Goal: Communication & Community: Answer question/provide support

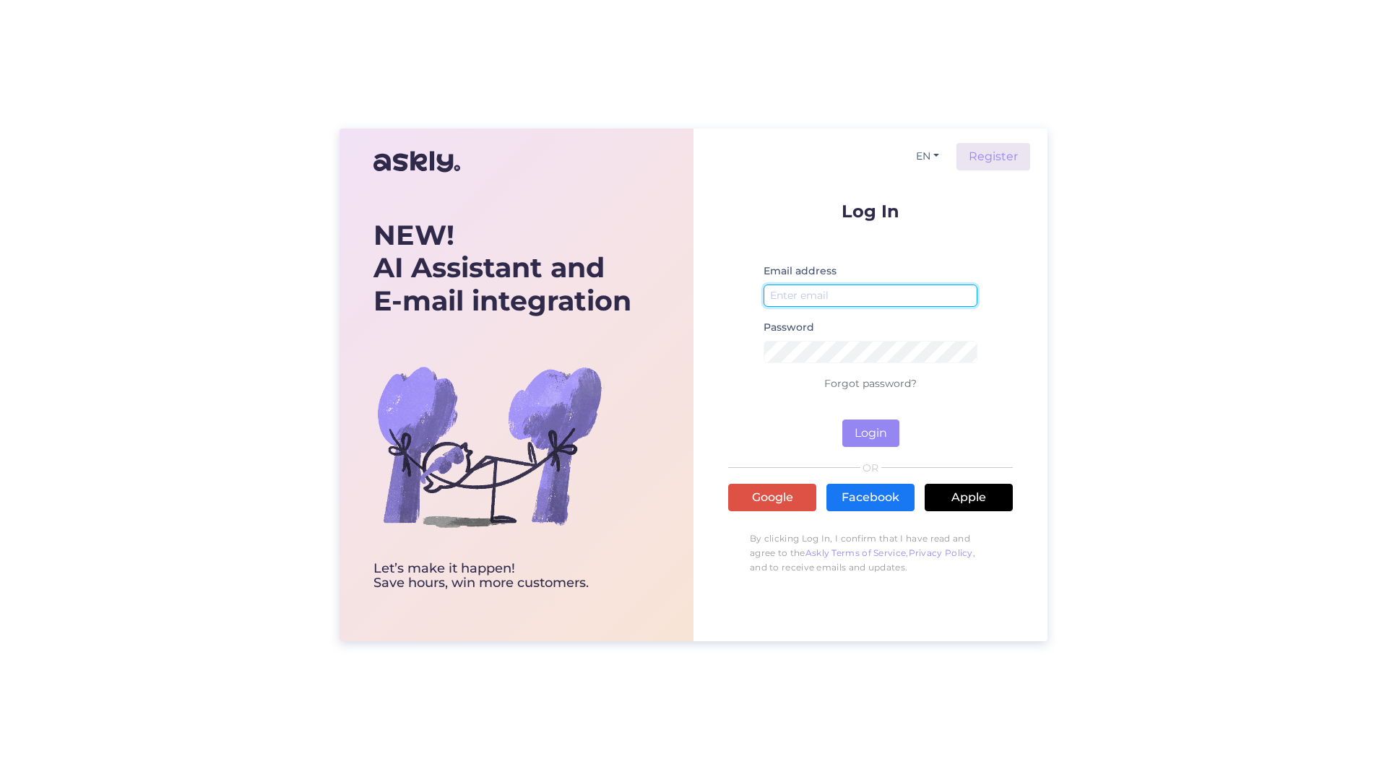
type input "[PERSON_NAME][EMAIL_ADDRESS][PERSON_NAME][DOMAIN_NAME]"
click at [839, 425] on form "Log In Email address [PERSON_NAME][EMAIL_ADDRESS][PERSON_NAME][DOMAIN_NAME] Pas…" at bounding box center [870, 324] width 285 height 245
click at [844, 428] on button "Login" at bounding box center [870, 433] width 57 height 27
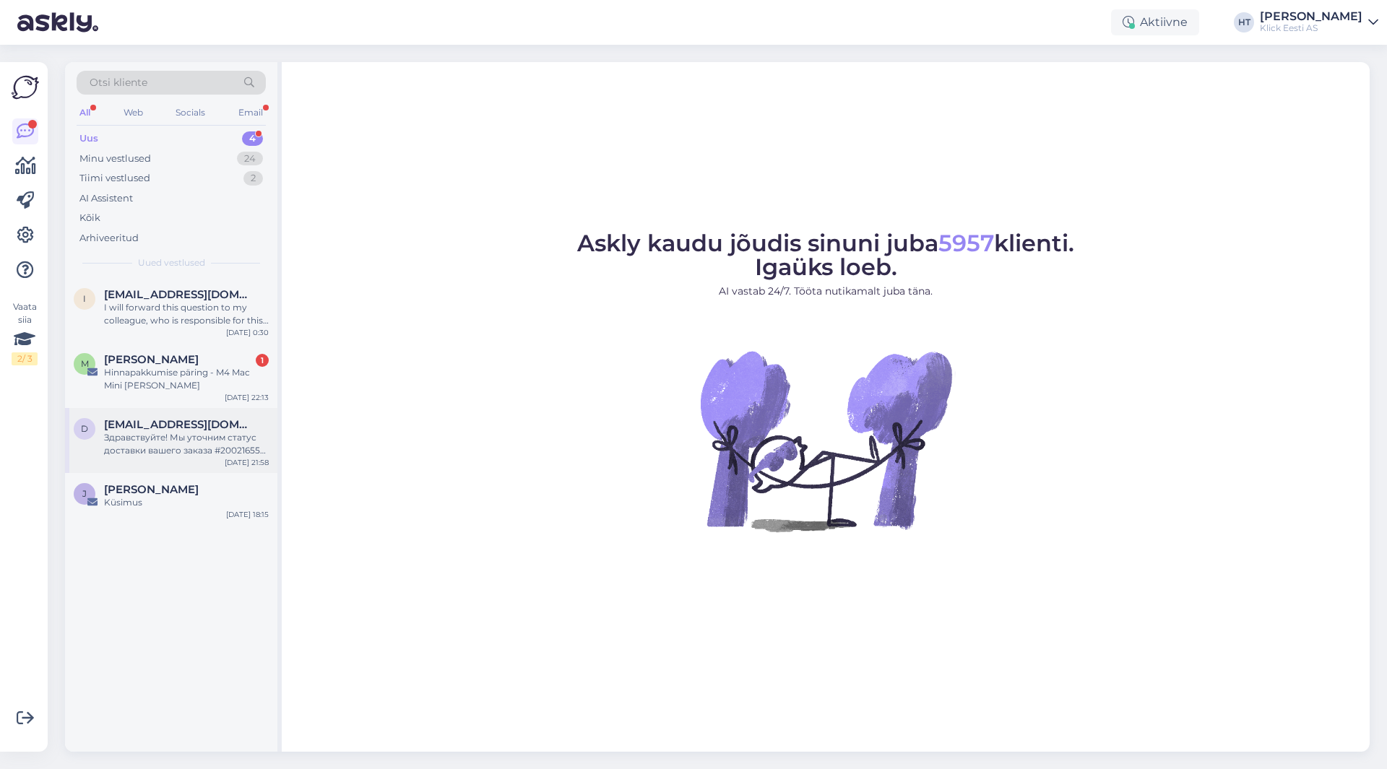
click at [207, 454] on div "Здравствуйте! Мы уточним статус доставки вашего заказа #200216557 и сообщим вам…" at bounding box center [186, 444] width 165 height 26
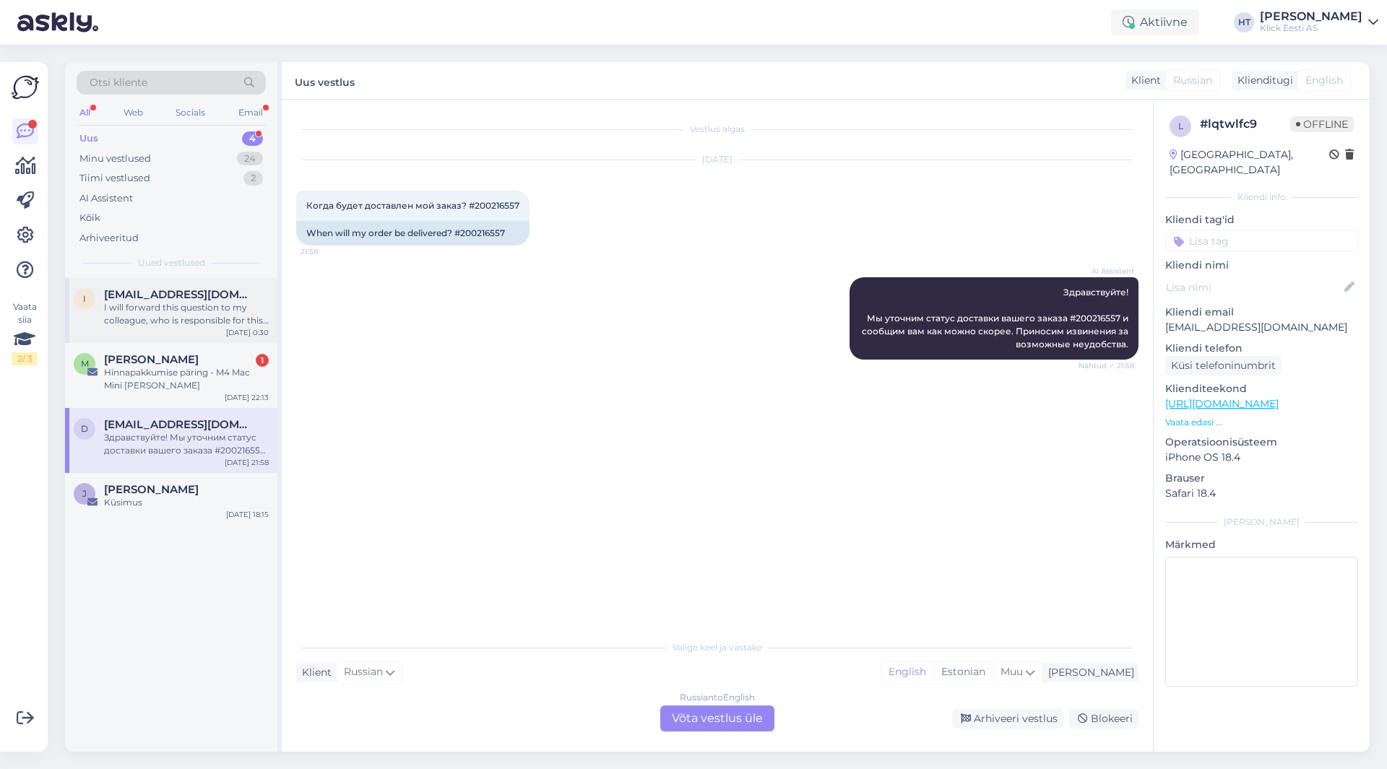
click at [207, 314] on div "I will forward this question to my colleague, who is responsible for this. The …" at bounding box center [186, 314] width 165 height 26
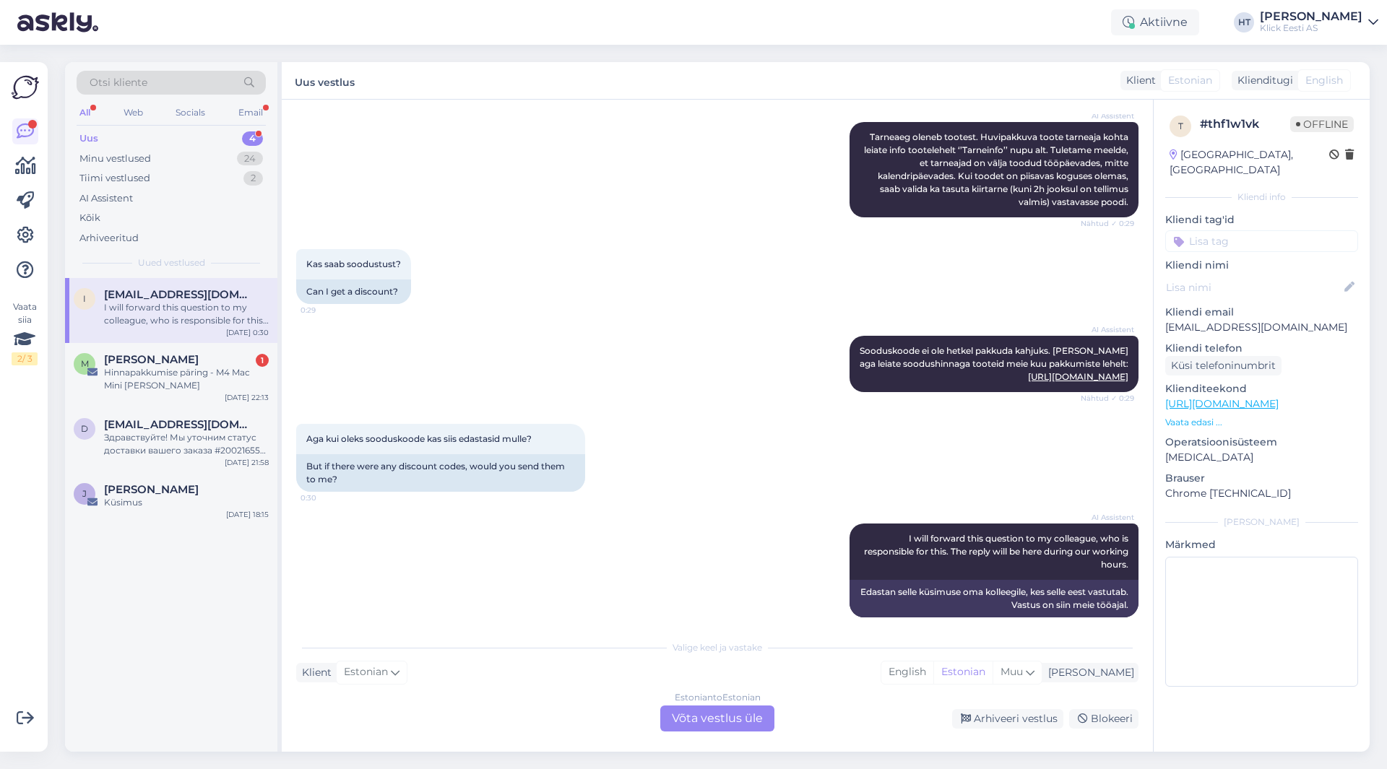
scroll to position [318, 0]
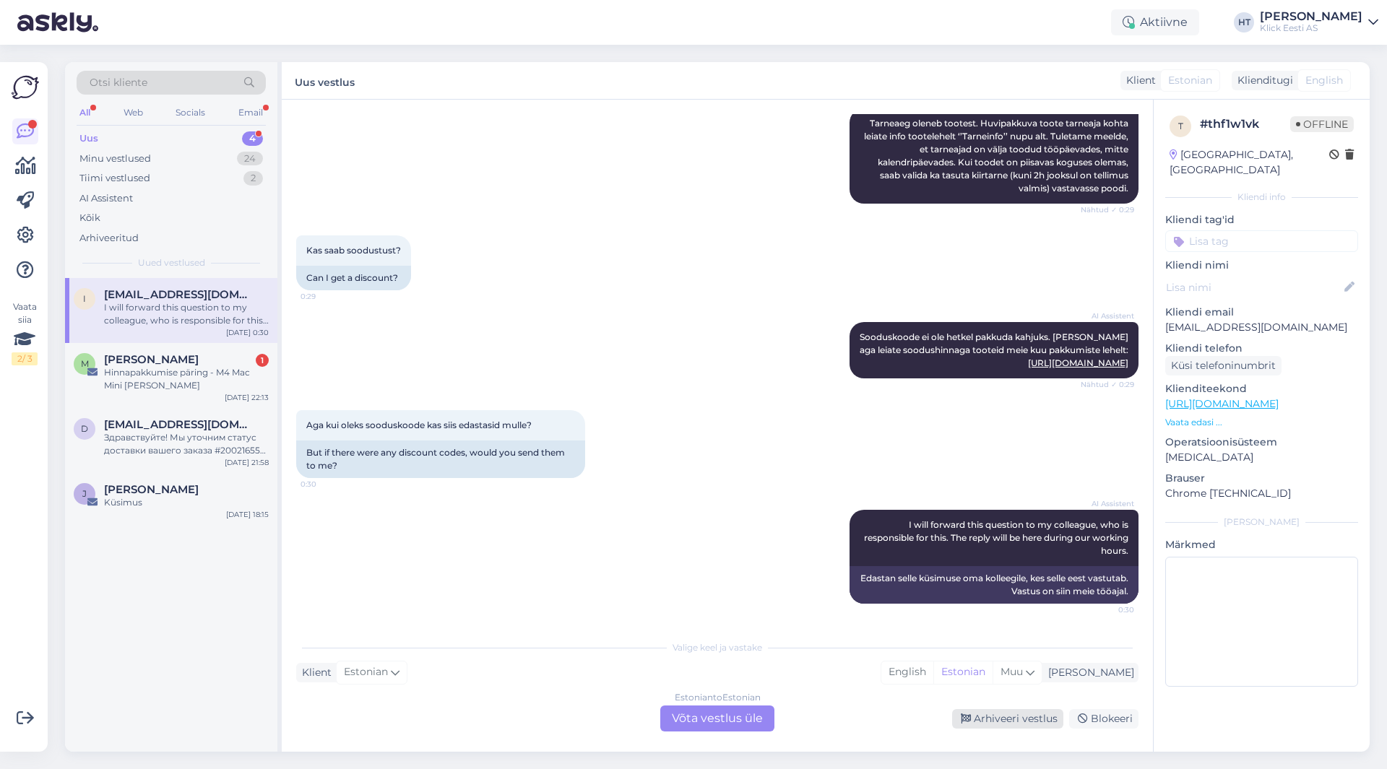
click at [987, 723] on div "Arhiveeri vestlus" at bounding box center [1007, 719] width 111 height 20
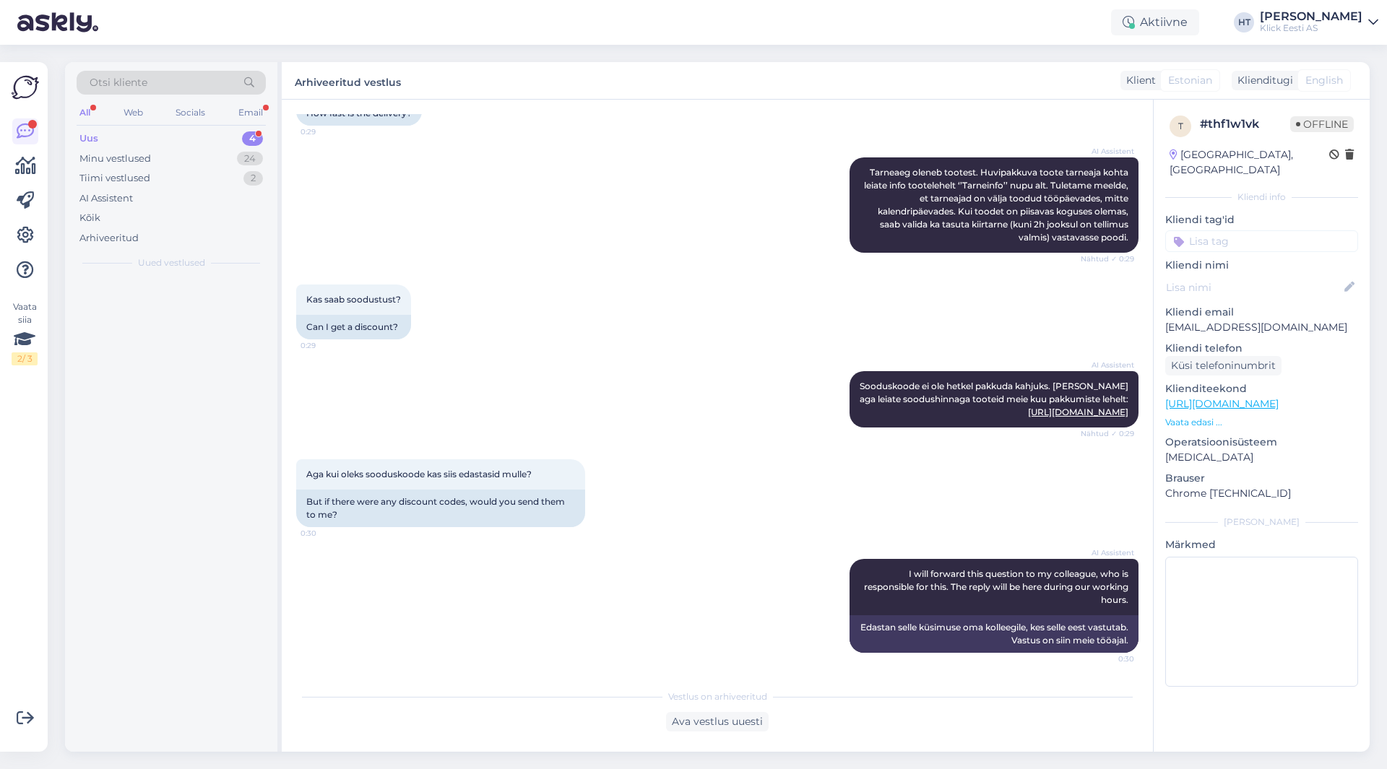
scroll to position [269, 0]
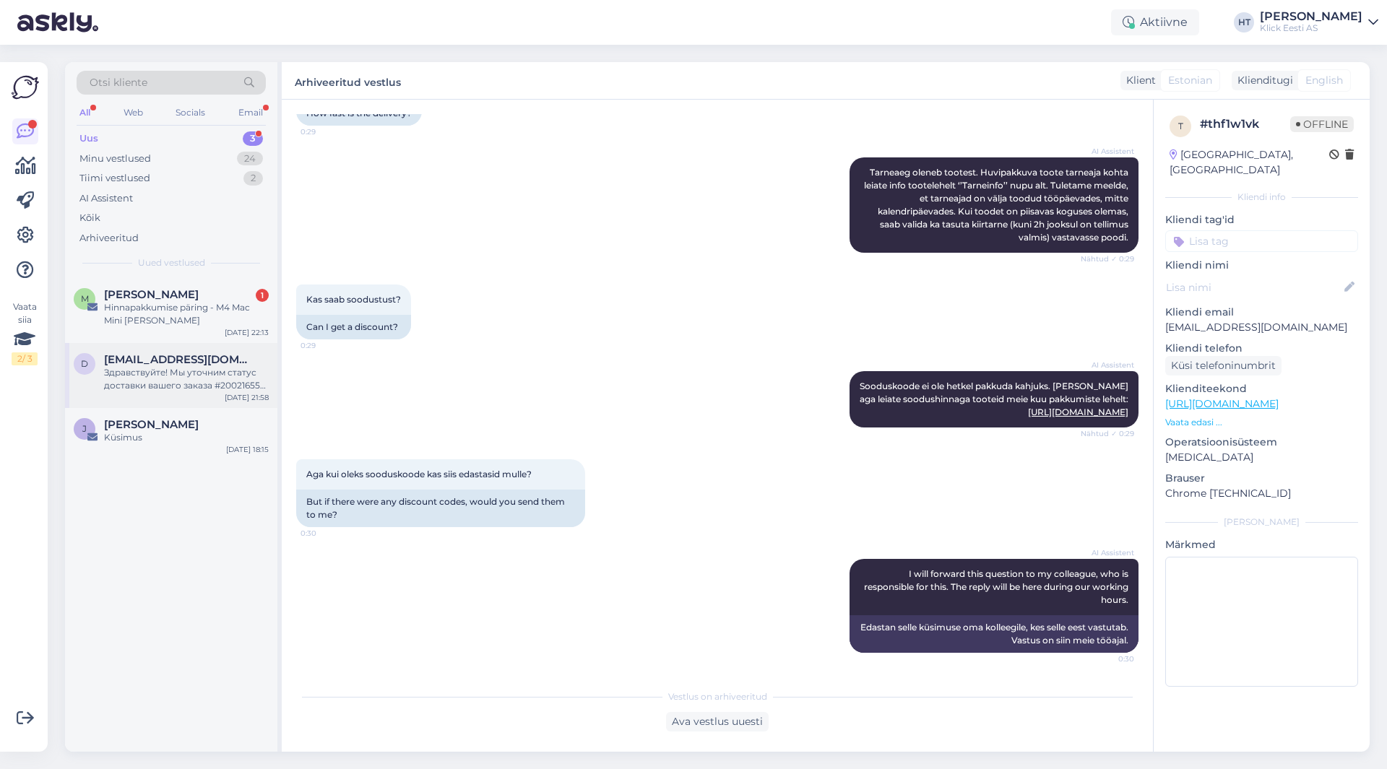
click at [252, 366] on span "[EMAIL_ADDRESS][DOMAIN_NAME]" at bounding box center [179, 359] width 150 height 13
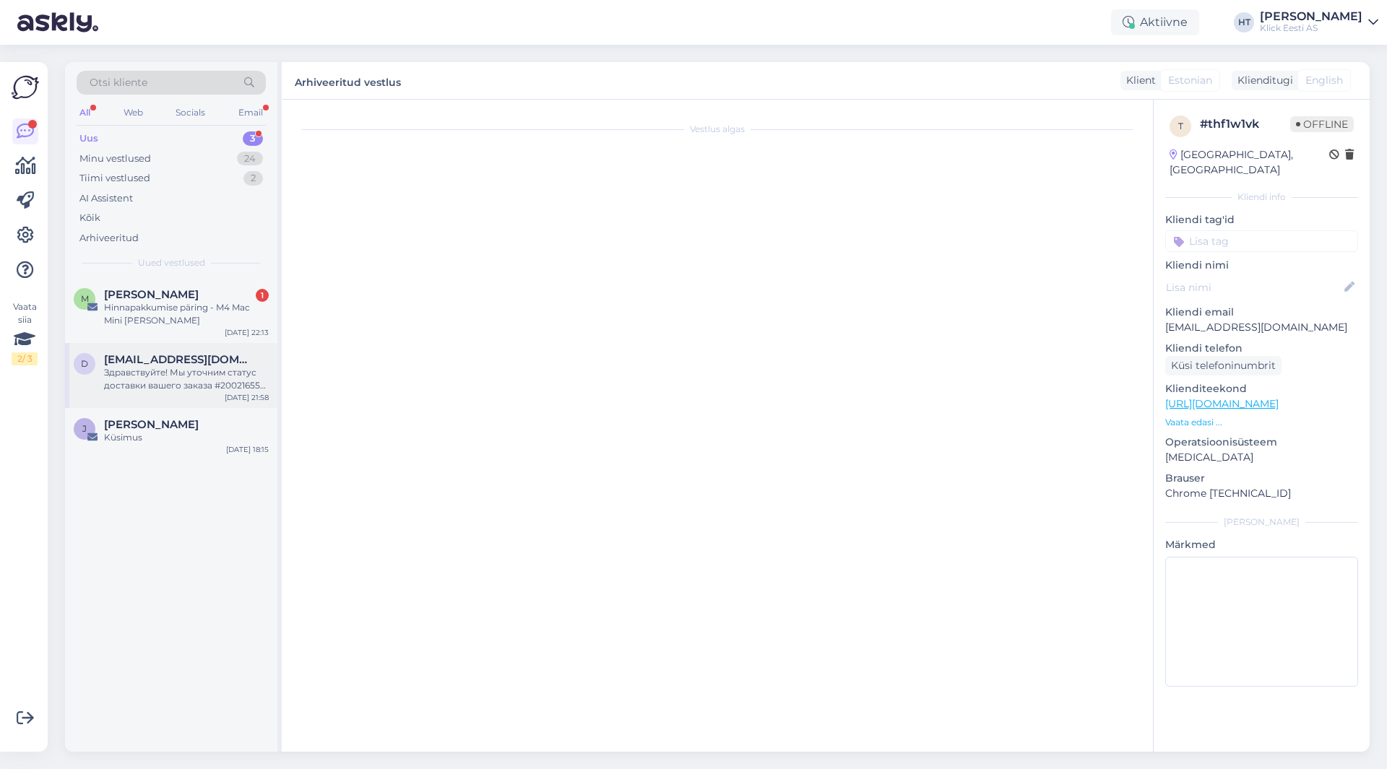
scroll to position [0, 0]
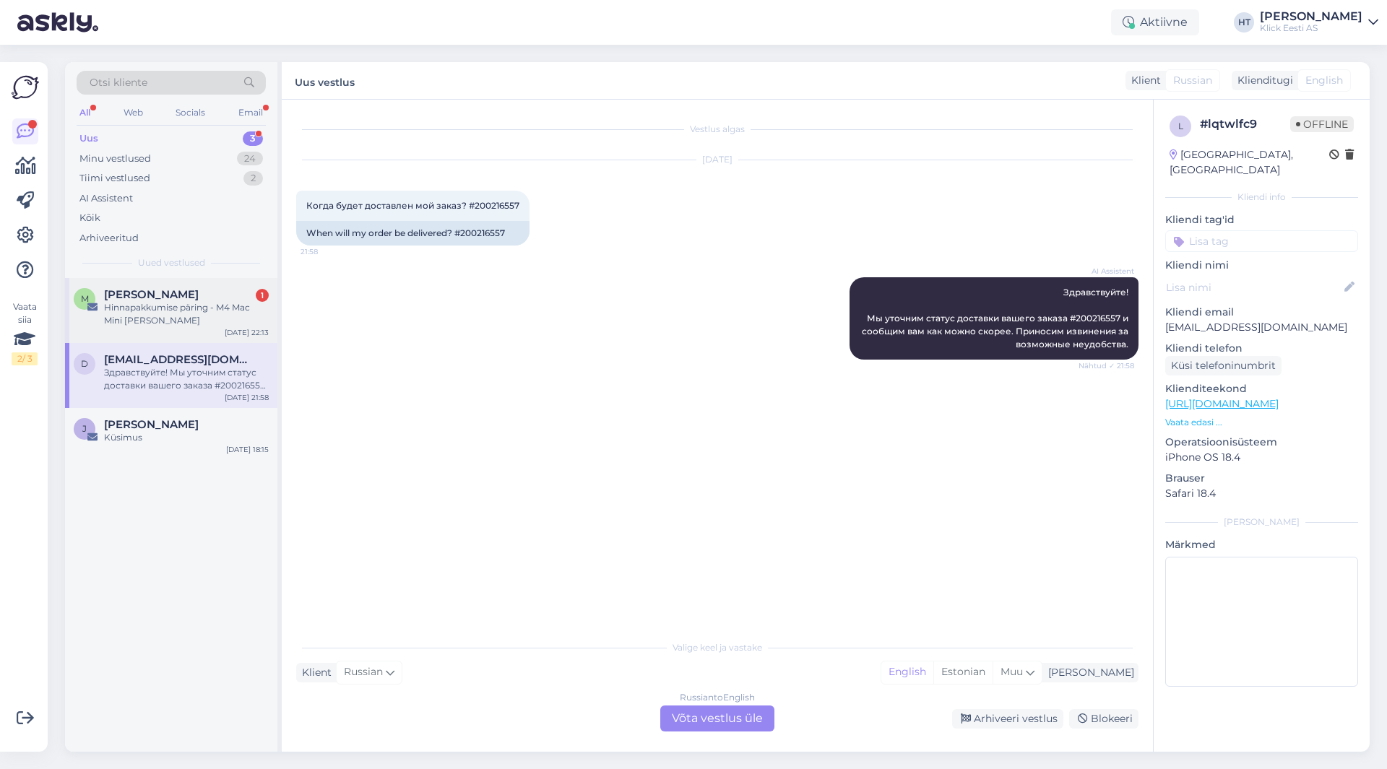
click at [241, 287] on div "M Madis Randmae 1 Hinnapakkumise päring - M4 Mac Mini [PERSON_NAME] [DATE] 22:13" at bounding box center [171, 310] width 212 height 65
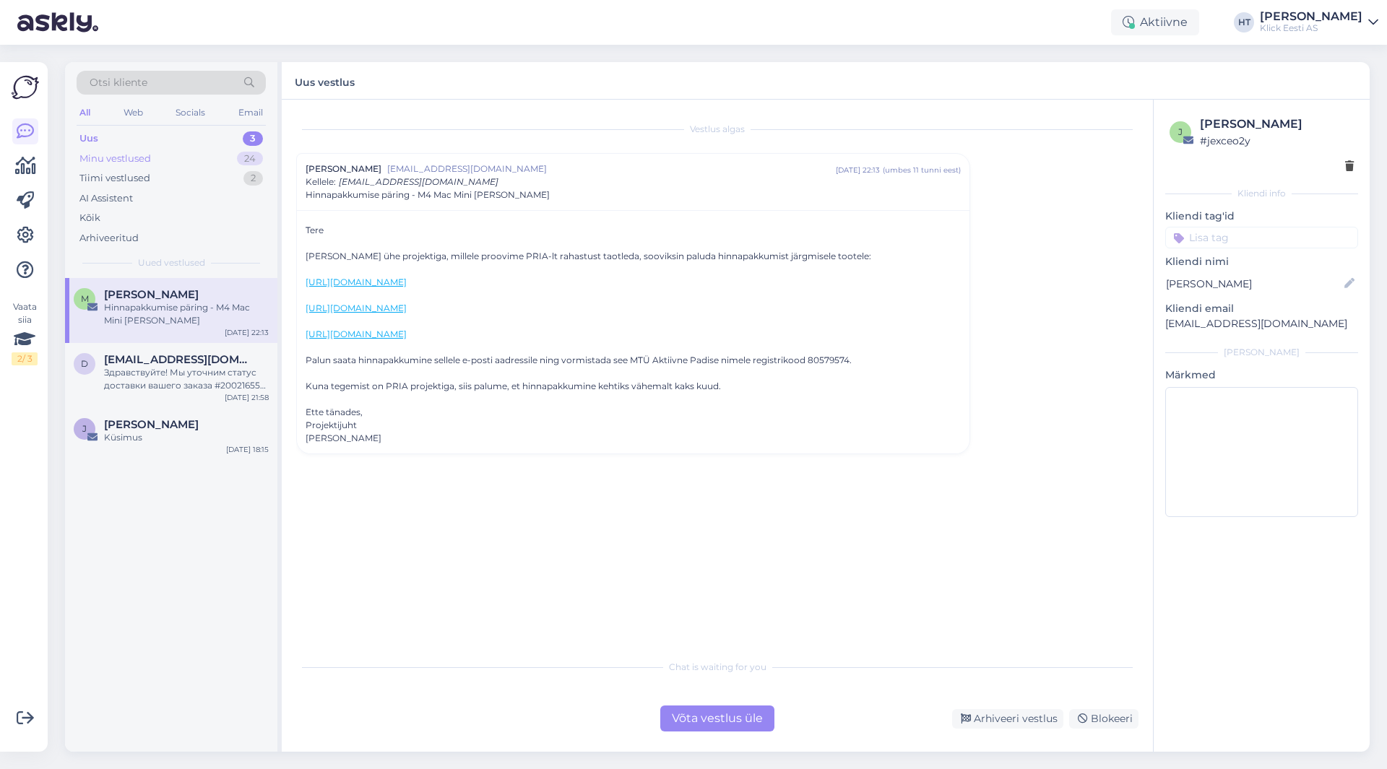
click at [243, 161] on div "24" at bounding box center [250, 159] width 26 height 14
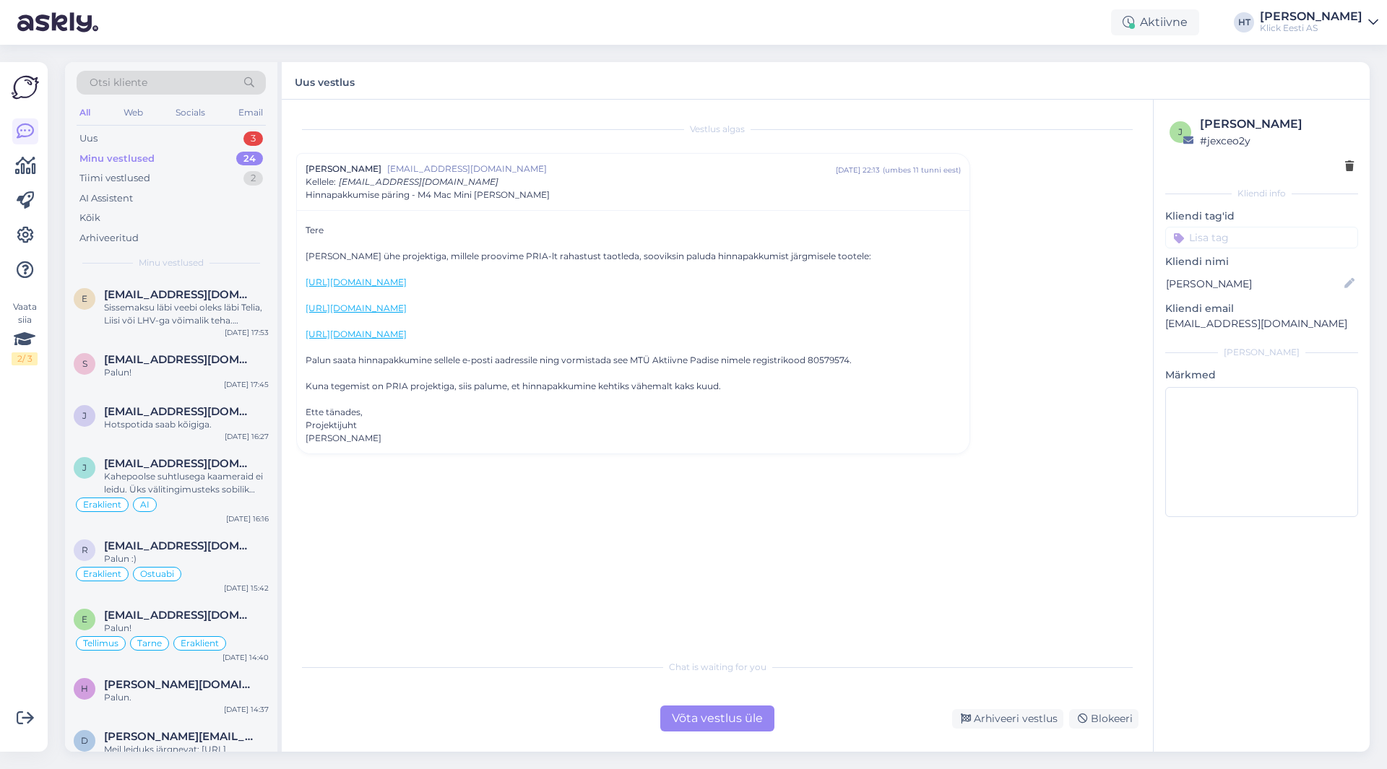
drag, startPoint x: 243, startPoint y: 161, endPoint x: 673, endPoint y: 640, distance: 643.0
click at [673, 640] on div "Vestlus algas Madis Randmae [EMAIL_ADDRESS][DOMAIN_NAME] [DATE] 22:13 ( umbes 1…" at bounding box center [717, 426] width 871 height 652
click at [251, 143] on div "3" at bounding box center [253, 138] width 20 height 14
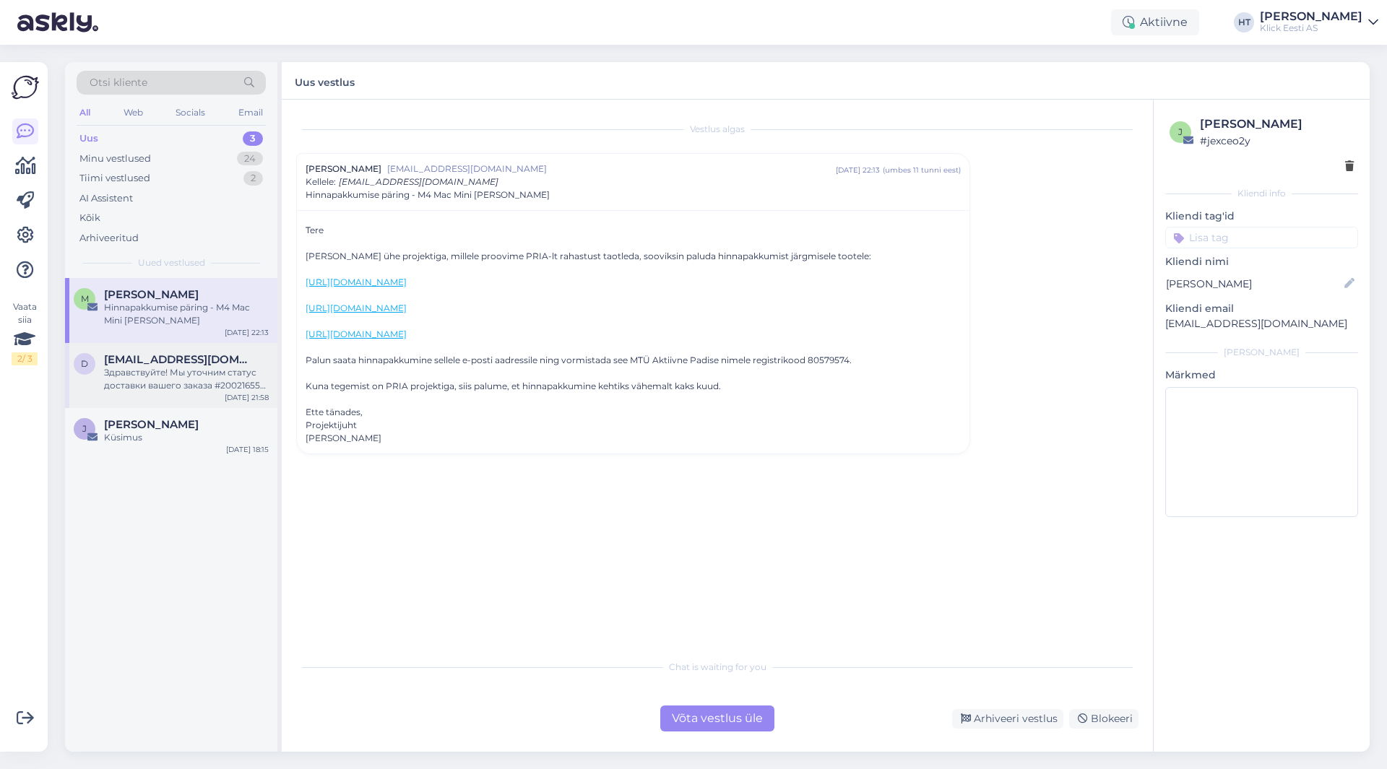
click at [251, 366] on span "[EMAIL_ADDRESS][DOMAIN_NAME]" at bounding box center [179, 359] width 150 height 13
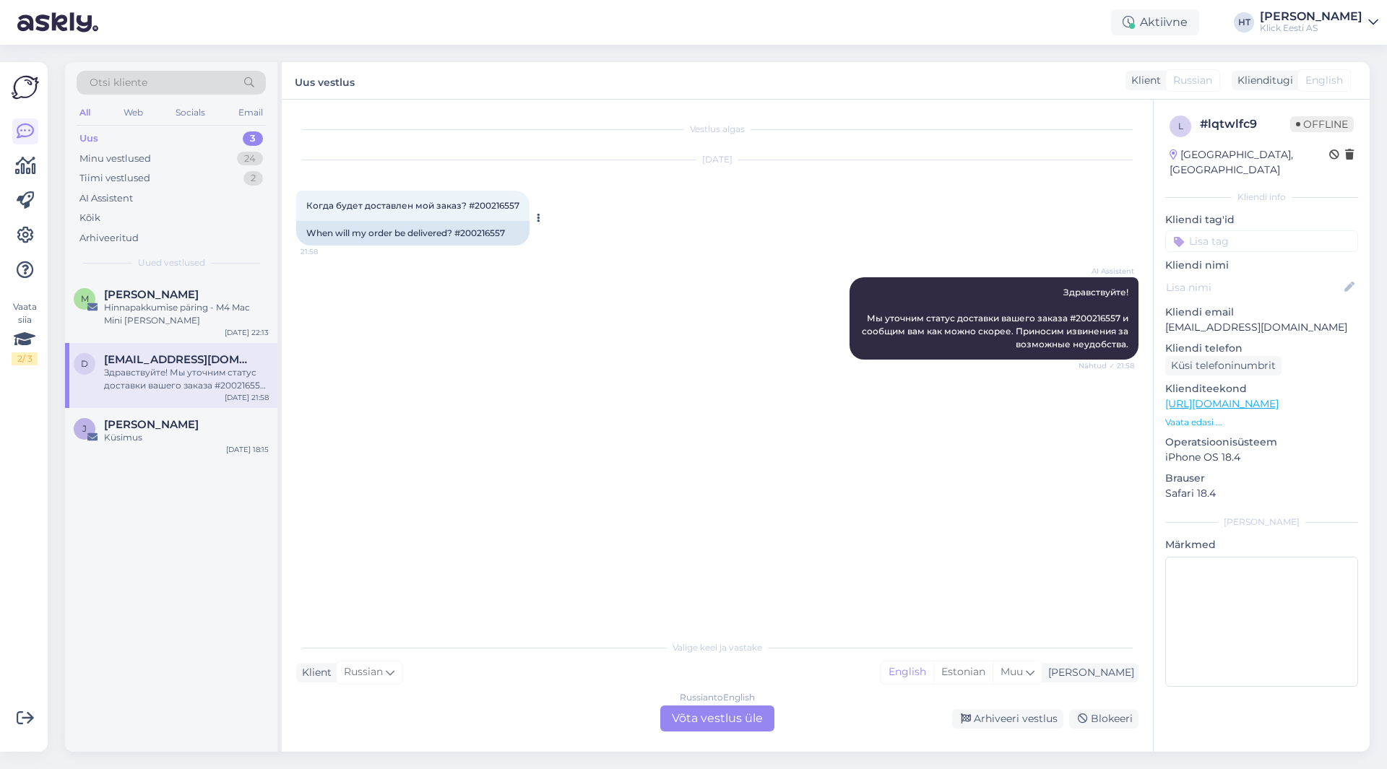
click at [491, 207] on span "Когда будет доставлен мой заказ? #200216557" at bounding box center [412, 205] width 213 height 11
copy div "200216557 21:58"
click at [514, 321] on div "AI Assistent Здравствуйте! Мы уточним статус доставки вашего заказа #200216557 …" at bounding box center [717, 318] width 842 height 114
click at [217, 310] on div "Hinnapakkumise päring - M4 Mac Mini [PERSON_NAME]" at bounding box center [186, 314] width 165 height 26
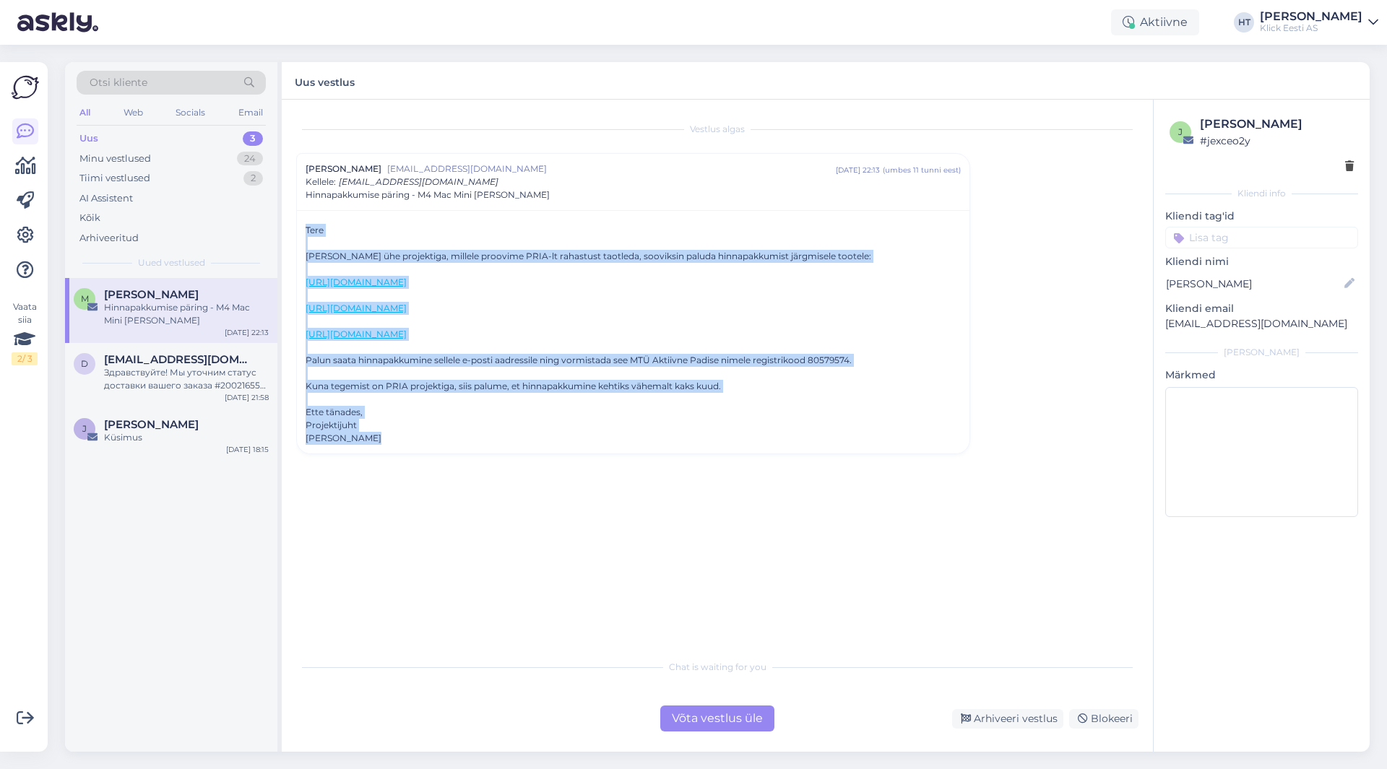
drag, startPoint x: 376, startPoint y: 440, endPoint x: 303, endPoint y: 225, distance: 227.5
click at [303, 225] on div "Tere Seoses ühe projektiga, millele proovime PRIA-lt rahastust taotleda, soovik…" at bounding box center [633, 331] width 673 height 243
drag, startPoint x: 303, startPoint y: 225, endPoint x: 489, endPoint y: 433, distance: 279.8
click at [489, 433] on div "Tere Seoses ühe projektiga, millele proovime PRIA-lt rahastust taotleda, soovik…" at bounding box center [633, 331] width 673 height 243
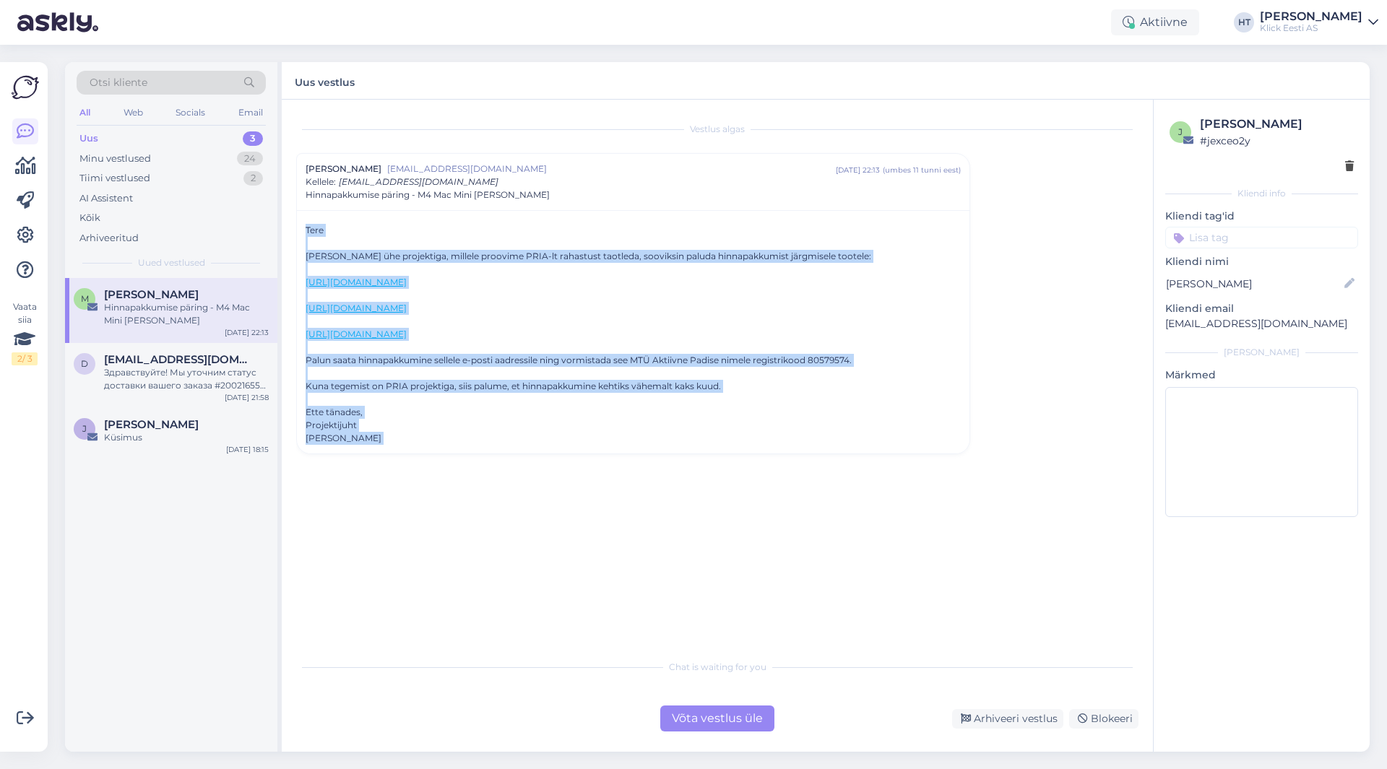
click at [489, 433] on div "[URL][DOMAIN_NAME] Palun saata hinnapakkumine sellele e-posti aadressile ning v…" at bounding box center [633, 386] width 655 height 117
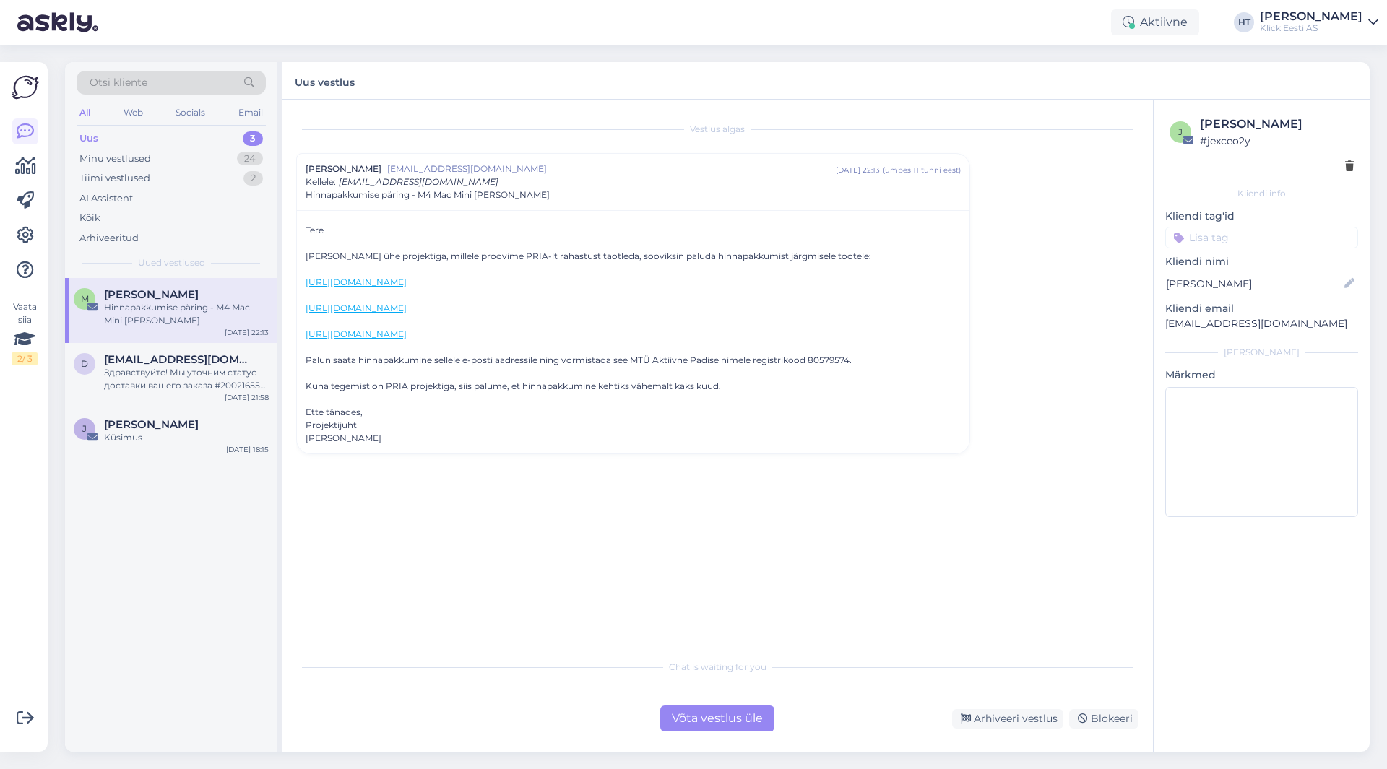
click at [1237, 242] on input at bounding box center [1261, 238] width 193 height 22
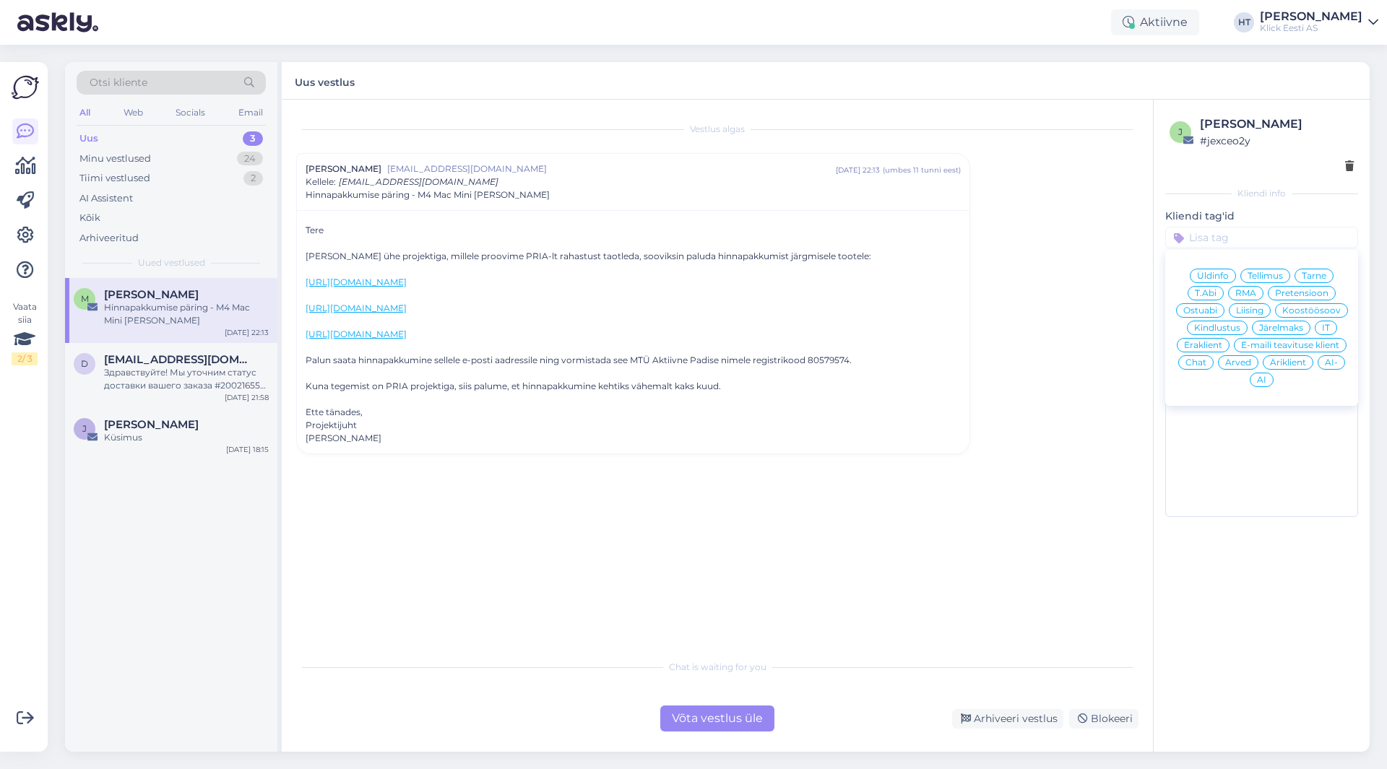
click at [1204, 315] on div "Ostuabi" at bounding box center [1200, 310] width 48 height 14
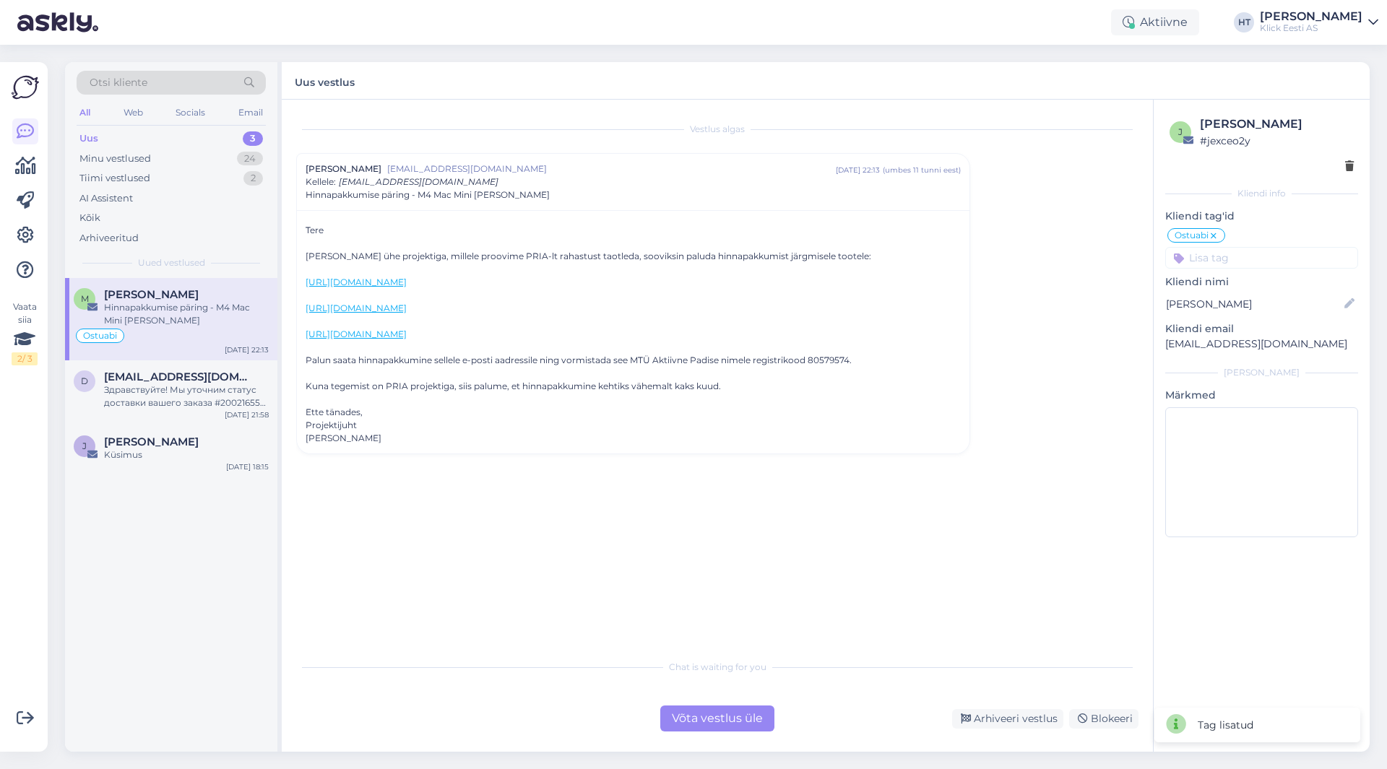
click at [1225, 261] on input at bounding box center [1261, 258] width 193 height 22
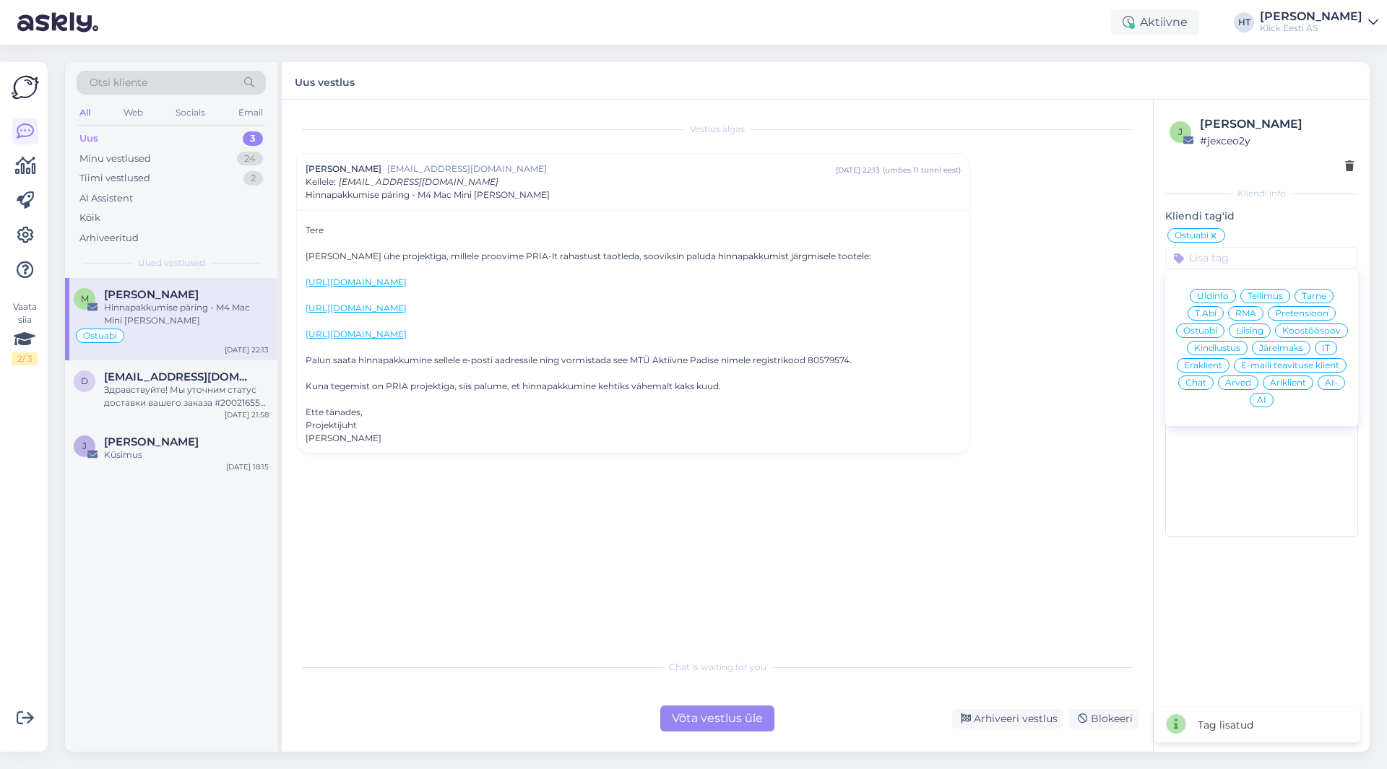
click at [1283, 384] on span "Äriklient" at bounding box center [1288, 383] width 36 height 9
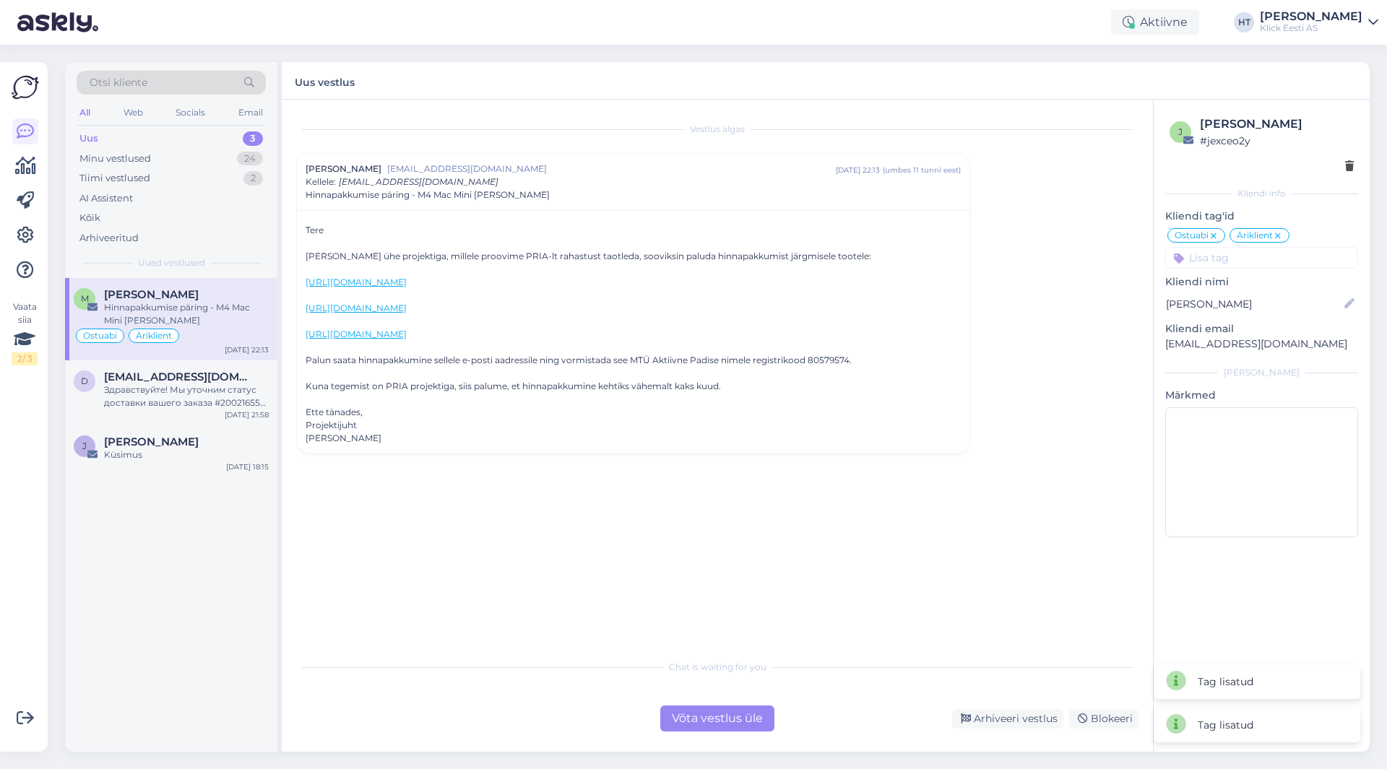
click at [808, 569] on div "Vestlus algas Madis Randmae [EMAIL_ADDRESS][DOMAIN_NAME] [DATE] 22:13 ( umbes 1…" at bounding box center [723, 376] width 855 height 525
click at [696, 717] on div "Võta vestlus üle" at bounding box center [717, 719] width 114 height 26
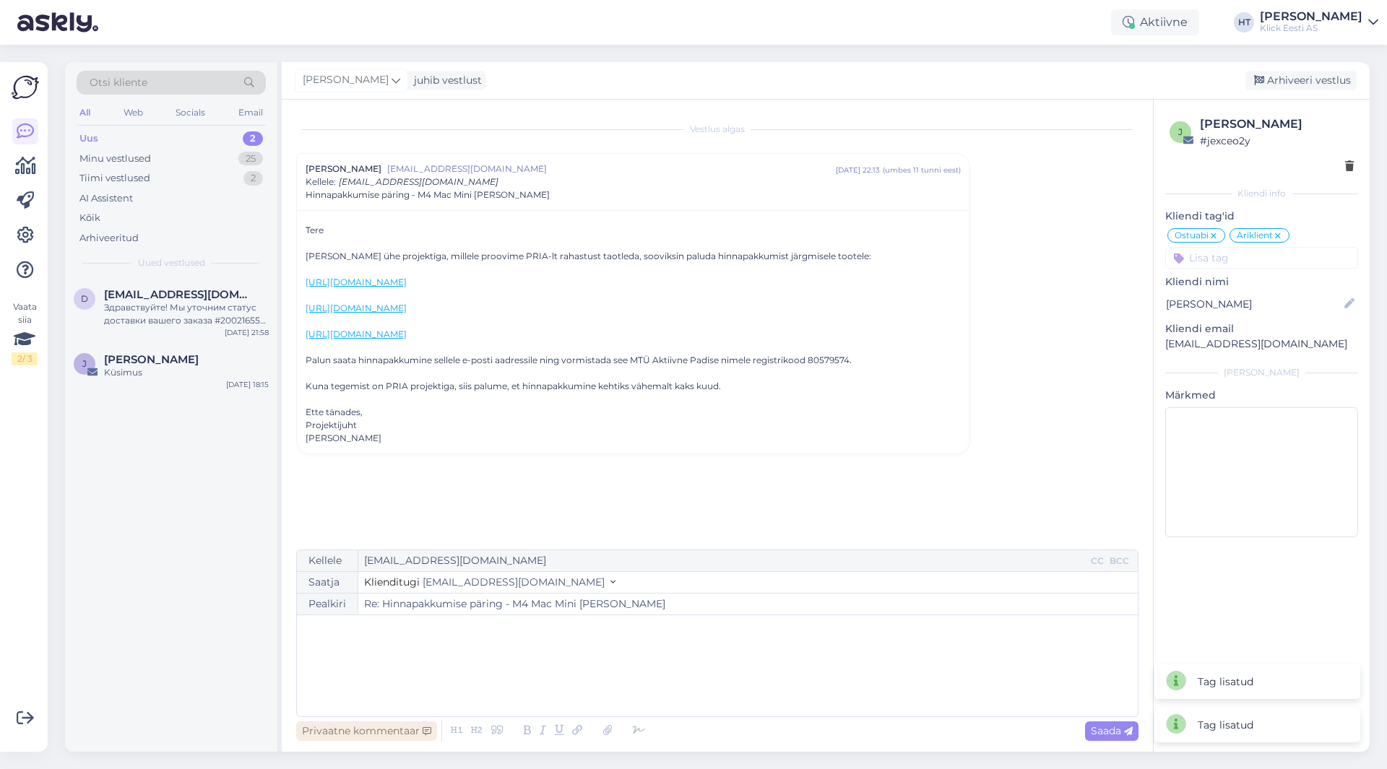
click at [412, 734] on div "Privaatne kommentaar" at bounding box center [366, 732] width 141 height 20
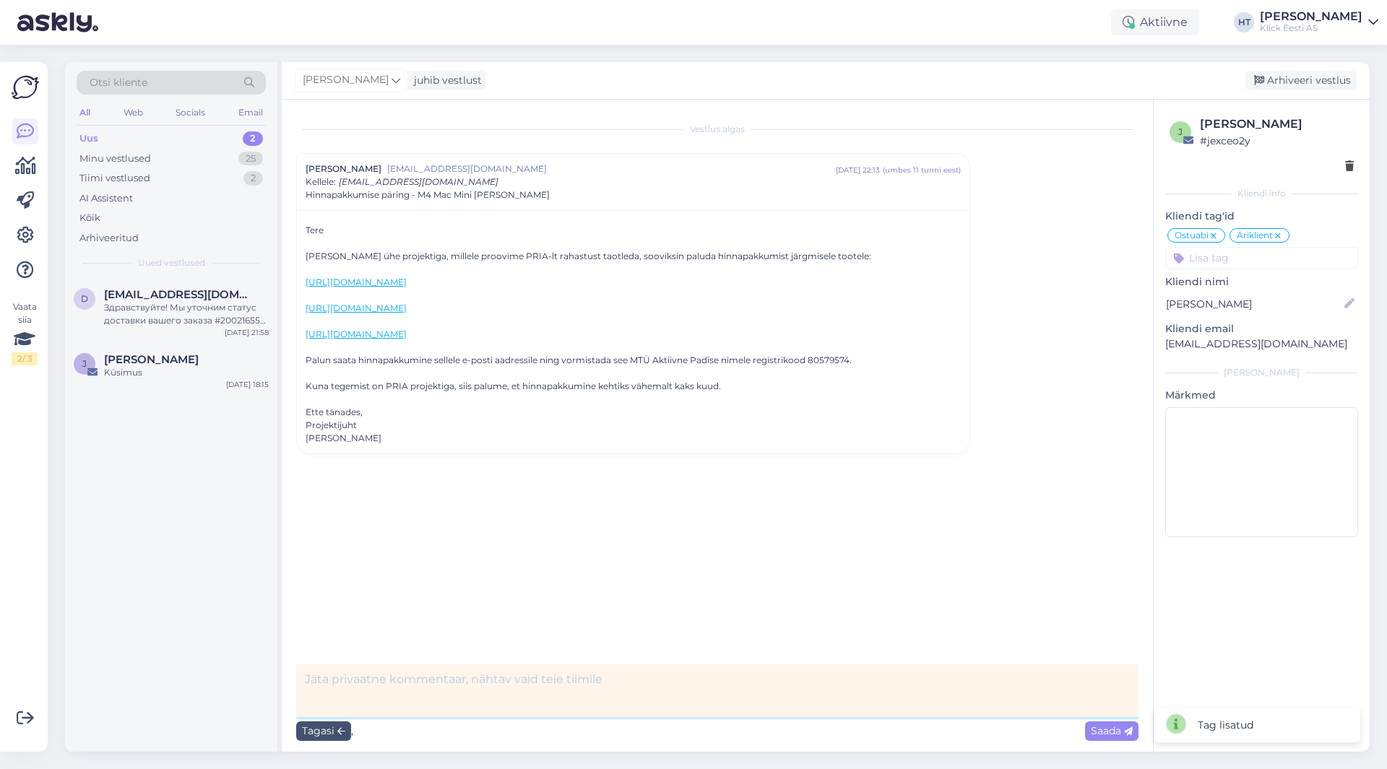
click at [413, 688] on textarea at bounding box center [717, 691] width 842 height 53
type textarea "fwd äri"
click at [1100, 725] on span "Saada" at bounding box center [1112, 731] width 42 height 13
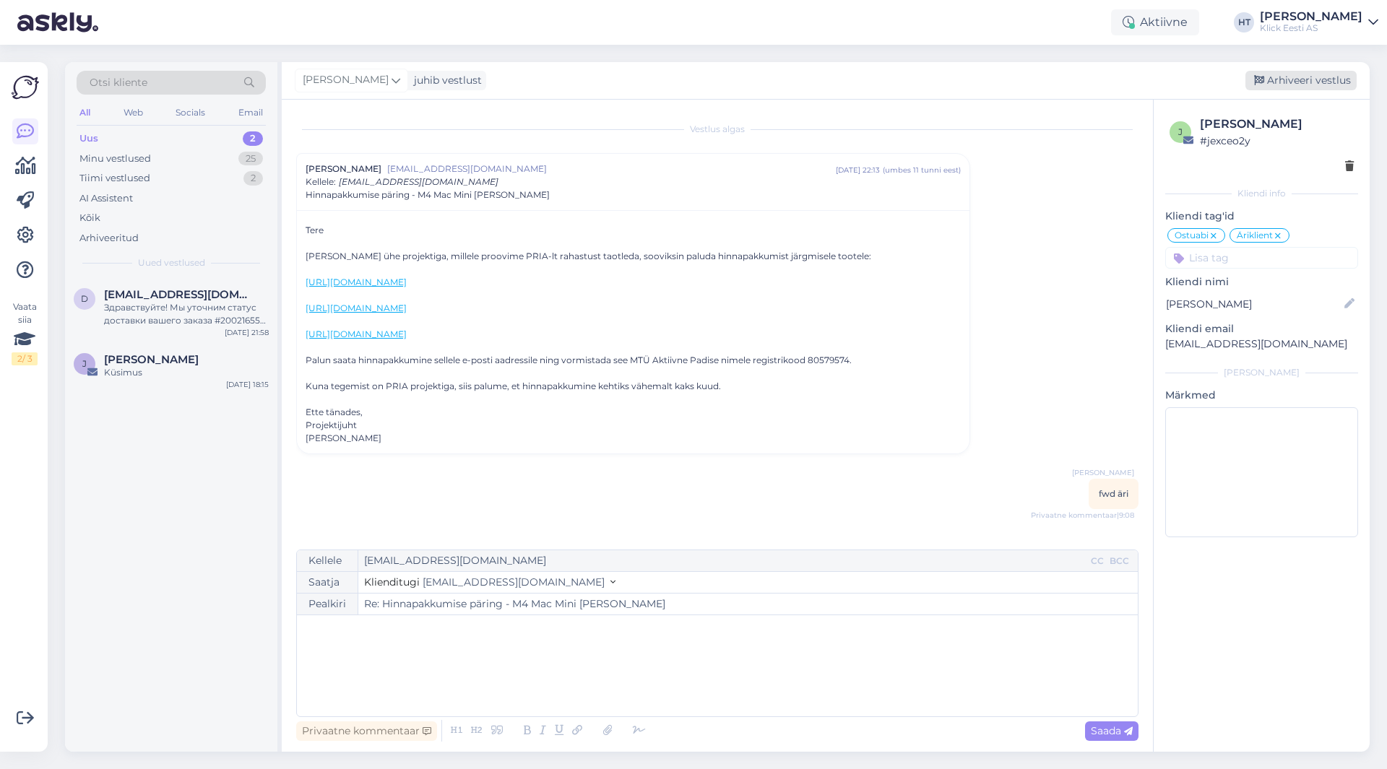
click at [1313, 74] on div "Arhiveeri vestlus" at bounding box center [1300, 81] width 111 height 20
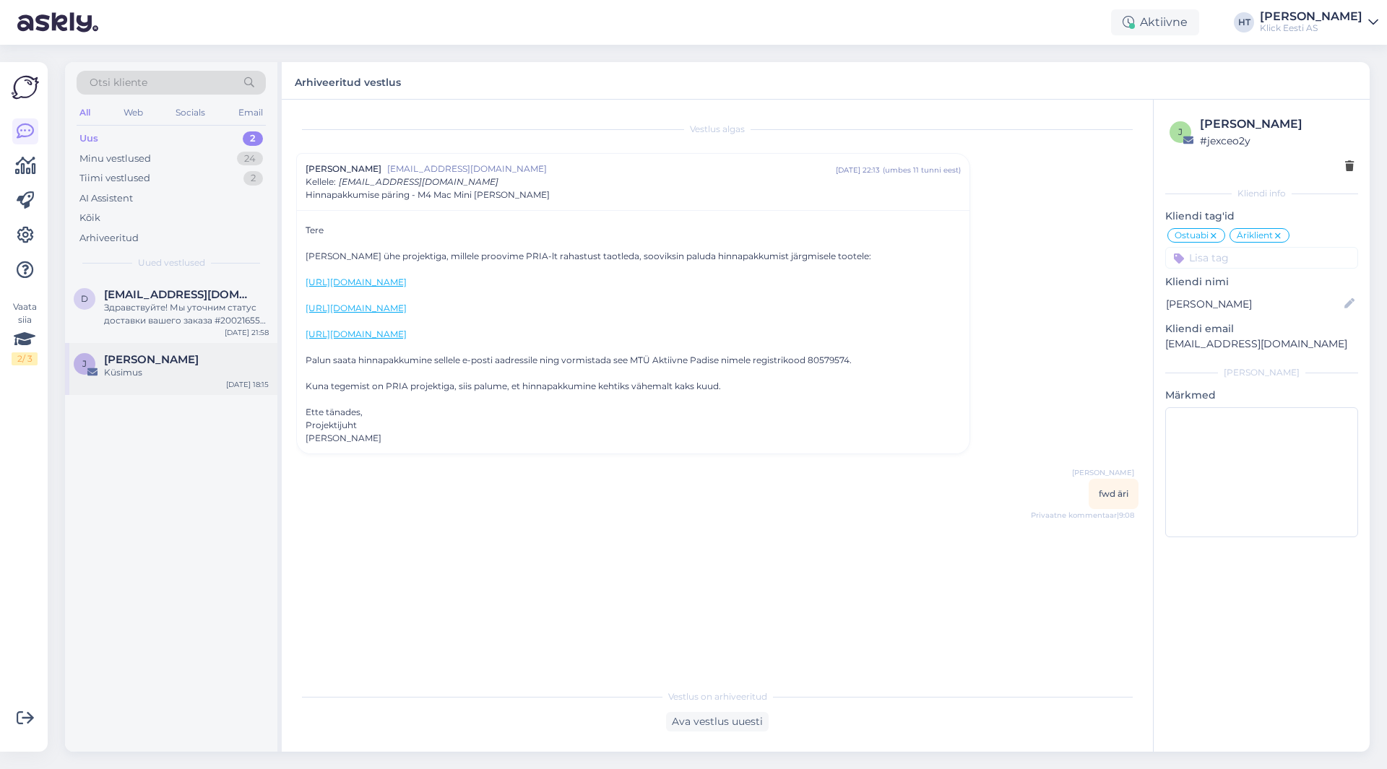
click at [189, 356] on span "[PERSON_NAME]" at bounding box center [151, 359] width 95 height 13
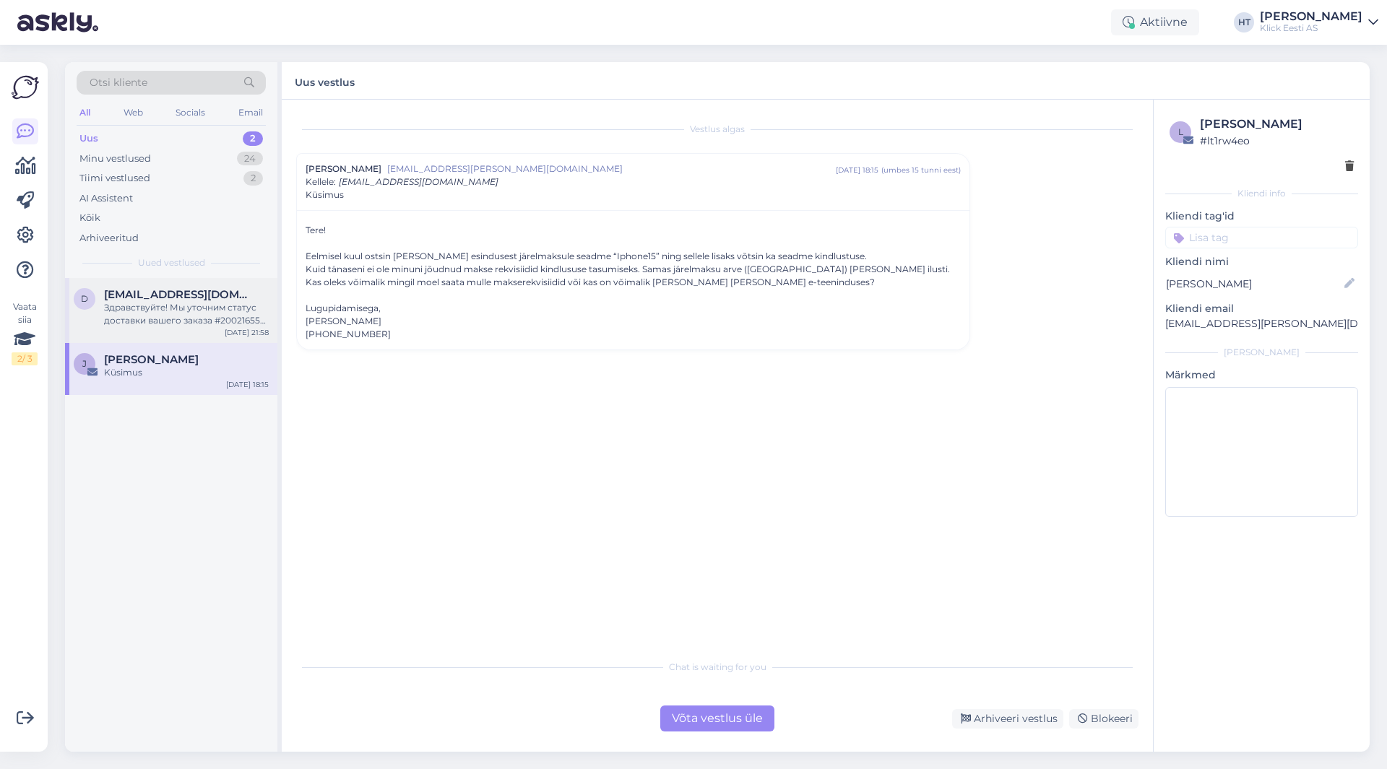
click at [213, 324] on div "Здравствуйте! Мы уточним статус доставки вашего заказа #200216557 и сообщим вам…" at bounding box center [186, 314] width 165 height 26
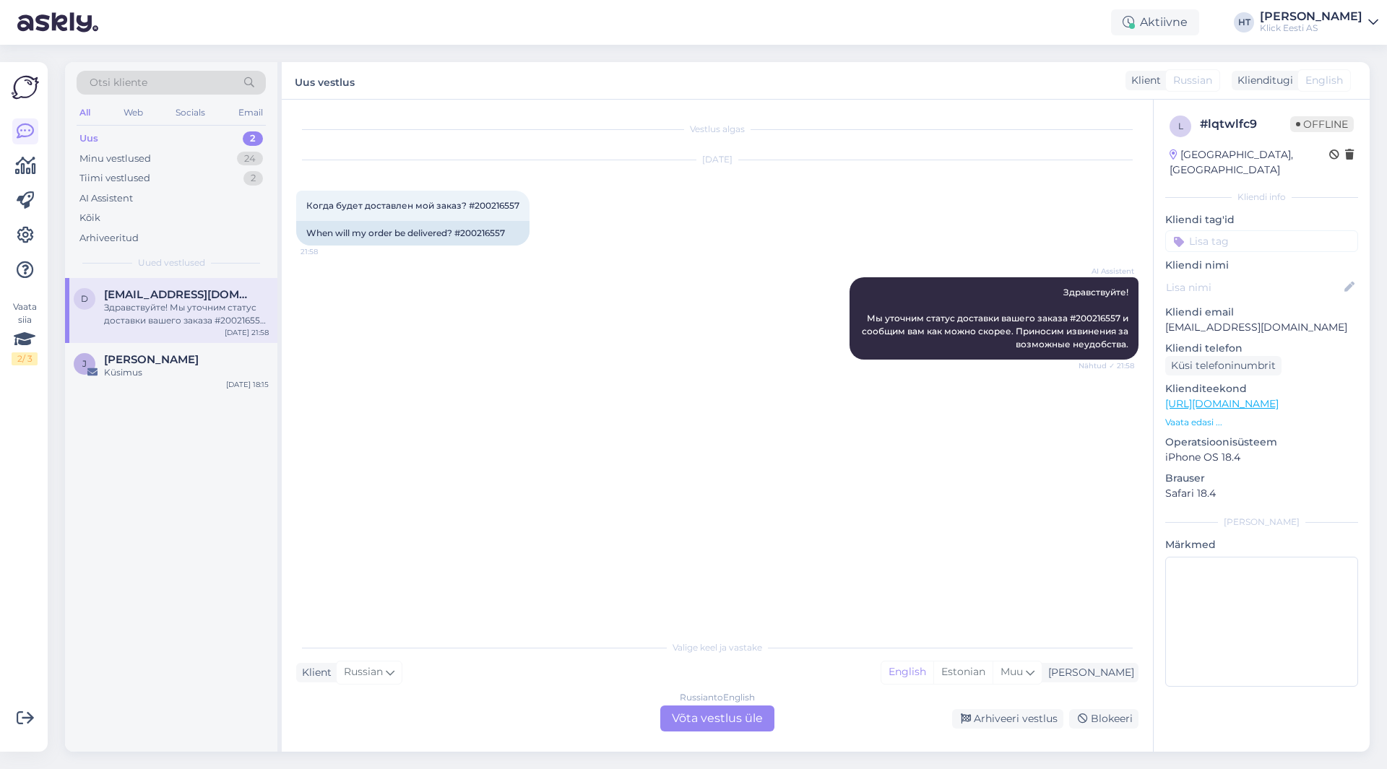
click at [482, 335] on div "AI Assistent Здравствуйте! Мы уточним статус доставки вашего заказа #200216557 …" at bounding box center [717, 318] width 842 height 114
click at [676, 719] on div "Russian to English Võta vestlus üle" at bounding box center [717, 719] width 114 height 26
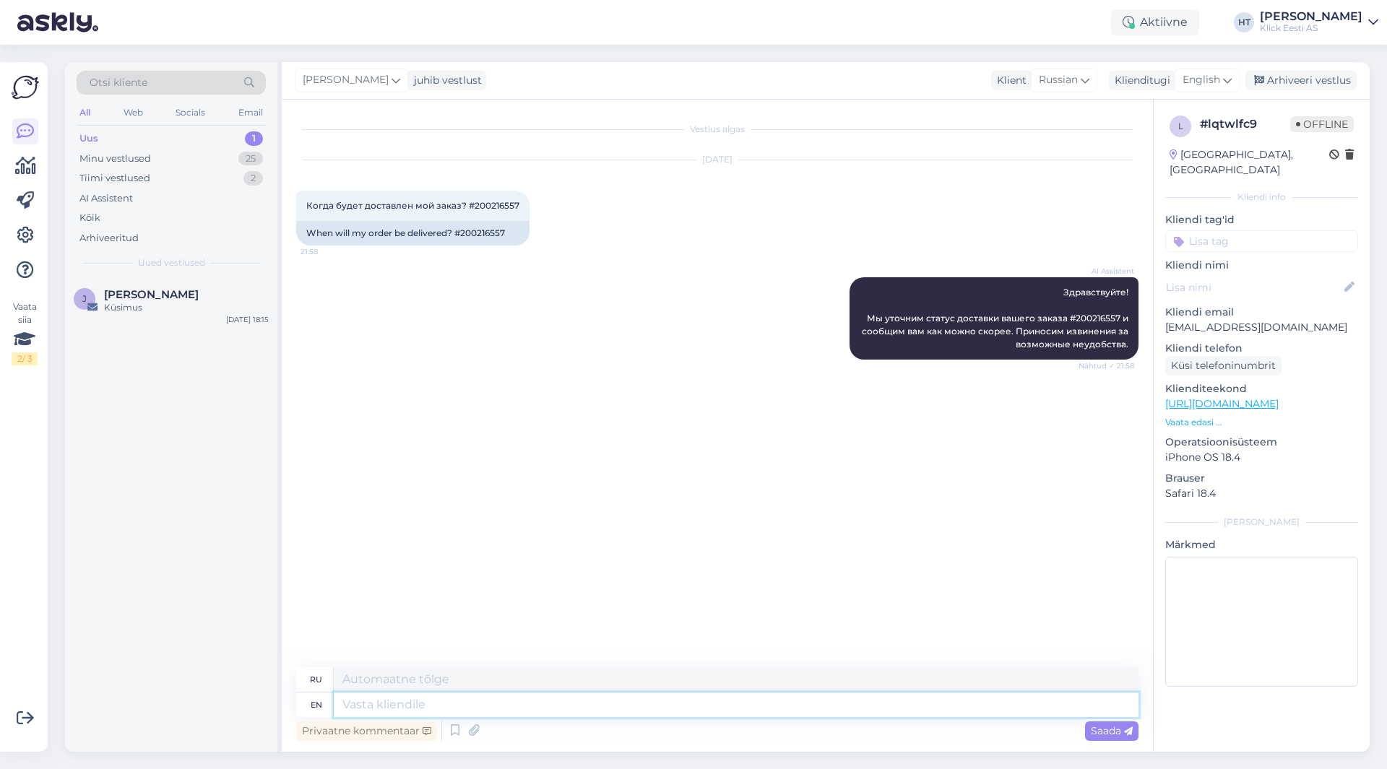
click at [633, 706] on textarea at bounding box center [736, 705] width 805 height 25
type textarea "Transit ti"
type textarea "Транзит"
type textarea "Transit time is"
type textarea "время транзита"
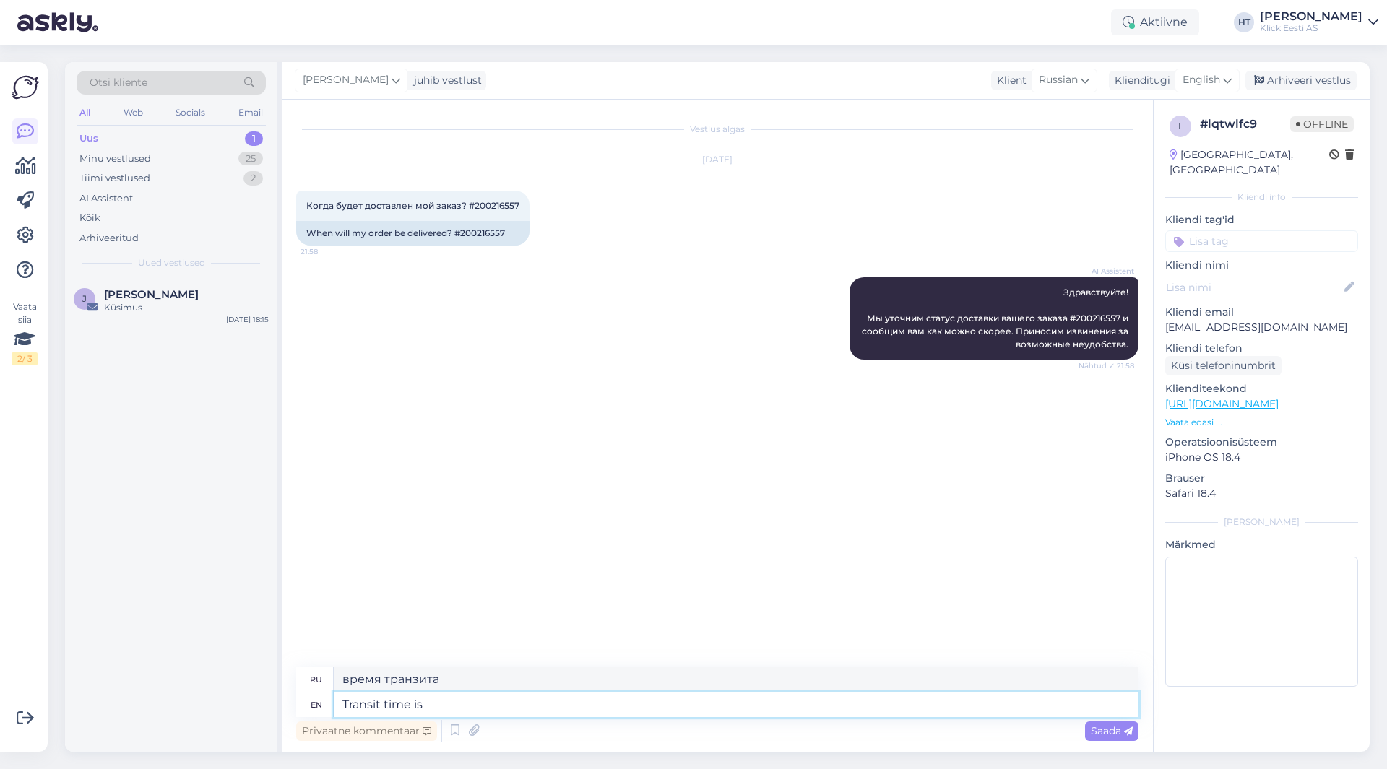
type textarea "Transit time is"
type textarea "Время транзита составляет"
paste textarea "2-5"
type textarea "Transit time is 2-5 b"
type textarea "Время в пути 2-5"
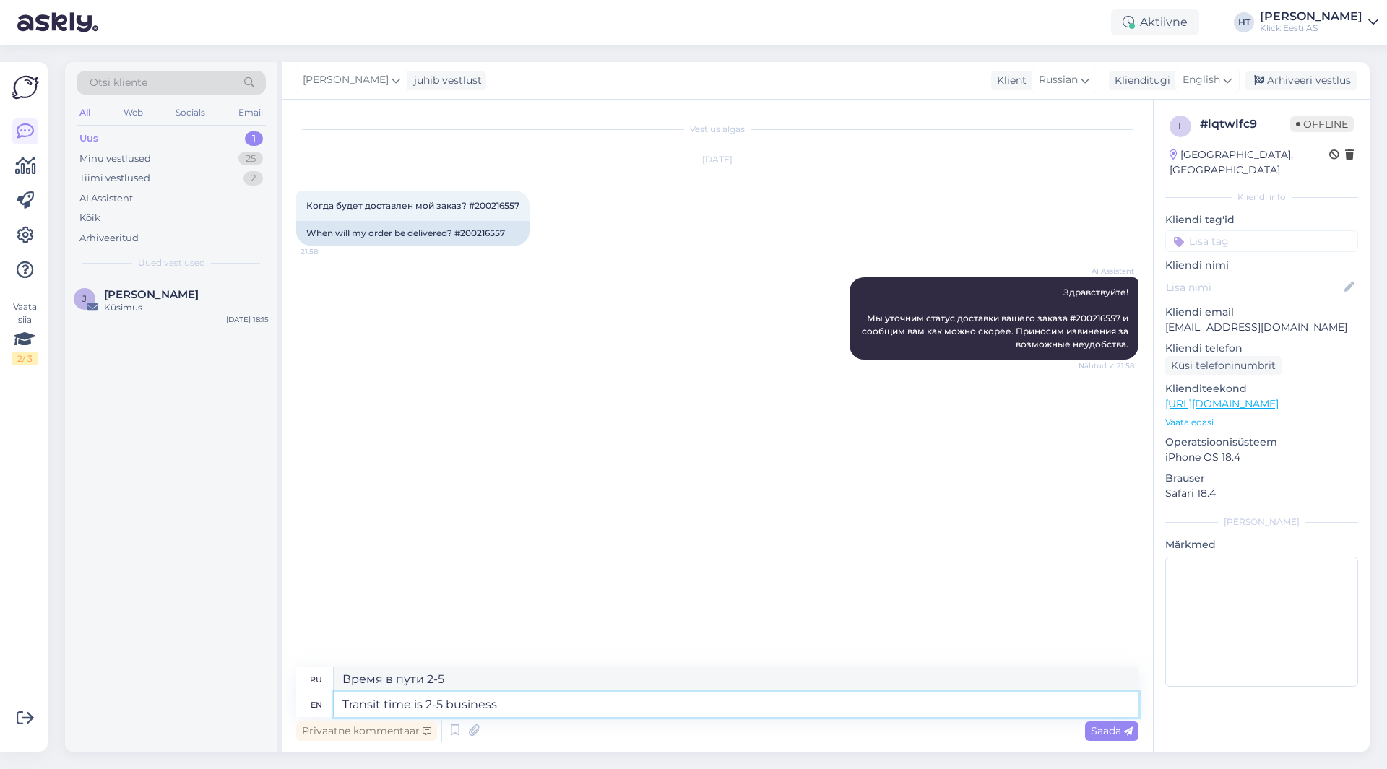
type textarea "Transit time is 2-5 business d"
type textarea "Время доставки составляет 2-5 рабочих дней."
type textarea "Transit time is 2-5 business days."
type textarea "Срок доставки составляет 2–5 рабочих дней."
type textarea "Transit time is 2-5 business days."
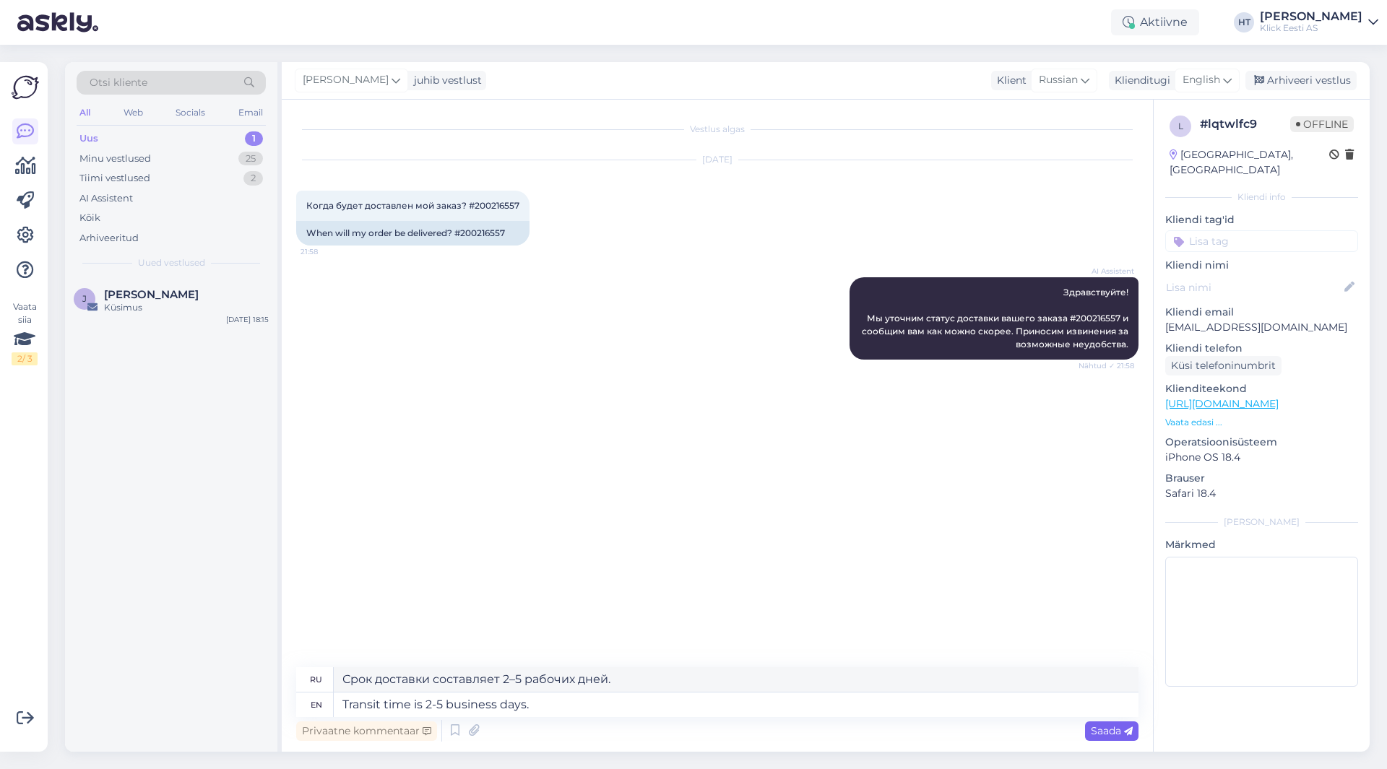
click at [1104, 738] on div "Saada" at bounding box center [1111, 732] width 53 height 20
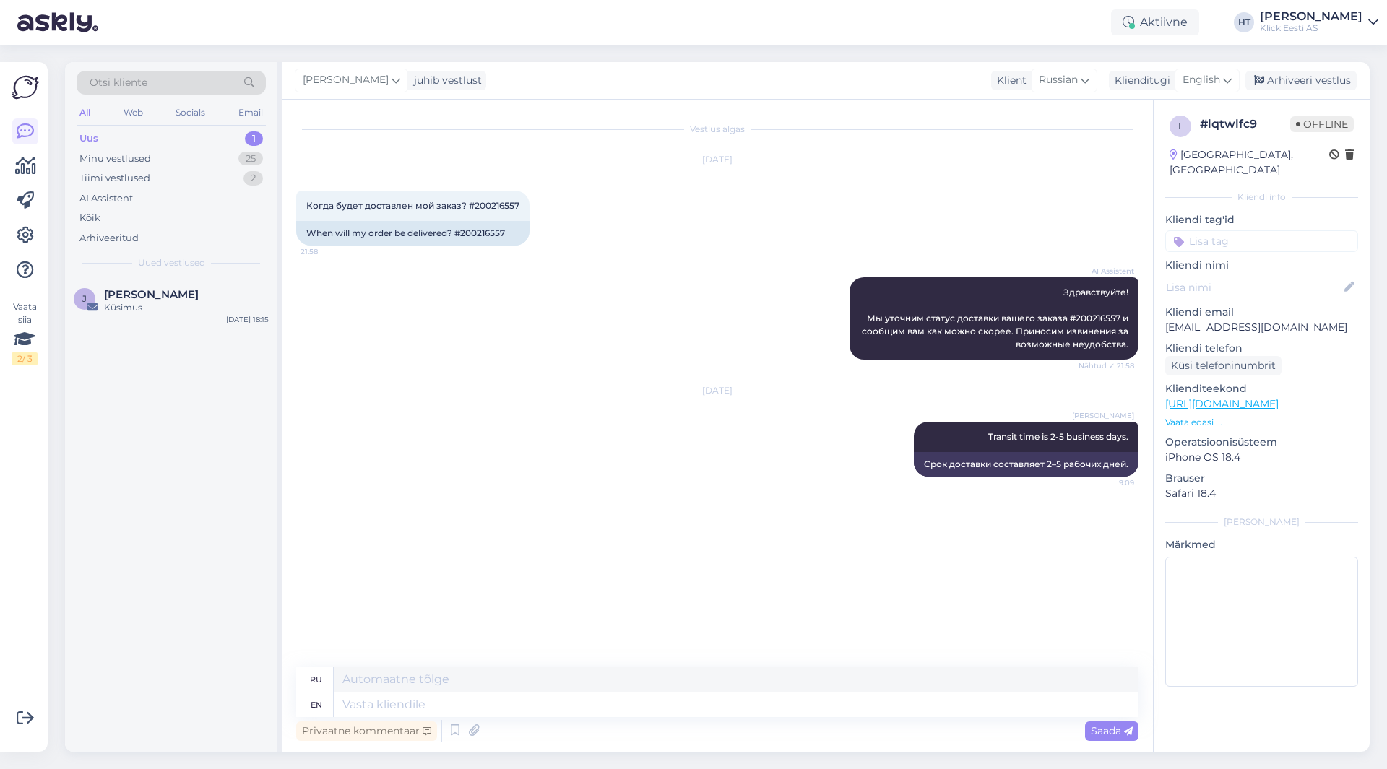
click at [1263, 233] on input at bounding box center [1261, 241] width 193 height 22
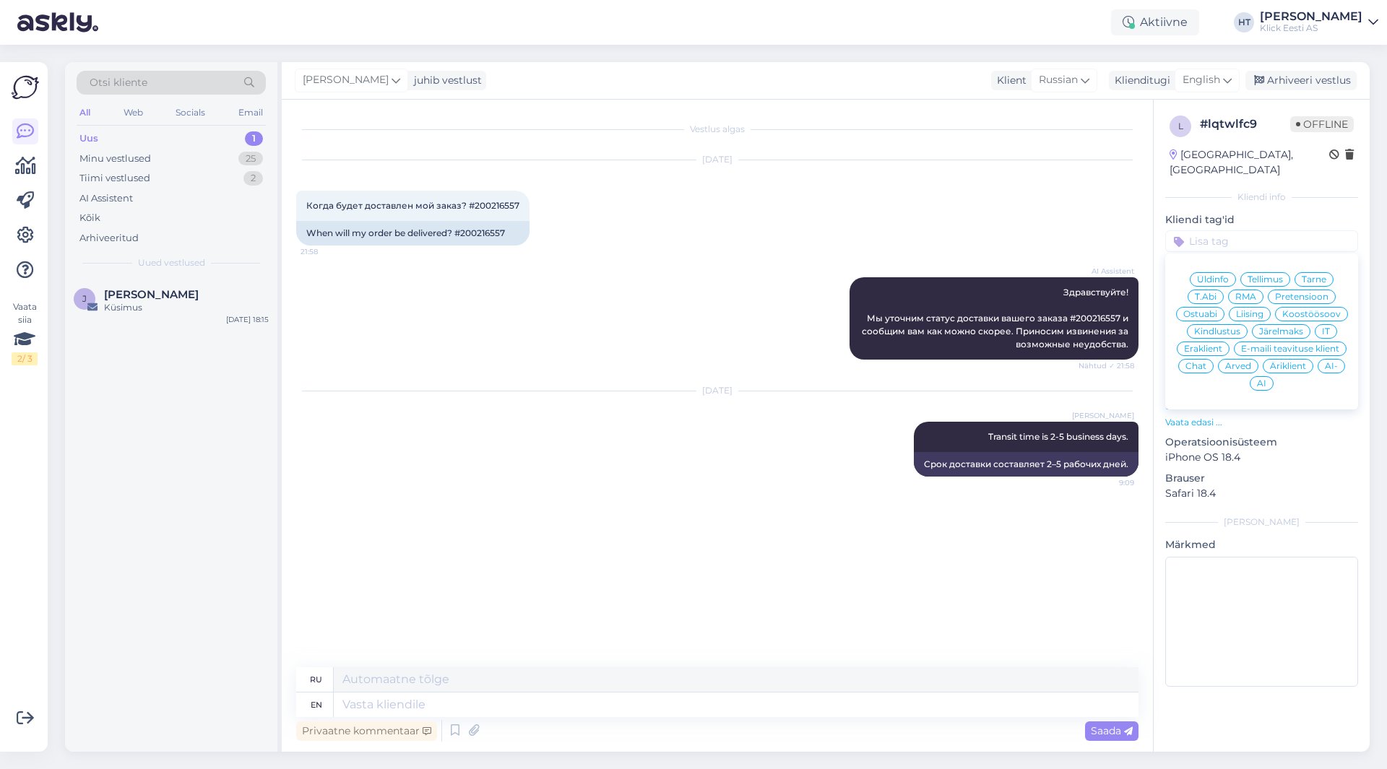
click at [1319, 275] on span "Tarne" at bounding box center [1314, 279] width 25 height 9
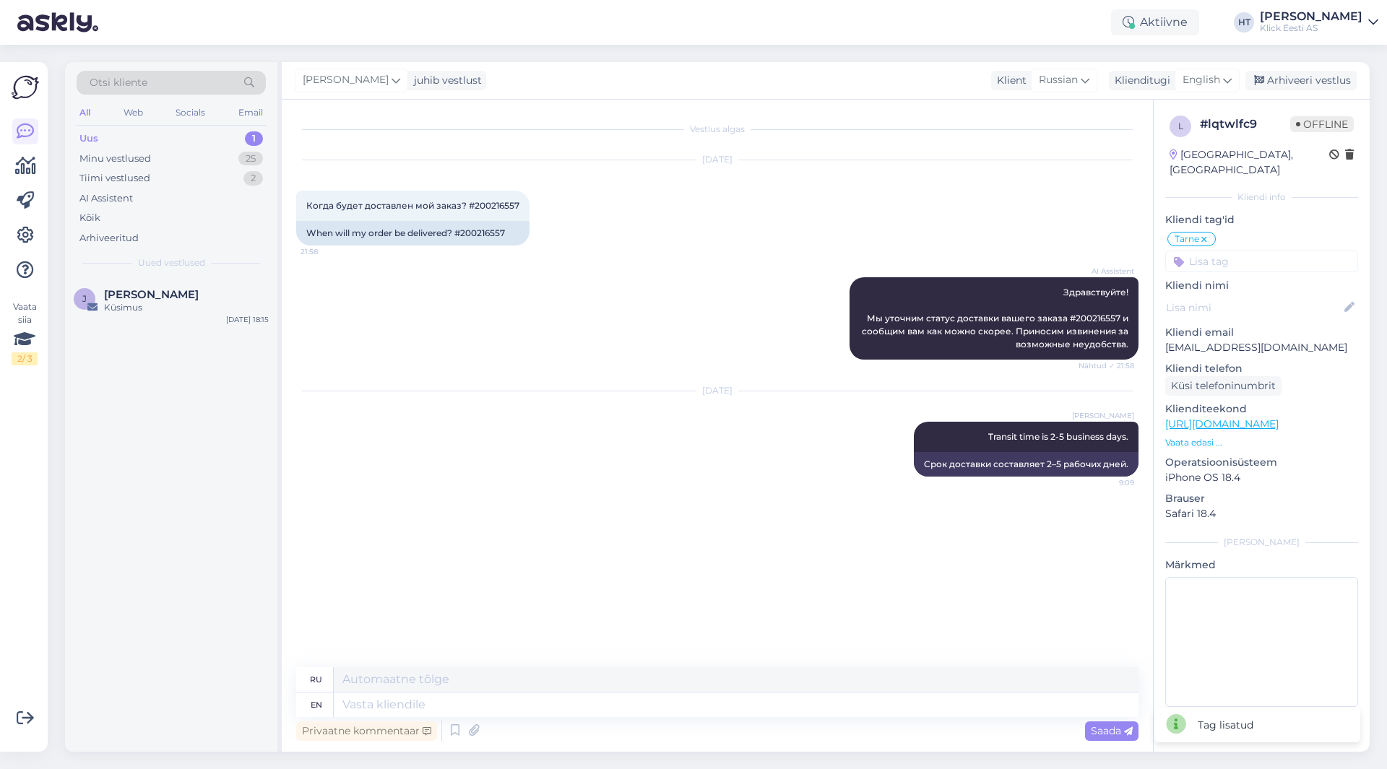
click at [1259, 251] on input at bounding box center [1261, 262] width 193 height 22
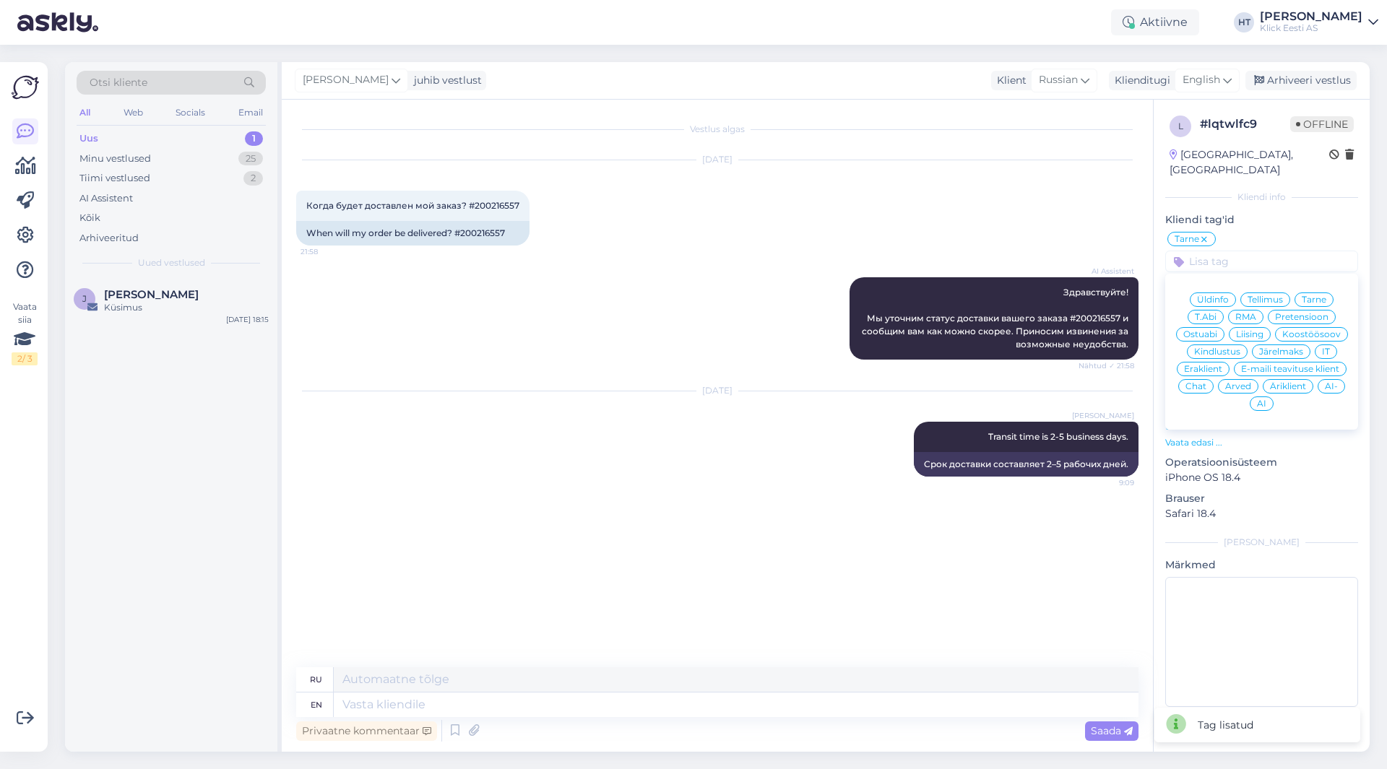
click at [1216, 362] on div "Eraklient" at bounding box center [1203, 369] width 53 height 14
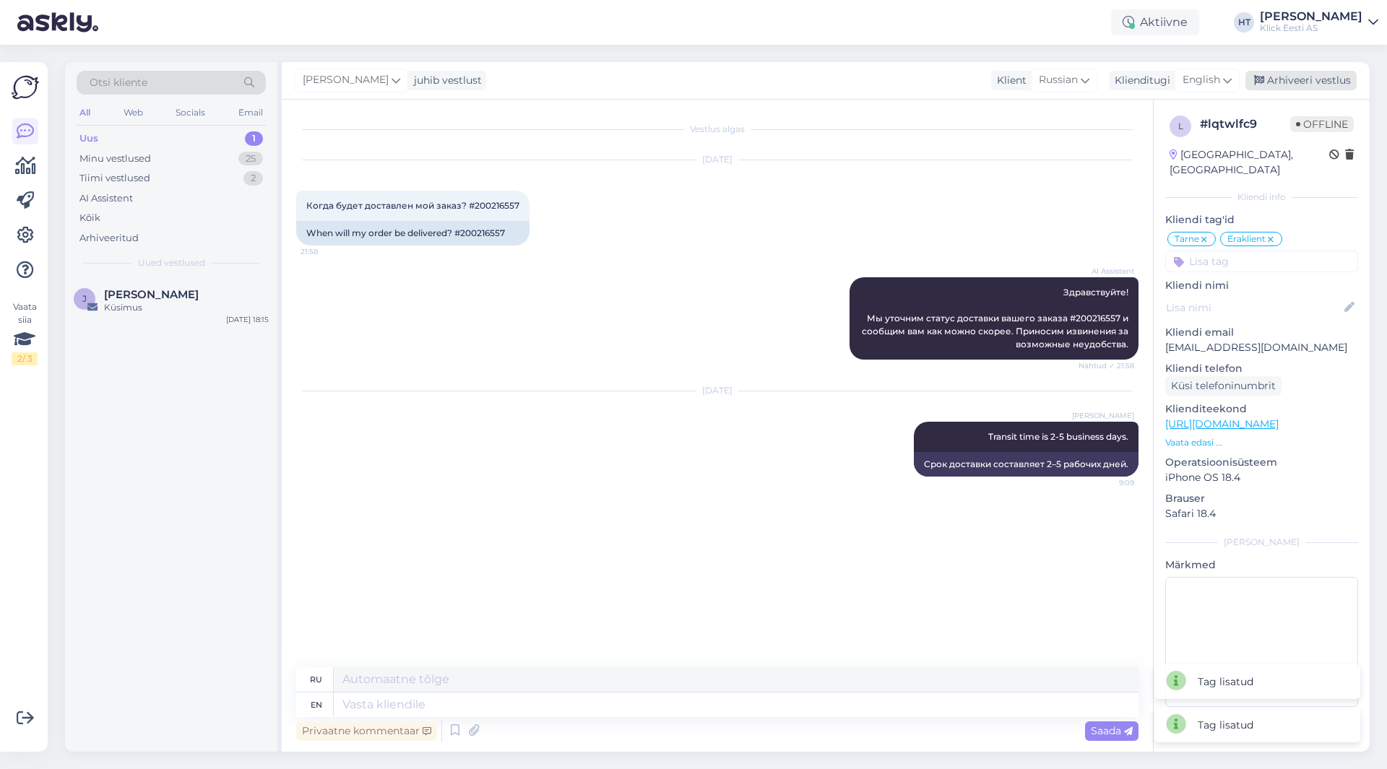
click at [1292, 78] on div "Arhiveeri vestlus" at bounding box center [1300, 81] width 111 height 20
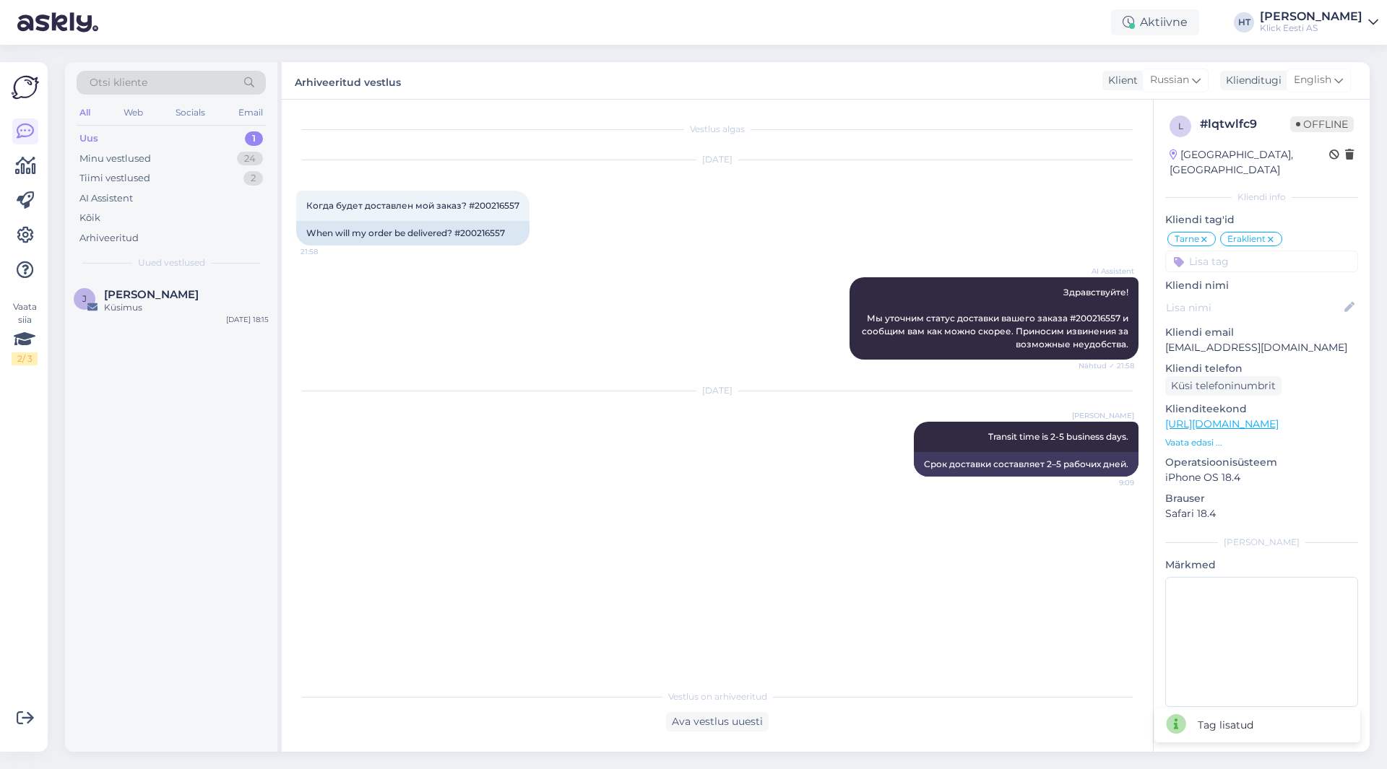
click at [448, 338] on div "AI Assistent Здравствуйте! Мы уточним статус доставки вашего заказа #200216557 …" at bounding box center [717, 318] width 842 height 114
click at [214, 392] on div "[PERSON_NAME] [DATE] 18:15" at bounding box center [171, 515] width 212 height 474
click at [218, 308] on div "Küsimus" at bounding box center [186, 307] width 165 height 13
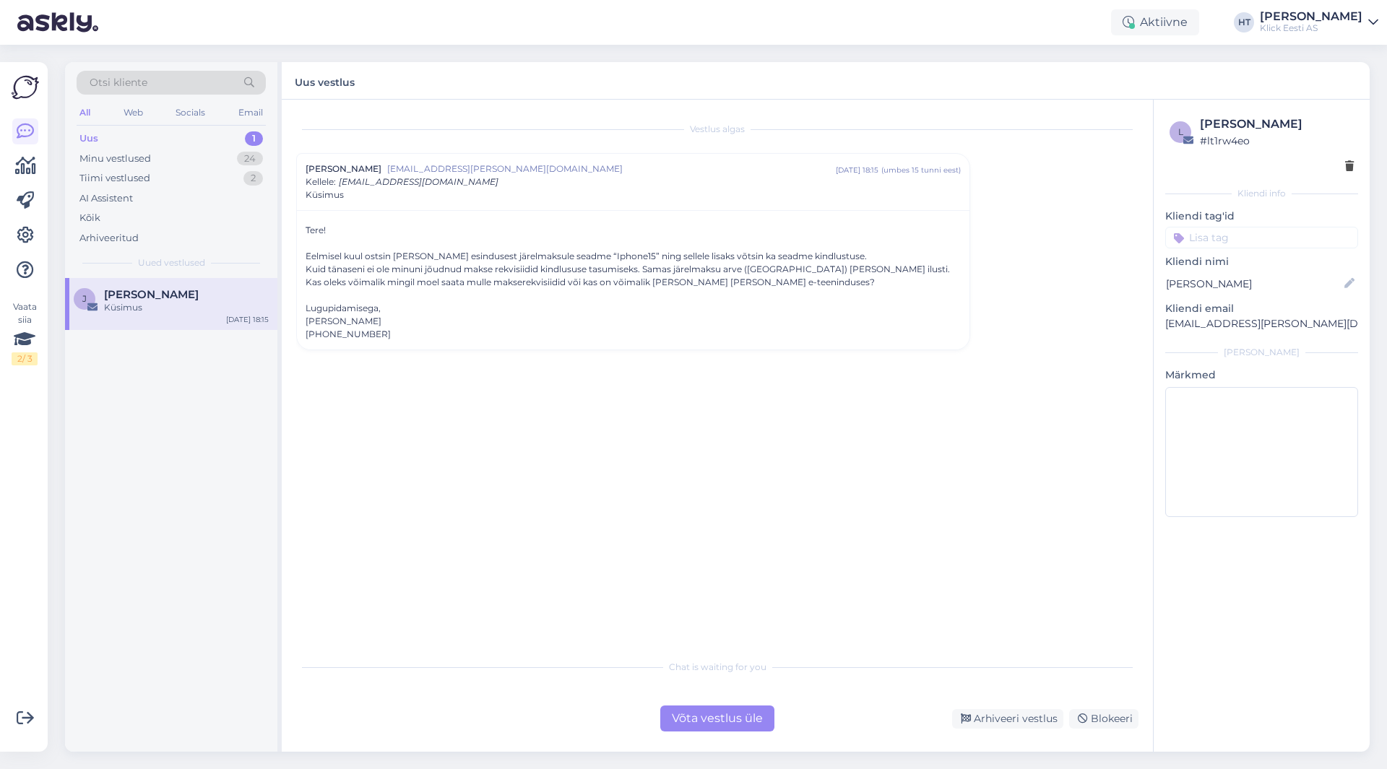
click at [306, 269] on div "Kuid tänaseni ei ole minuni jõudnud makse rekvisiidid kindlususe tasumiseks. Sa…" at bounding box center [633, 269] width 655 height 13
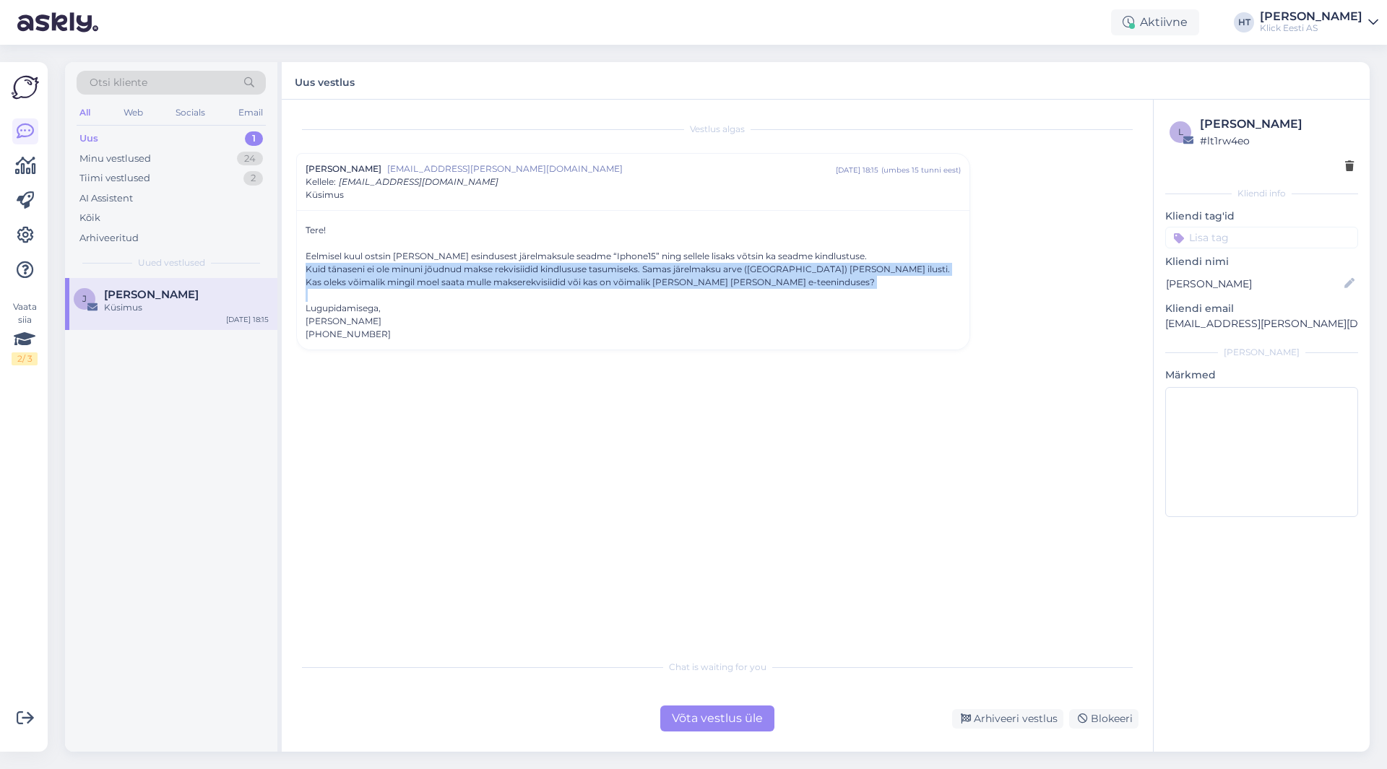
drag, startPoint x: 306, startPoint y: 269, endPoint x: 824, endPoint y: 287, distance: 519.0
click at [824, 287] on div "Tere! Eelmisel kuul ostsin [PERSON_NAME] esindusest järelmaksule seadme “Iphone…" at bounding box center [633, 282] width 655 height 117
click at [816, 282] on div "Kas oleks võimalik mingil moel saata mulle makserekvisiidid või kas on võimalik…" at bounding box center [633, 282] width 655 height 13
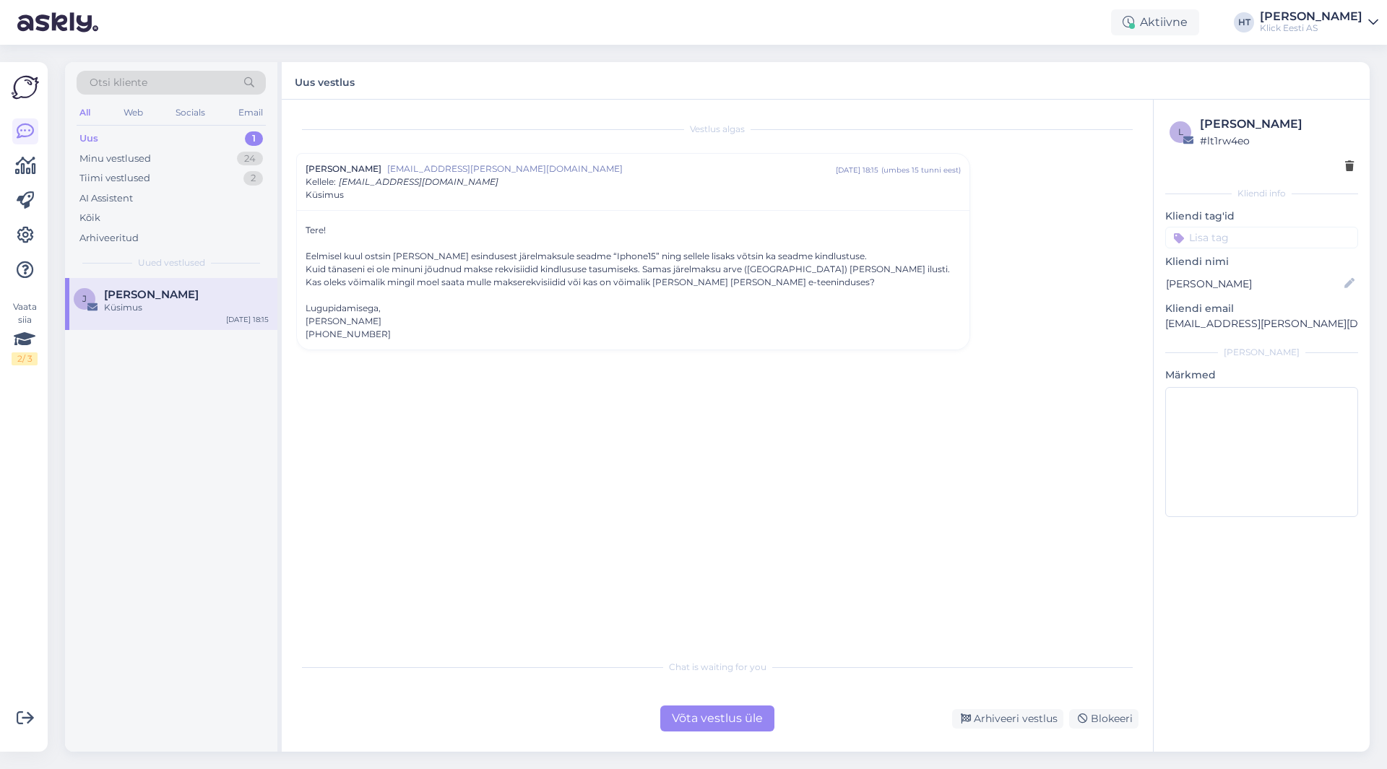
click at [1190, 322] on p "[EMAIL_ADDRESS][PERSON_NAME][DOMAIN_NAME]" at bounding box center [1261, 323] width 193 height 15
copy div "[EMAIL_ADDRESS][PERSON_NAME][DOMAIN_NAME] [PERSON_NAME]"
click at [1047, 381] on div "Vestlus [PERSON_NAME] Floren [EMAIL_ADDRESS][PERSON_NAME][DOMAIN_NAME] [DATE] 1…" at bounding box center [723, 376] width 855 height 525
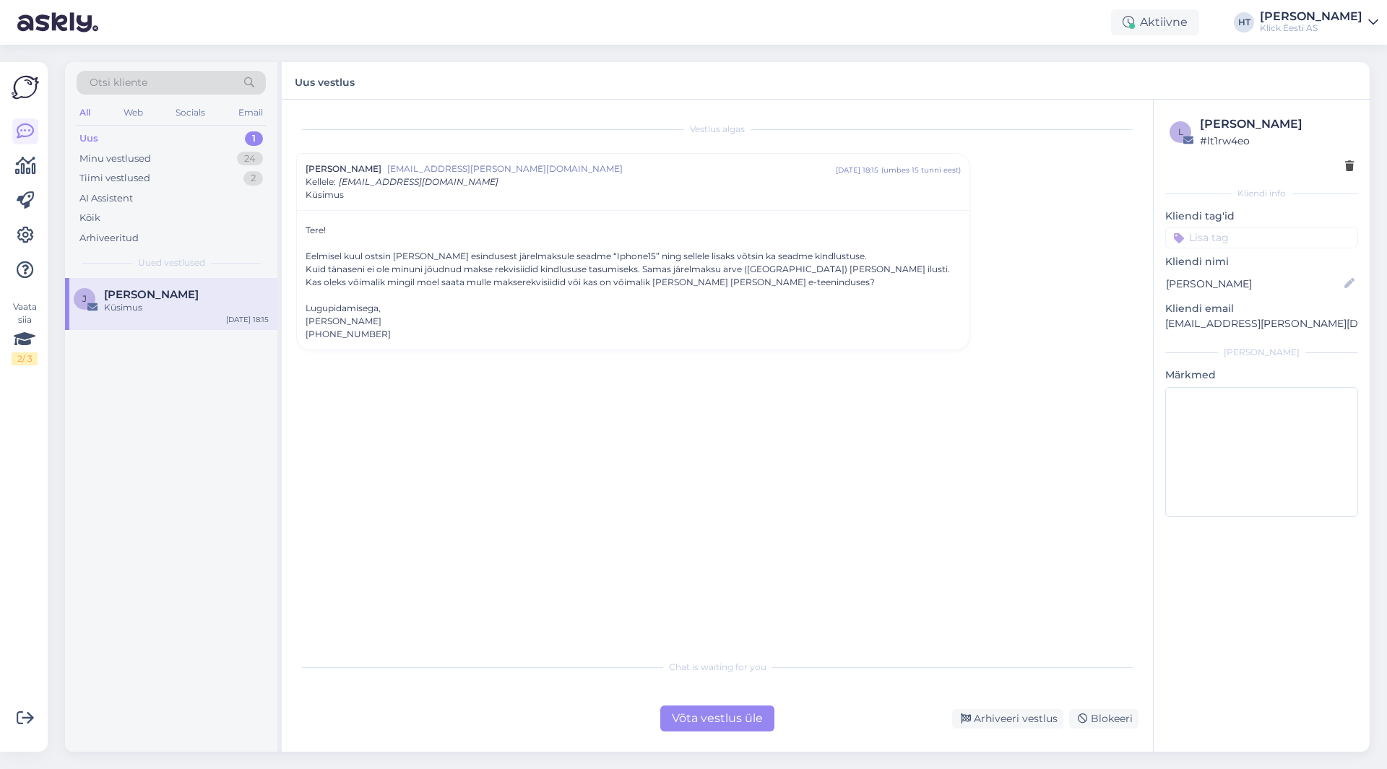
click at [441, 417] on div "Vestlus [PERSON_NAME] Floren [EMAIL_ADDRESS][PERSON_NAME][DOMAIN_NAME] [DATE] 1…" at bounding box center [723, 376] width 855 height 525
click at [231, 132] on div "Uus 1" at bounding box center [171, 139] width 189 height 20
click at [170, 185] on div "Tiimi vestlused 2" at bounding box center [171, 178] width 189 height 20
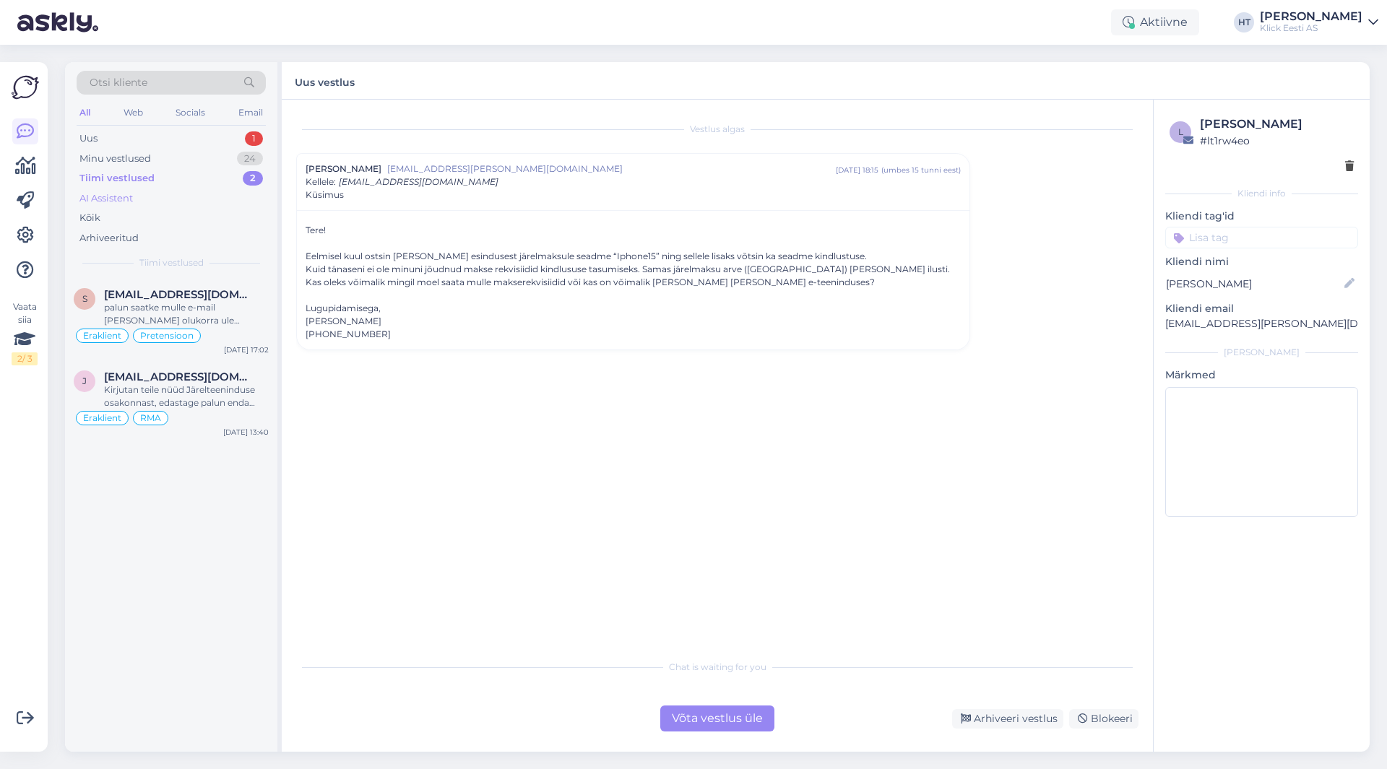
click at [166, 191] on div "AI Assistent" at bounding box center [171, 199] width 189 height 20
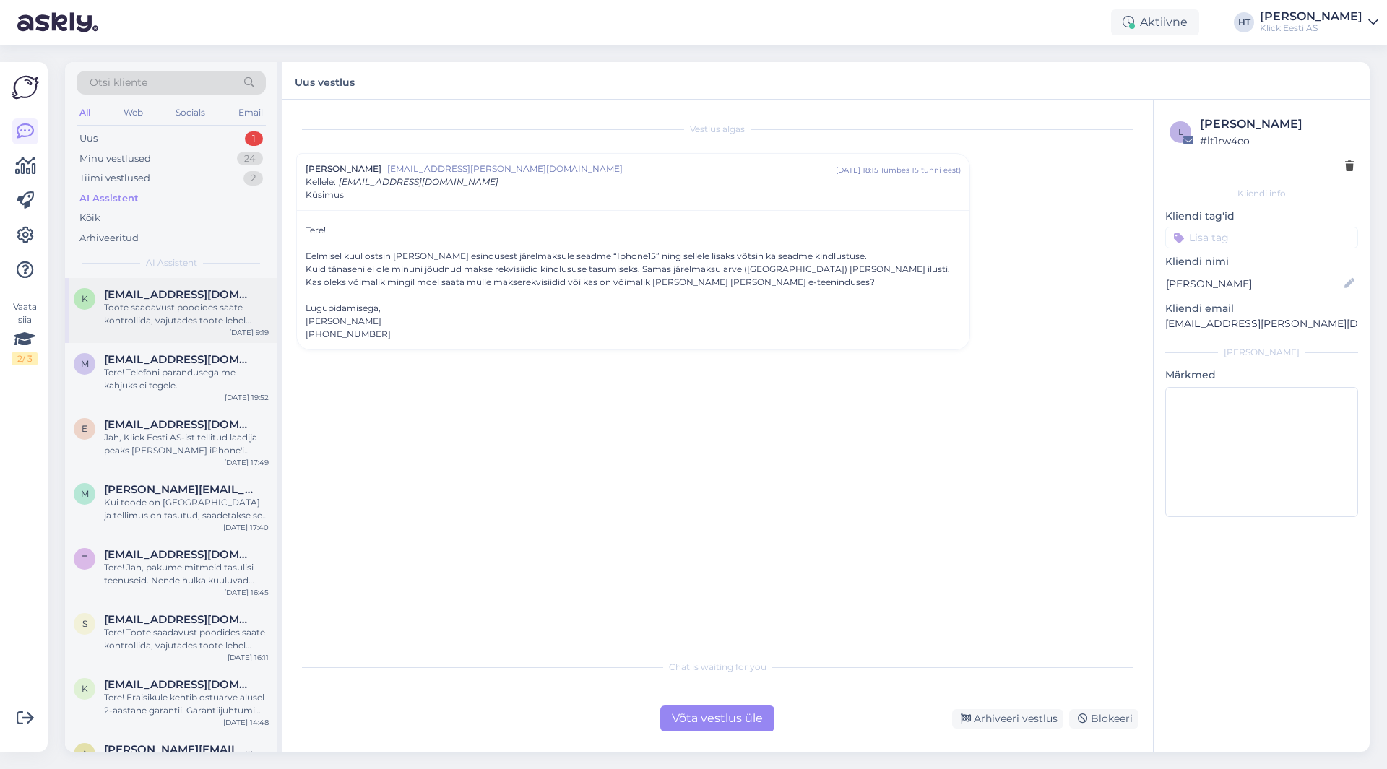
click at [191, 338] on div "k [EMAIL_ADDRESS][DOMAIN_NAME] Toote saadavust poodides saate kontrollida, vaju…" at bounding box center [171, 310] width 212 height 65
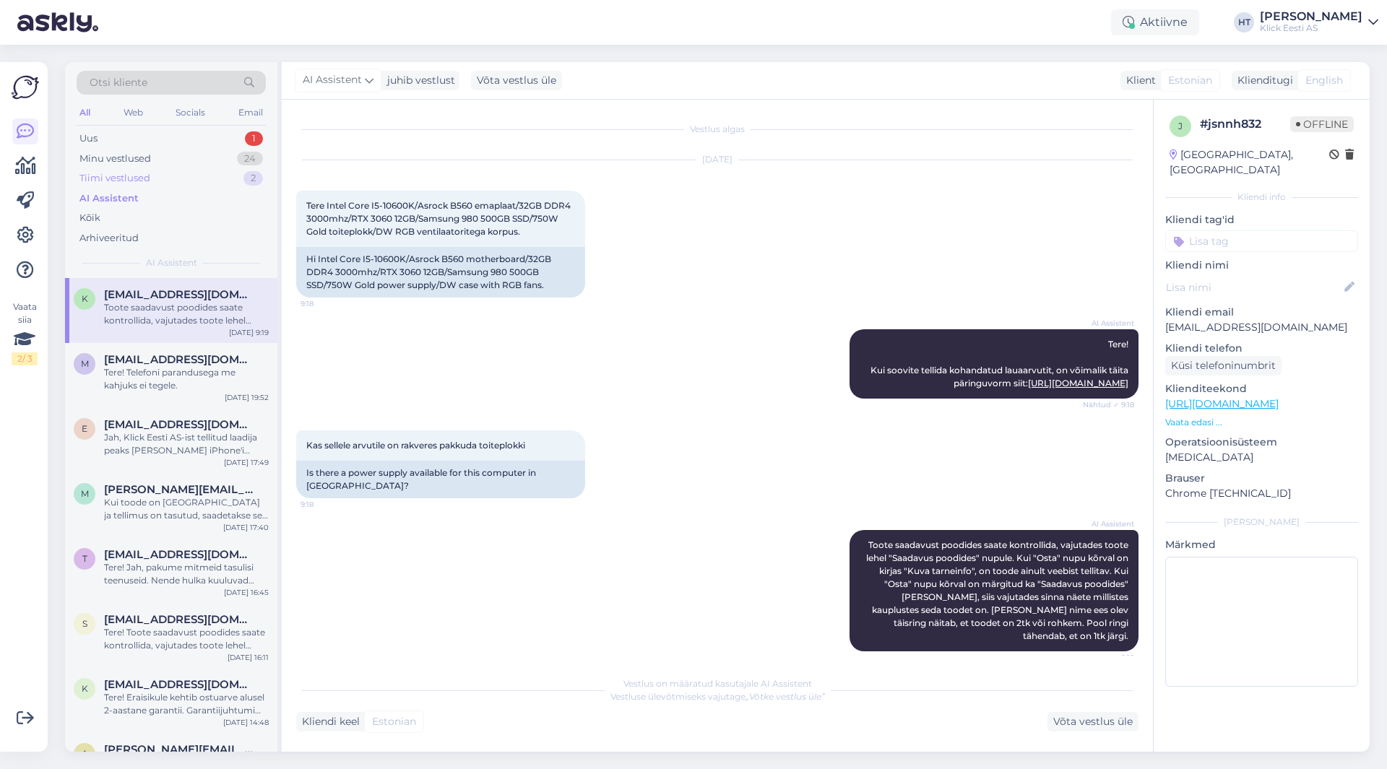
click at [197, 175] on div "Tiimi vestlused 2" at bounding box center [171, 178] width 189 height 20
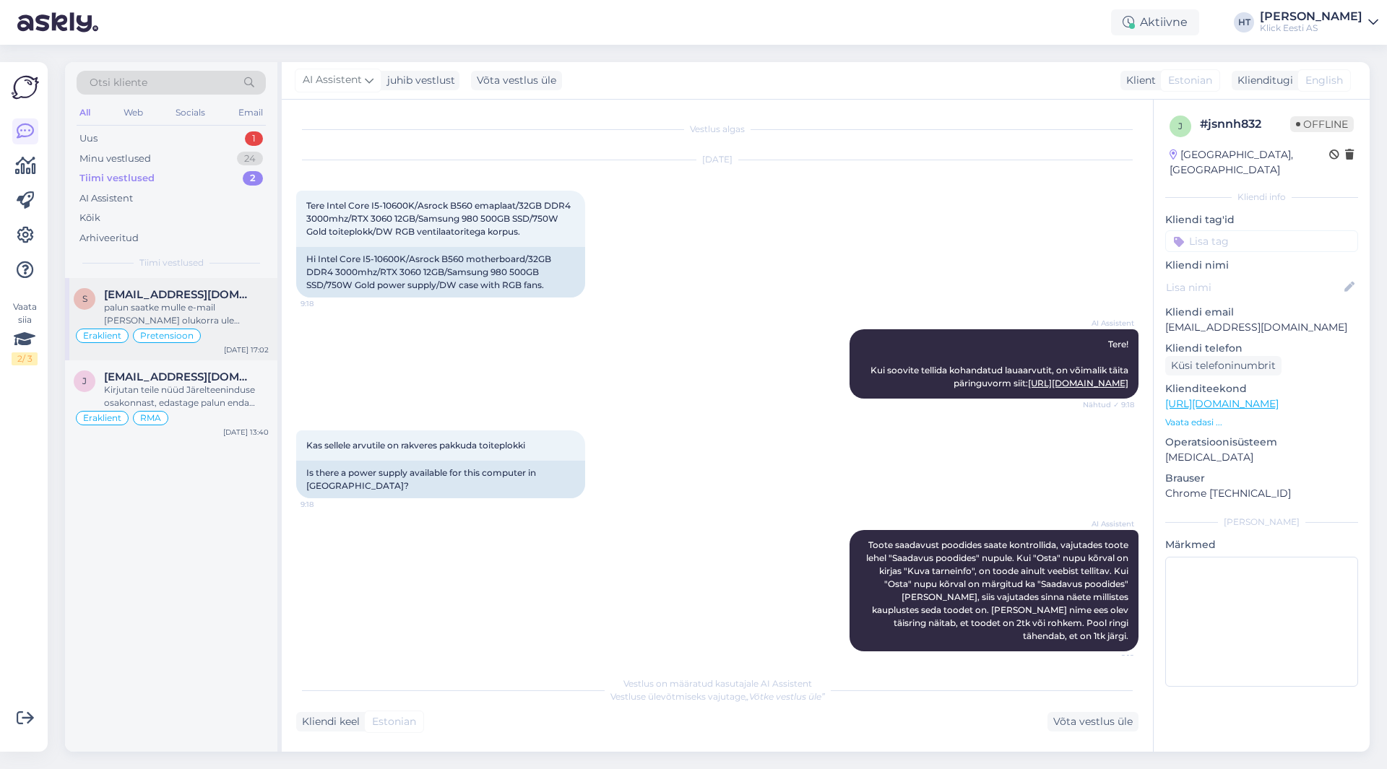
click at [254, 325] on div "palun saatke mulle e-mail [PERSON_NAME] olukorra ule kontrollinud ja otsuse tei…" at bounding box center [186, 314] width 165 height 26
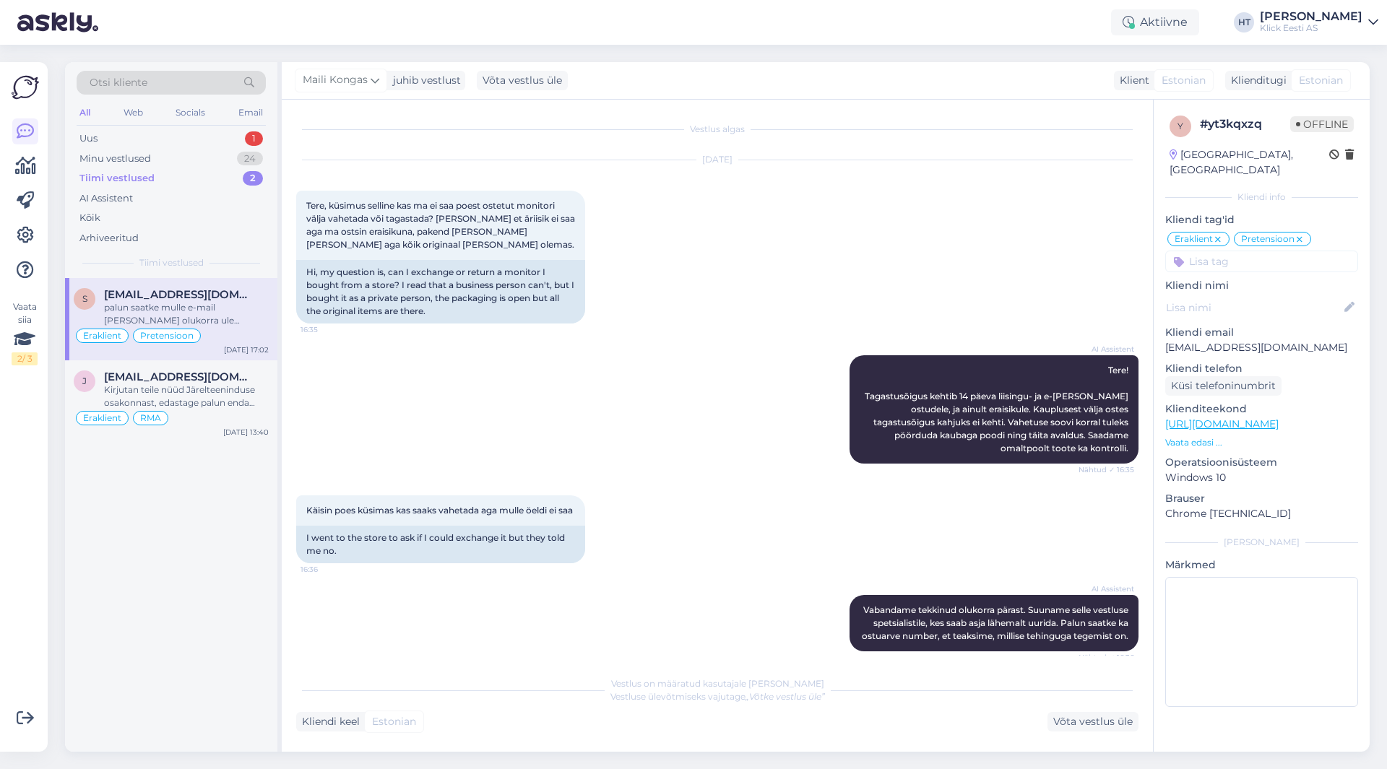
scroll to position [735, 0]
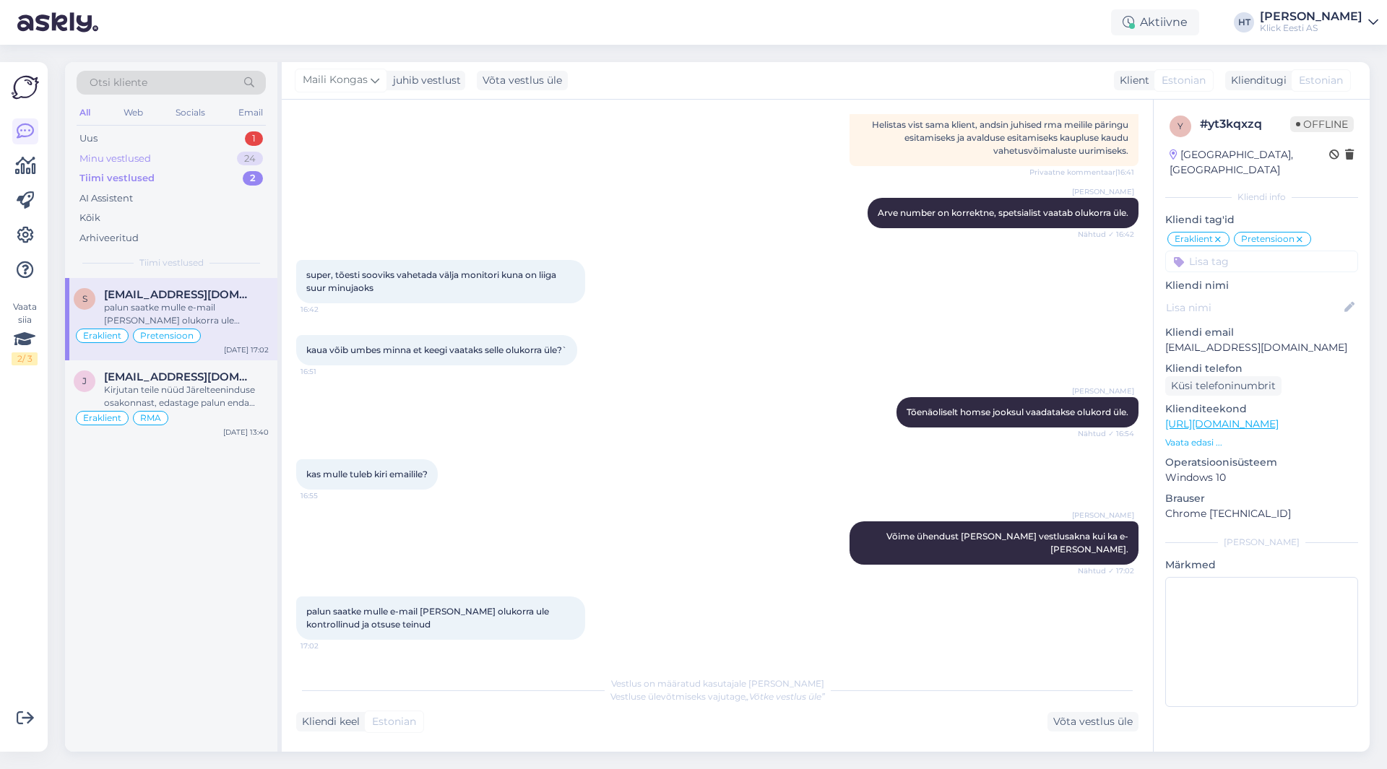
click at [226, 165] on div "Minu vestlused 24" at bounding box center [171, 159] width 189 height 20
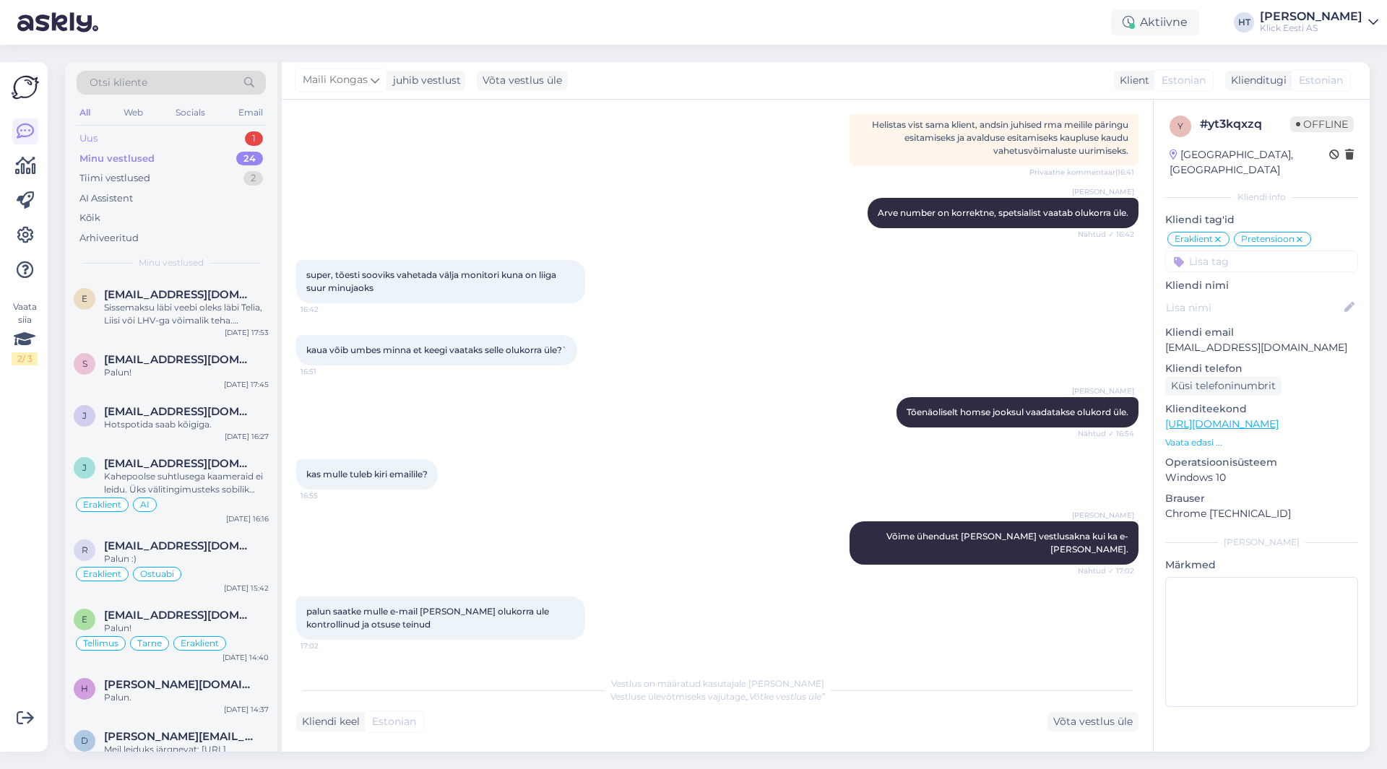
click at [230, 141] on div "Uus 1" at bounding box center [171, 139] width 189 height 20
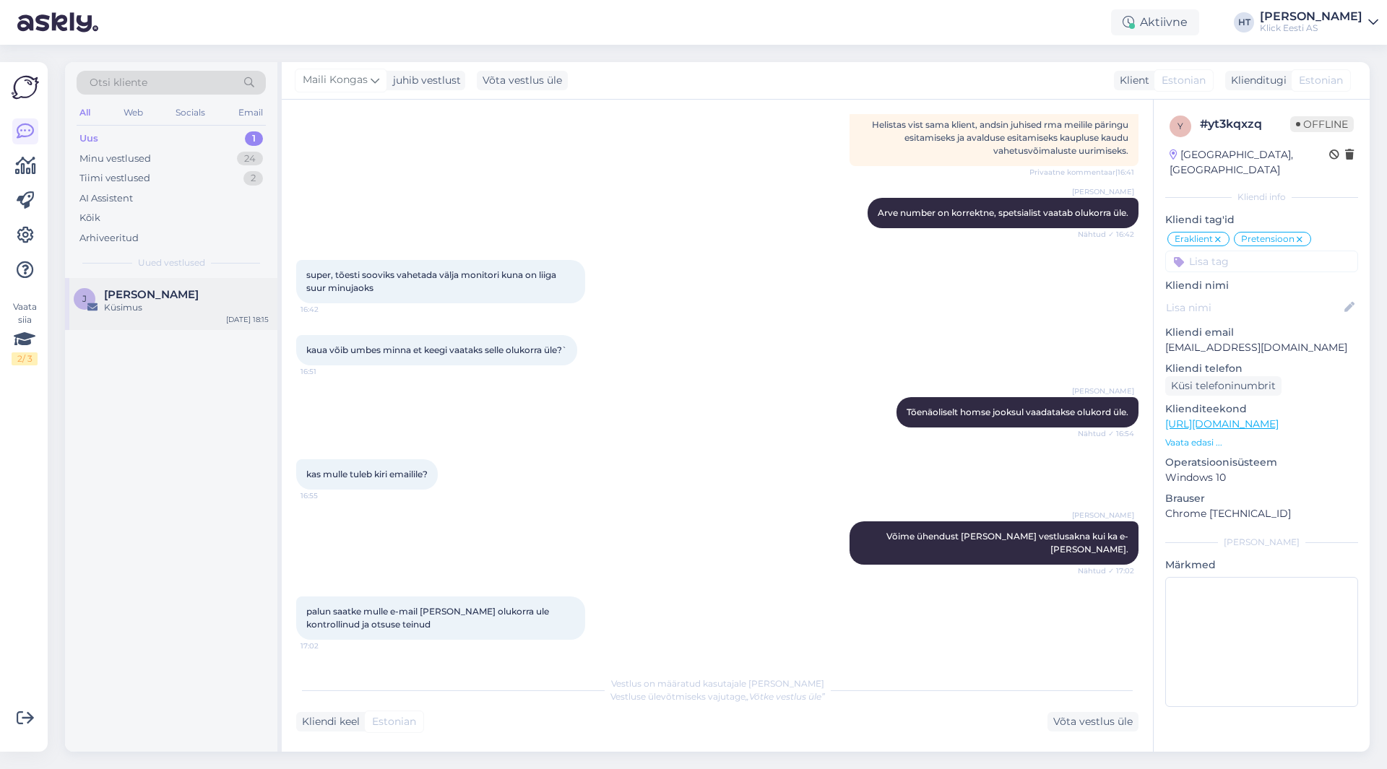
click at [230, 303] on div "Küsimus" at bounding box center [186, 307] width 165 height 13
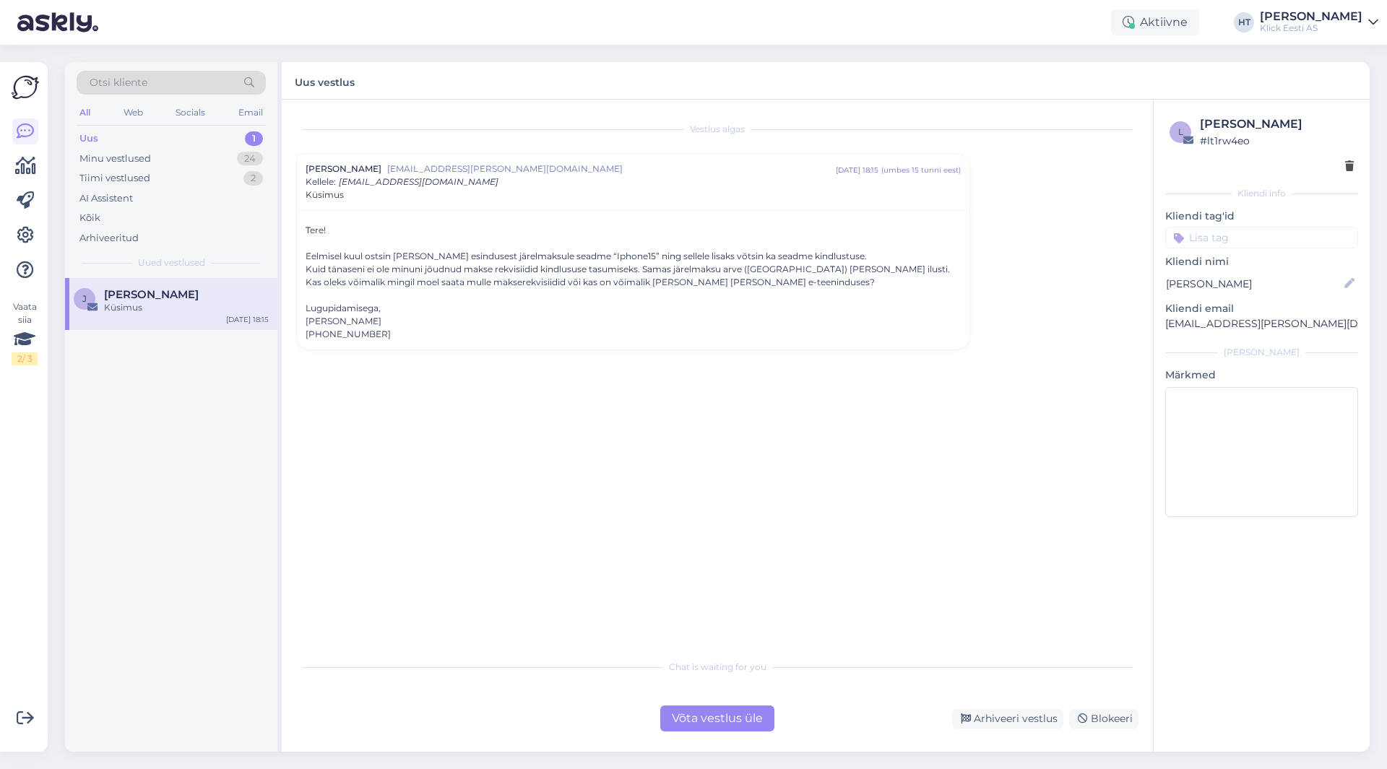
scroll to position [0, 0]
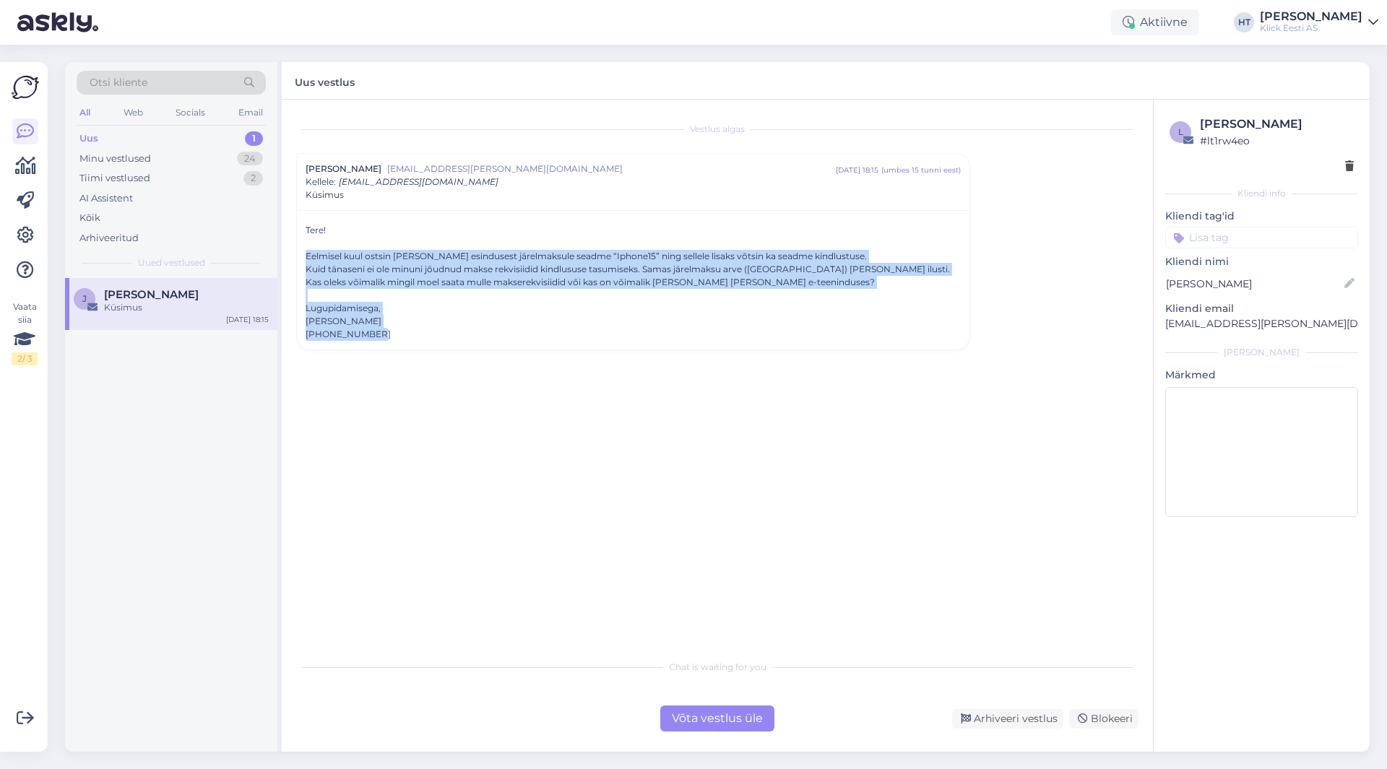
drag, startPoint x: 306, startPoint y: 254, endPoint x: 837, endPoint y: 336, distance: 537.3
click at [837, 336] on div "Tere! Eelmisel kuul ostsin [PERSON_NAME] esindusest järelmaksule seadme “Iphone…" at bounding box center [633, 282] width 655 height 117
click at [504, 345] on div "Tere! Eelmisel kuul ostsin [PERSON_NAME] esindusest järelmaksule seadme “Iphone…" at bounding box center [633, 279] width 673 height 139
drag, startPoint x: 474, startPoint y: 344, endPoint x: 303, endPoint y: 231, distance: 204.4
click at [303, 231] on div "Tere! Eelmisel kuul ostsin [PERSON_NAME] esindusest järelmaksule seadme “Iphone…" at bounding box center [633, 279] width 673 height 139
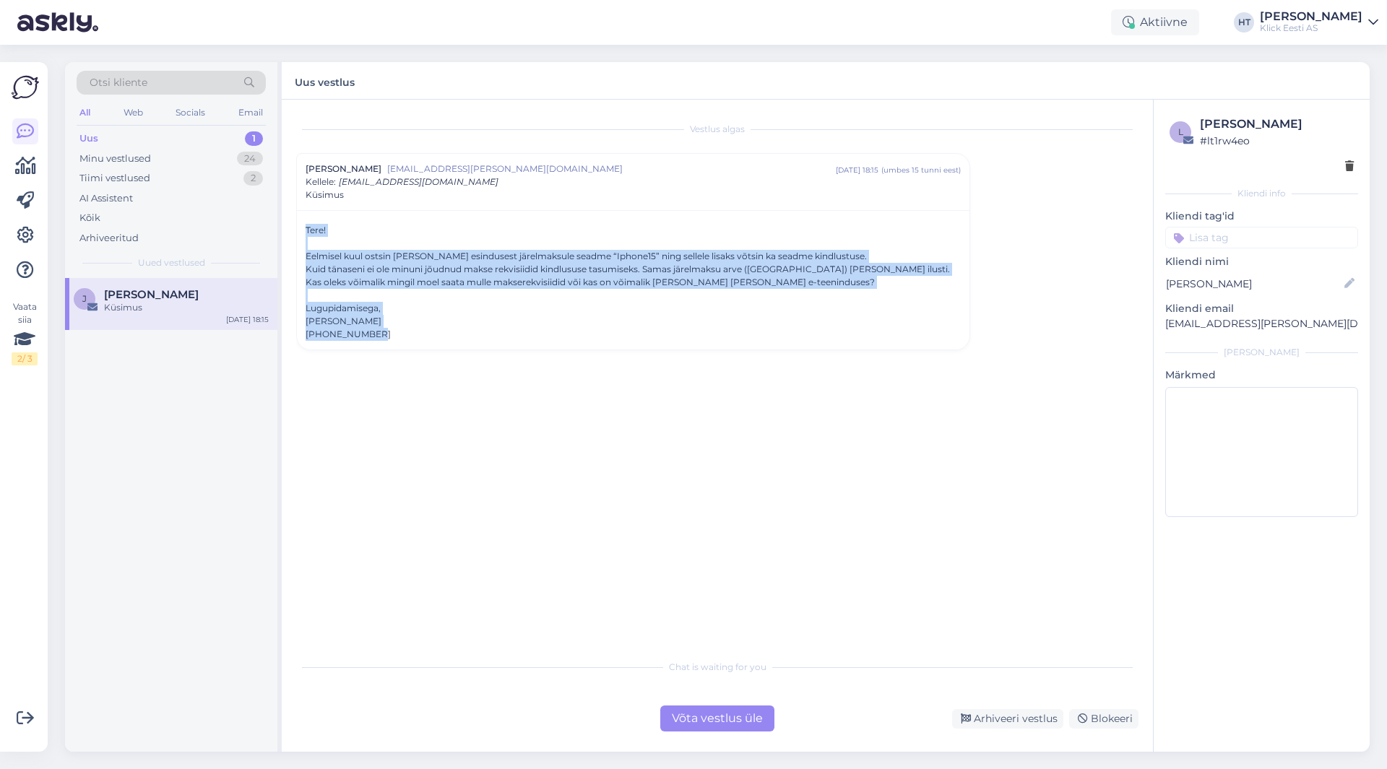
click at [303, 231] on div "Tere! Eelmisel kuul ostsin [PERSON_NAME] esindusest järelmaksule seadme “Iphone…" at bounding box center [633, 279] width 673 height 139
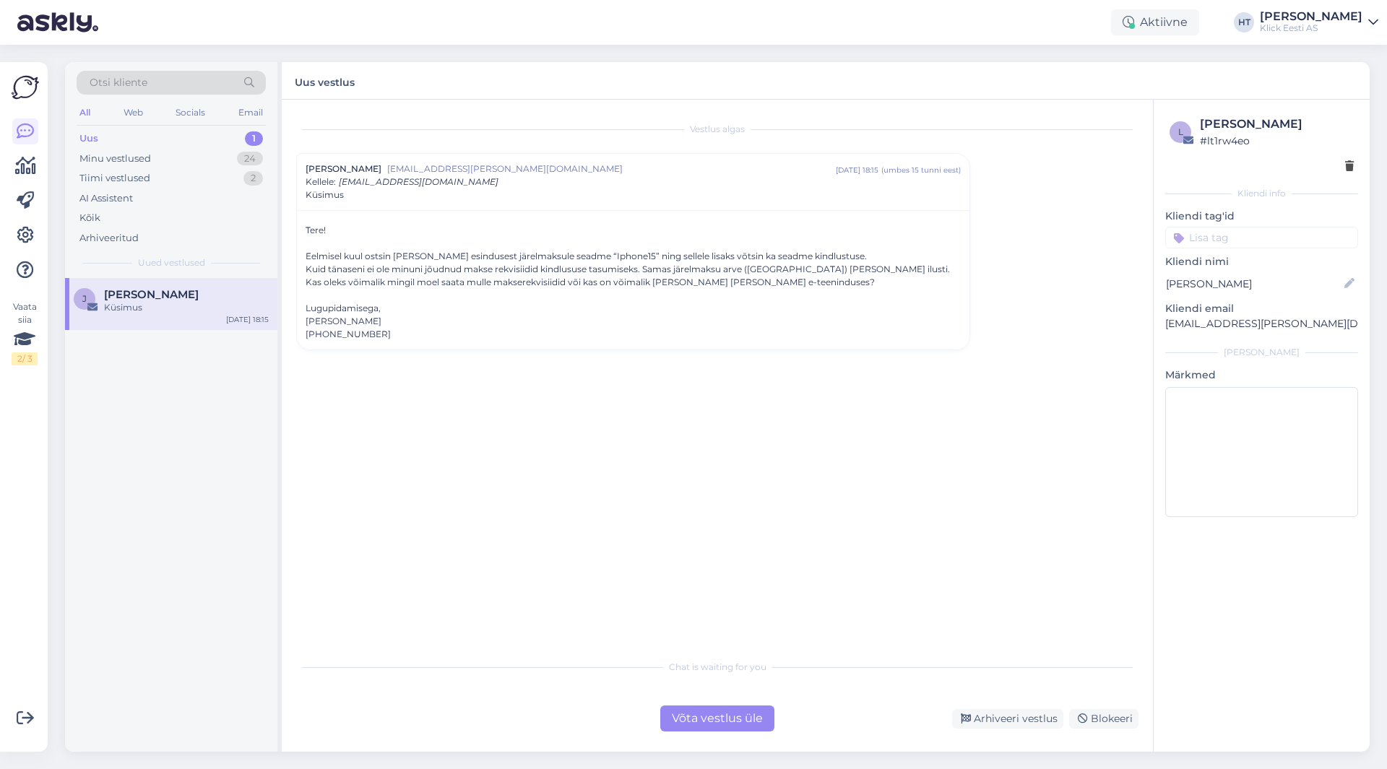
click at [494, 408] on div "Vestlus [PERSON_NAME] Floren [EMAIL_ADDRESS][PERSON_NAME][DOMAIN_NAME] [DATE] 1…" at bounding box center [723, 376] width 855 height 525
click at [502, 342] on div "Tere! Eelmisel kuul ostsin [PERSON_NAME] esindusest järelmaksule seadme “Iphone…" at bounding box center [633, 279] width 673 height 139
click at [700, 707] on div "Võta vestlus üle" at bounding box center [717, 719] width 114 height 26
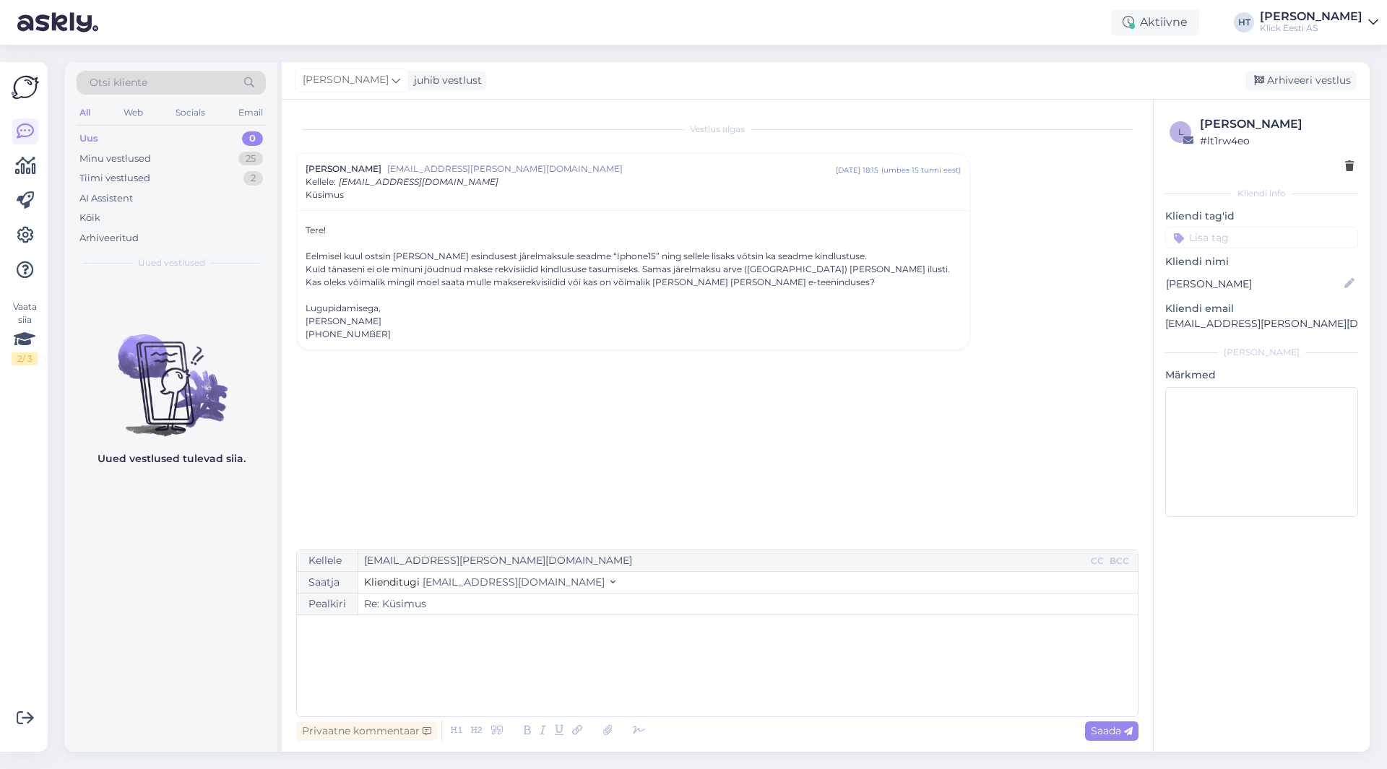
click at [601, 641] on div "﻿" at bounding box center [717, 666] width 826 height 87
click at [1089, 725] on div "Saada" at bounding box center [1111, 732] width 53 height 20
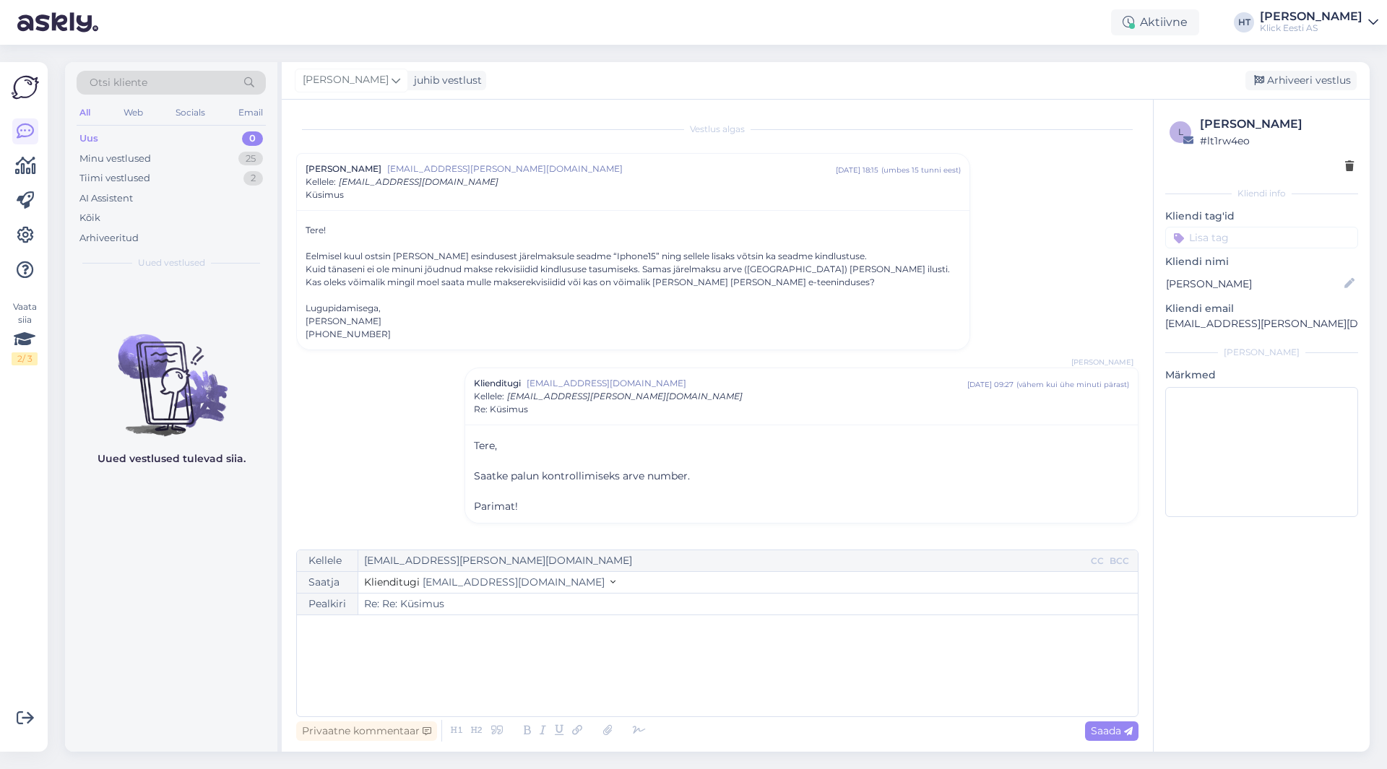
click at [1229, 238] on input at bounding box center [1261, 238] width 193 height 22
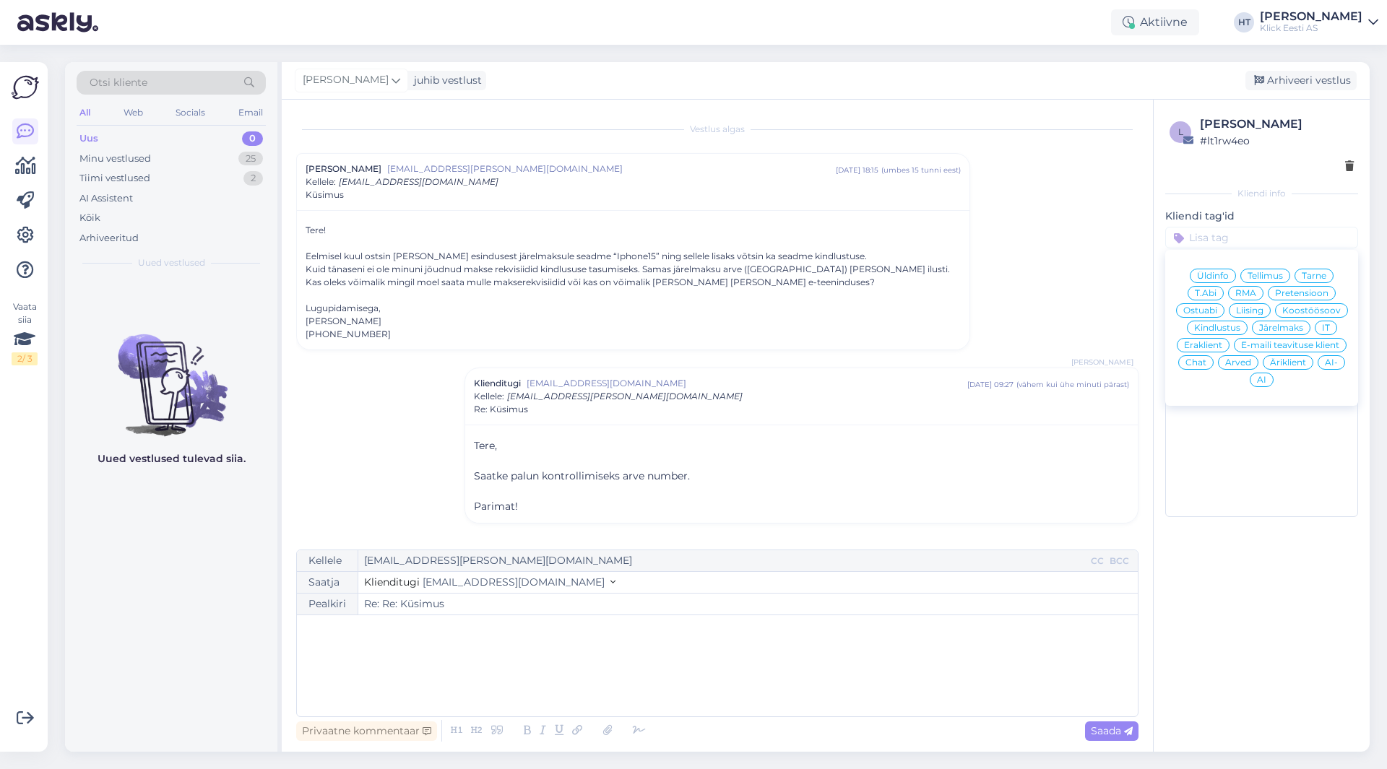
drag, startPoint x: 1196, startPoint y: 341, endPoint x: 1188, endPoint y: 337, distance: 9.4
click at [1195, 341] on span "Eraklient" at bounding box center [1203, 345] width 38 height 9
type input "Re: Küsimus"
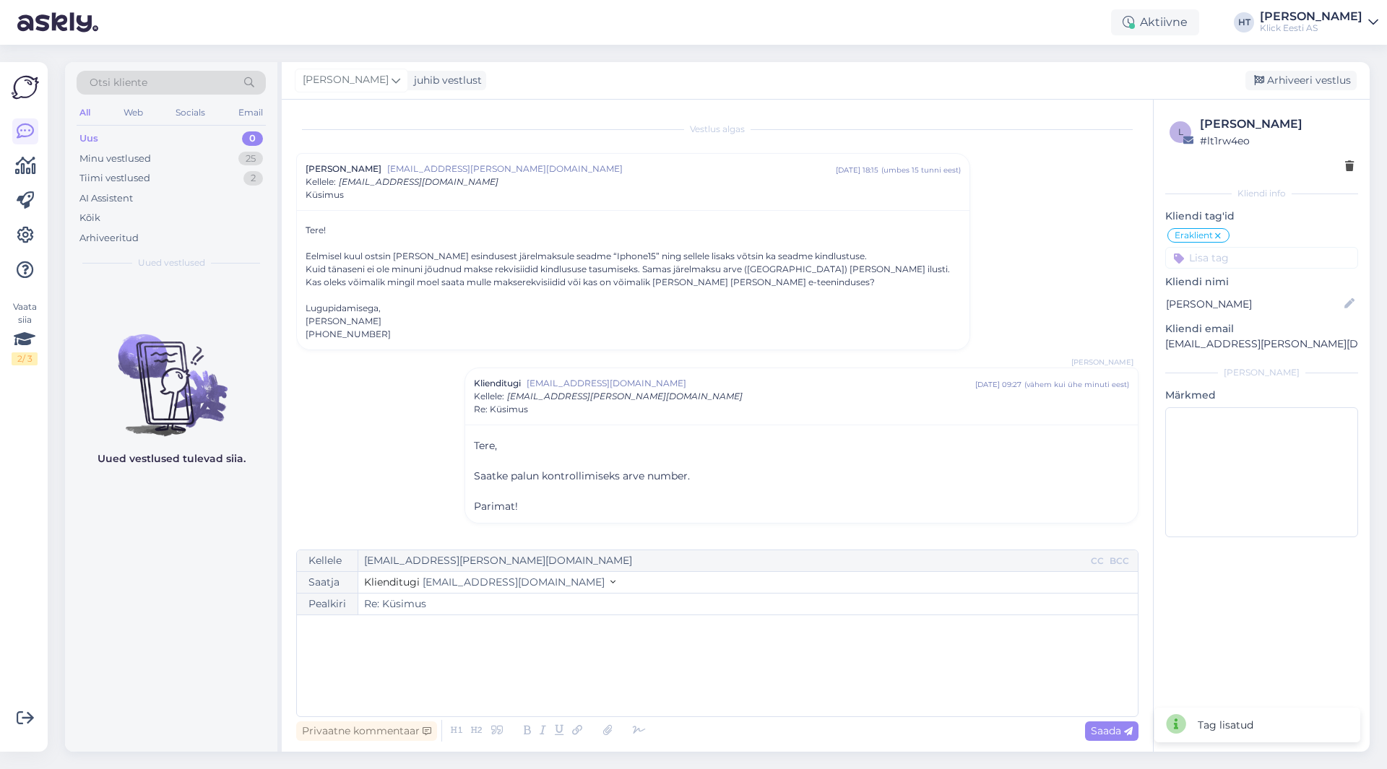
click at [1086, 289] on div "Vestlus [PERSON_NAME] Floren [EMAIL_ADDRESS][PERSON_NAME][DOMAIN_NAME] [DATE] 1…" at bounding box center [723, 325] width 855 height 423
click at [209, 161] on div "Minu vestlused 25" at bounding box center [171, 159] width 189 height 20
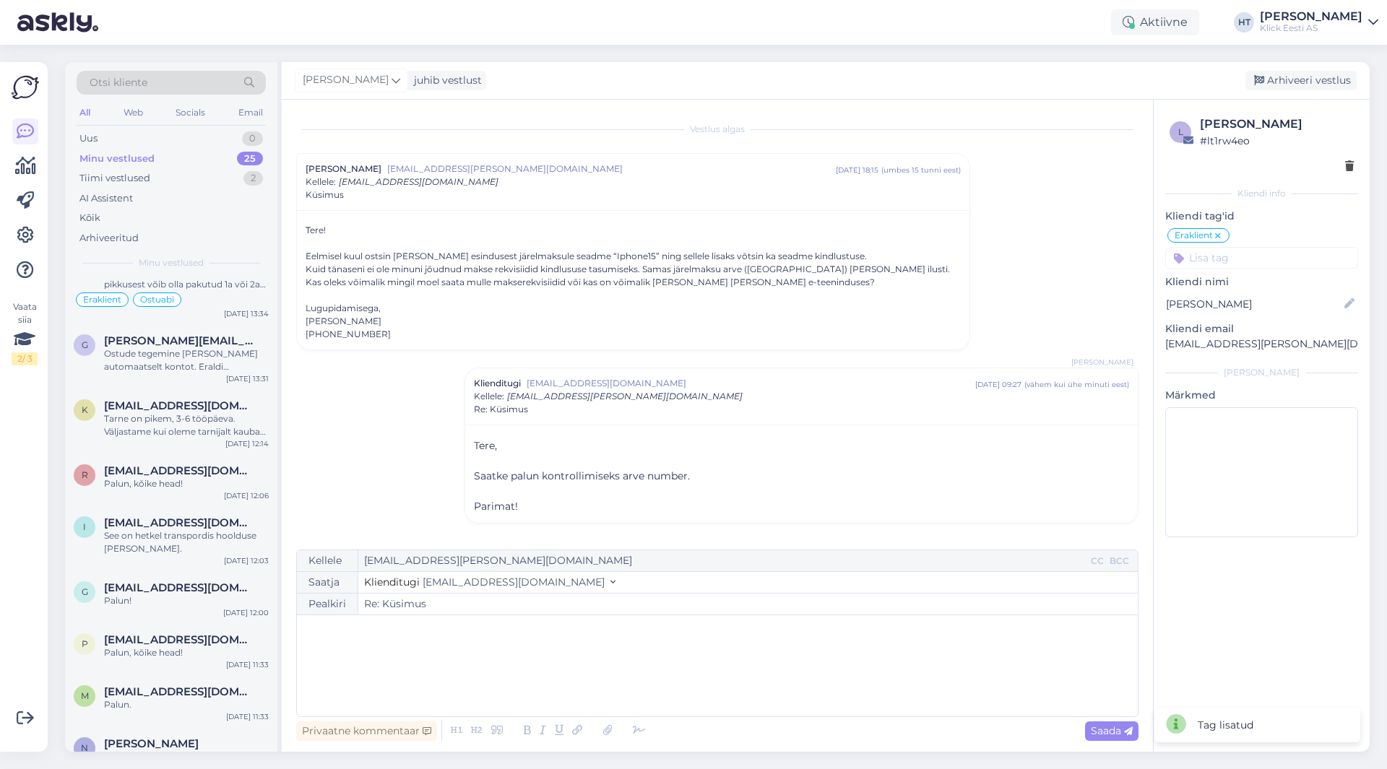
scroll to position [1108, 0]
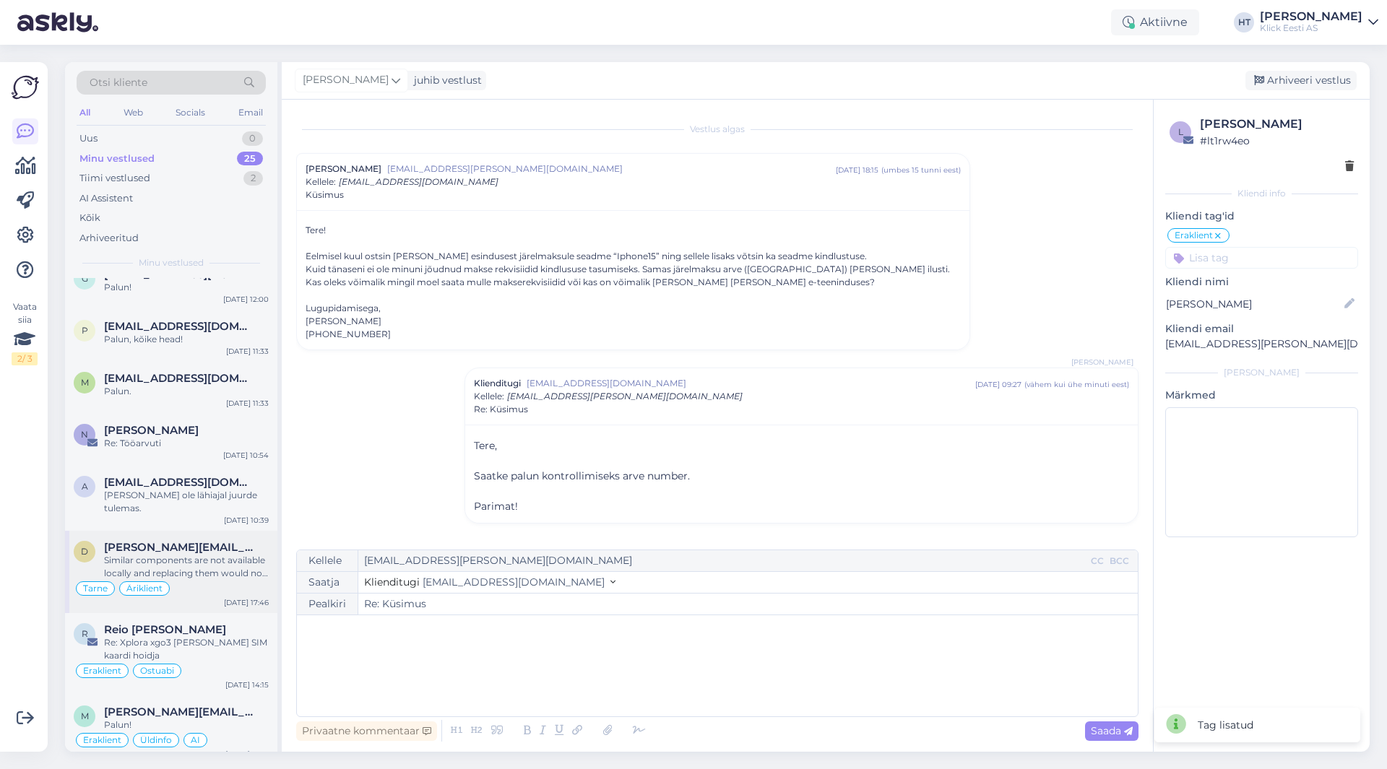
click at [188, 580] on div "Tarne Äriklient" at bounding box center [171, 588] width 195 height 17
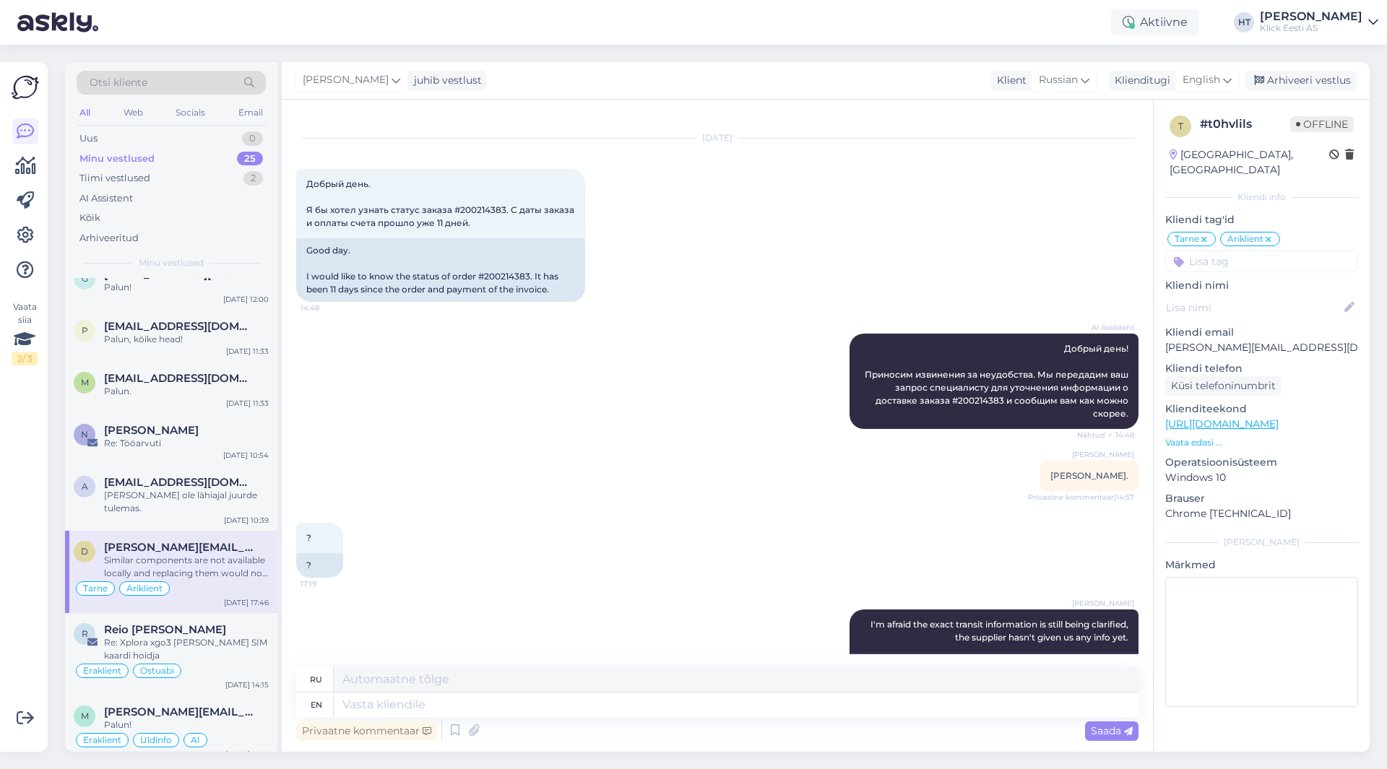
scroll to position [0, 0]
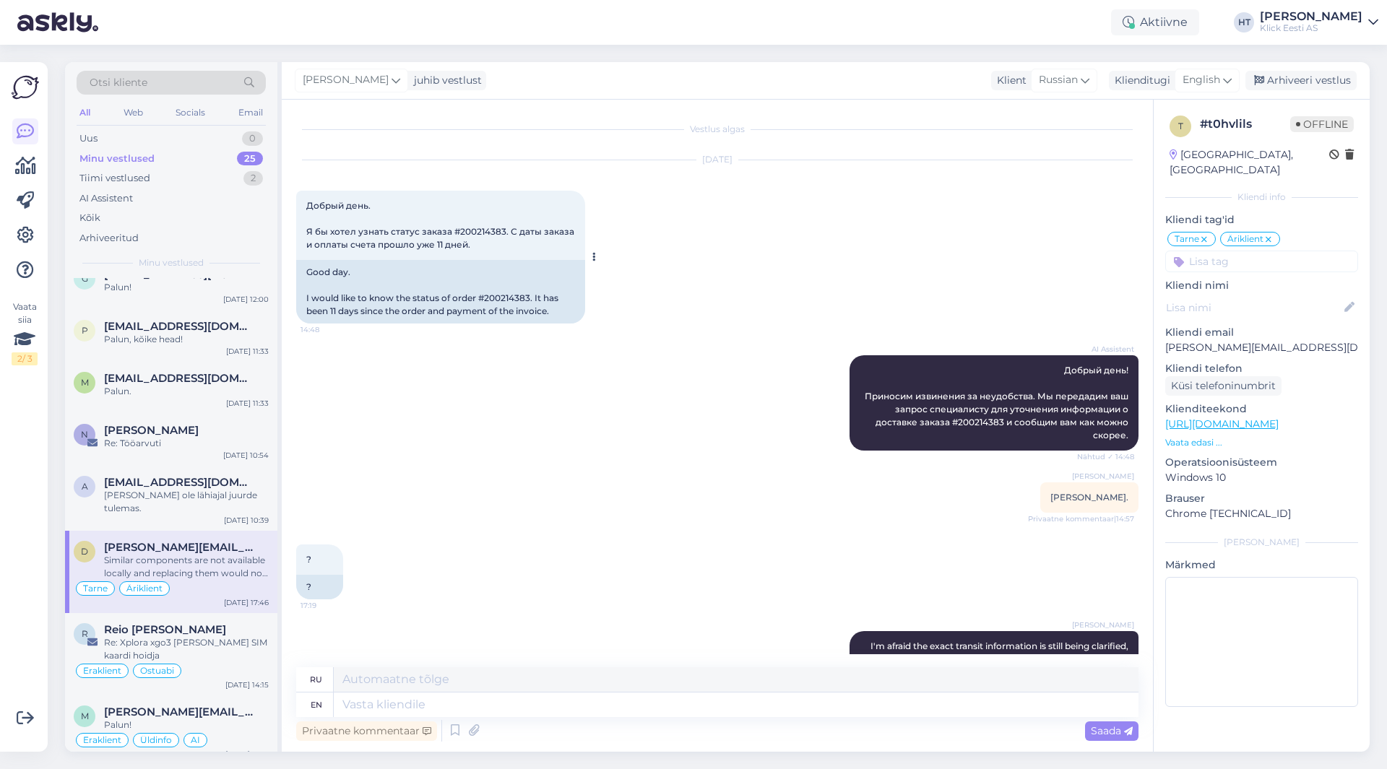
click at [469, 234] on span "Добрый день. Я бы хотел узнать статус заказа #200214383. С даты заказа и оплаты…" at bounding box center [441, 225] width 270 height 50
copy span "200214383"
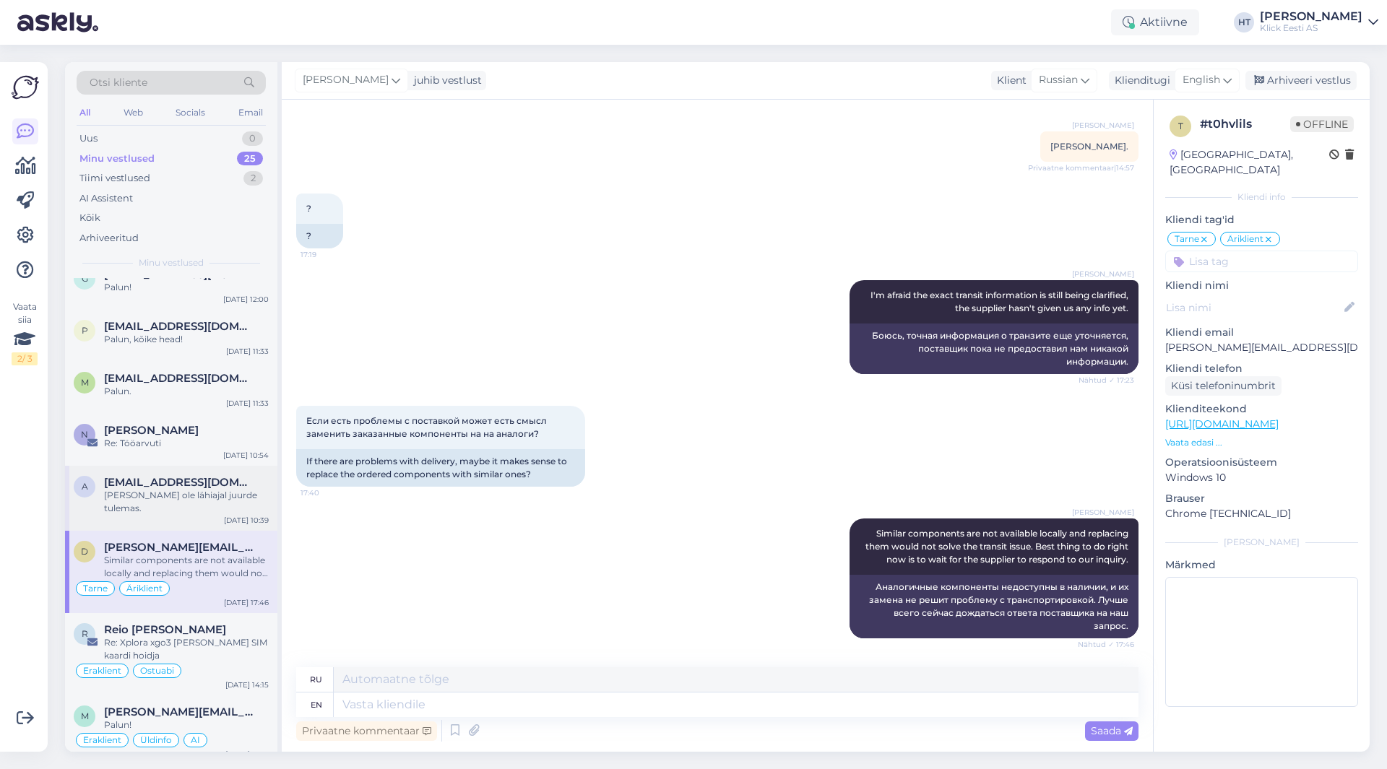
click at [181, 512] on div "a [EMAIL_ADDRESS][DOMAIN_NAME] Neid ei ole lähiajal juurde tulemas. [DATE] 10:39" at bounding box center [171, 498] width 212 height 65
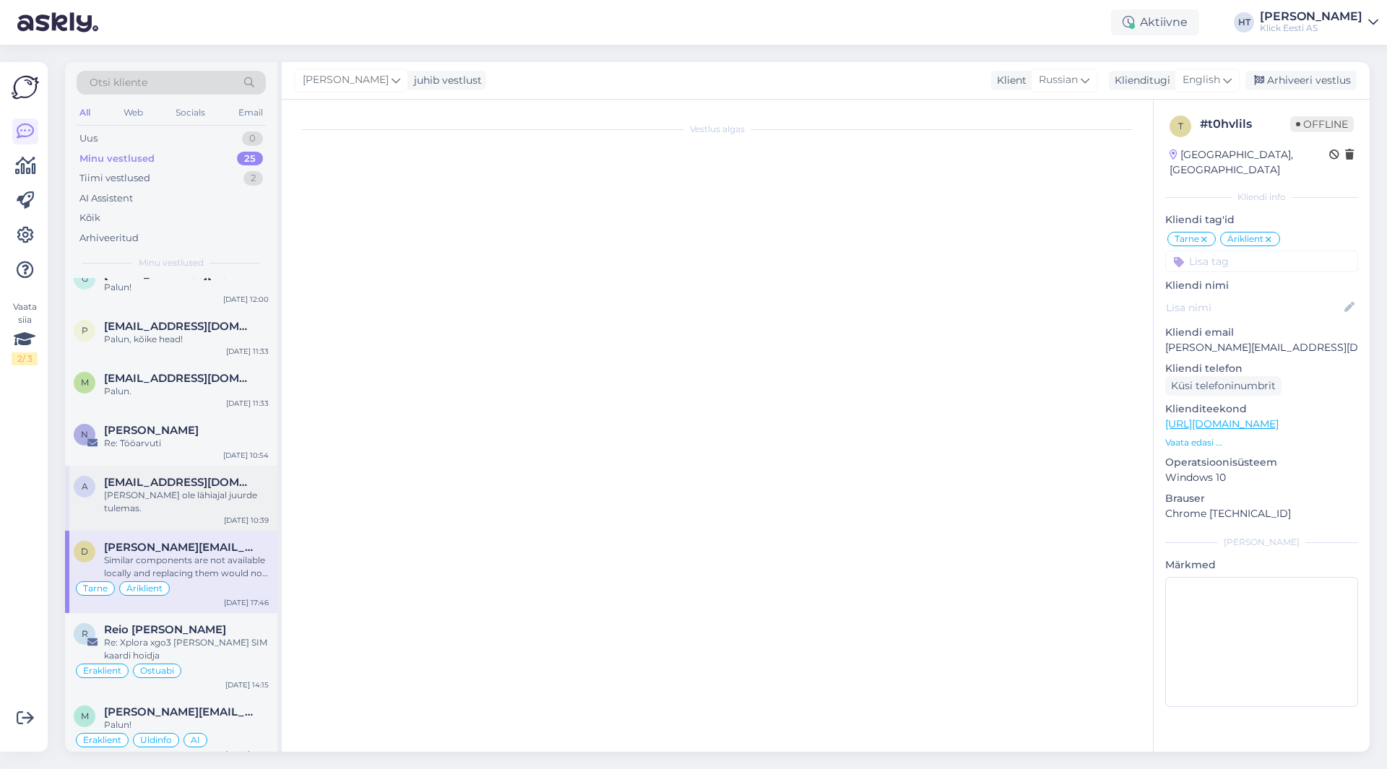
scroll to position [111, 0]
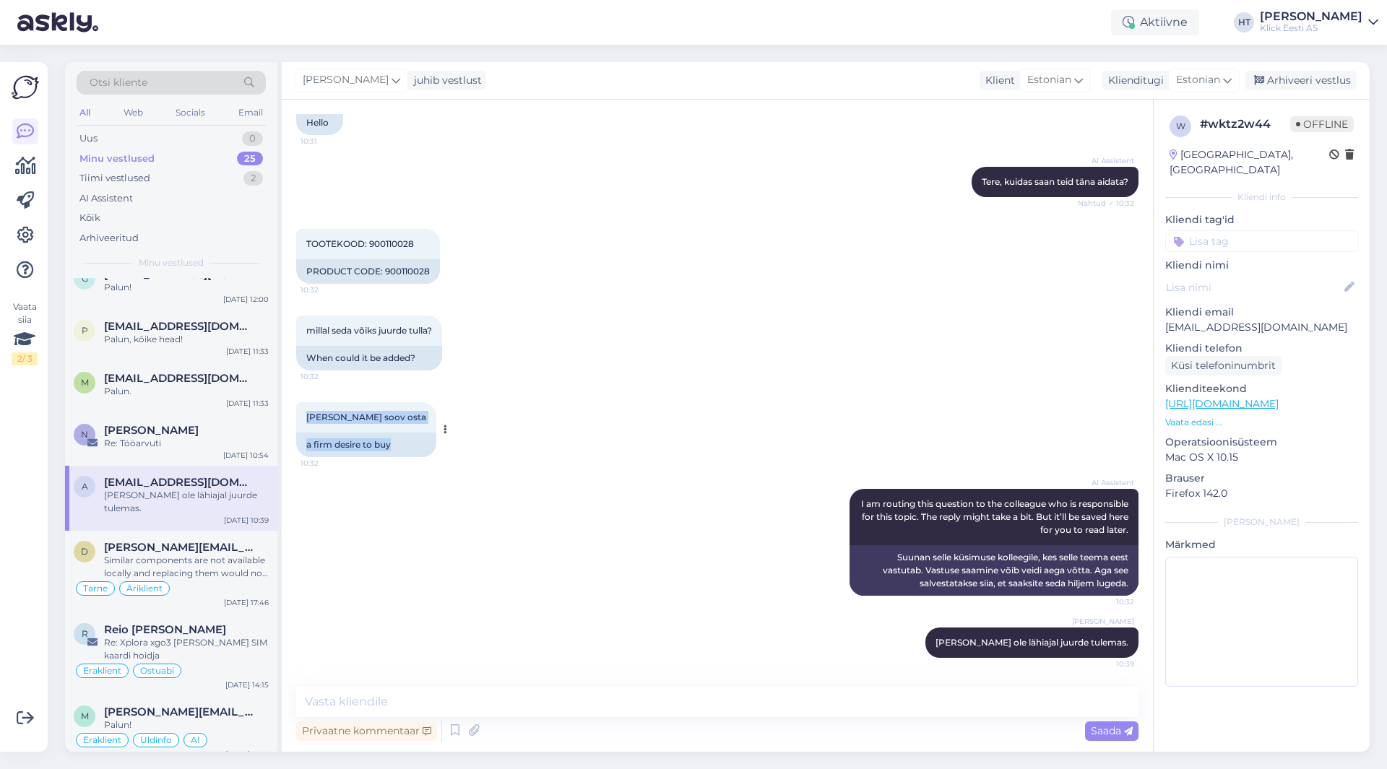
drag, startPoint x: 306, startPoint y: 422, endPoint x: 395, endPoint y: 449, distance: 92.8
click at [395, 449] on div "[PERSON_NAME] soov osta 10:32 a firm desire to buy" at bounding box center [366, 429] width 140 height 55
click at [394, 449] on div "a firm desire to buy" at bounding box center [366, 445] width 140 height 25
click at [1234, 233] on input at bounding box center [1261, 241] width 193 height 22
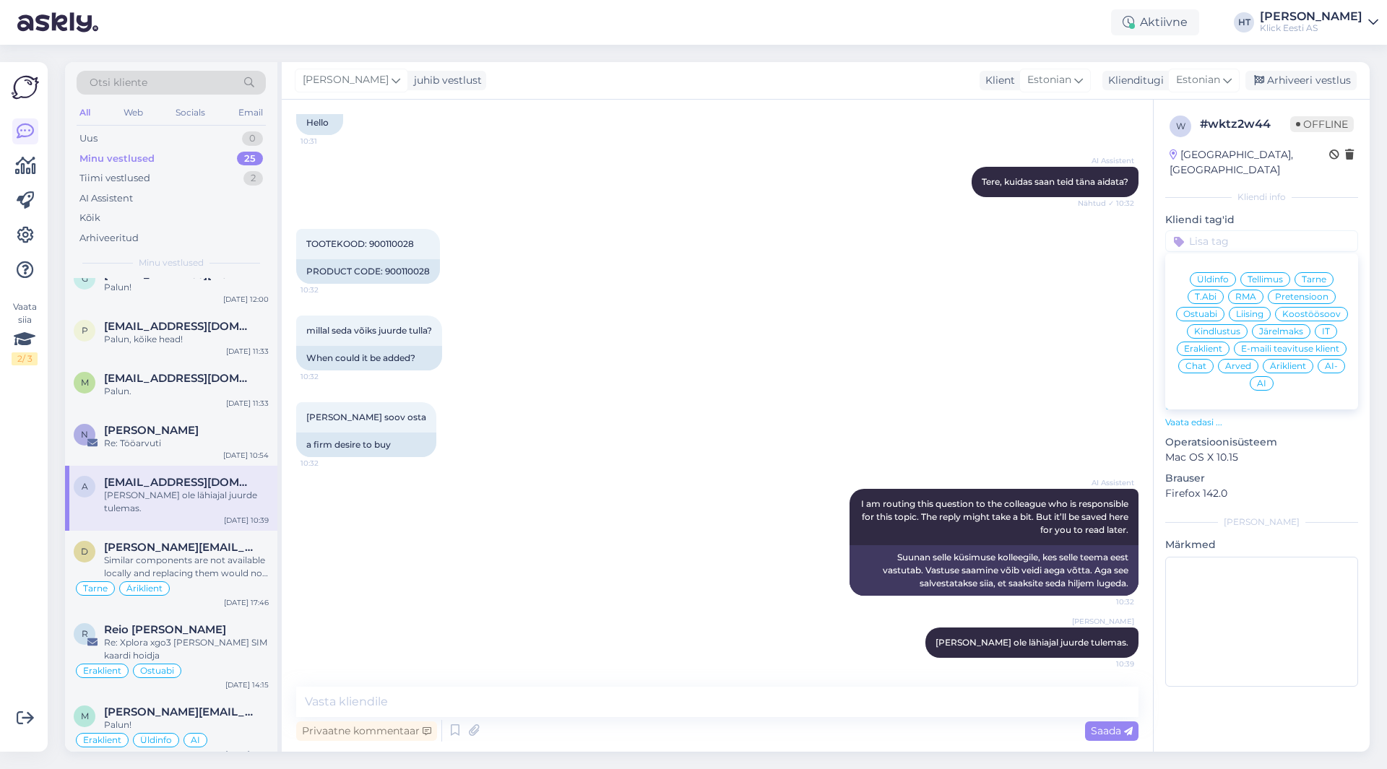
click at [1203, 310] on span "Ostuabi" at bounding box center [1200, 314] width 34 height 9
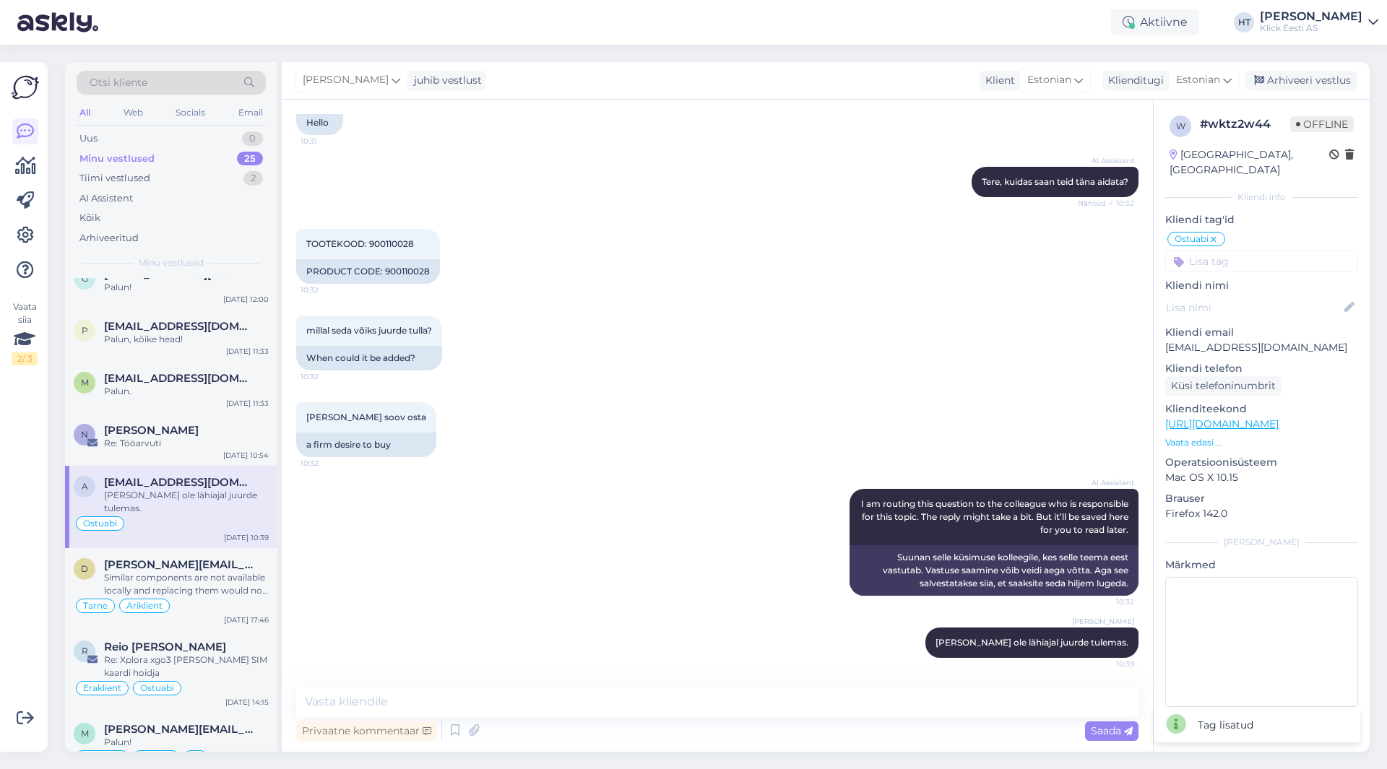
click at [1229, 254] on input at bounding box center [1261, 262] width 193 height 22
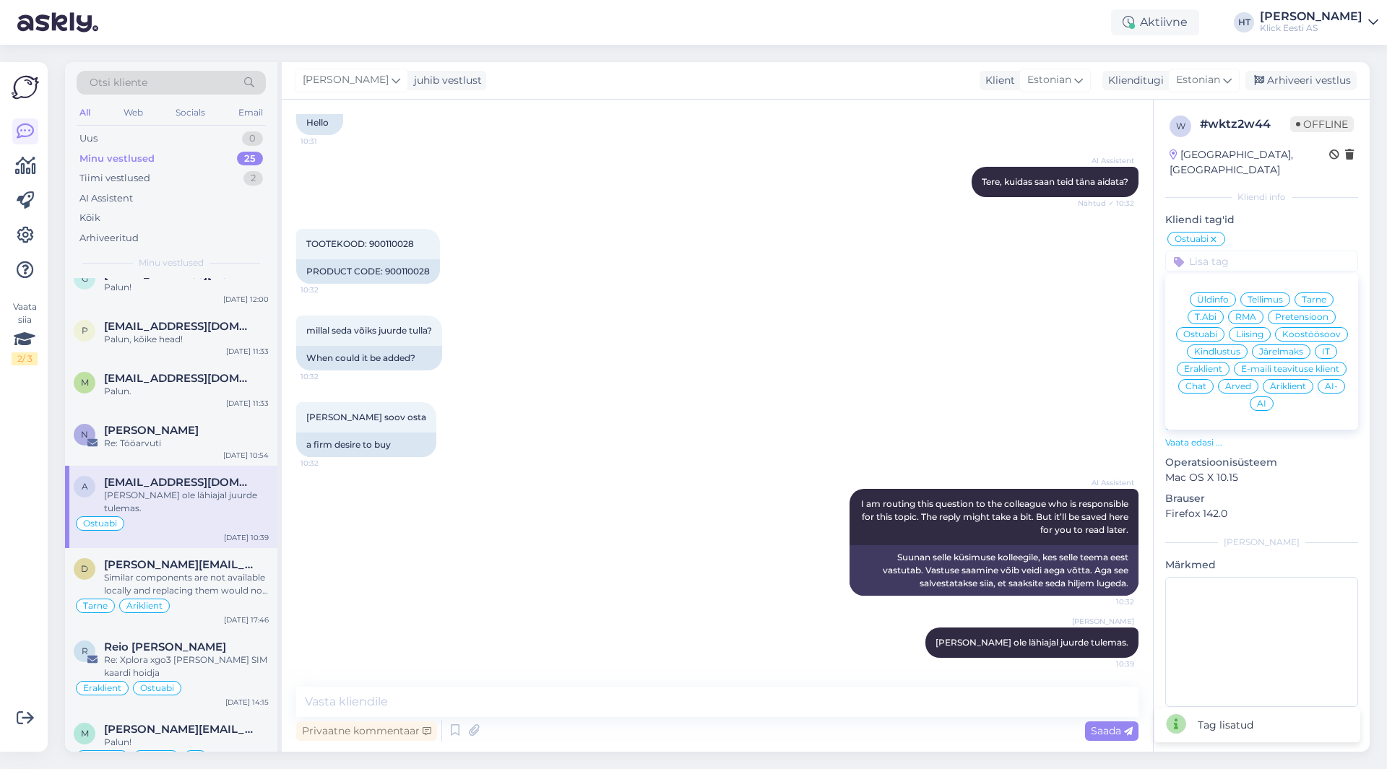
click at [1193, 365] on span "Eraklient" at bounding box center [1203, 369] width 38 height 9
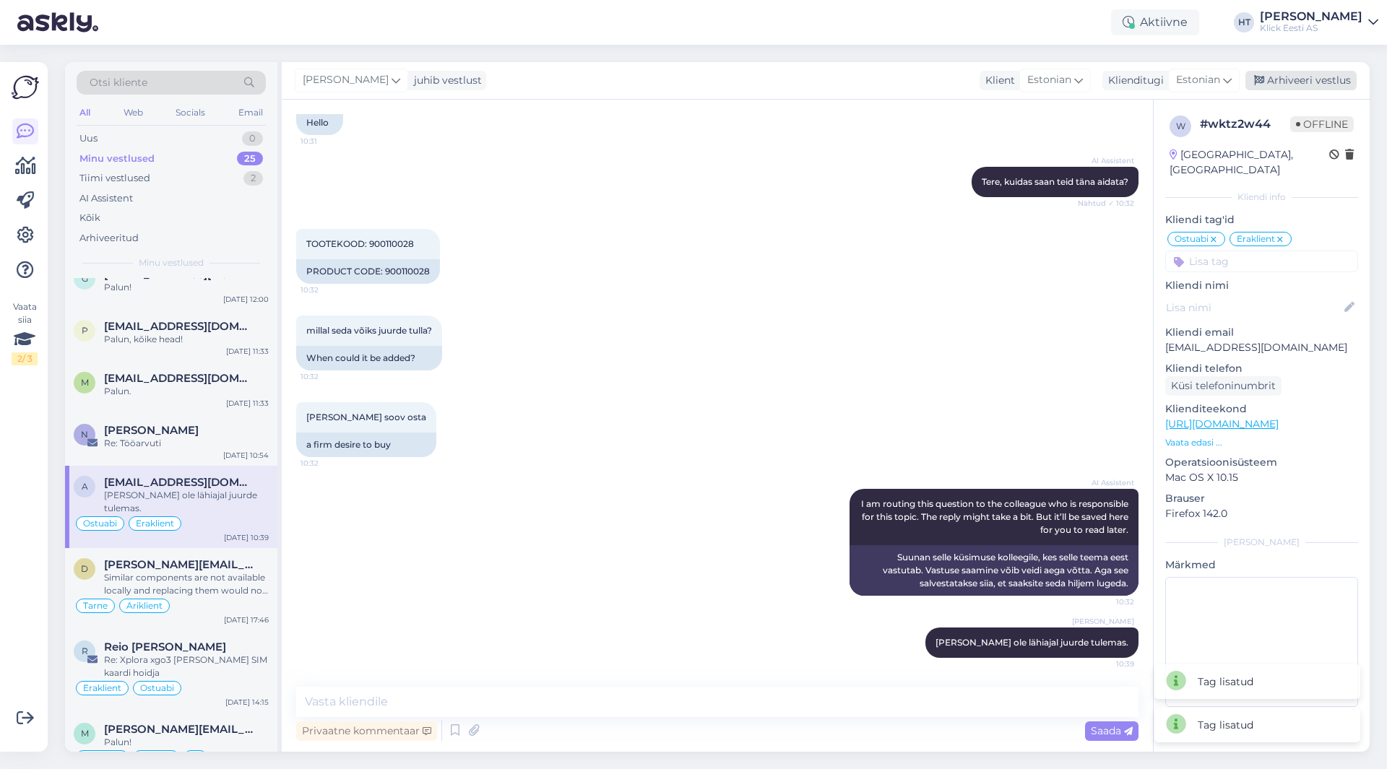
click at [1289, 79] on div "Arhiveeri vestlus" at bounding box center [1300, 81] width 111 height 20
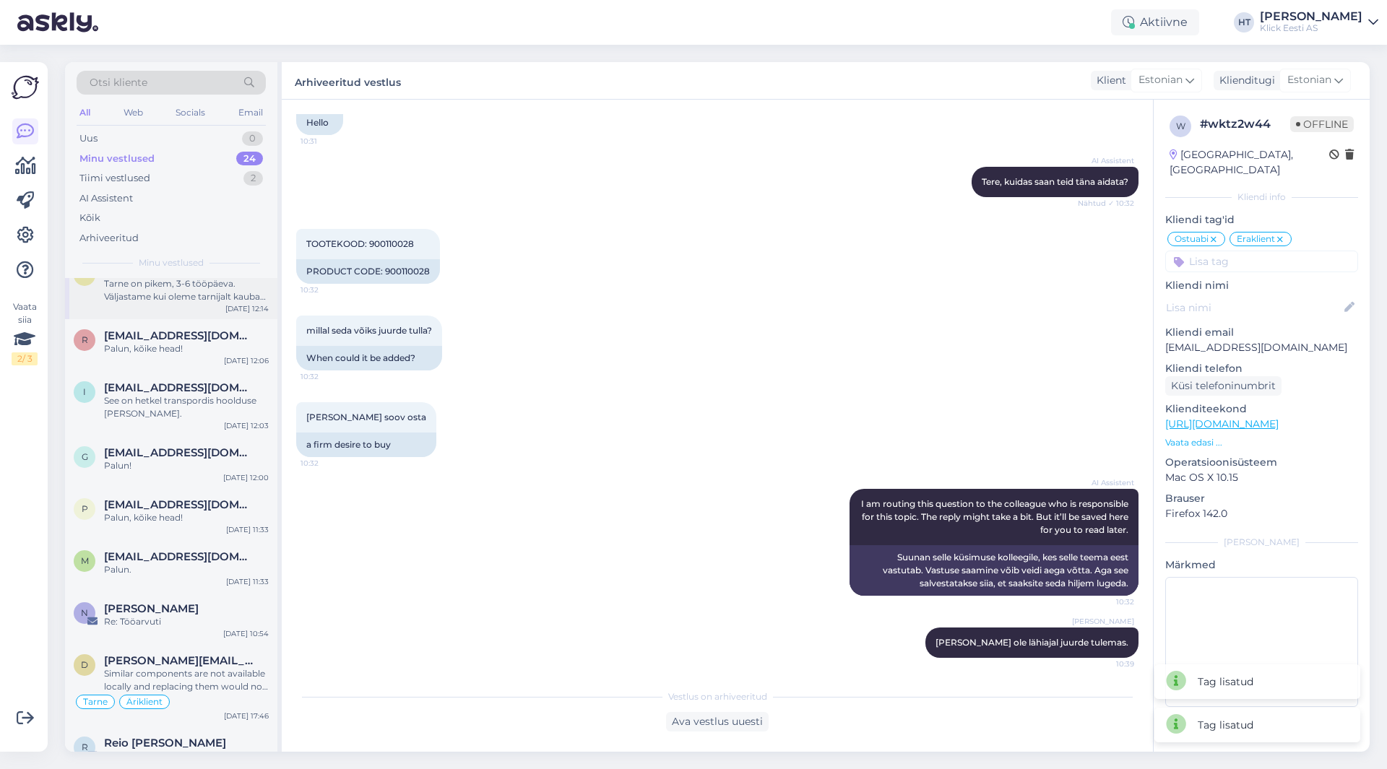
scroll to position [1056, 0]
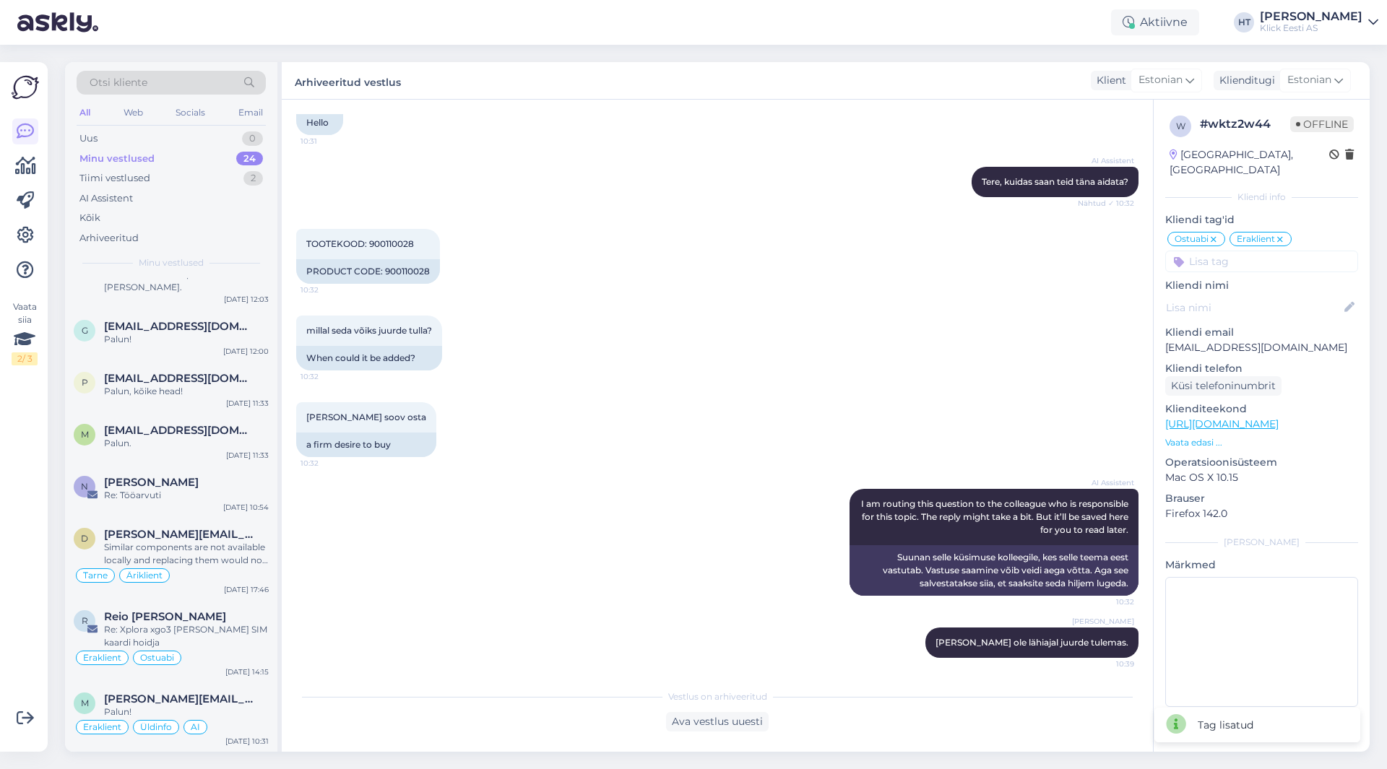
click at [202, 498] on div "Re: Tööarvuti" at bounding box center [186, 495] width 165 height 13
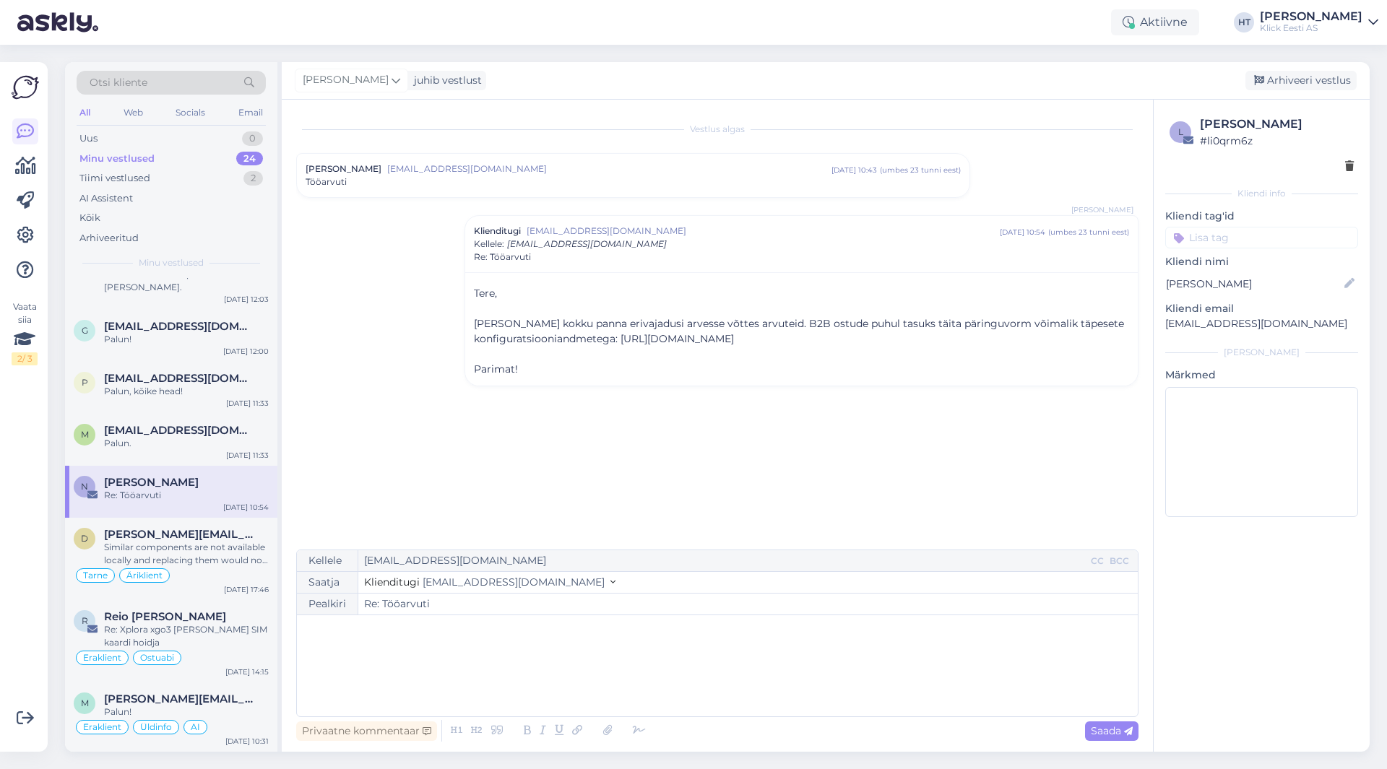
click at [1224, 234] on input at bounding box center [1261, 238] width 193 height 22
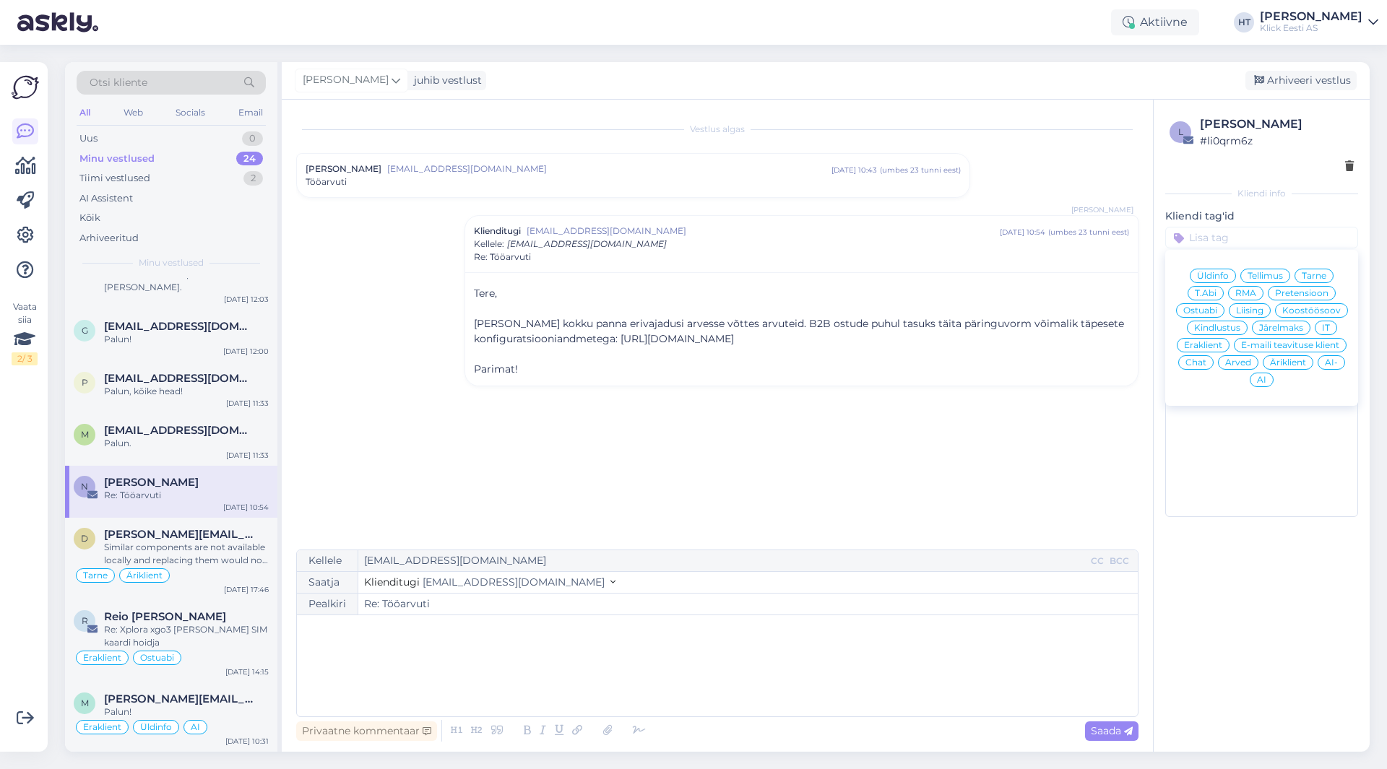
click at [1214, 309] on span "Ostuabi" at bounding box center [1200, 310] width 34 height 9
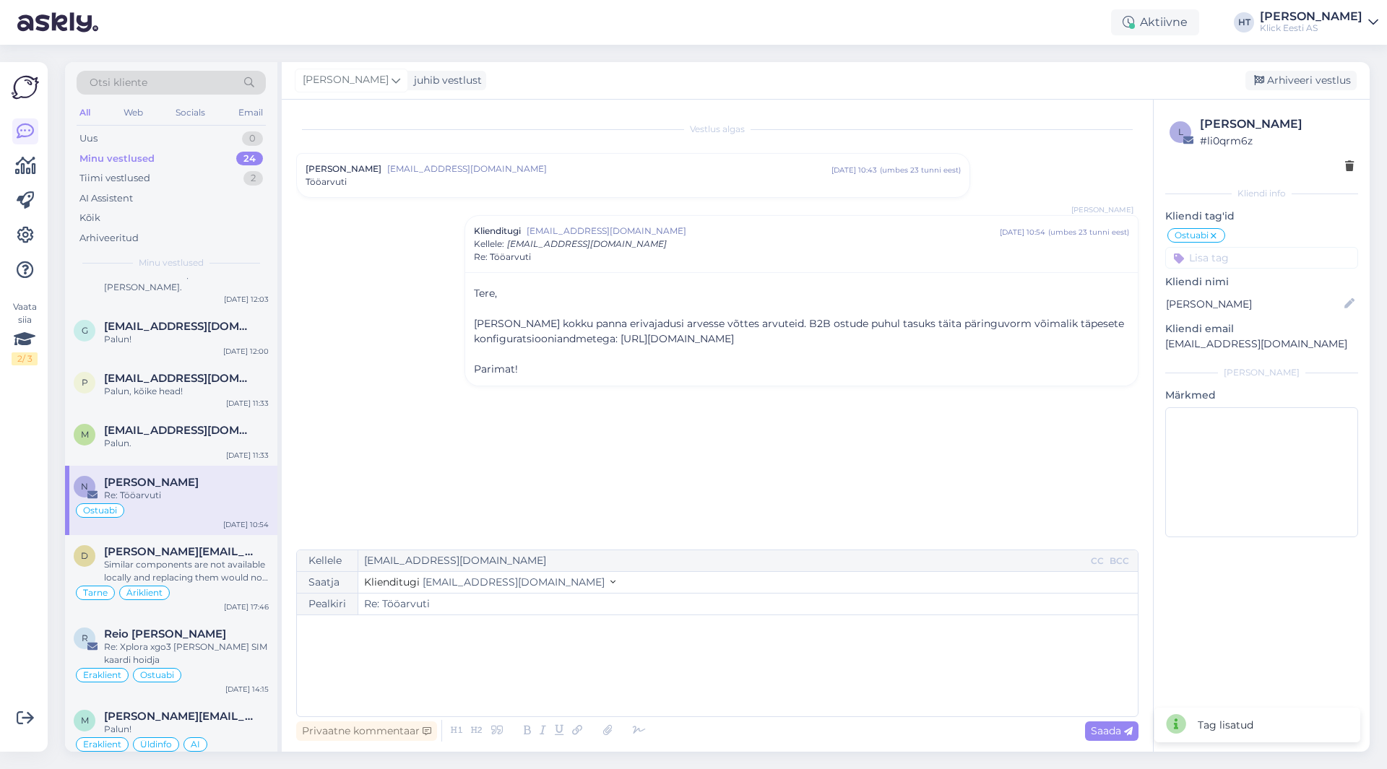
click at [1228, 266] on input at bounding box center [1261, 258] width 193 height 22
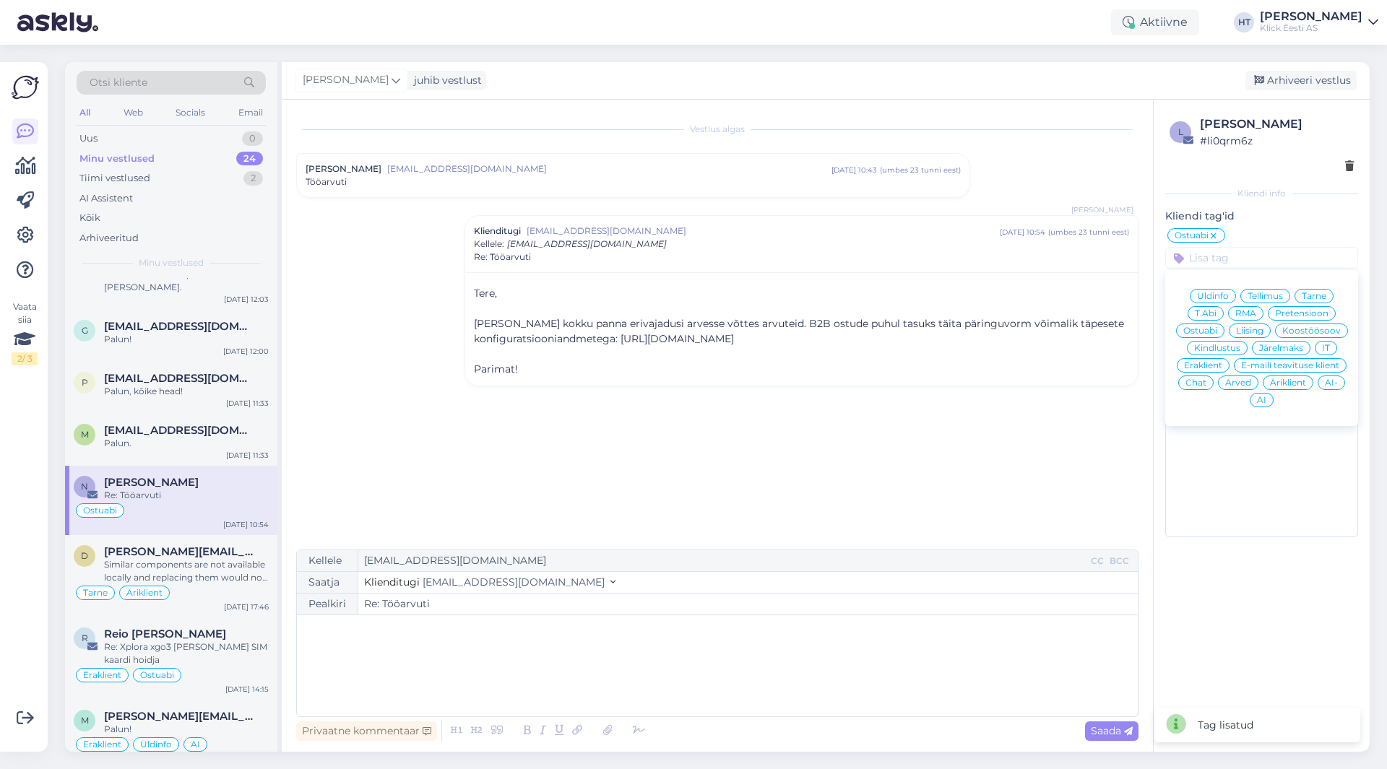
click at [1289, 381] on span "Äriklient" at bounding box center [1288, 383] width 36 height 9
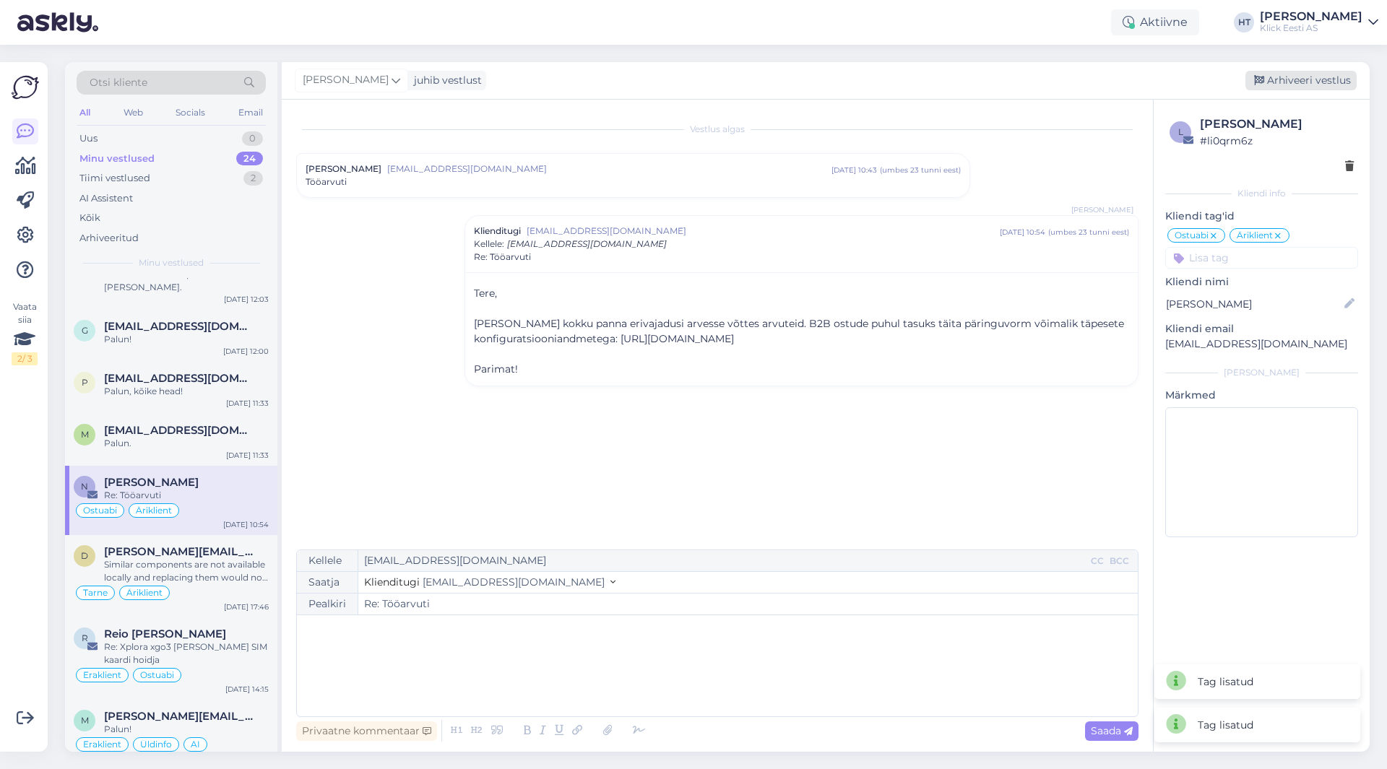
click at [1305, 88] on div "Arhiveeri vestlus" at bounding box center [1300, 81] width 111 height 20
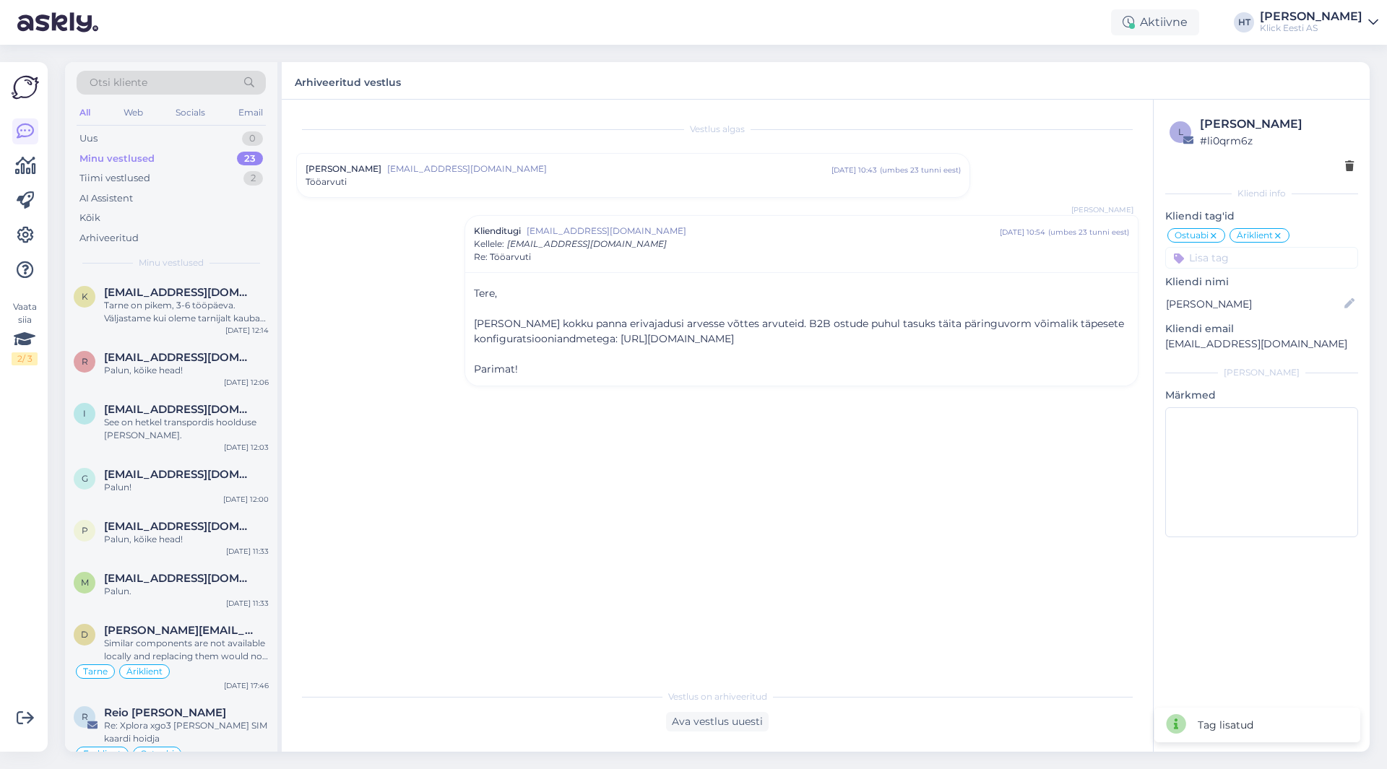
scroll to position [1004, 0]
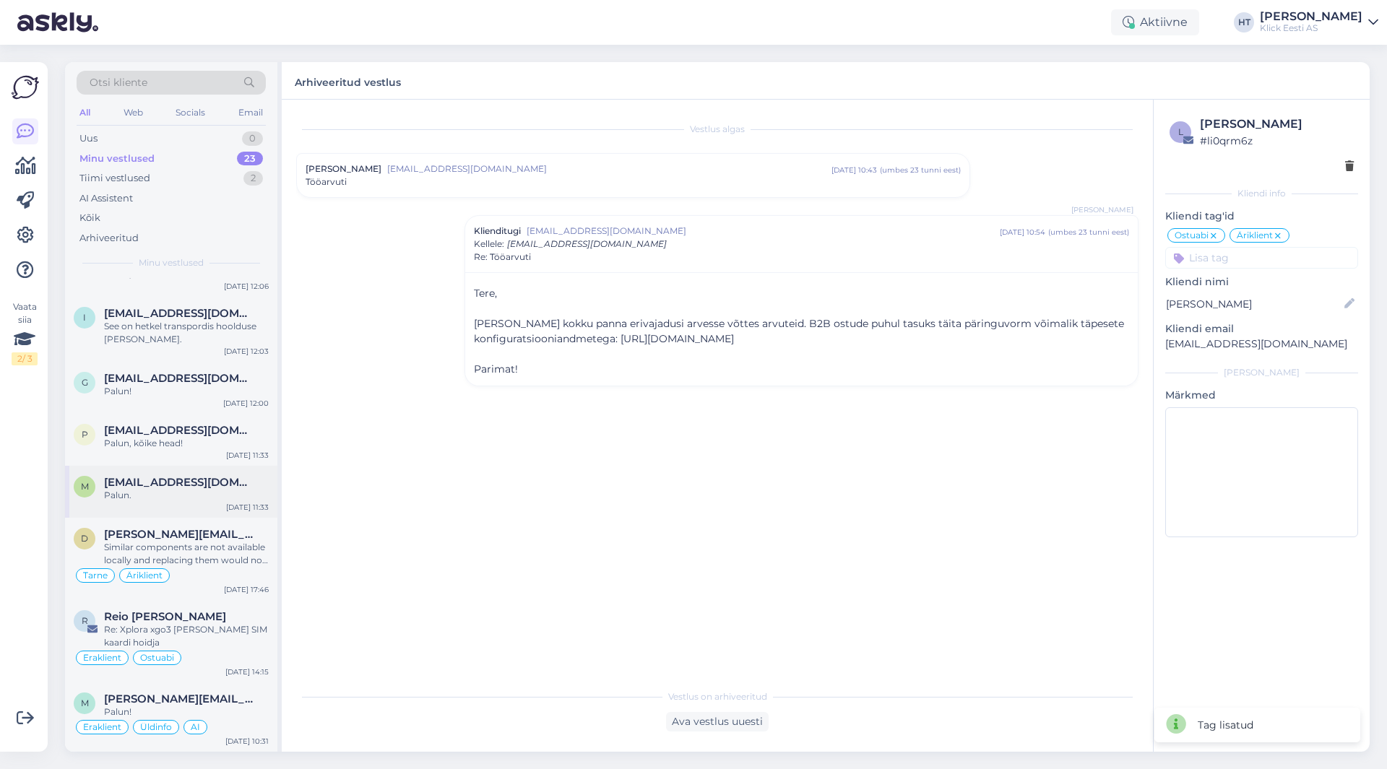
click at [191, 474] on div "m [EMAIL_ADDRESS][DOMAIN_NAME] Palun. [DATE] 11:33" at bounding box center [171, 492] width 212 height 52
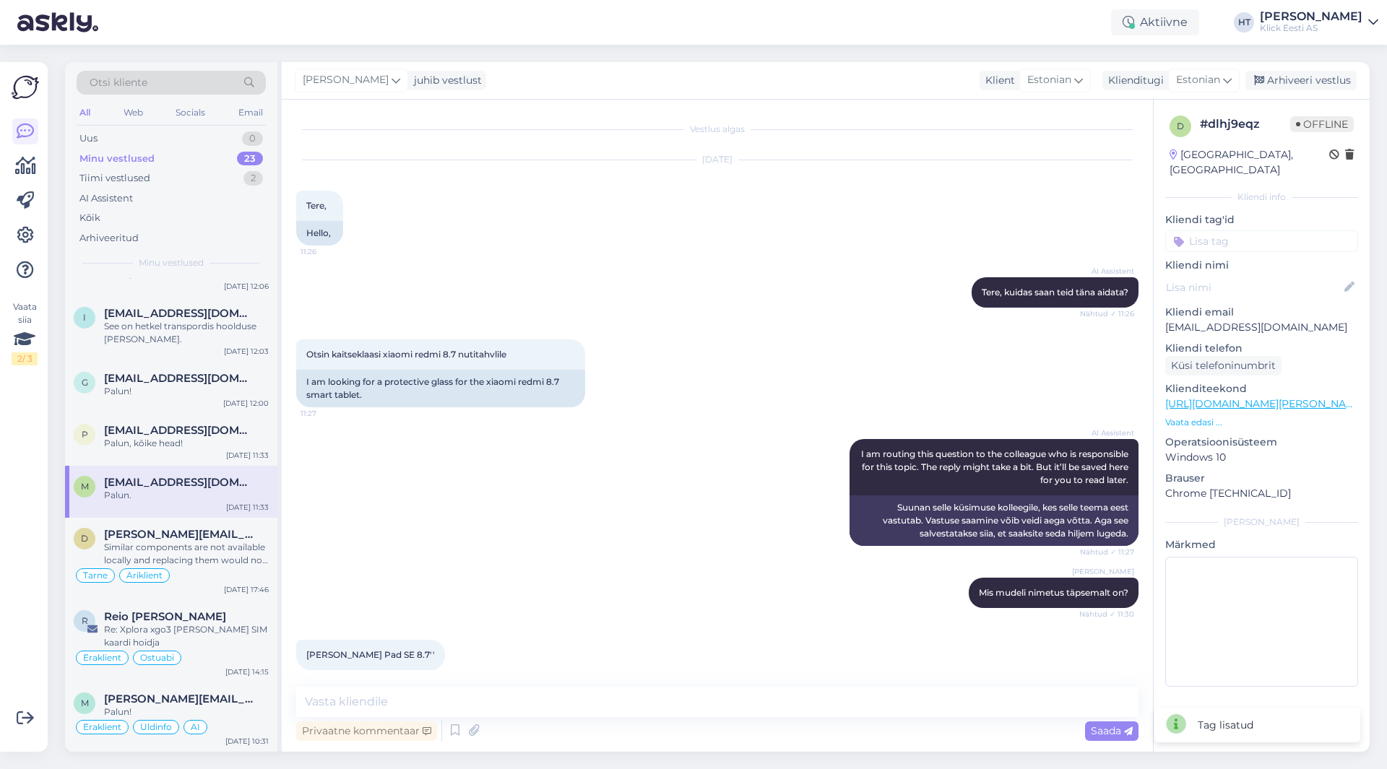
scroll to position [199, 0]
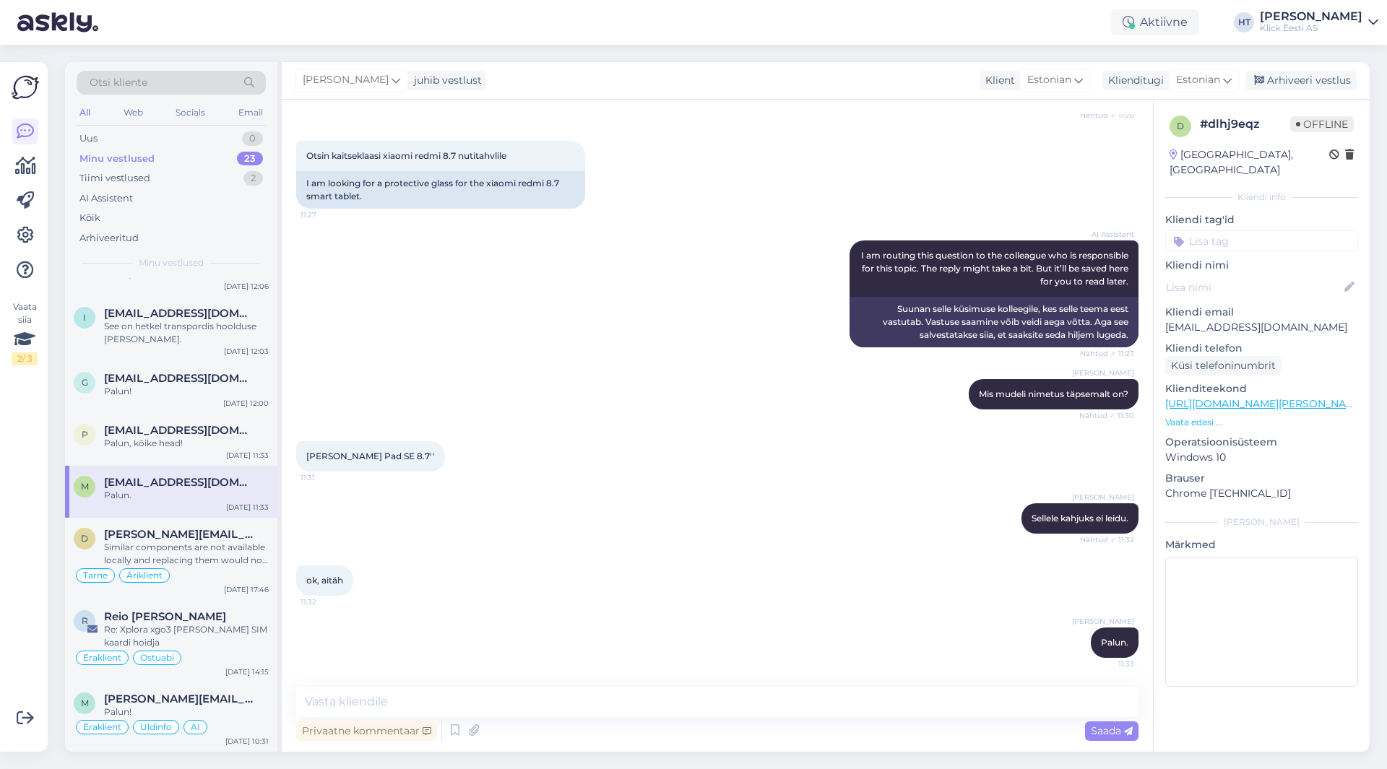
click at [1203, 230] on input at bounding box center [1261, 241] width 193 height 22
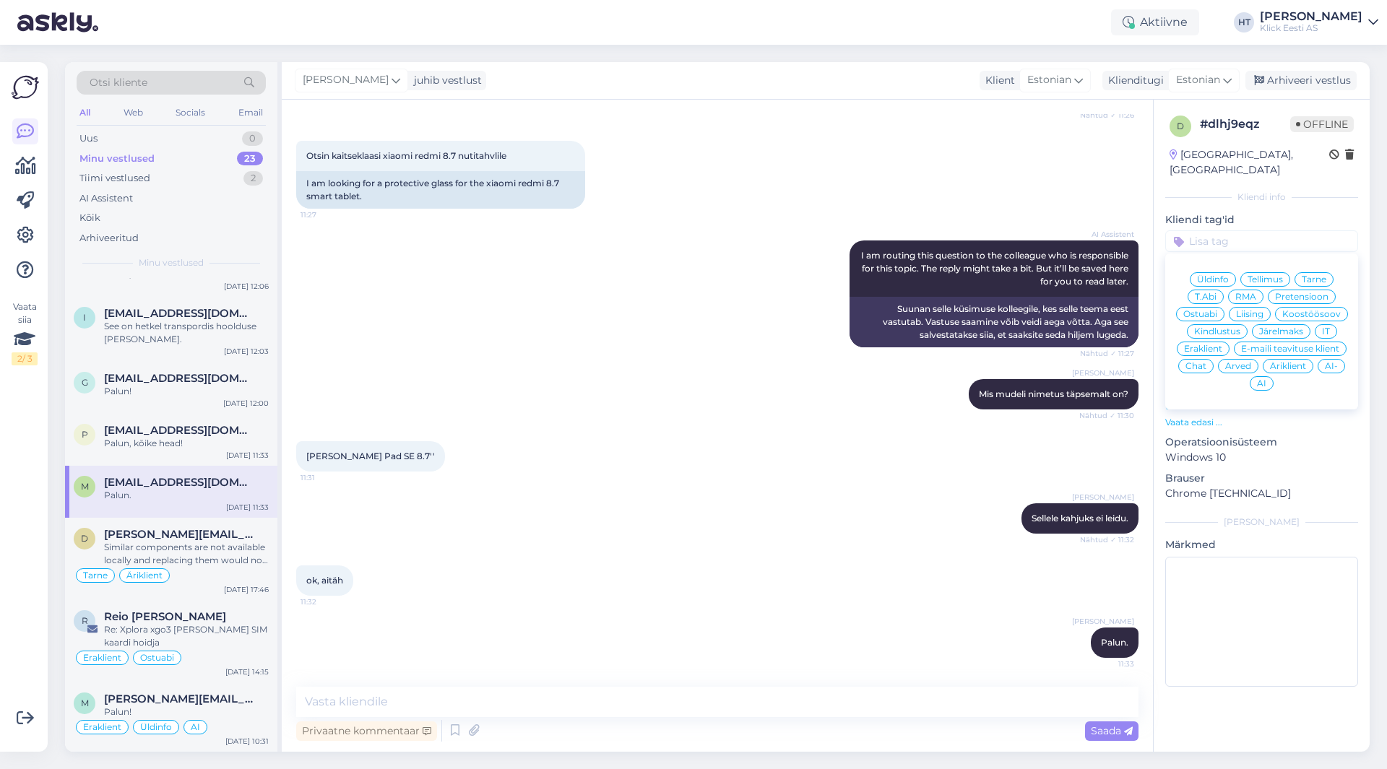
click at [1195, 310] on span "Ostuabi" at bounding box center [1200, 314] width 34 height 9
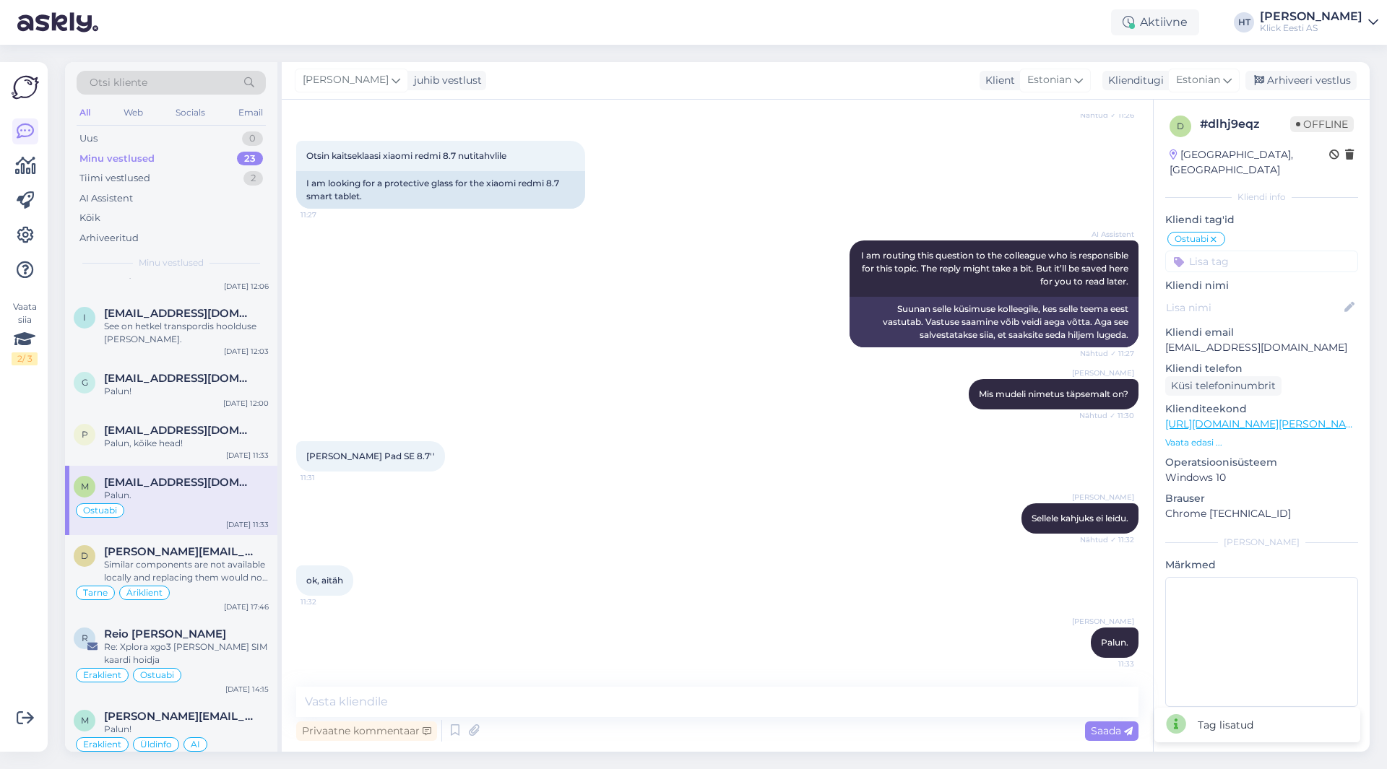
click at [1204, 251] on input at bounding box center [1261, 262] width 193 height 22
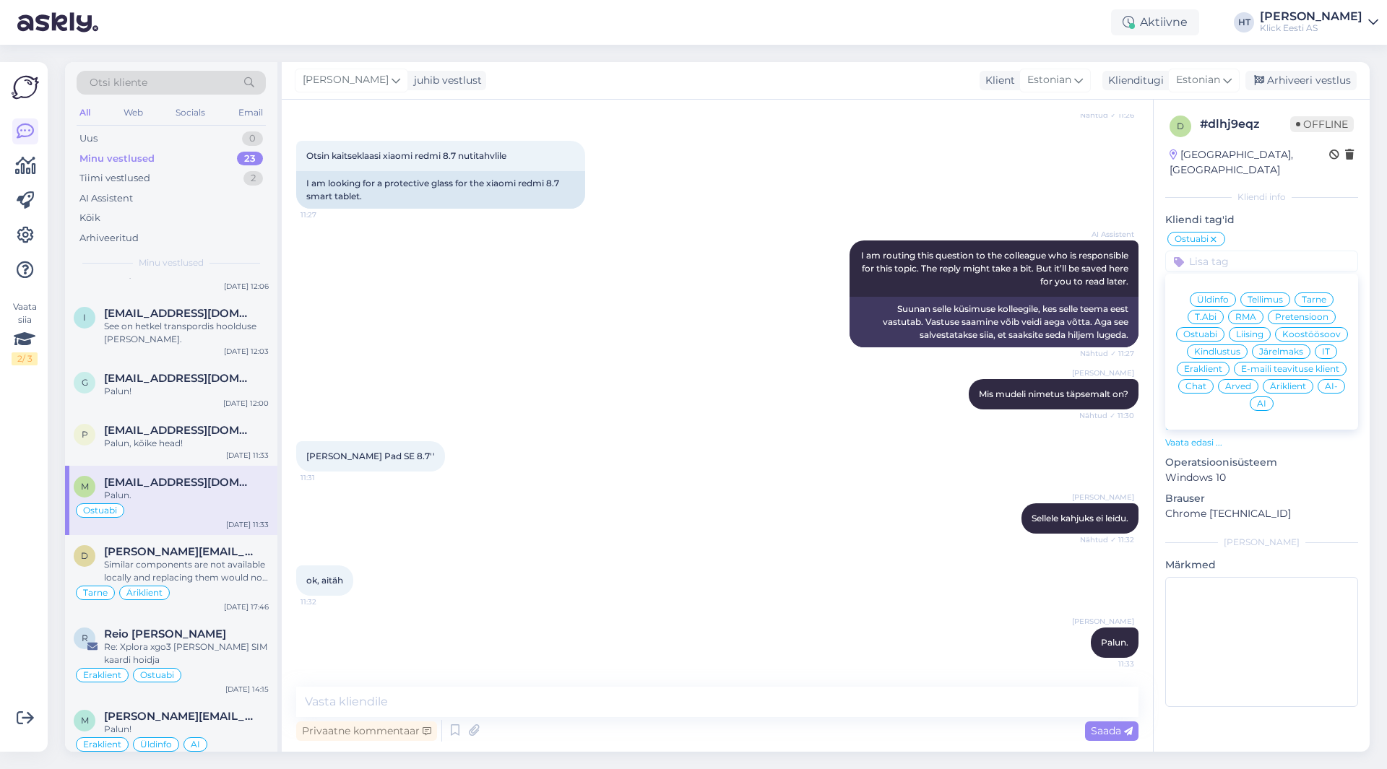
click at [1275, 382] on span "Äriklient" at bounding box center [1288, 386] width 36 height 9
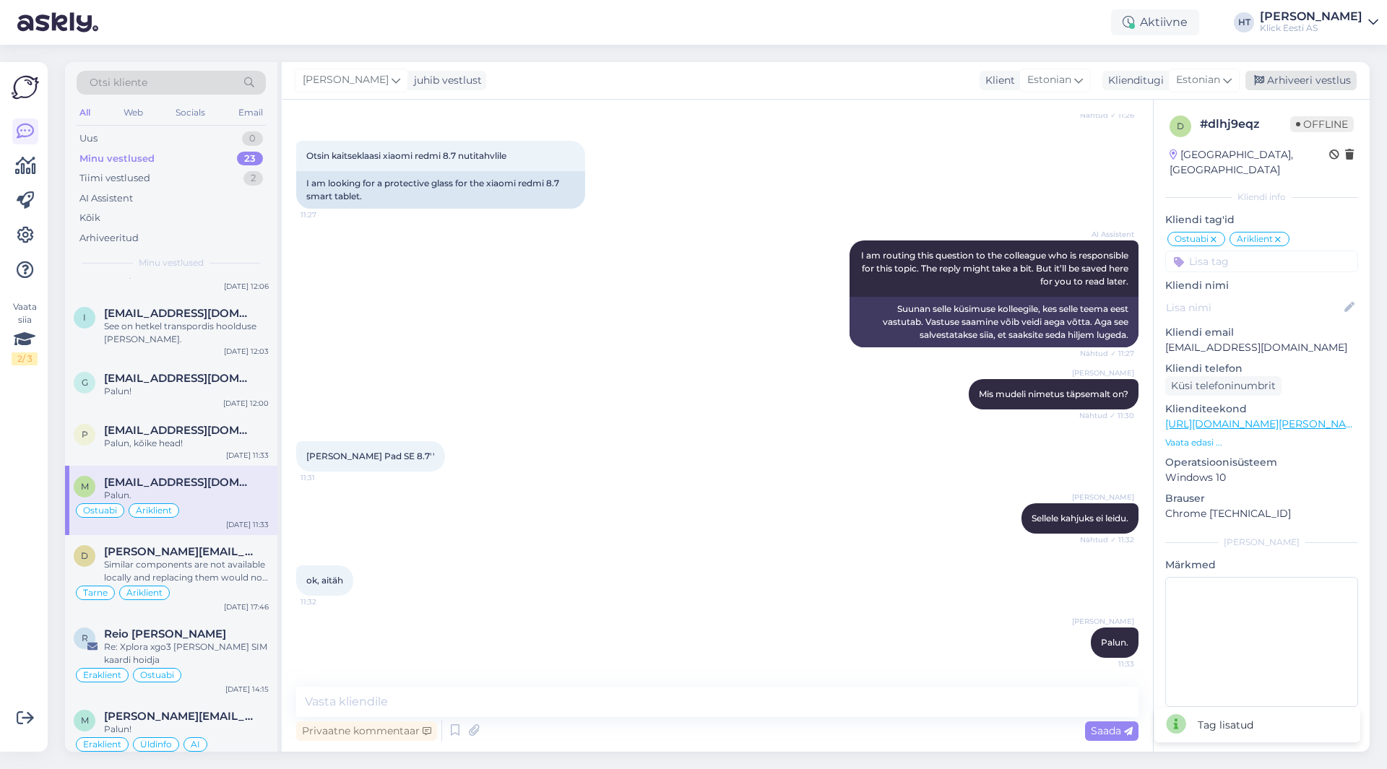
click at [1292, 76] on div "Arhiveeri vestlus" at bounding box center [1300, 81] width 111 height 20
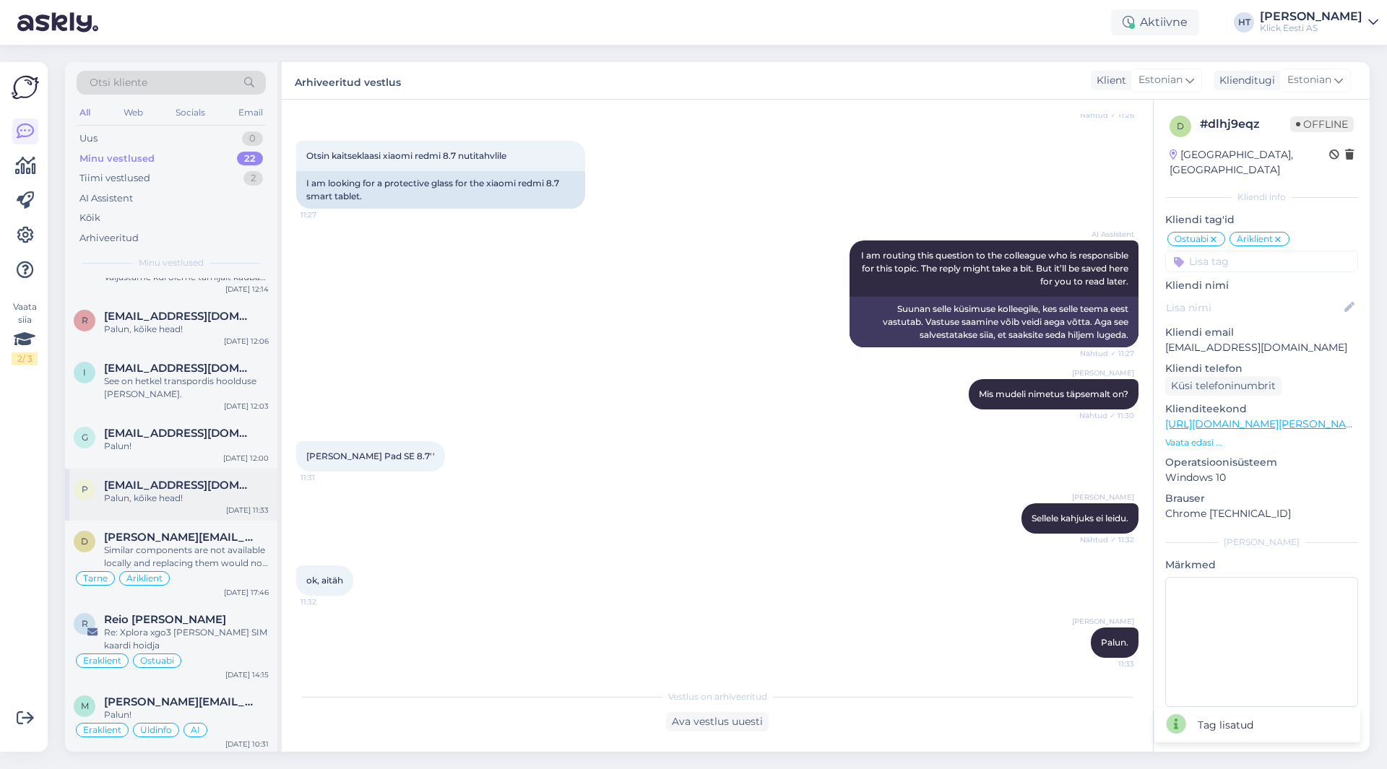
scroll to position [952, 0]
click at [198, 501] on div "Palun, kõike head!" at bounding box center [186, 495] width 165 height 13
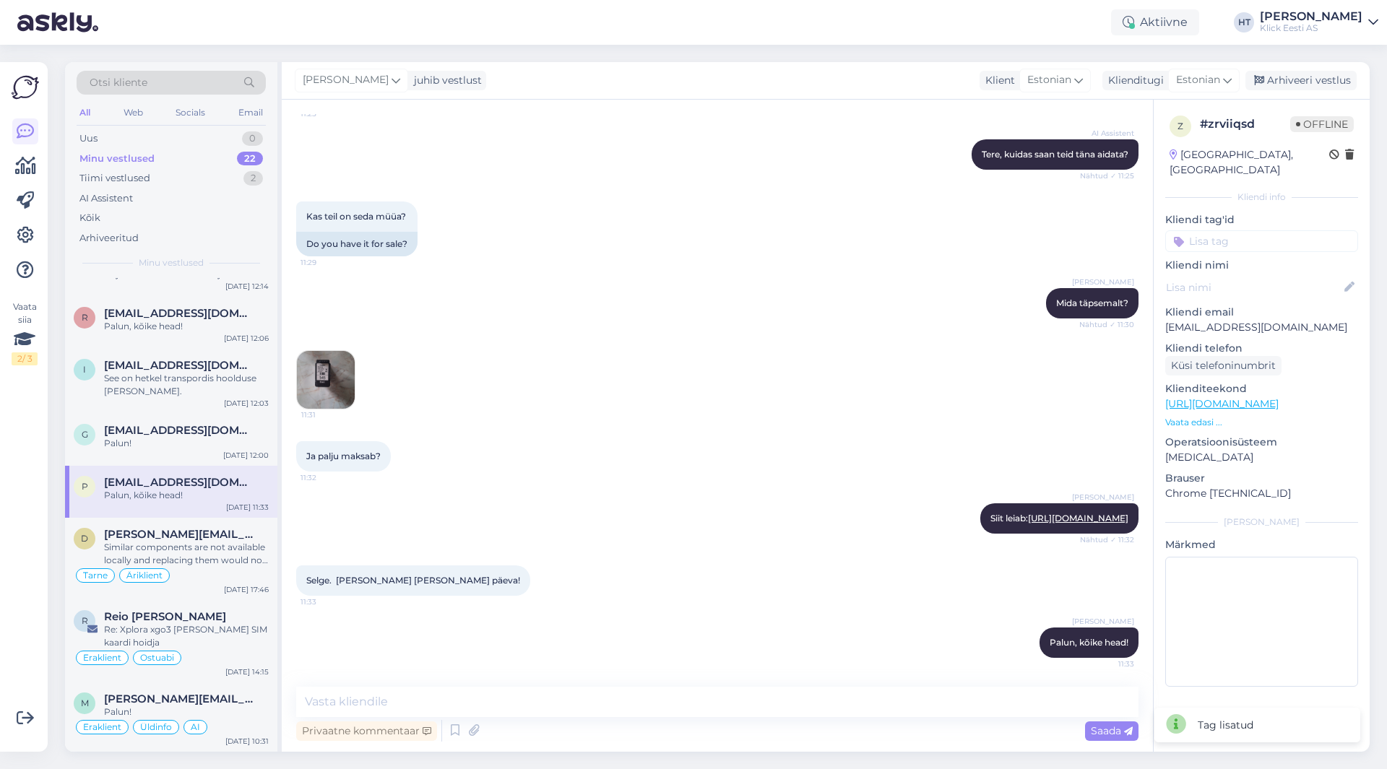
scroll to position [151, 0]
click at [1234, 230] on input at bounding box center [1261, 241] width 193 height 22
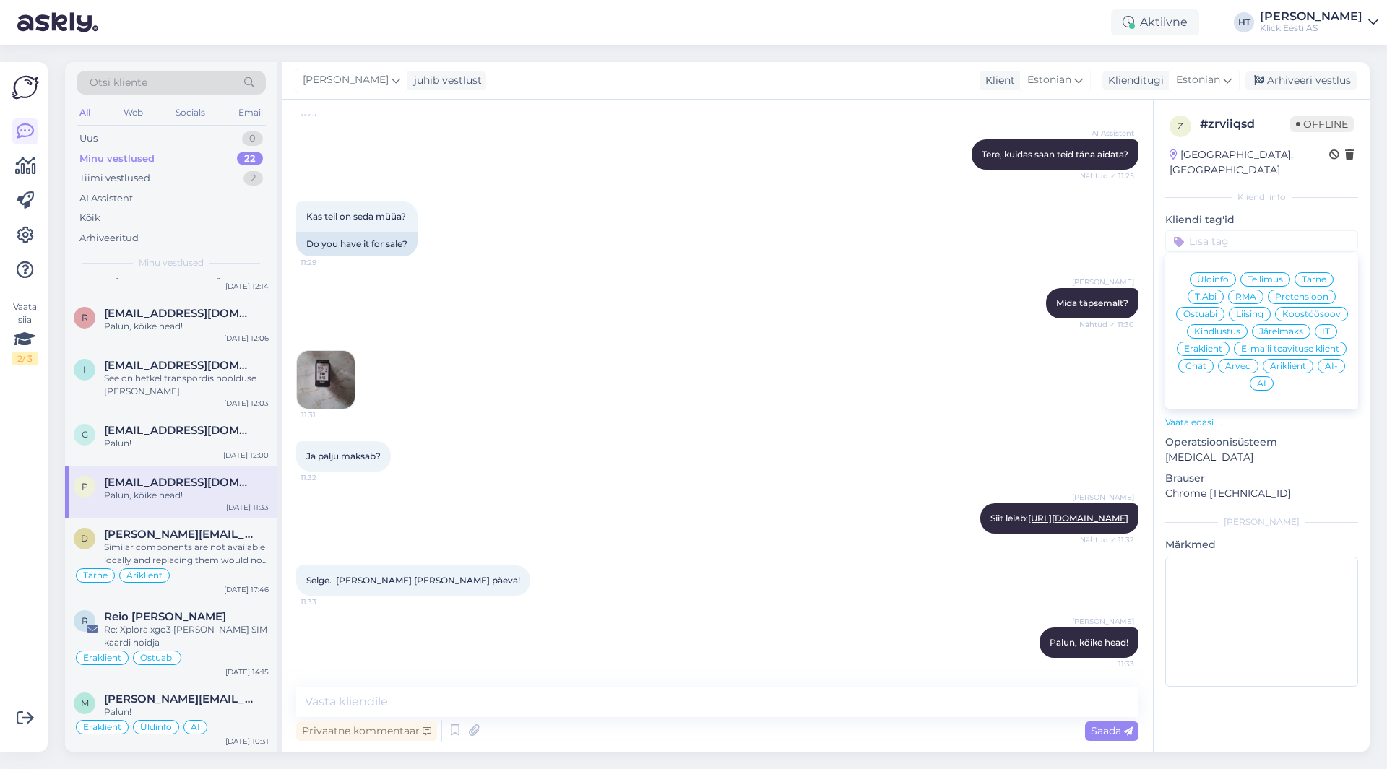
click at [1215, 310] on span "Ostuabi" at bounding box center [1200, 314] width 34 height 9
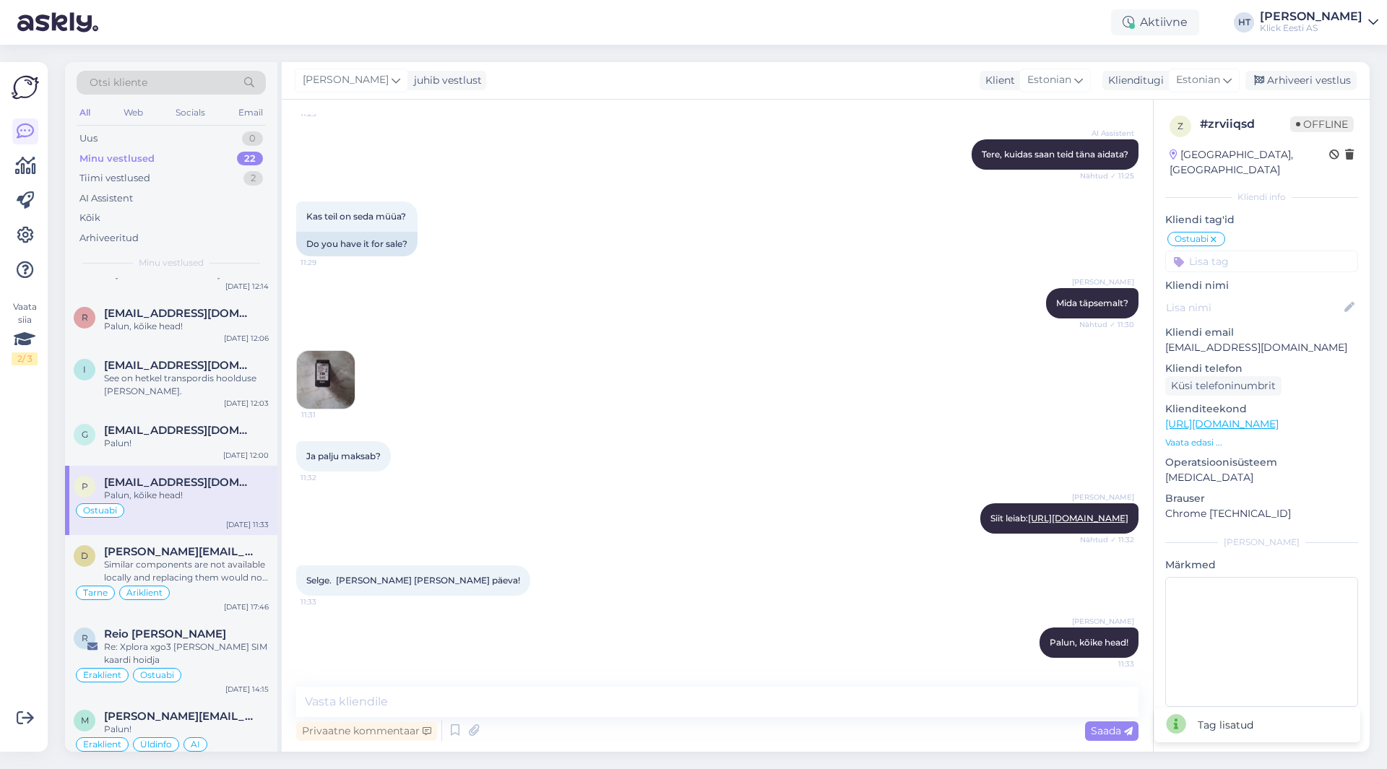
click at [1219, 251] on input at bounding box center [1261, 262] width 193 height 22
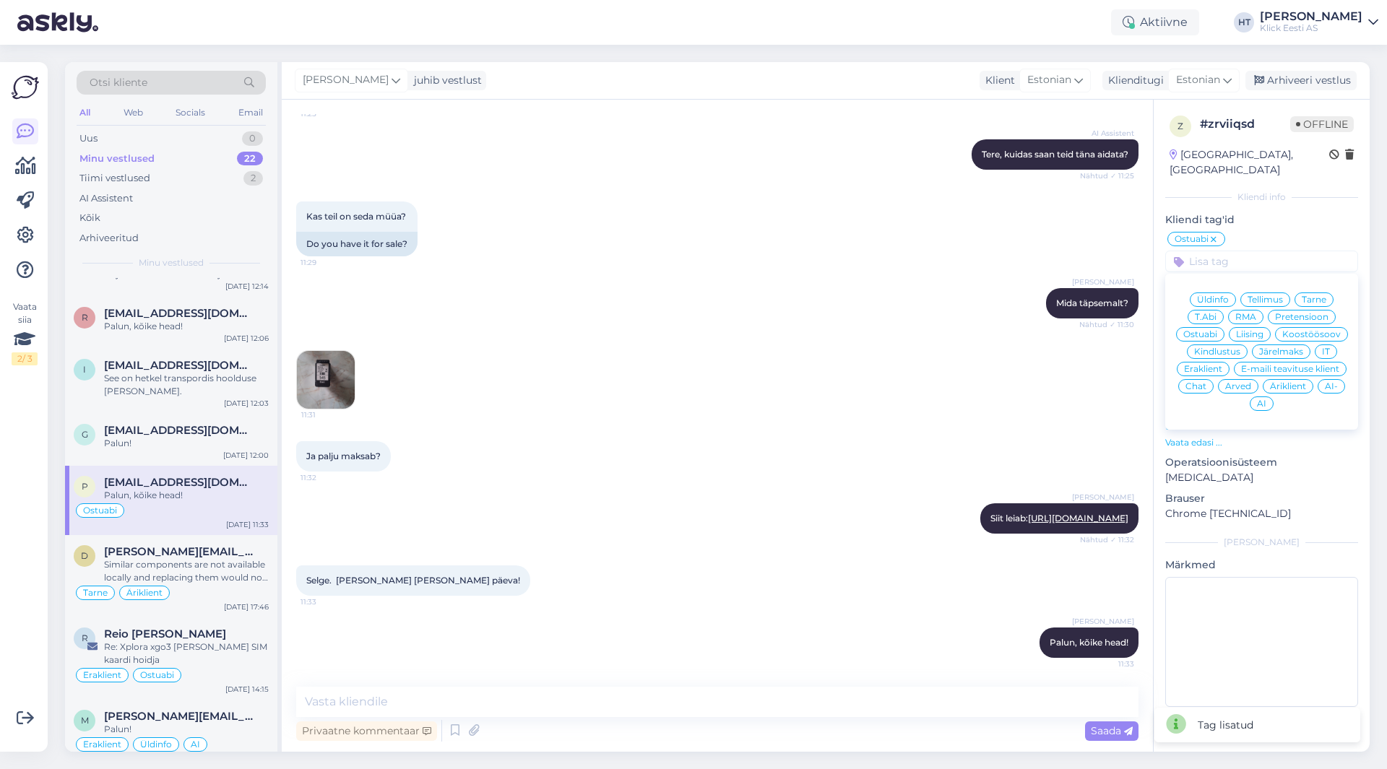
click at [1213, 365] on span "Eraklient" at bounding box center [1203, 369] width 38 height 9
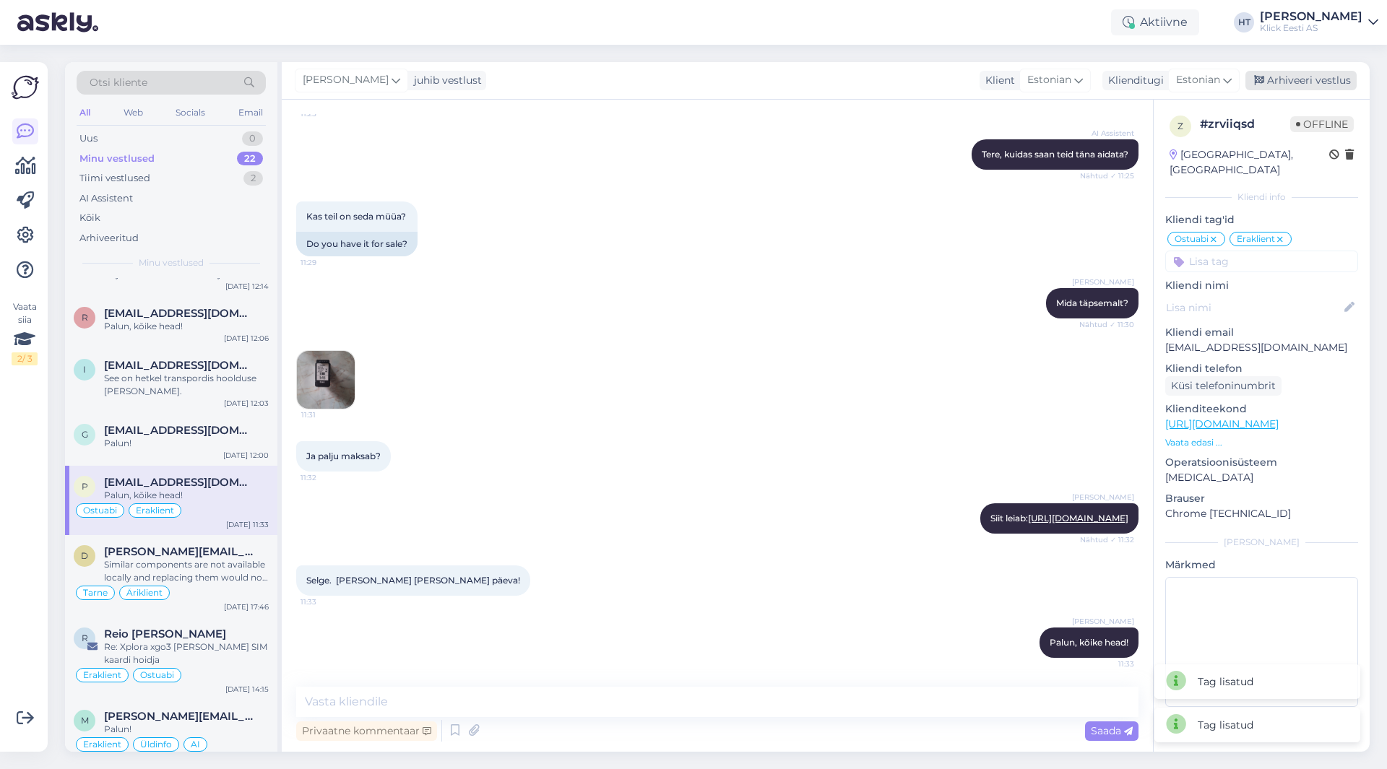
click at [1281, 86] on div "Arhiveeri vestlus" at bounding box center [1300, 81] width 111 height 20
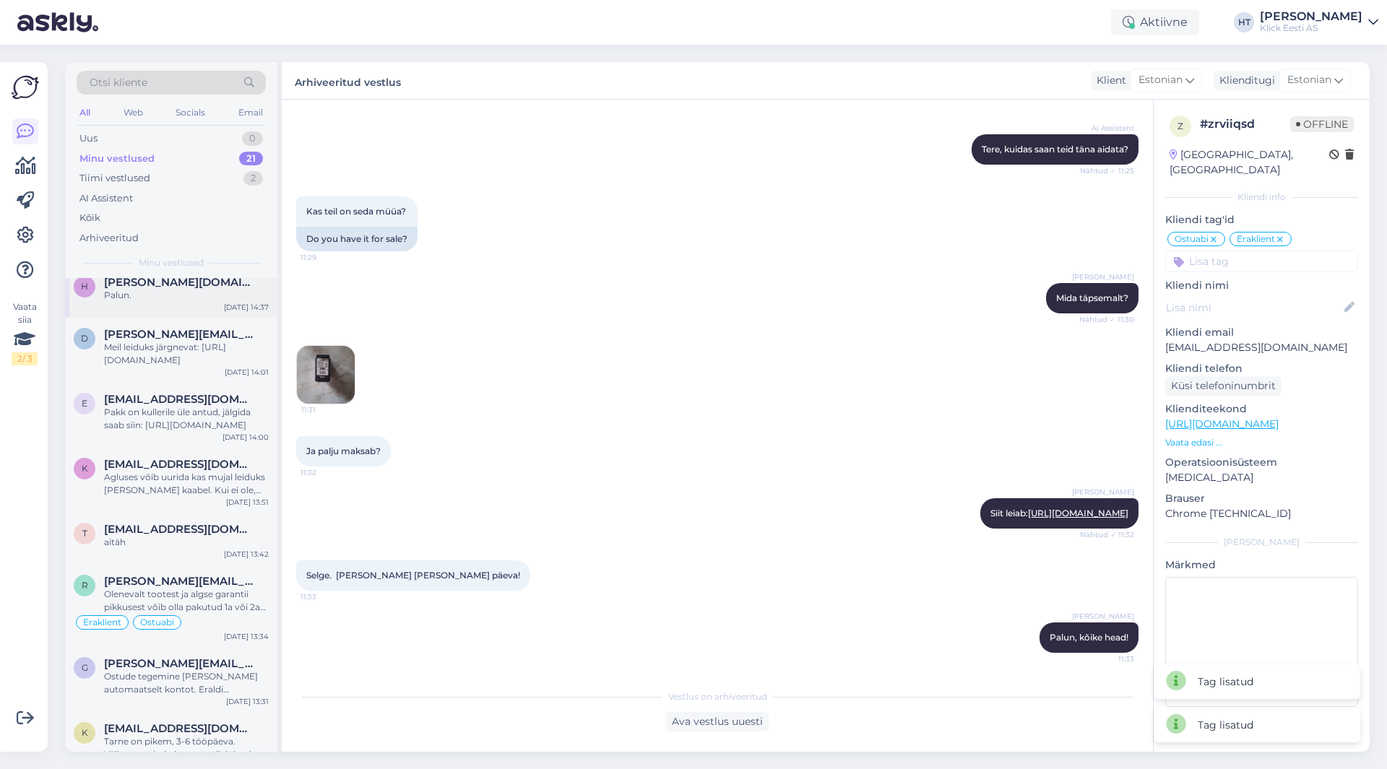
scroll to position [900, 0]
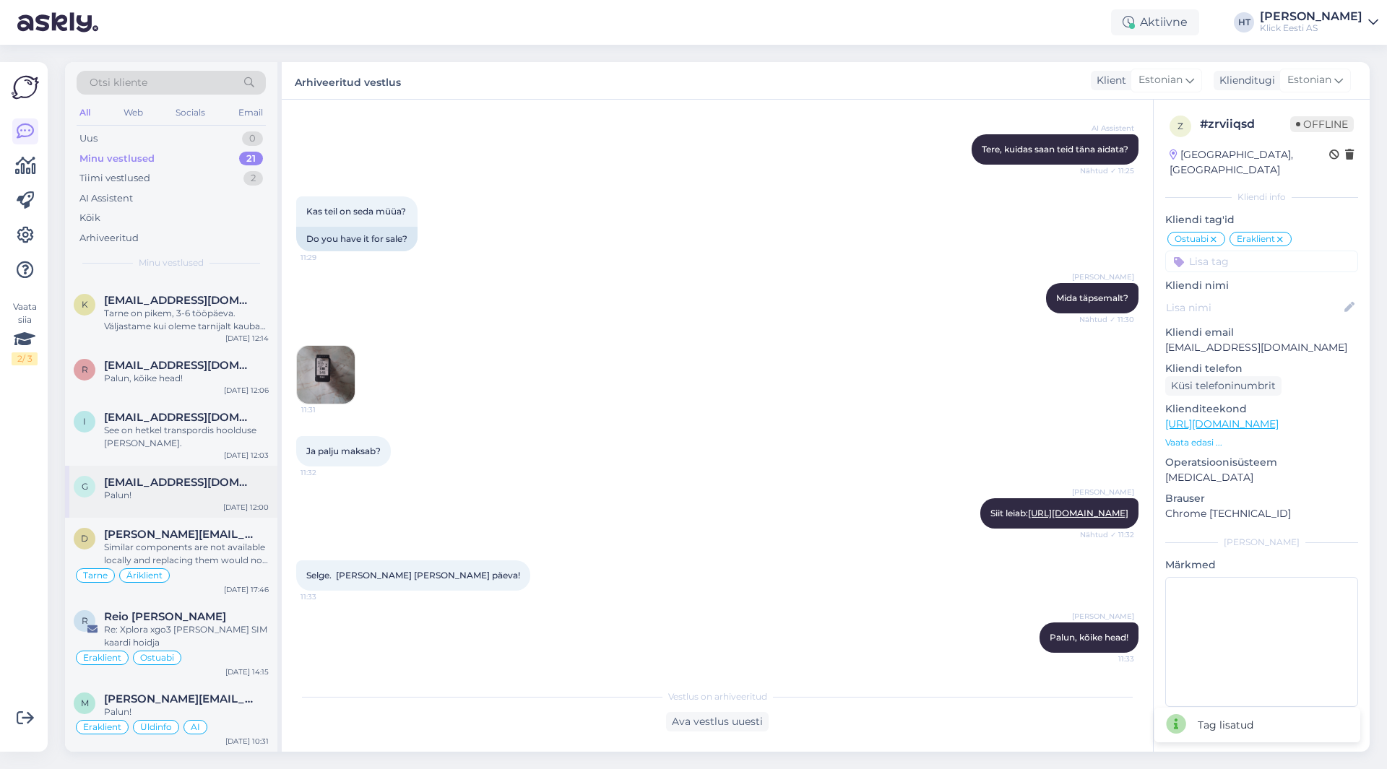
click at [239, 479] on span "[EMAIL_ADDRESS][DOMAIN_NAME]" at bounding box center [179, 482] width 150 height 13
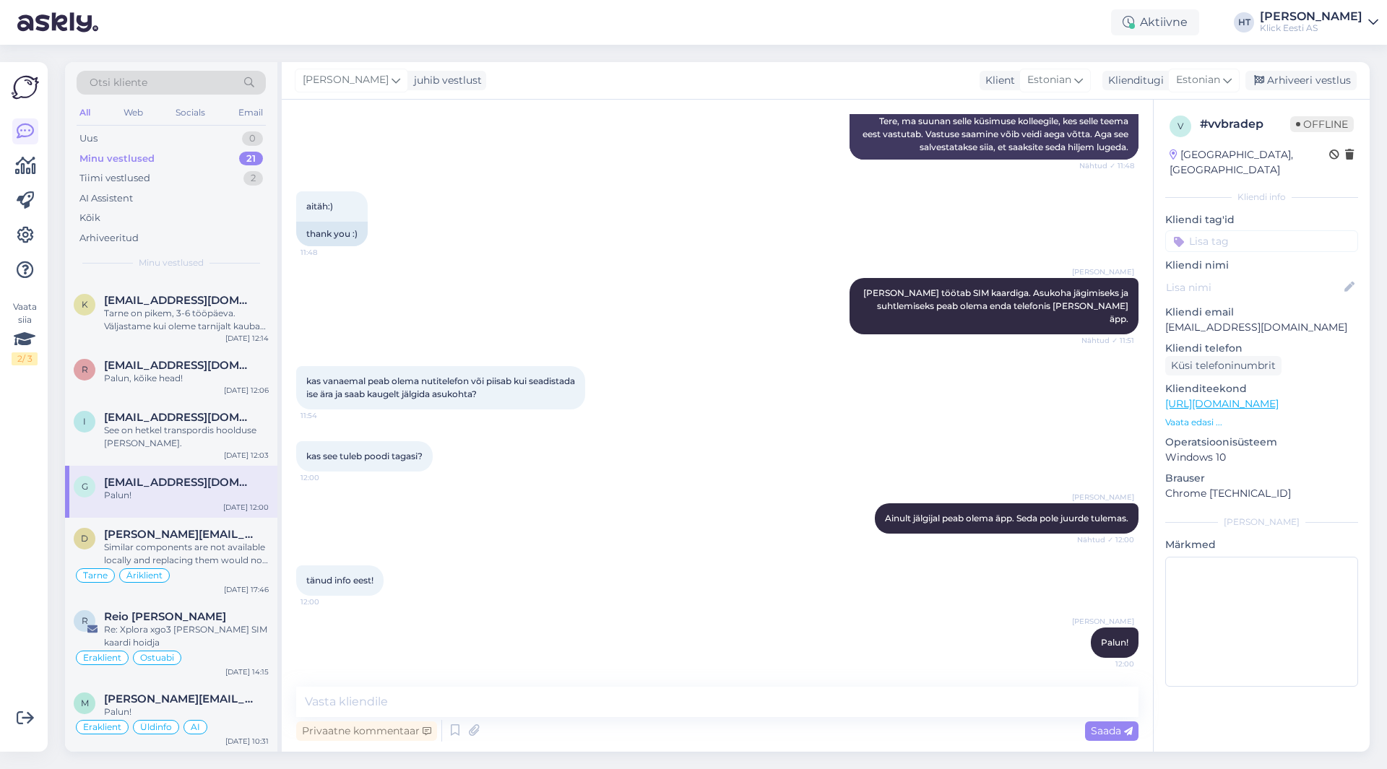
click at [1240, 230] on input at bounding box center [1261, 241] width 193 height 22
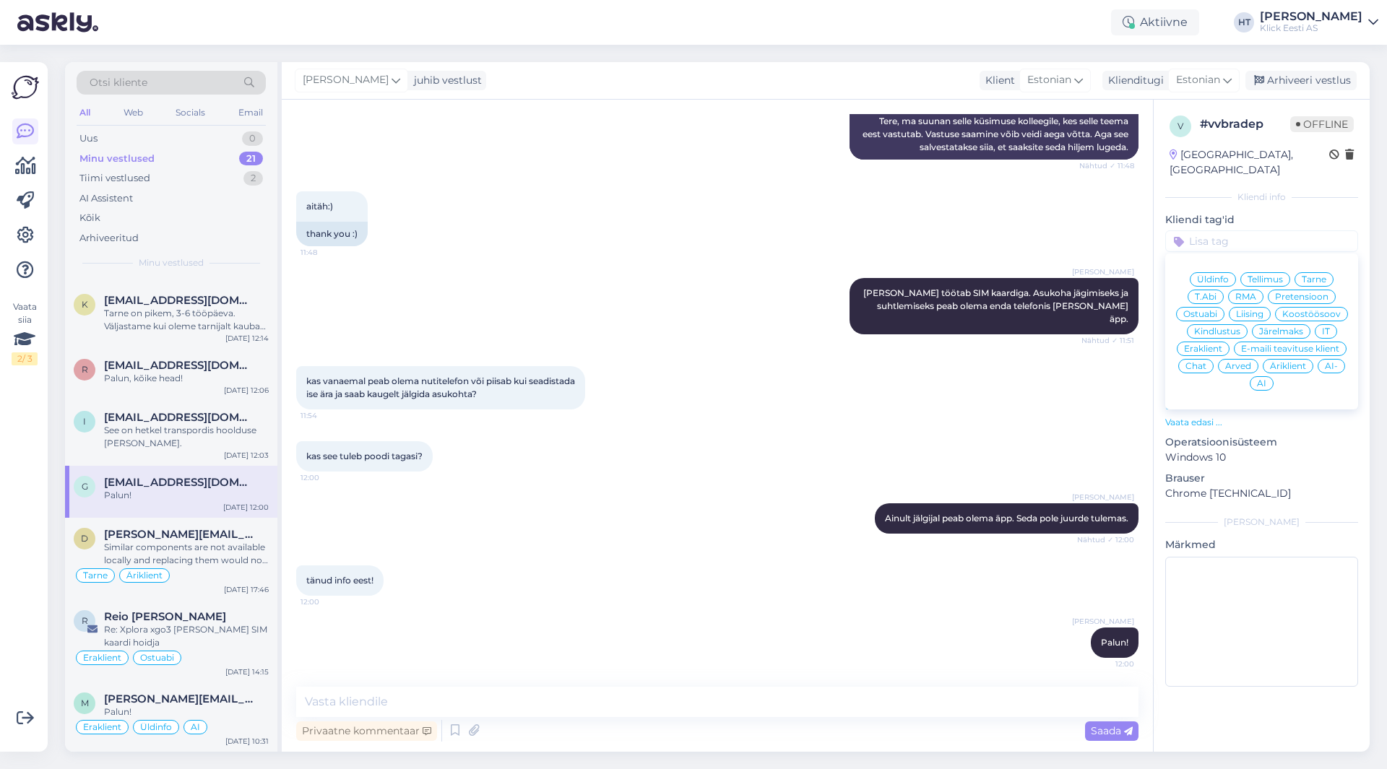
click at [1203, 307] on div "Ostuabi" at bounding box center [1200, 314] width 48 height 14
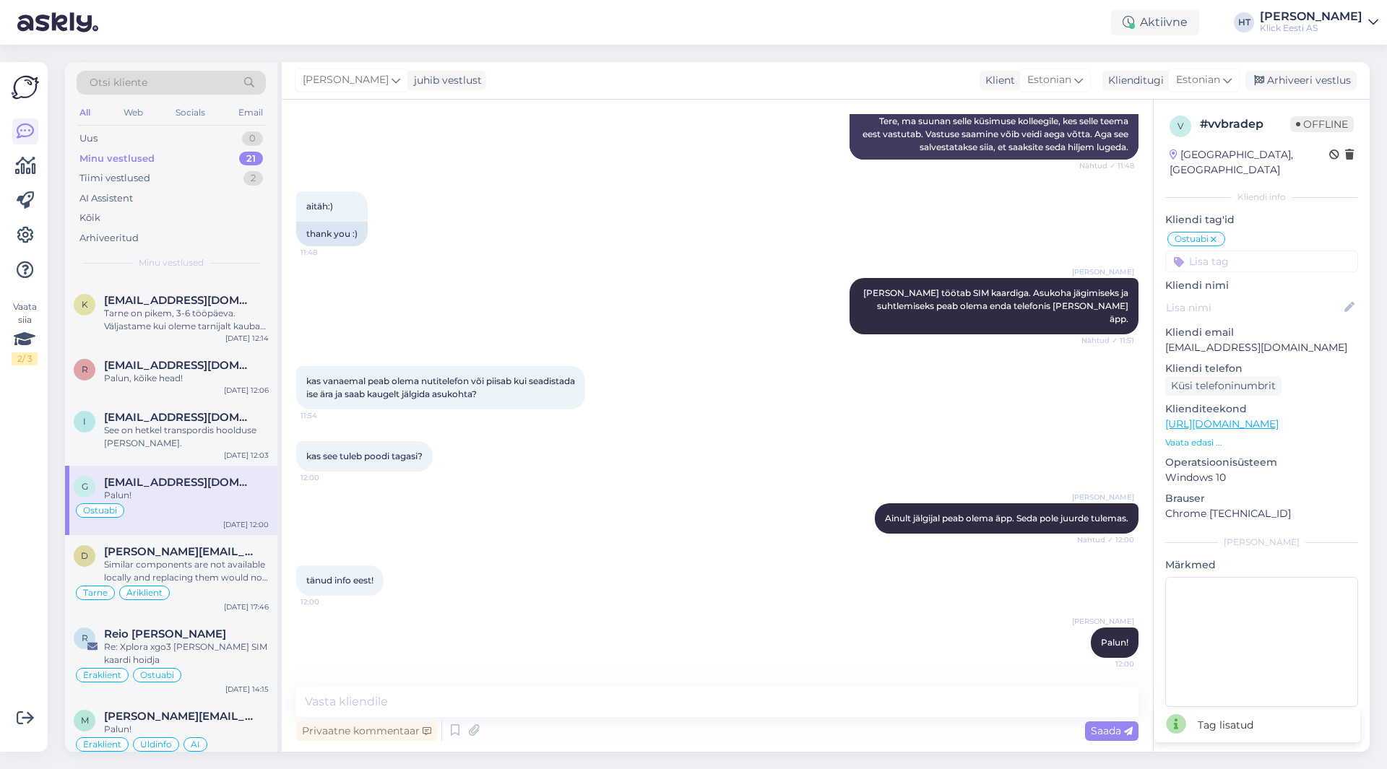
click at [1244, 251] on input at bounding box center [1261, 262] width 193 height 22
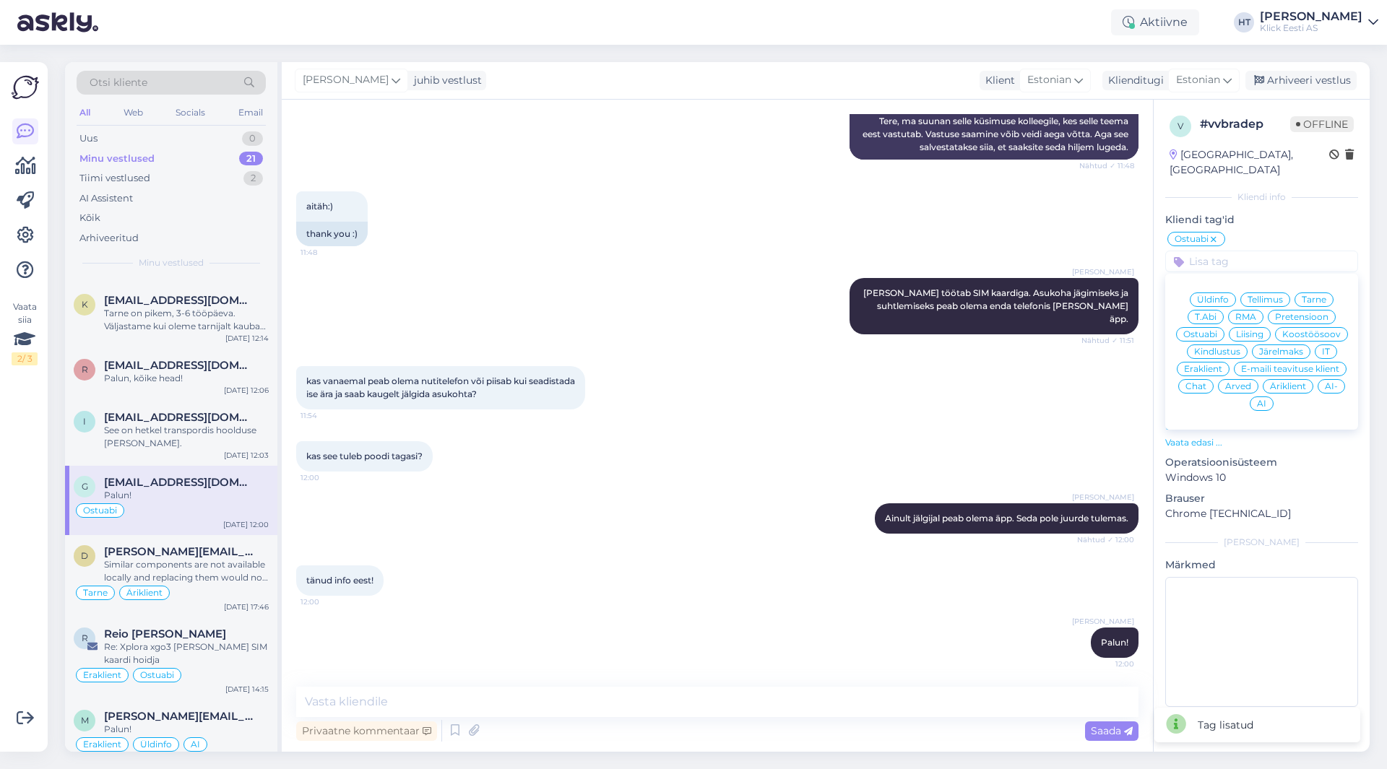
click at [1202, 365] on span "Eraklient" at bounding box center [1203, 369] width 38 height 9
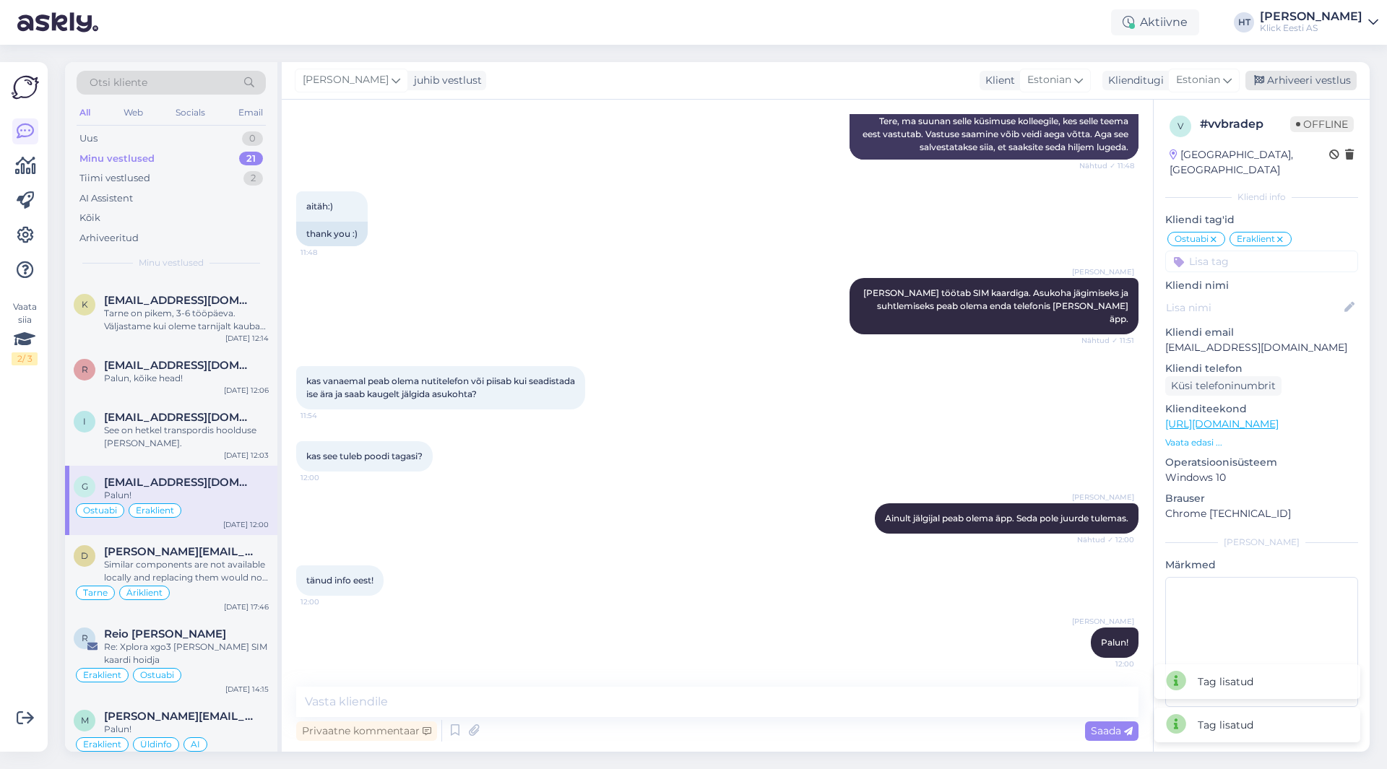
click at [1295, 77] on div "Arhiveeri vestlus" at bounding box center [1300, 81] width 111 height 20
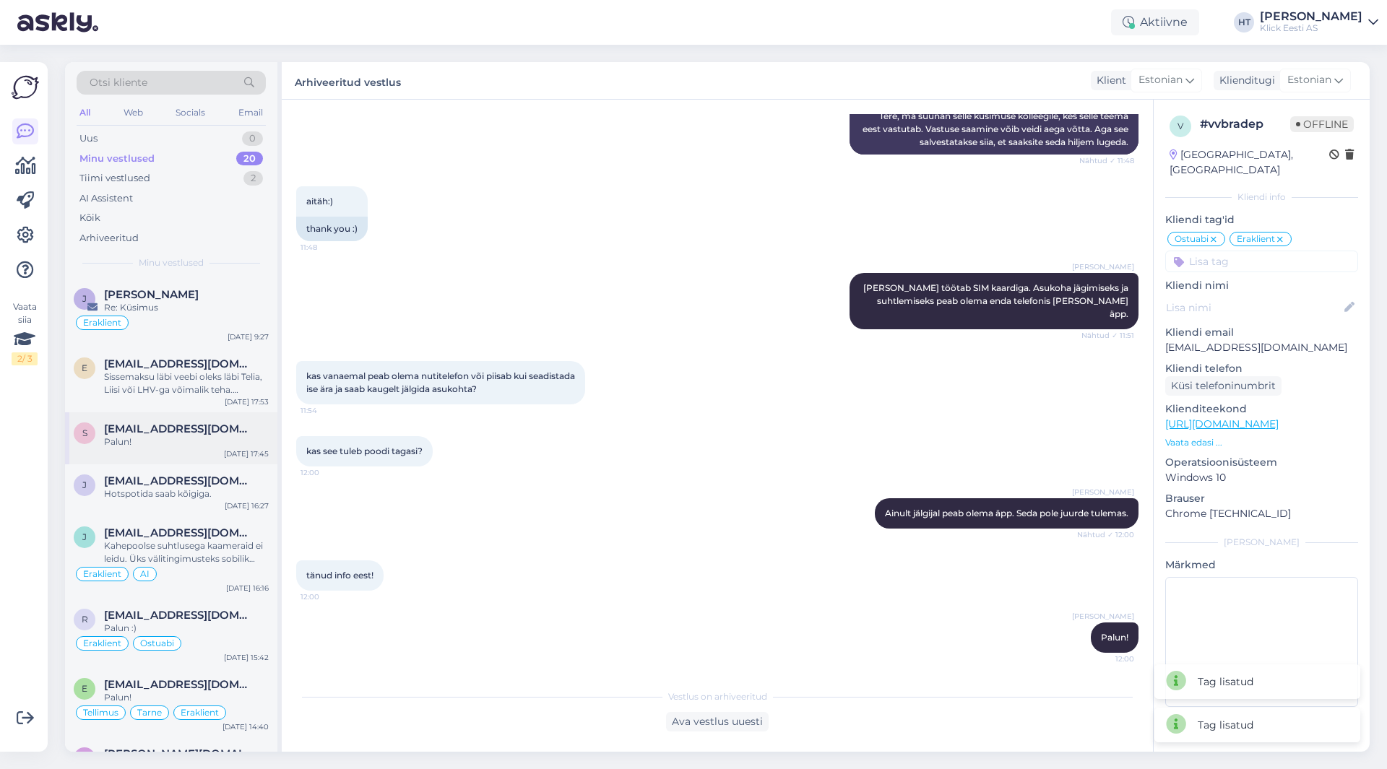
scroll to position [848, 0]
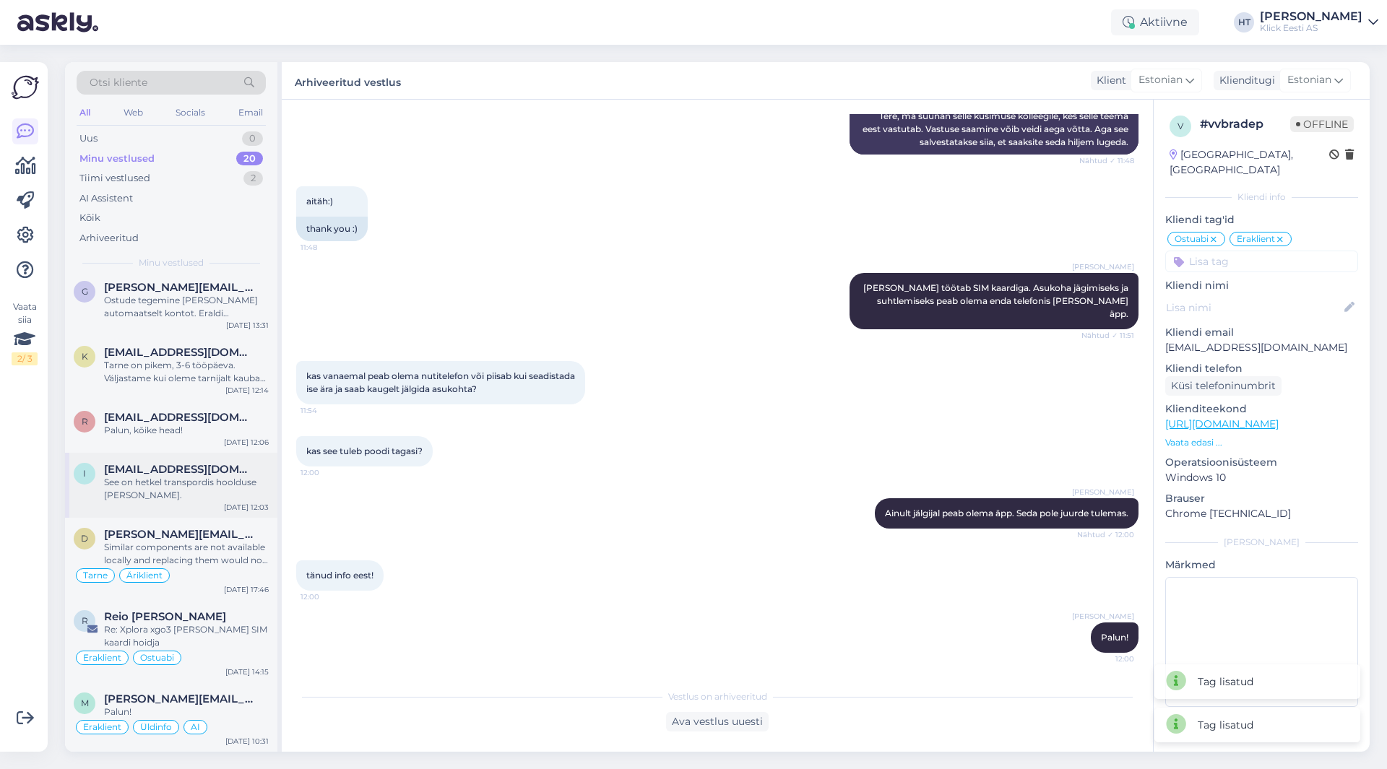
click at [154, 462] on div "I [EMAIL_ADDRESS][DOMAIN_NAME] See on hetkel transpordis hoolduse [PERSON_NAME]…" at bounding box center [171, 485] width 212 height 65
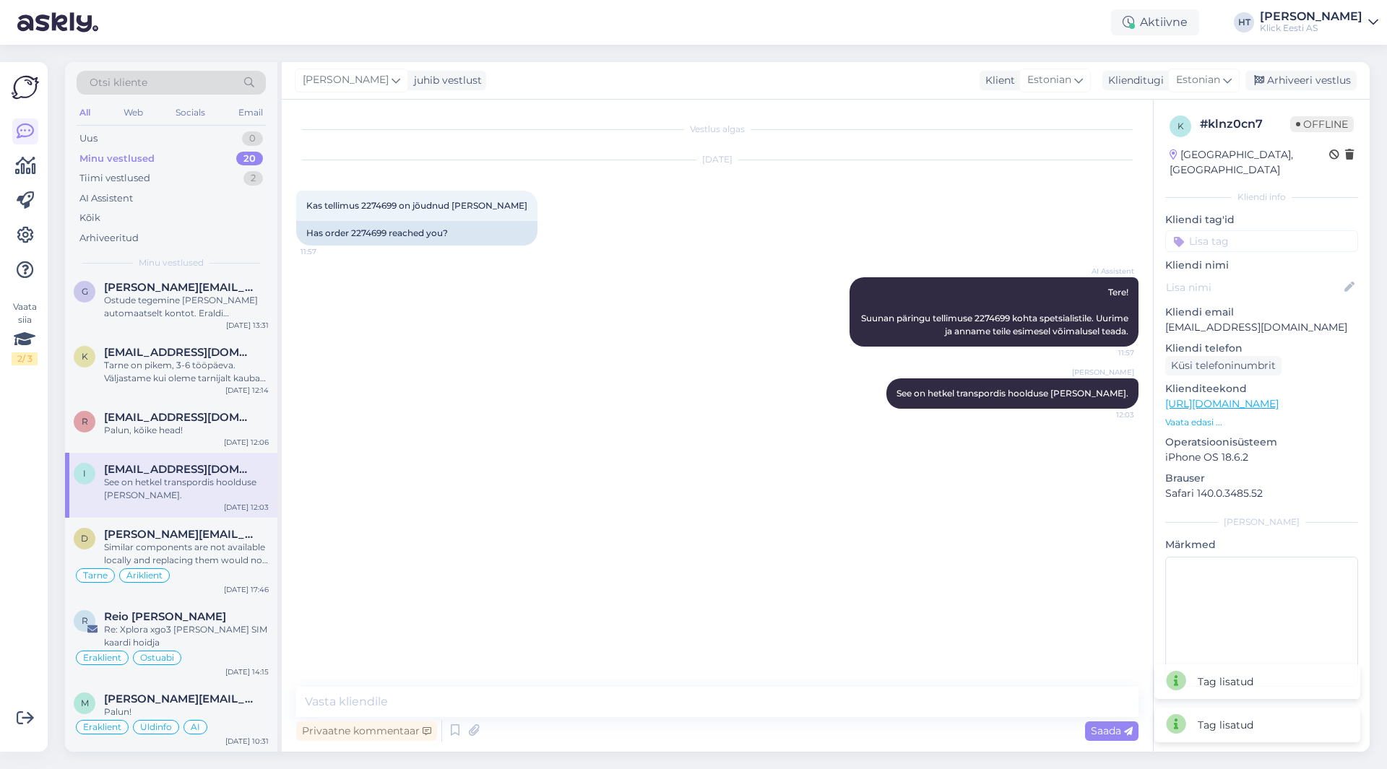
scroll to position [0, 0]
click at [1243, 230] on input at bounding box center [1261, 241] width 193 height 22
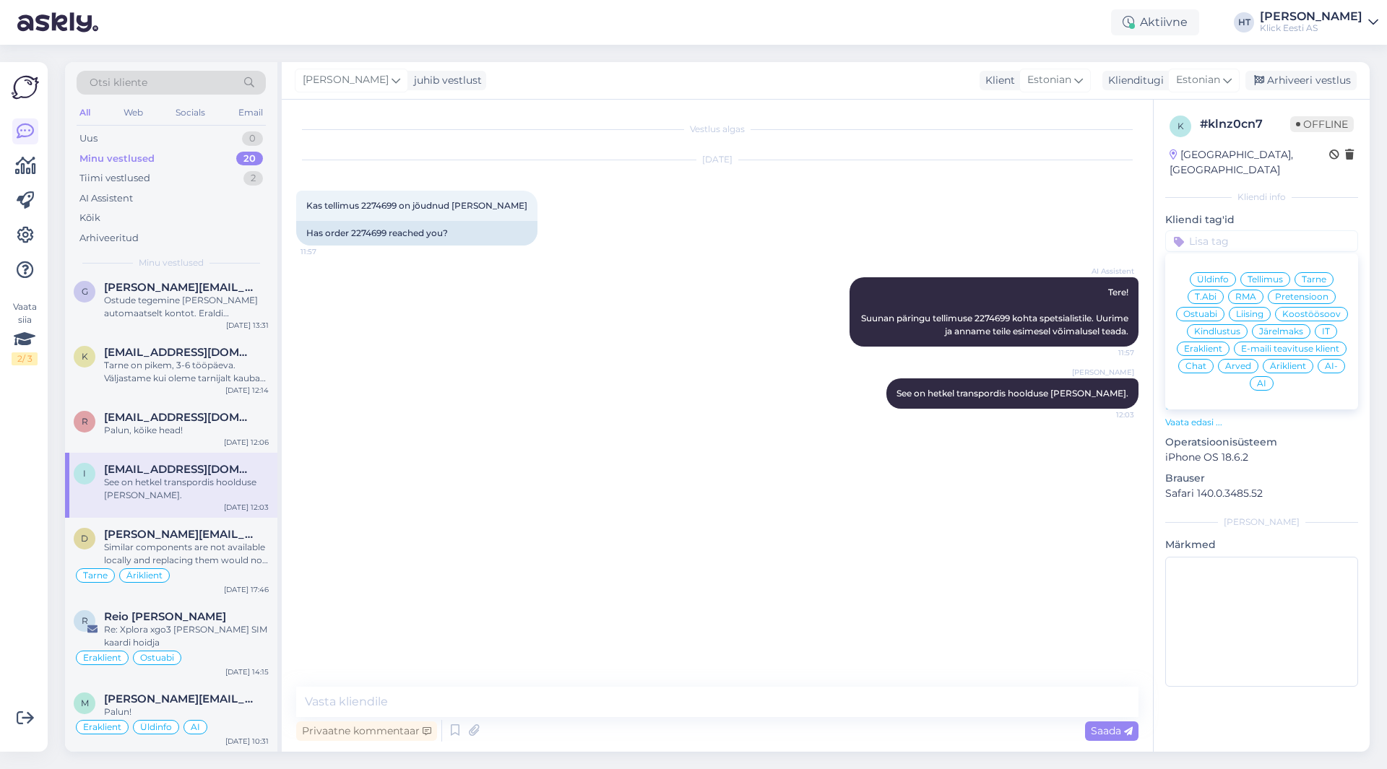
click at [1239, 293] on span "RMA" at bounding box center [1245, 297] width 21 height 9
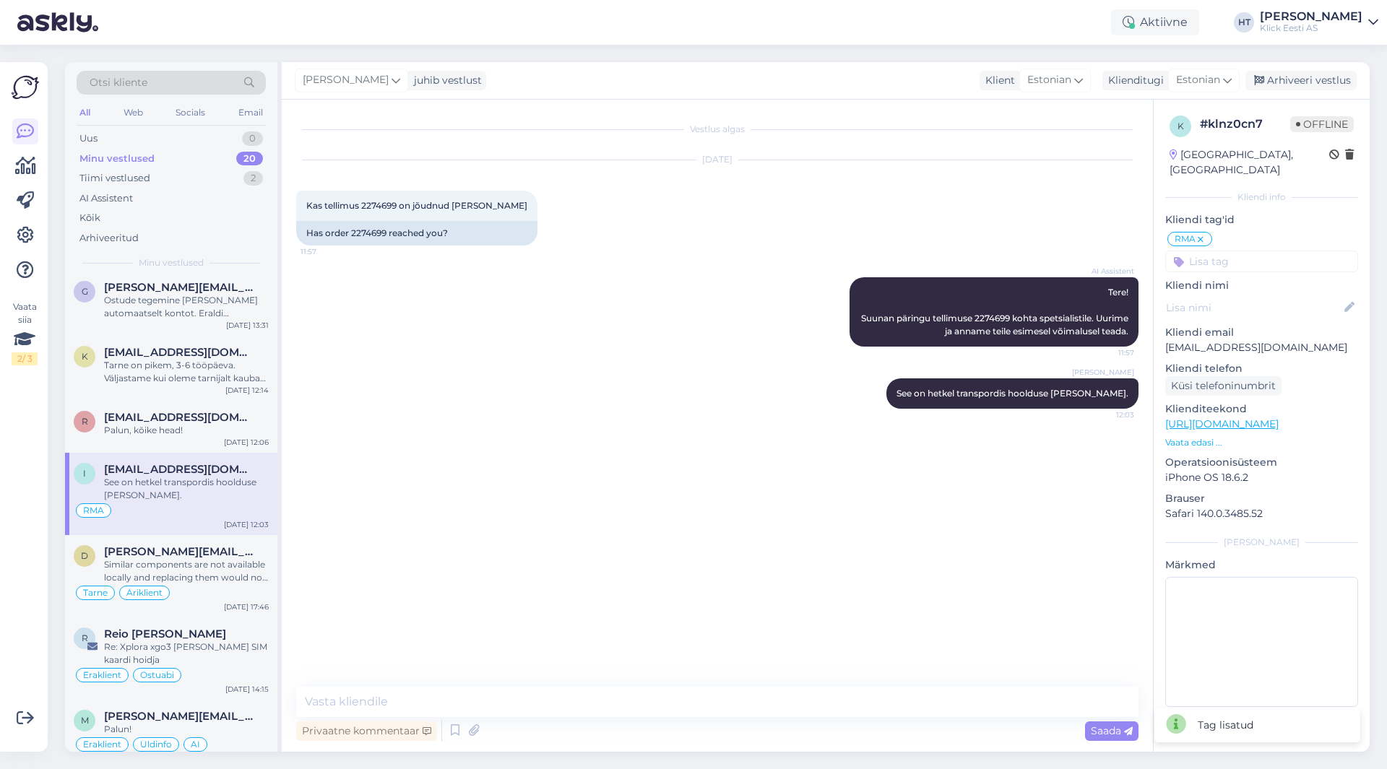
click at [1226, 251] on input at bounding box center [1261, 262] width 193 height 22
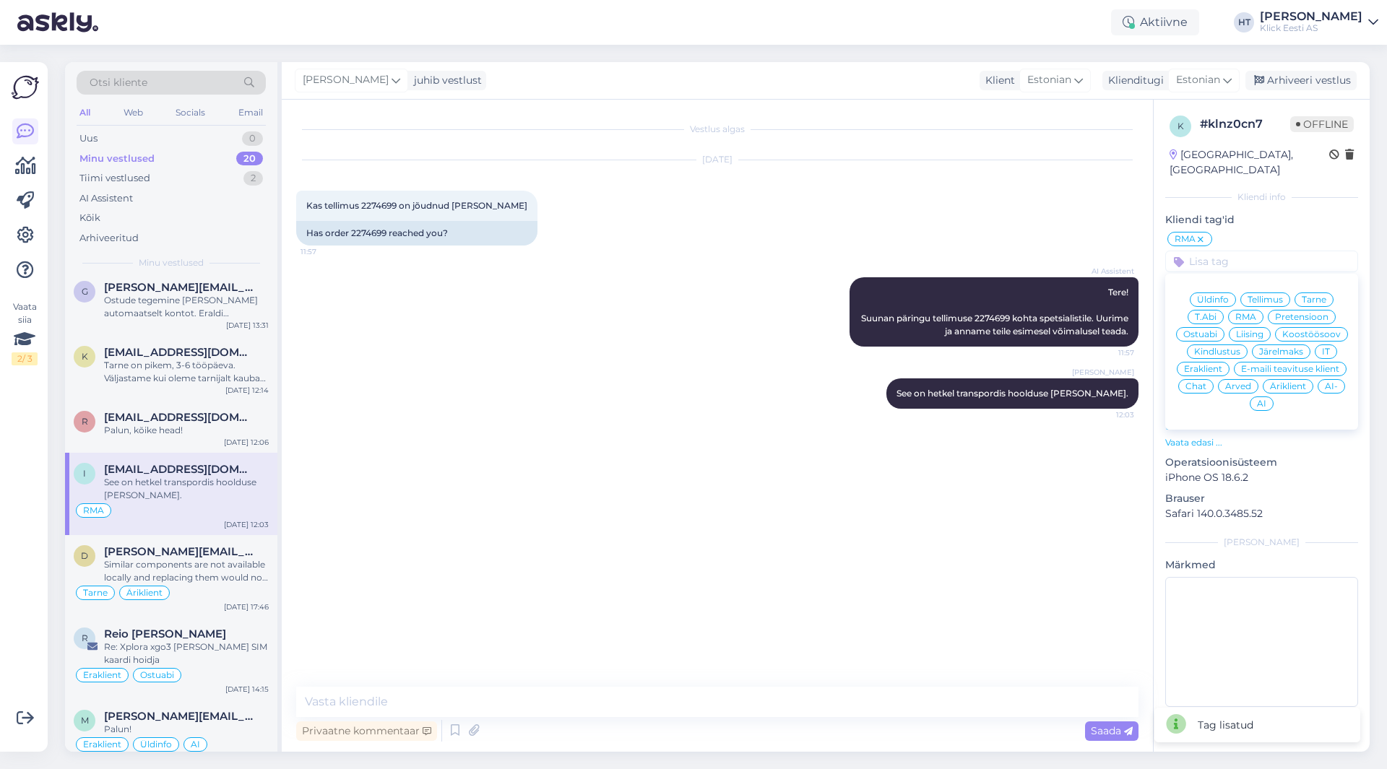
click at [1209, 362] on div "Eraklient" at bounding box center [1203, 369] width 53 height 14
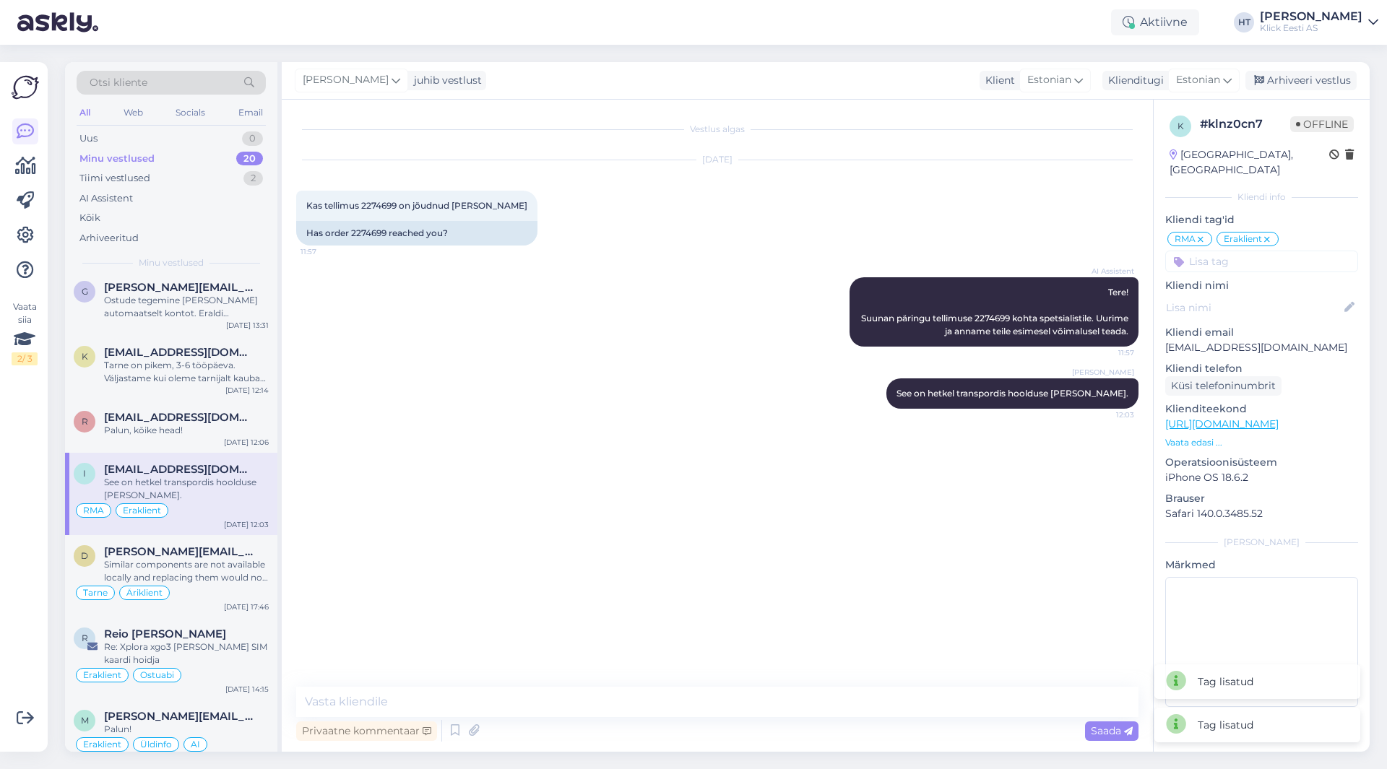
click at [1284, 69] on div "[PERSON_NAME] juhib vestlust Klient [DEMOGRAPHIC_DATA] Klienditugi [DEMOGRAPHIC…" at bounding box center [826, 81] width 1088 height 38
click at [1285, 75] on div "Arhiveeri vestlus" at bounding box center [1300, 81] width 111 height 20
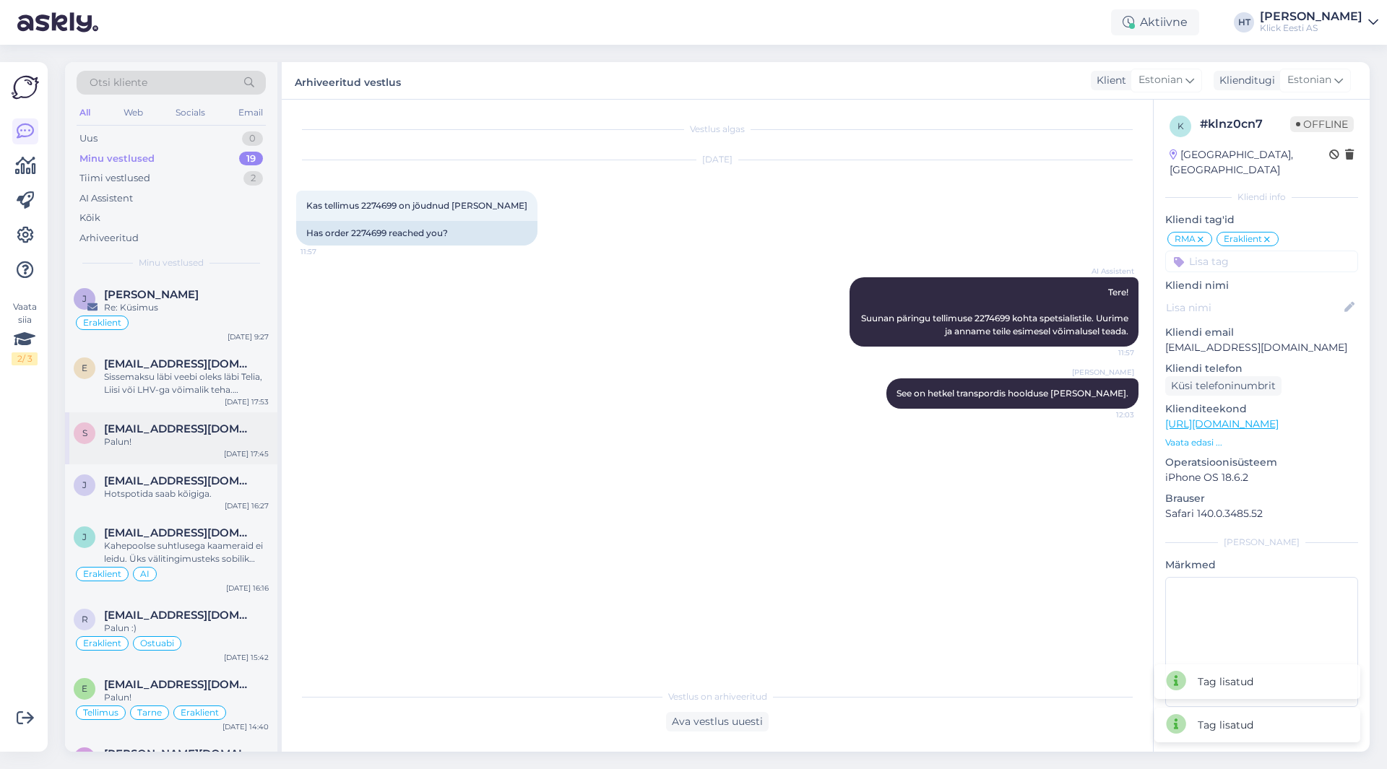
scroll to position [783, 0]
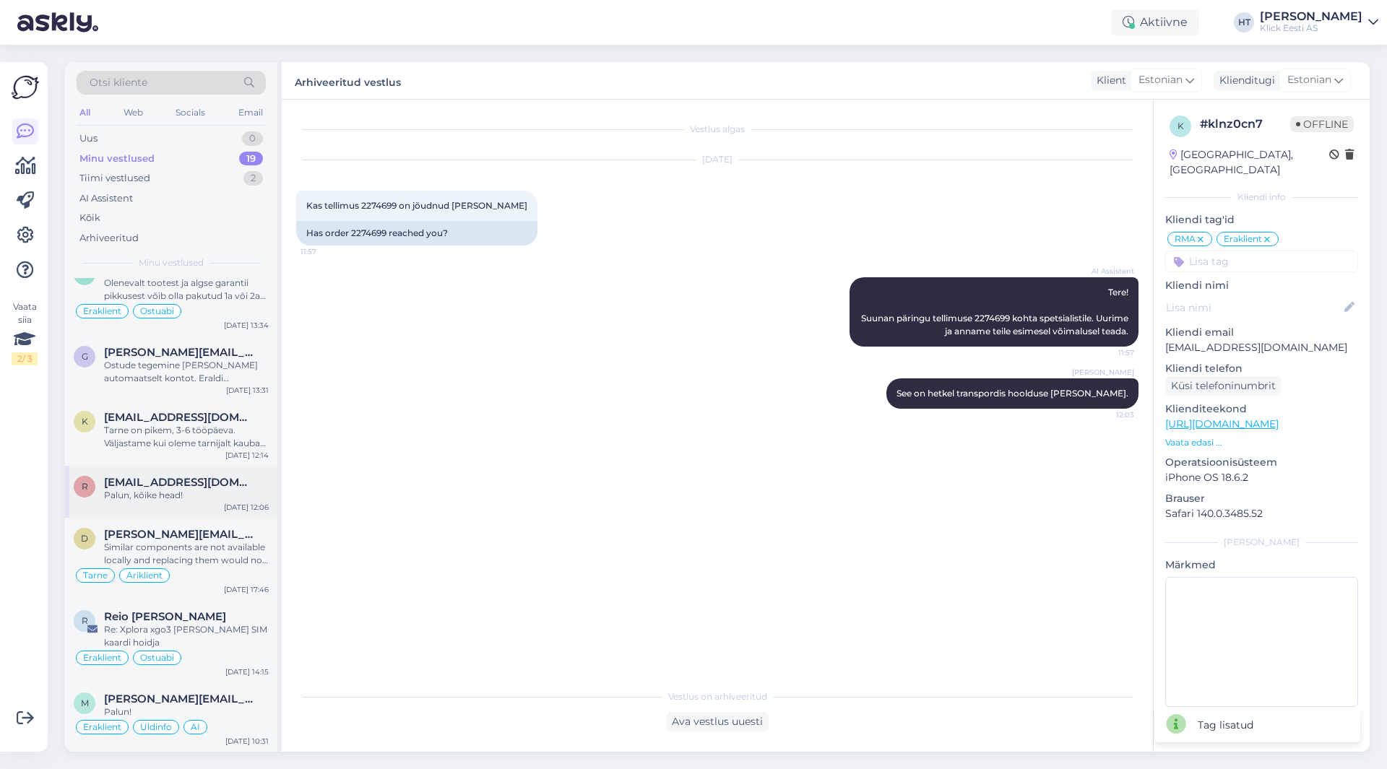
click at [185, 494] on div "Palun, kõike head!" at bounding box center [186, 495] width 165 height 13
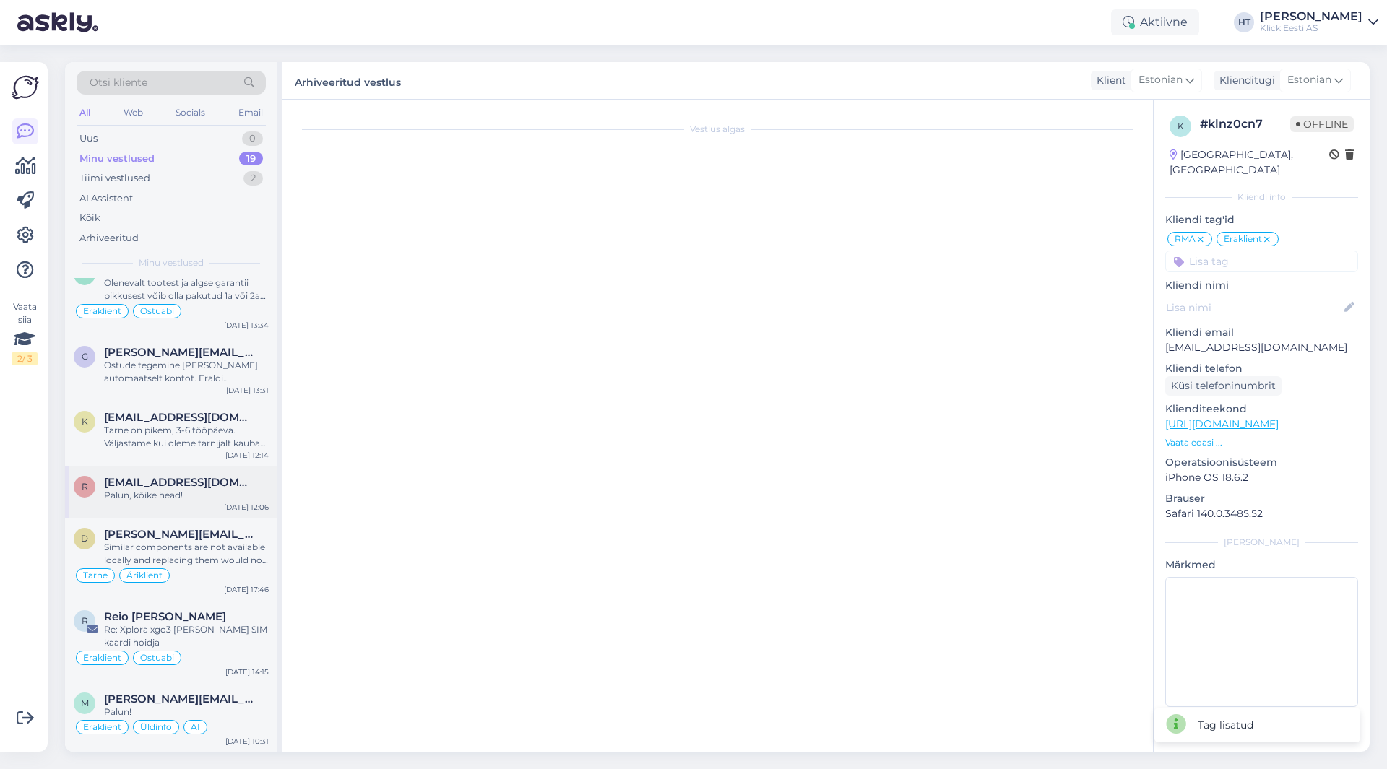
scroll to position [405, 0]
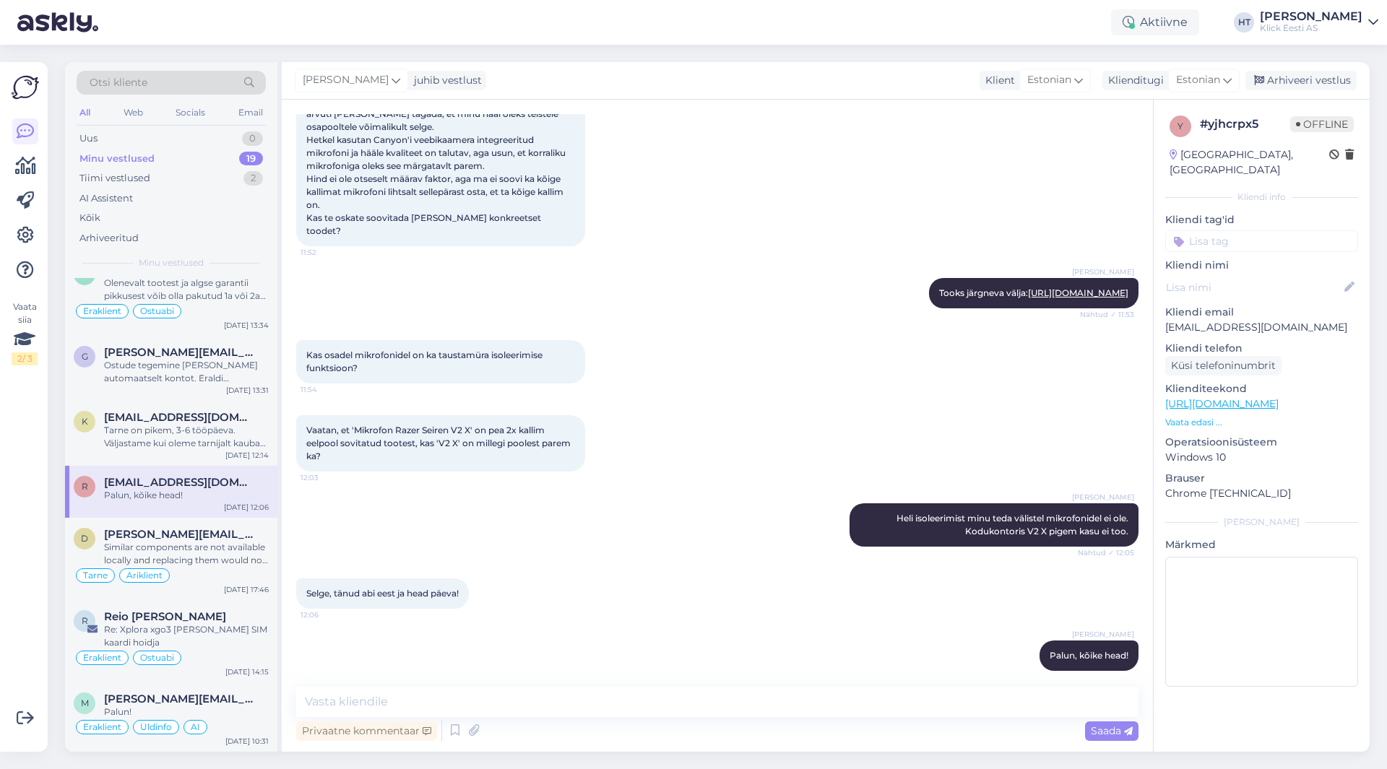
click at [1248, 230] on input at bounding box center [1261, 241] width 193 height 22
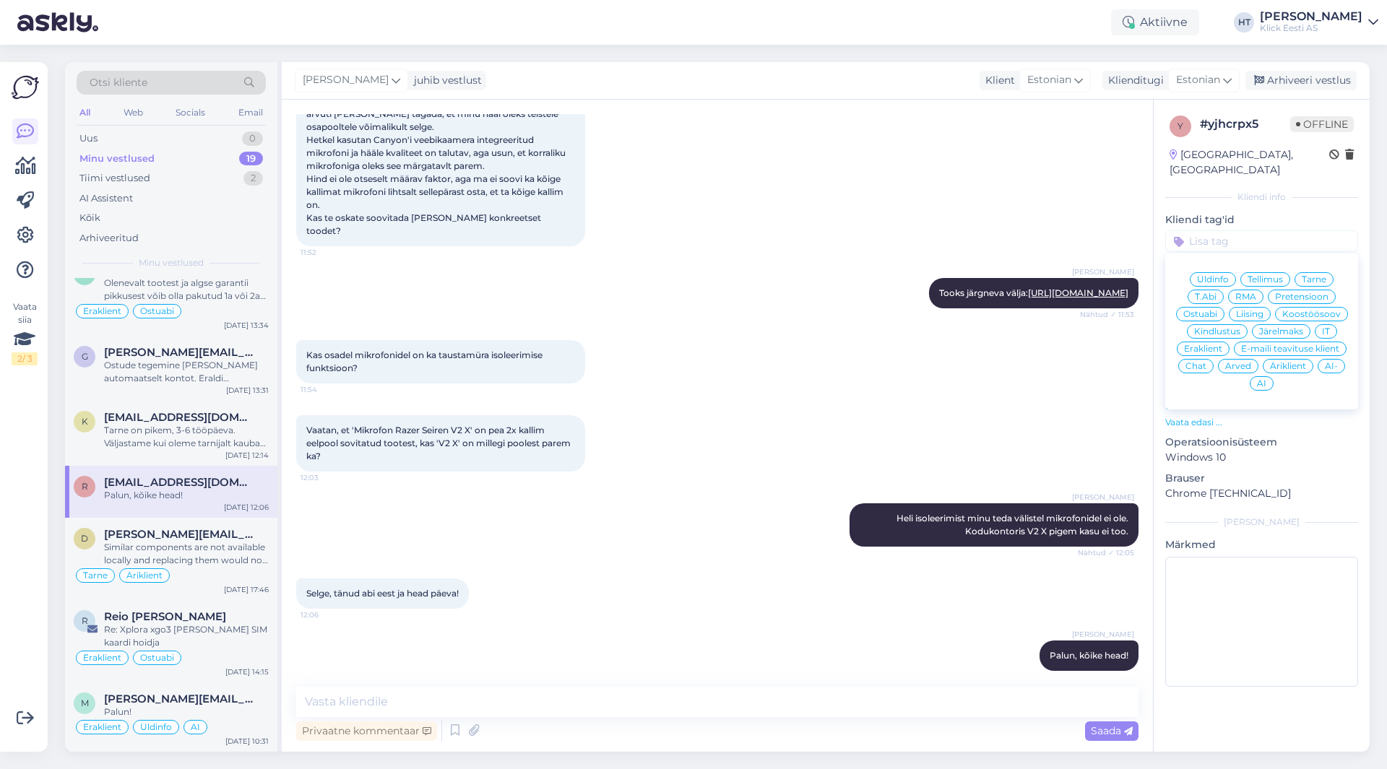
click at [1202, 310] on span "Ostuabi" at bounding box center [1200, 314] width 34 height 9
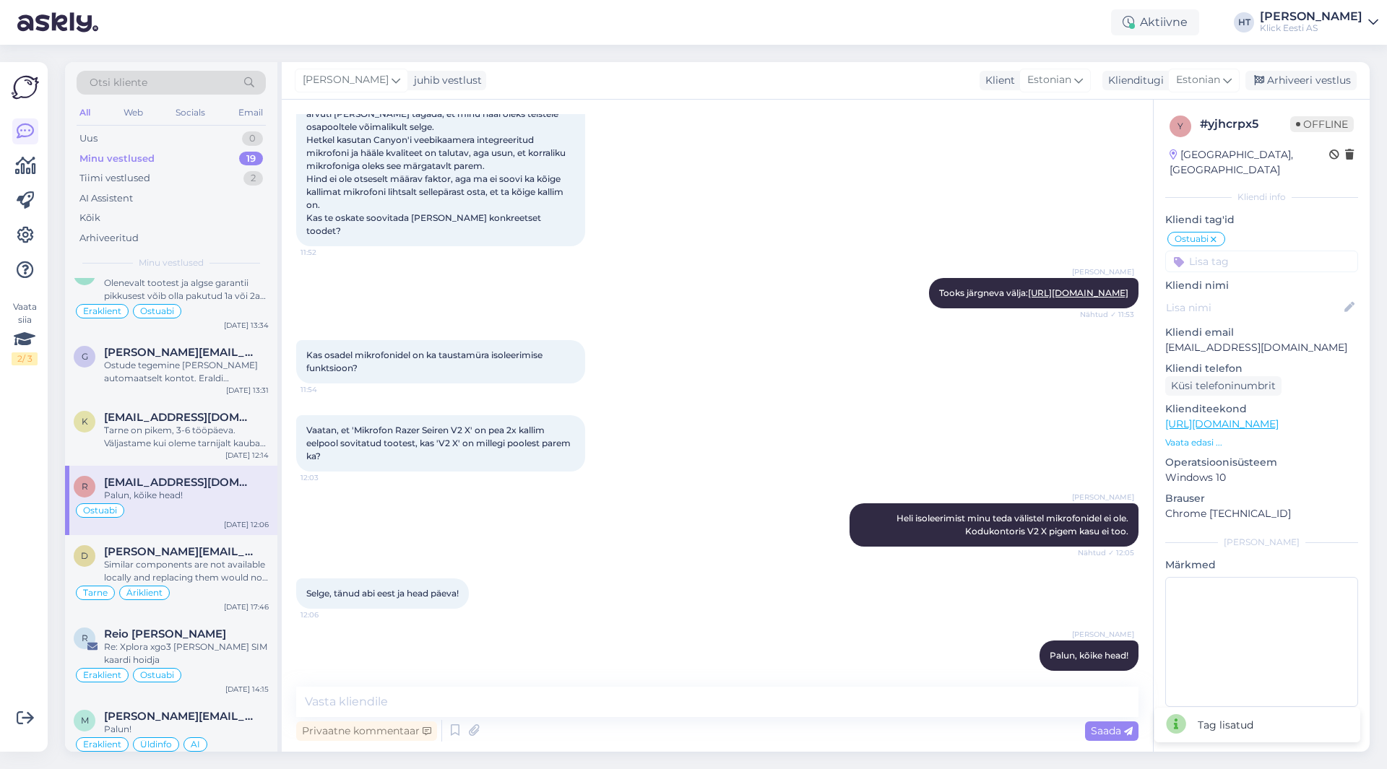
click at [1234, 251] on input at bounding box center [1261, 262] width 193 height 22
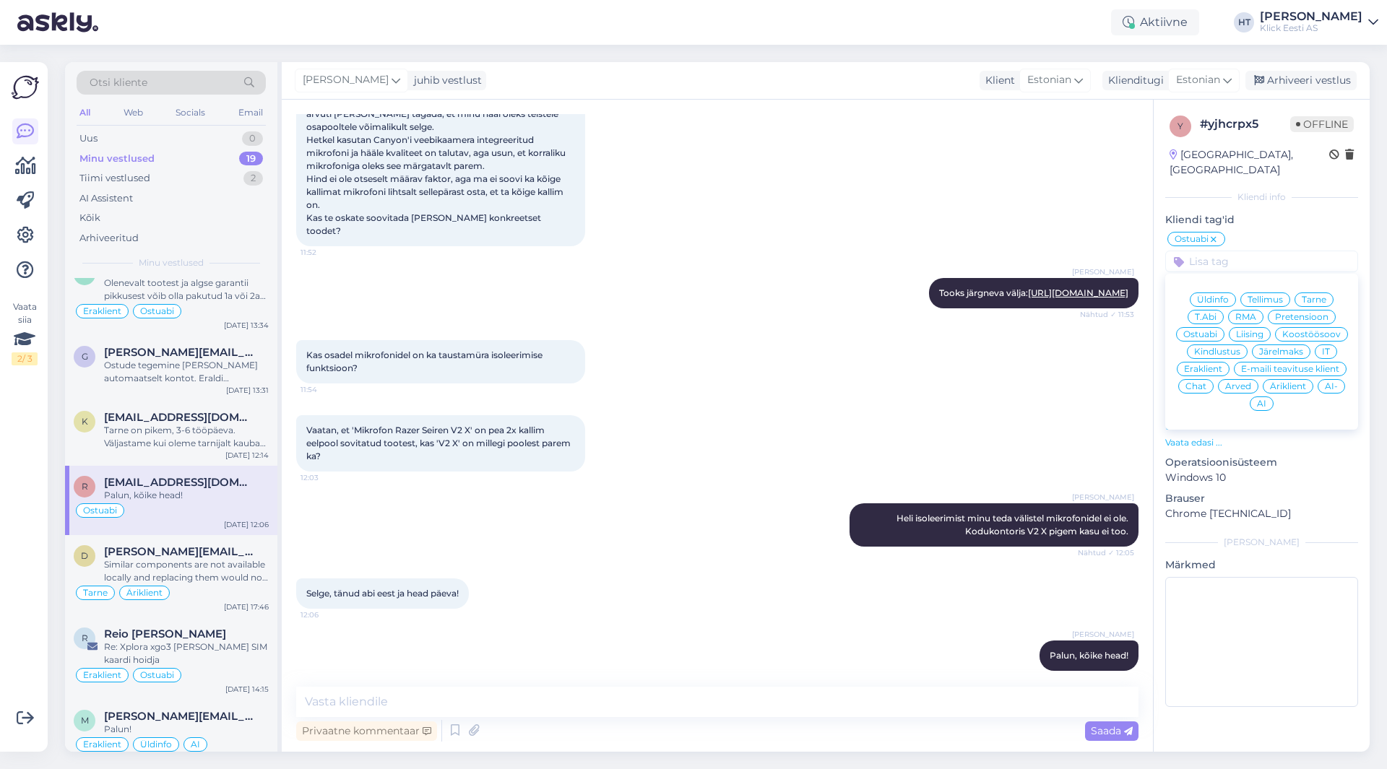
click at [1270, 382] on span "Äriklient" at bounding box center [1288, 386] width 36 height 9
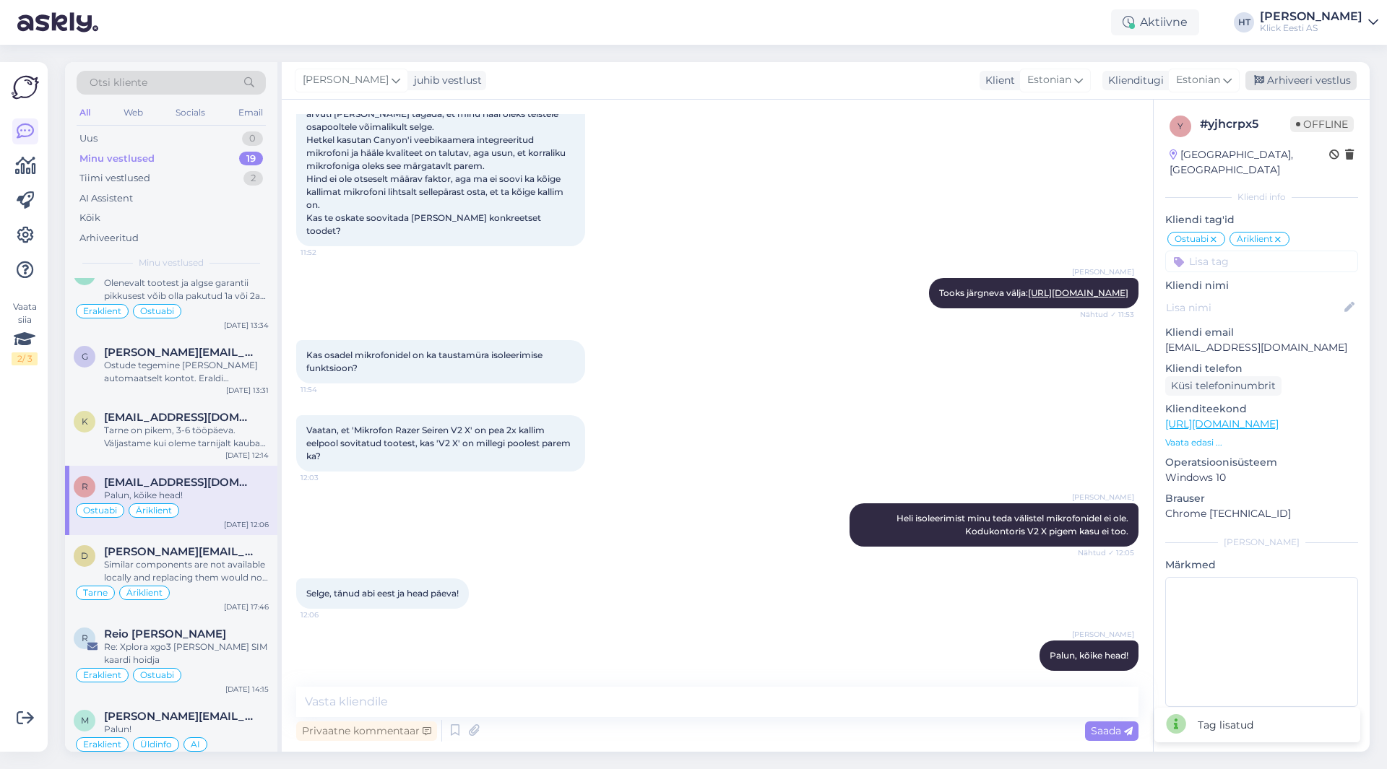
click at [1298, 83] on div "Arhiveeri vestlus" at bounding box center [1300, 81] width 111 height 20
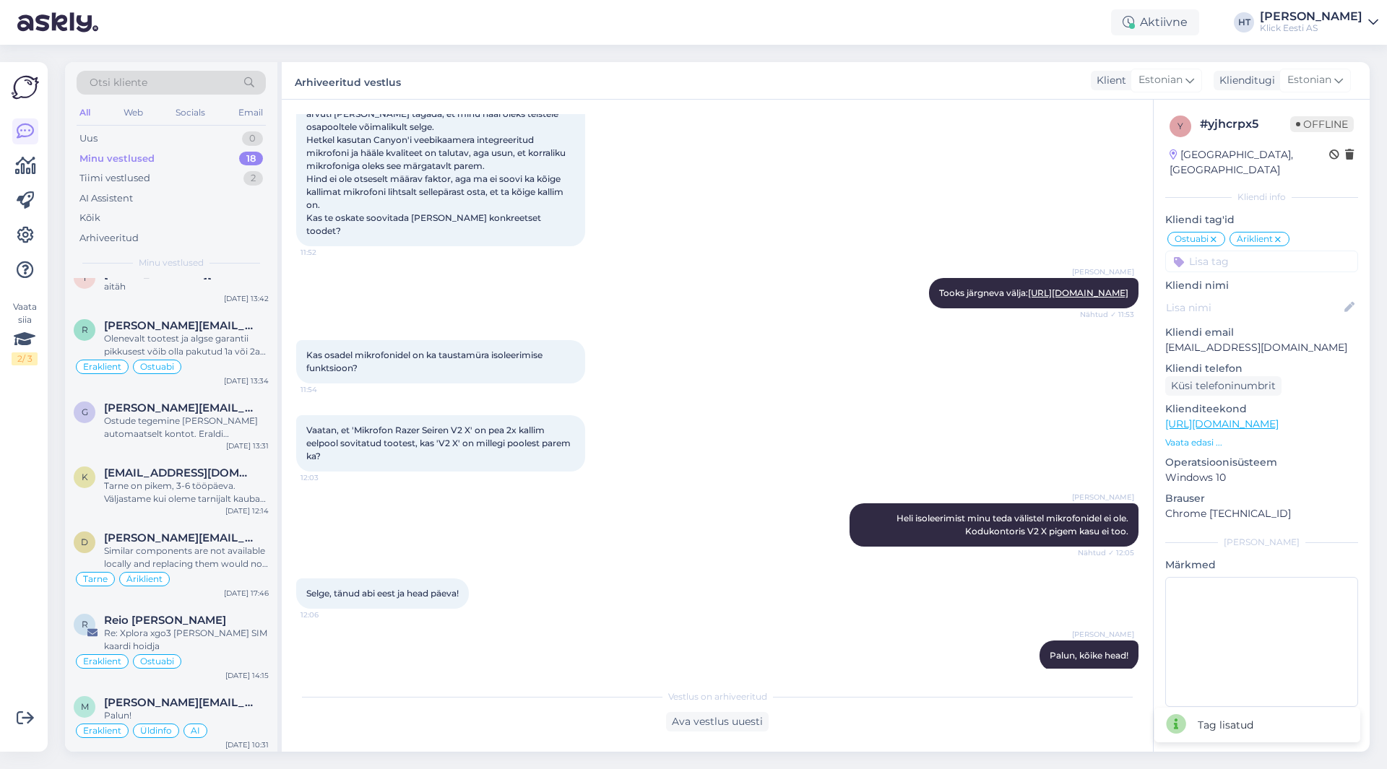
scroll to position [731, 0]
click at [207, 488] on div "Tarne on pikem, 3-6 tööpäeva. Väljastame kui oleme tarnijalt kauba saanud." at bounding box center [186, 489] width 165 height 26
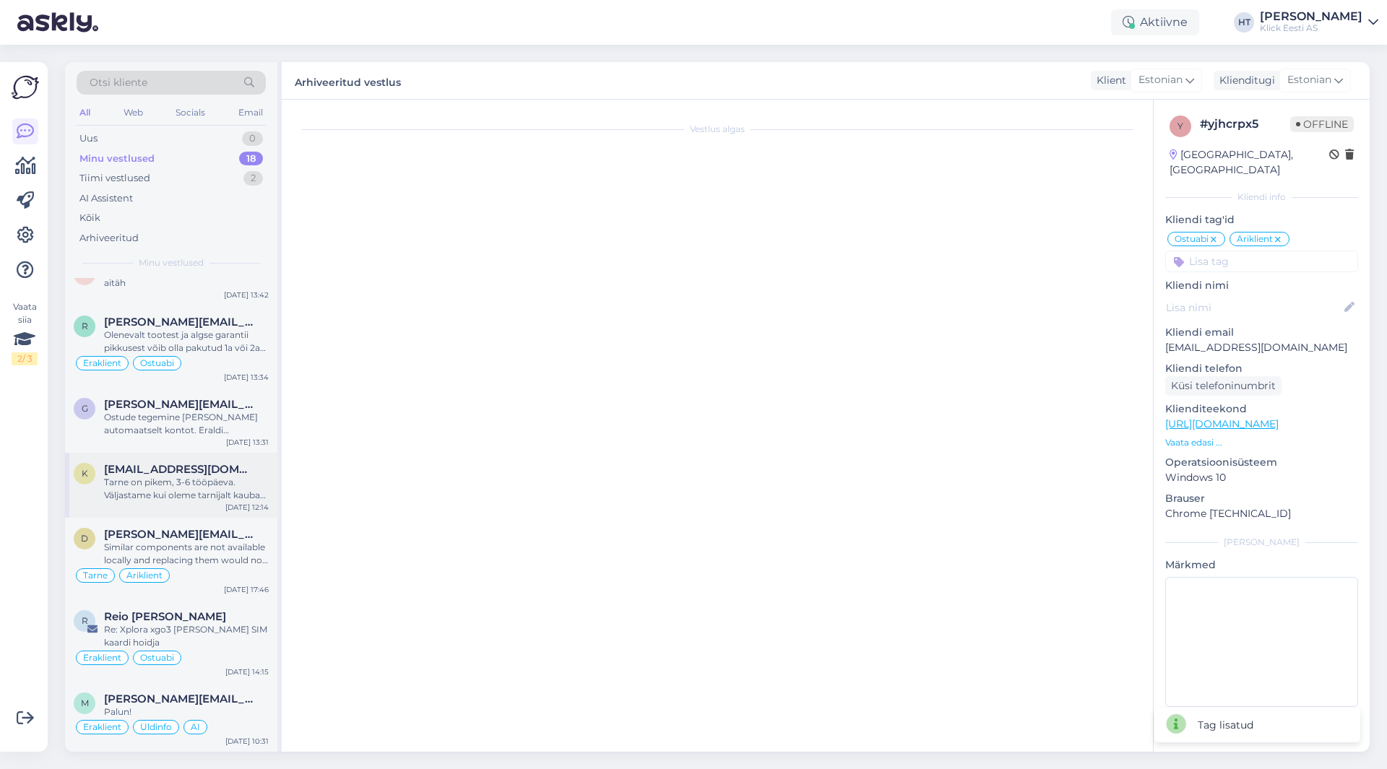
scroll to position [138, 0]
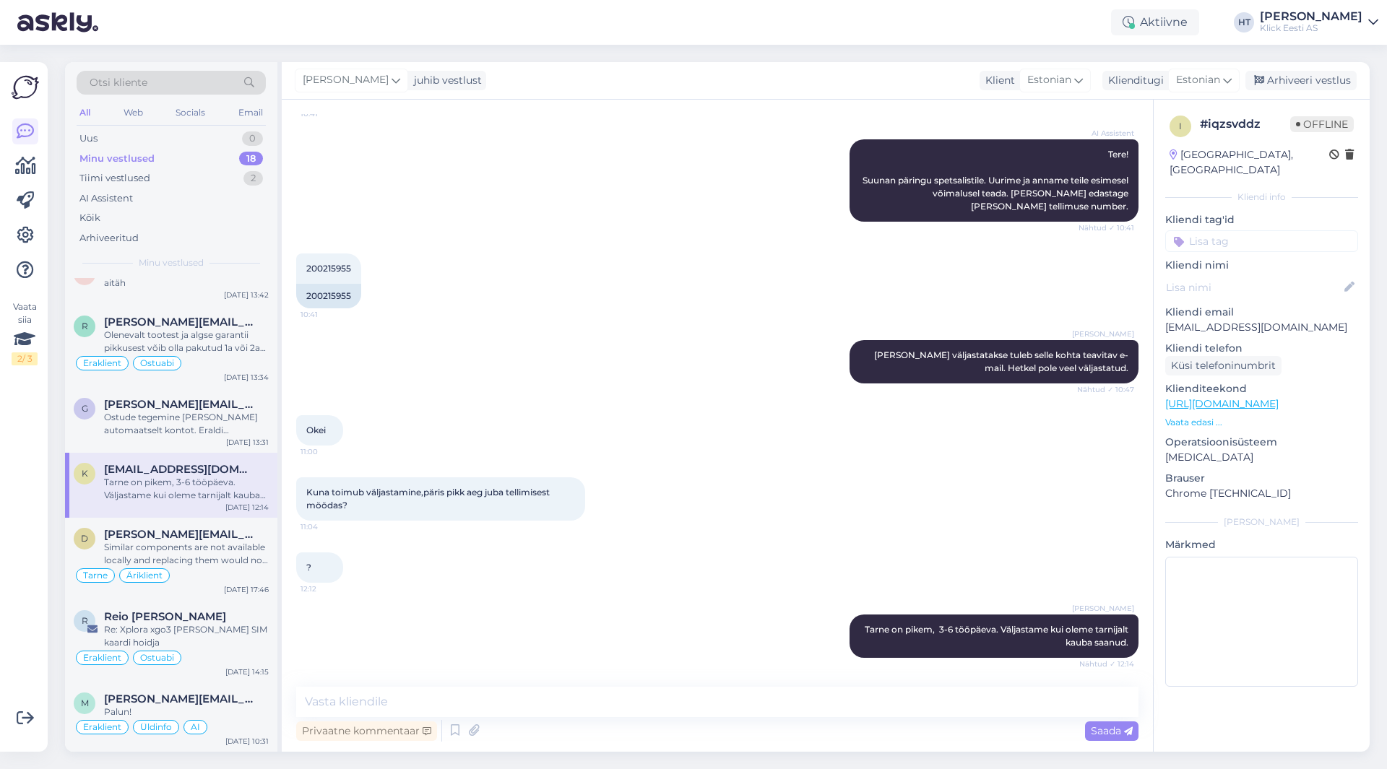
click at [1214, 230] on input at bounding box center [1261, 241] width 193 height 22
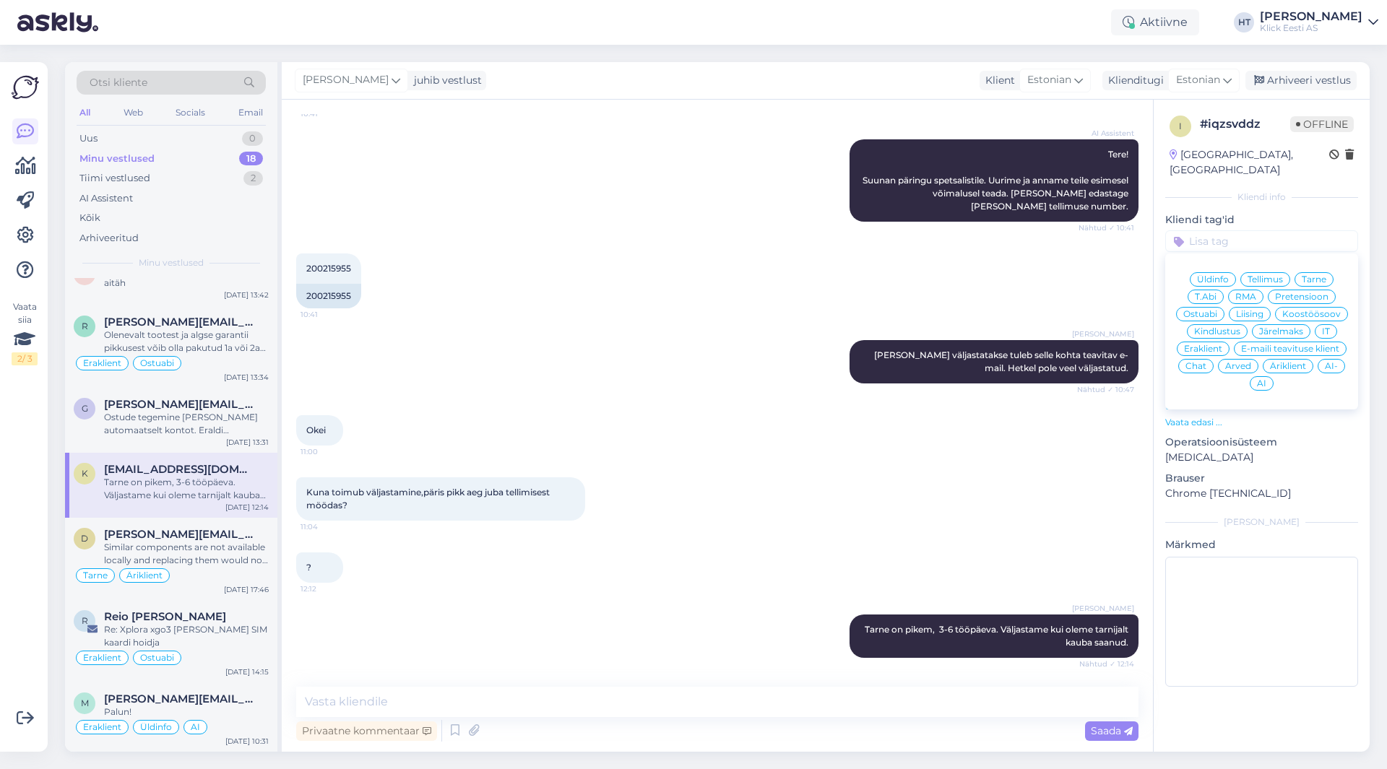
click at [1299, 272] on div "Tarne" at bounding box center [1313, 279] width 39 height 14
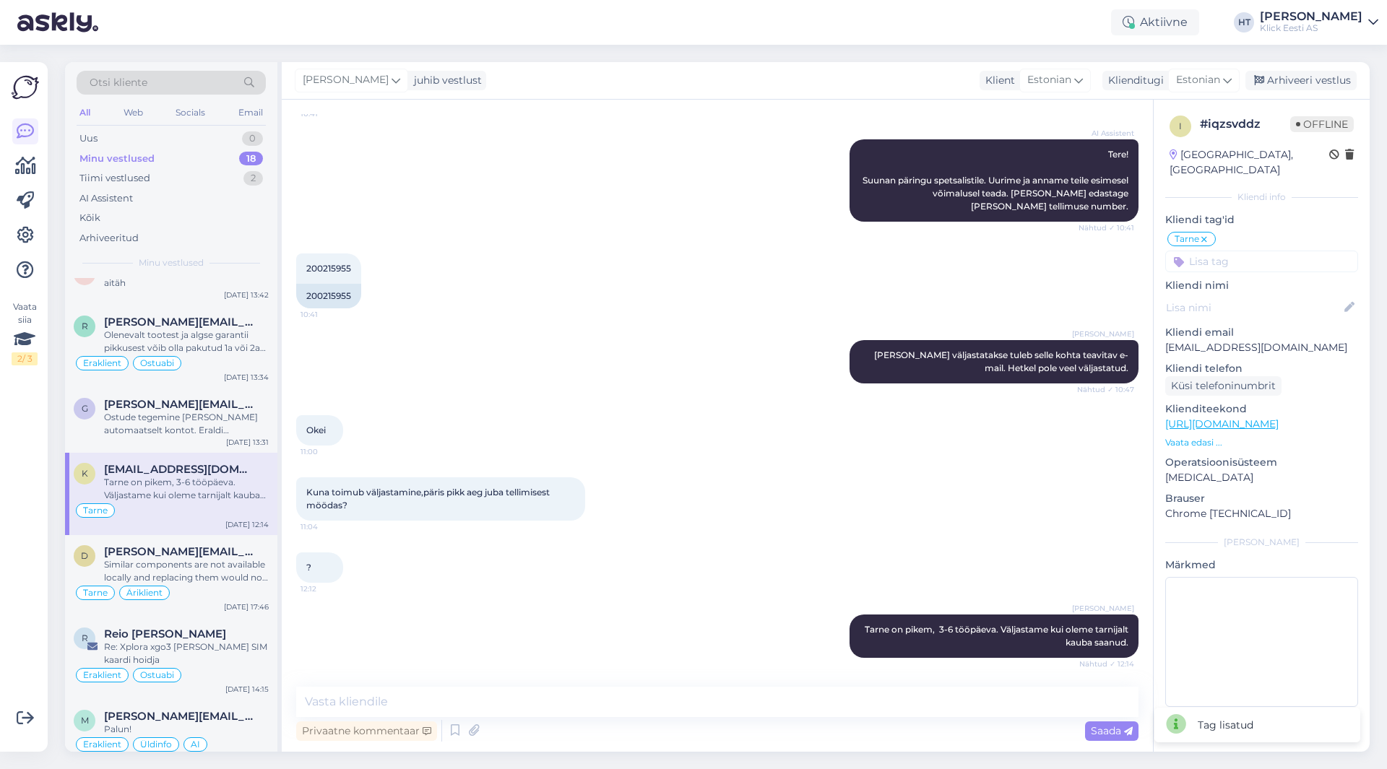
click at [1273, 251] on input at bounding box center [1261, 262] width 193 height 22
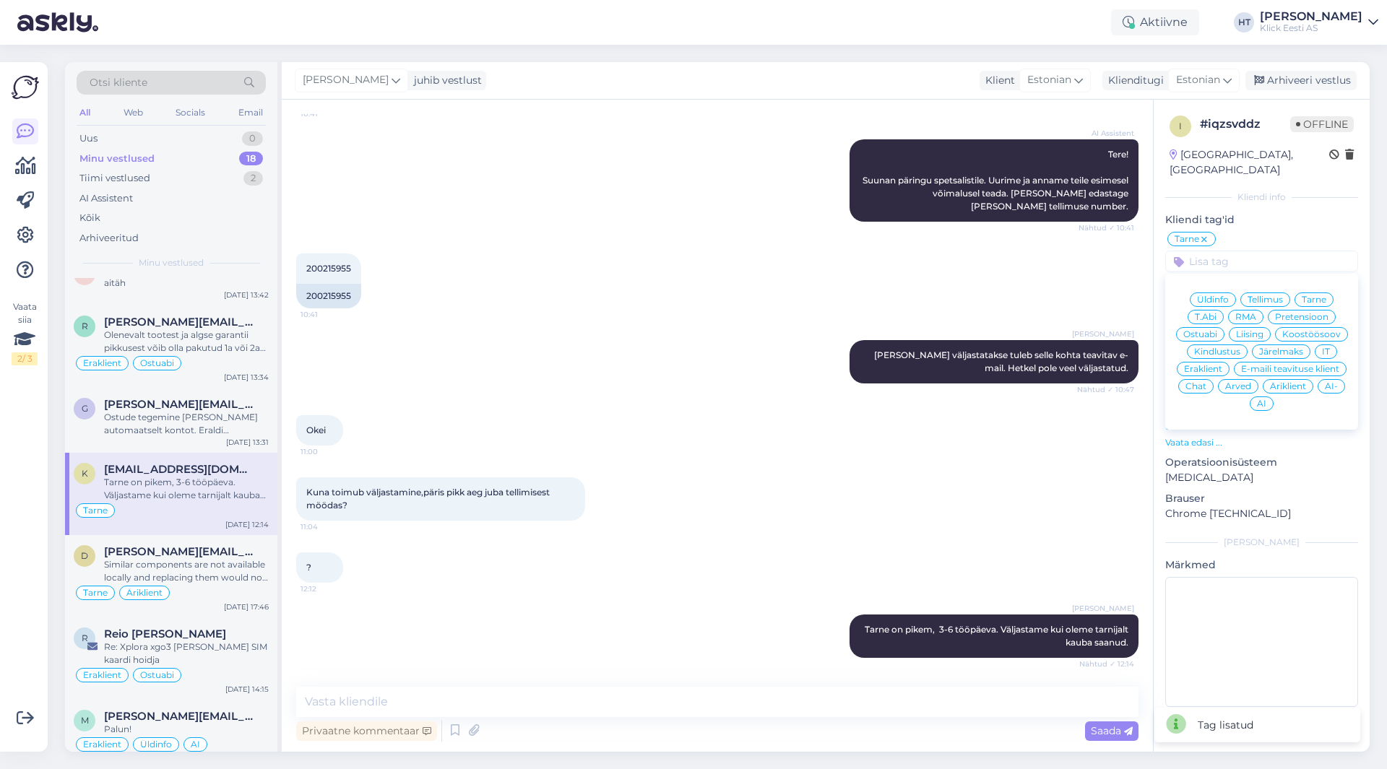
click at [1201, 365] on span "Eraklient" at bounding box center [1203, 369] width 38 height 9
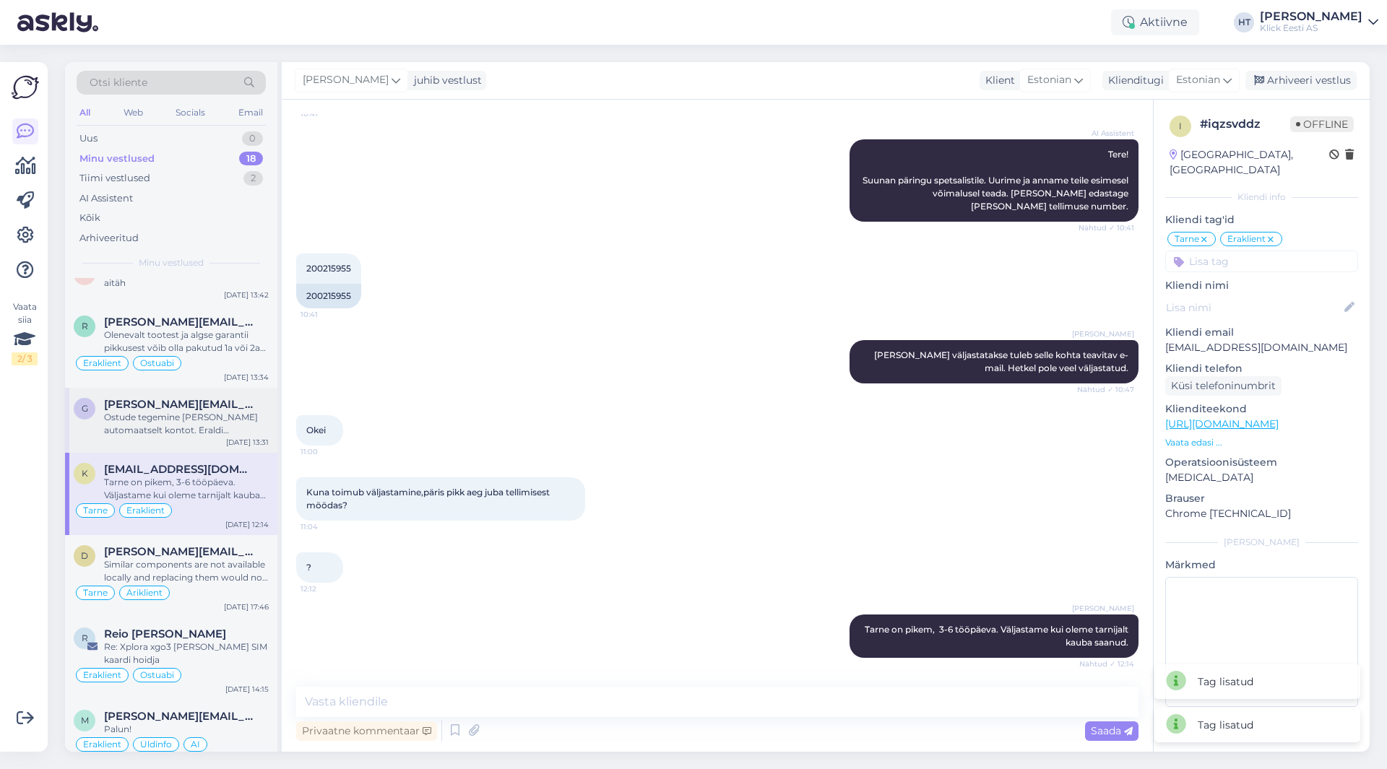
click at [117, 433] on div "Ostude tegemine [PERSON_NAME] automaatselt kontot. Eraldi registreerimine tuleb…" at bounding box center [186, 424] width 165 height 26
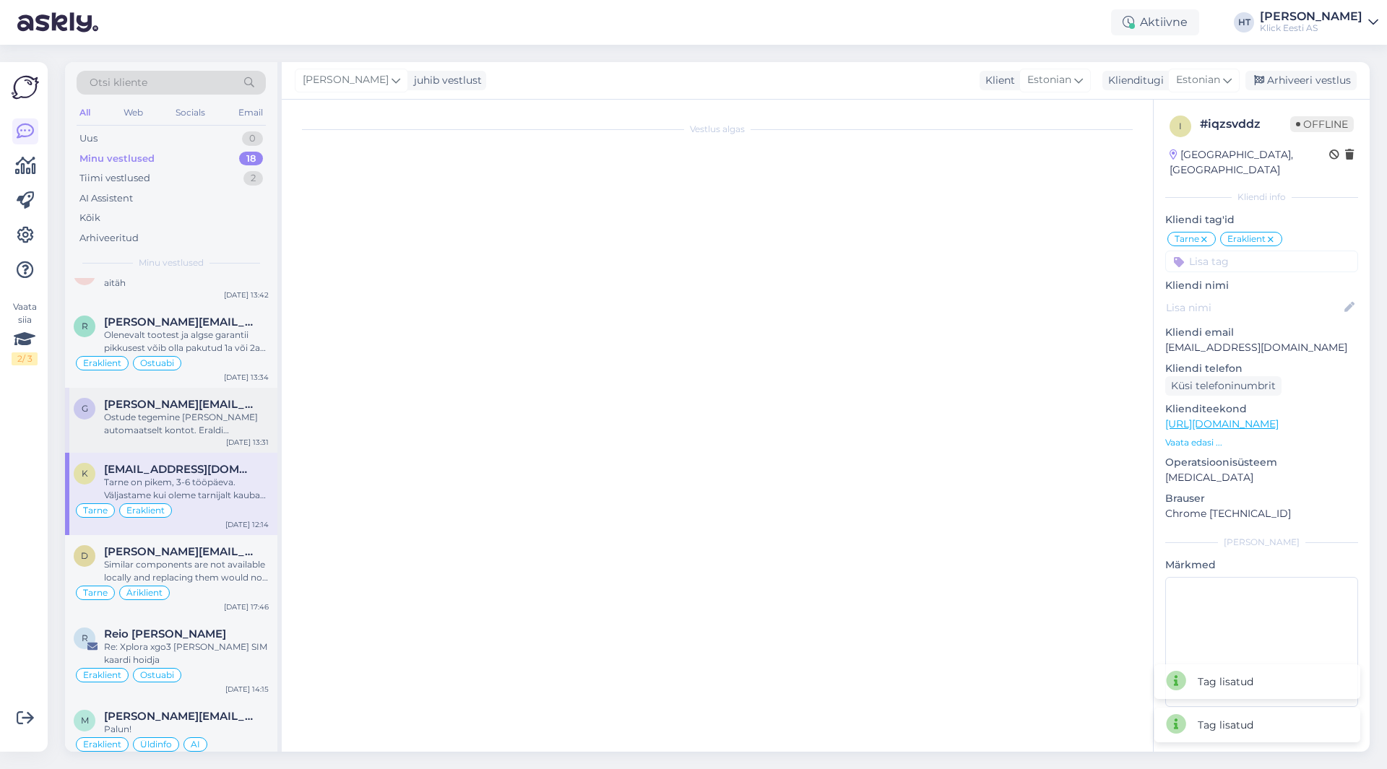
scroll to position [0, 0]
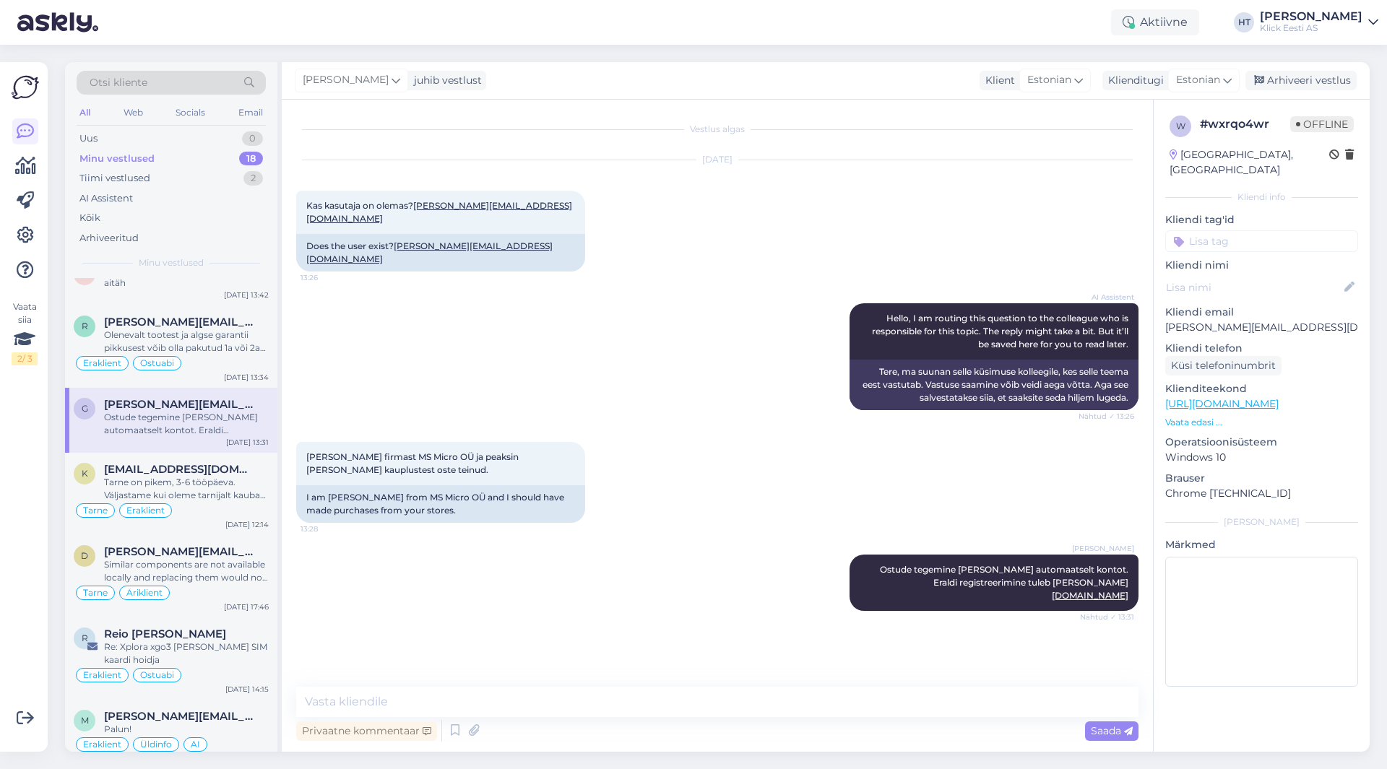
click at [1221, 230] on input at bounding box center [1261, 241] width 193 height 22
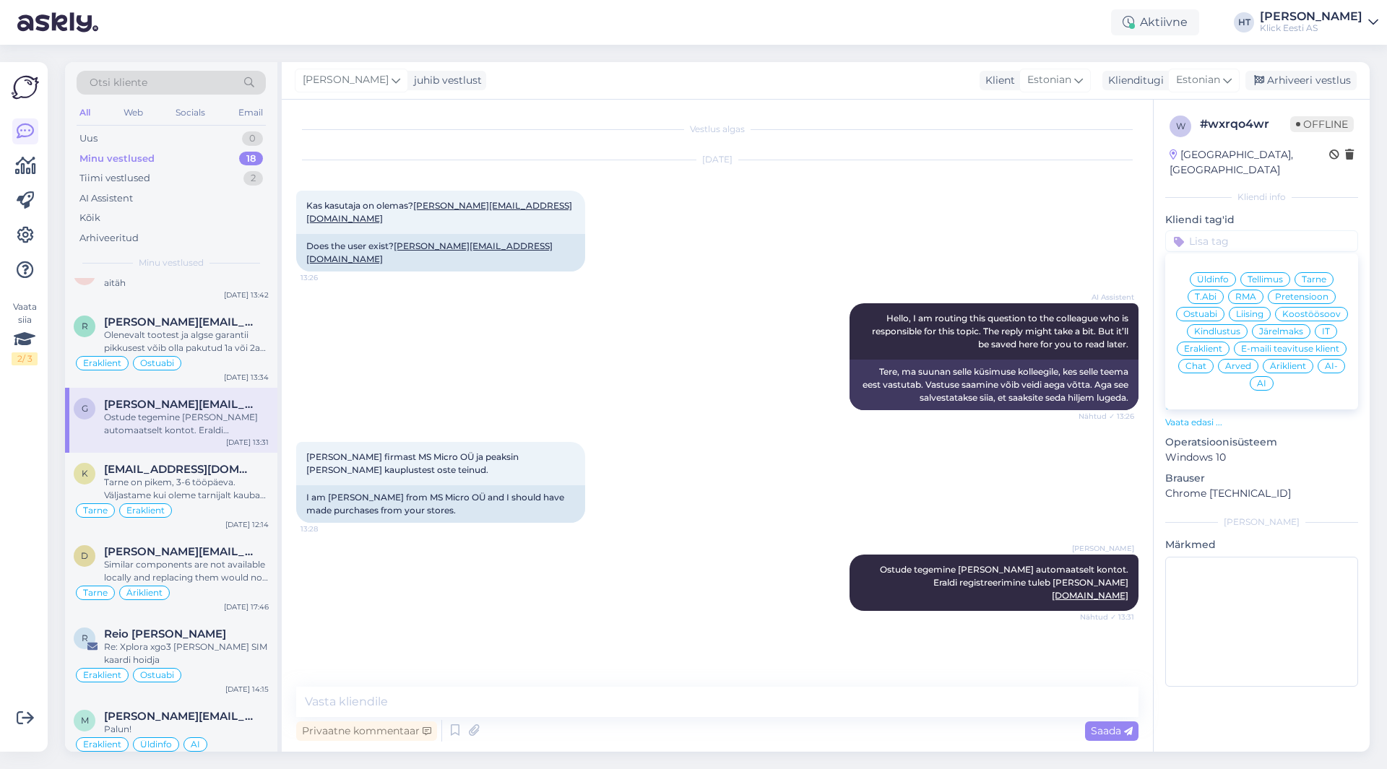
click at [1219, 275] on span "Üldinfo" at bounding box center [1213, 279] width 32 height 9
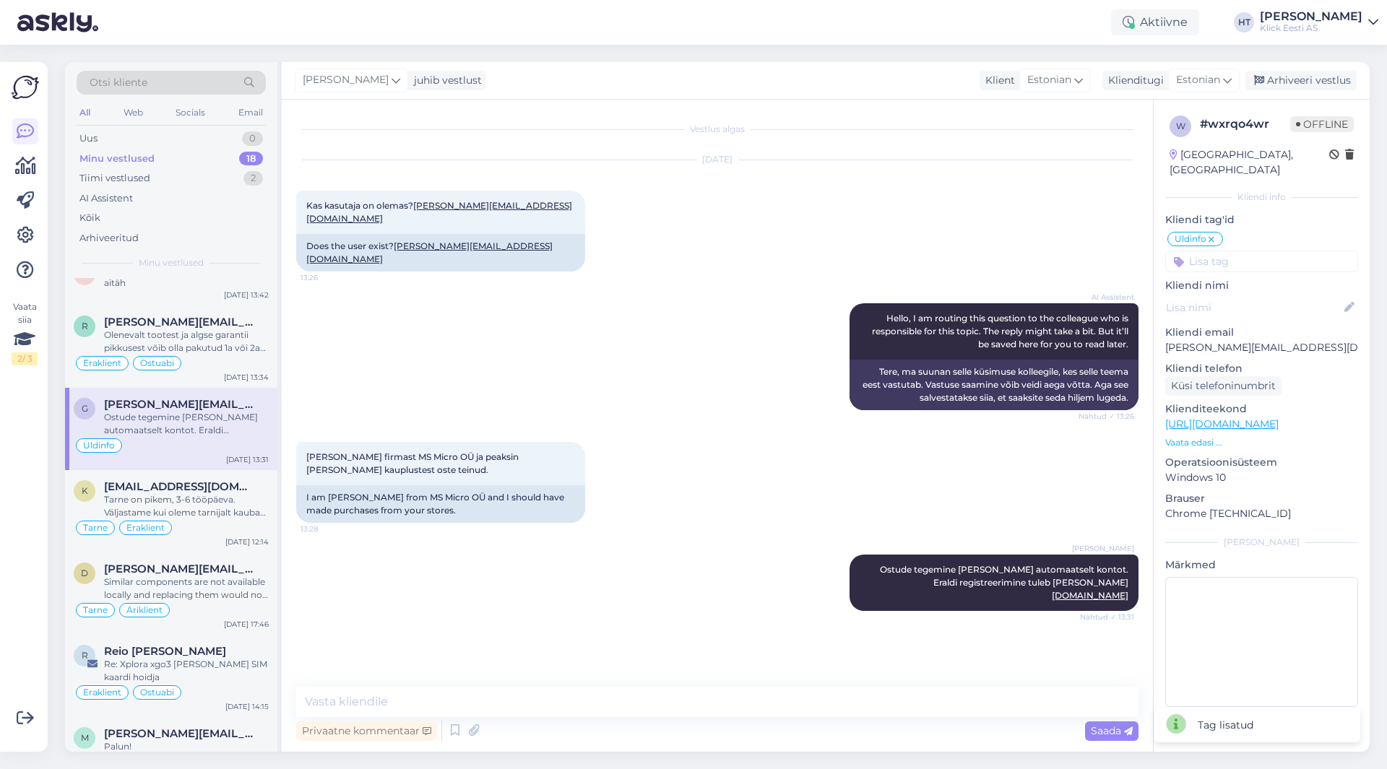
click at [1236, 251] on input at bounding box center [1261, 262] width 193 height 22
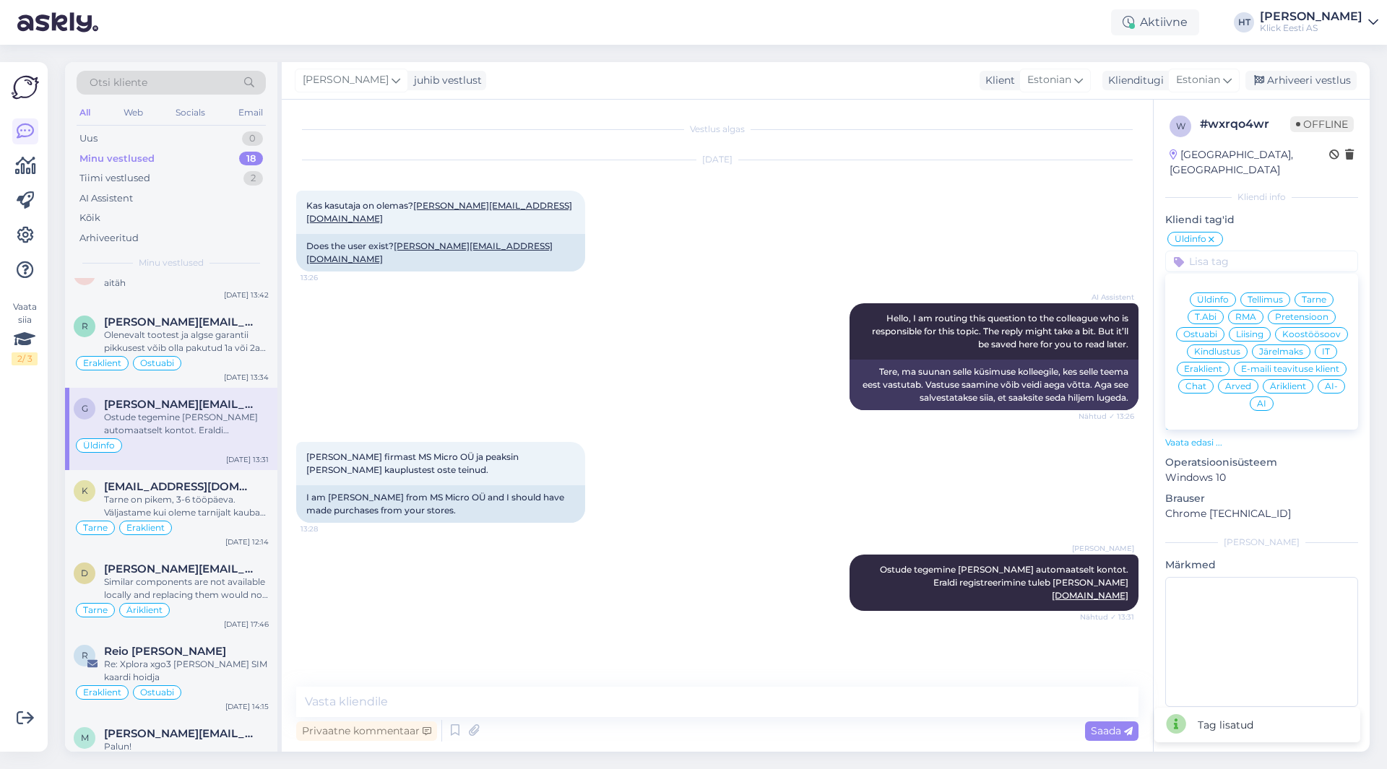
click at [1281, 382] on span "Äriklient" at bounding box center [1288, 386] width 36 height 9
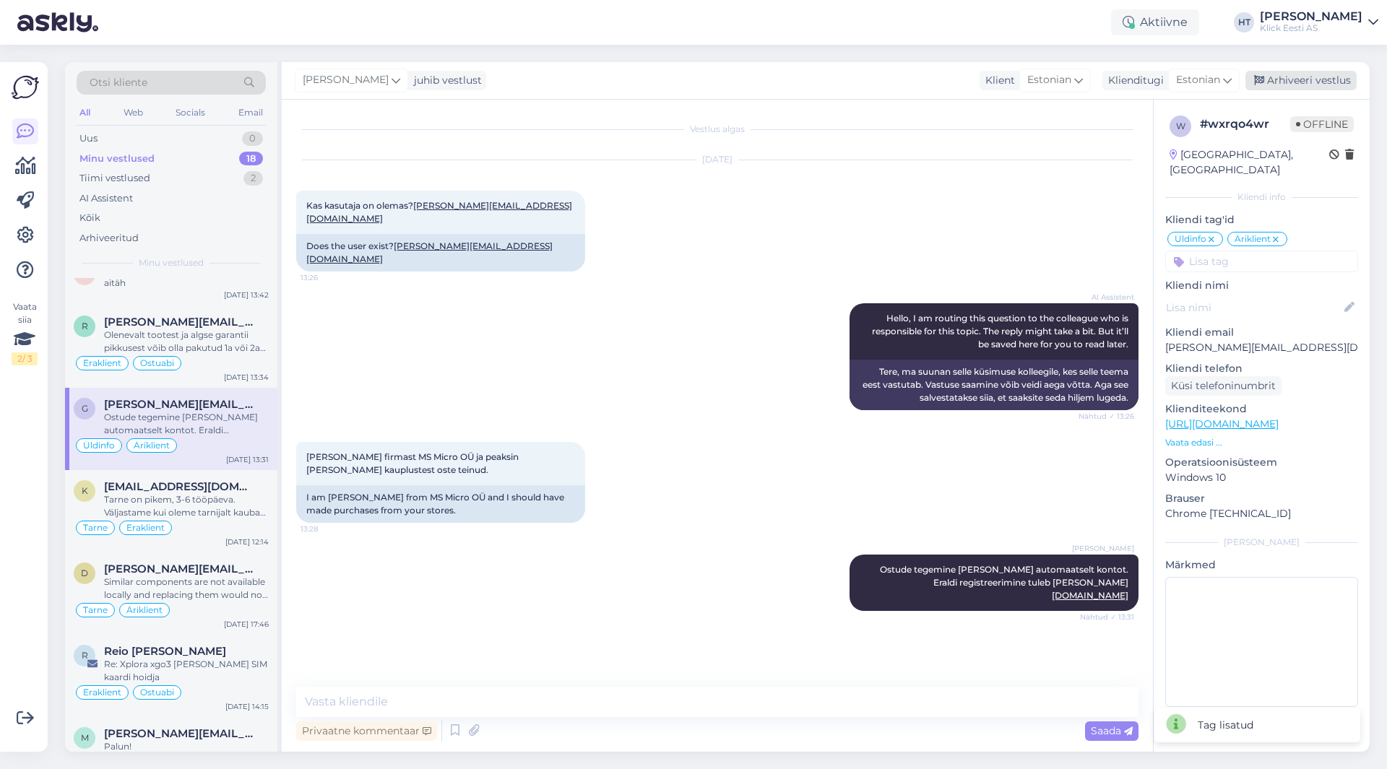
click at [1287, 75] on div "Arhiveeri vestlus" at bounding box center [1300, 81] width 111 height 20
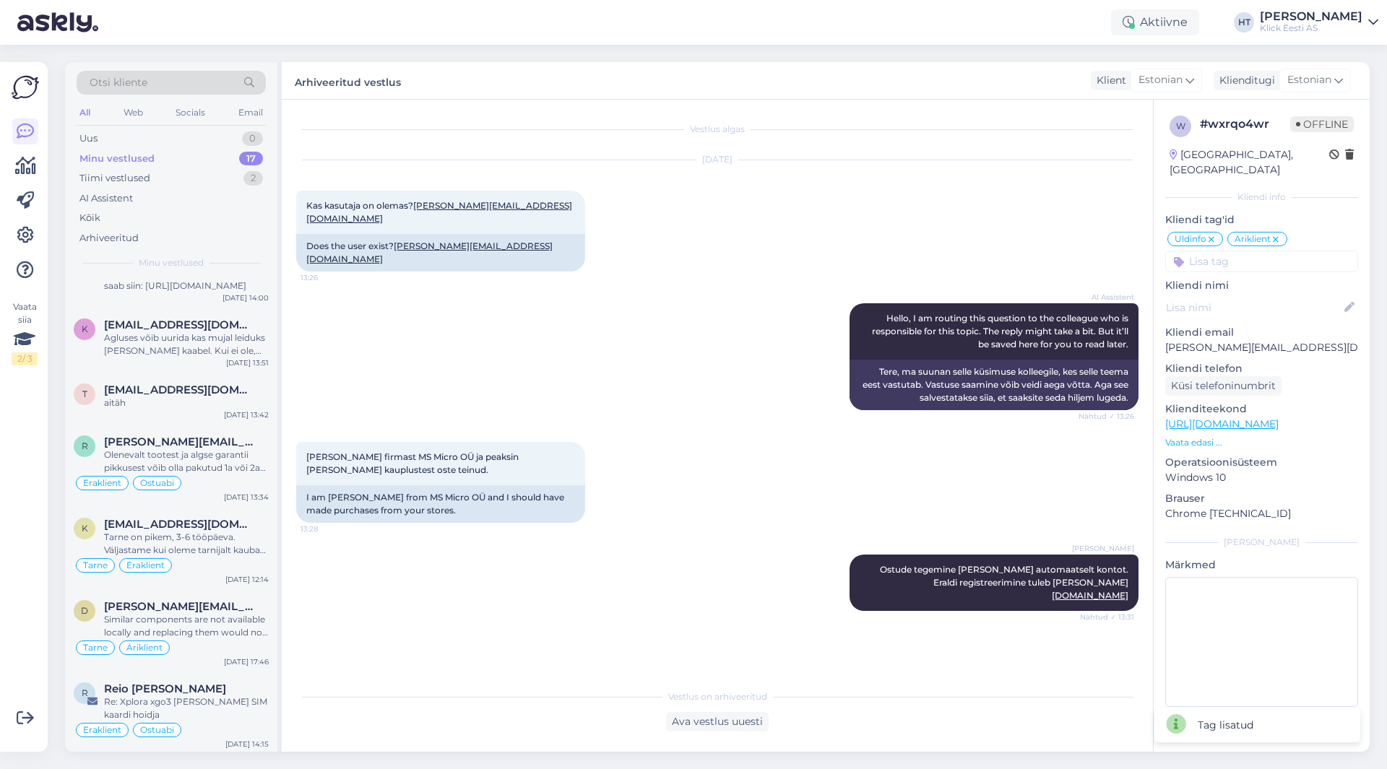
scroll to position [539, 0]
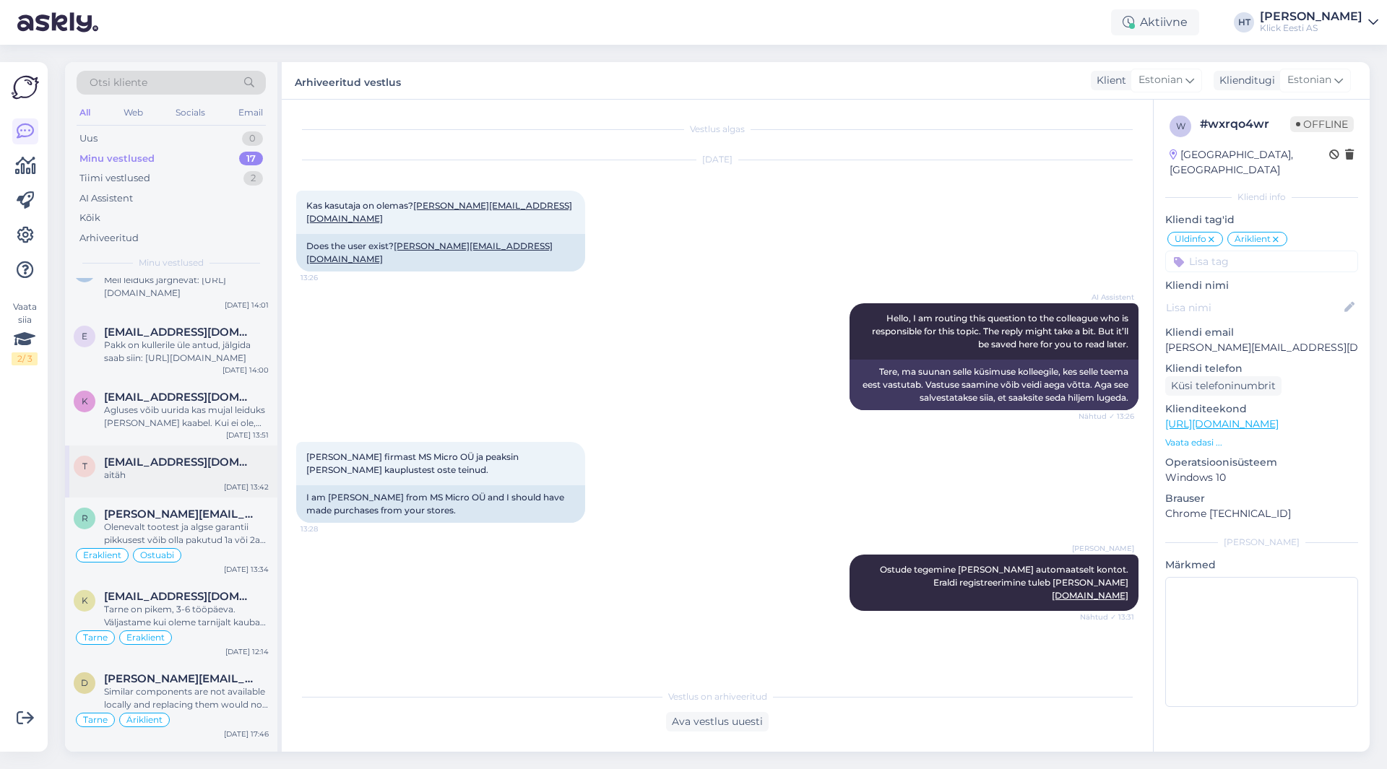
click at [189, 467] on span "[EMAIL_ADDRESS][DOMAIN_NAME]" at bounding box center [179, 462] width 150 height 13
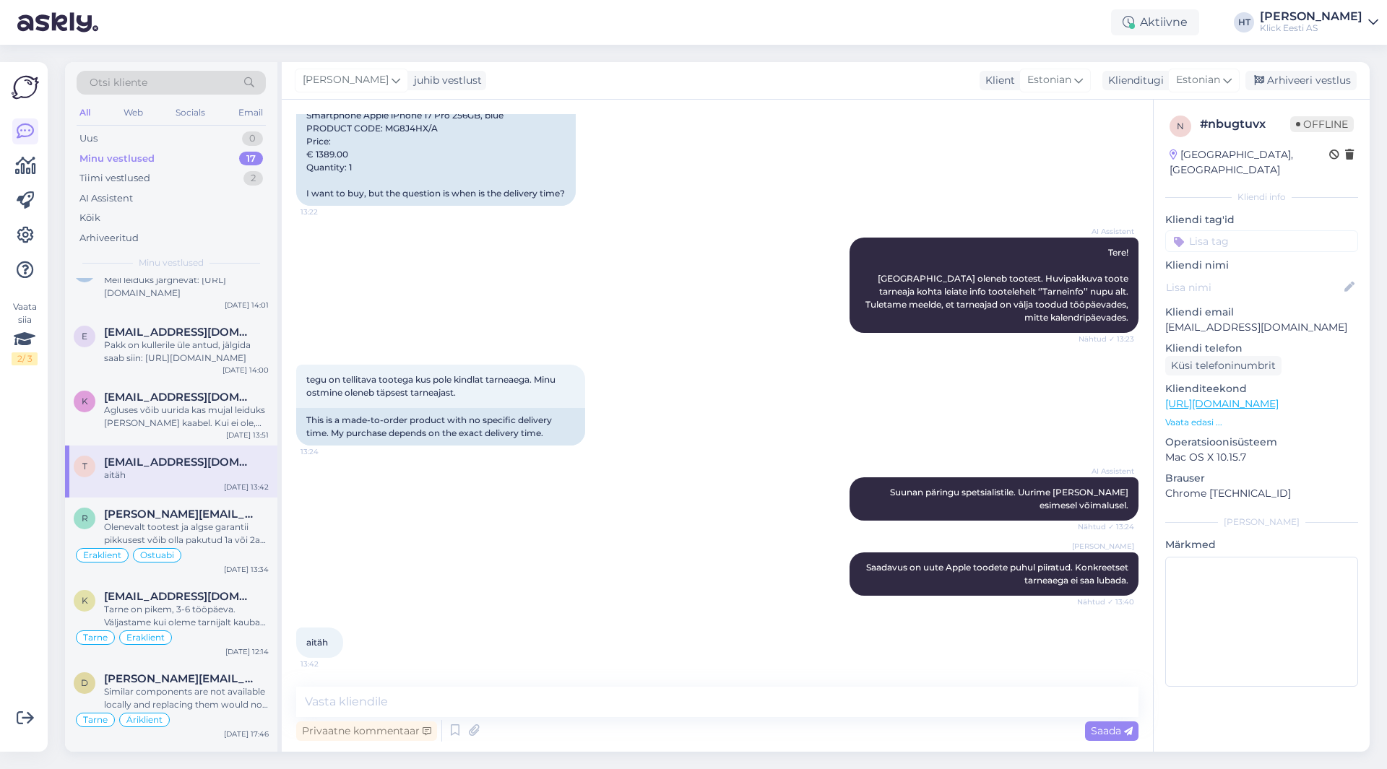
click at [1278, 230] on input at bounding box center [1261, 241] width 193 height 22
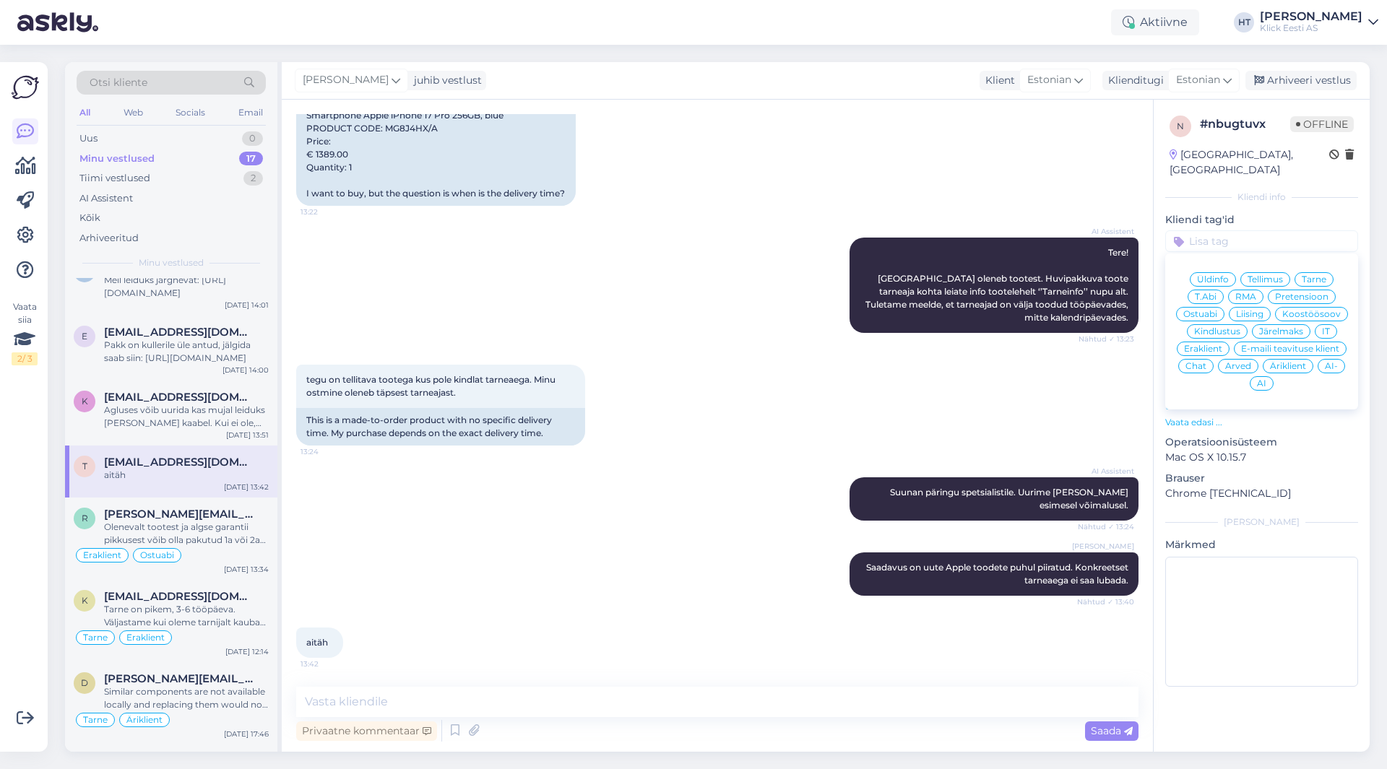
click at [1196, 310] on span "Ostuabi" at bounding box center [1200, 314] width 34 height 9
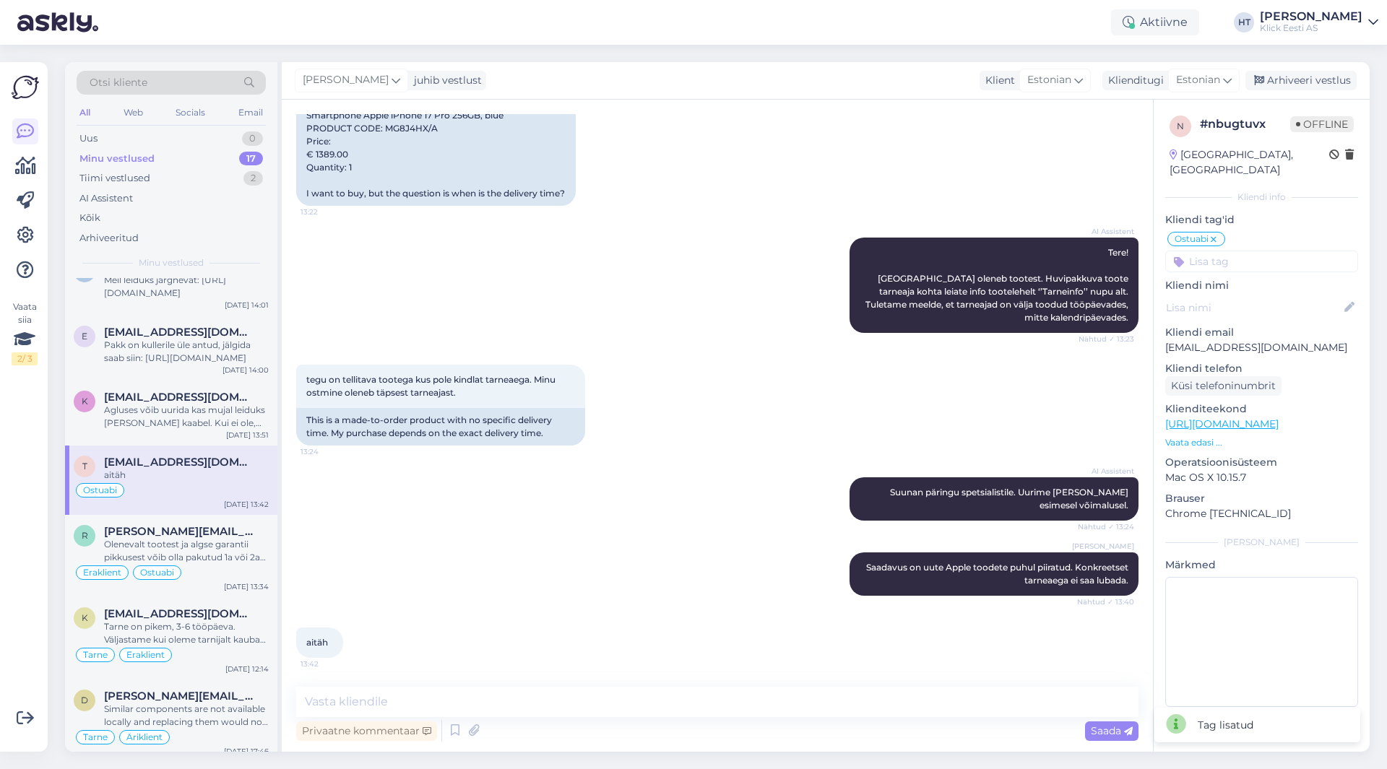
click at [1237, 251] on input at bounding box center [1261, 262] width 193 height 22
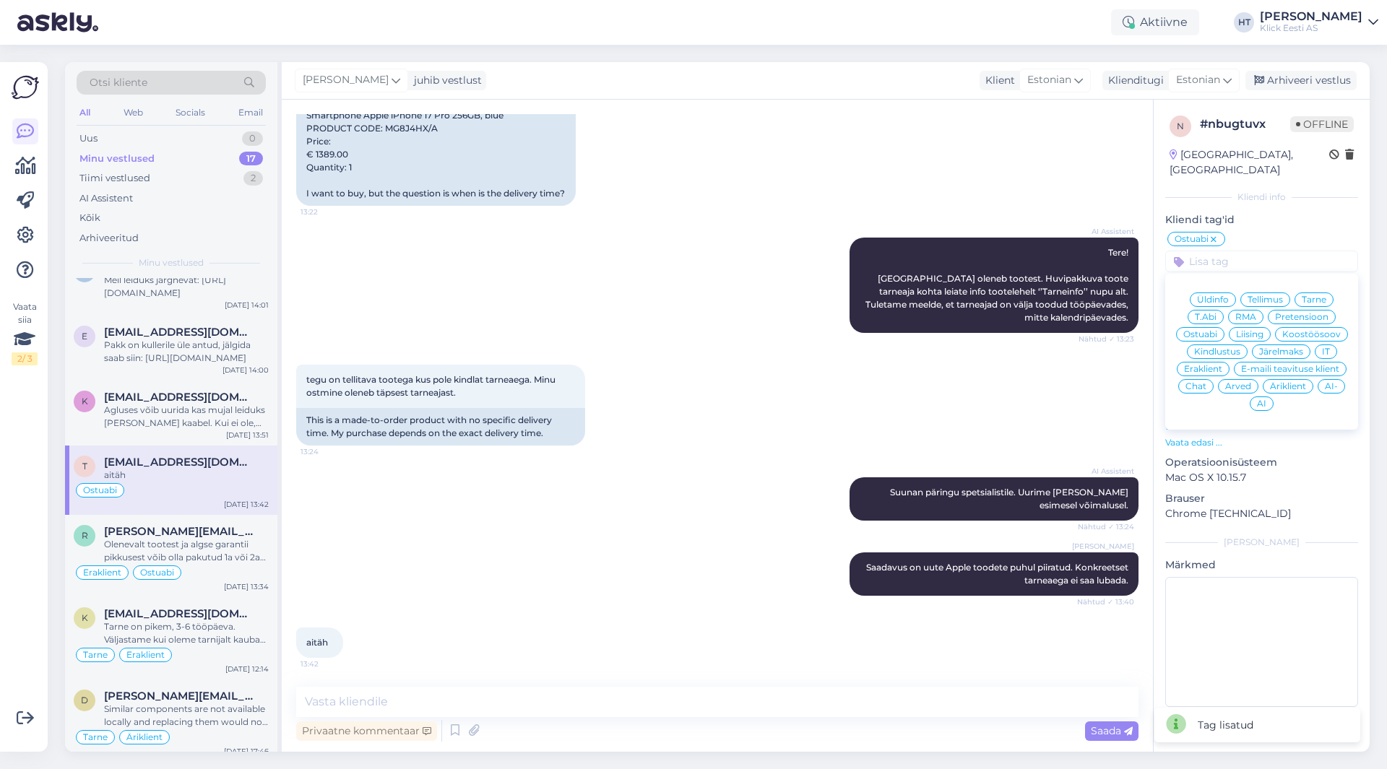
click at [1205, 362] on div "Eraklient" at bounding box center [1203, 369] width 53 height 14
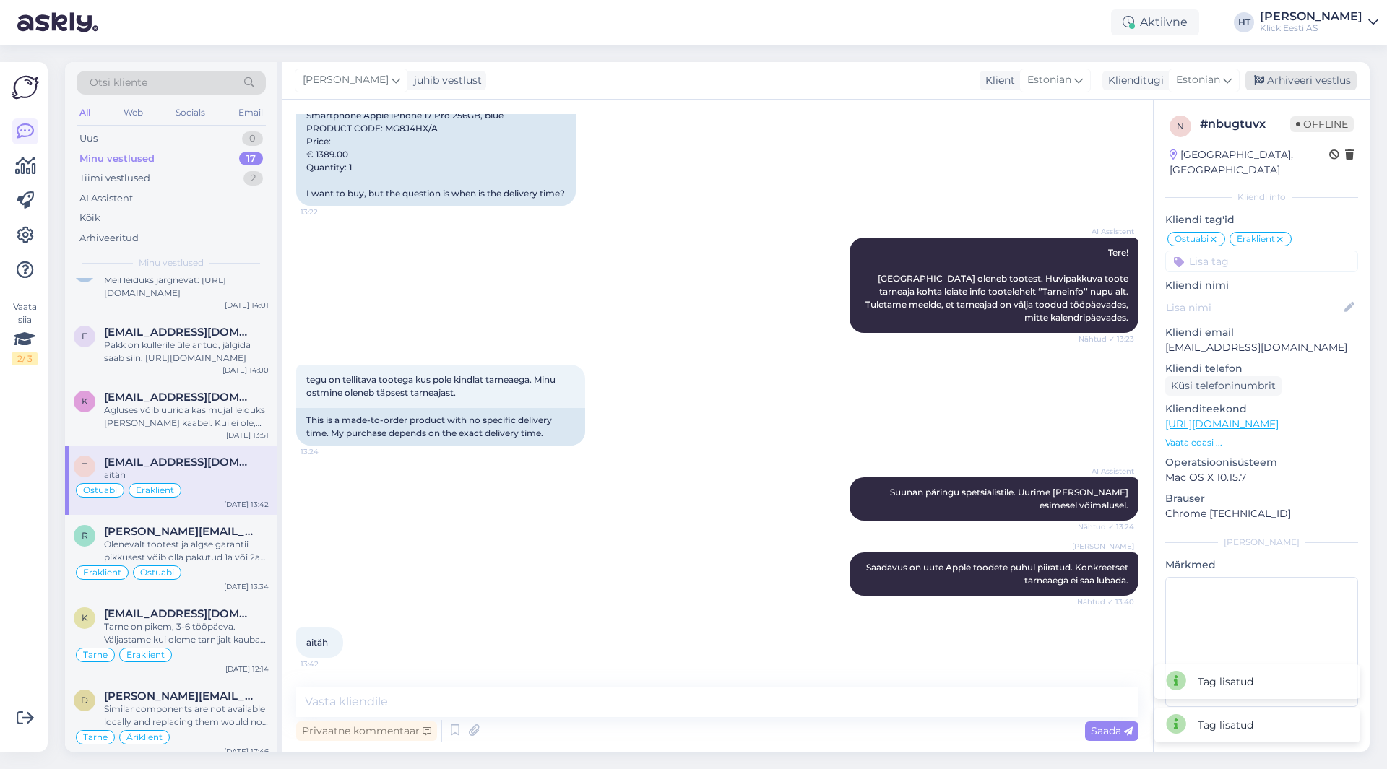
click at [1300, 78] on div "Arhiveeri vestlus" at bounding box center [1300, 81] width 111 height 20
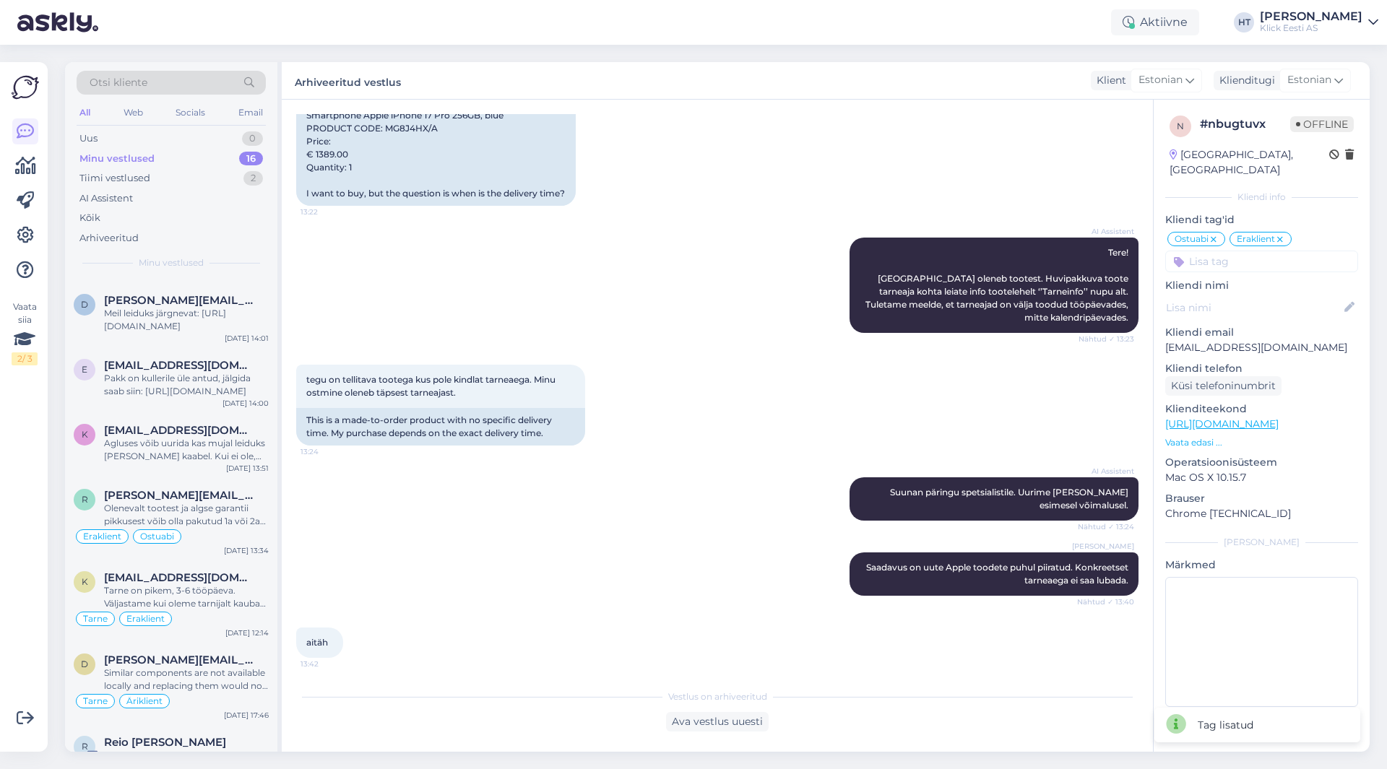
scroll to position [631, 0]
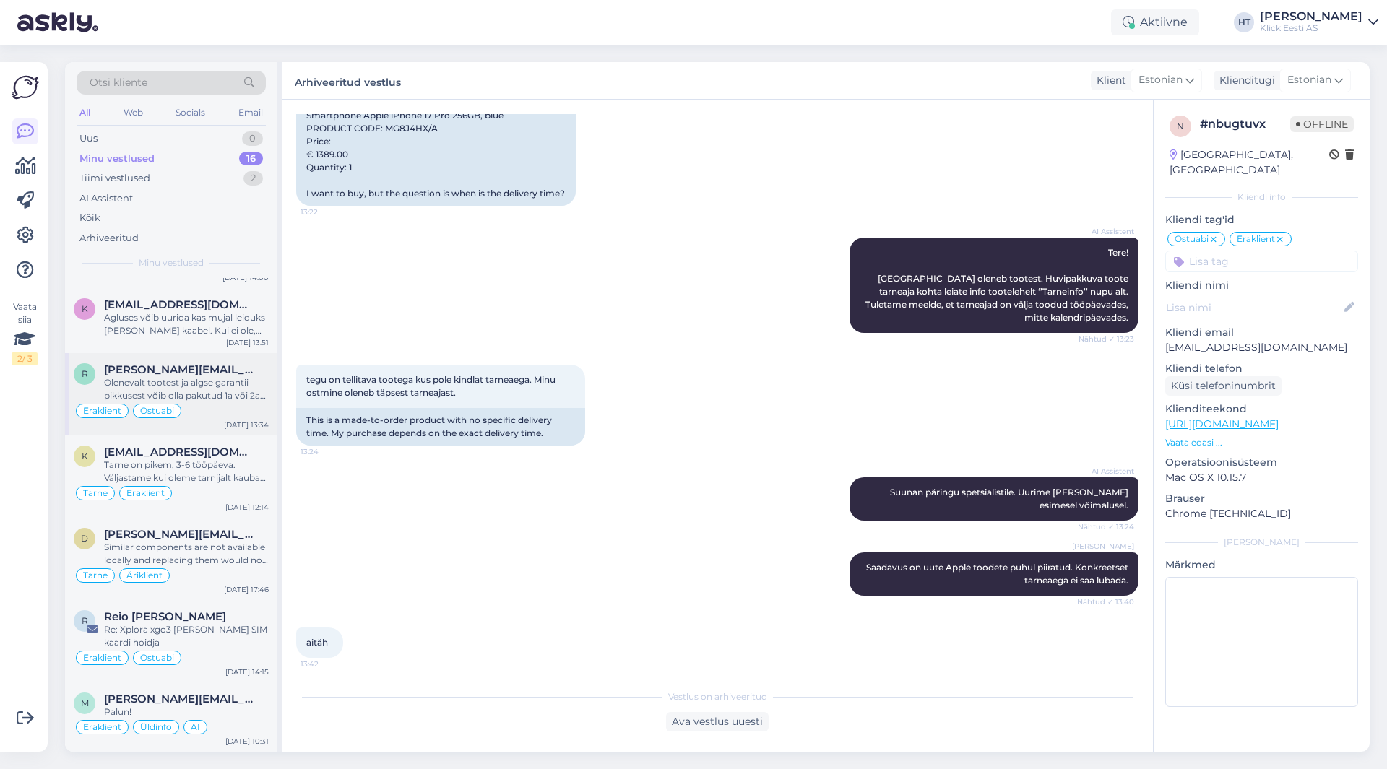
click at [206, 412] on div "Eraklient Ostuabi" at bounding box center [171, 410] width 195 height 17
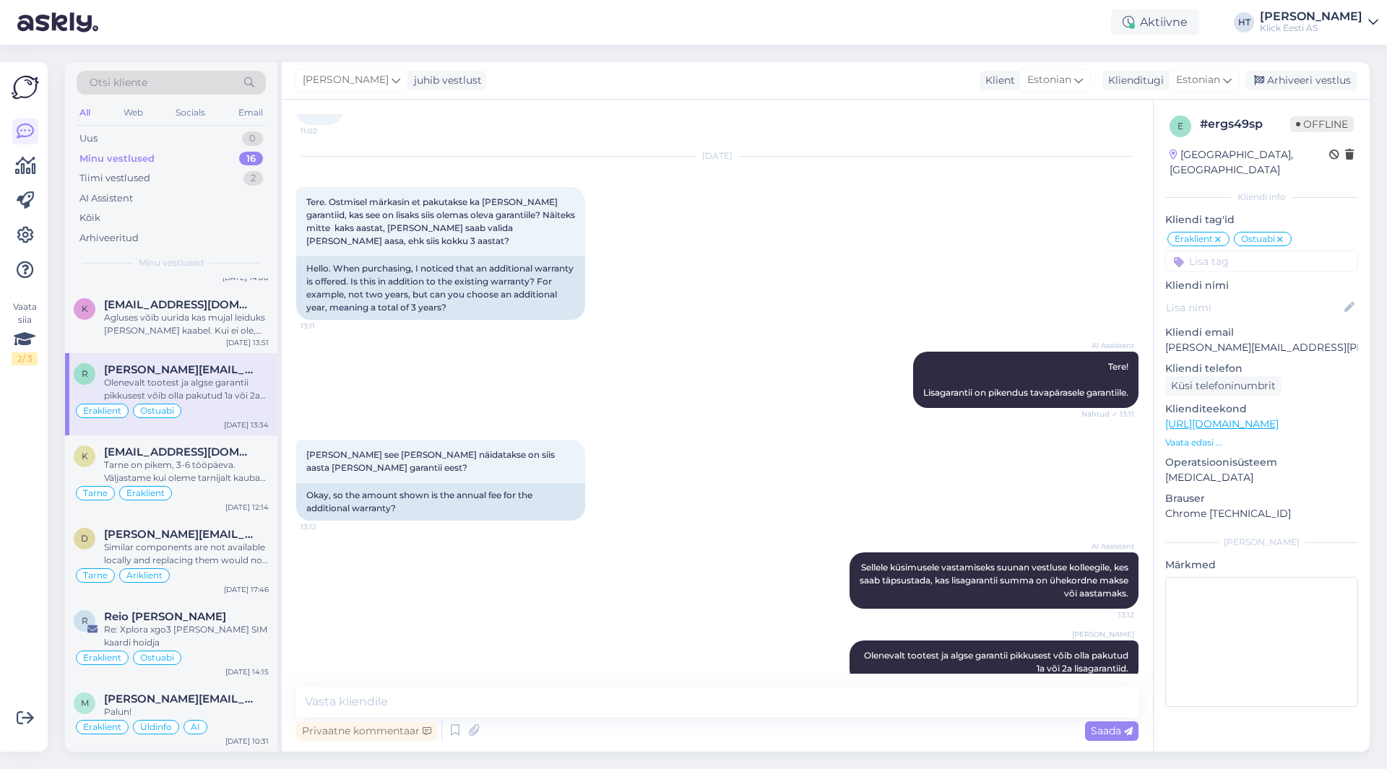
click at [1246, 254] on input at bounding box center [1261, 262] width 193 height 22
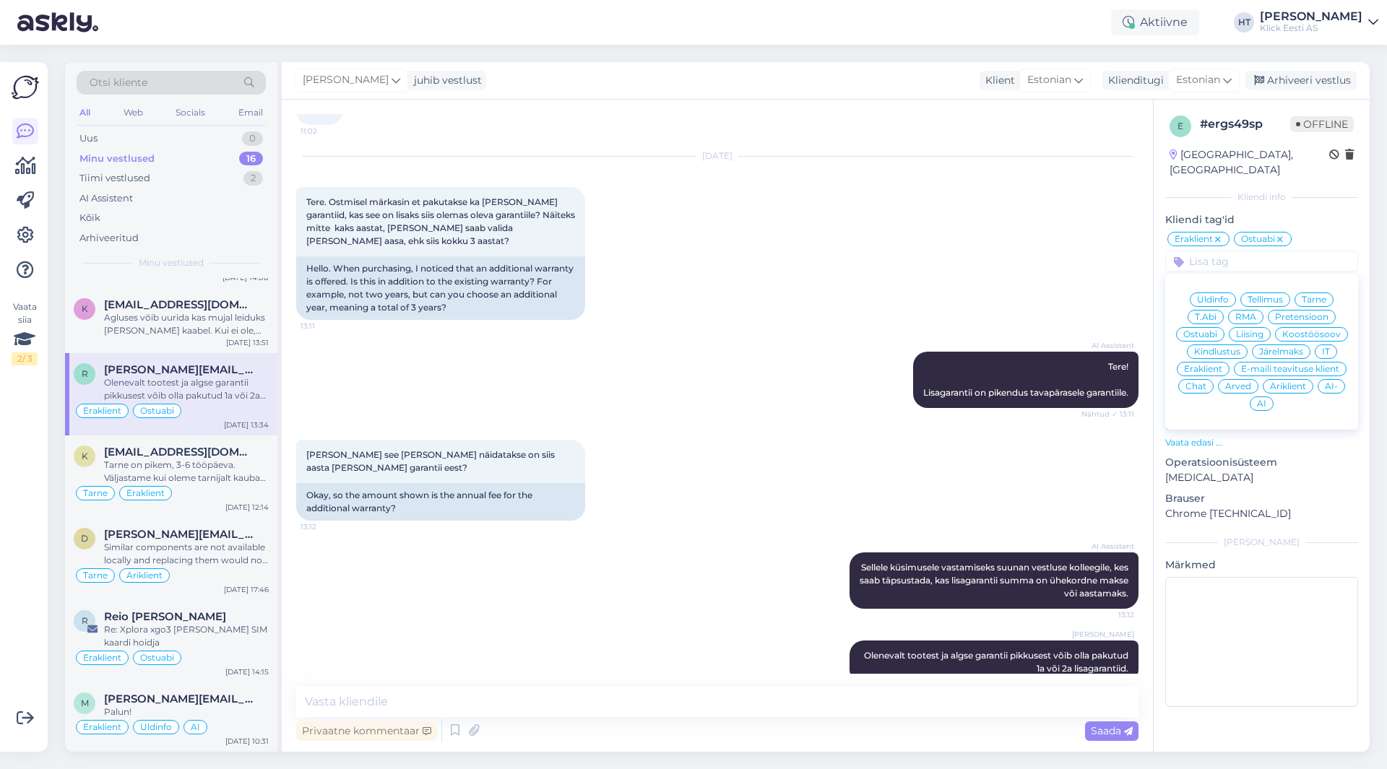
click at [1224, 347] on span "Kindlustus" at bounding box center [1217, 351] width 46 height 9
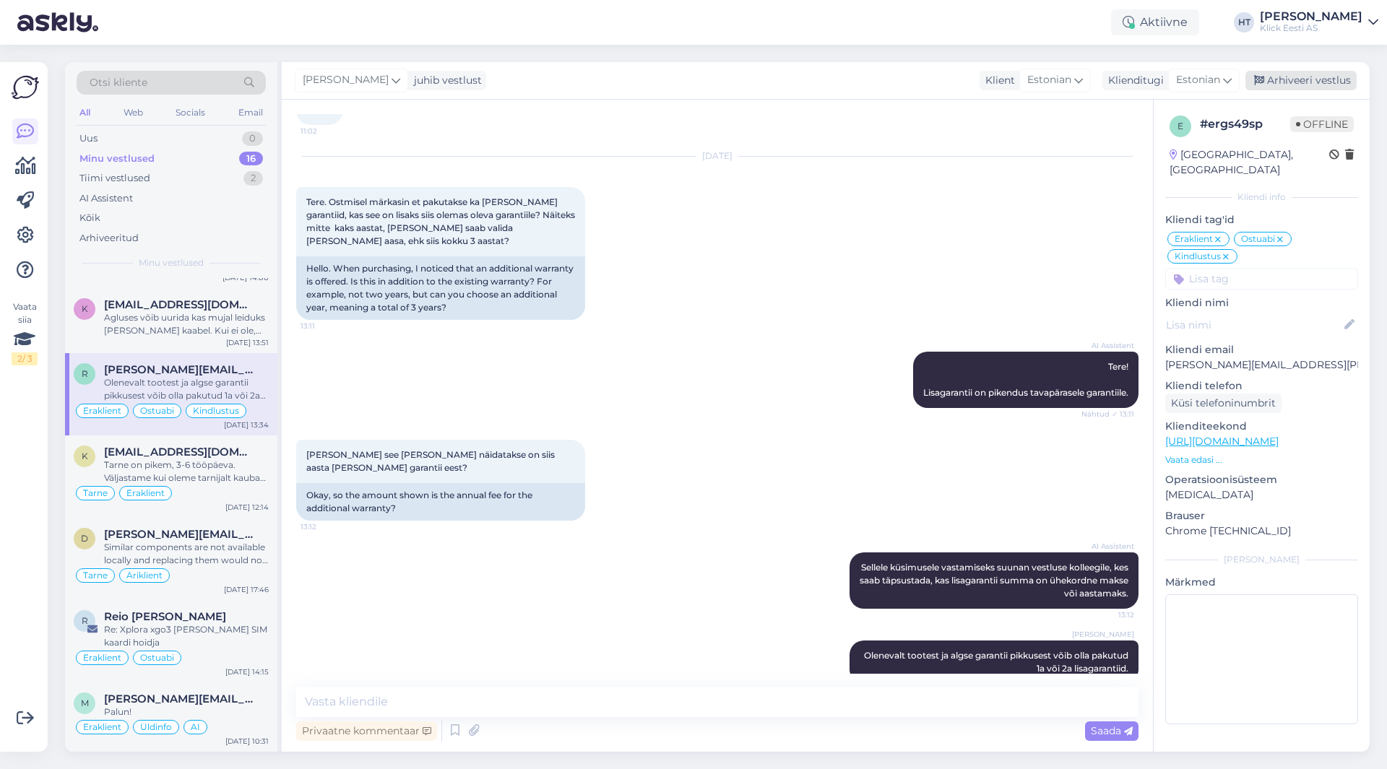
click at [1295, 77] on div "Arhiveeri vestlus" at bounding box center [1300, 81] width 111 height 20
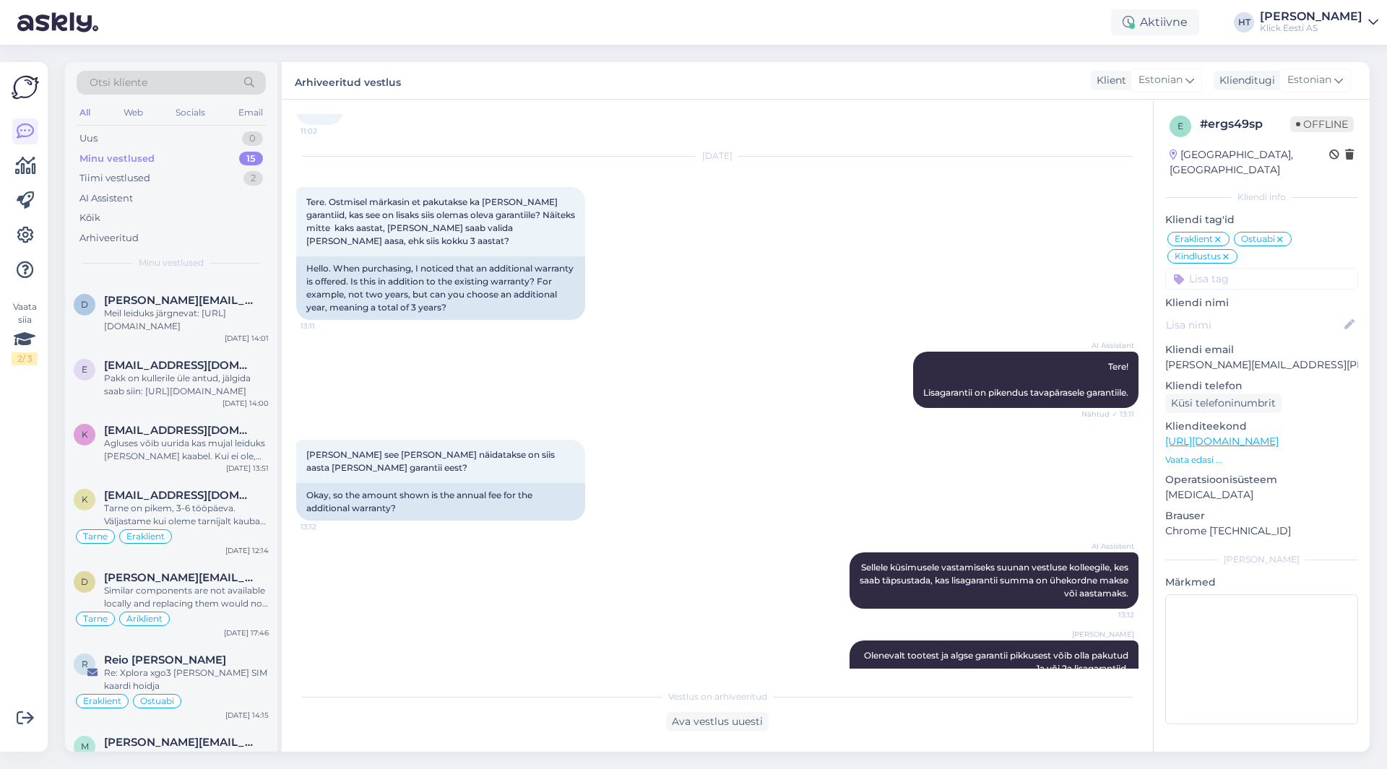
scroll to position [549, 0]
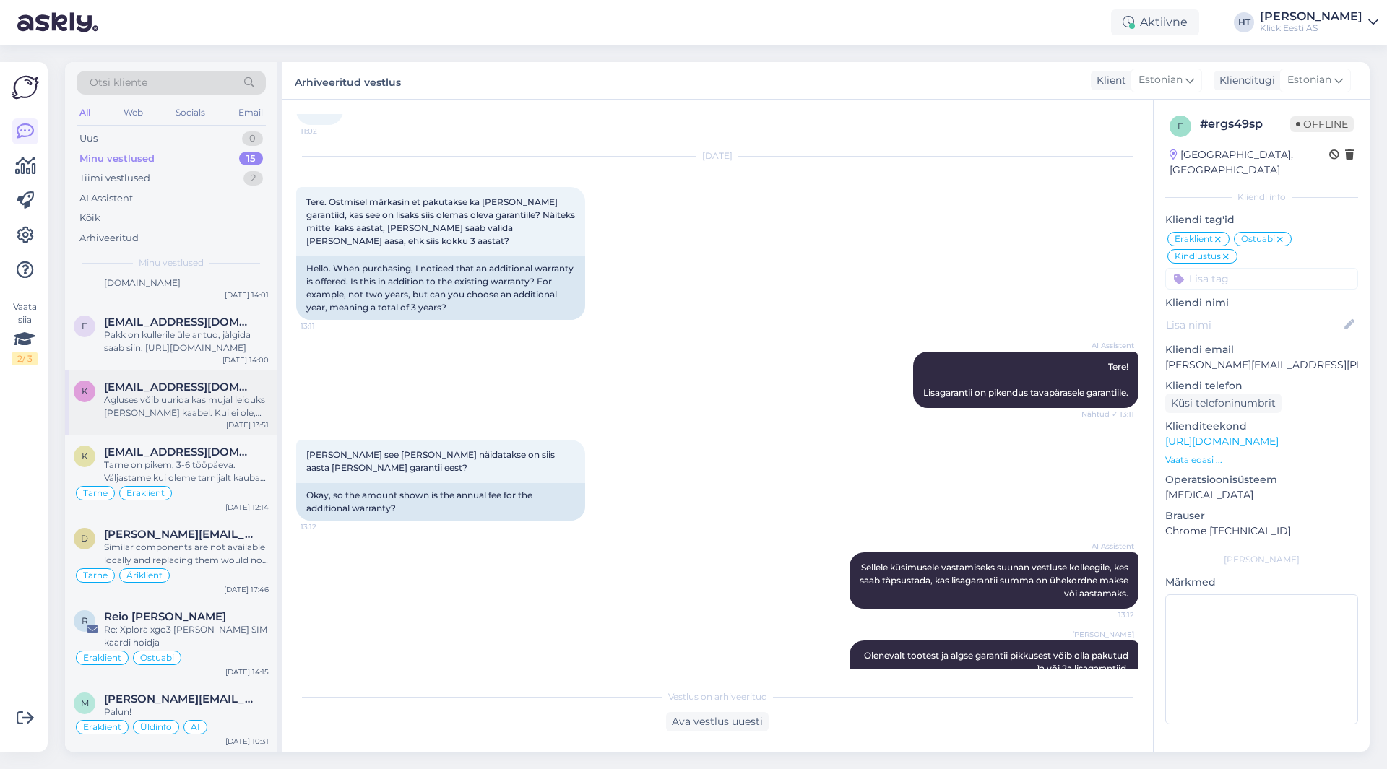
click at [169, 422] on div "K [EMAIL_ADDRESS][DOMAIN_NAME] Agluses võib uurida kas mujal leiduks [PERSON_NA…" at bounding box center [171, 403] width 212 height 65
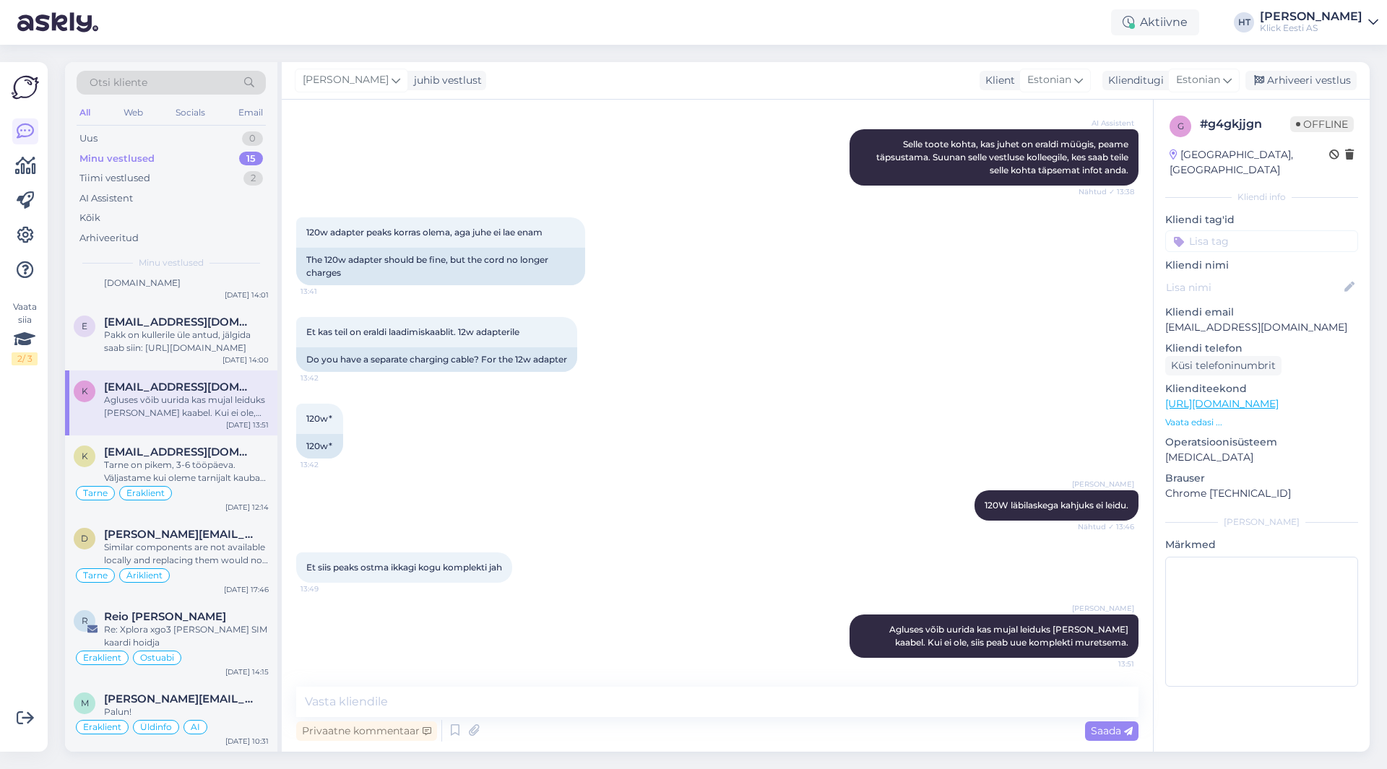
drag, startPoint x: 388, startPoint y: 383, endPoint x: 701, endPoint y: 277, distance: 330.3
click at [701, 277] on div "120w adapter peaks korras olema, aga juhe ei lae enam 13:41 The 120w adapter sh…" at bounding box center [717, 252] width 842 height 100
click at [1214, 230] on input at bounding box center [1261, 241] width 193 height 22
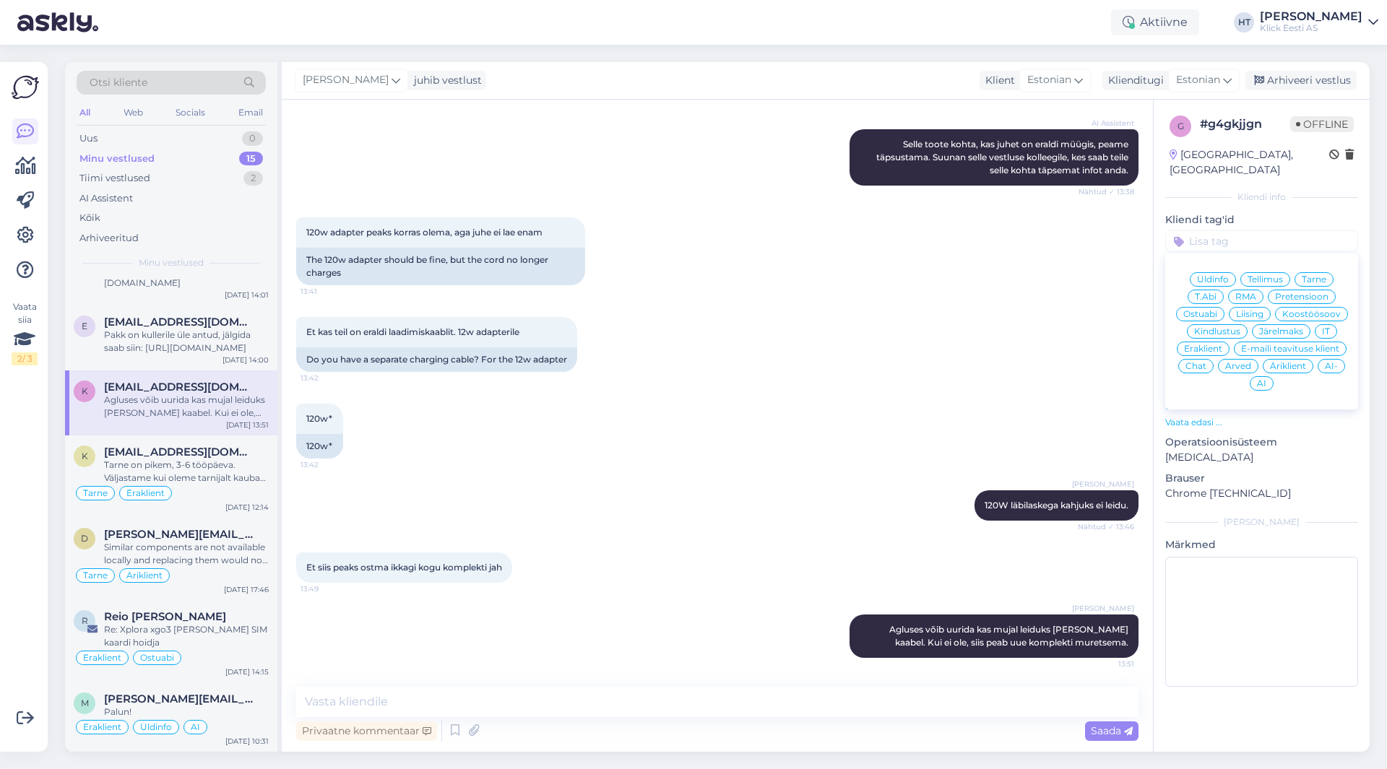
click at [1203, 307] on div "Ostuabi" at bounding box center [1200, 314] width 48 height 14
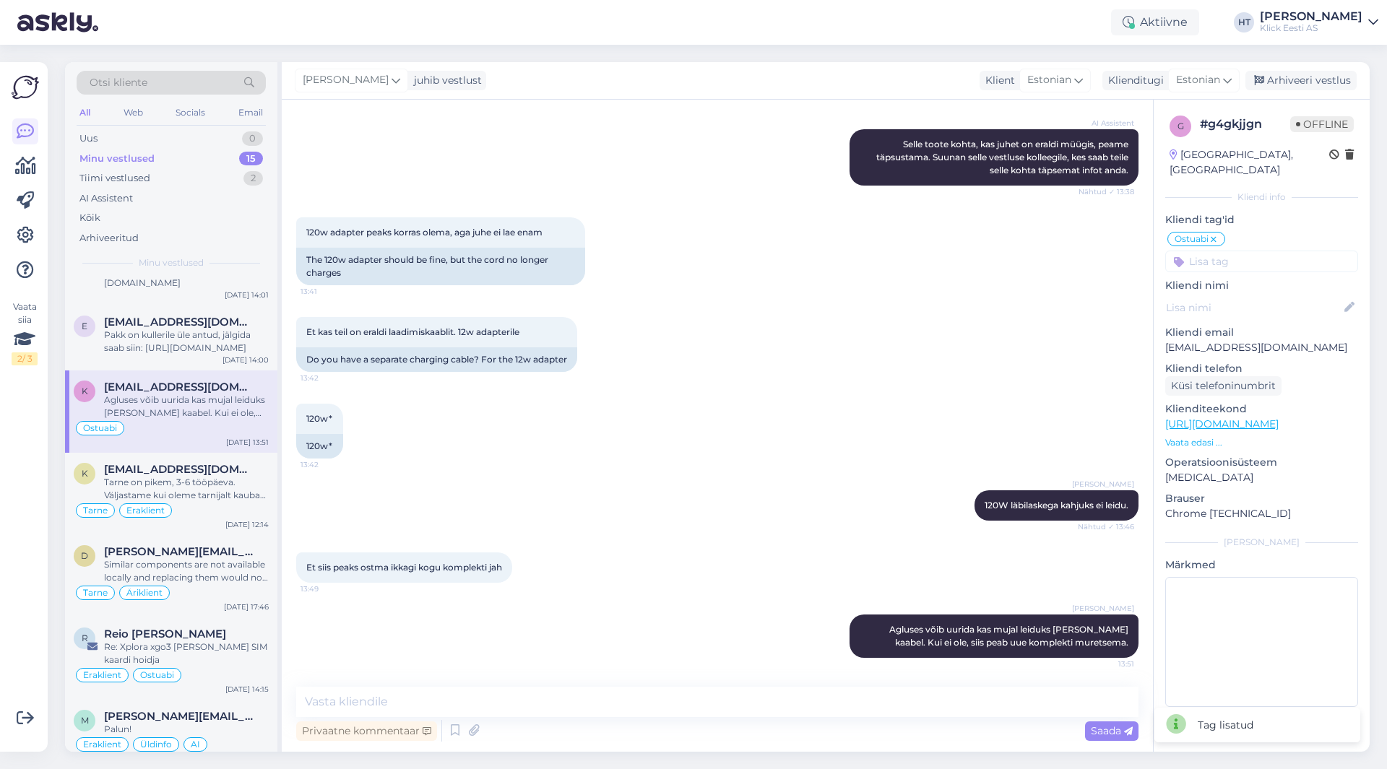
click at [1251, 251] on input at bounding box center [1261, 262] width 193 height 22
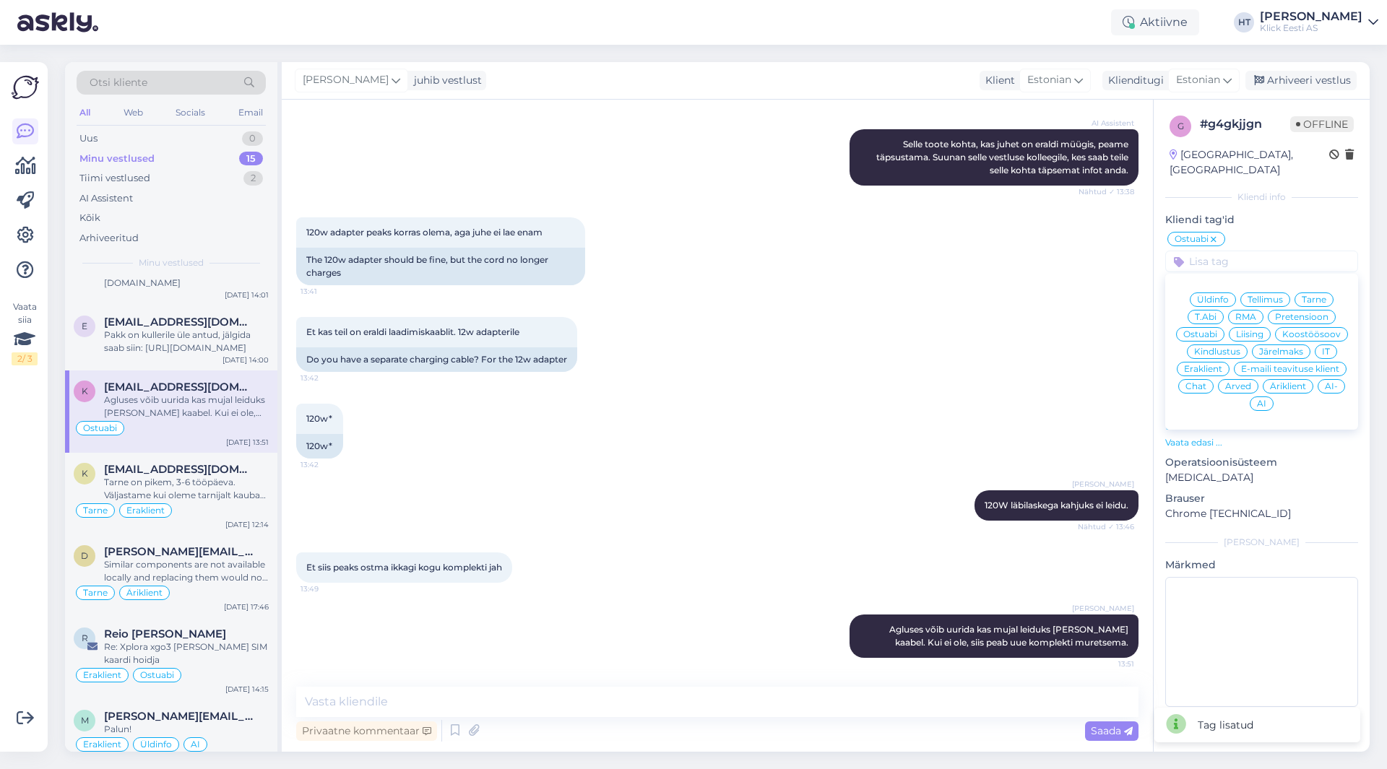
click at [1210, 365] on span "Eraklient" at bounding box center [1203, 369] width 38 height 9
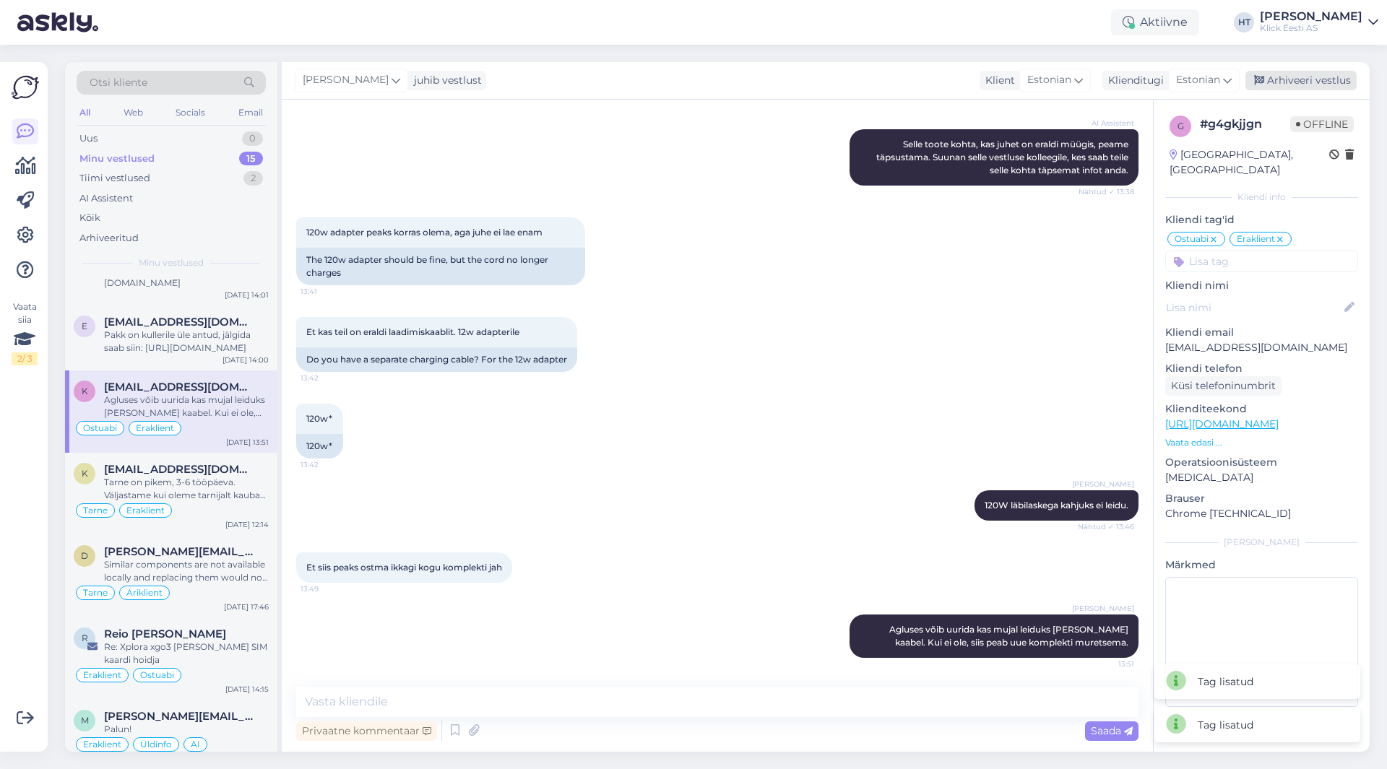
click at [1284, 84] on div "Arhiveeri vestlus" at bounding box center [1300, 81] width 111 height 20
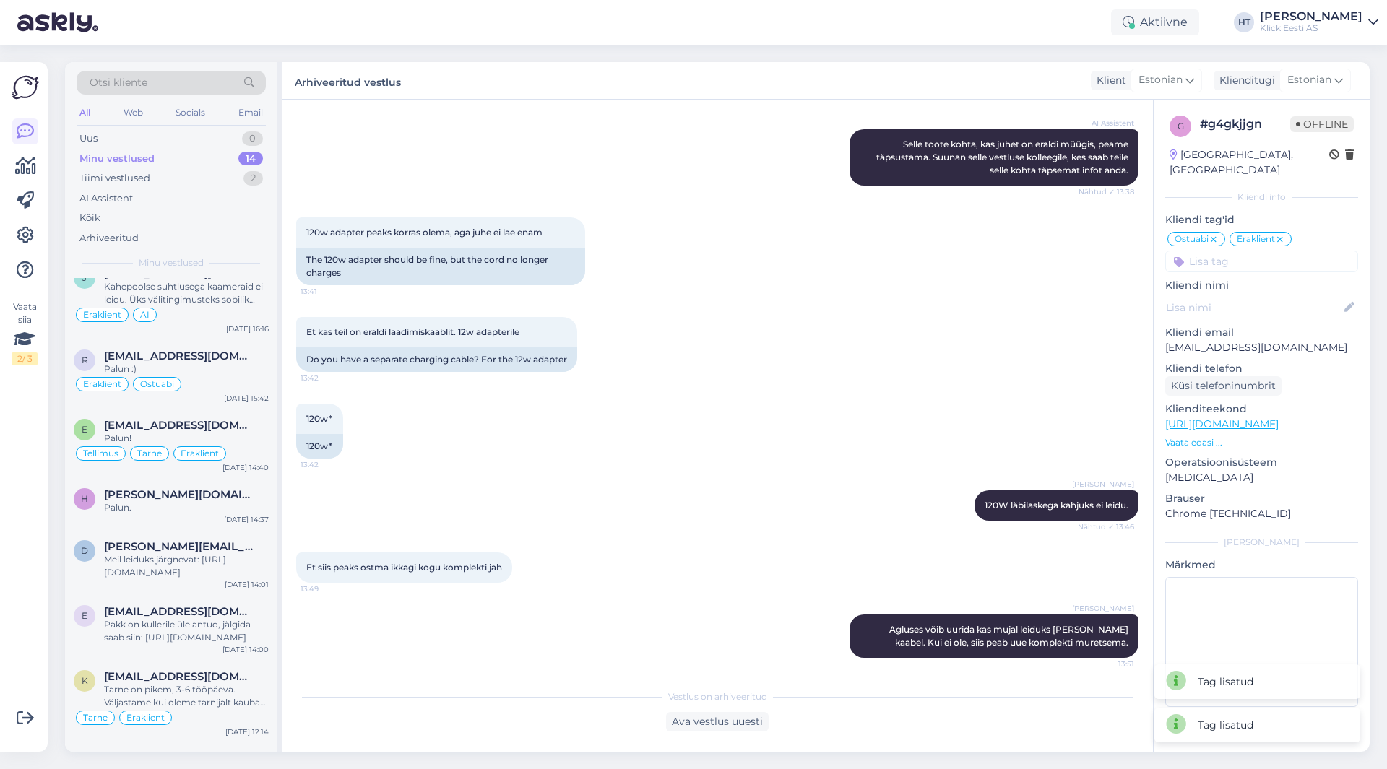
scroll to position [484, 0]
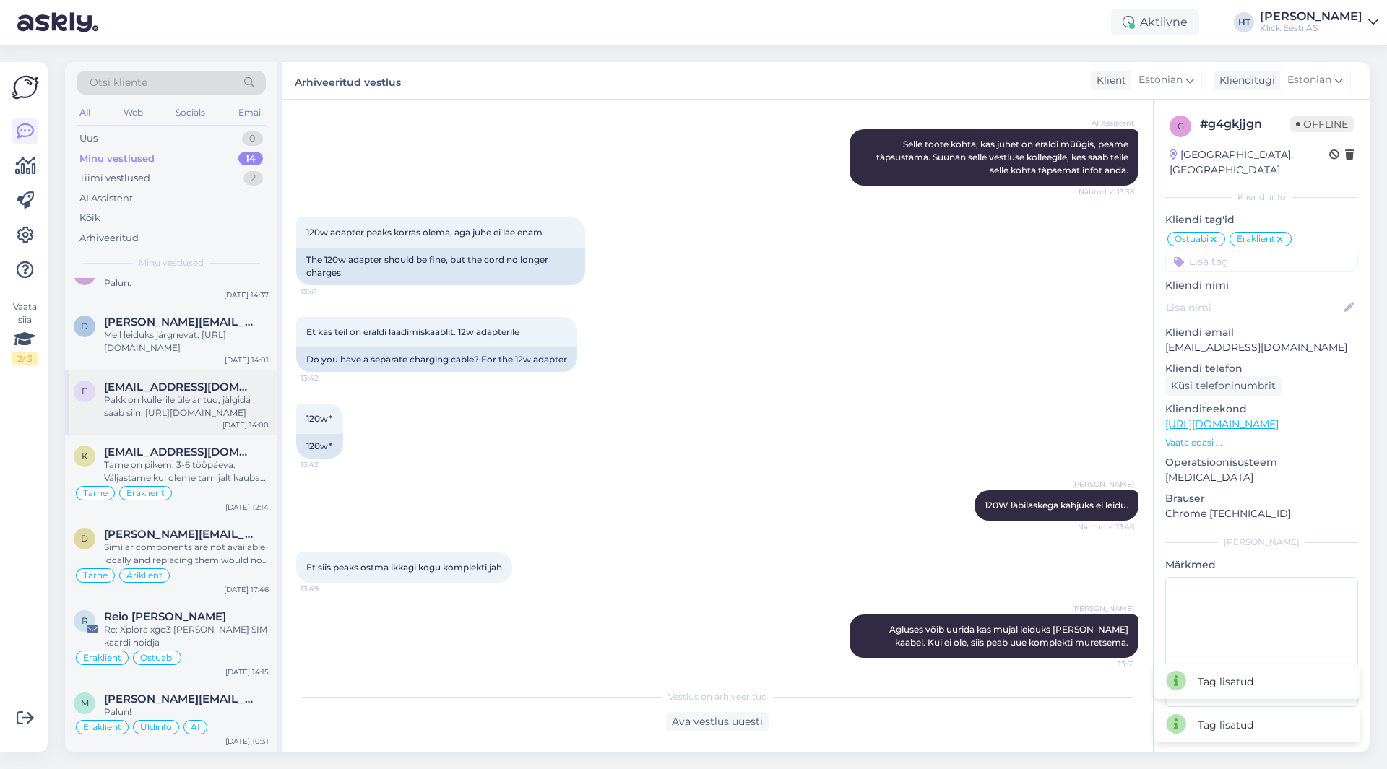
click at [180, 422] on div "E [EMAIL_ADDRESS][DOMAIN_NAME] Pakk on kullerile üle antud, jälgida saab siin: …" at bounding box center [171, 403] width 212 height 65
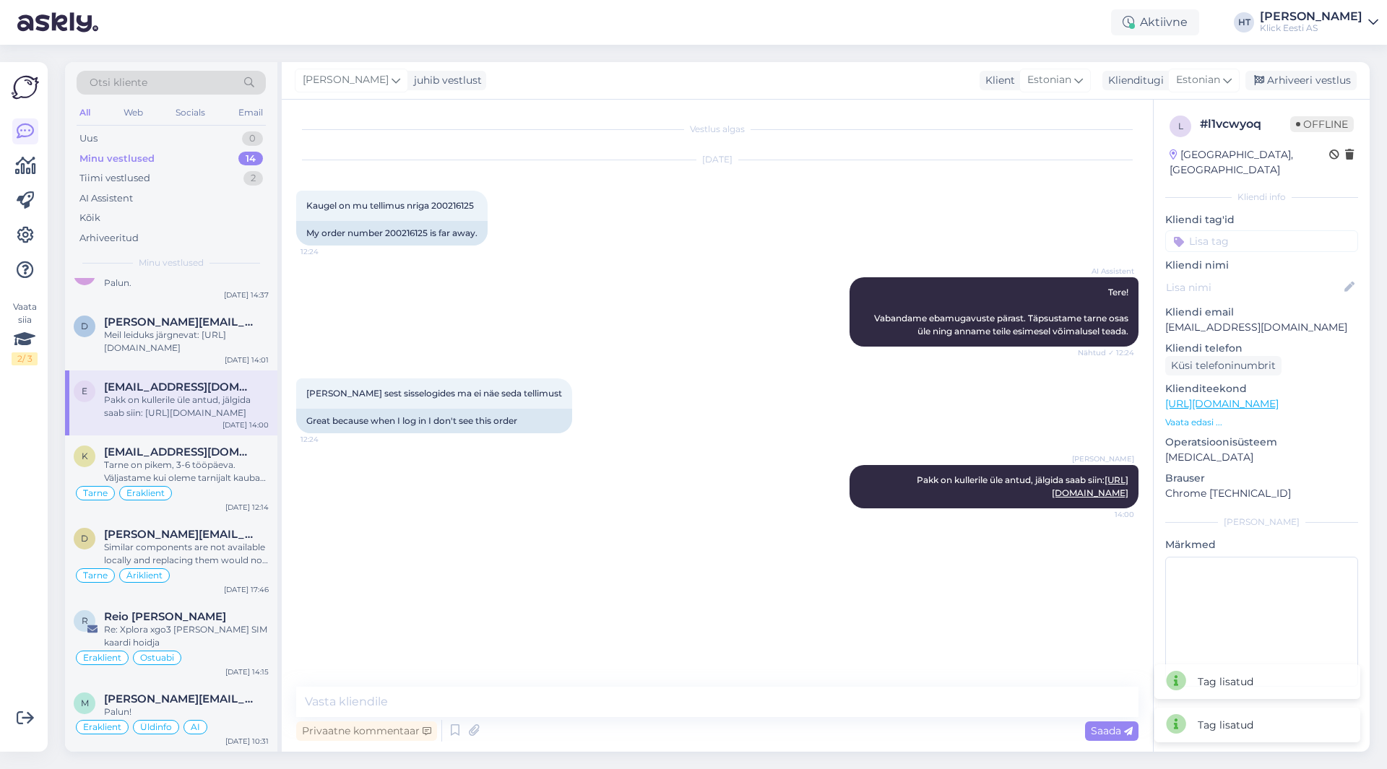
scroll to position [0, 0]
click at [1235, 232] on input at bounding box center [1261, 241] width 193 height 22
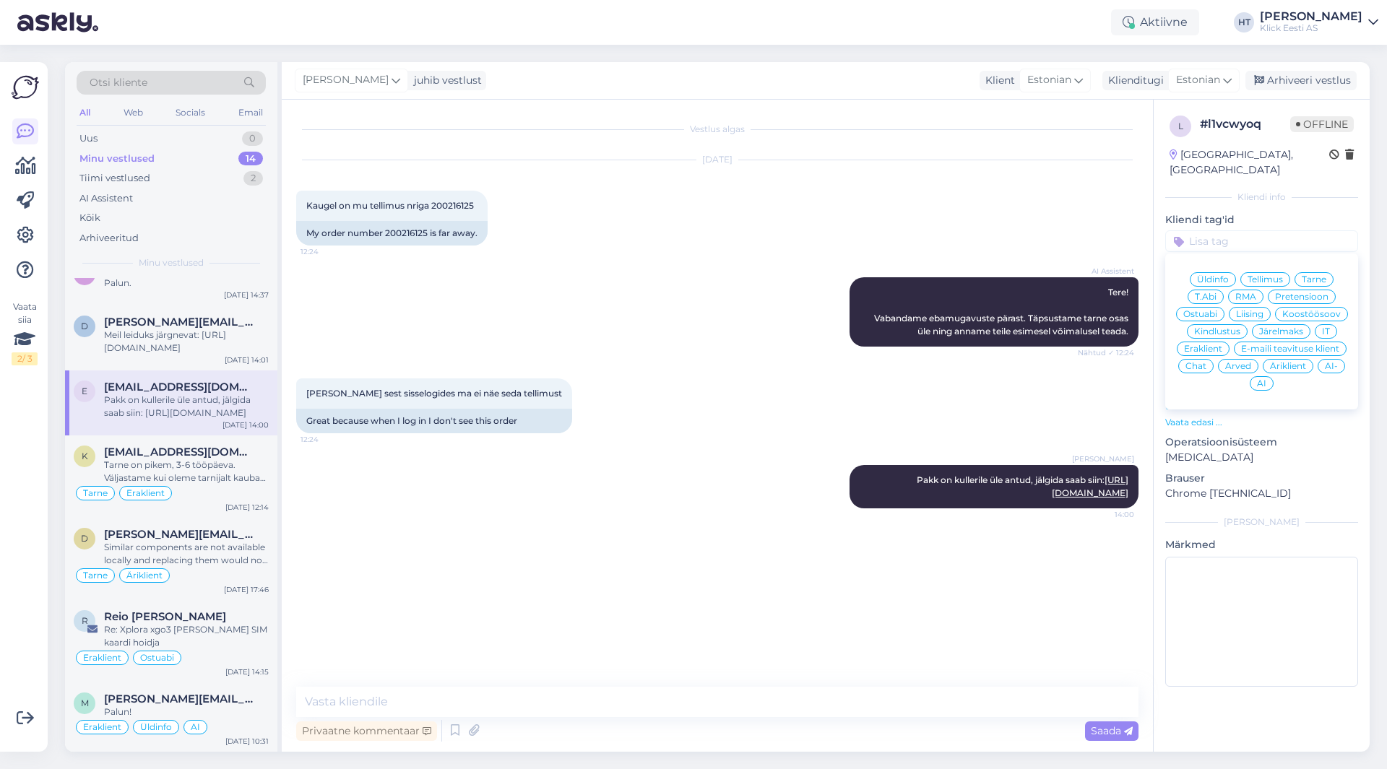
click at [1315, 275] on span "Tarne" at bounding box center [1314, 279] width 25 height 9
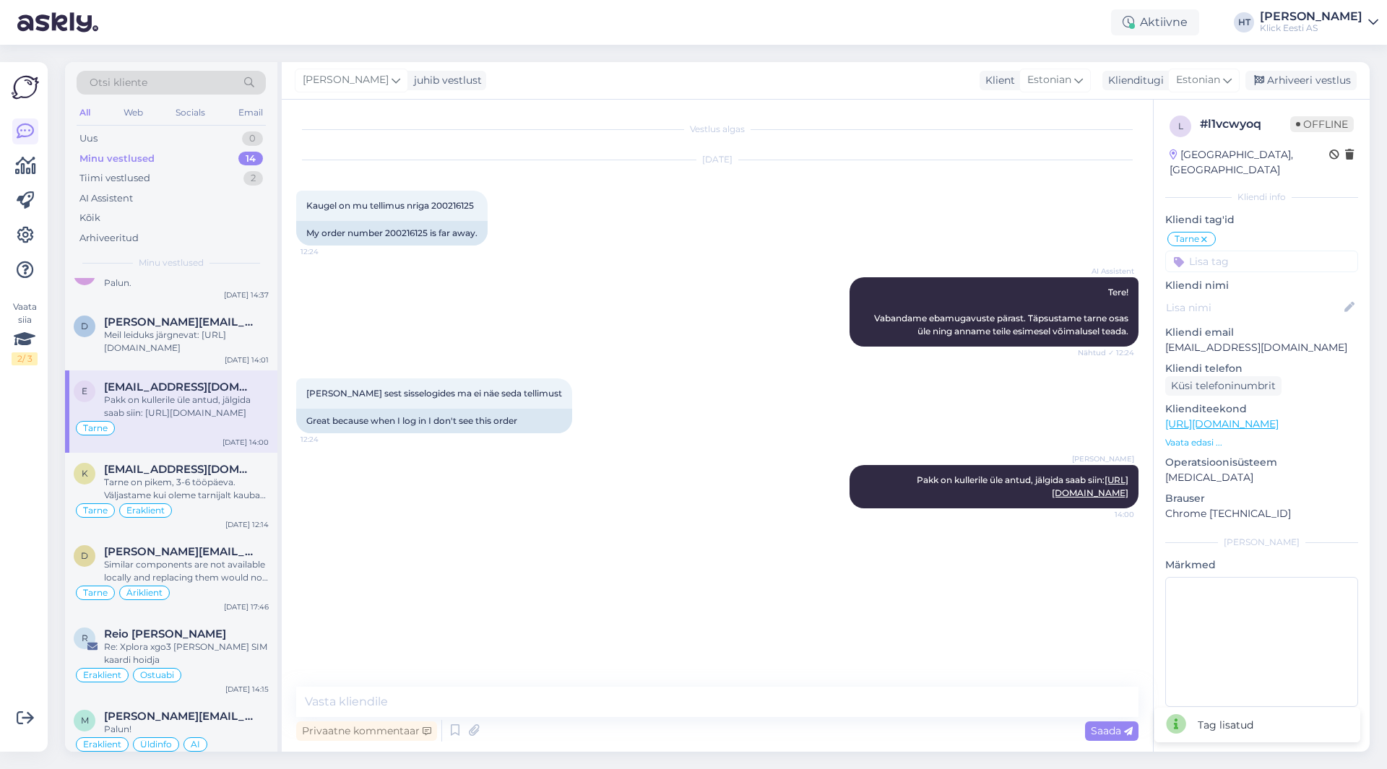
click at [1286, 251] on input at bounding box center [1261, 262] width 193 height 22
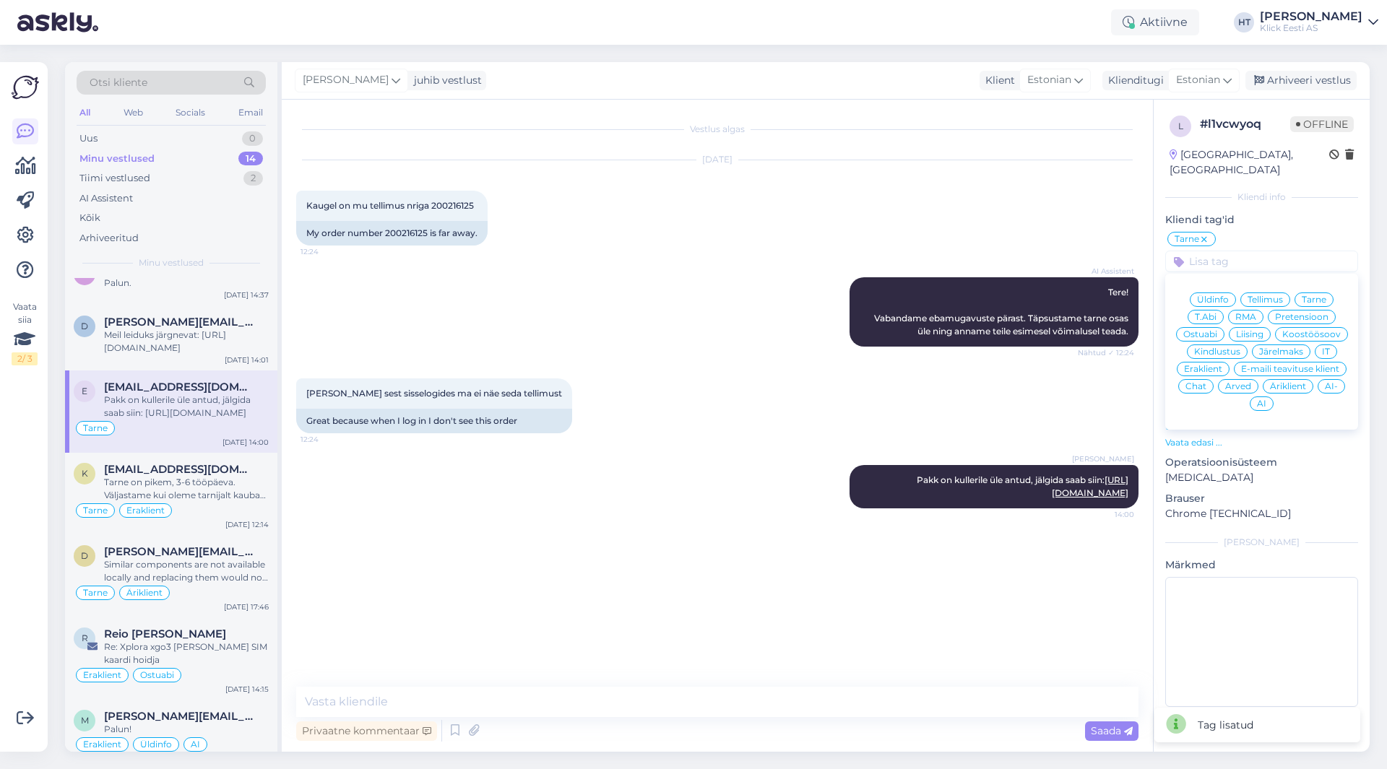
click at [1212, 365] on span "Eraklient" at bounding box center [1203, 369] width 38 height 9
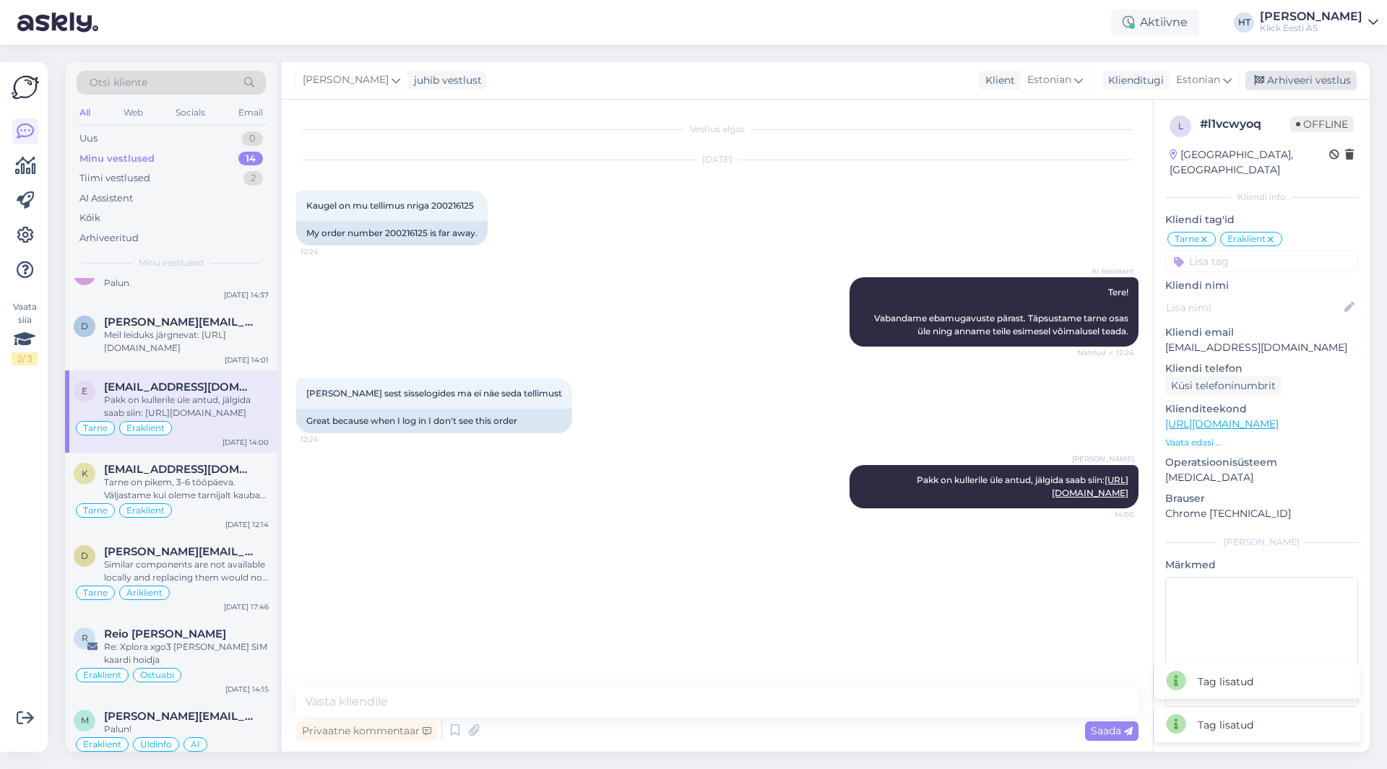
click at [1297, 86] on div "Arhiveeri vestlus" at bounding box center [1300, 81] width 111 height 20
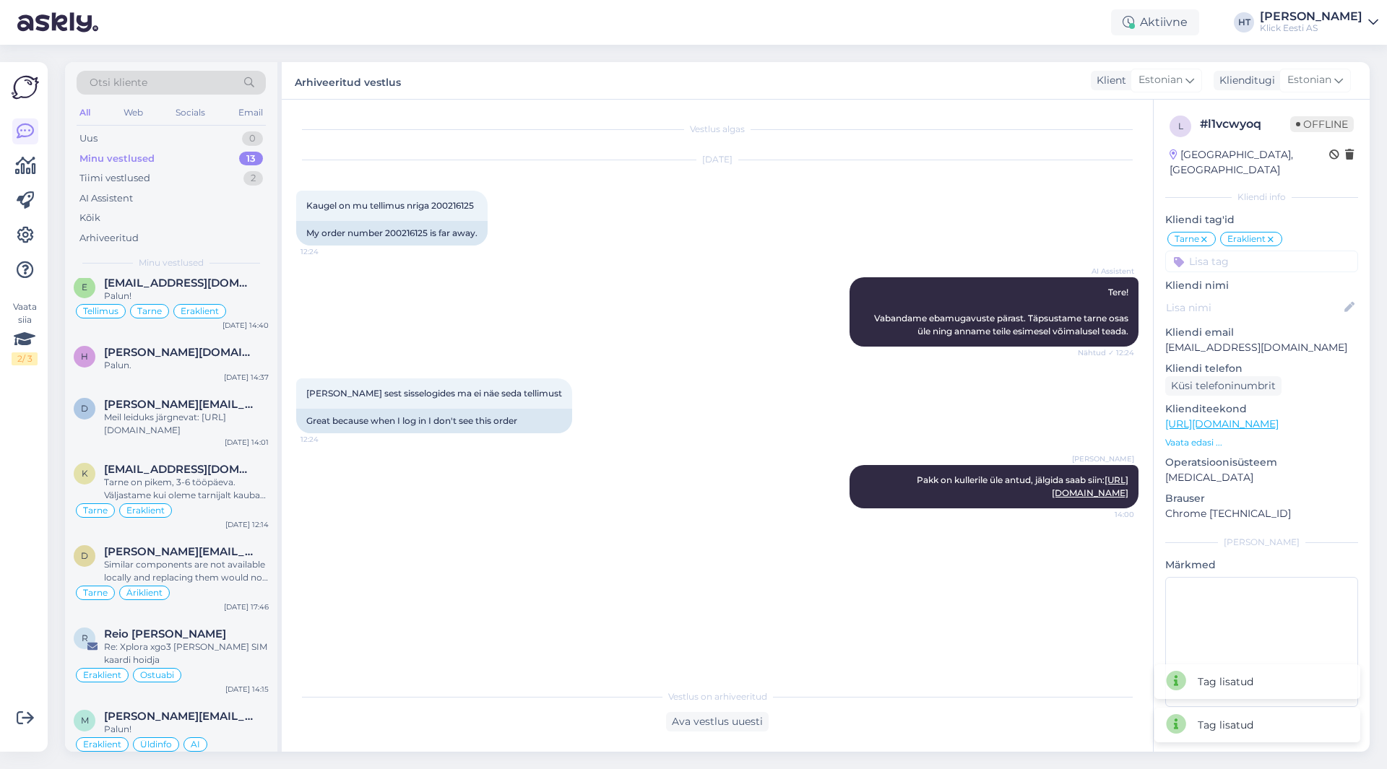
scroll to position [419, 0]
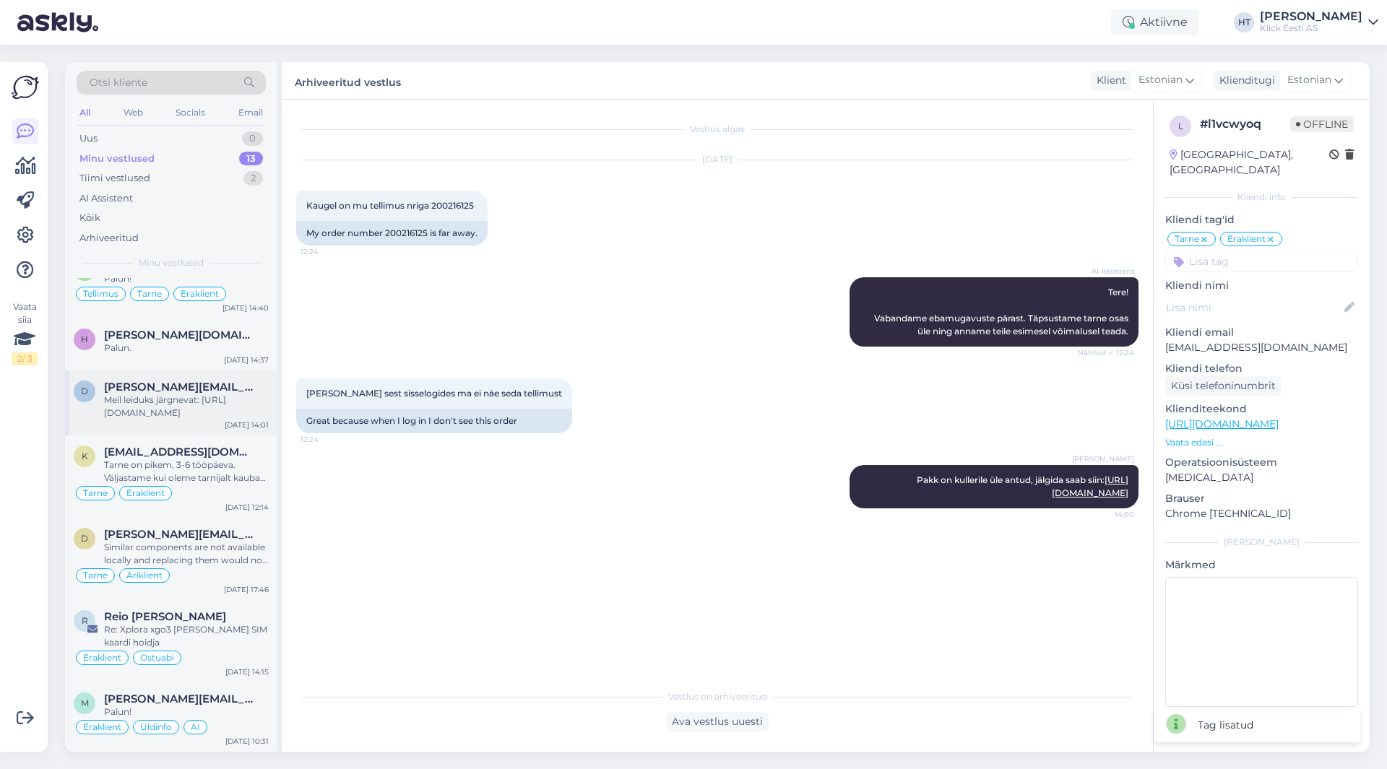
click at [225, 411] on div "Meil leiduks järgnevat: [URL][DOMAIN_NAME]" at bounding box center [186, 407] width 165 height 26
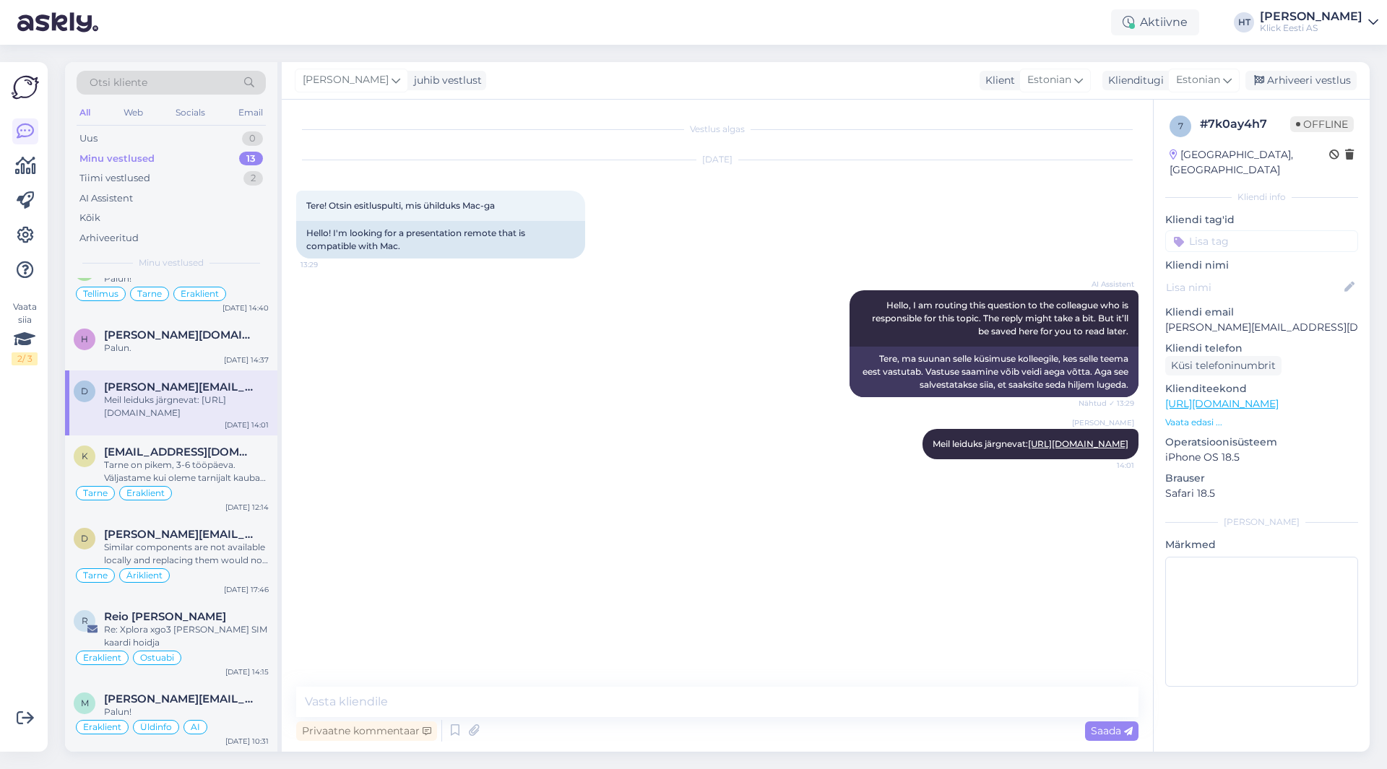
drag, startPoint x: 225, startPoint y: 411, endPoint x: 709, endPoint y: 413, distance: 484.0
click at [709, 413] on div "[PERSON_NAME] [PERSON_NAME] leiduks järgnevat: [URL][DOMAIN_NAME] 14:01" at bounding box center [717, 444] width 842 height 62
click at [1233, 230] on input at bounding box center [1261, 241] width 193 height 22
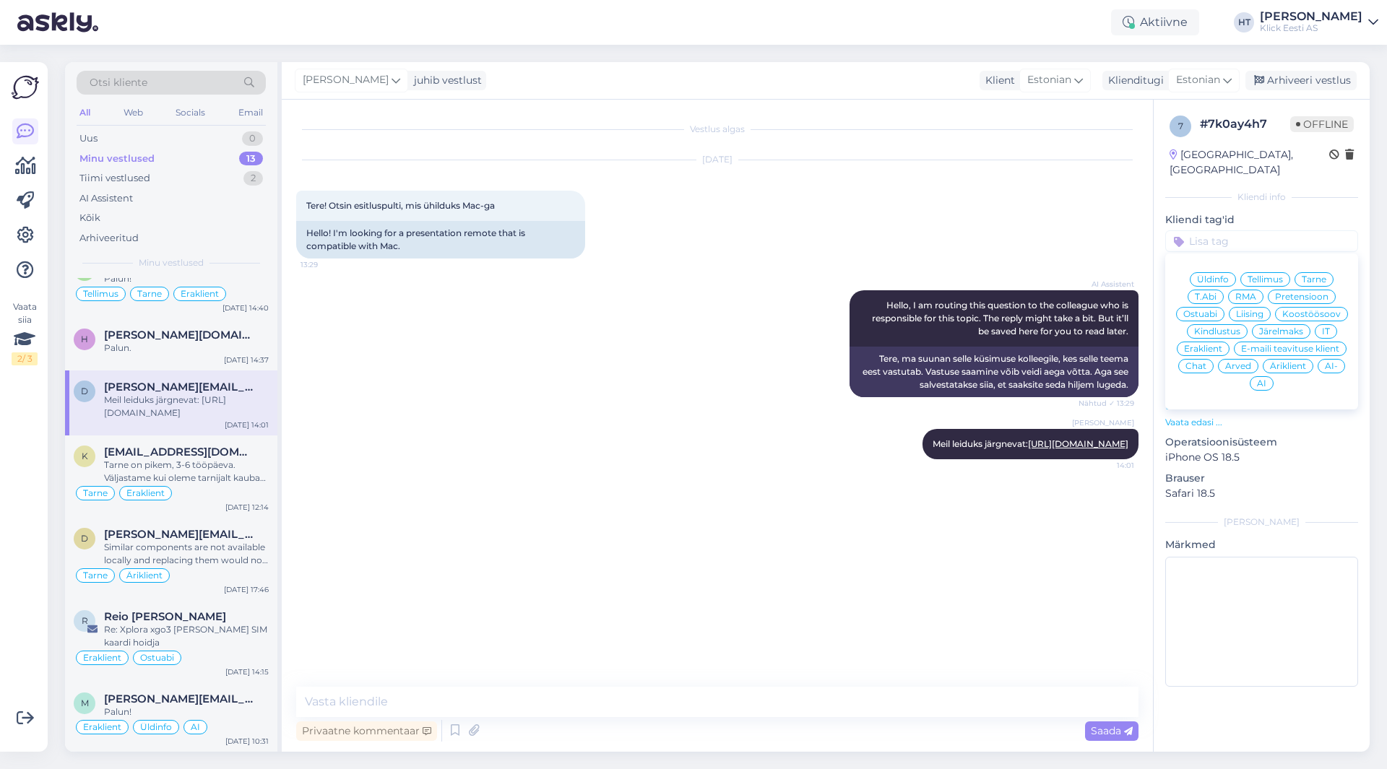
click at [1212, 310] on span "Ostuabi" at bounding box center [1200, 314] width 34 height 9
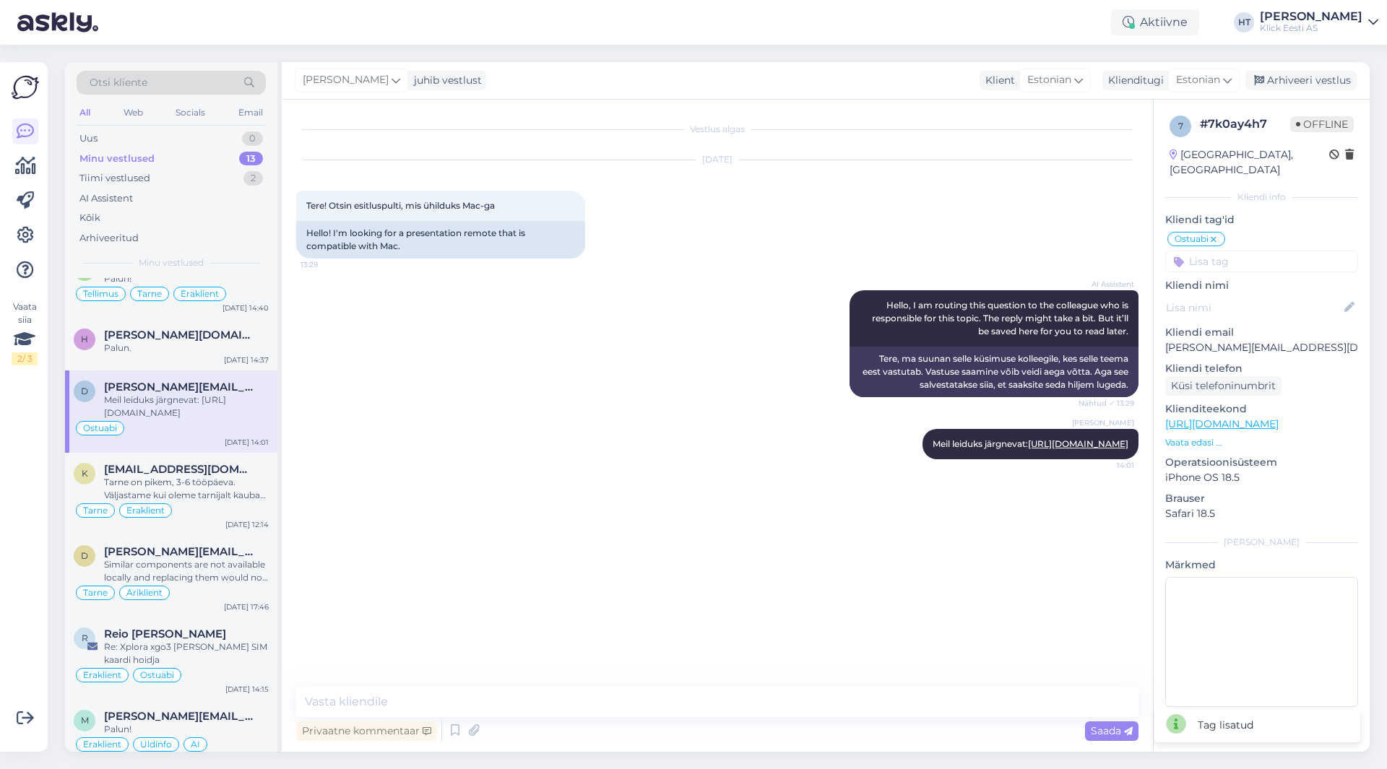
click at [1249, 251] on input at bounding box center [1261, 262] width 193 height 22
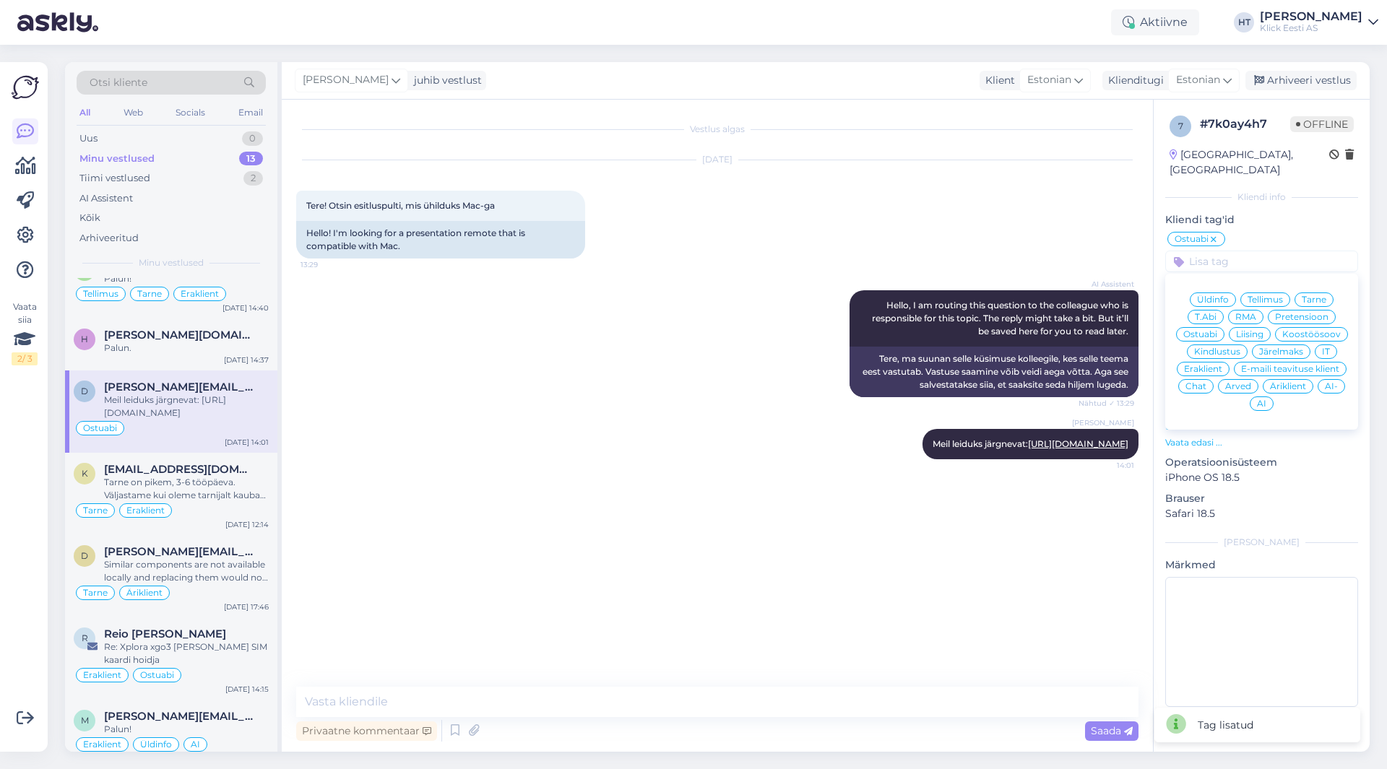
click at [944, 173] on div "[DATE] Tere! Otsin esitluspulti, mis ühilduks Mac-ga 13:29 Hello! I'm looking f…" at bounding box center [717, 209] width 842 height 130
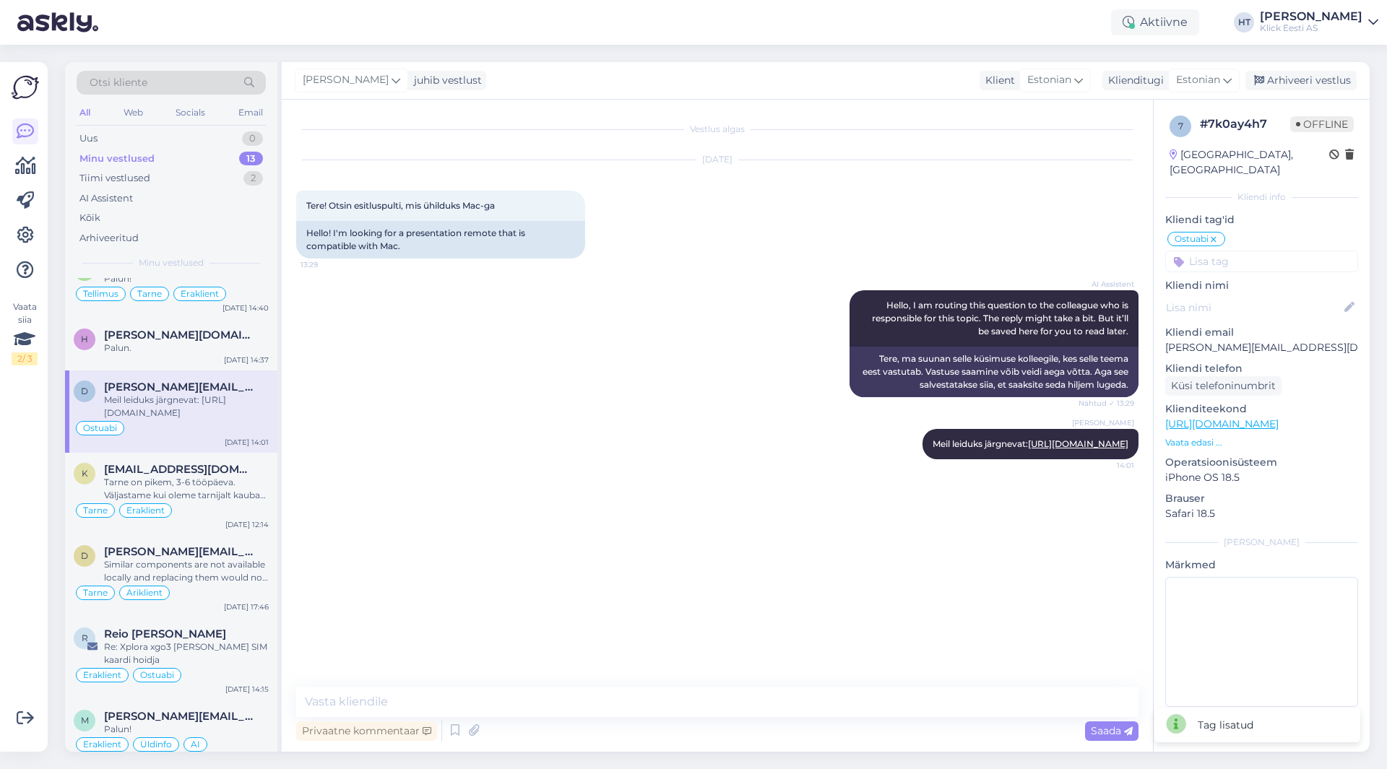
click at [1237, 253] on input at bounding box center [1261, 262] width 193 height 22
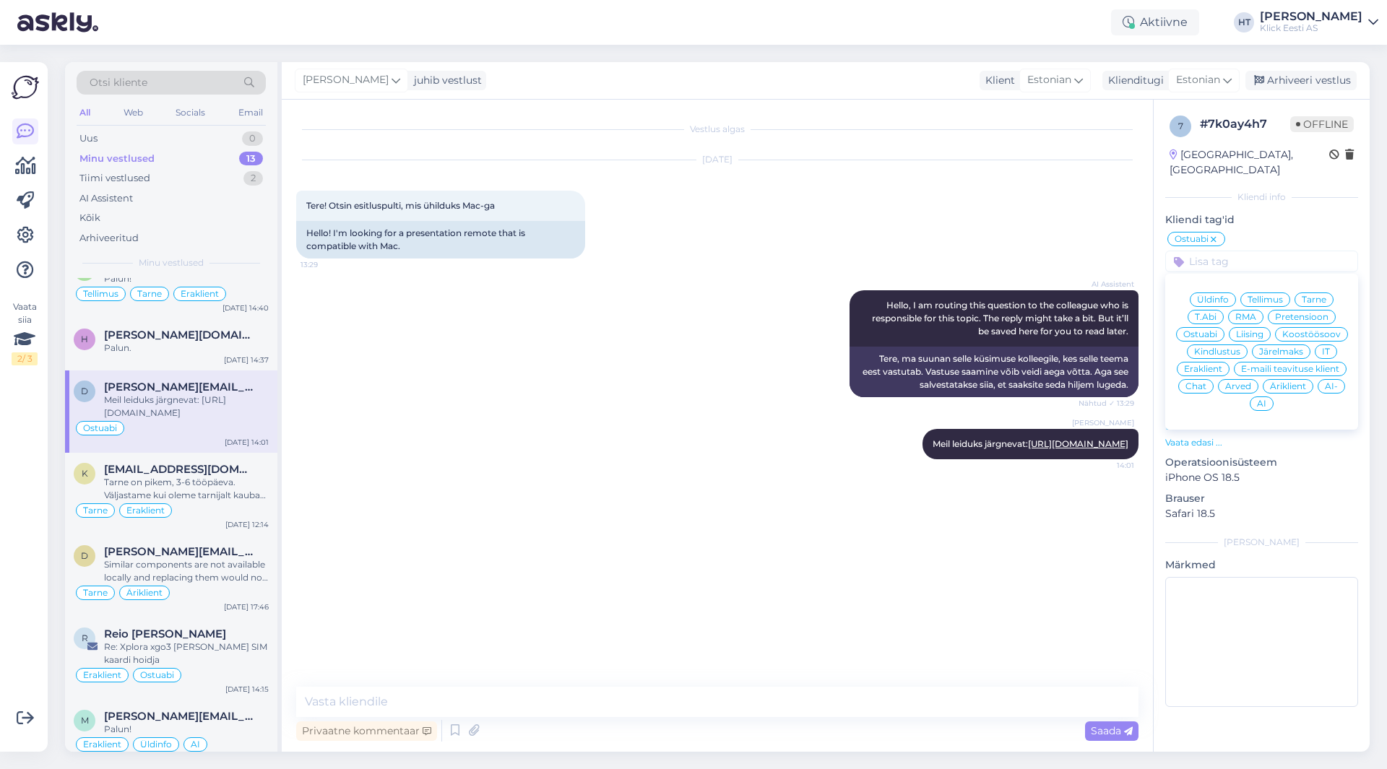
click at [1206, 362] on div "Eraklient" at bounding box center [1203, 369] width 53 height 14
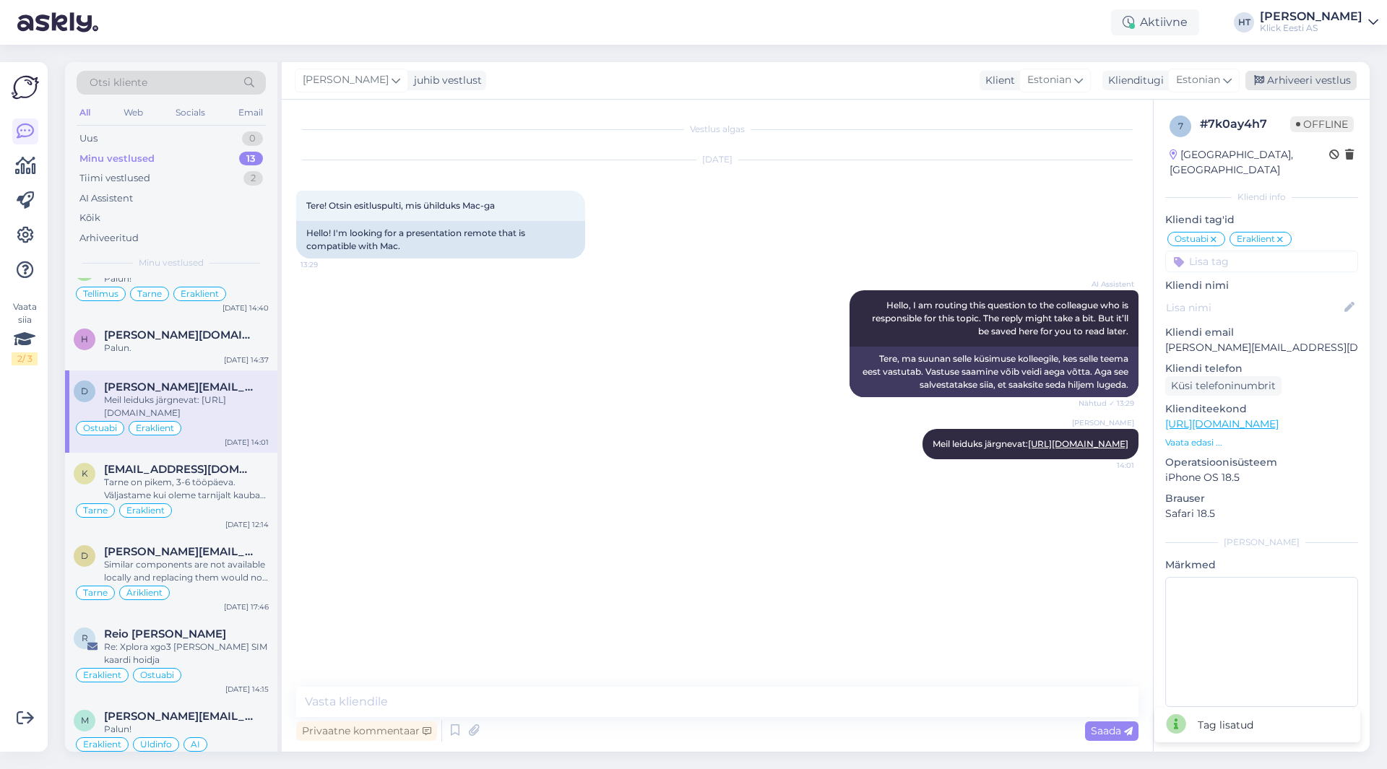
click at [1302, 80] on div "Arhiveeri vestlus" at bounding box center [1300, 81] width 111 height 20
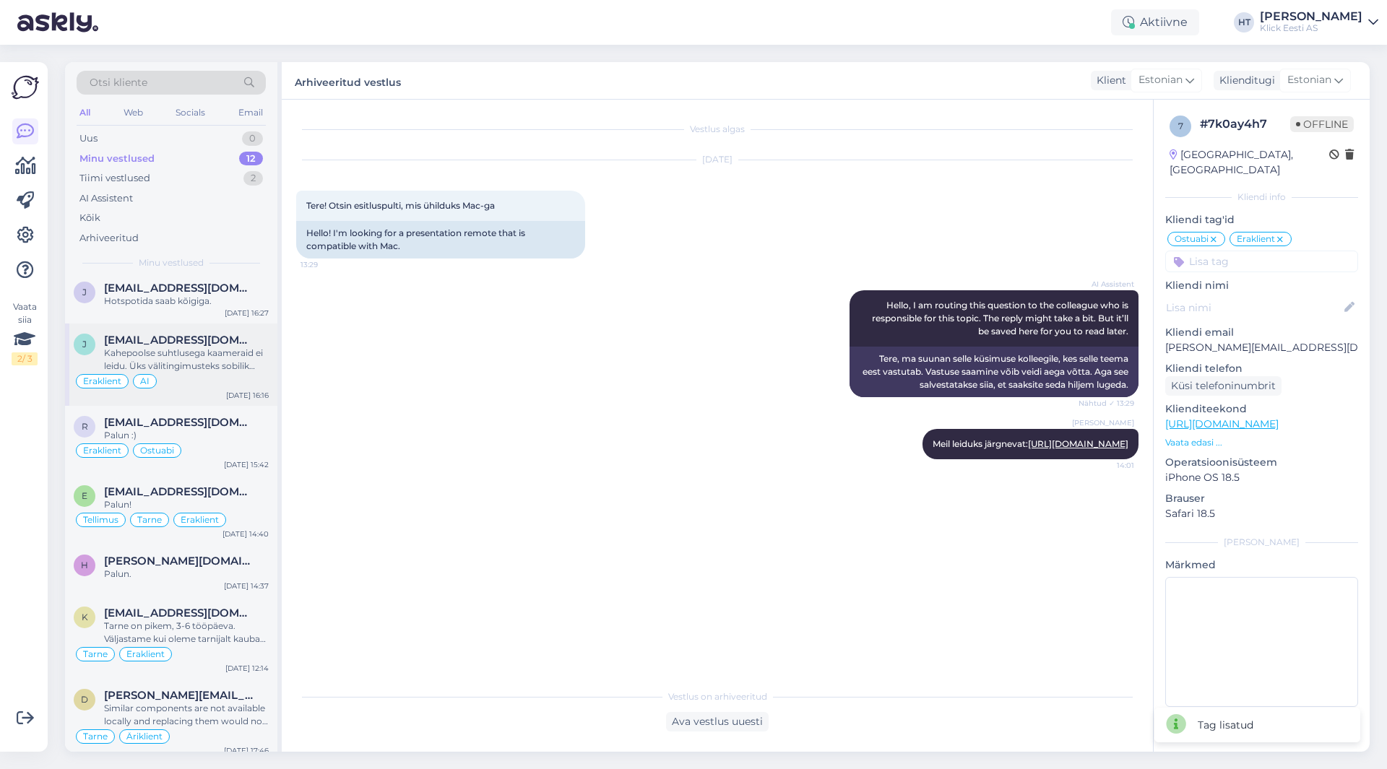
scroll to position [217, 0]
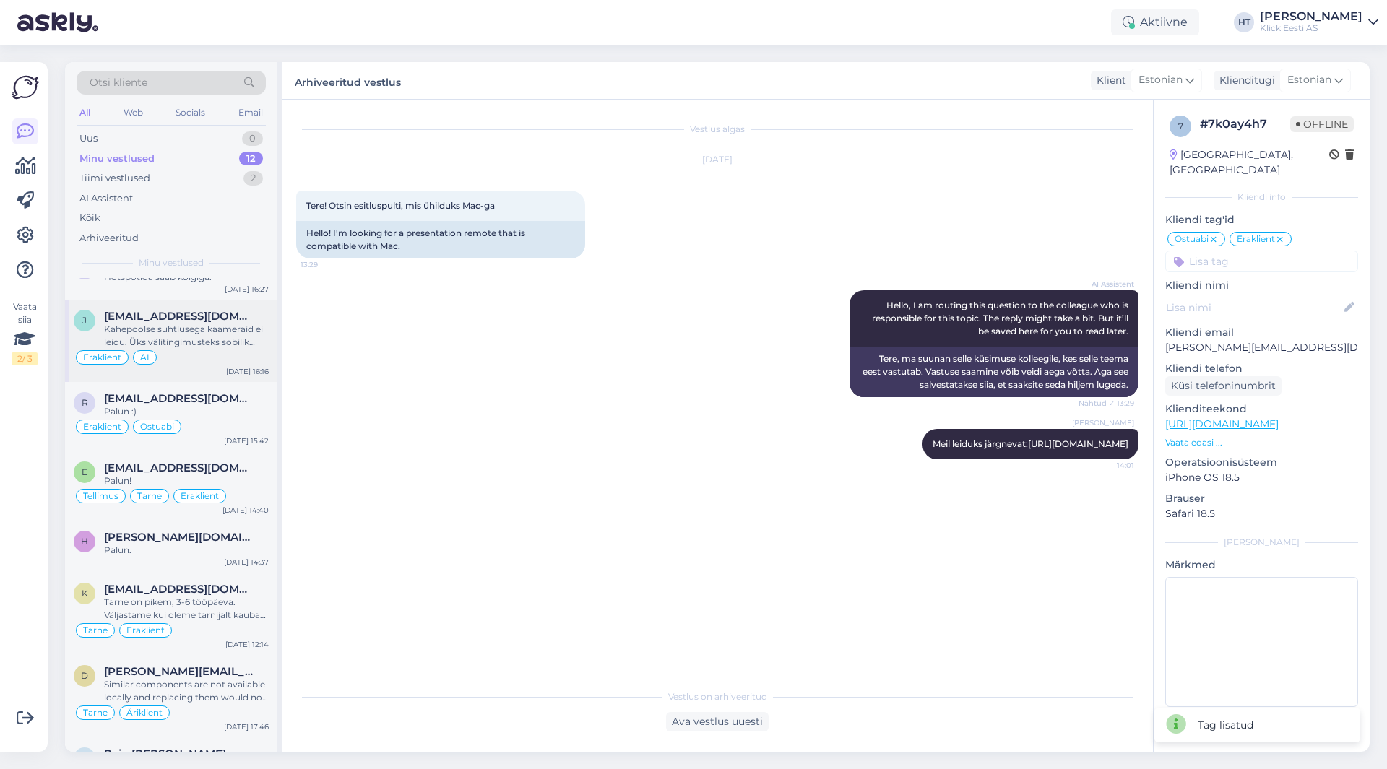
click at [197, 348] on div "Kahepoolse suhtlusega kaameraid ei leidu. Üks välitingimusteks sobilik oleks nä…" at bounding box center [186, 336] width 165 height 26
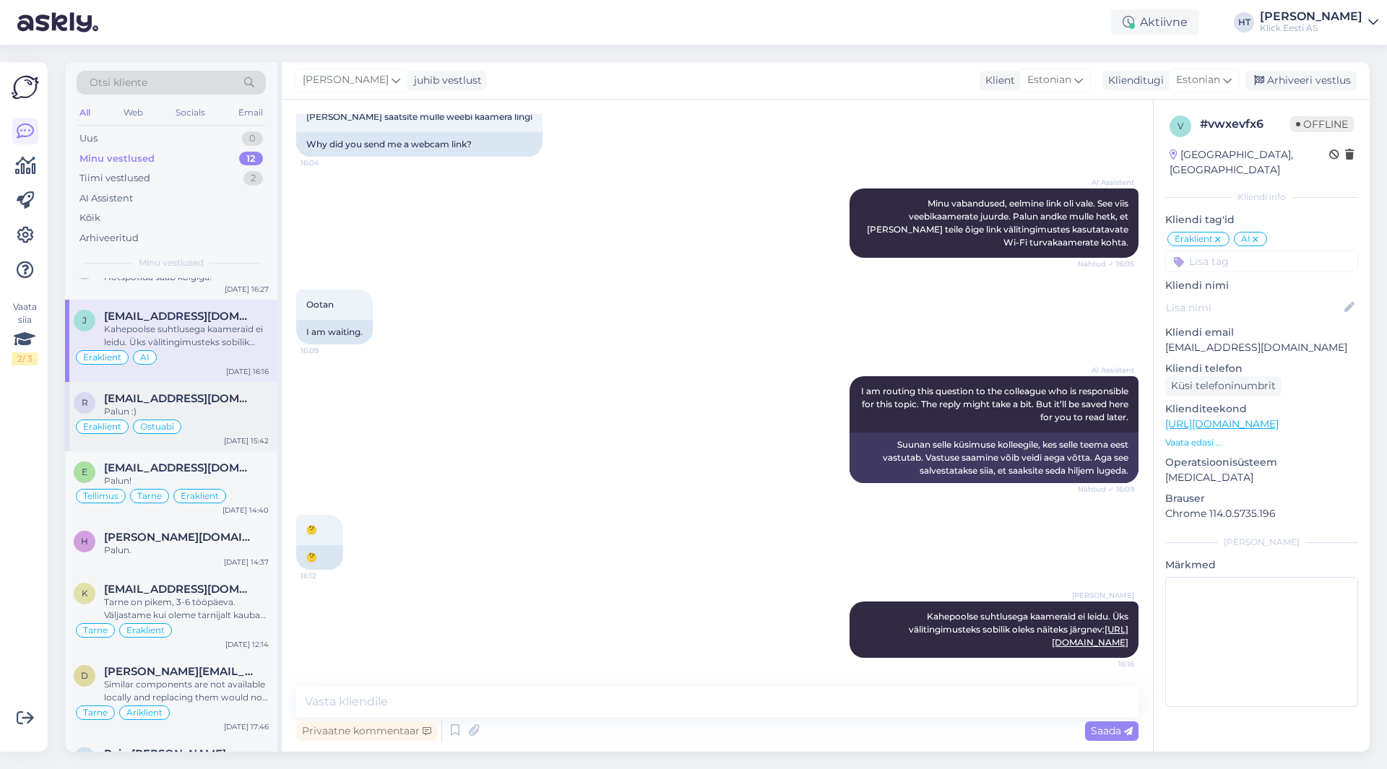
scroll to position [354, 0]
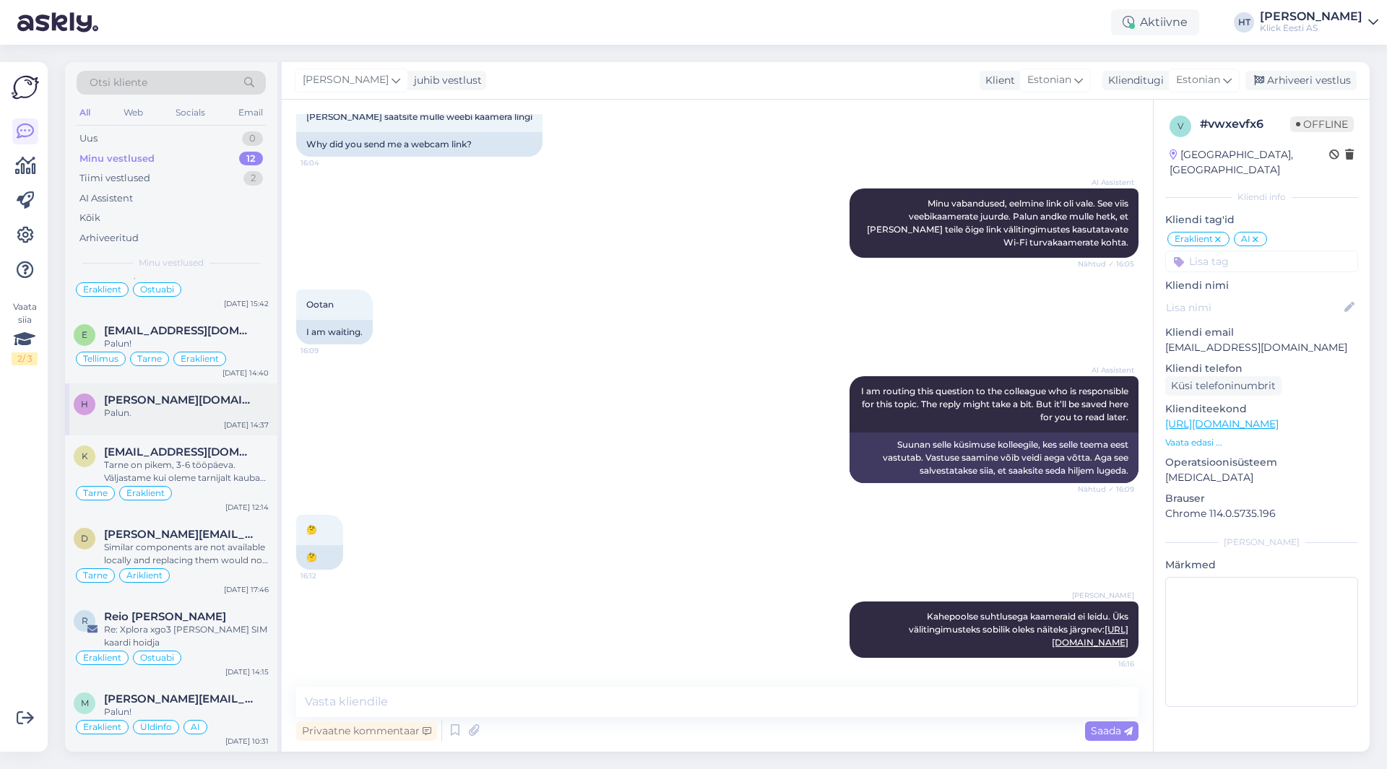
click at [239, 408] on div "Palun." at bounding box center [186, 413] width 165 height 13
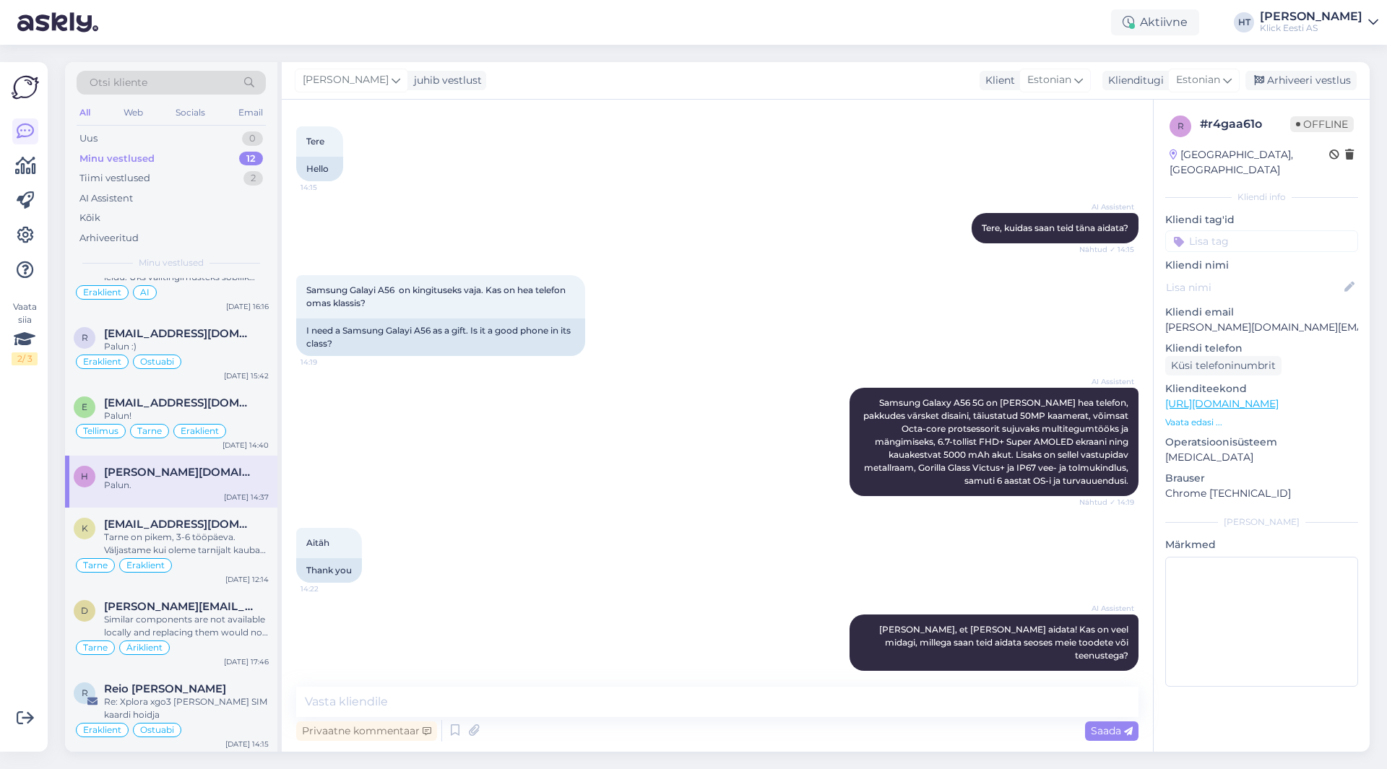
scroll to position [0, 0]
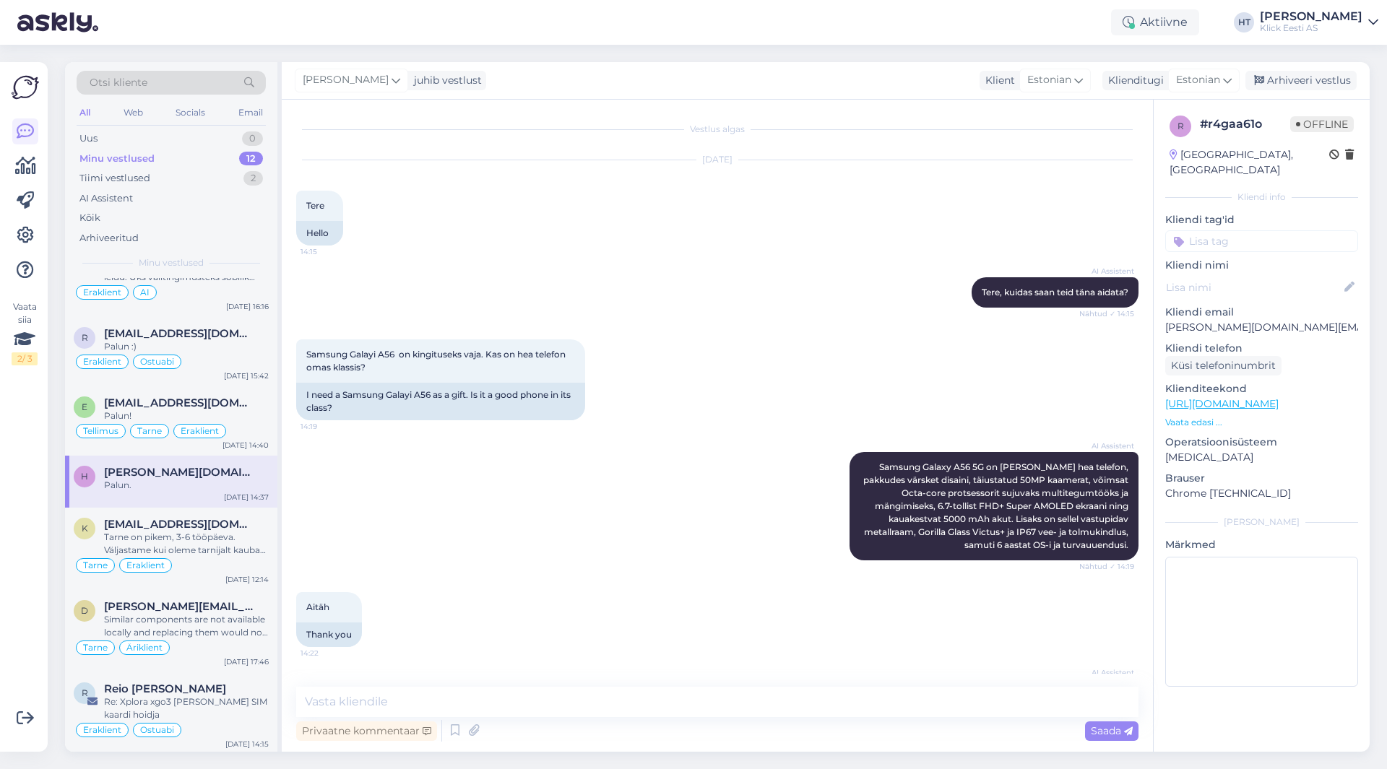
click at [1264, 230] on input at bounding box center [1261, 241] width 193 height 22
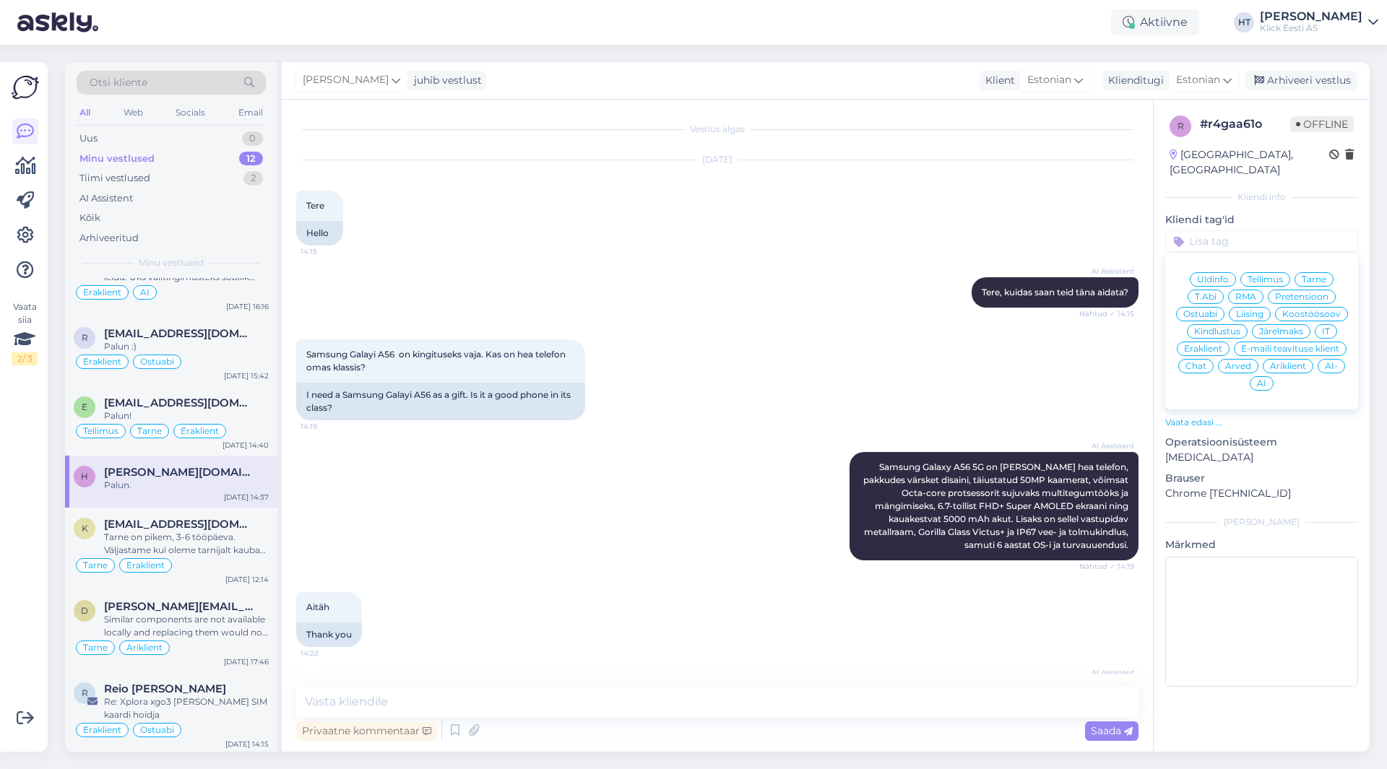
click at [1203, 307] on div "Ostuabi" at bounding box center [1200, 314] width 48 height 14
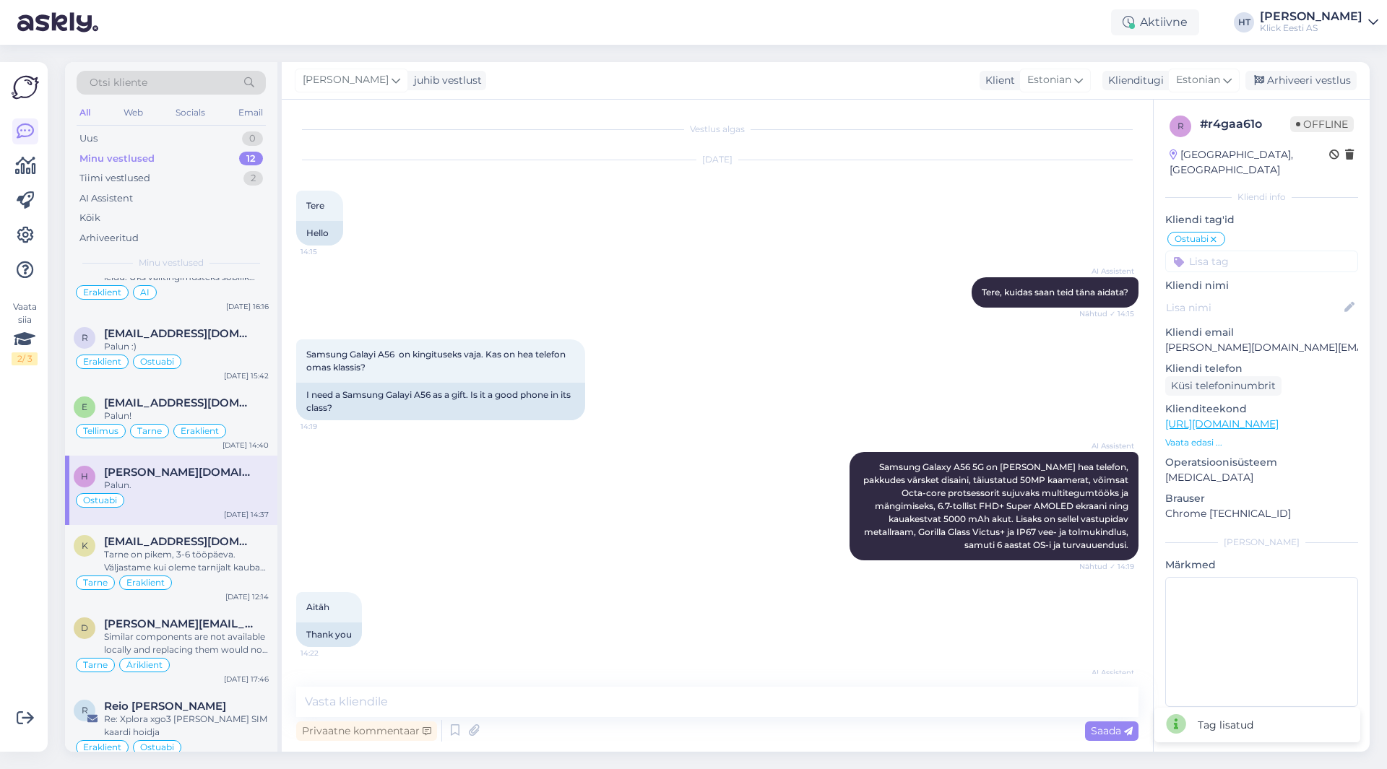
click at [1253, 251] on input at bounding box center [1261, 262] width 193 height 22
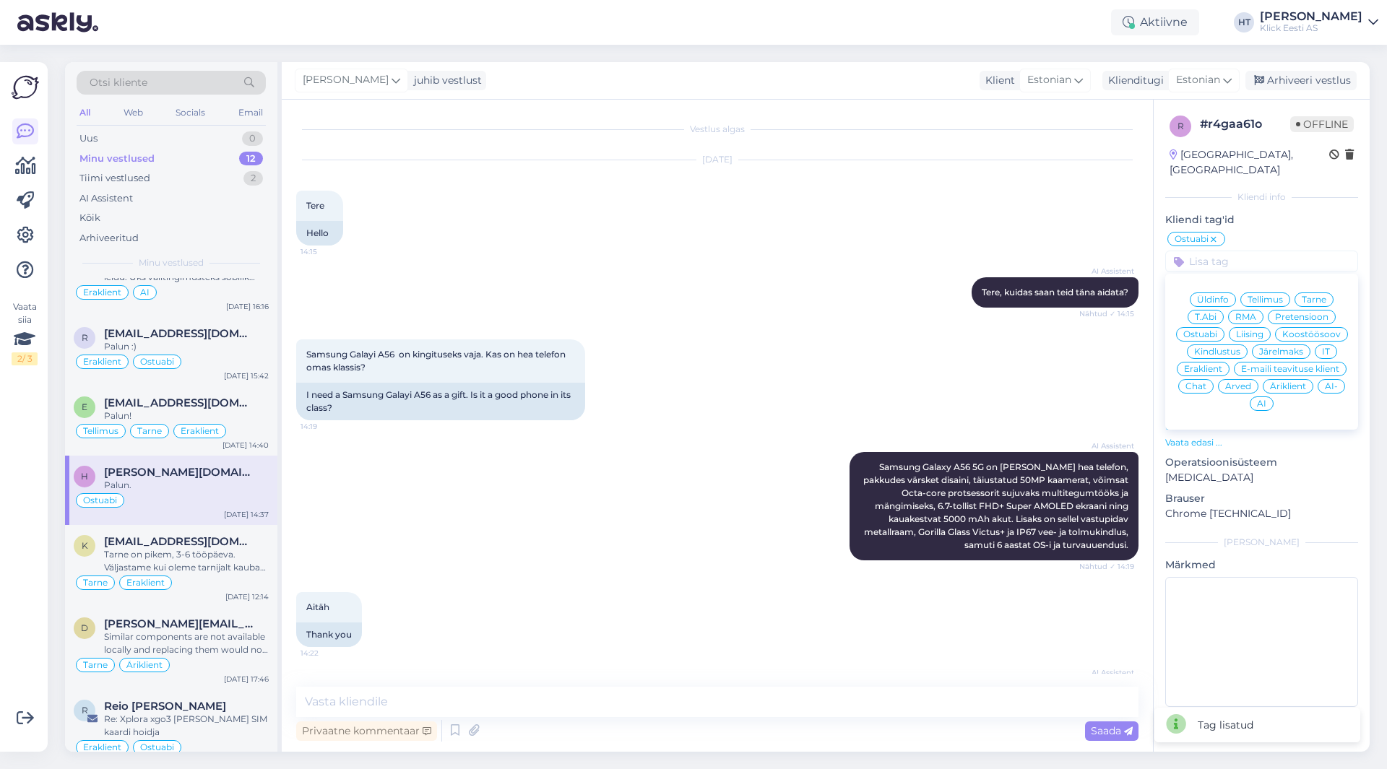
click at [1199, 365] on span "Eraklient" at bounding box center [1203, 369] width 38 height 9
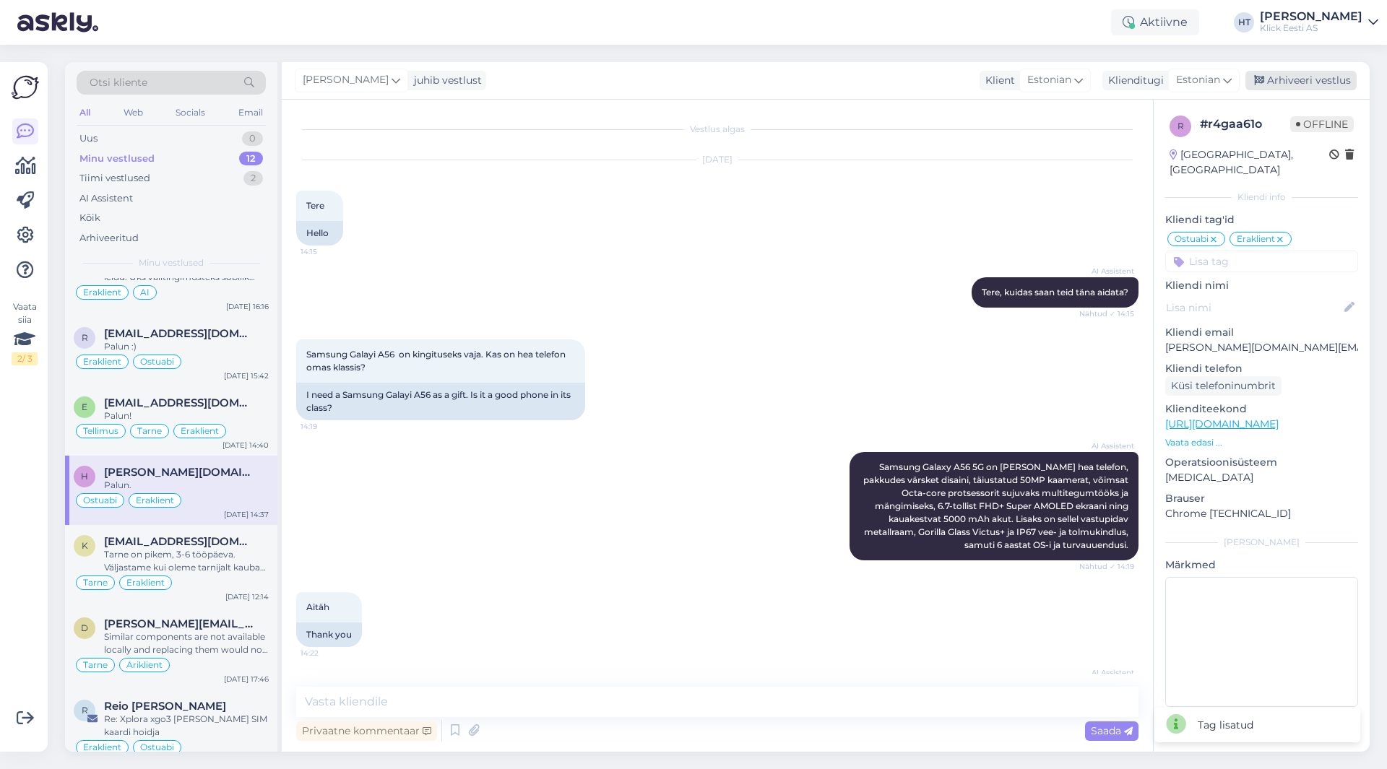
click at [1285, 78] on div "Arhiveeri vestlus" at bounding box center [1300, 81] width 111 height 20
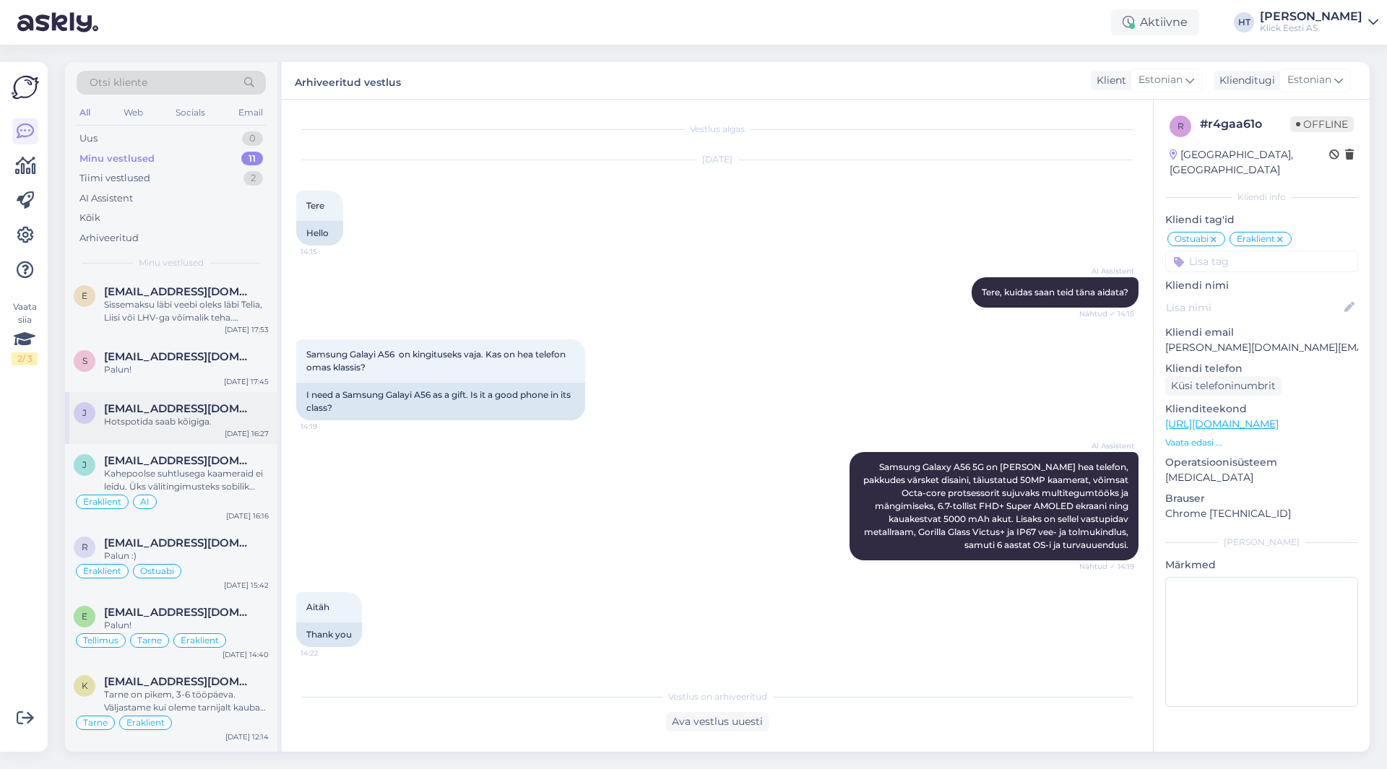
scroll to position [144, 0]
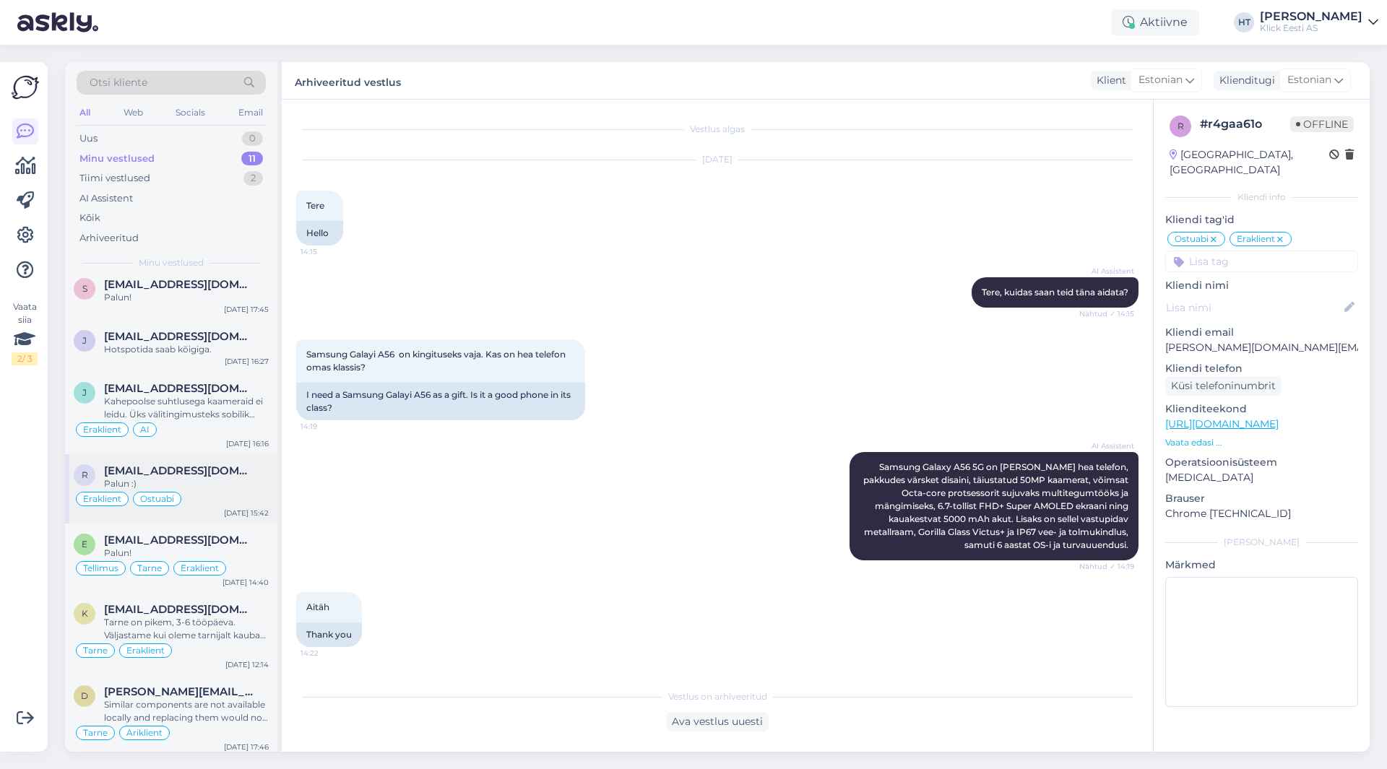
click at [218, 471] on span "[EMAIL_ADDRESS][DOMAIN_NAME]" at bounding box center [179, 470] width 150 height 13
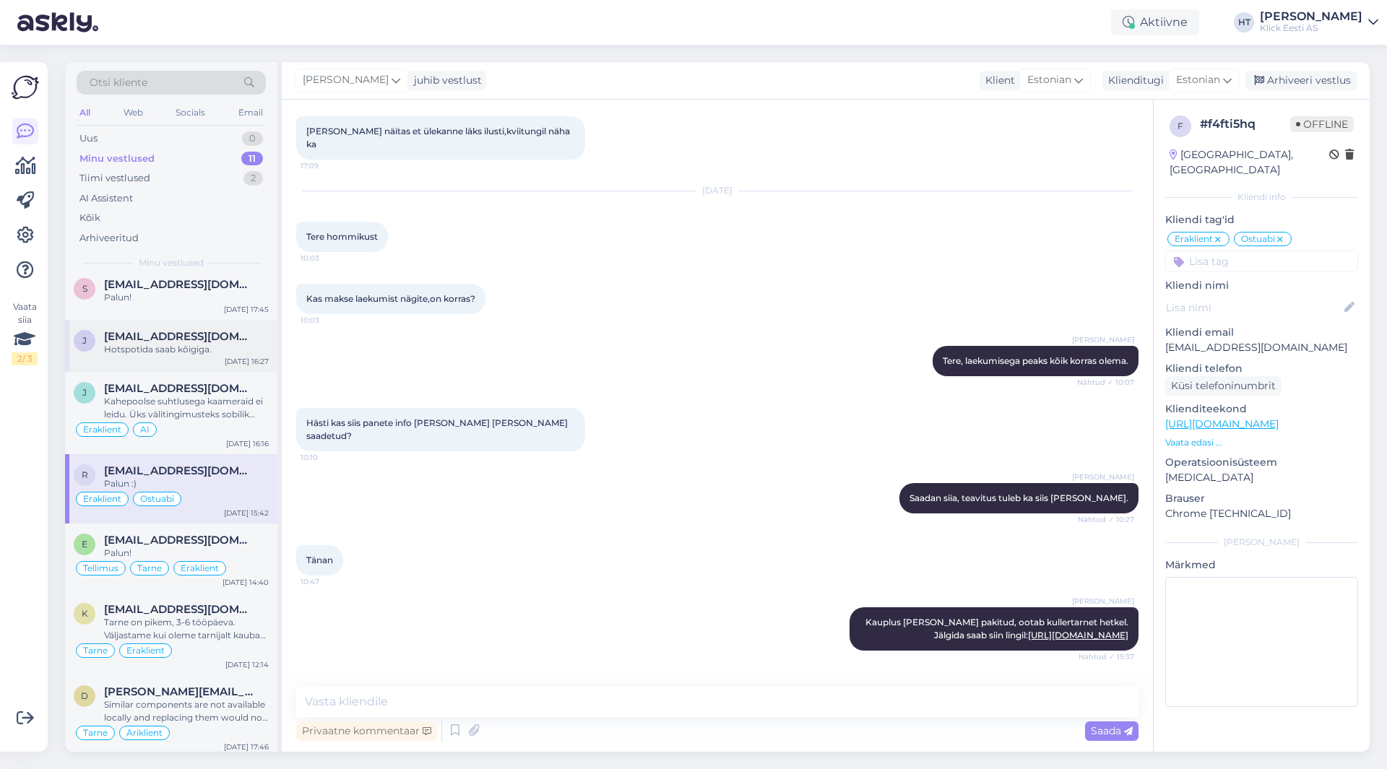
click at [251, 342] on span "[EMAIL_ADDRESS][DOMAIN_NAME]" at bounding box center [179, 336] width 150 height 13
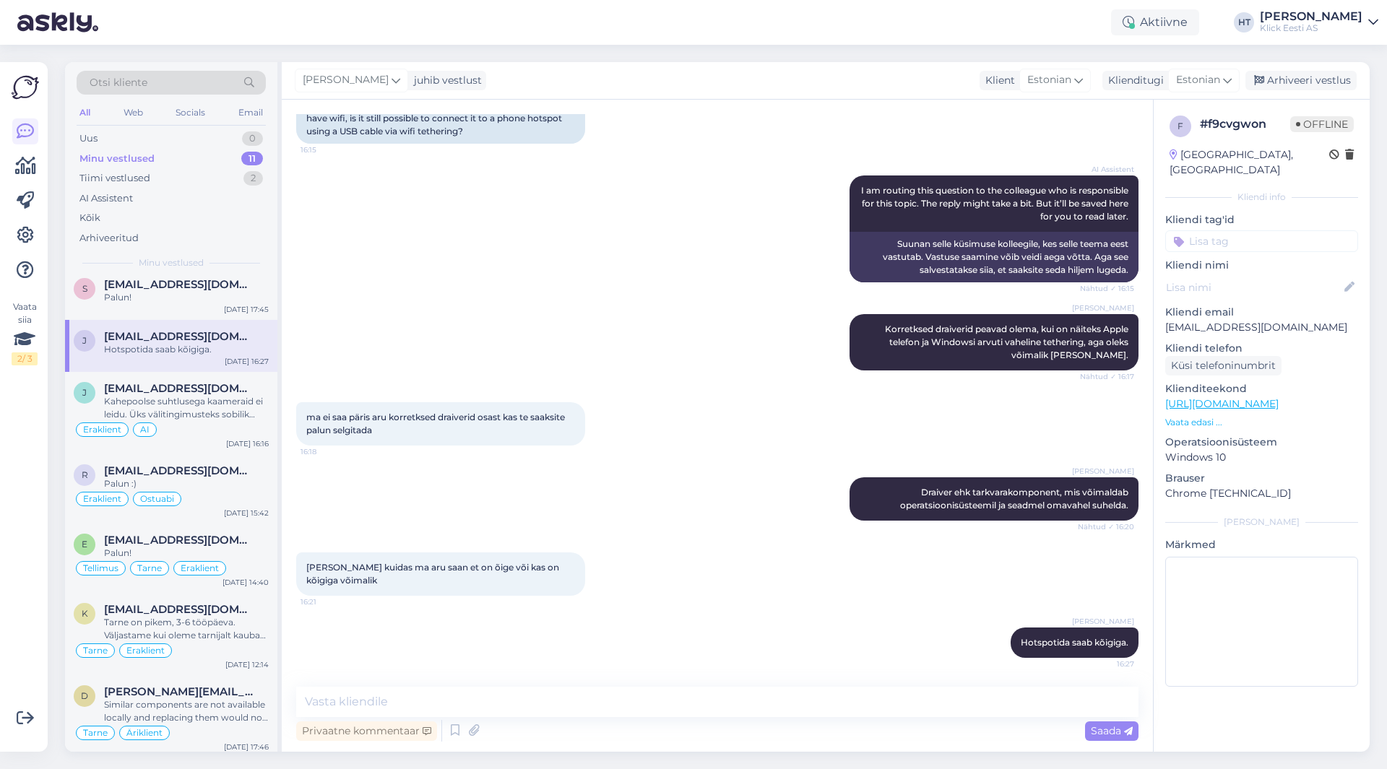
scroll to position [0, 0]
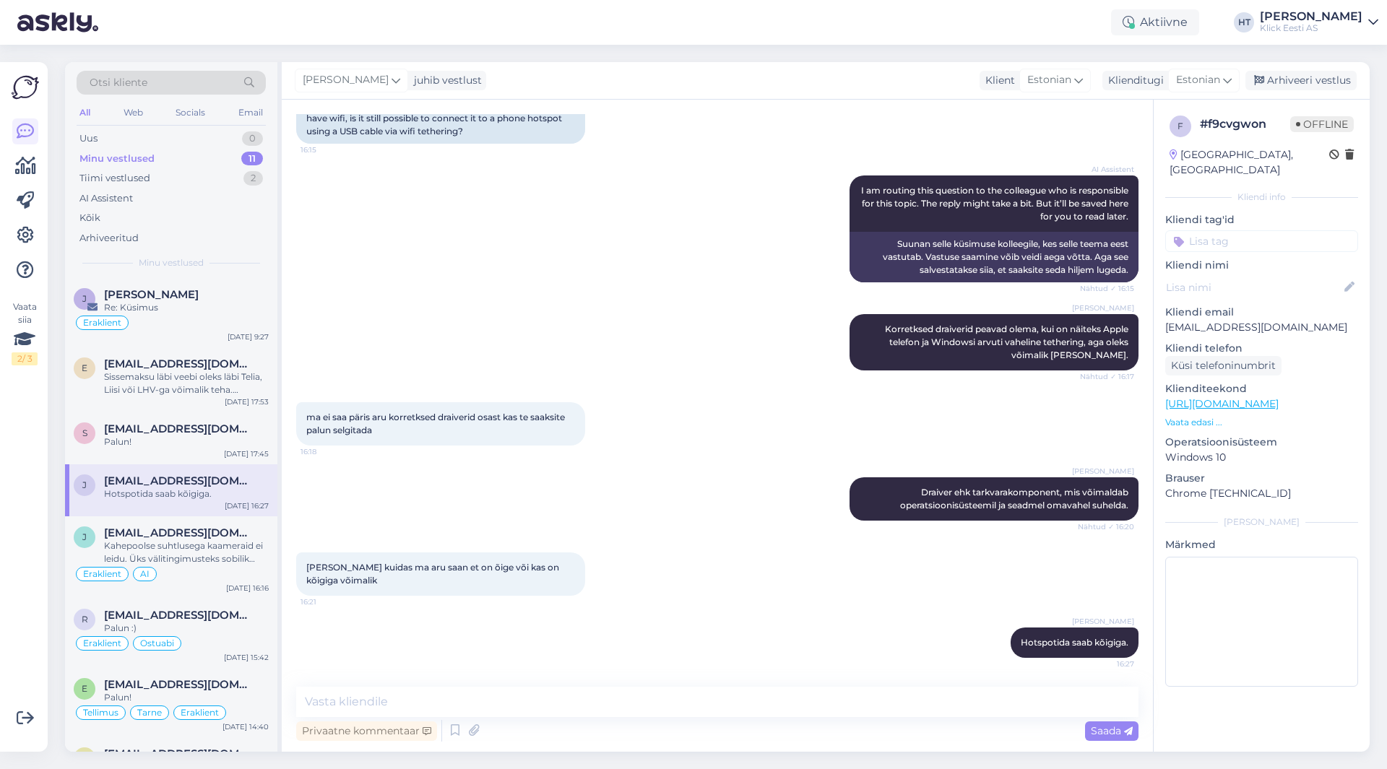
click at [1234, 230] on input at bounding box center [1261, 241] width 193 height 22
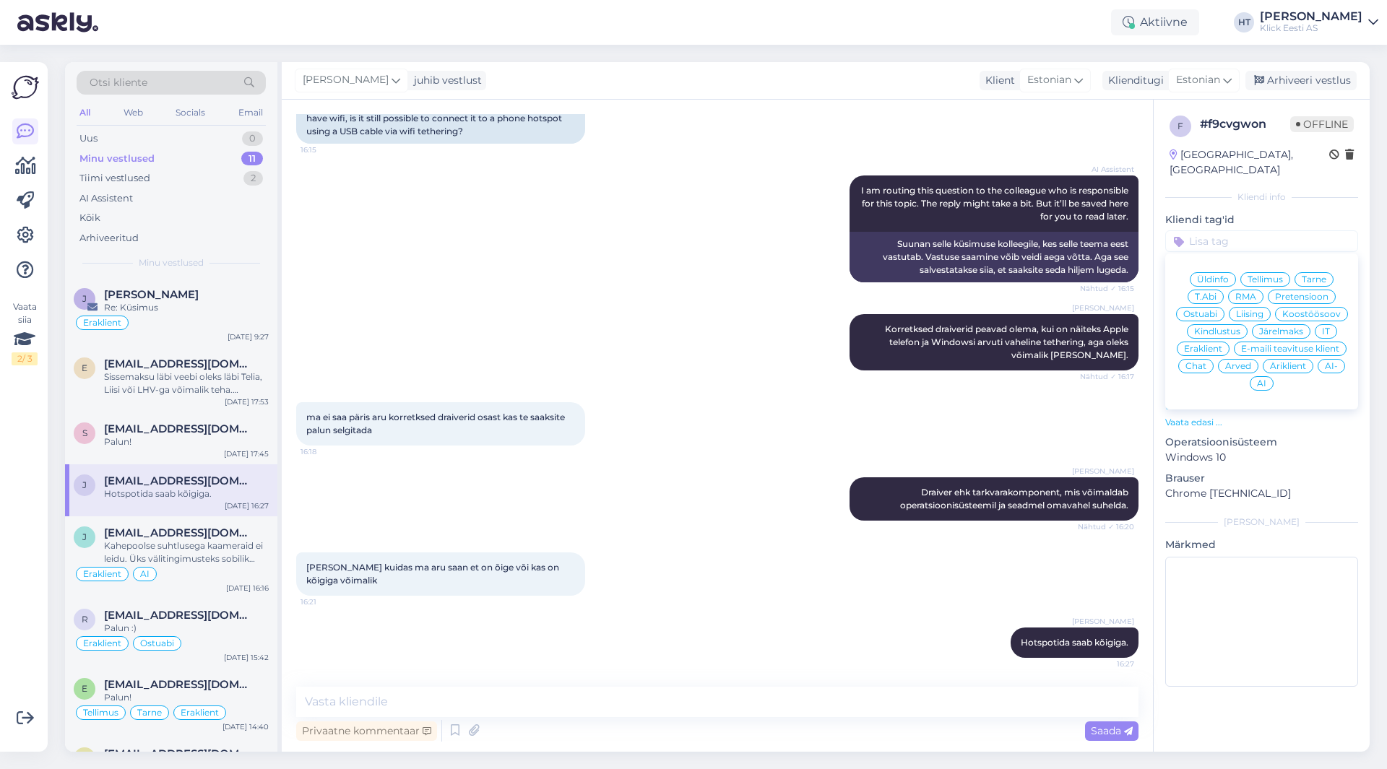
click at [1220, 290] on div "T.Abi" at bounding box center [1206, 297] width 36 height 14
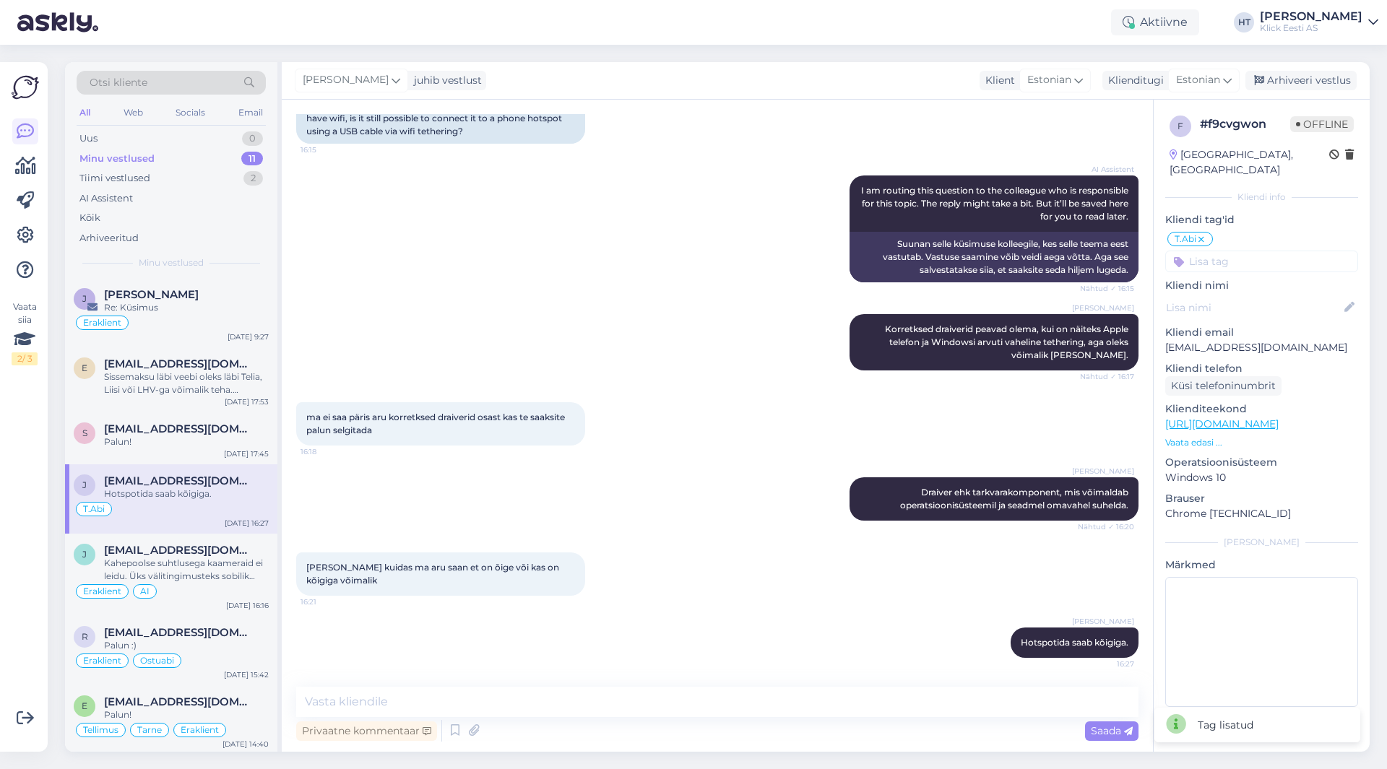
click at [1228, 251] on input at bounding box center [1261, 262] width 193 height 22
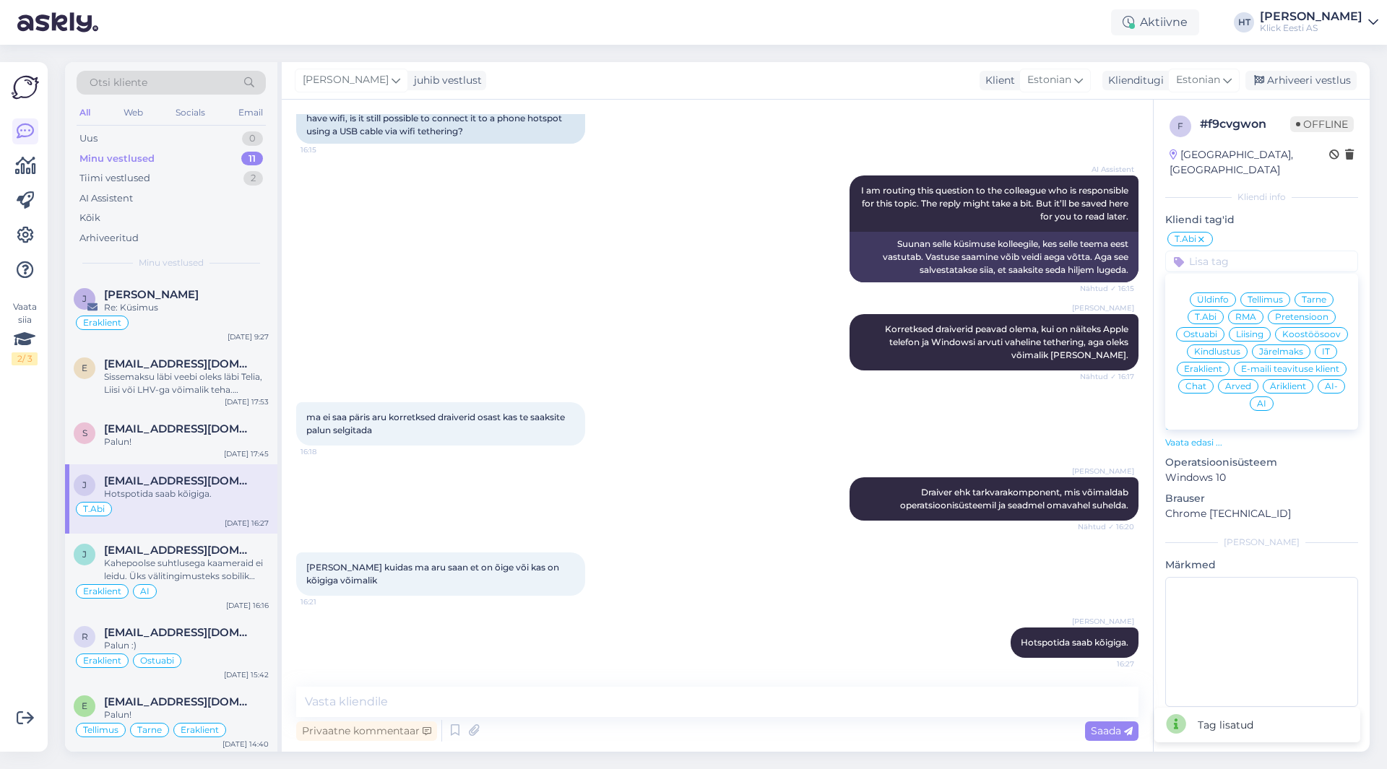
click at [1208, 362] on div "Eraklient" at bounding box center [1203, 369] width 53 height 14
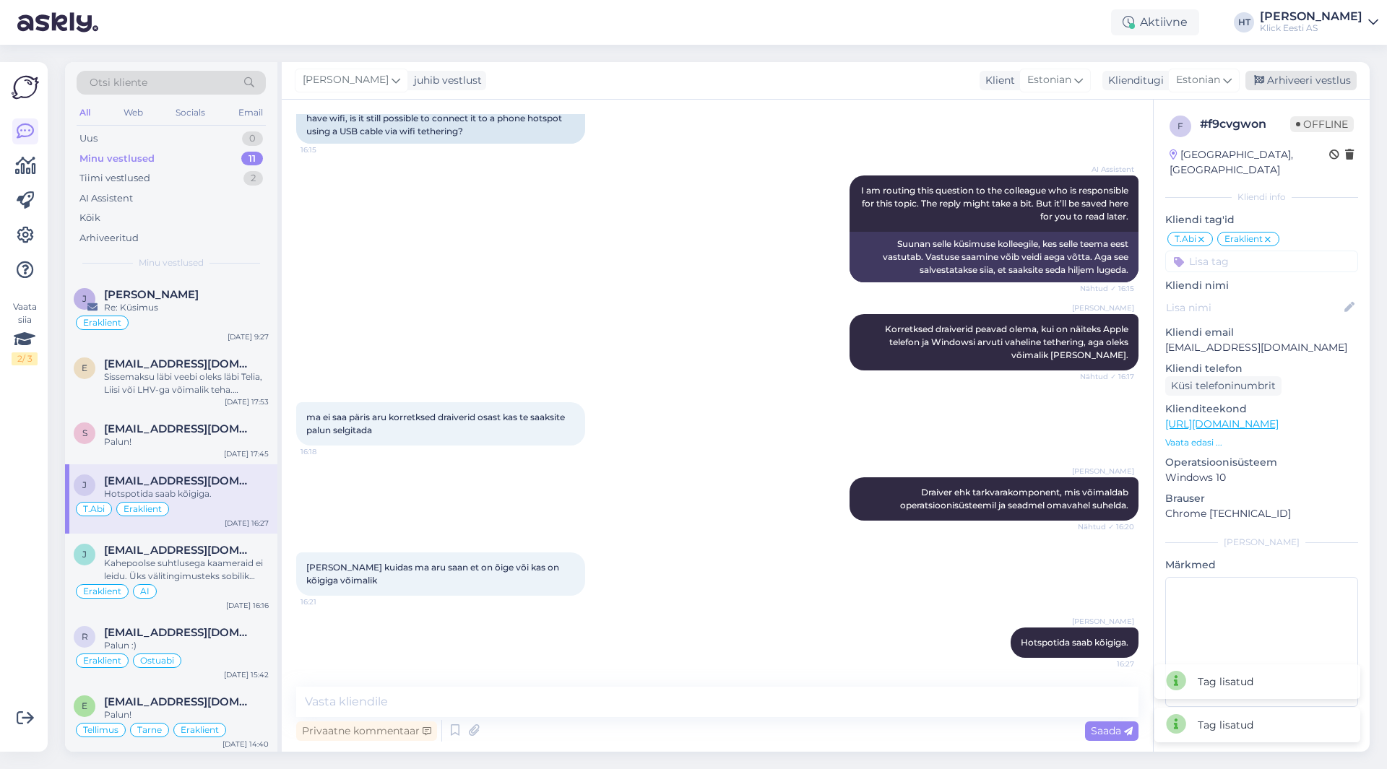
click at [1270, 89] on div "Arhiveeri vestlus" at bounding box center [1300, 81] width 111 height 20
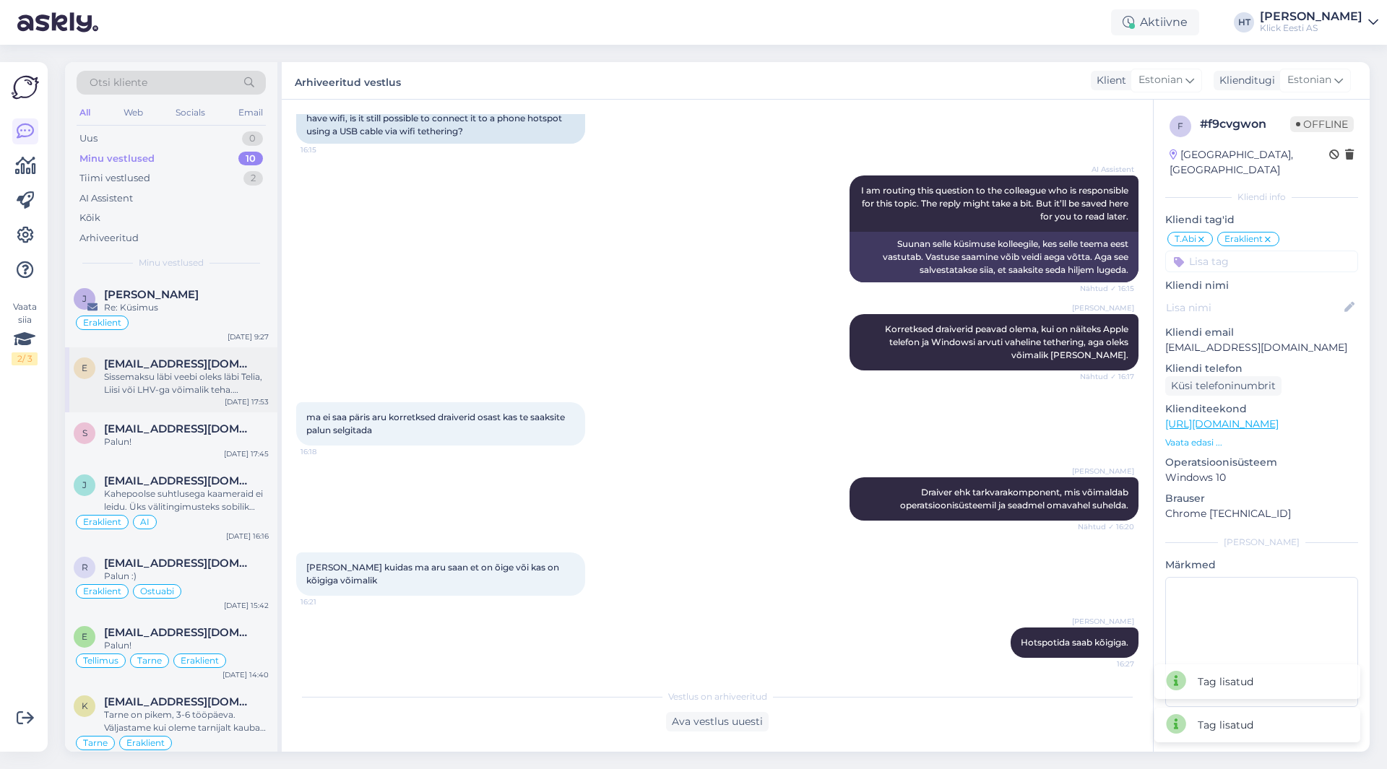
click at [224, 393] on div "Sissemaksu läbi veebi oleks läbi Telia, Liisi või LHV-ga võimalik teha. Tellimu…" at bounding box center [186, 384] width 165 height 26
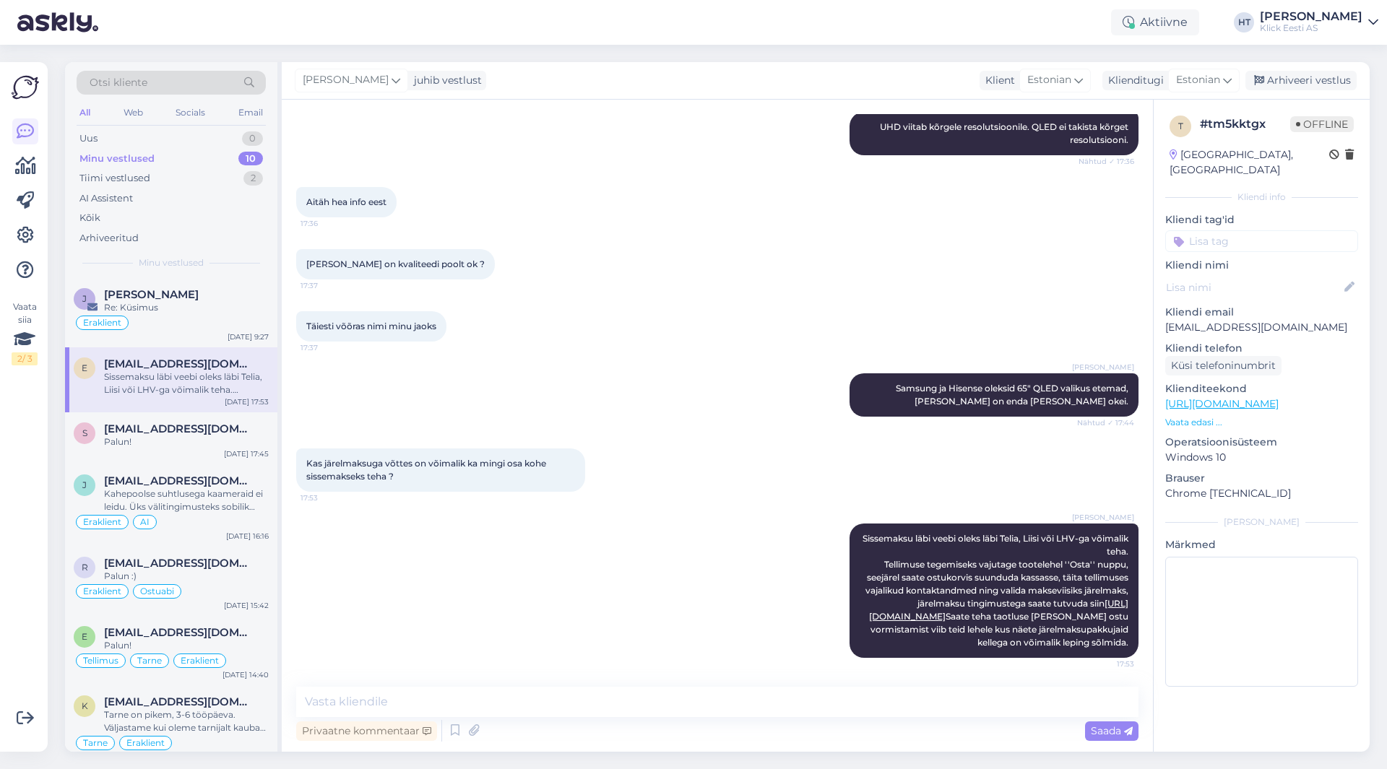
click at [1242, 230] on input at bounding box center [1261, 241] width 193 height 22
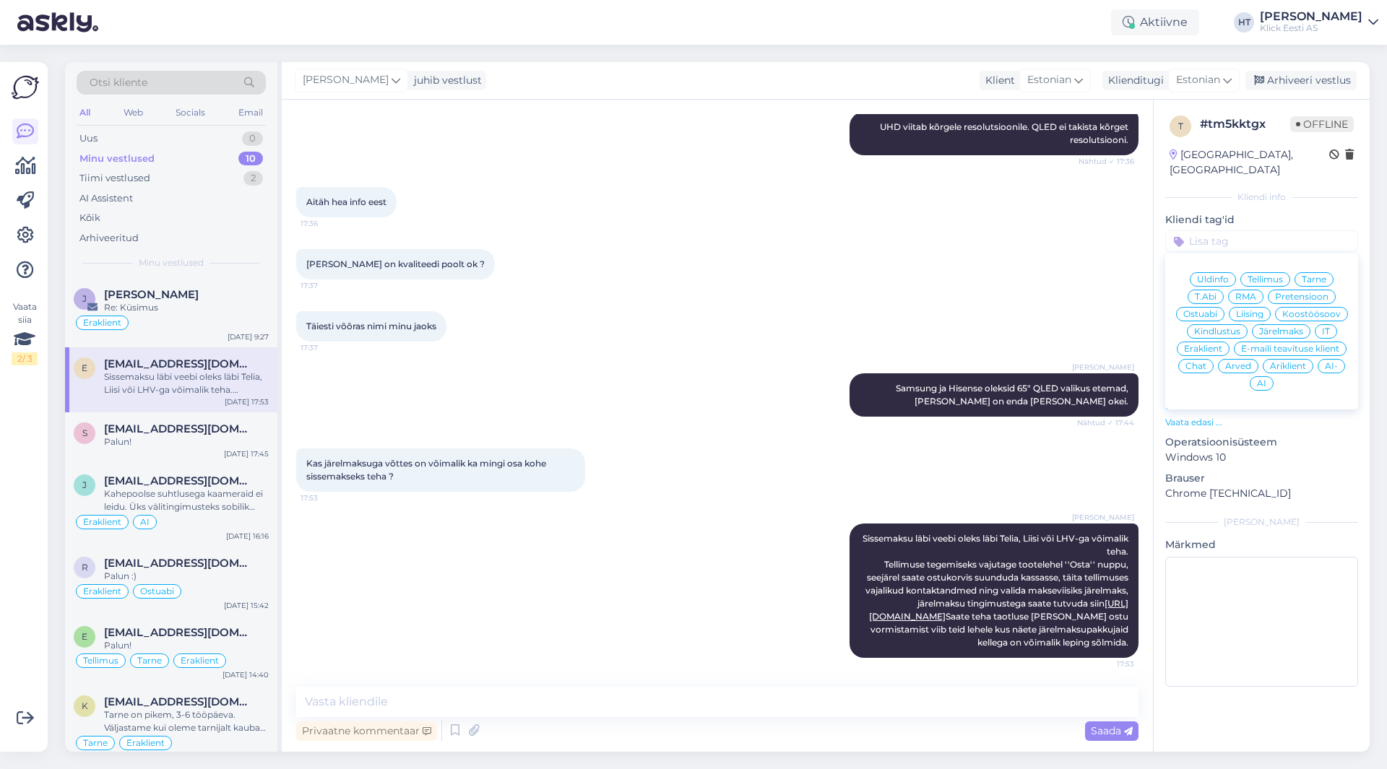
click at [1207, 310] on span "Ostuabi" at bounding box center [1200, 314] width 34 height 9
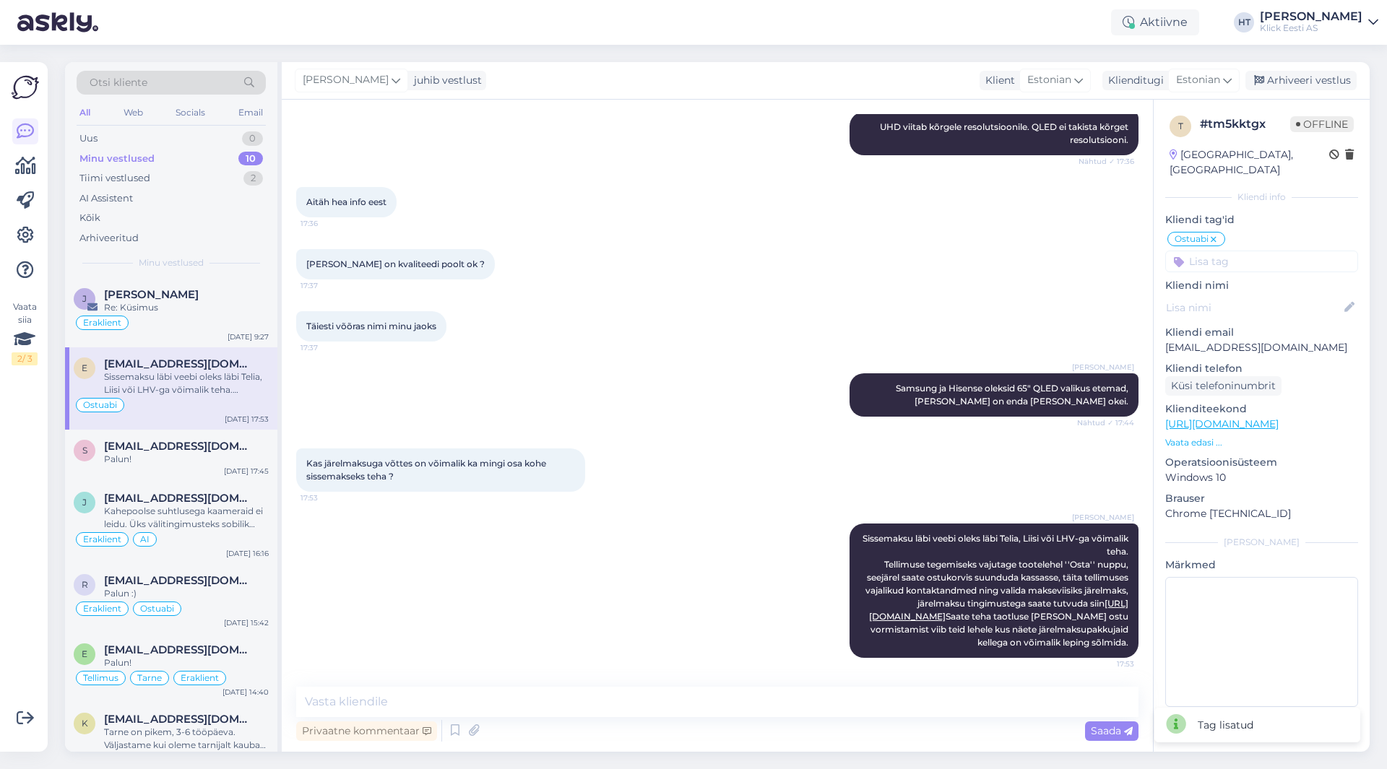
click at [1237, 254] on input at bounding box center [1261, 262] width 193 height 22
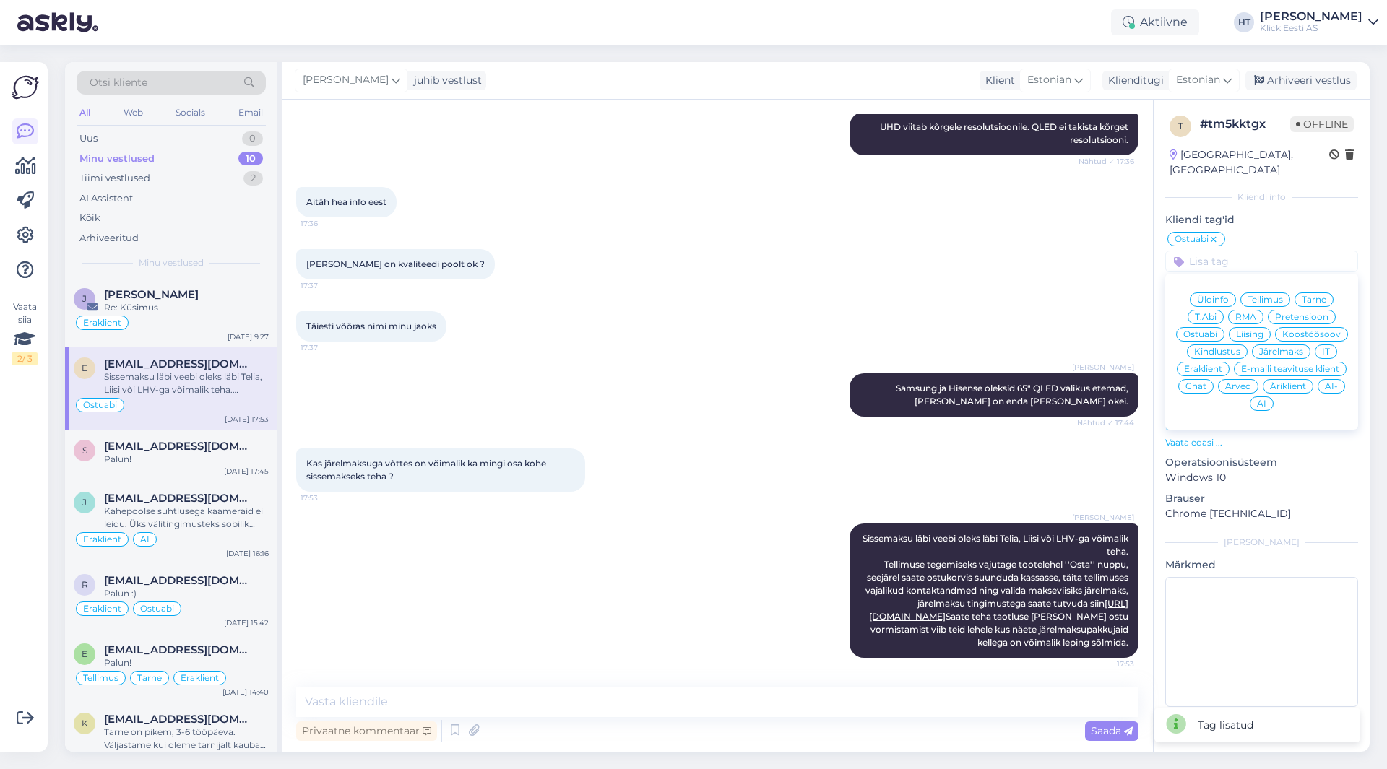
click at [1205, 365] on span "Eraklient" at bounding box center [1203, 369] width 38 height 9
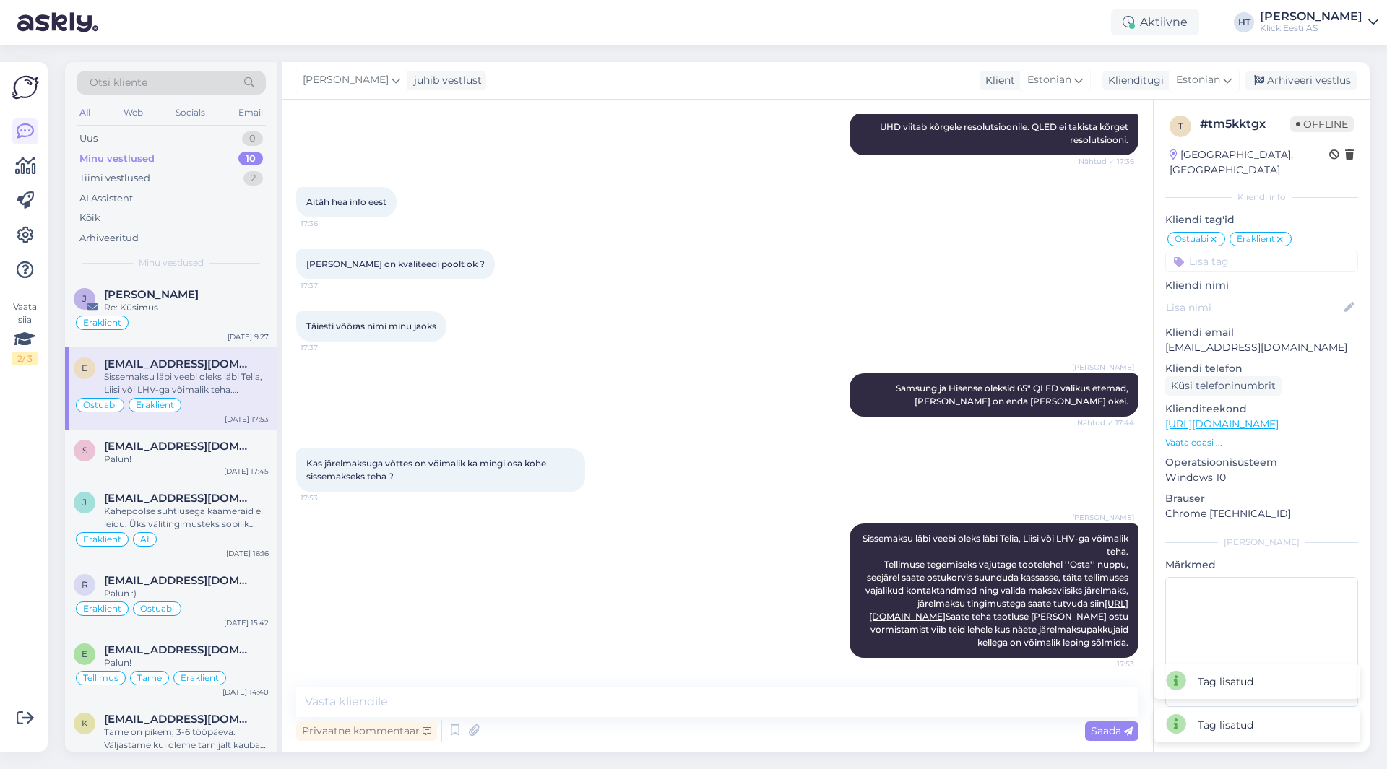
click at [1253, 254] on input at bounding box center [1261, 262] width 193 height 22
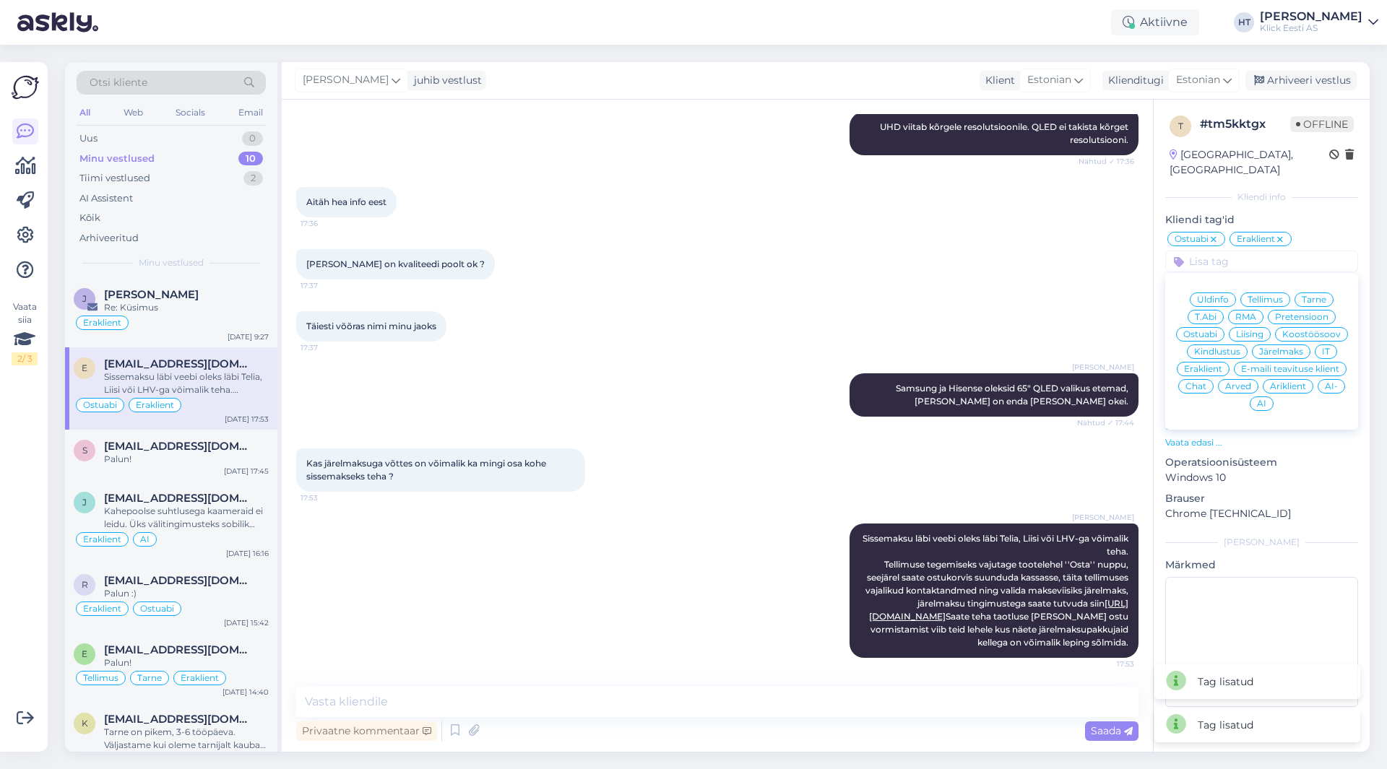
click at [1280, 347] on span "Järelmaks" at bounding box center [1281, 351] width 44 height 9
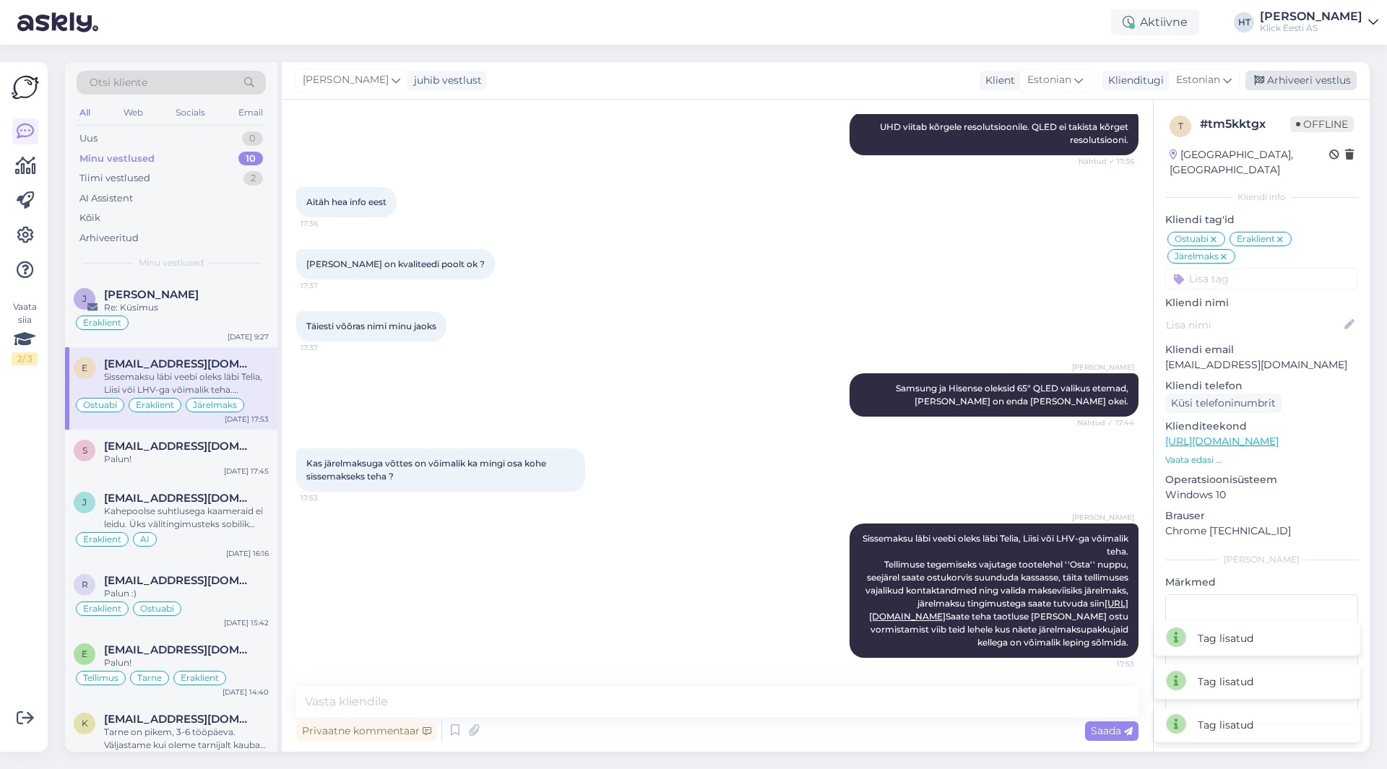
click at [1270, 84] on div "Arhiveeri vestlus" at bounding box center [1300, 81] width 111 height 20
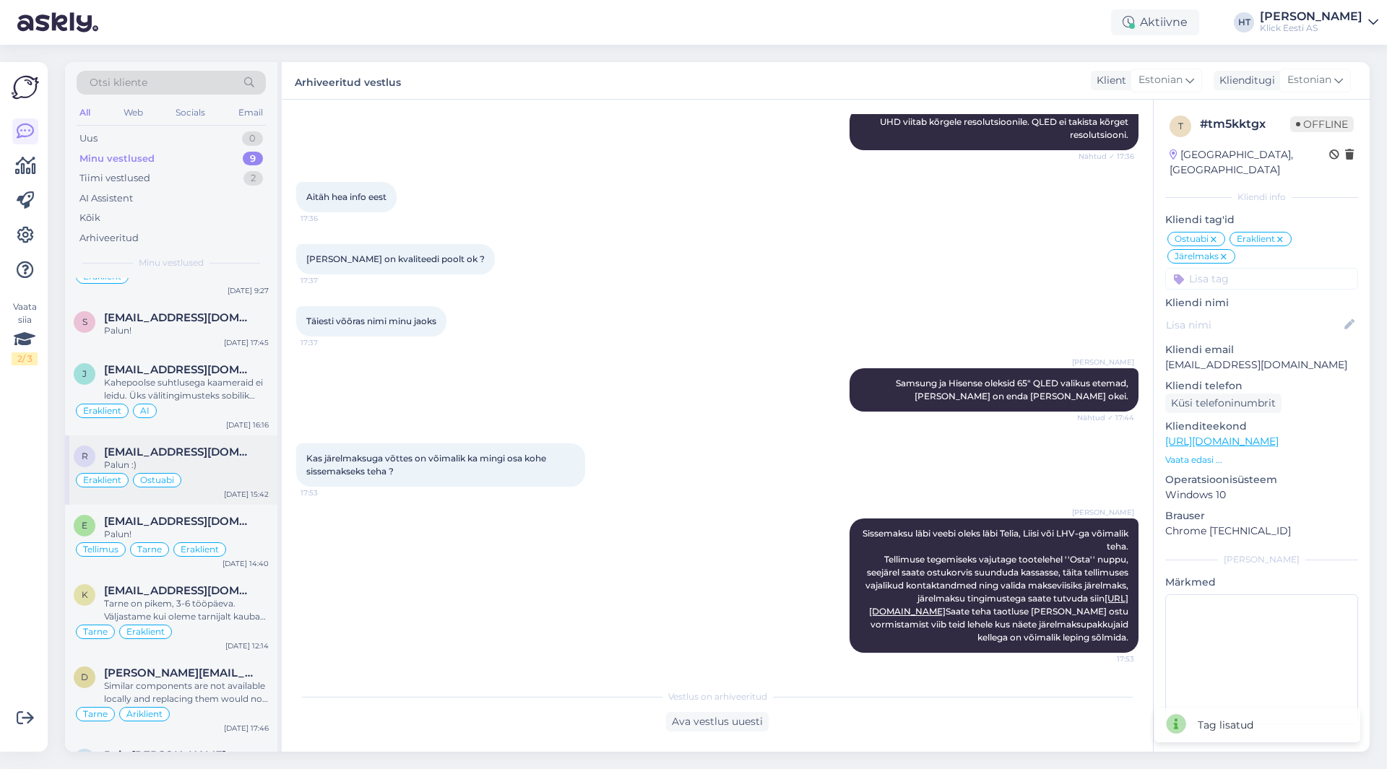
scroll to position [72, 0]
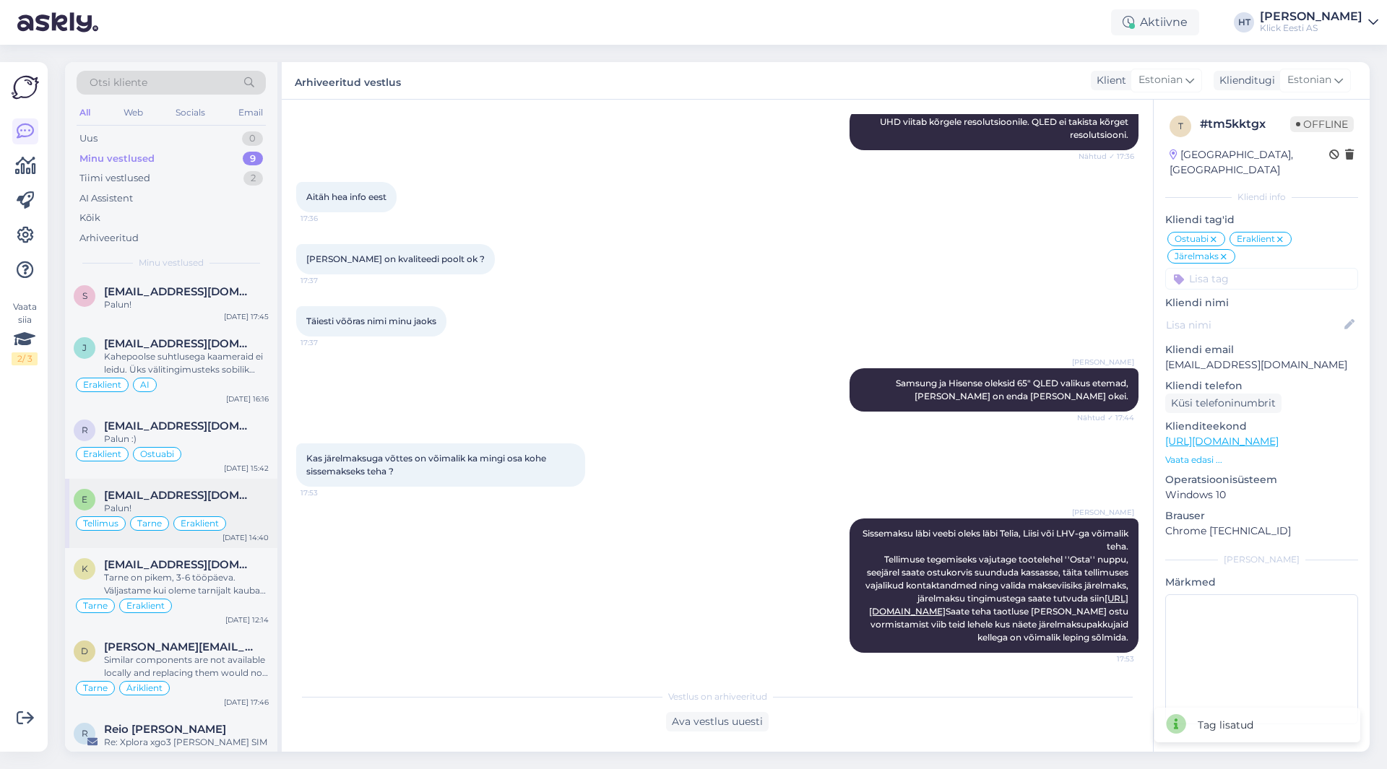
click at [206, 495] on span "[EMAIL_ADDRESS][DOMAIN_NAME]" at bounding box center [179, 495] width 150 height 13
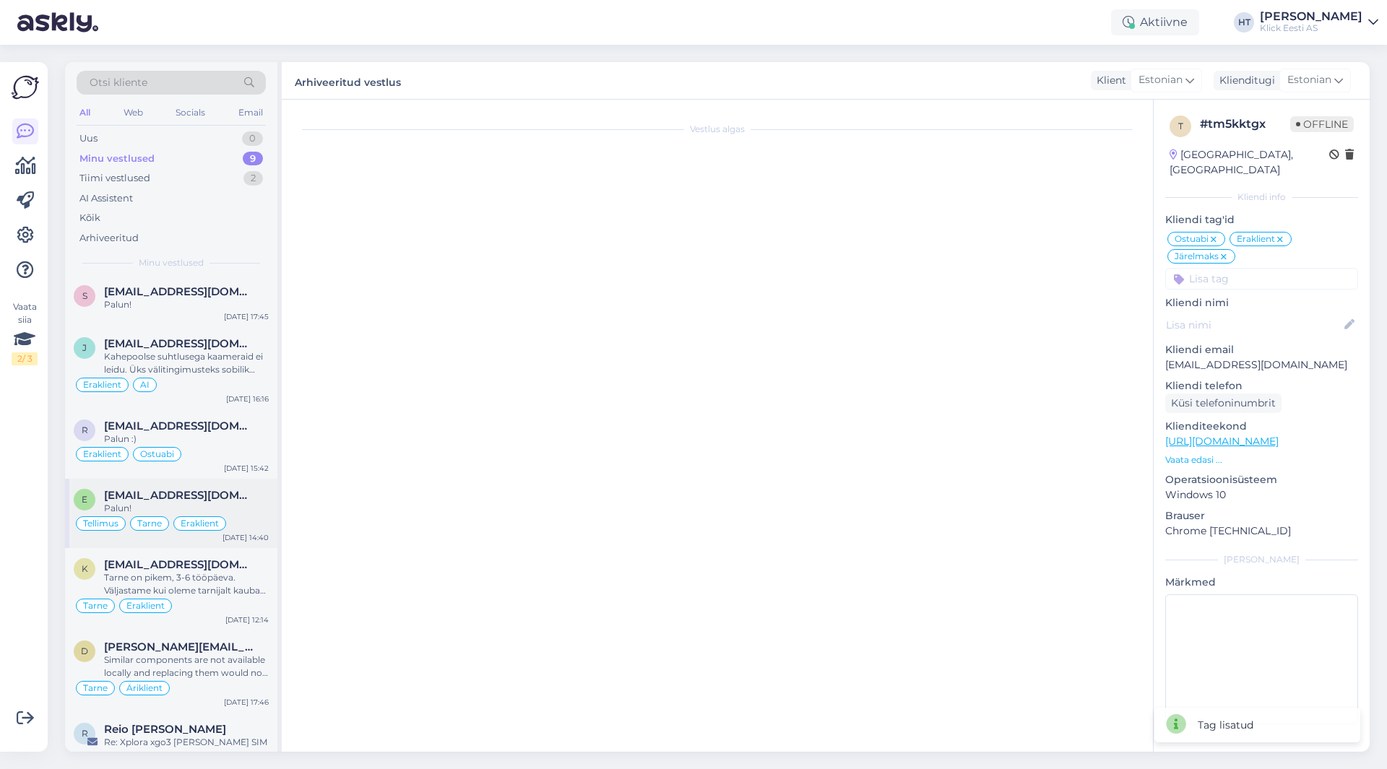
scroll to position [1408, 0]
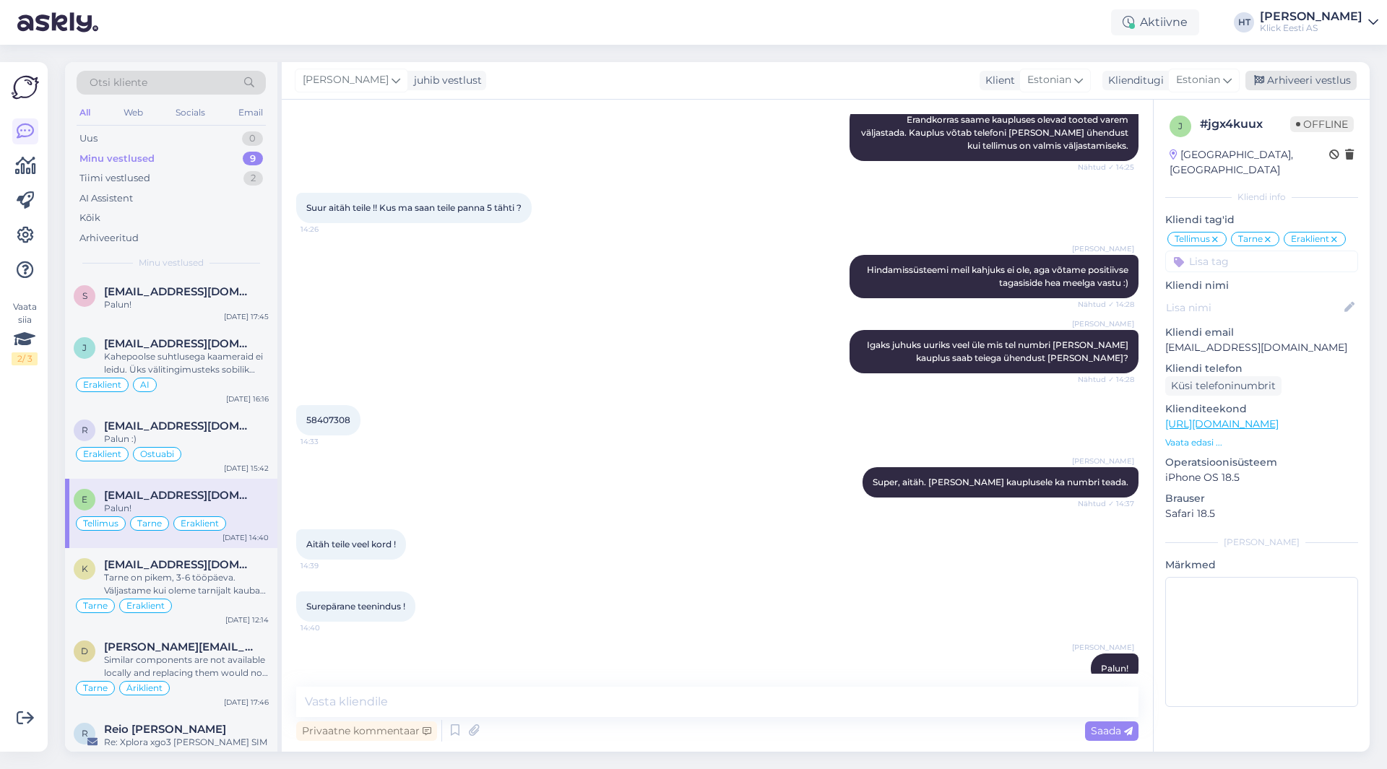
click at [1298, 85] on div "Arhiveeri vestlus" at bounding box center [1300, 81] width 111 height 20
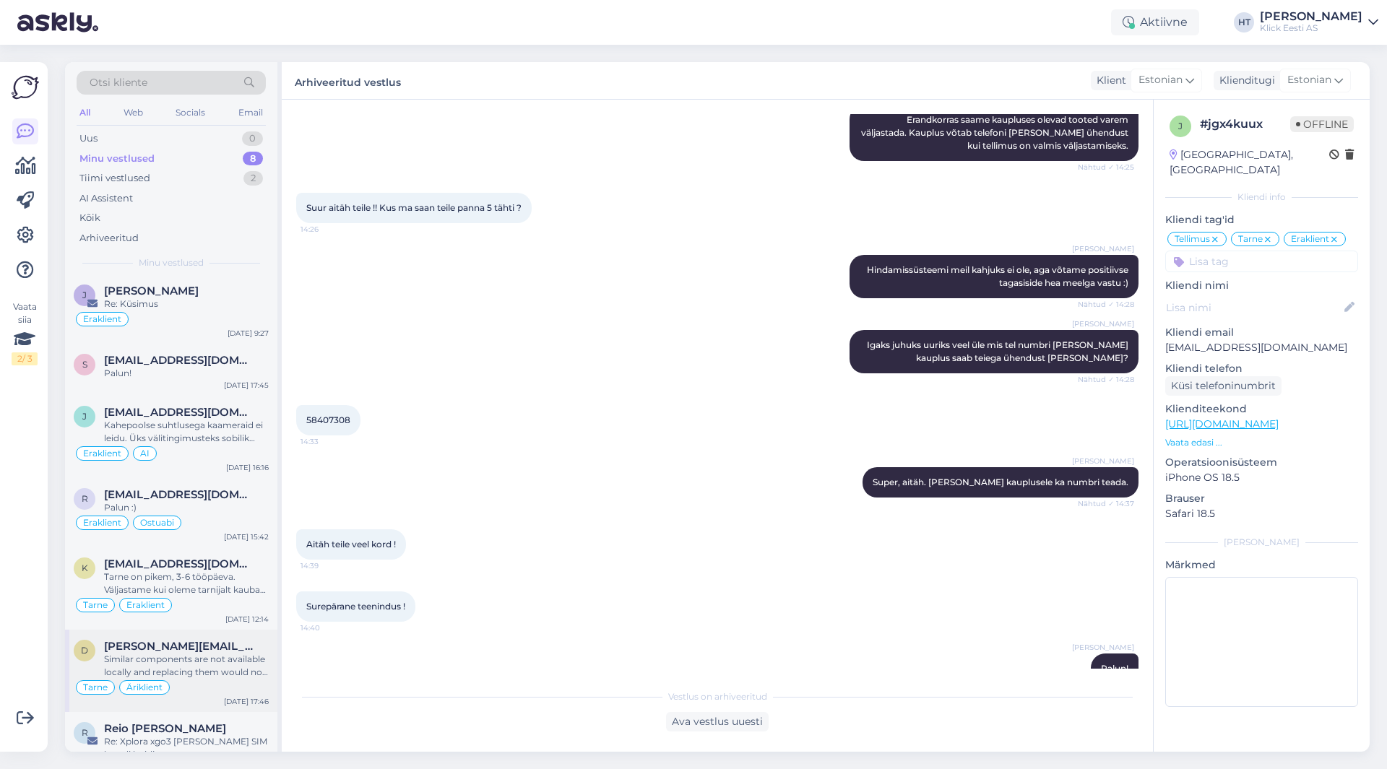
scroll to position [0, 0]
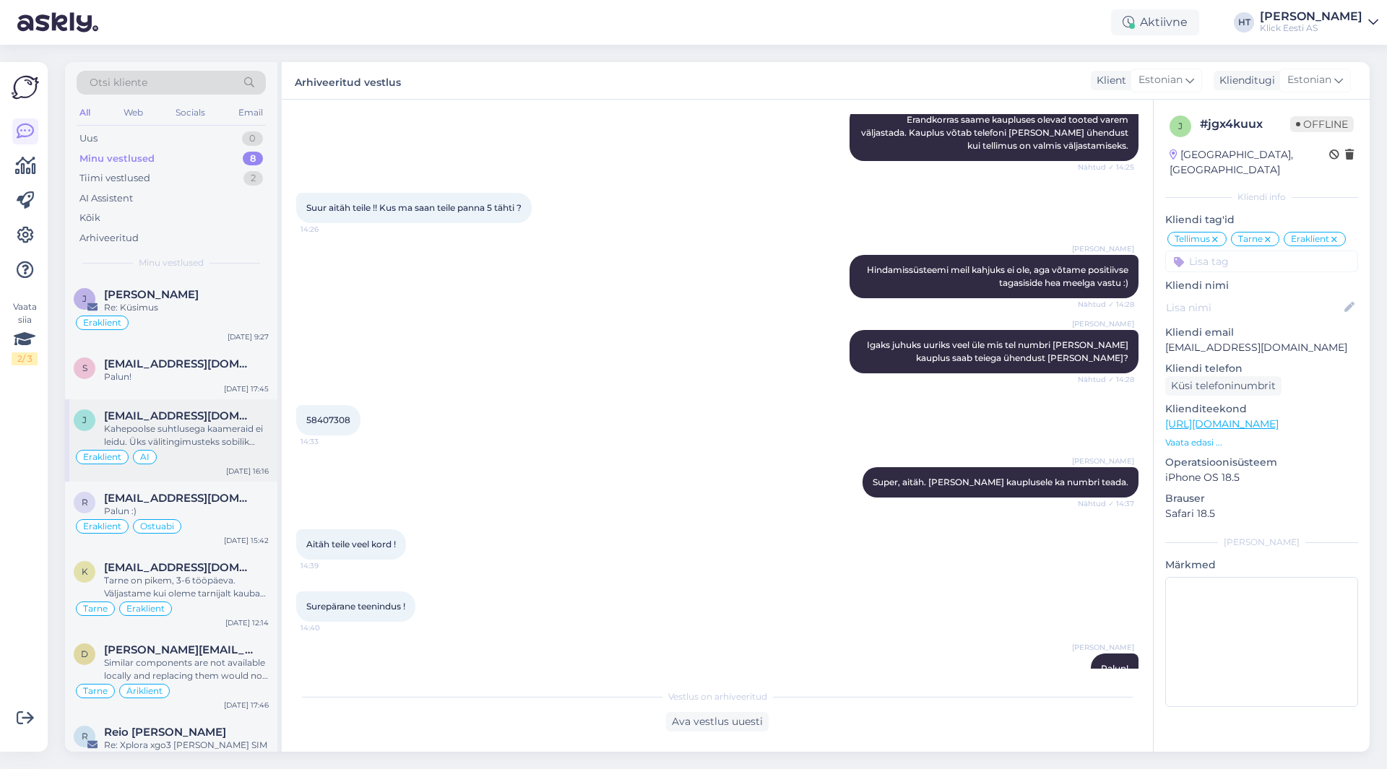
click at [204, 459] on div "Eraklient AI" at bounding box center [171, 457] width 195 height 17
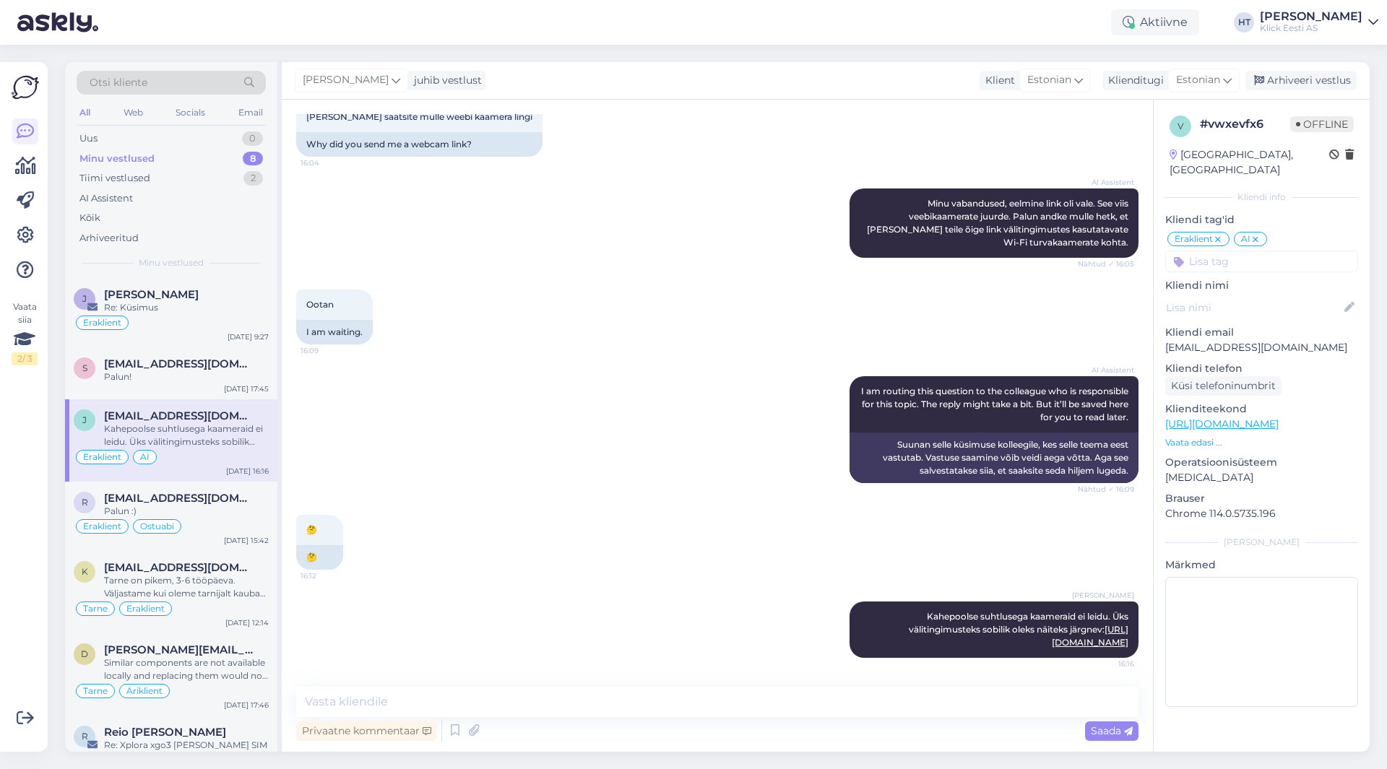
click at [1243, 251] on input at bounding box center [1261, 262] width 193 height 22
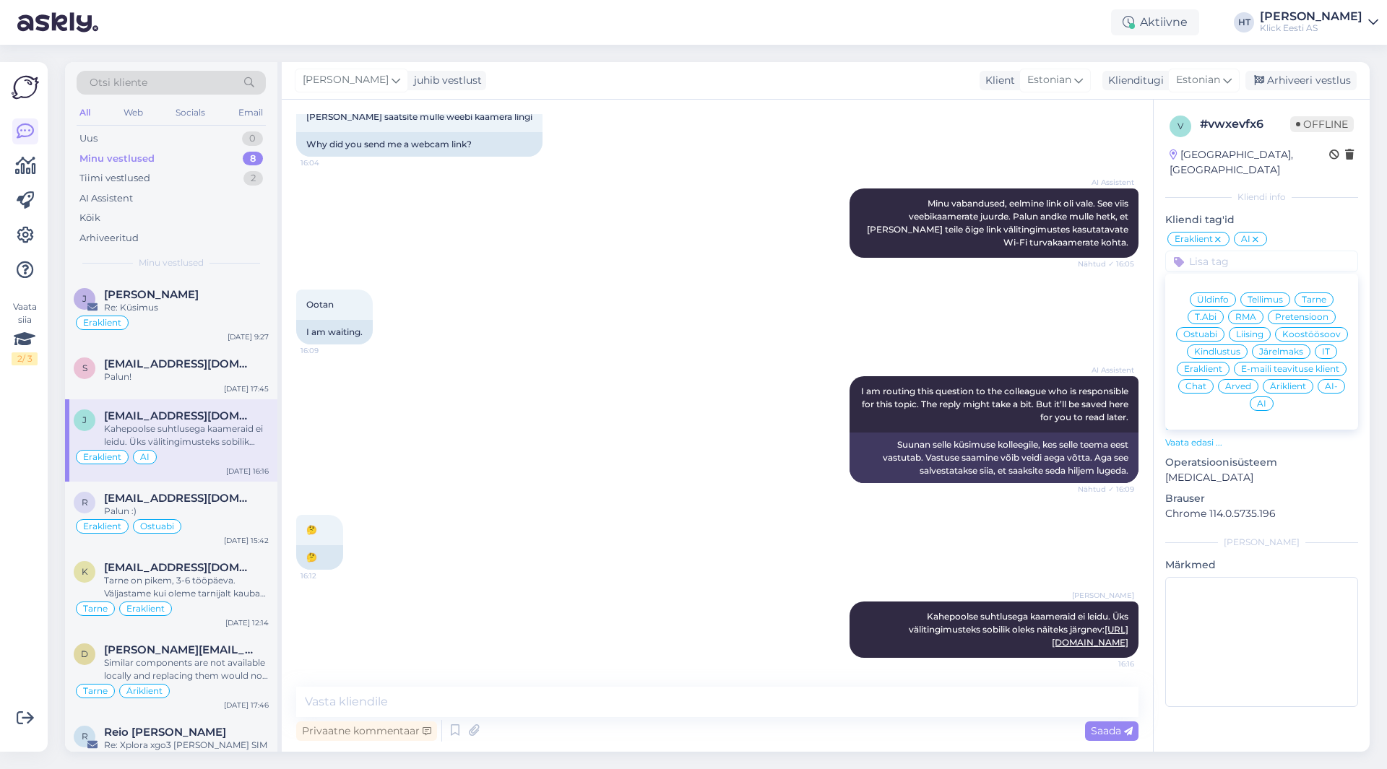
click at [1213, 330] on span "Ostuabi" at bounding box center [1200, 334] width 34 height 9
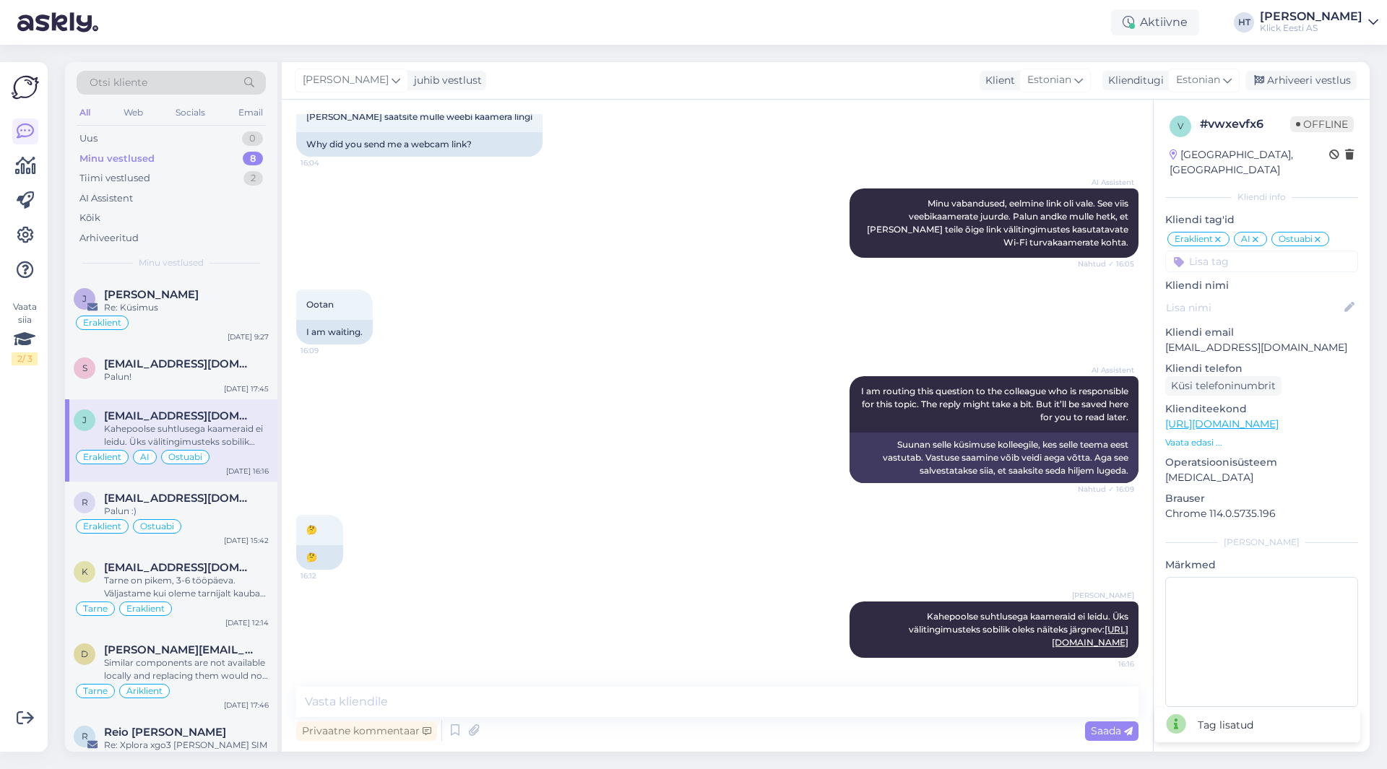
click at [1264, 251] on input at bounding box center [1261, 262] width 193 height 22
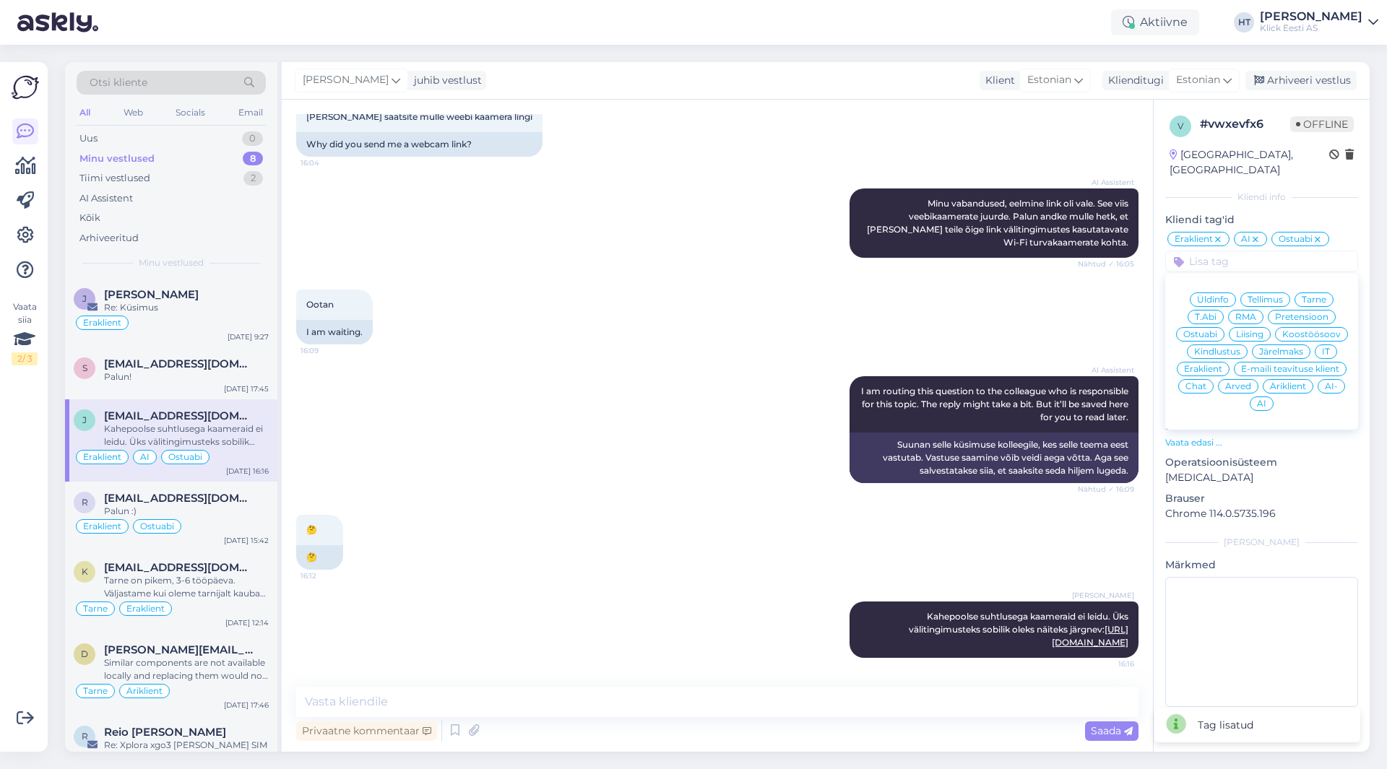
click at [1322, 379] on div "AI-" at bounding box center [1331, 386] width 27 height 14
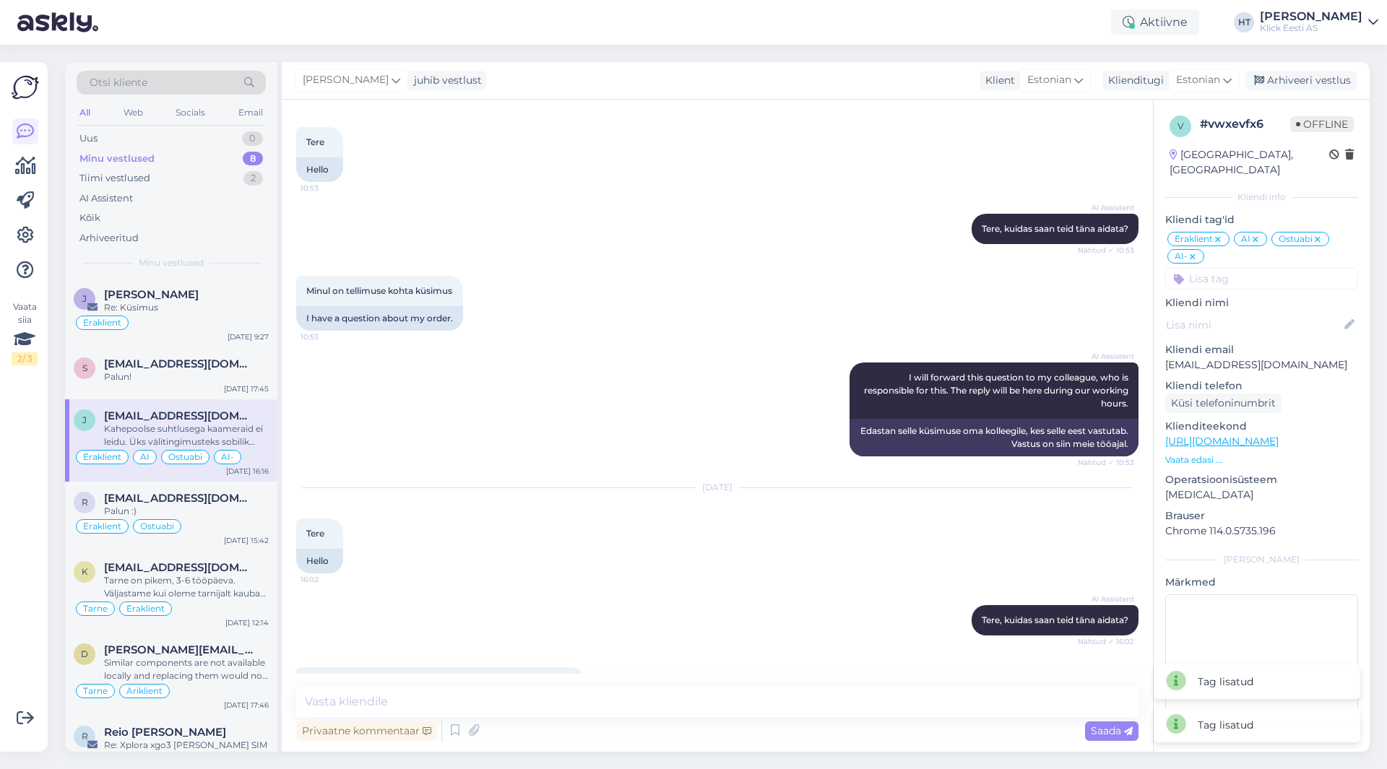
scroll to position [0, 0]
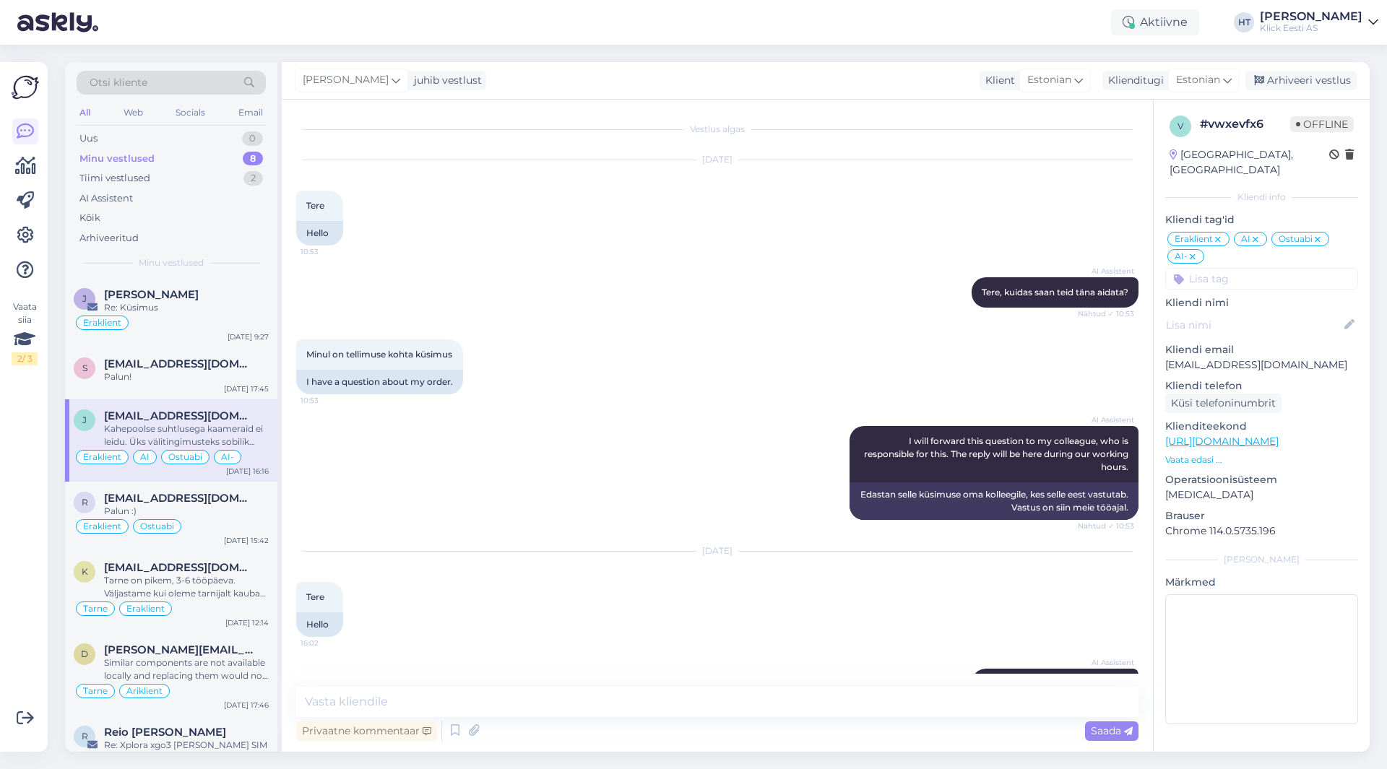
click at [1255, 234] on icon at bounding box center [1255, 240] width 9 height 12
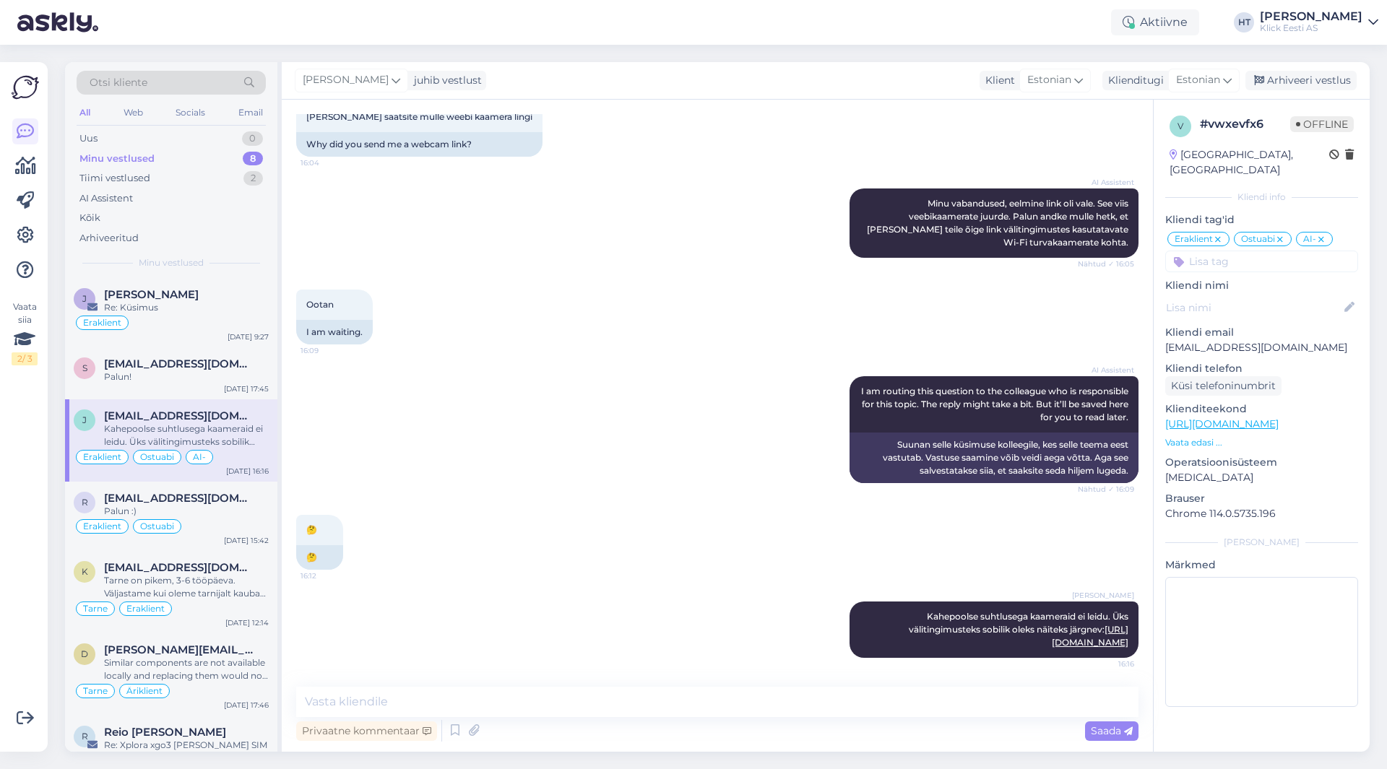
scroll to position [908, 0]
click at [236, 369] on div "[EMAIL_ADDRESS][DOMAIN_NAME]" at bounding box center [186, 364] width 165 height 13
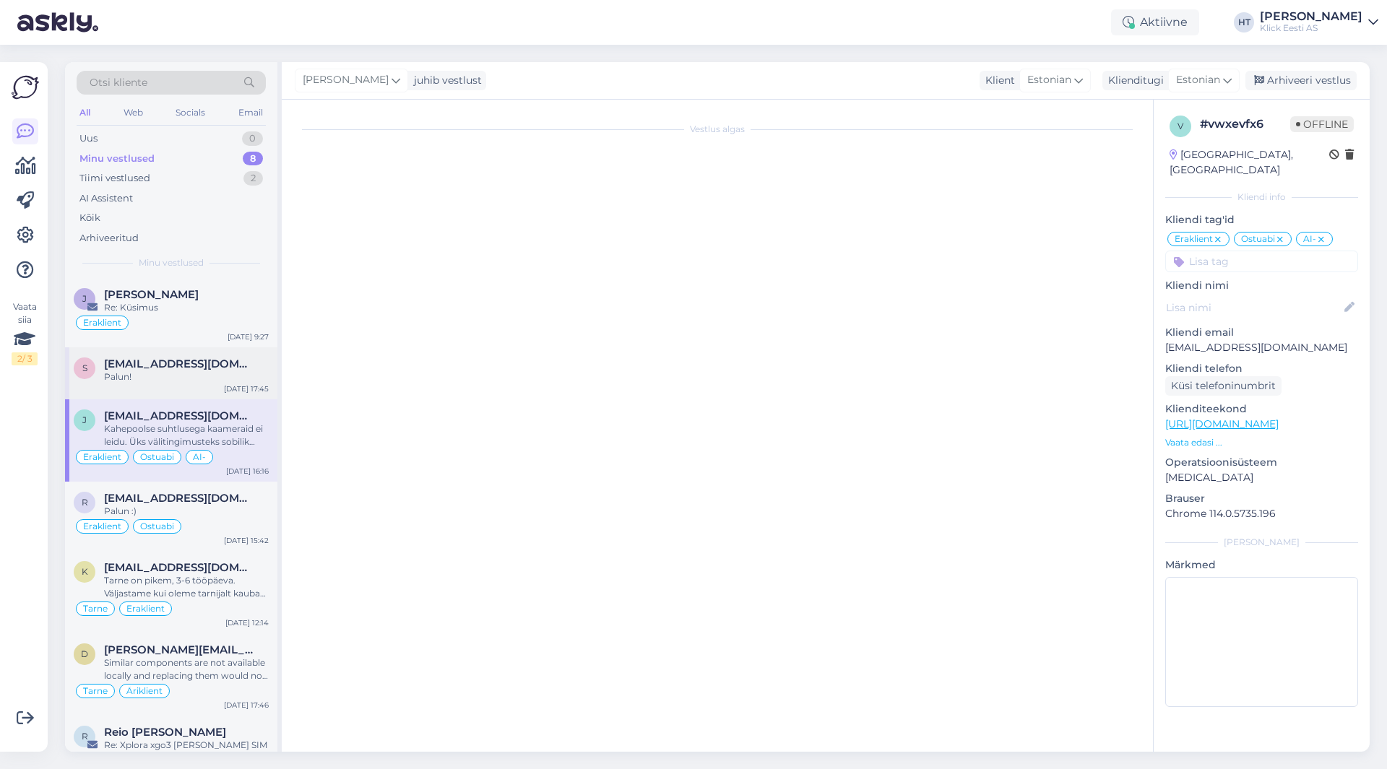
scroll to position [0, 0]
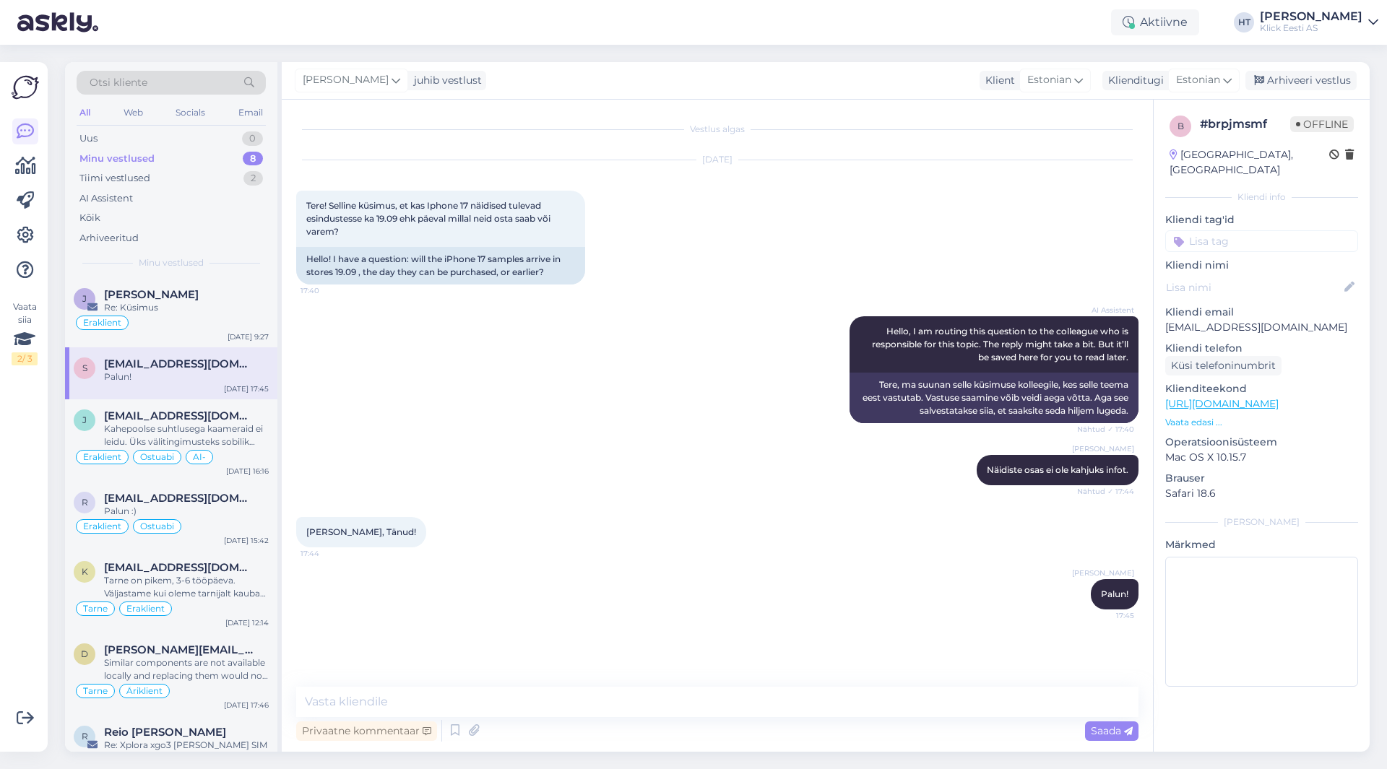
click at [1240, 230] on input at bounding box center [1261, 241] width 193 height 22
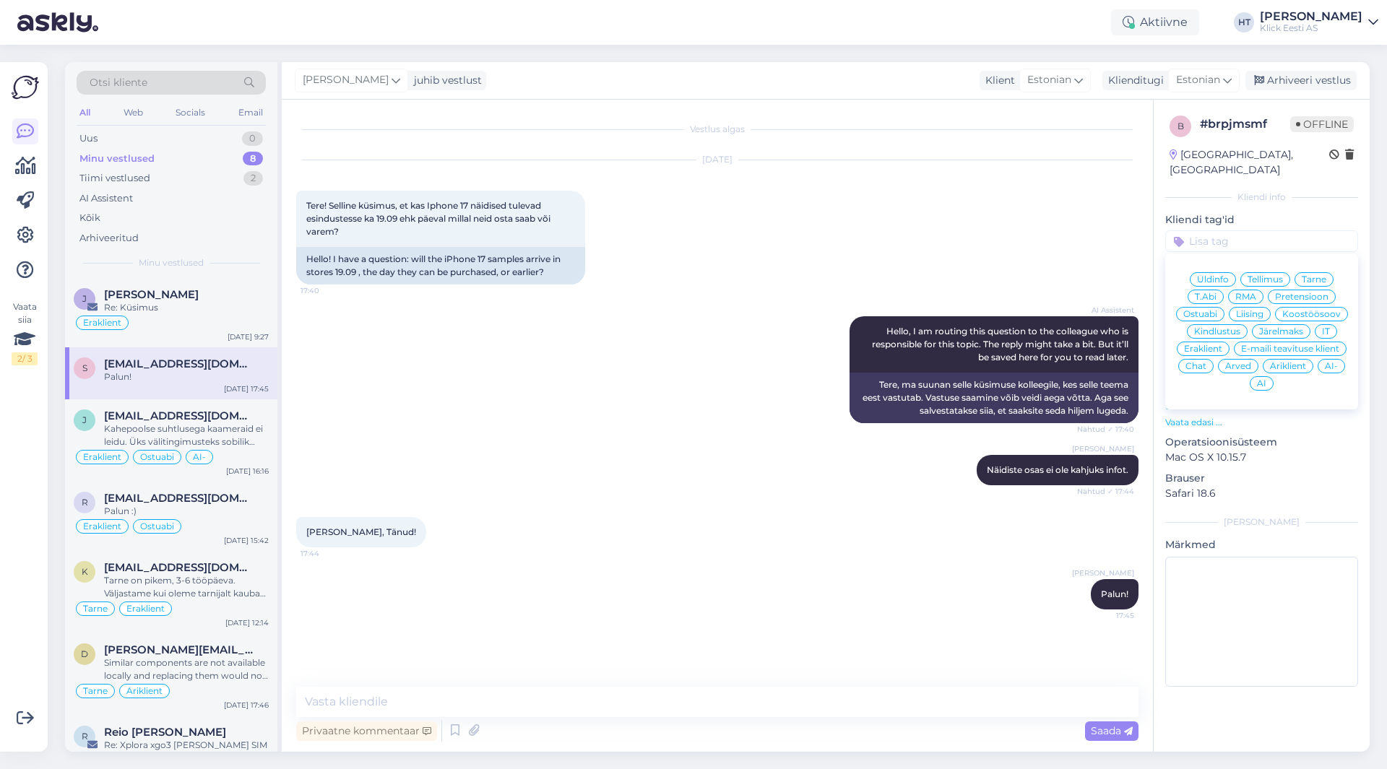
click at [1220, 275] on span "Üldinfo" at bounding box center [1213, 279] width 32 height 9
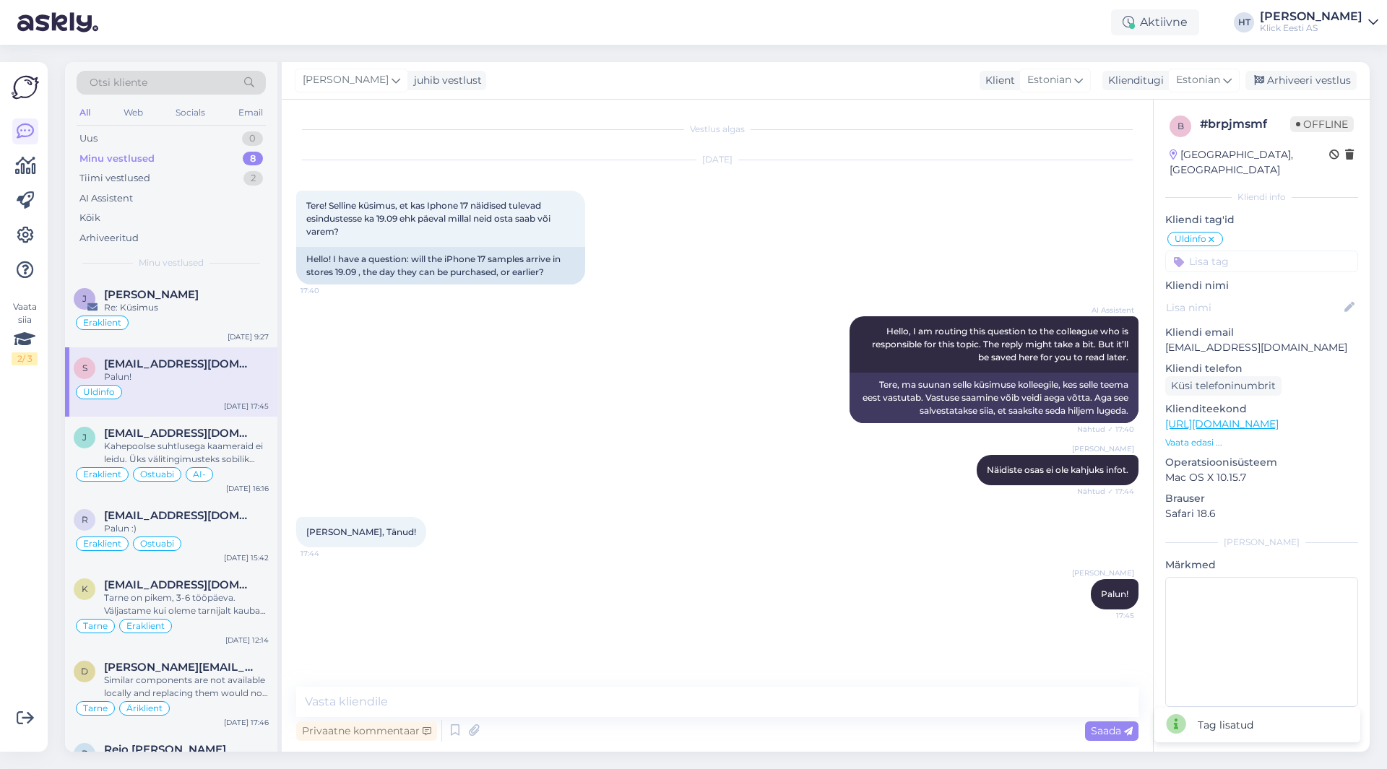
click at [1232, 251] on input at bounding box center [1261, 262] width 193 height 22
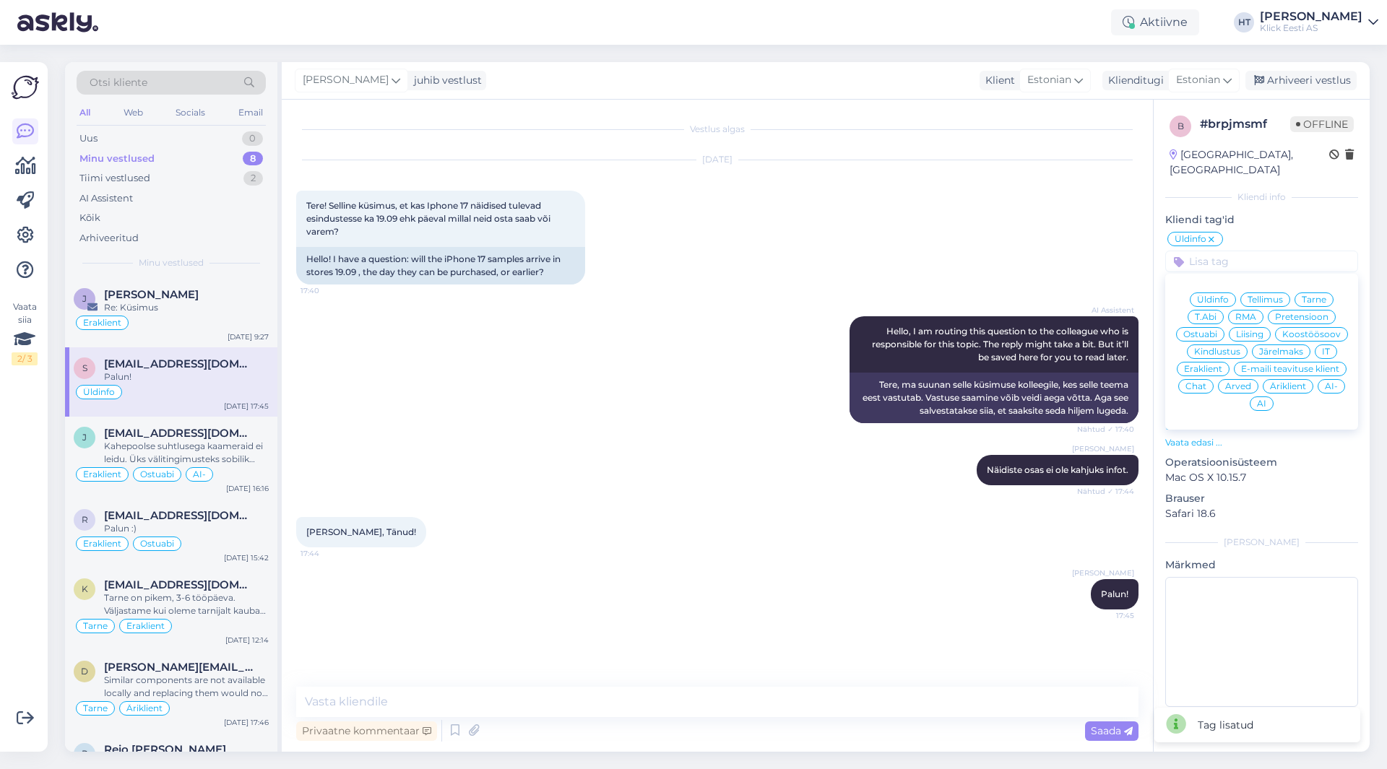
click at [1289, 382] on span "Äriklient" at bounding box center [1288, 386] width 36 height 9
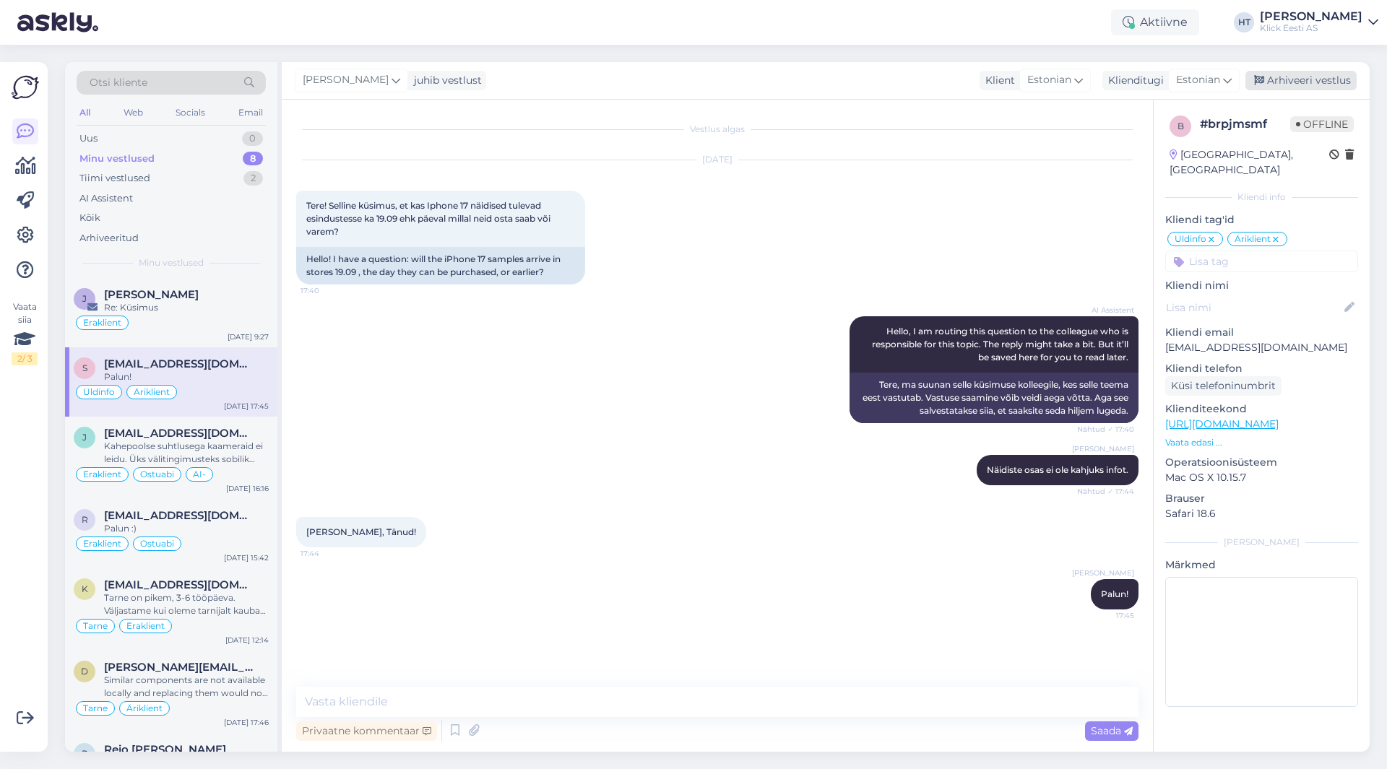
click at [1307, 86] on div "Arhiveeri vestlus" at bounding box center [1300, 81] width 111 height 20
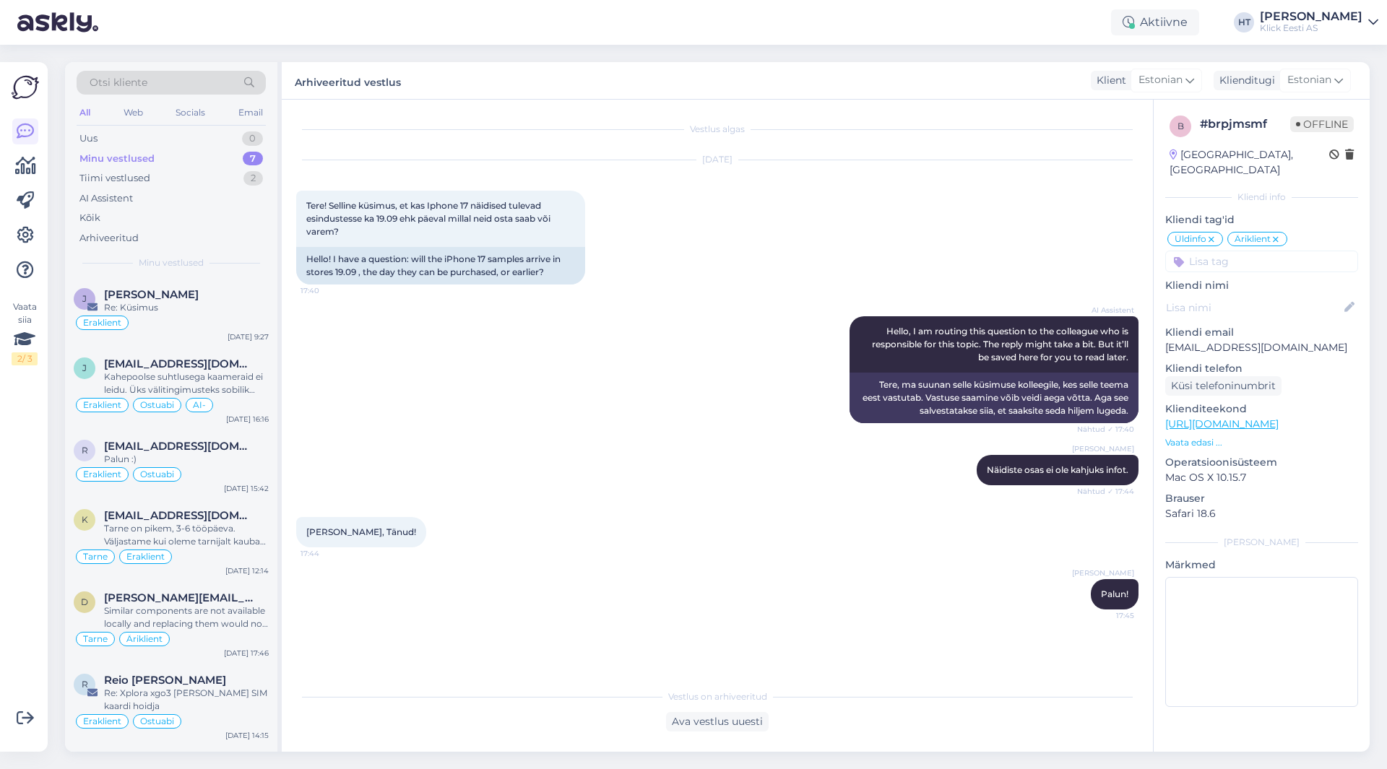
click at [459, 342] on div "AI Assistent Hello, I am routing this question to the colleague who is responsi…" at bounding box center [717, 369] width 842 height 139
click at [209, 182] on div "Tiimi vestlused 2" at bounding box center [171, 178] width 189 height 20
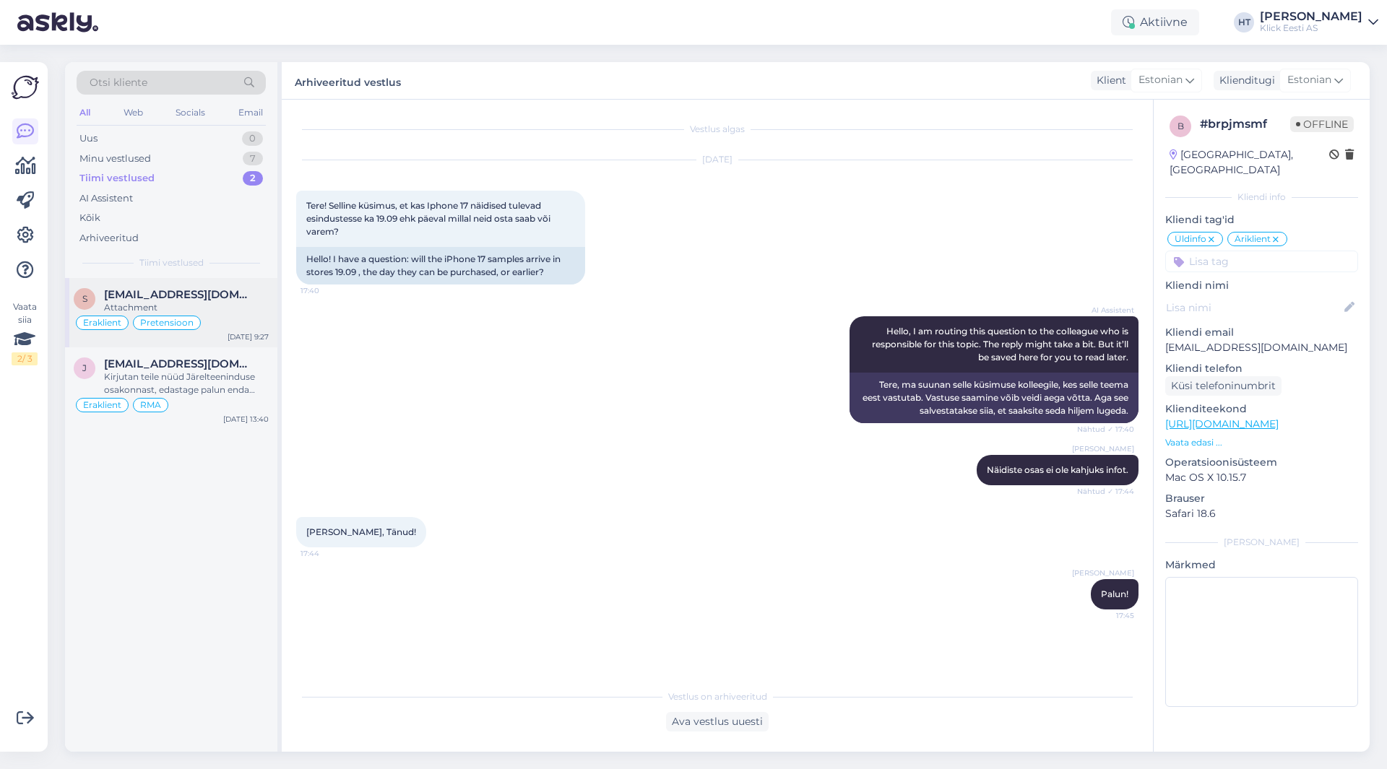
click at [223, 302] on div "Attachment" at bounding box center [186, 307] width 165 height 13
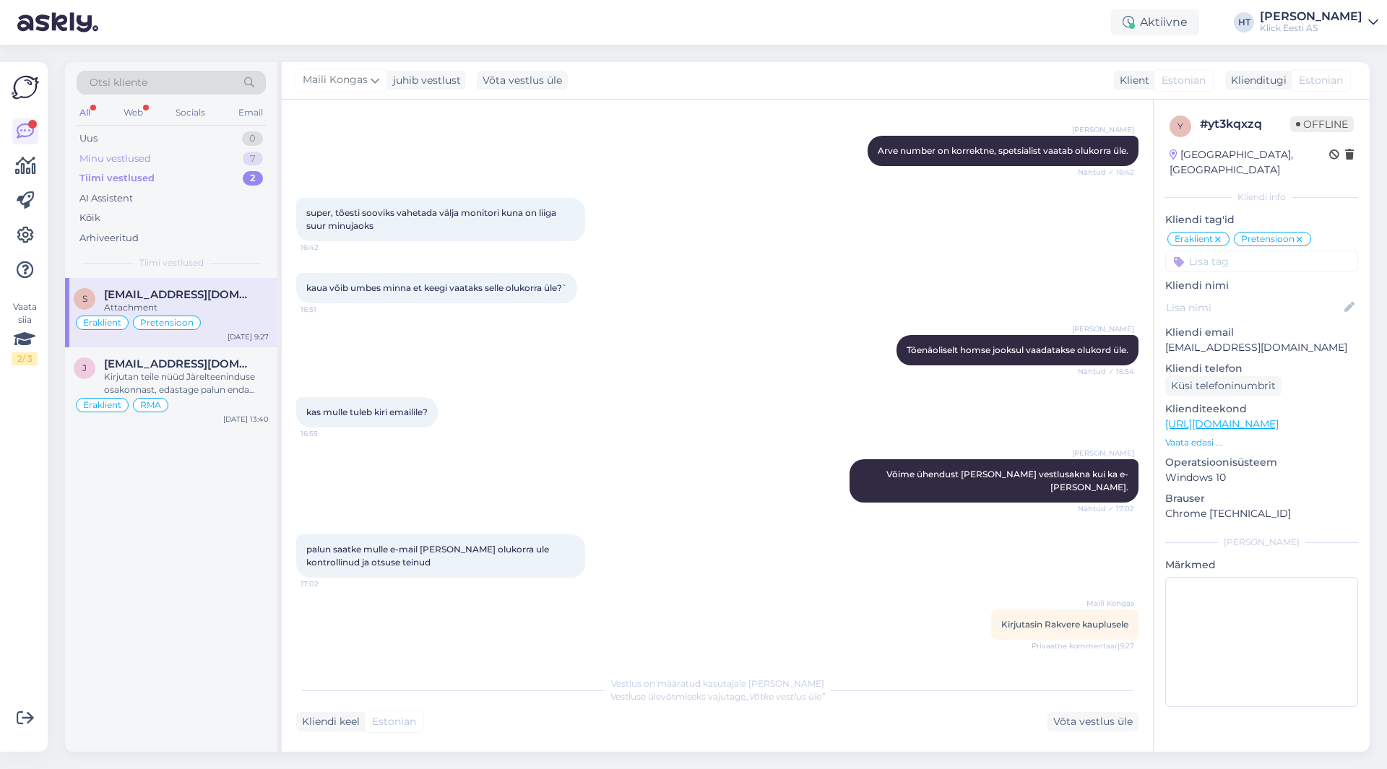
click at [189, 150] on div "Minu vestlused 7" at bounding box center [171, 159] width 189 height 20
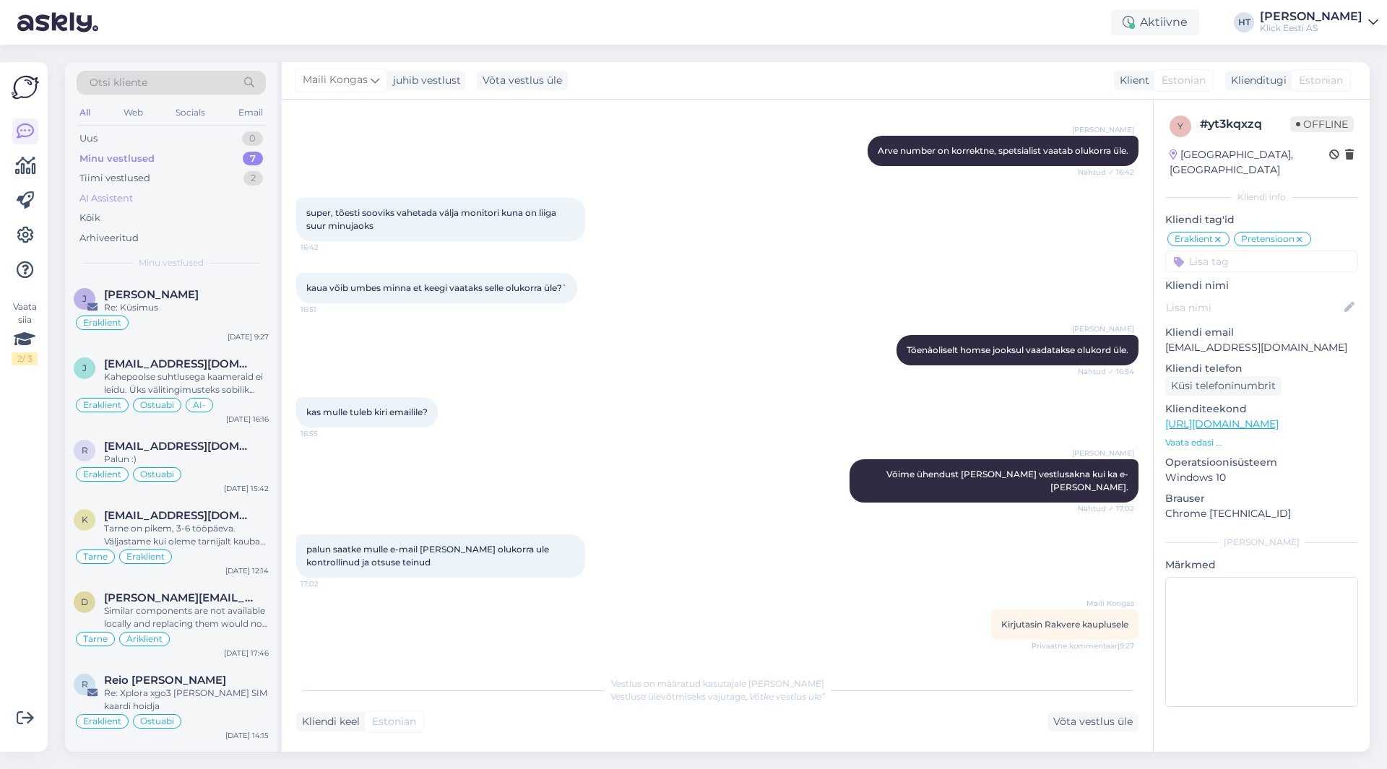
click at [189, 201] on div "AI Assistent" at bounding box center [171, 199] width 189 height 20
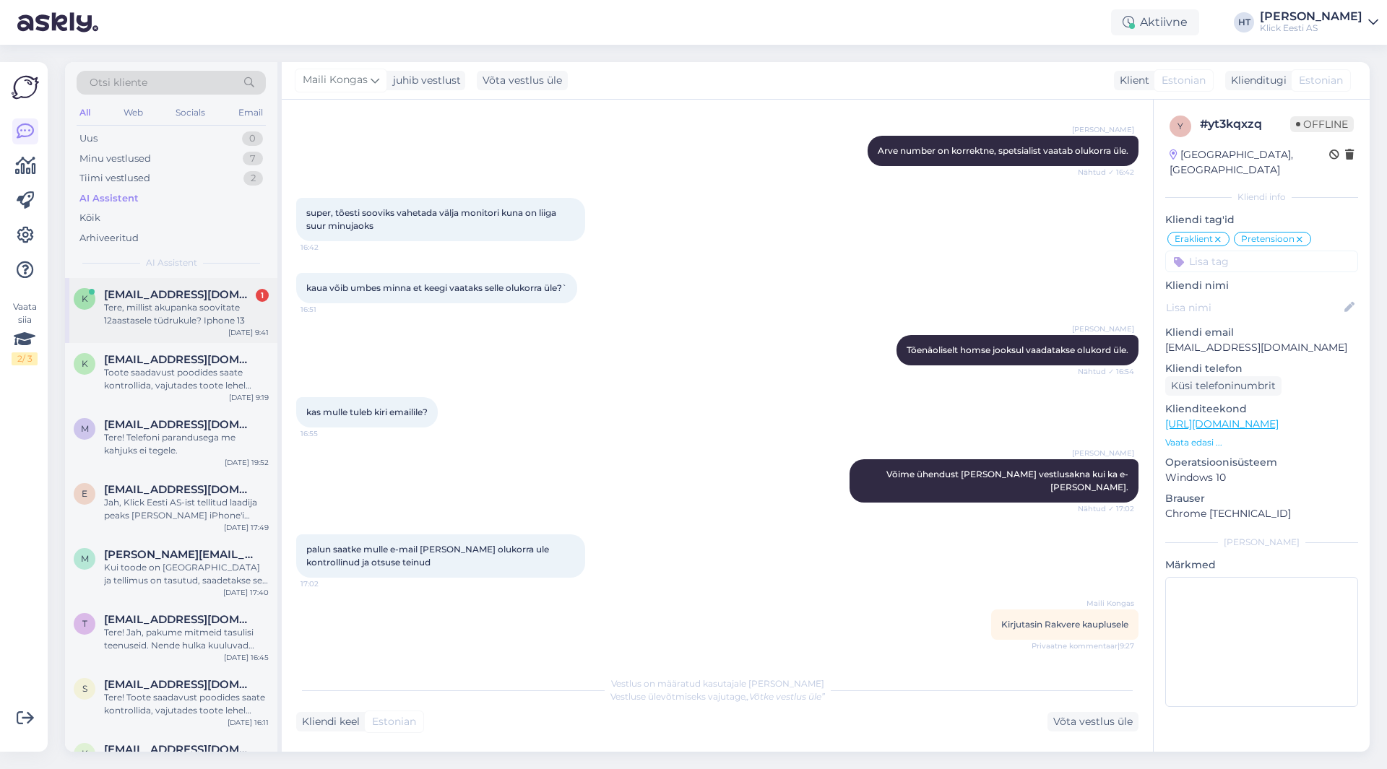
click at [207, 329] on div "K [EMAIL_ADDRESS][DOMAIN_NAME] 1 Tere, millist akupanka soovitate 12aastasele t…" at bounding box center [171, 310] width 212 height 65
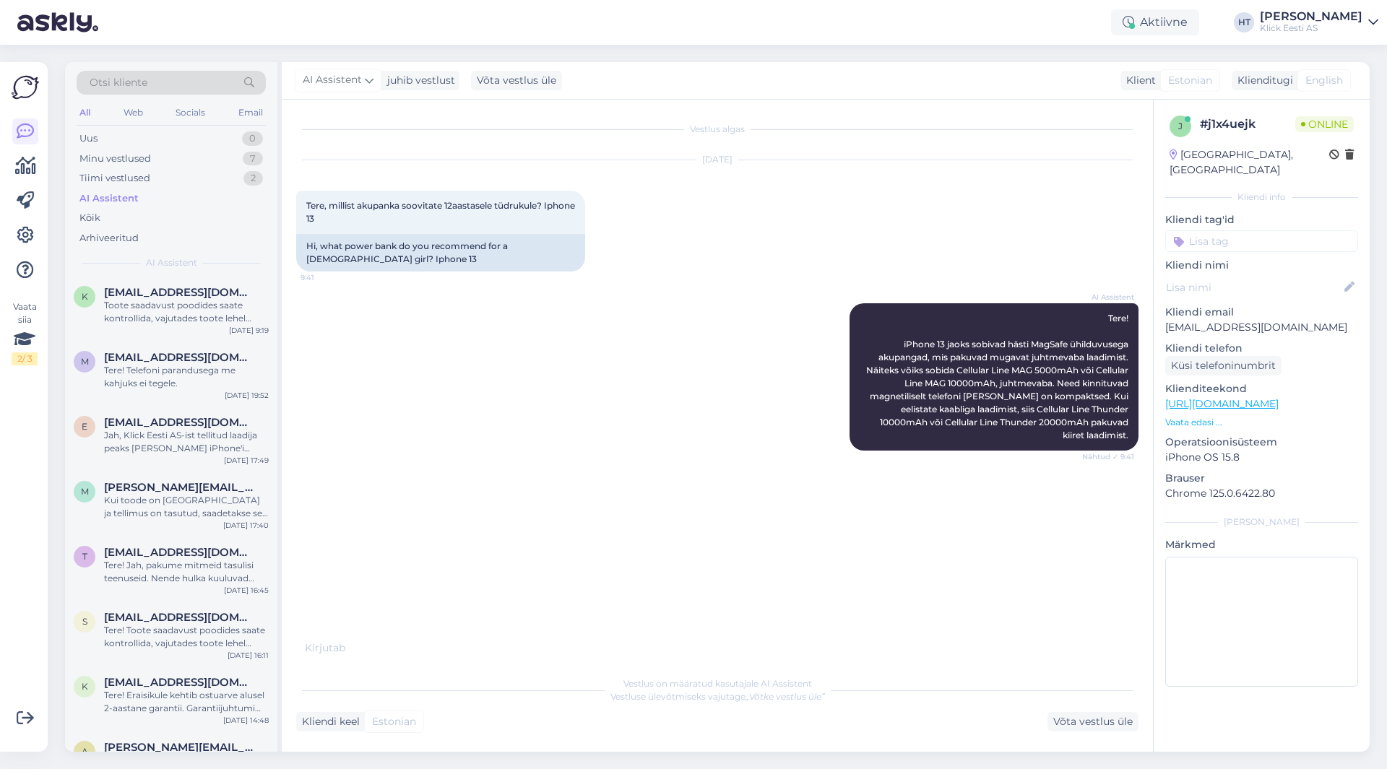
scroll to position [0, 0]
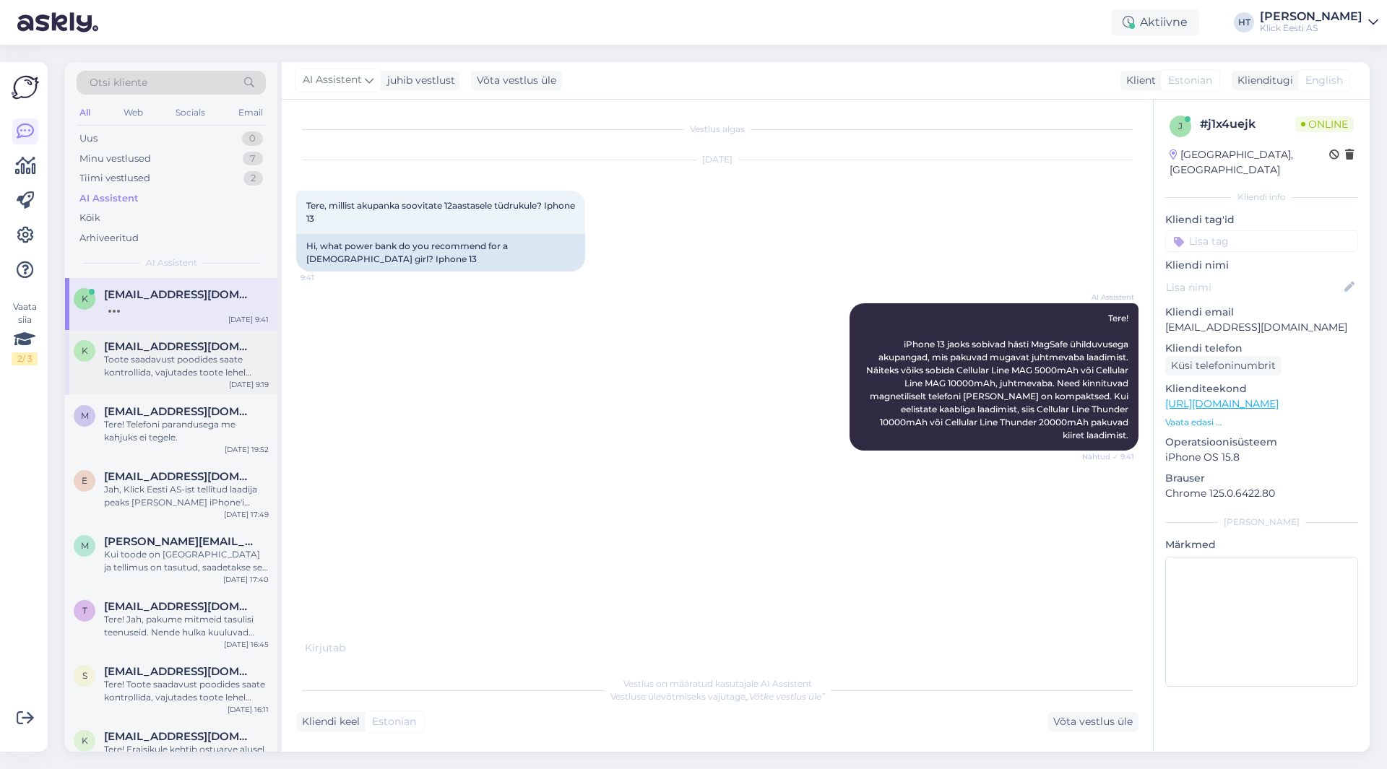
click at [206, 379] on div "Toote saadavust poodides saate kontrollida, vajutades toote lehel "Saadavus poo…" at bounding box center [186, 366] width 165 height 26
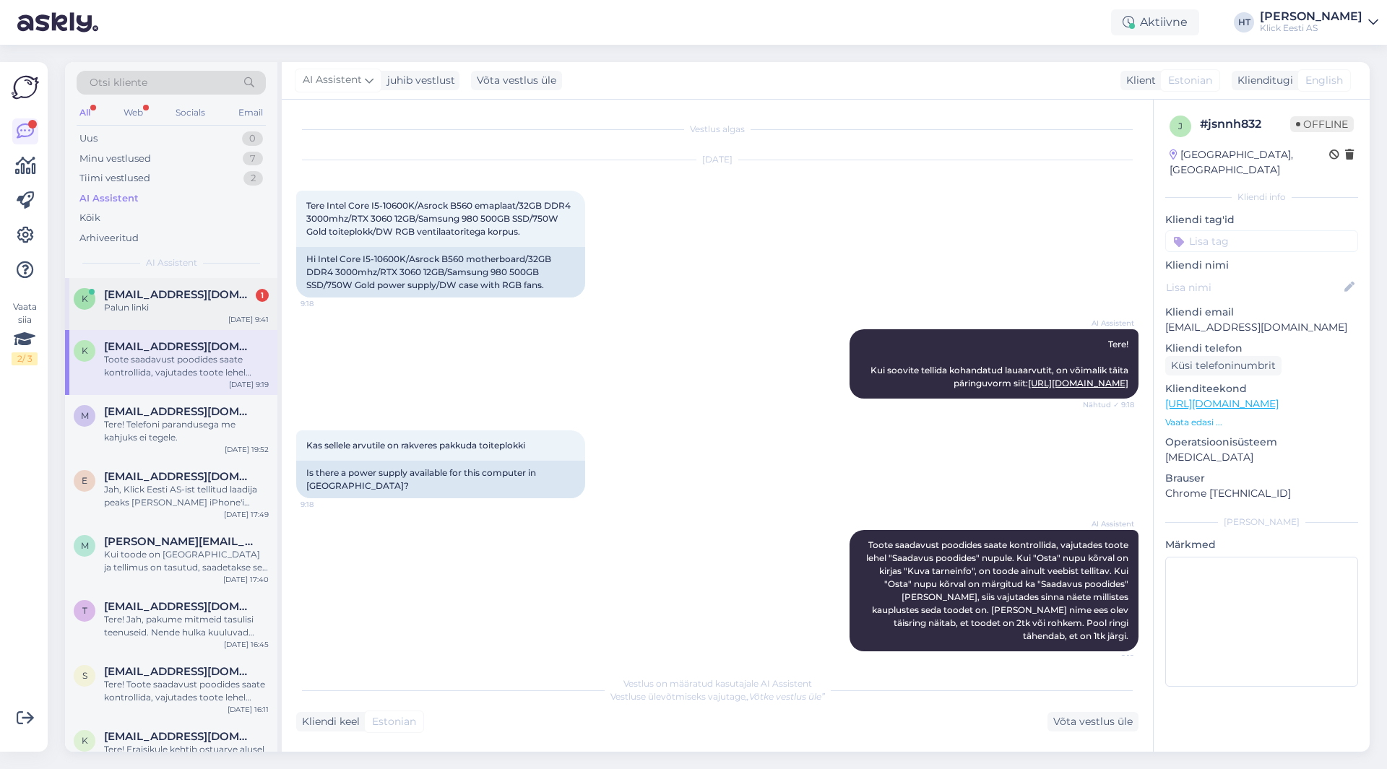
click at [238, 325] on div "K [EMAIL_ADDRESS][DOMAIN_NAME] 1 Palun linki [DATE] 9:41" at bounding box center [171, 304] width 212 height 52
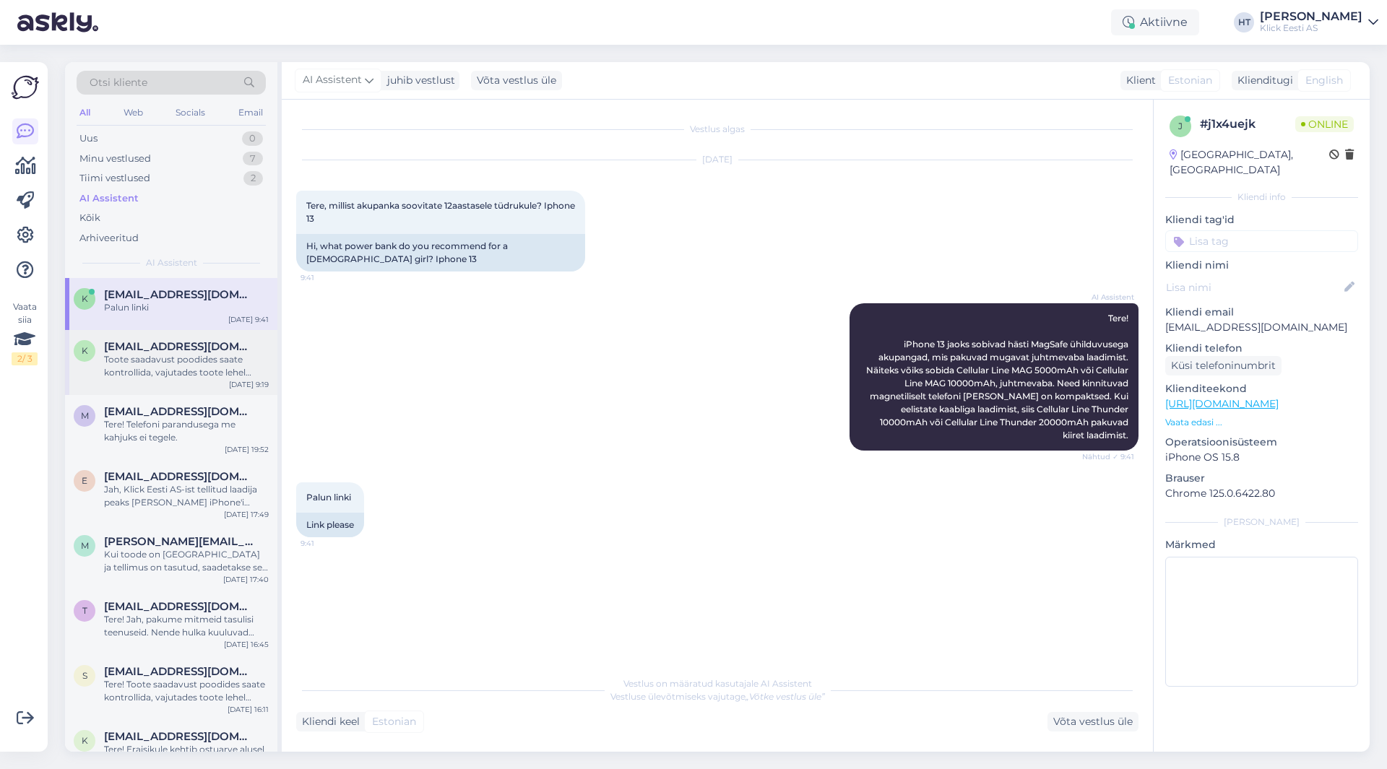
click at [226, 363] on div "Toote saadavust poodides saate kontrollida, vajutades toote lehel "Saadavus poo…" at bounding box center [186, 366] width 165 height 26
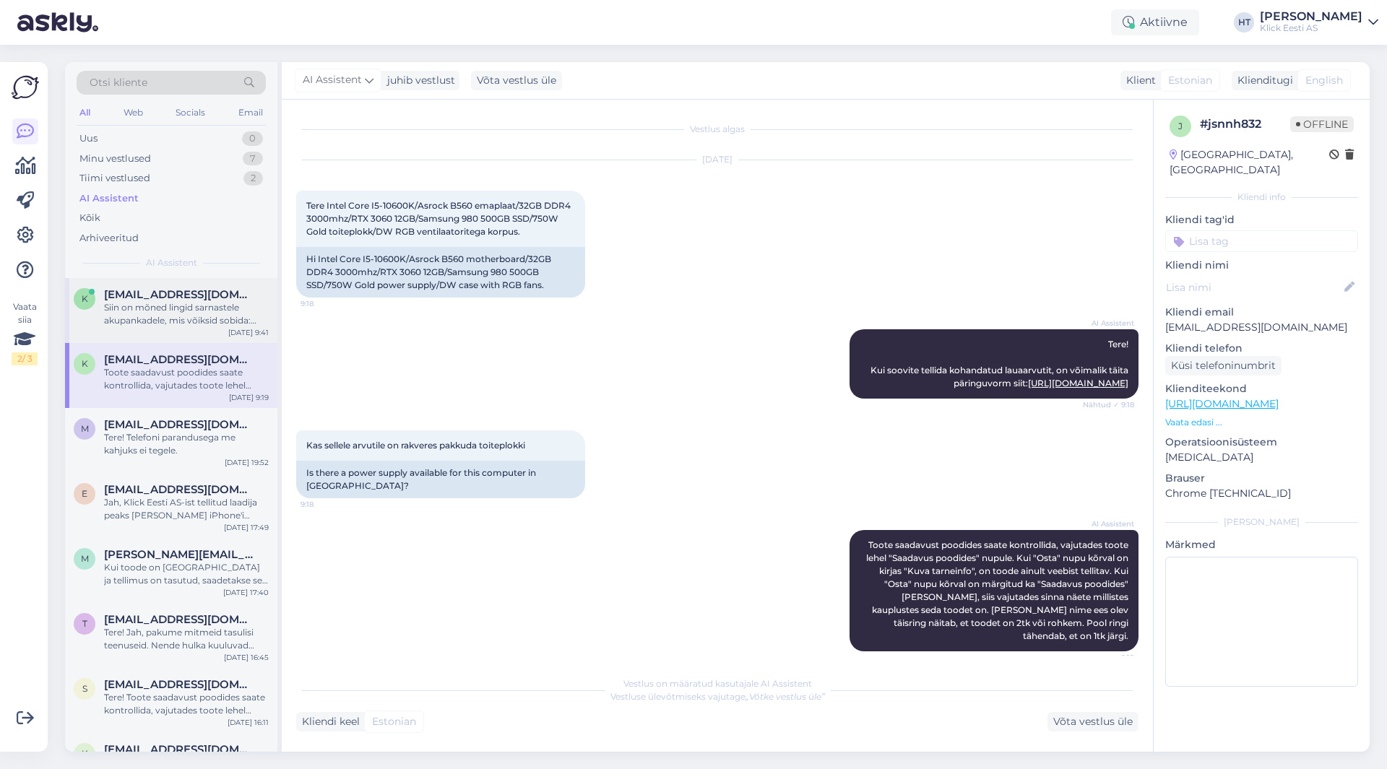
click at [222, 326] on div "Siin on mõned lingid sarnastele akupankadele, mis võiksid sobida: Akupank Anker…" at bounding box center [186, 314] width 165 height 26
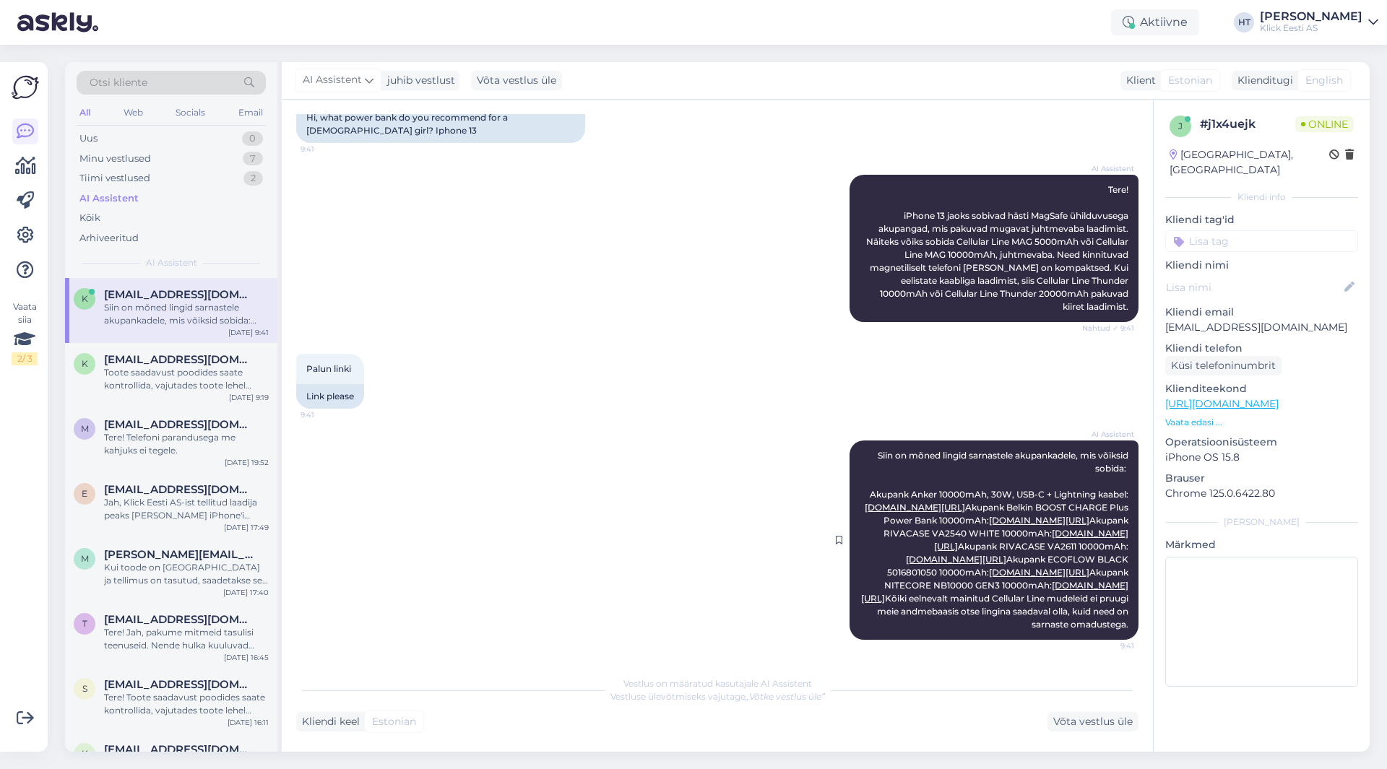
scroll to position [272, 0]
click at [152, 428] on span "[EMAIL_ADDRESS][DOMAIN_NAME]" at bounding box center [179, 424] width 150 height 13
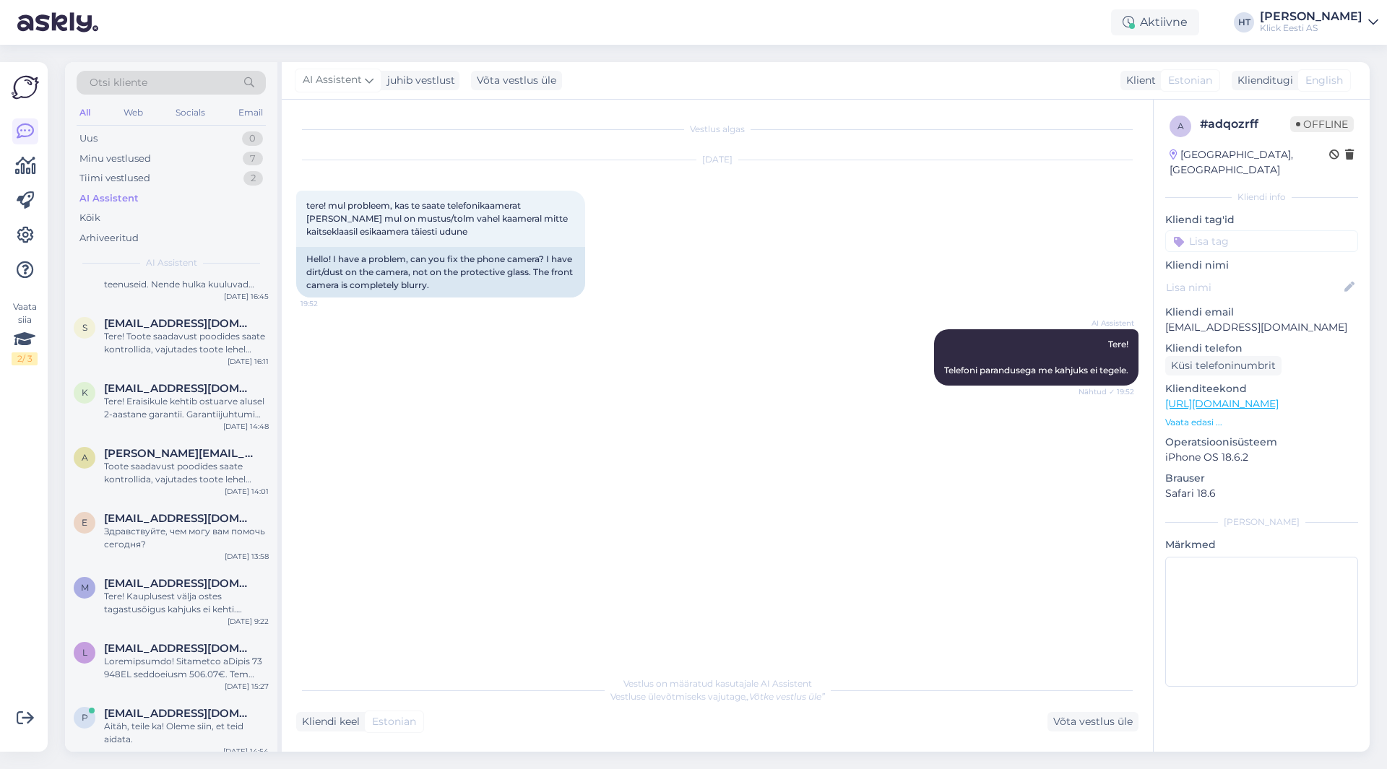
scroll to position [0, 0]
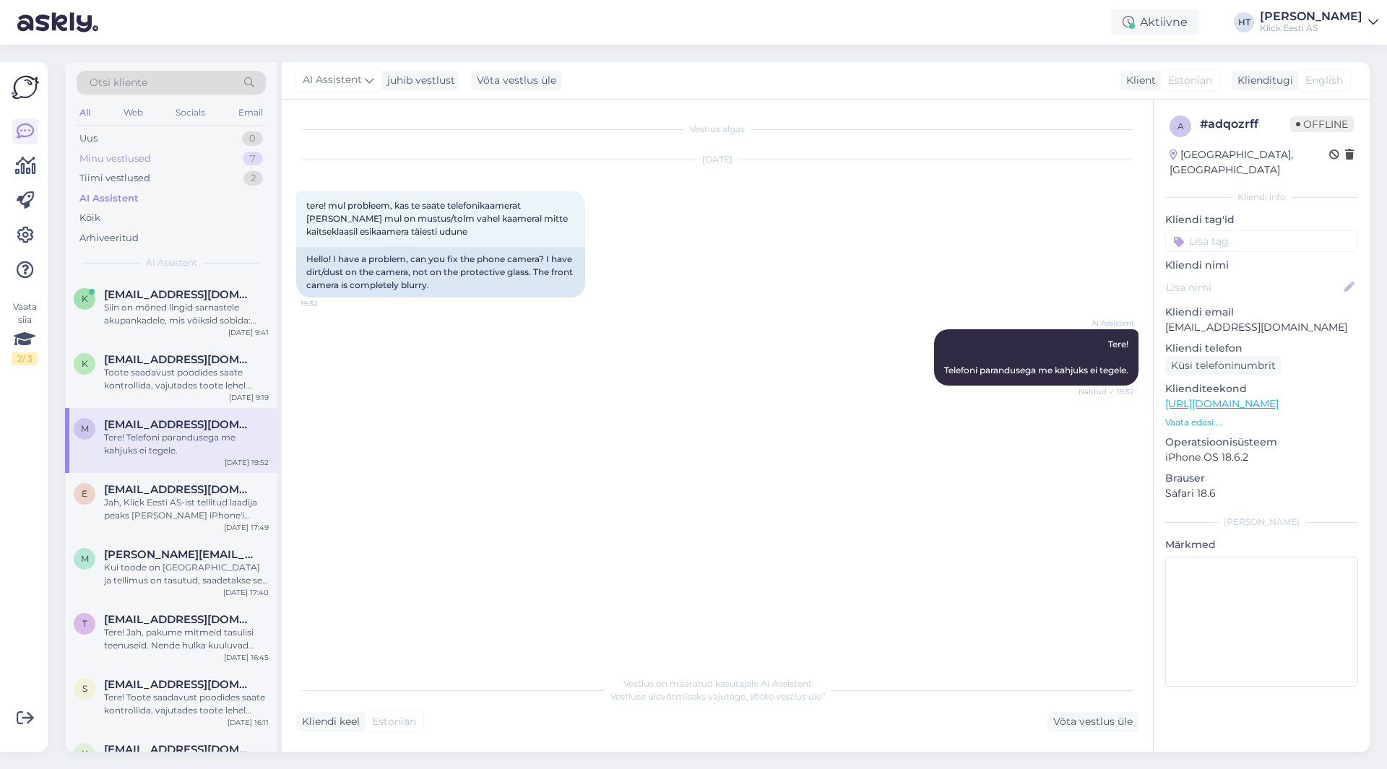
click at [205, 160] on div "Minu vestlused 7" at bounding box center [171, 159] width 189 height 20
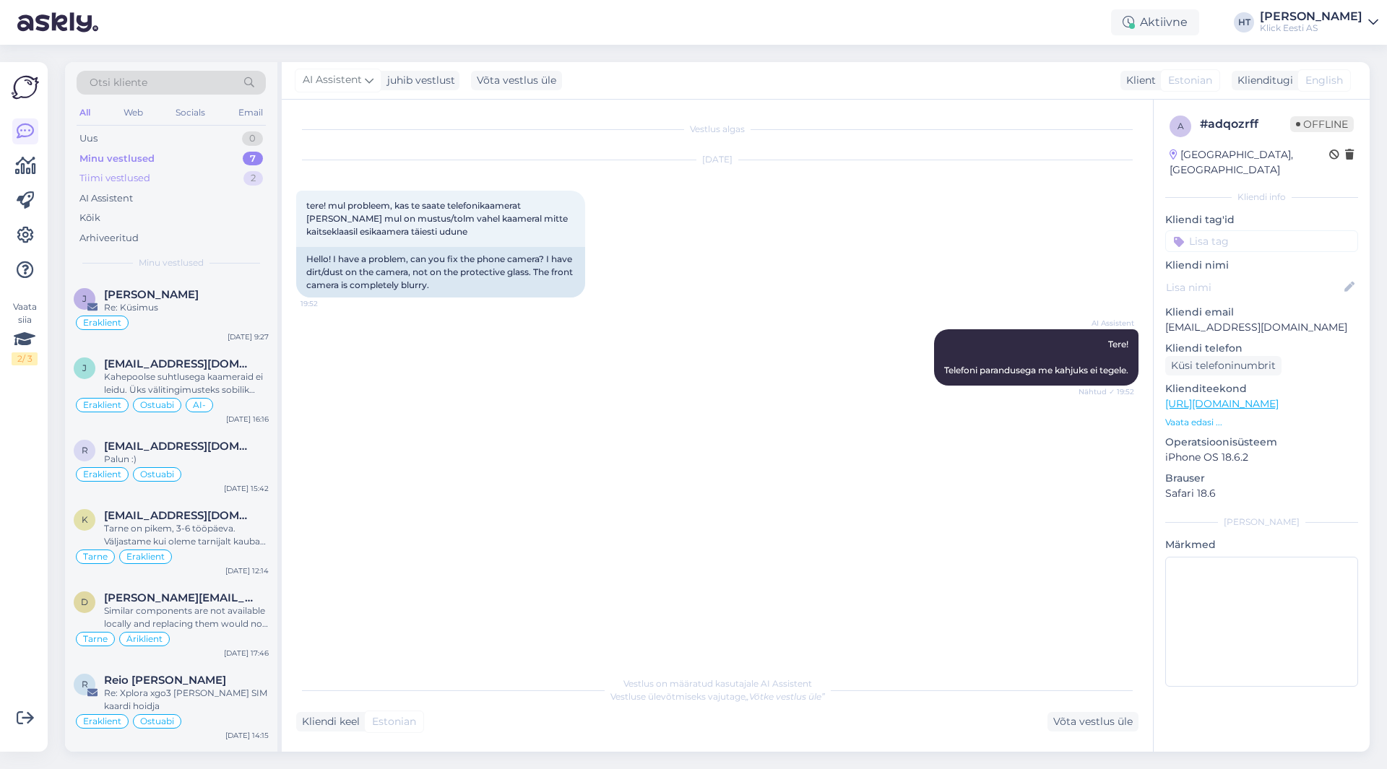
click at [194, 178] on div "Tiimi vestlused 2" at bounding box center [171, 178] width 189 height 20
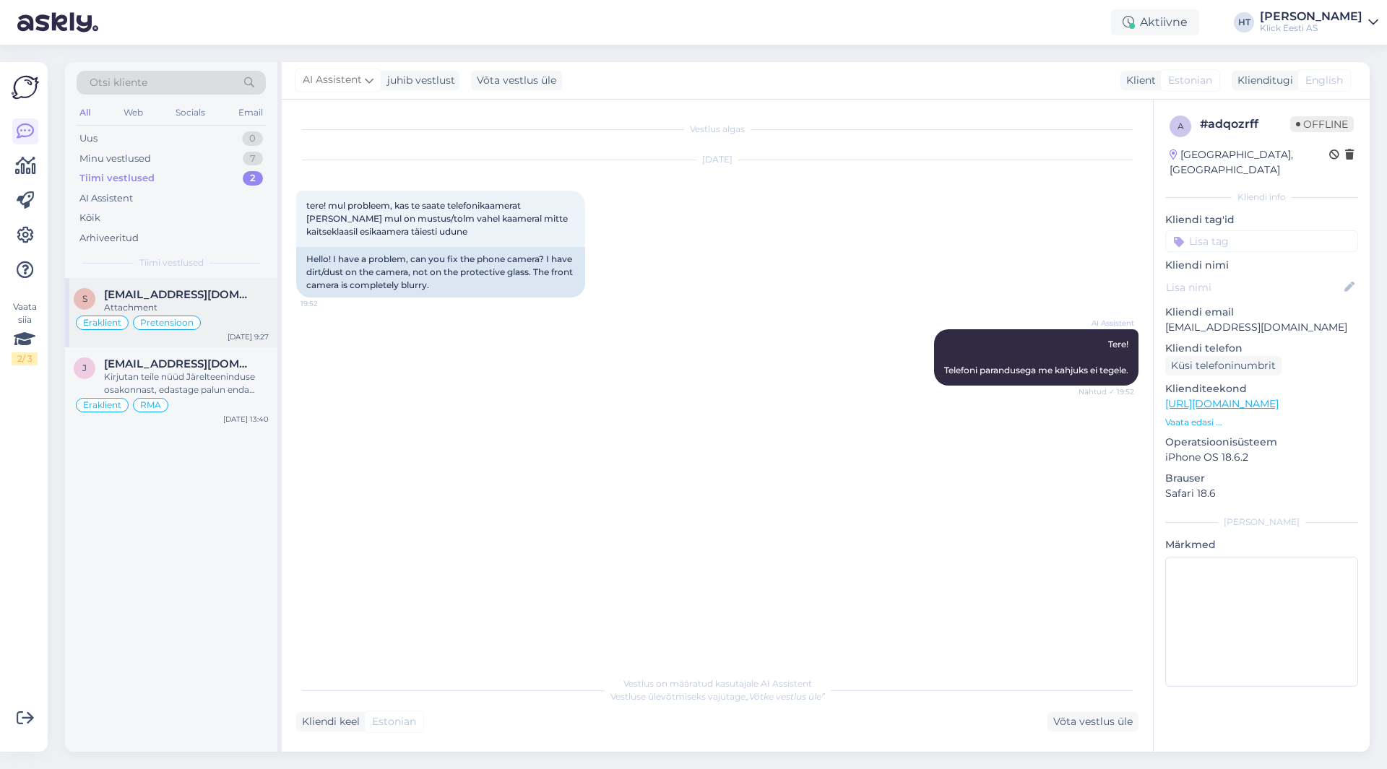
click at [218, 311] on div "Attachment" at bounding box center [186, 307] width 165 height 13
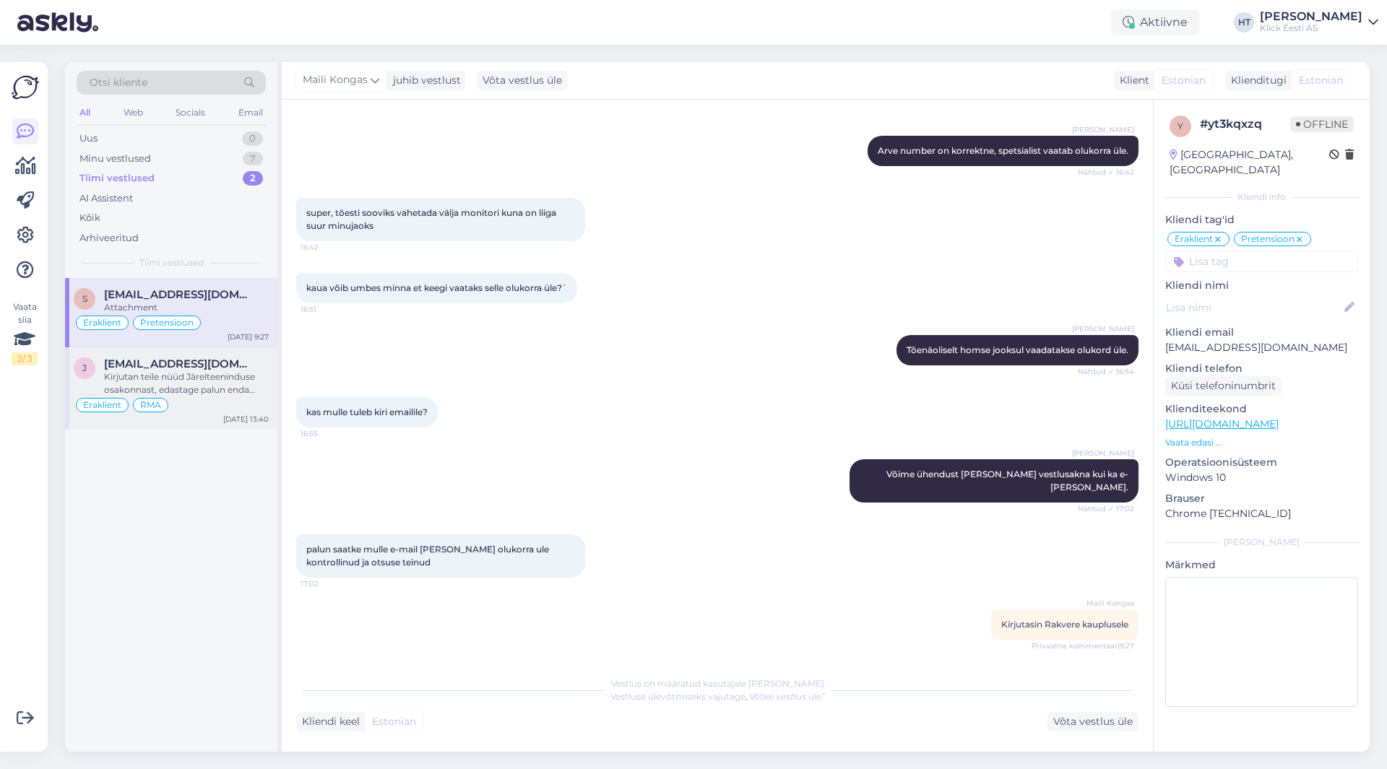
click at [220, 368] on span "[EMAIL_ADDRESS][DOMAIN_NAME]" at bounding box center [179, 364] width 150 height 13
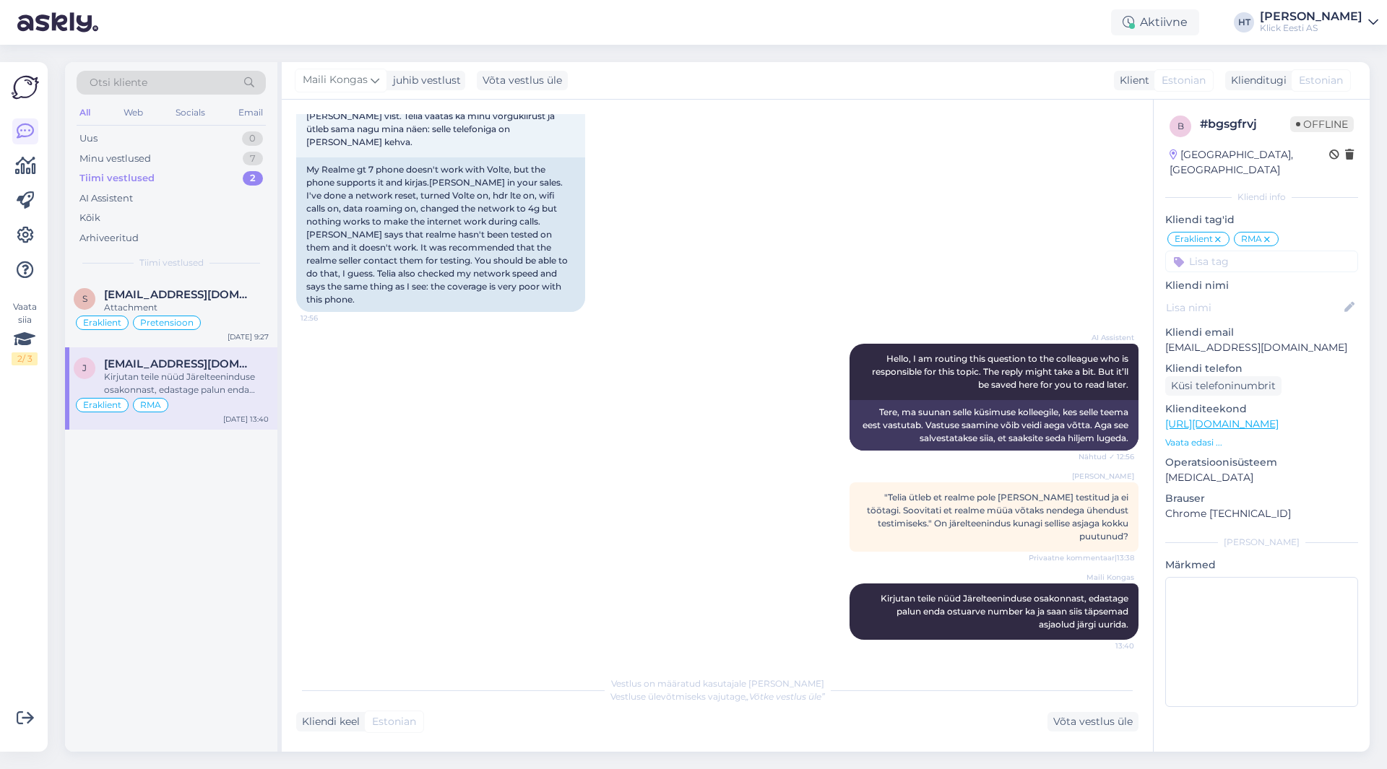
scroll to position [142, 0]
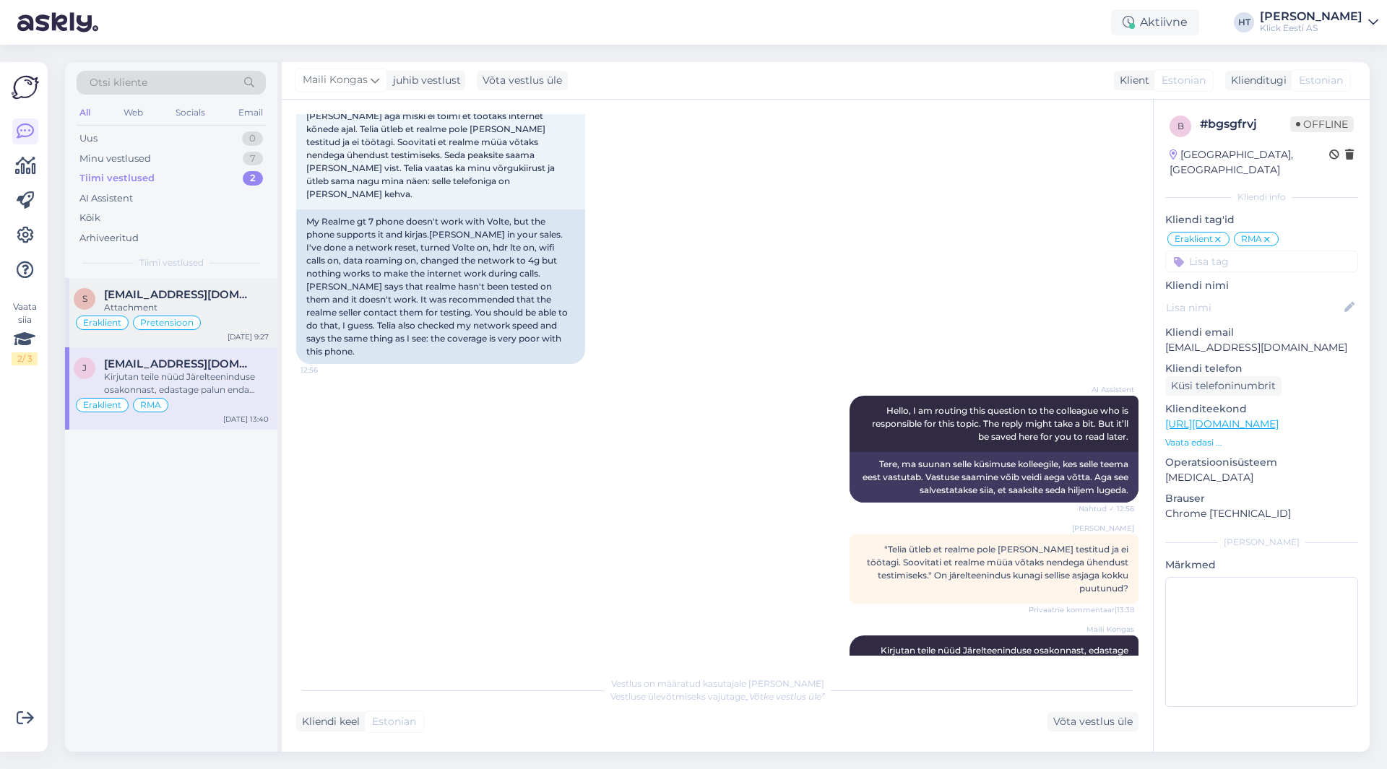
click at [228, 312] on div "Attachment" at bounding box center [186, 307] width 165 height 13
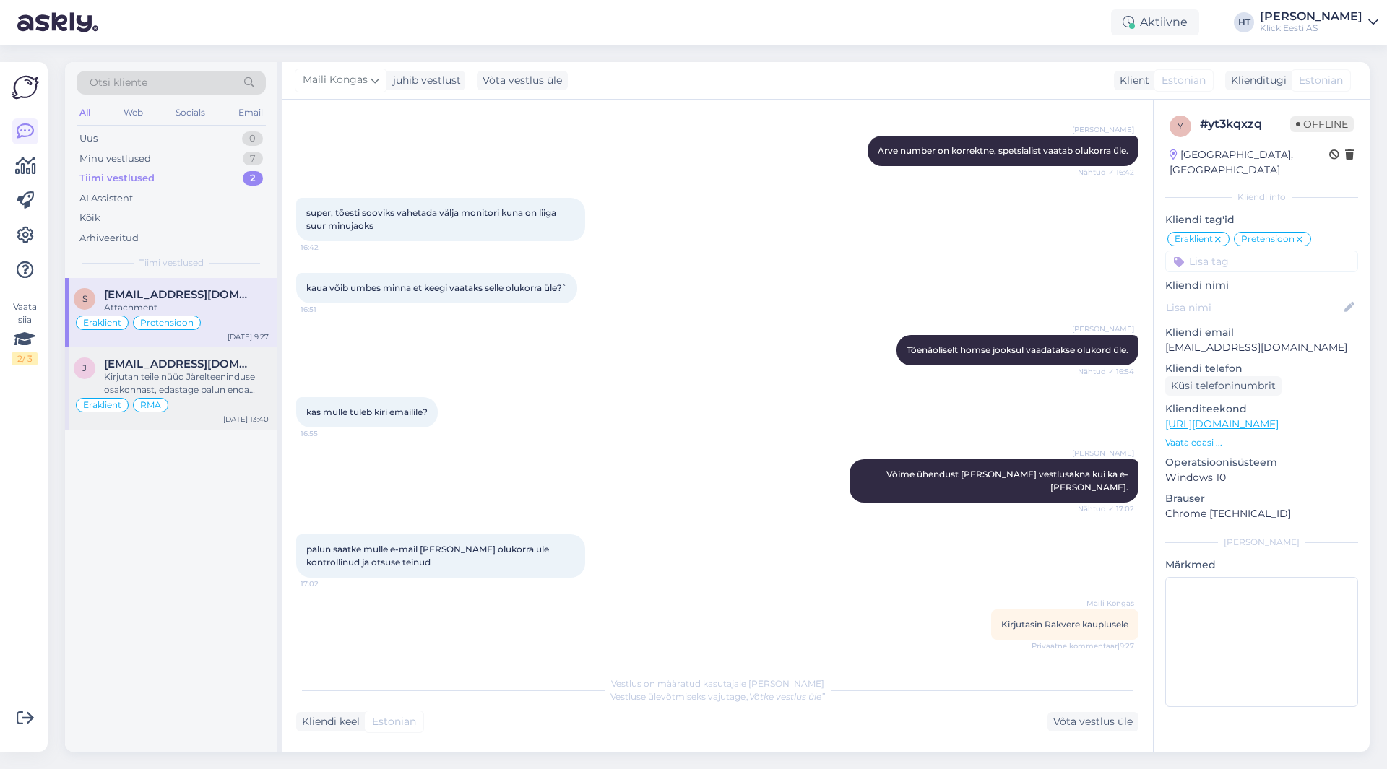
click at [220, 370] on span "[EMAIL_ADDRESS][DOMAIN_NAME]" at bounding box center [179, 364] width 150 height 13
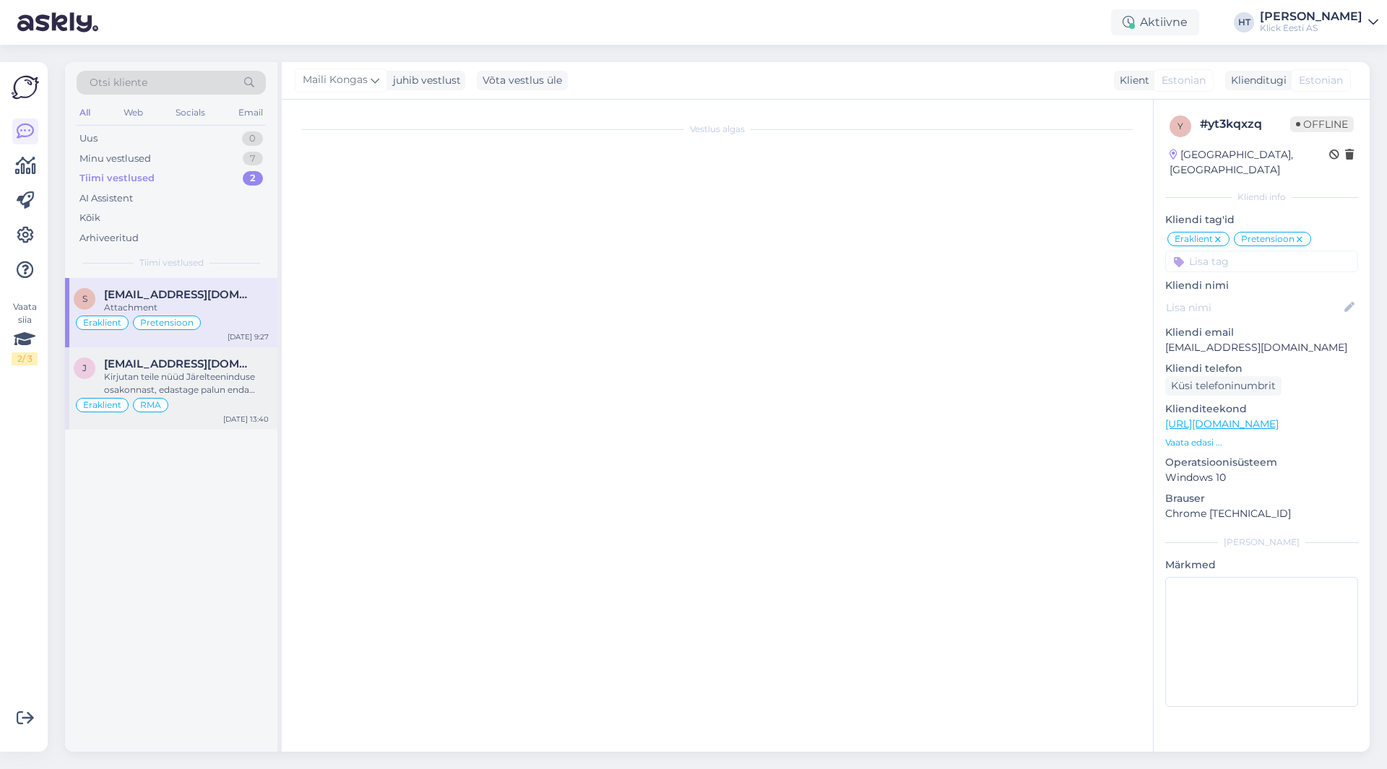
scroll to position [142, 0]
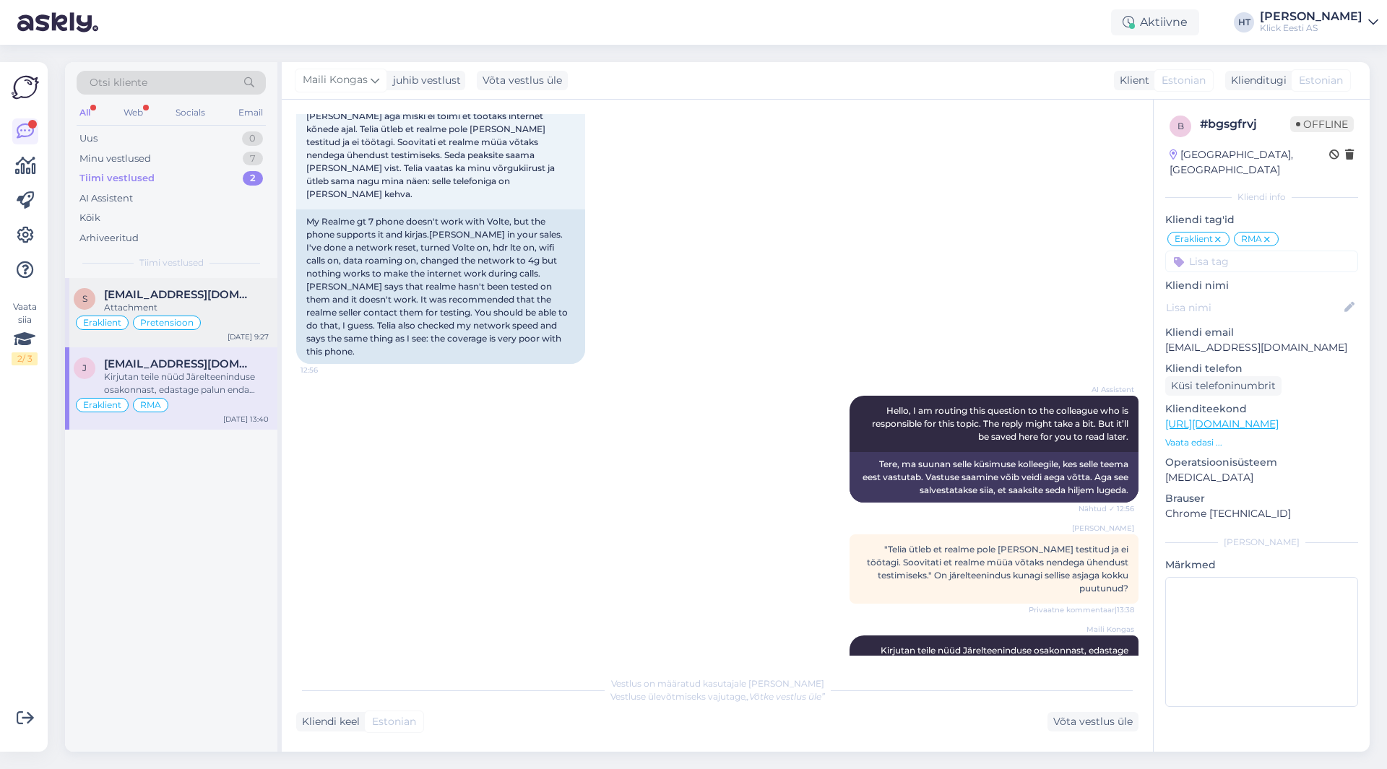
click at [237, 321] on div "Eraklient Pretensioon" at bounding box center [171, 322] width 195 height 17
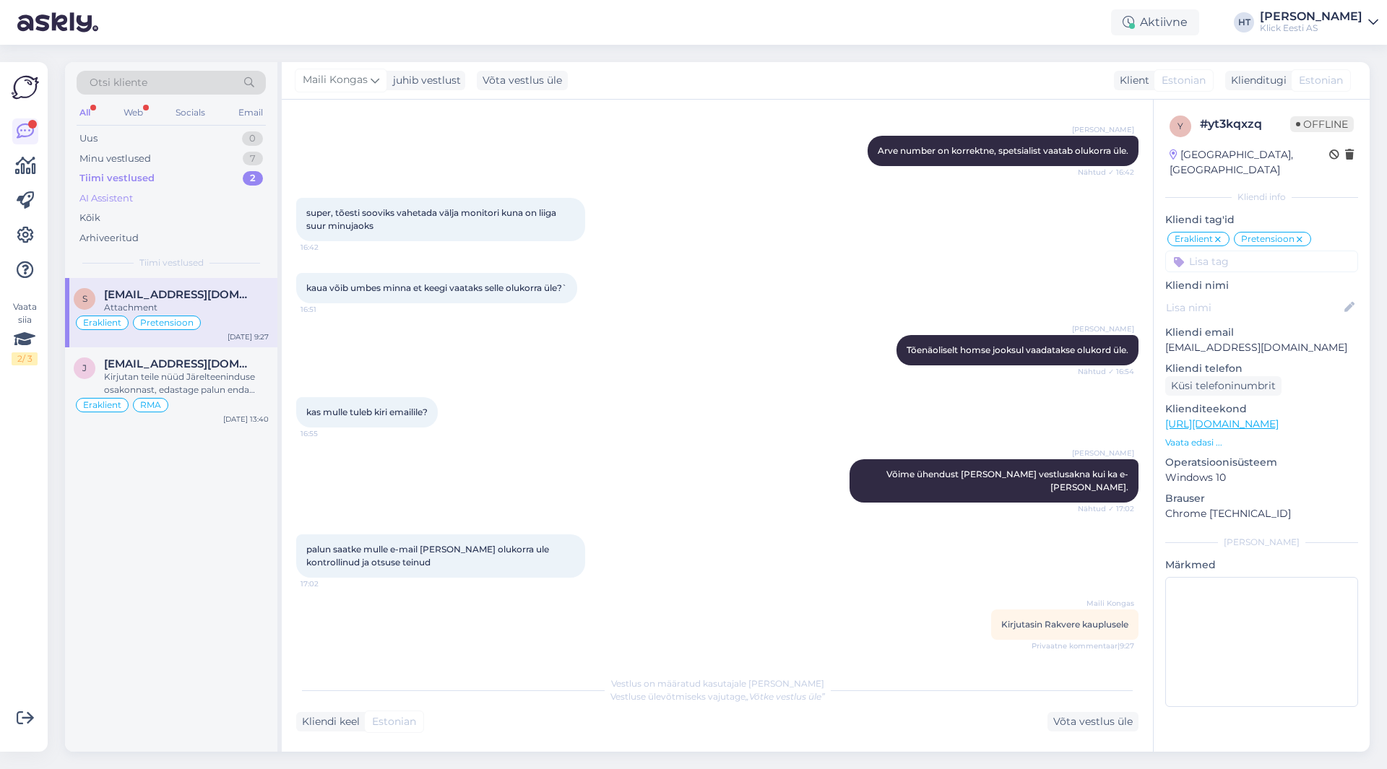
click at [210, 207] on div "AI Assistent" at bounding box center [171, 199] width 189 height 20
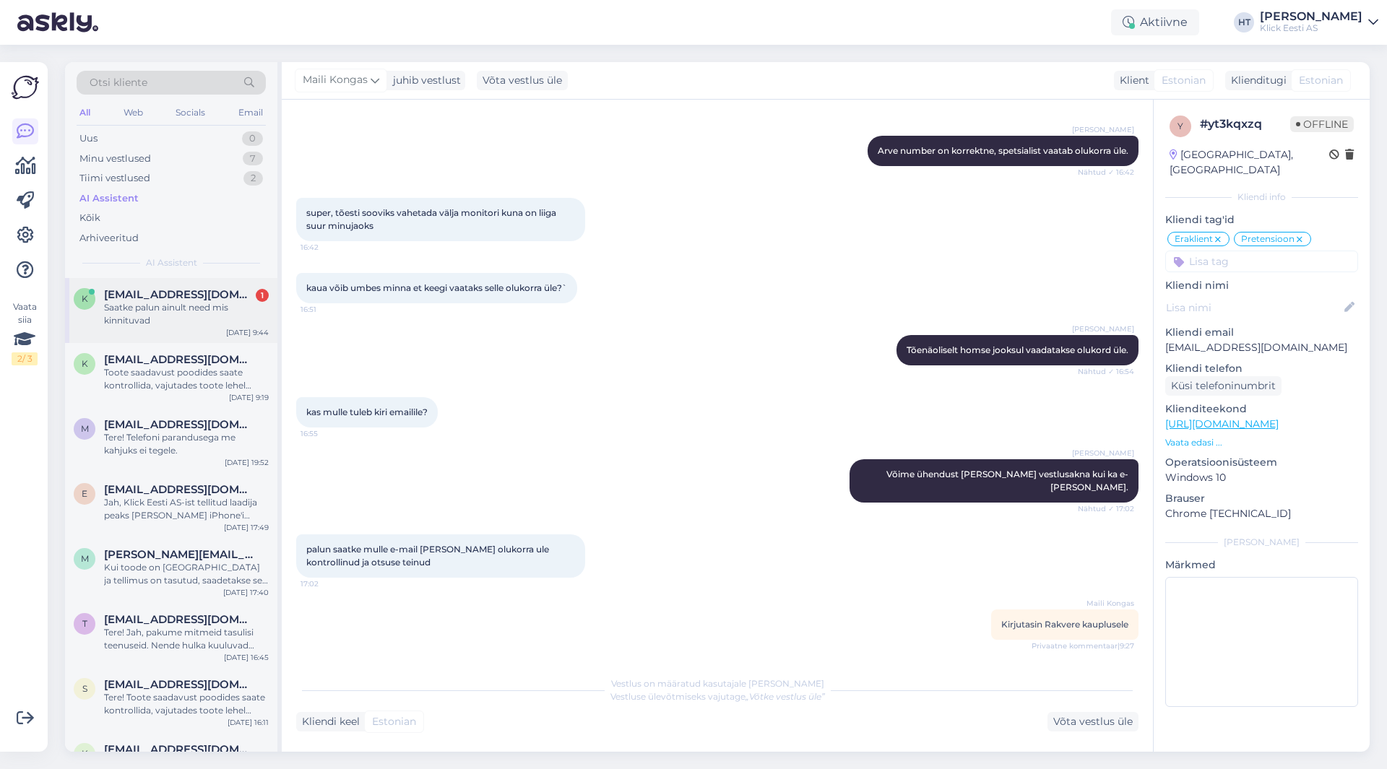
click at [209, 293] on span "[EMAIL_ADDRESS][DOMAIN_NAME]" at bounding box center [179, 294] width 150 height 13
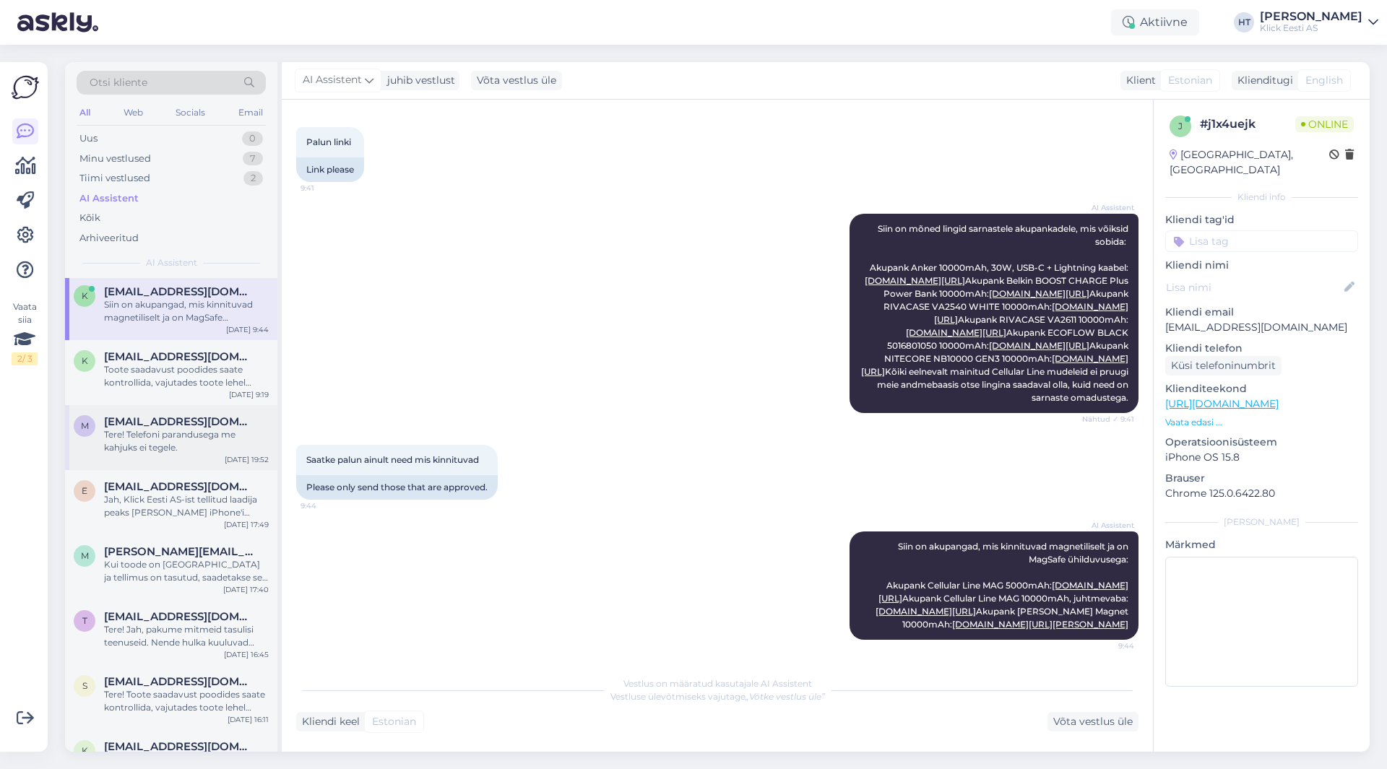
scroll to position [0, 0]
click at [0, 574] on div "Vaata siia 2 / 3 Võimalused Veendu, et Askly loob sulle väärtust. Sulge Ühenda …" at bounding box center [24, 407] width 48 height 690
click at [0, 573] on div "Vaata siia 2 / 3 Võimalused Veendu, et Askly loob sulle väärtust. Sulge Ühenda …" at bounding box center [24, 407] width 48 height 690
click at [191, 323] on div "Siin on akupangad, mis kinnituvad magnetiliselt ja on MagSafe ühilduvusega: Aku…" at bounding box center [186, 314] width 165 height 26
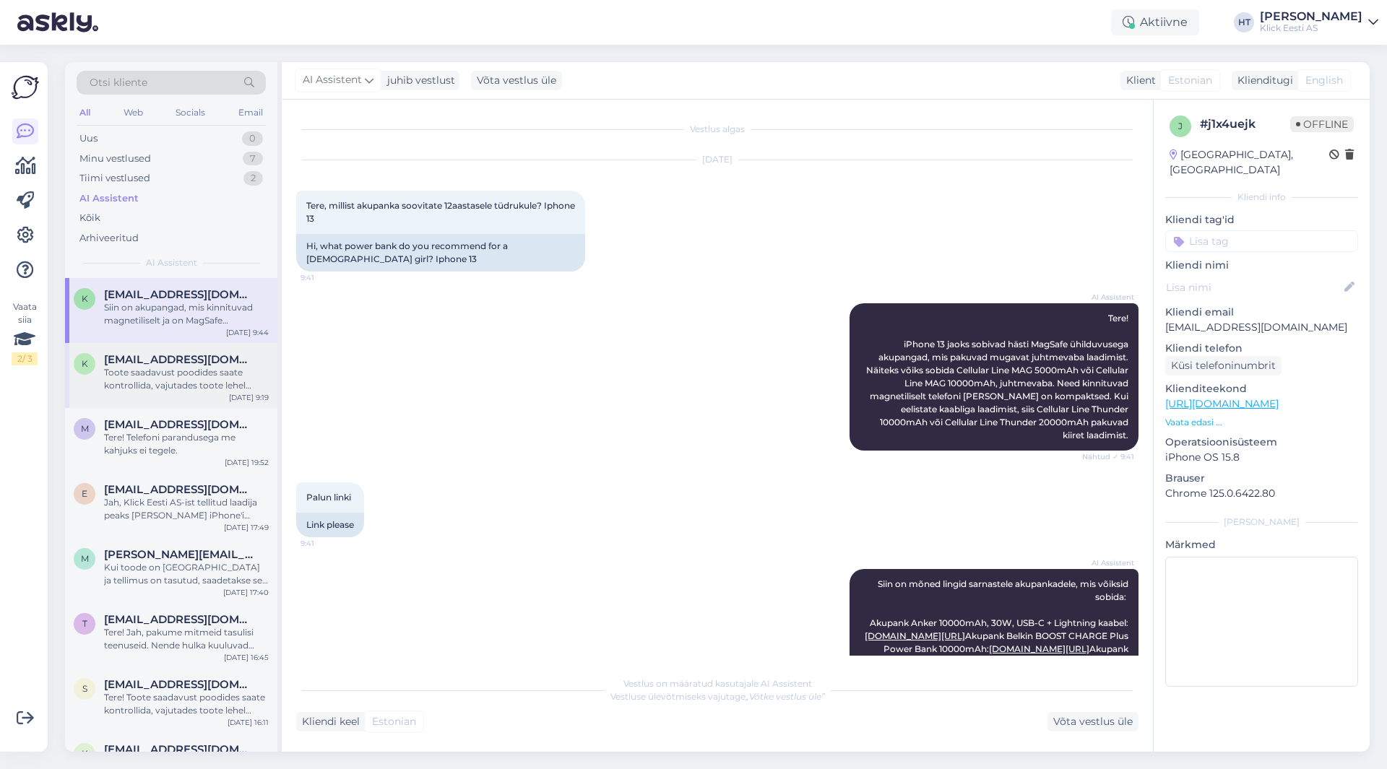
click at [193, 368] on div "Toote saadavust poodides saate kontrollida, vajutades toote lehel "Saadavus poo…" at bounding box center [186, 379] width 165 height 26
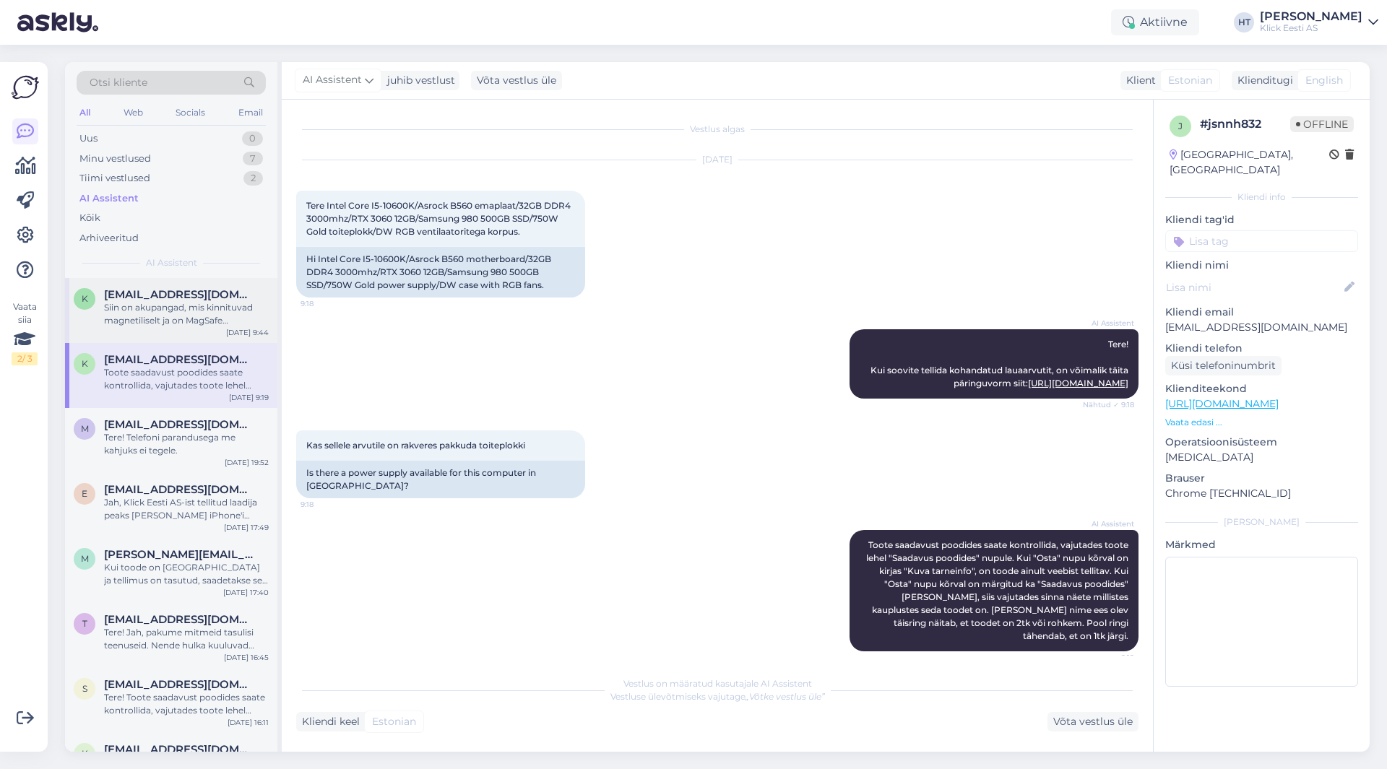
click at [196, 316] on div "Siin on akupangad, mis kinnituvad magnetiliselt ja on MagSafe ühilduvusega: Aku…" at bounding box center [186, 314] width 165 height 26
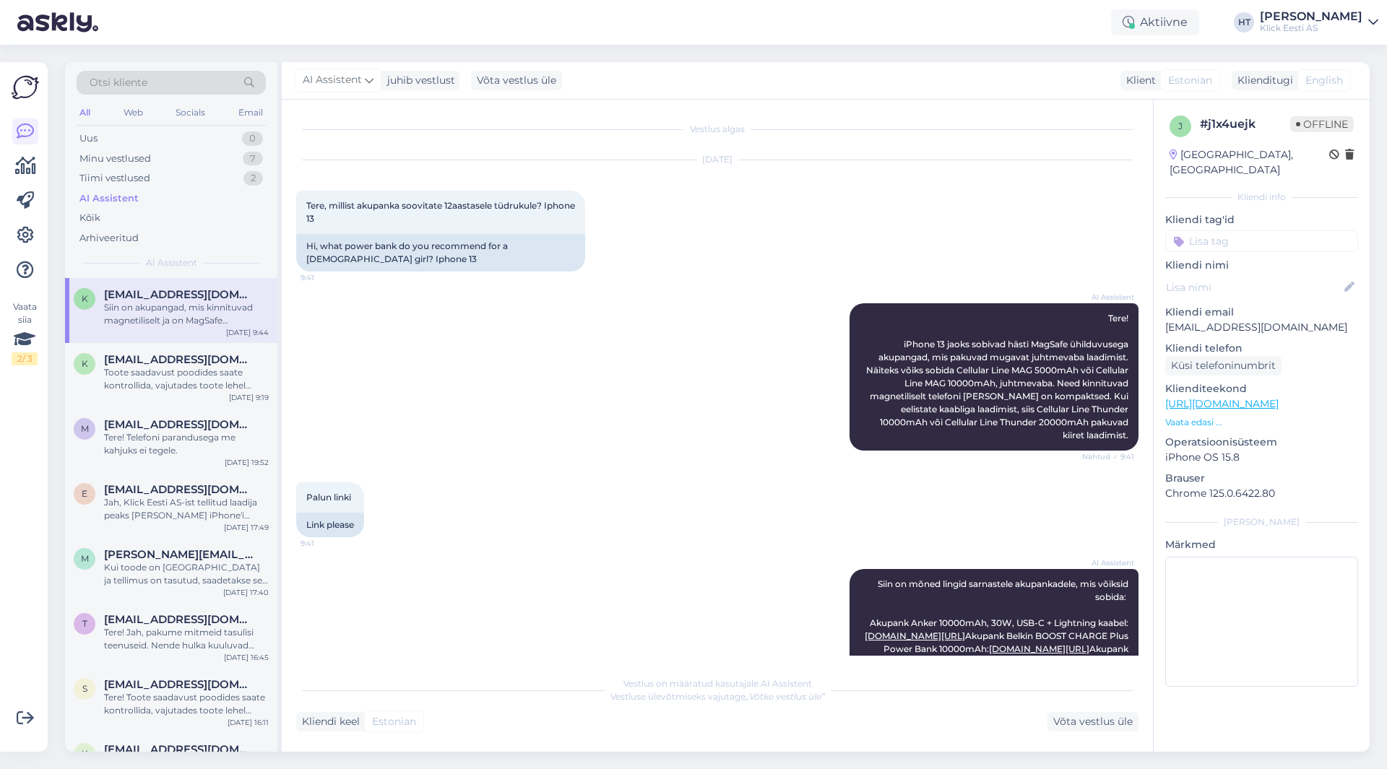
scroll to position [563, 0]
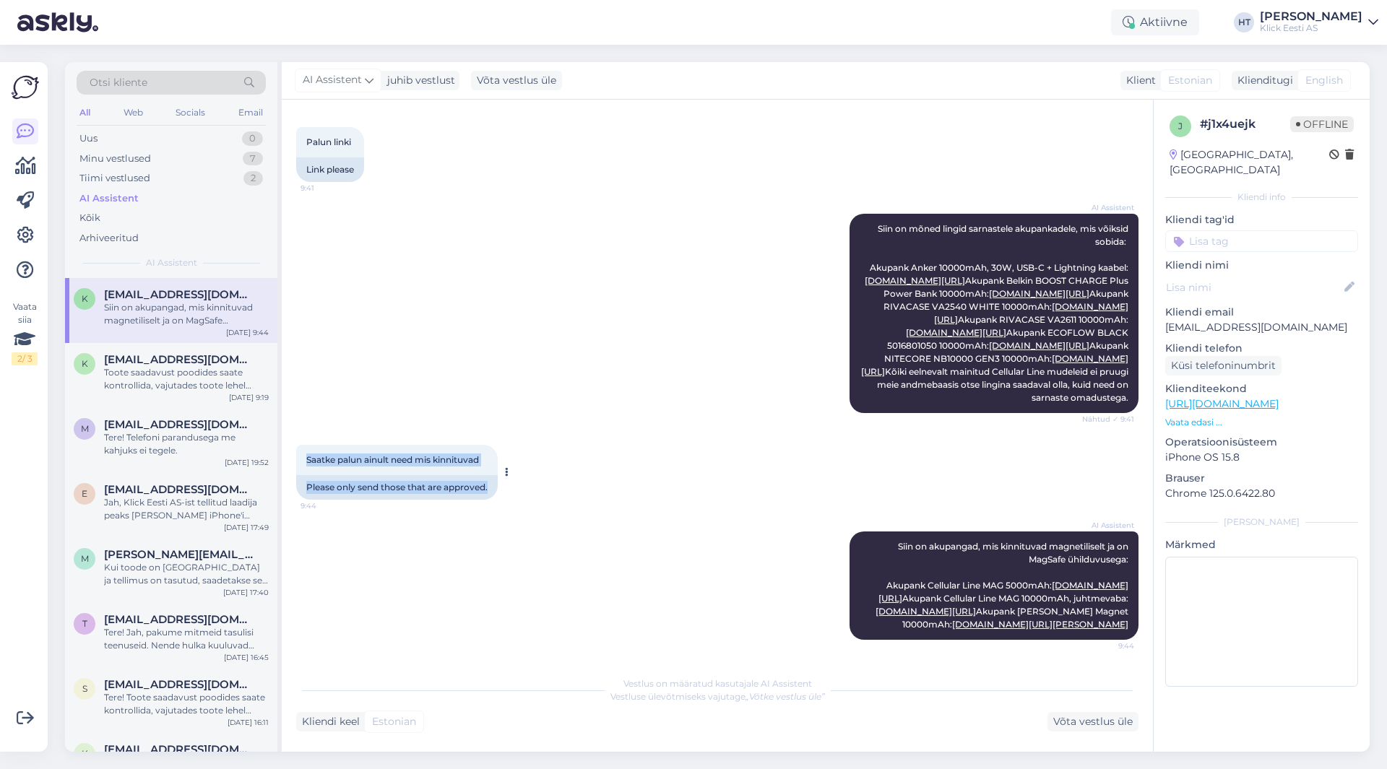
drag, startPoint x: 308, startPoint y: 389, endPoint x: 490, endPoint y: 425, distance: 184.7
click at [490, 445] on div "Saatke palun ainult need mis kinnituvad 9:44 Please only send those that are ap…" at bounding box center [397, 472] width 202 height 55
click at [490, 475] on div "Please only send those that are approved." at bounding box center [397, 487] width 202 height 25
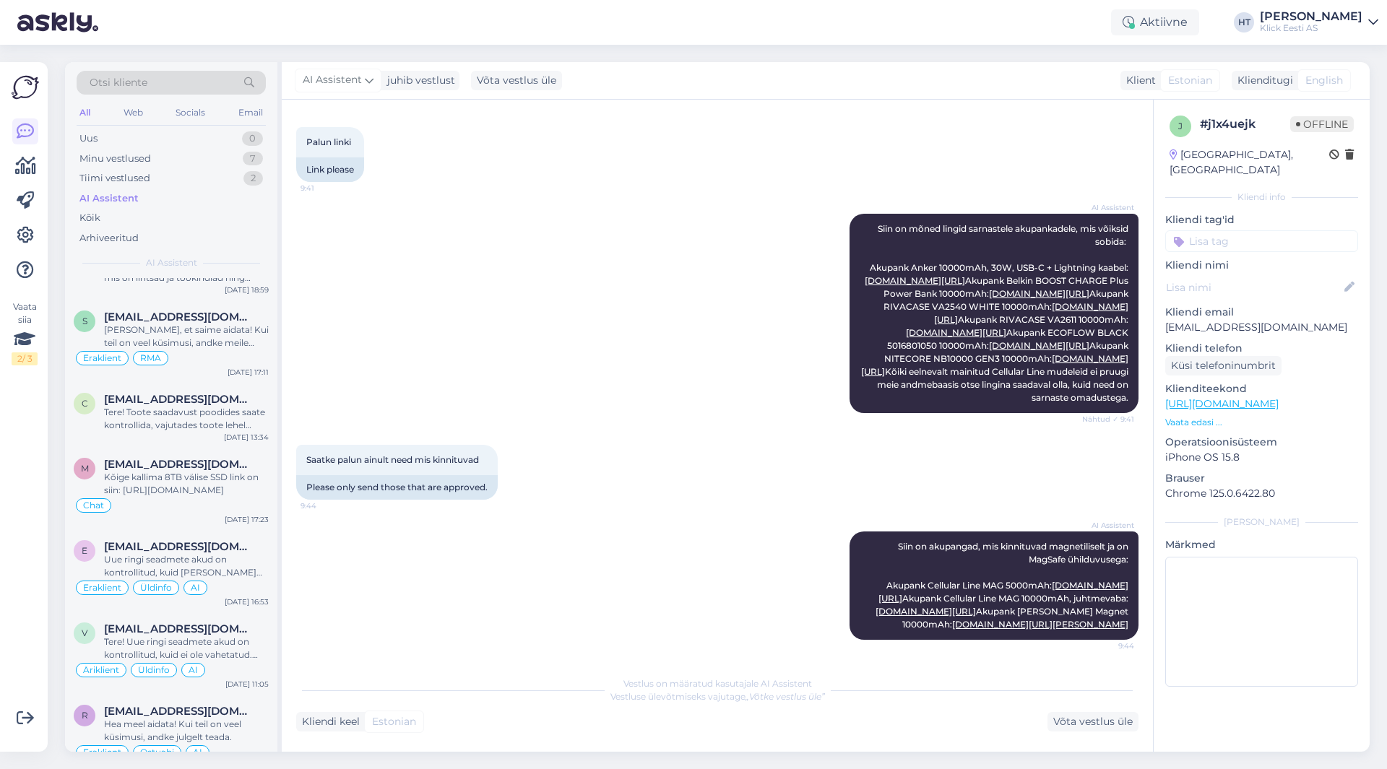
scroll to position [1445, 0]
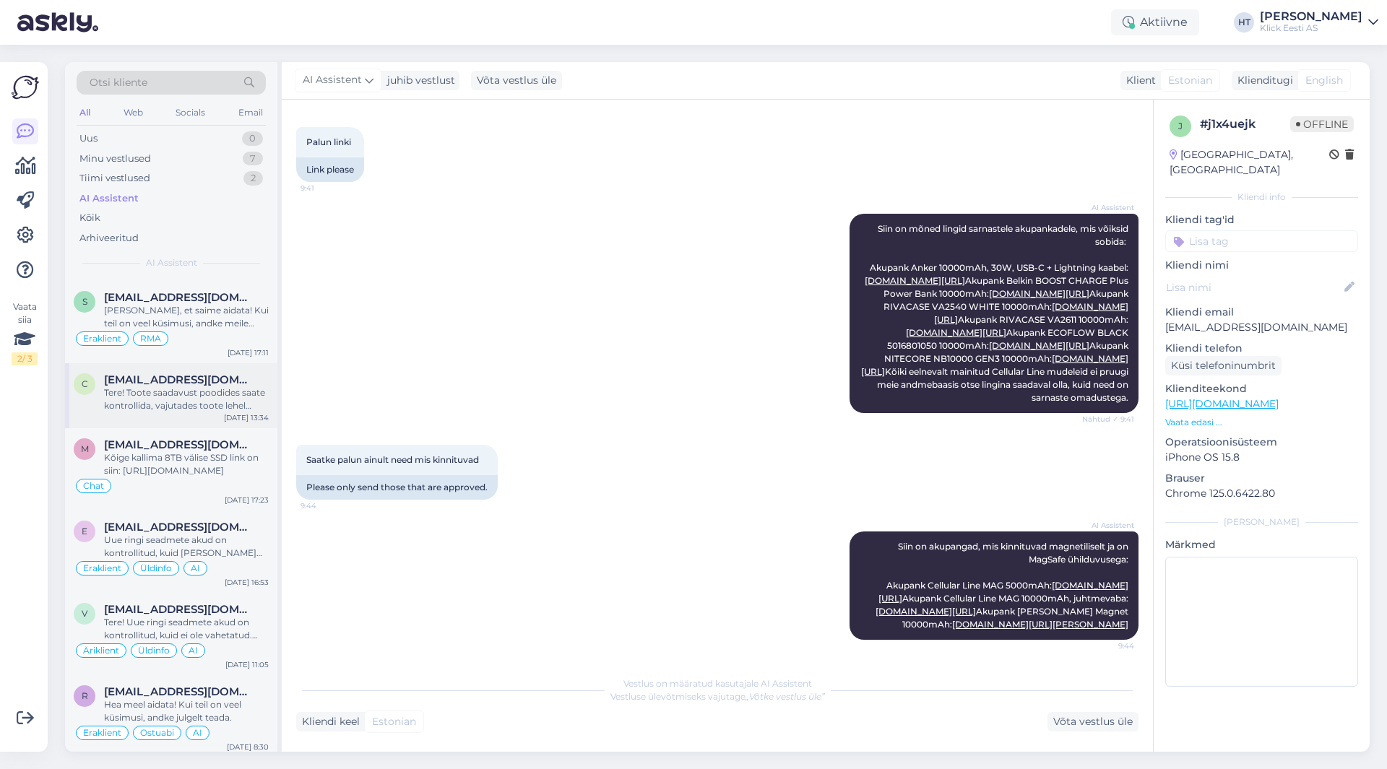
click at [194, 413] on div "C [EMAIL_ADDRESS][DOMAIN_NAME] Tere! Toote saadavust poodides saate kontrollida…" at bounding box center [171, 395] width 212 height 65
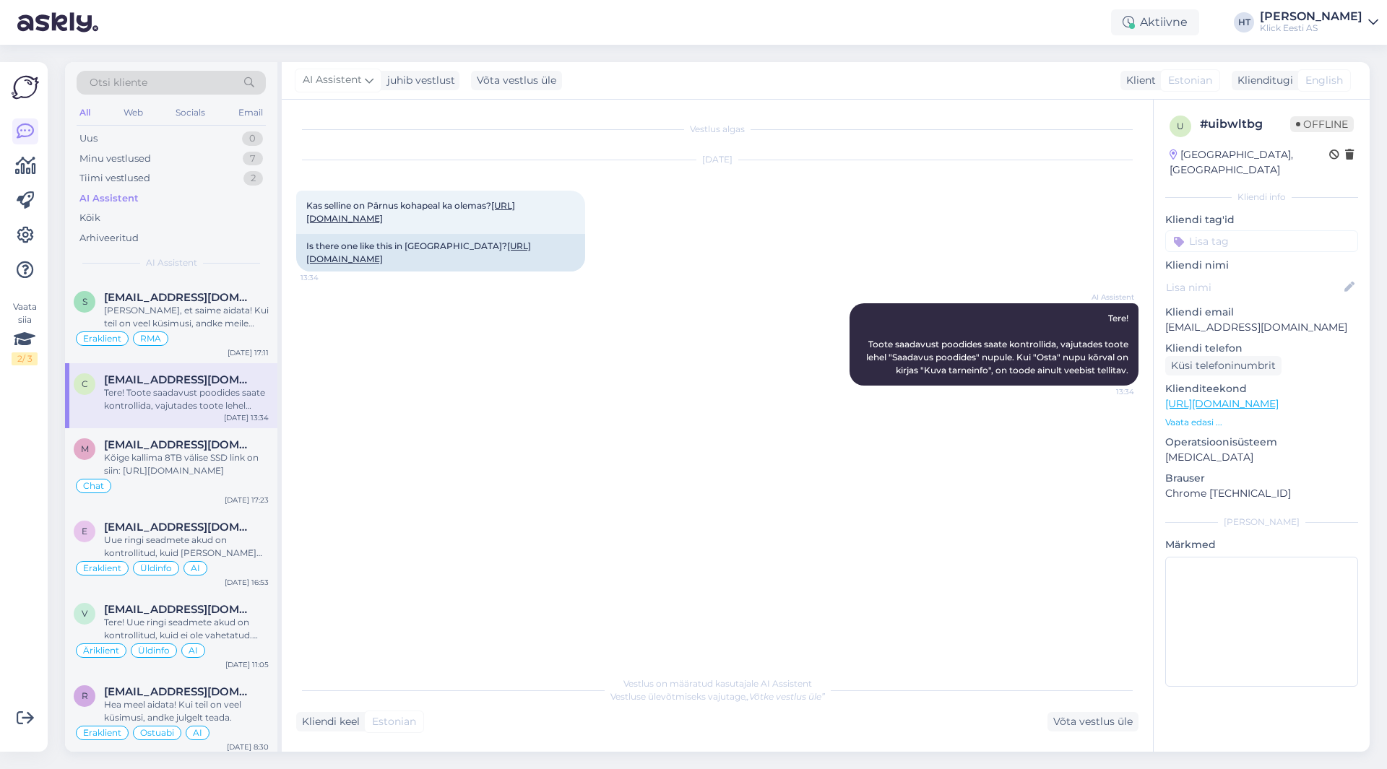
click at [1250, 232] on input at bounding box center [1261, 241] width 193 height 22
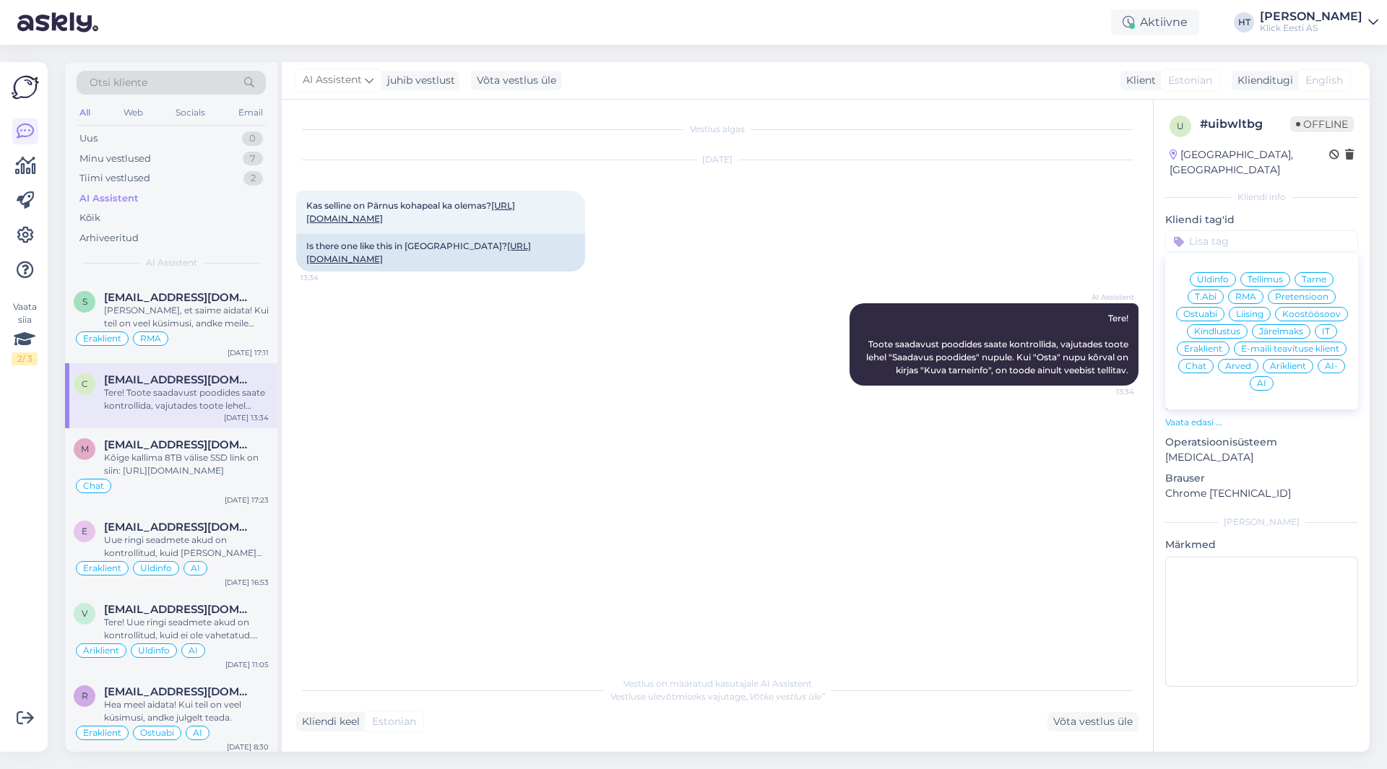
click at [1208, 310] on span "Ostuabi" at bounding box center [1200, 314] width 34 height 9
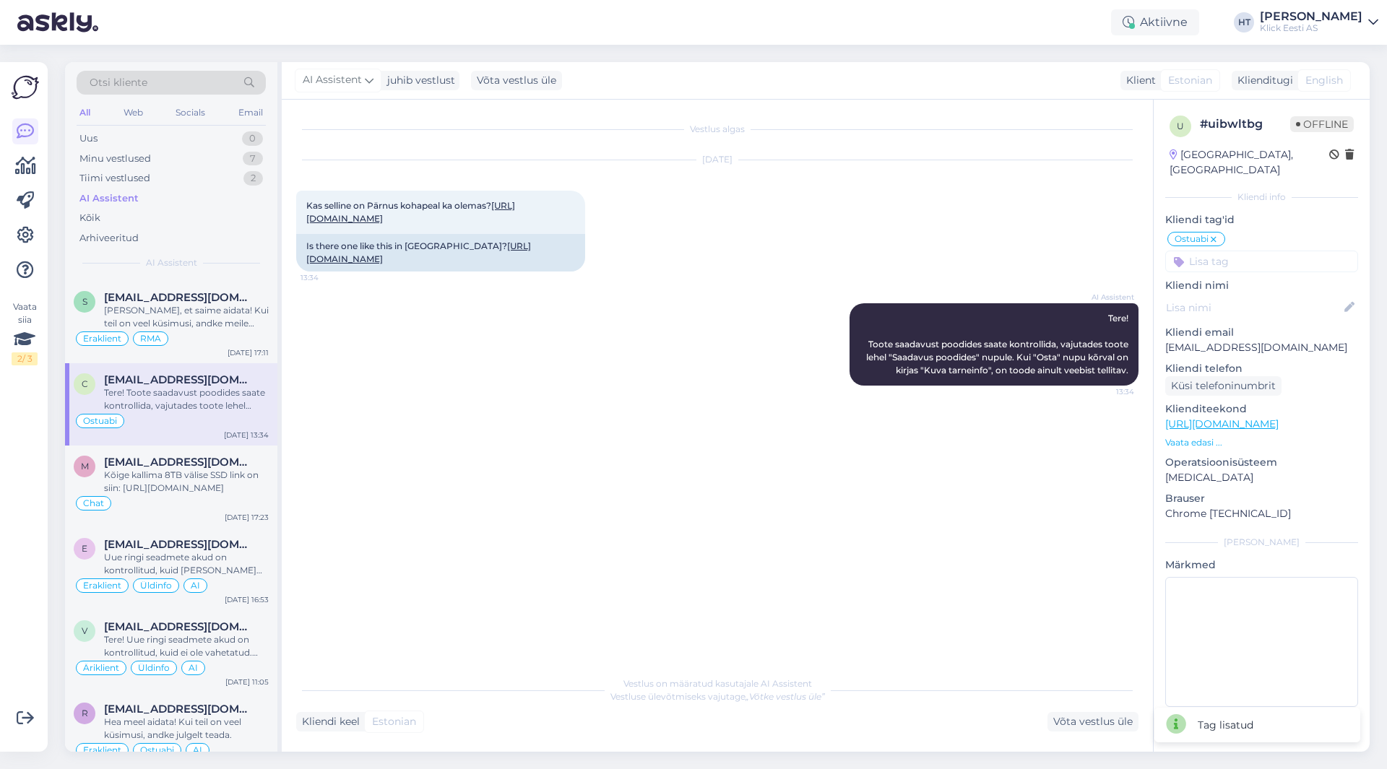
click at [1229, 251] on input at bounding box center [1261, 262] width 193 height 22
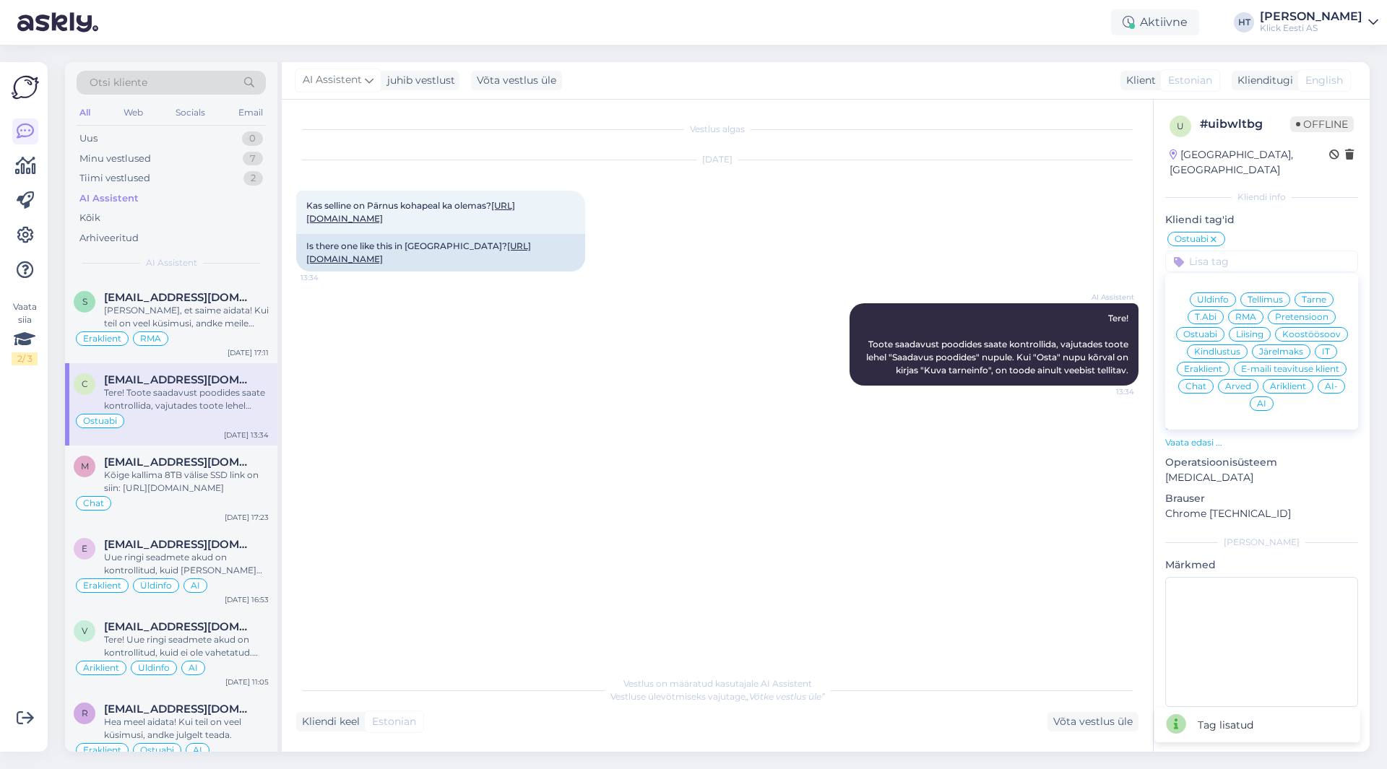
click at [1211, 365] on span "Eraklient" at bounding box center [1203, 369] width 38 height 9
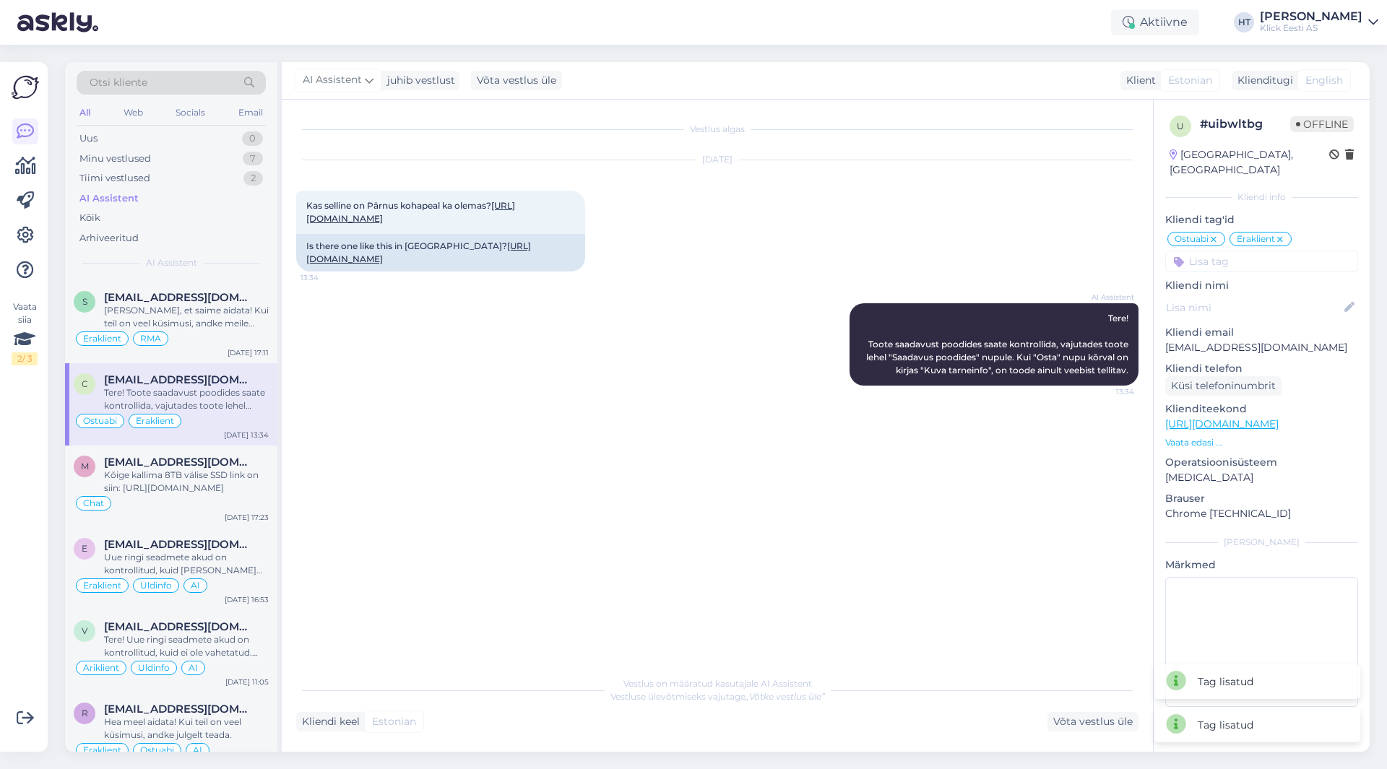
click at [1242, 251] on input at bounding box center [1261, 262] width 193 height 22
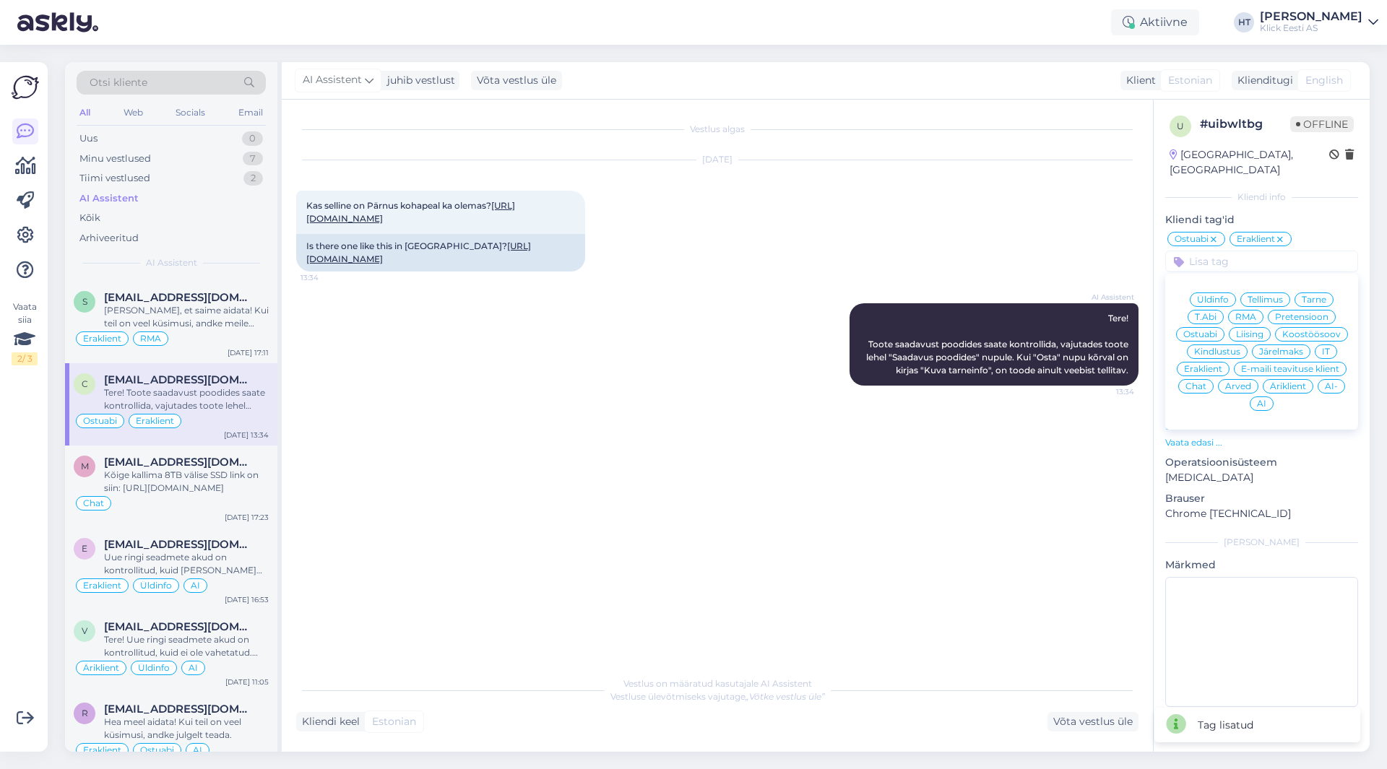
click at [1253, 397] on div "AI" at bounding box center [1262, 404] width 24 height 14
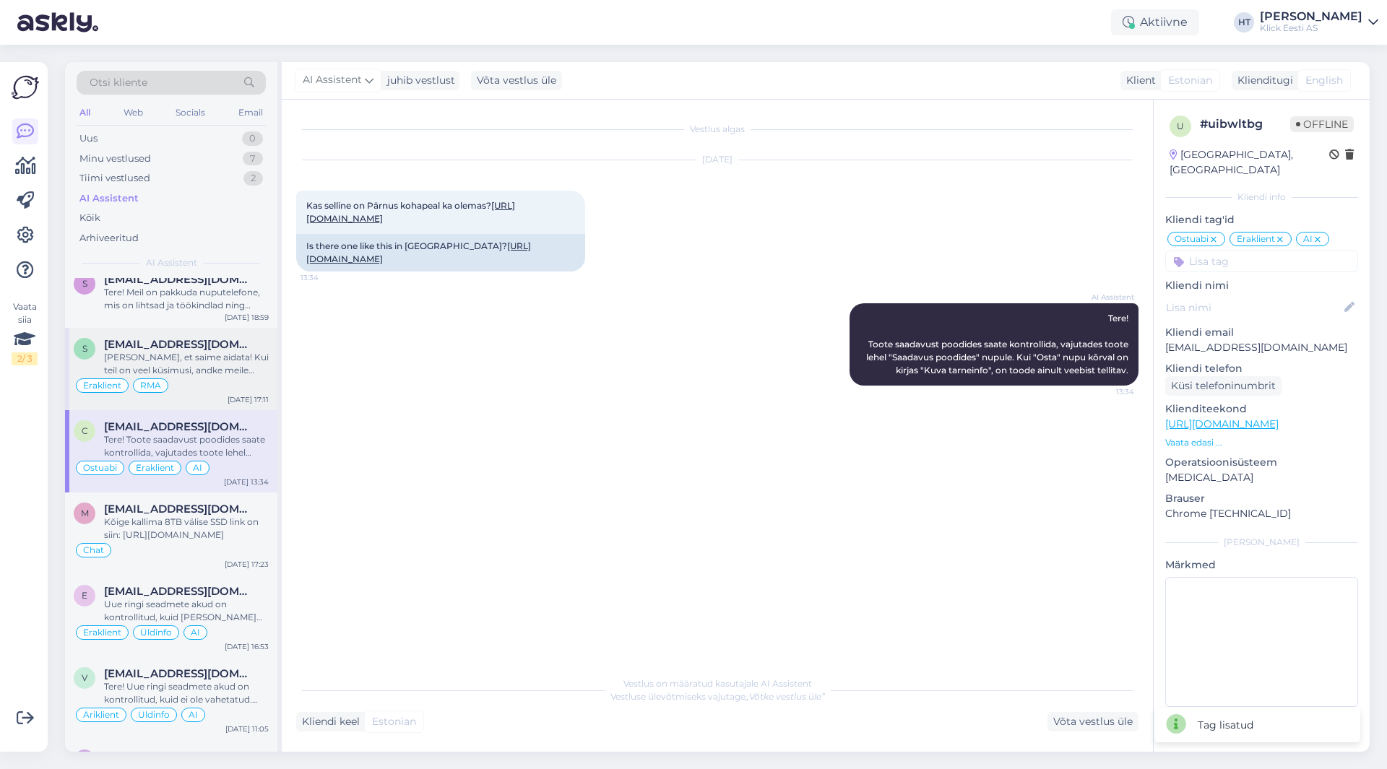
scroll to position [1372, 0]
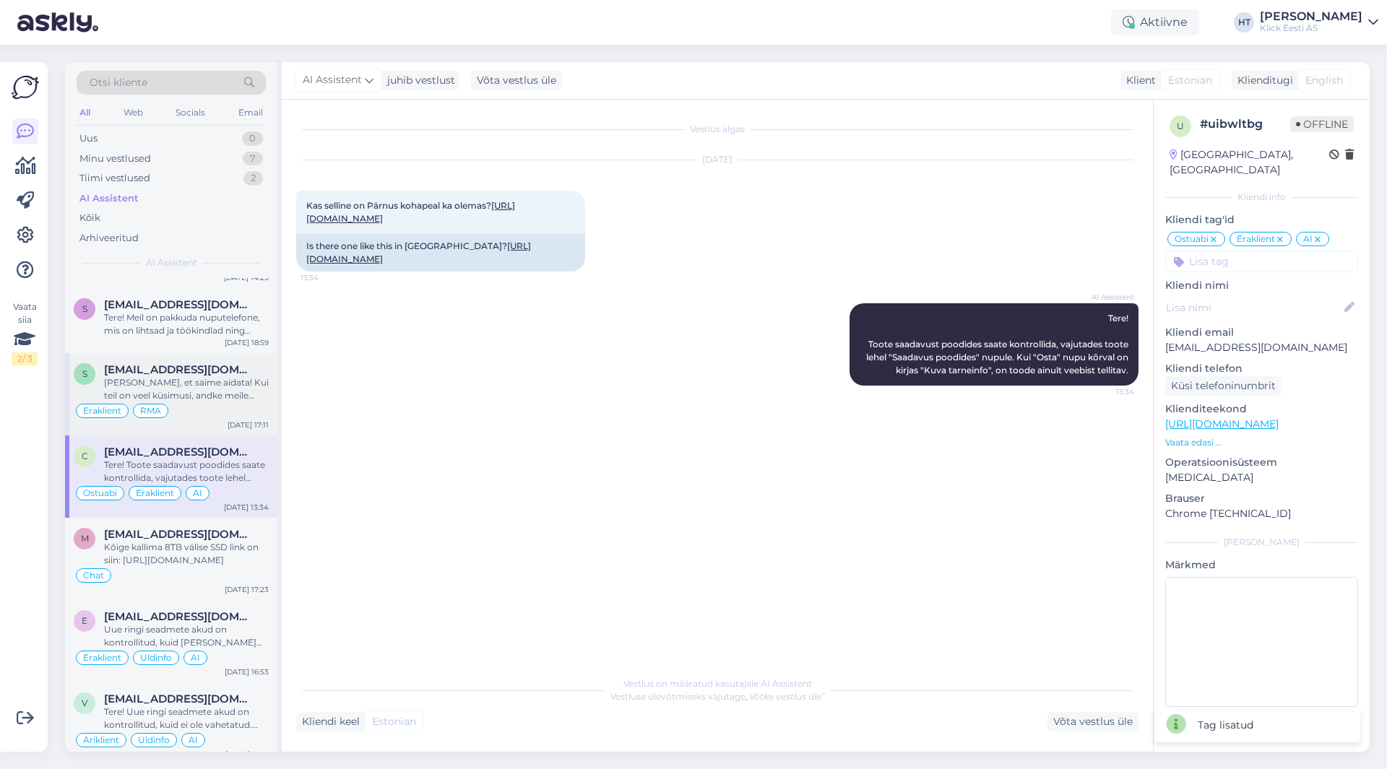
click at [226, 376] on div "[EMAIL_ADDRESS][DOMAIN_NAME]" at bounding box center [186, 369] width 165 height 13
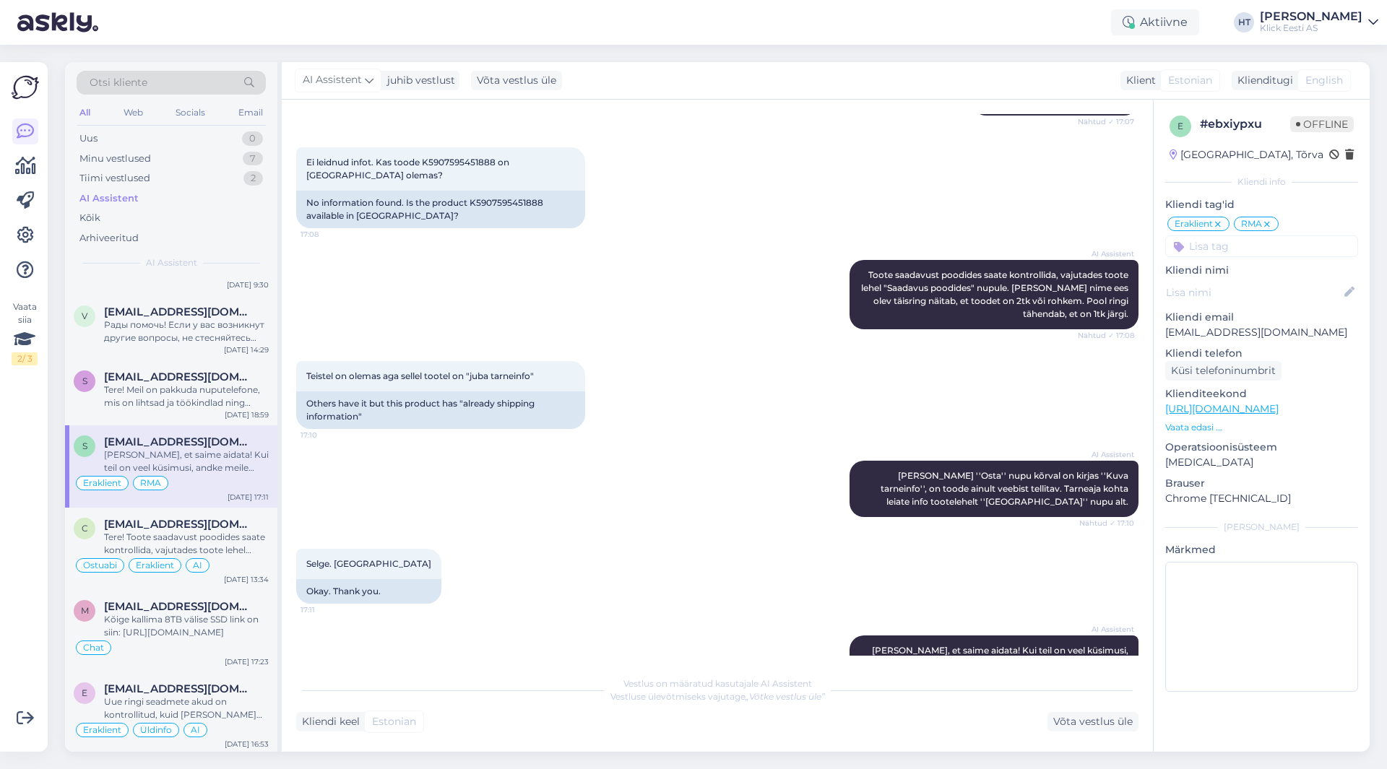
scroll to position [1084, 0]
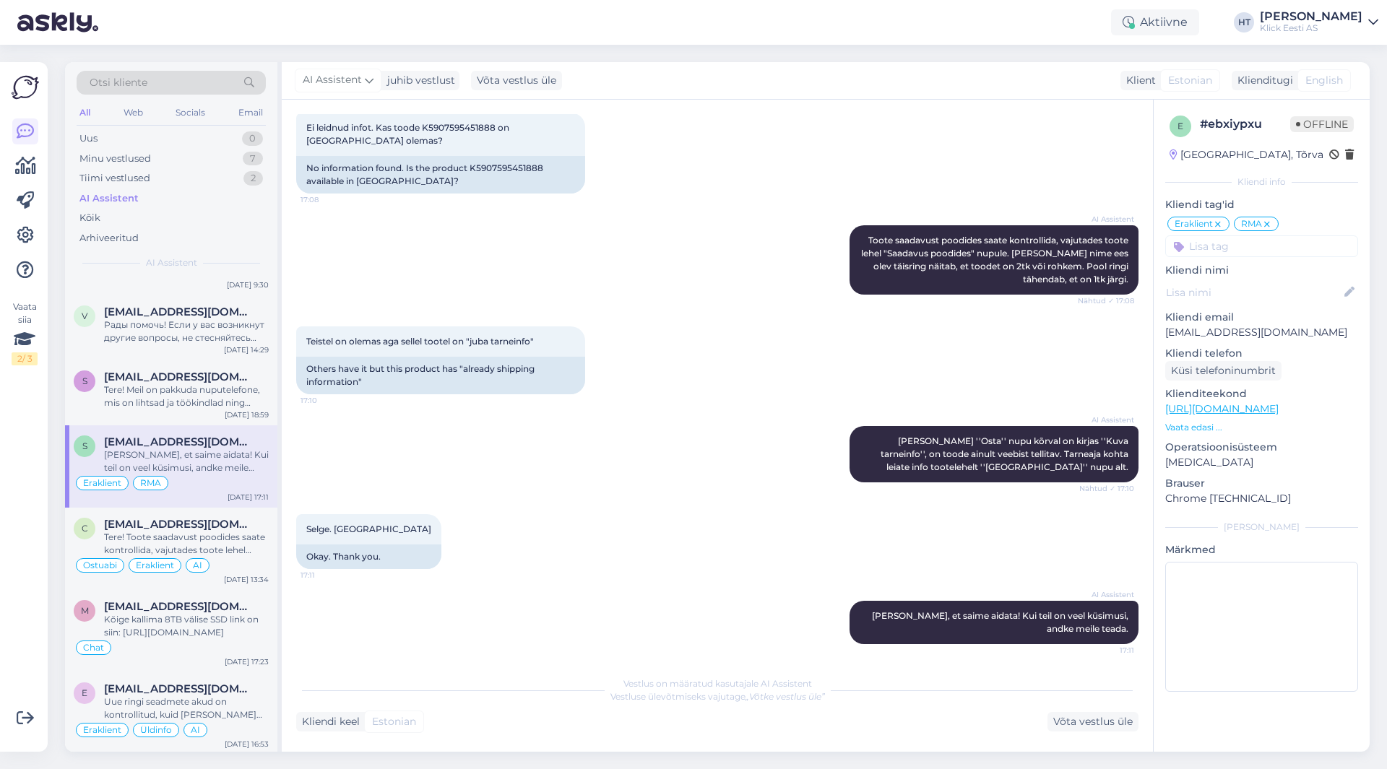
click at [493, 712] on div "Vestlus on määratud kasutajale AI Assistent Vestluse ülevõtmiseks vajutage „Võt…" at bounding box center [717, 700] width 842 height 63
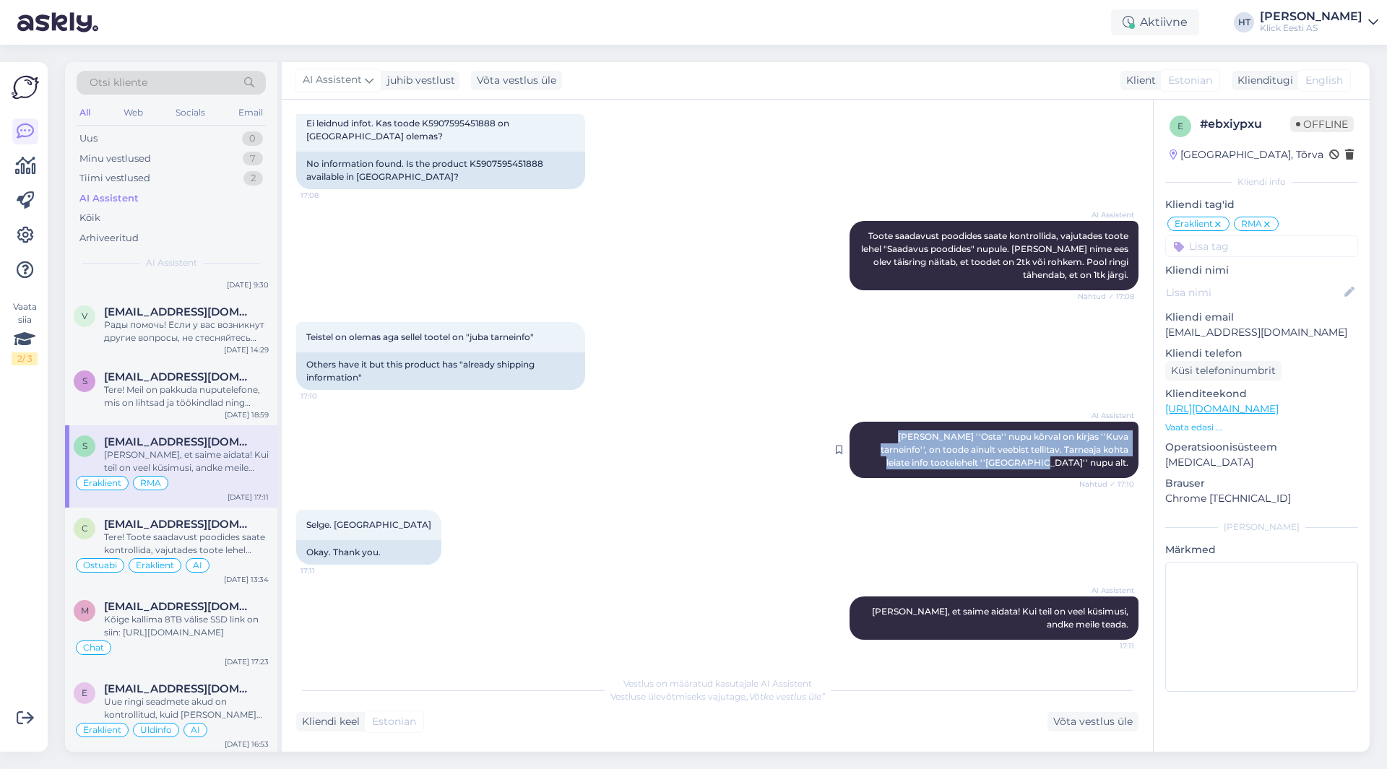
drag, startPoint x: 861, startPoint y: 437, endPoint x: 1117, endPoint y: 472, distance: 258.8
click at [1117, 472] on div "AI Assistent [PERSON_NAME] ''Osta'' nupu kõrval on kirjas ''Kuva tarneinfo'', o…" at bounding box center [993, 450] width 289 height 56
click at [758, 540] on div "Selge. Aitäh 17:11 Okay. Thank you." at bounding box center [717, 537] width 842 height 87
click at [1257, 243] on input at bounding box center [1261, 246] width 193 height 22
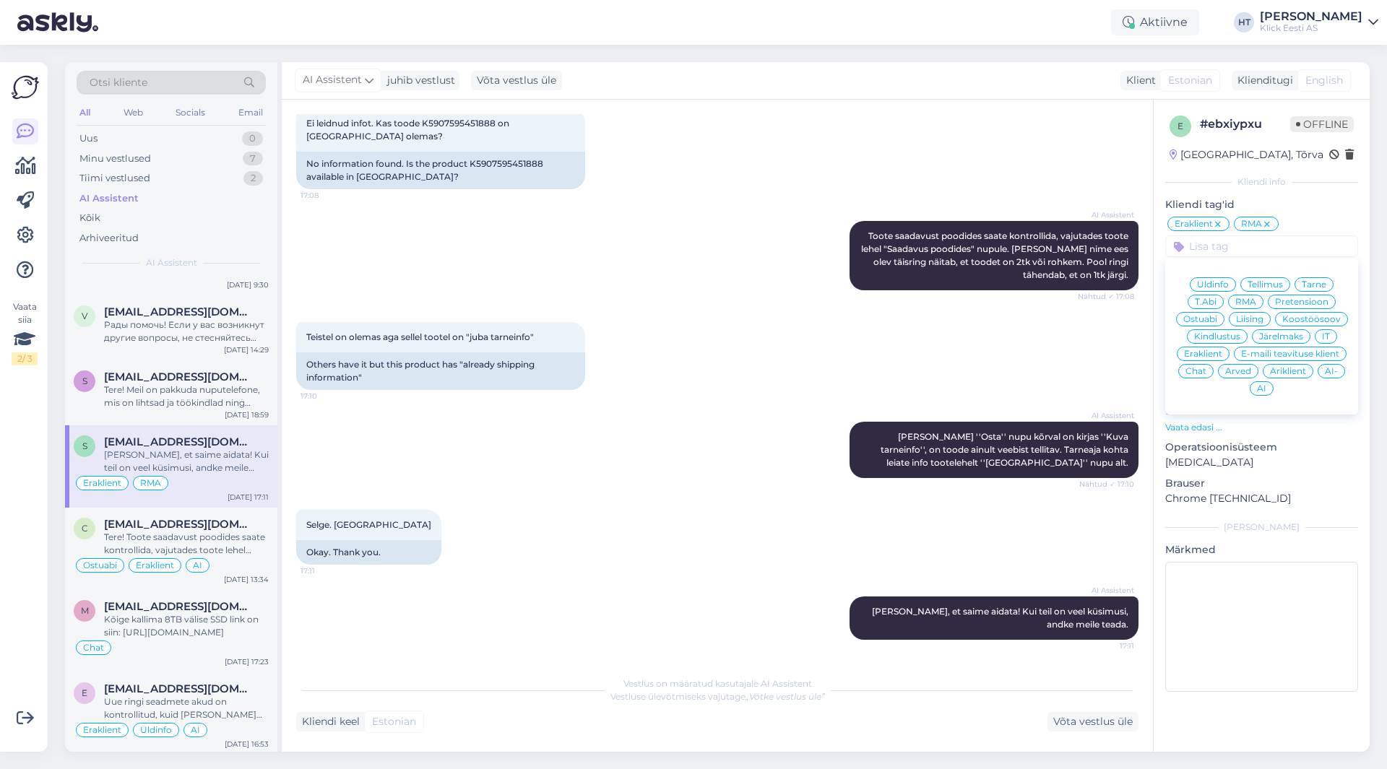
click at [1213, 317] on span "Ostuabi" at bounding box center [1200, 319] width 34 height 9
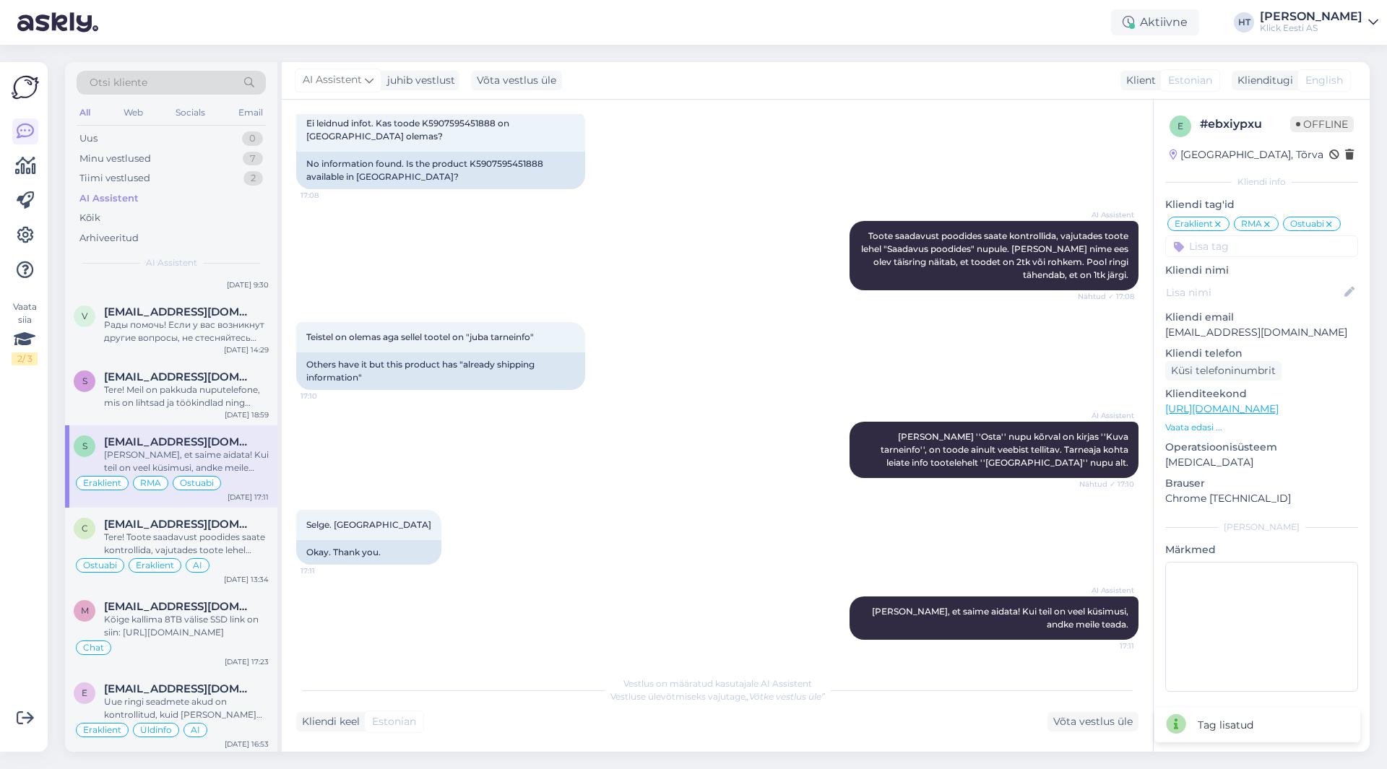
click at [1242, 248] on input at bounding box center [1261, 246] width 193 height 22
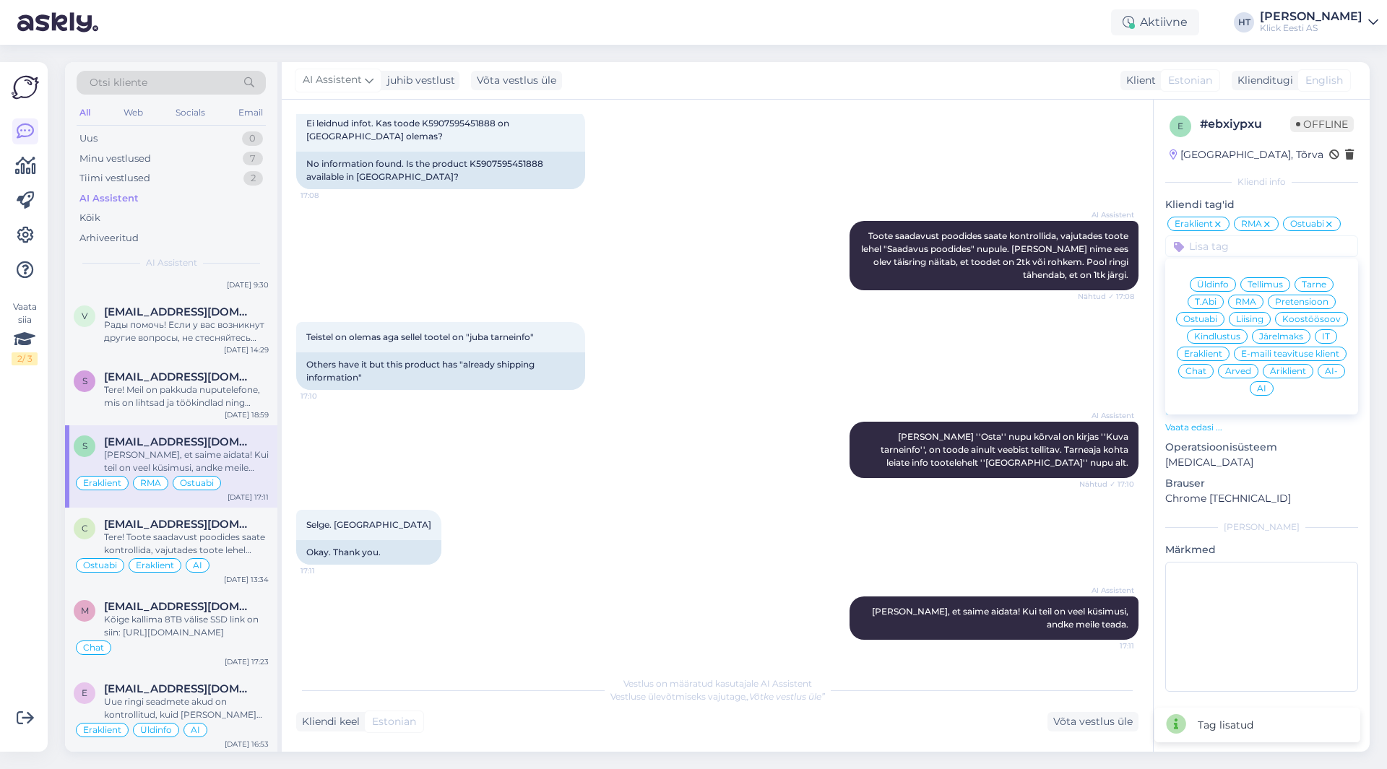
click at [1266, 388] on span "AI" at bounding box center [1261, 388] width 9 height 9
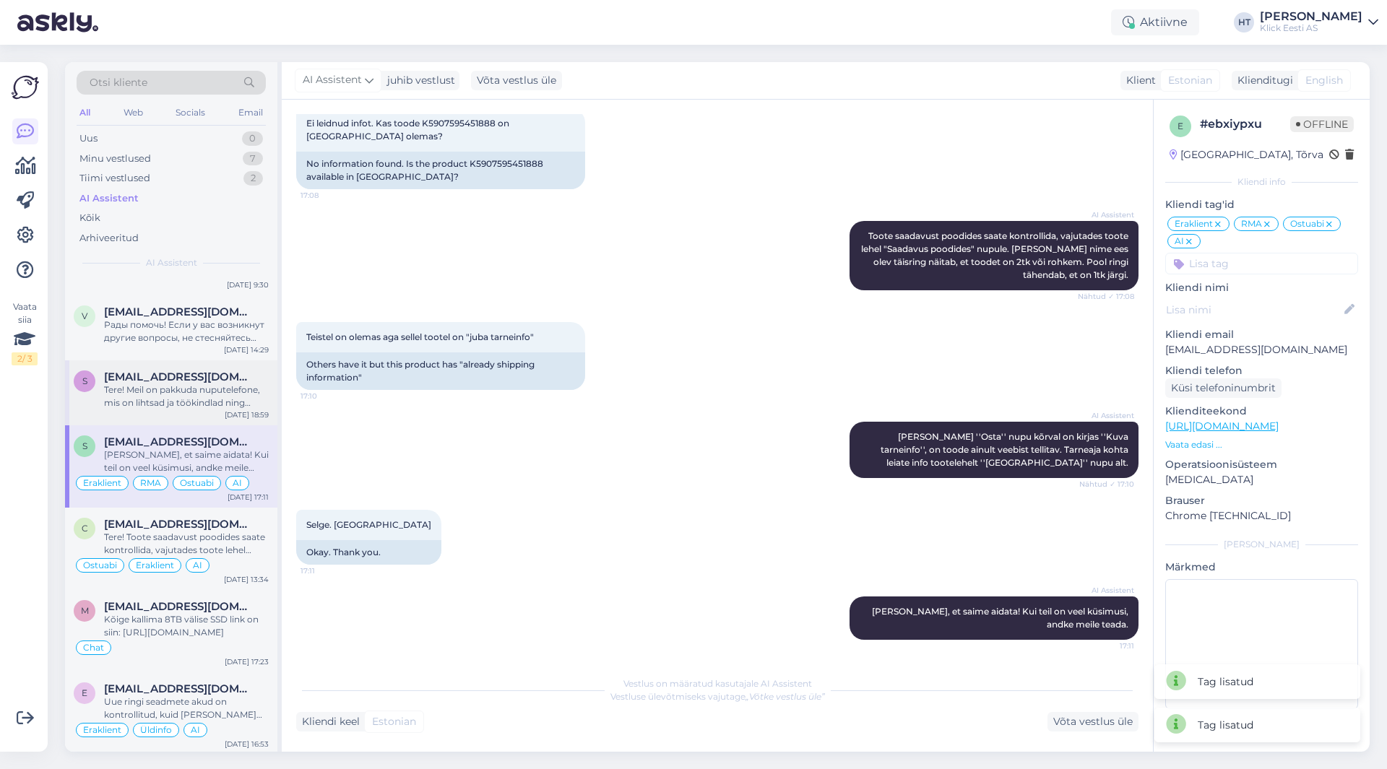
click at [244, 406] on div "Tere! Meil on pakkuda nuputelefone, mis on lihtsad ja töökindlad ning sobivad i…" at bounding box center [186, 397] width 165 height 26
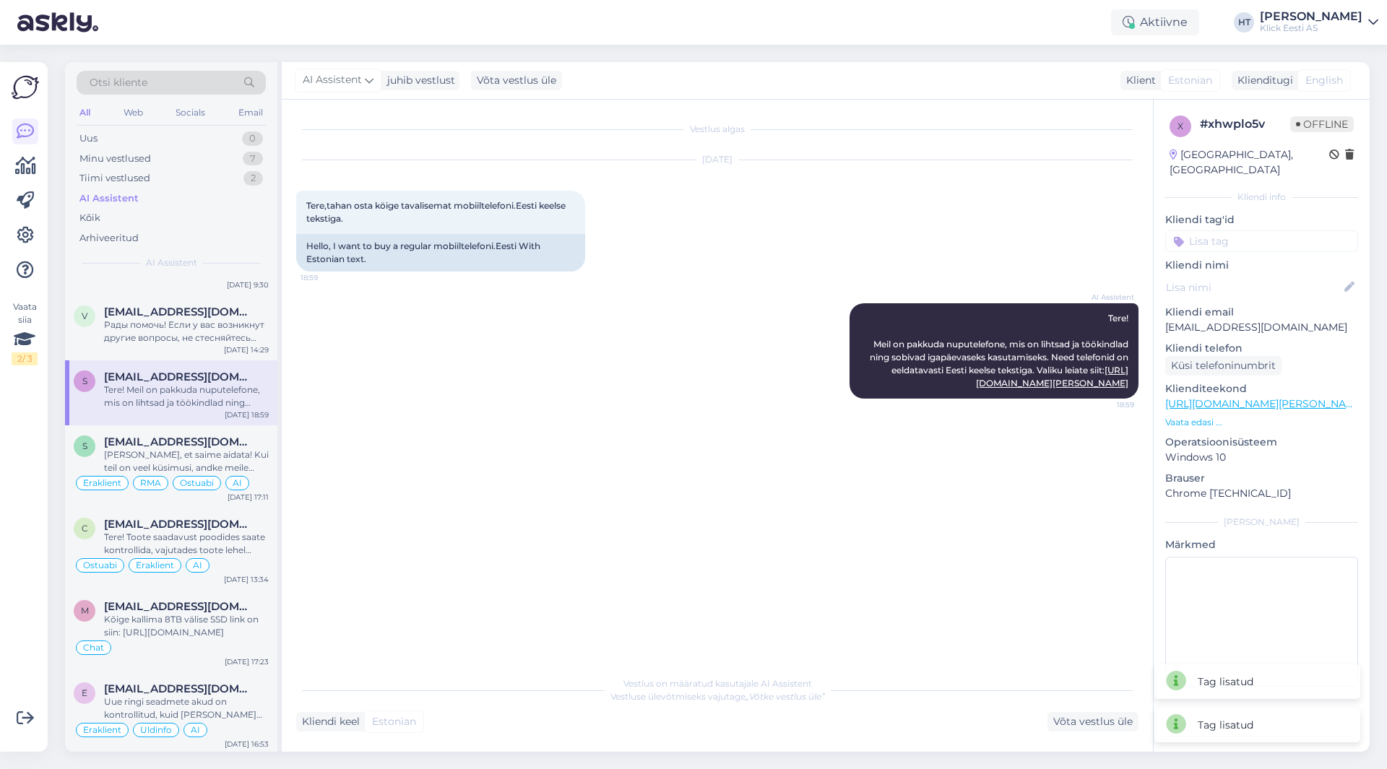
scroll to position [0, 0]
drag, startPoint x: 306, startPoint y: 202, endPoint x: 564, endPoint y: 222, distance: 258.7
click at [564, 222] on div "Tere,tahan osta köige tavalisemat mobiiltelefoni.Eesti keelse tekstiga. 18:59" at bounding box center [440, 212] width 289 height 43
drag, startPoint x: 1089, startPoint y: 317, endPoint x: 1131, endPoint y: 408, distance: 100.2
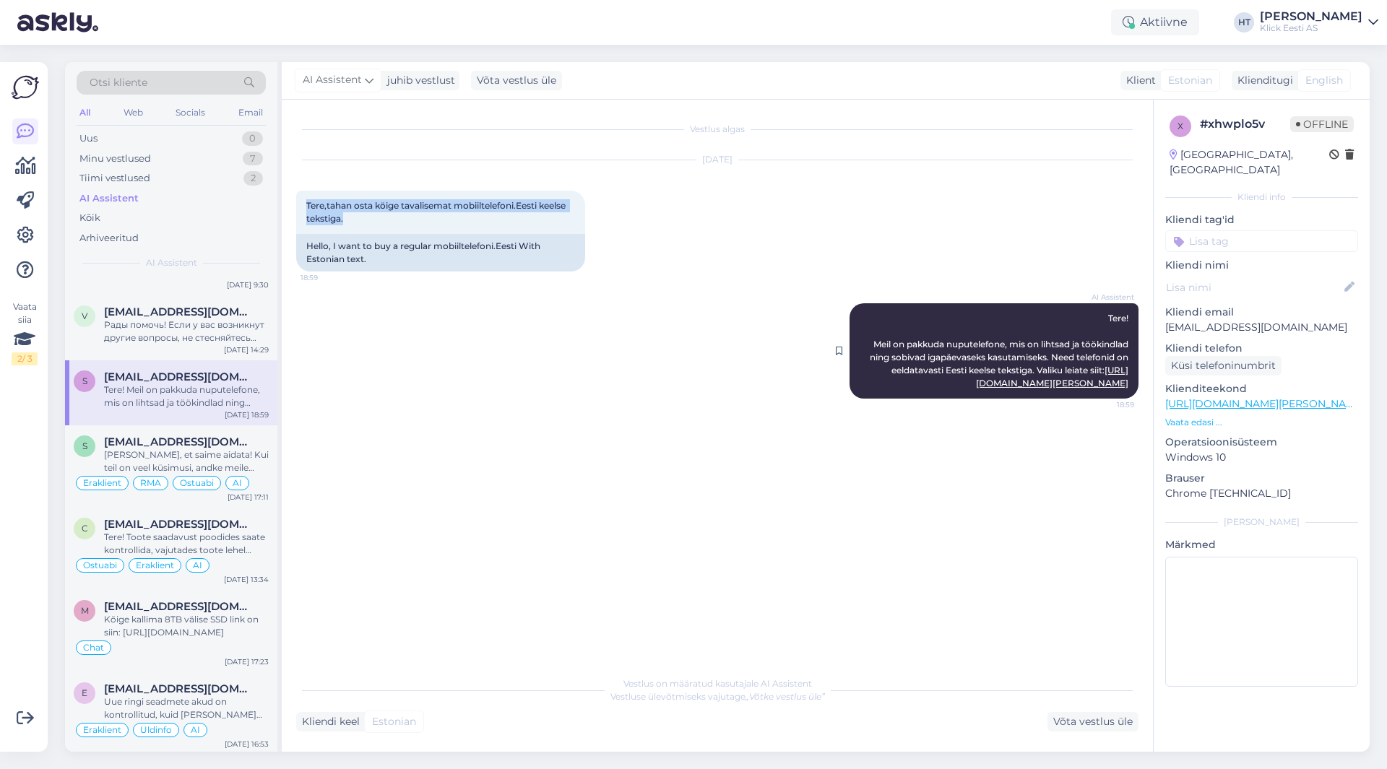
click at [1131, 399] on div "AI Assistent Tere! Meil on pakkuda nuputelefone, mis on lihtsad ja töökindlad n…" at bounding box center [993, 350] width 289 height 95
click at [935, 399] on div "AI Assistent Tere! Meil on pakkuda nuputelefone, mis on lihtsad ja töökindlad n…" at bounding box center [993, 350] width 289 height 95
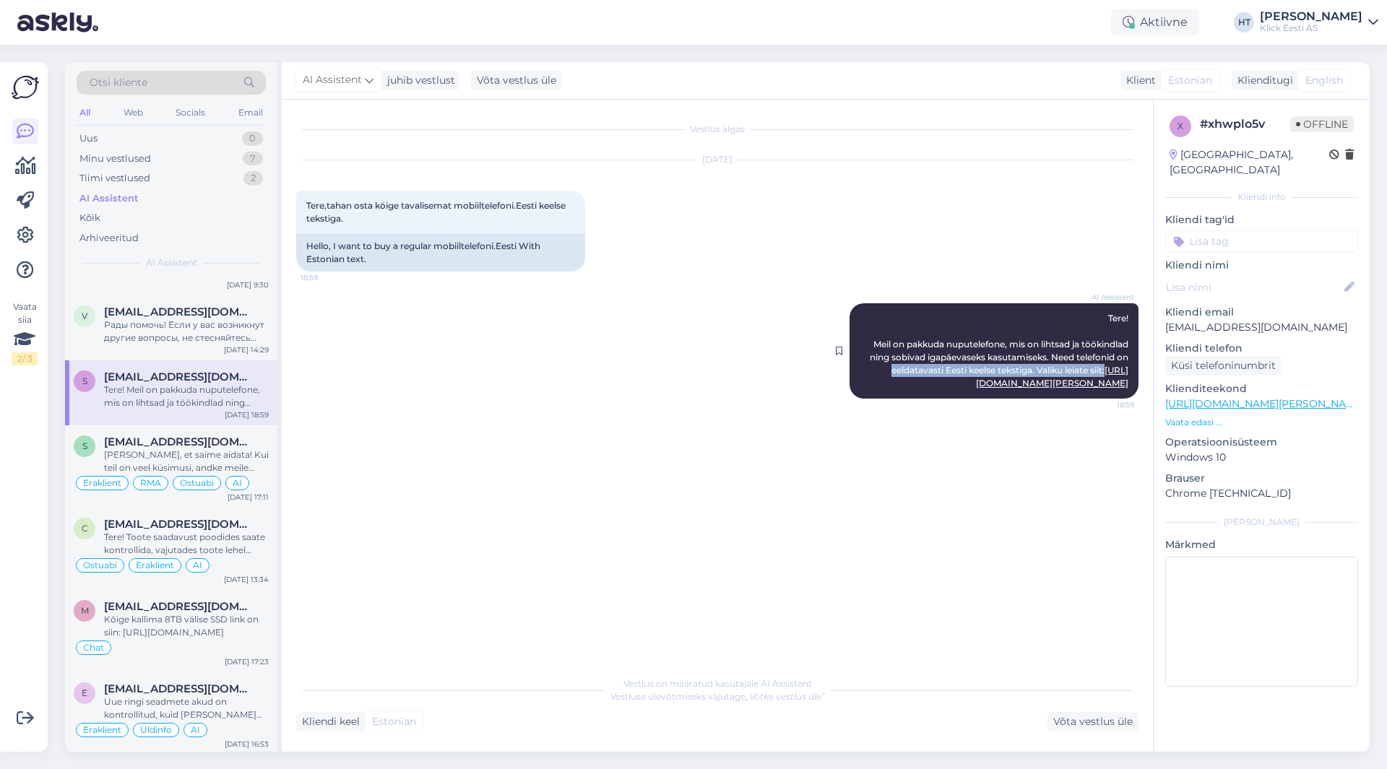
drag, startPoint x: 908, startPoint y: 369, endPoint x: 1128, endPoint y: 372, distance: 220.3
click at [1128, 372] on div "AI Assistent Tere! Meil on pakkuda nuputelefone, mis on lihtsad ja töökindlad n…" at bounding box center [993, 350] width 289 height 95
click at [1128, 372] on span "Tere! Meil on pakkuda nuputelefone, mis on lihtsad ja töökindlad ning sobivad i…" at bounding box center [1000, 351] width 261 height 76
click at [1234, 230] on input at bounding box center [1261, 241] width 193 height 22
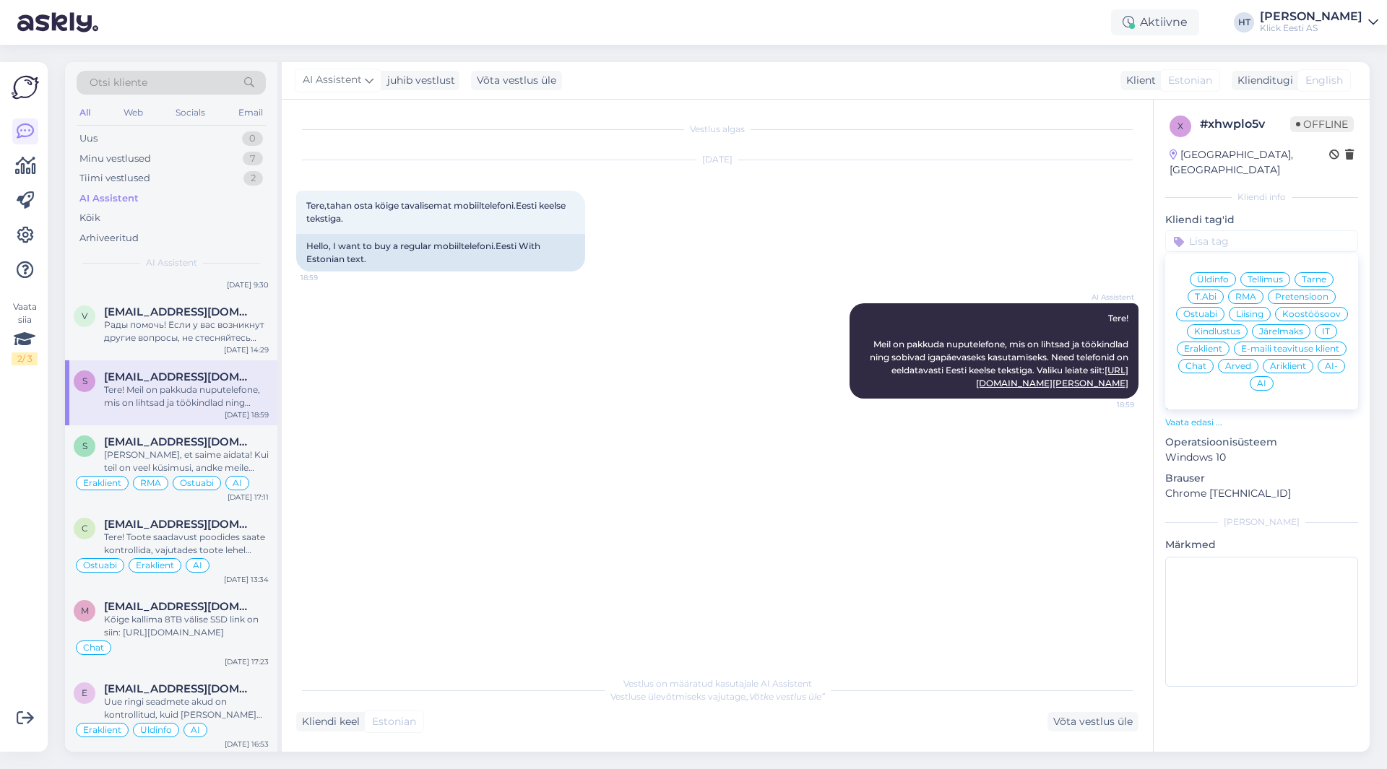
click at [1216, 310] on span "Ostuabi" at bounding box center [1200, 314] width 34 height 9
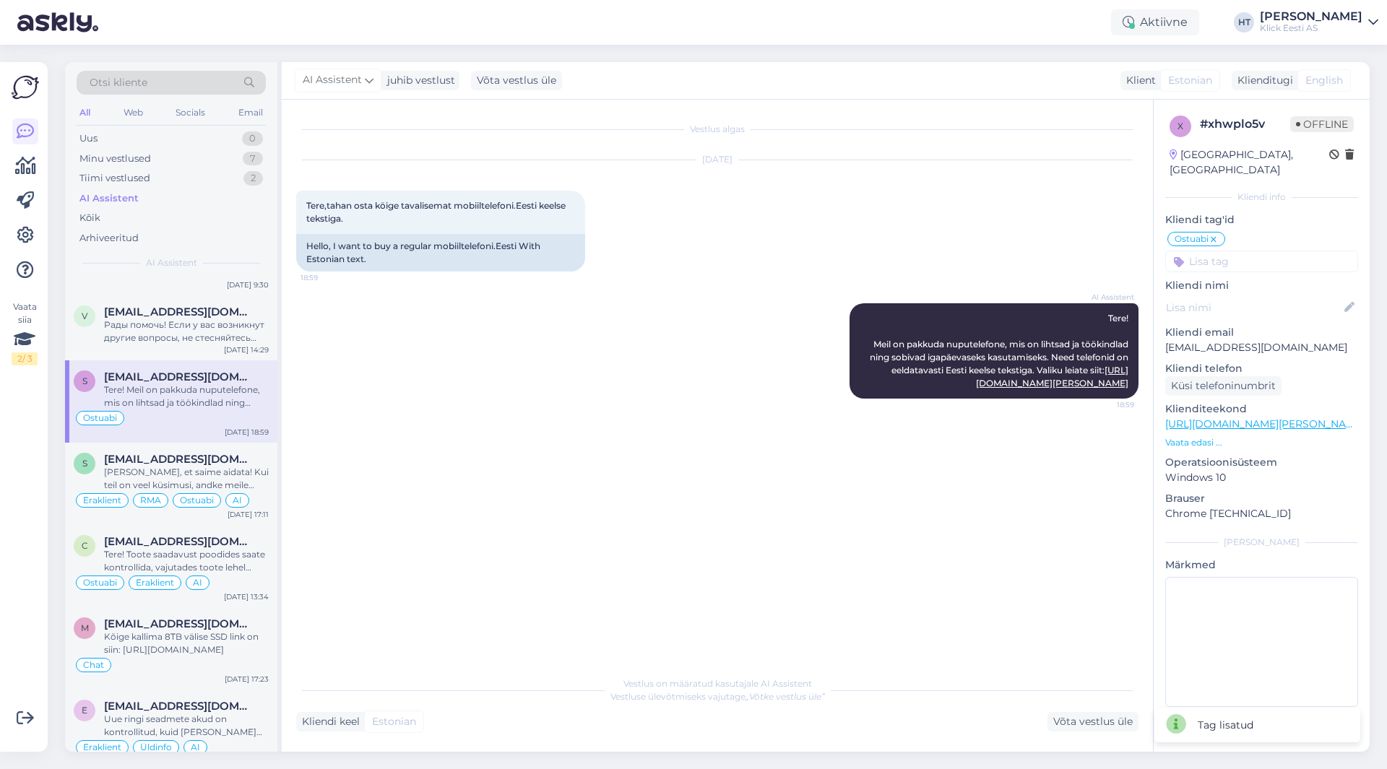
click at [1226, 251] on input at bounding box center [1261, 262] width 193 height 22
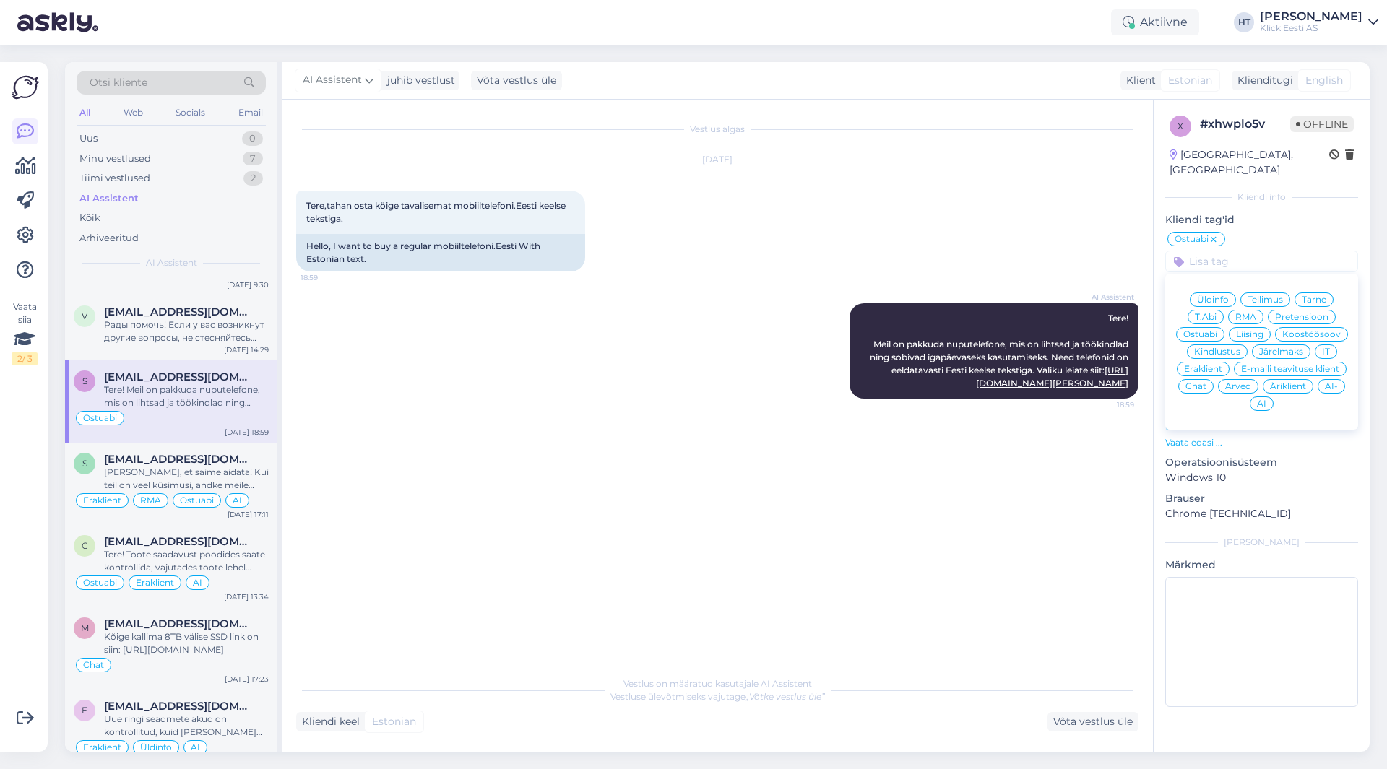
click at [1212, 365] on span "Eraklient" at bounding box center [1203, 369] width 38 height 9
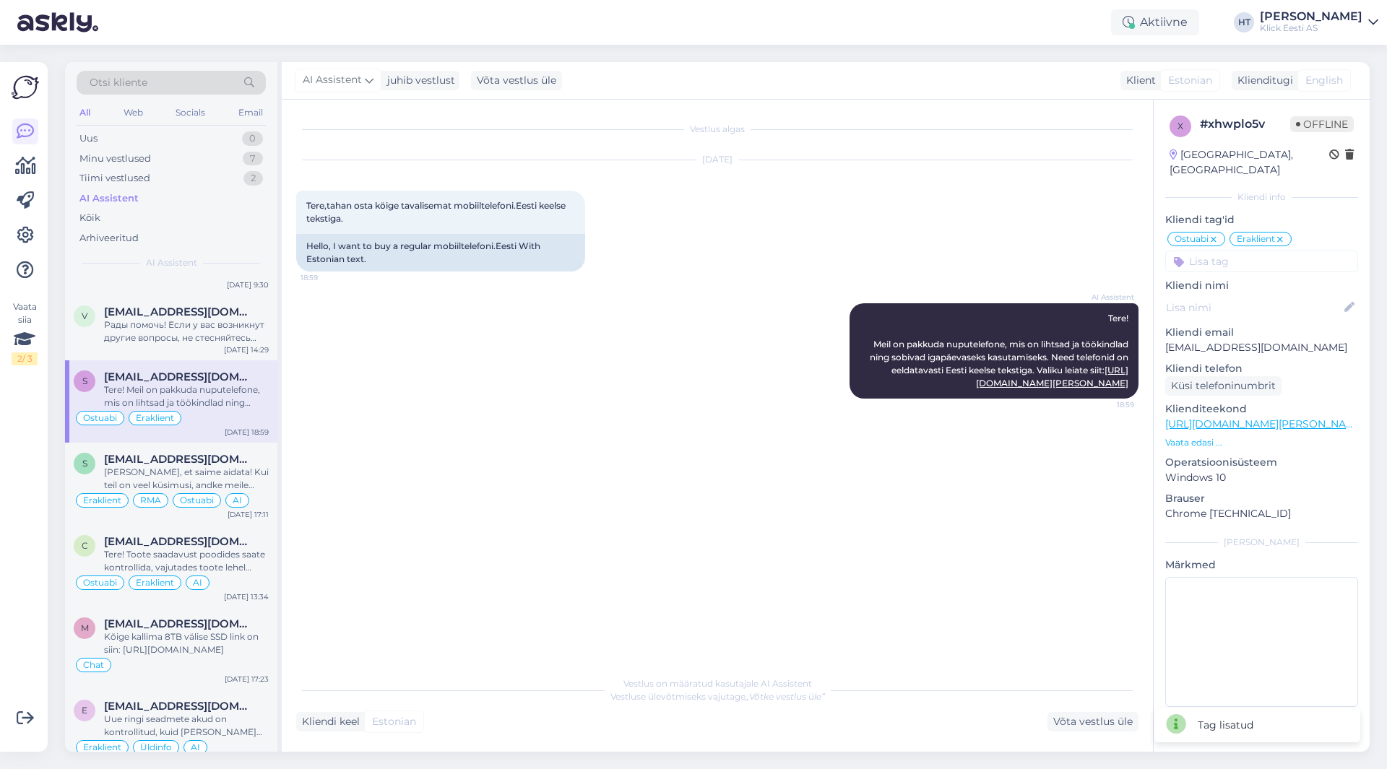
click at [1230, 251] on input at bounding box center [1261, 262] width 193 height 22
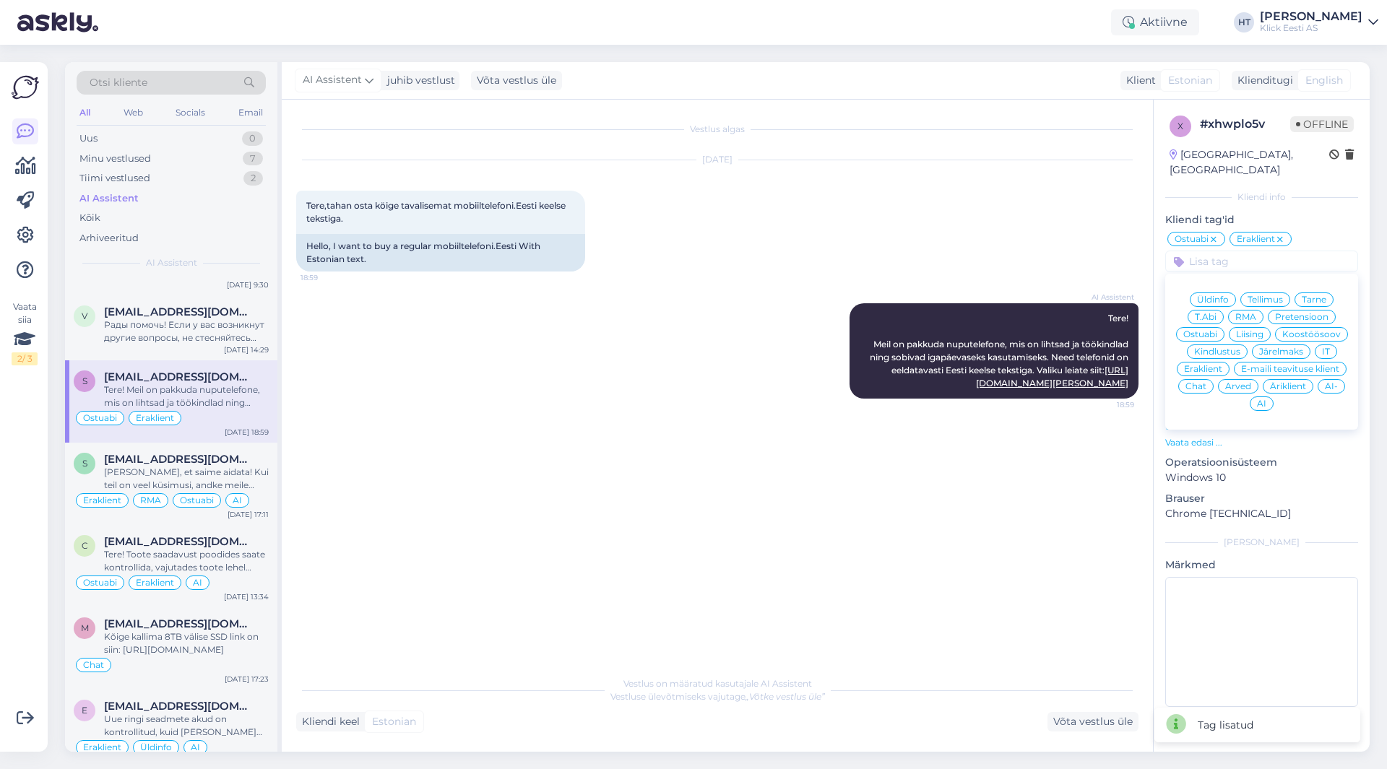
click at [1258, 397] on div "AI" at bounding box center [1262, 404] width 24 height 14
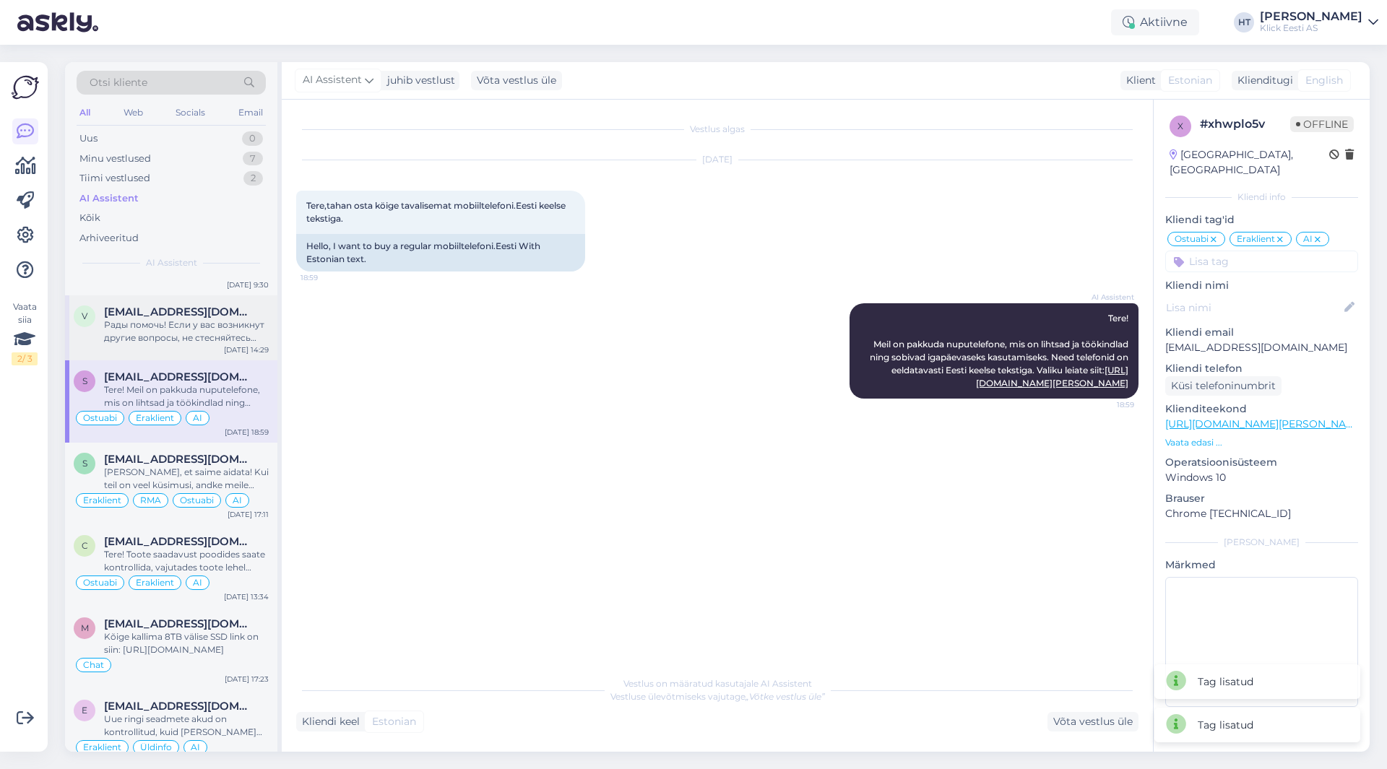
click at [178, 315] on span "[EMAIL_ADDRESS][DOMAIN_NAME]" at bounding box center [179, 312] width 150 height 13
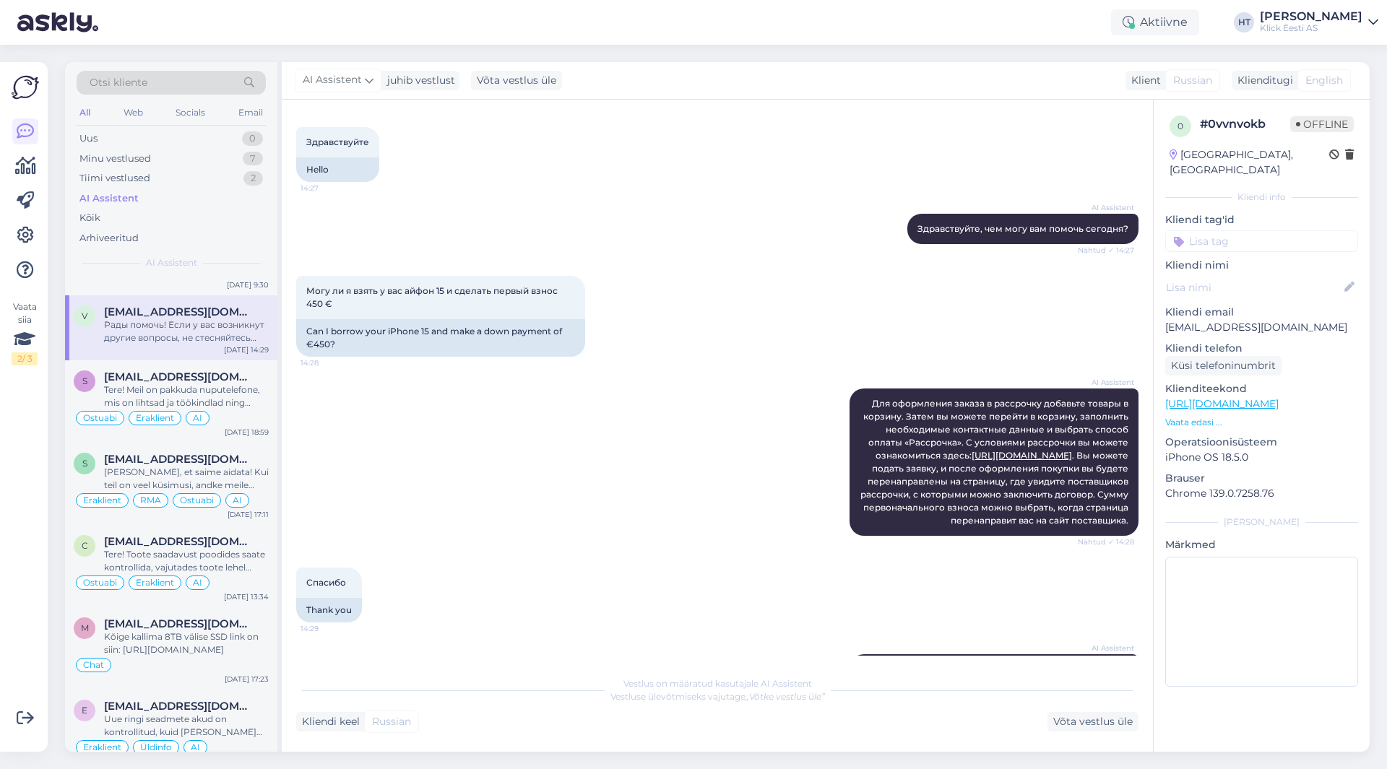
scroll to position [134, 0]
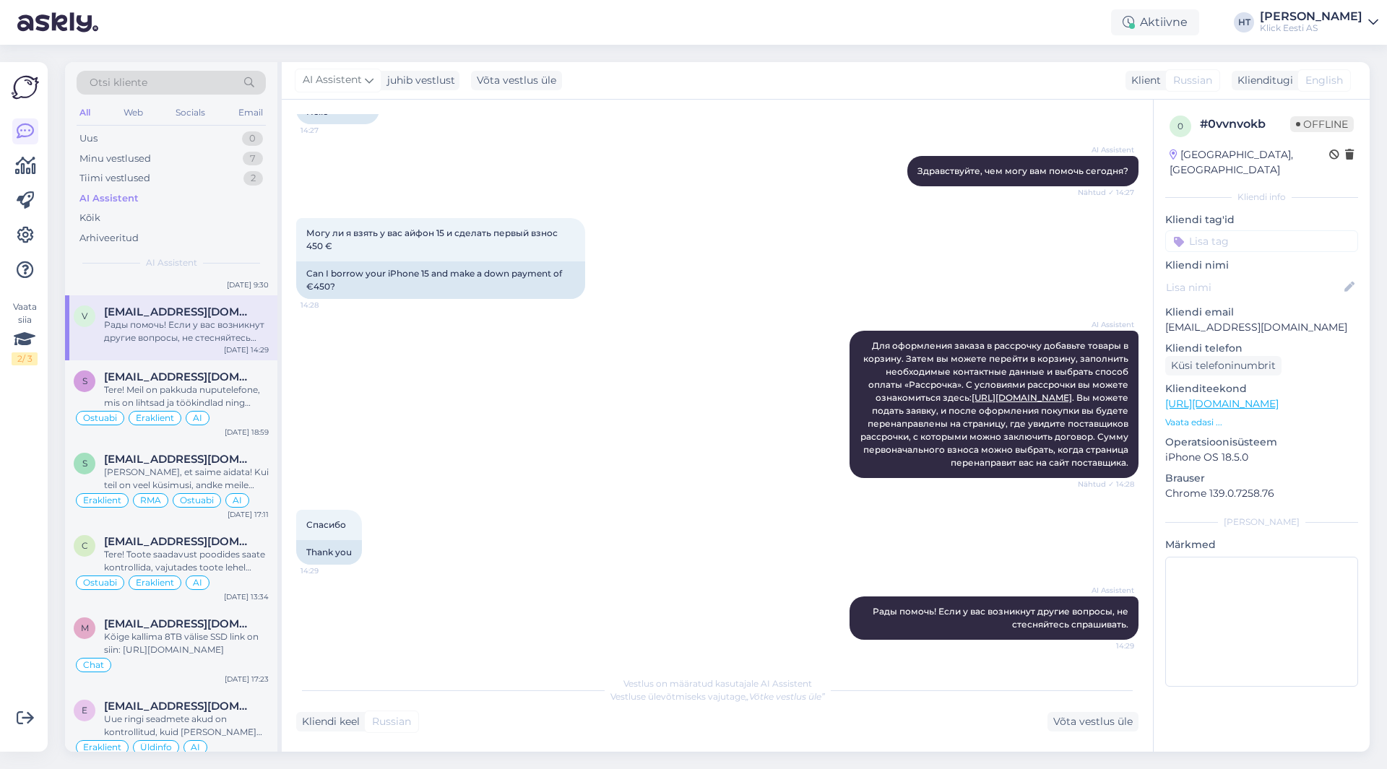
click at [1224, 230] on input at bounding box center [1261, 241] width 193 height 22
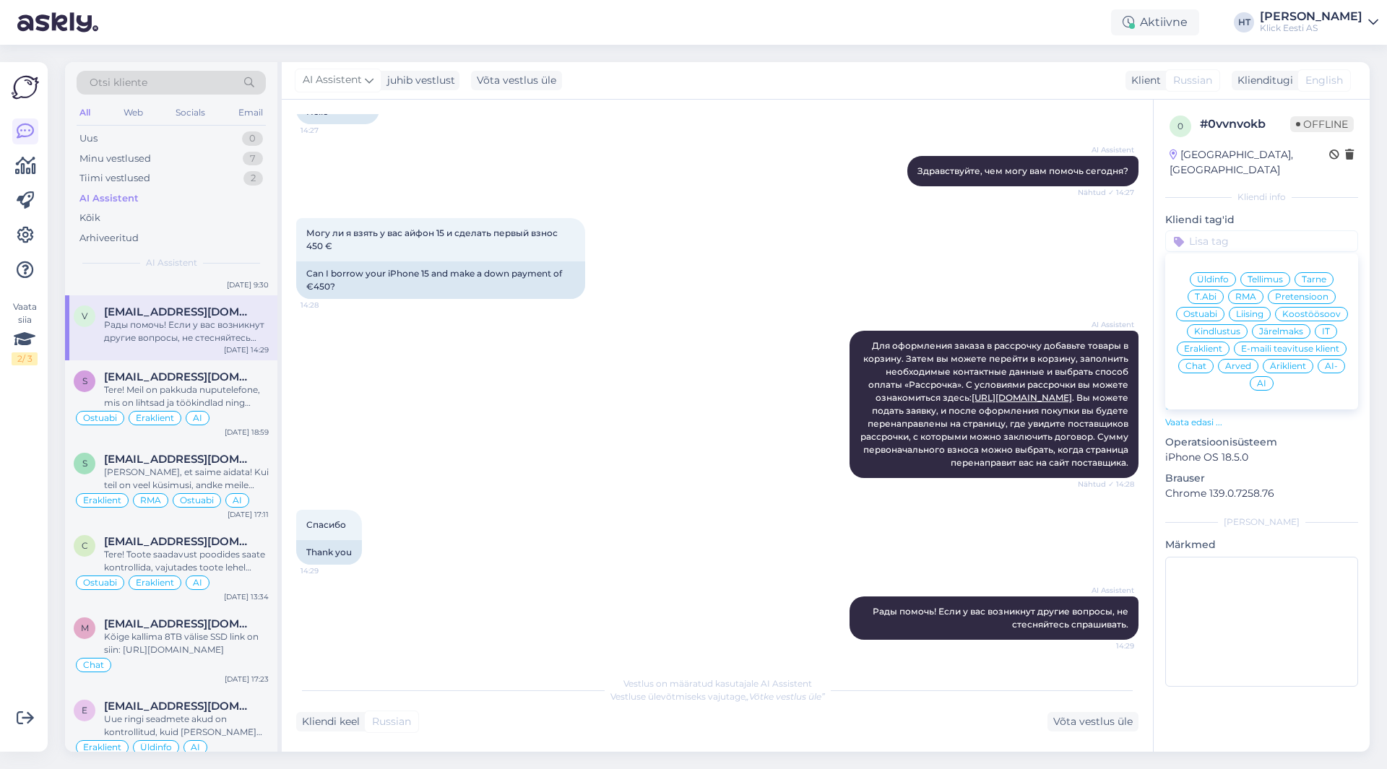
click at [1271, 327] on span "Järelmaks" at bounding box center [1281, 331] width 44 height 9
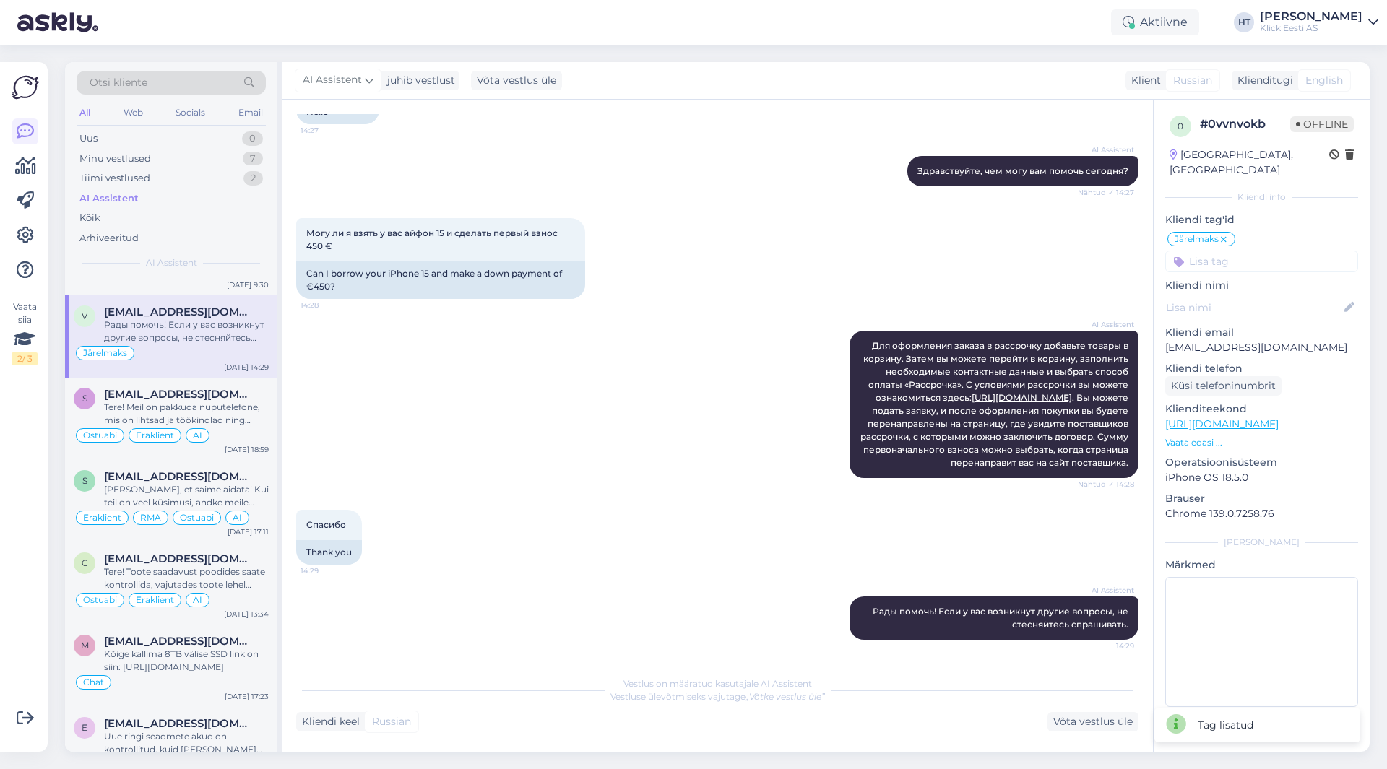
click at [1250, 251] on input at bounding box center [1261, 262] width 193 height 22
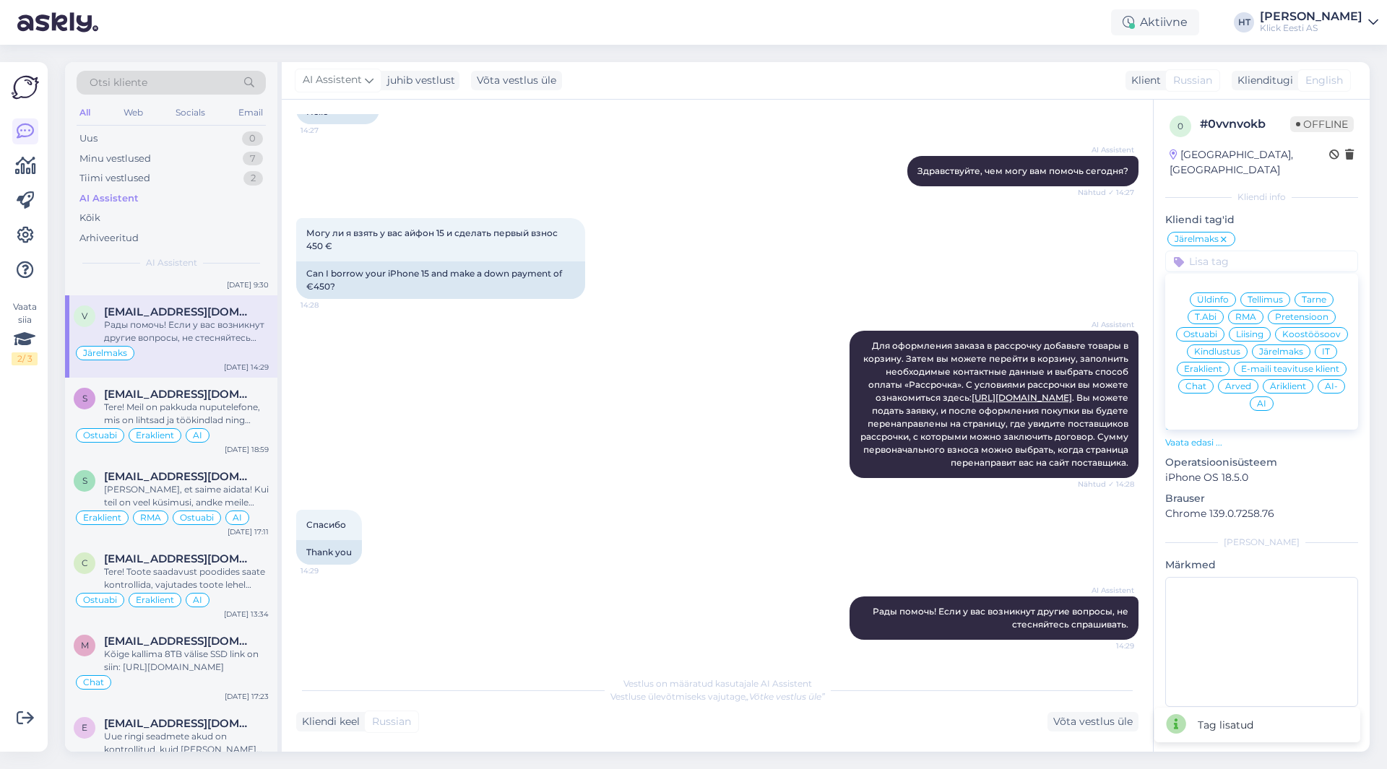
click at [1210, 365] on span "Eraklient" at bounding box center [1203, 369] width 38 height 9
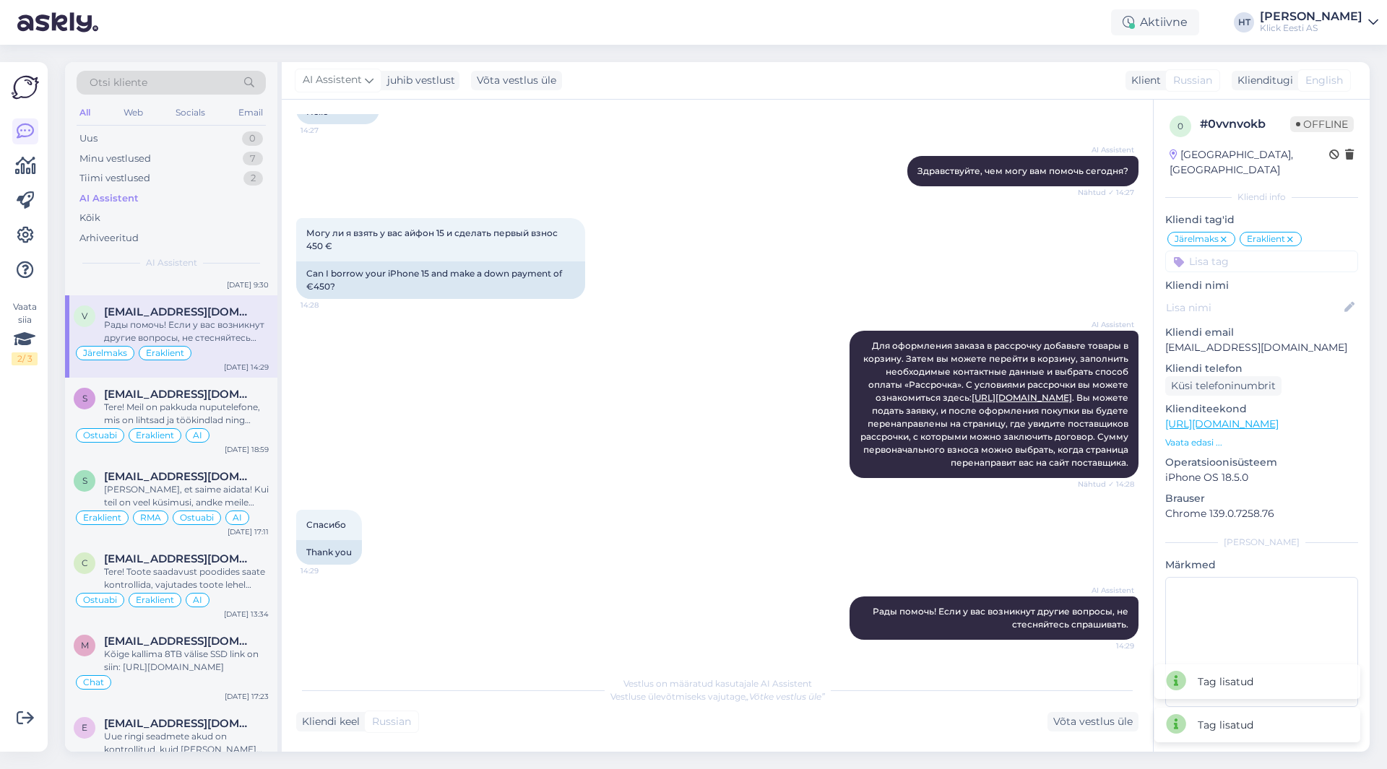
click at [1234, 251] on input at bounding box center [1261, 262] width 193 height 22
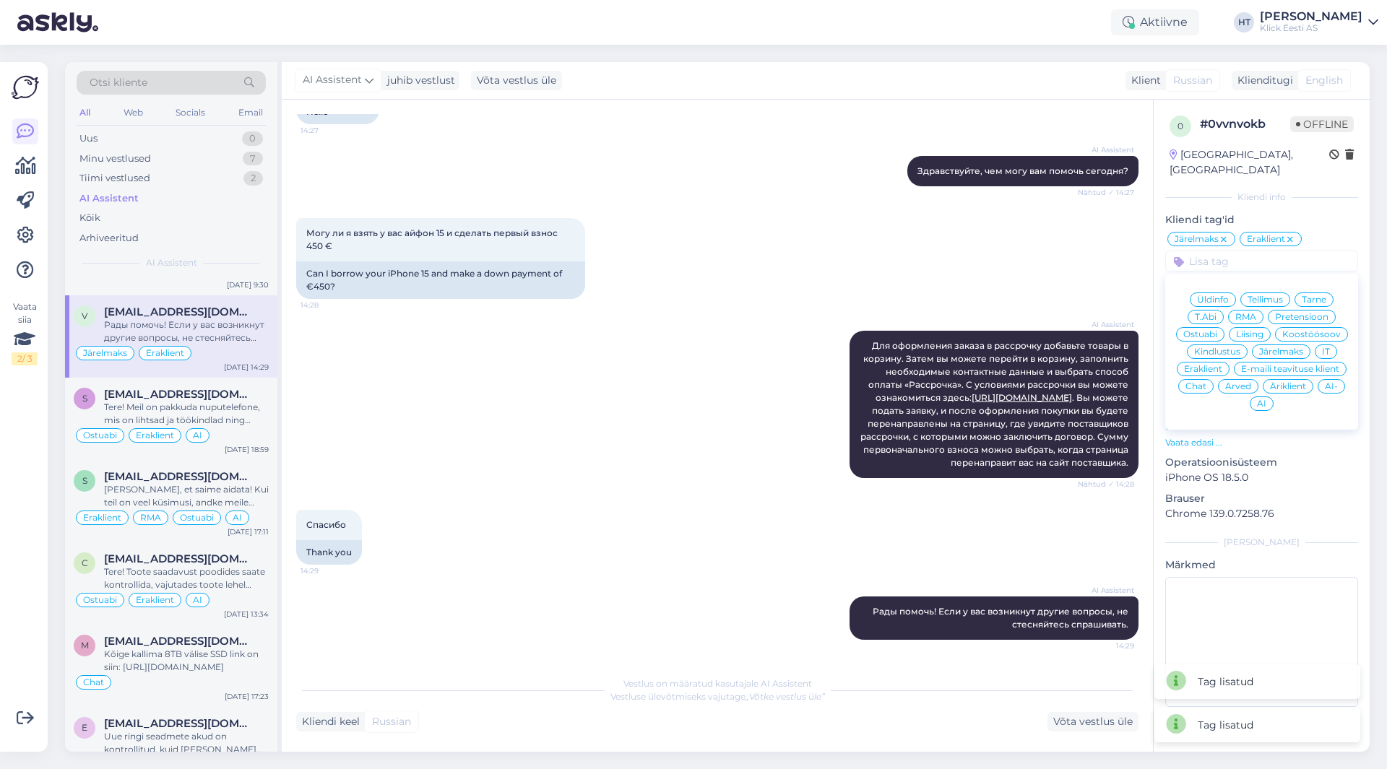
click at [1256, 397] on div "AI" at bounding box center [1262, 404] width 24 height 14
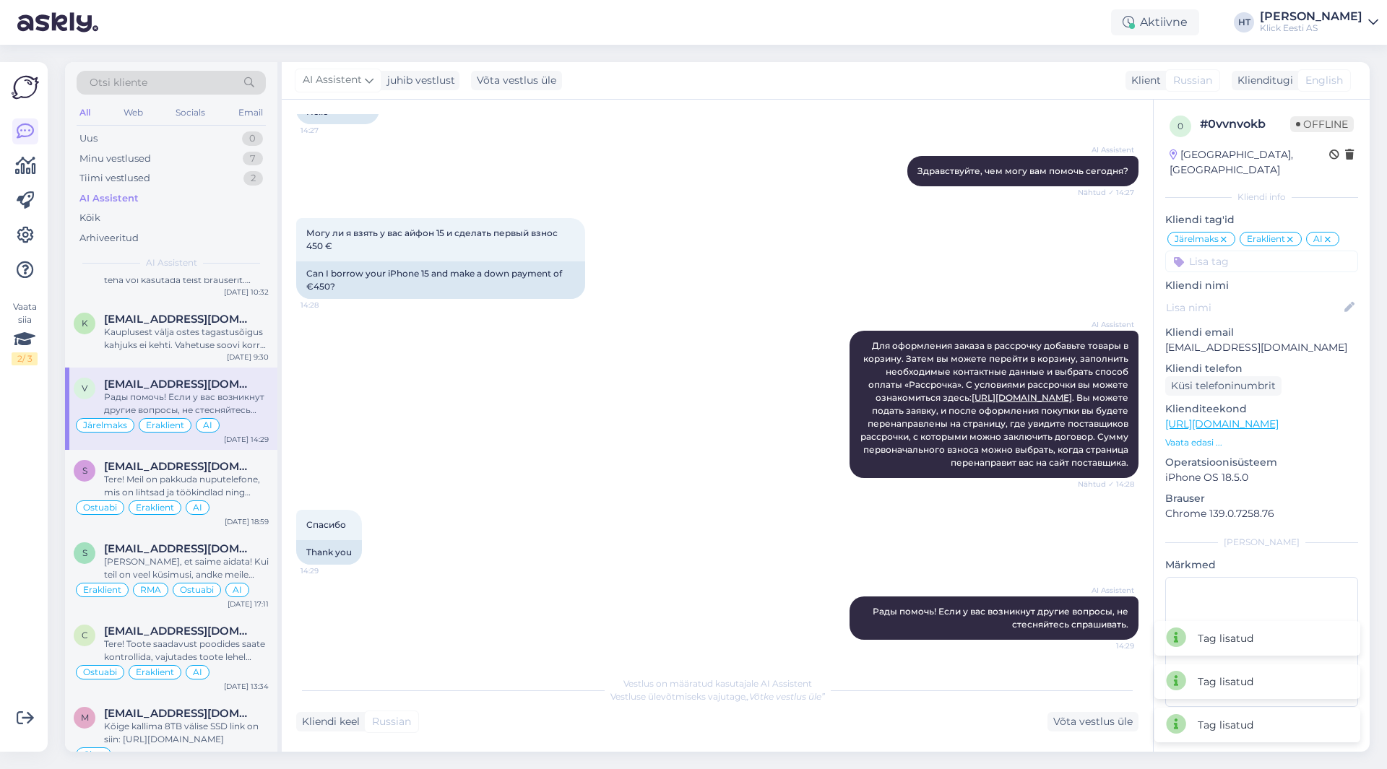
scroll to position [1156, 0]
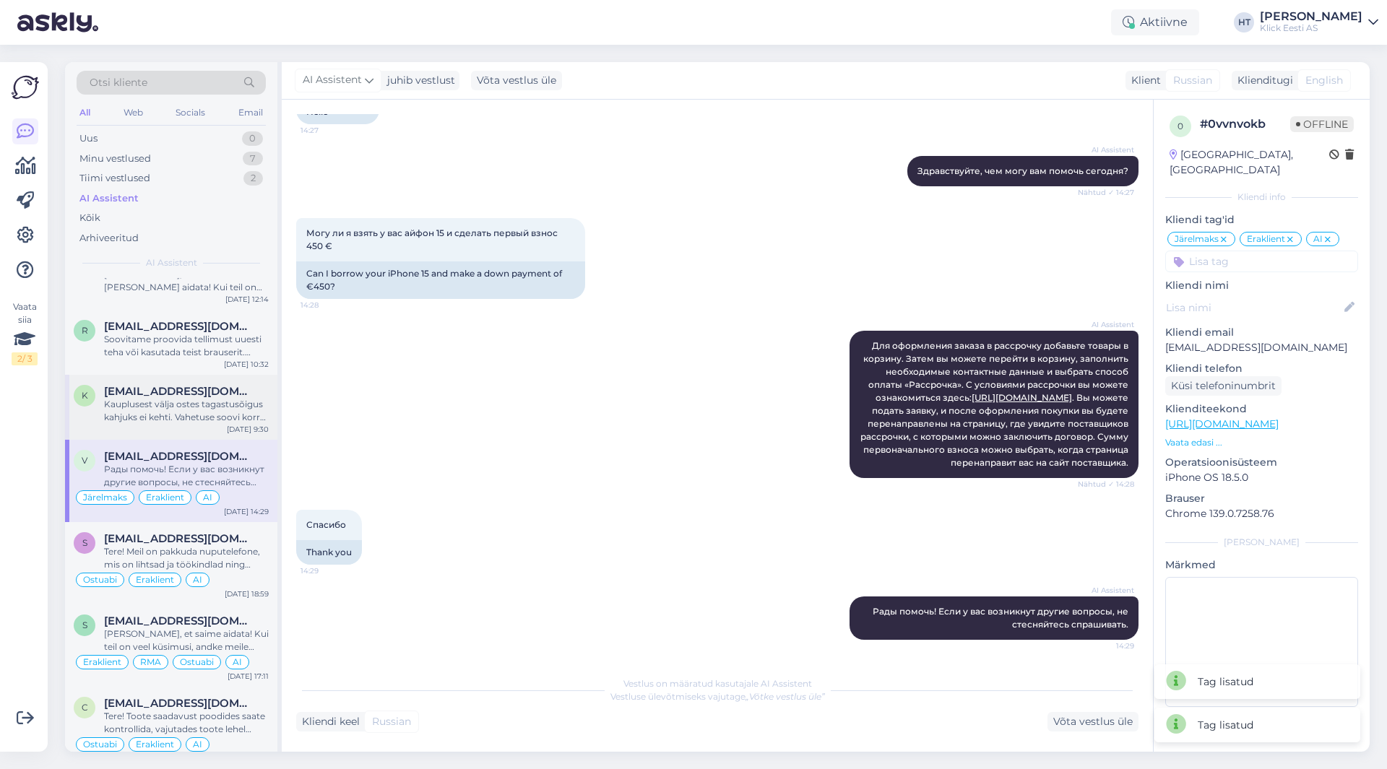
click at [222, 392] on span "[EMAIL_ADDRESS][DOMAIN_NAME]" at bounding box center [179, 391] width 150 height 13
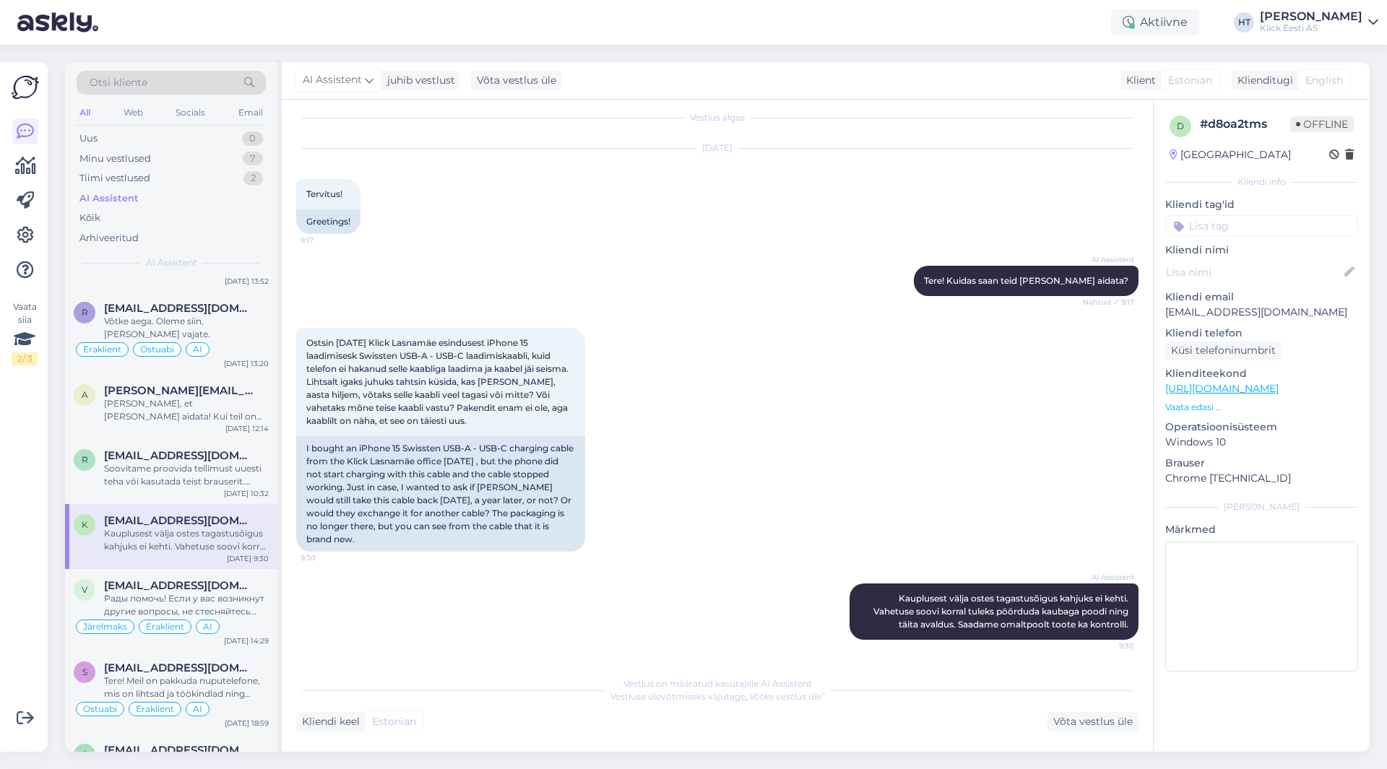
scroll to position [1084, 0]
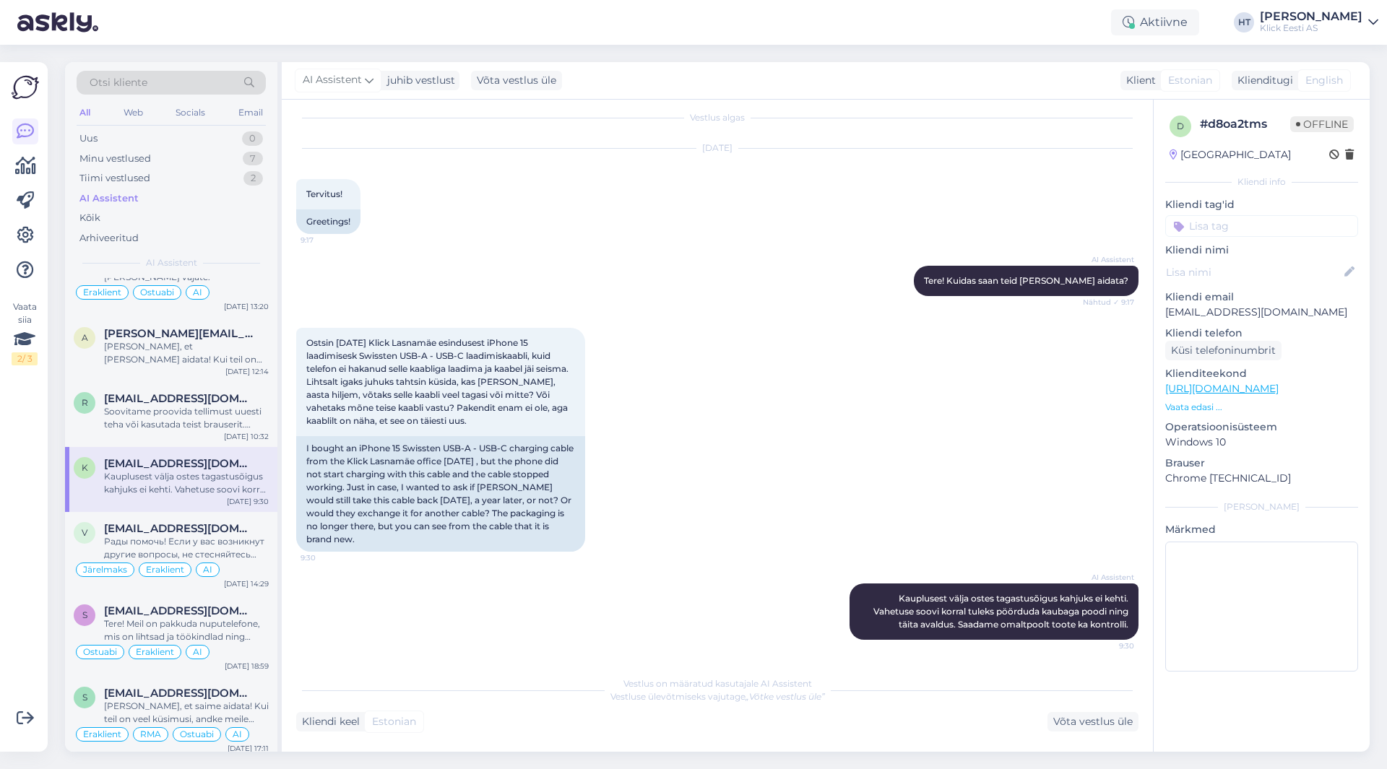
click at [1227, 224] on input at bounding box center [1261, 226] width 193 height 22
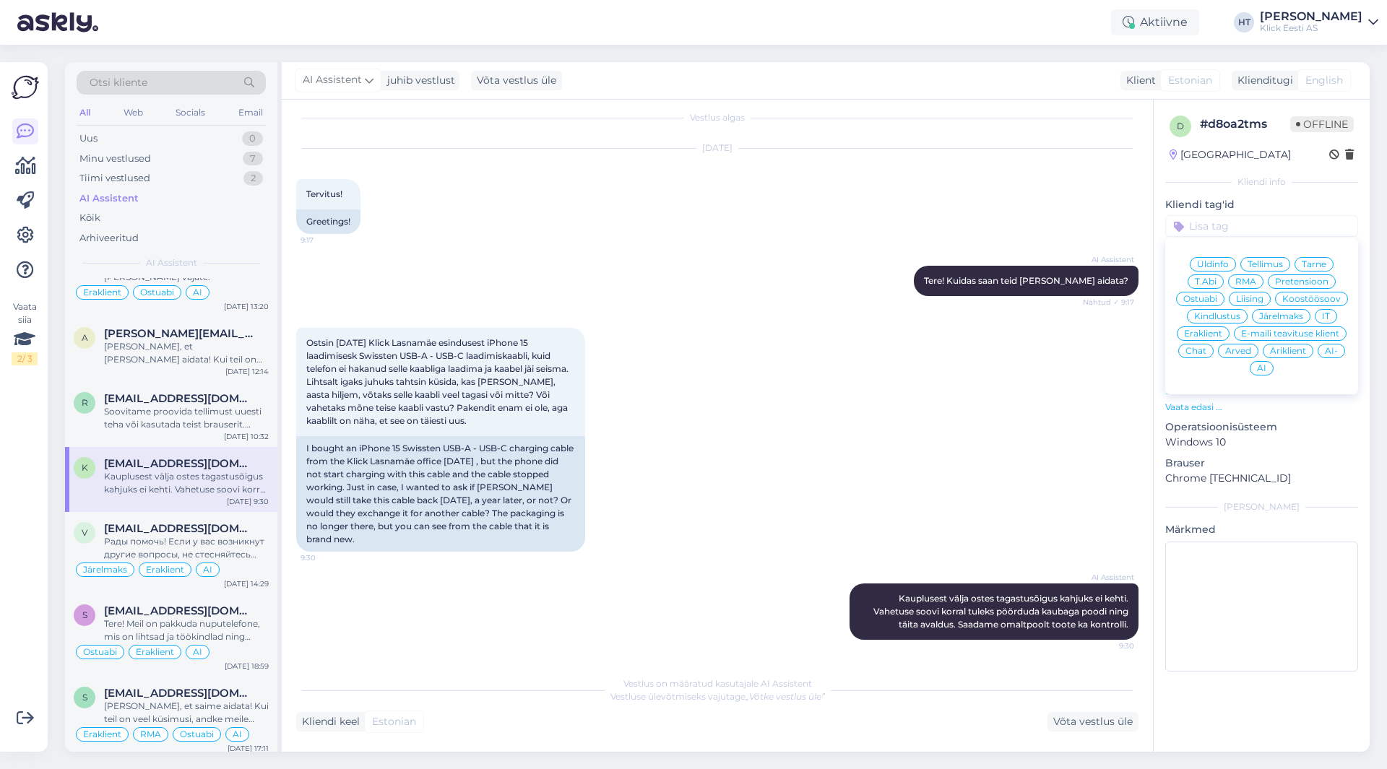
click at [1215, 259] on div "Üldinfo" at bounding box center [1213, 264] width 46 height 14
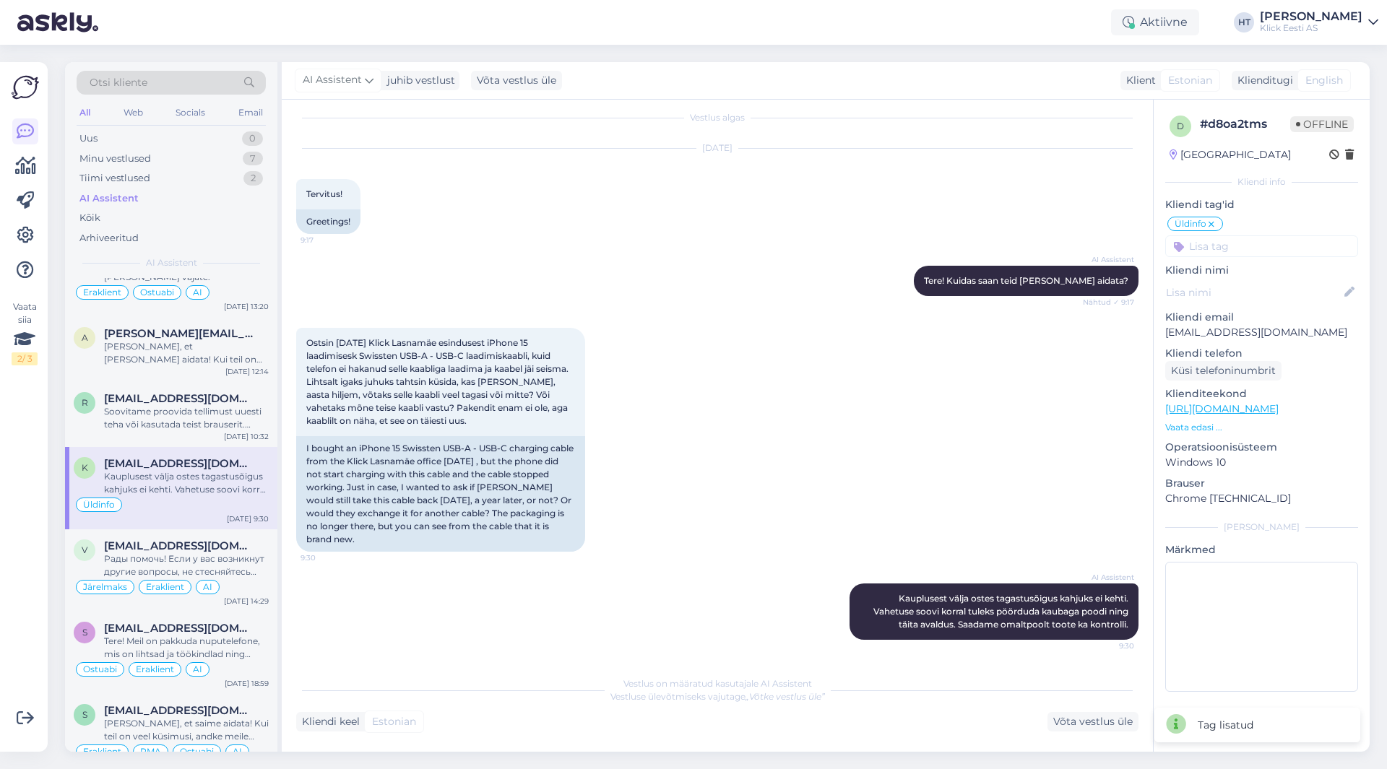
click at [1226, 240] on input at bounding box center [1261, 246] width 193 height 22
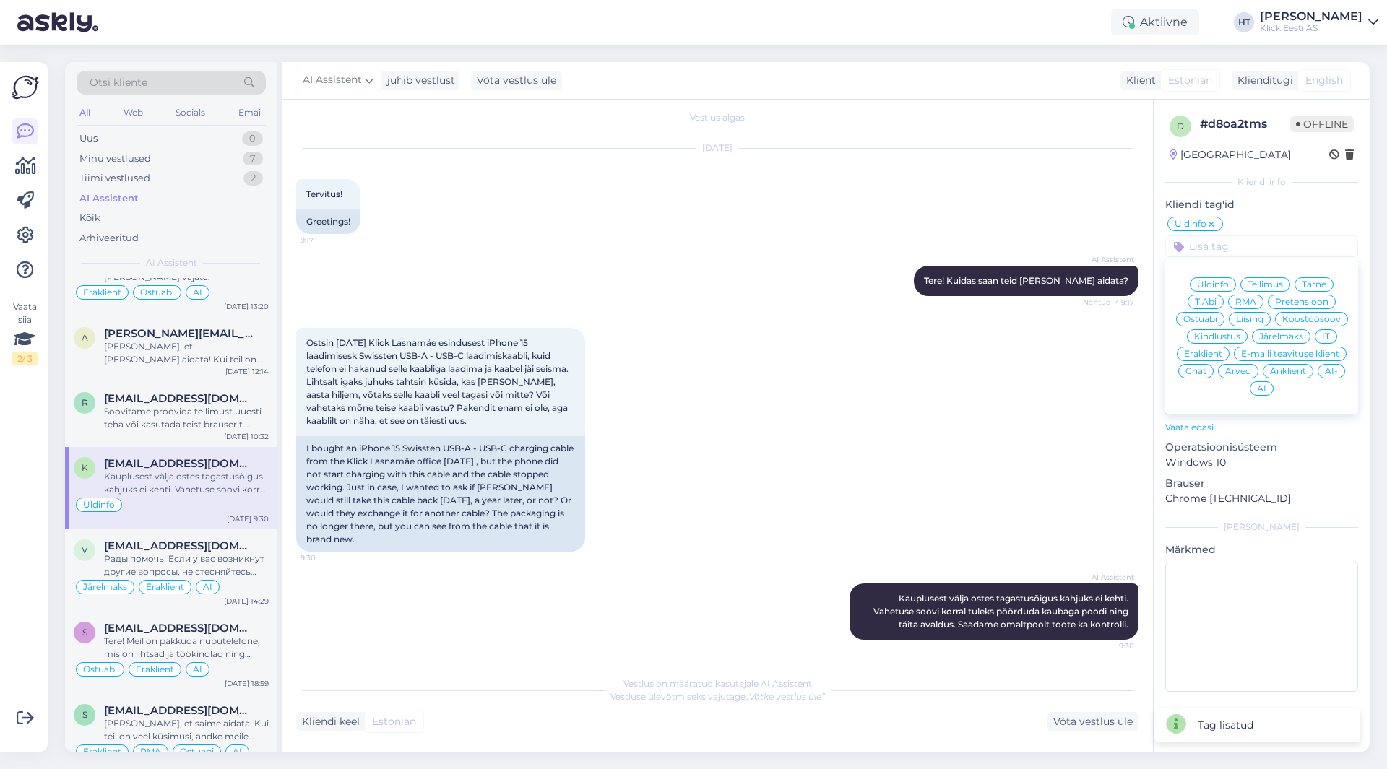
click at [1206, 349] on div "Eraklient" at bounding box center [1203, 354] width 53 height 14
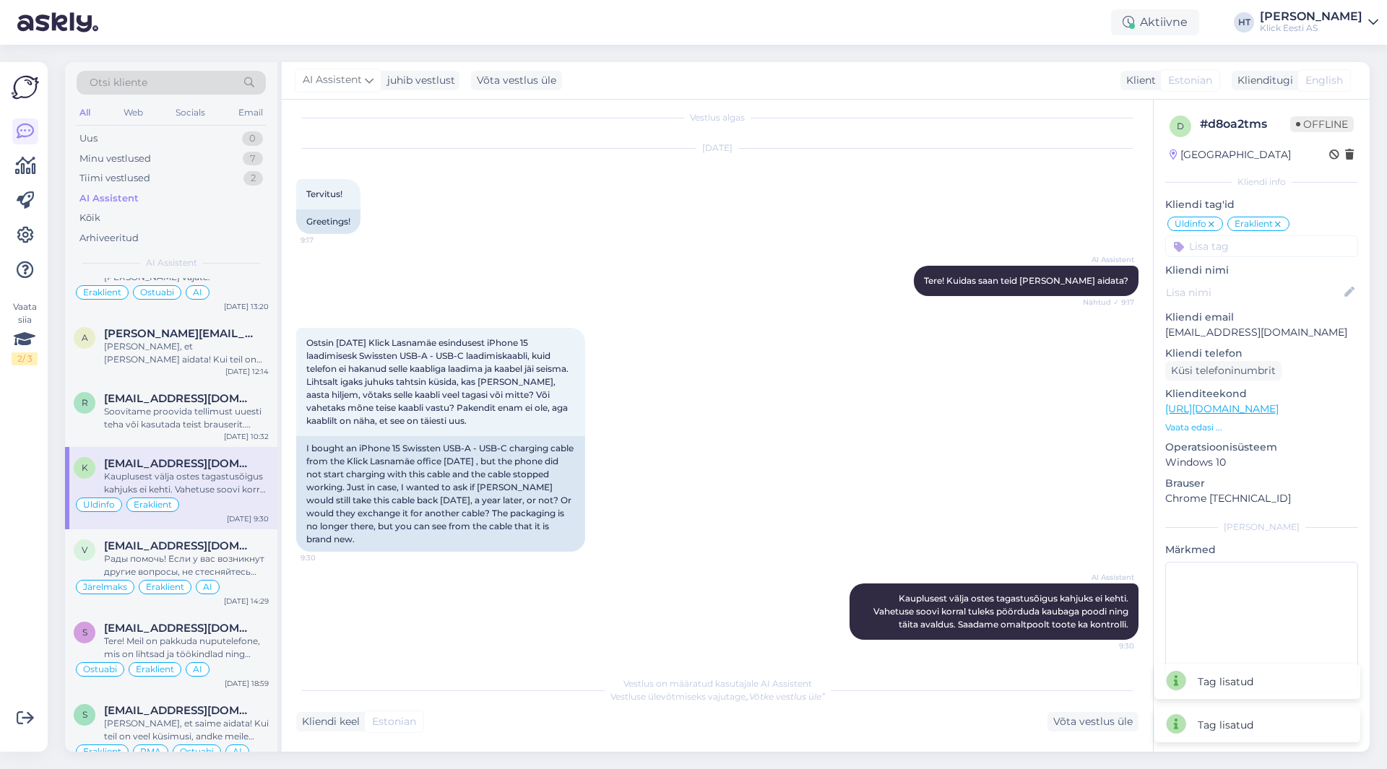
click at [1229, 253] on input at bounding box center [1261, 246] width 193 height 22
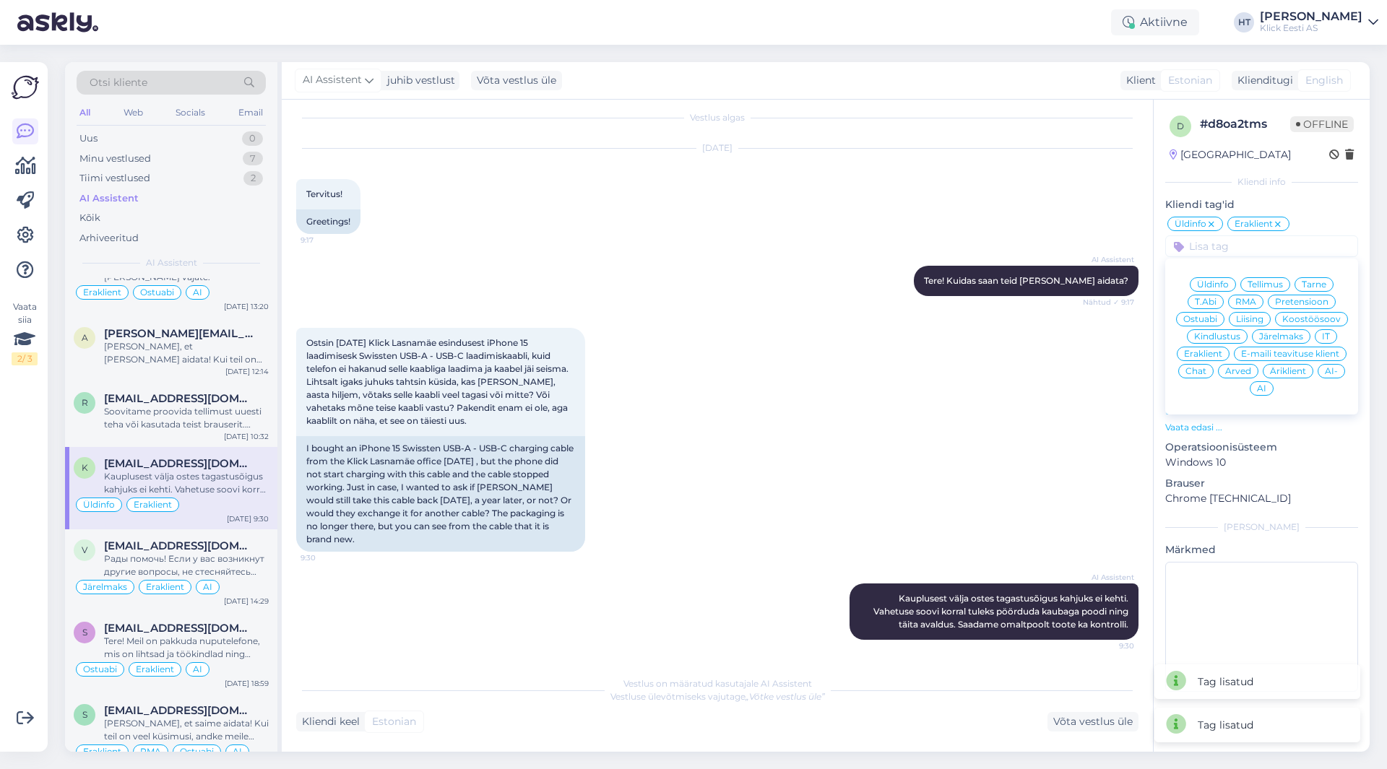
click at [1255, 383] on div "AI" at bounding box center [1262, 388] width 24 height 14
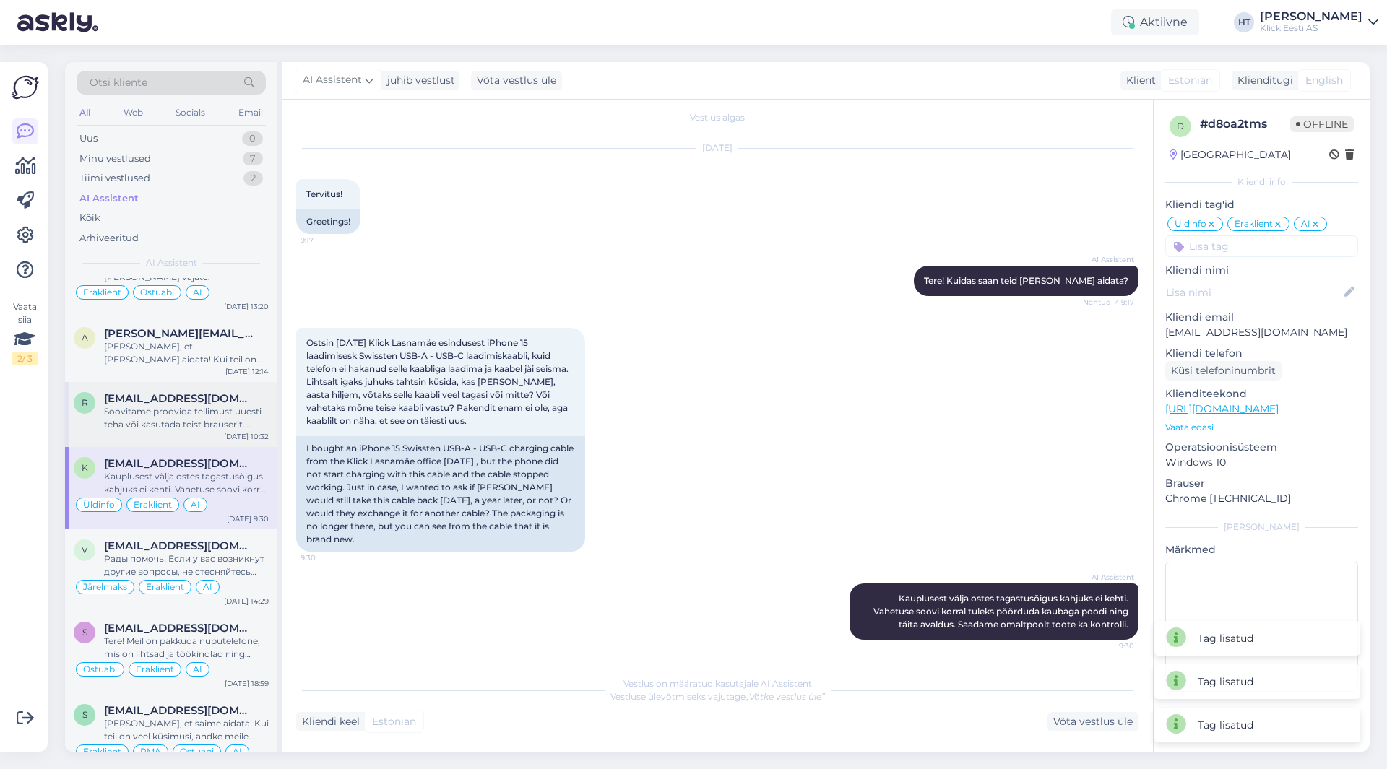
click at [201, 403] on span "[EMAIL_ADDRESS][DOMAIN_NAME]" at bounding box center [179, 398] width 150 height 13
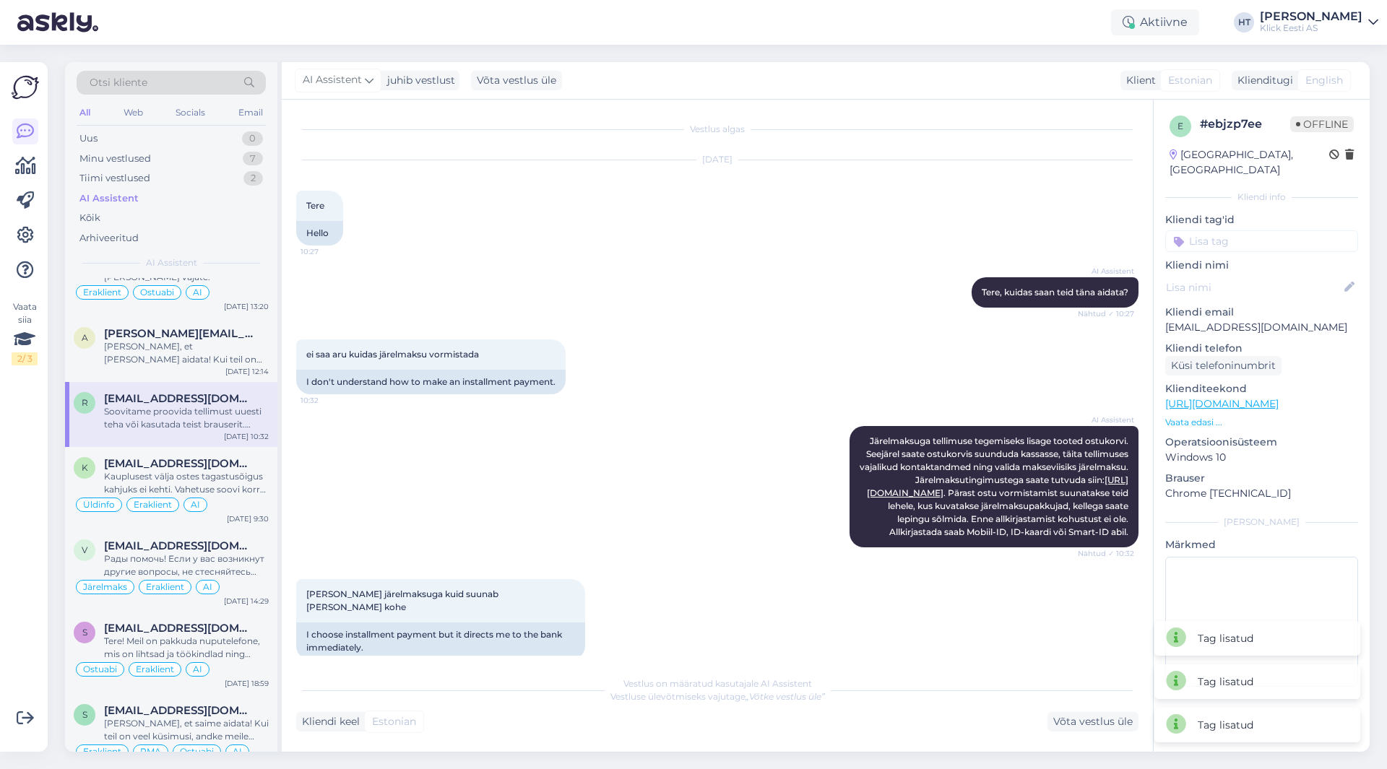
scroll to position [108, 0]
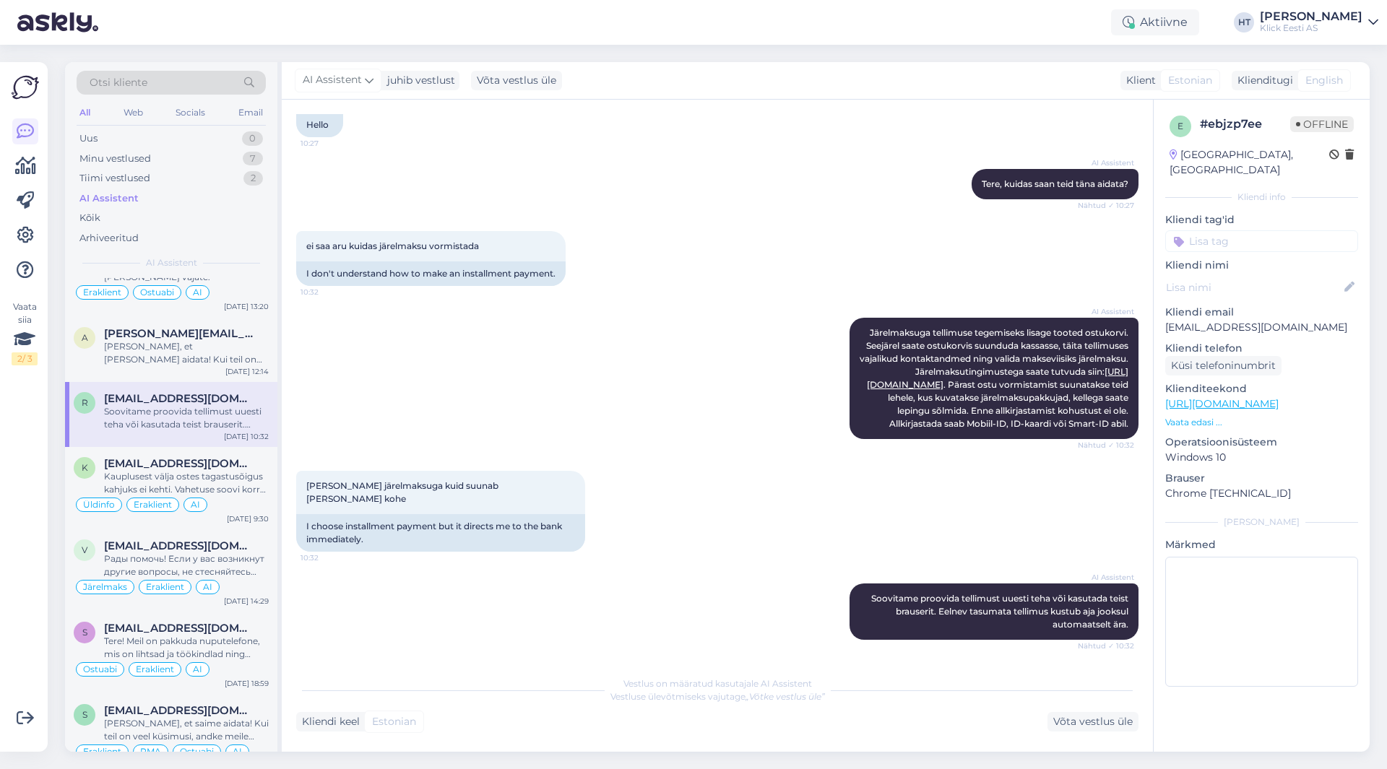
click at [1212, 230] on input at bounding box center [1261, 241] width 193 height 22
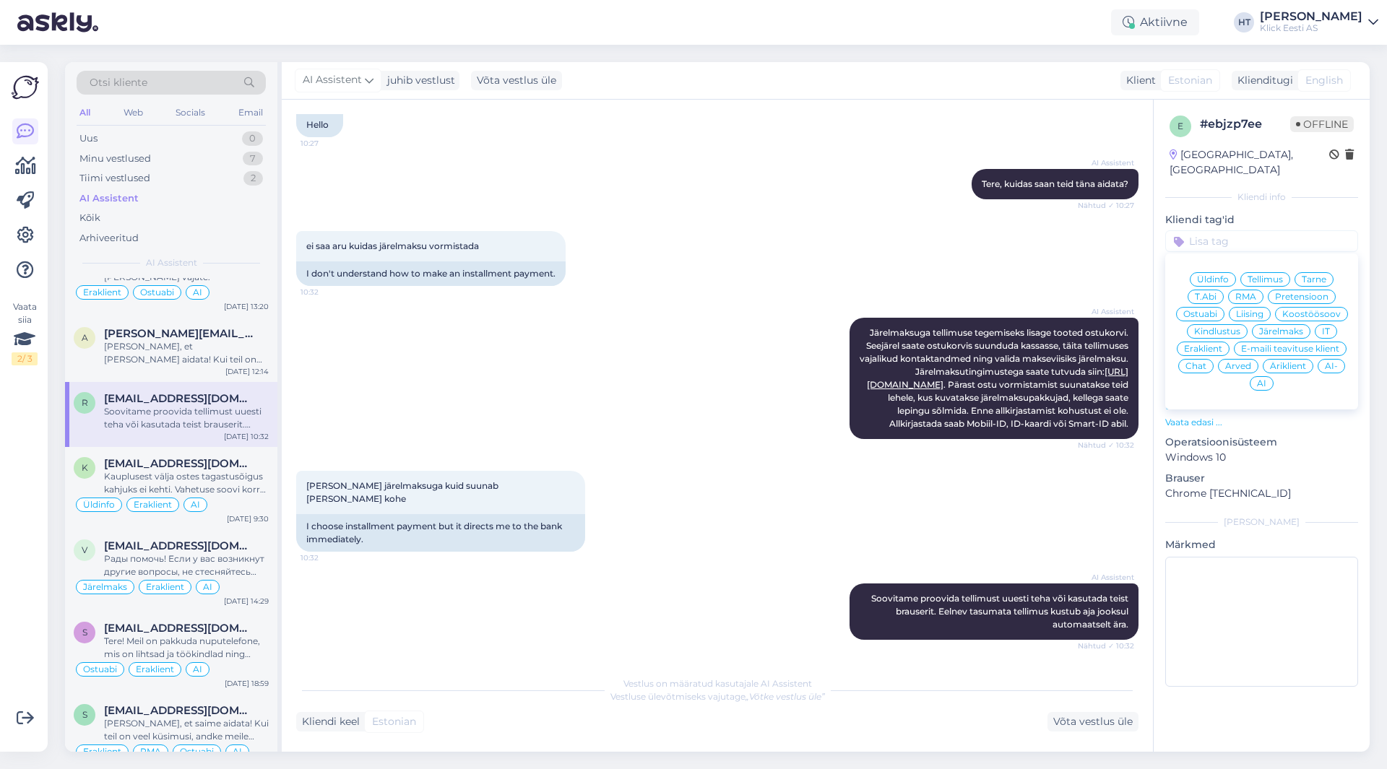
click at [1262, 327] on span "Järelmaks" at bounding box center [1281, 331] width 44 height 9
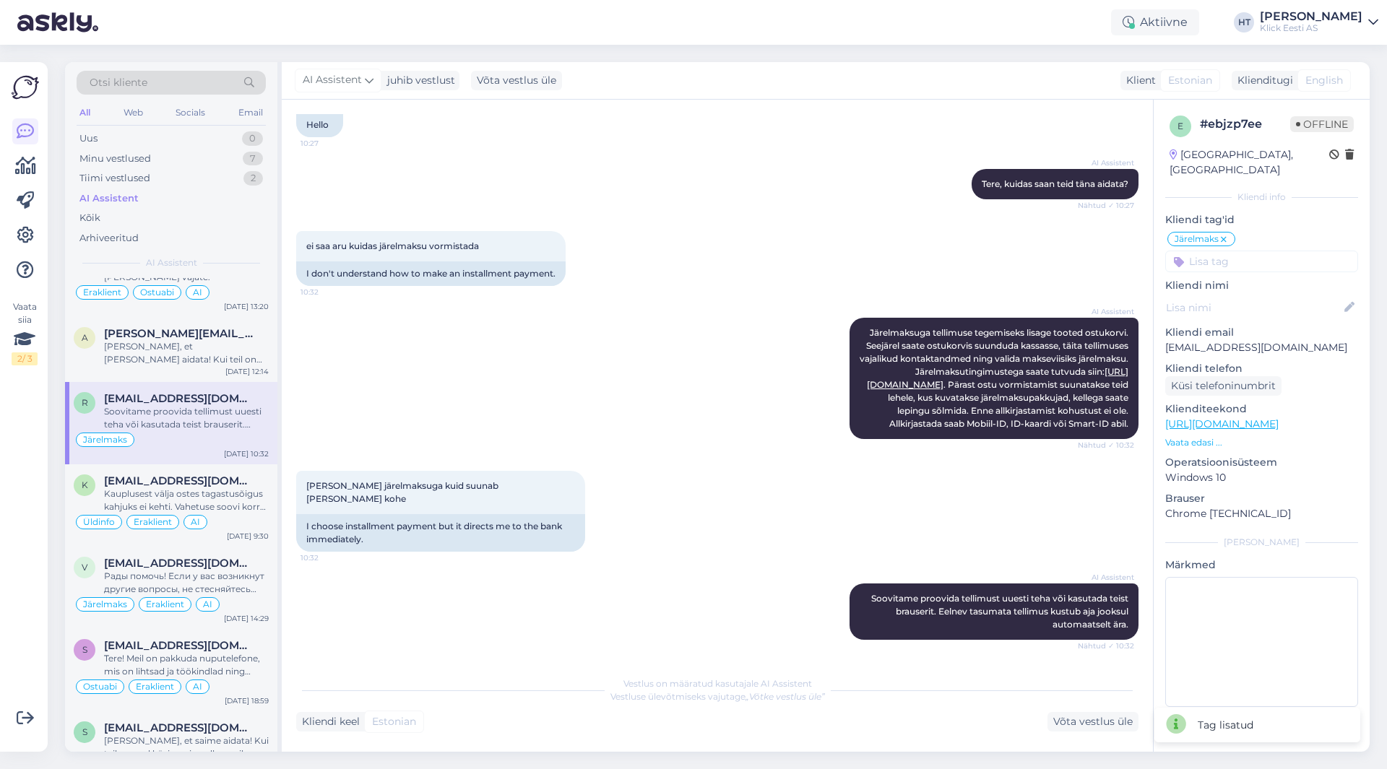
click at [1250, 251] on input at bounding box center [1261, 262] width 193 height 22
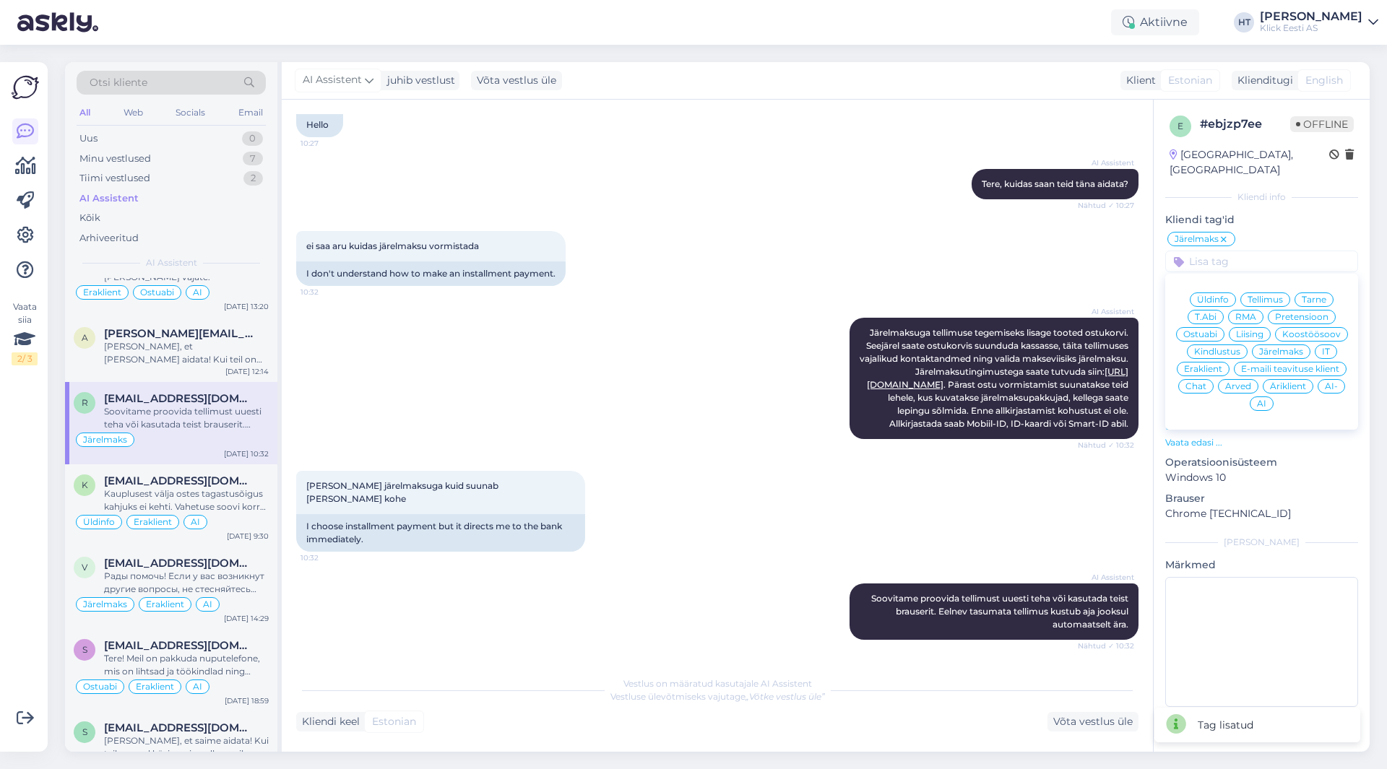
click at [1297, 382] on span "Äriklient" at bounding box center [1288, 386] width 36 height 9
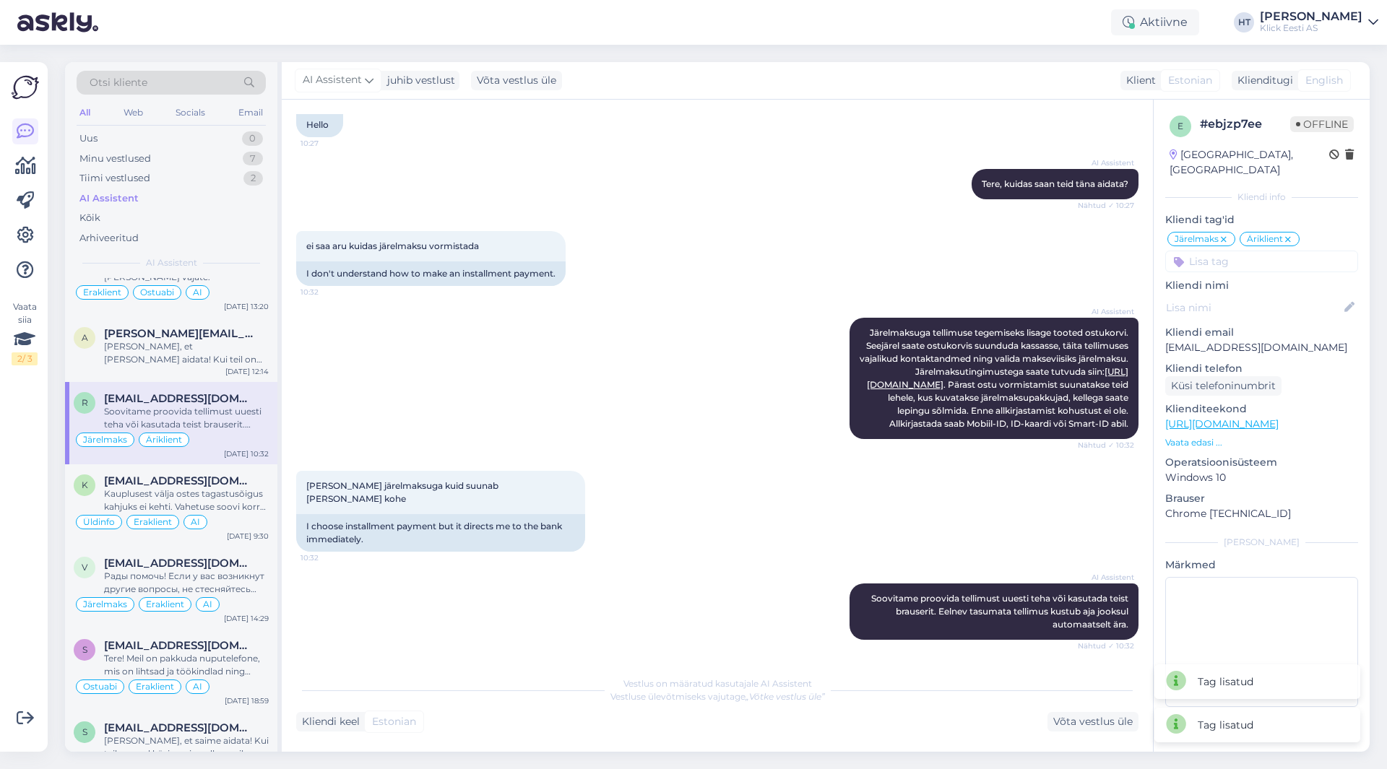
click at [1250, 251] on input at bounding box center [1261, 262] width 193 height 22
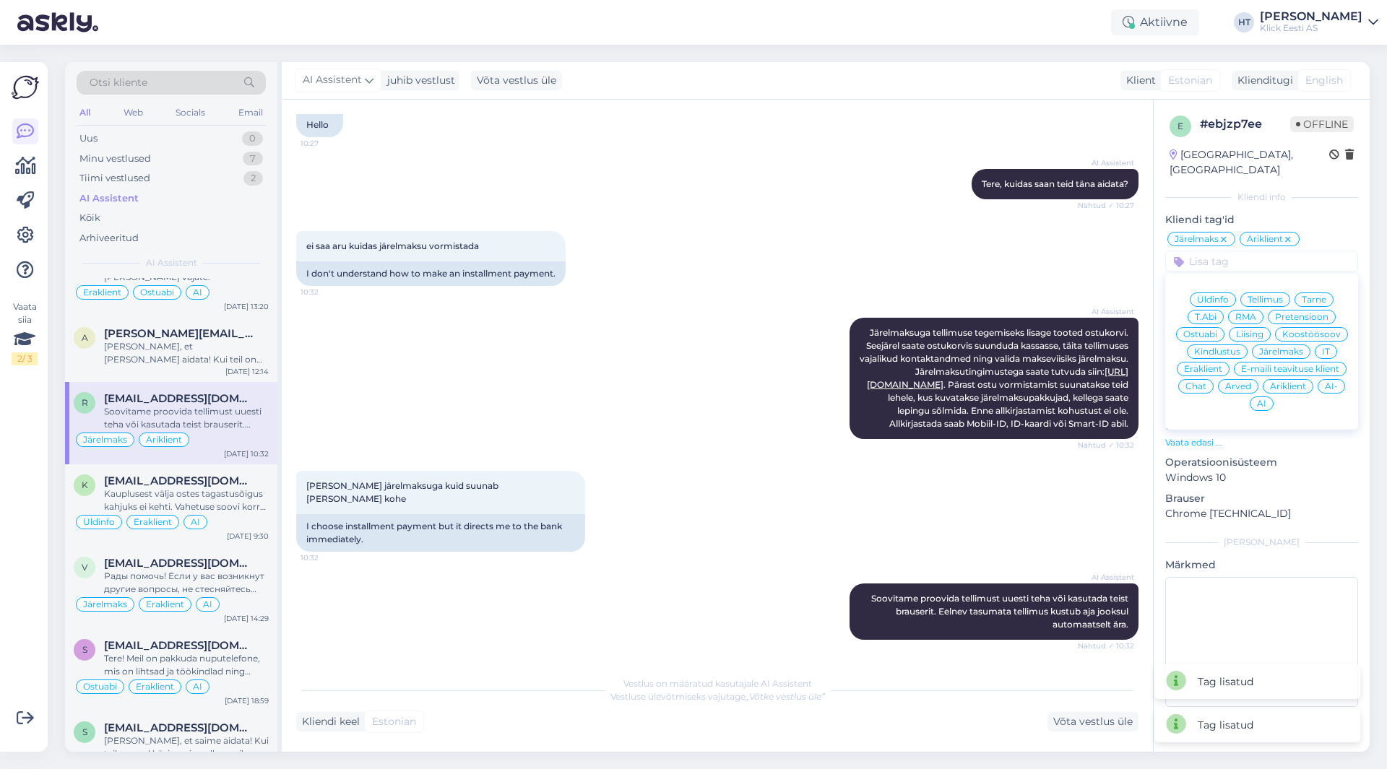
click at [1263, 399] on span "AI" at bounding box center [1261, 403] width 9 height 9
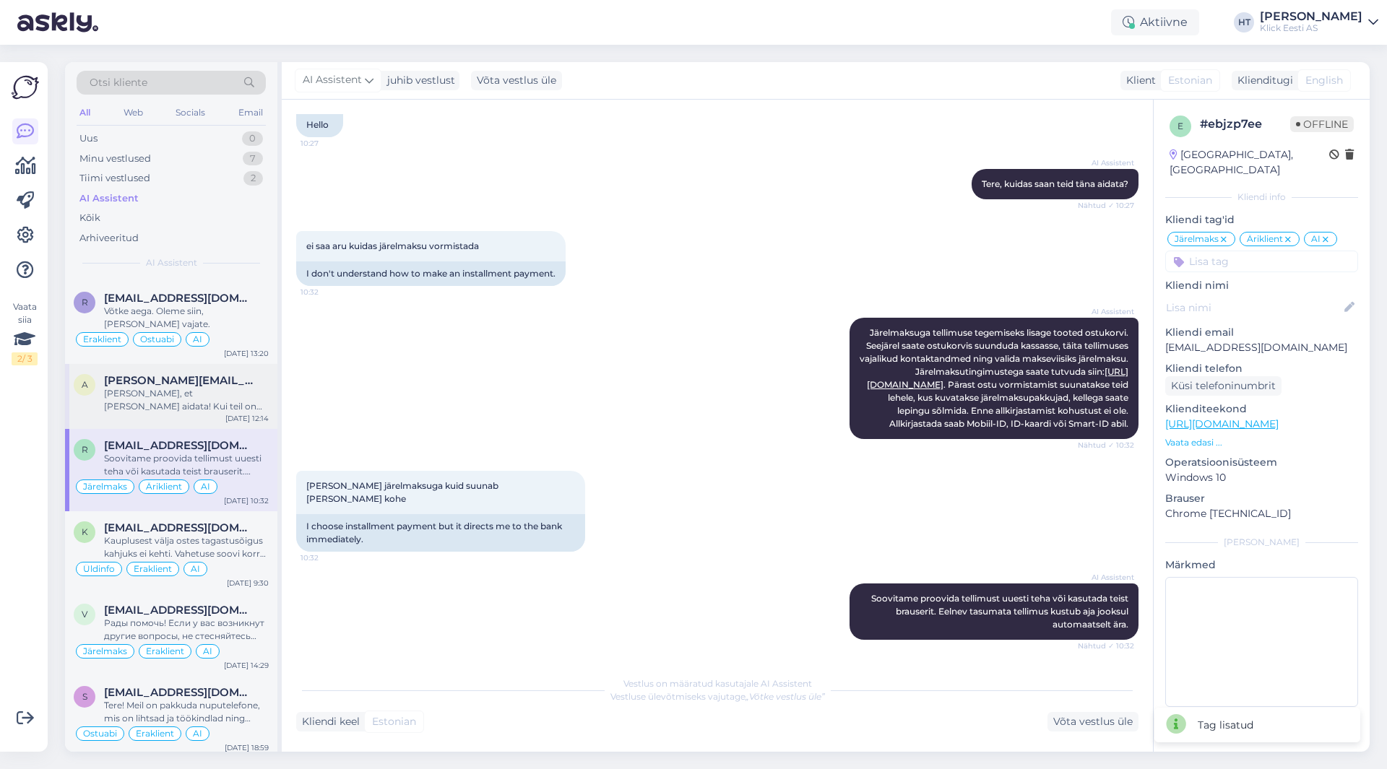
scroll to position [1011, 0]
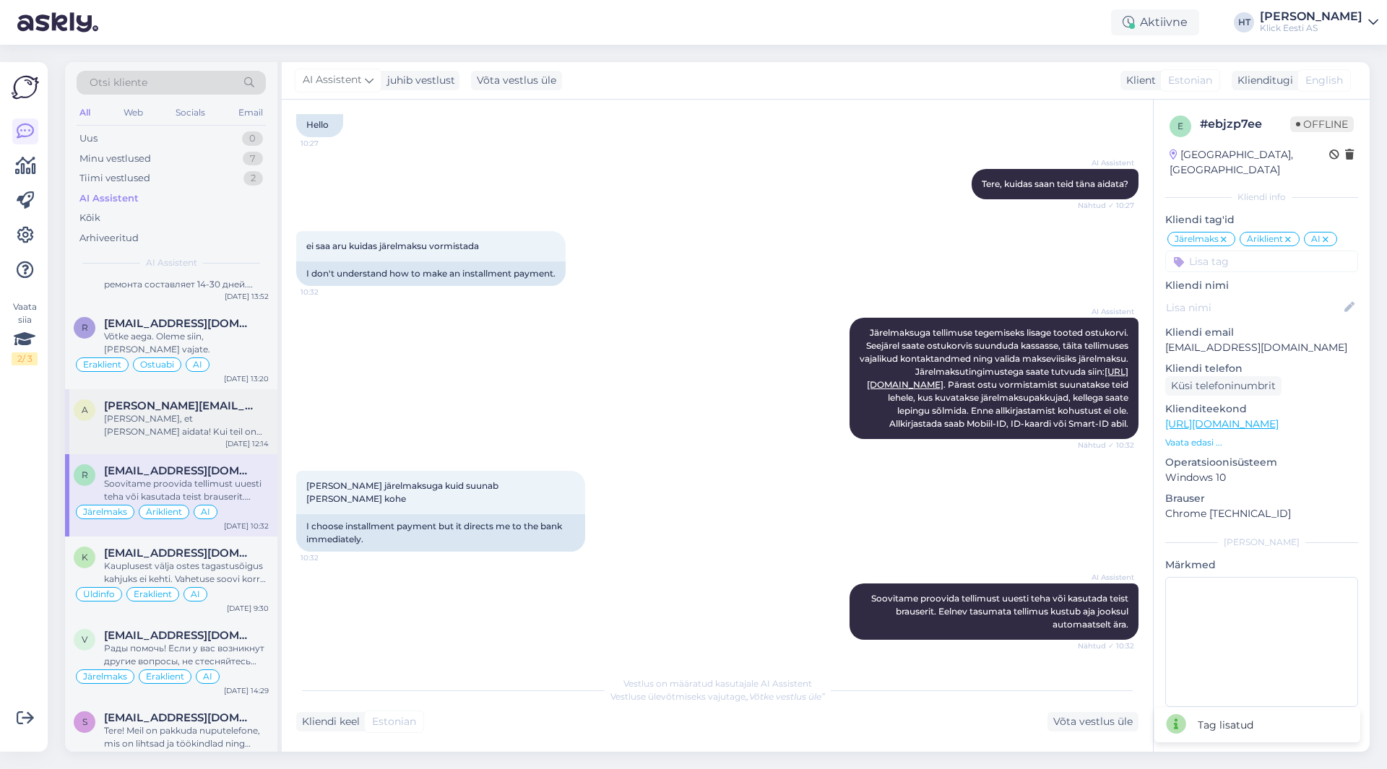
click at [170, 423] on div "[PERSON_NAME], et [PERSON_NAME] aidata! Kui teil on veel küsimusi, andke julgel…" at bounding box center [186, 425] width 165 height 26
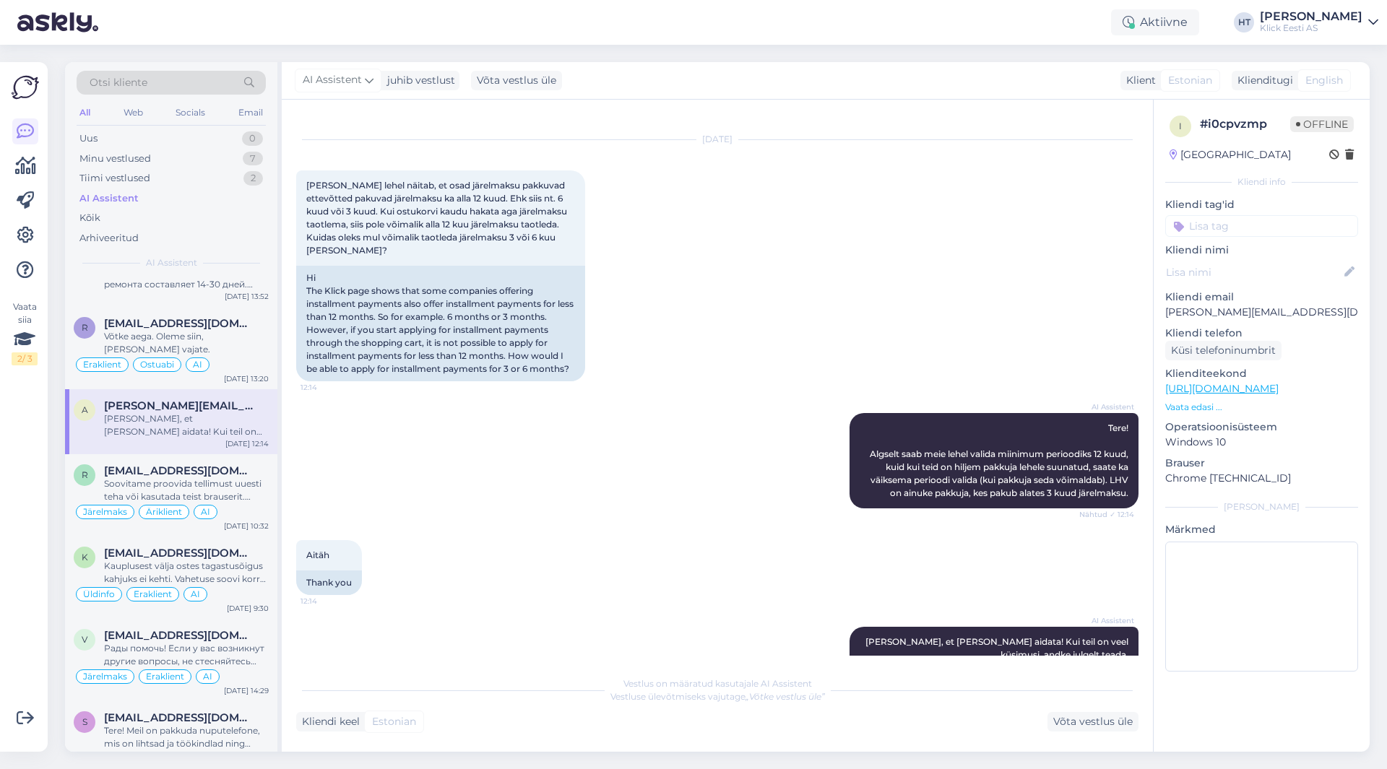
scroll to position [51, 0]
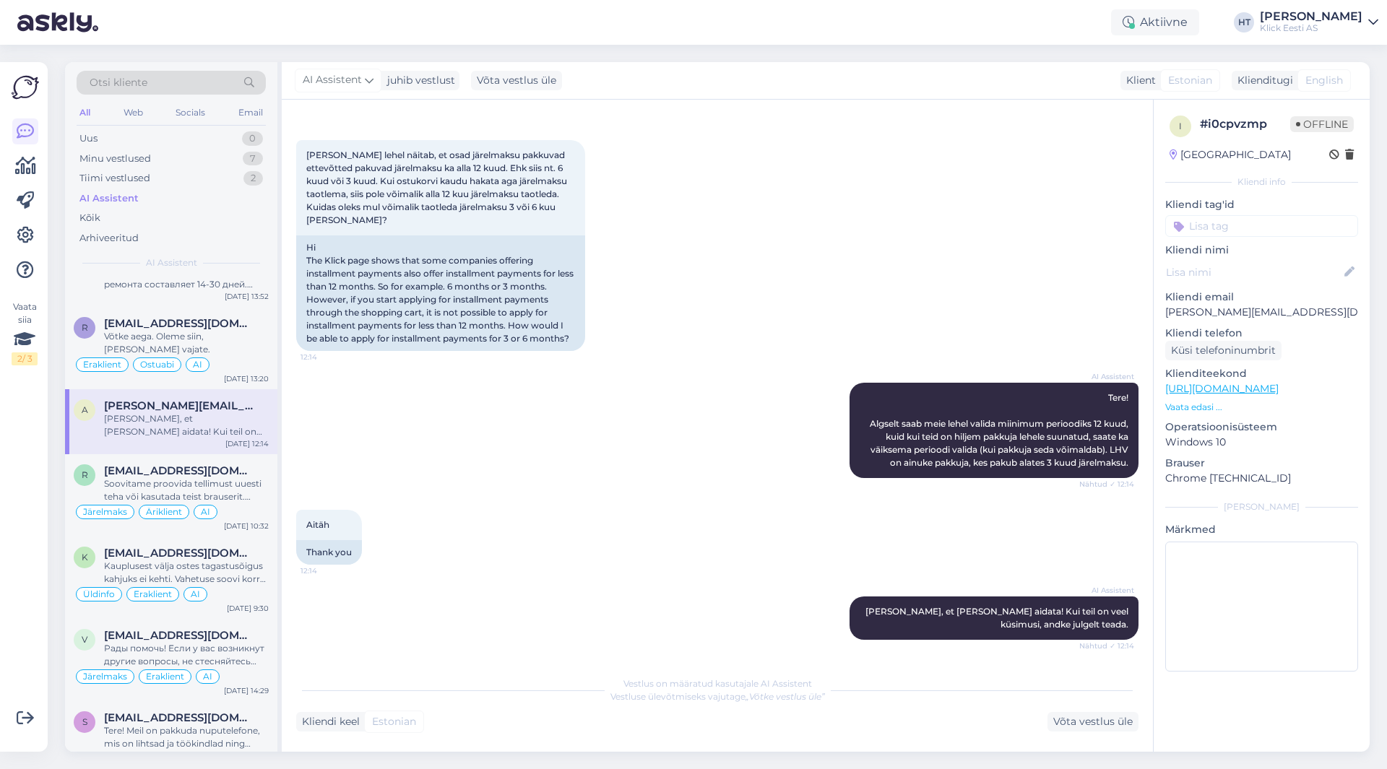
click at [1246, 209] on p "Kliendi tag'id" at bounding box center [1261, 204] width 193 height 15
click at [1246, 222] on input at bounding box center [1261, 226] width 193 height 22
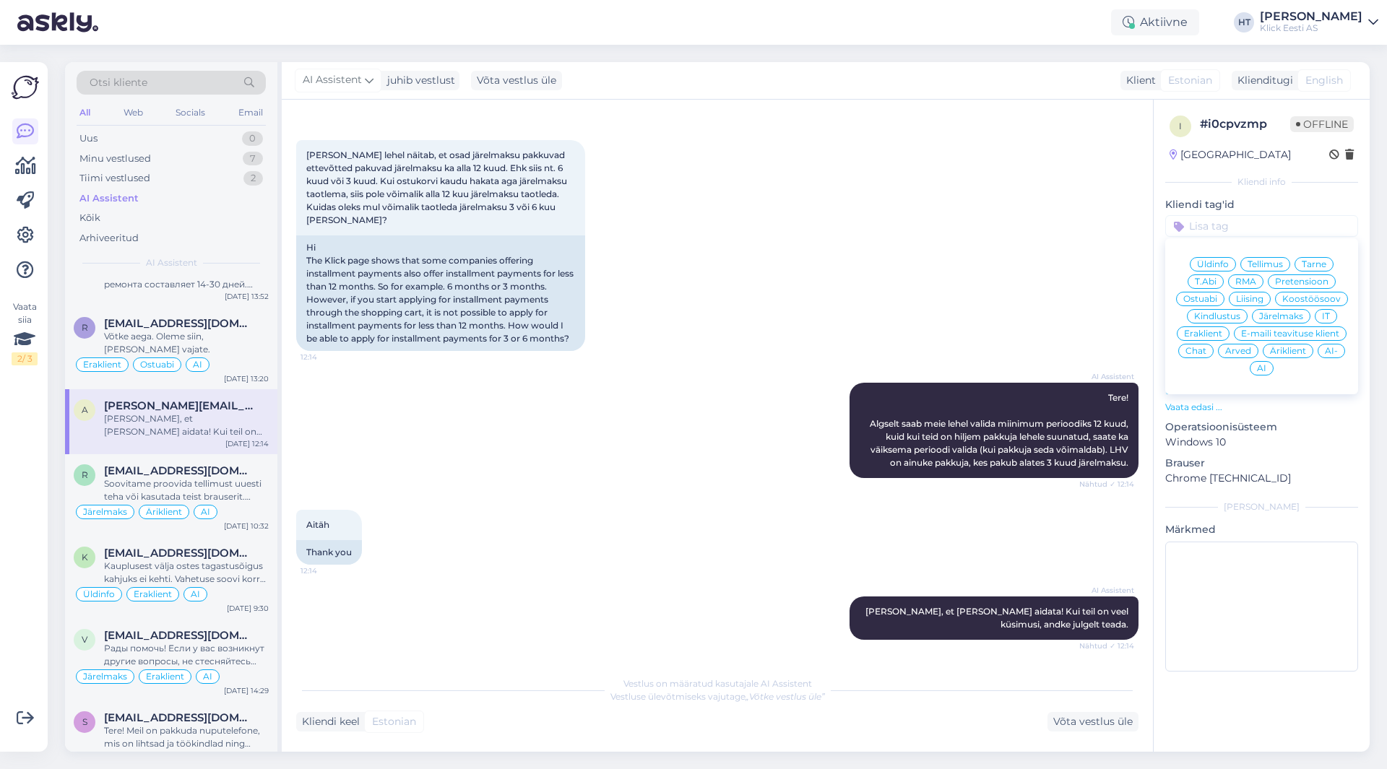
click at [1273, 318] on span "Järelmaks" at bounding box center [1281, 316] width 44 height 9
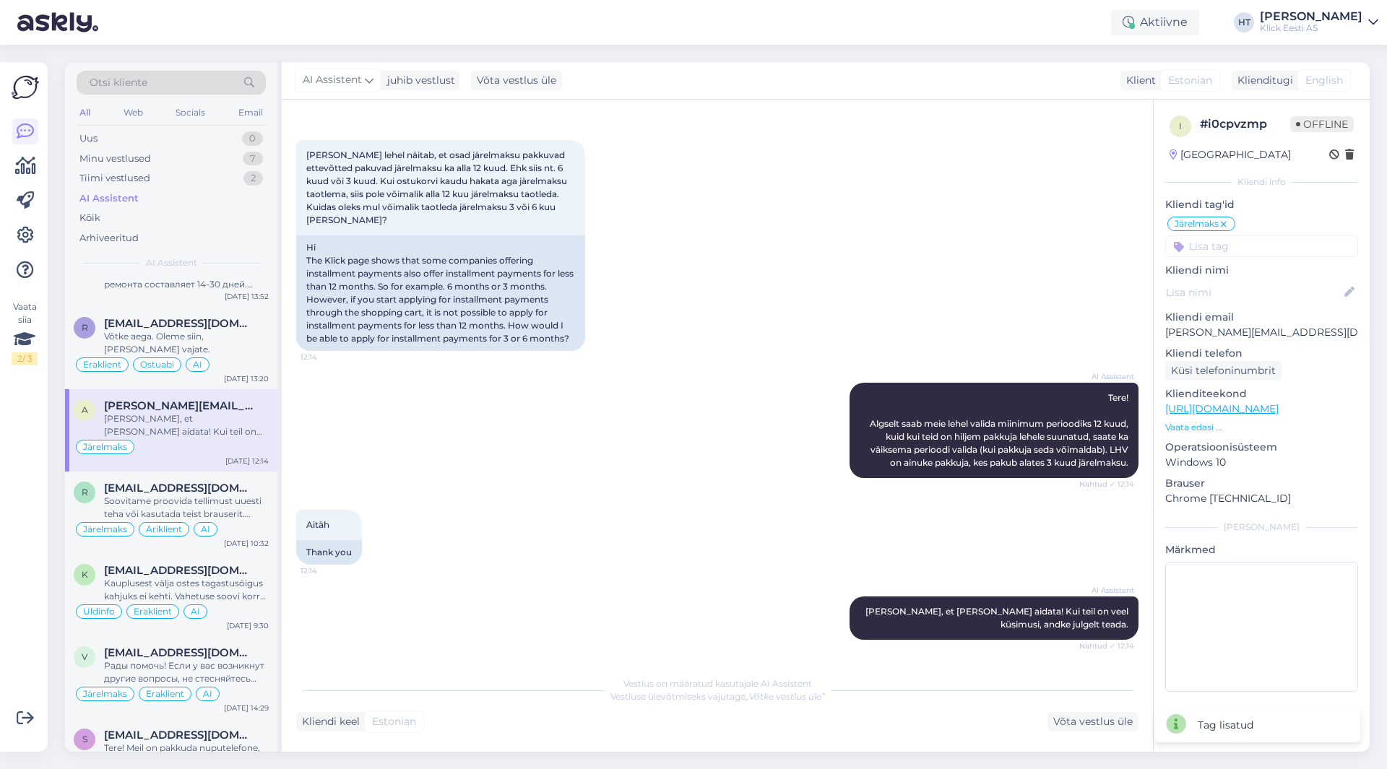
click at [1251, 249] on input at bounding box center [1261, 246] width 193 height 22
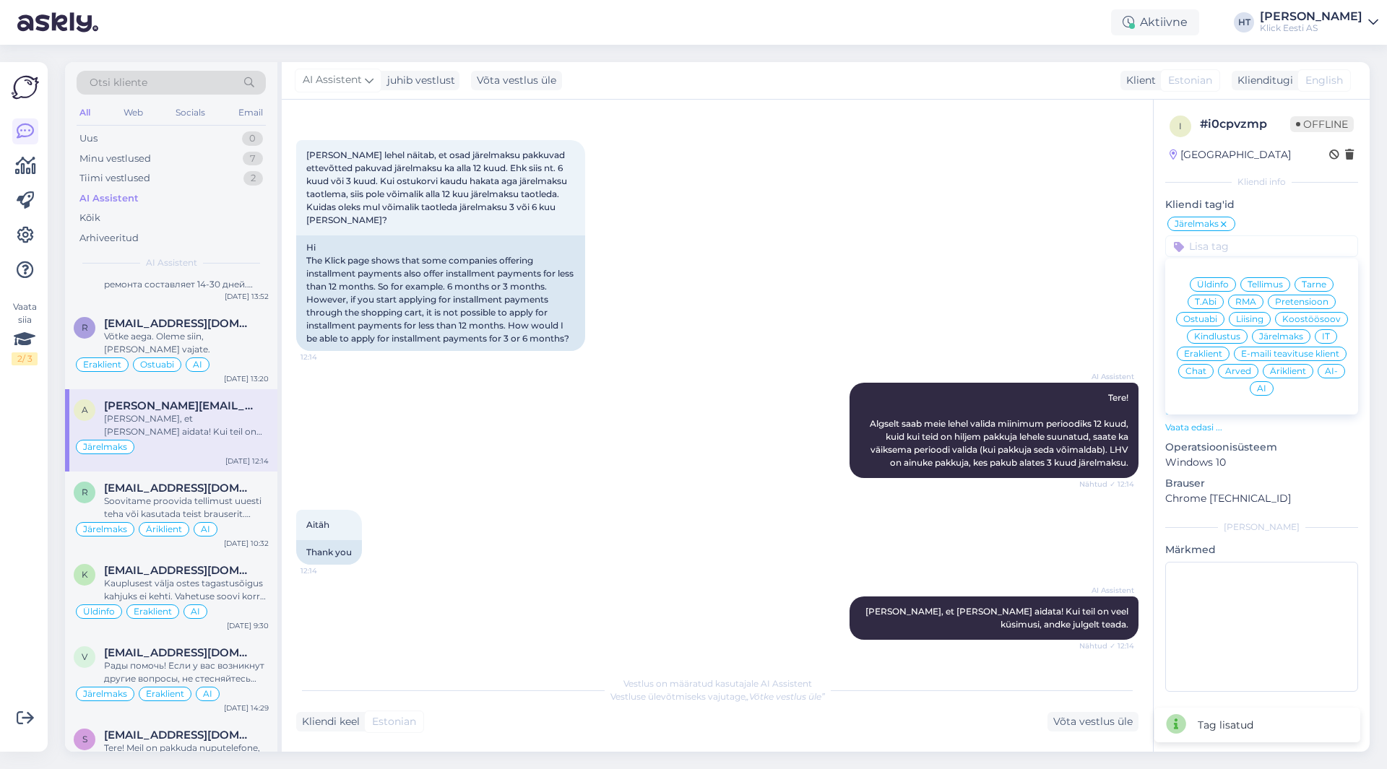
click at [1211, 350] on span "Eraklient" at bounding box center [1203, 354] width 38 height 9
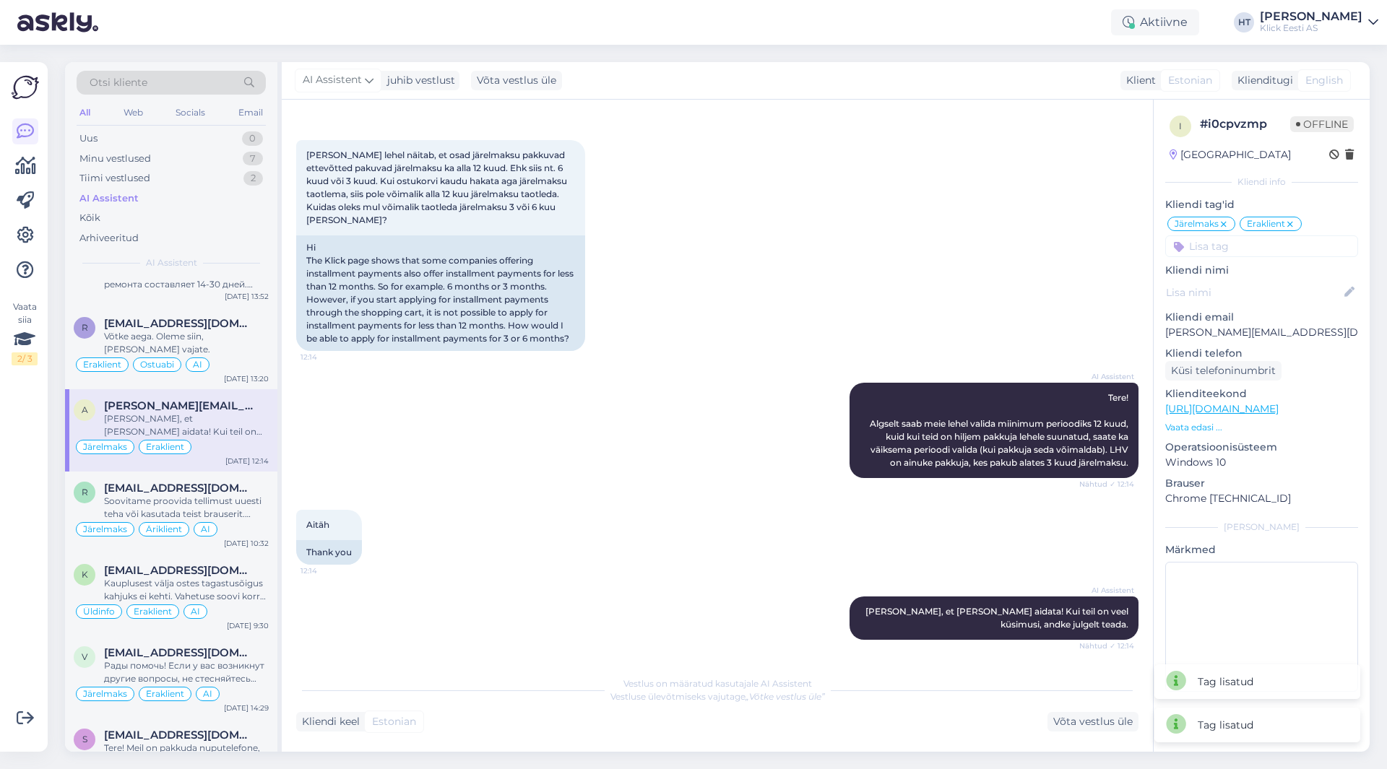
click at [1238, 251] on input at bounding box center [1261, 246] width 193 height 22
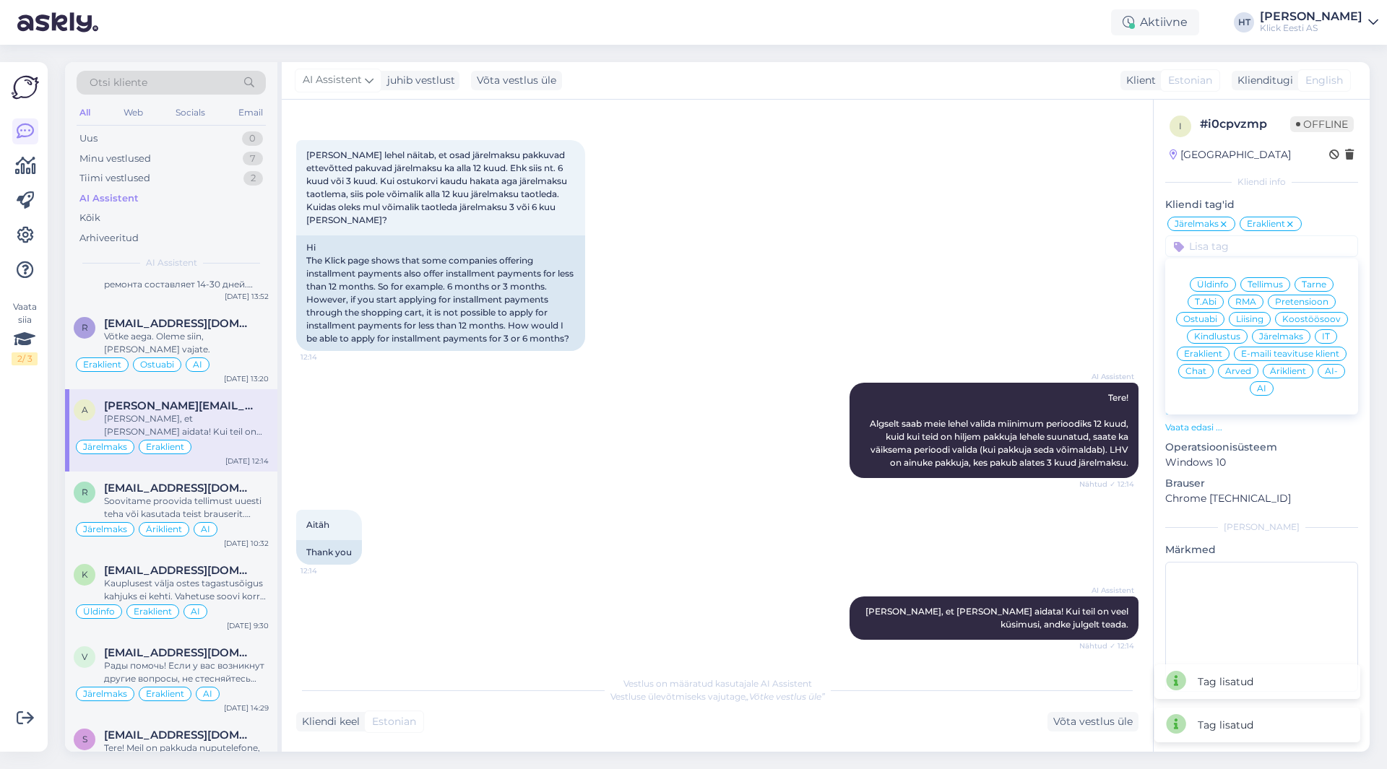
click at [1267, 391] on div "AI" at bounding box center [1262, 388] width 24 height 14
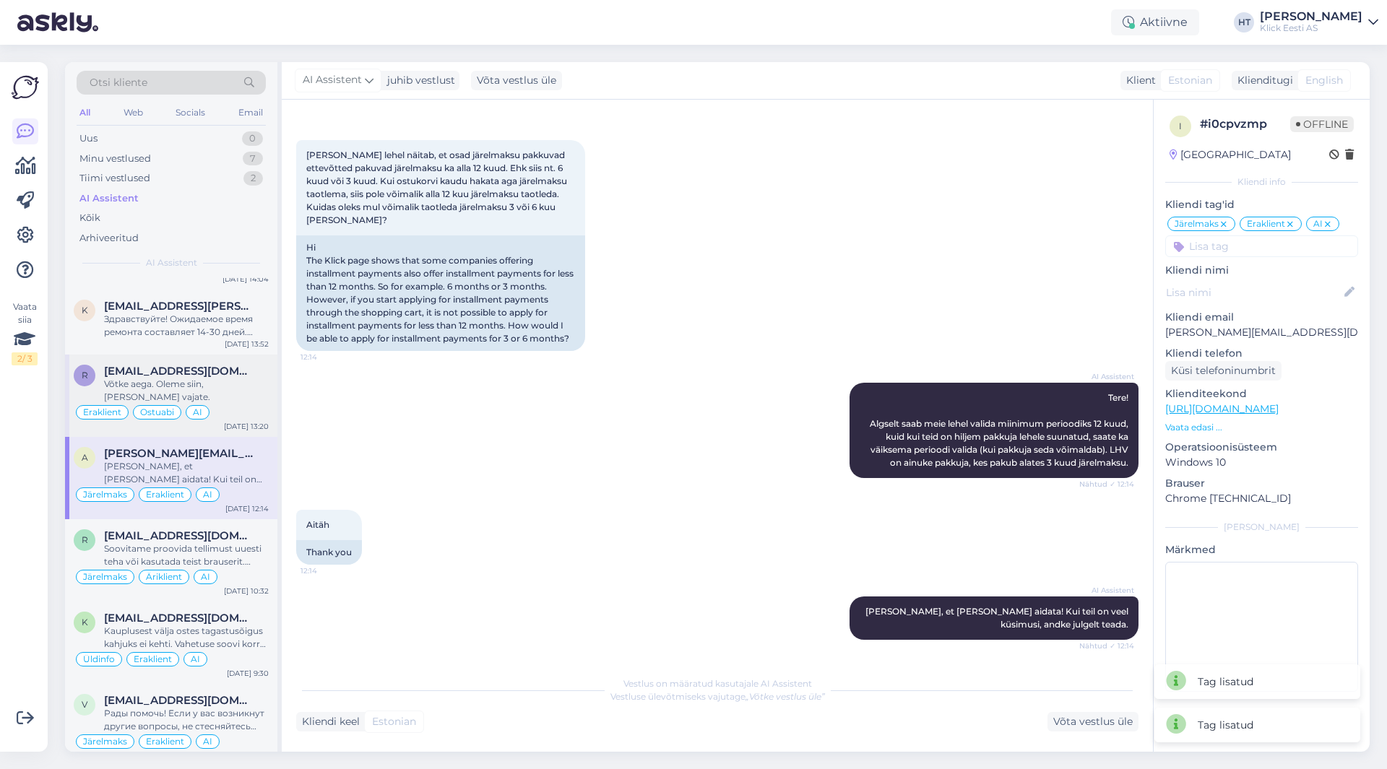
scroll to position [939, 0]
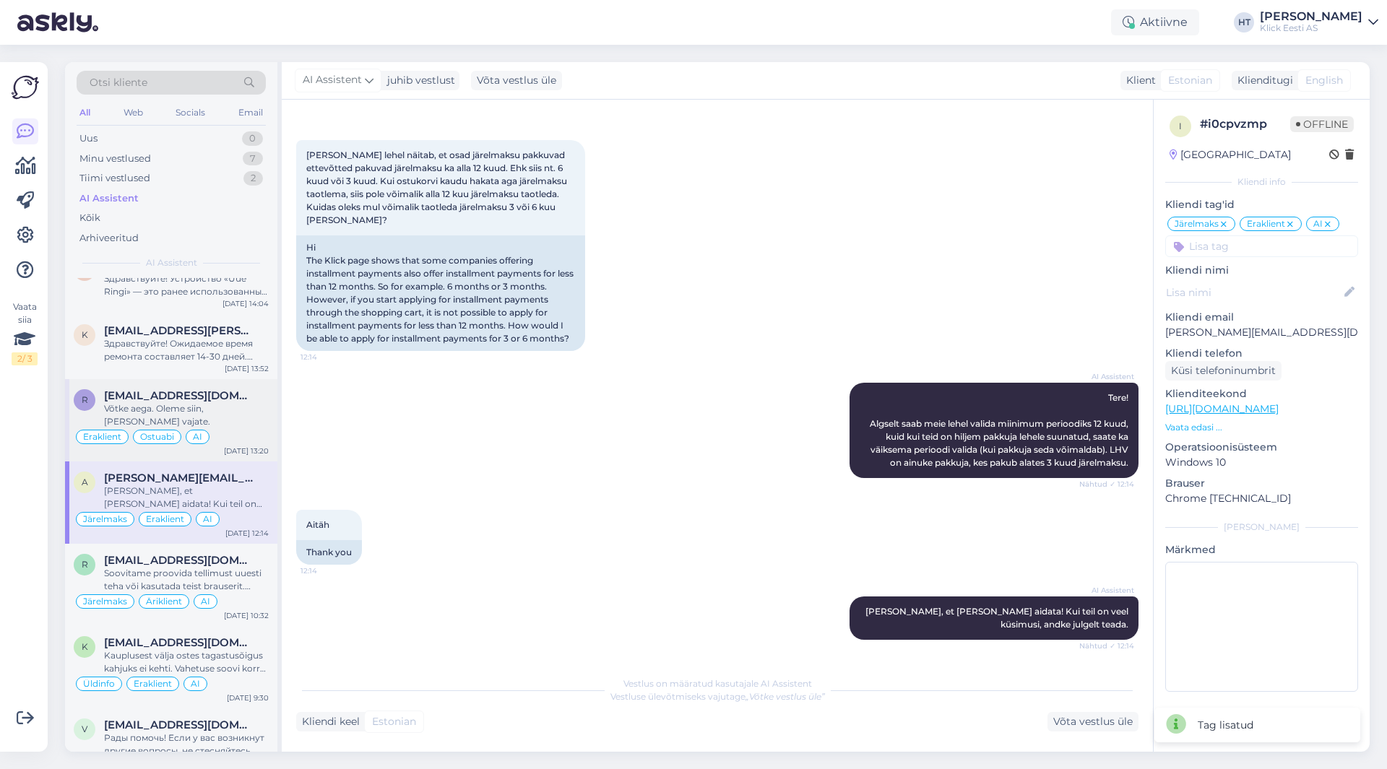
click at [230, 416] on div "Võtke aega. Oleme siin, [PERSON_NAME] vajate." at bounding box center [186, 415] width 165 height 26
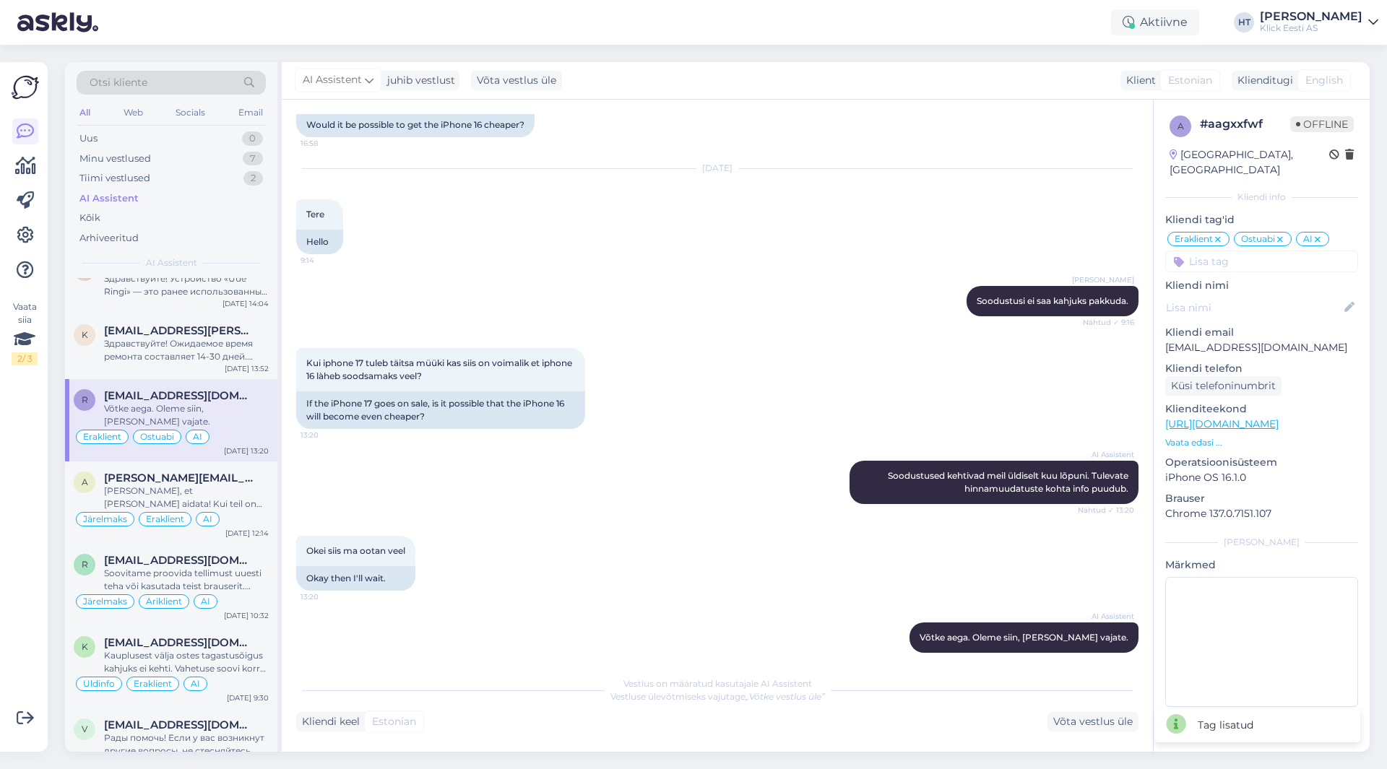
scroll to position [867, 0]
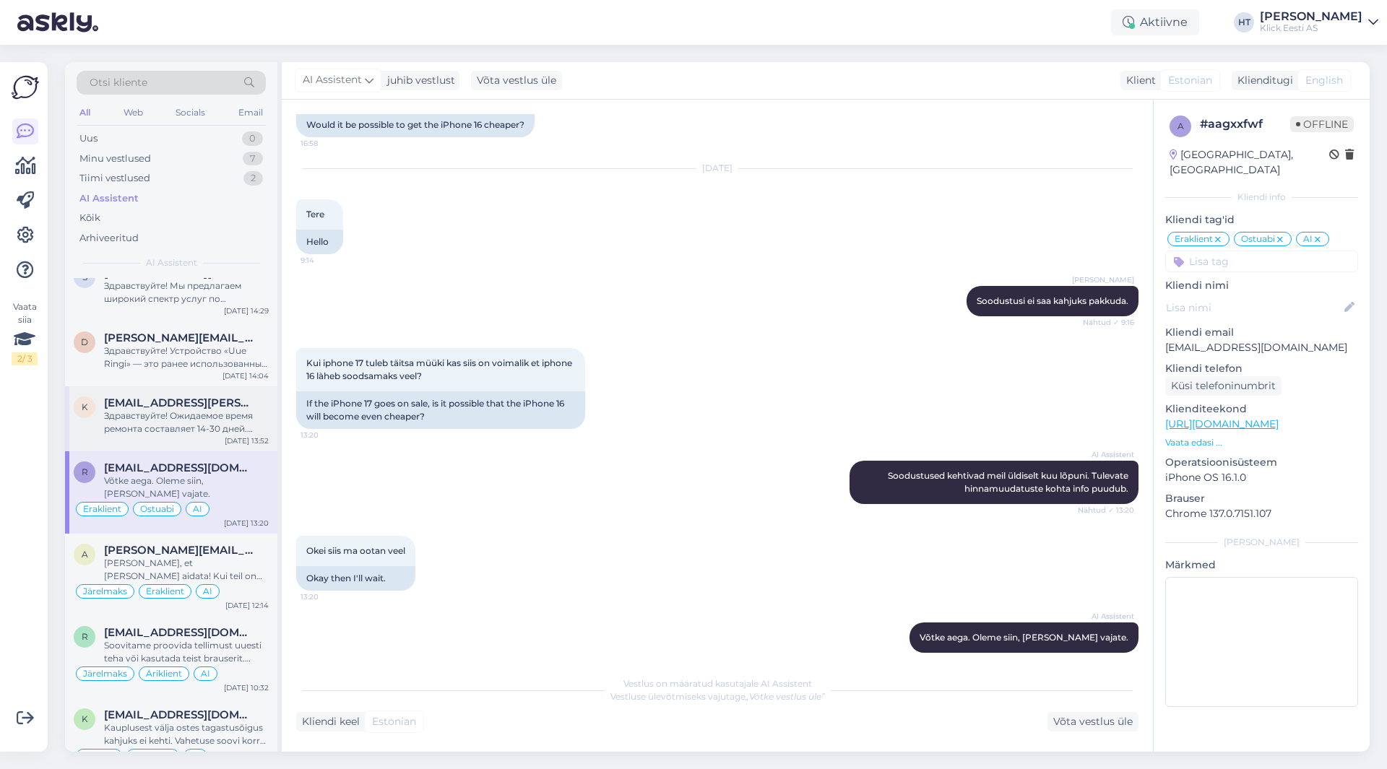
click at [232, 409] on span "[EMAIL_ADDRESS][PERSON_NAME][DOMAIN_NAME]" at bounding box center [179, 403] width 150 height 13
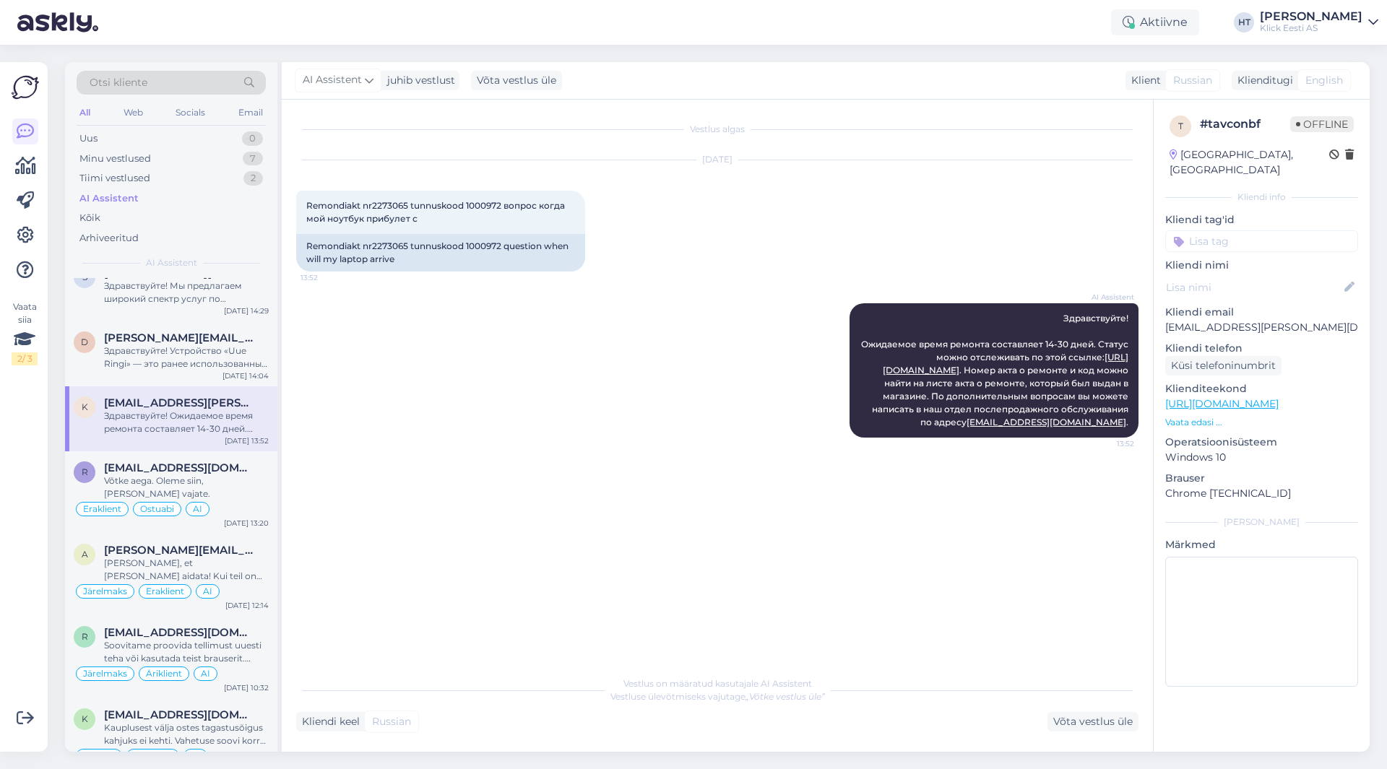
scroll to position [0, 0]
click at [1242, 230] on input at bounding box center [1261, 241] width 193 height 22
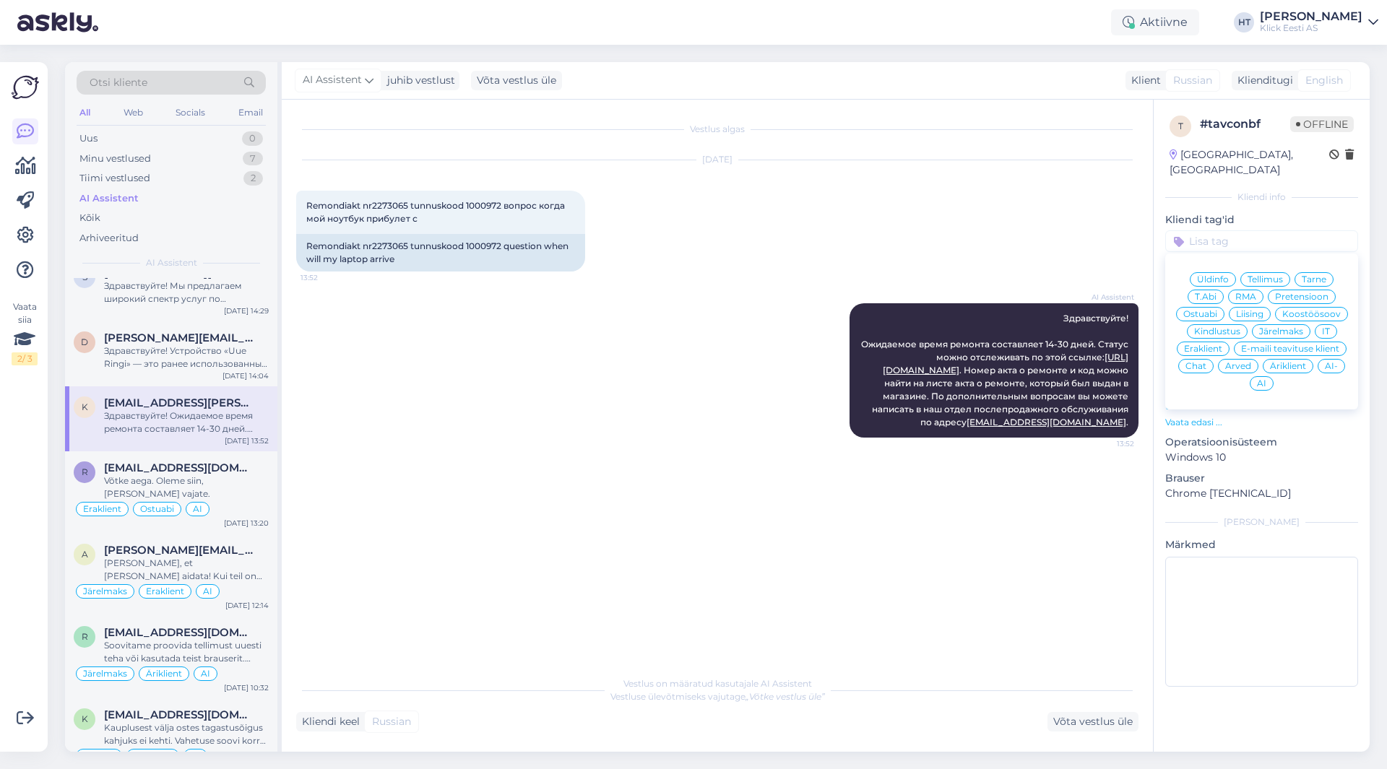
click at [1209, 345] on span "Eraklient" at bounding box center [1203, 349] width 38 height 9
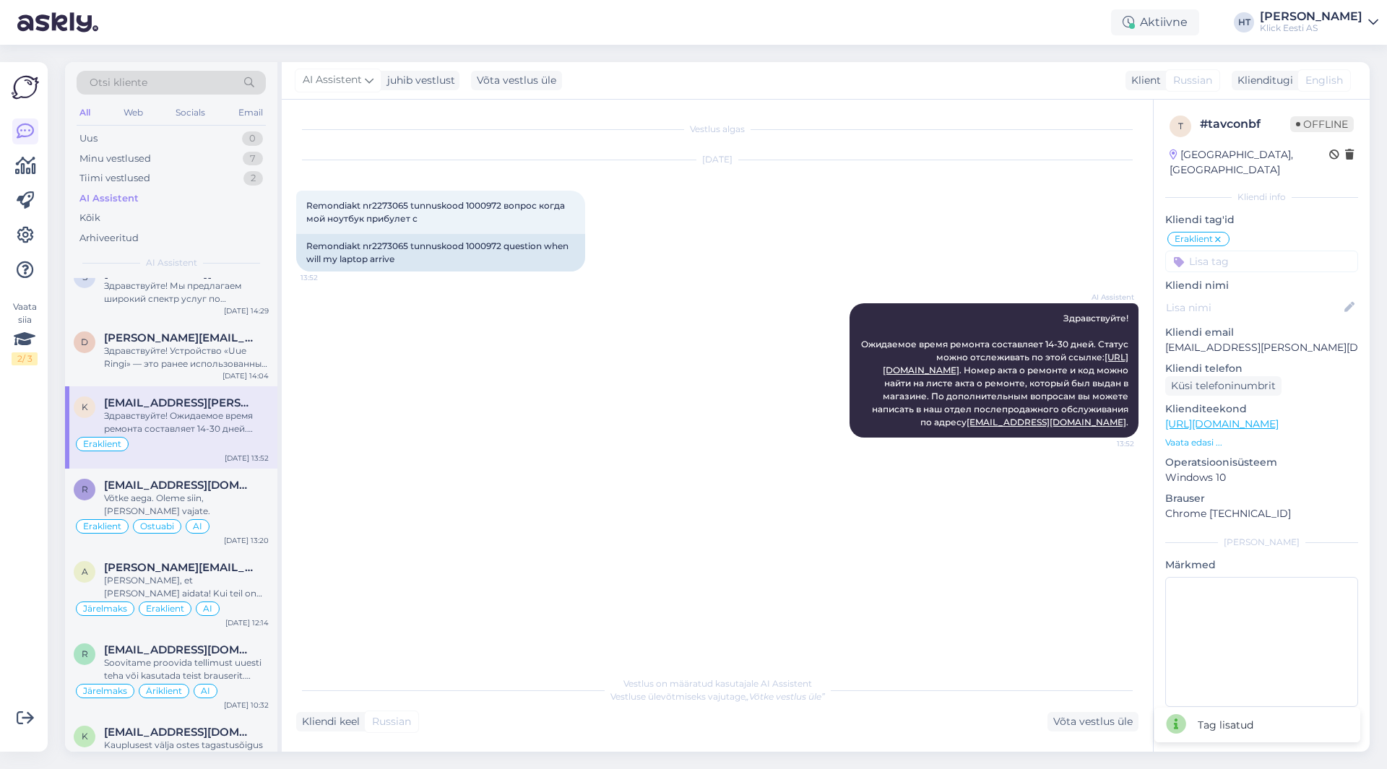
click at [1232, 251] on input at bounding box center [1261, 262] width 193 height 22
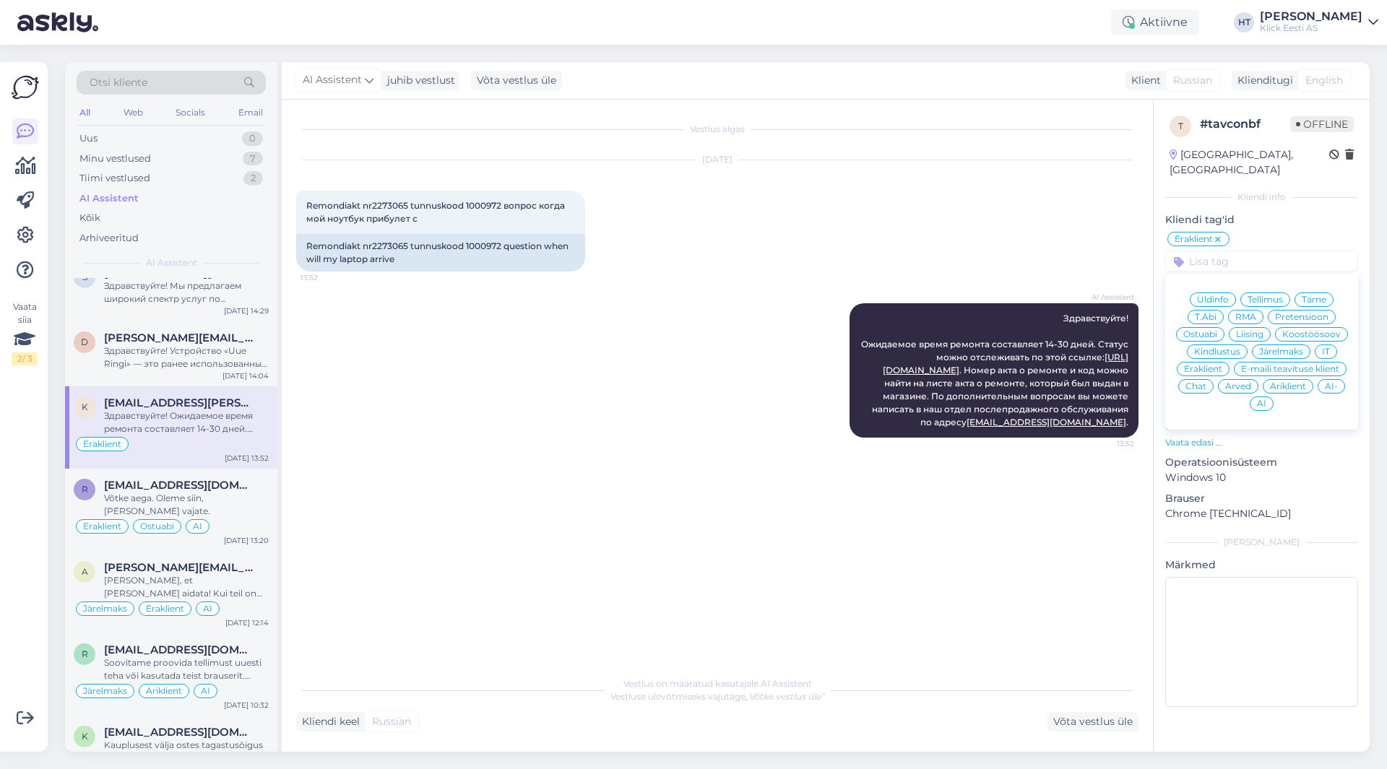
click at [1246, 313] on span "RMA" at bounding box center [1245, 317] width 21 height 9
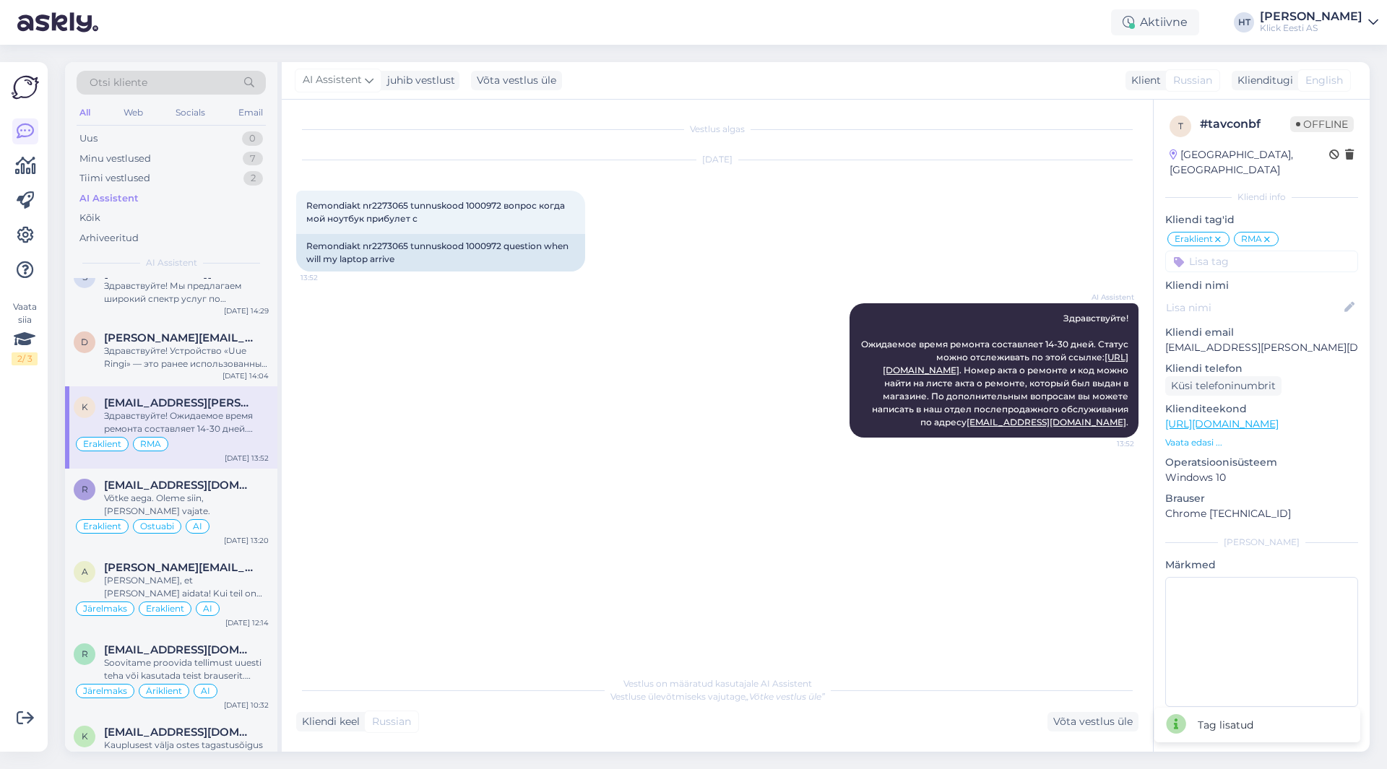
click at [1244, 251] on input at bounding box center [1261, 262] width 193 height 22
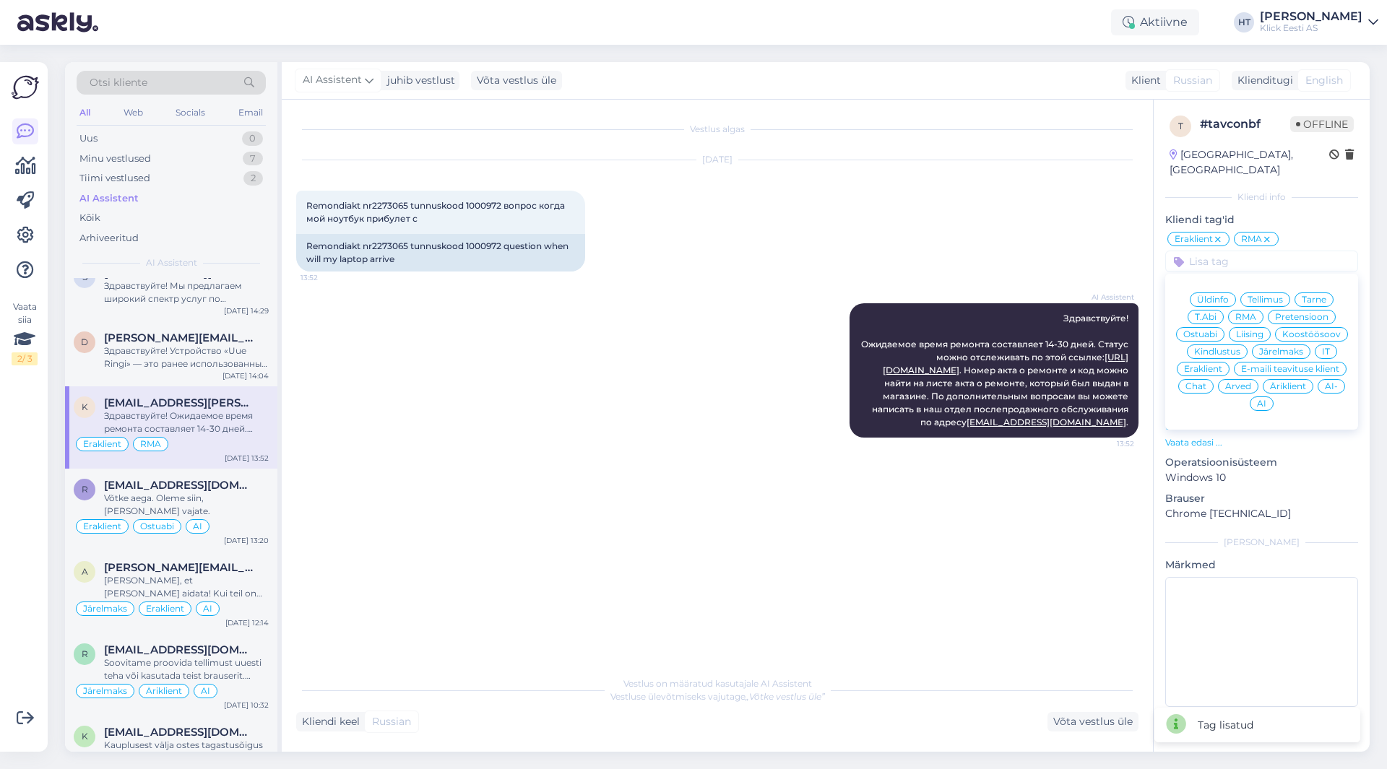
click at [1259, 399] on span "AI" at bounding box center [1261, 403] width 9 height 9
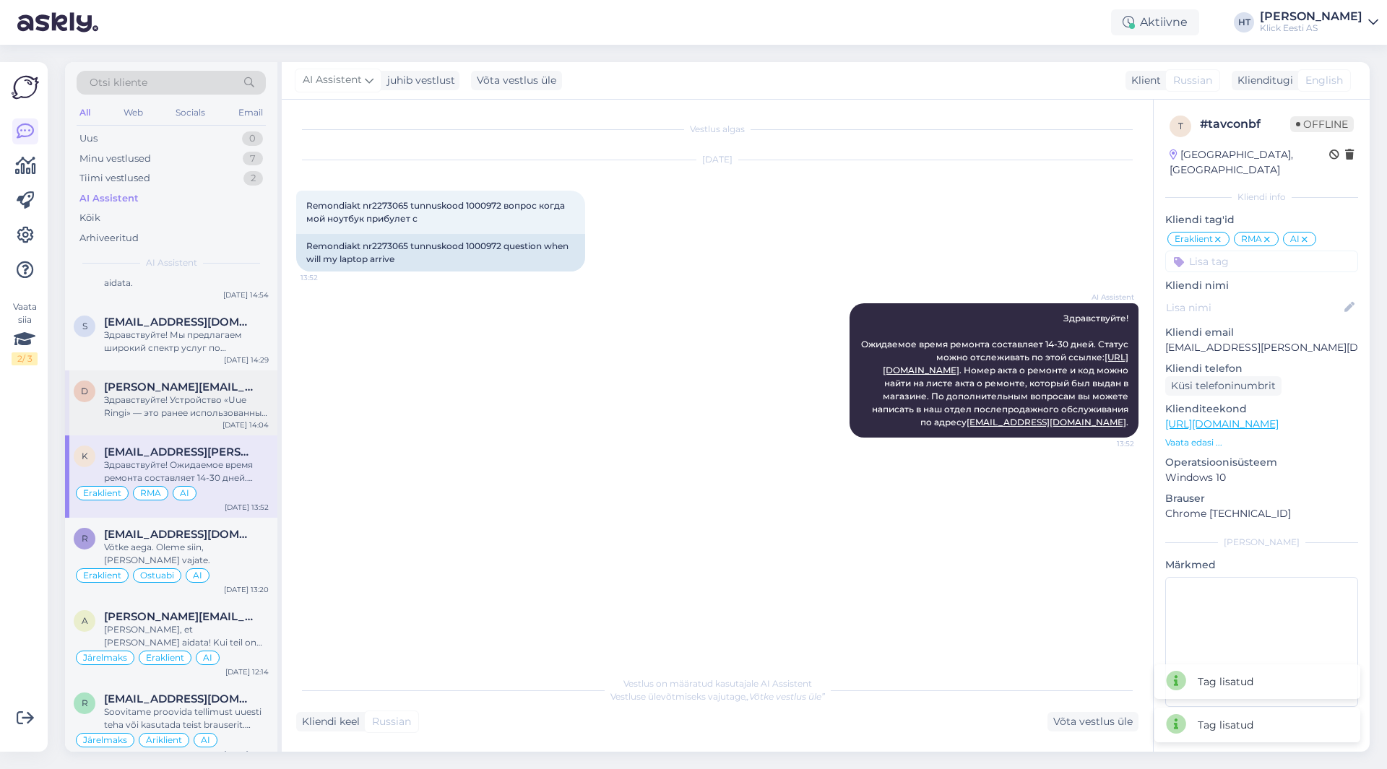
scroll to position [795, 0]
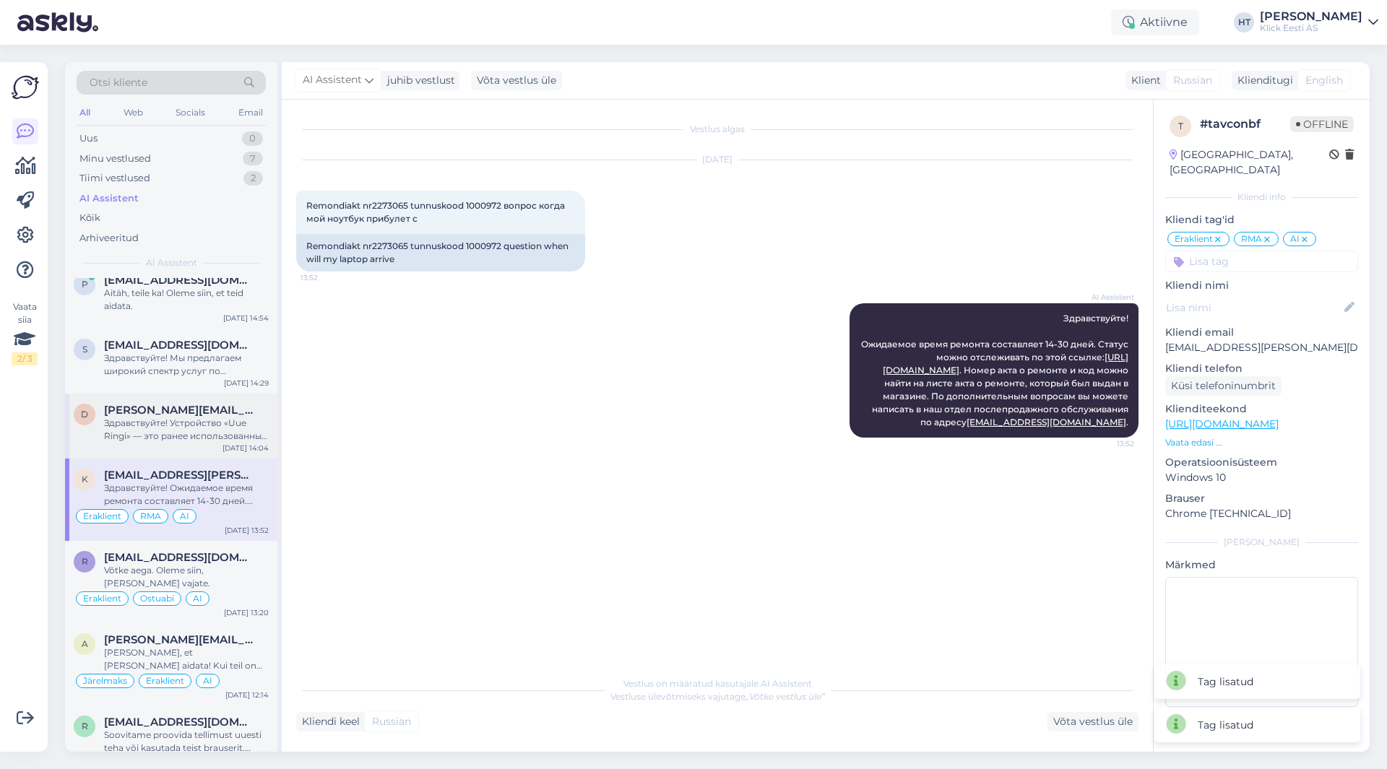
click at [189, 425] on div "Здравствуйте! Устройство «Uue Ringi» — это ранее использованный продукт, которы…" at bounding box center [186, 430] width 165 height 26
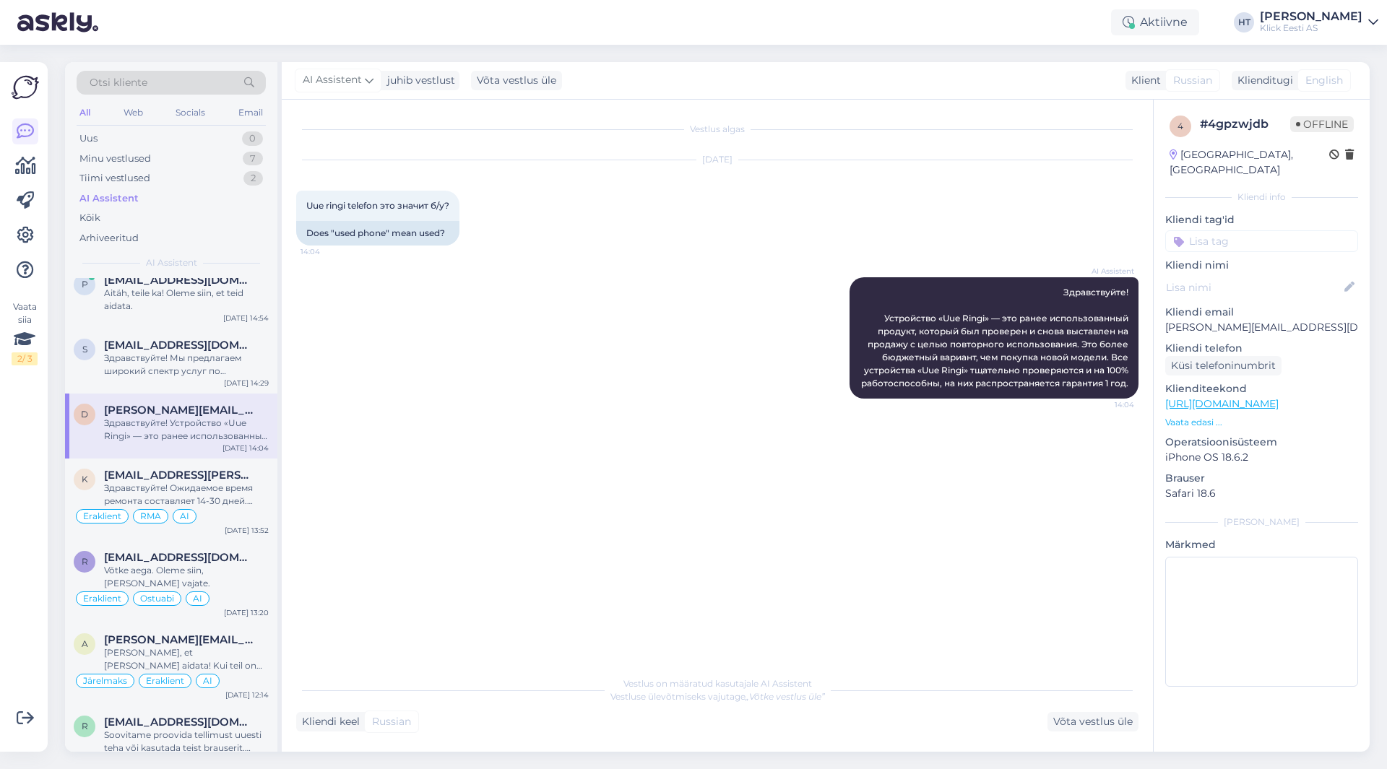
click at [1219, 230] on input at bounding box center [1261, 241] width 193 height 22
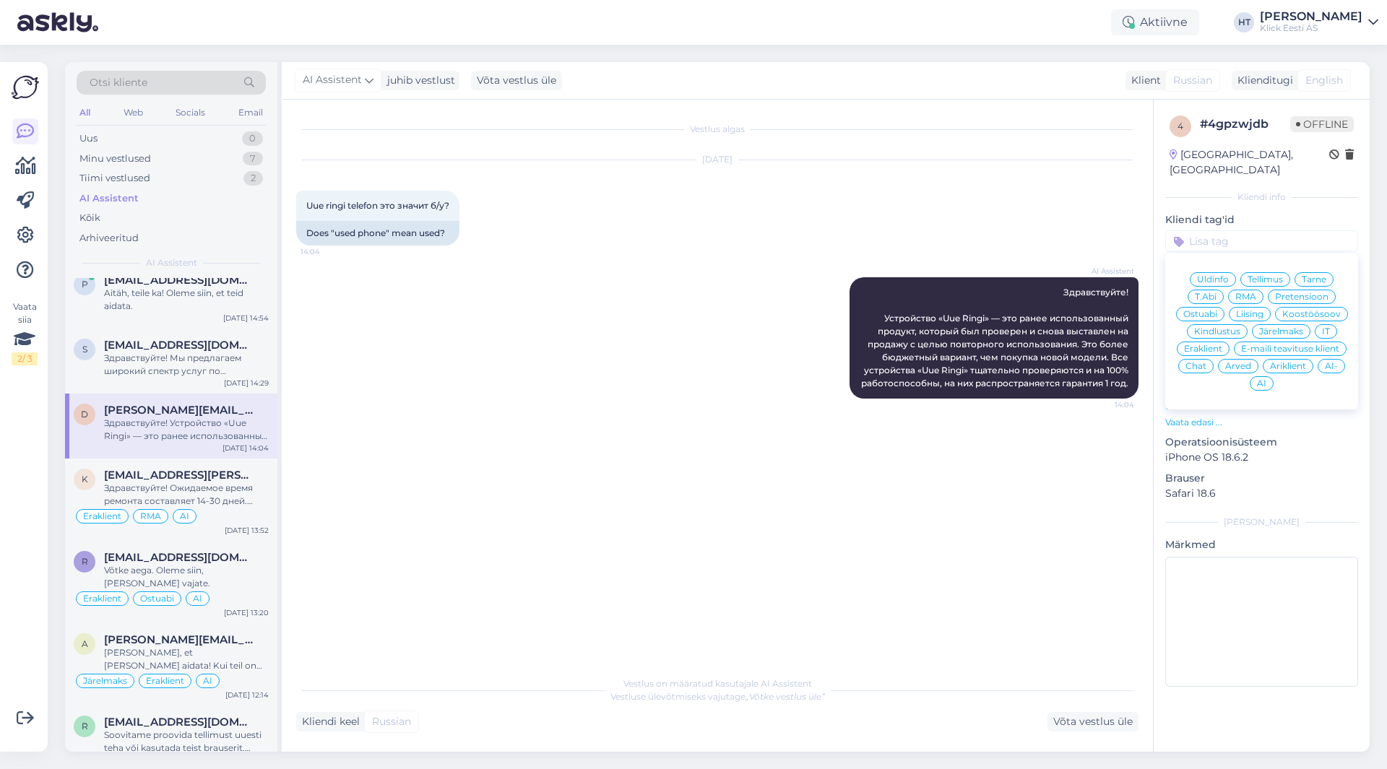
click at [1210, 307] on div "Ostuabi" at bounding box center [1200, 314] width 48 height 14
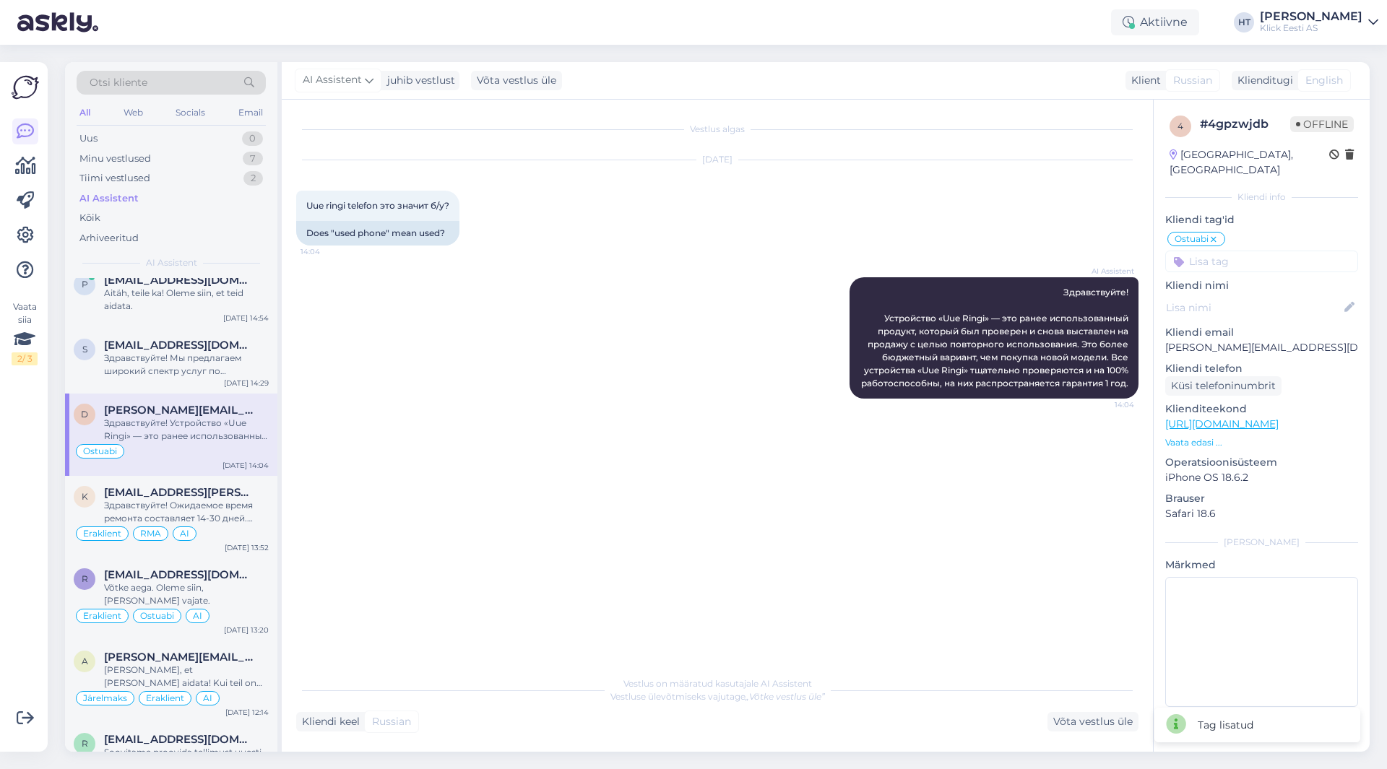
click at [1230, 251] on input at bounding box center [1261, 262] width 193 height 22
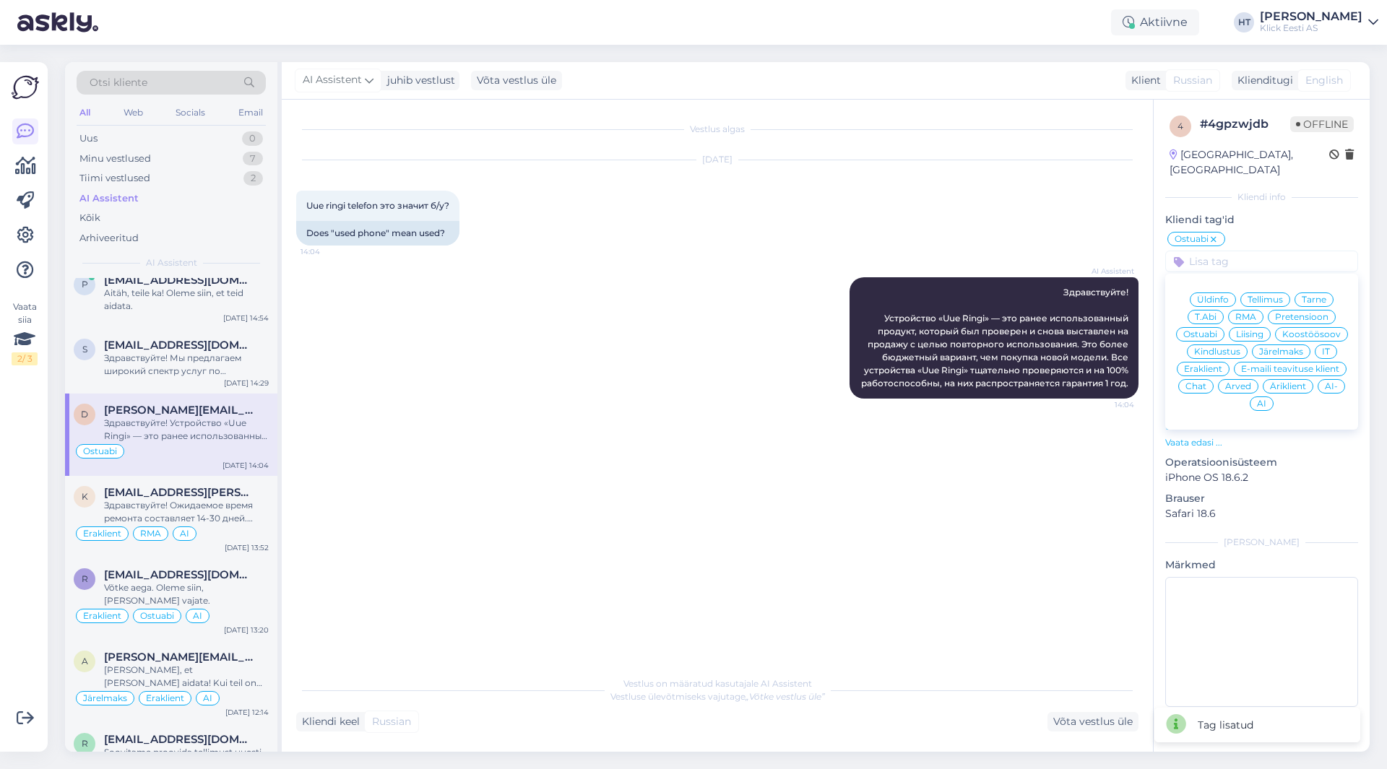
click at [1214, 362] on div "Eraklient" at bounding box center [1203, 369] width 53 height 14
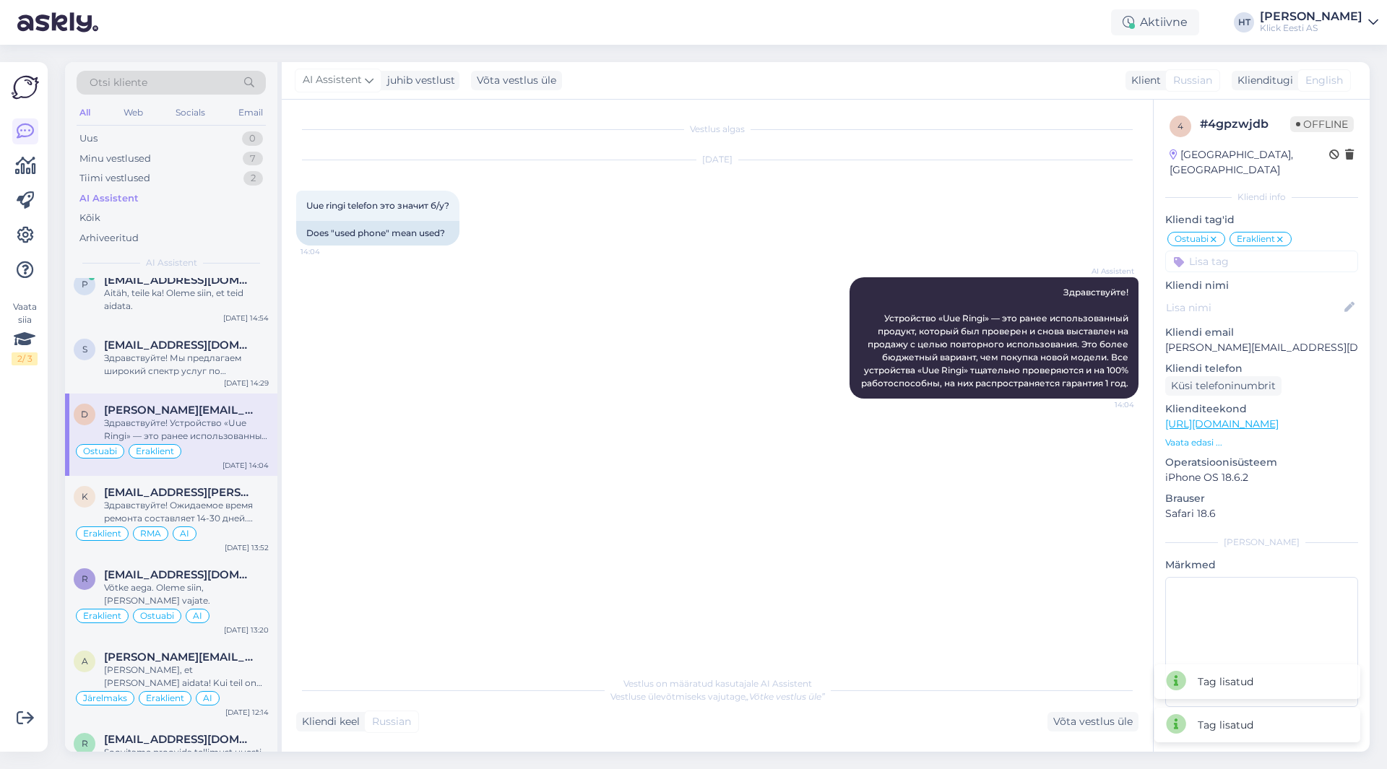
click at [1251, 251] on input at bounding box center [1261, 262] width 193 height 22
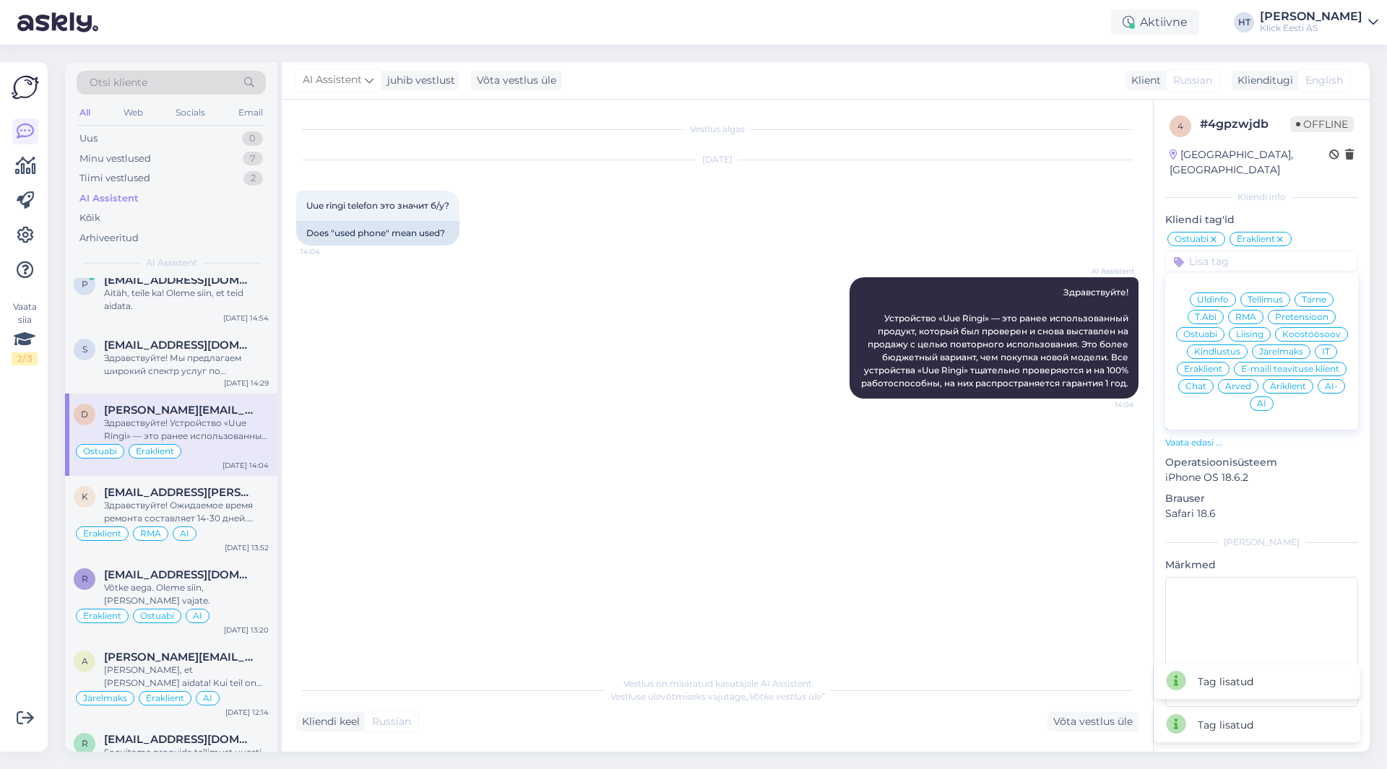
click at [1258, 399] on span "AI" at bounding box center [1261, 403] width 9 height 9
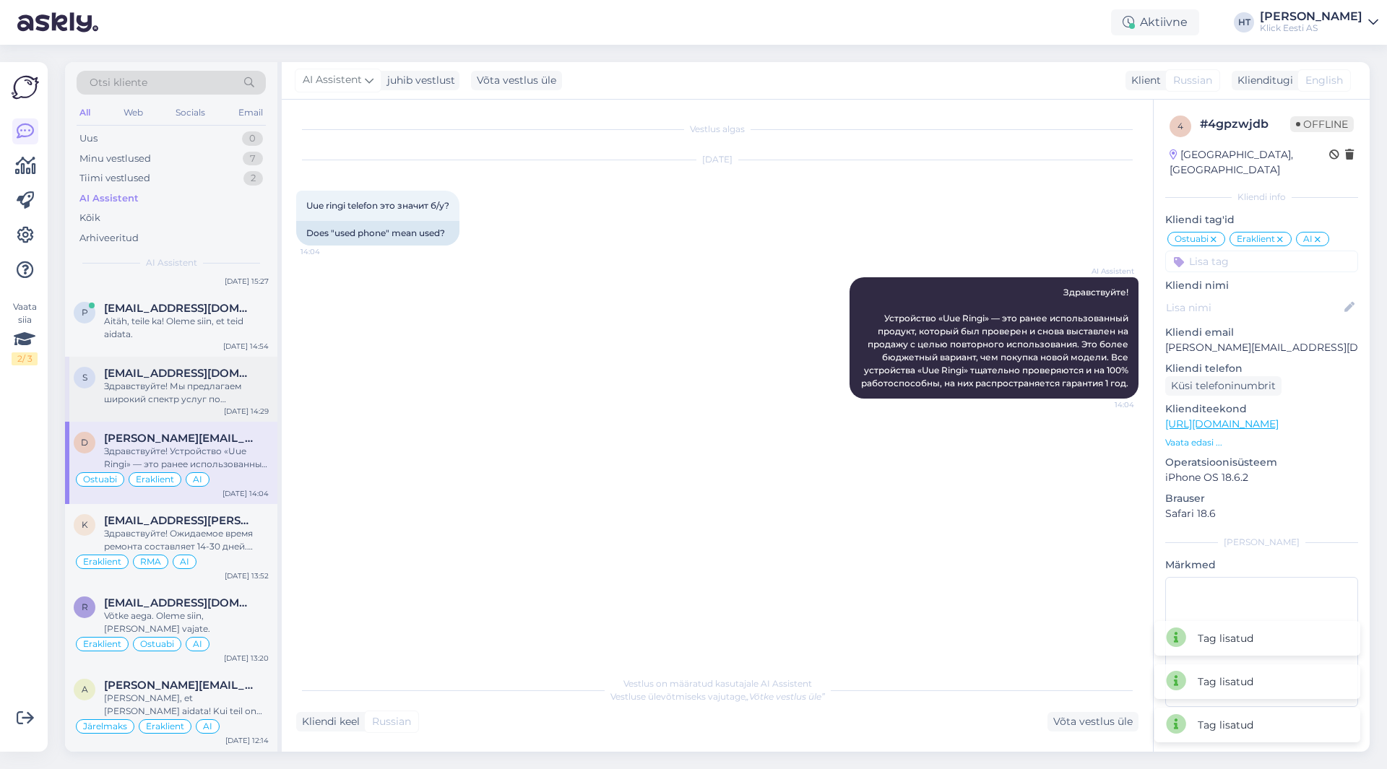
scroll to position [722, 0]
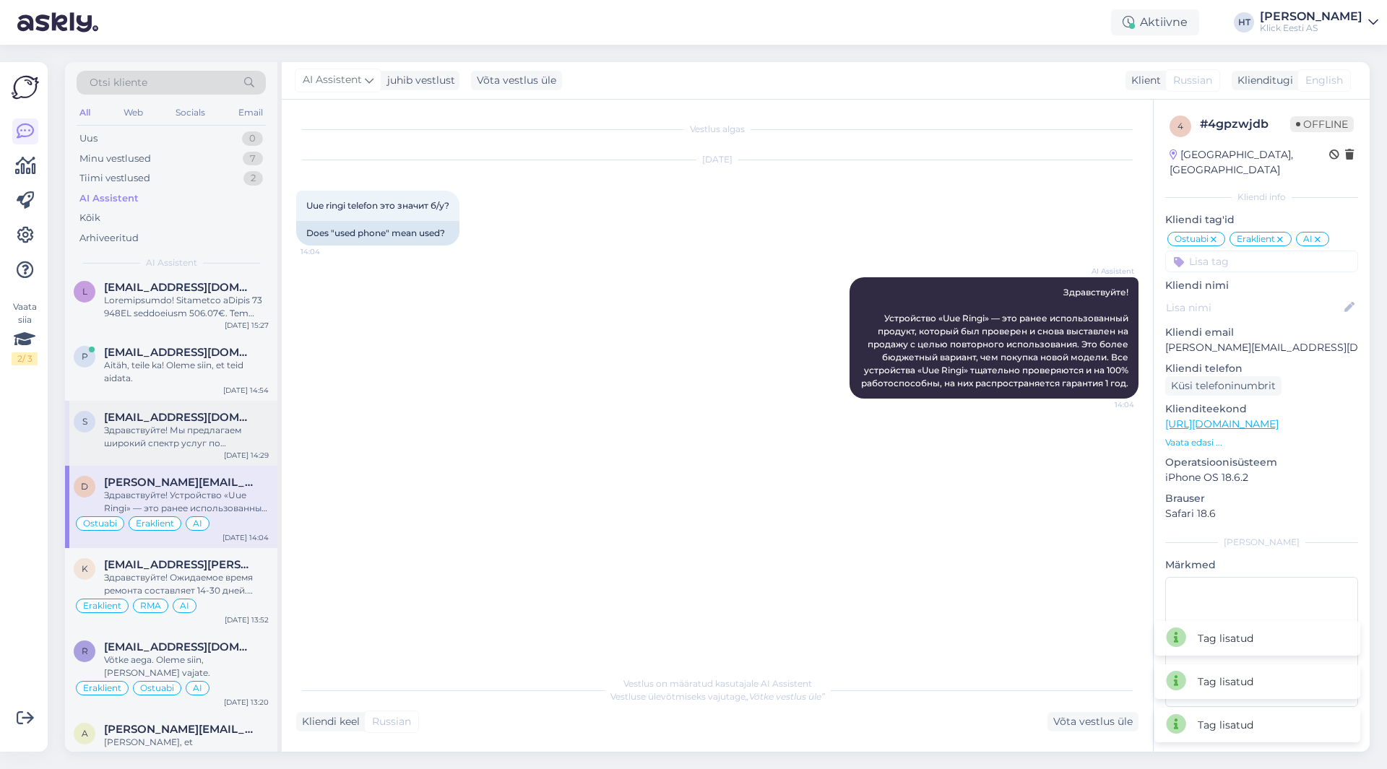
click at [156, 415] on span "[EMAIL_ADDRESS][DOMAIN_NAME]" at bounding box center [179, 417] width 150 height 13
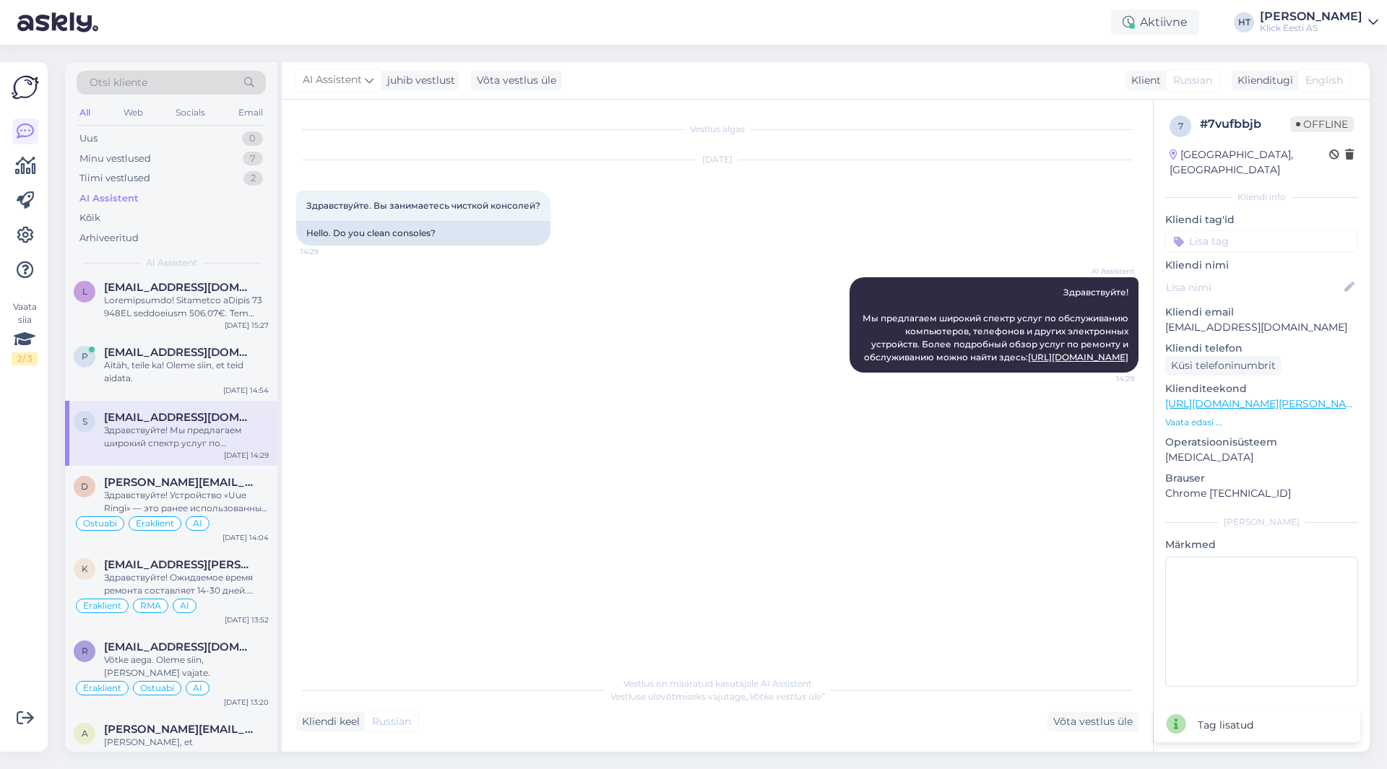
click at [1210, 230] on input at bounding box center [1261, 241] width 193 height 22
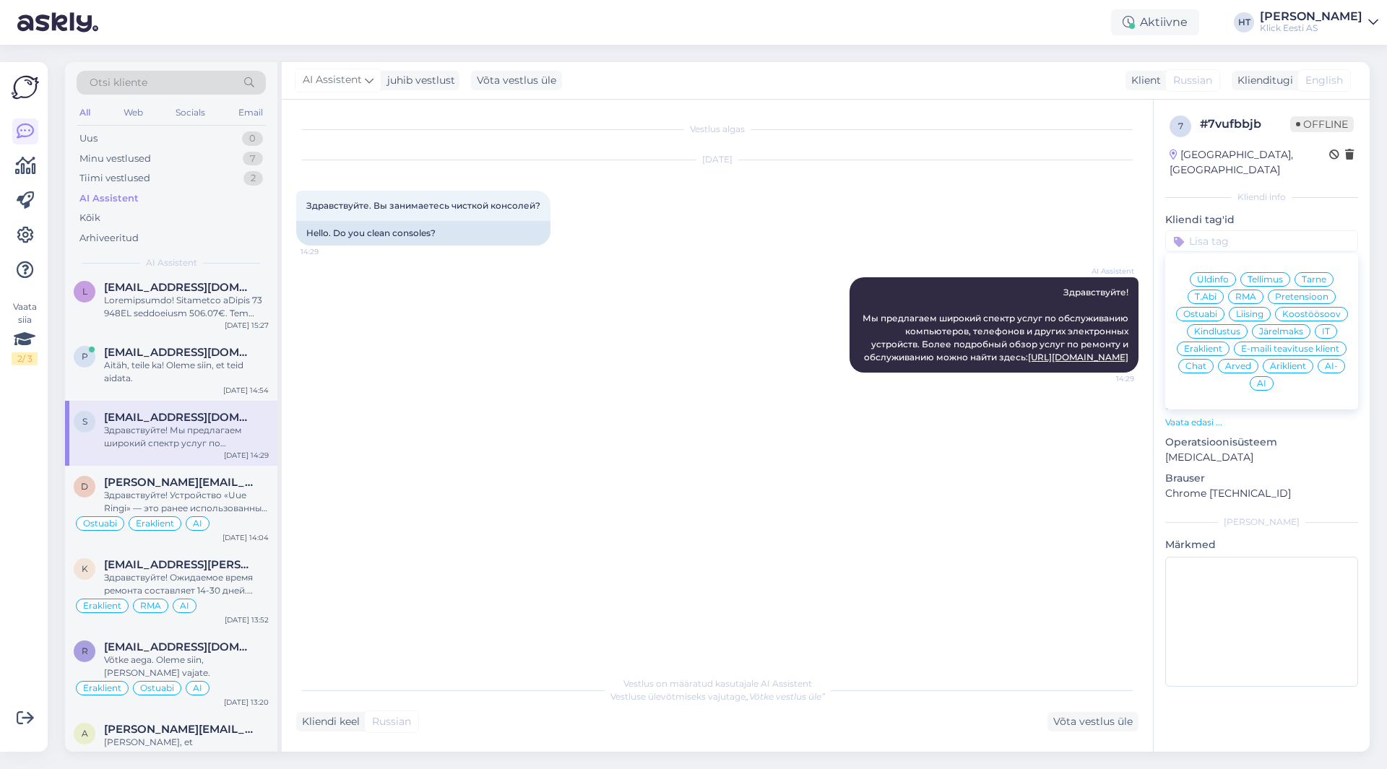
click at [1237, 293] on span "RMA" at bounding box center [1245, 297] width 21 height 9
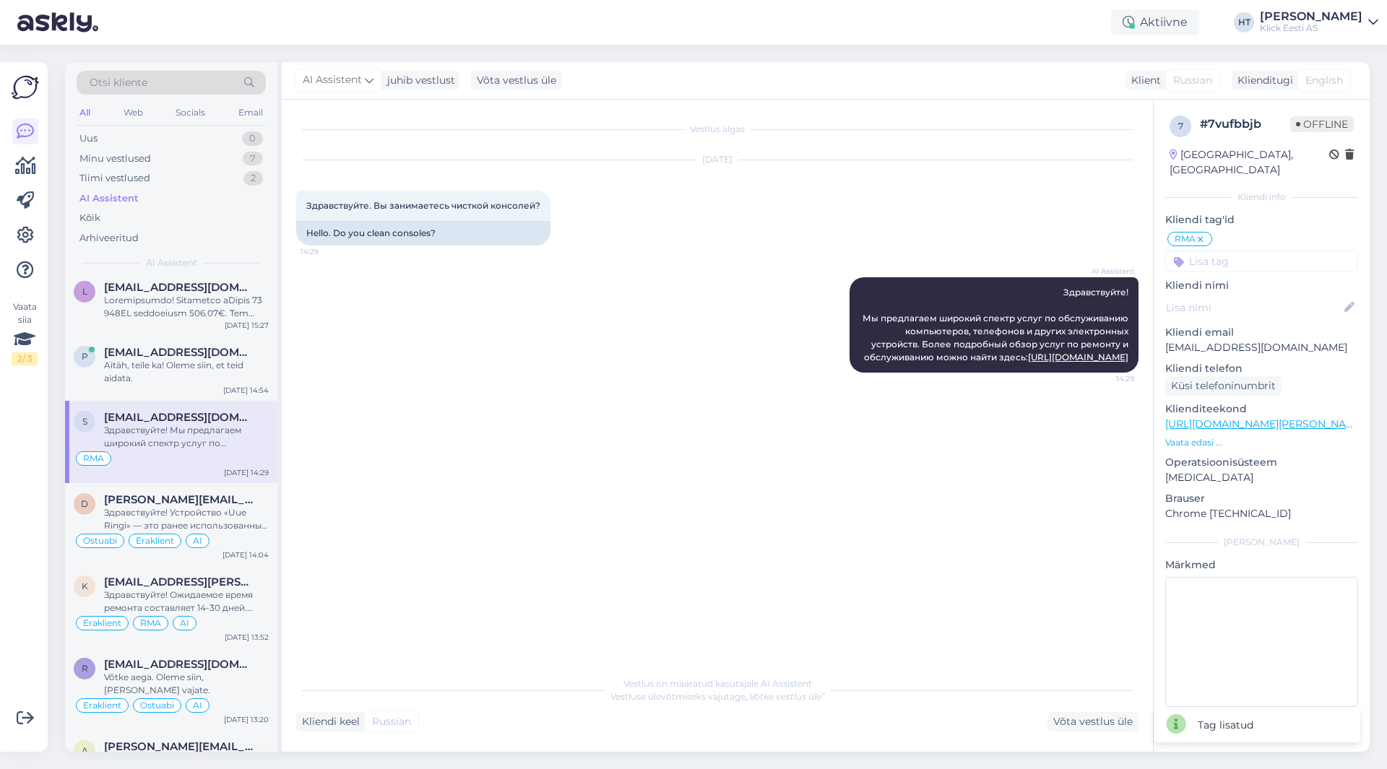
click at [1235, 251] on input at bounding box center [1261, 262] width 193 height 22
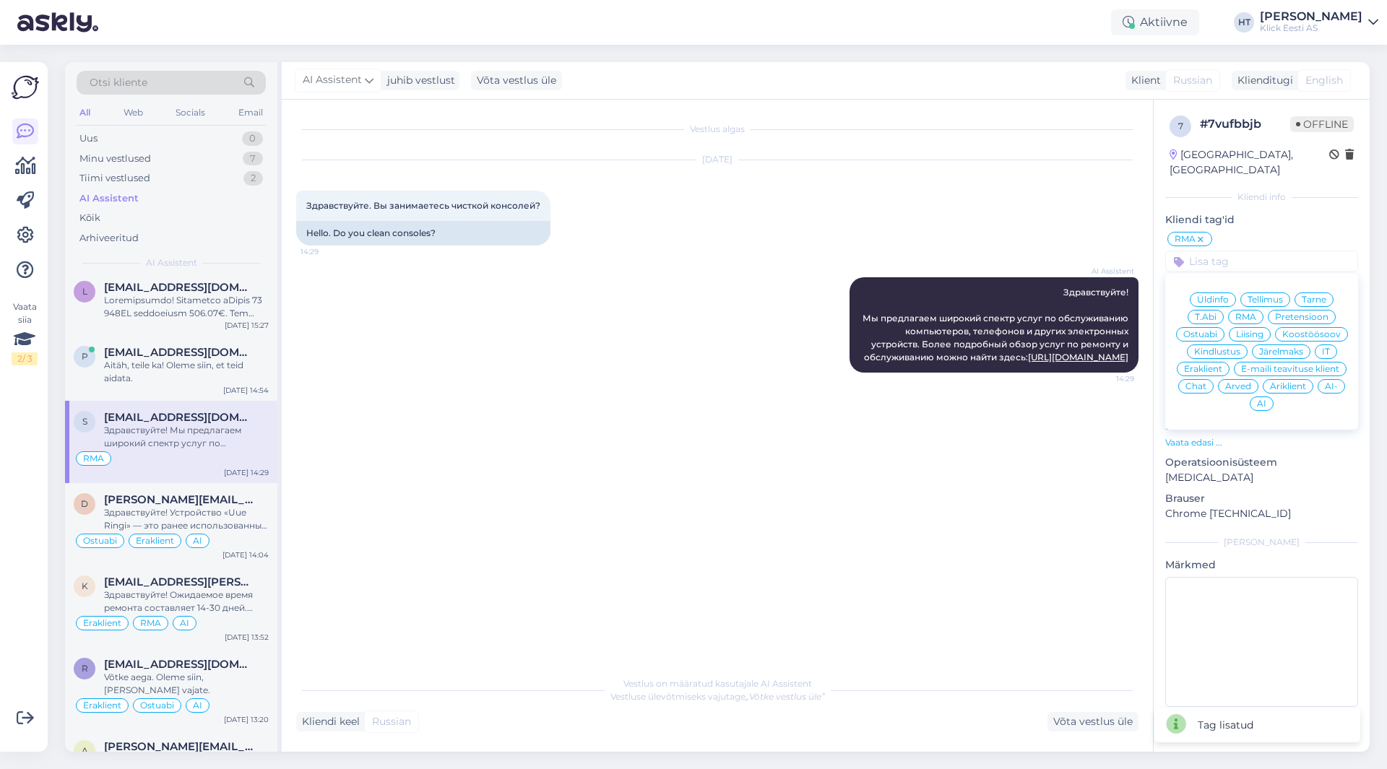
click at [1211, 365] on span "Eraklient" at bounding box center [1203, 369] width 38 height 9
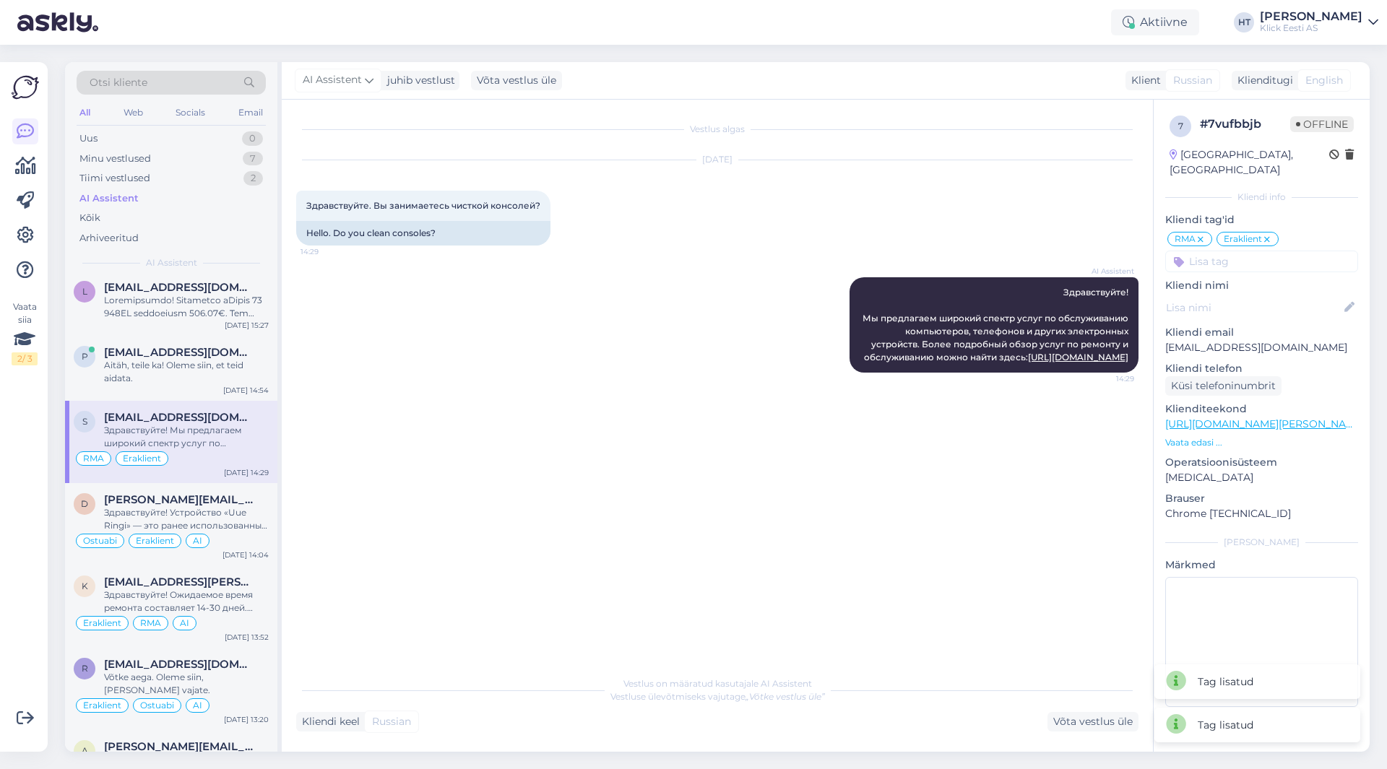
click at [1229, 253] on input at bounding box center [1261, 262] width 193 height 22
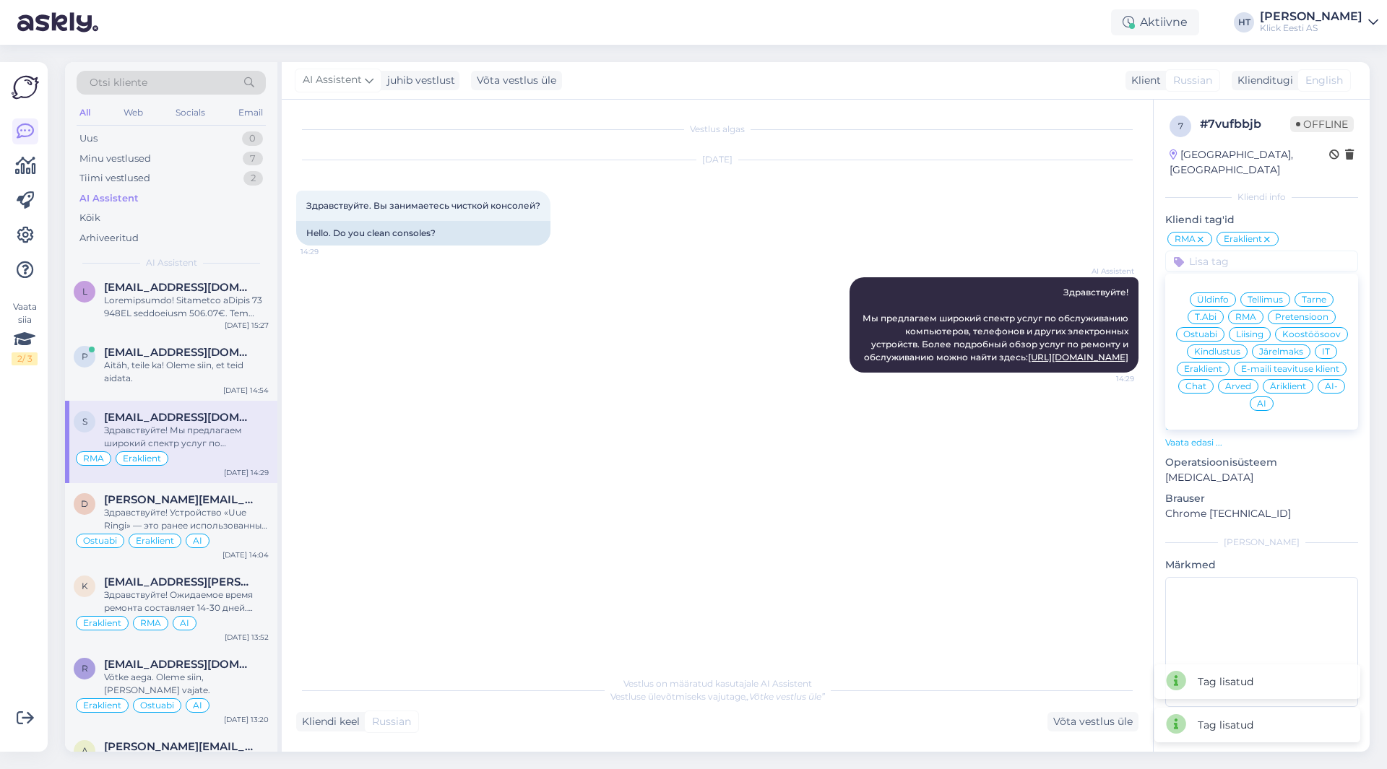
click at [1258, 397] on div "AI" at bounding box center [1262, 404] width 24 height 14
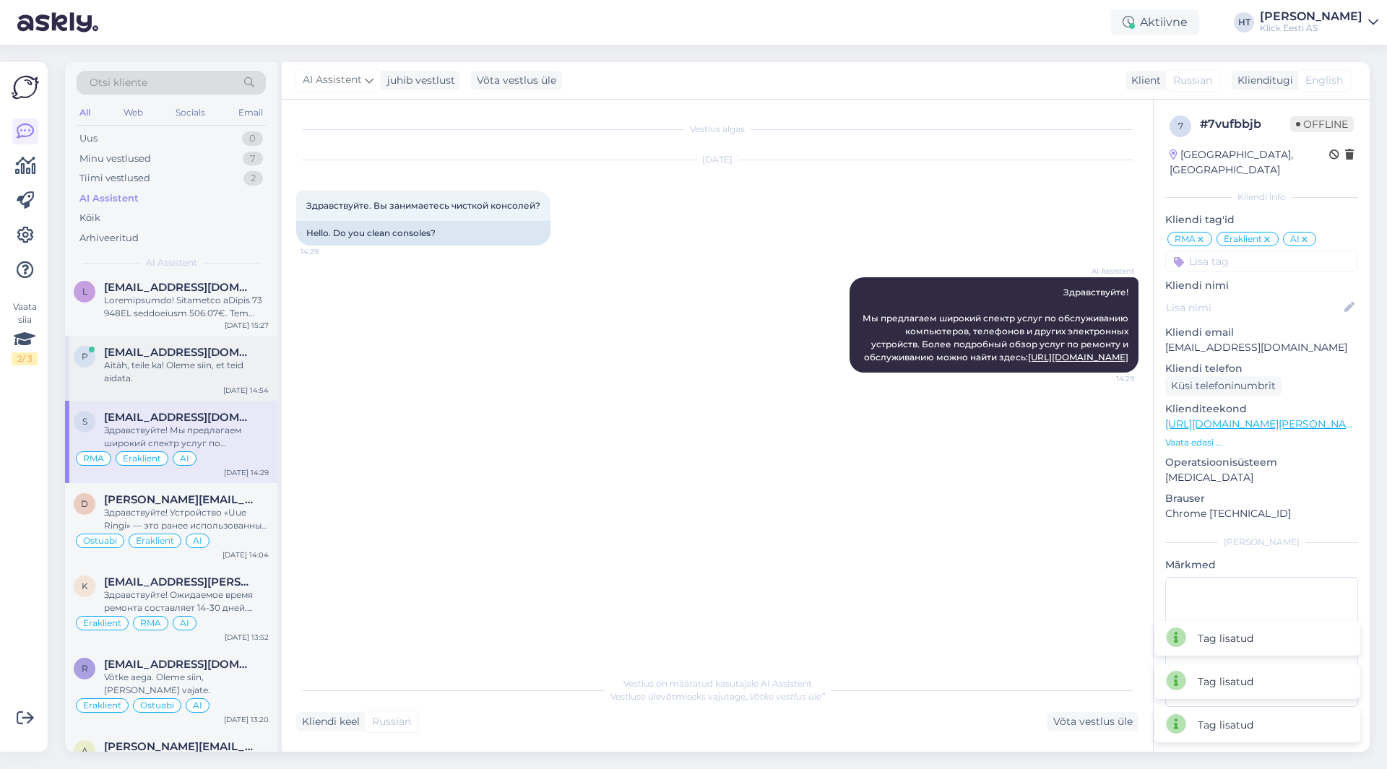
click at [230, 343] on div "p [EMAIL_ADDRESS][DOMAIN_NAME] Aitäh, teile ka! Oleme siin, et teid aidata. [DA…" at bounding box center [171, 368] width 212 height 65
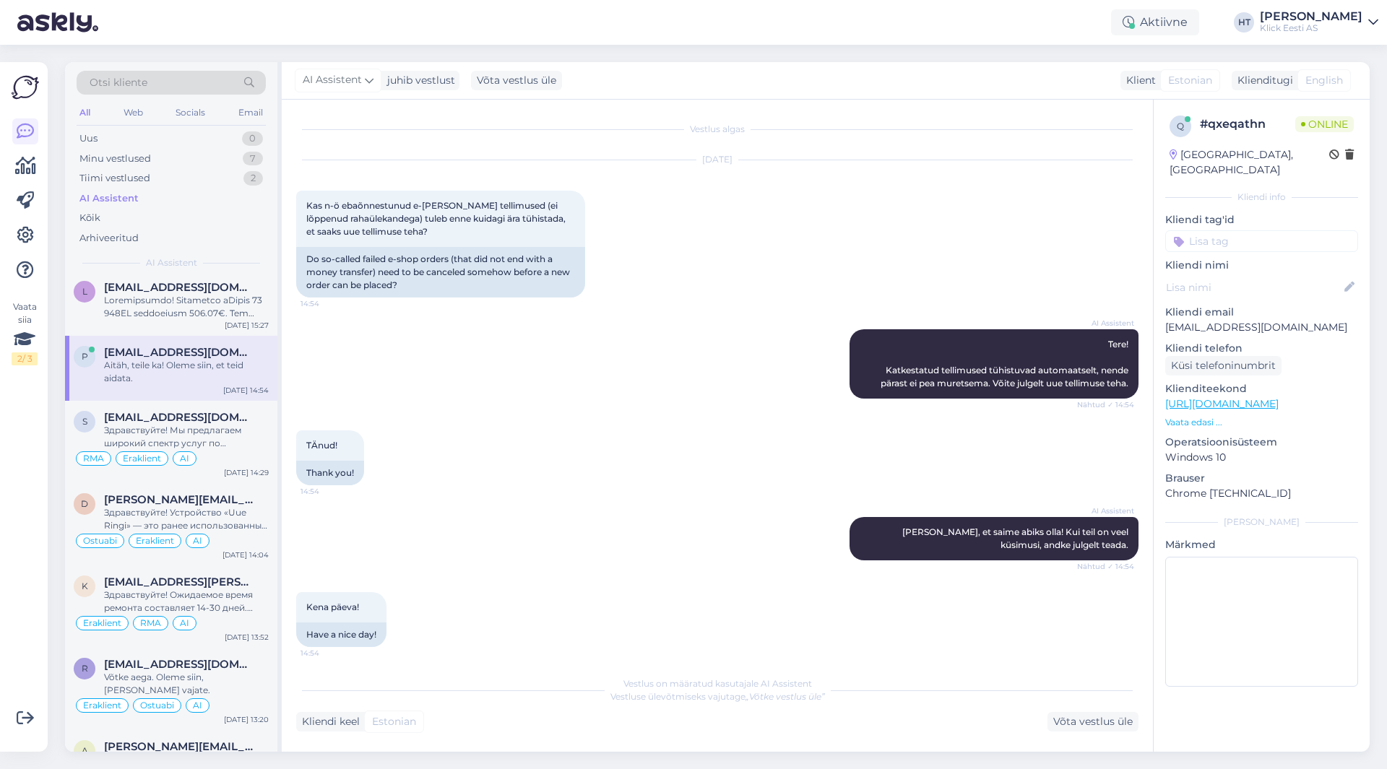
scroll to position [69, 0]
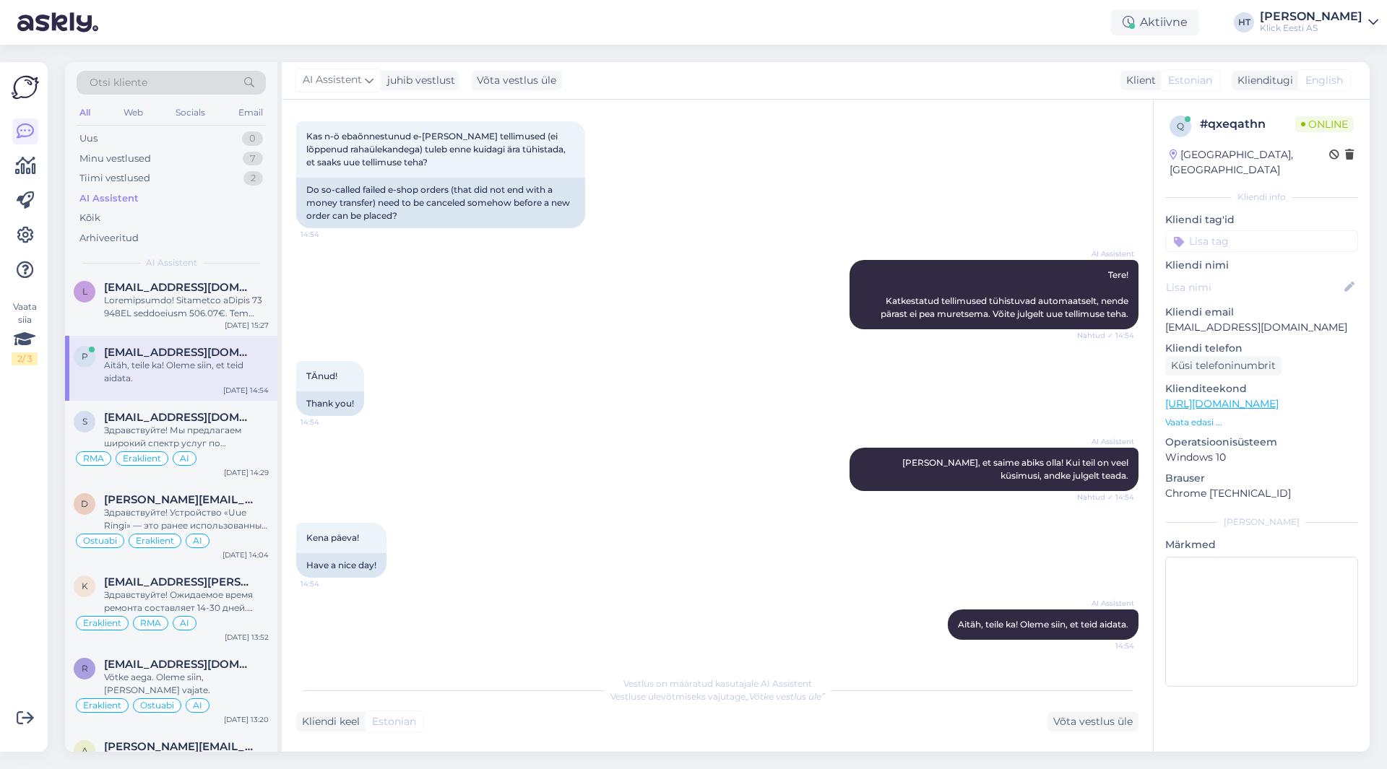
click at [1224, 230] on input at bounding box center [1261, 241] width 193 height 22
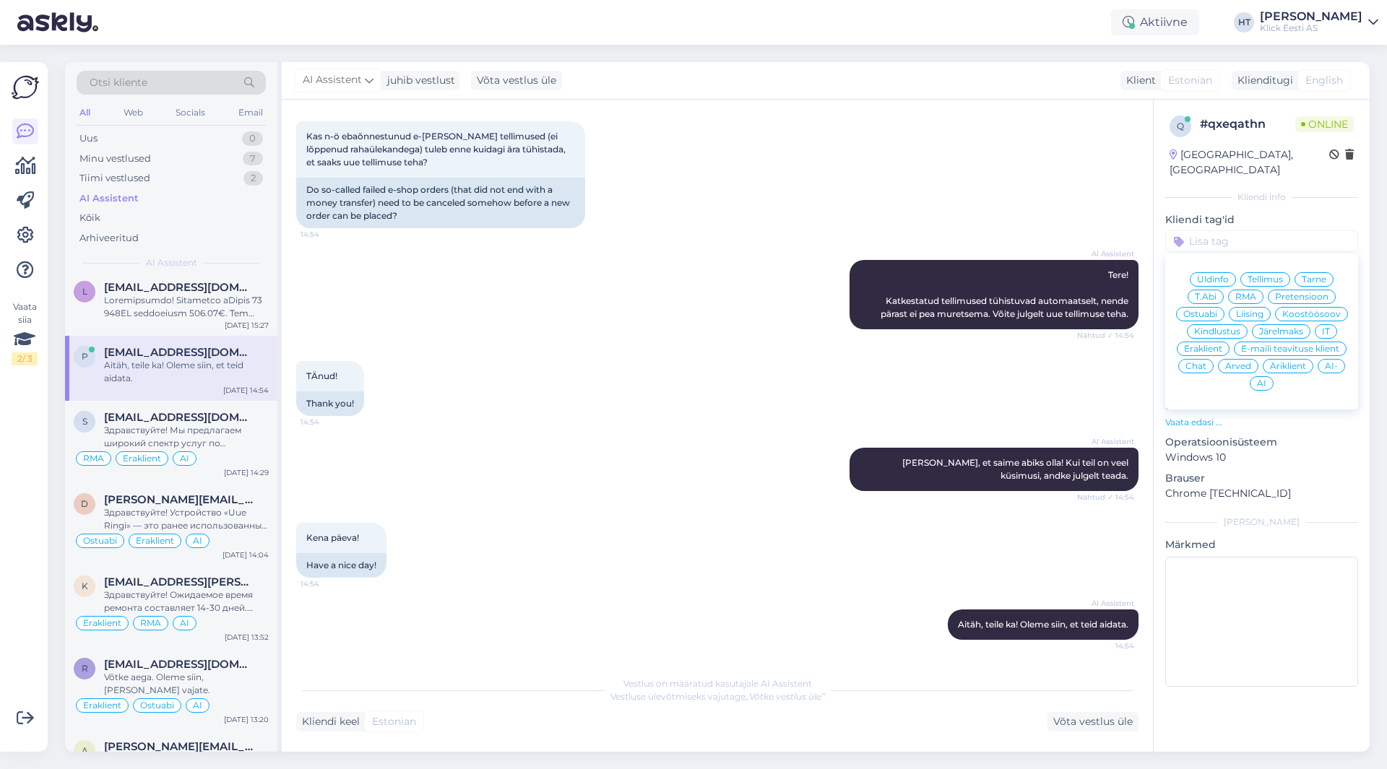
click at [1219, 275] on span "Üldinfo" at bounding box center [1213, 279] width 32 height 9
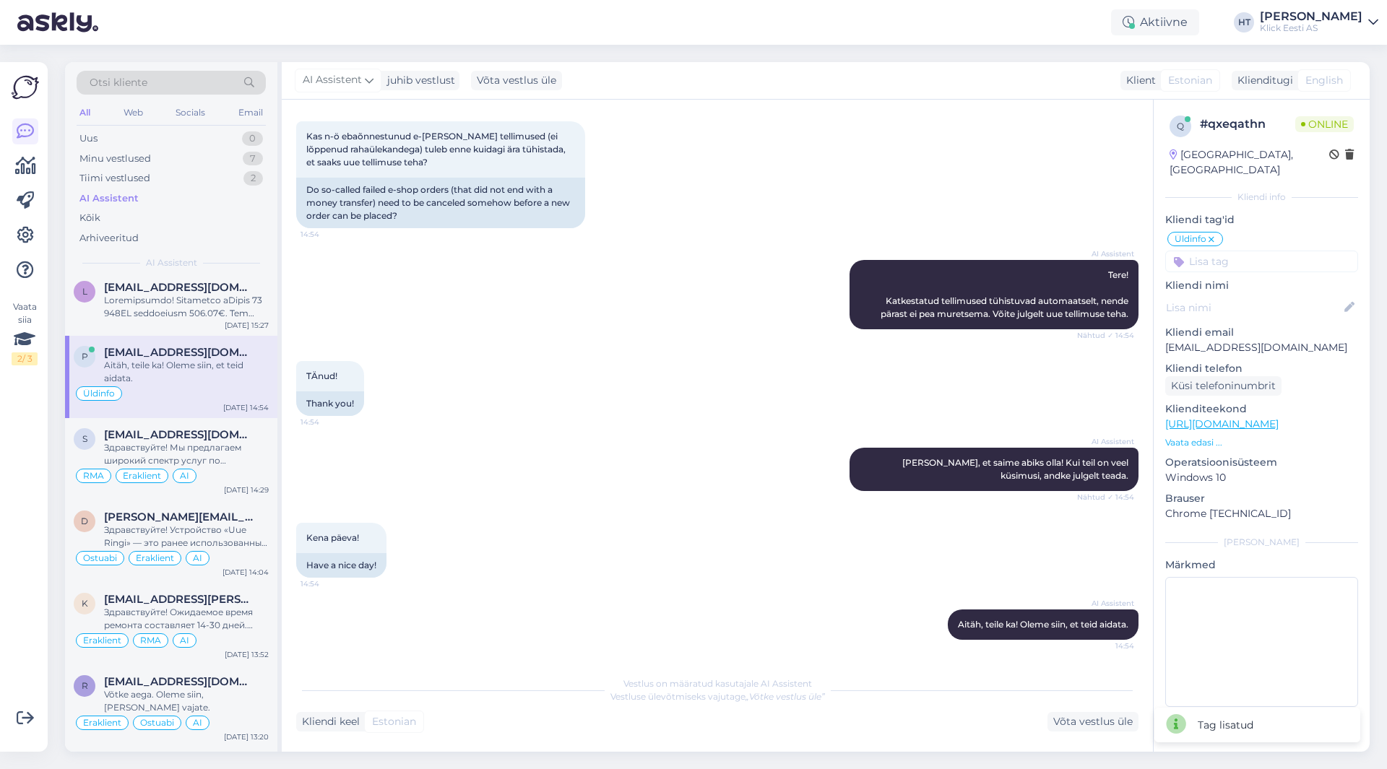
click at [1230, 251] on input at bounding box center [1261, 262] width 193 height 22
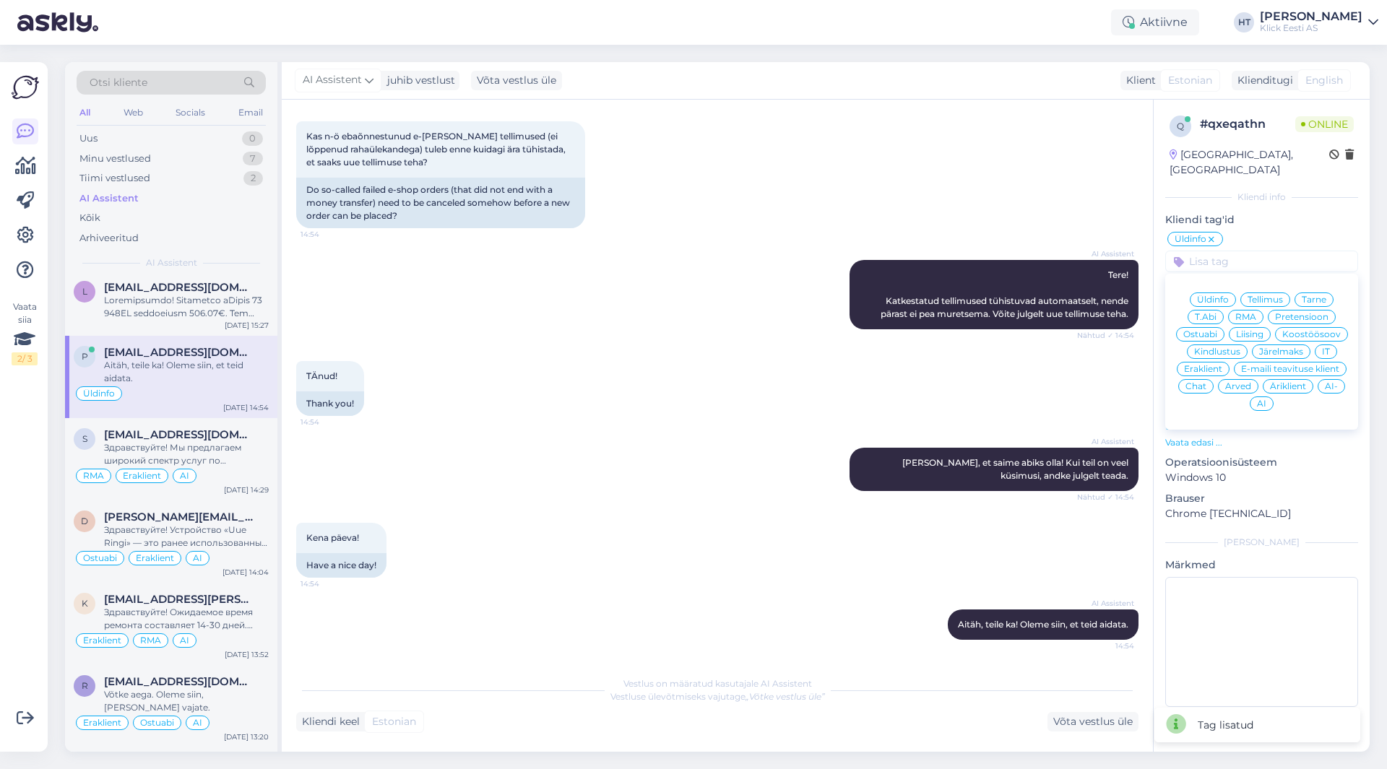
click at [1203, 365] on span "Eraklient" at bounding box center [1203, 369] width 38 height 9
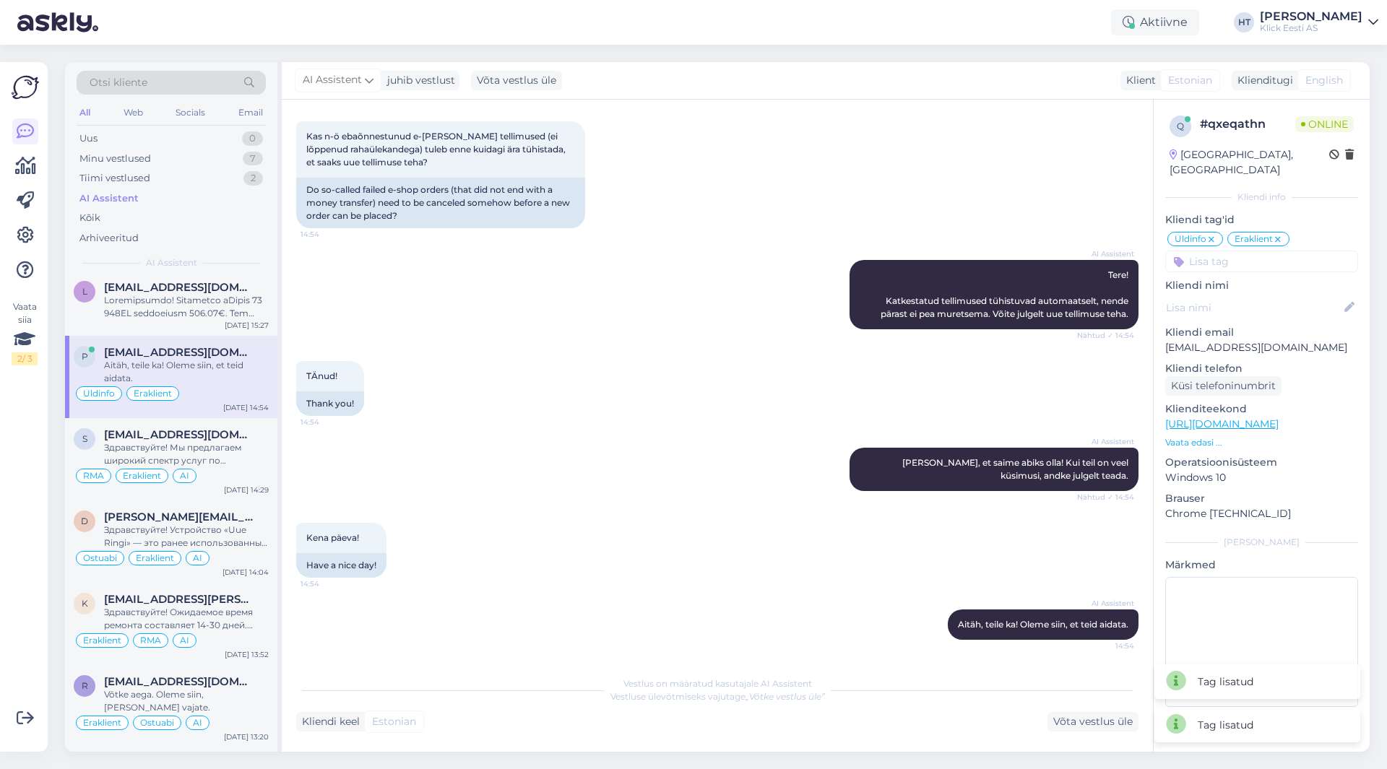
click at [1245, 253] on input at bounding box center [1261, 262] width 193 height 22
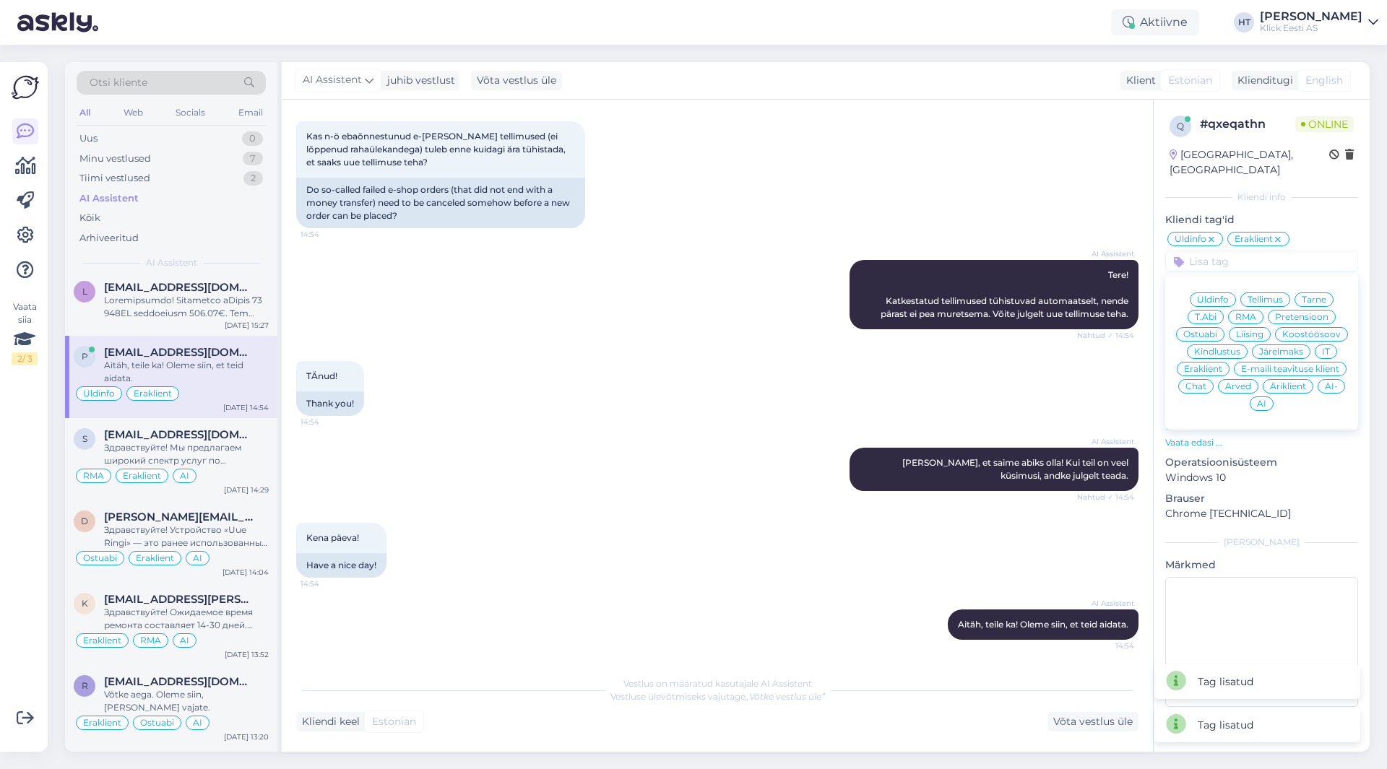
click at [1261, 399] on span "AI" at bounding box center [1261, 403] width 9 height 9
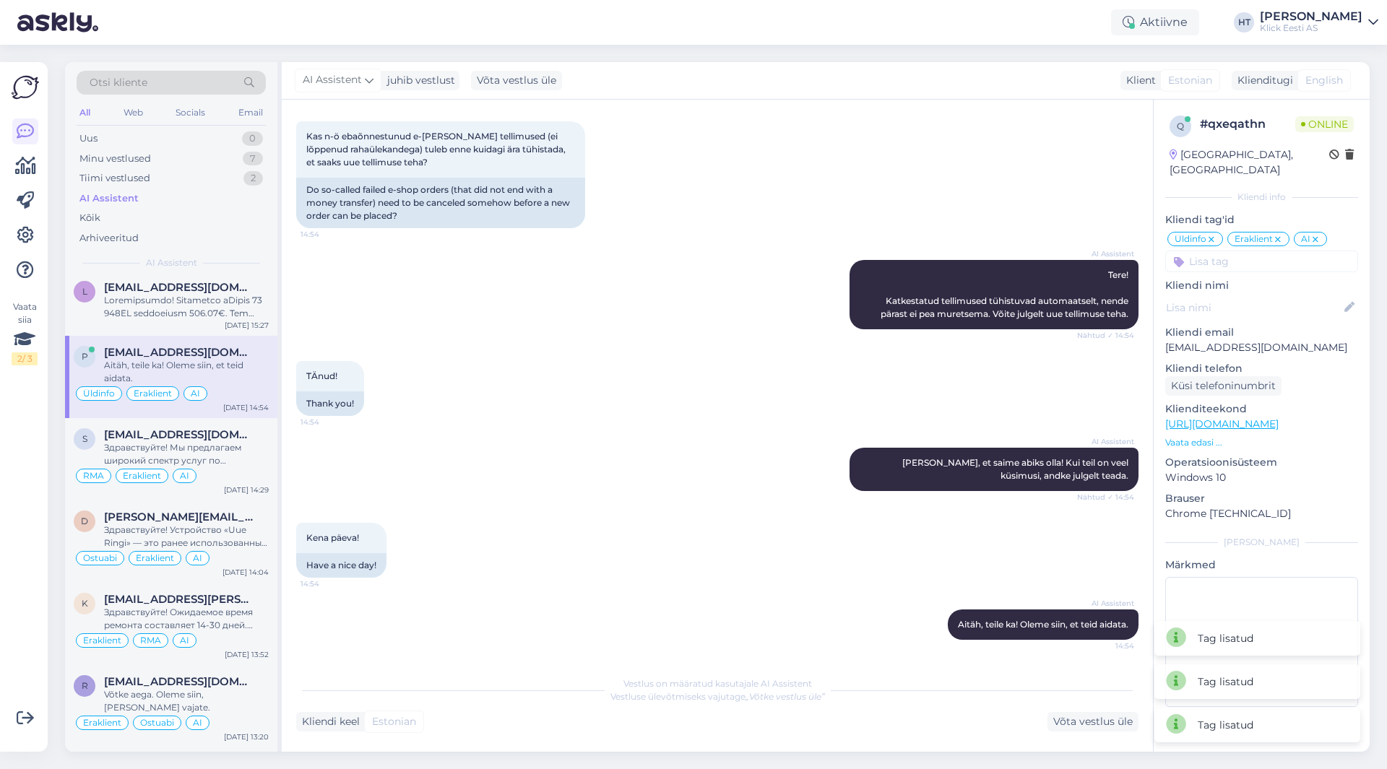
scroll to position [650, 0]
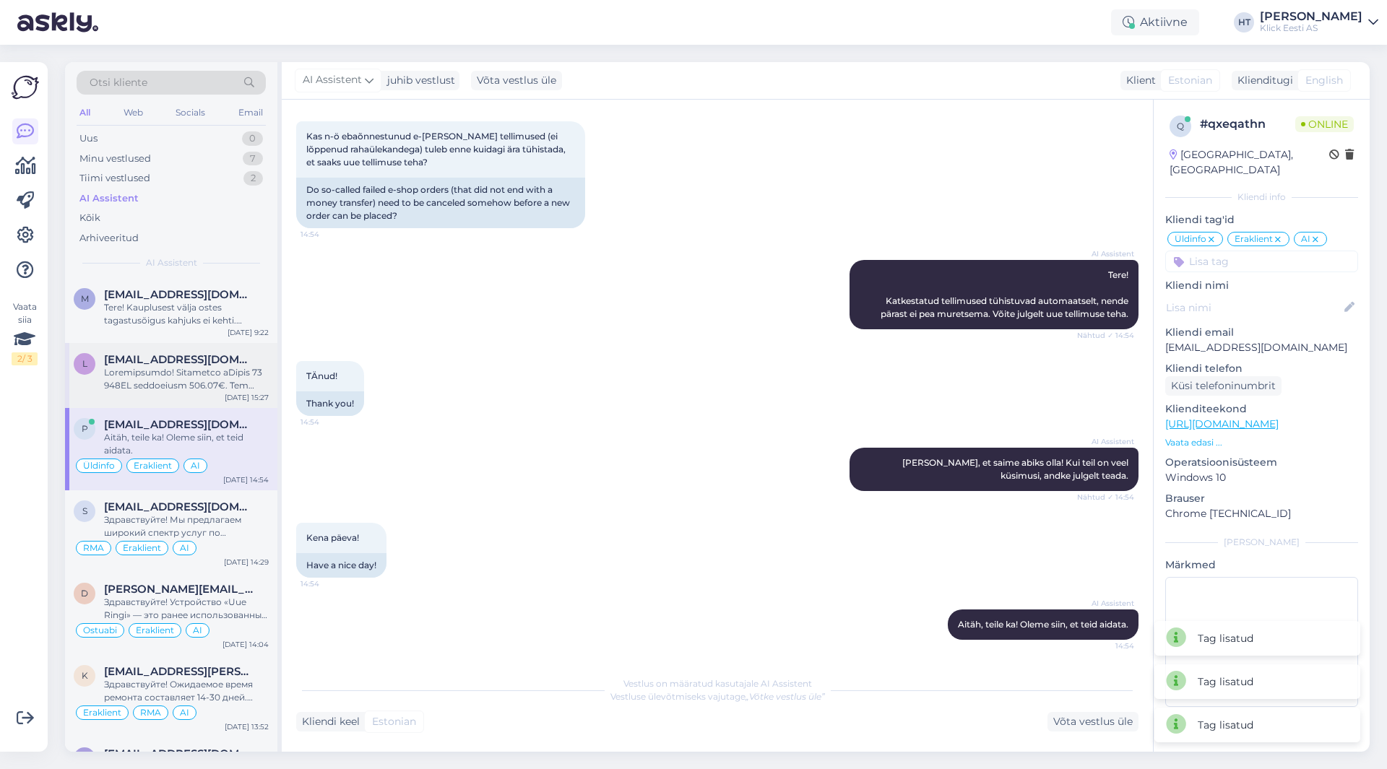
click at [173, 369] on div at bounding box center [186, 379] width 165 height 26
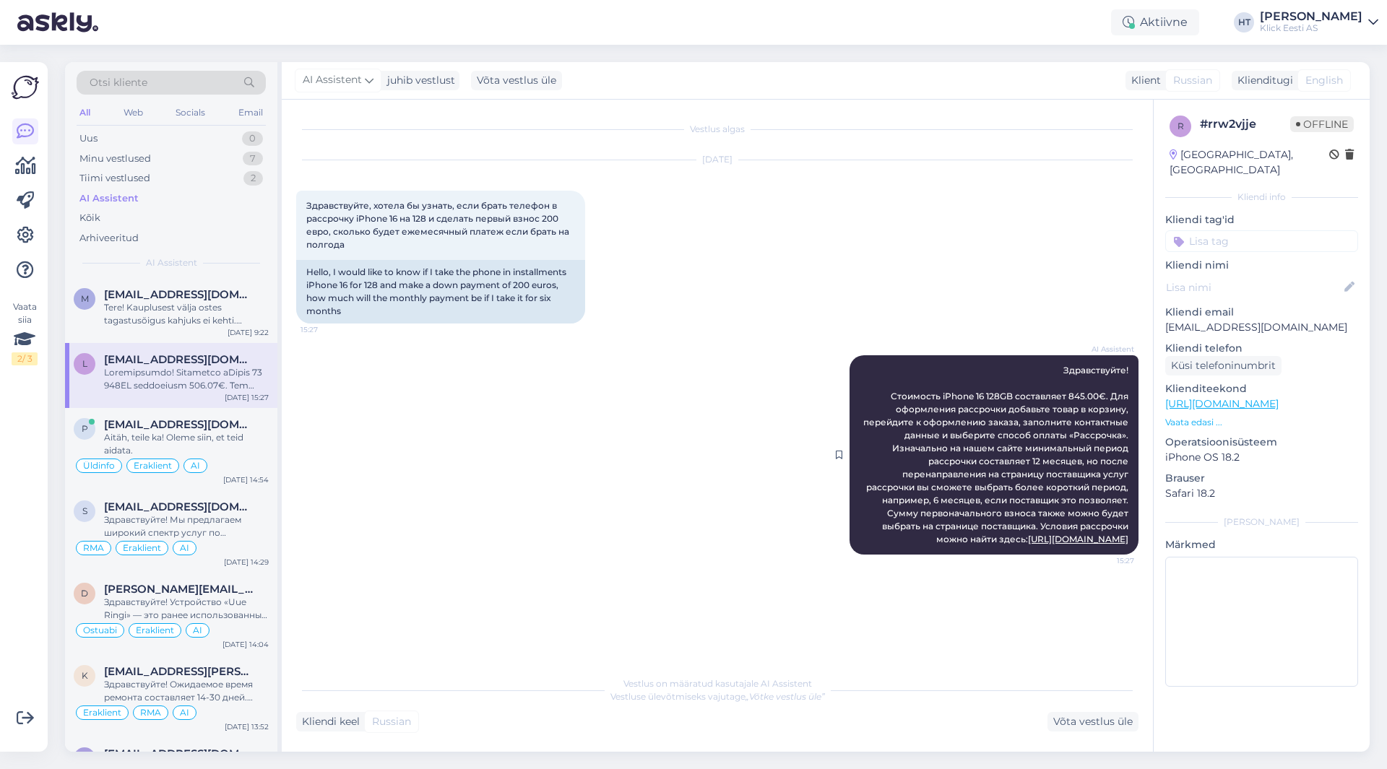
drag, startPoint x: 888, startPoint y: 397, endPoint x: 1132, endPoint y: 560, distance: 293.3
click at [1132, 555] on div "AI Assistent [URL][DOMAIN_NAME] 15:27" at bounding box center [993, 454] width 289 height 199
copy span "Loremipsu dOlors 52 514AM consectetu 310.06€. Adi elitseddoe temporinc utlabore…"
click at [970, 305] on div "[DATE] Здравствуйте, хотела бы узнать, если брать телефон в рассрочку iPhone 16…" at bounding box center [717, 241] width 842 height 195
click at [1253, 230] on input at bounding box center [1261, 241] width 193 height 22
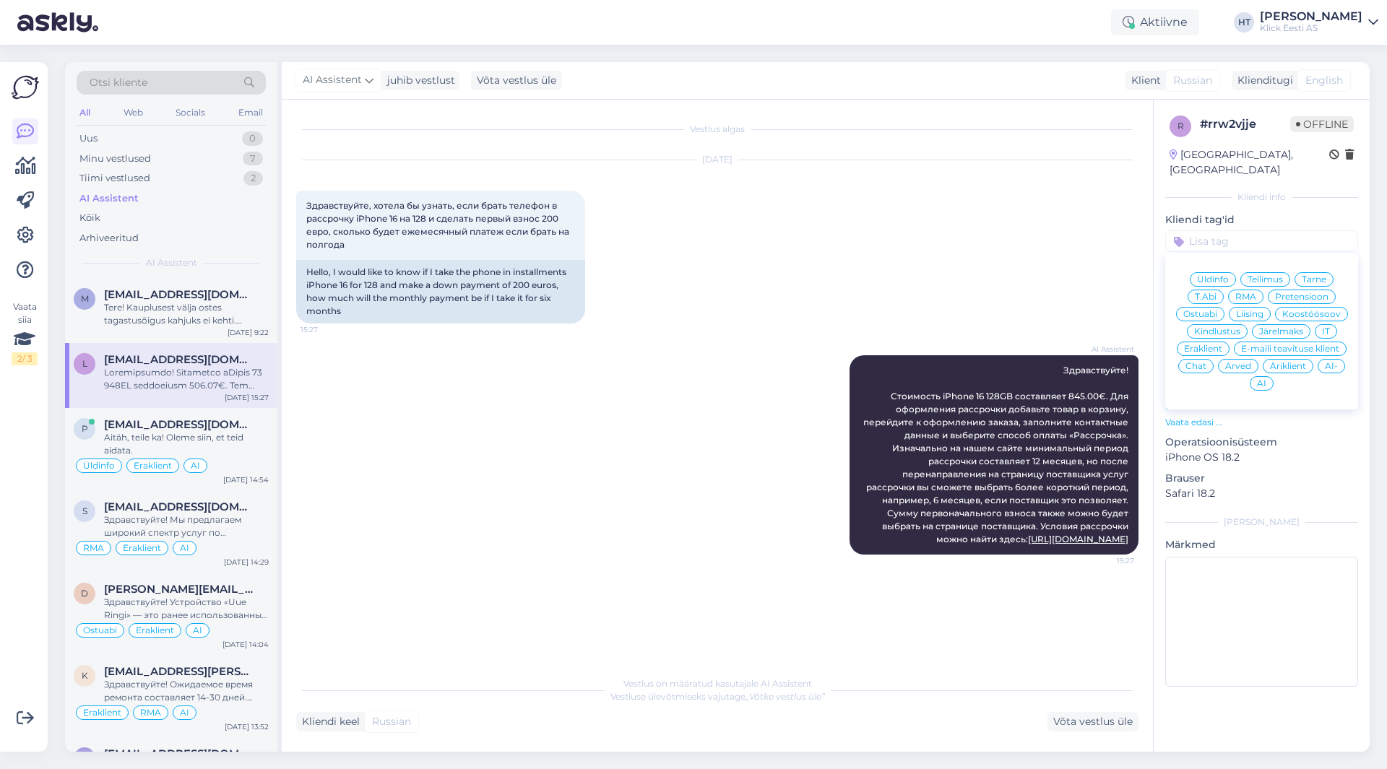
drag, startPoint x: 1284, startPoint y: 318, endPoint x: 1277, endPoint y: 311, distance: 10.2
click at [1284, 327] on span "Järelmaks" at bounding box center [1281, 331] width 44 height 9
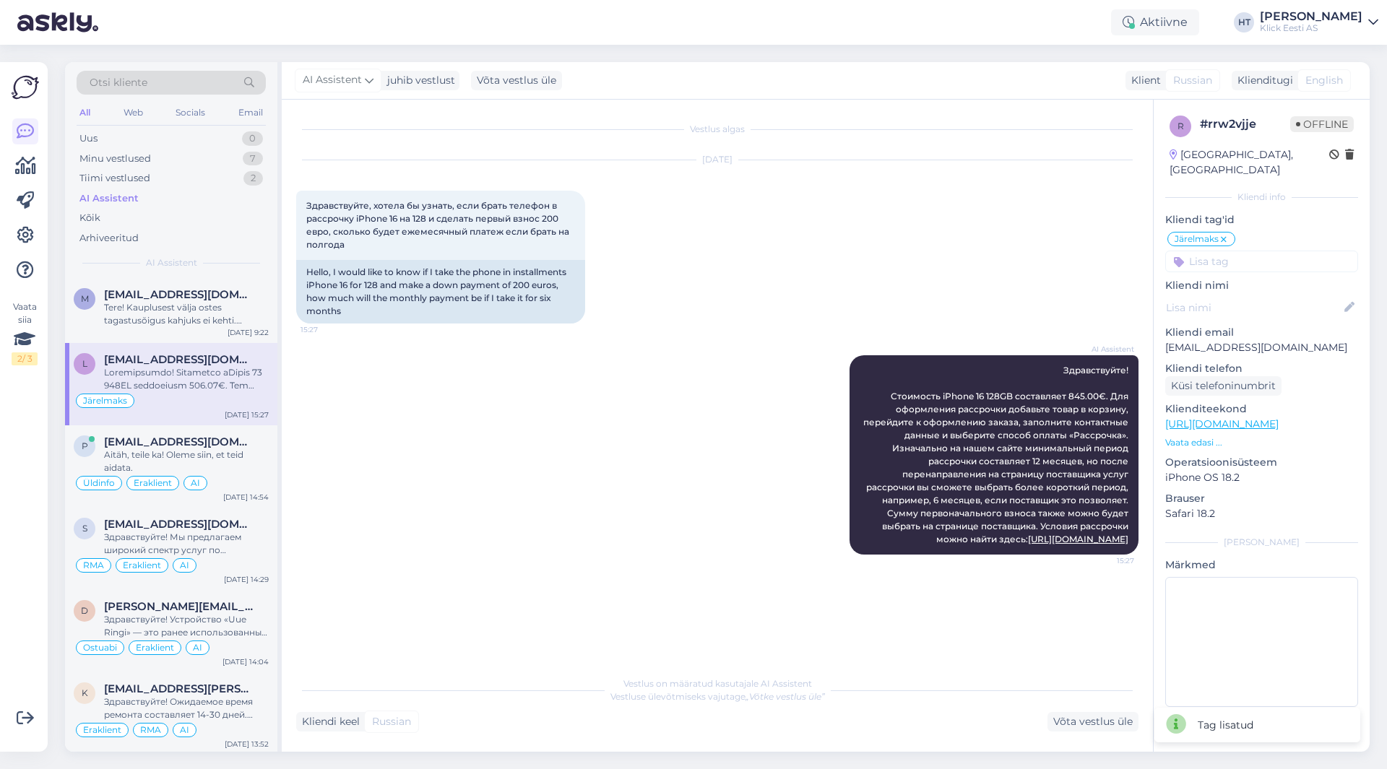
click at [1245, 254] on input at bounding box center [1261, 262] width 193 height 22
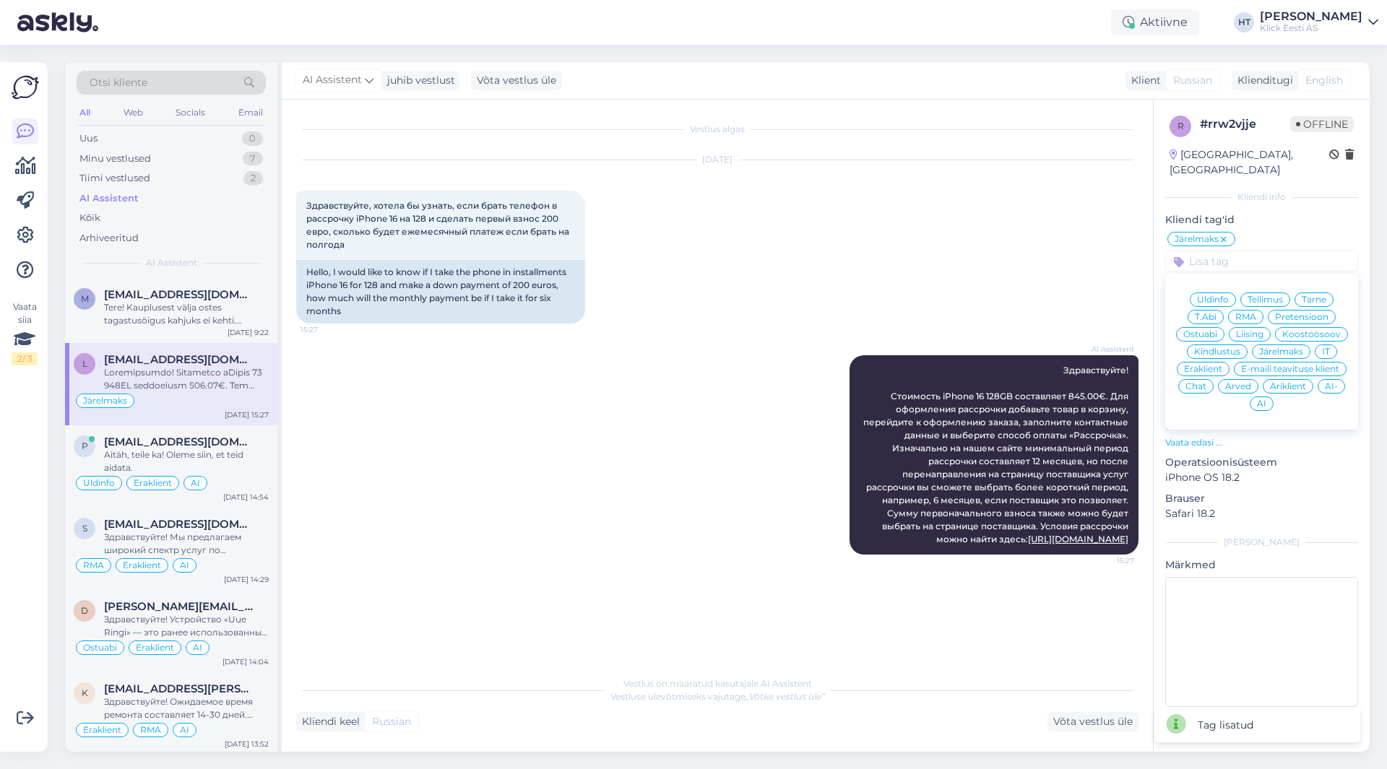
click at [1210, 362] on div "Eraklient" at bounding box center [1203, 369] width 53 height 14
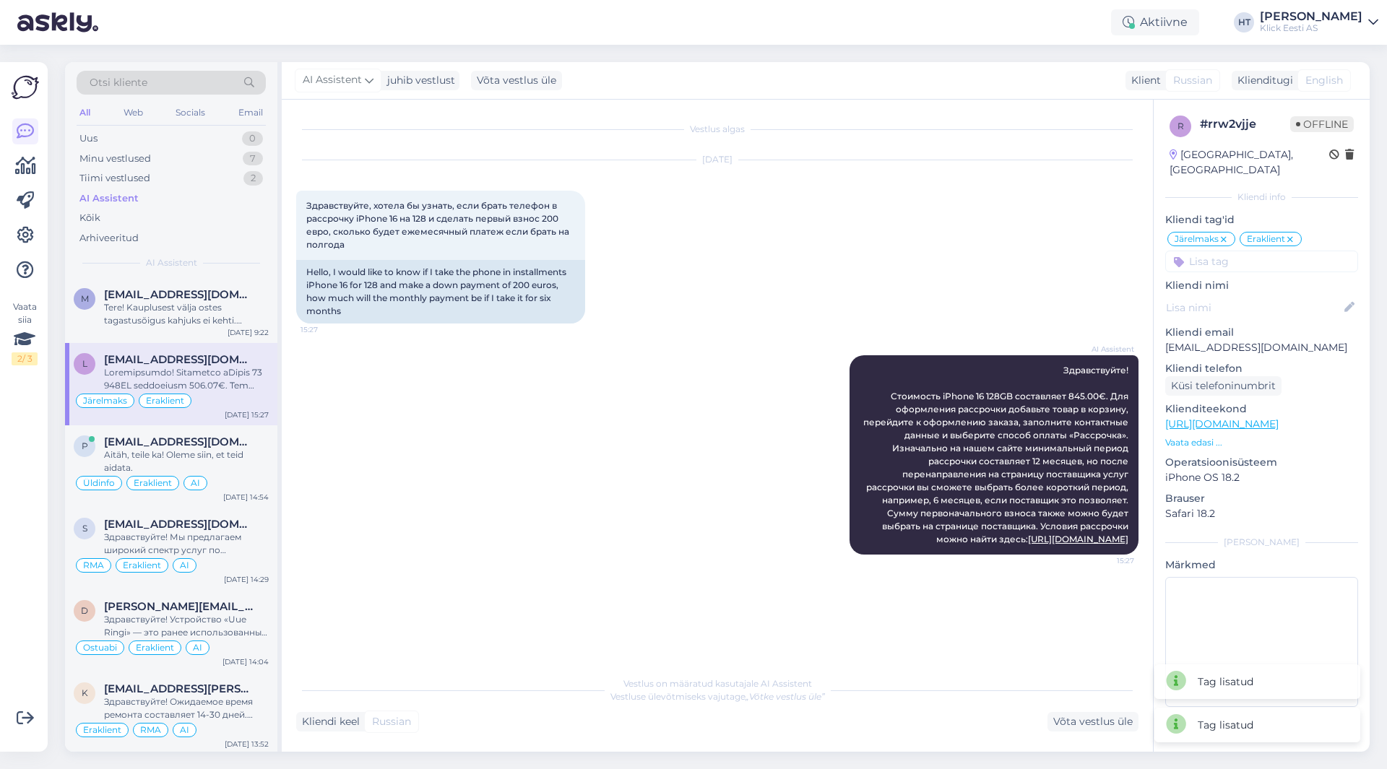
click at [1227, 257] on div "r # rrw2vjje Offline [GEOGRAPHIC_DATA], [GEOGRAPHIC_DATA] Kliendi info Kliendi …" at bounding box center [1262, 414] width 216 height 629
click at [1229, 251] on input at bounding box center [1261, 262] width 193 height 22
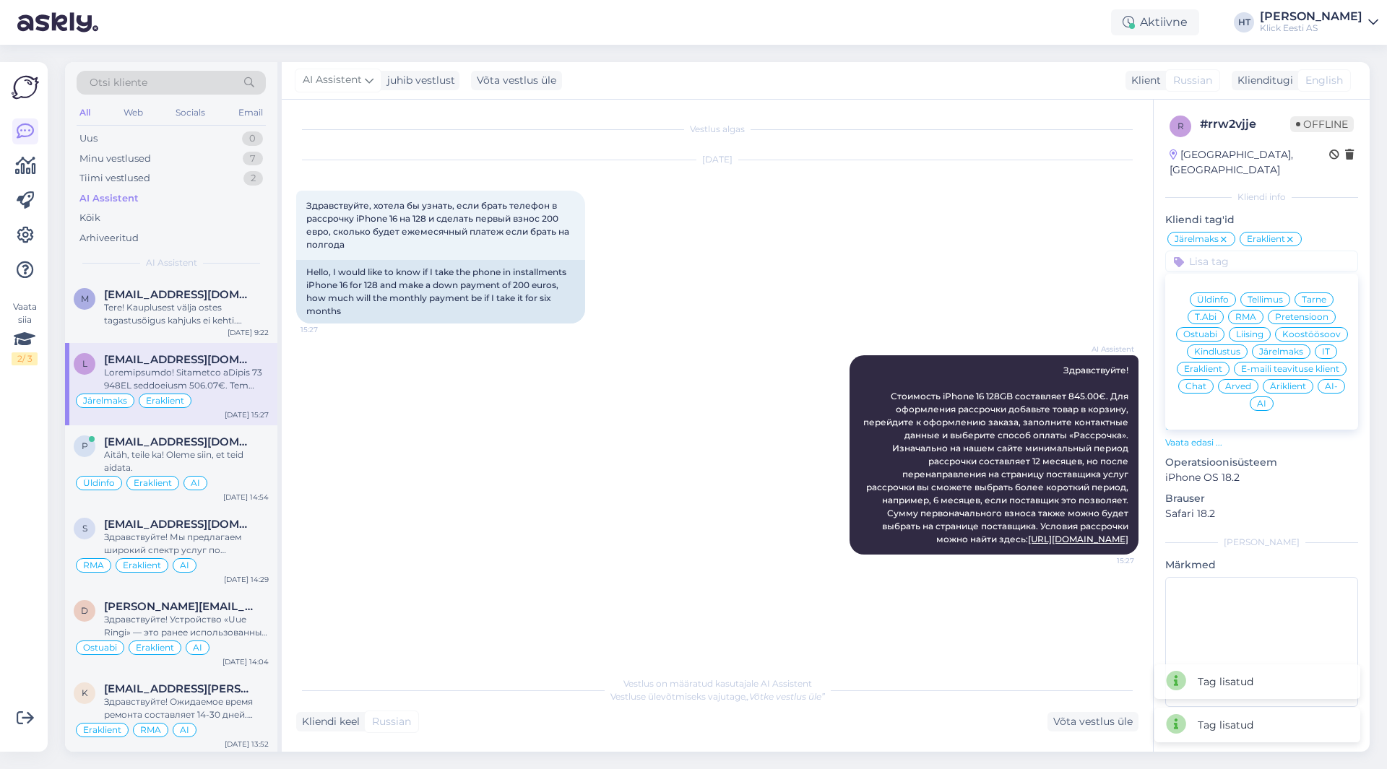
click at [1253, 397] on div "AI" at bounding box center [1262, 404] width 24 height 14
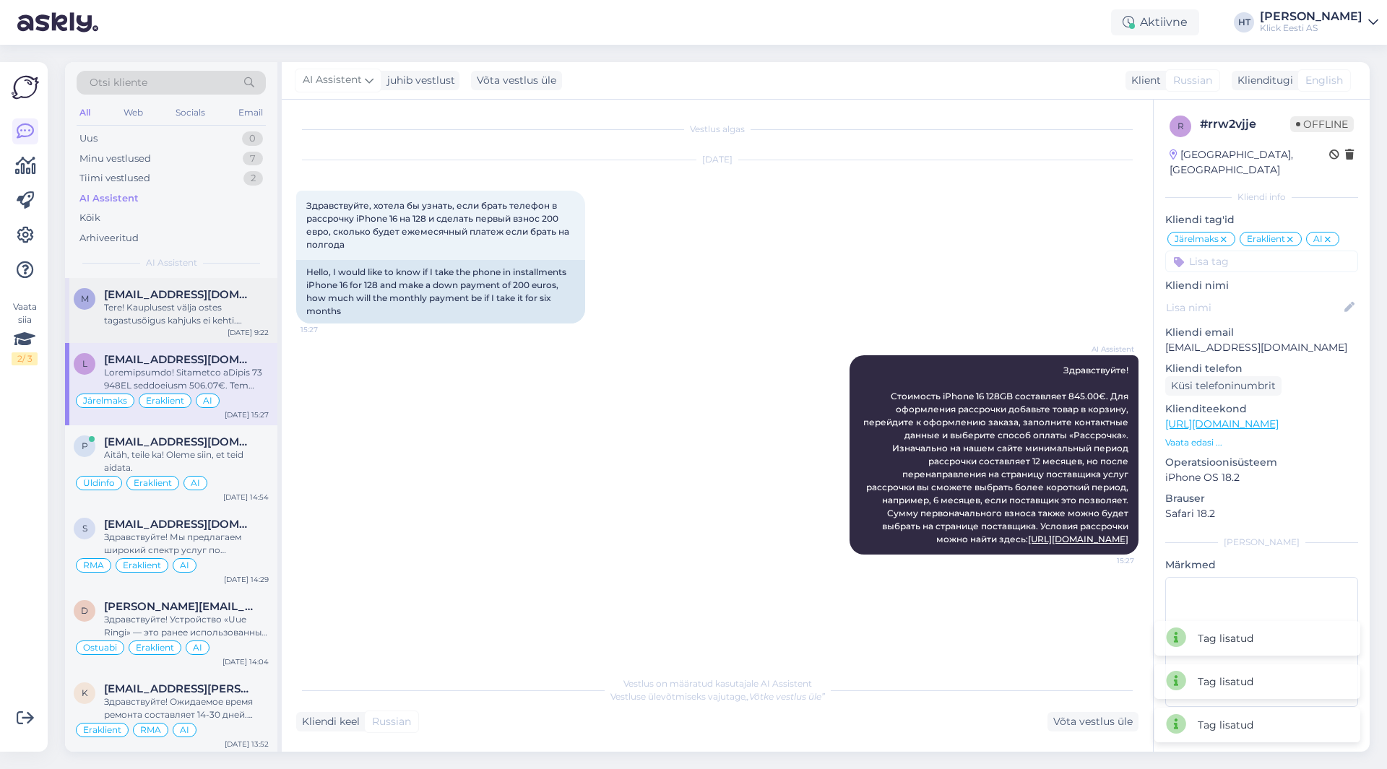
click at [183, 311] on div "Tere! Kauplusest välja ostes tagastusõigus kahjuks ei kehti. Vahetuse soovi kor…" at bounding box center [186, 314] width 165 height 26
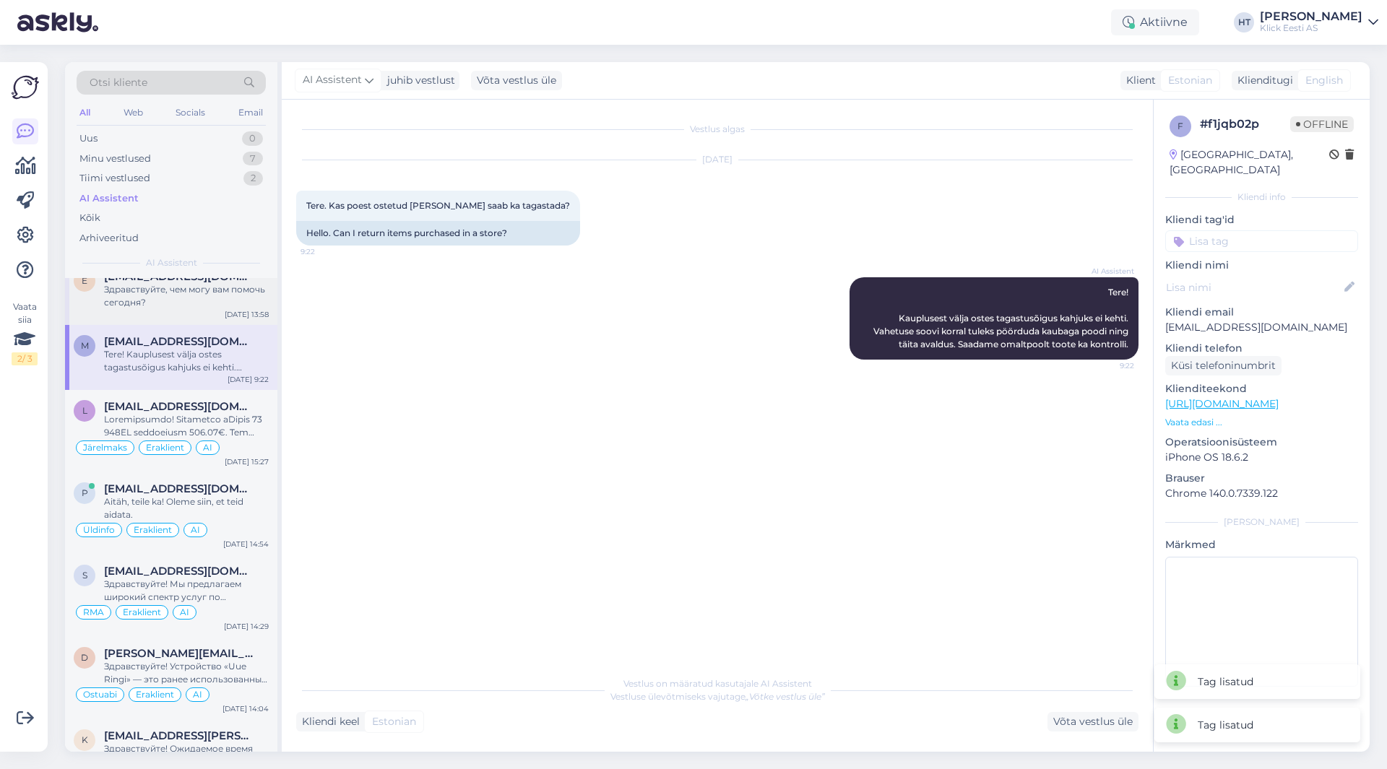
scroll to position [578, 0]
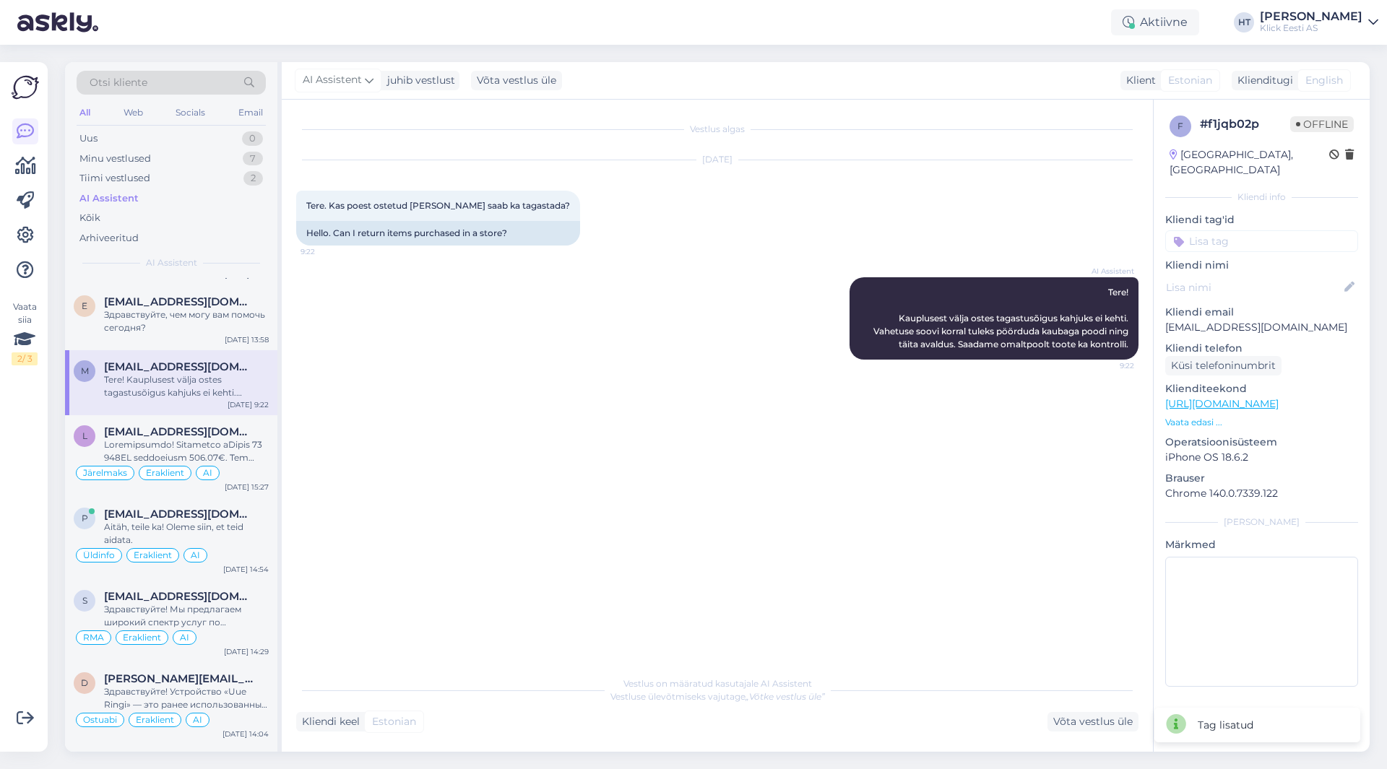
click at [1216, 230] on input at bounding box center [1261, 241] width 193 height 22
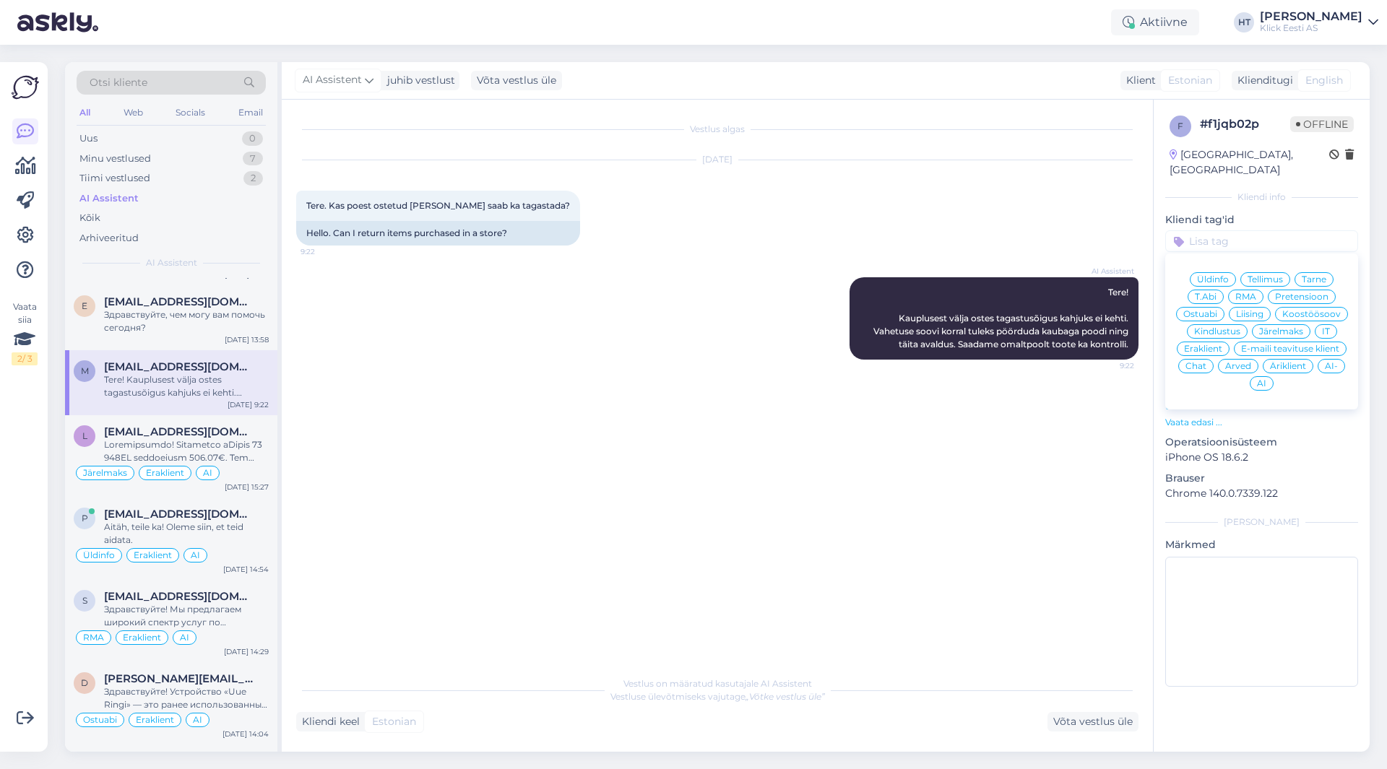
click at [1222, 275] on span "Üldinfo" at bounding box center [1213, 279] width 32 height 9
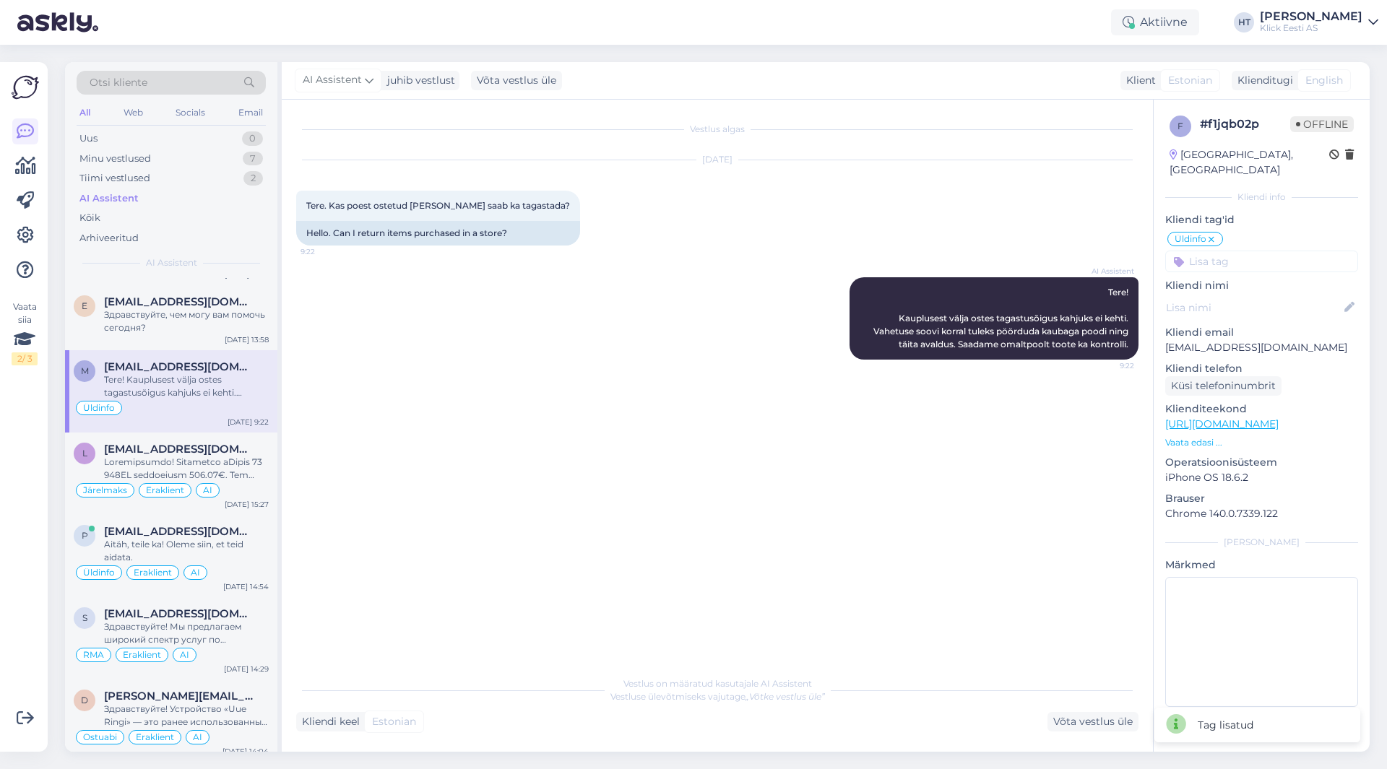
click at [1231, 251] on input at bounding box center [1261, 262] width 193 height 22
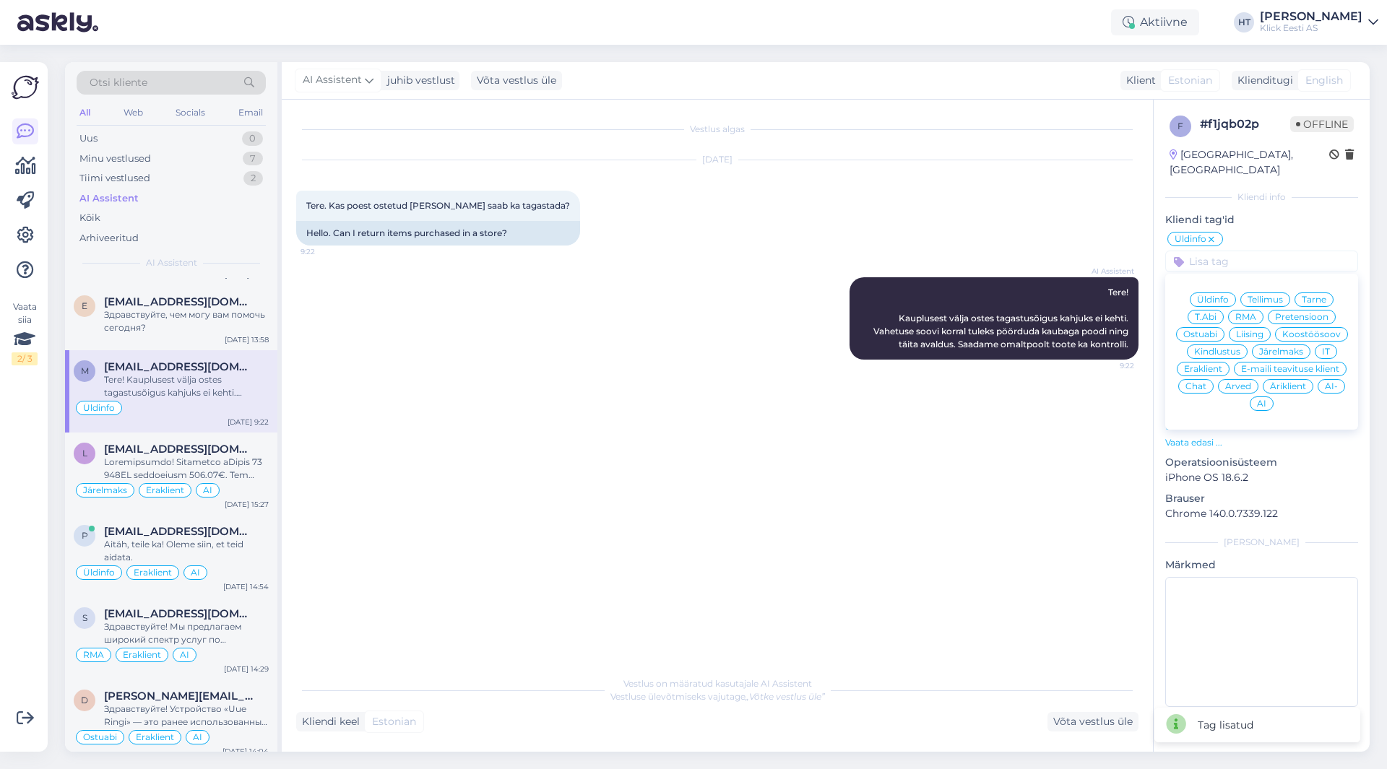
click at [1211, 365] on span "Eraklient" at bounding box center [1203, 369] width 38 height 9
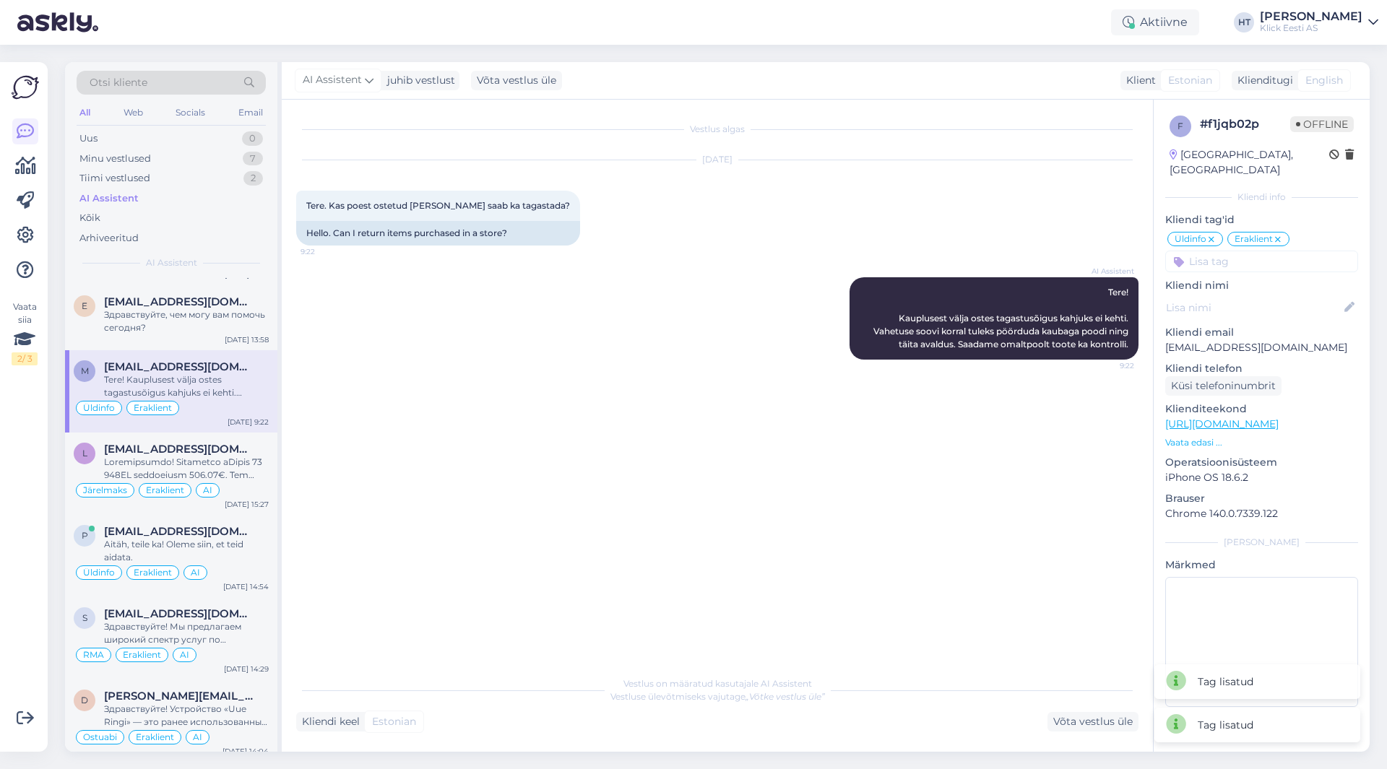
click at [1236, 251] on input at bounding box center [1261, 262] width 193 height 22
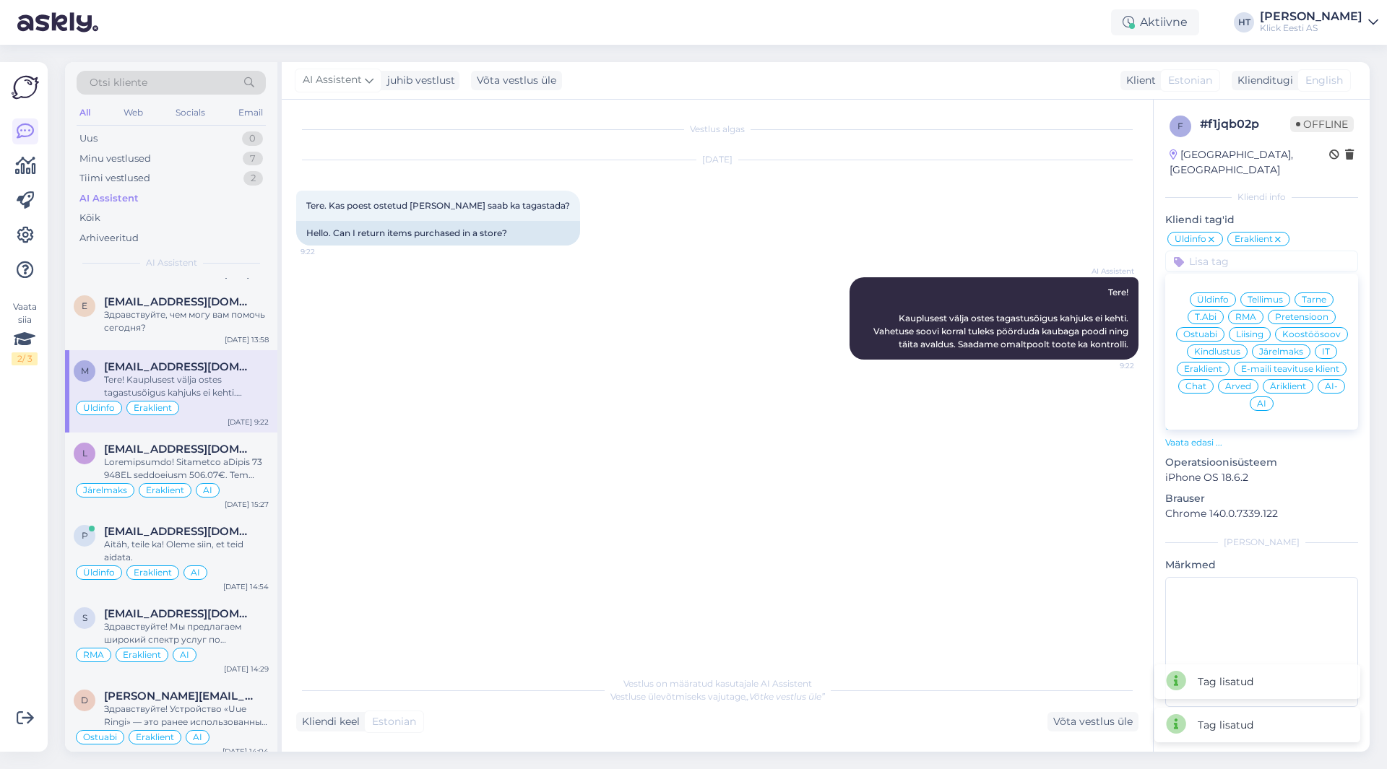
click at [1266, 399] on span "AI" at bounding box center [1261, 403] width 9 height 9
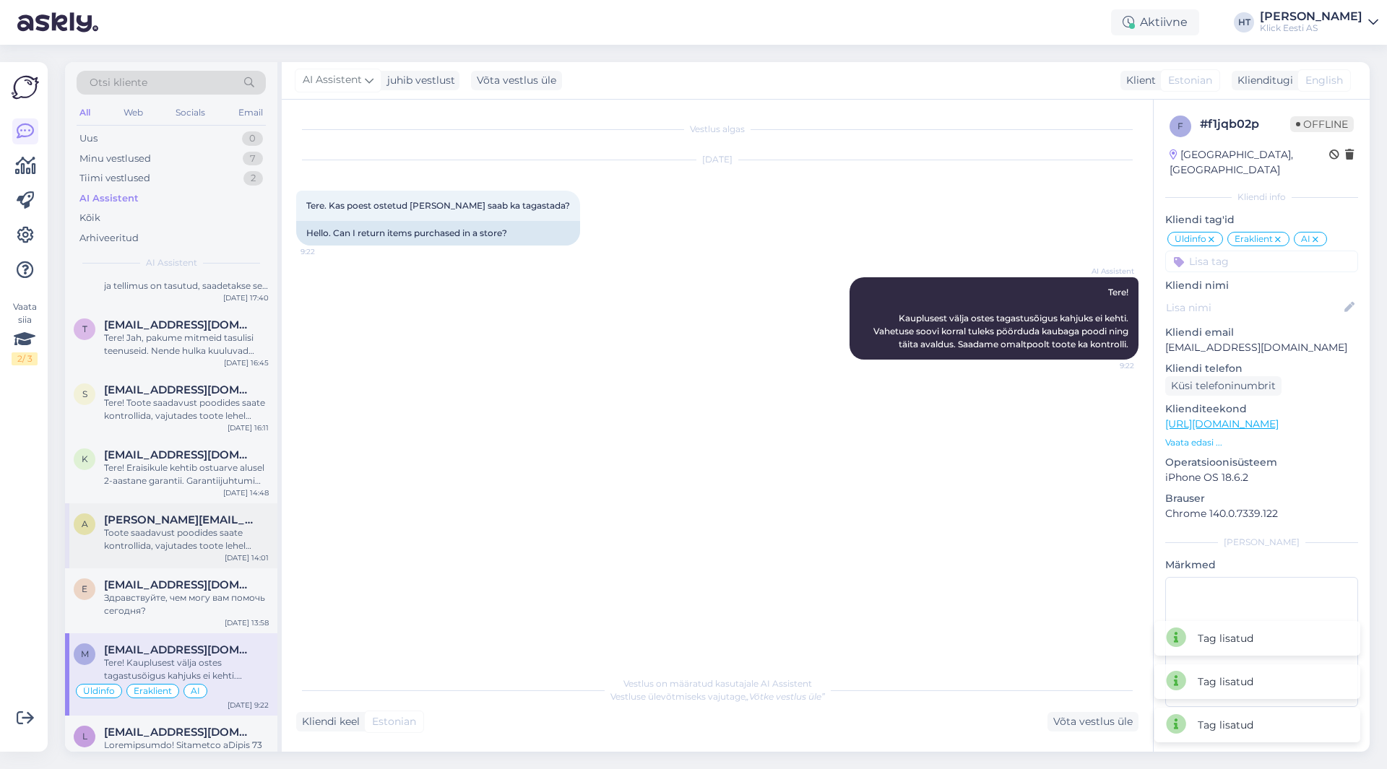
scroll to position [289, 0]
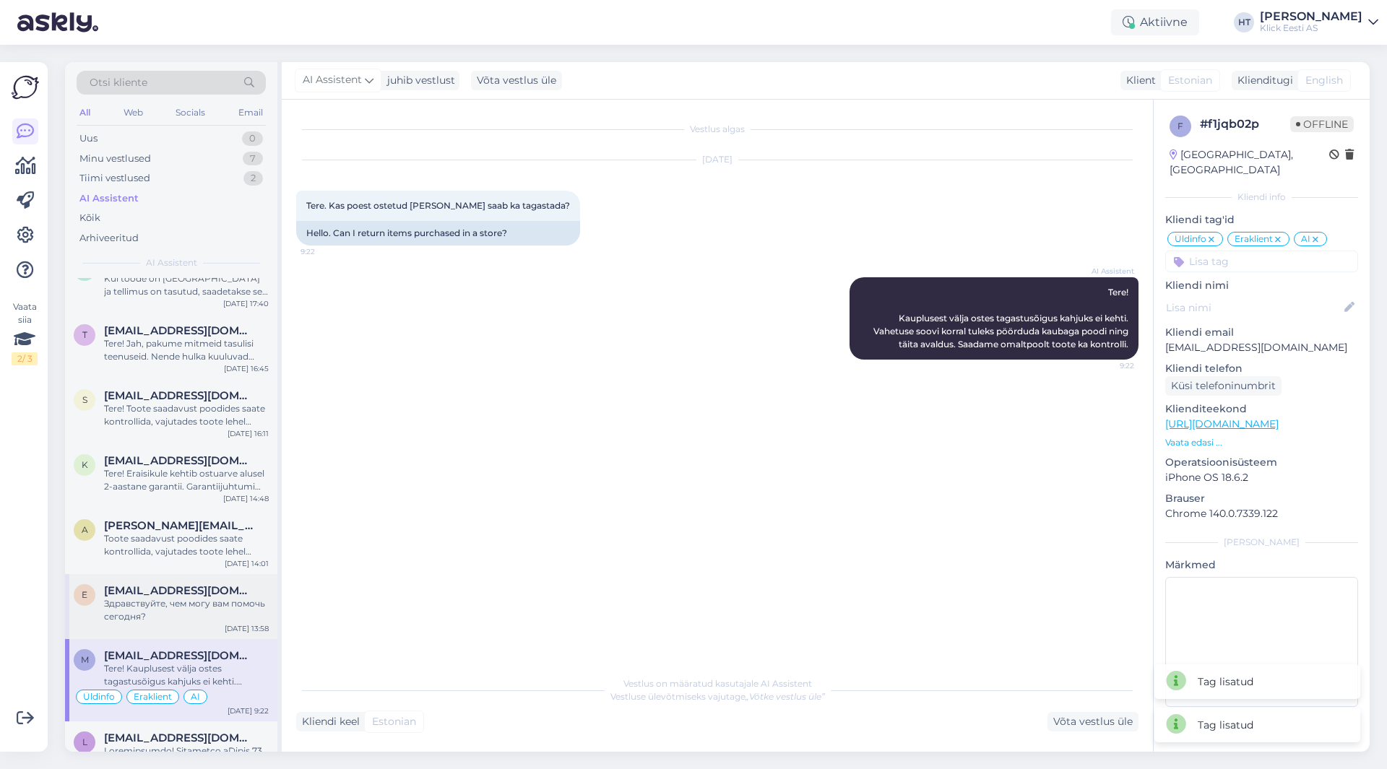
click at [191, 582] on div "e [EMAIL_ADDRESS][DOMAIN_NAME] Здравствуйте, чем могу вам помочь сегодня? [DATE…" at bounding box center [171, 606] width 212 height 65
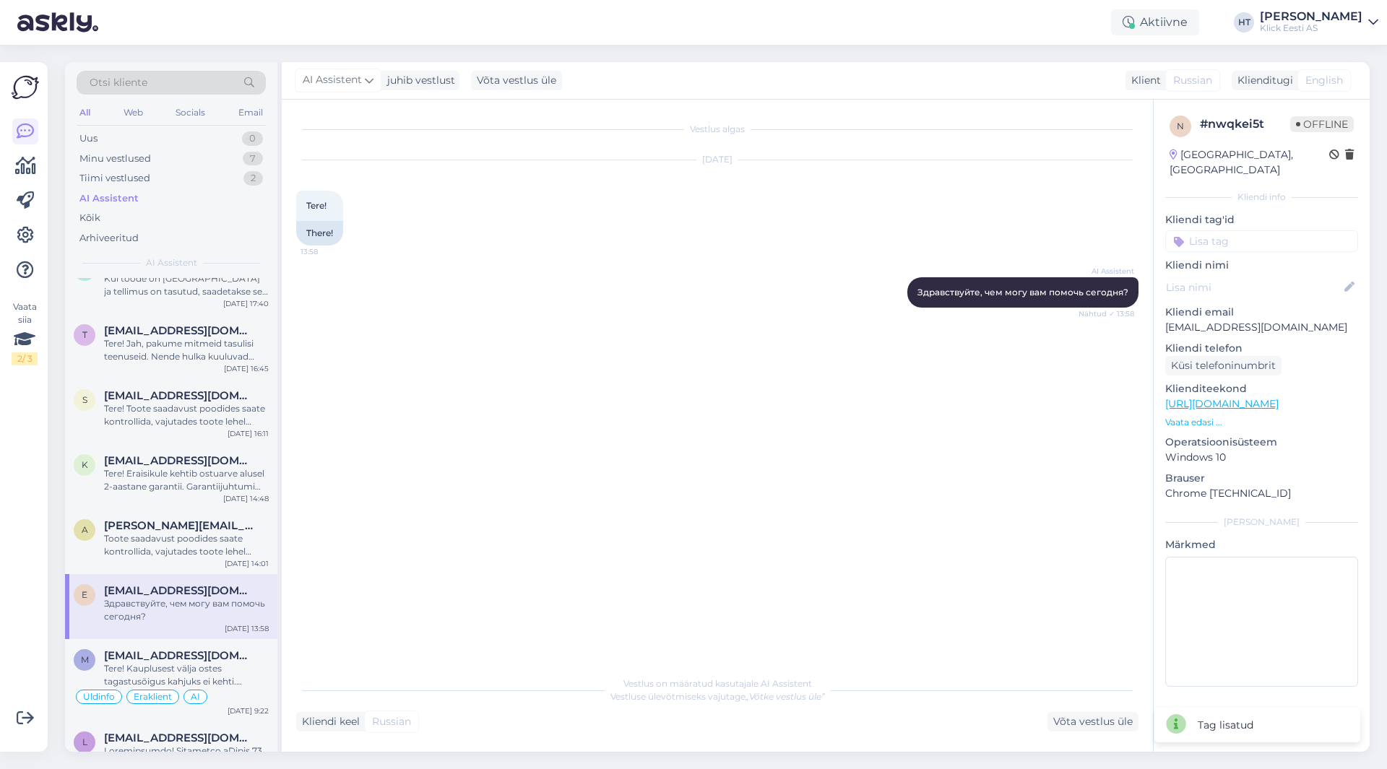
click at [1260, 230] on input at bounding box center [1261, 241] width 193 height 22
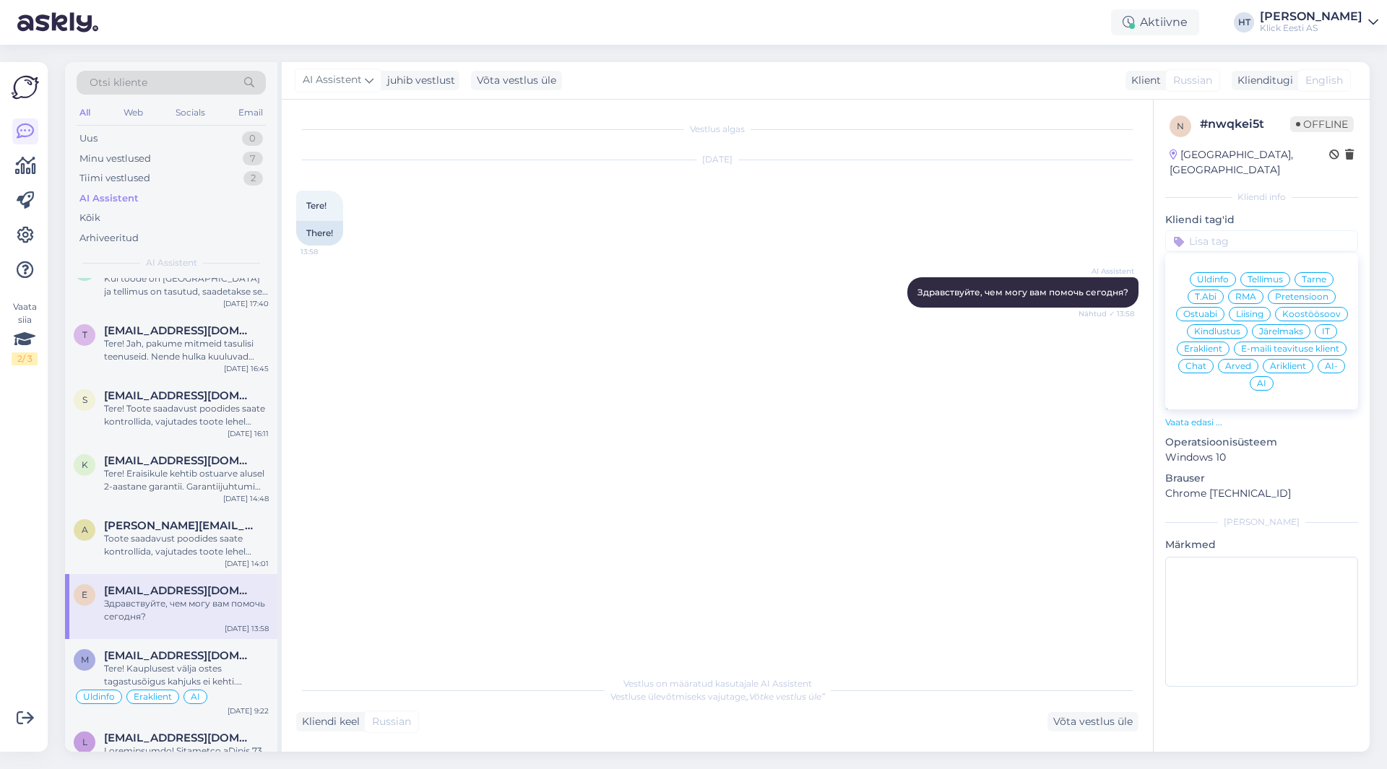
click at [1198, 345] on span "Eraklient" at bounding box center [1203, 349] width 38 height 9
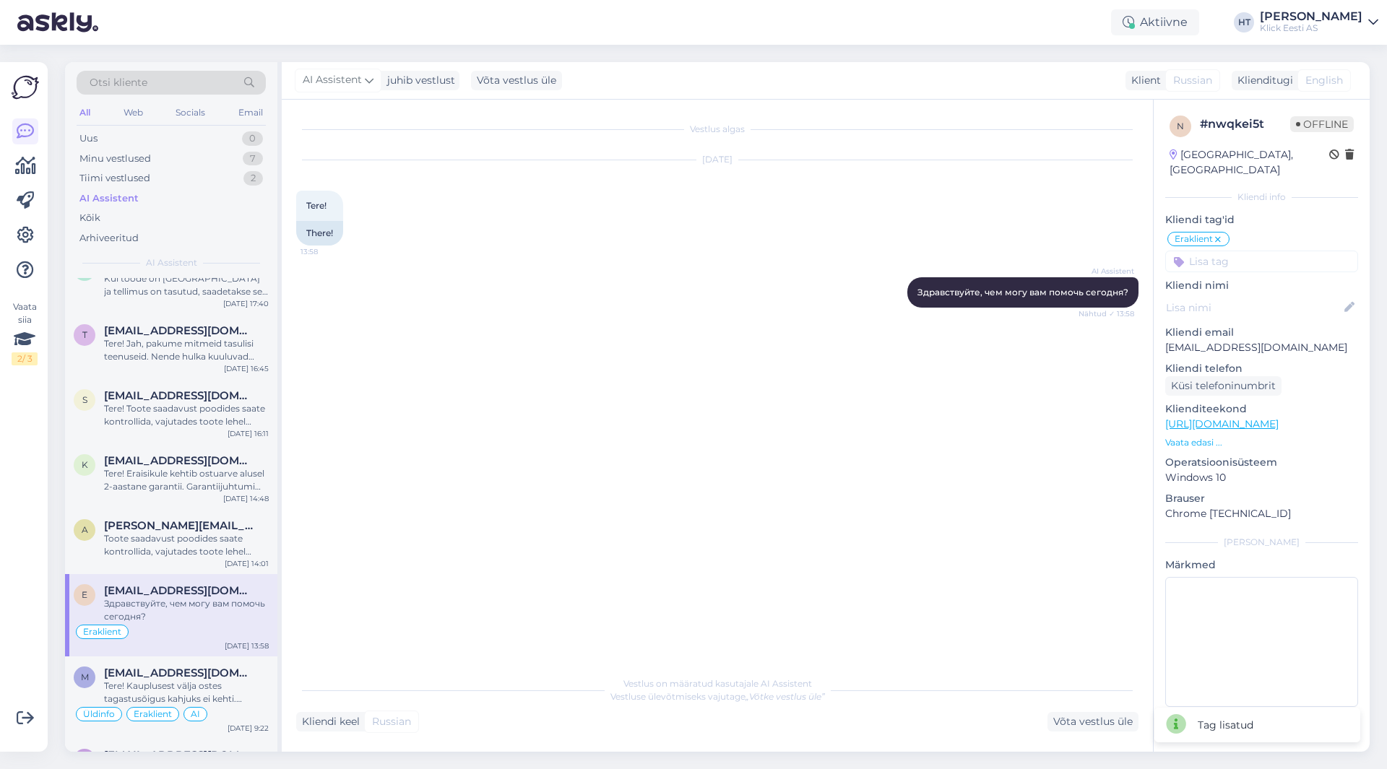
click at [1246, 251] on input at bounding box center [1261, 262] width 193 height 22
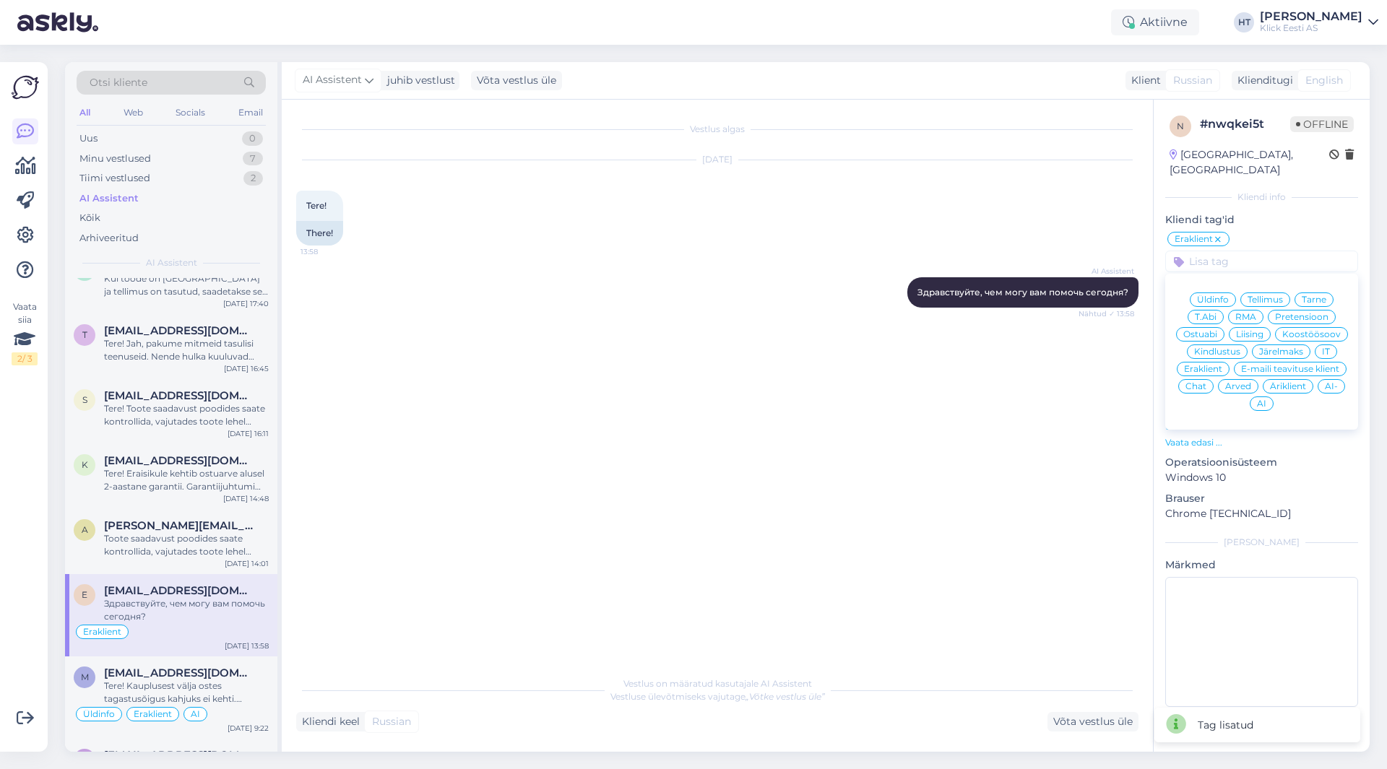
click at [1091, 235] on div "[DATE] Tere! 13:58 There!" at bounding box center [717, 202] width 842 height 117
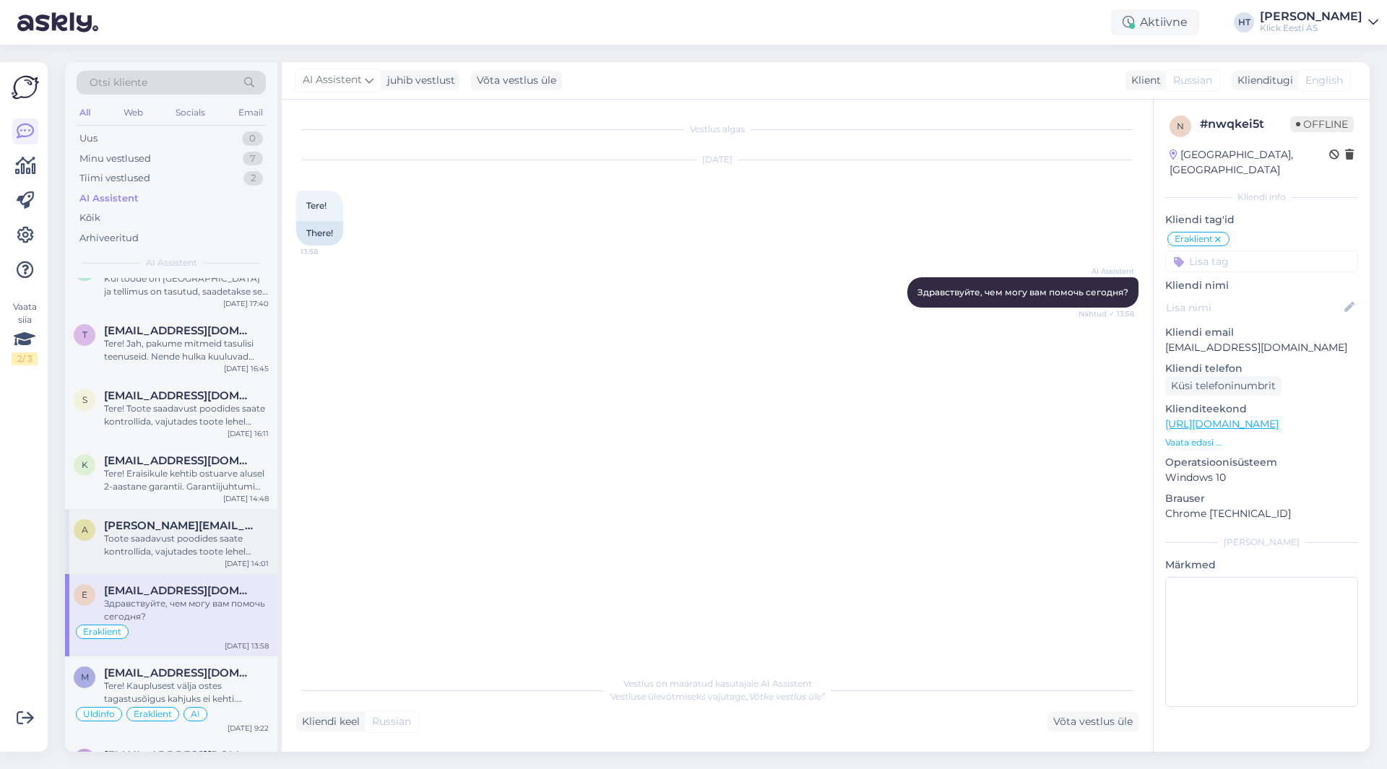
click at [157, 536] on div "Toote saadavust poodides saate kontrollida, vajutades toote lehel "Saadavus poo…" at bounding box center [186, 545] width 165 height 26
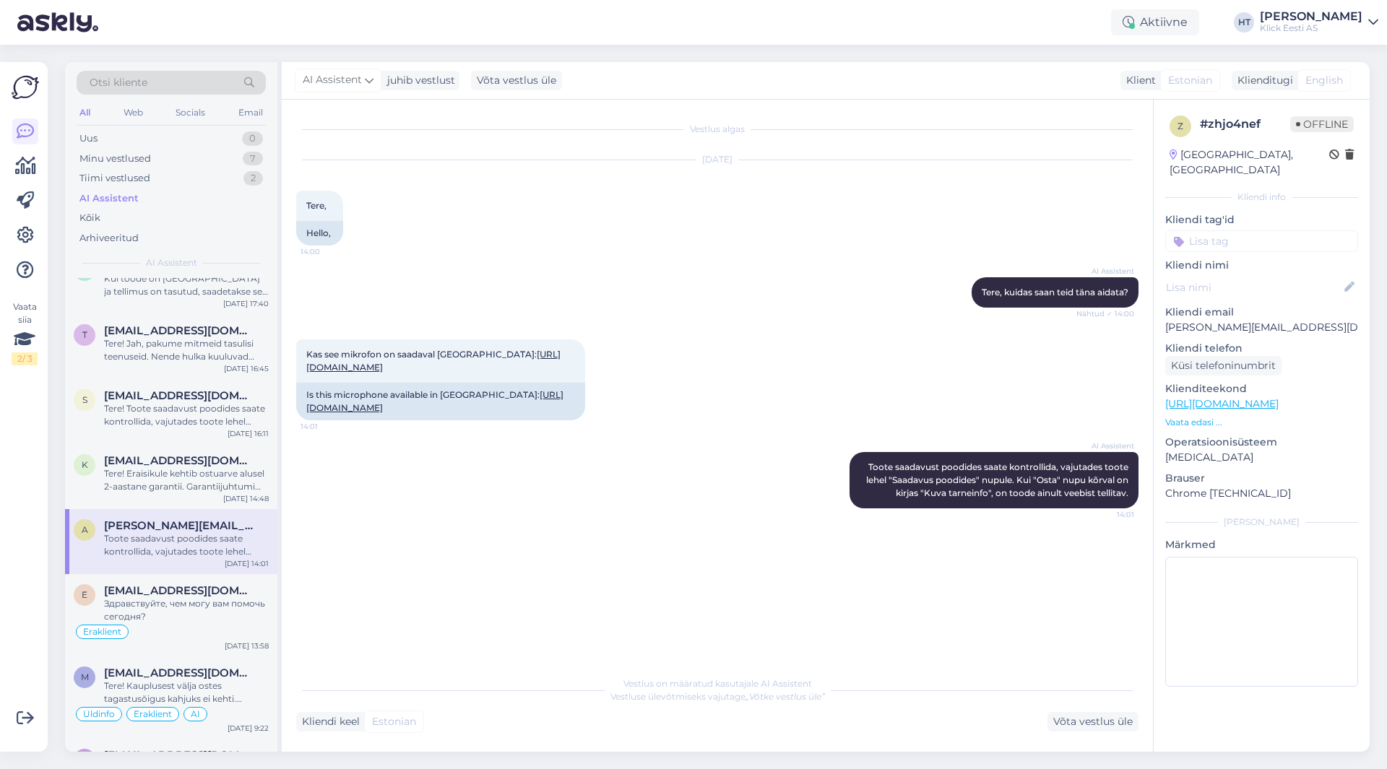
click at [1269, 230] on input at bounding box center [1261, 241] width 193 height 22
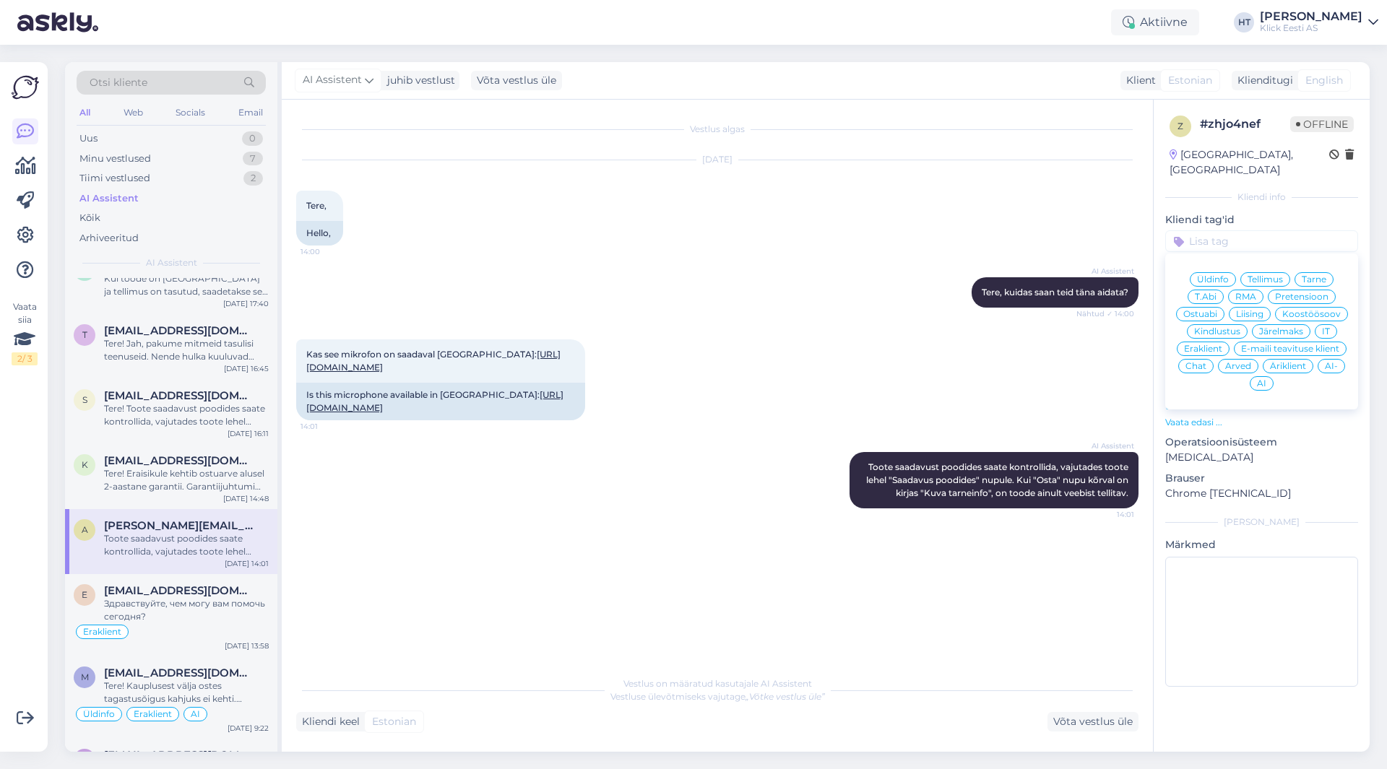
click at [1206, 310] on span "Ostuabi" at bounding box center [1200, 314] width 34 height 9
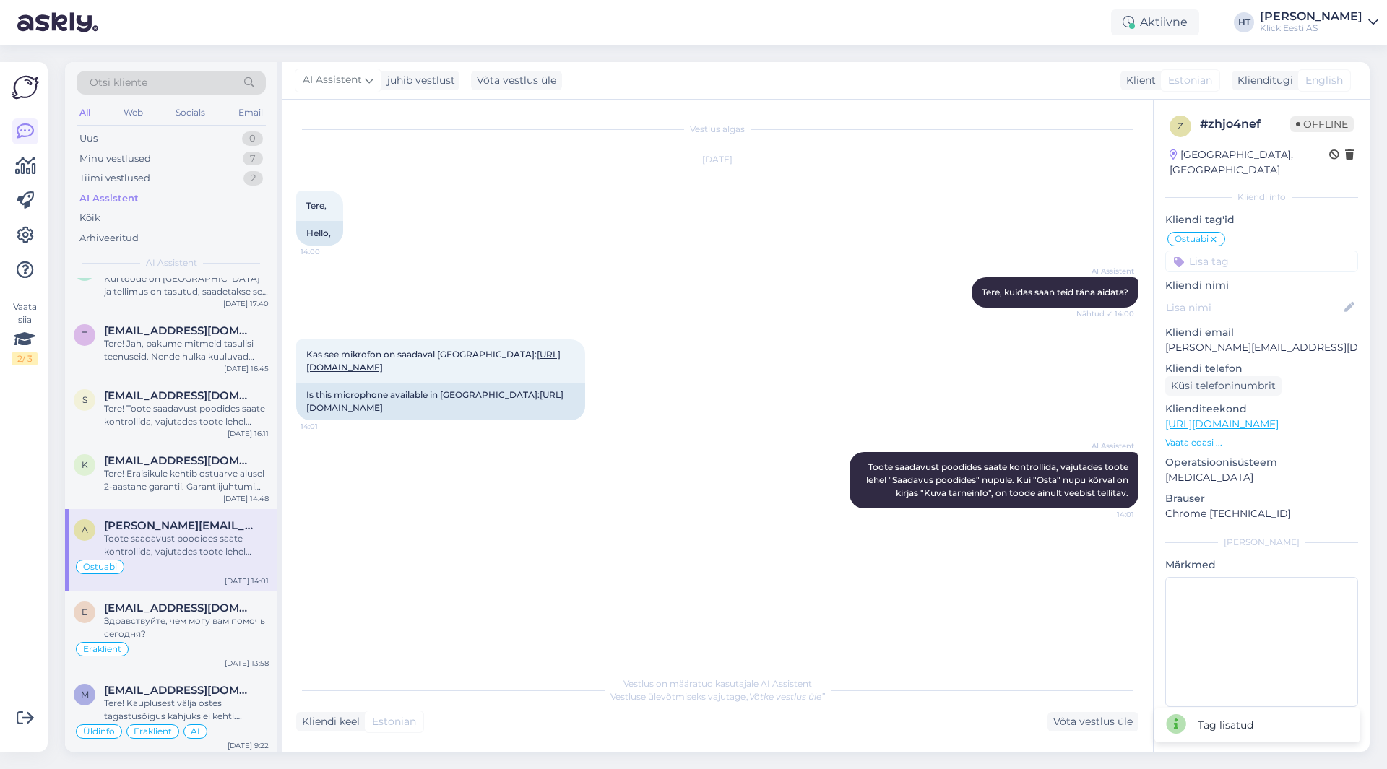
click at [1229, 251] on input at bounding box center [1261, 262] width 193 height 22
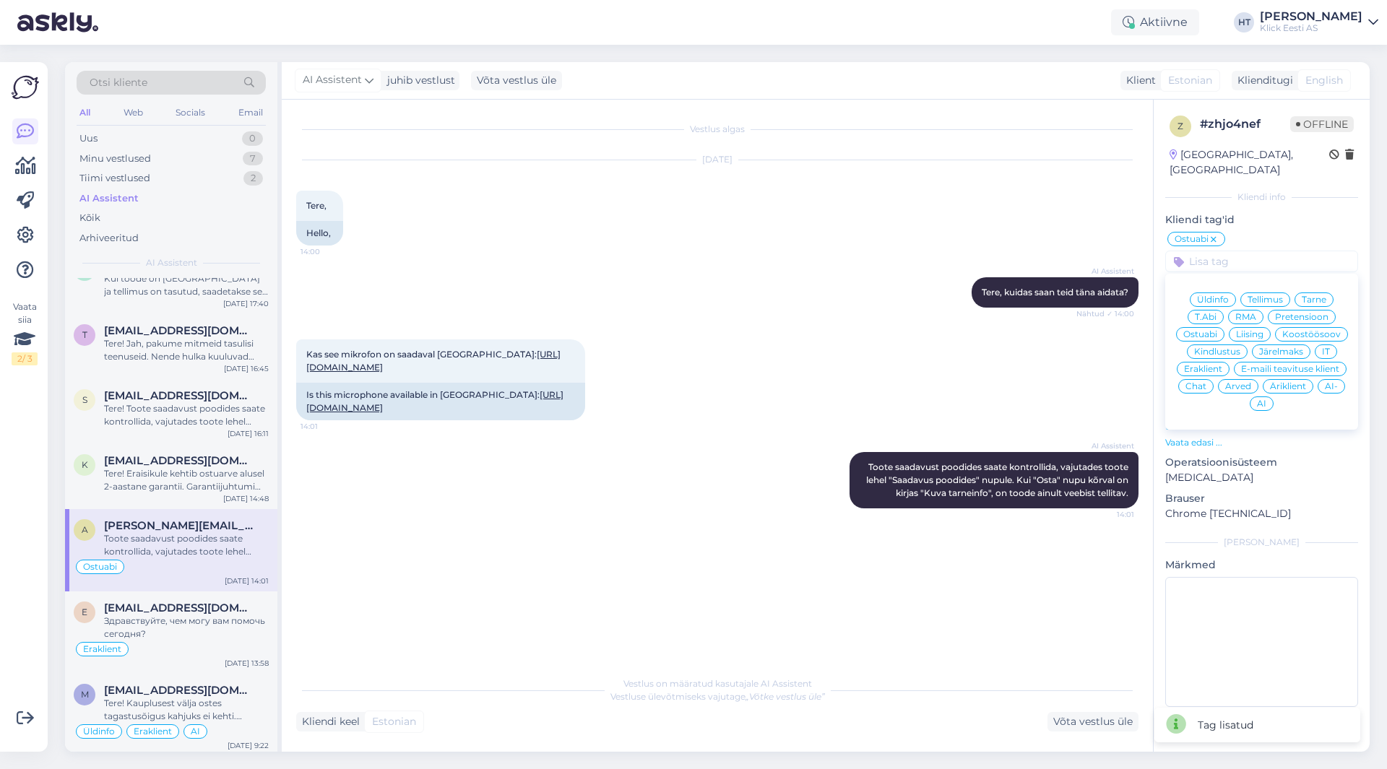
click at [1299, 382] on span "Äriklient" at bounding box center [1288, 386] width 36 height 9
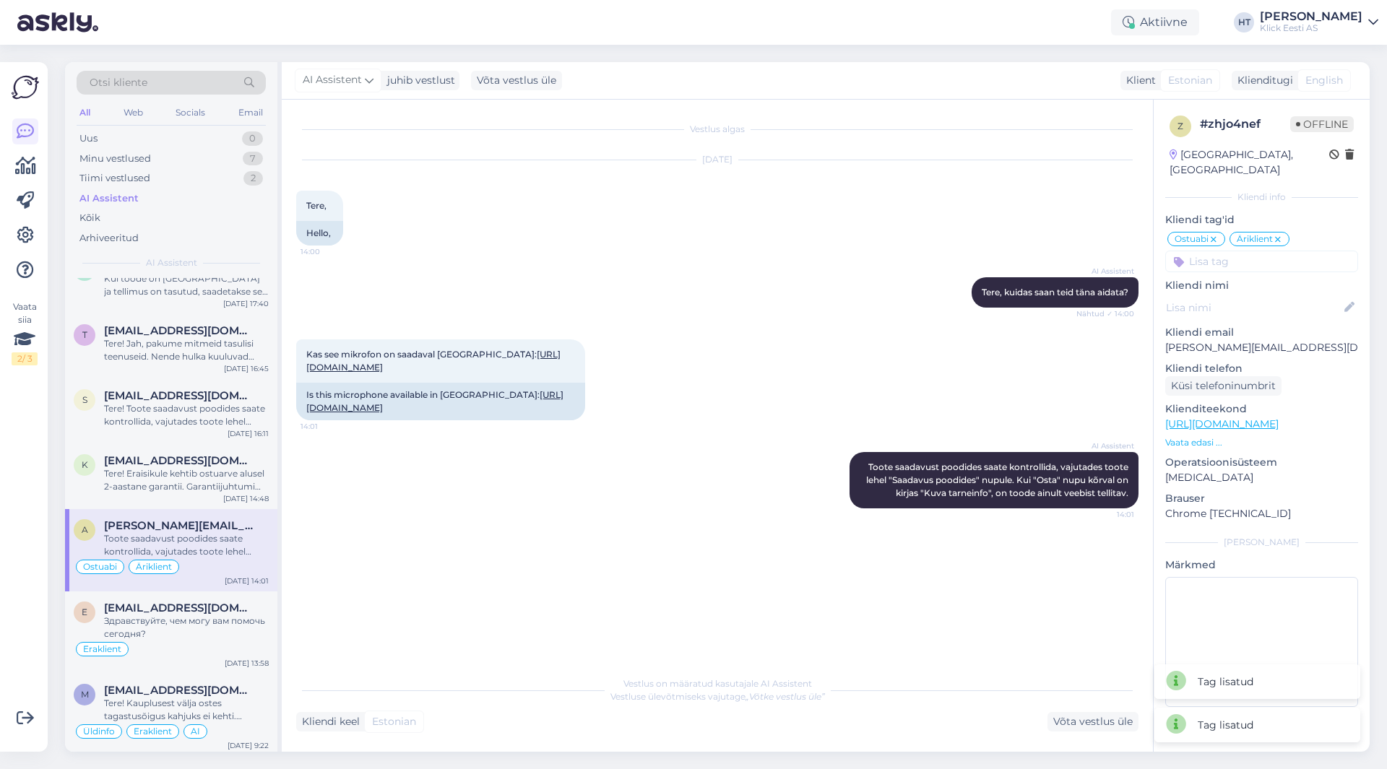
click at [1269, 251] on input at bounding box center [1261, 262] width 193 height 22
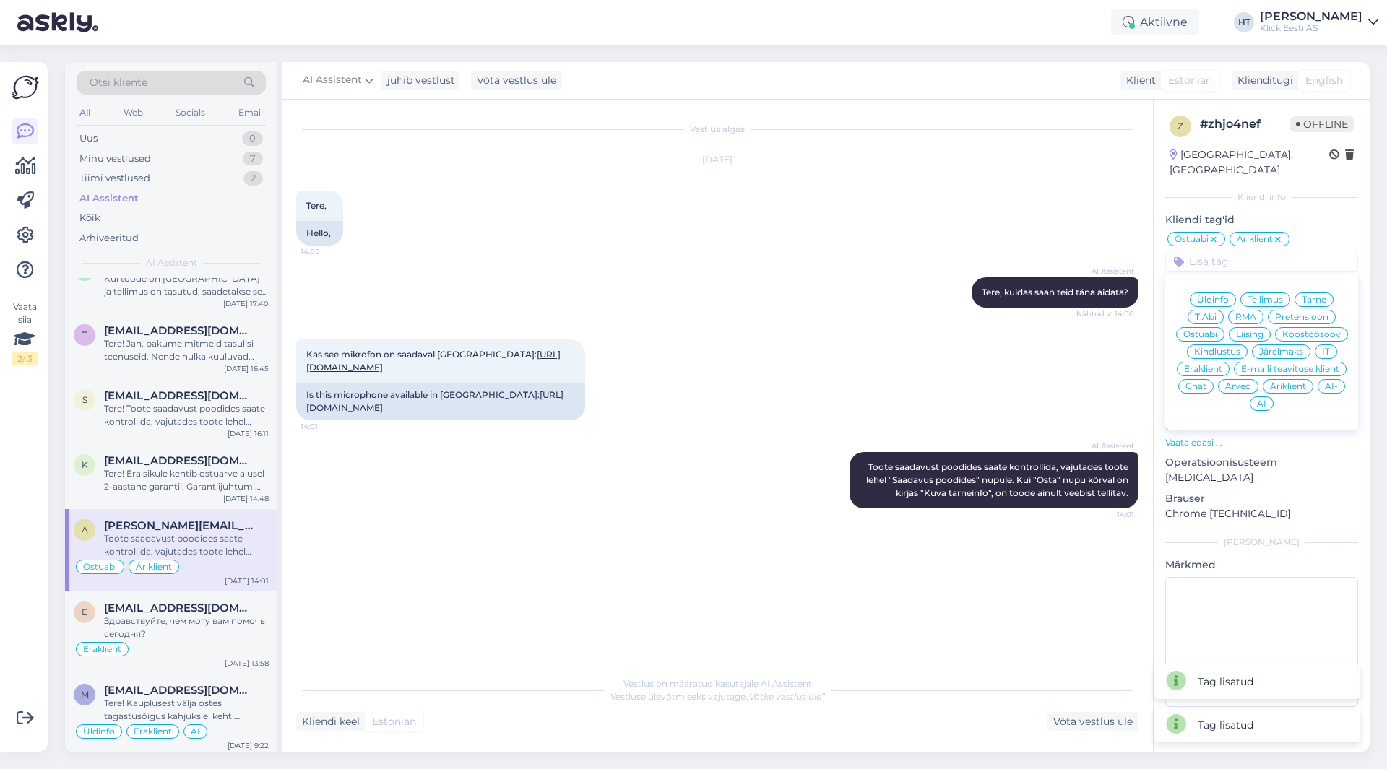
click at [1268, 397] on div "AI" at bounding box center [1262, 404] width 24 height 14
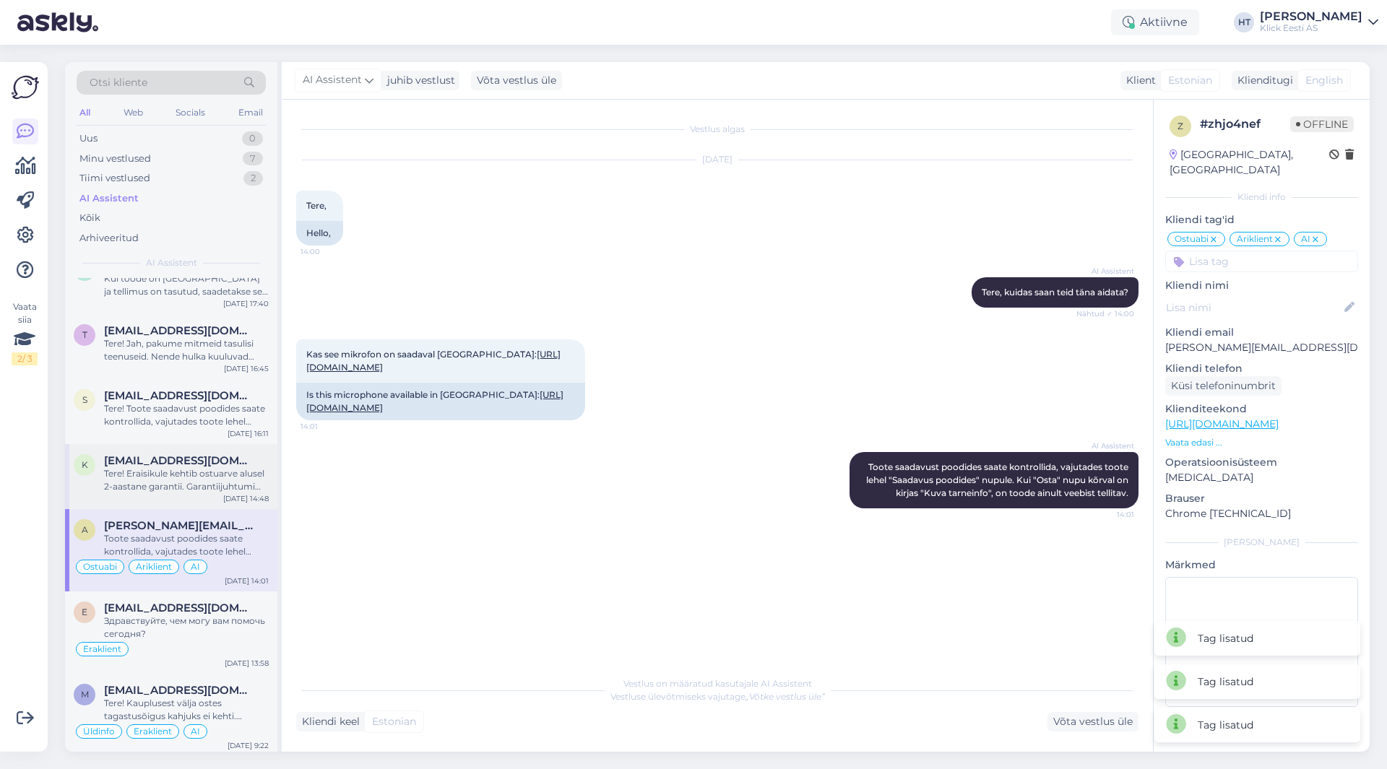
click at [144, 452] on div "k [EMAIL_ADDRESS][DOMAIN_NAME] Tere! Eraisikule kehtib ostuarve alusel 2-aastan…" at bounding box center [171, 476] width 212 height 65
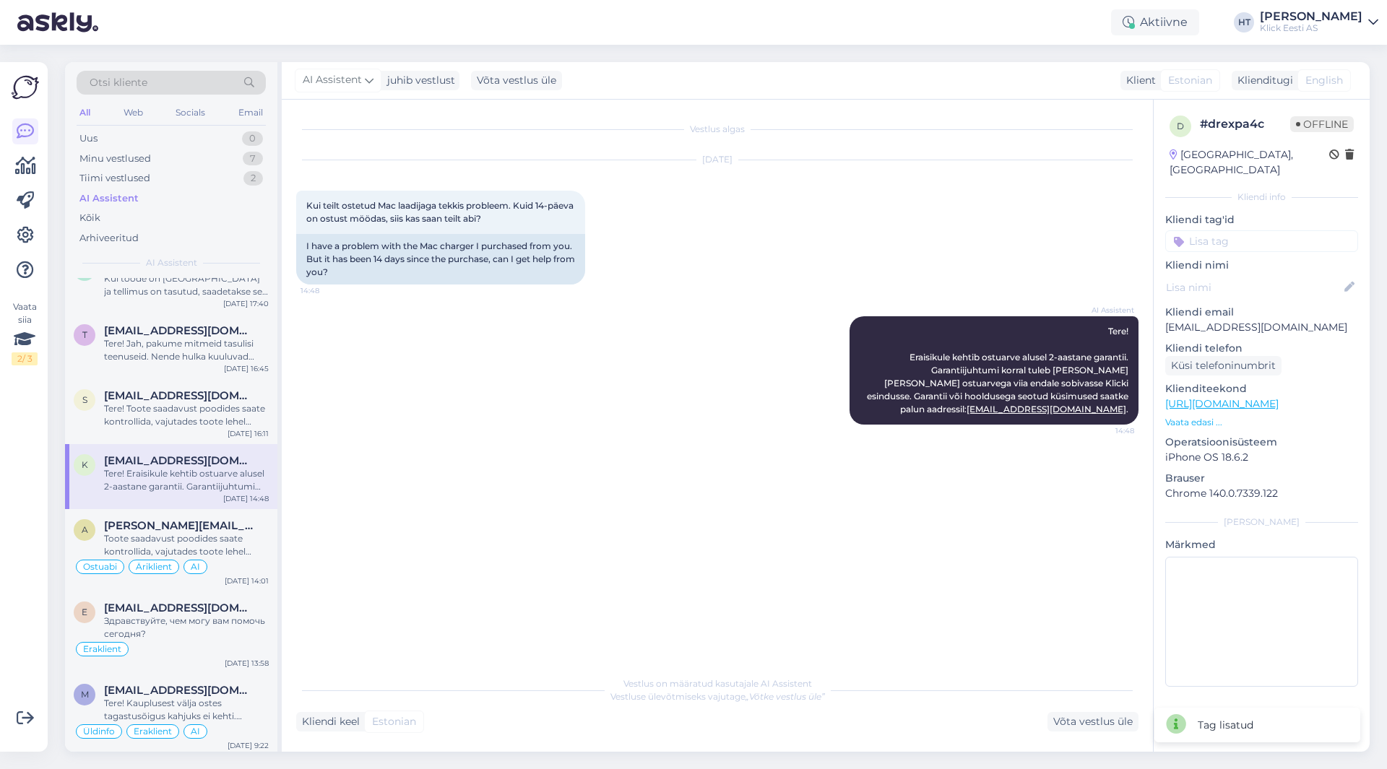
click at [1218, 230] on input at bounding box center [1261, 241] width 193 height 22
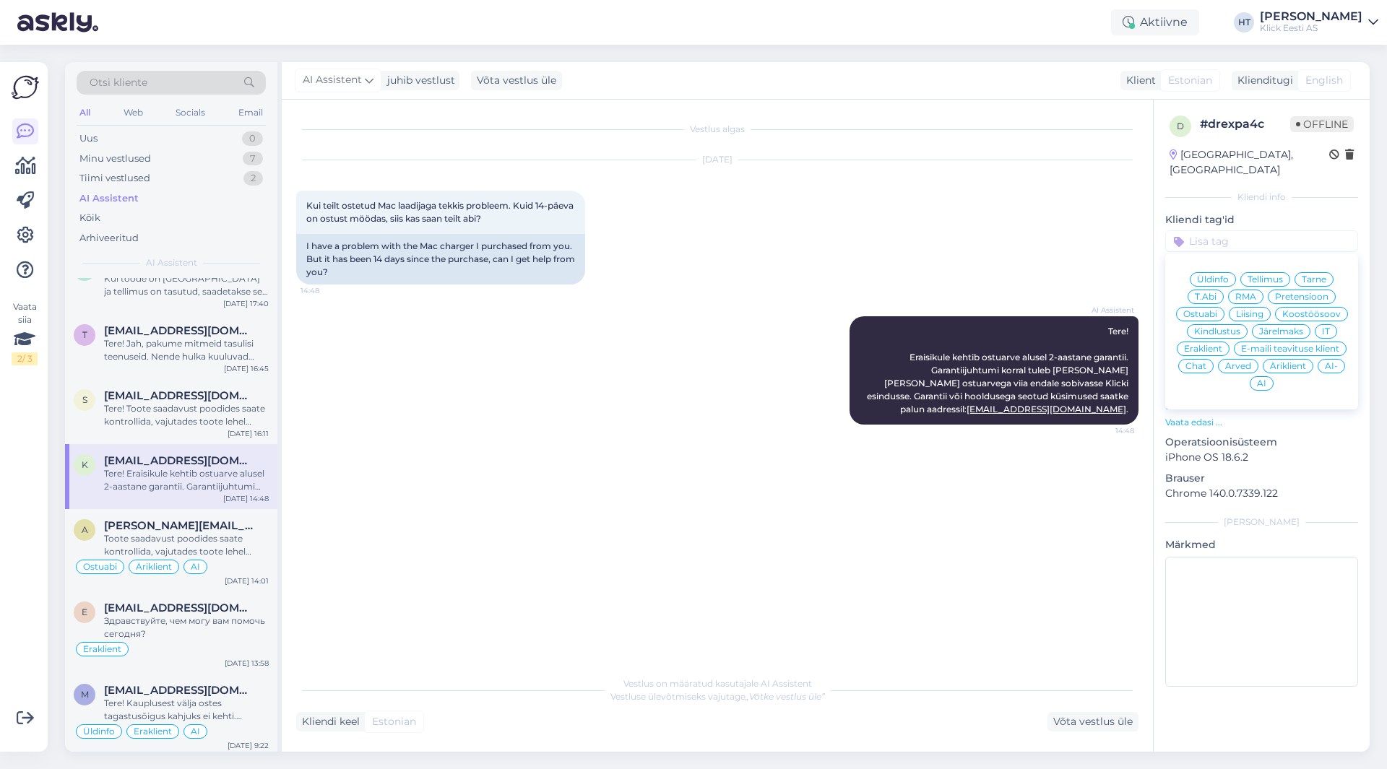
click at [1246, 293] on span "RMA" at bounding box center [1245, 297] width 21 height 9
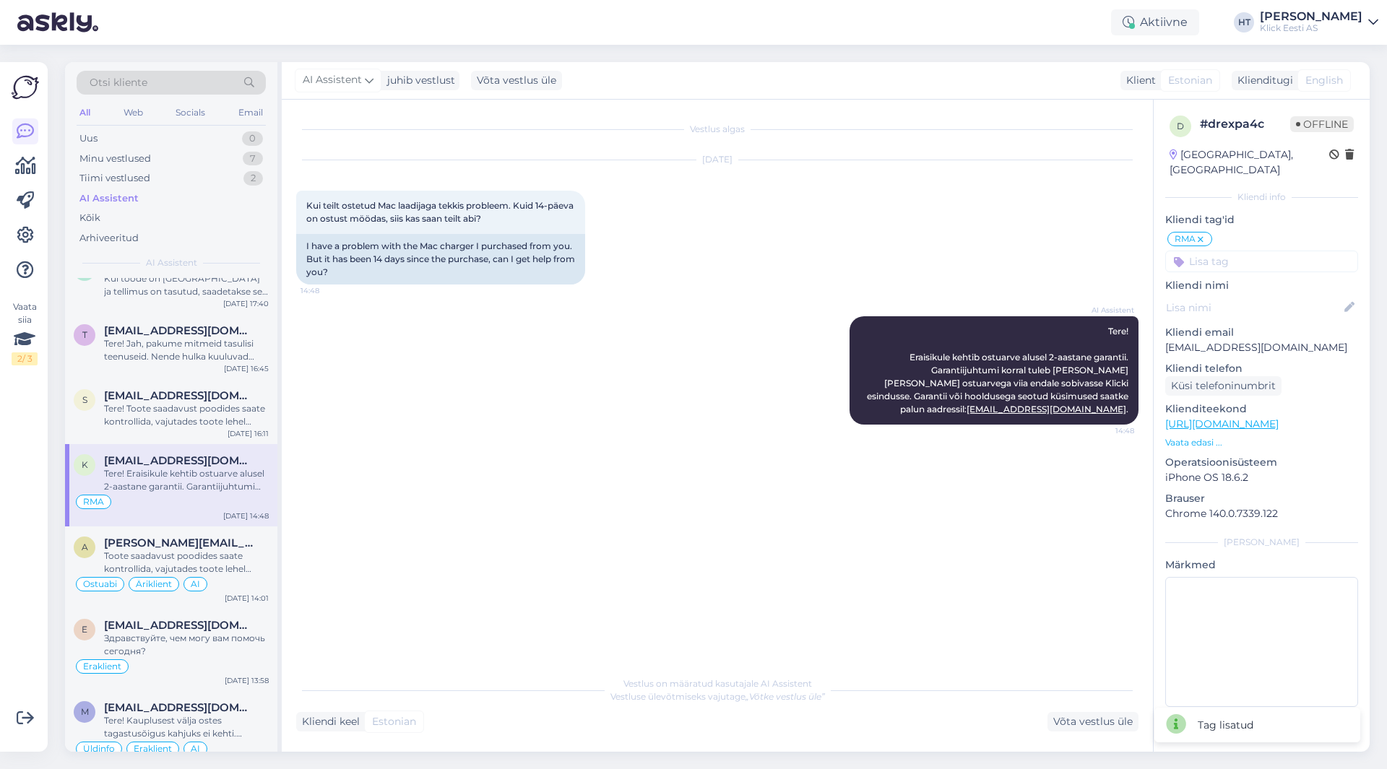
click at [1247, 251] on input at bounding box center [1261, 262] width 193 height 22
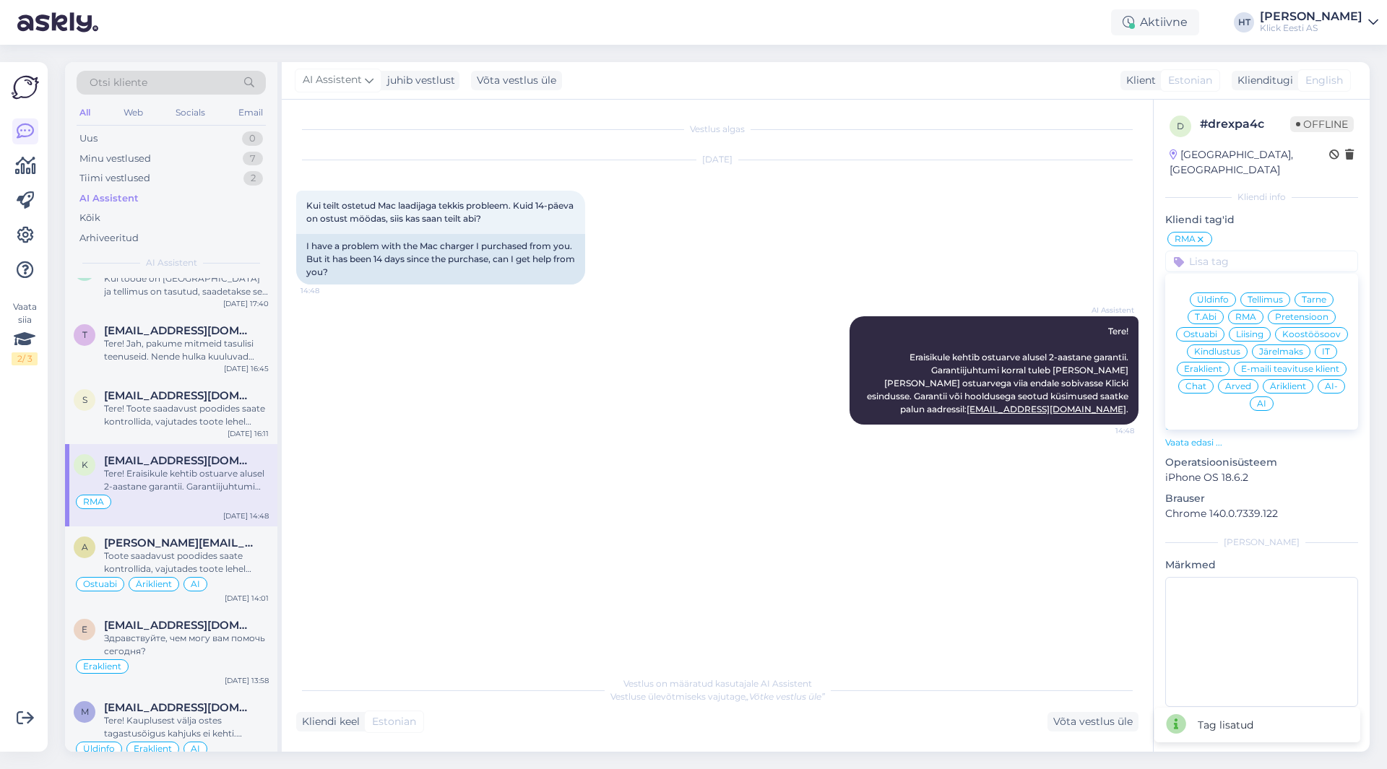
click at [1202, 365] on span "Eraklient" at bounding box center [1203, 369] width 38 height 9
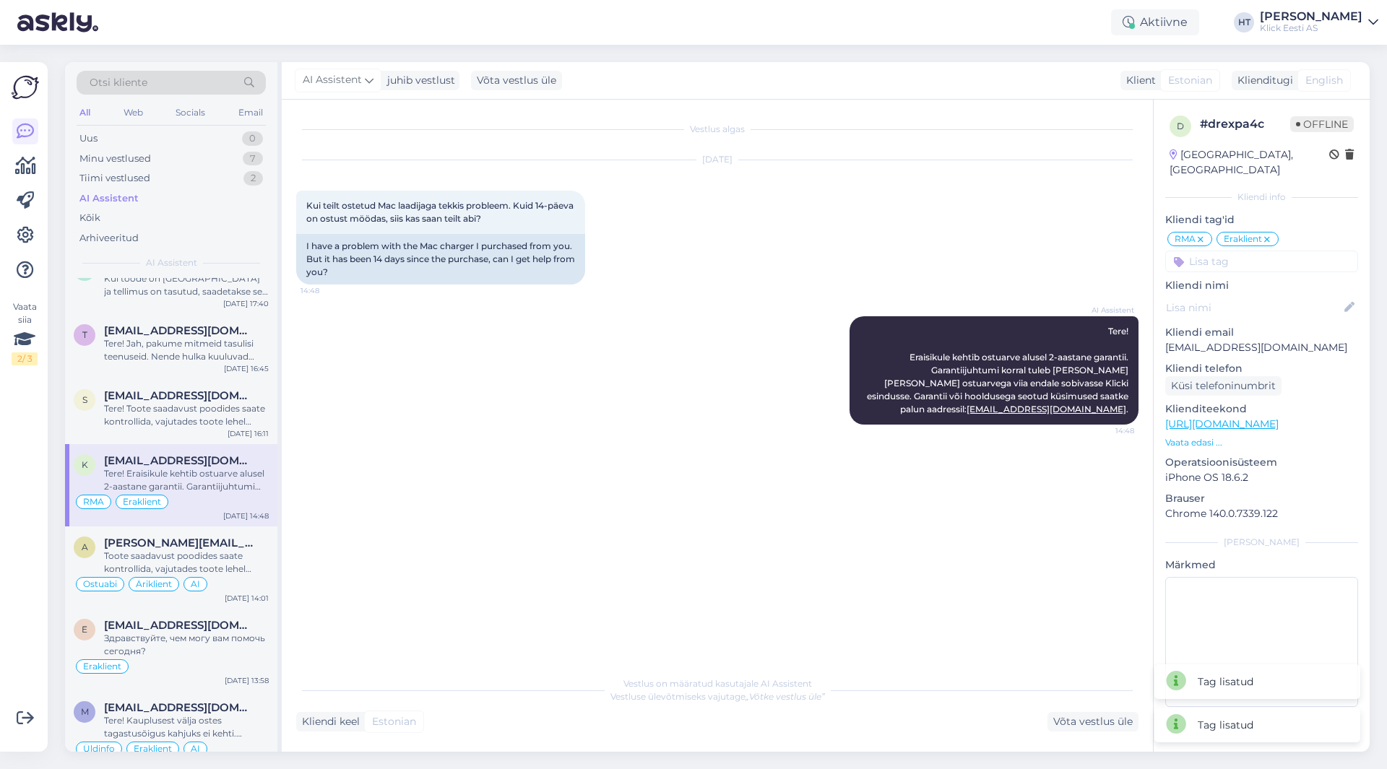
click at [1237, 251] on input at bounding box center [1261, 262] width 193 height 22
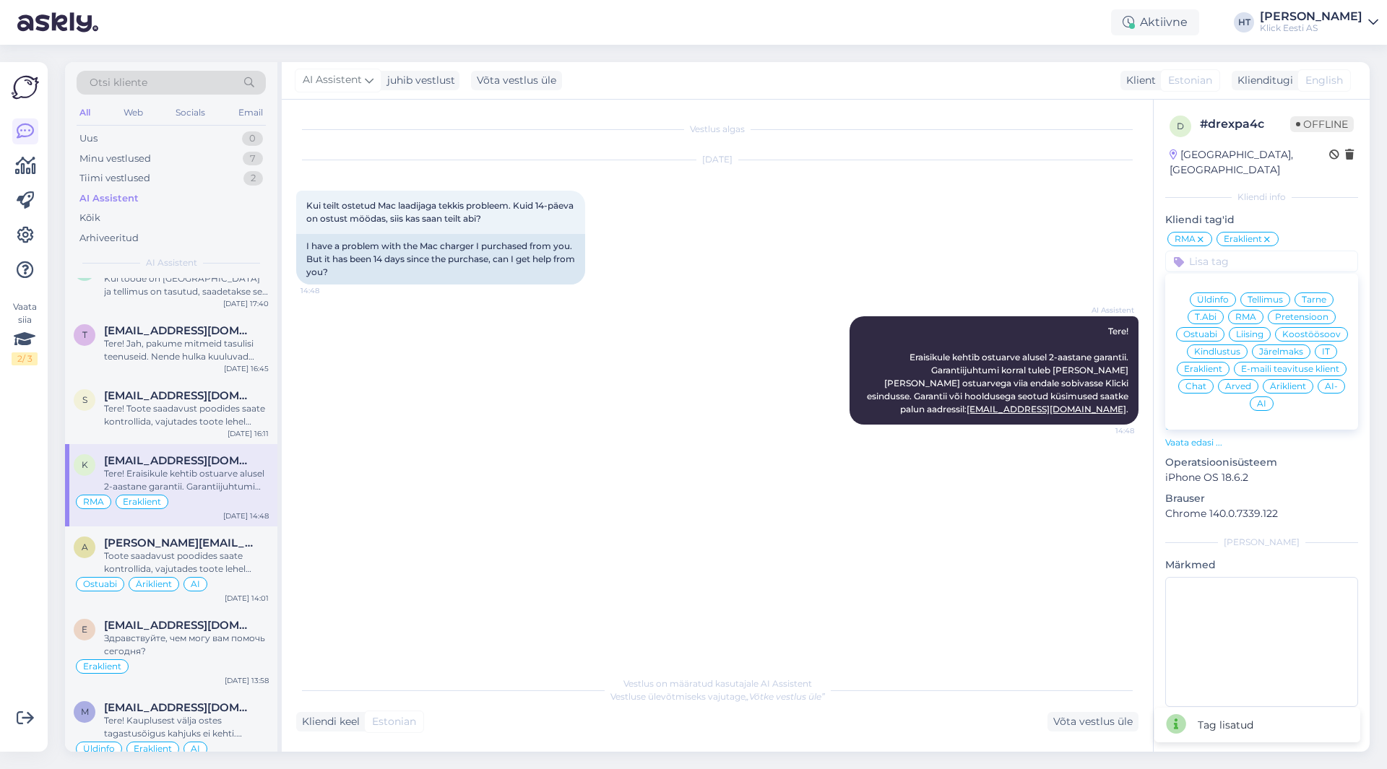
click at [1256, 397] on div "AI" at bounding box center [1262, 404] width 24 height 14
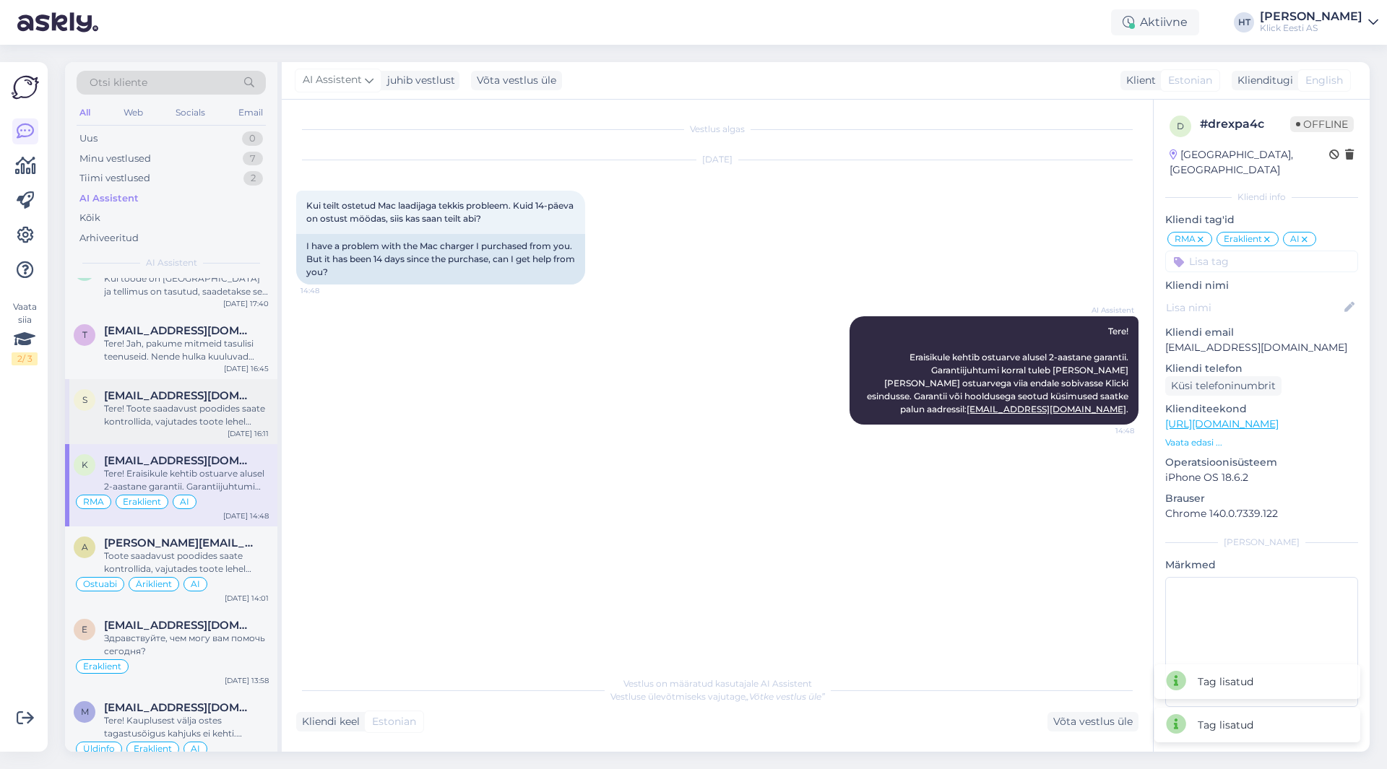
click at [165, 417] on div "Tere! Toote saadavust poodides saate kontrollida, vajutades toote lehel "Saadav…" at bounding box center [186, 415] width 165 height 26
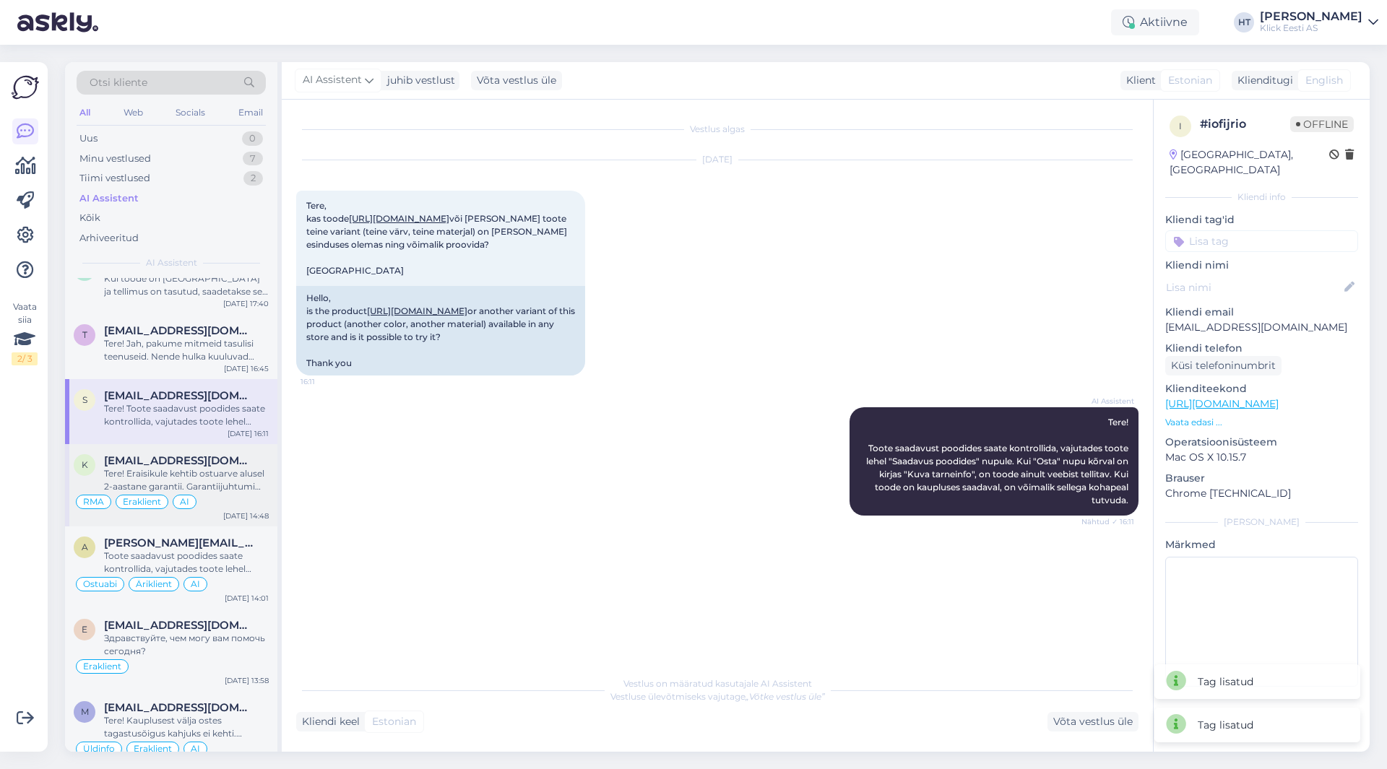
click at [180, 477] on div "Tere! Eraisikule kehtib ostuarve alusel 2-aastane garantii. Garantiijuhtumi kor…" at bounding box center [186, 480] width 165 height 26
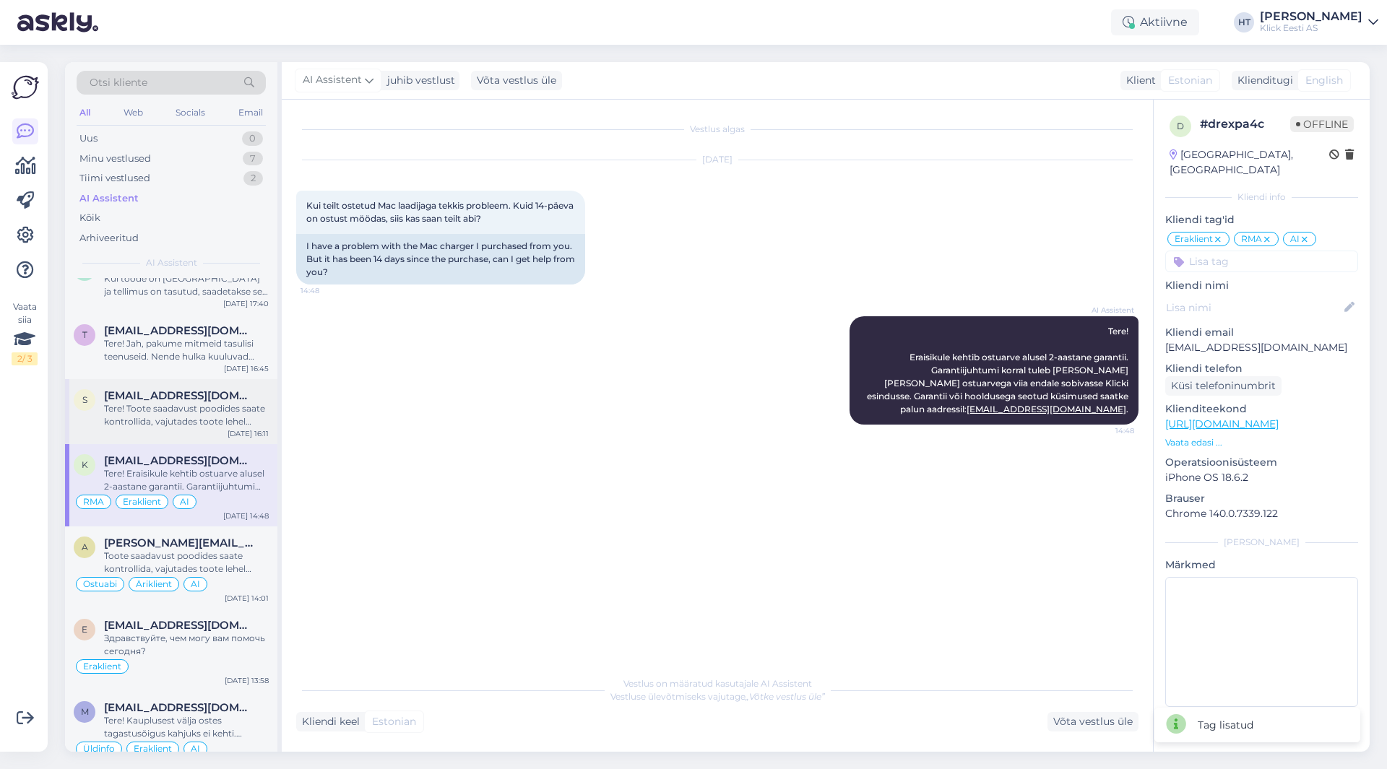
click at [214, 405] on div "Tere! Toote saadavust poodides saate kontrollida, vajutades toote lehel "Saadav…" at bounding box center [186, 415] width 165 height 26
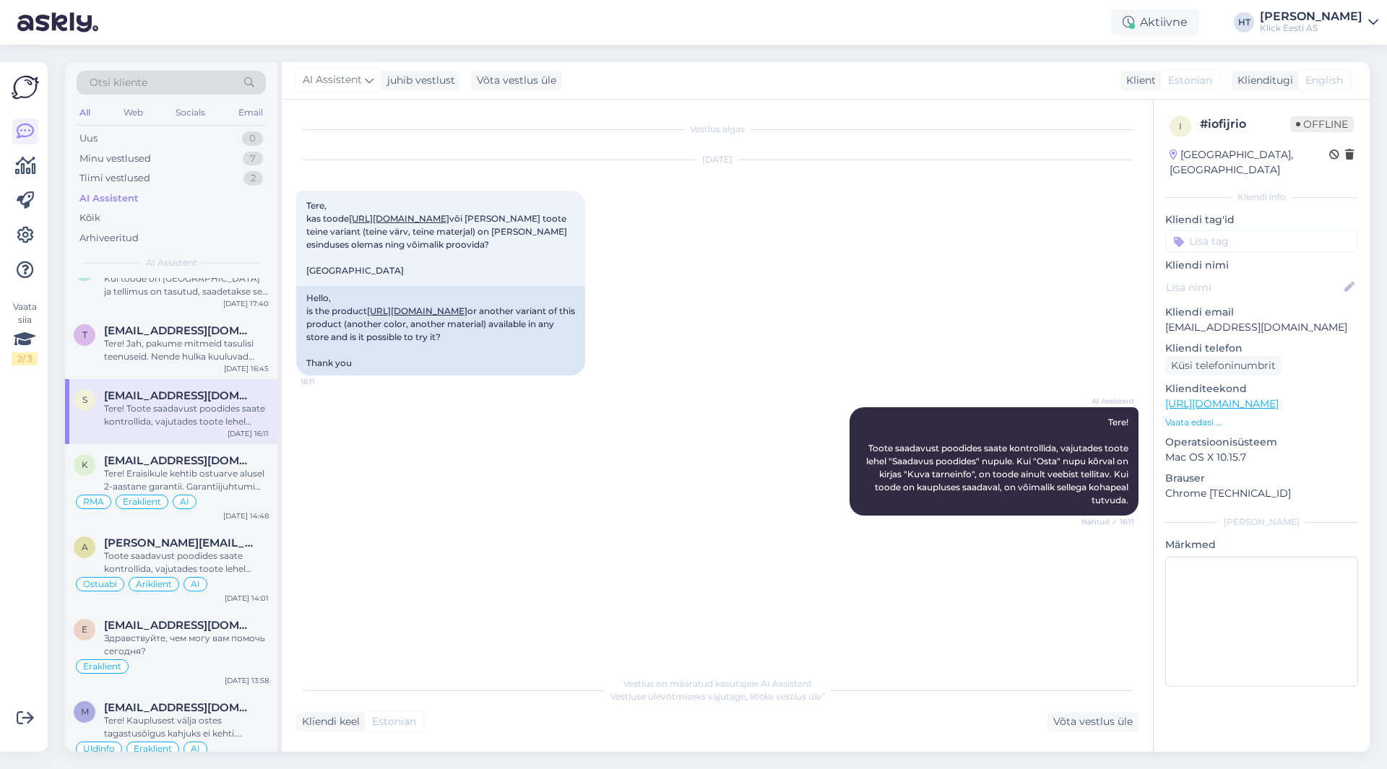
click at [1229, 230] on input at bounding box center [1261, 241] width 193 height 22
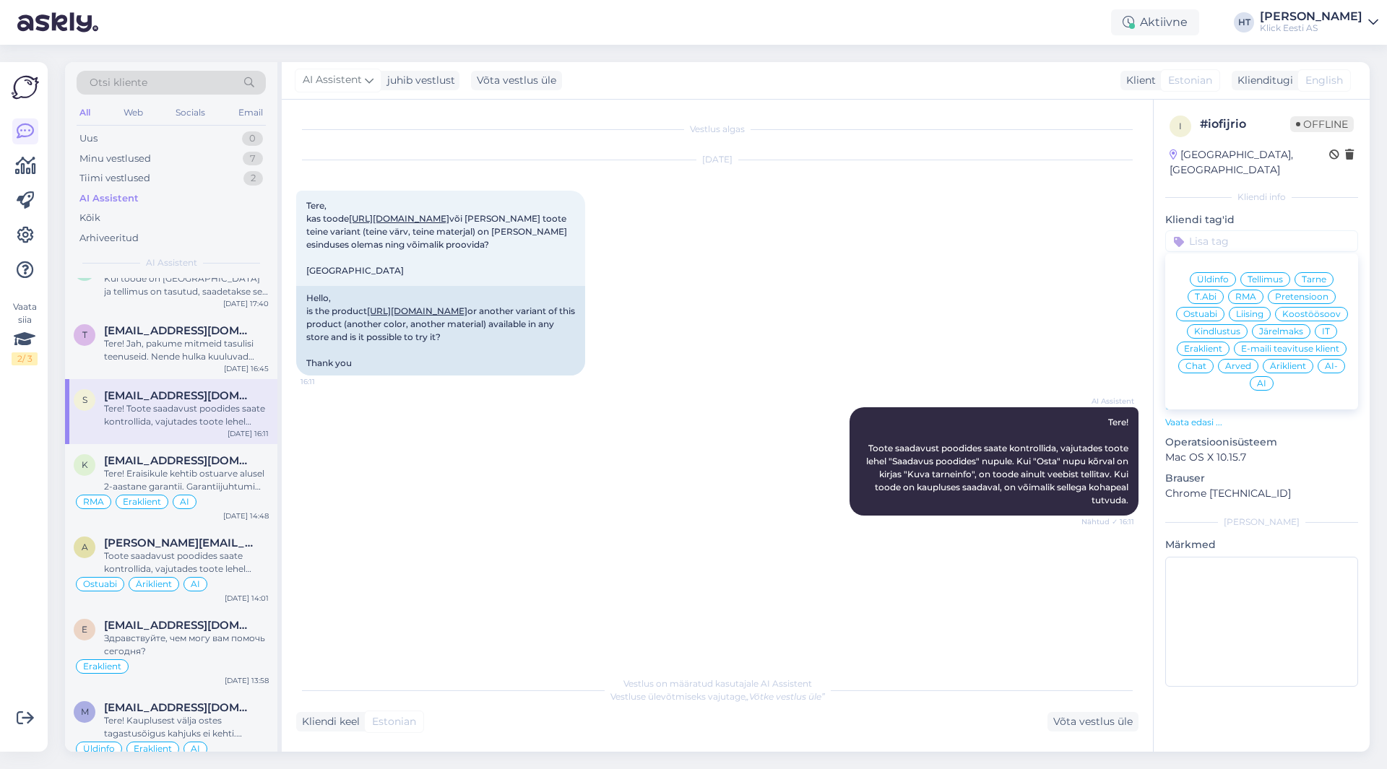
click at [1198, 310] on span "Ostuabi" at bounding box center [1200, 314] width 34 height 9
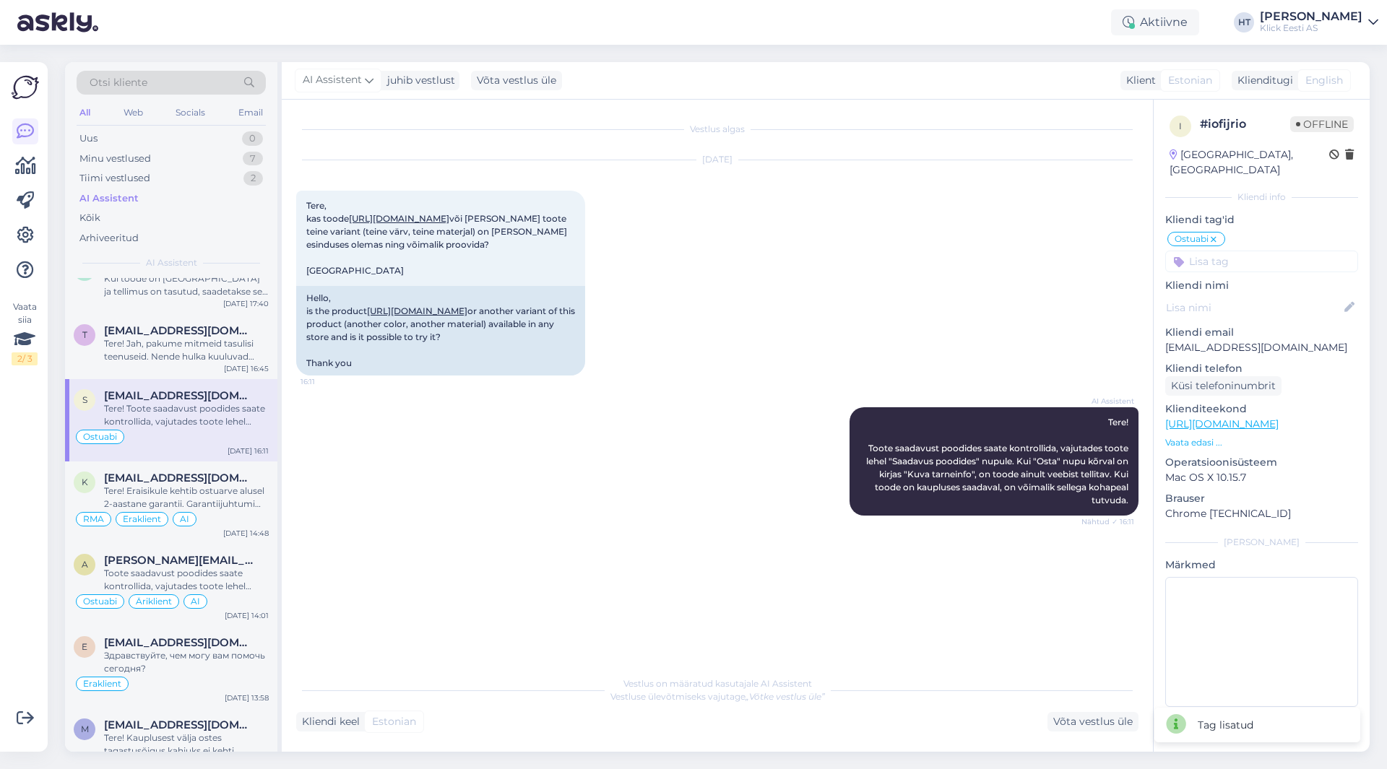
click at [1233, 251] on input at bounding box center [1261, 262] width 193 height 22
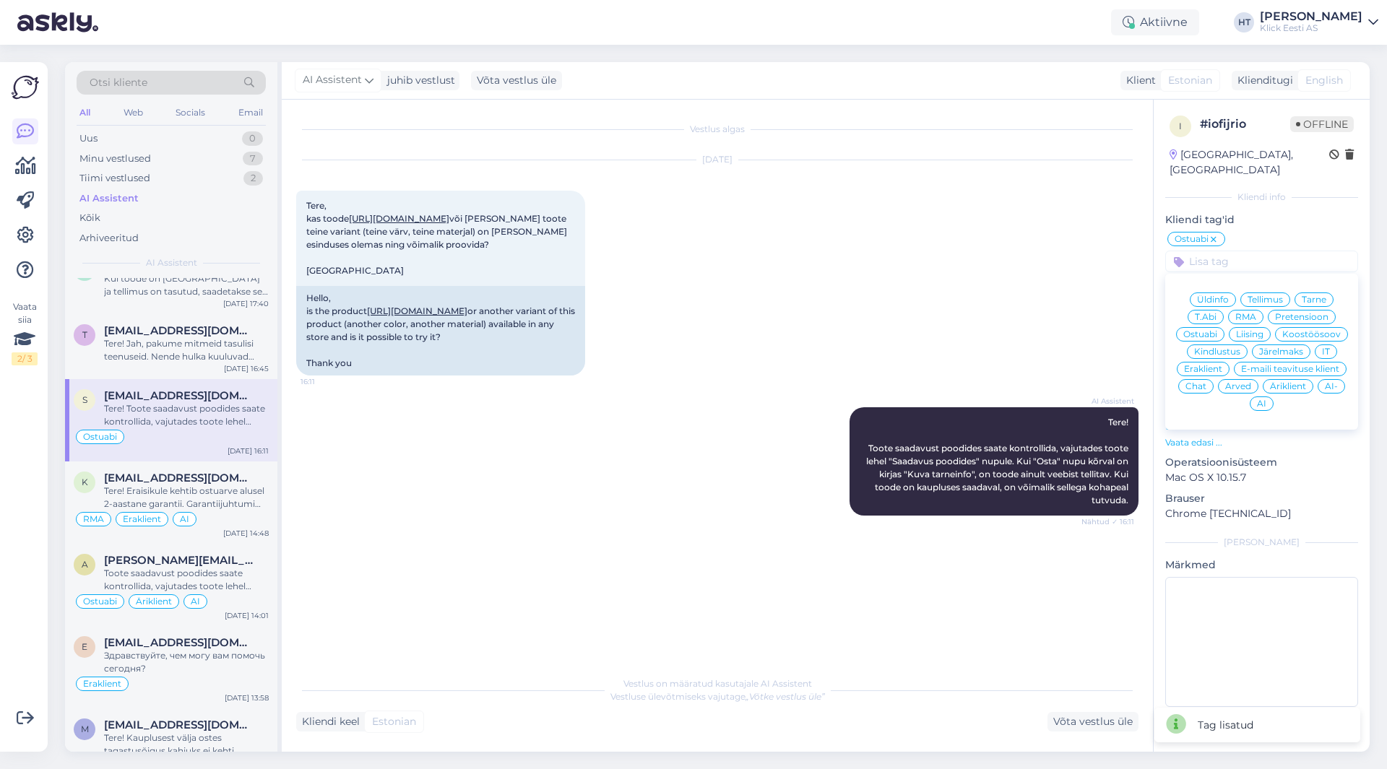
click at [1205, 365] on span "Eraklient" at bounding box center [1203, 369] width 38 height 9
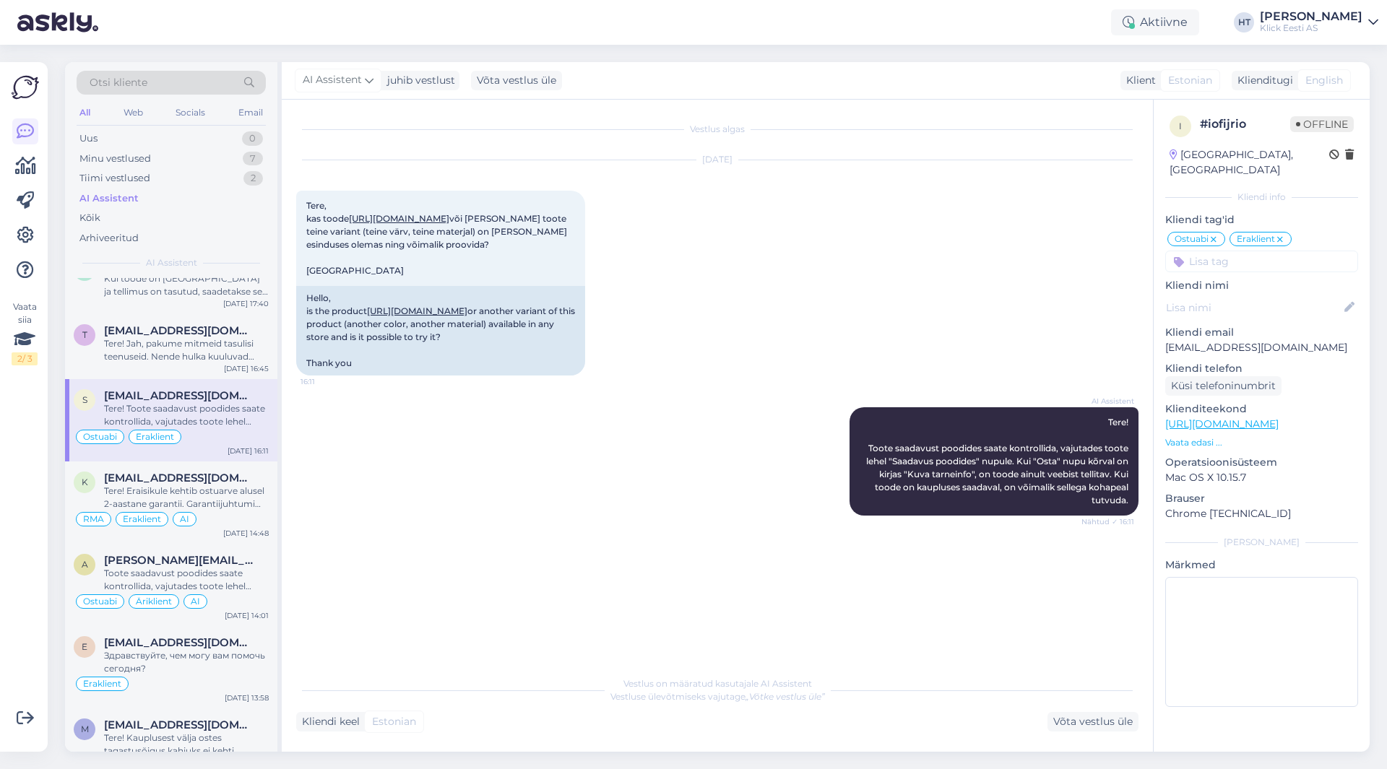
click at [1242, 251] on input at bounding box center [1261, 262] width 193 height 22
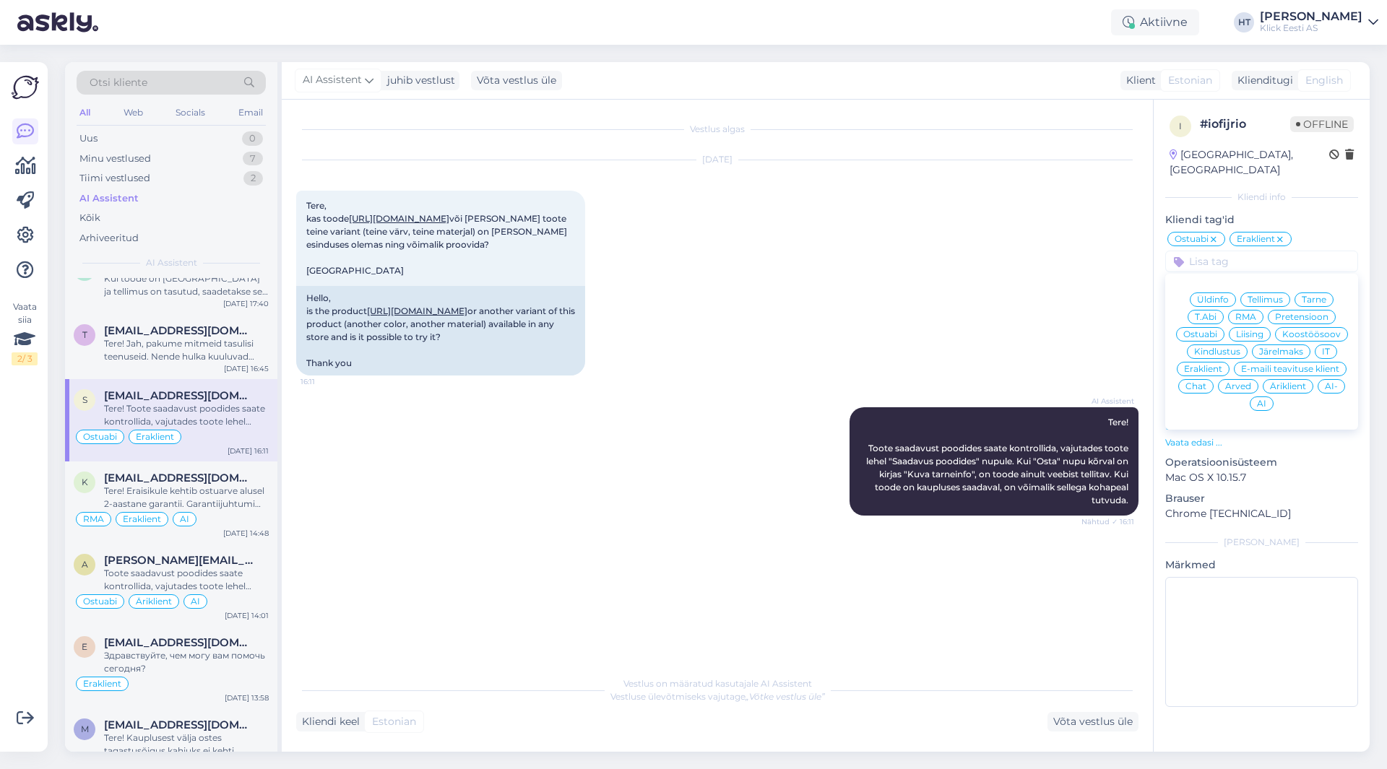
click at [1255, 397] on div "AI" at bounding box center [1262, 404] width 24 height 14
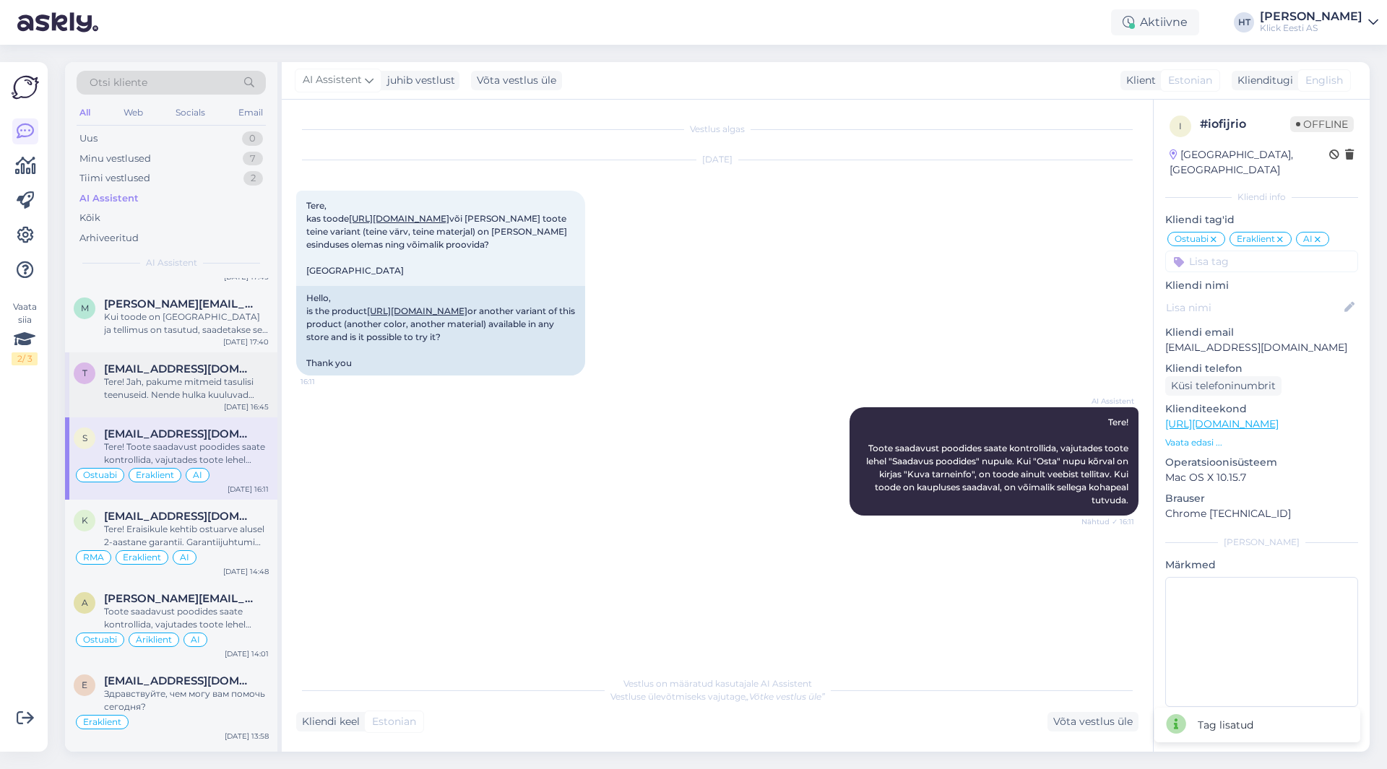
scroll to position [217, 0]
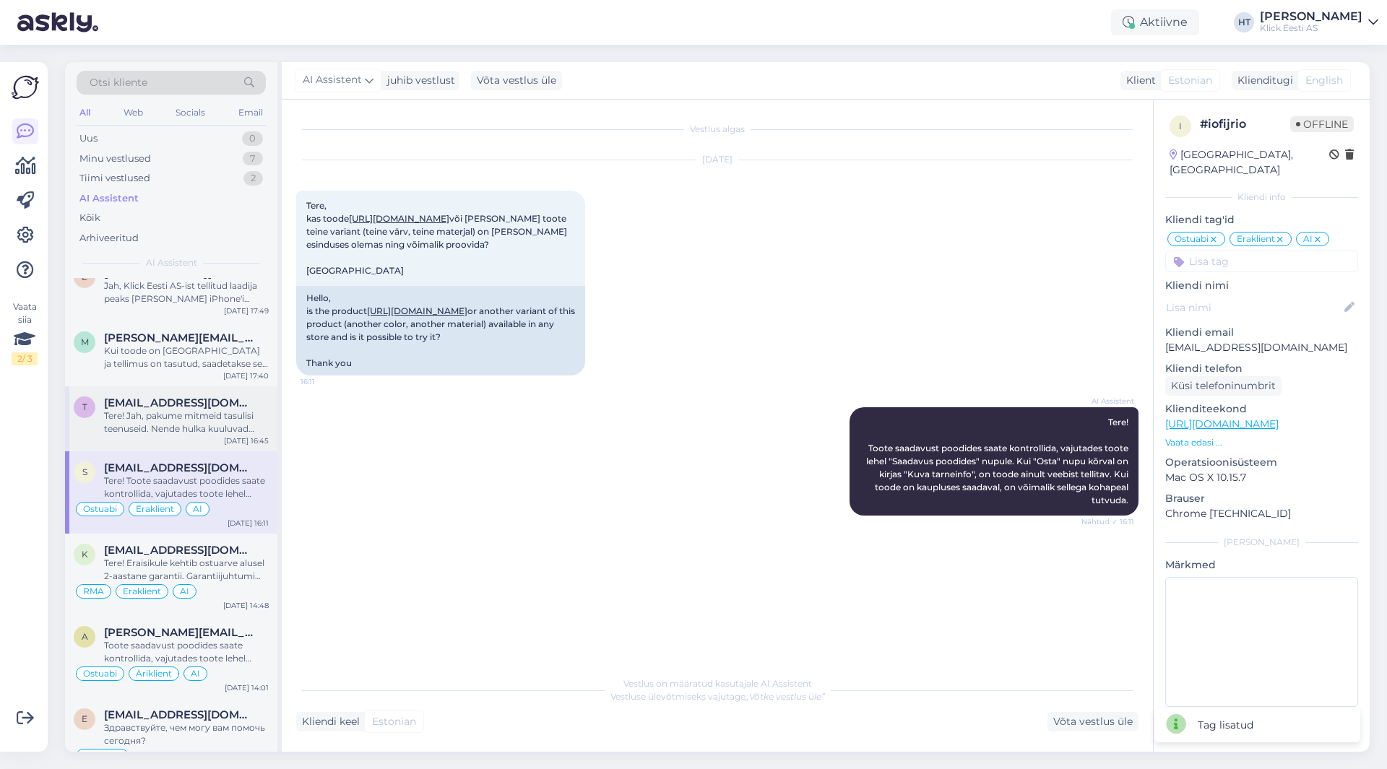
click at [200, 412] on div "Tere! Jah, pakume mitmeid tasulisi teenuseid. Nende hulka kuuluvad näiteks riis…" at bounding box center [186, 423] width 165 height 26
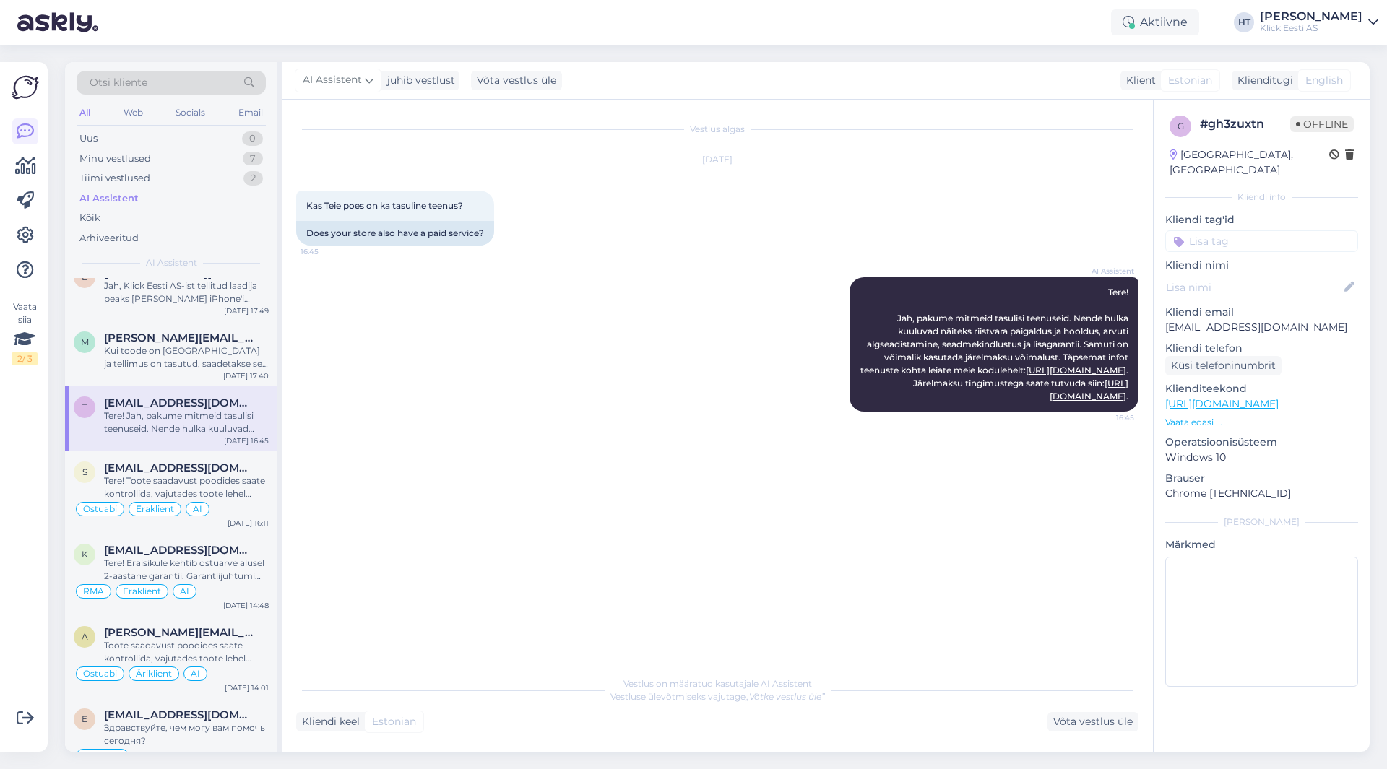
click at [1247, 234] on input at bounding box center [1261, 241] width 193 height 22
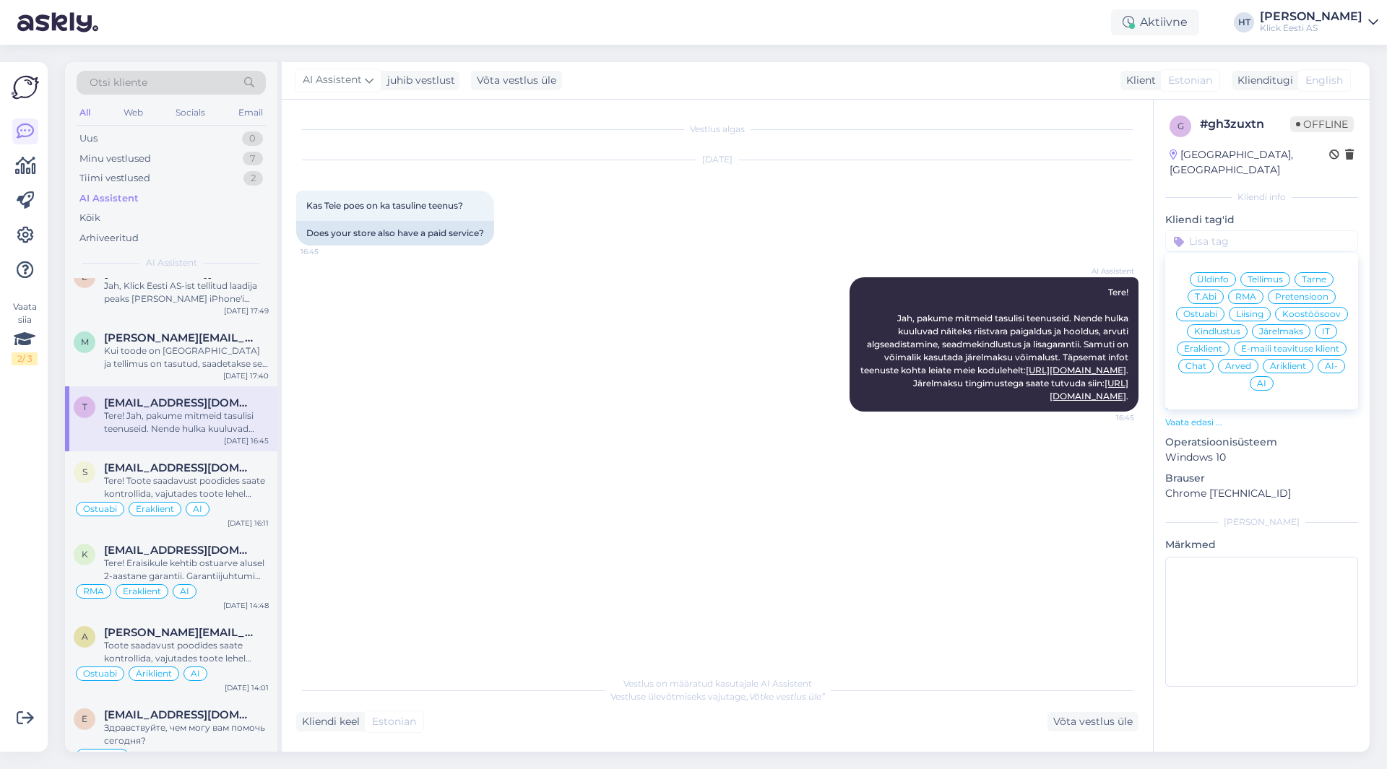
click at [1243, 290] on div "RMA" at bounding box center [1245, 297] width 35 height 14
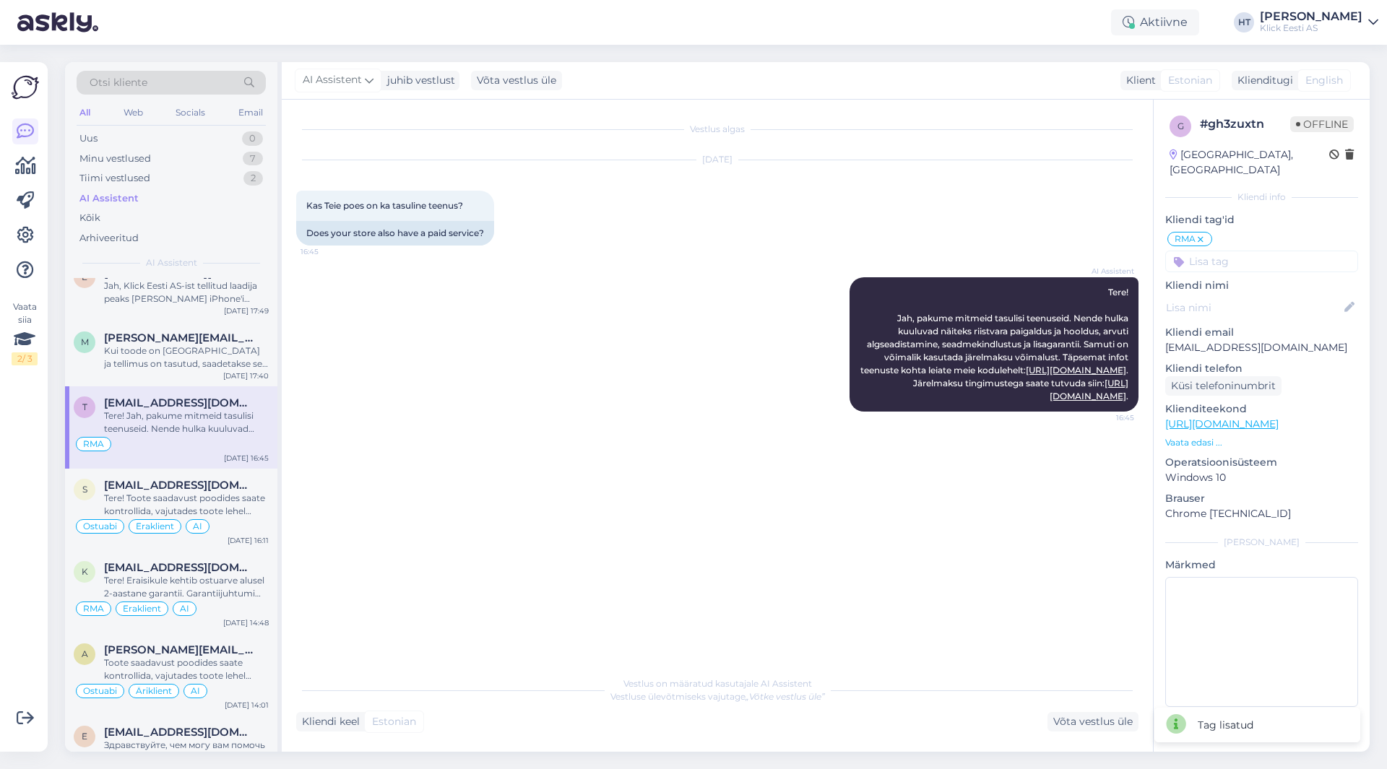
click at [1243, 251] on input at bounding box center [1261, 262] width 193 height 22
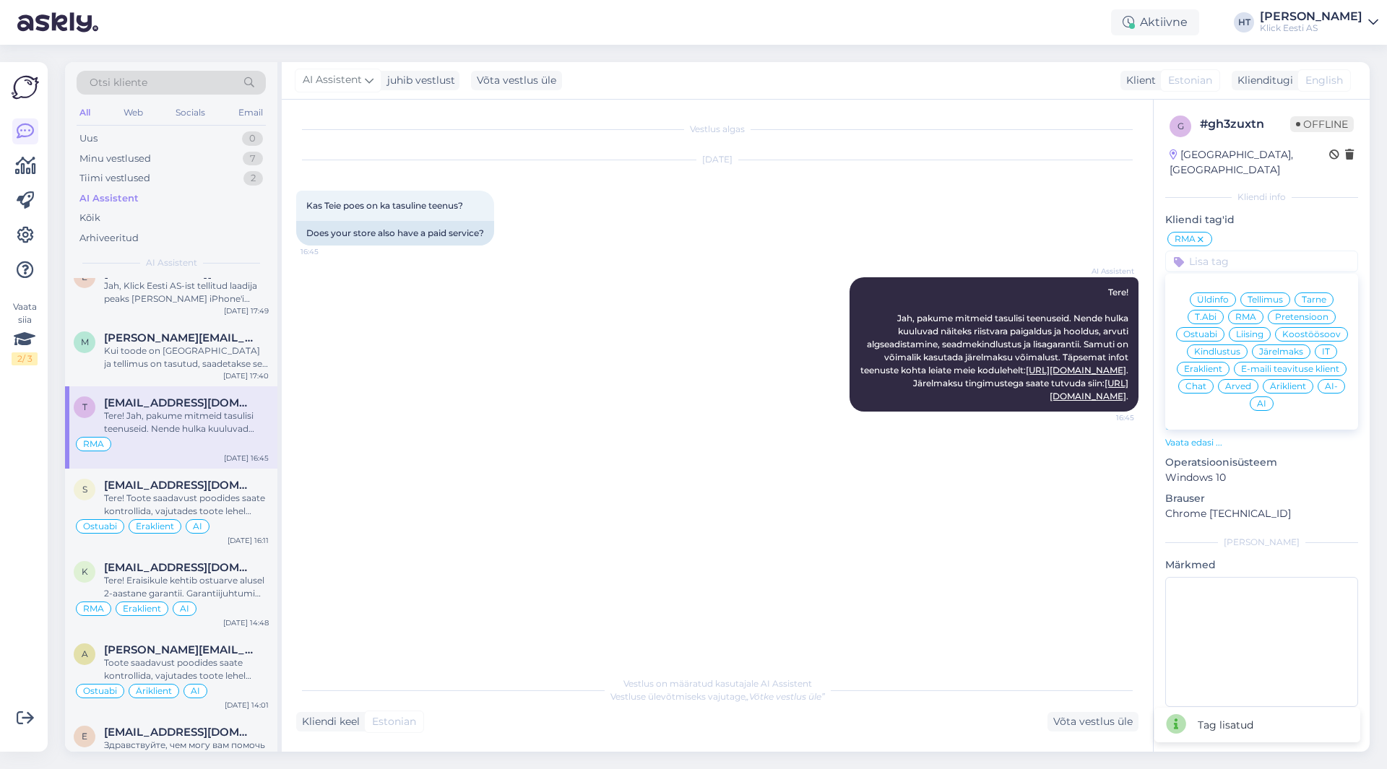
click at [1219, 365] on span "Eraklient" at bounding box center [1203, 369] width 38 height 9
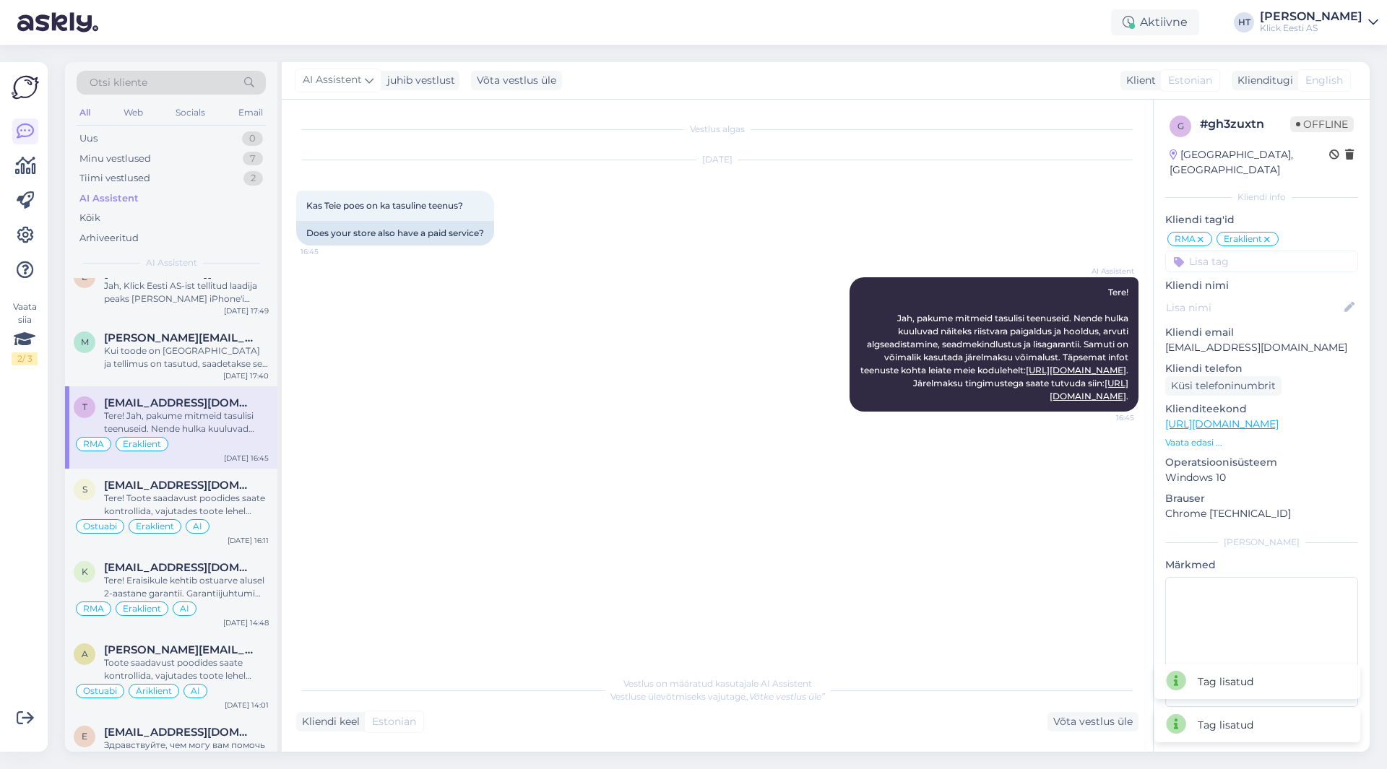
click at [1251, 256] on input at bounding box center [1261, 262] width 193 height 22
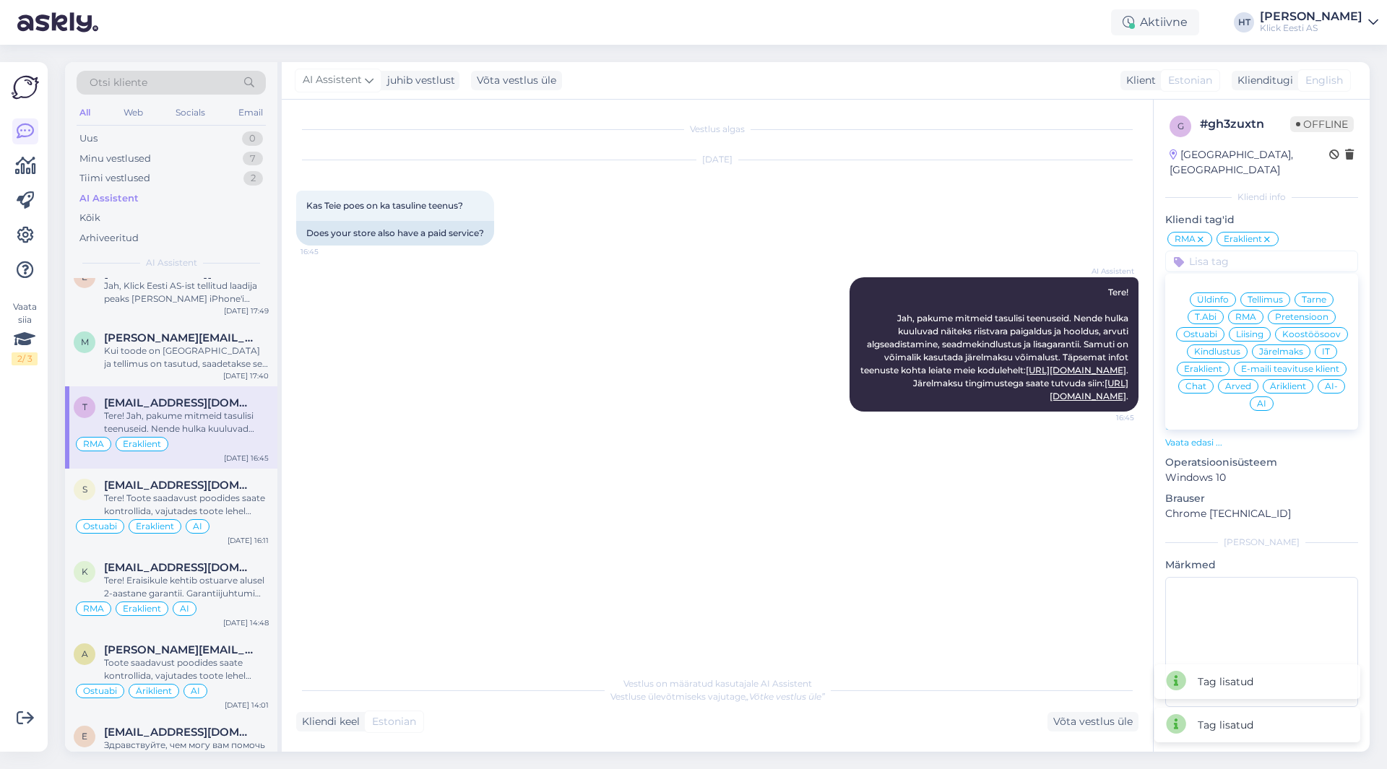
click at [1258, 399] on span "AI" at bounding box center [1261, 403] width 9 height 9
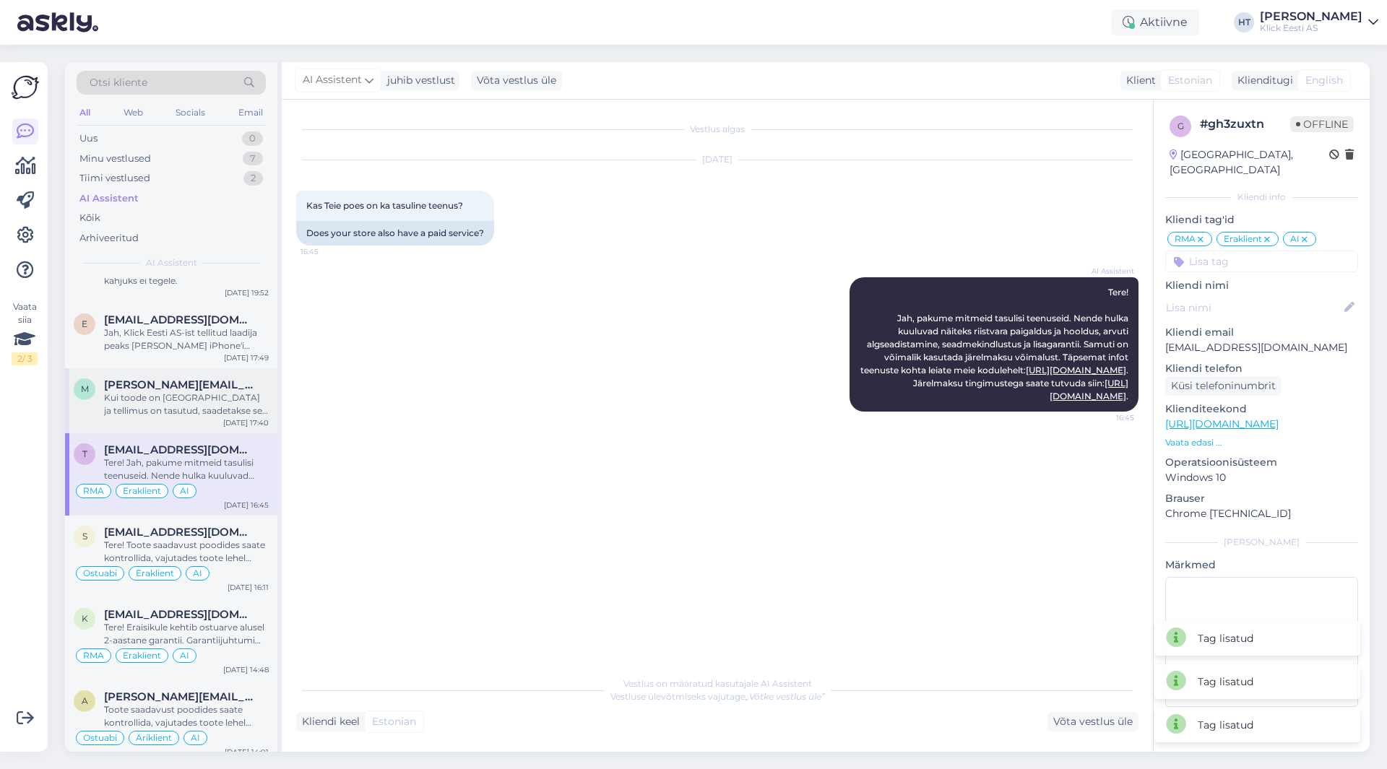
scroll to position [144, 0]
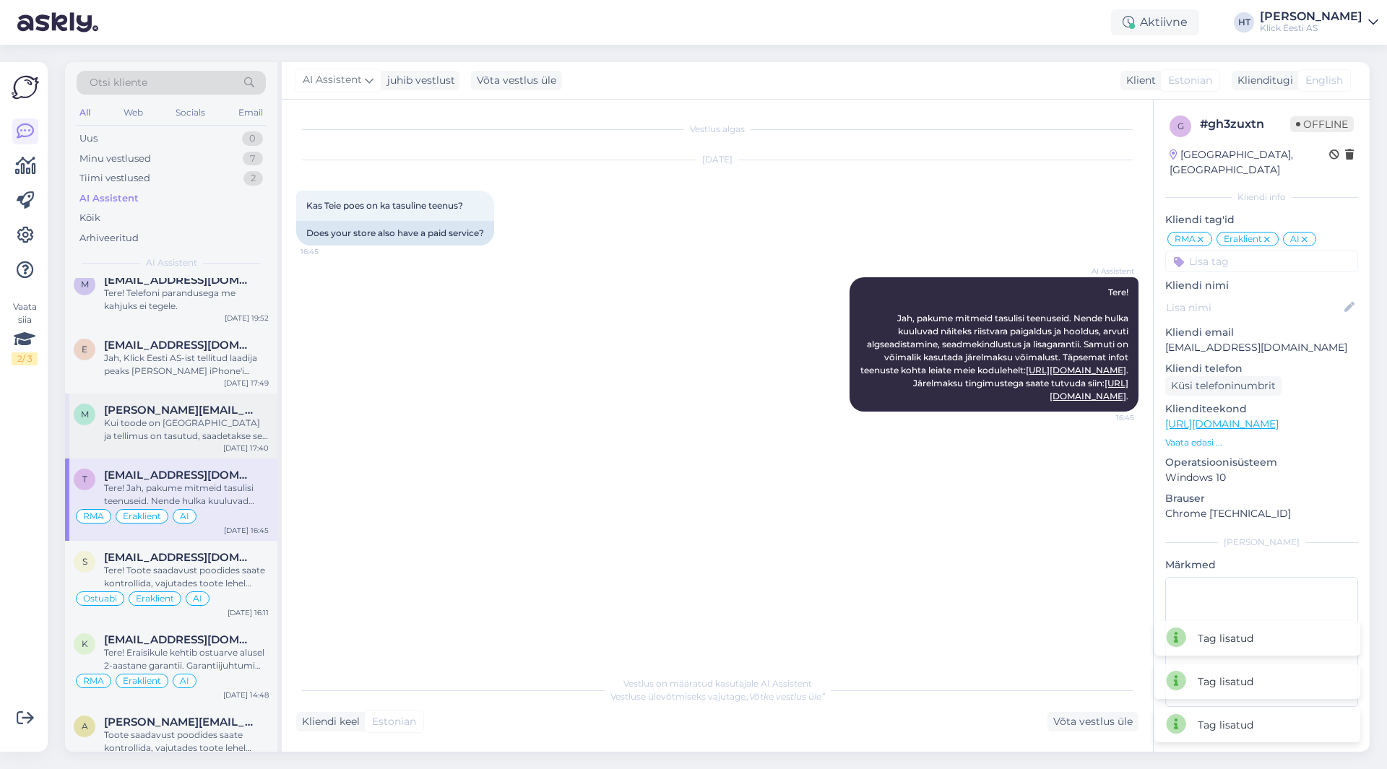
click at [220, 413] on span "[PERSON_NAME][EMAIL_ADDRESS][PERSON_NAME][DOMAIN_NAME]" at bounding box center [179, 410] width 150 height 13
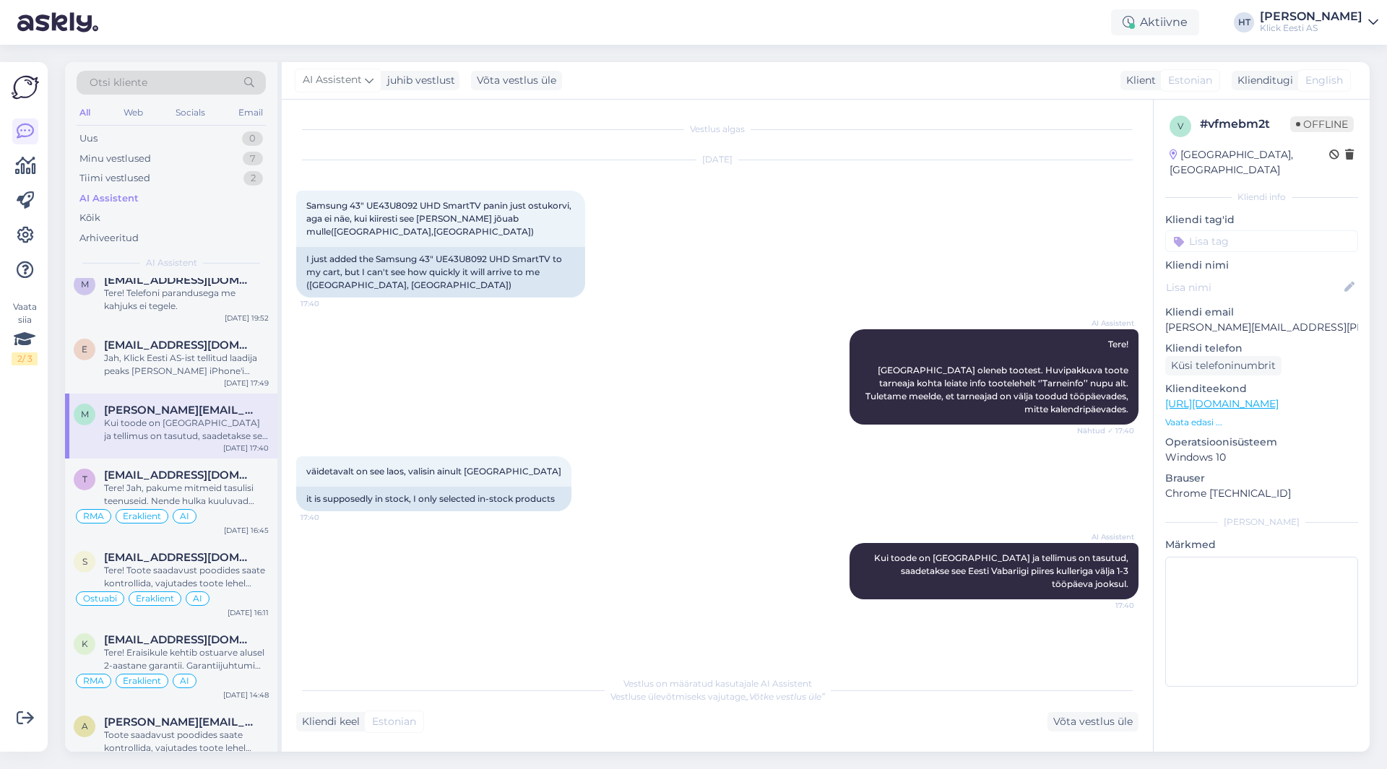
click at [1208, 230] on input at bounding box center [1261, 241] width 193 height 22
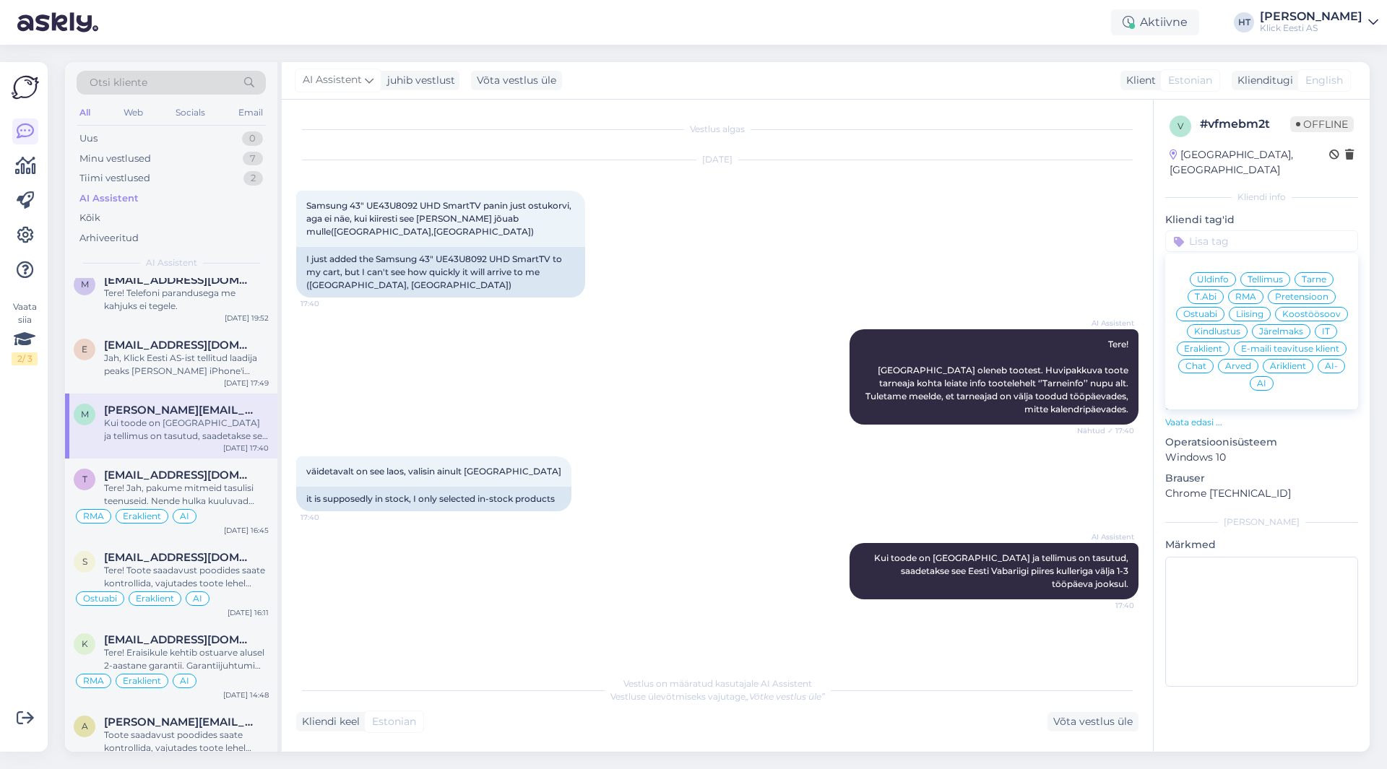
click at [1203, 310] on span "Ostuabi" at bounding box center [1200, 314] width 34 height 9
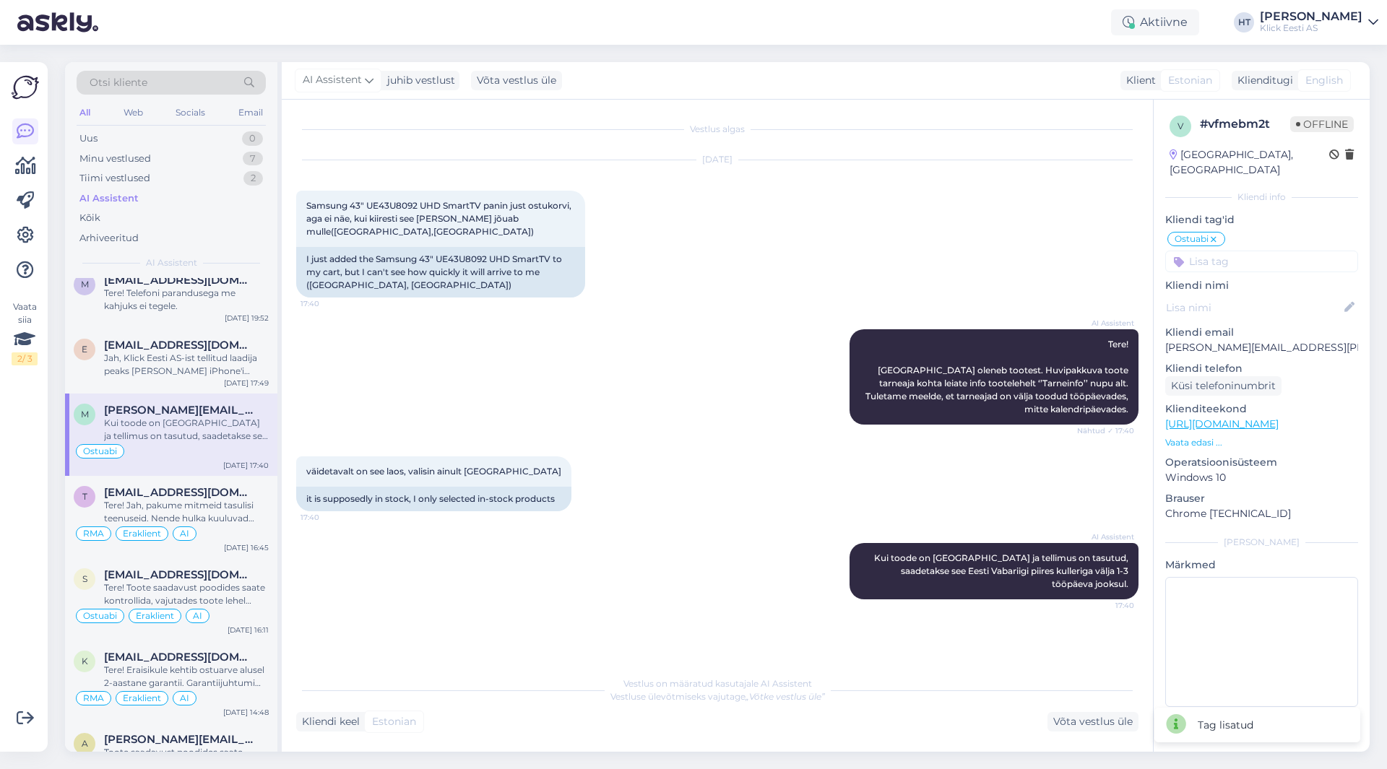
click at [1232, 251] on input at bounding box center [1261, 262] width 193 height 22
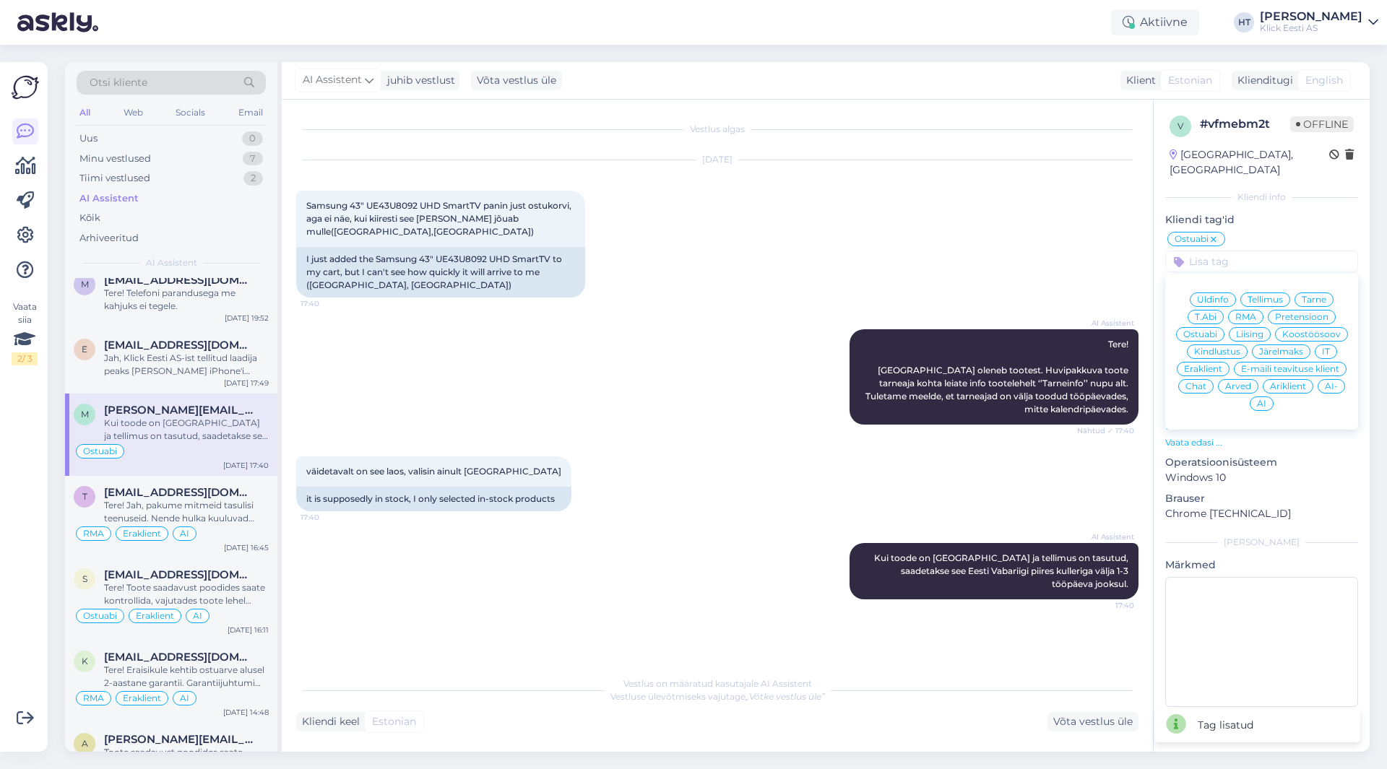
click at [1214, 365] on span "Eraklient" at bounding box center [1203, 369] width 38 height 9
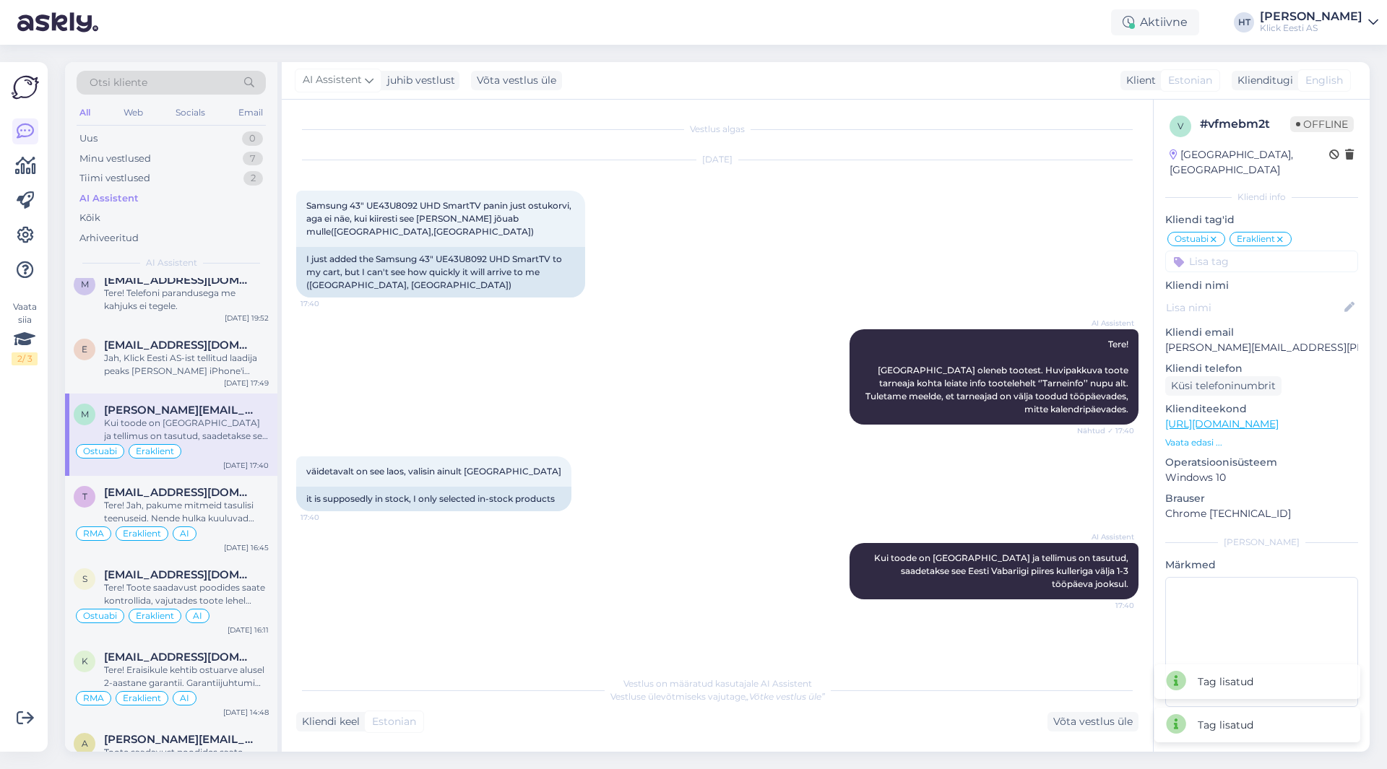
click at [1279, 234] on icon at bounding box center [1280, 240] width 9 height 12
click at [1265, 251] on input at bounding box center [1261, 262] width 193 height 22
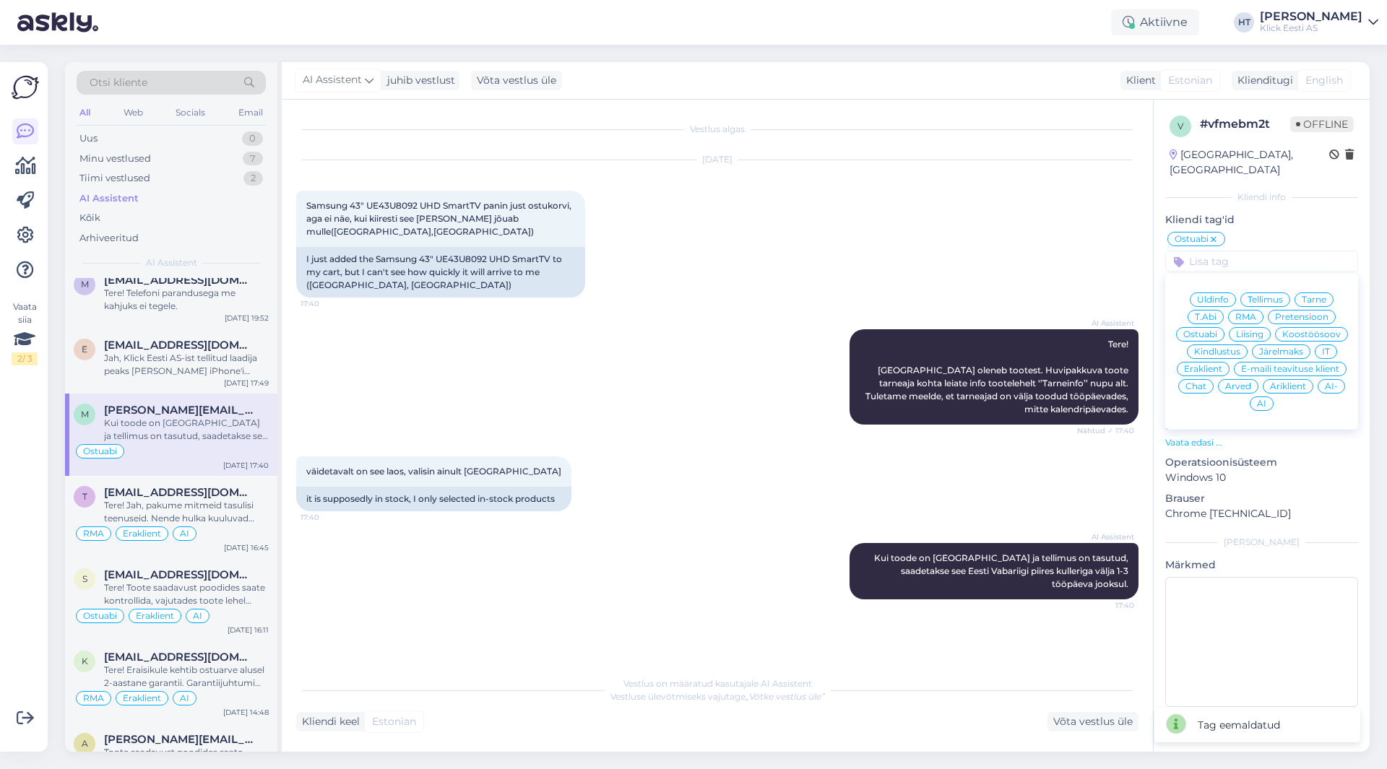
click at [1271, 382] on span "Äriklient" at bounding box center [1288, 386] width 36 height 9
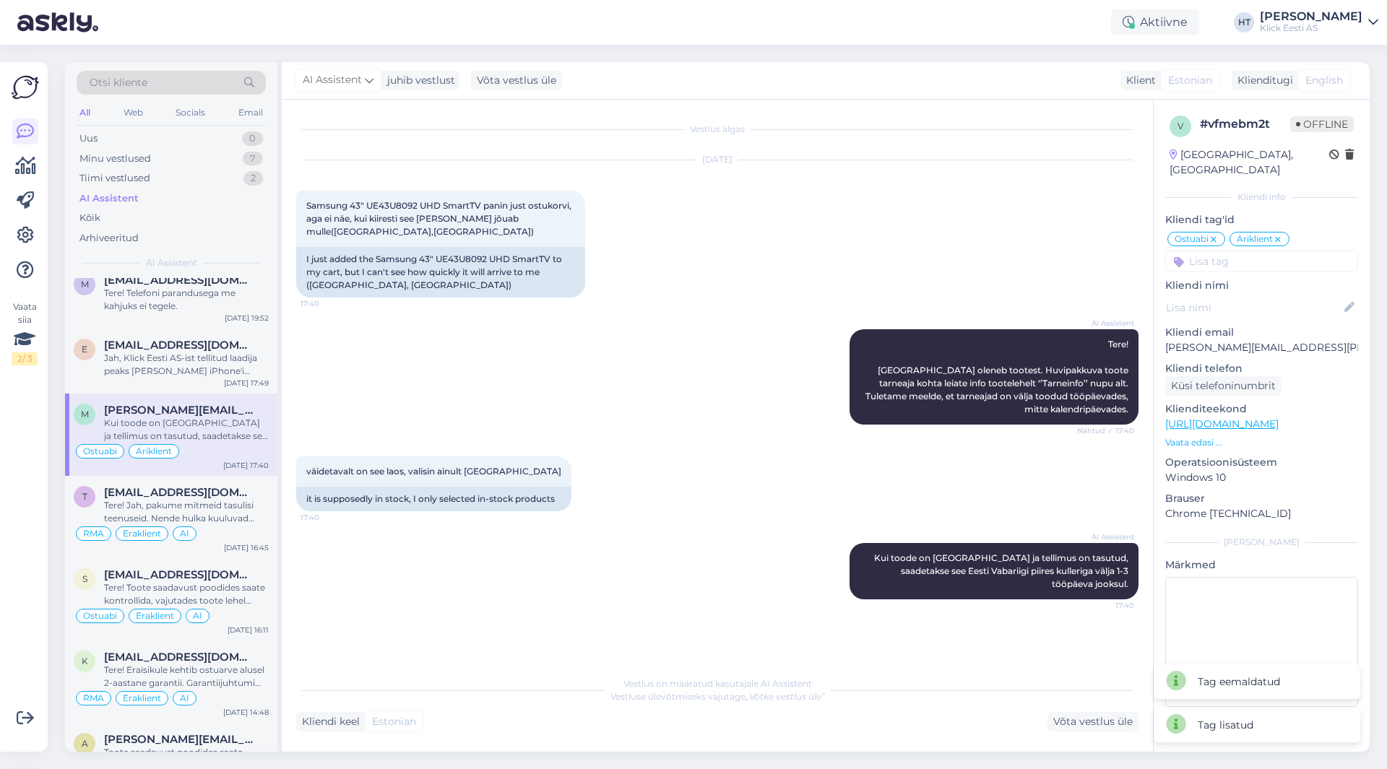
click at [1245, 256] on input at bounding box center [1261, 262] width 193 height 22
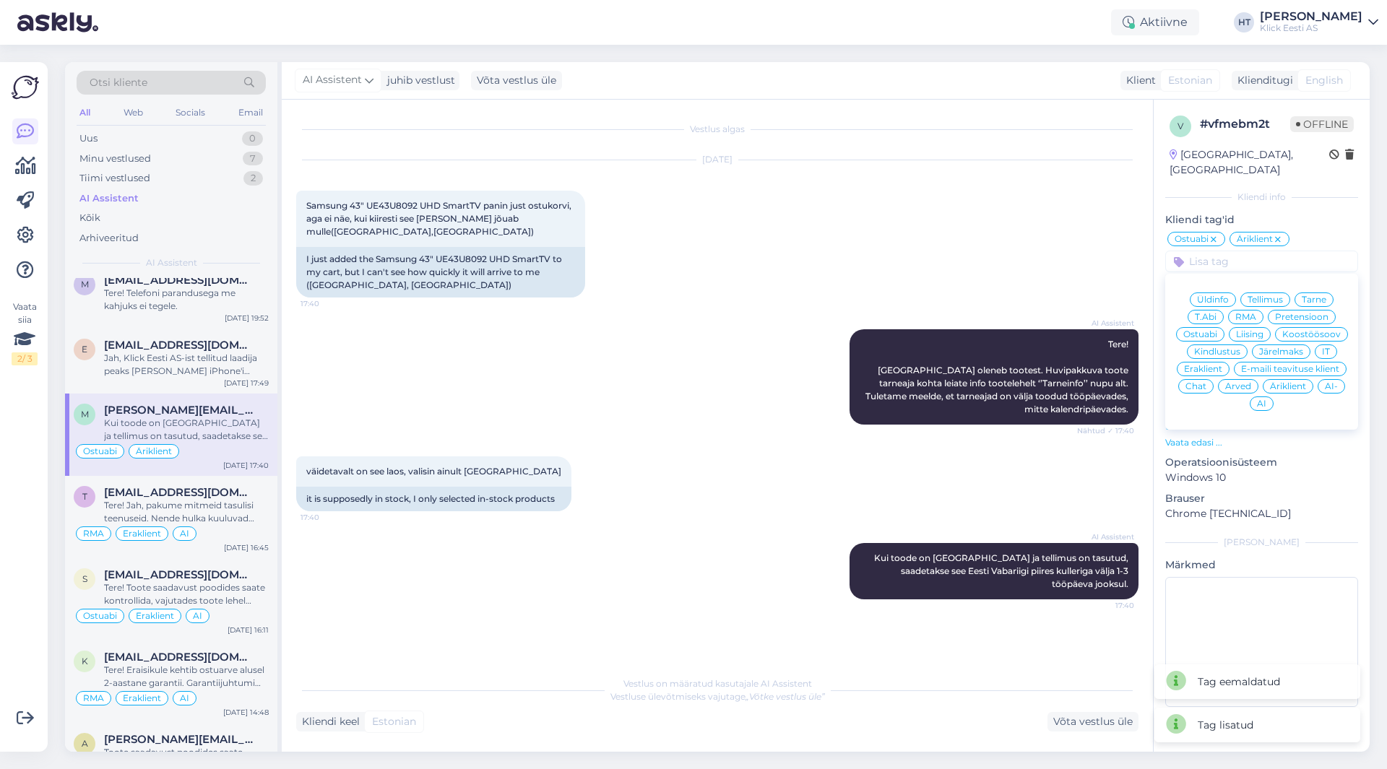
click at [1259, 399] on span "AI" at bounding box center [1261, 403] width 9 height 9
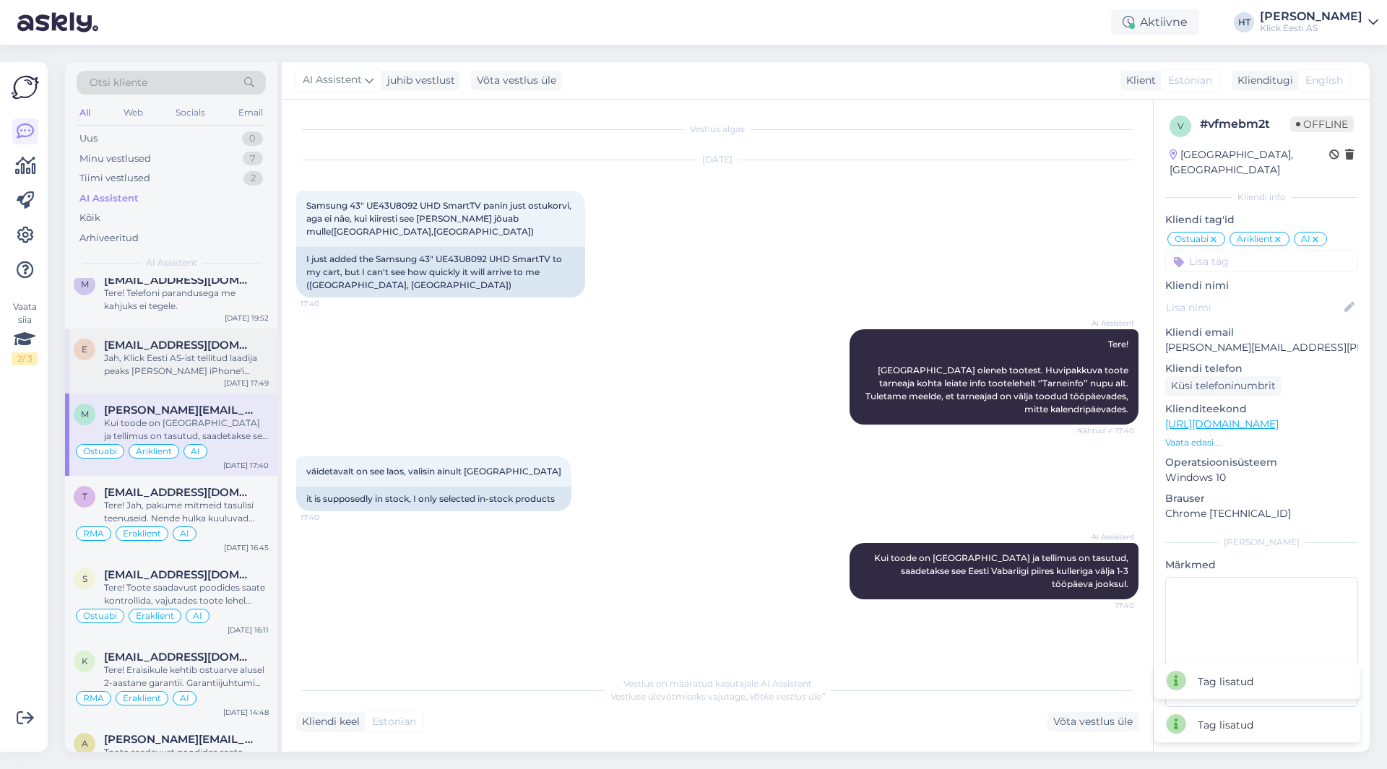
click at [196, 367] on div "Jah, Klick Eesti AS-ist tellitud laadija peaks [PERSON_NAME] iPhone'i laadimise…" at bounding box center [186, 365] width 165 height 26
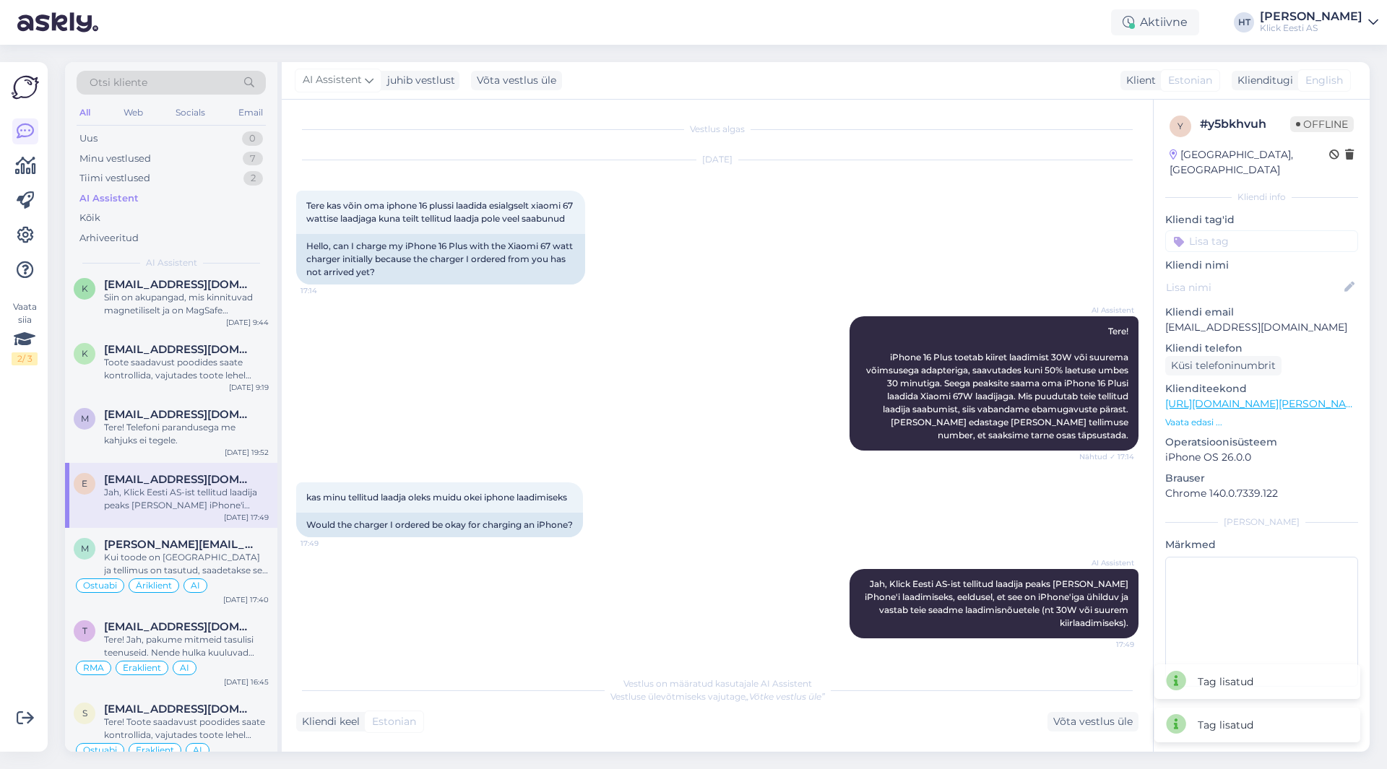
scroll to position [0, 0]
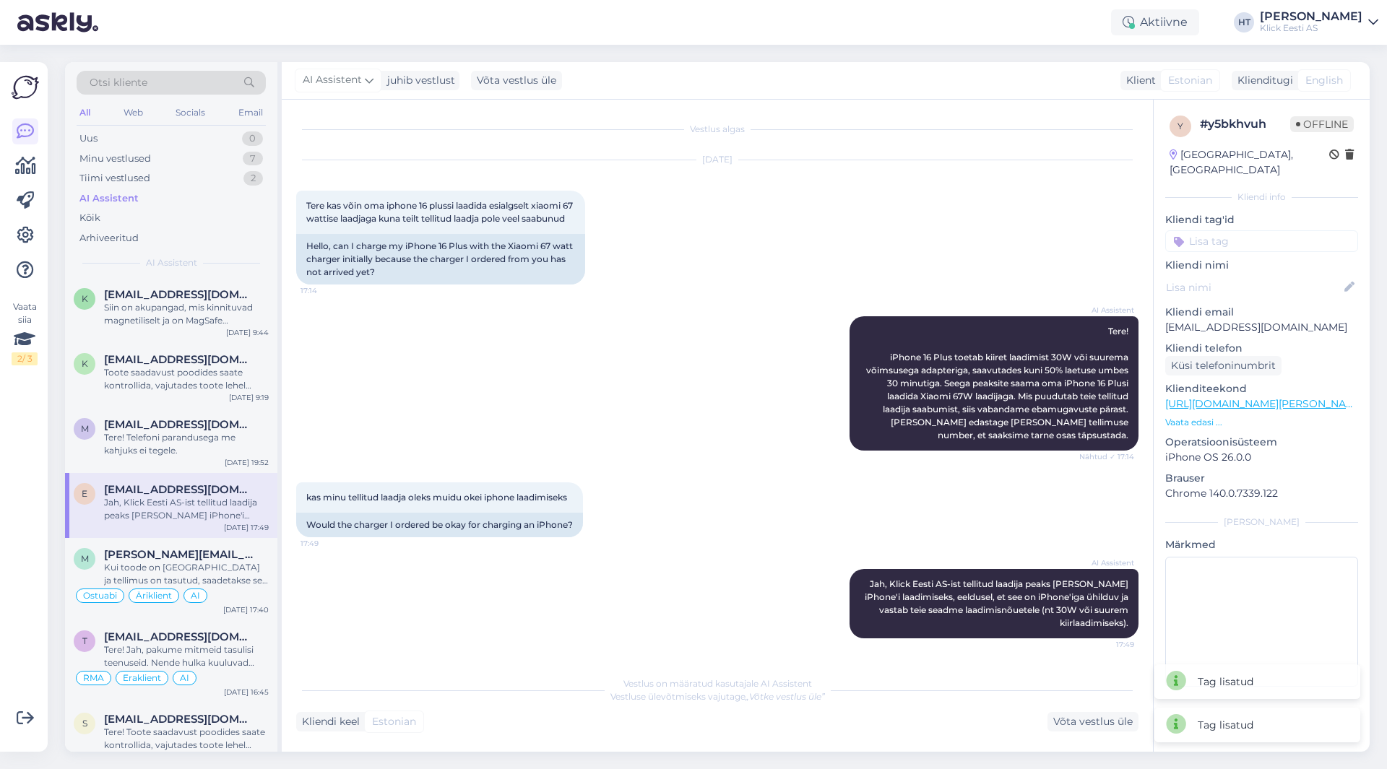
click at [1244, 230] on input at bounding box center [1261, 241] width 193 height 22
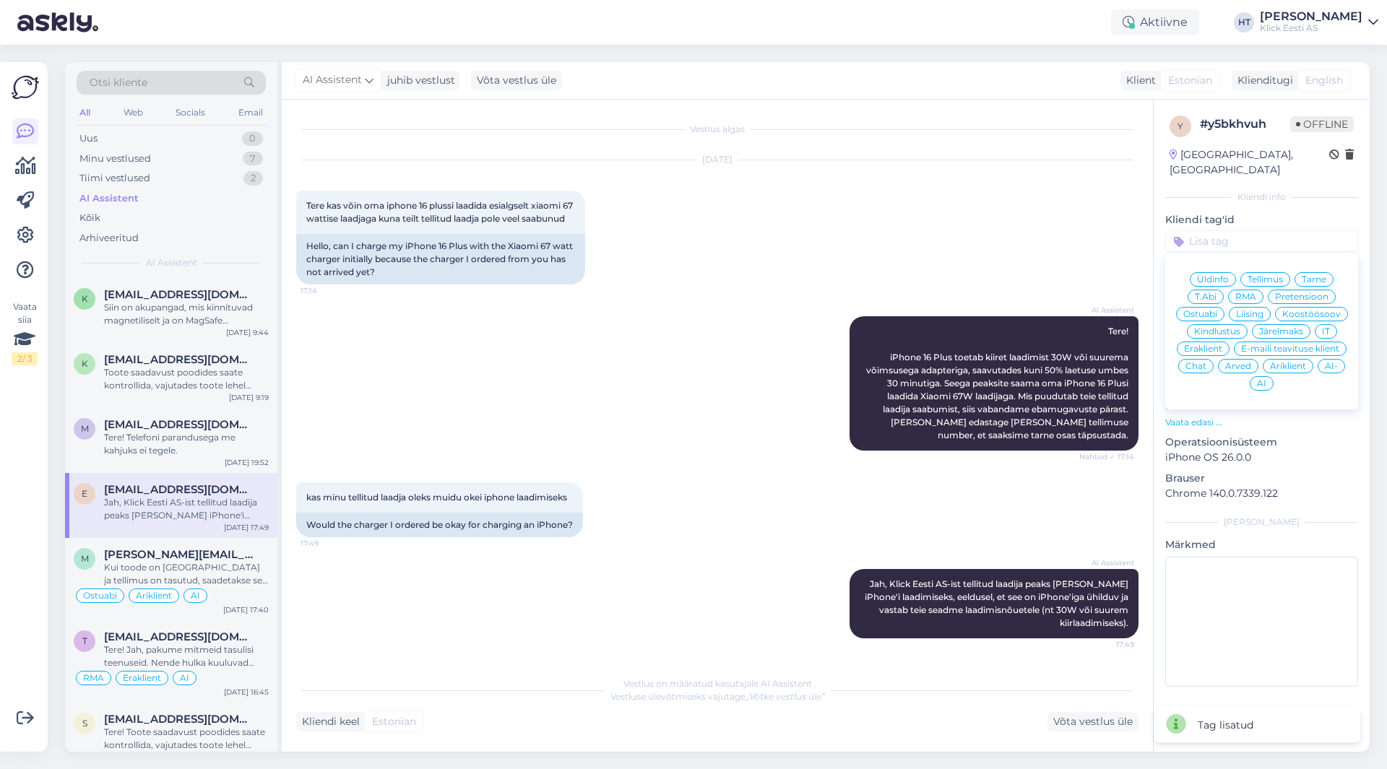
click at [1026, 224] on div "[DATE] Tere kas võin oma iphone 16 plussi laadida esialgselt xiaomi 67 wattise …" at bounding box center [717, 222] width 842 height 156
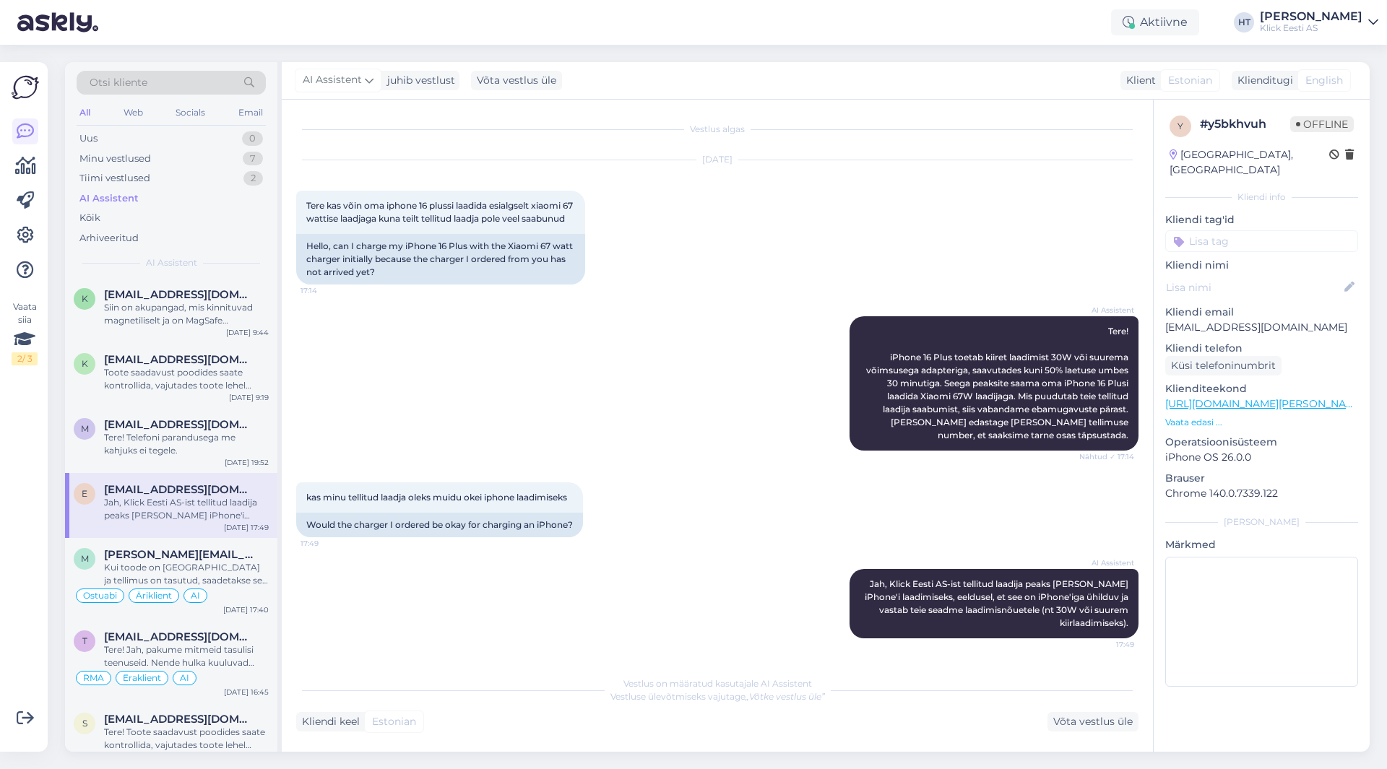
click at [1226, 237] on div "y # y5bkhvuh Offline [GEOGRAPHIC_DATA], [GEOGRAPHIC_DATA] Kliendi info Kliendi …" at bounding box center [1262, 404] width 216 height 609
click at [1229, 233] on input at bounding box center [1261, 241] width 193 height 22
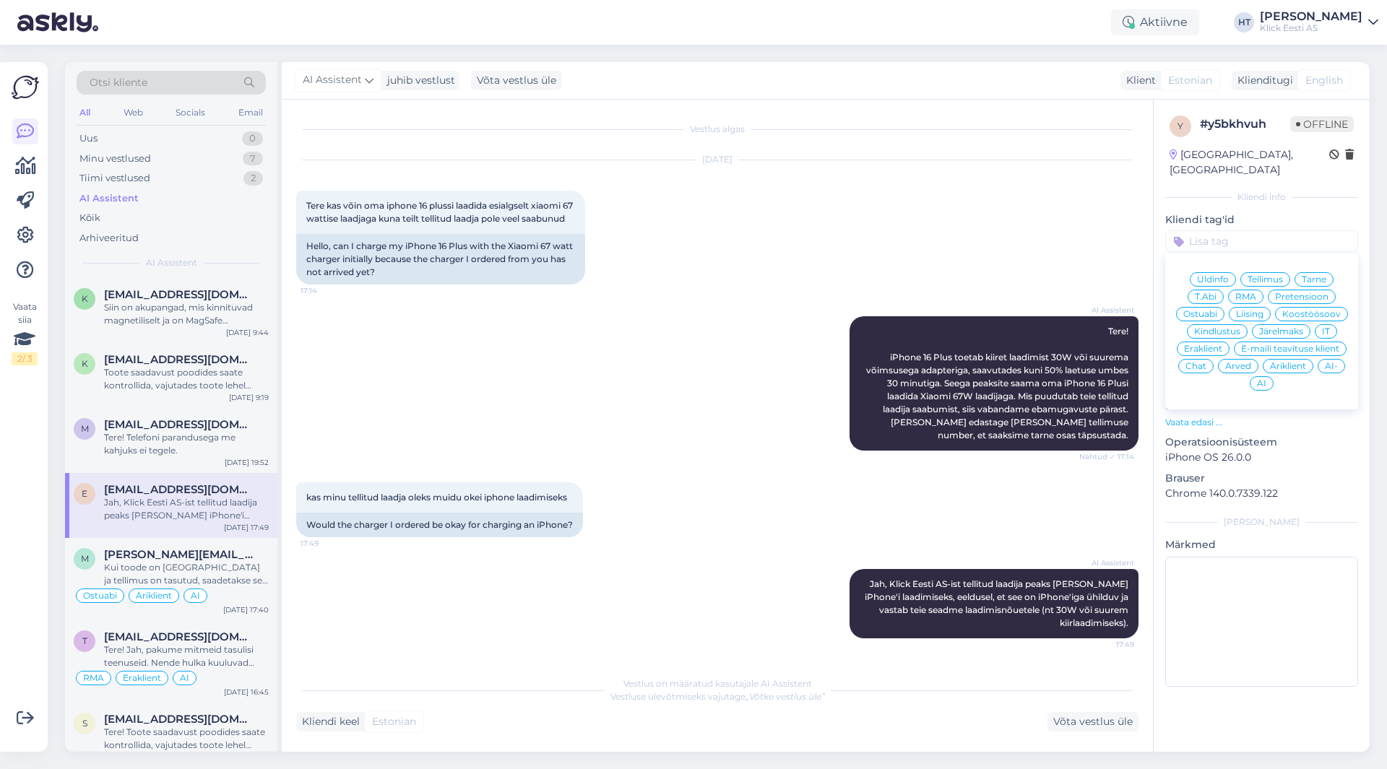
click at [1205, 293] on span "T.Abi" at bounding box center [1206, 297] width 22 height 9
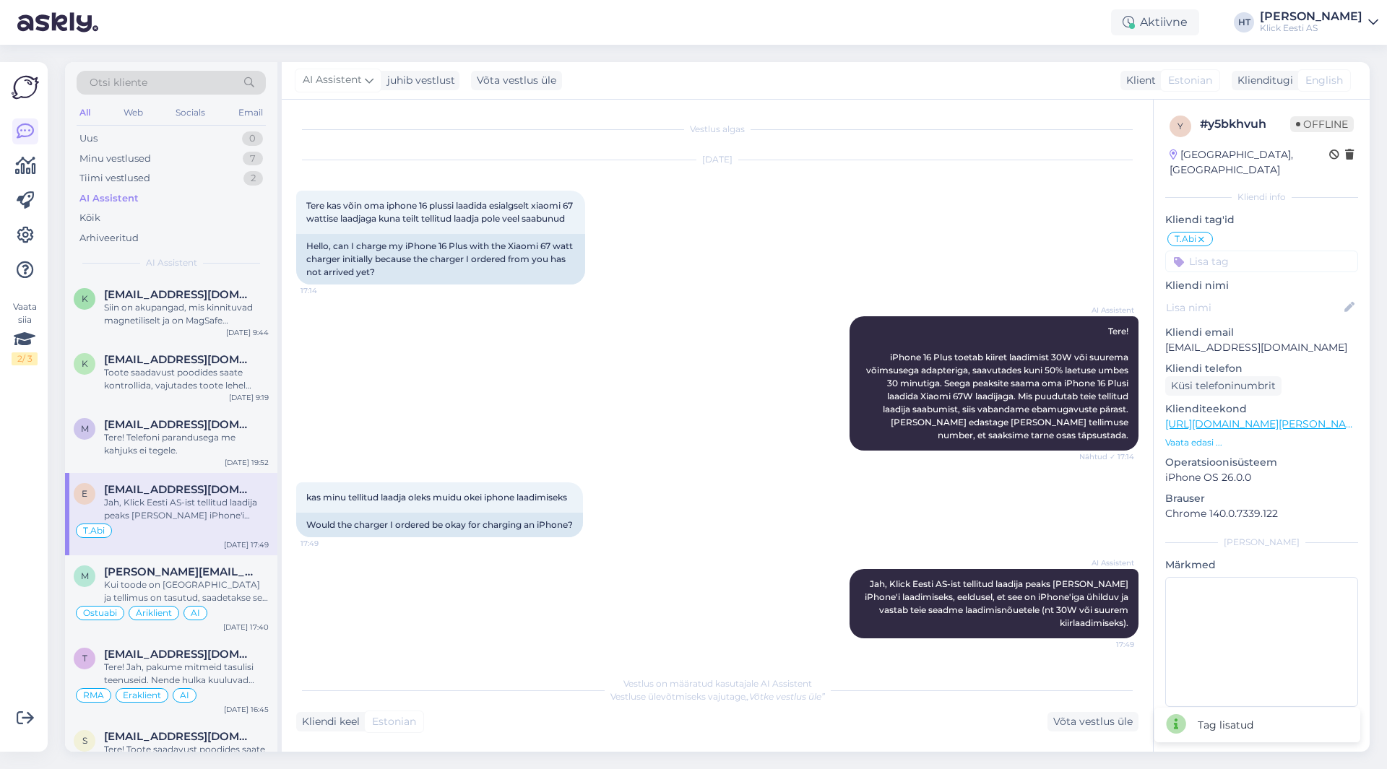
click at [1224, 255] on input at bounding box center [1261, 262] width 193 height 22
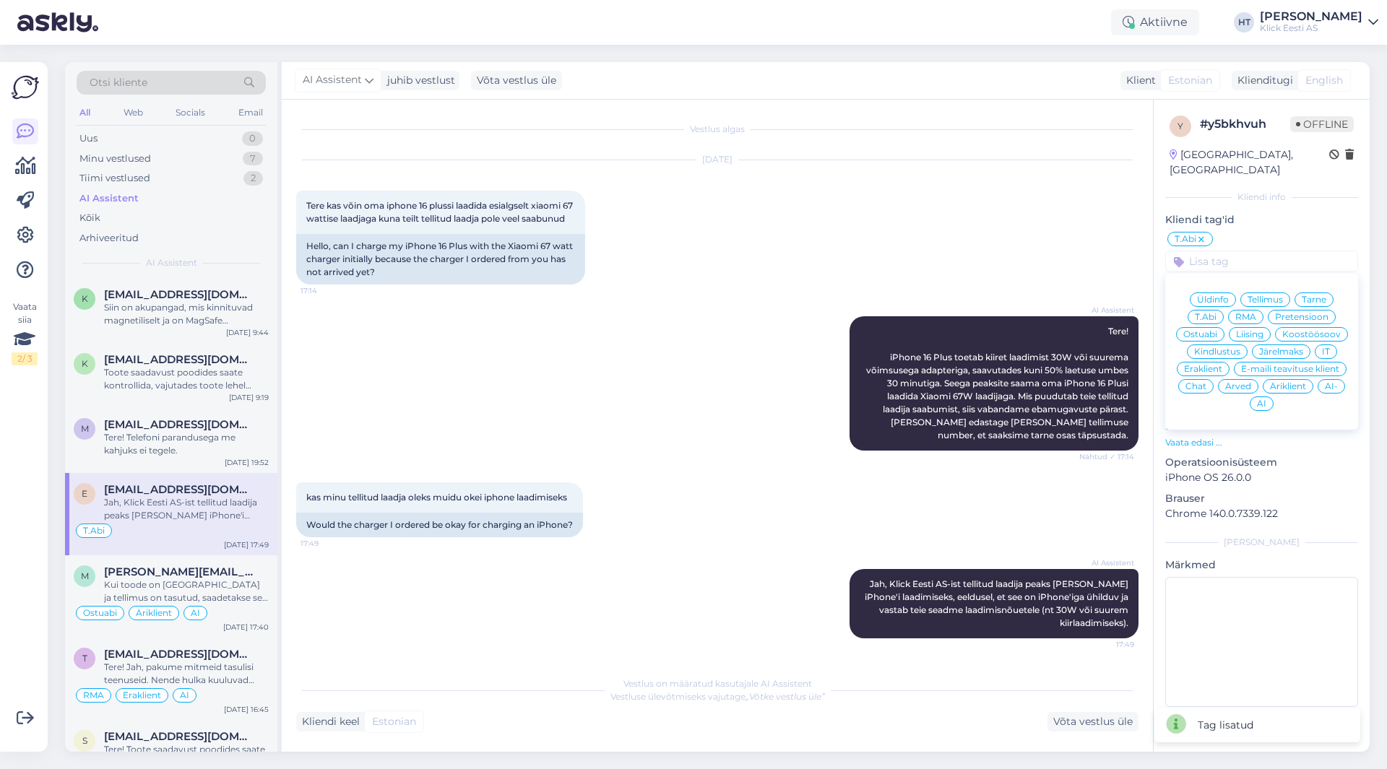
click at [1213, 365] on span "Eraklient" at bounding box center [1203, 369] width 38 height 9
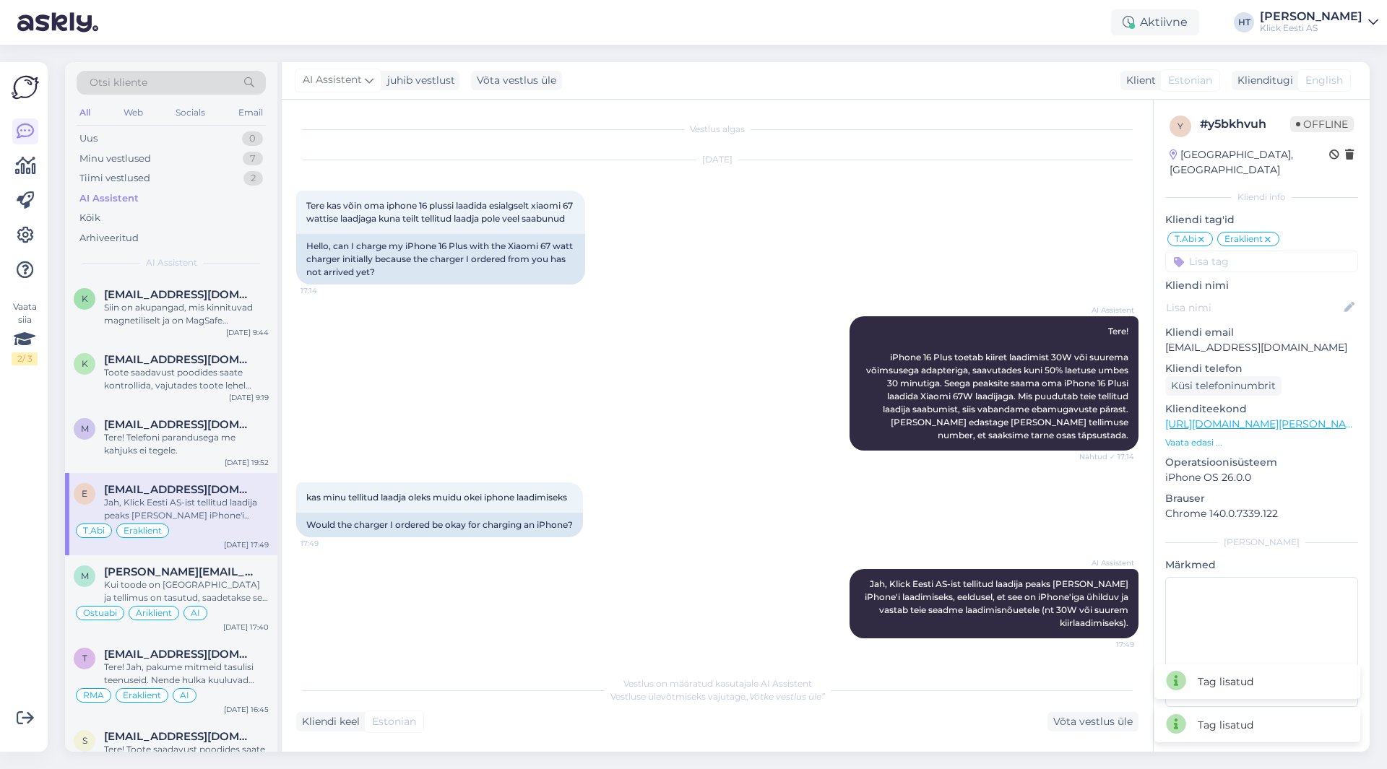
click at [1241, 251] on input at bounding box center [1261, 262] width 193 height 22
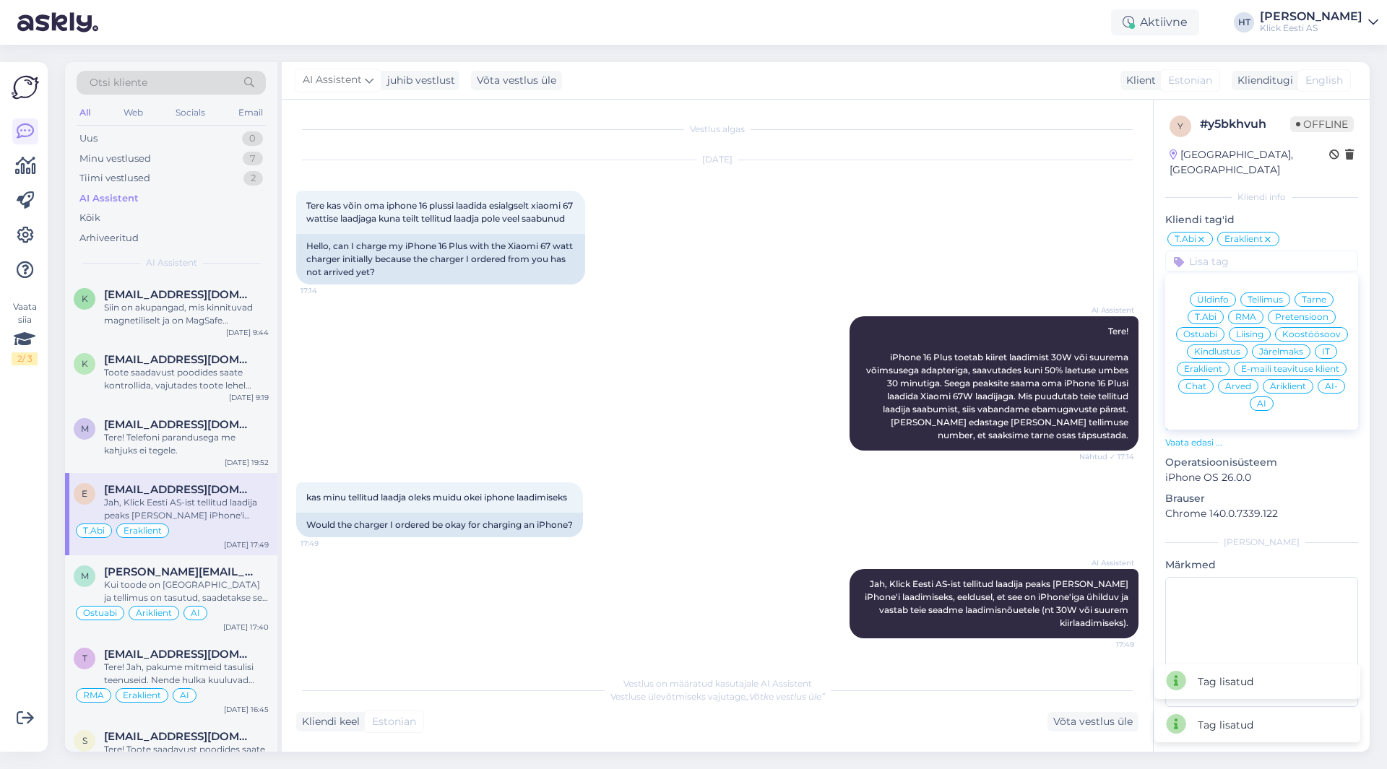
click at [1259, 399] on span "AI" at bounding box center [1261, 403] width 9 height 9
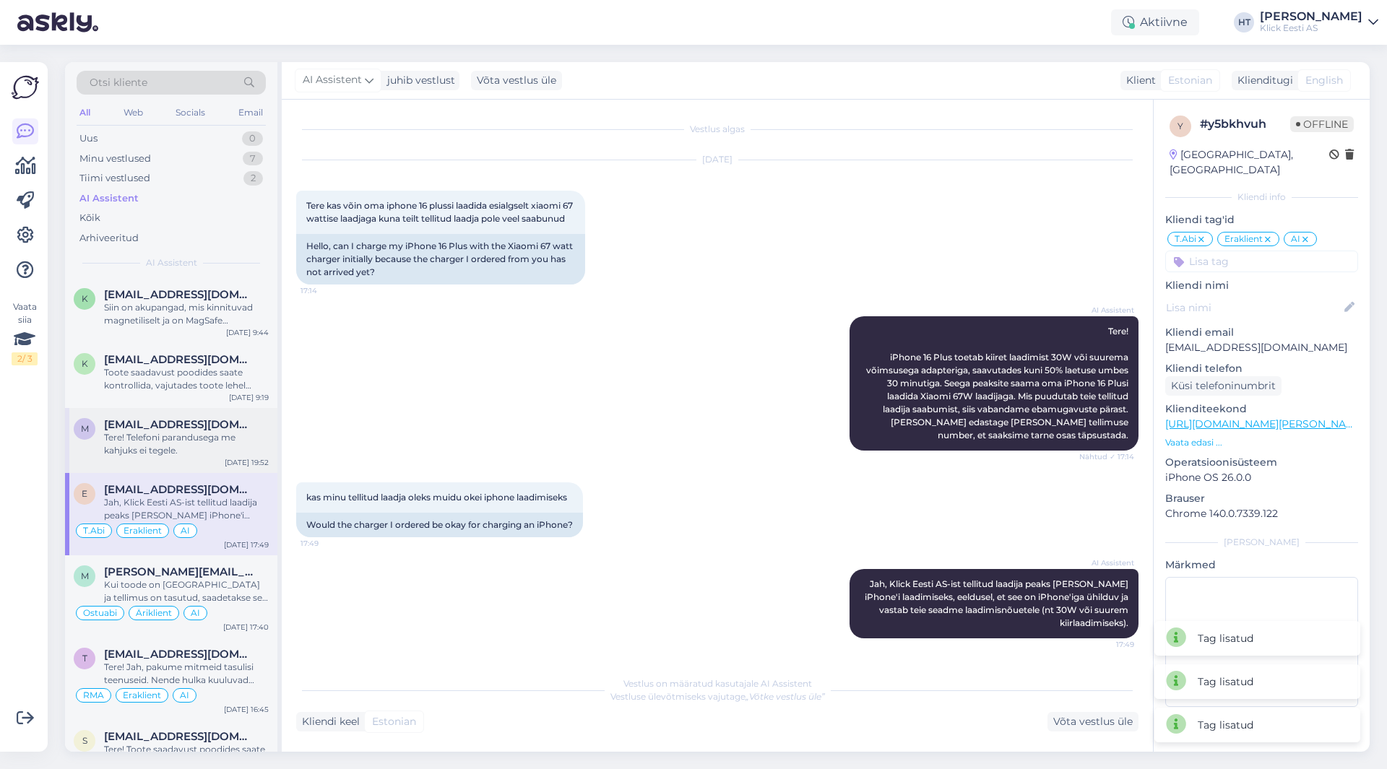
click at [159, 432] on div "Tere! Telefoni parandusega me kahjuks ei tegele." at bounding box center [186, 444] width 165 height 26
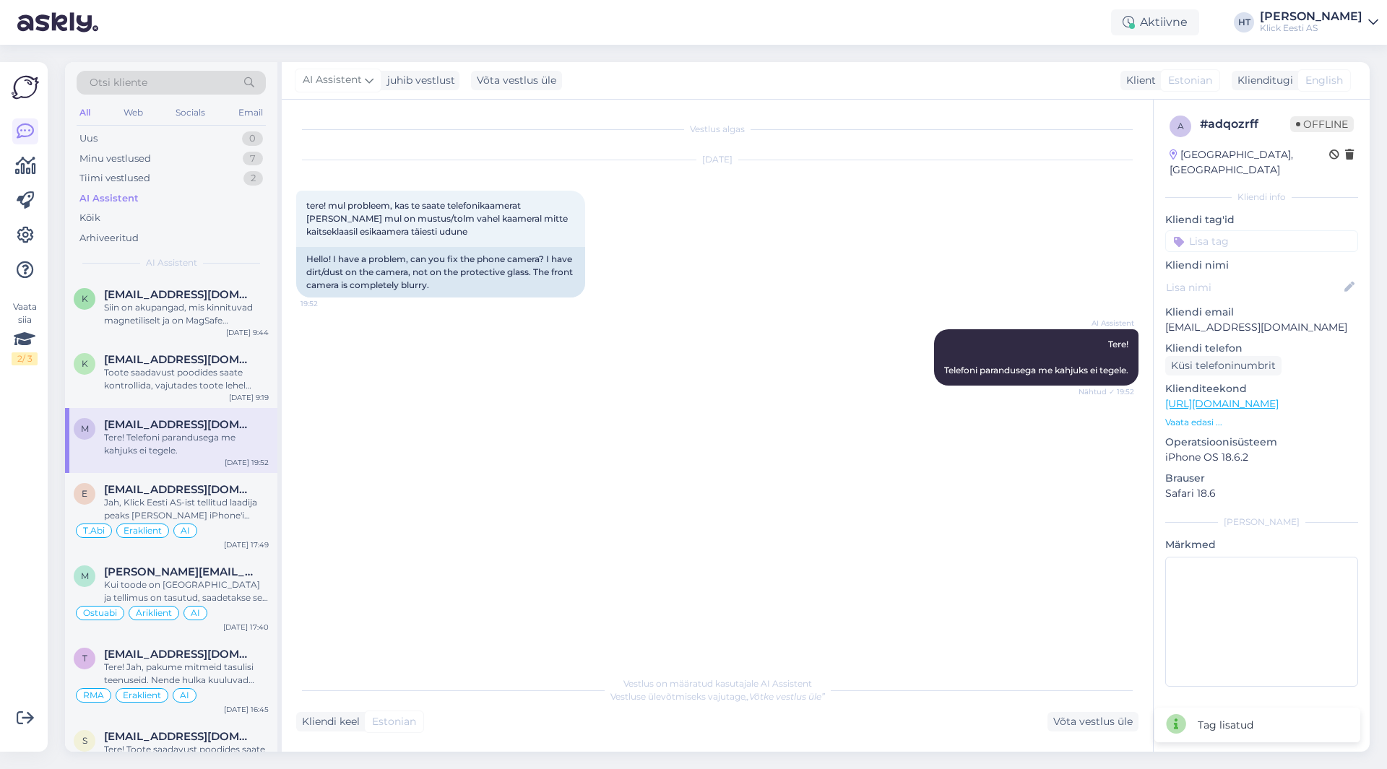
click at [1245, 231] on input at bounding box center [1261, 241] width 193 height 22
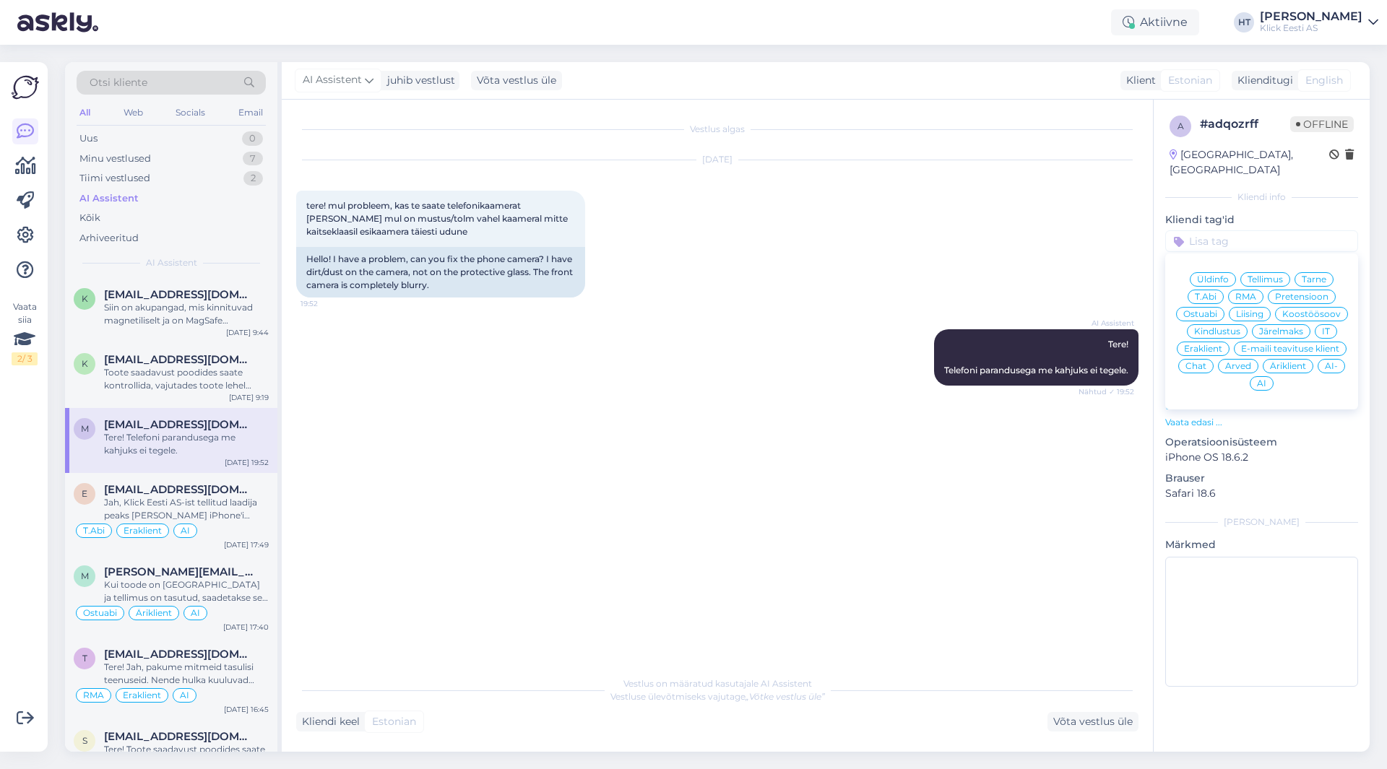
click at [1233, 290] on div "RMA" at bounding box center [1245, 297] width 35 height 14
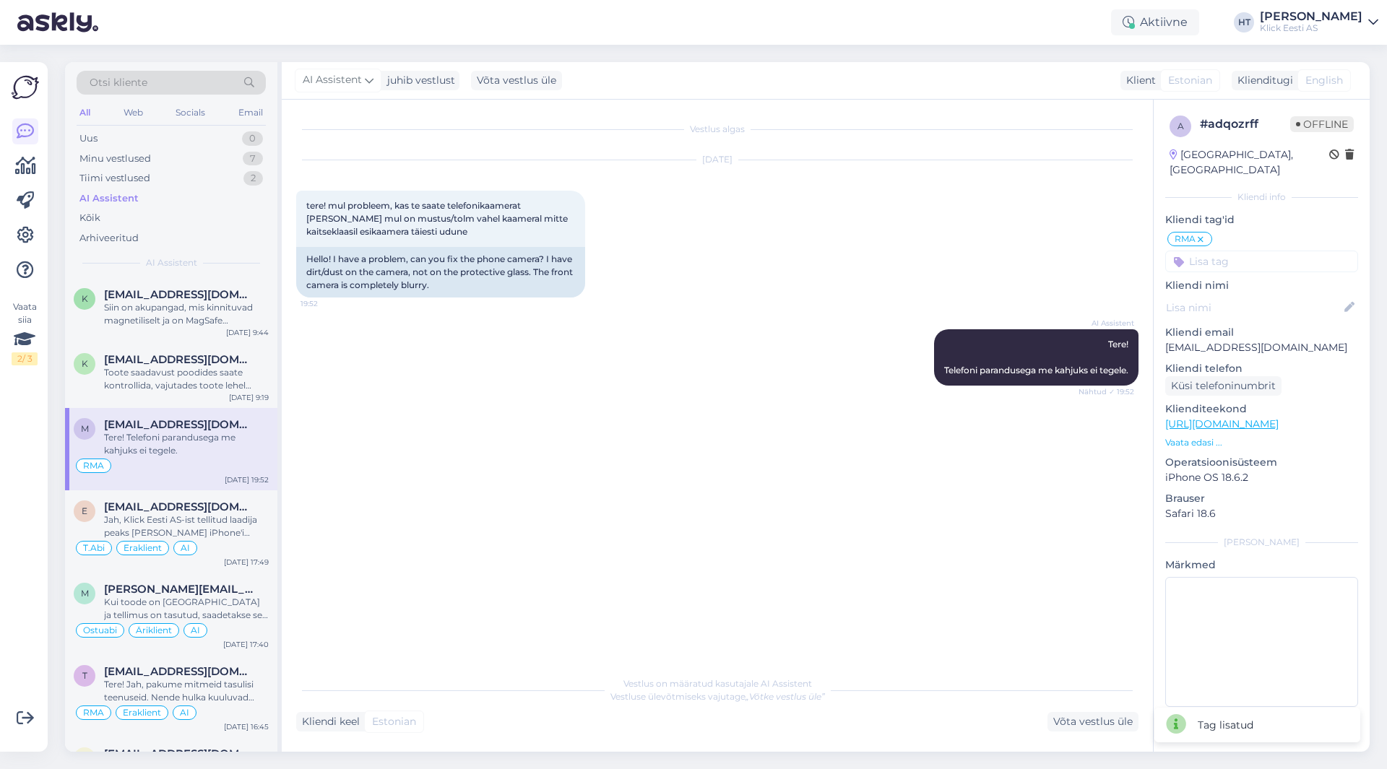
click at [1227, 254] on input at bounding box center [1261, 262] width 193 height 22
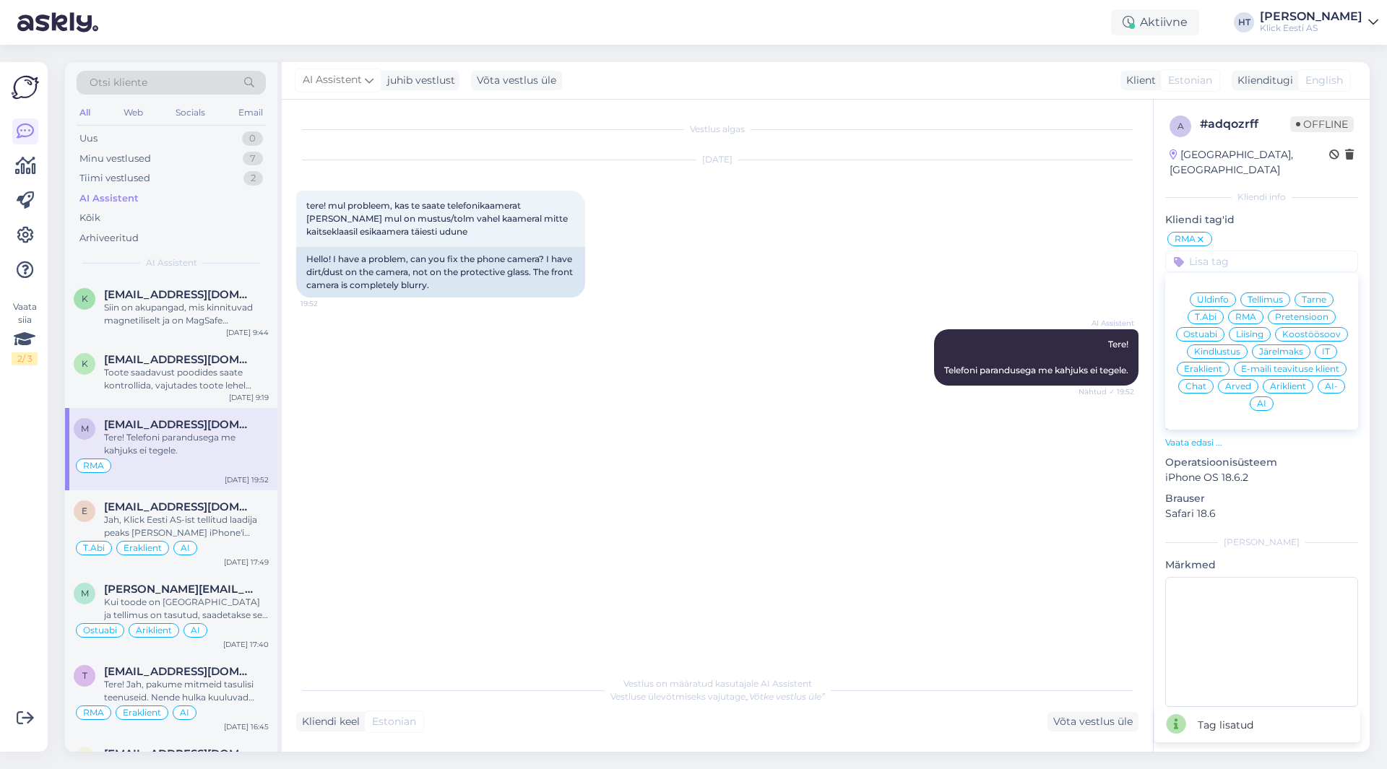
click at [1211, 365] on span "Eraklient" at bounding box center [1203, 369] width 38 height 9
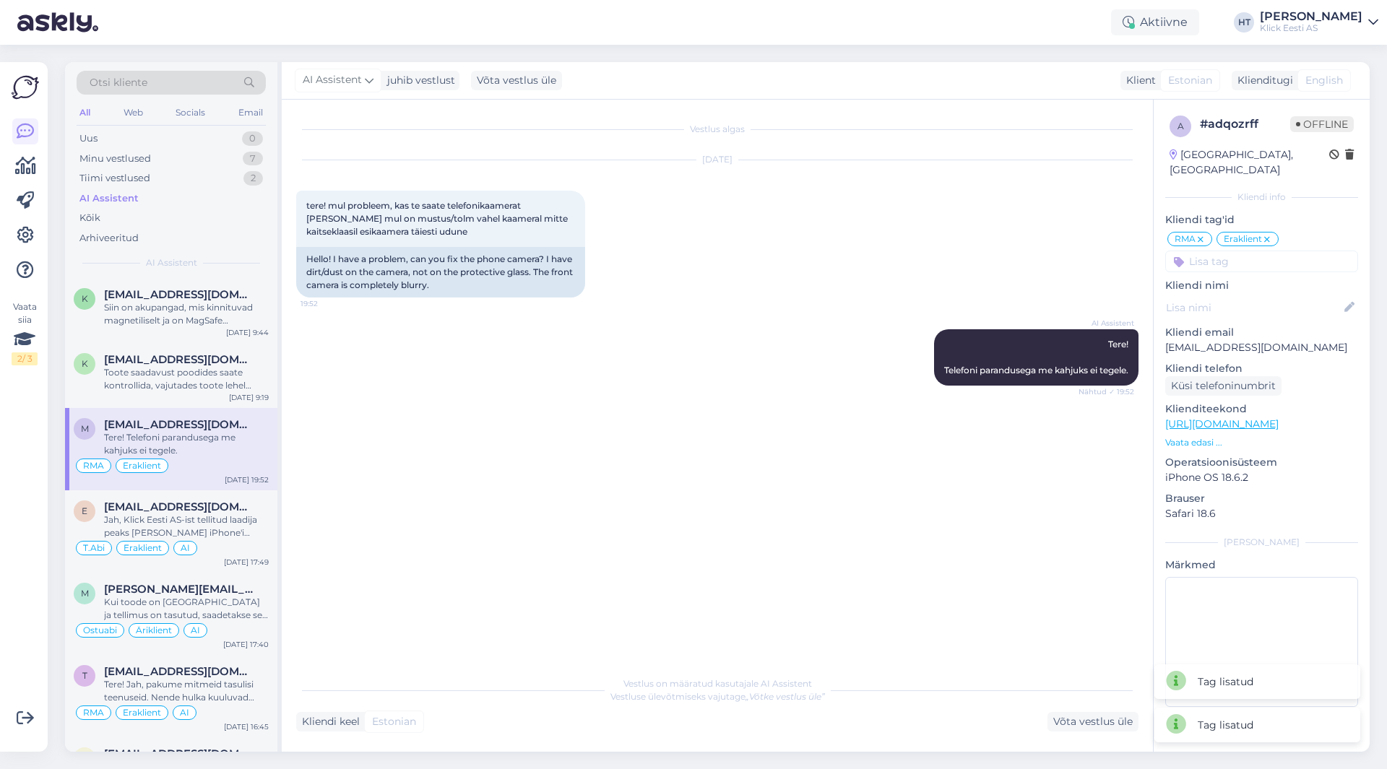
click at [1250, 251] on input at bounding box center [1261, 262] width 193 height 22
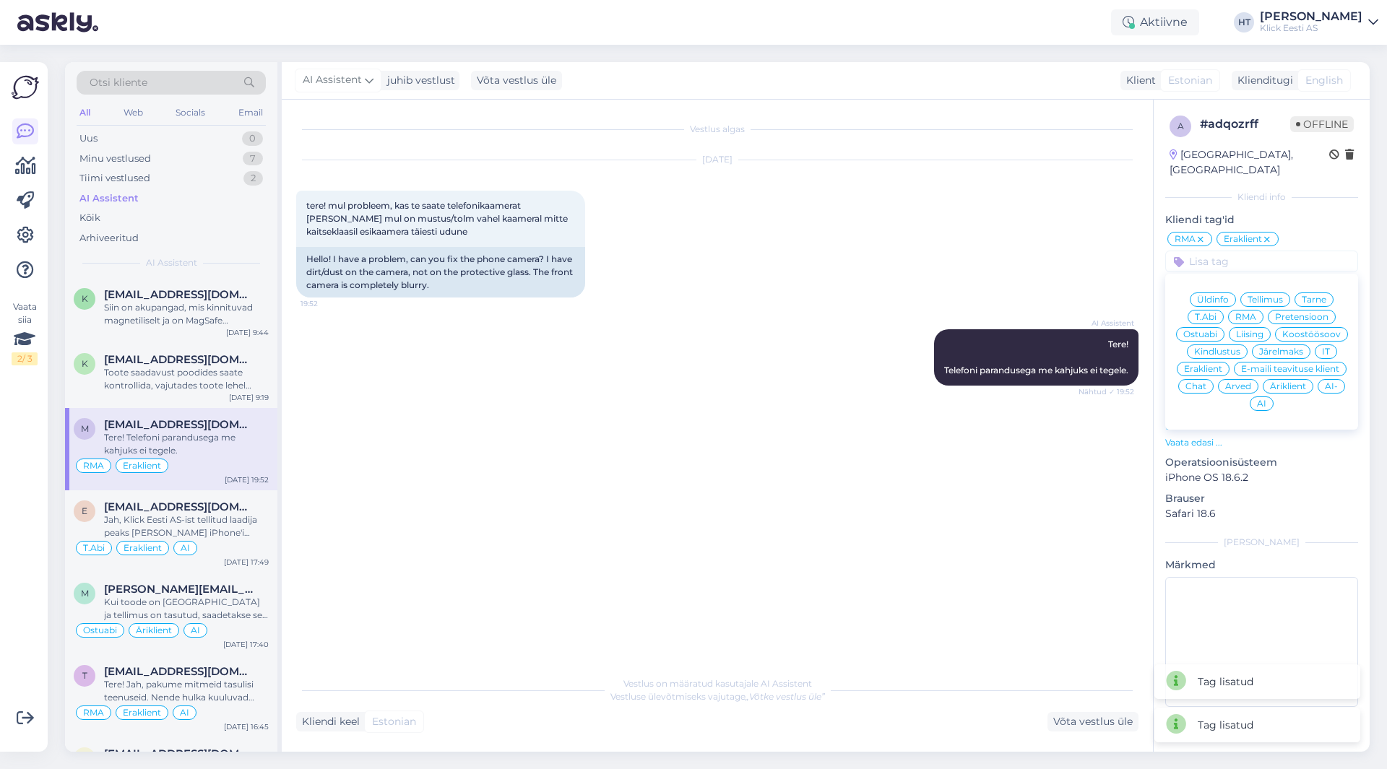
click at [1254, 397] on div "AI" at bounding box center [1262, 404] width 24 height 14
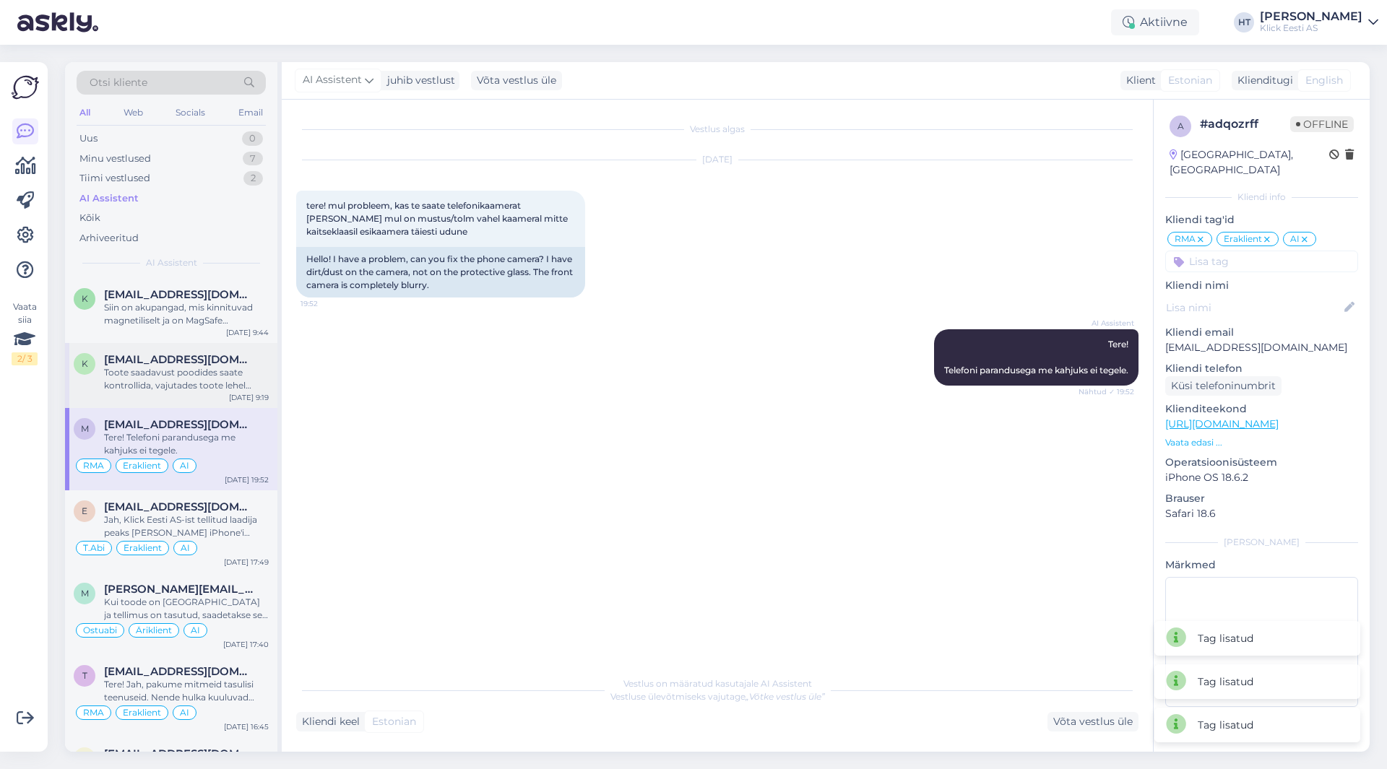
click at [139, 356] on span "[EMAIL_ADDRESS][DOMAIN_NAME]" at bounding box center [179, 359] width 150 height 13
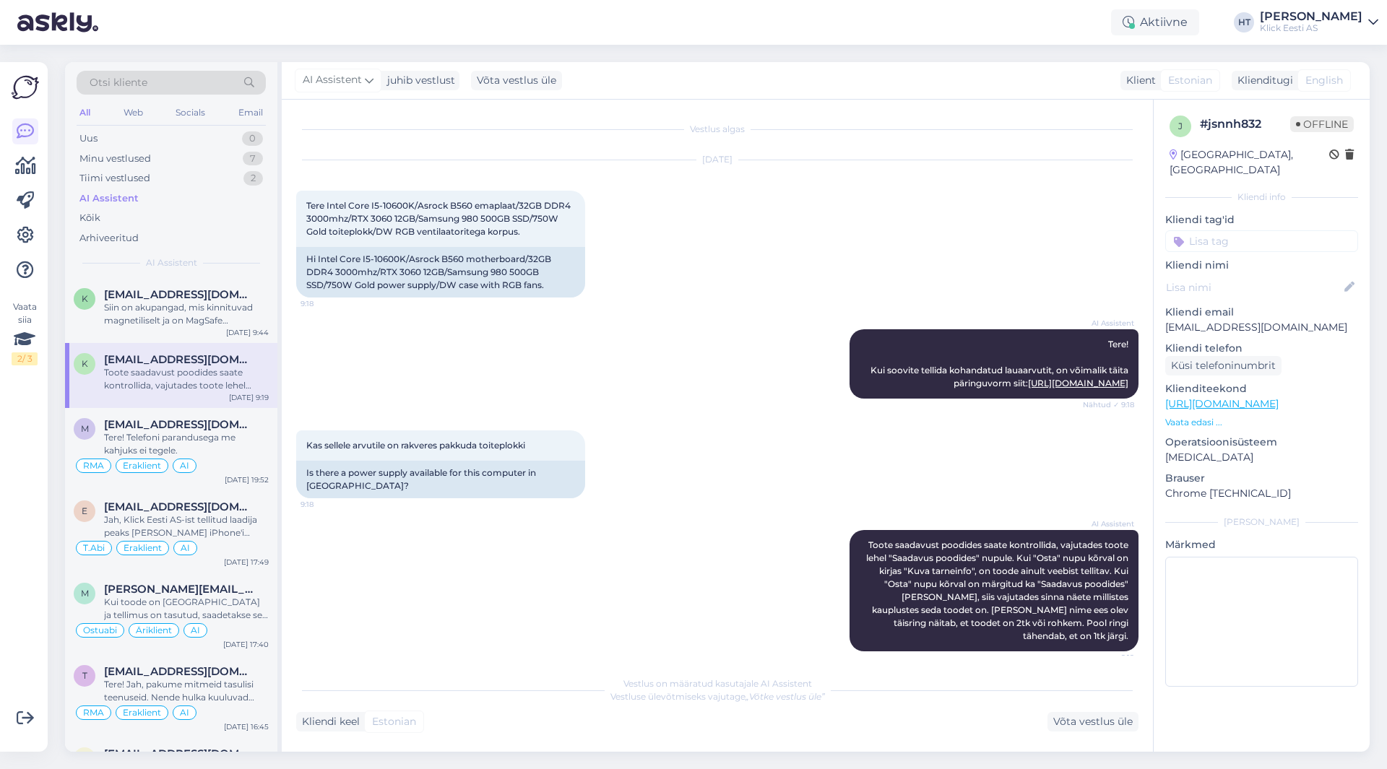
click at [1241, 230] on input at bounding box center [1261, 241] width 193 height 22
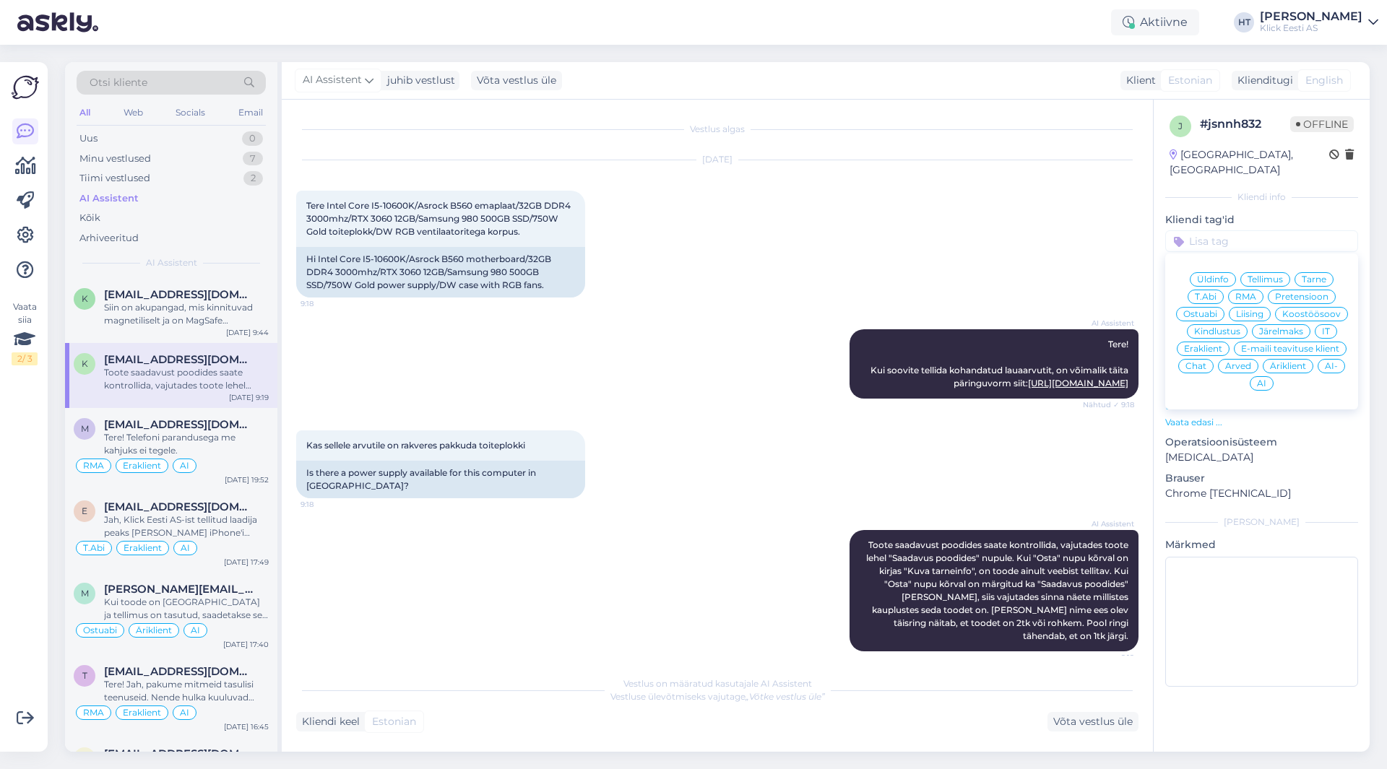
click at [1212, 310] on span "Ostuabi" at bounding box center [1200, 314] width 34 height 9
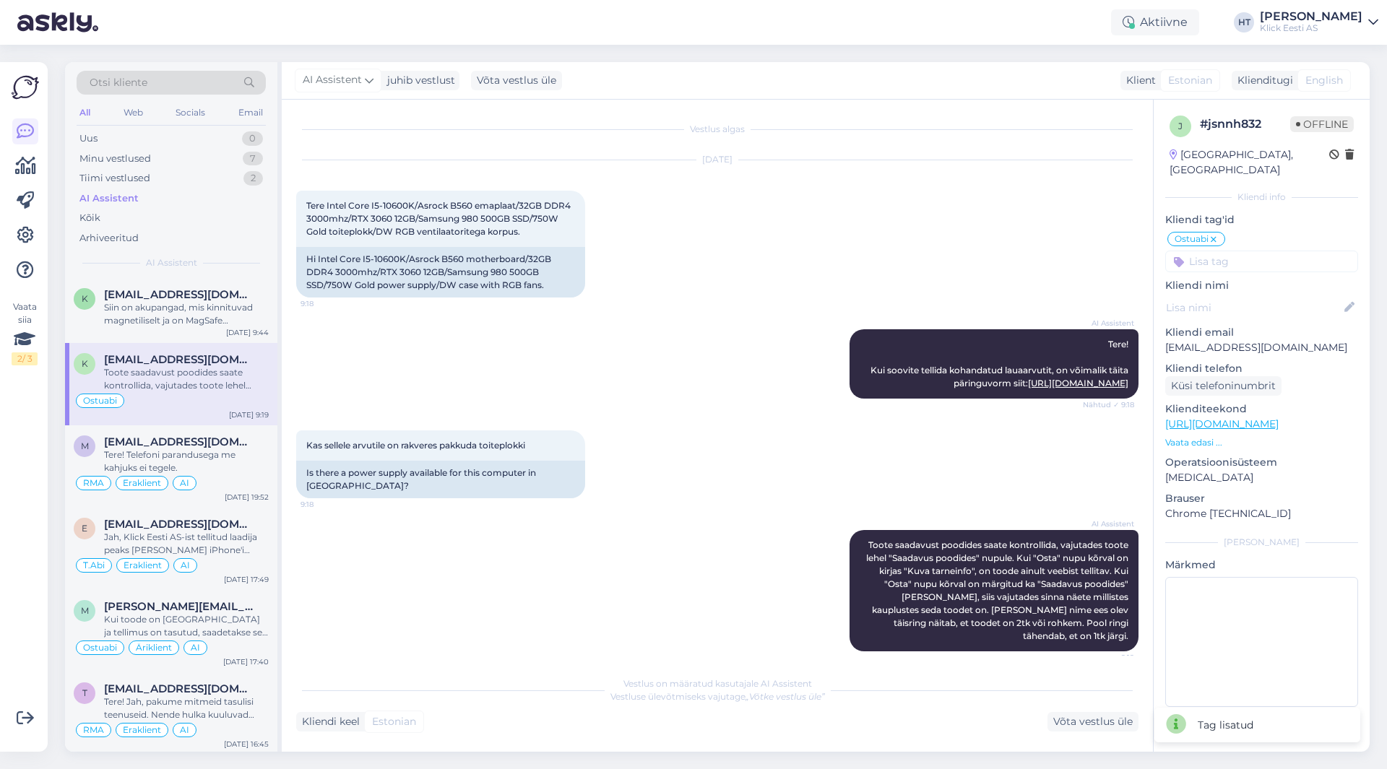
click at [1235, 253] on input at bounding box center [1261, 262] width 193 height 22
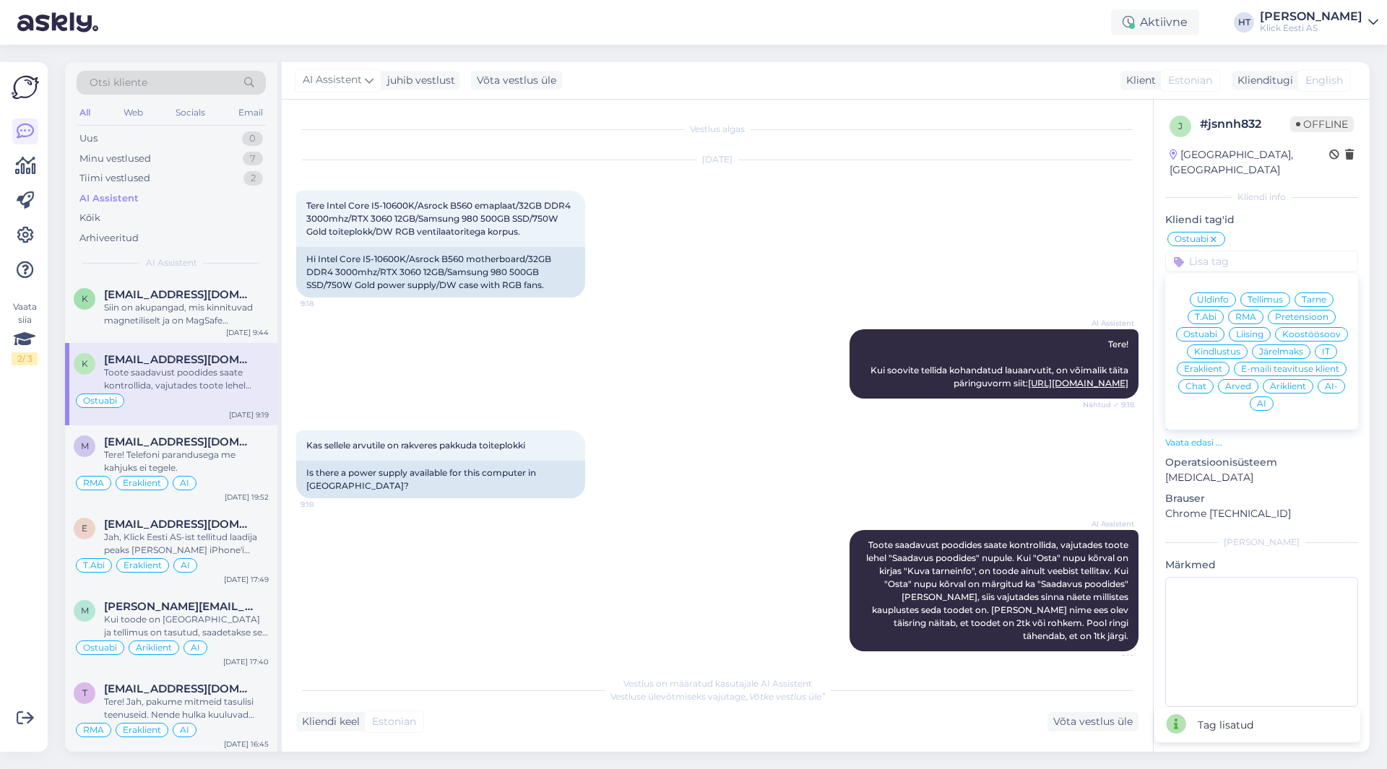
click at [881, 233] on div "[DATE] Tere Intel Core I5-10600K/Asrock B560 emaplaat/32GB DDR4 3000mhz/RTX 306…" at bounding box center [717, 228] width 842 height 169
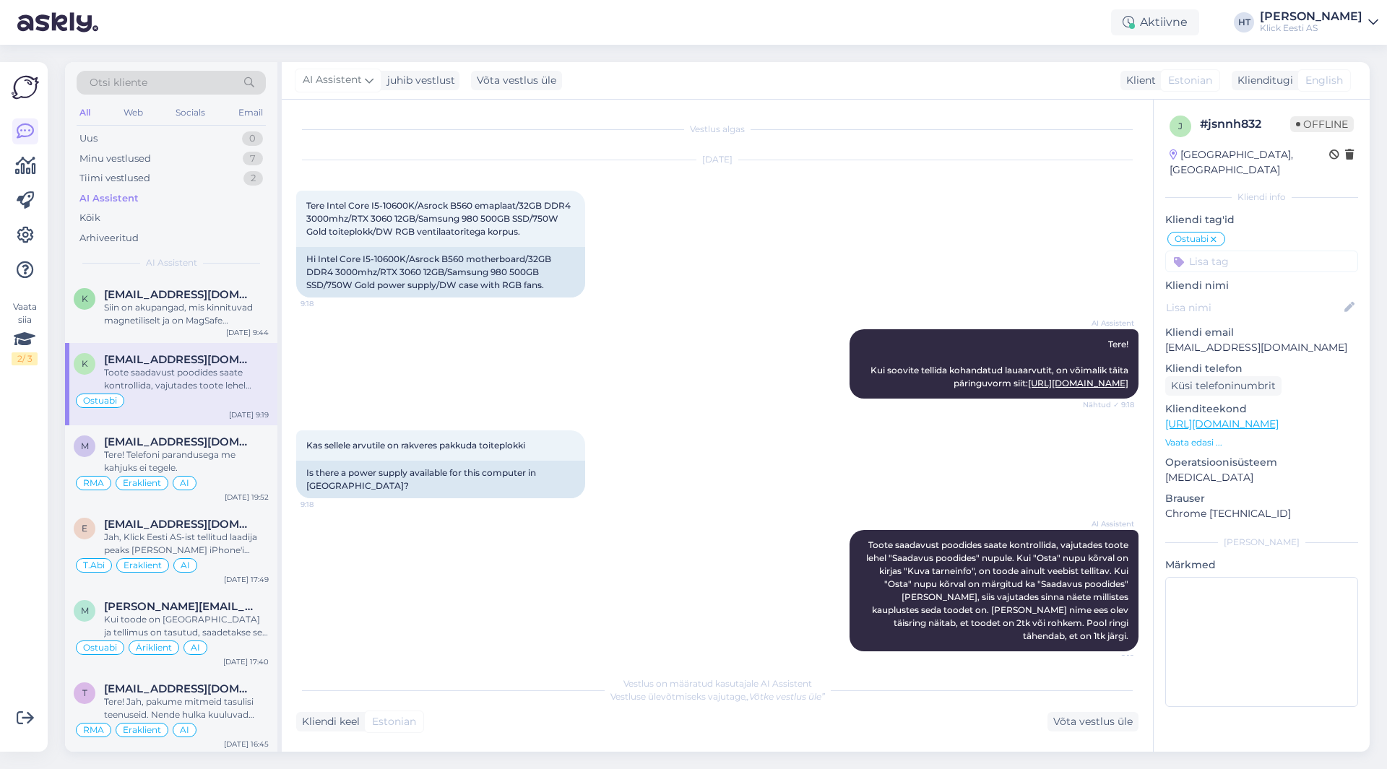
click at [1224, 251] on input at bounding box center [1261, 262] width 193 height 22
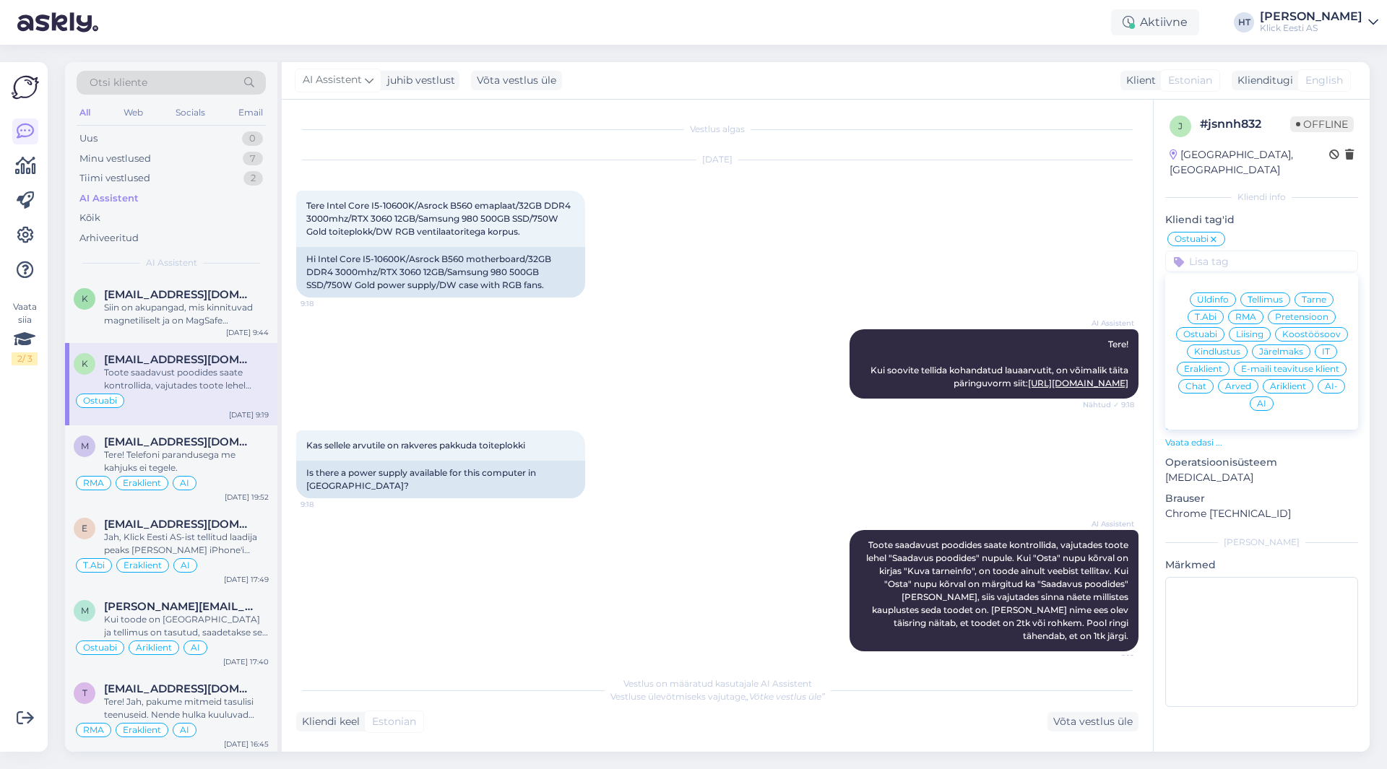
click at [1207, 365] on span "Eraklient" at bounding box center [1203, 369] width 38 height 9
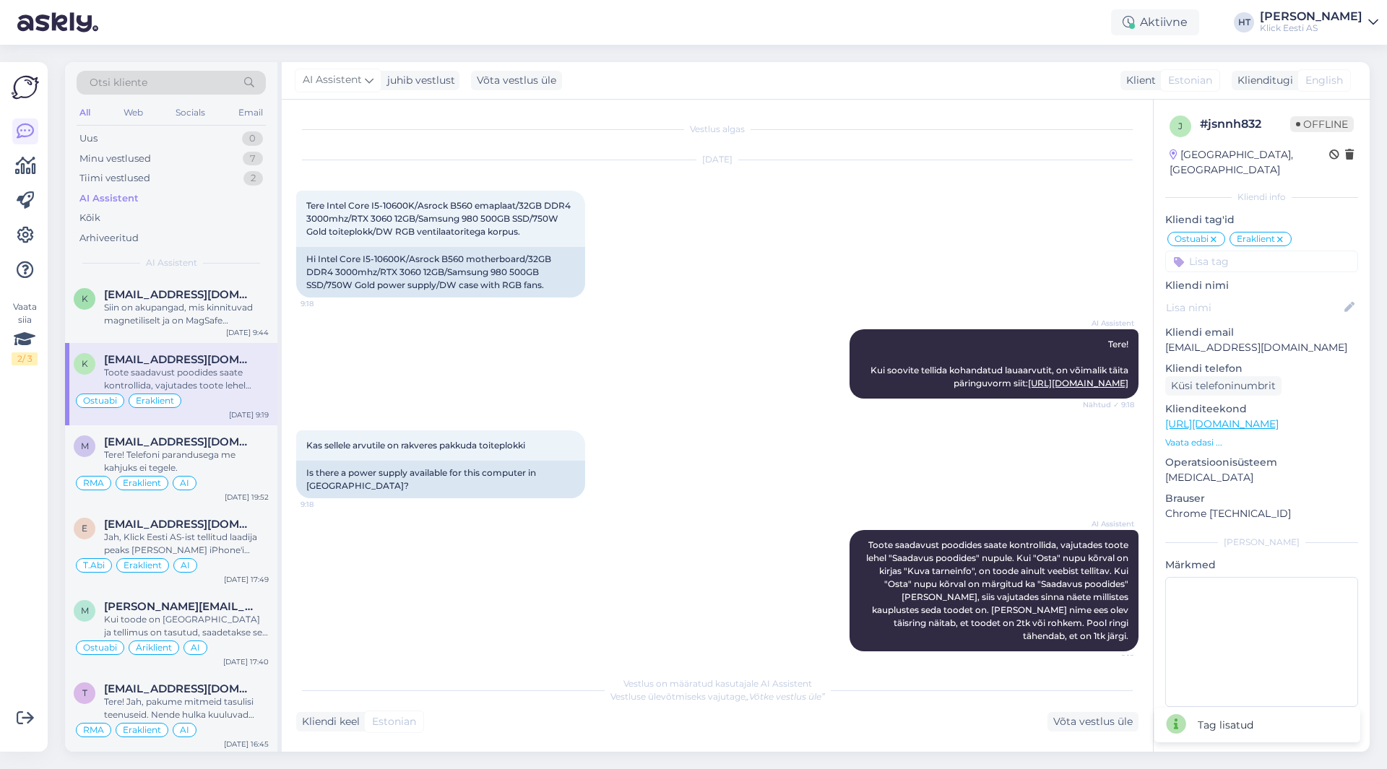
click at [1237, 251] on input at bounding box center [1261, 262] width 193 height 22
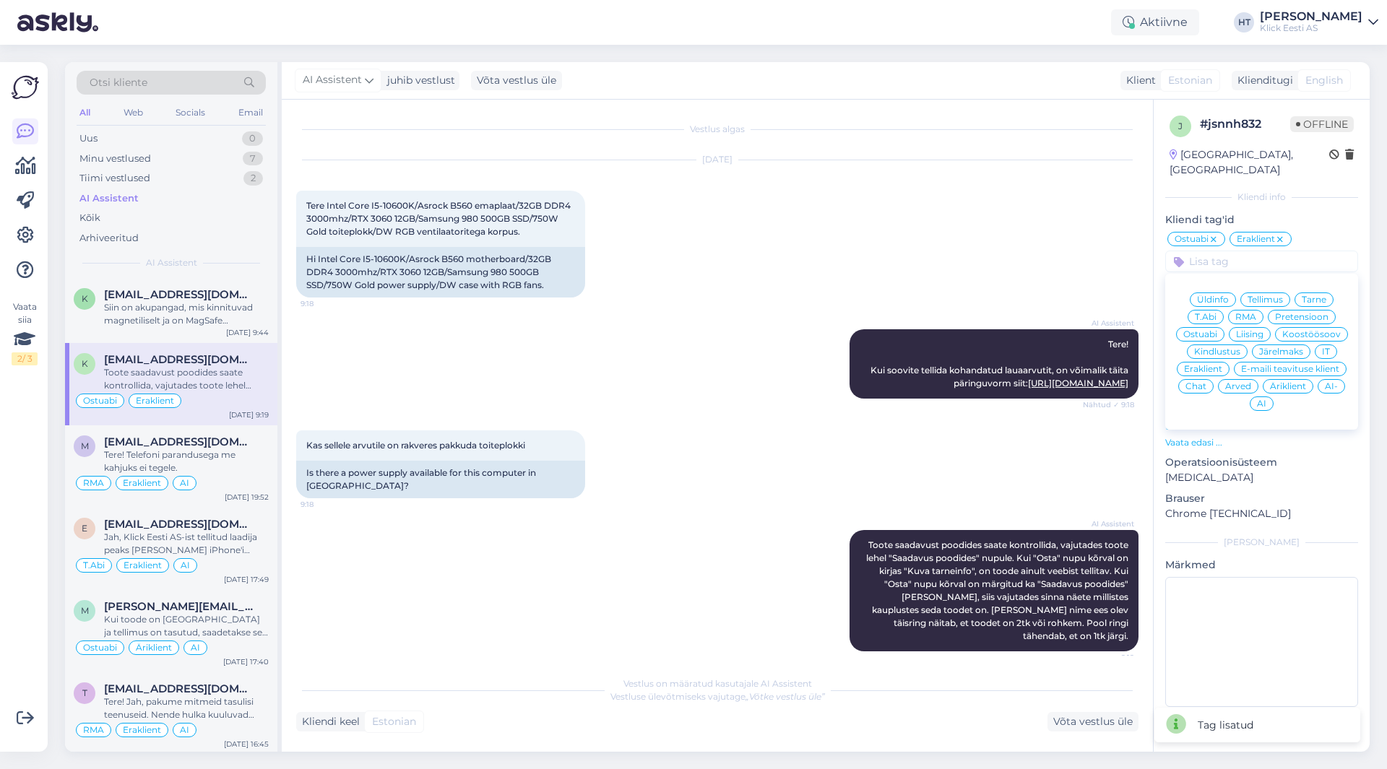
click at [1264, 399] on span "AI" at bounding box center [1261, 403] width 9 height 9
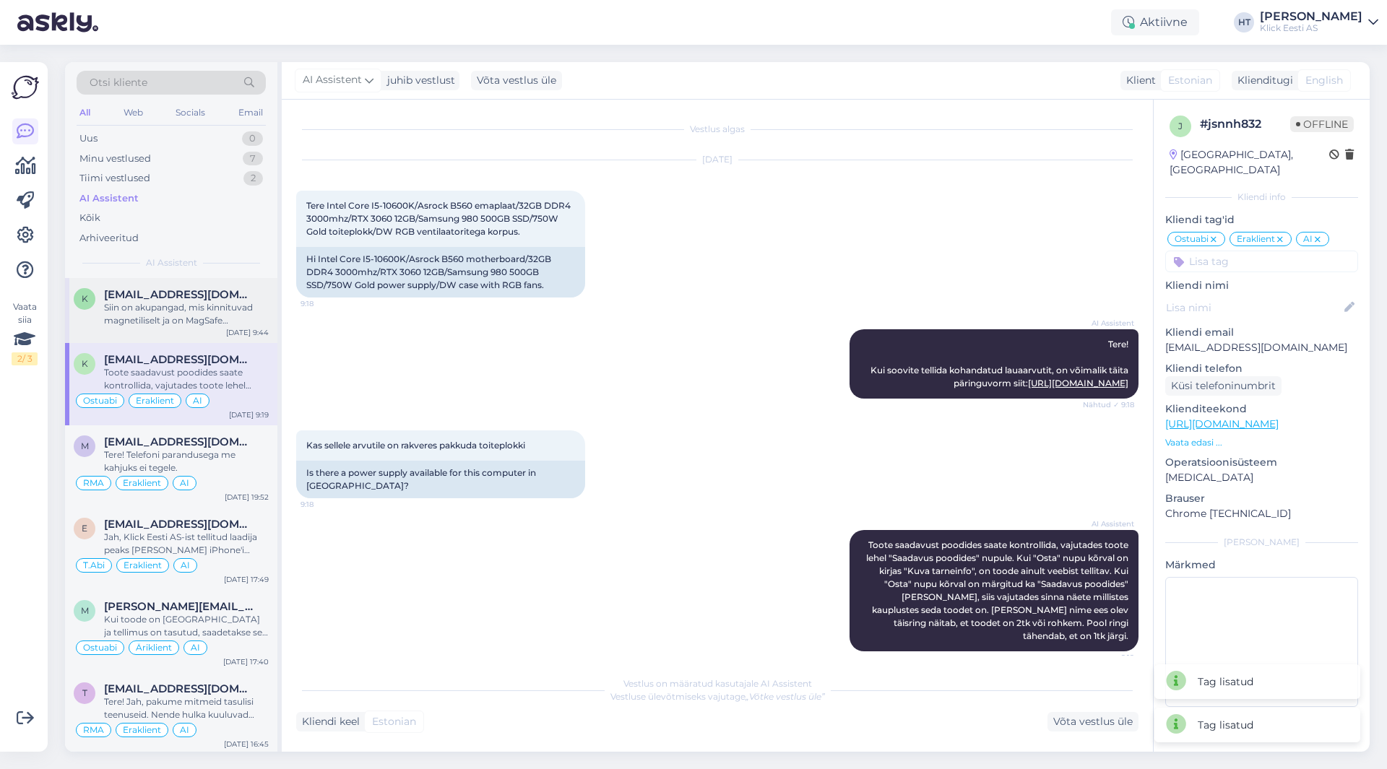
click at [160, 315] on div "Siin on akupangad, mis kinnituvad magnetiliselt ja on MagSafe ühilduvusega: Aku…" at bounding box center [186, 314] width 165 height 26
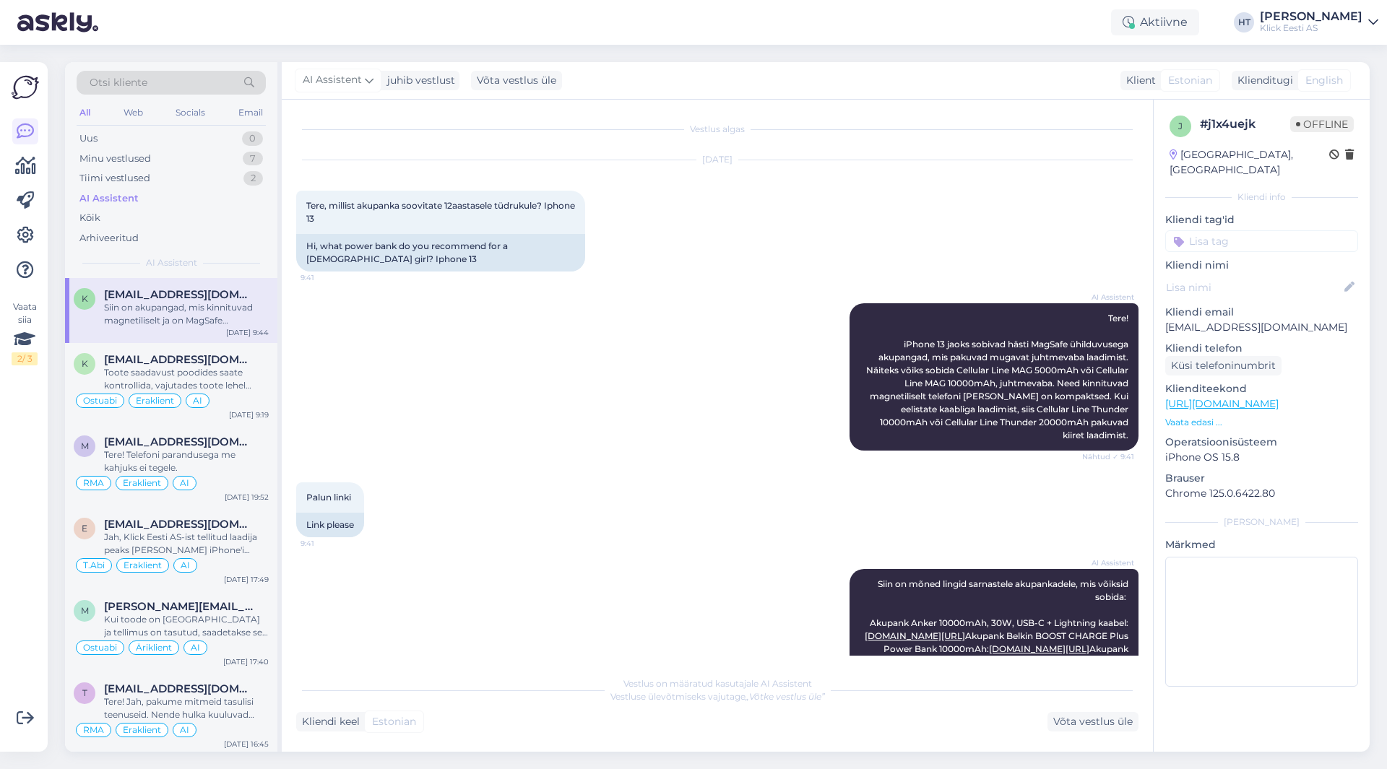
click at [1241, 230] on input at bounding box center [1261, 241] width 193 height 22
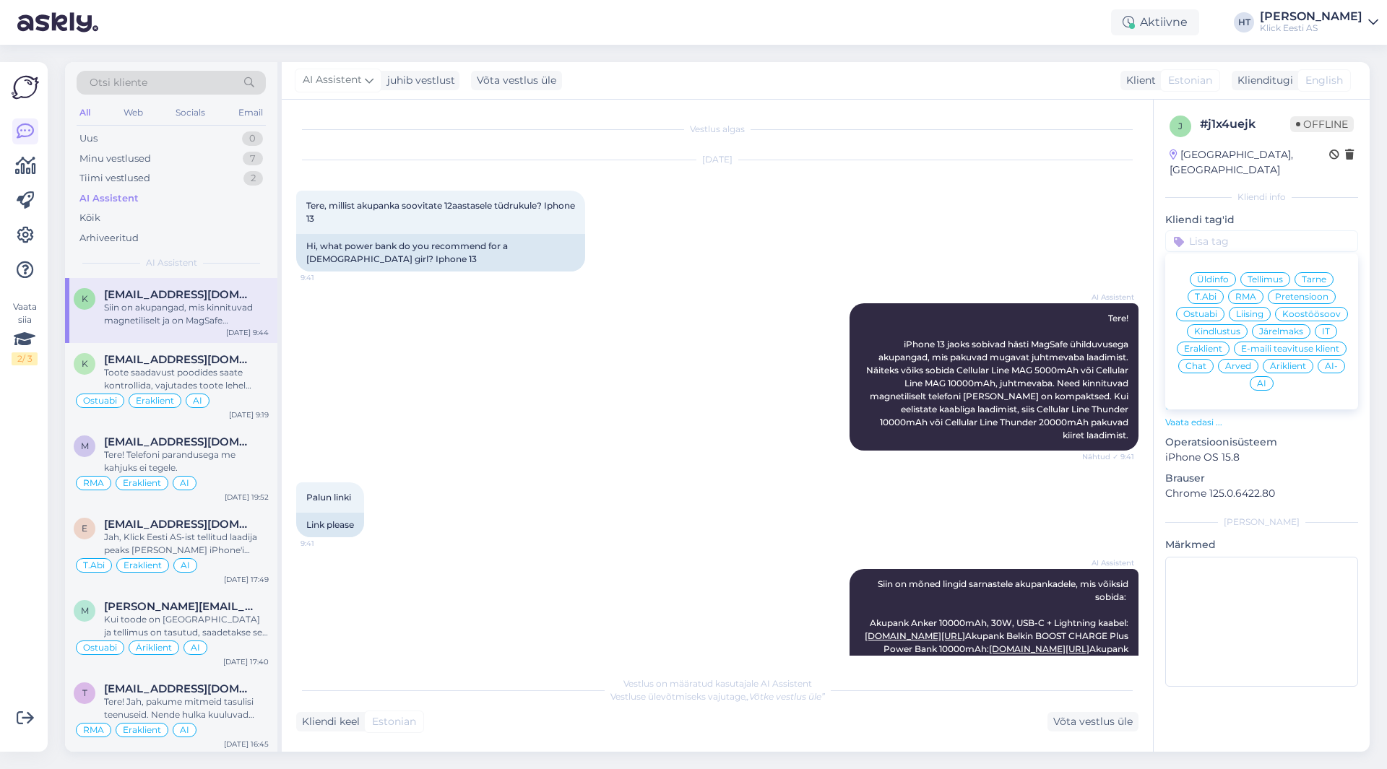
click at [1211, 310] on span "Ostuabi" at bounding box center [1200, 314] width 34 height 9
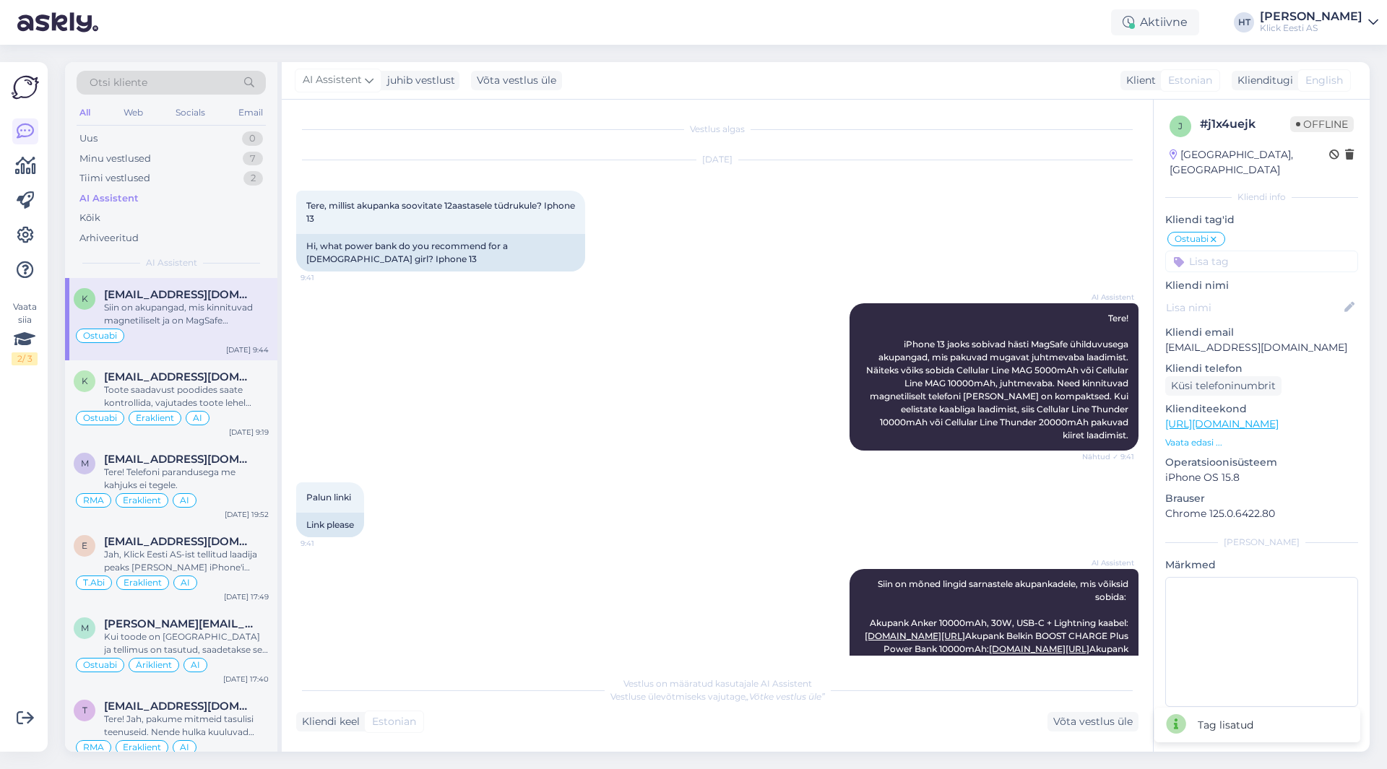
click at [1248, 252] on input at bounding box center [1261, 262] width 193 height 22
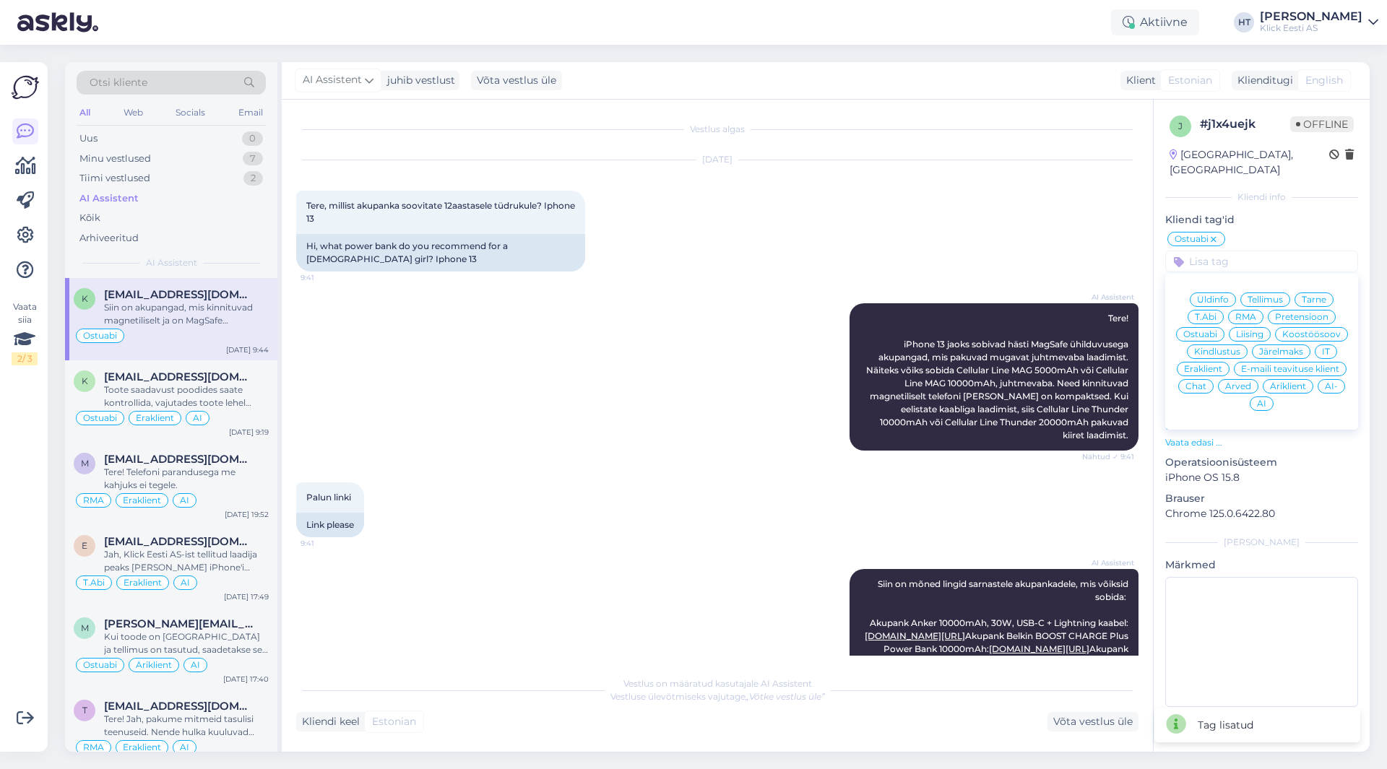
click at [1213, 365] on span "Eraklient" at bounding box center [1203, 369] width 38 height 9
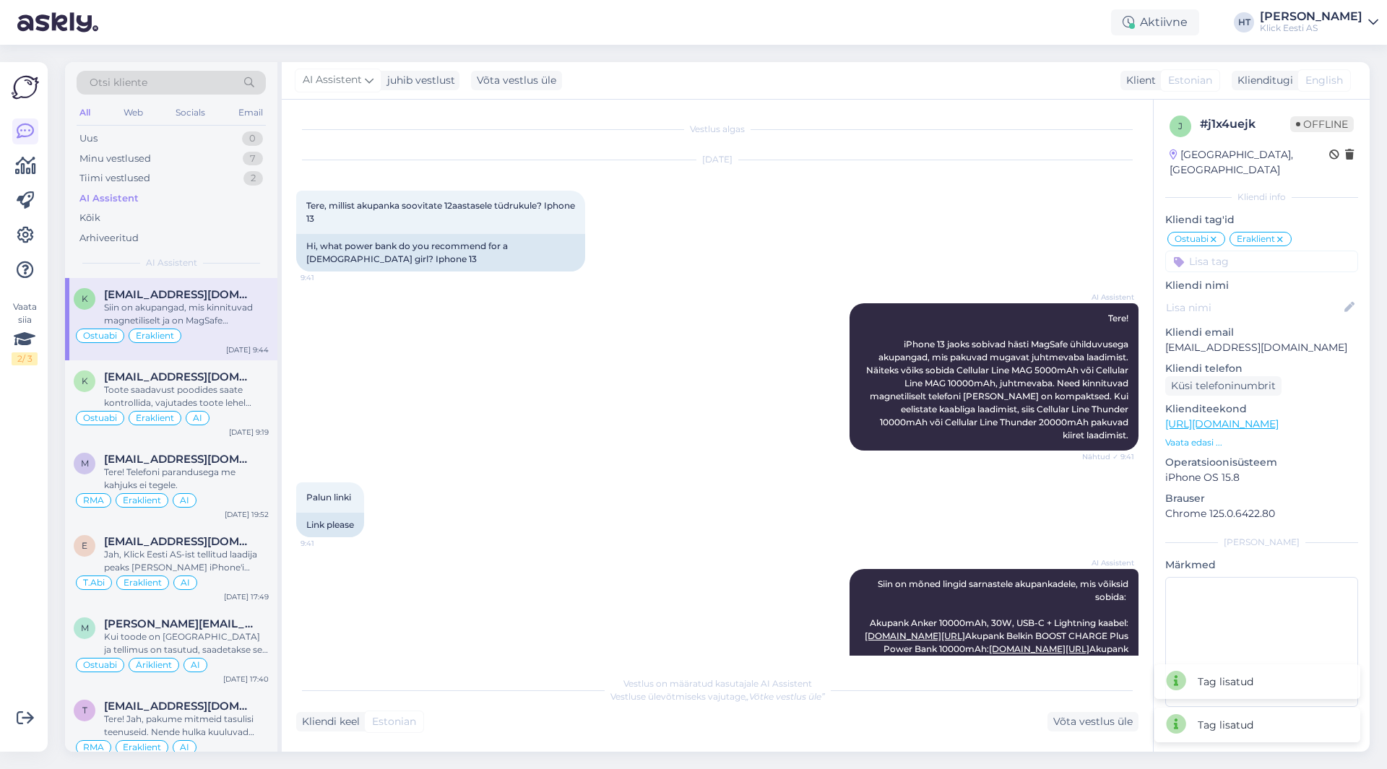
click at [1247, 251] on input at bounding box center [1261, 262] width 193 height 22
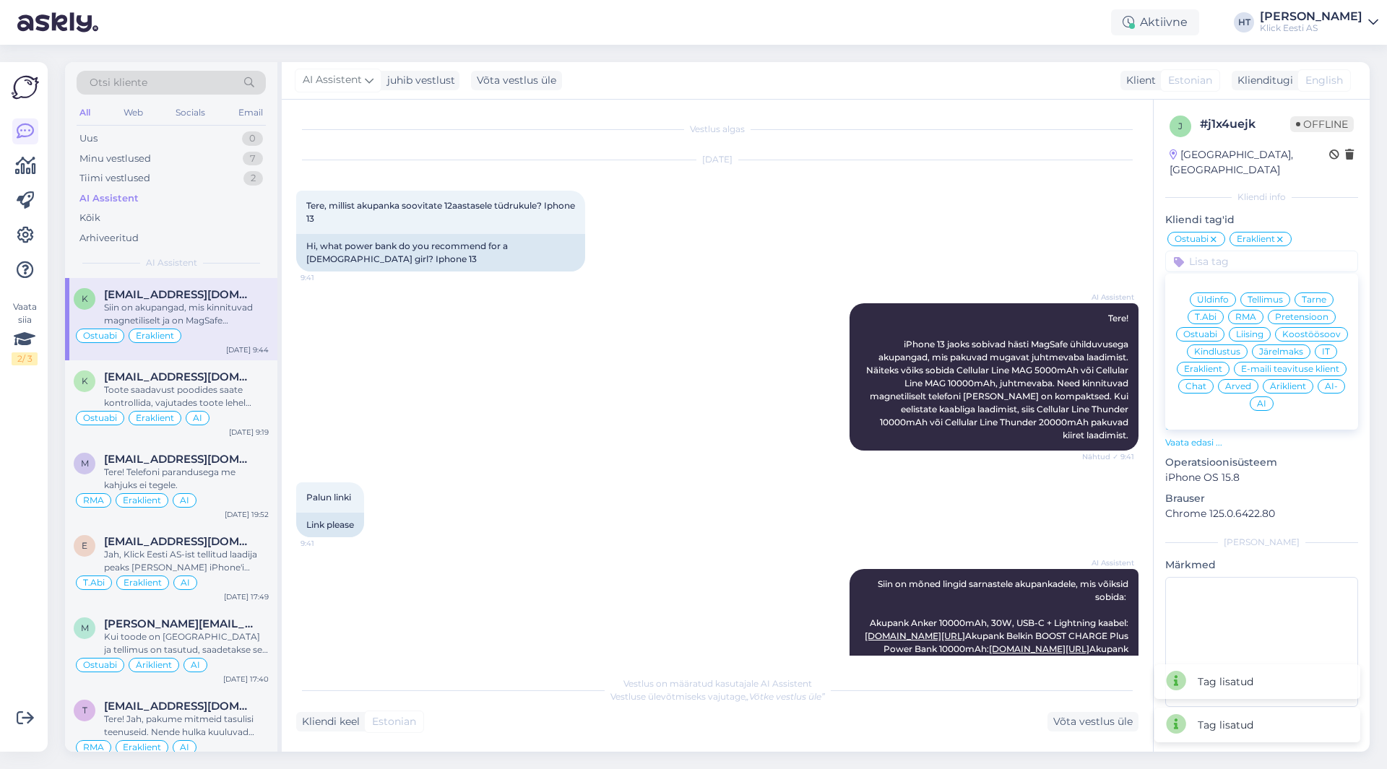
click at [1266, 399] on span "AI" at bounding box center [1261, 403] width 9 height 9
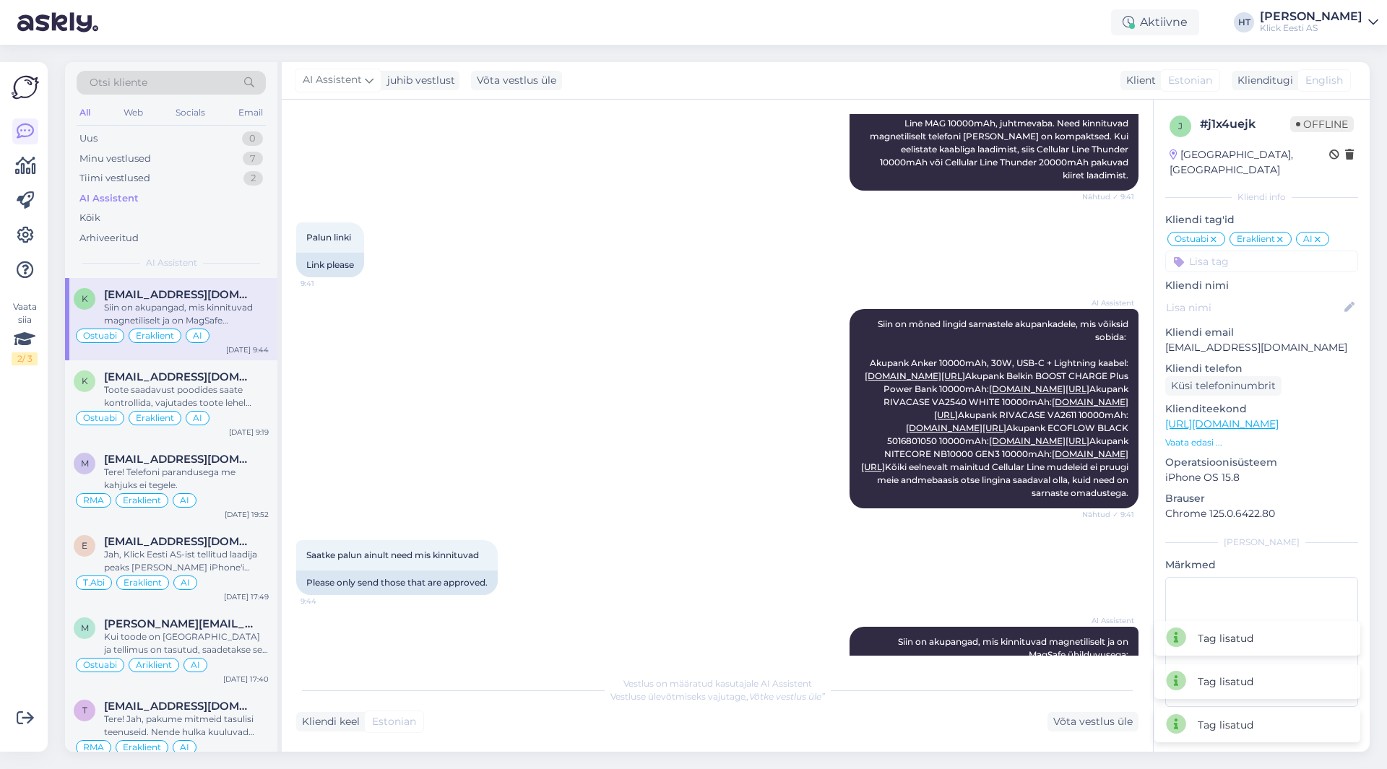
scroll to position [563, 0]
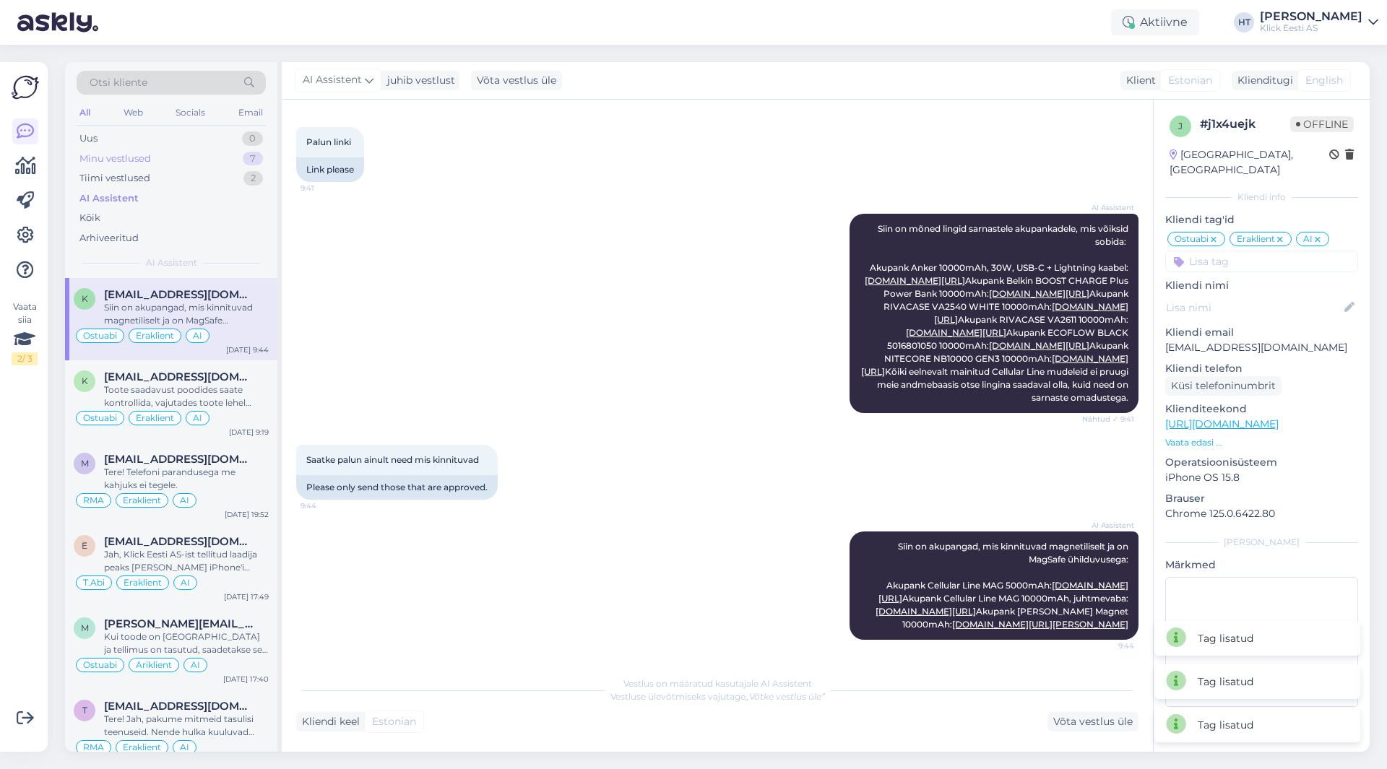
click at [228, 161] on div "Minu vestlused 7" at bounding box center [171, 159] width 189 height 20
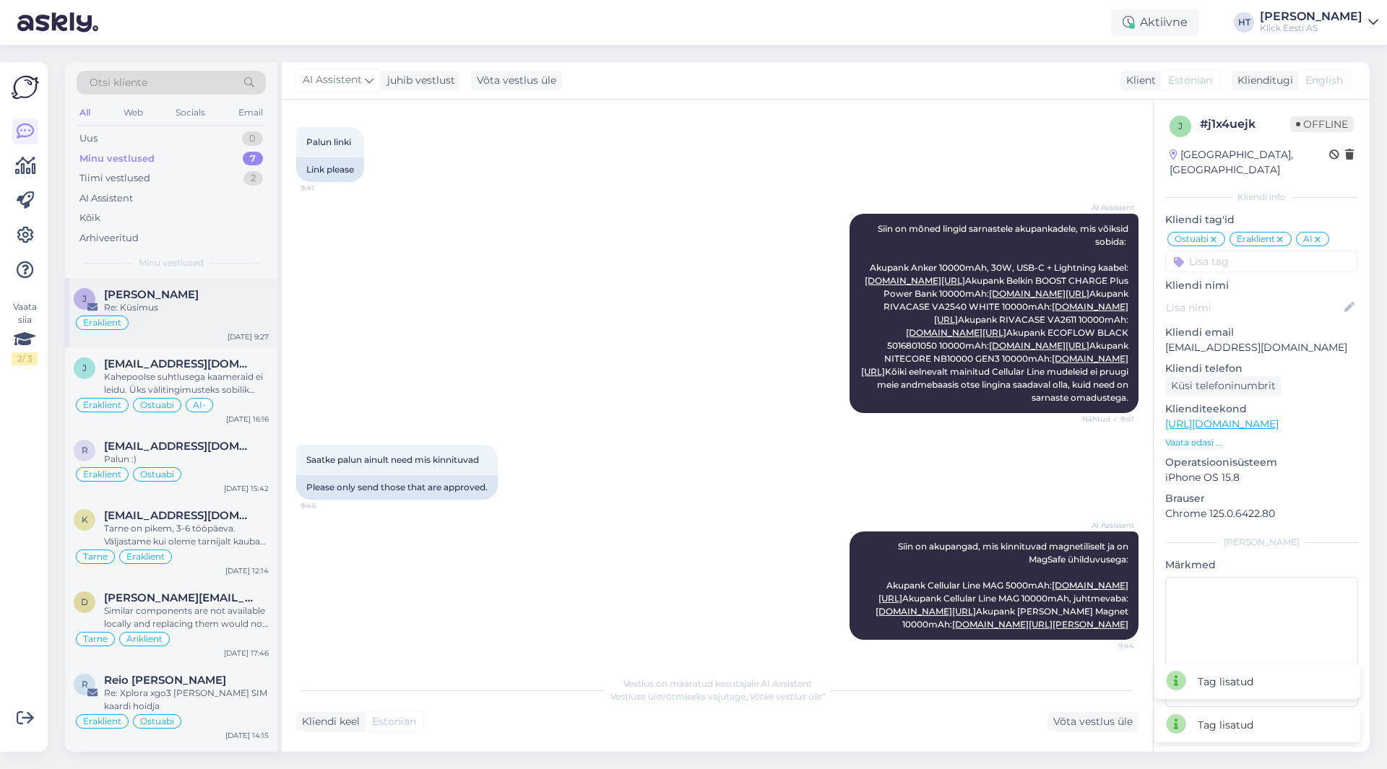
click at [207, 284] on div "[PERSON_NAME] Re: [PERSON_NAME] [DATE] 9:27" at bounding box center [171, 312] width 212 height 69
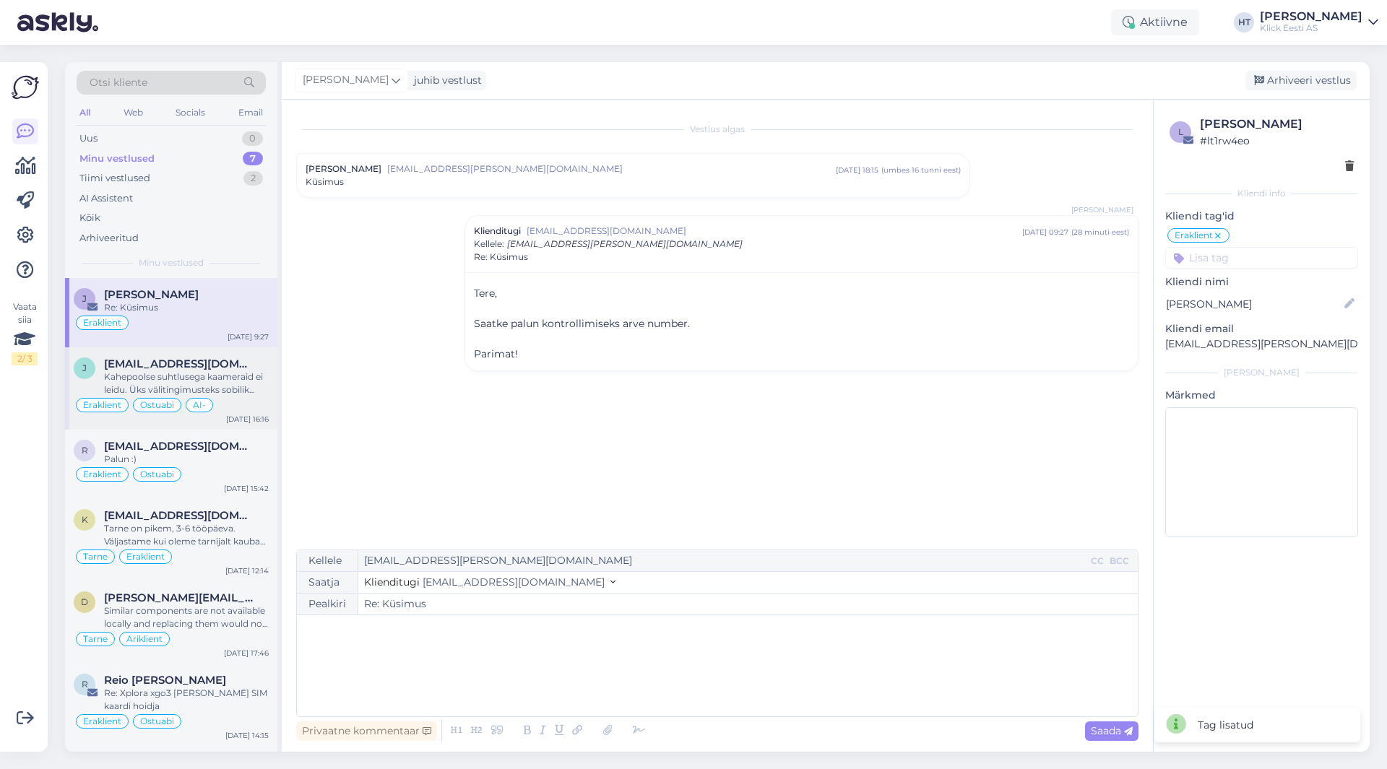
click at [221, 379] on div "Kahepoolse suhtlusega kaameraid ei leidu. Üks välitingimusteks sobilik oleks nä…" at bounding box center [186, 384] width 165 height 26
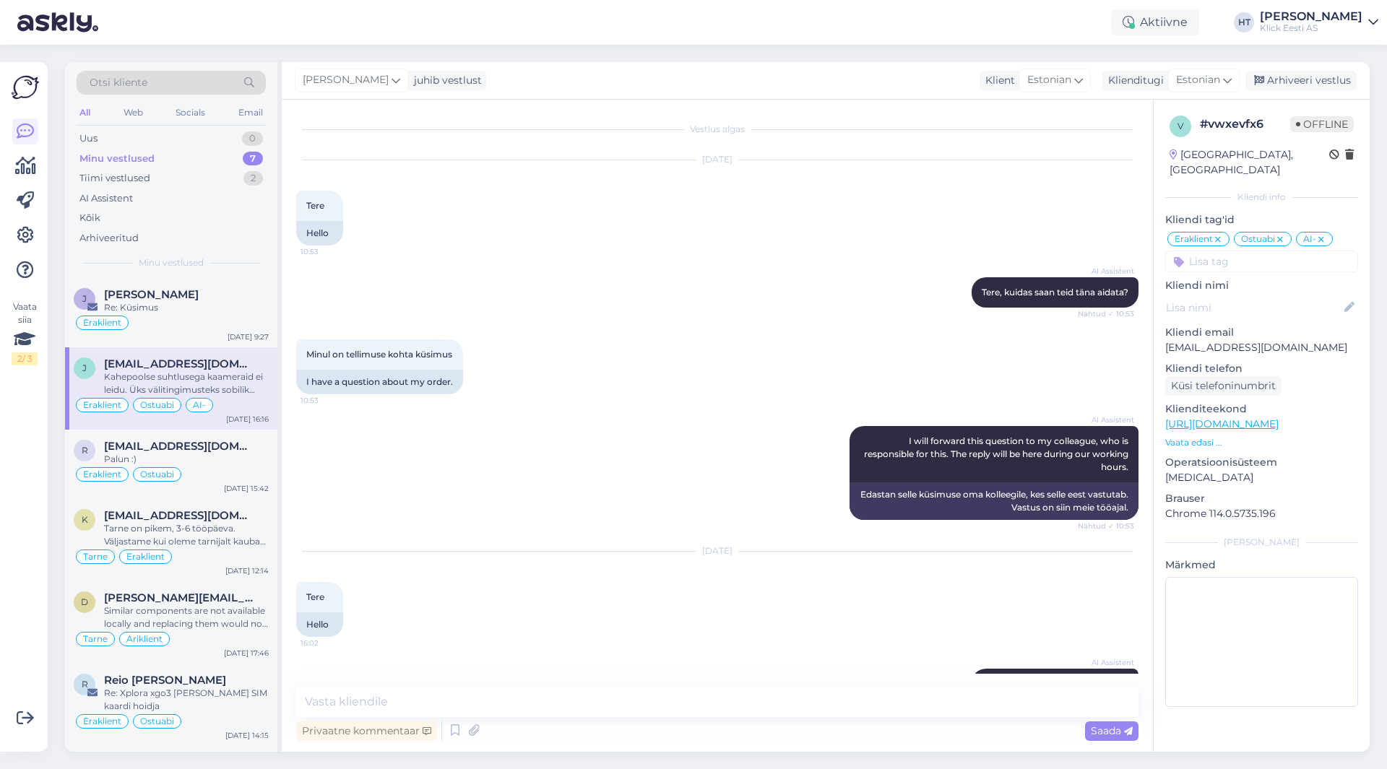
scroll to position [908, 0]
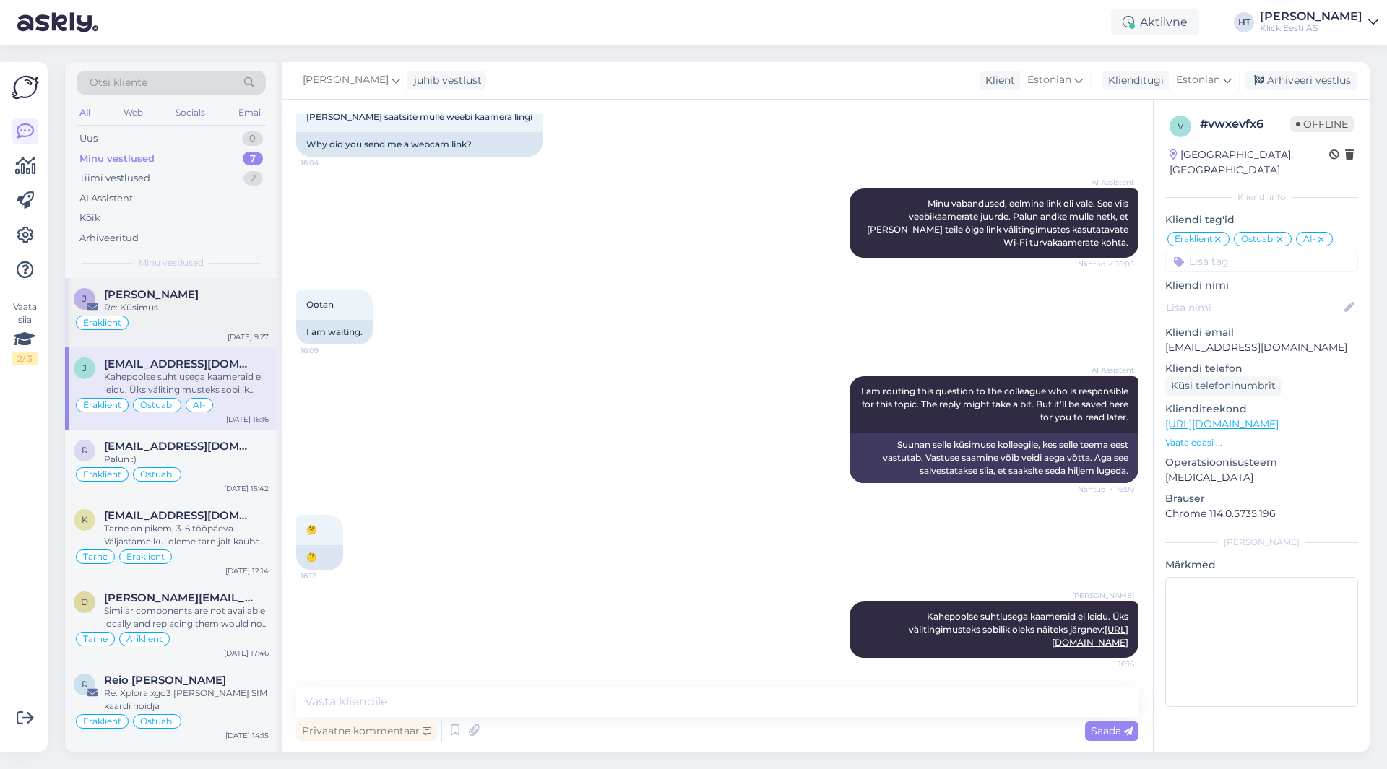
click at [234, 313] on div "Re: Küsimus" at bounding box center [186, 307] width 165 height 13
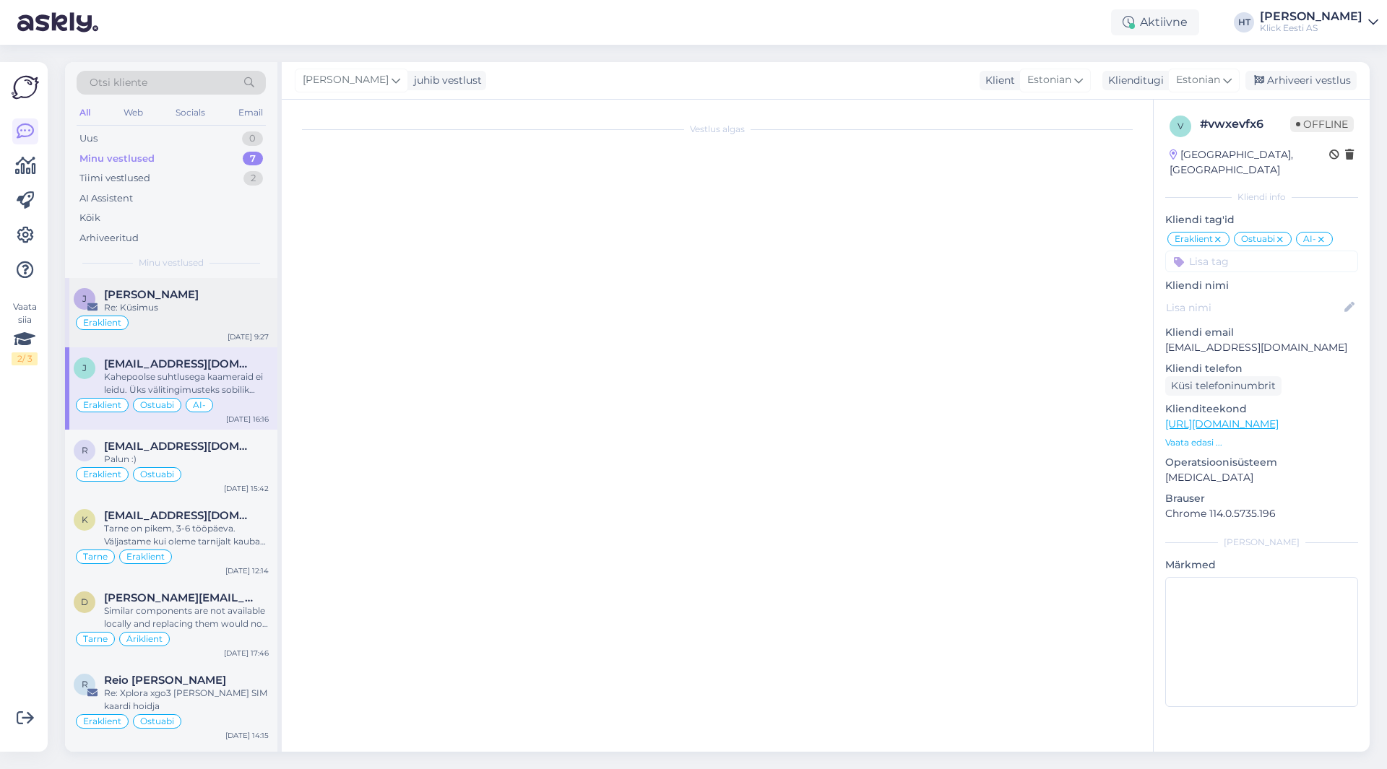
scroll to position [0, 0]
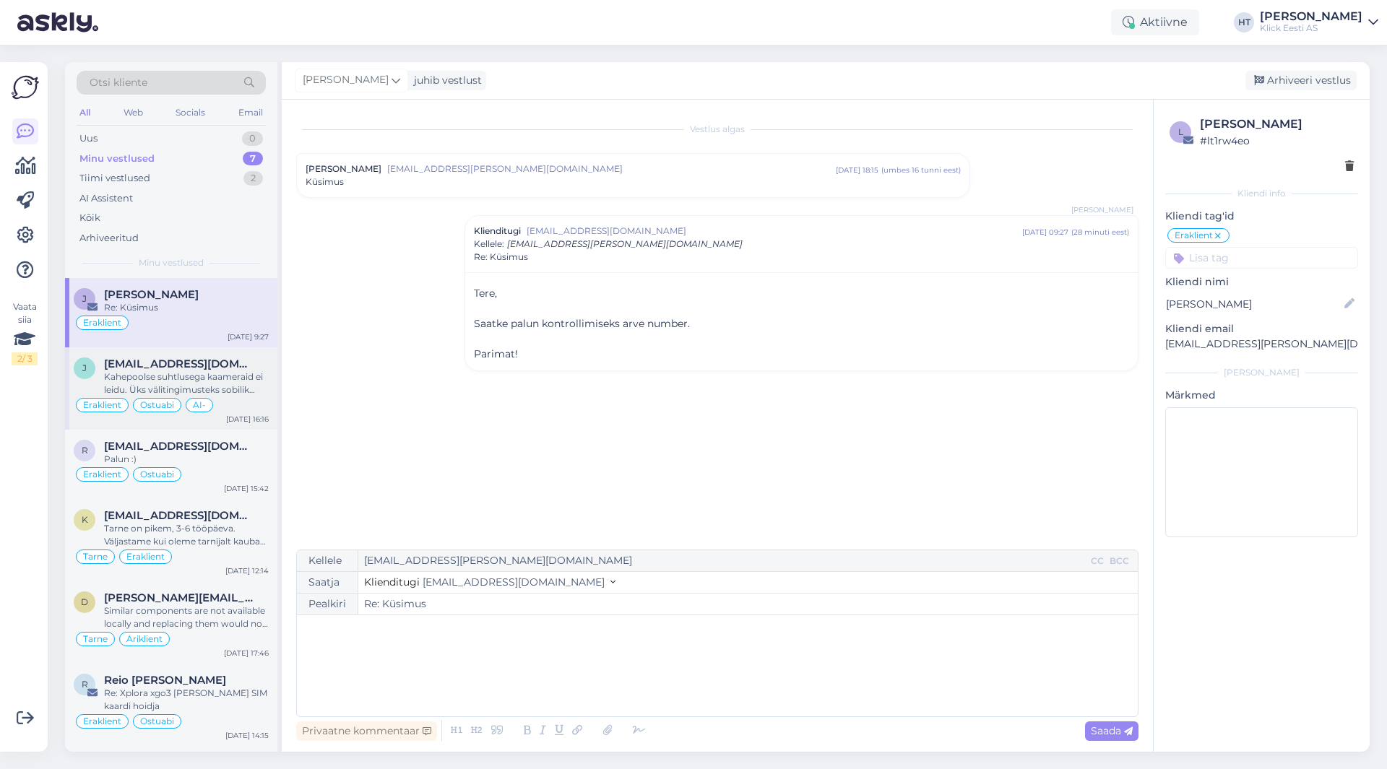
click at [223, 385] on div "Kahepoolse suhtlusega kaameraid ei leidu. Üks välitingimusteks sobilik oleks nä…" at bounding box center [186, 384] width 165 height 26
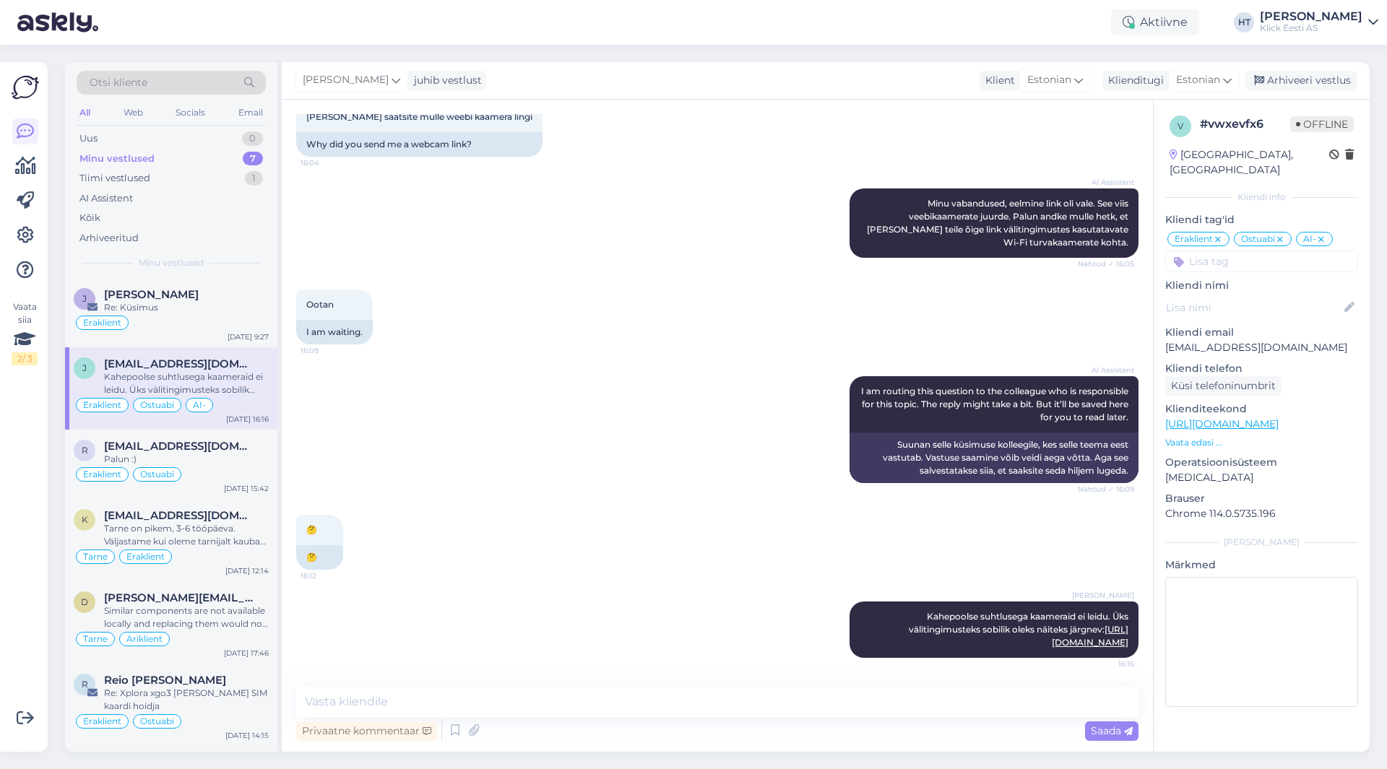
click at [210, 159] on div "Minu vestlused 7" at bounding box center [171, 159] width 189 height 20
click at [204, 176] on div "Tiimi vestlused 1" at bounding box center [171, 178] width 189 height 20
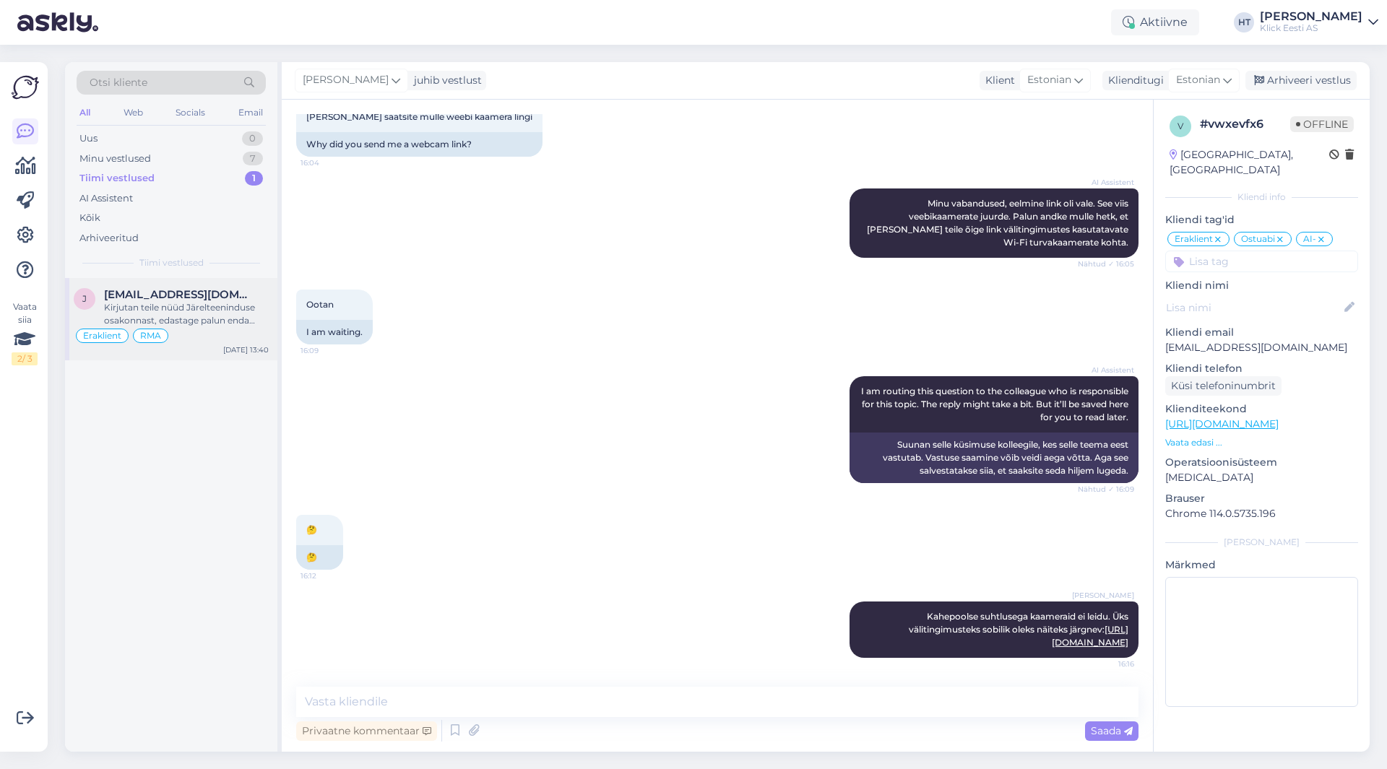
click at [183, 298] on span "[EMAIL_ADDRESS][DOMAIN_NAME]" at bounding box center [179, 294] width 150 height 13
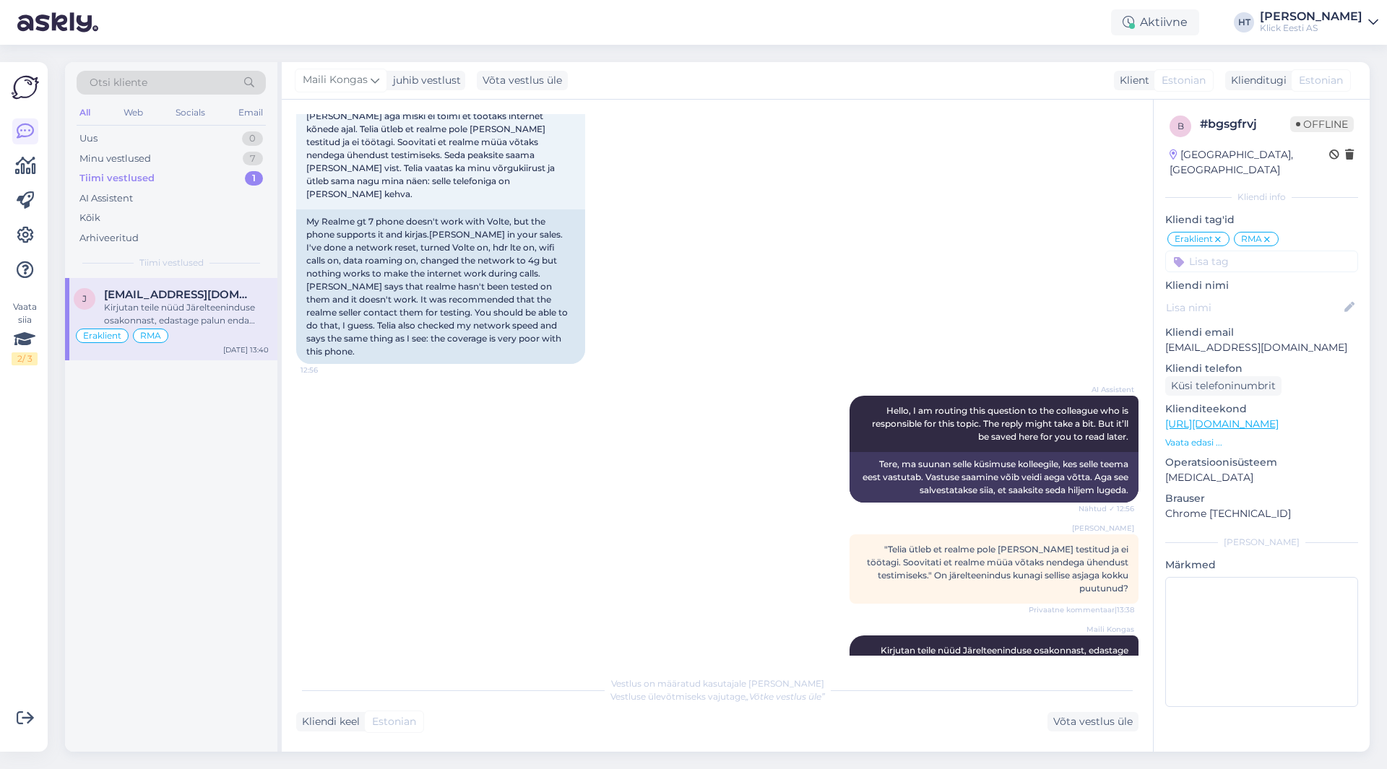
click at [201, 528] on div "j [EMAIL_ADDRESS][DOMAIN_NAME] Kirjutan teile nüüd Järelteeninduse osakonnast, …" at bounding box center [171, 515] width 212 height 474
click at [160, 228] on div "Arhiveeritud" at bounding box center [171, 238] width 189 height 20
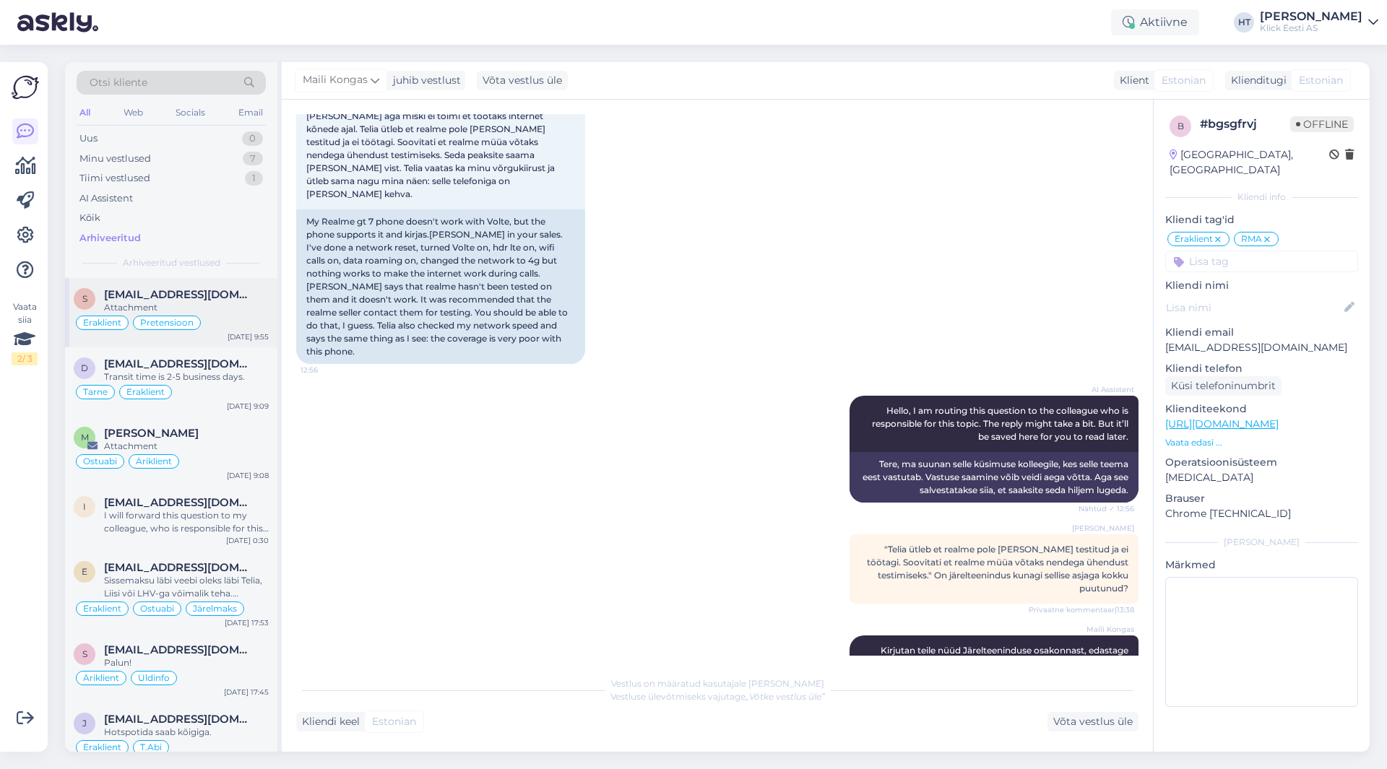
click at [228, 291] on span "[EMAIL_ADDRESS][DOMAIN_NAME]" at bounding box center [179, 294] width 150 height 13
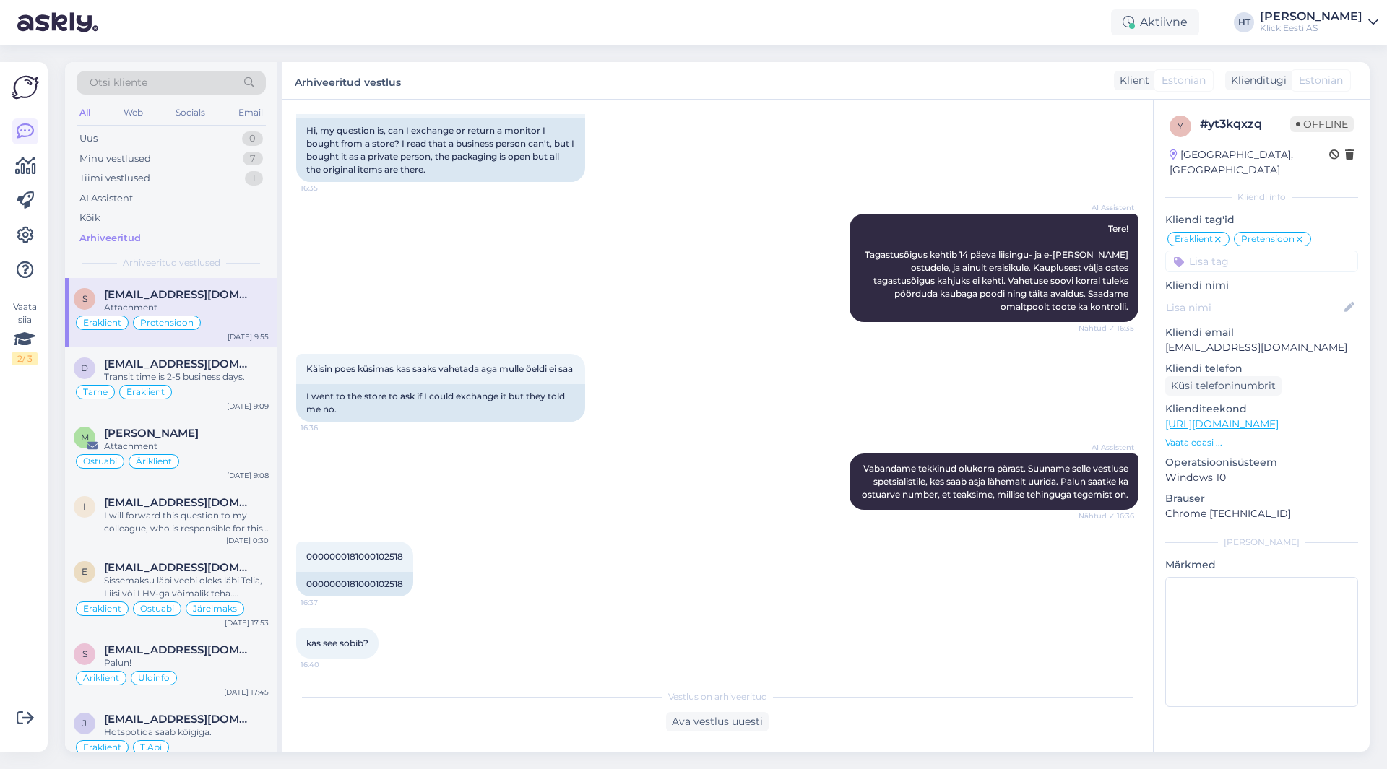
scroll to position [873, 0]
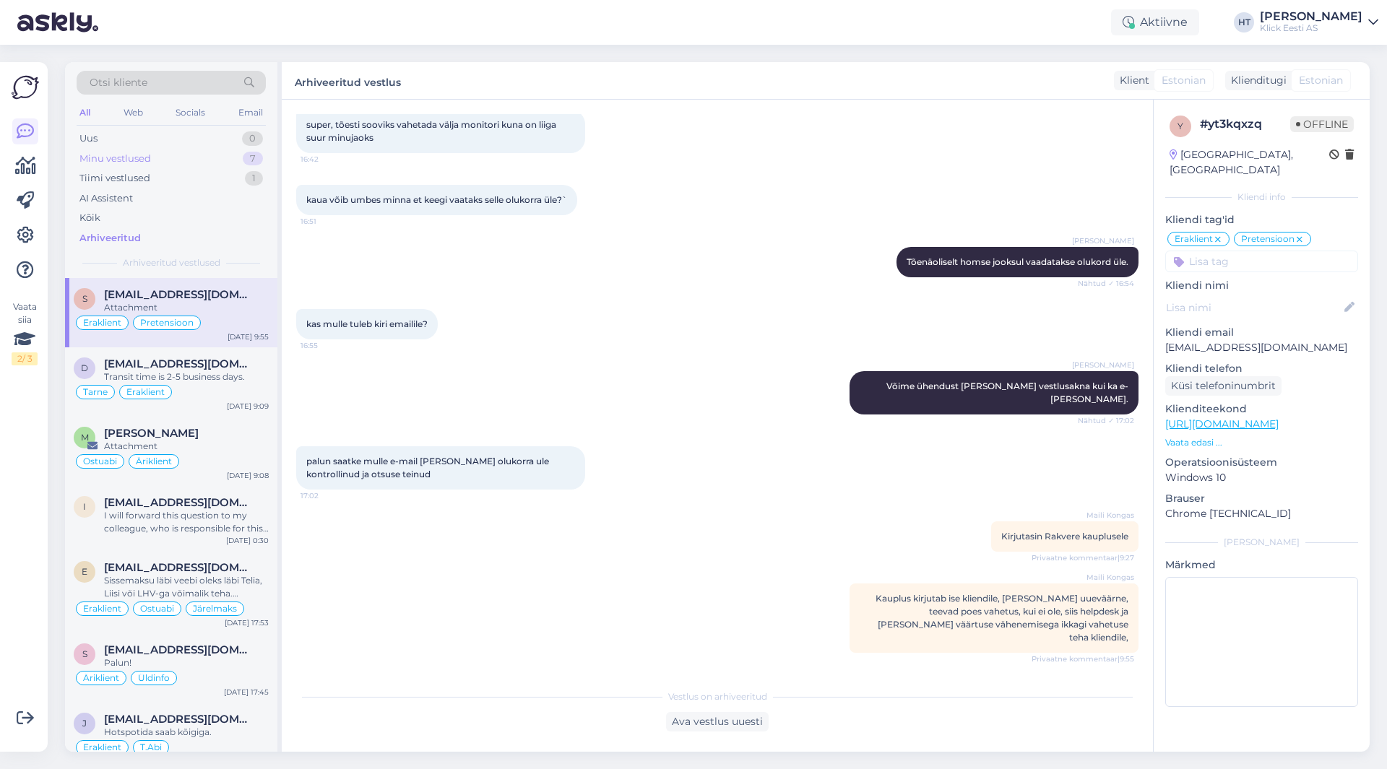
click at [261, 150] on div "Minu vestlused 7" at bounding box center [171, 159] width 189 height 20
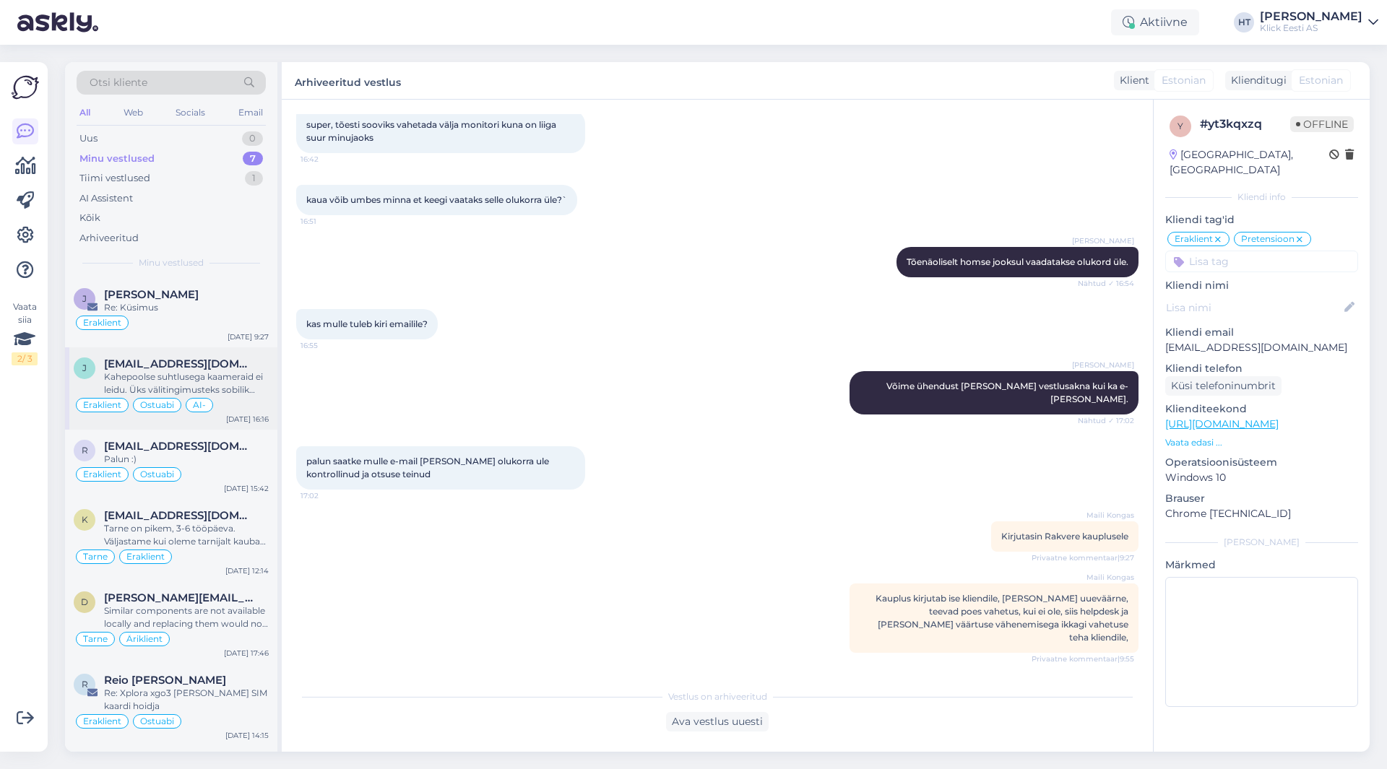
click at [194, 360] on div "[EMAIL_ADDRESS][DOMAIN_NAME]" at bounding box center [186, 364] width 165 height 13
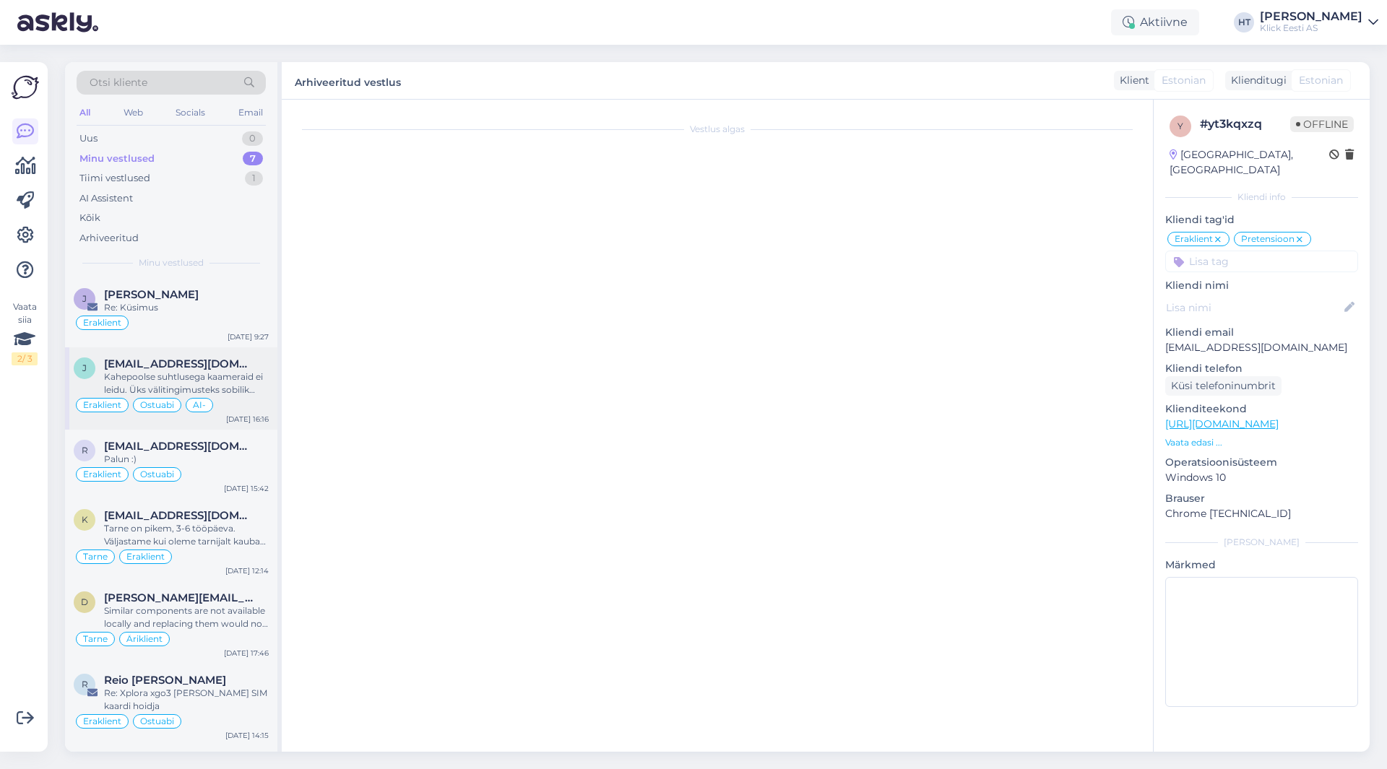
scroll to position [908, 0]
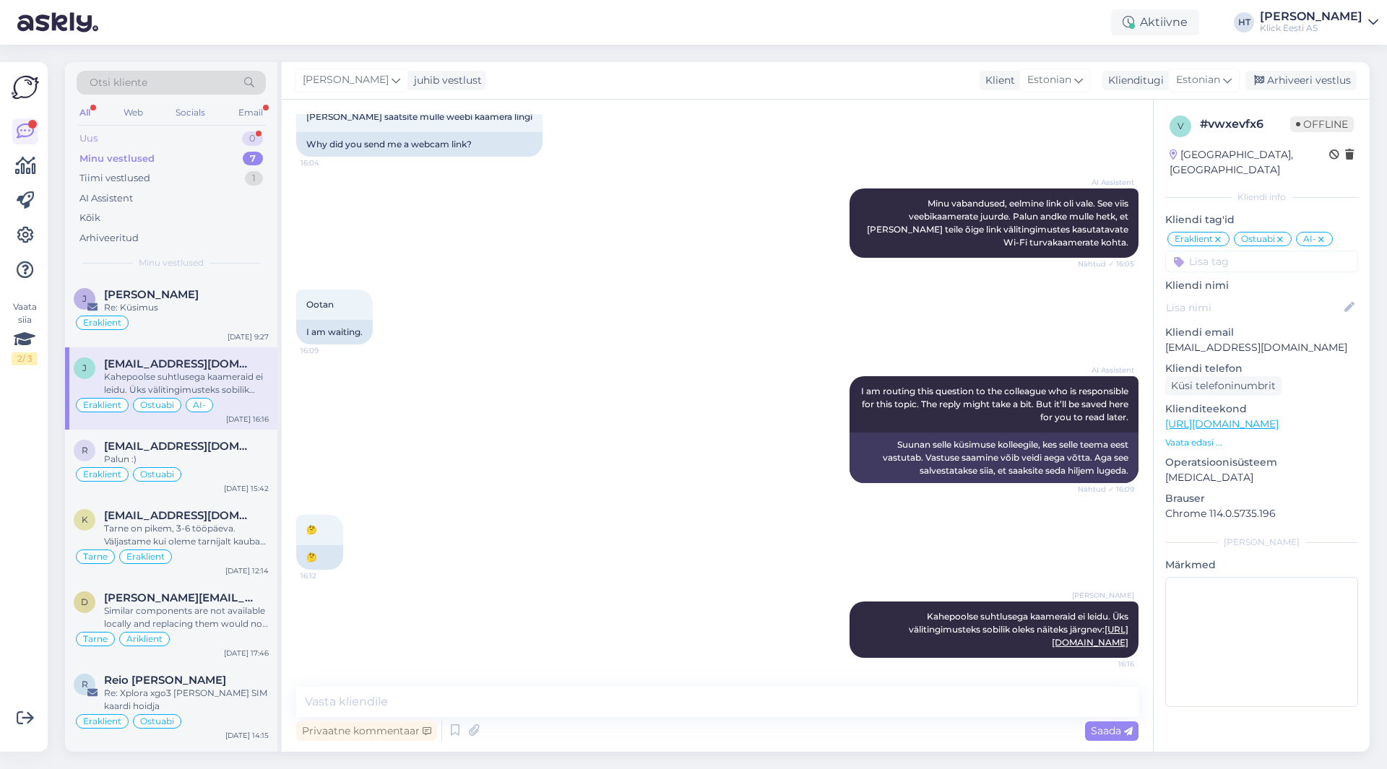
click at [145, 132] on div "Uus 0" at bounding box center [171, 139] width 189 height 20
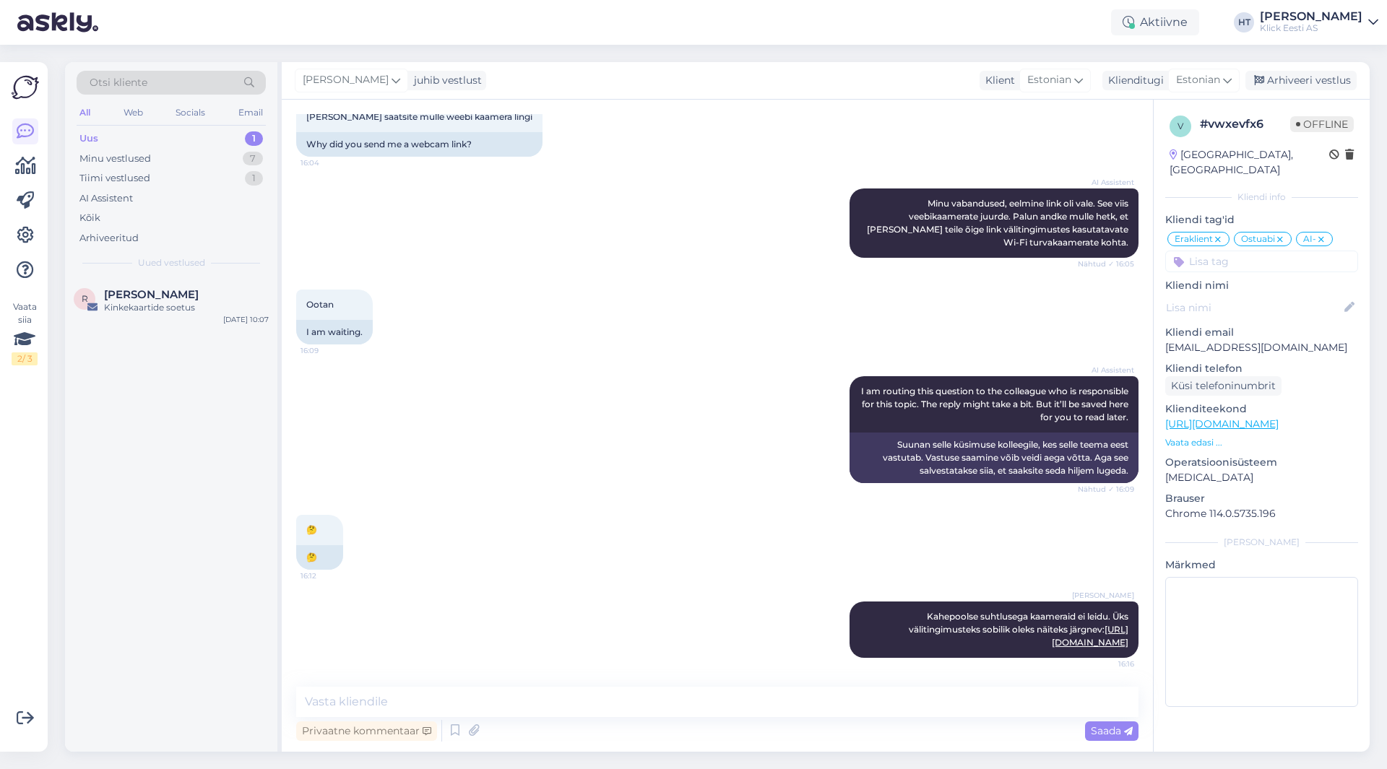
click at [177, 275] on div "Otsi kliente All Web Socials Email Uus 1 Minu vestlused 7 Tiimi vestlused 1 AI …" at bounding box center [171, 170] width 212 height 216
click at [179, 289] on div "[PERSON_NAME]" at bounding box center [186, 294] width 165 height 13
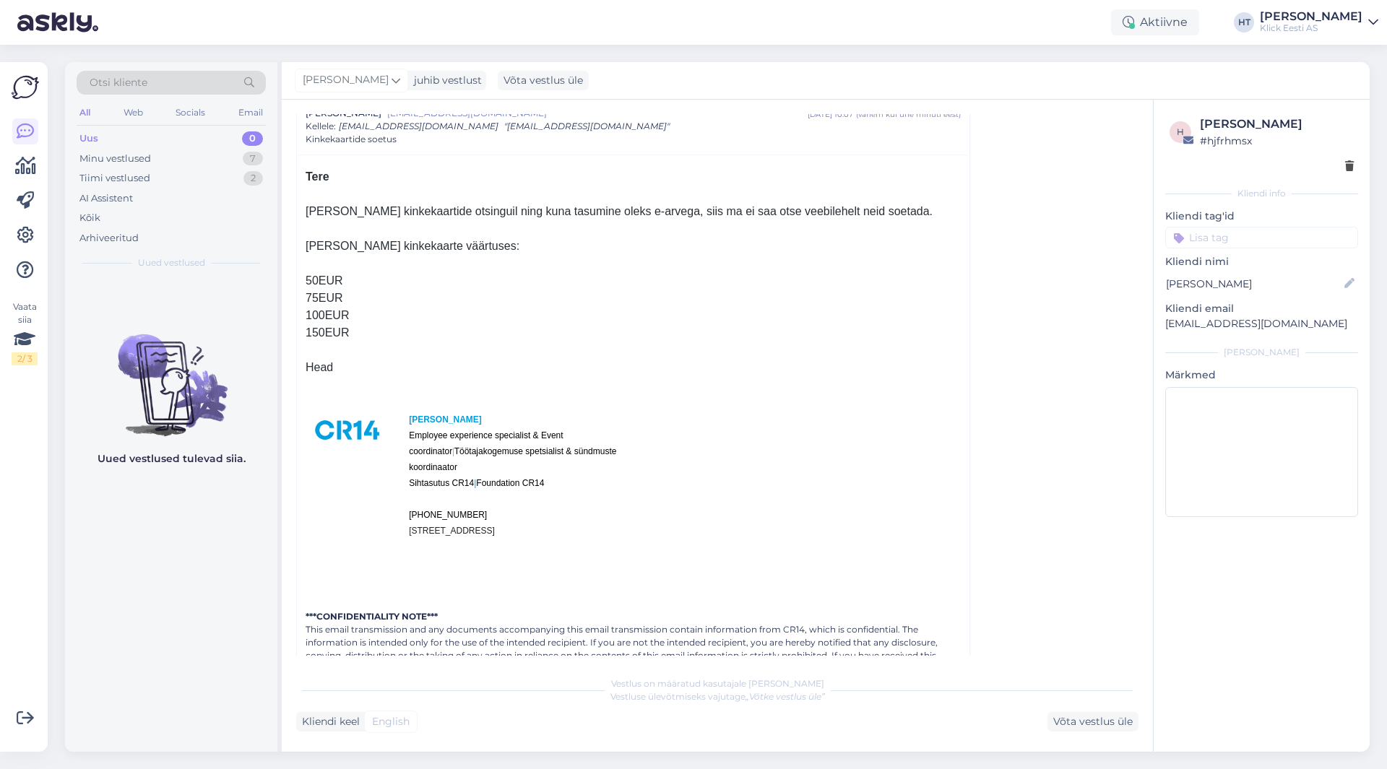
scroll to position [0, 0]
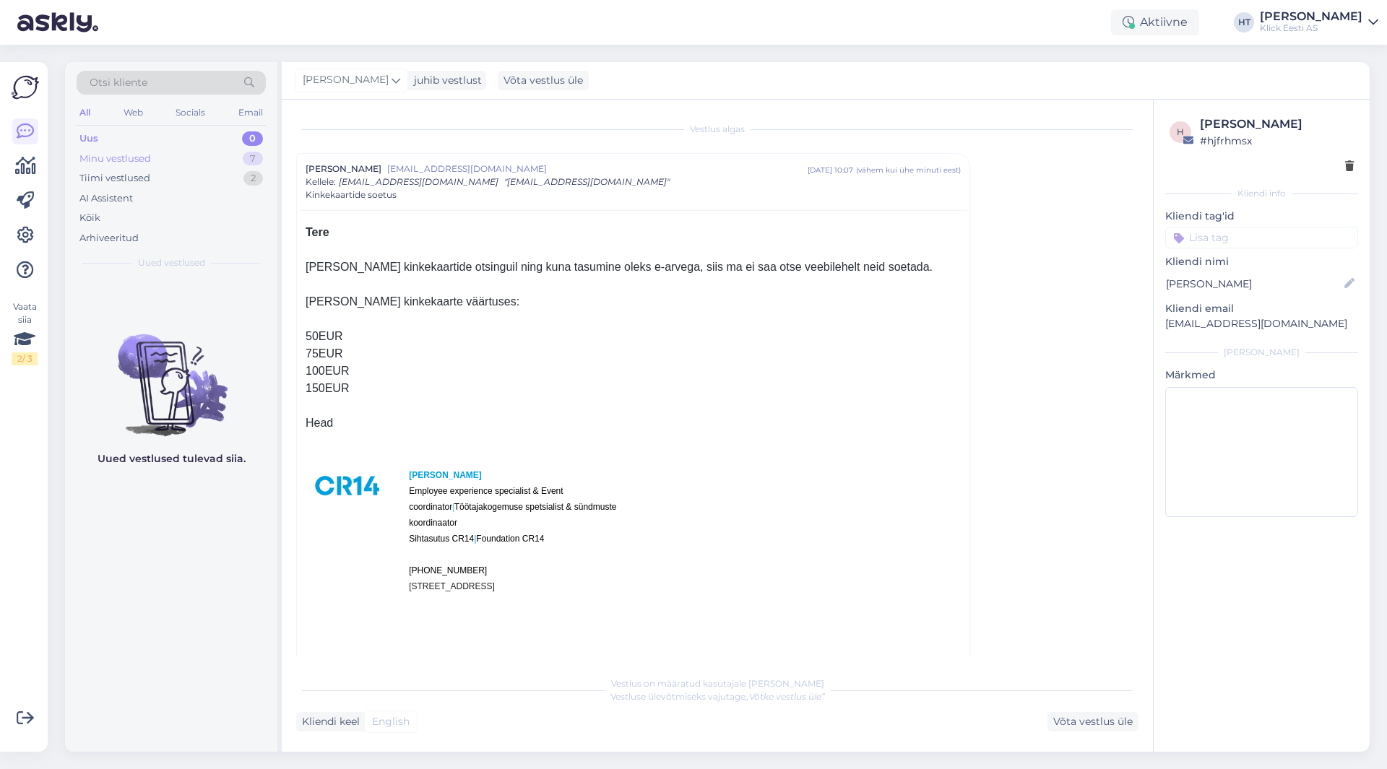
click at [254, 162] on div "7" at bounding box center [253, 159] width 20 height 14
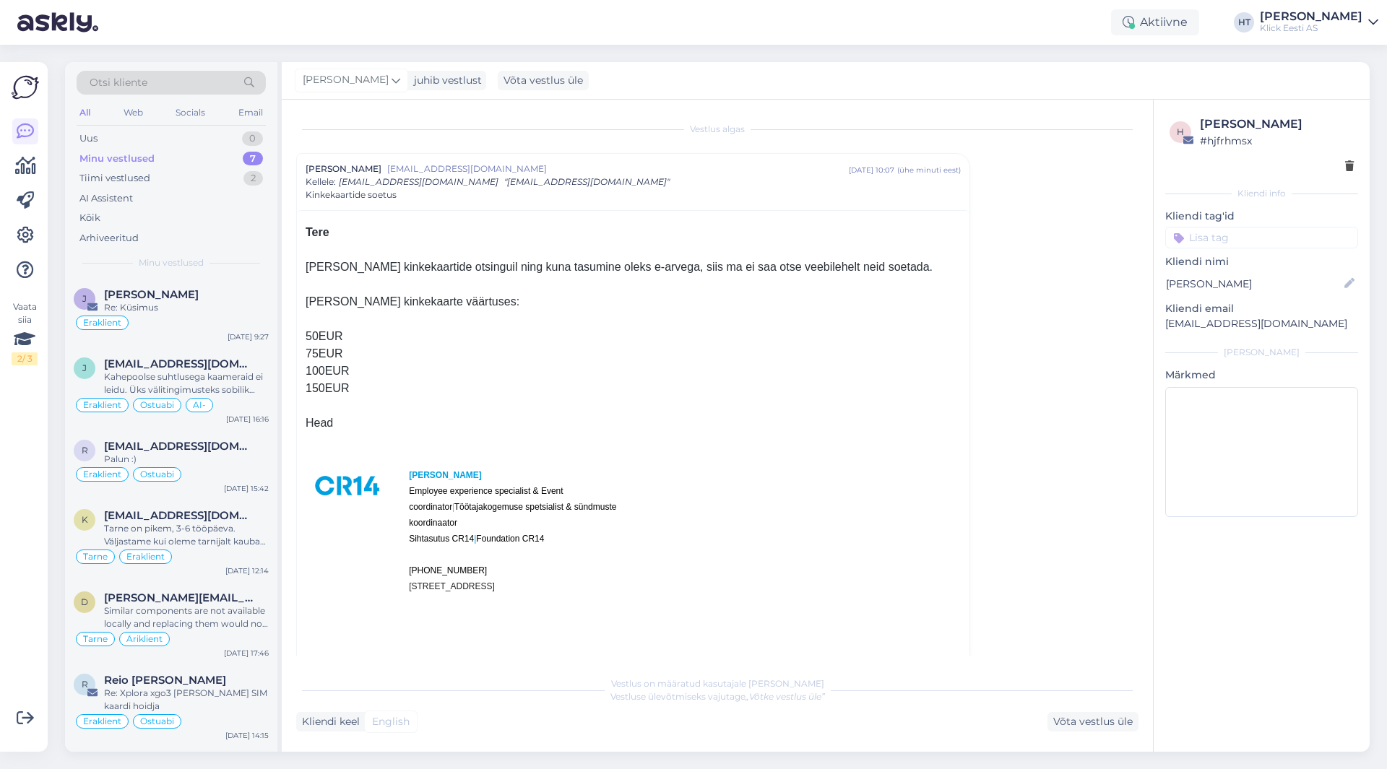
click at [702, 189] on div "Kinkekaartide soetus" at bounding box center [633, 195] width 655 height 13
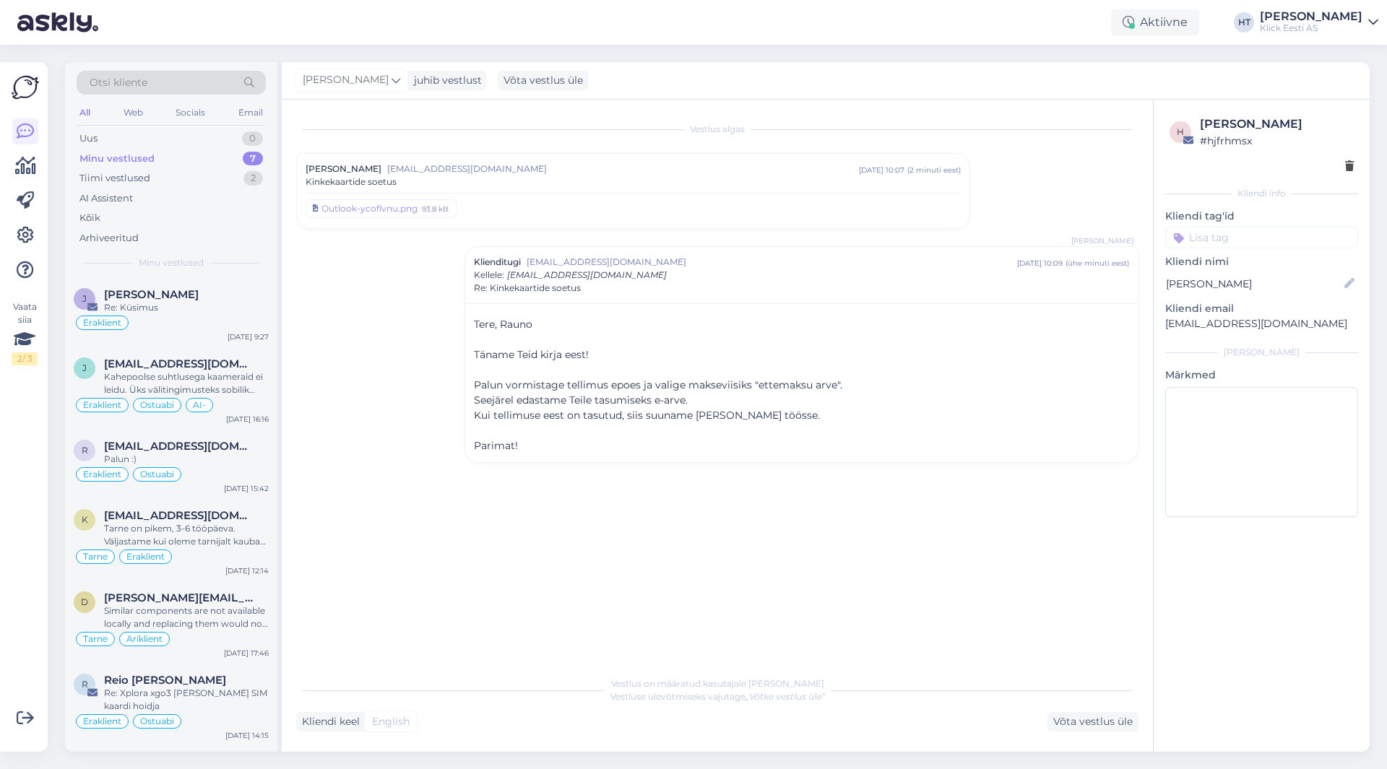
click at [1289, 241] on input at bounding box center [1261, 238] width 193 height 22
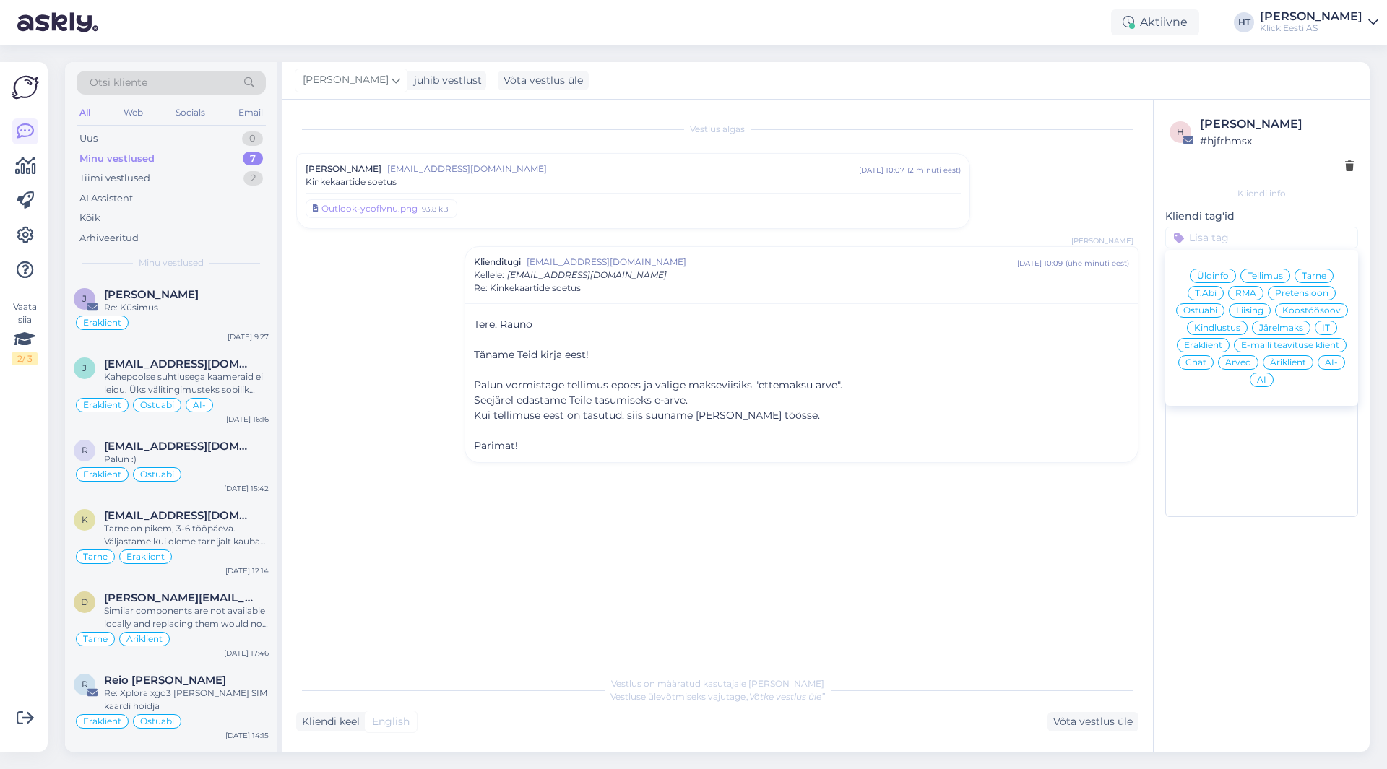
click at [1211, 312] on span "Ostuabi" at bounding box center [1200, 310] width 34 height 9
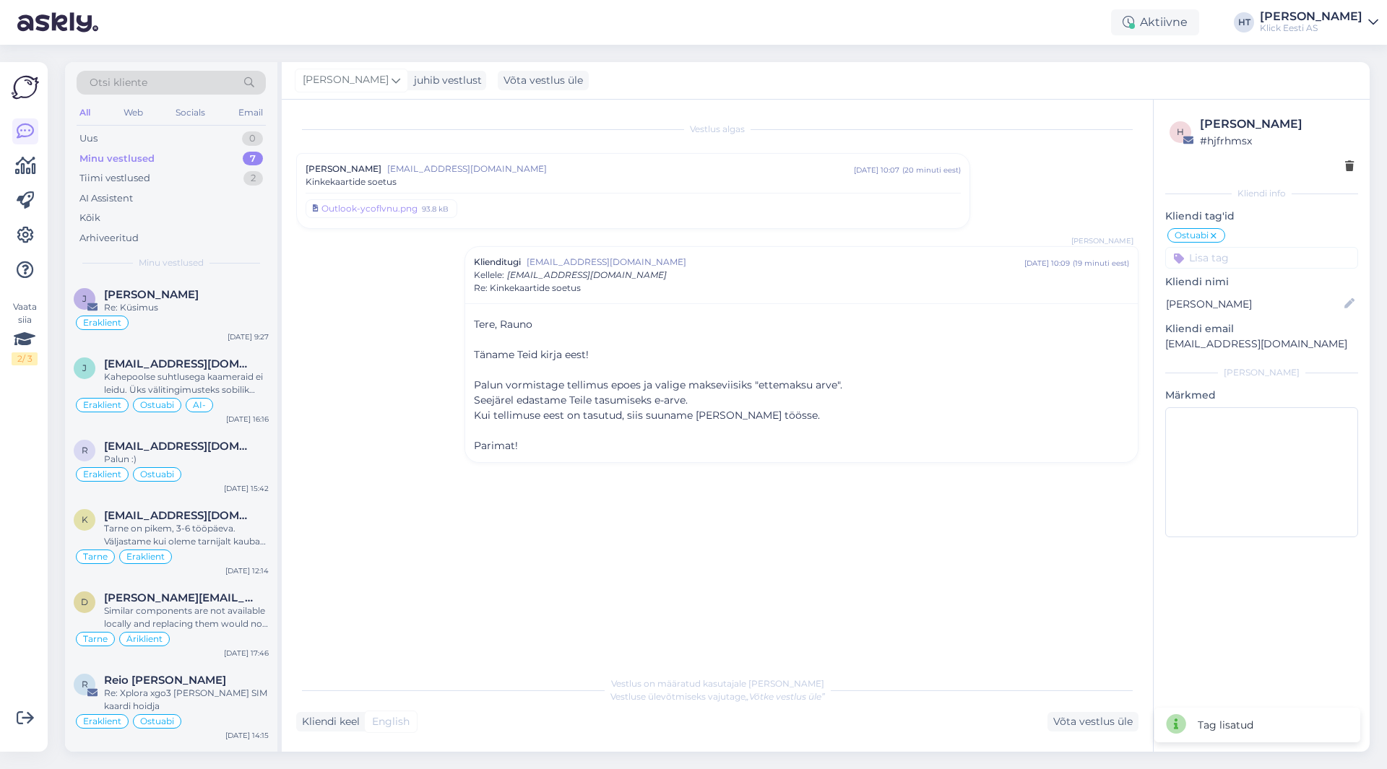
click at [1240, 266] on input at bounding box center [1261, 258] width 193 height 22
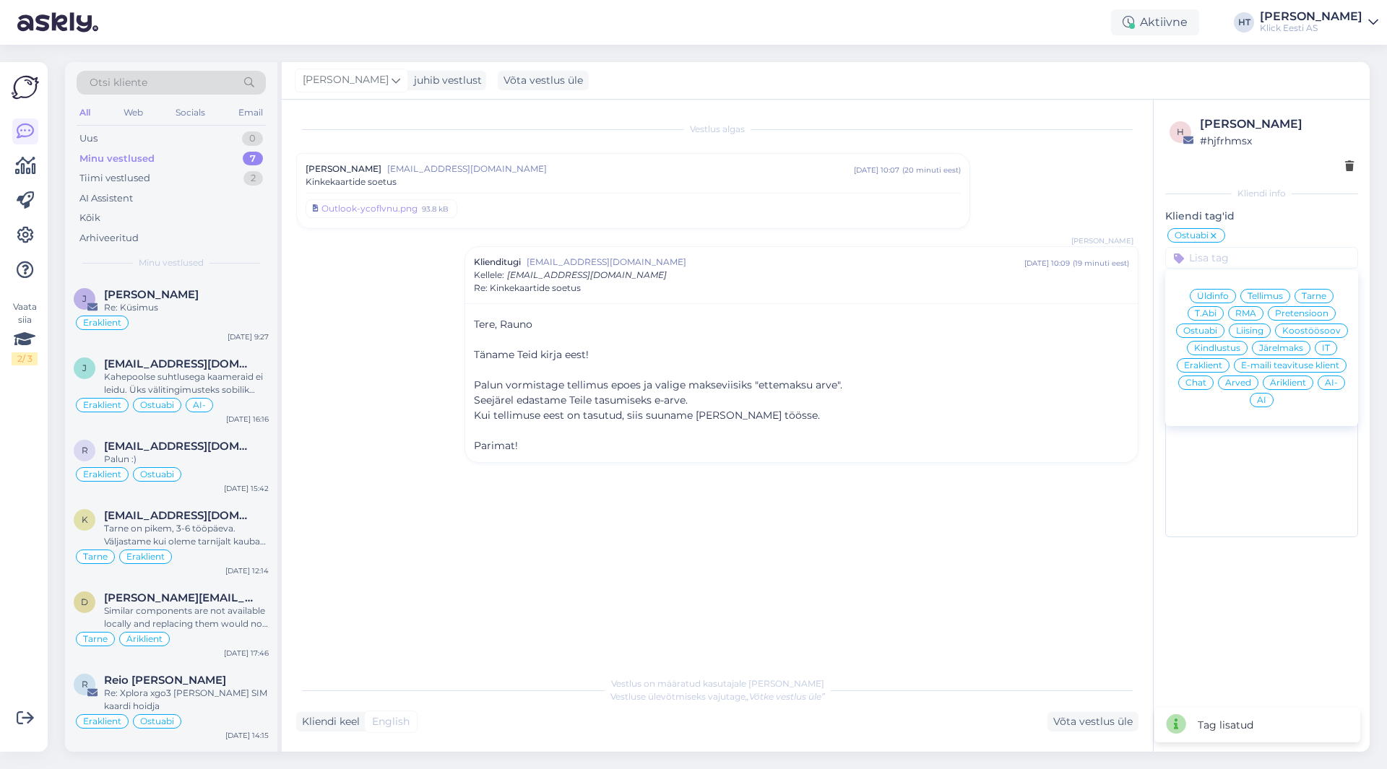
click at [1297, 381] on span "Äriklient" at bounding box center [1288, 383] width 36 height 9
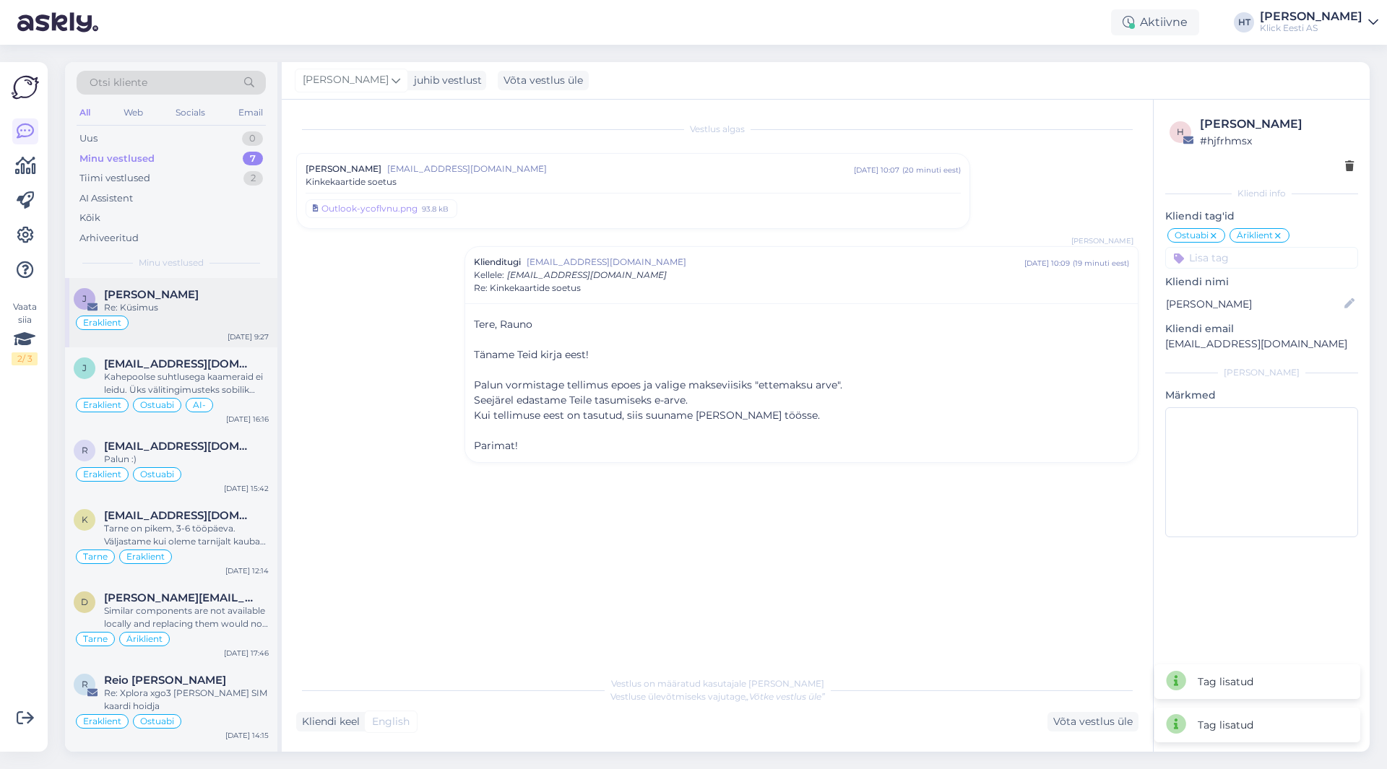
click at [185, 304] on div "Re: Küsimus" at bounding box center [186, 307] width 165 height 13
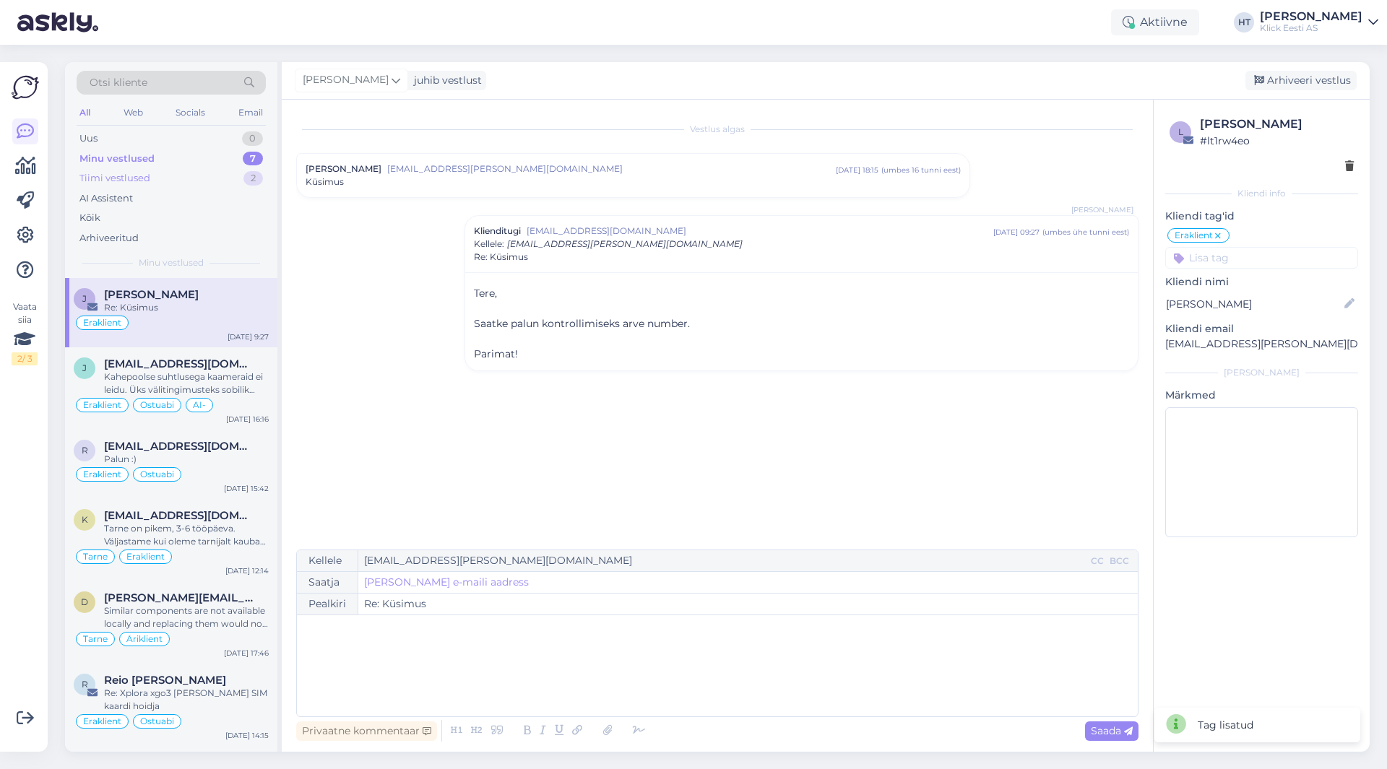
click at [200, 182] on div "Tiimi vestlused 2" at bounding box center [171, 178] width 189 height 20
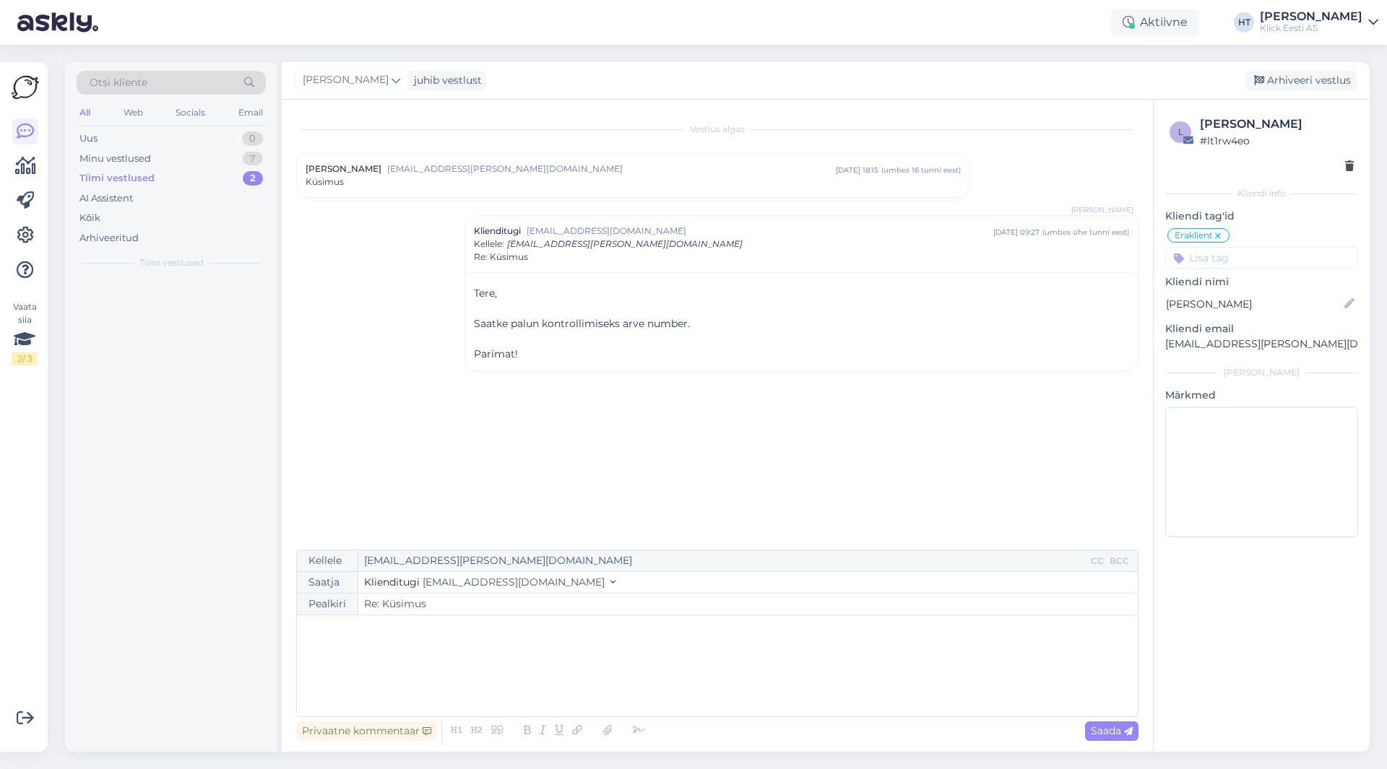
click at [394, 196] on div "[PERSON_NAME] [EMAIL_ADDRESS][PERSON_NAME][DOMAIN_NAME] [DATE] 18:15 ( umbes 16…" at bounding box center [633, 175] width 673 height 43
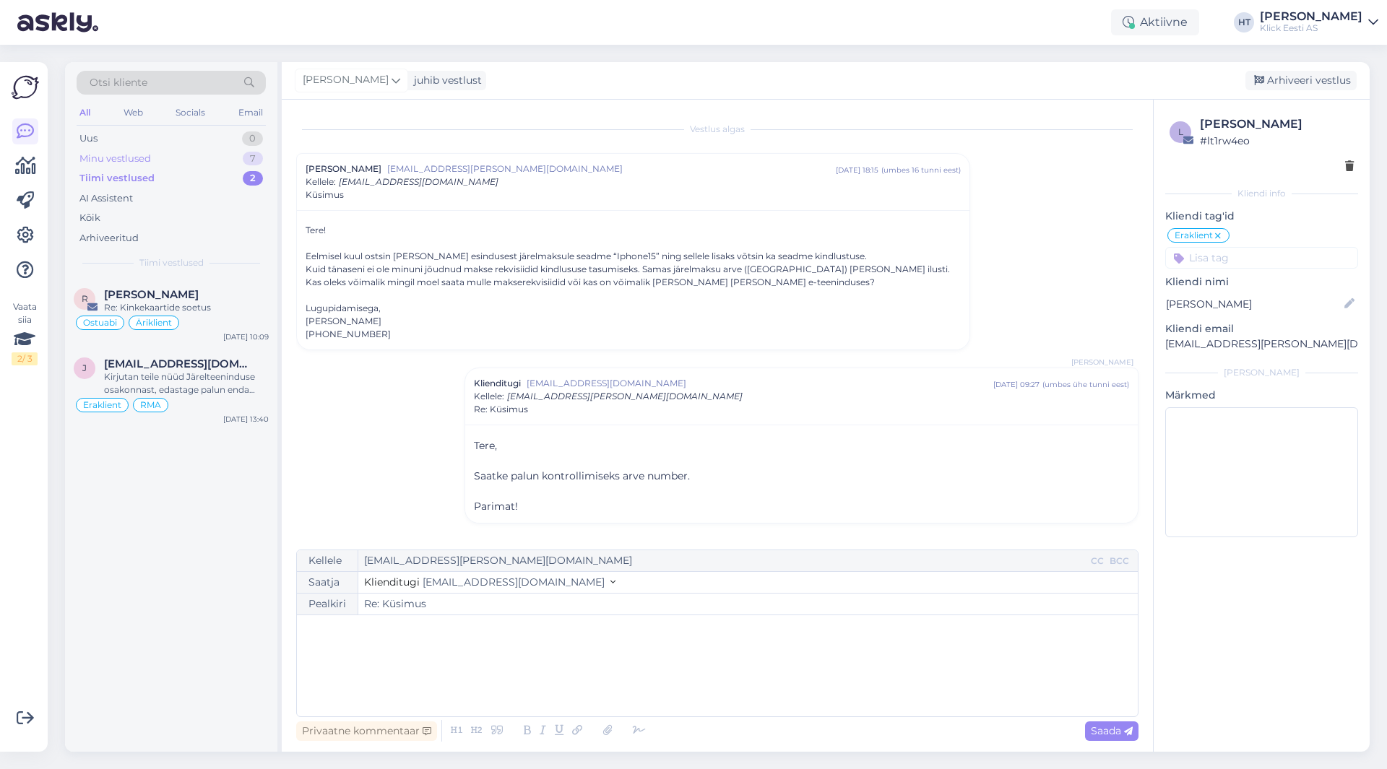
click at [177, 150] on div "Minu vestlused 7" at bounding box center [171, 159] width 189 height 20
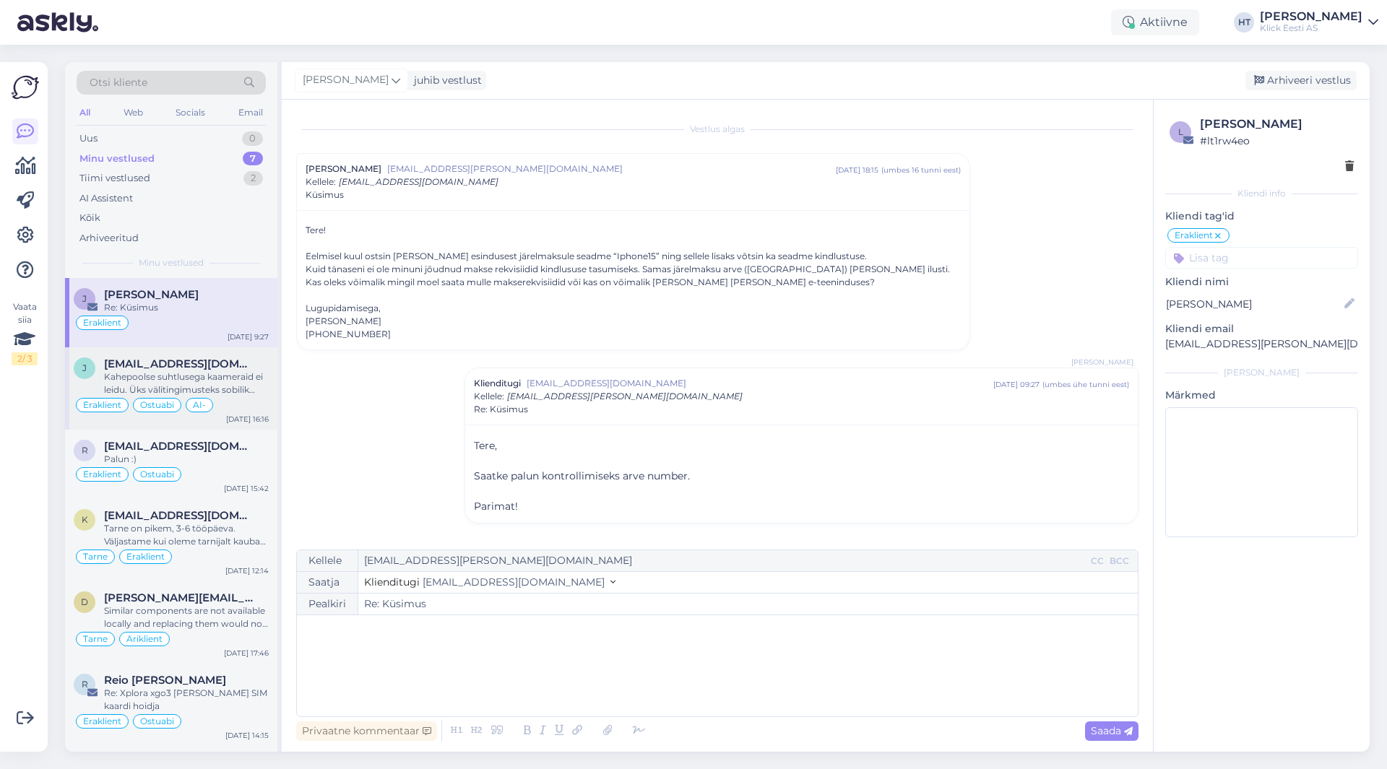
click at [139, 393] on div "Kahepoolse suhtlusega kaameraid ei leidu. Üks välitingimusteks sobilik oleks nä…" at bounding box center [186, 384] width 165 height 26
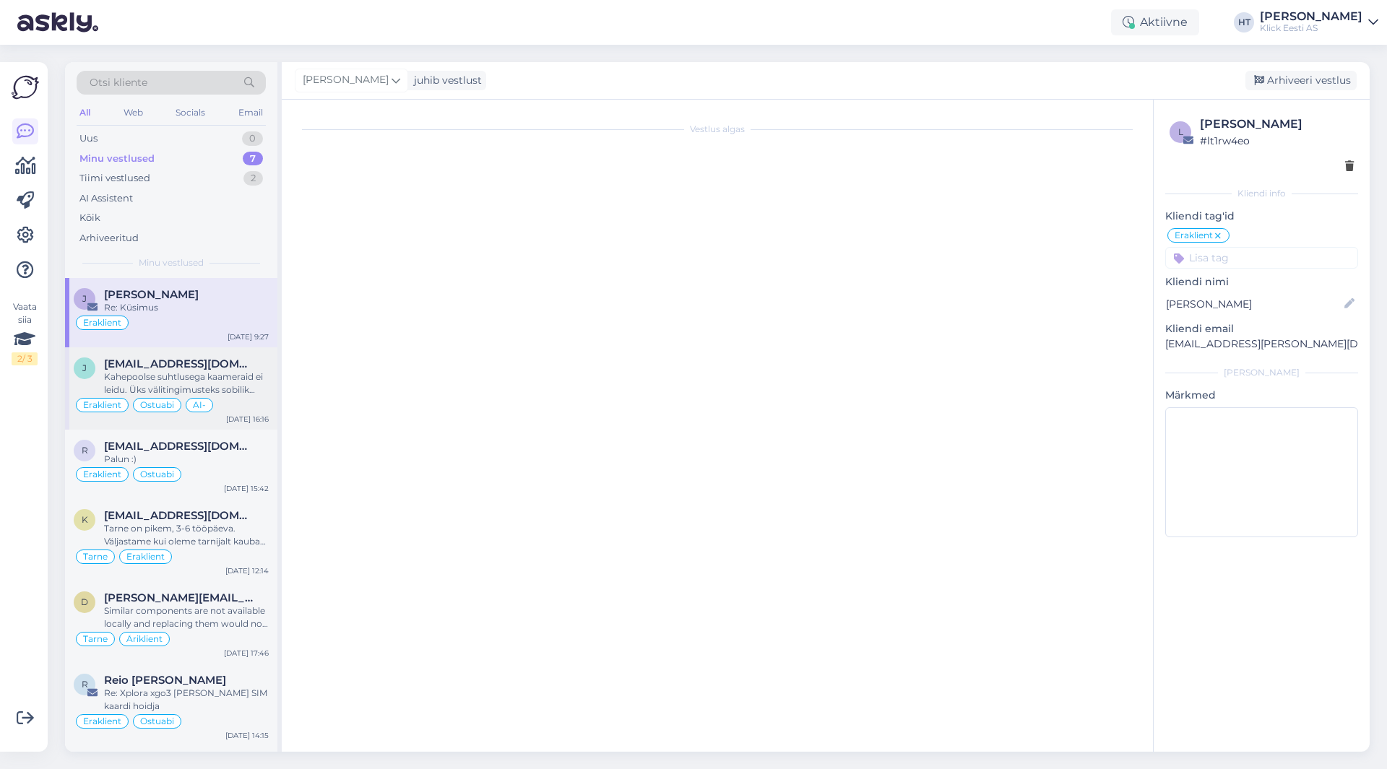
scroll to position [908, 0]
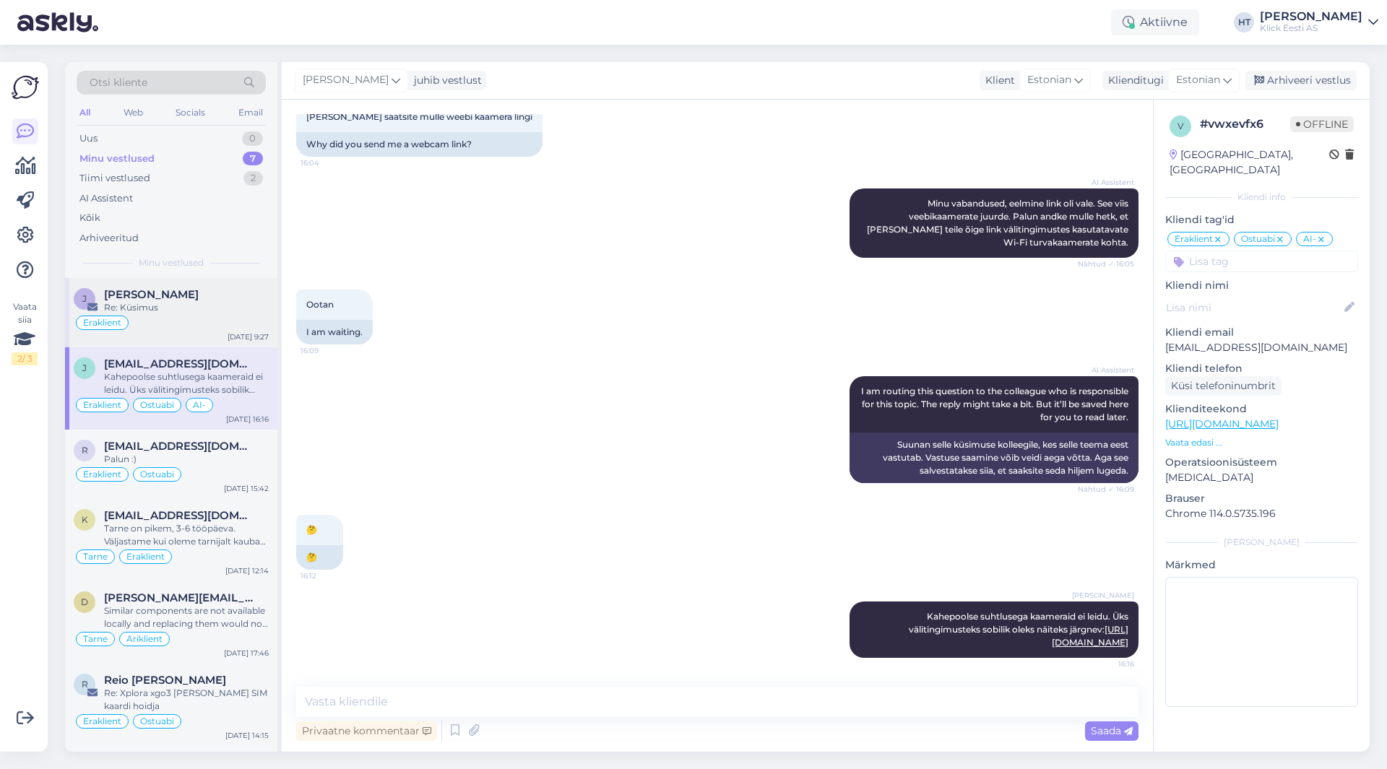
click at [178, 332] on div "[PERSON_NAME] Re: [PERSON_NAME] [DATE] 9:27" at bounding box center [171, 312] width 212 height 69
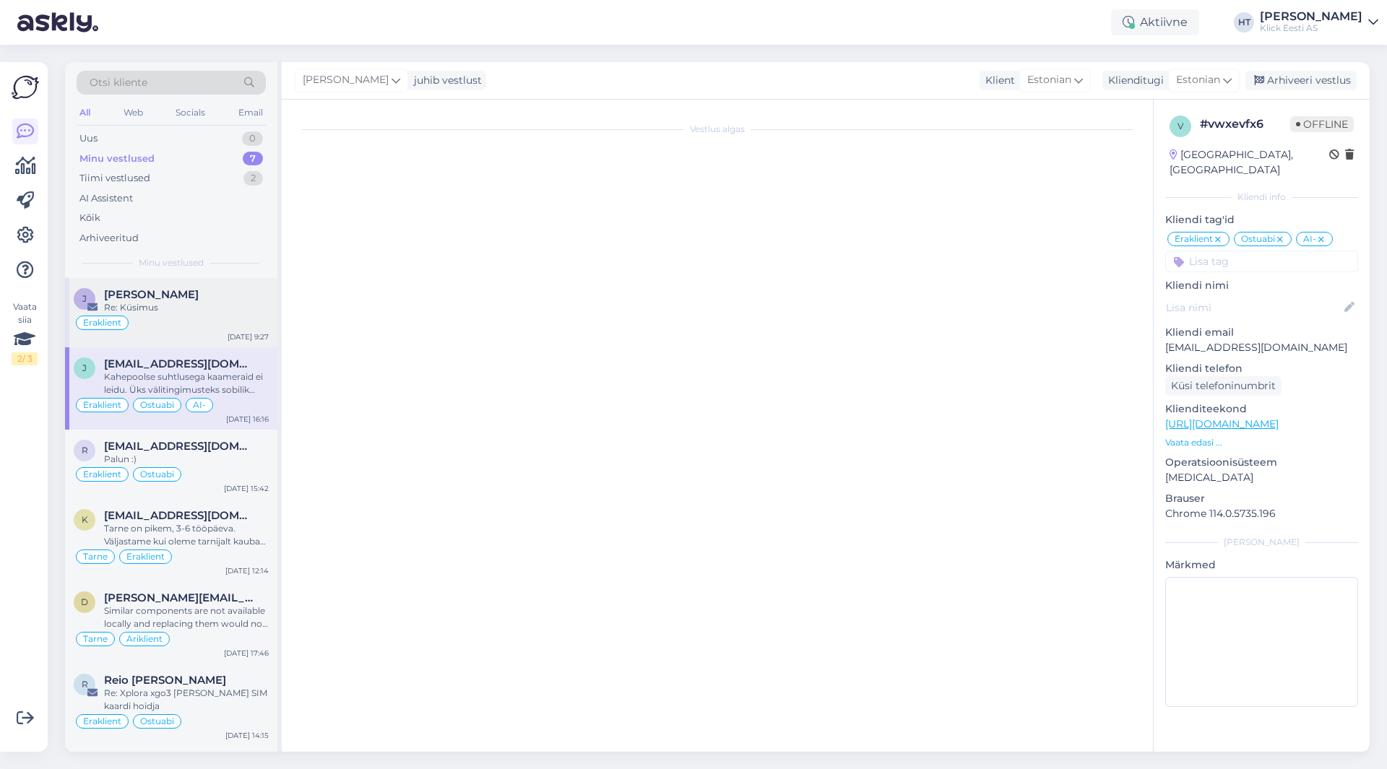
scroll to position [0, 0]
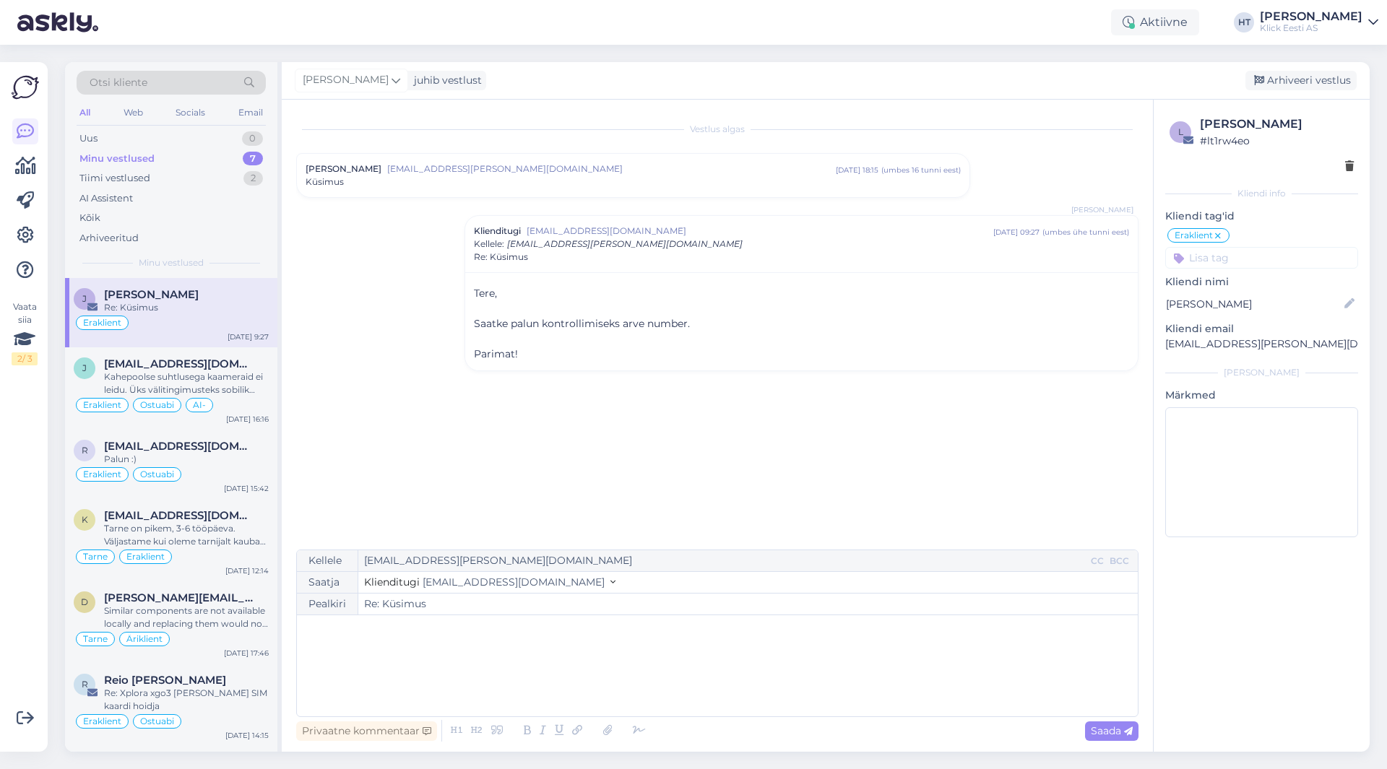
click at [412, 195] on div "[PERSON_NAME] [EMAIL_ADDRESS][PERSON_NAME][DOMAIN_NAME] [DATE] 18:15 ( umbes 16…" at bounding box center [633, 175] width 673 height 43
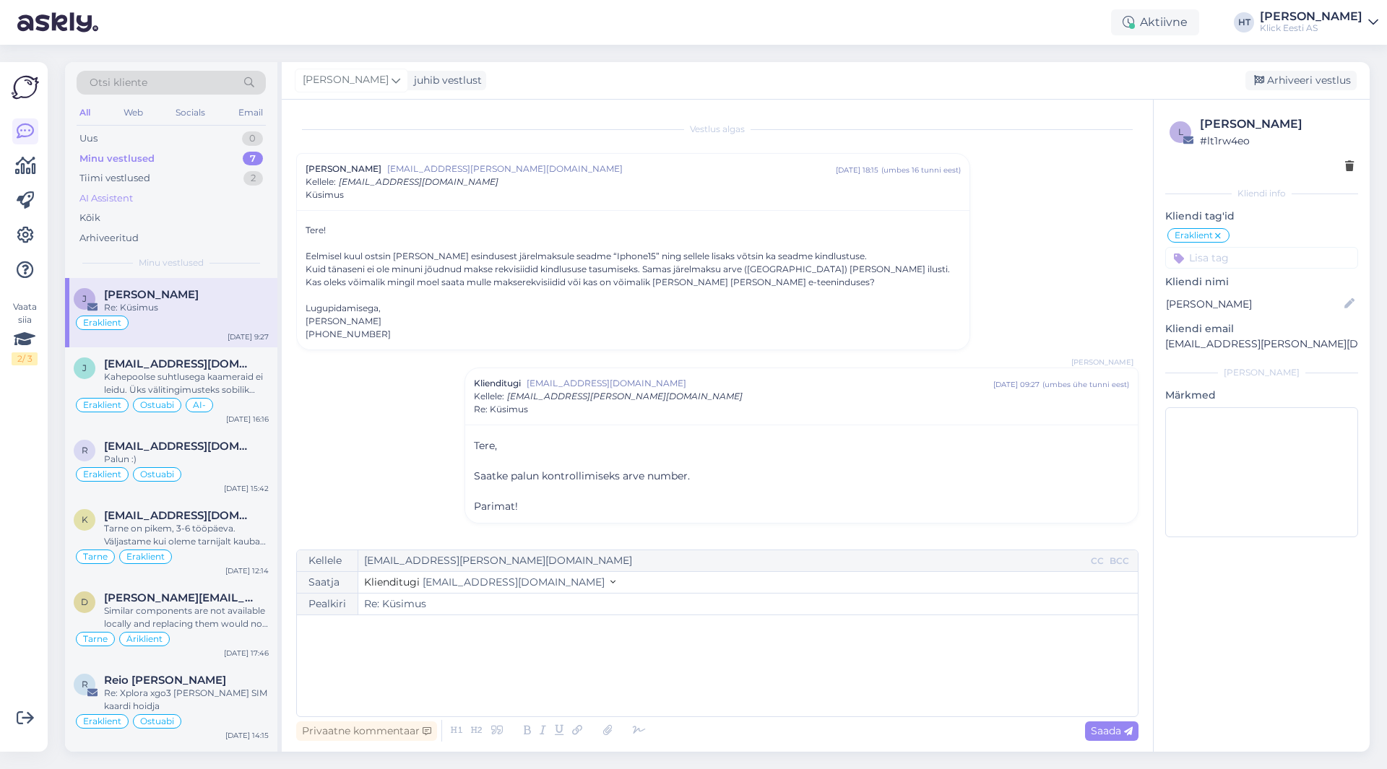
click at [200, 196] on div "AI Assistent" at bounding box center [171, 199] width 189 height 20
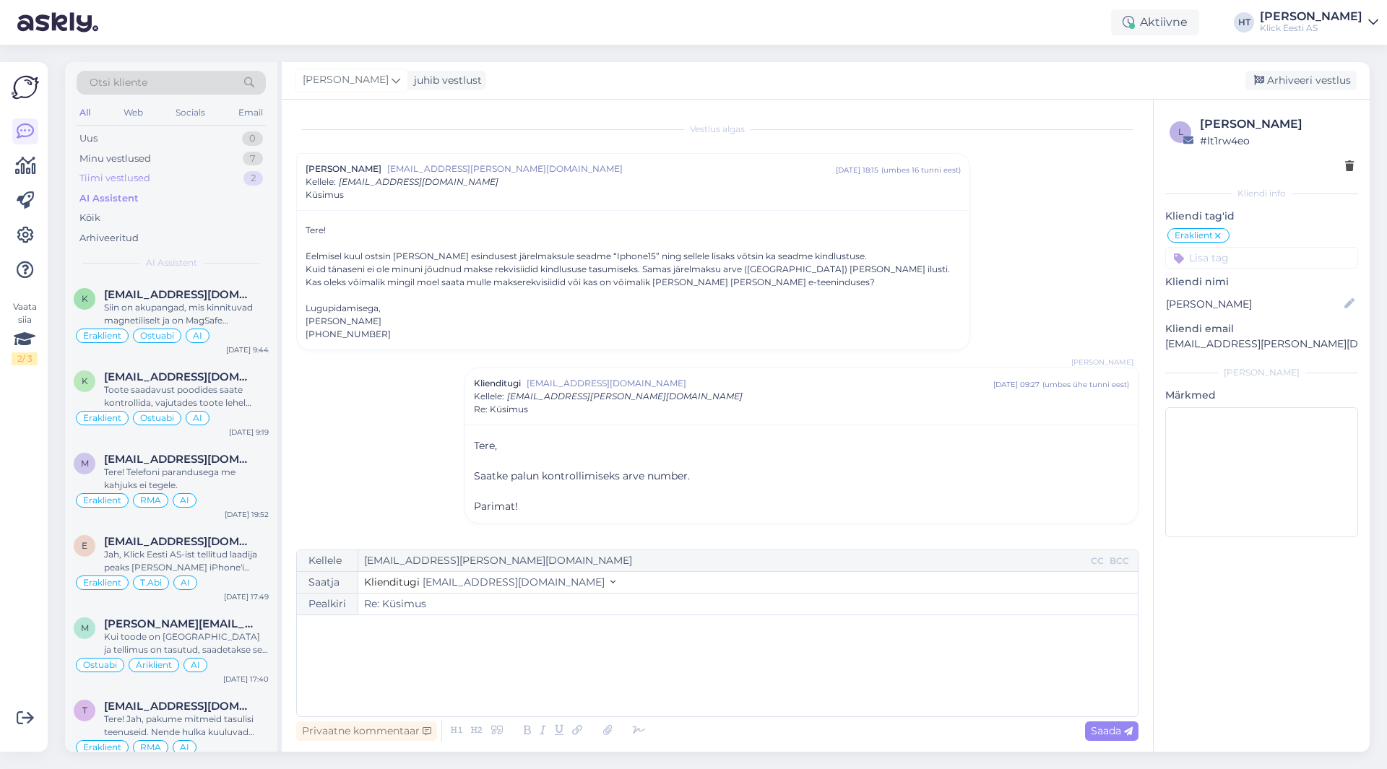
click at [199, 182] on div "Tiimi vestlused 2" at bounding box center [171, 178] width 189 height 20
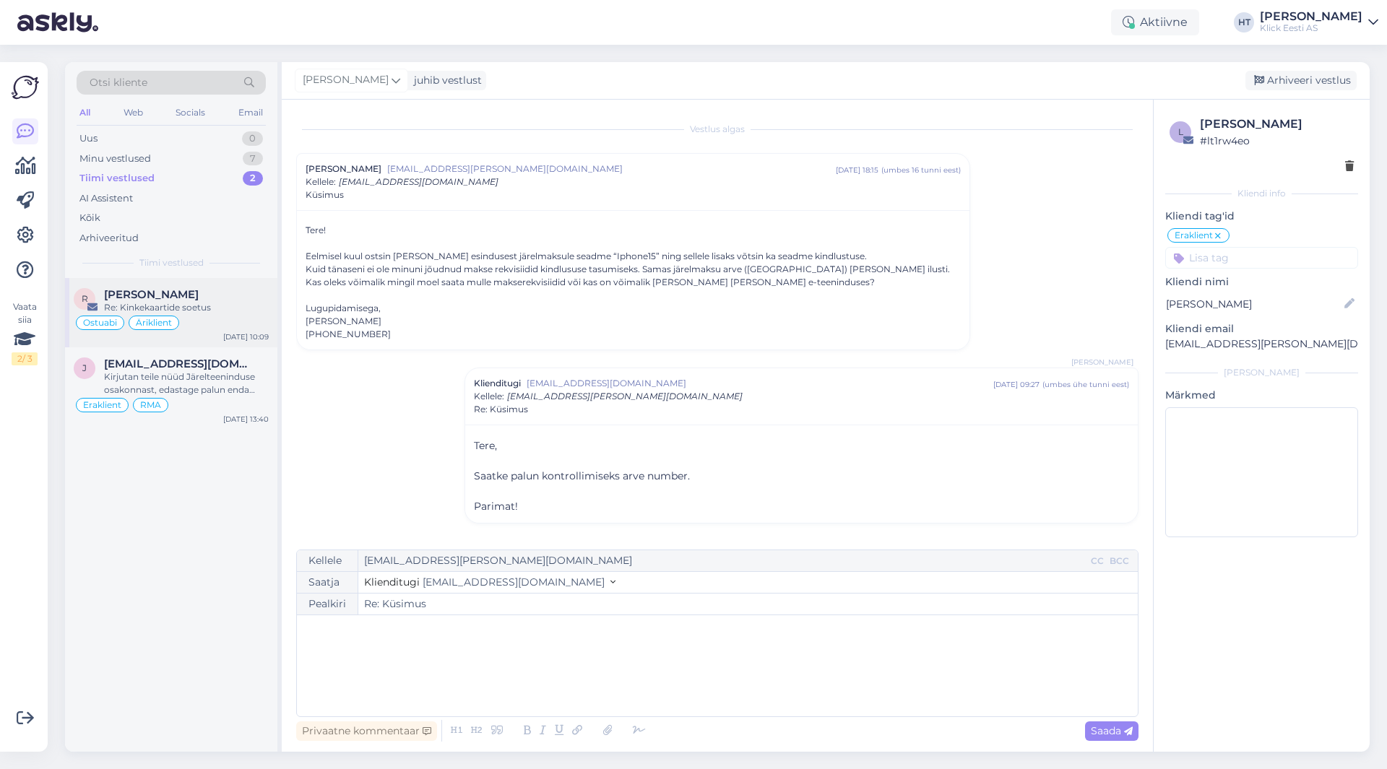
click at [204, 286] on div "R [PERSON_NAME] Re: Kinkekaartide soetus Ostuabi Äriklient [DATE] 10:09" at bounding box center [171, 312] width 212 height 69
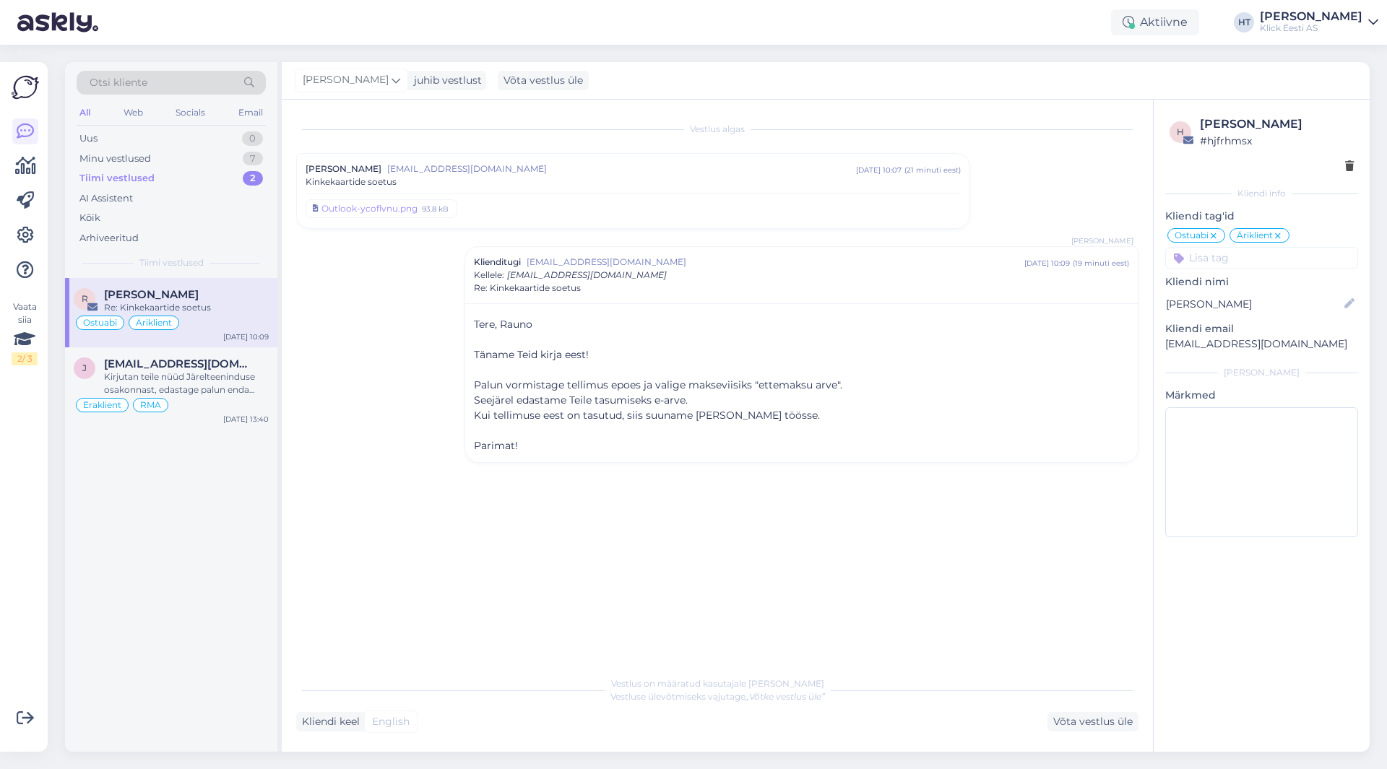
click at [470, 169] on span "[EMAIL_ADDRESS][DOMAIN_NAME]" at bounding box center [621, 169] width 469 height 13
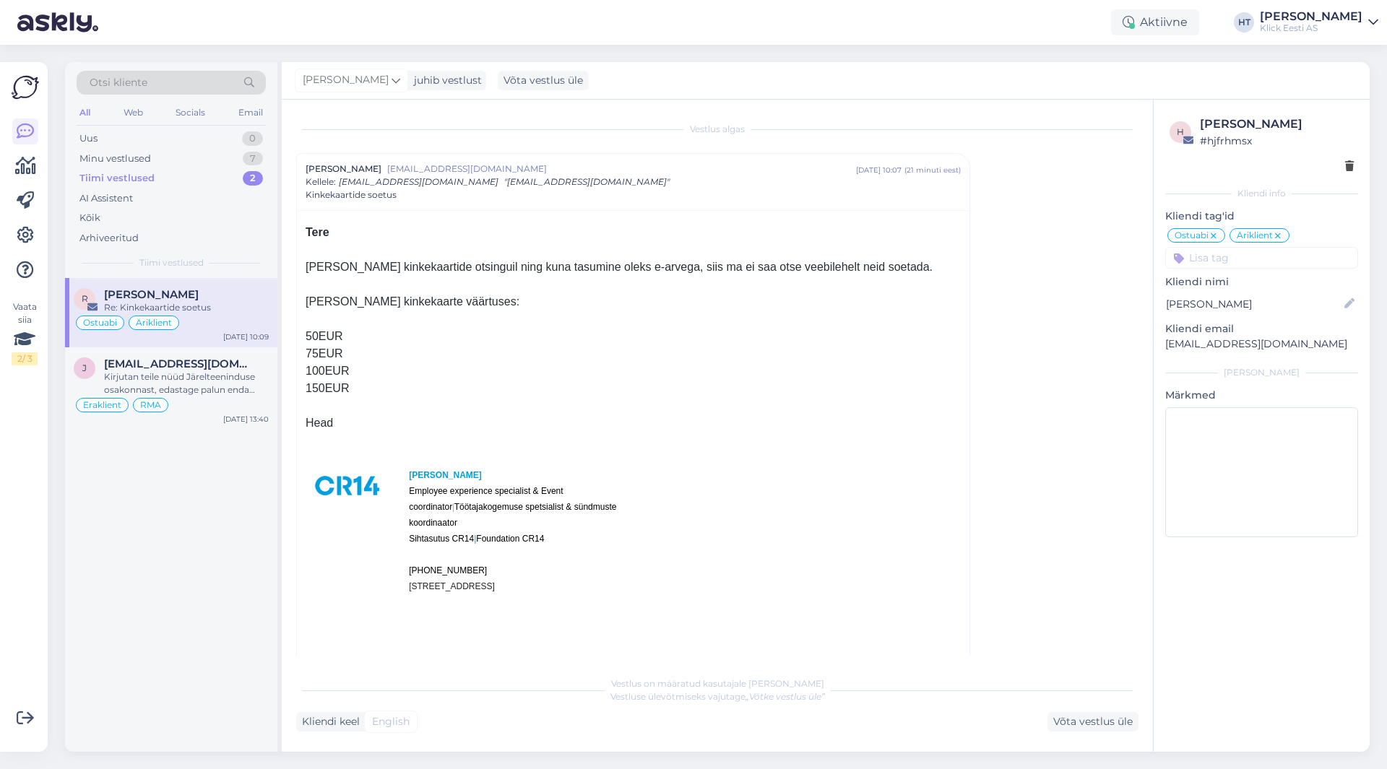
drag, startPoint x: 304, startPoint y: 334, endPoint x: 394, endPoint y: 386, distance: 103.2
click at [394, 386] on div "Tere [PERSON_NAME] kinkekaartide otsinguil ning kuna tasumine oleks e-arvega, s…" at bounding box center [633, 481] width 673 height 542
click at [385, 389] on div "150EUR" at bounding box center [633, 388] width 655 height 17
drag, startPoint x: 371, startPoint y: 389, endPoint x: 308, endPoint y: 336, distance: 83.1
click at [308, 336] on div "Tere [PERSON_NAME] kinkekaartide otsinguil ning kuna tasumine oleks e-arvega, s…" at bounding box center [633, 484] width 655 height 520
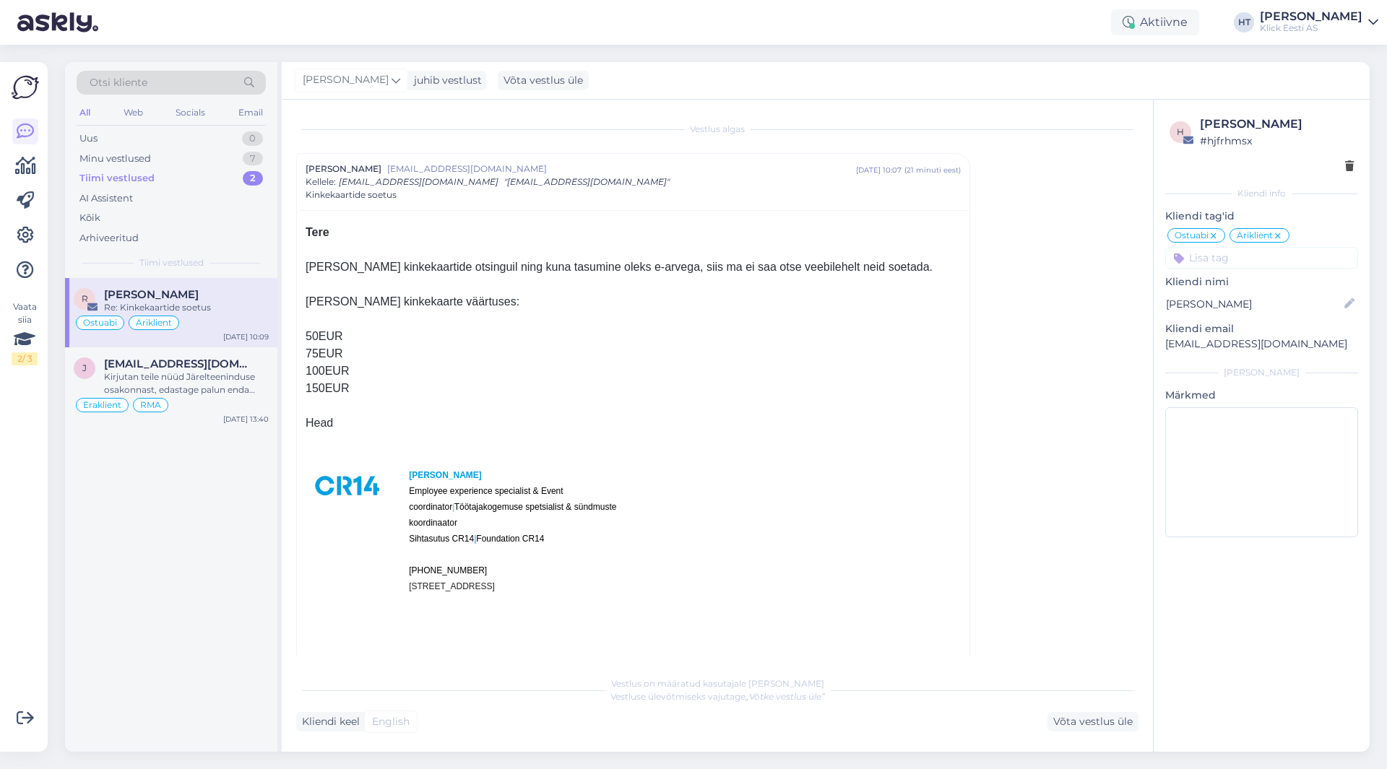
click at [306, 334] on div "50EUR" at bounding box center [633, 336] width 655 height 17
drag, startPoint x: 306, startPoint y: 334, endPoint x: 391, endPoint y: 384, distance: 97.8
click at [391, 384] on div "Tere [PERSON_NAME] kinkekaartide otsinguil ning kuna tasumine oleks e-arvega, s…" at bounding box center [633, 484] width 655 height 520
click at [391, 384] on div "150EUR" at bounding box center [633, 388] width 655 height 17
click at [224, 297] on div "[PERSON_NAME]" at bounding box center [186, 294] width 165 height 13
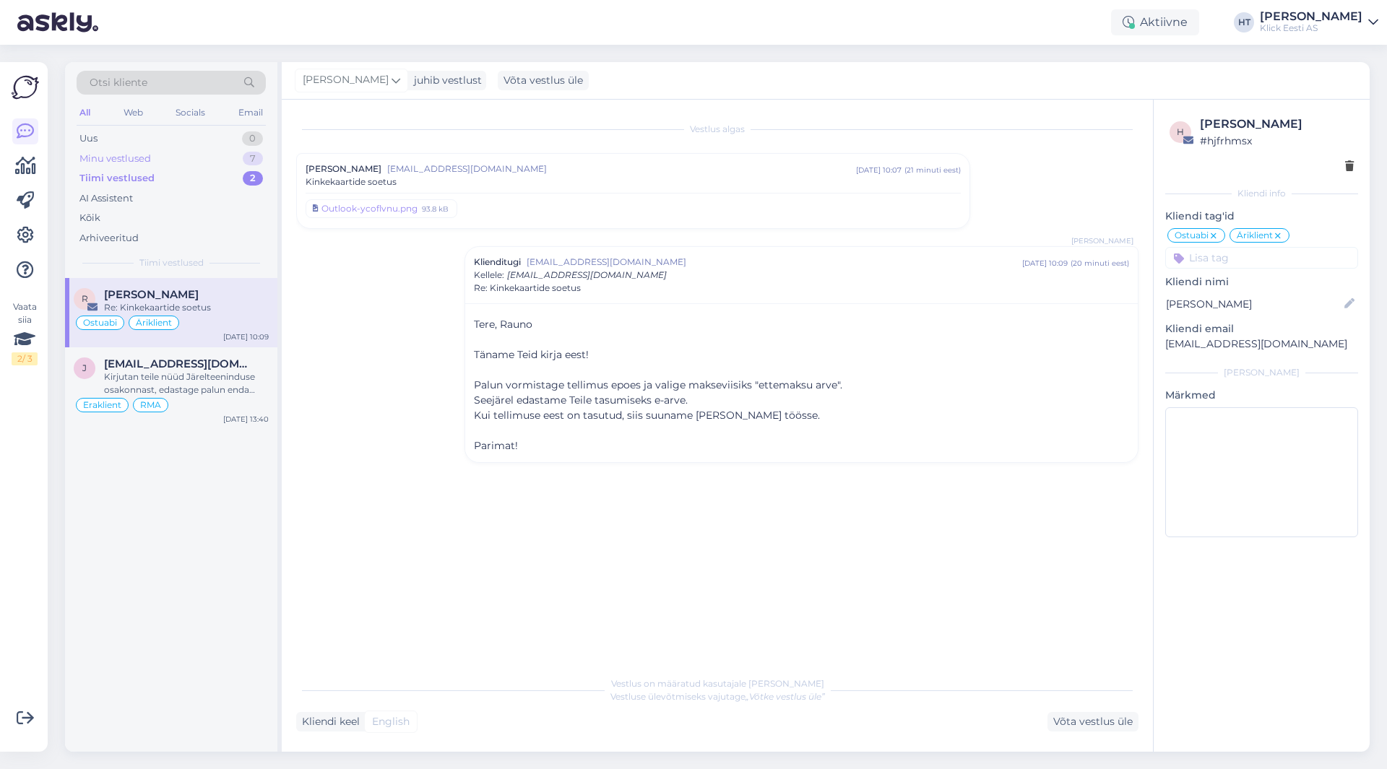
click at [211, 150] on div "Minu vestlused 7" at bounding box center [171, 159] width 189 height 20
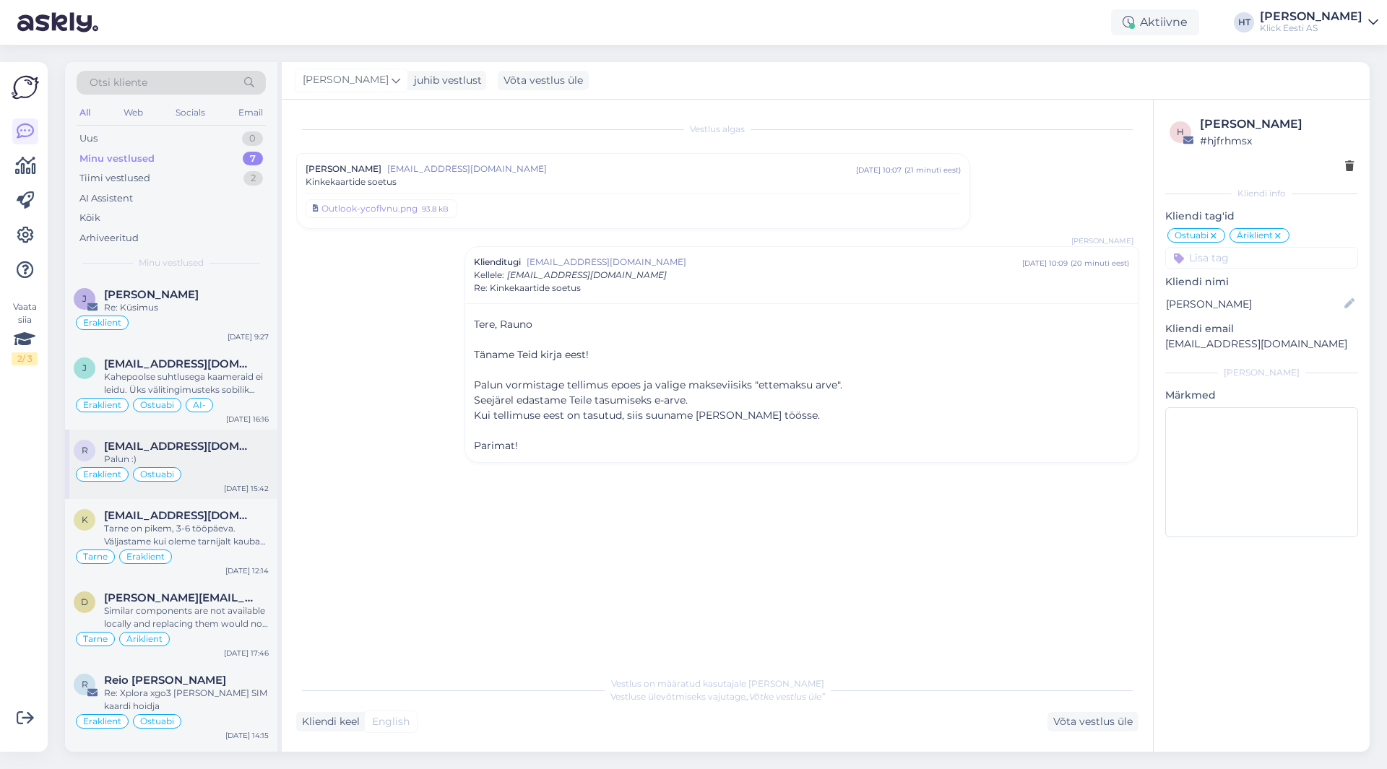
click at [225, 432] on div "r [EMAIL_ADDRESS][DOMAIN_NAME] Palun :) Eraklient Ostuabi [DATE] 15:42" at bounding box center [171, 464] width 212 height 69
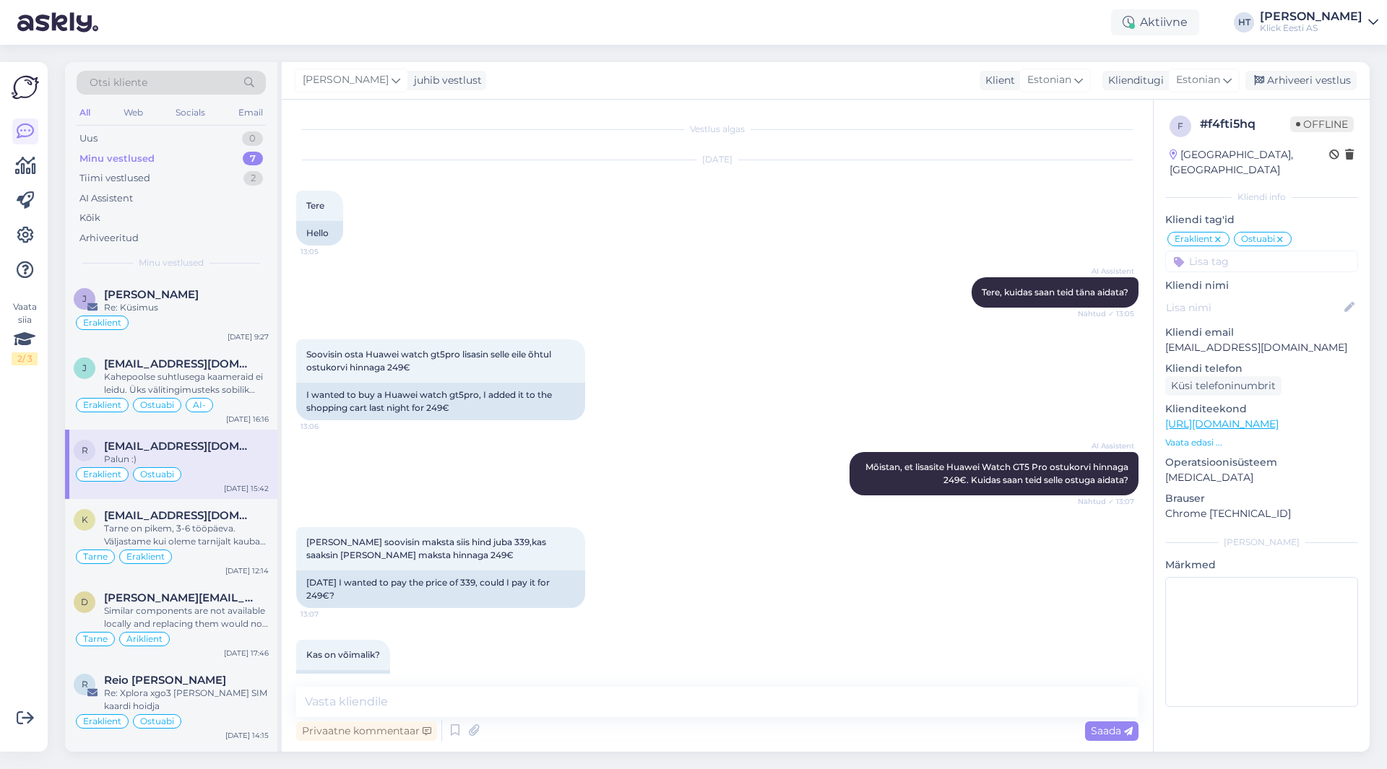
scroll to position [2831, 0]
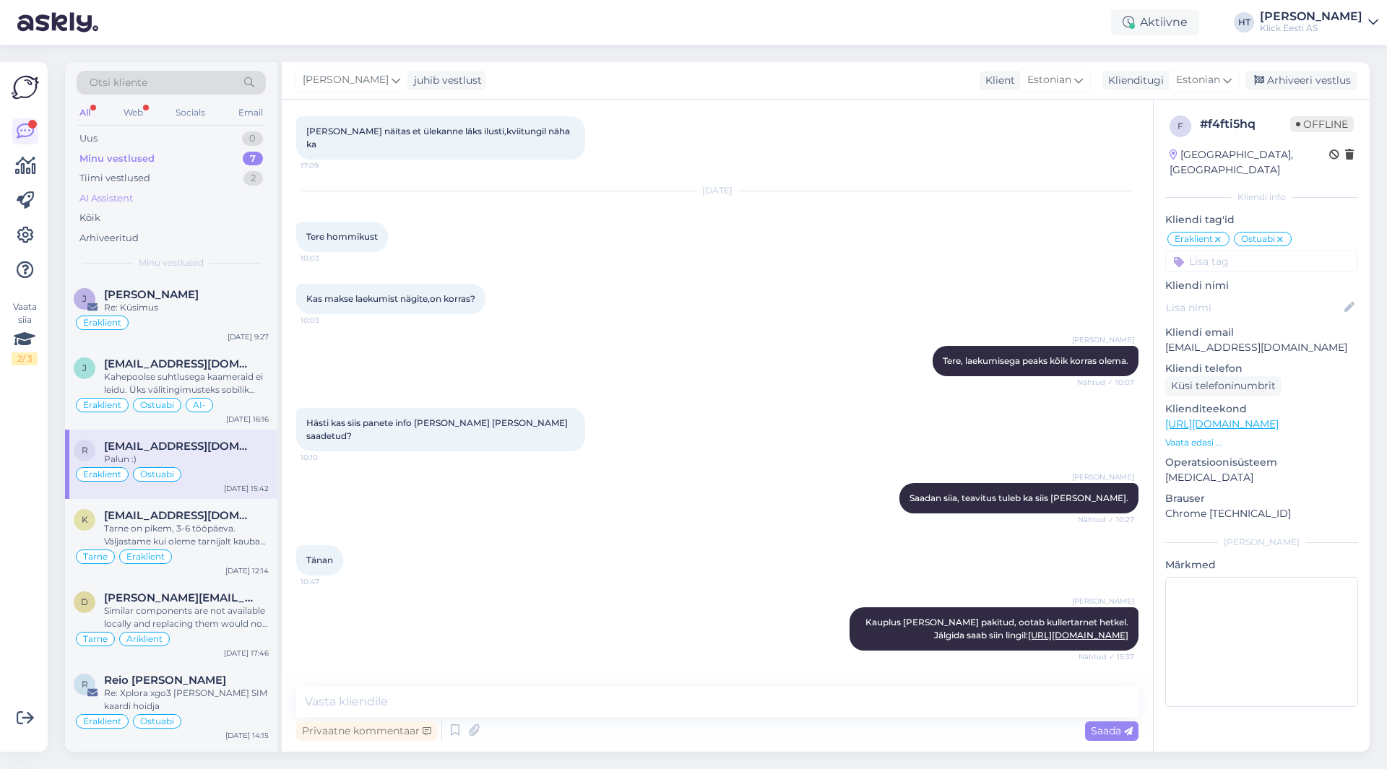
click at [141, 204] on div "AI Assistent" at bounding box center [171, 199] width 189 height 20
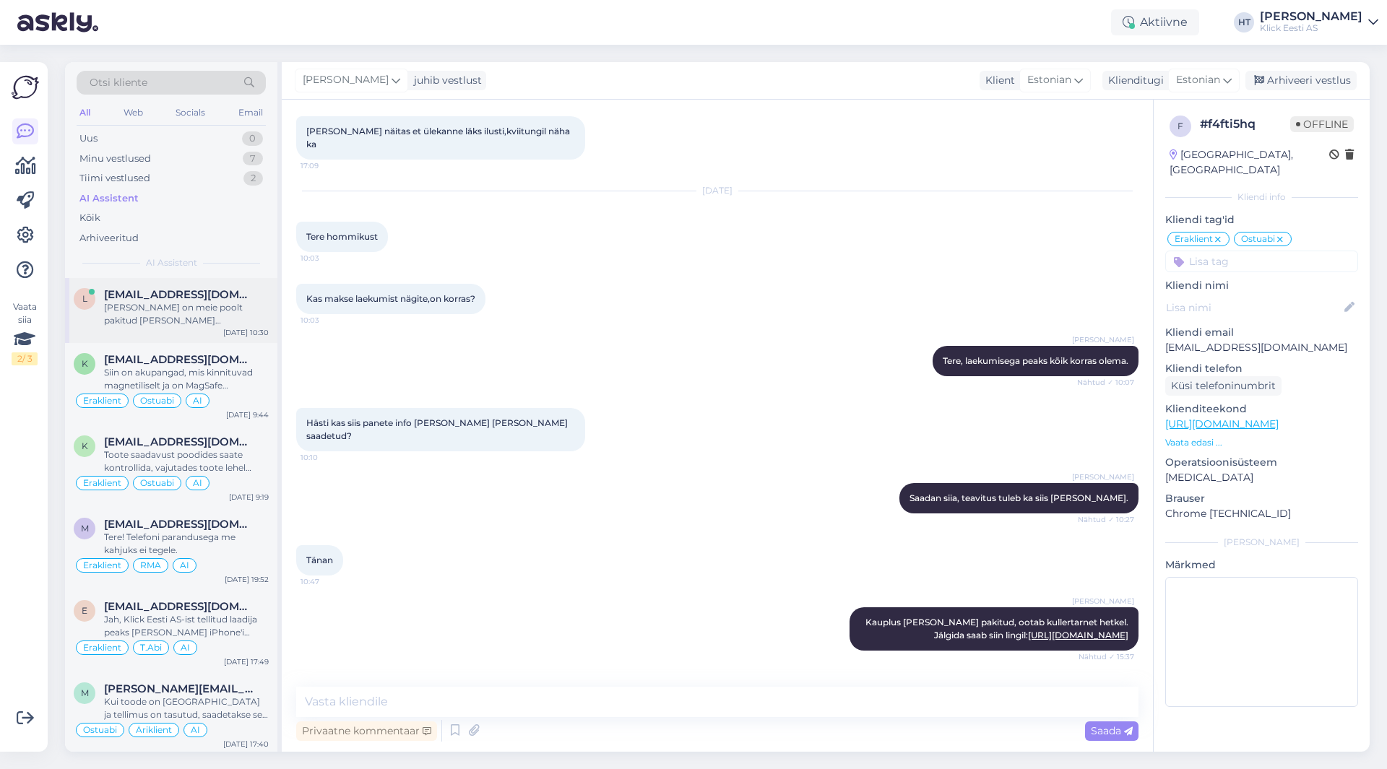
click at [199, 300] on span "[EMAIL_ADDRESS][DOMAIN_NAME]" at bounding box center [179, 294] width 150 height 13
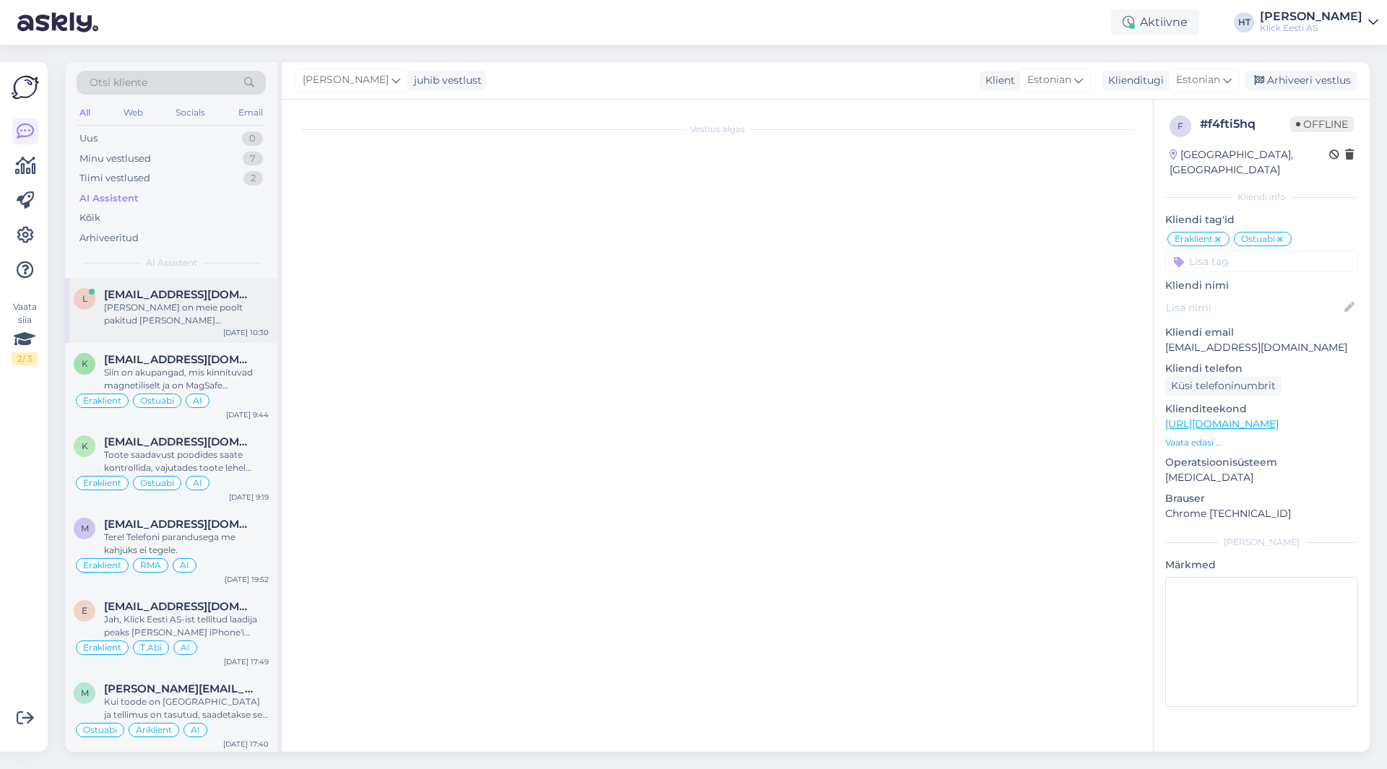
scroll to position [0, 0]
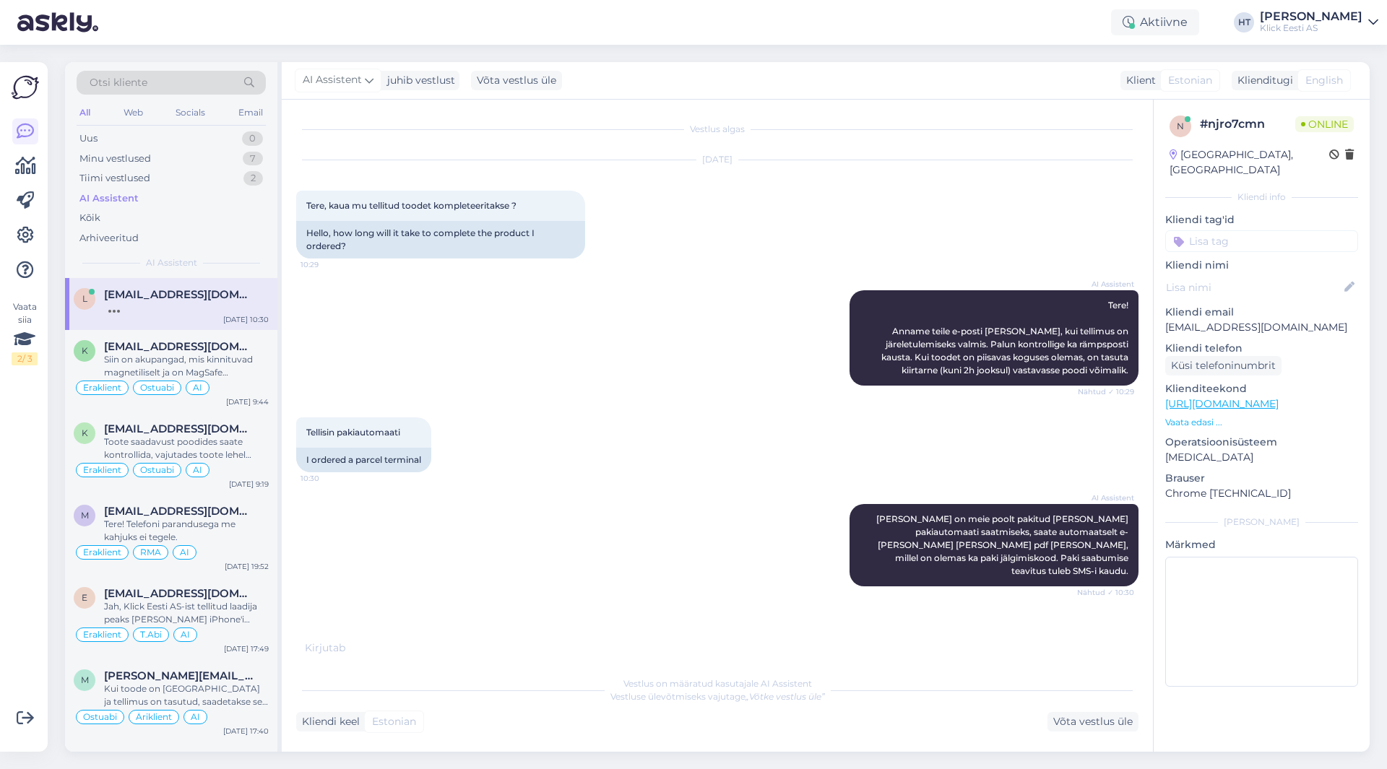
click at [1219, 320] on p "[EMAIL_ADDRESS][DOMAIN_NAME]" at bounding box center [1261, 327] width 193 height 15
copy p "[EMAIL_ADDRESS][DOMAIN_NAME]"
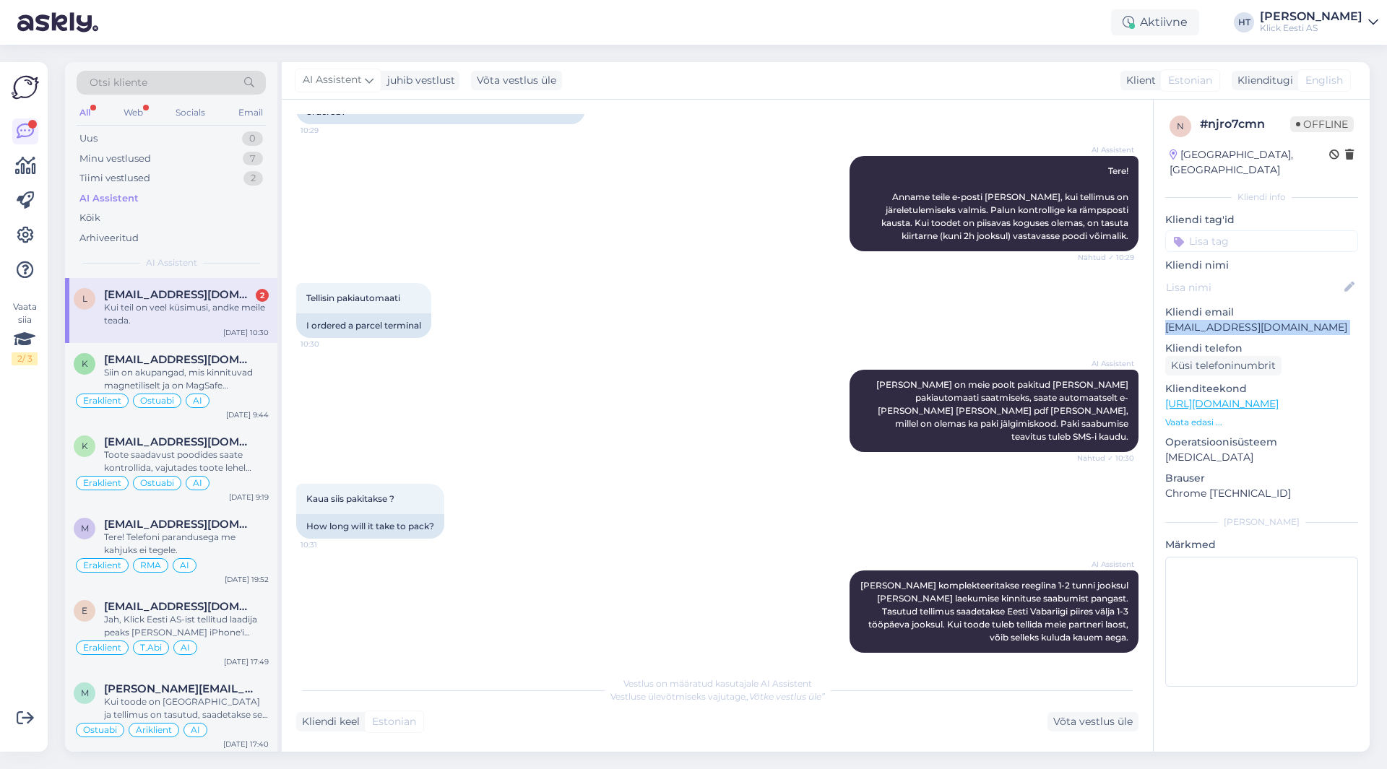
scroll to position [283, 0]
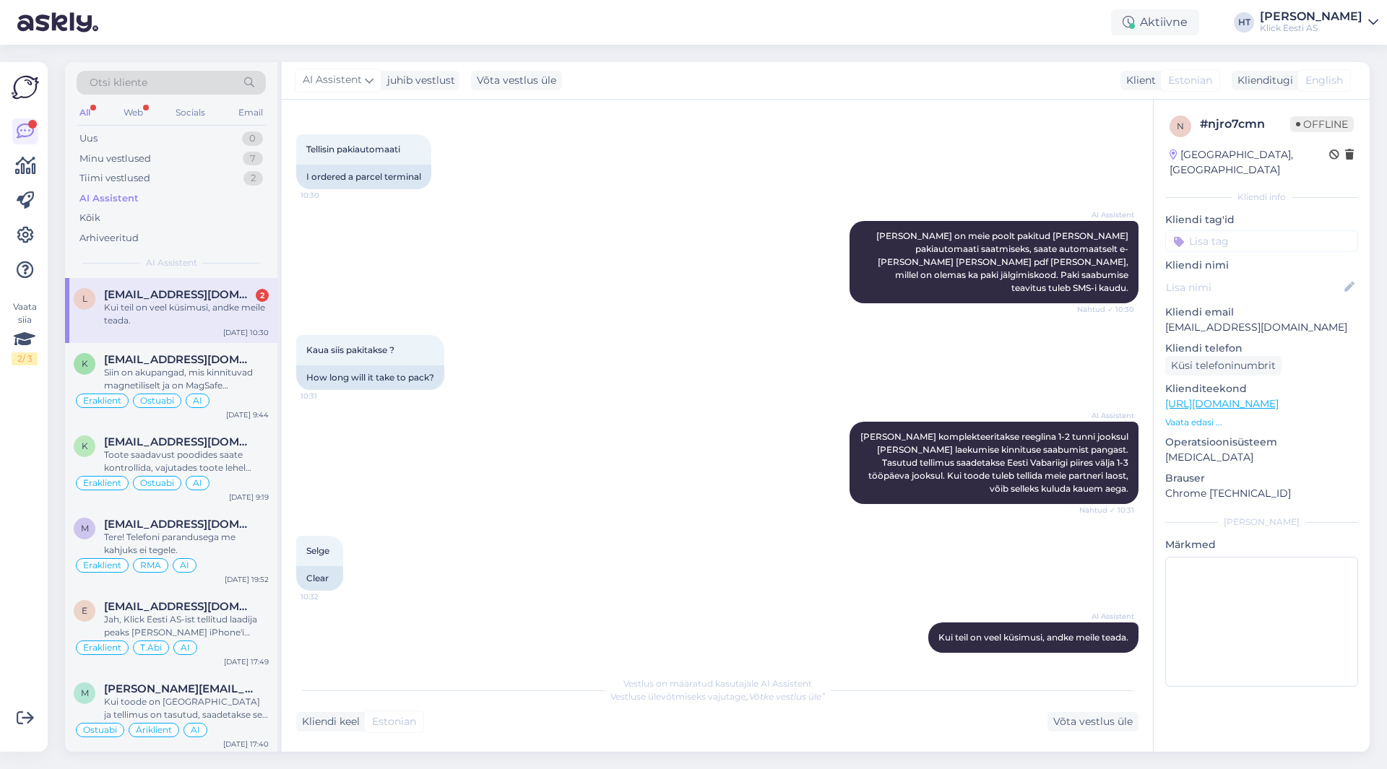
click at [212, 311] on div "Kui teil on veel küsimusi, andke meile teada." at bounding box center [186, 314] width 165 height 26
click at [566, 418] on div "AI Assistent [PERSON_NAME] komplekteeritakse reeglina 1-2 tunni jooksul [PERSON…" at bounding box center [717, 463] width 842 height 114
click at [236, 368] on div "Siin on akupangad, mis kinnituvad magnetiliselt ja on MagSafe ühilduvusega: Aku…" at bounding box center [186, 379] width 165 height 26
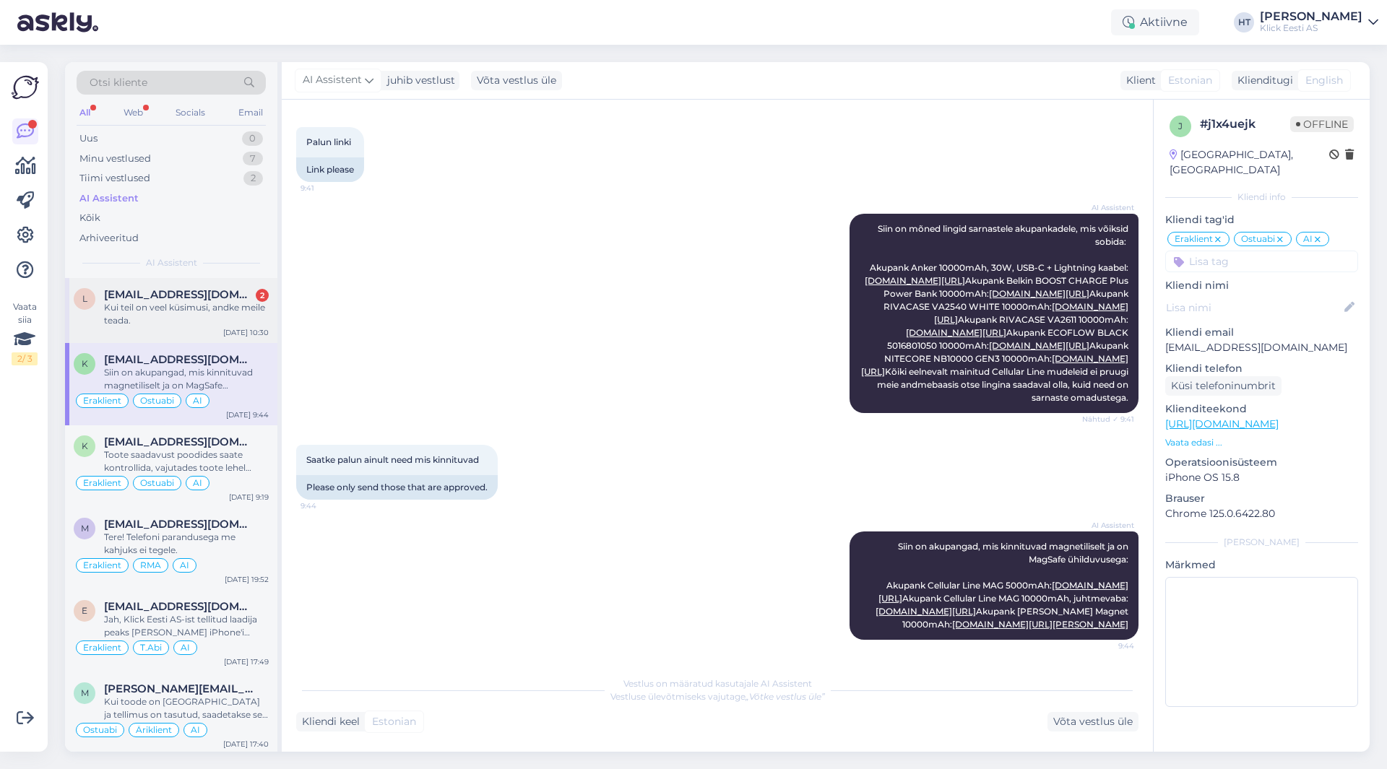
click at [223, 326] on div "Kui teil on veel küsimusi, andke meile teada." at bounding box center [186, 314] width 165 height 26
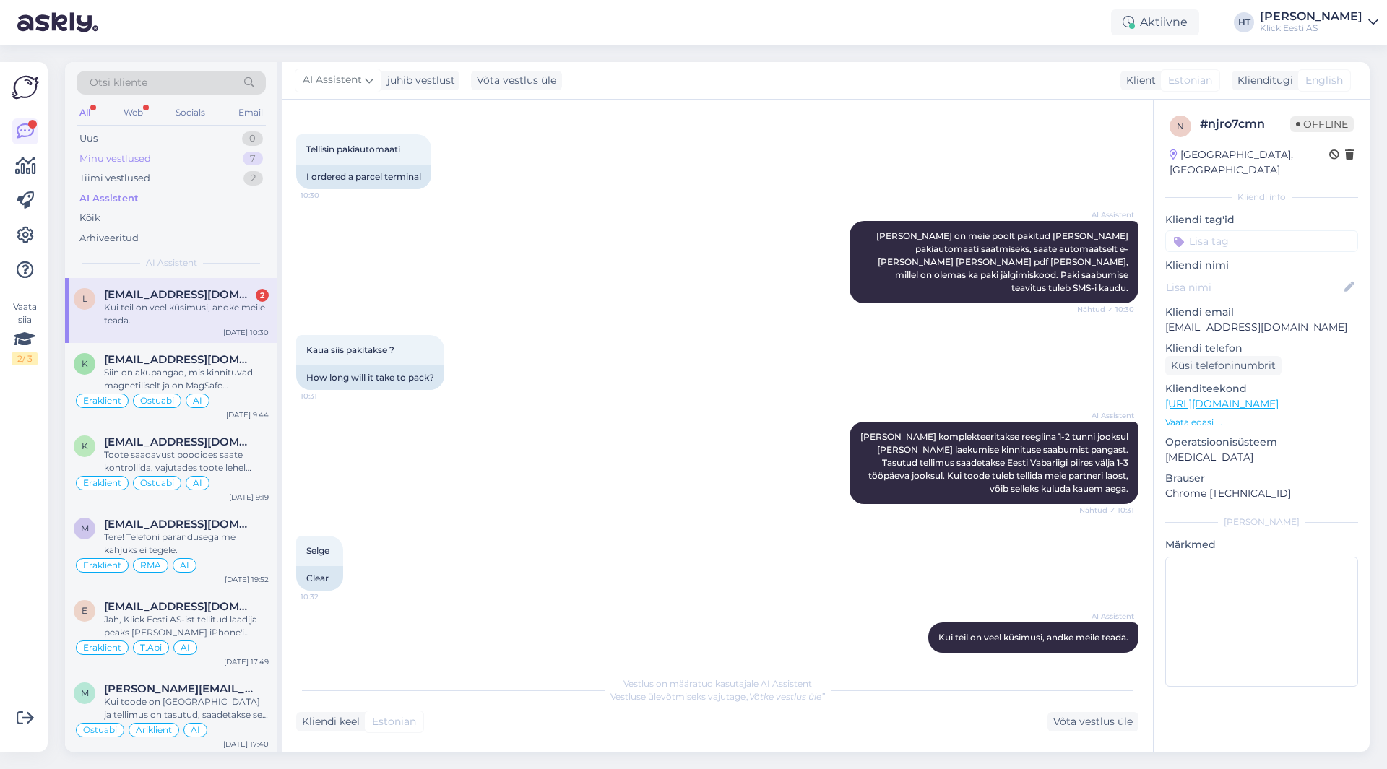
click at [182, 166] on div "Minu vestlused 7" at bounding box center [171, 159] width 189 height 20
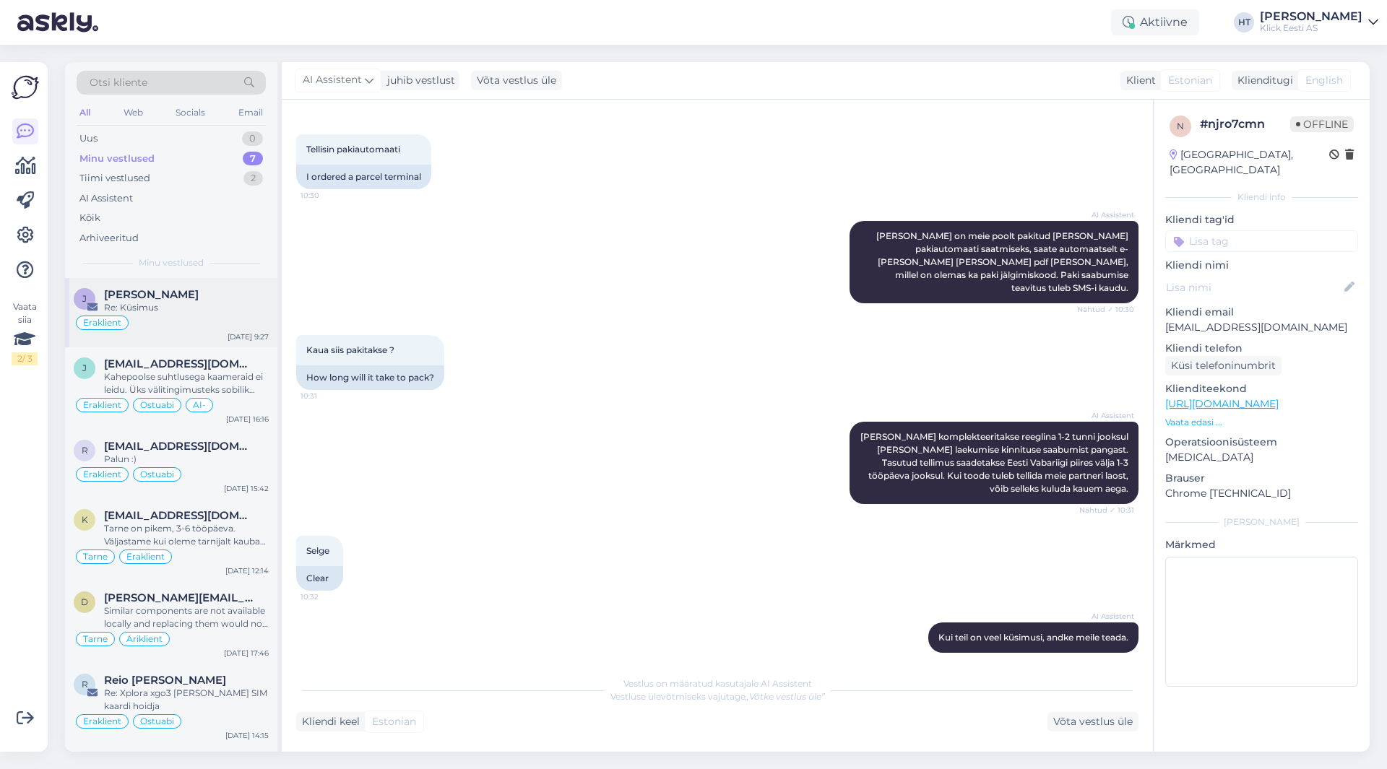
click at [207, 302] on div "Re: Küsimus" at bounding box center [186, 307] width 165 height 13
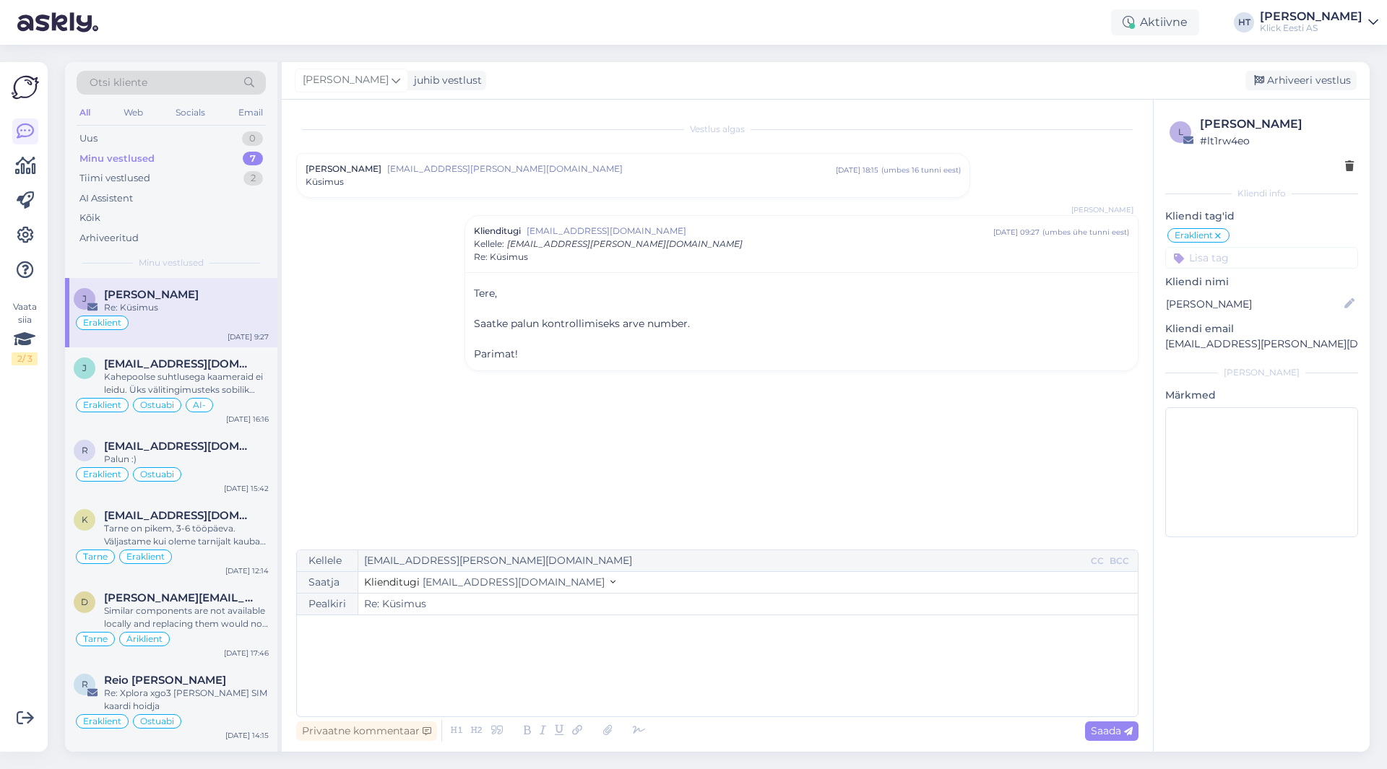
click at [367, 352] on div "Vestlus [PERSON_NAME] Floren [EMAIL_ADDRESS][PERSON_NAME][DOMAIN_NAME] [DATE] 1…" at bounding box center [723, 325] width 855 height 423
click at [201, 138] on div "Uus 2" at bounding box center [171, 139] width 189 height 20
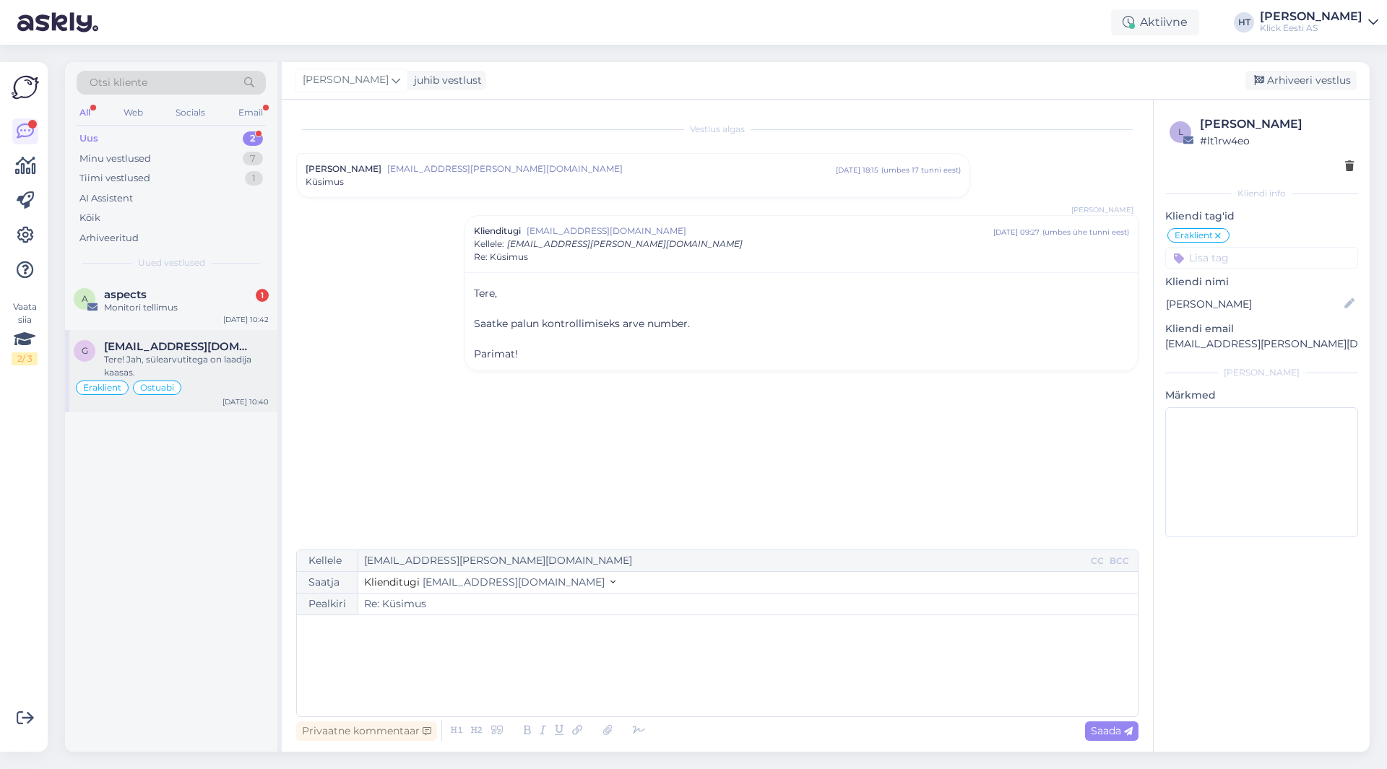
click at [221, 366] on div "Tere! Jah, sülearvutitega on laadija kaasas." at bounding box center [186, 366] width 165 height 26
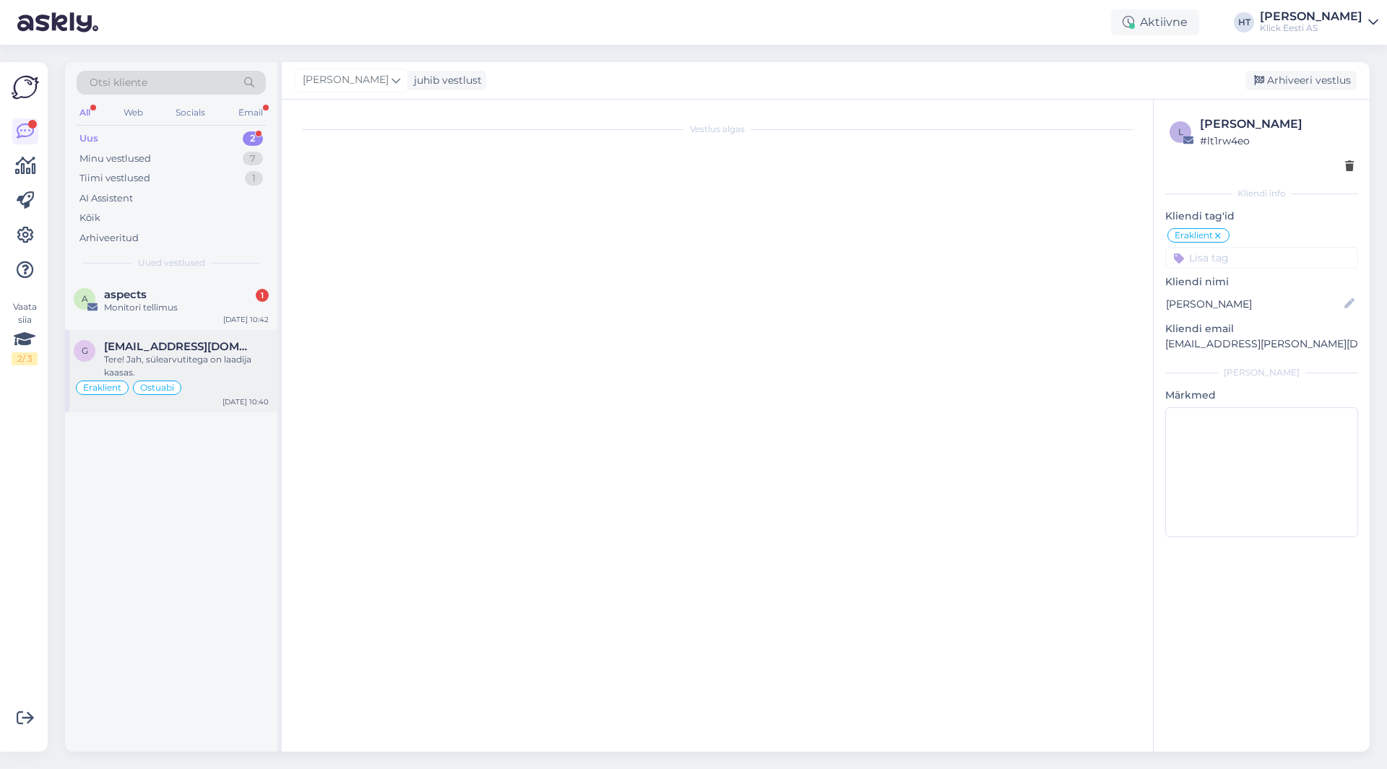
scroll to position [266, 0]
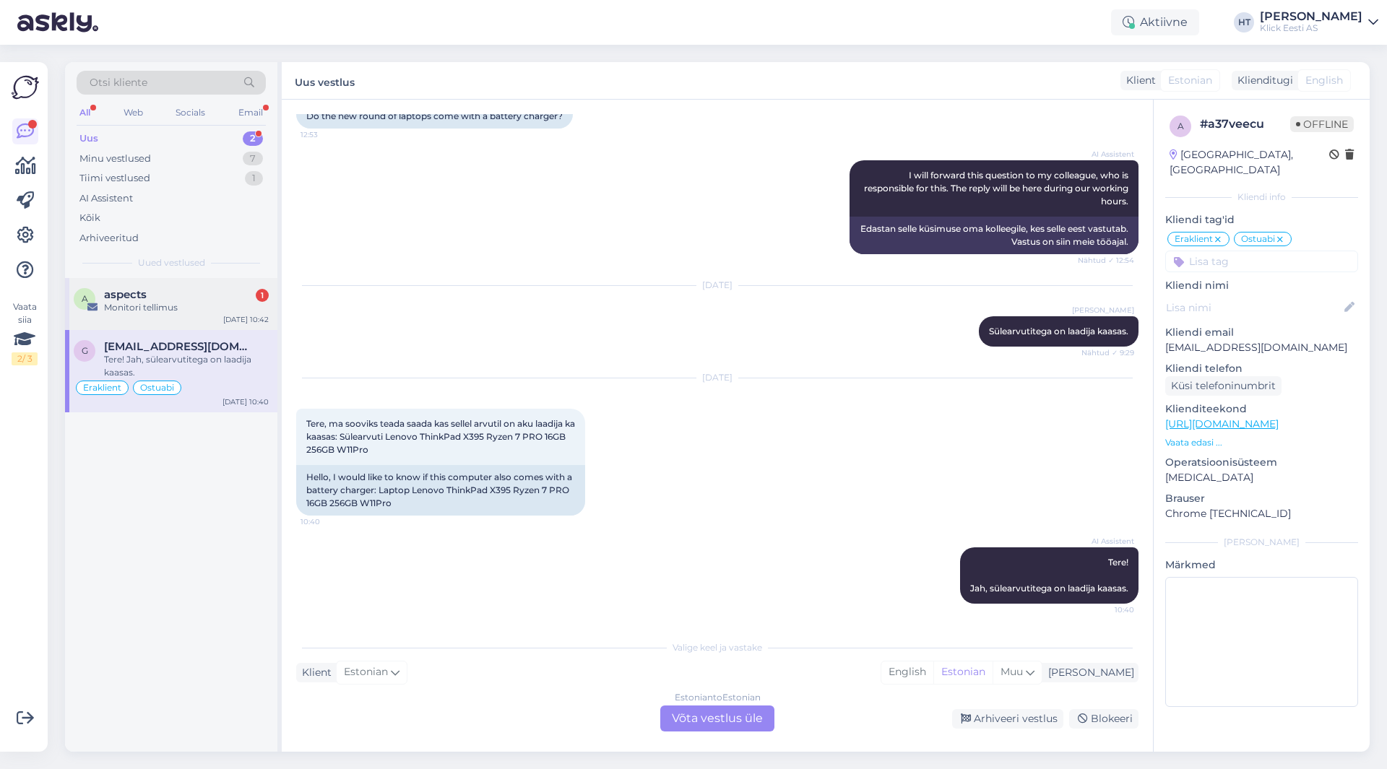
click at [219, 303] on div "Monitori tellimus" at bounding box center [186, 307] width 165 height 13
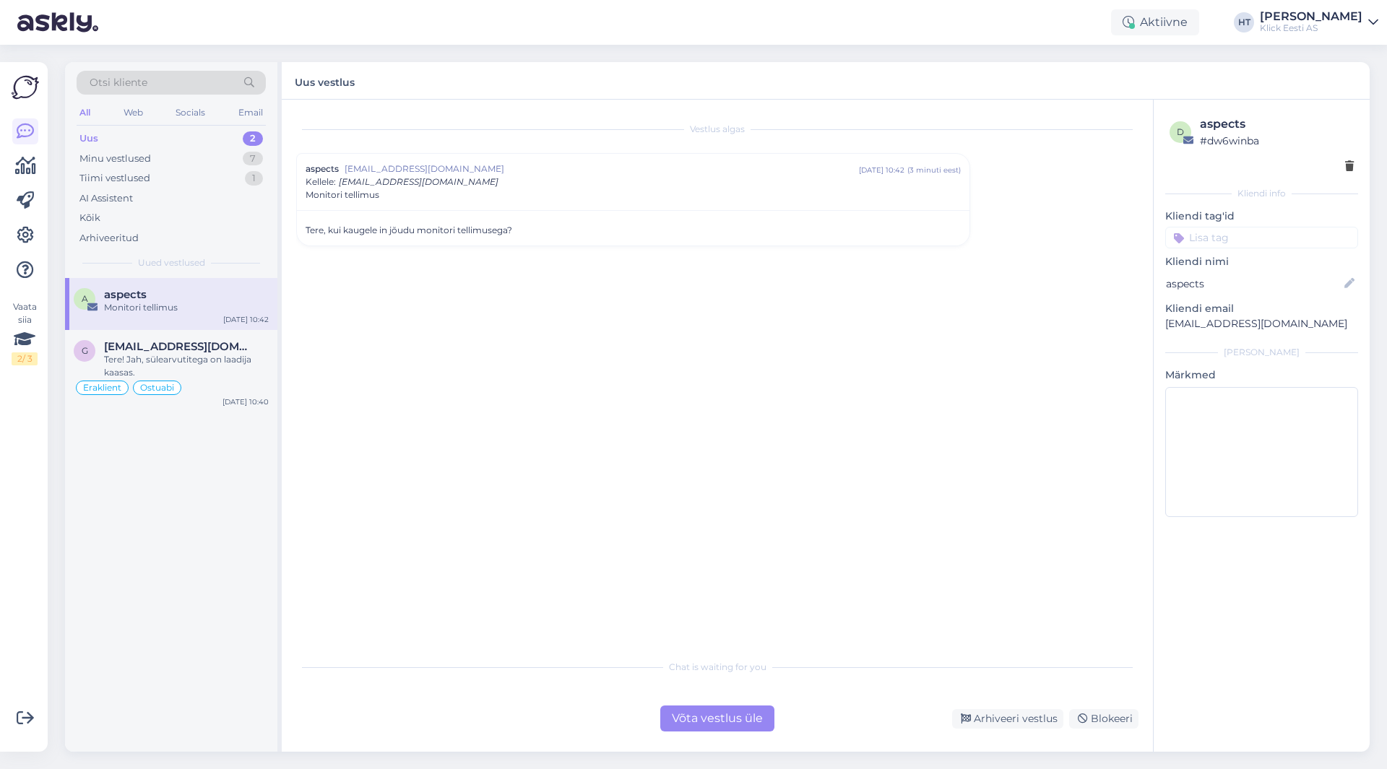
click at [1209, 320] on p "[EMAIL_ADDRESS][DOMAIN_NAME]" at bounding box center [1261, 323] width 193 height 15
copy div "[EMAIL_ADDRESS][DOMAIN_NAME] [PERSON_NAME]"
click at [920, 381] on div "Vestlus algas aspects [EMAIL_ADDRESS][DOMAIN_NAME] [DATE] 10:42 ( 3 minuti eest…" at bounding box center [723, 376] width 855 height 525
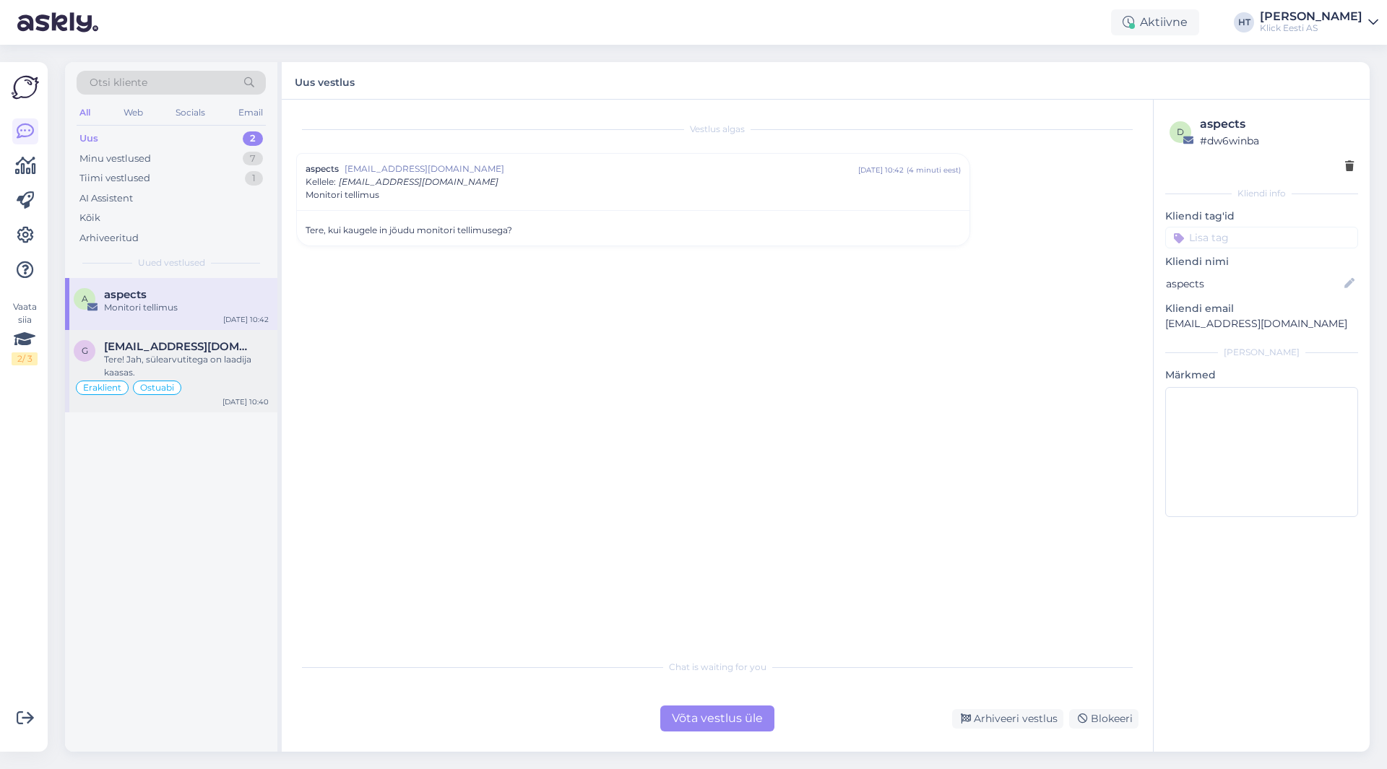
click at [231, 337] on div "g [EMAIL_ADDRESS][DOMAIN_NAME] Tere! Jah, sülearvutitega on laadija kaasas. Era…" at bounding box center [171, 371] width 212 height 82
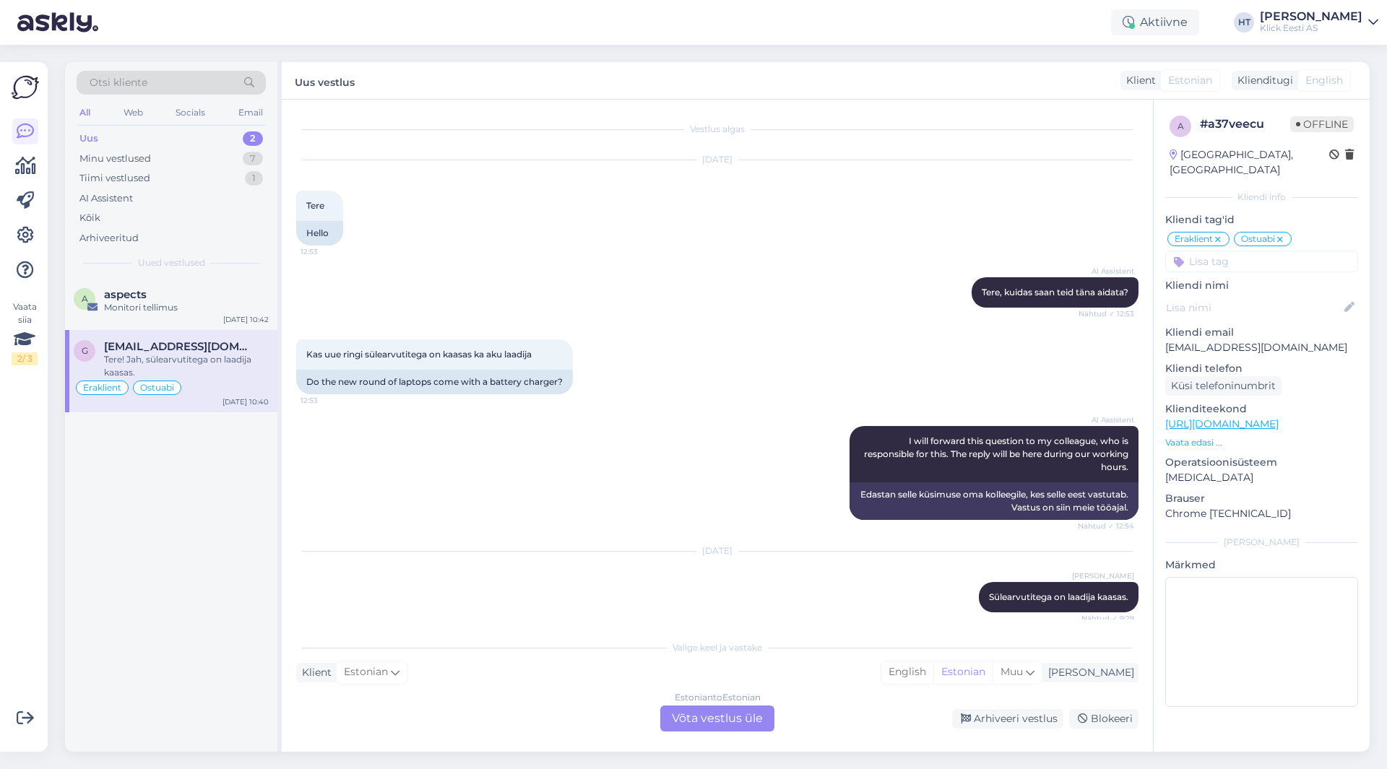
scroll to position [266, 0]
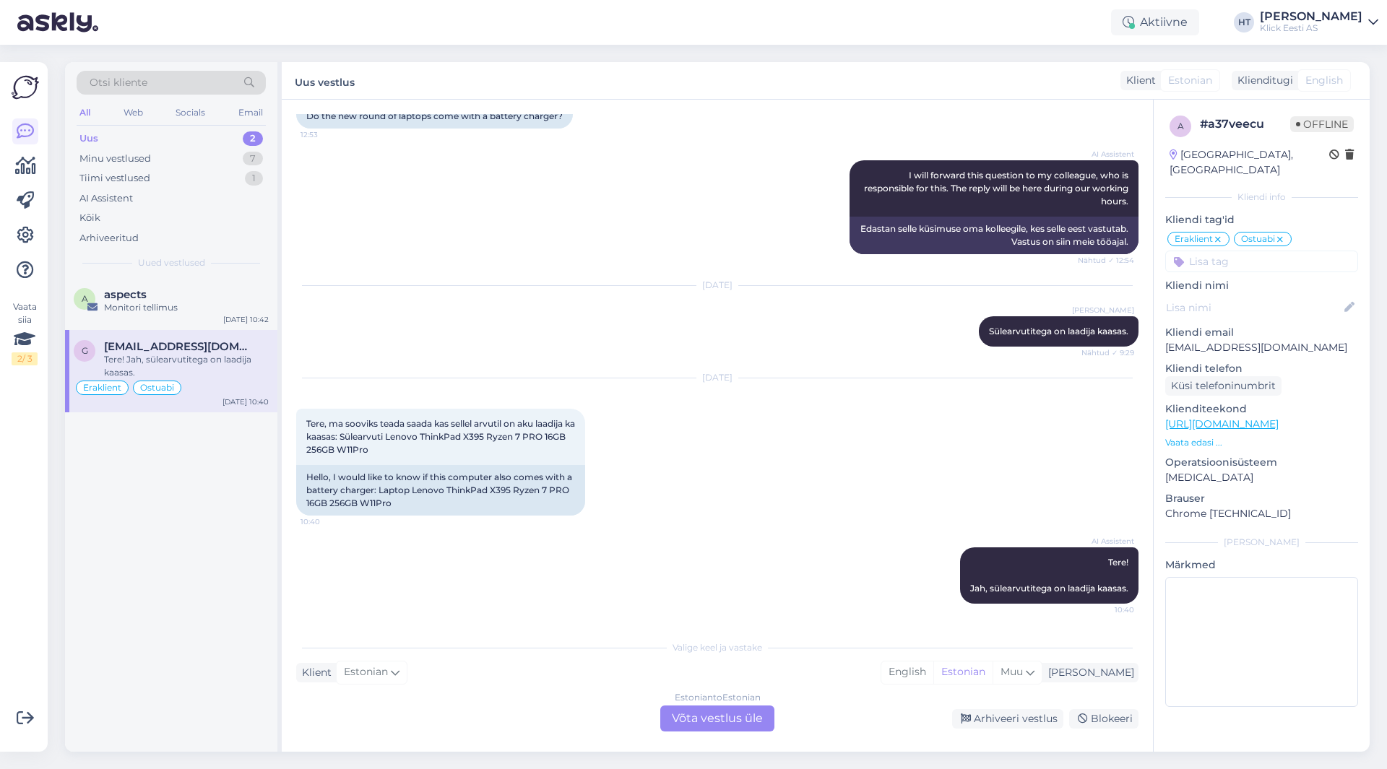
click at [1266, 251] on input at bounding box center [1261, 262] width 193 height 22
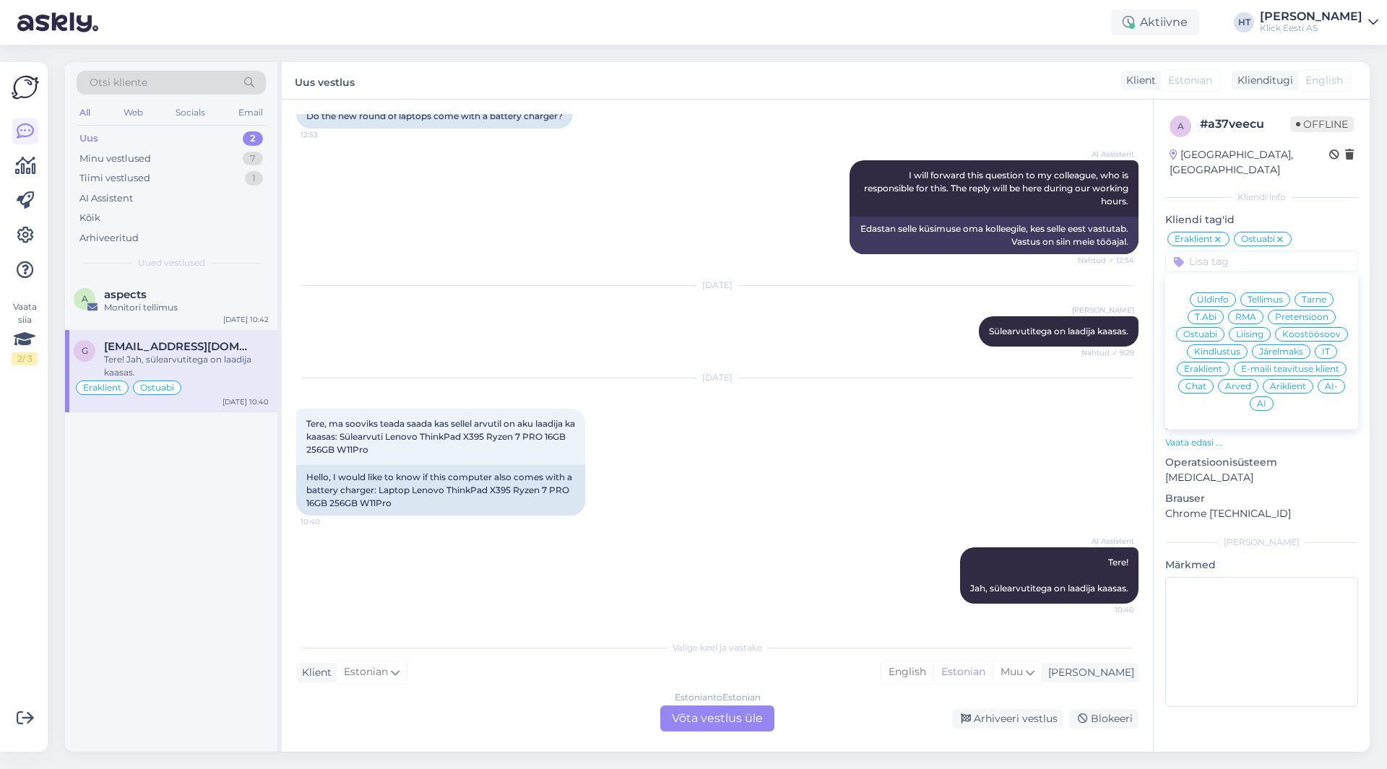
click at [1266, 399] on span "AI" at bounding box center [1261, 403] width 9 height 9
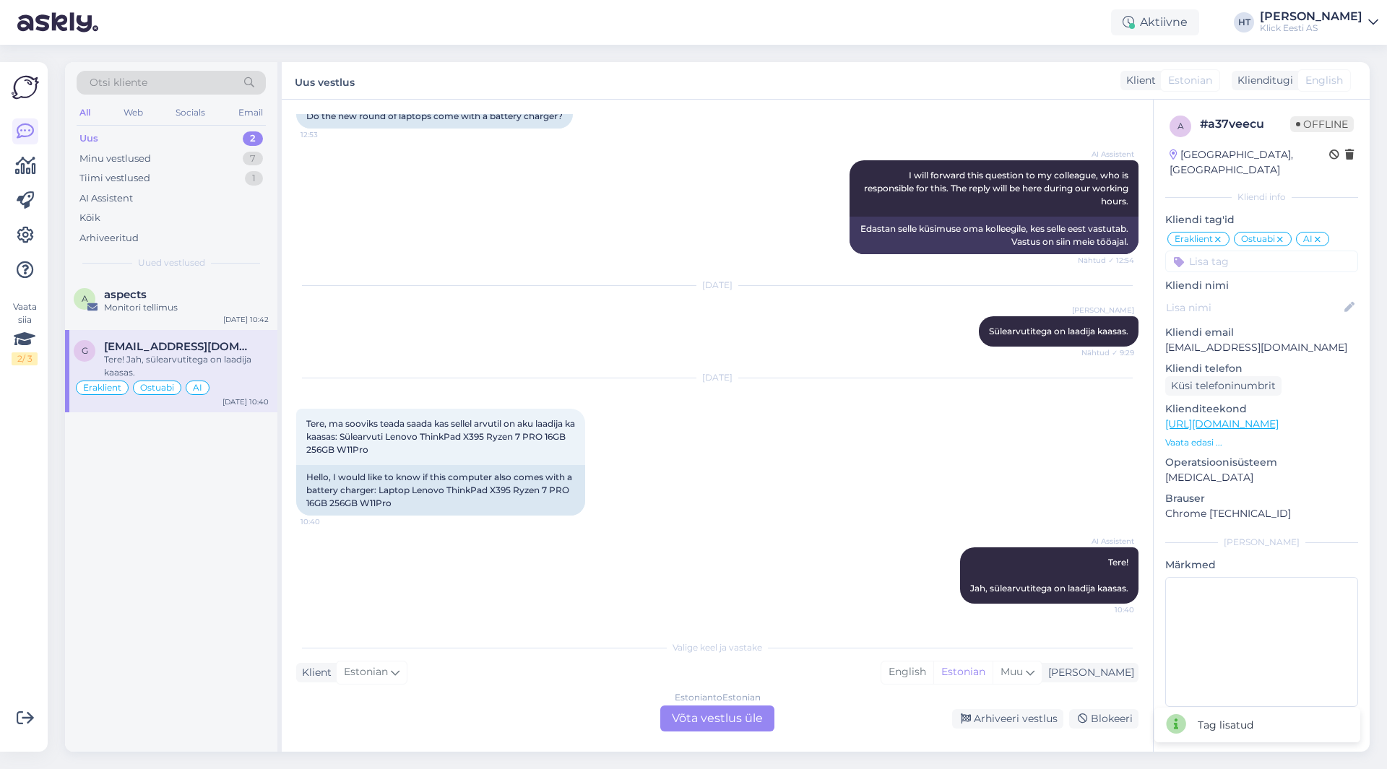
click at [752, 470] on div "[DATE] Tere, ma sooviks teada saada kas sellel arvutil on aku laadija ka kaasas…" at bounding box center [717, 447] width 842 height 169
drag, startPoint x: 307, startPoint y: 422, endPoint x: 555, endPoint y: 450, distance: 250.1
click at [555, 450] on div "Tere, ma sooviks teada saada kas sellel arvutil on aku laadija ka kaasas: Sülea…" at bounding box center [440, 437] width 289 height 56
click at [555, 451] on div "Tere, ma sooviks teada saada kas sellel arvutil on aku laadija ka kaasas: Sülea…" at bounding box center [440, 437] width 289 height 56
click at [1004, 724] on div "Arhiveeri vestlus" at bounding box center [1007, 719] width 111 height 20
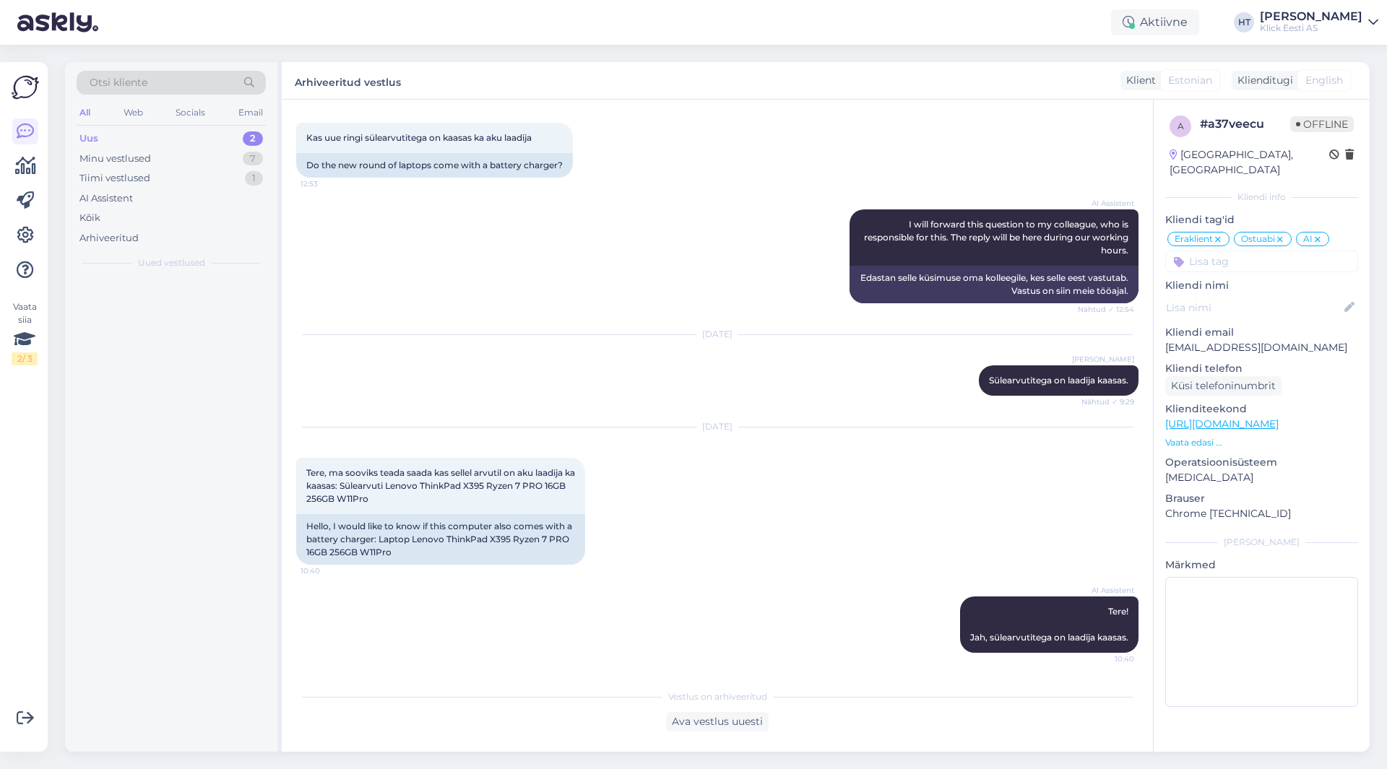
scroll to position [217, 0]
click at [219, 303] on div "Monitori tellimus" at bounding box center [186, 307] width 165 height 13
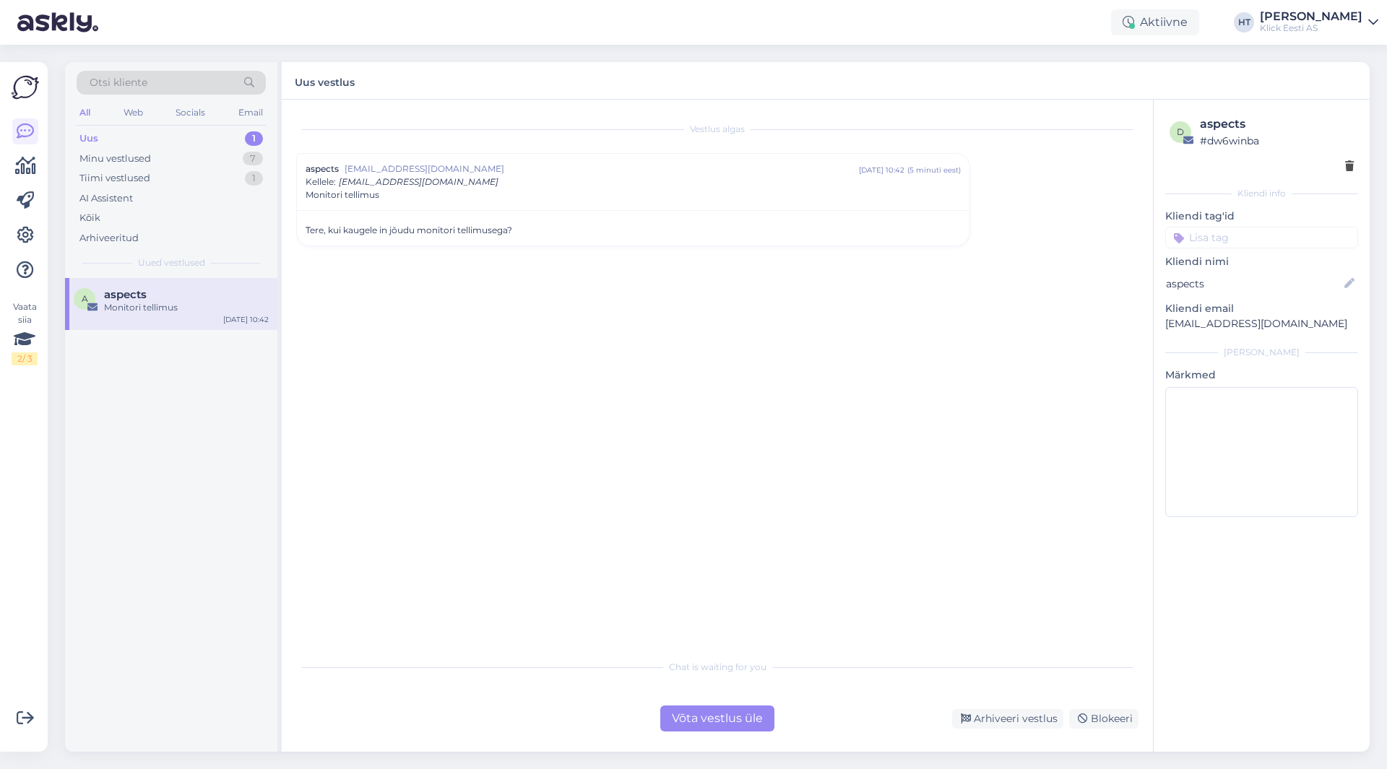
scroll to position [0, 0]
click at [706, 722] on div "Võta vestlus üle" at bounding box center [717, 719] width 114 height 26
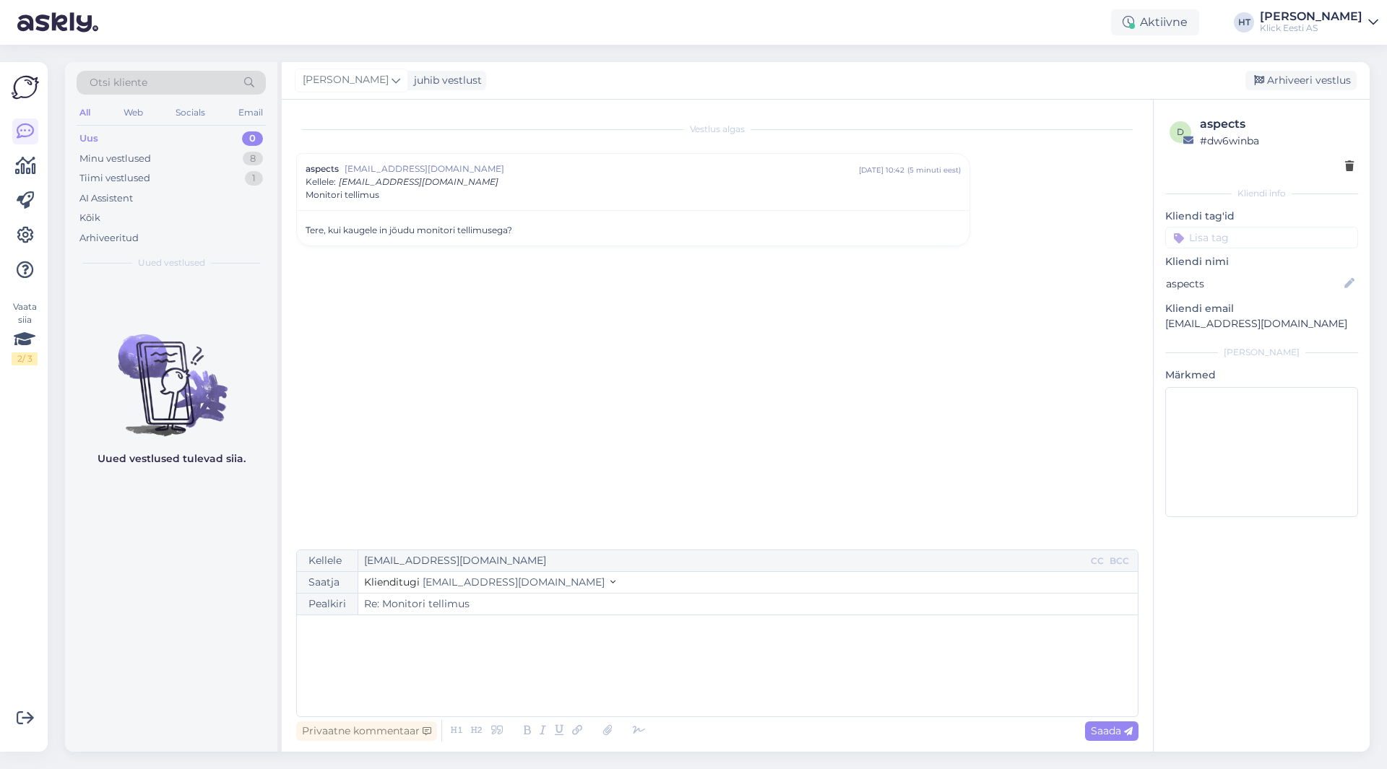
click at [567, 634] on p "﻿" at bounding box center [717, 630] width 826 height 15
click at [428, 450] on div "Vestlus algas aspects [EMAIL_ADDRESS][DOMAIN_NAME] [DATE] 10:42 ( 5 minuti eest…" at bounding box center [723, 325] width 855 height 423
click at [342, 670] on div "Tere, ﻿ ﻿" at bounding box center [717, 666] width 826 height 87
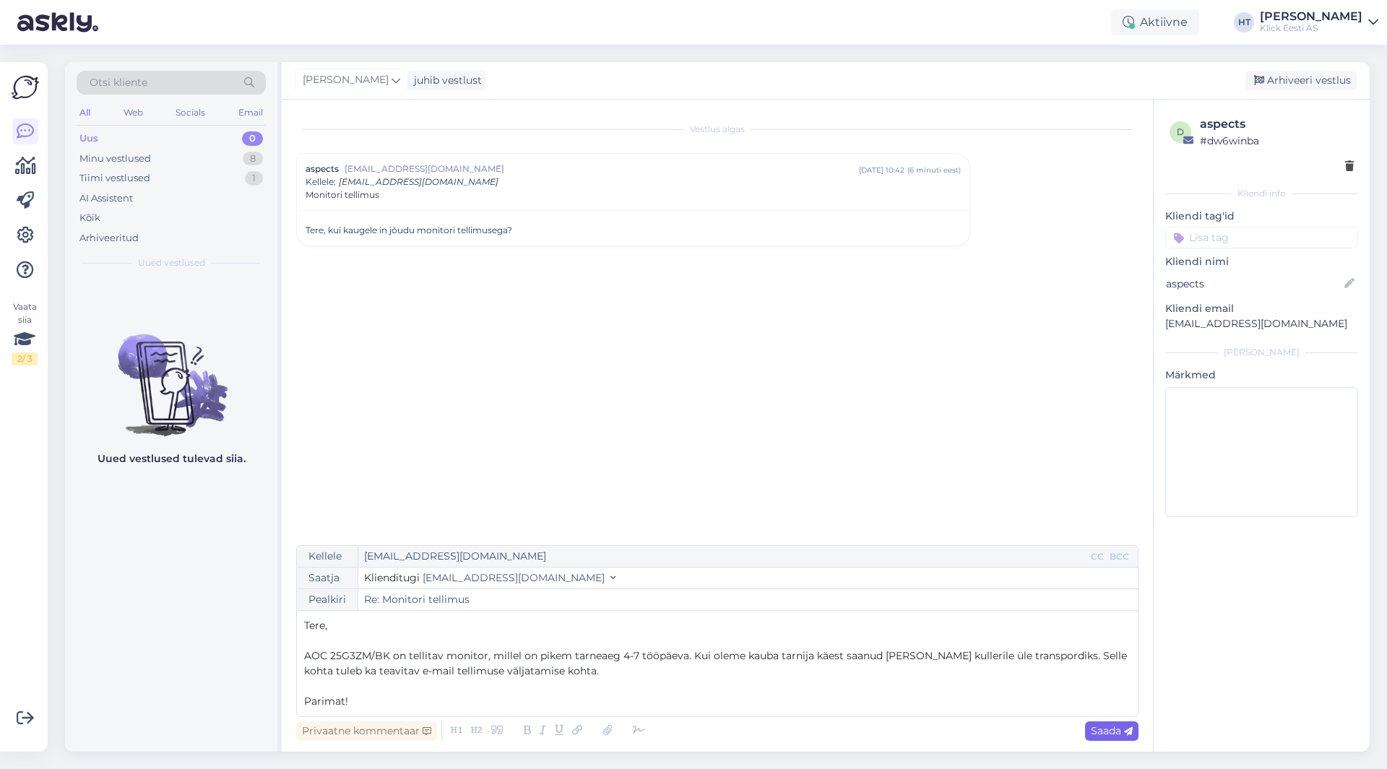
click at [1112, 731] on span "Saada" at bounding box center [1112, 731] width 42 height 13
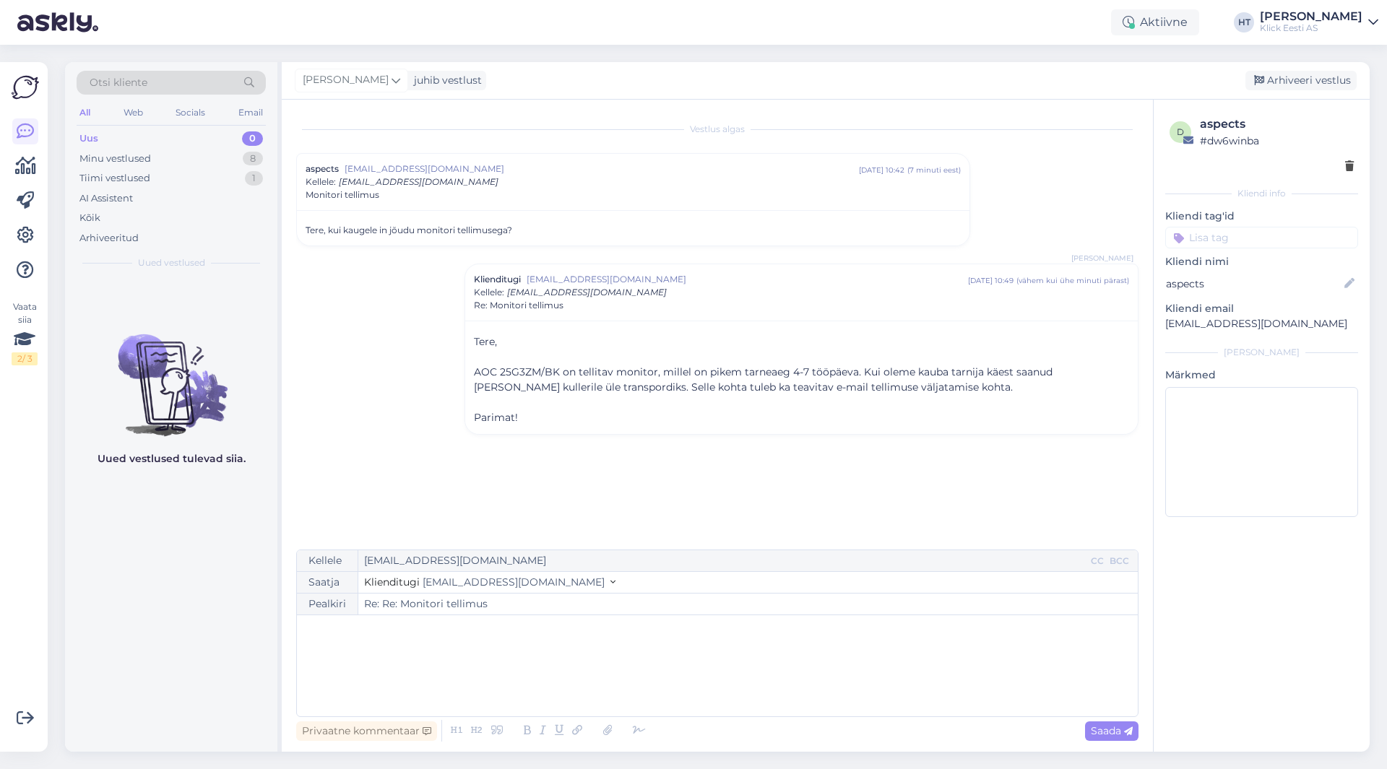
click at [1239, 239] on input at bounding box center [1261, 238] width 193 height 22
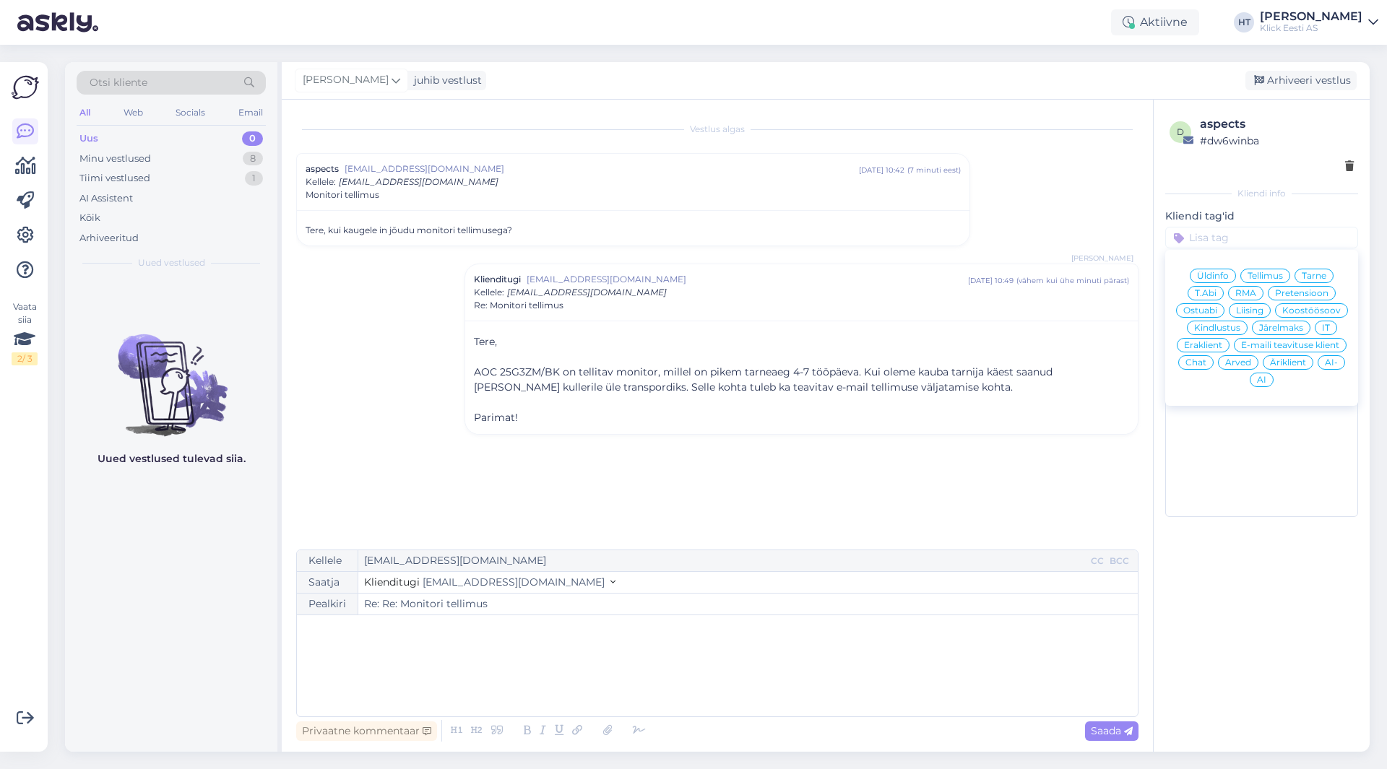
click at [1313, 277] on span "Tarne" at bounding box center [1314, 276] width 25 height 9
type input "Re: Monitori tellimus"
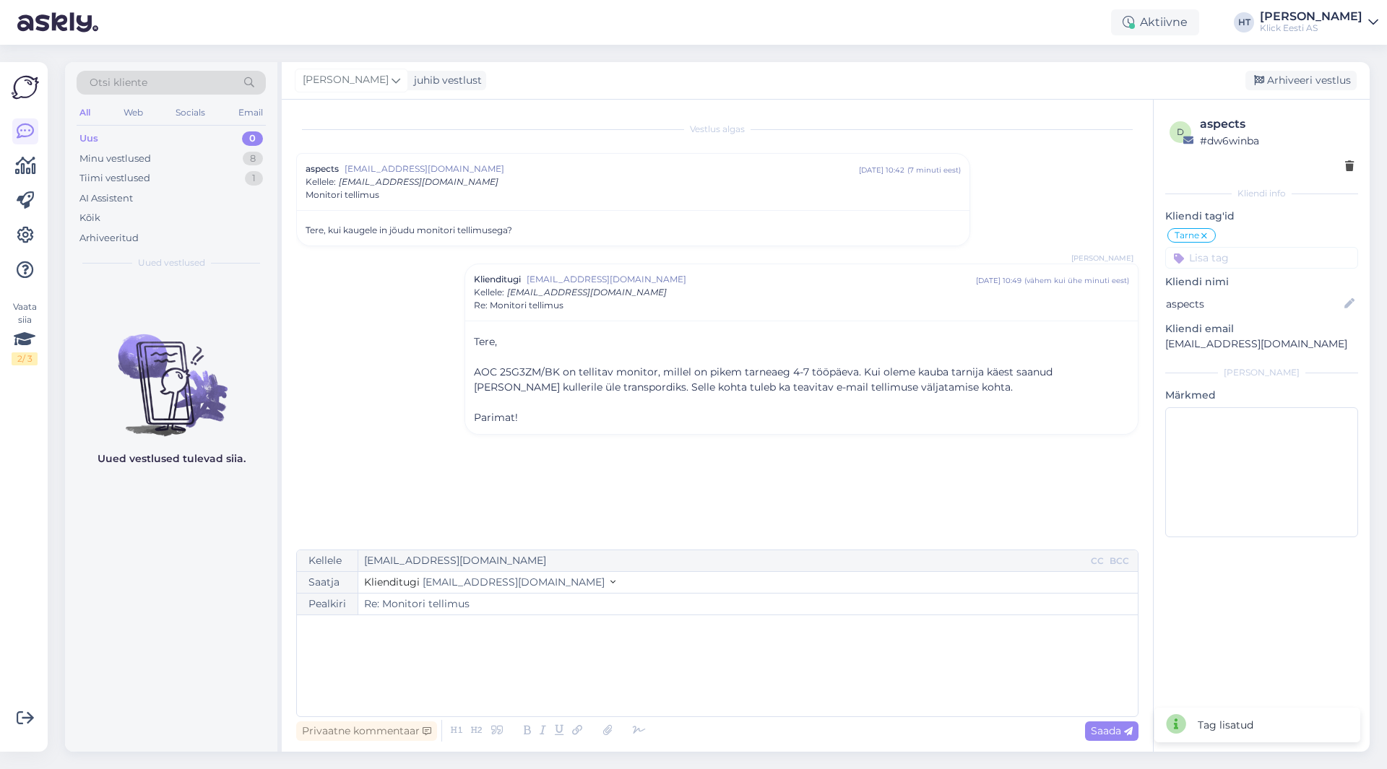
click at [1279, 261] on input at bounding box center [1261, 258] width 193 height 22
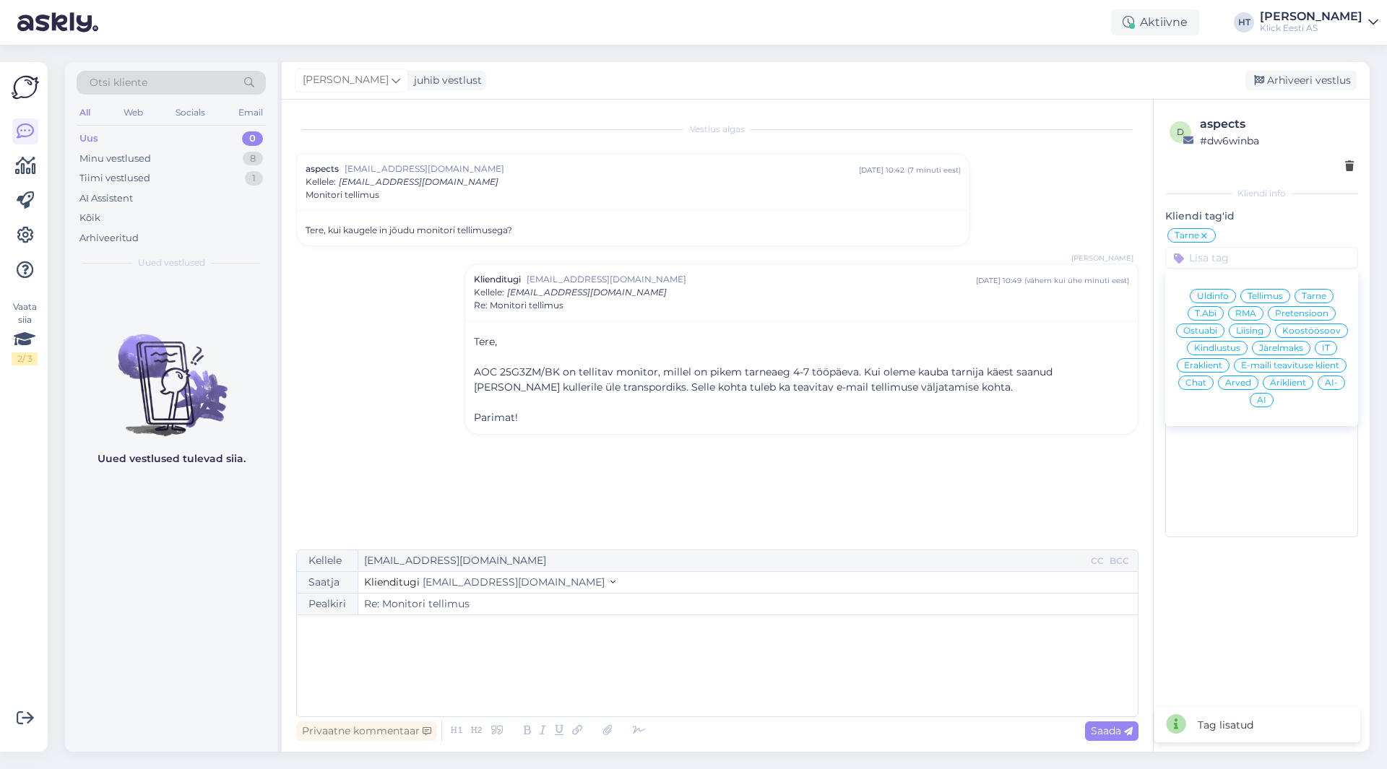
click at [1197, 368] on span "Eraklient" at bounding box center [1203, 365] width 38 height 9
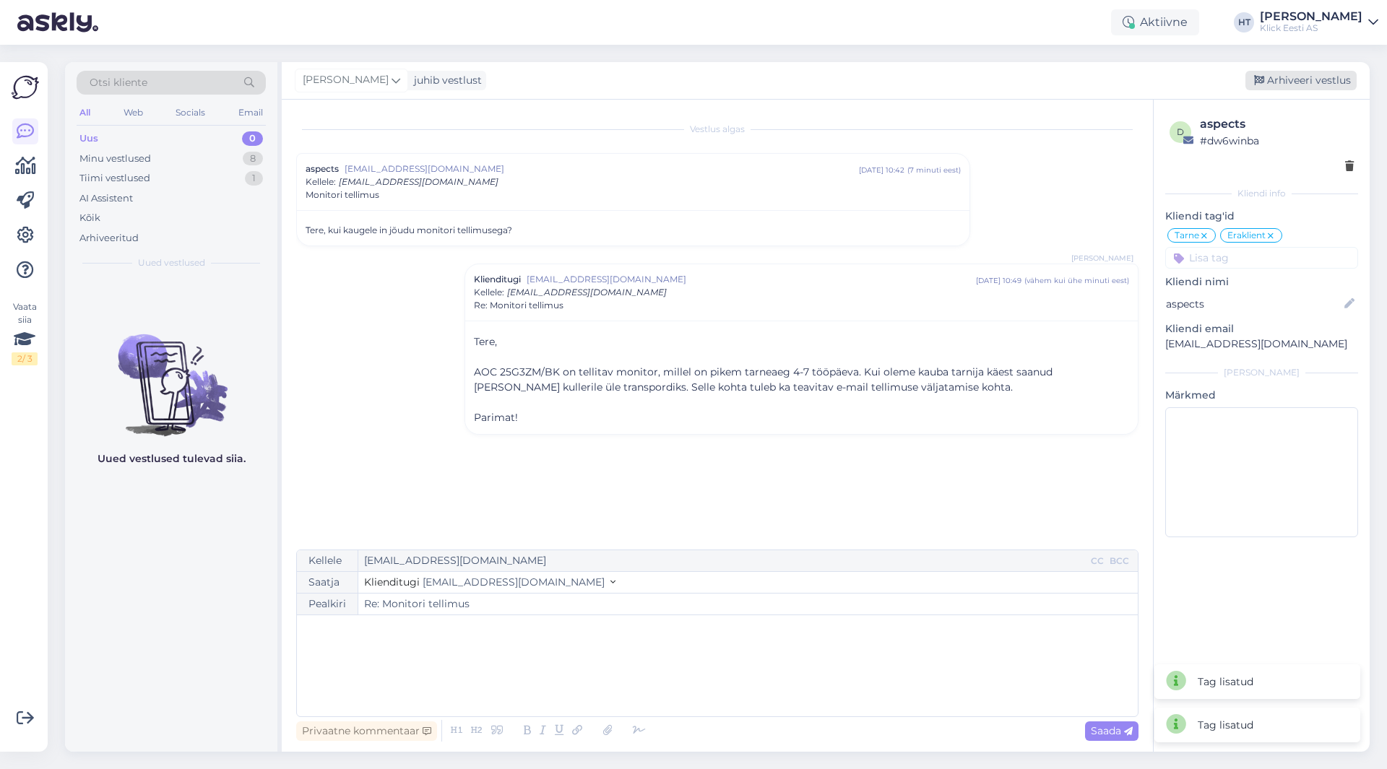
click at [1298, 73] on div "Arhiveeri vestlus" at bounding box center [1300, 81] width 111 height 20
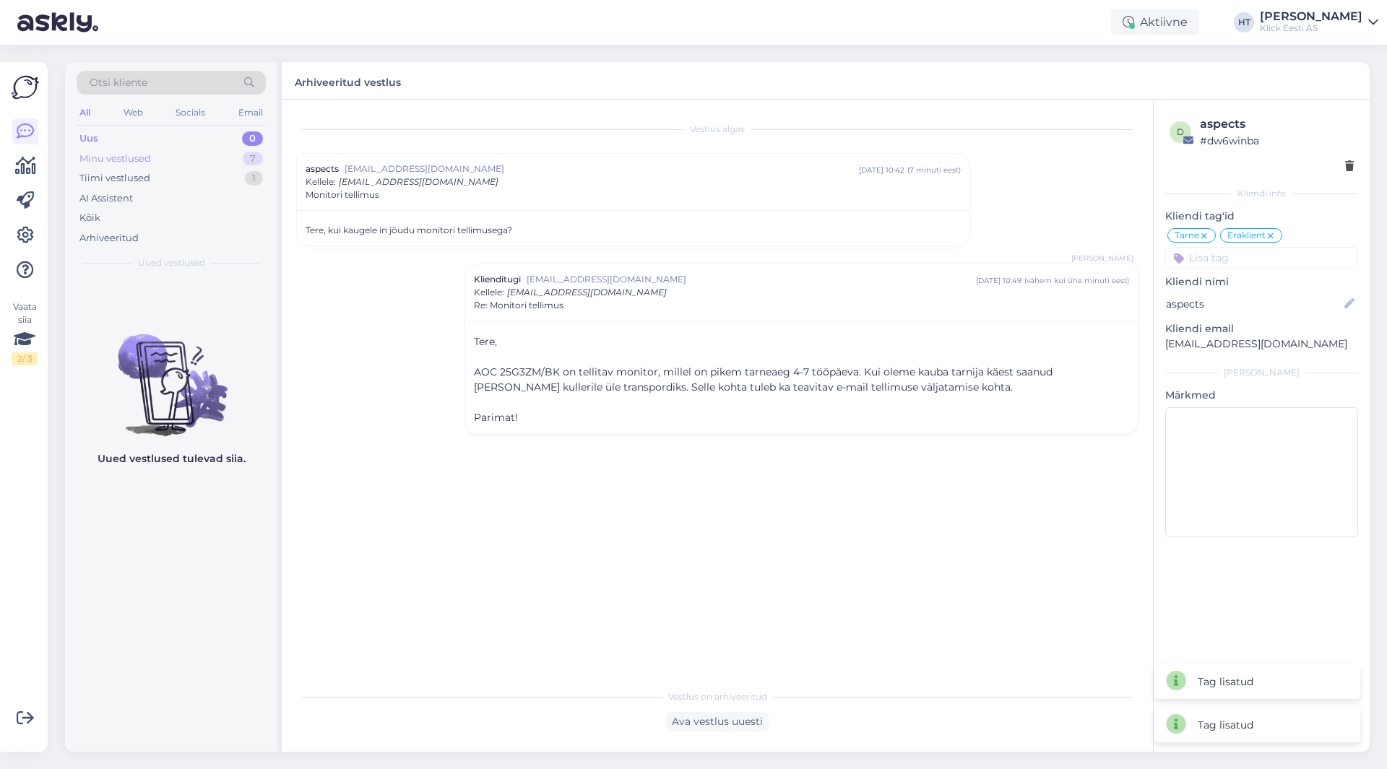
click at [230, 160] on div "Minu vestlused 7" at bounding box center [171, 159] width 189 height 20
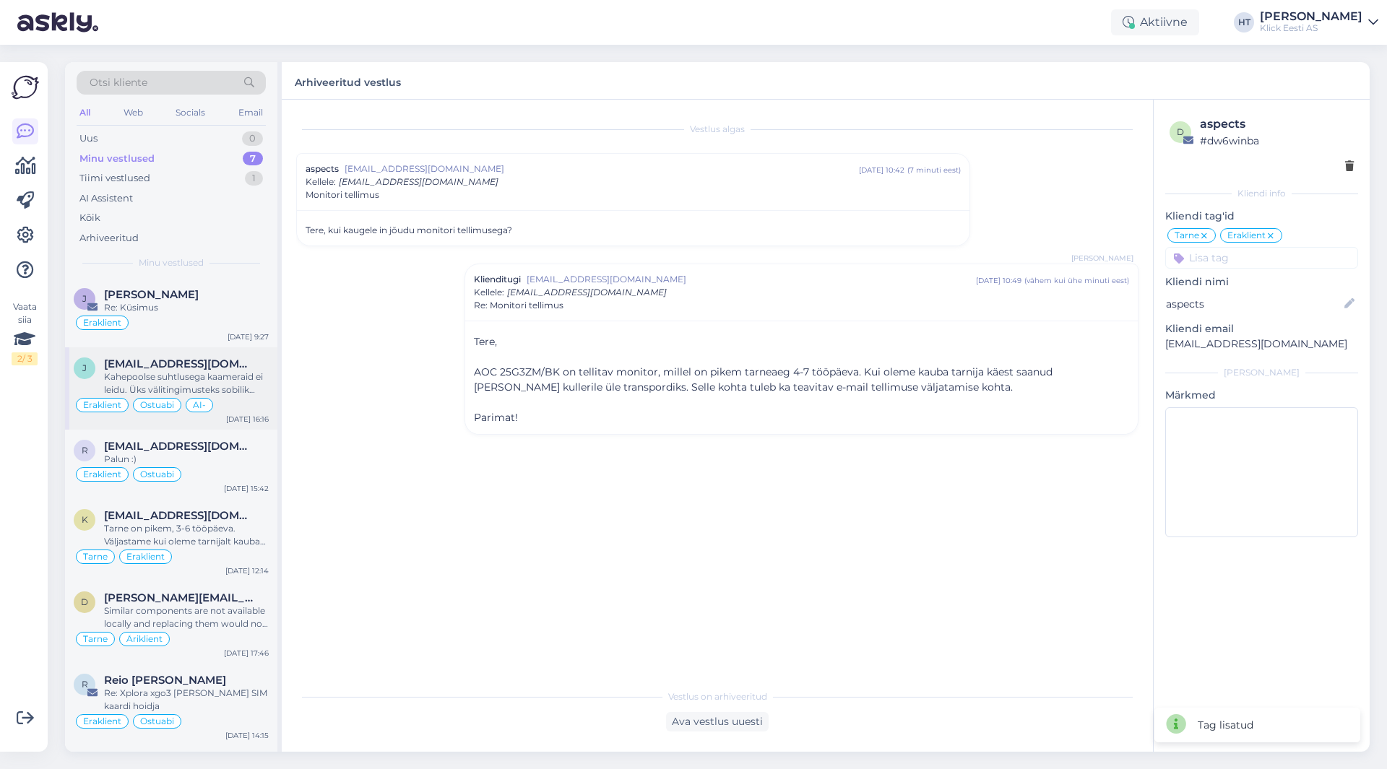
click at [204, 368] on div "[EMAIL_ADDRESS][DOMAIN_NAME]" at bounding box center [186, 364] width 165 height 13
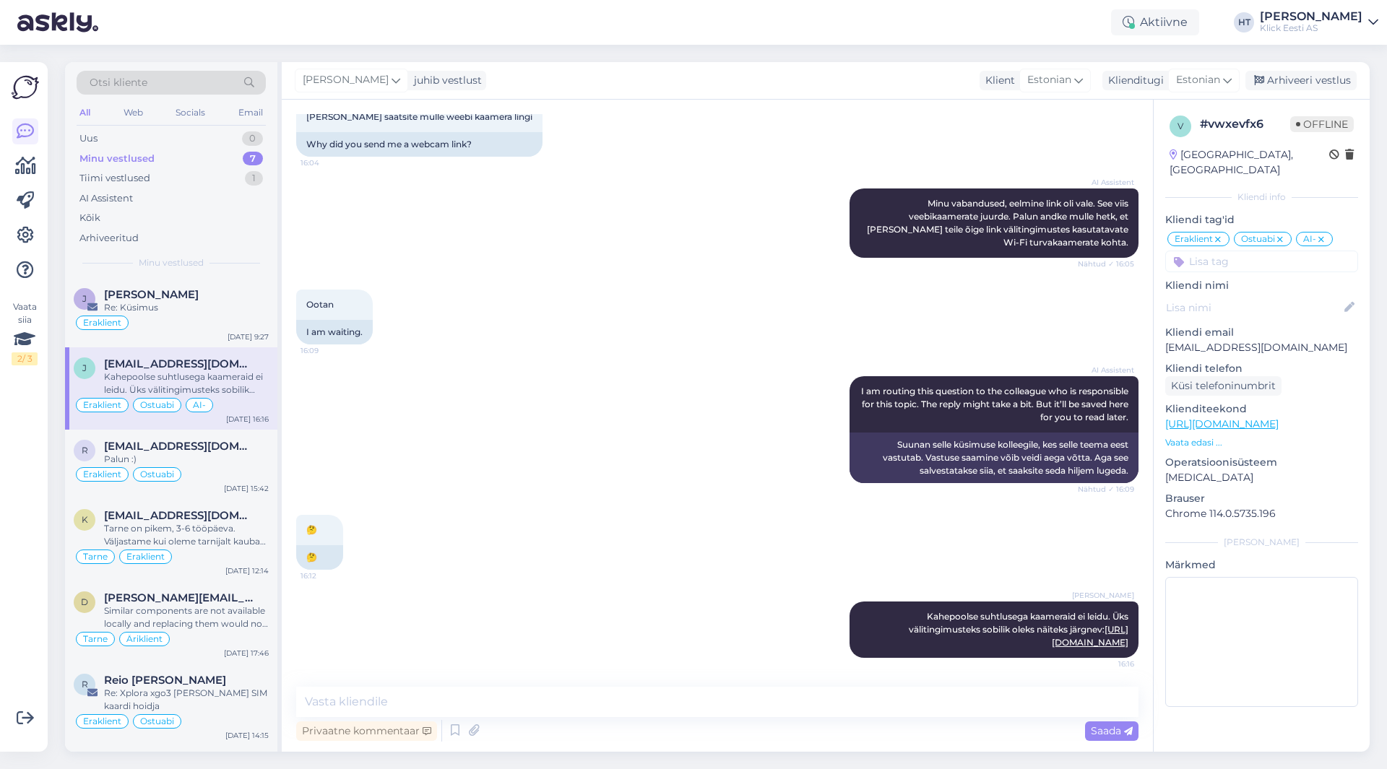
click at [509, 440] on div "AI Assistent I am routing this question to the colleague who is responsible for…" at bounding box center [717, 429] width 842 height 139
click at [178, 136] on div "Uus 1" at bounding box center [171, 139] width 189 height 20
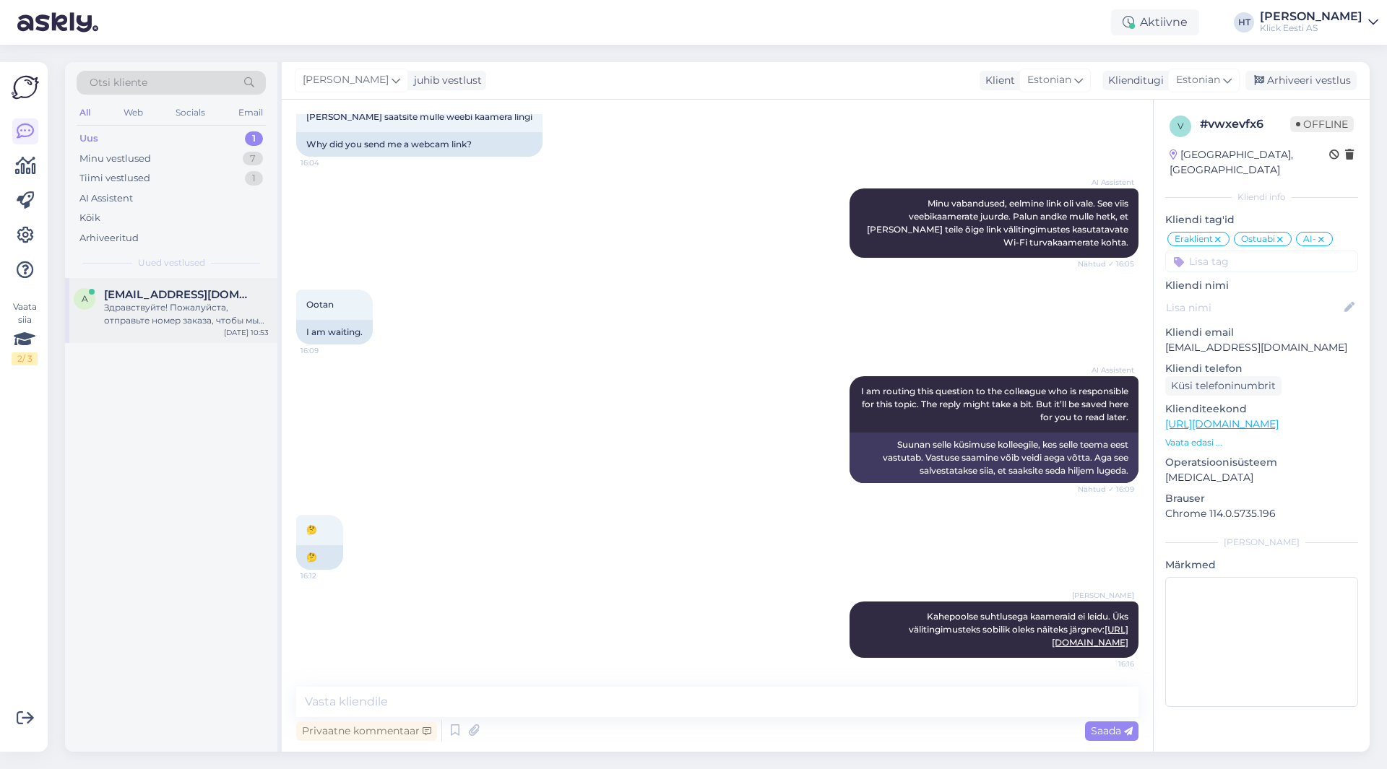
click at [223, 309] on div "Здравствуйте! Пожалуйста, отправьте номер заказа, чтобы мы знали, о каком заказ…" at bounding box center [186, 314] width 165 height 26
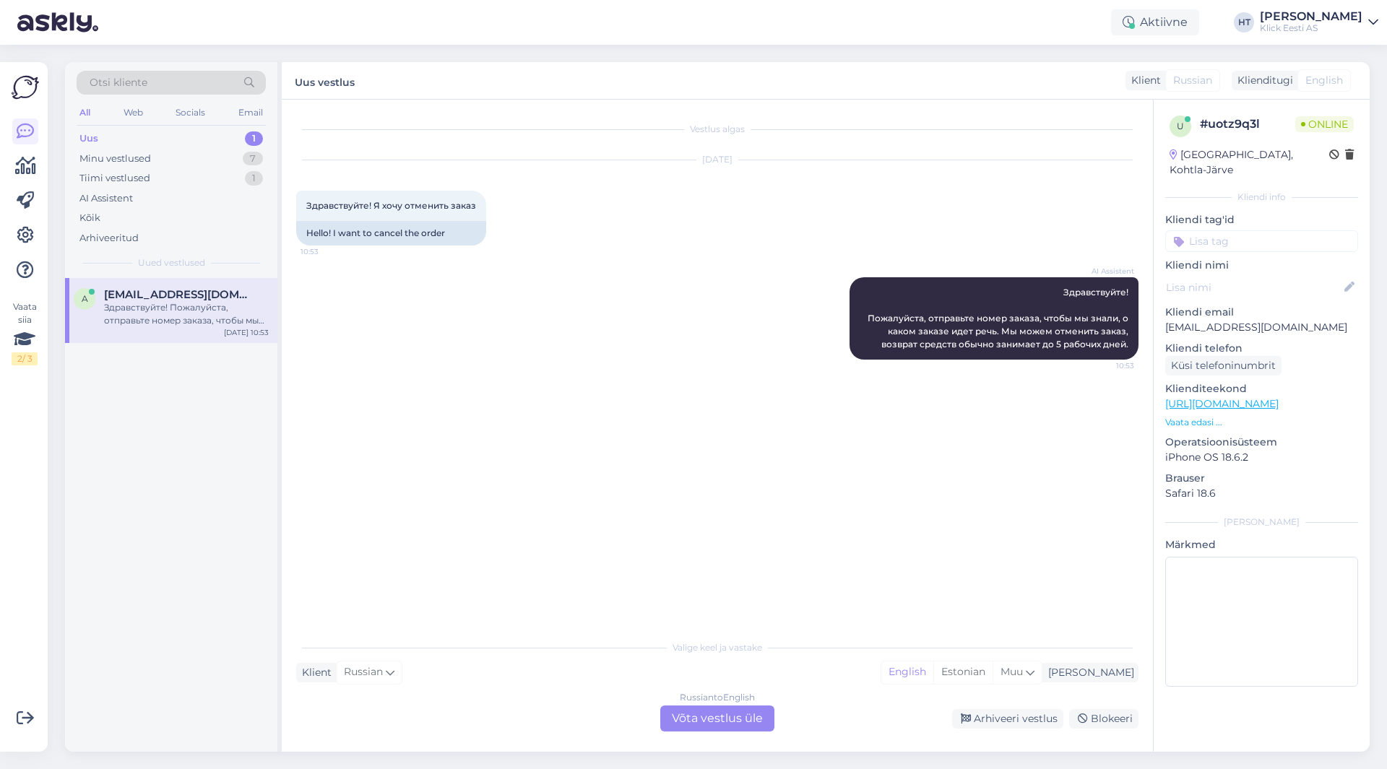
click at [1182, 320] on p "[EMAIL_ADDRESS][DOMAIN_NAME]" at bounding box center [1261, 327] width 193 height 15
copy p "[EMAIL_ADDRESS][DOMAIN_NAME]"
click at [823, 576] on div "Vestlus algas [DATE] Здравствуйте! Я хочу отменить заказ 10:53 Hello! I want to…" at bounding box center [723, 367] width 855 height 506
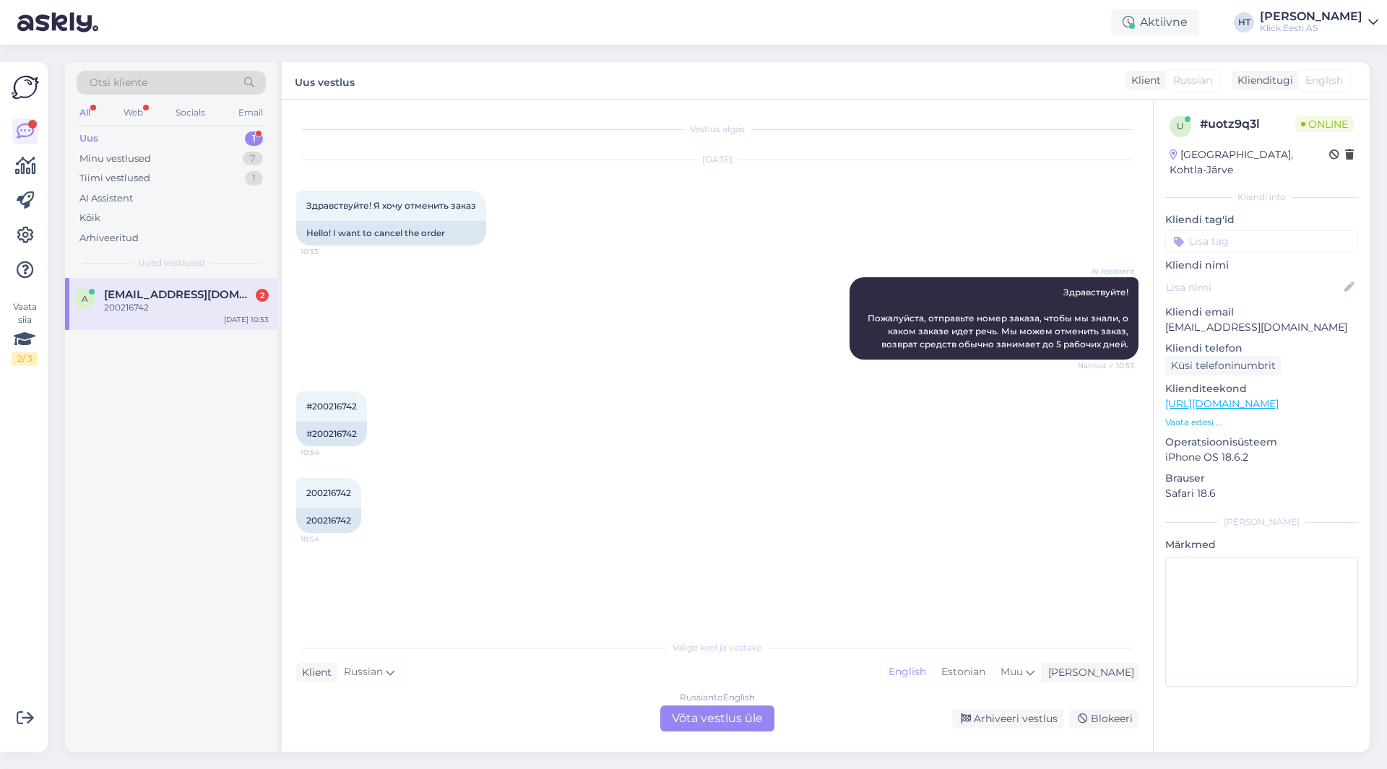
click at [464, 363] on div "AI Assistent Здравствуйте! Пожалуйста, отправьте номер заказа, чтобы мы знали, …" at bounding box center [717, 318] width 842 height 114
click at [714, 711] on div "Russian to English Võta vestlus üle" at bounding box center [717, 719] width 114 height 26
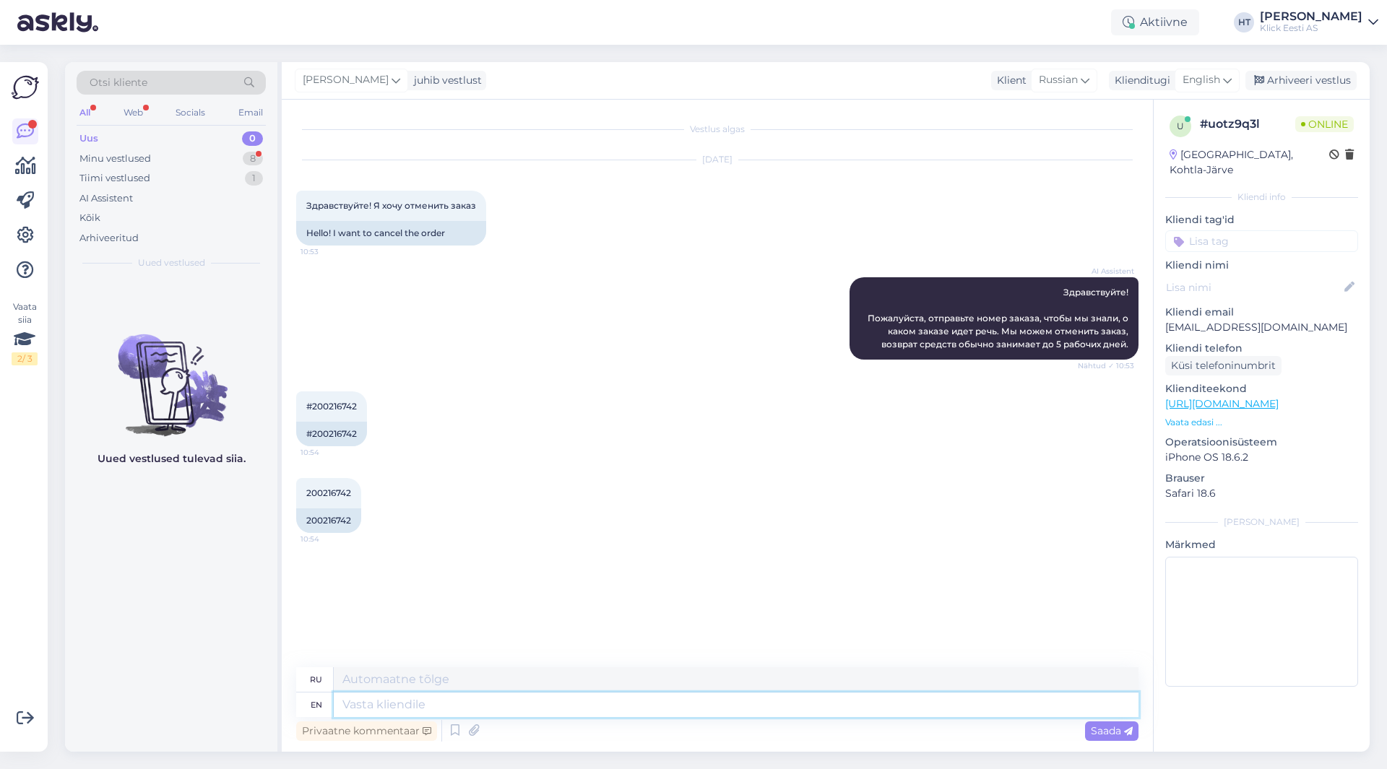
click at [694, 709] on textarea at bounding box center [736, 705] width 805 height 25
type textarea "We"
type textarea "Мы"
type textarea "We have"
type textarea "У нас есть"
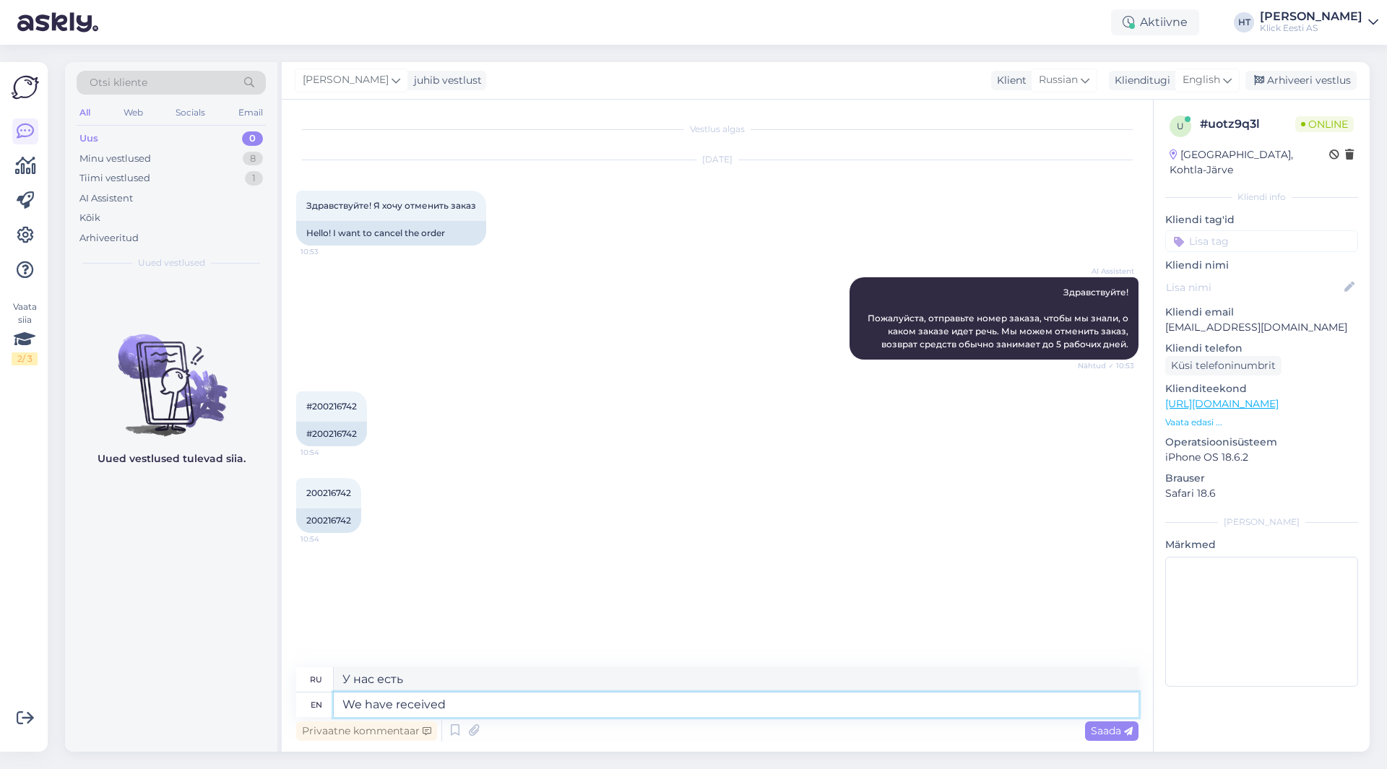
type textarea "We have received"
type textarea "Мы получили"
type textarea "We have received your"
type textarea "Мы получили ваш"
type textarea "We have received your wish"
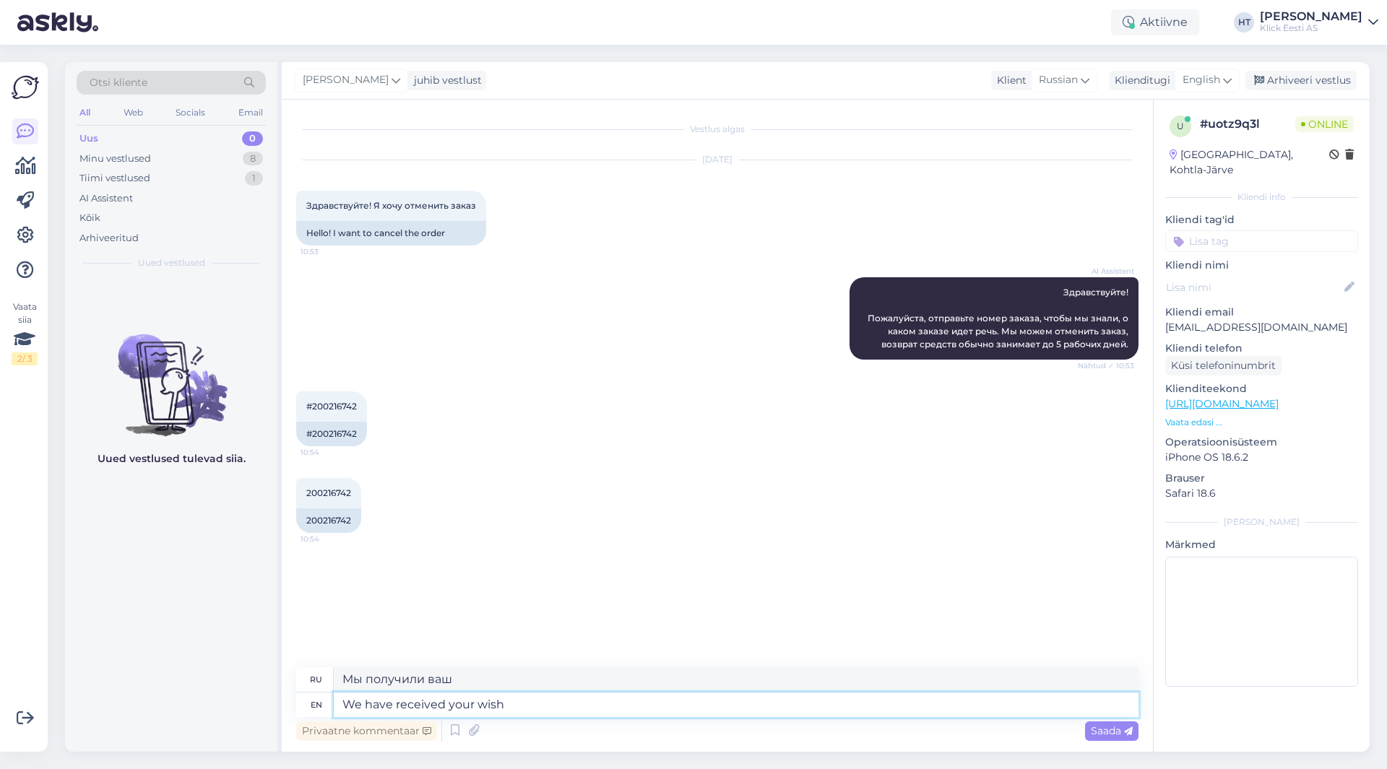
type textarea "Мы получили ваше пожелание."
type textarea "We have received your wish to"
type textarea "Мы получили ваше пожелание"
type textarea "We have received your wish to cance"
type textarea "Мы получили ваше желание отменить"
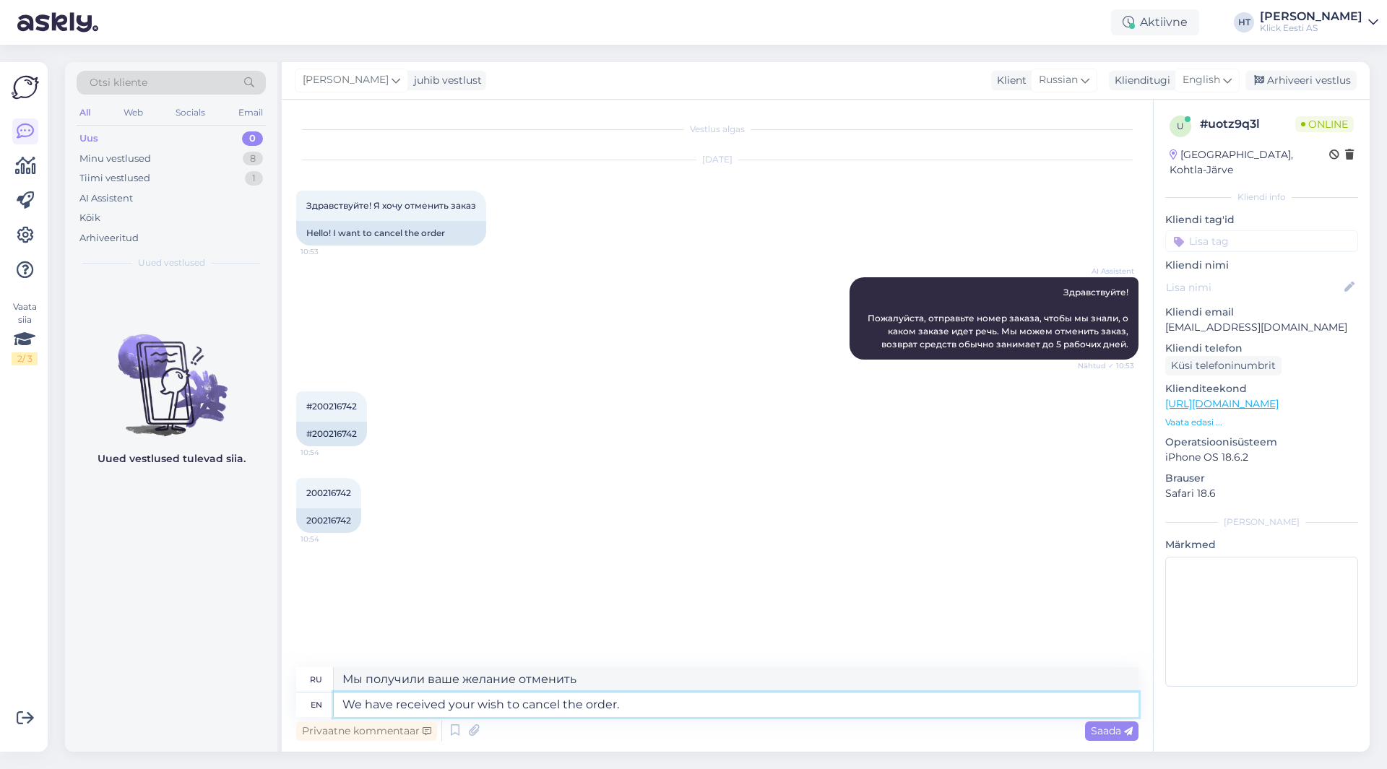
type textarea "We have received your wish to cancel the order."
type textarea "Мы получили Ваше желание отменить заказ."
type textarea "We have received your wish to cancel the order. You"
type textarea "Мы получили ваше желание отменить заказ. Вы"
type textarea "We have received your wish to cancel the order. You will b"
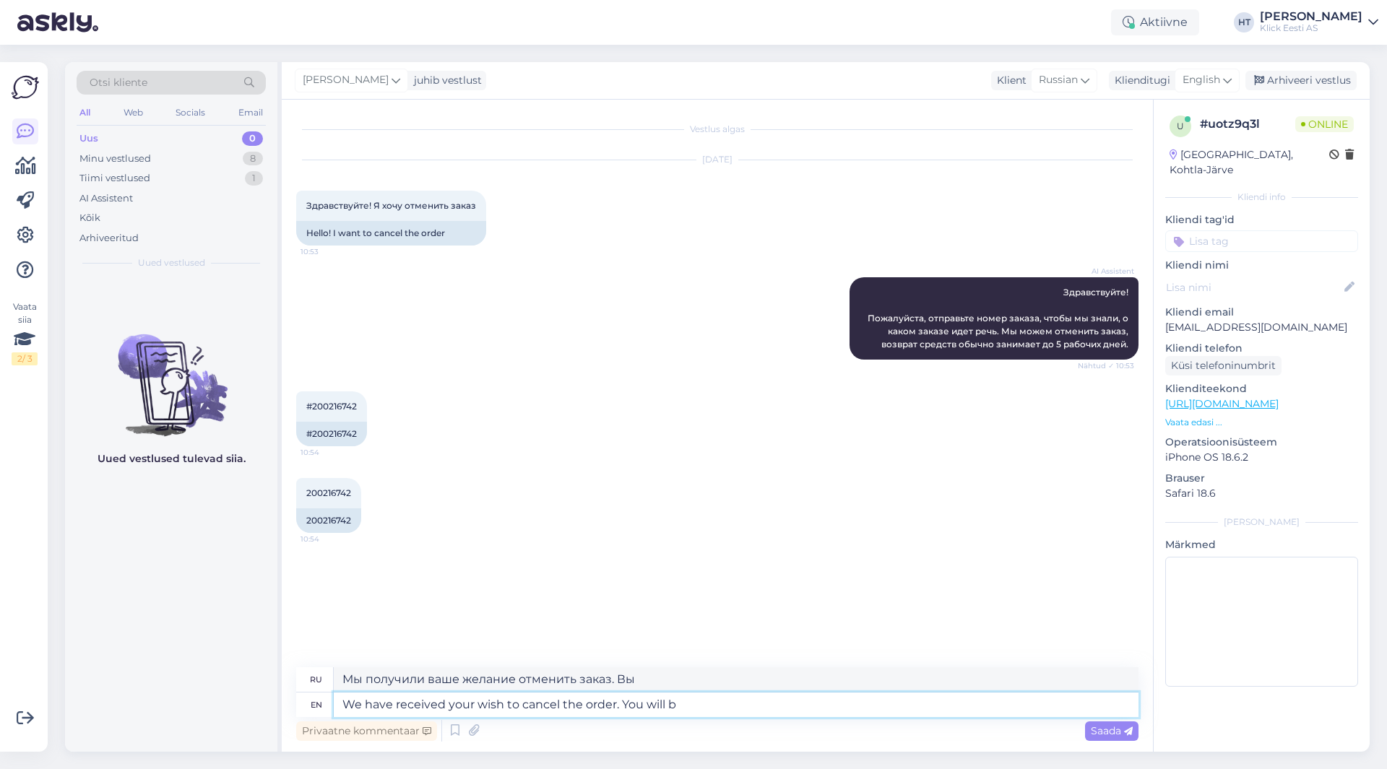
type textarea "Мы получили ваше желание отменить заказ. Вам необходимо"
type textarea "We have received your wish to cancel the order. You will be r"
type textarea "Мы получили ваше желание отменить заказ. Вам будет"
type textarea "We have received your wish to cancel the order. You will be refunded w"
type textarea "Мы получили ваше желание отменить заказ. Вам будет возвращён платеж."
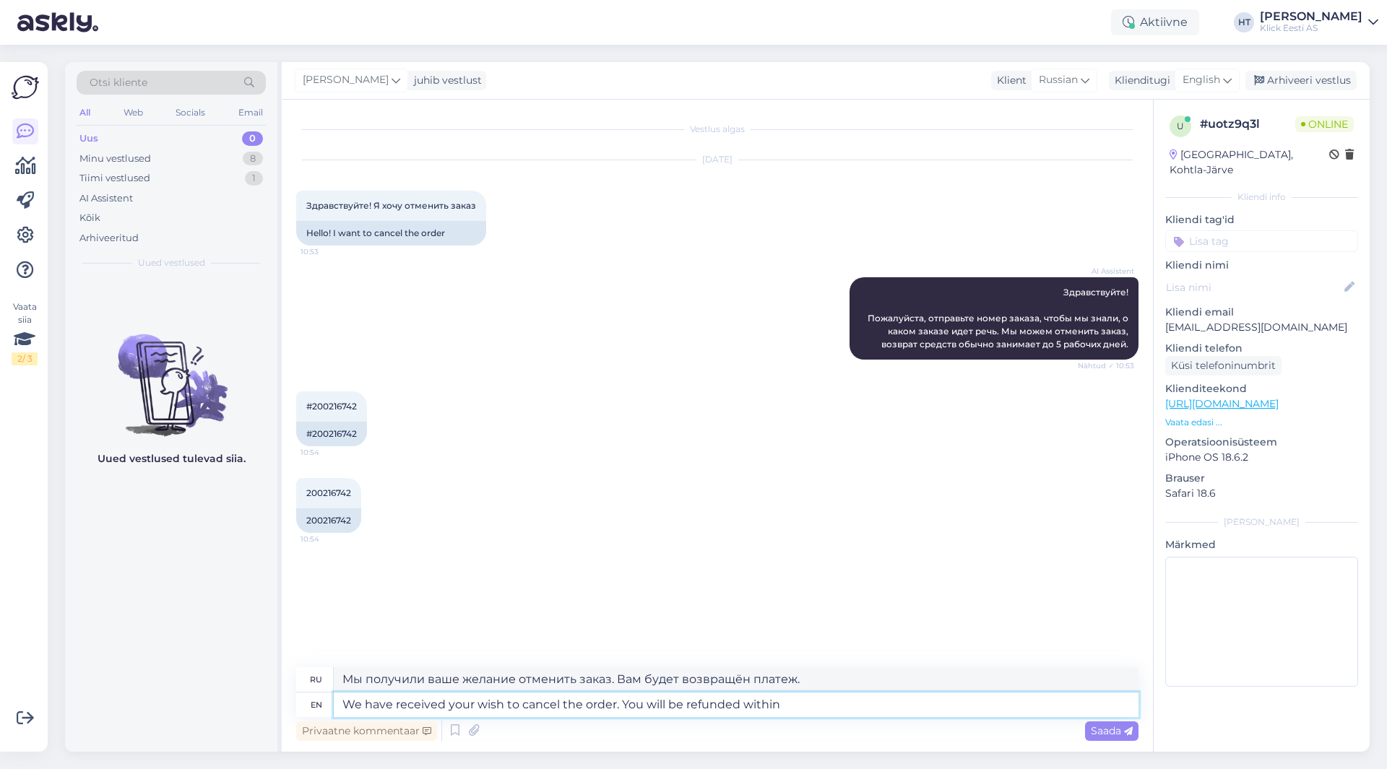
type textarea "We have received your wish to cancel the order. You will be refunded within 5"
type textarea "Мы получили ваше желание отменить заказ. Вам вернут деньги в течение"
type textarea "We have received your wish to cancel the order. You will be refunded within 5"
type textarea "Мы получили ваше желание отменить заказ. Вам вернут деньги в течение 5 дней."
type textarea "We have received your wish to cancel the order. You will be refunded within 5 b…"
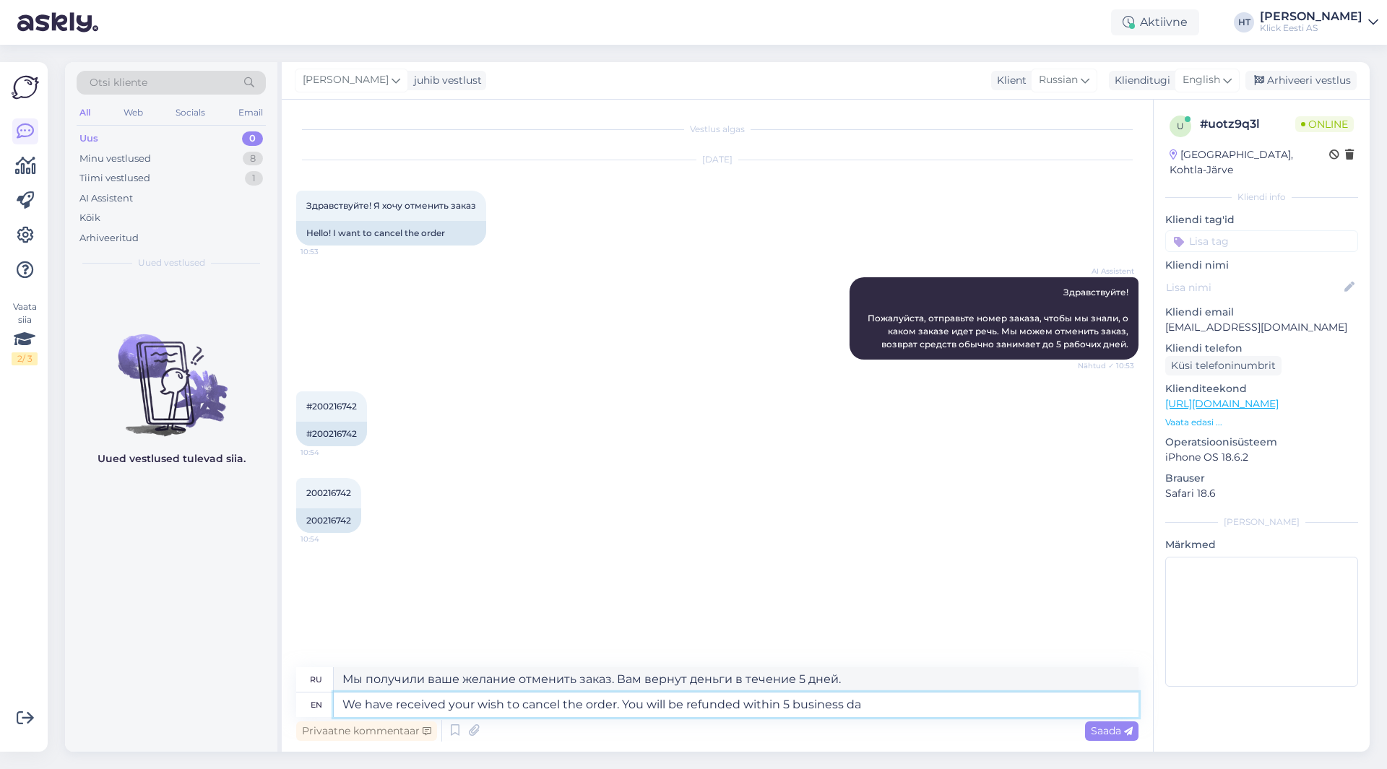
type textarea "Мы получили ваше желание отменить заказ. Вам вернут деньги в течение 5 рабочих …"
type textarea "We have received your wish to cancel the order. You will be refunded within 5 b…"
type textarea "Мы получили ваше желание отменить заказ. Вам будет возвращён возврат средств в …"
type textarea "We have received your wish to cancel the order. You will be refunded within 5 b…"
type textarea "Мы получили ваше желание отменить заказ. Вам будет возвращён платеж в течение 5…"
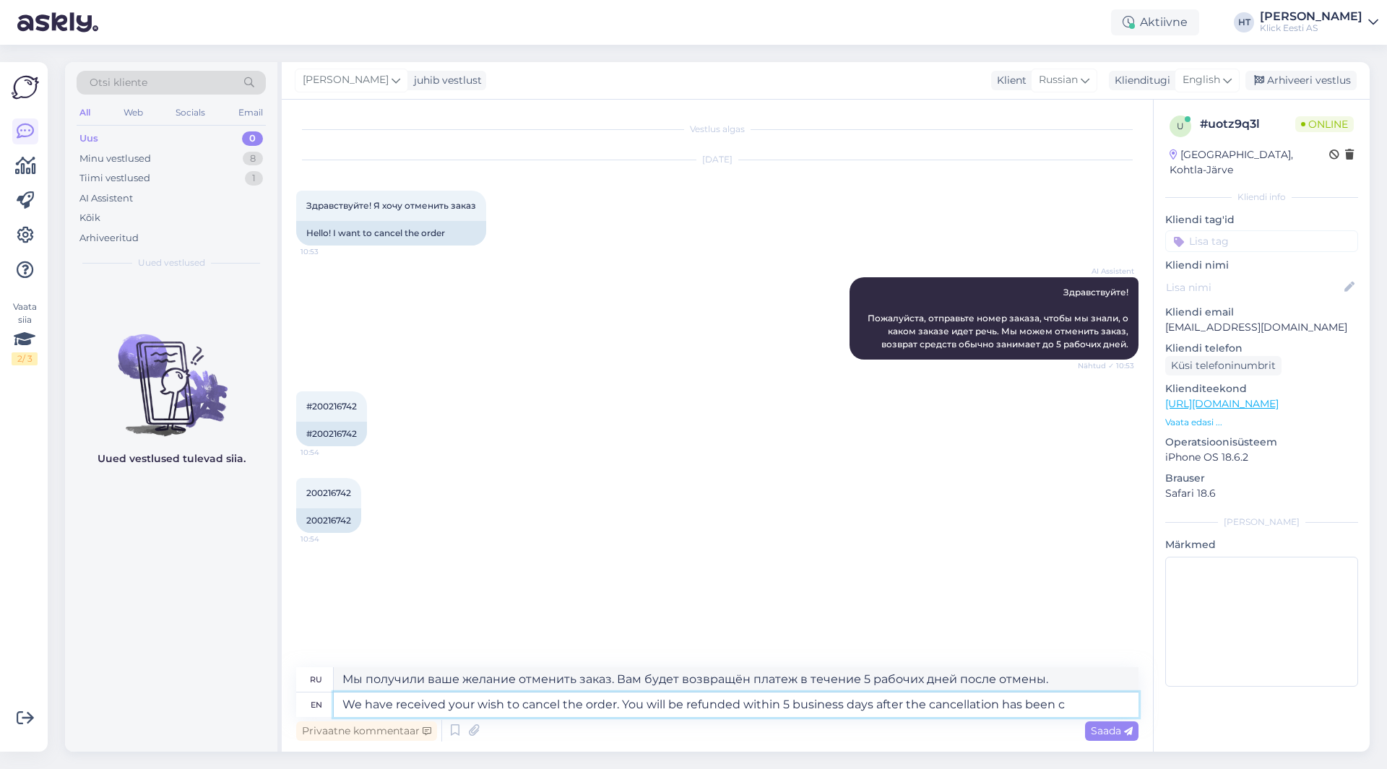
type textarea "We have received your wish to cancel the order. You will be refunded within 5 b…"
type textarea "Мы получили ваше желание отменить заказ. Вам будет возвращён возврат средств в …"
type textarea "We have received your wish to cancel the order. You will be refunded within 5 b…"
type textarea "Мы получили ваше желание отменить заказ. Вам будет возвращён платеж в течение 5…"
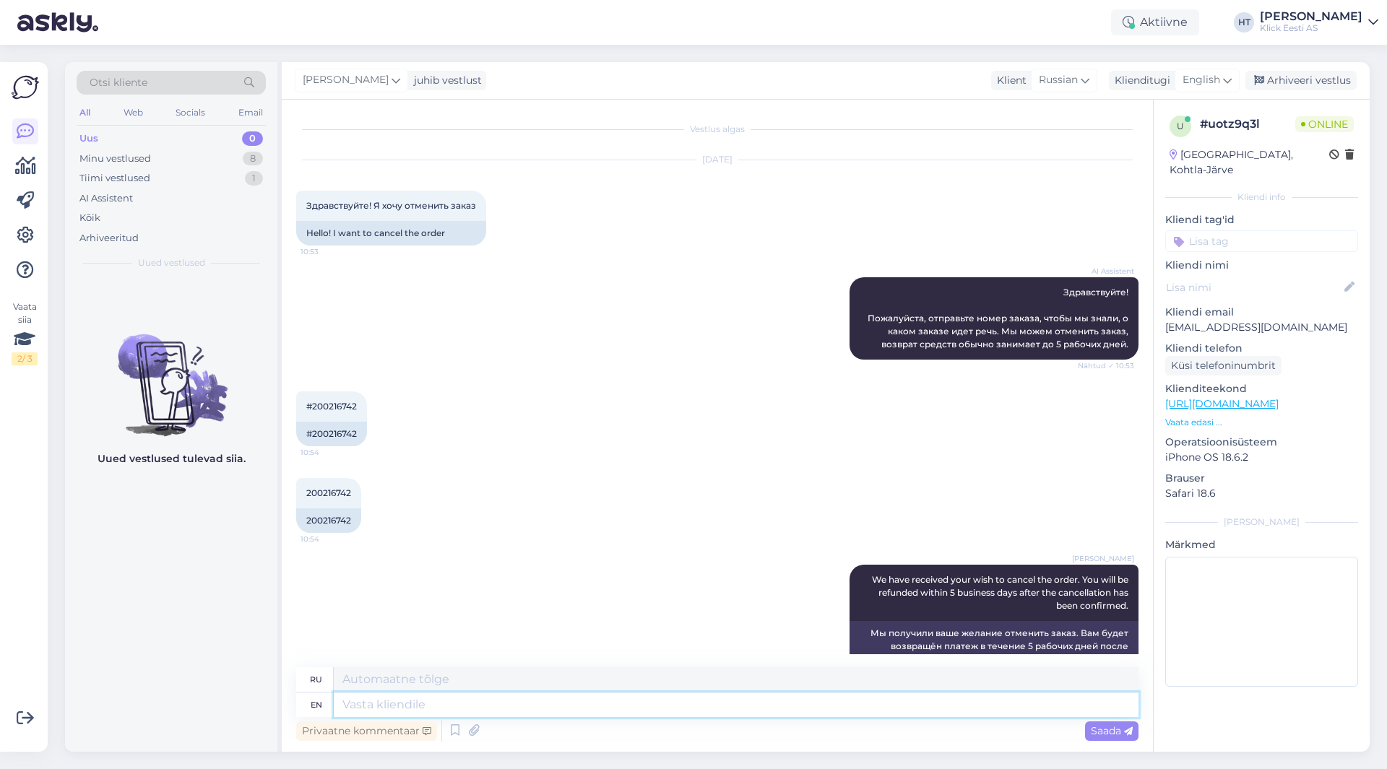
scroll to position [33, 0]
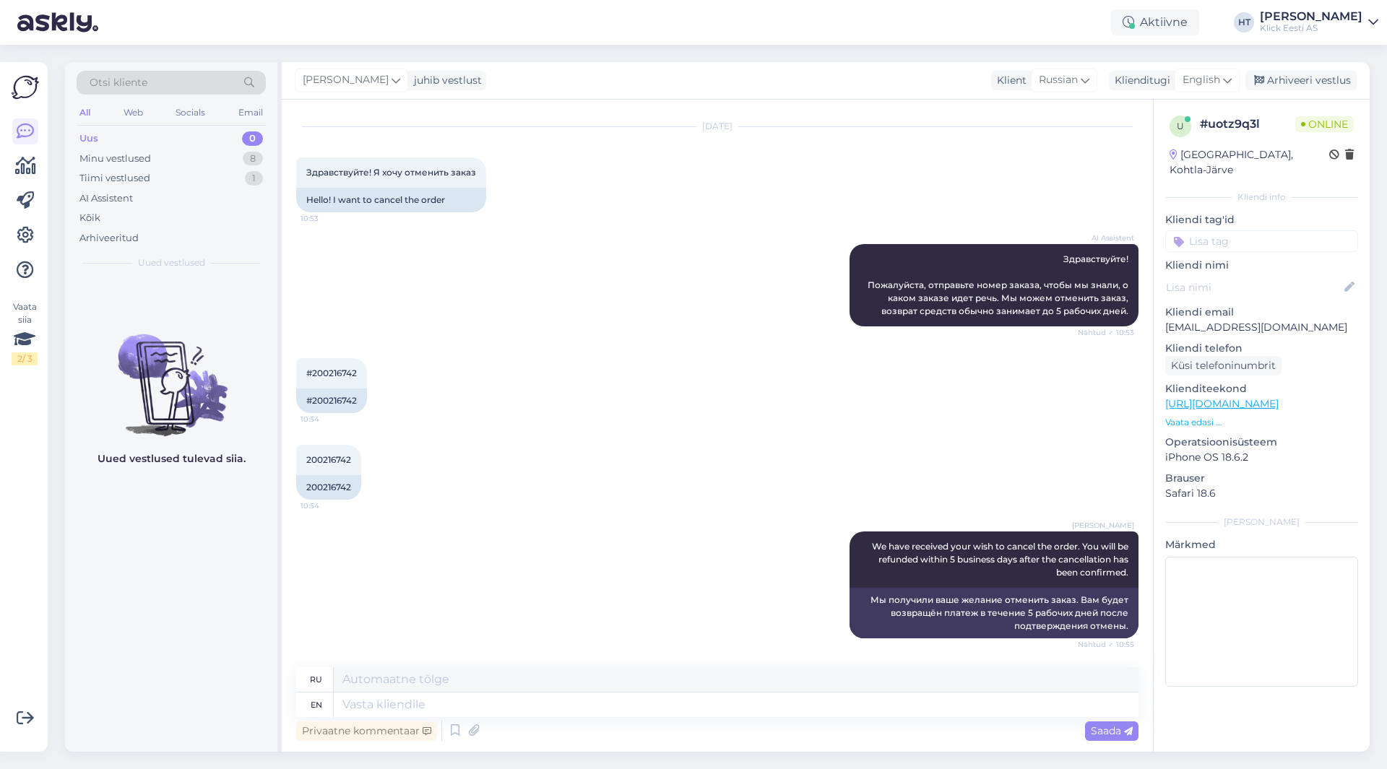
click at [415, 379] on div "#200216742 10:54 #200216742" at bounding box center [717, 385] width 842 height 87
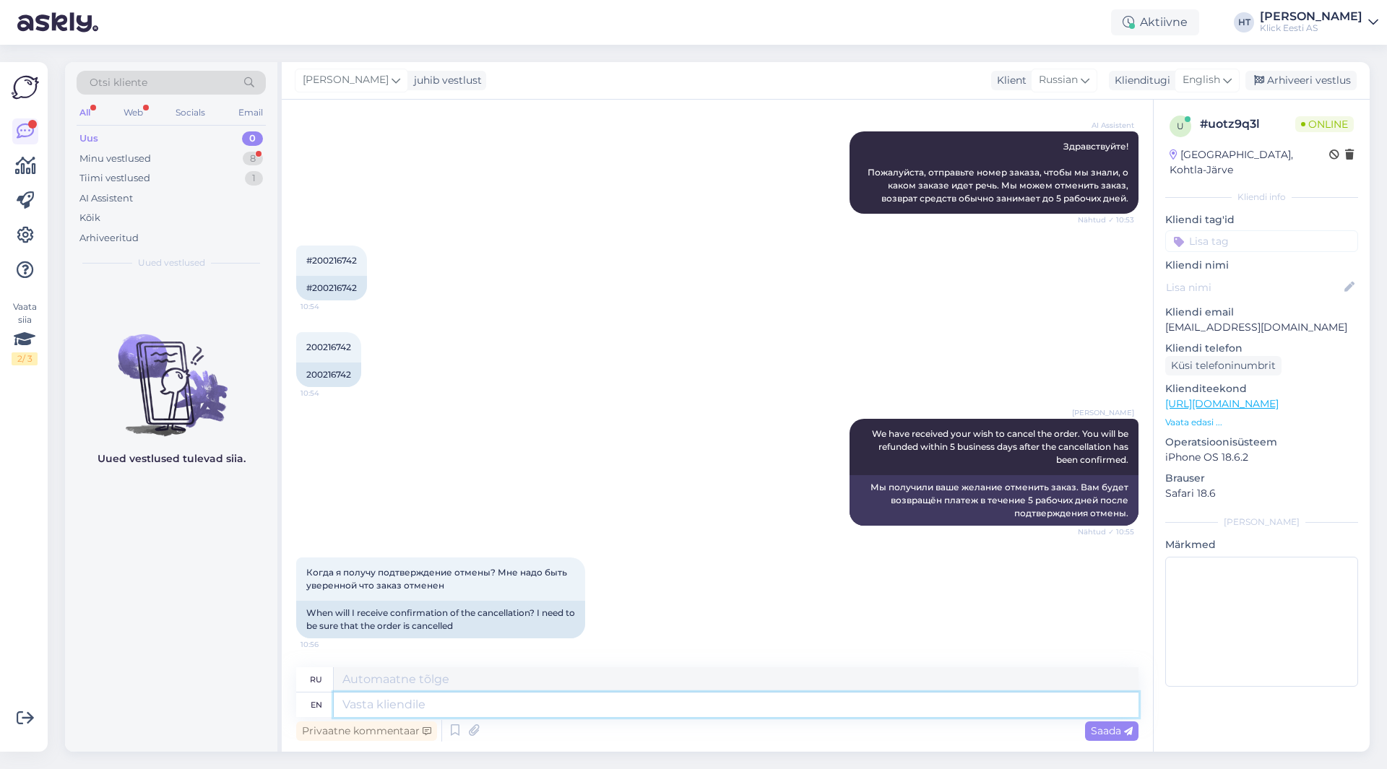
click at [509, 714] on textarea at bounding box center [736, 705] width 805 height 25
type textarea "You'll b"
type textarea "Вы будете"
type textarea "You'll be"
type textarea "Ты будешь"
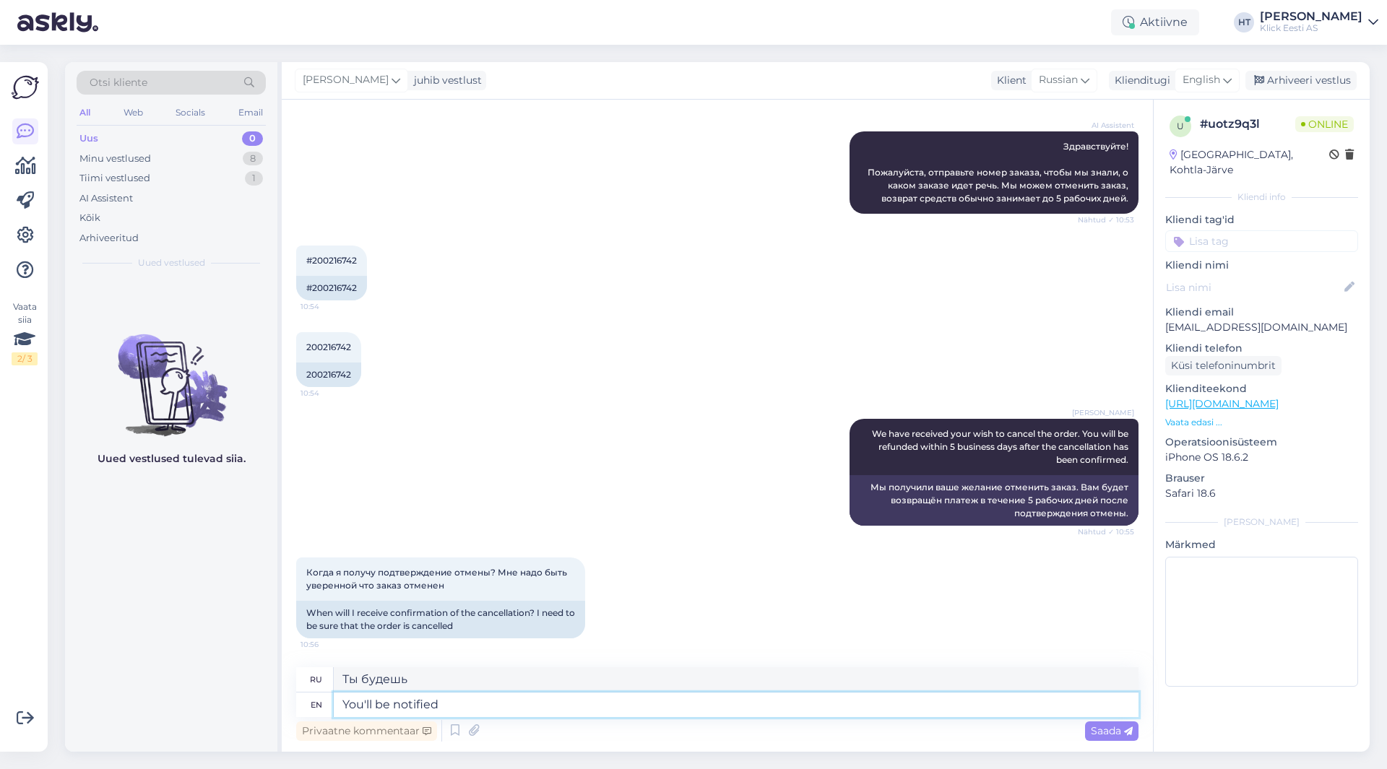
type textarea "You'll be notified"
type textarea "Вы будете уведомлены."
type textarea "You'll be notified by e"
type textarea "Вы будете уведомлены"
type textarea "You'll be notified by e-mail."
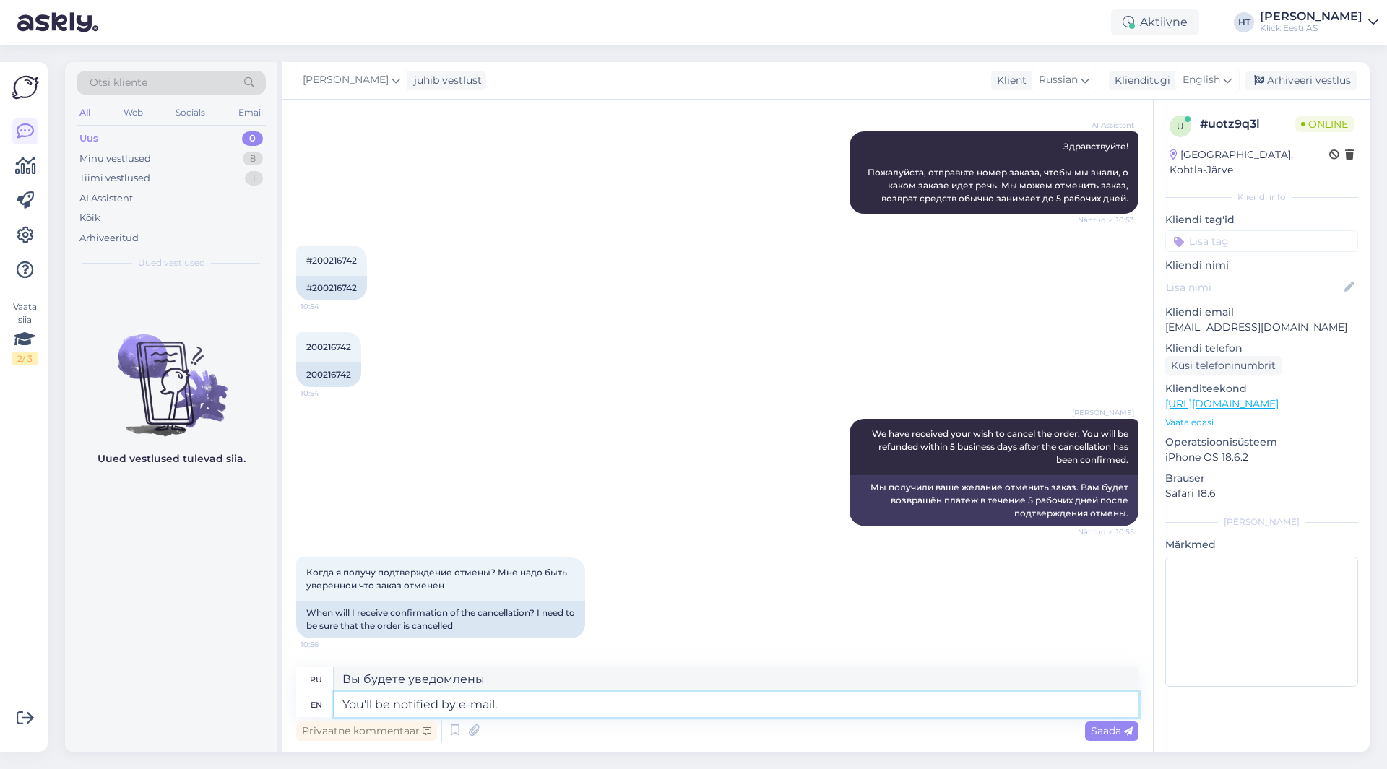
type textarea "Вы будете уведомлены по электронной почте."
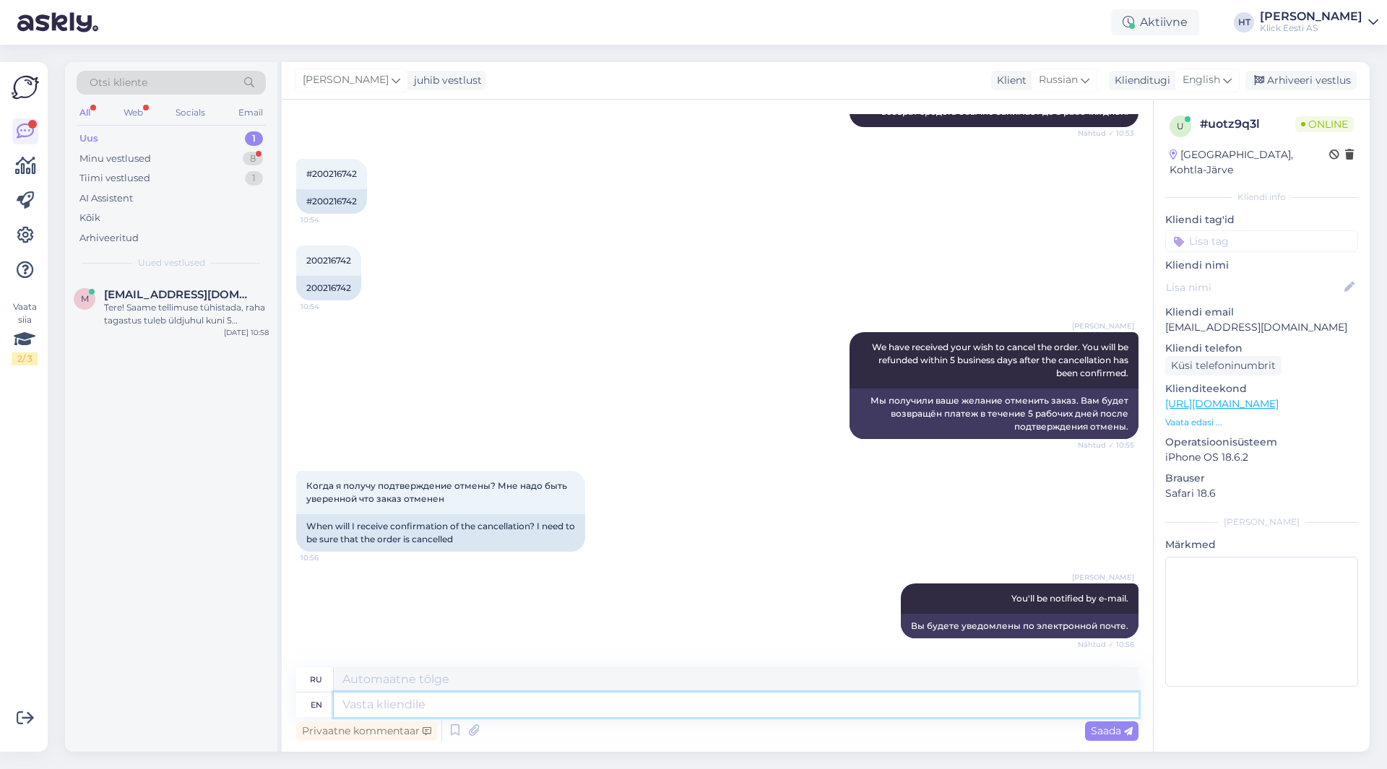
scroll to position [319, 0]
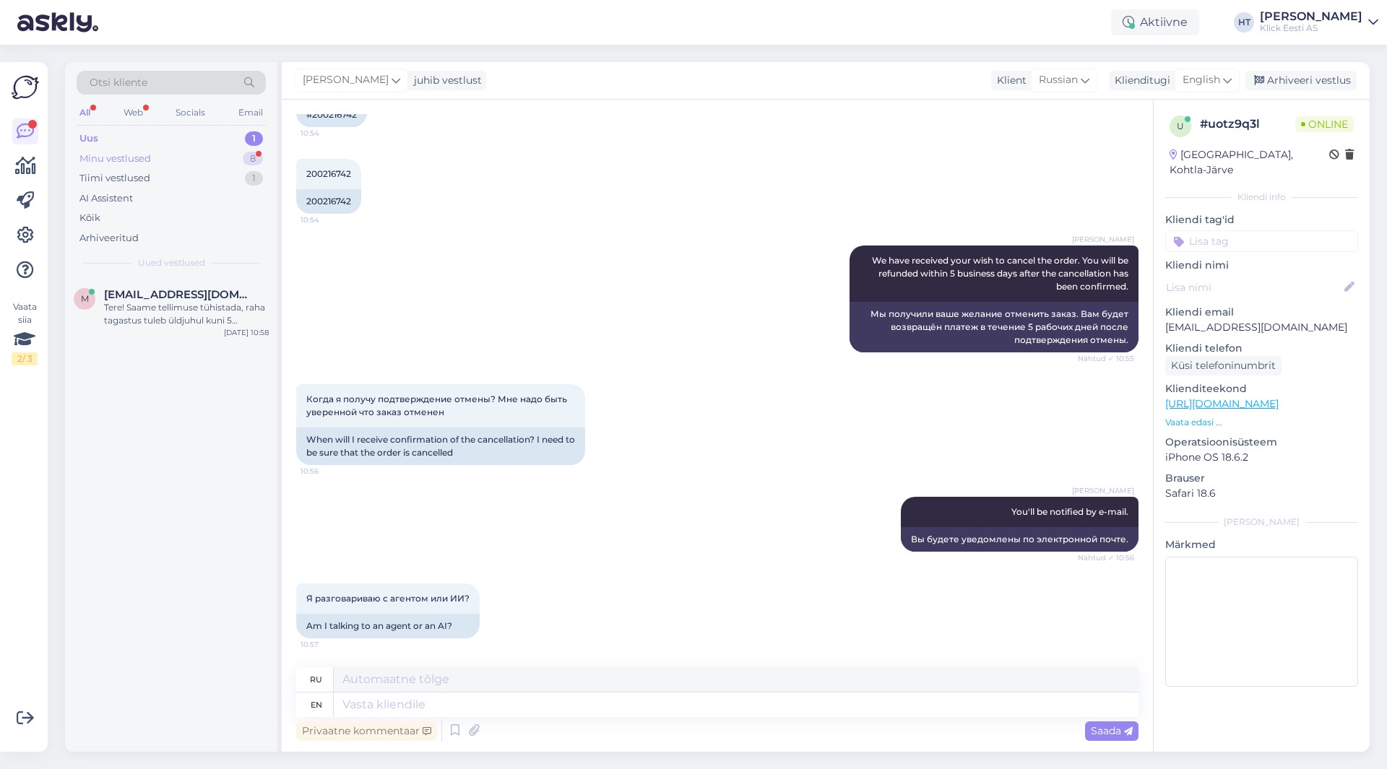
click at [207, 162] on div "Minu vestlused 8" at bounding box center [171, 159] width 189 height 20
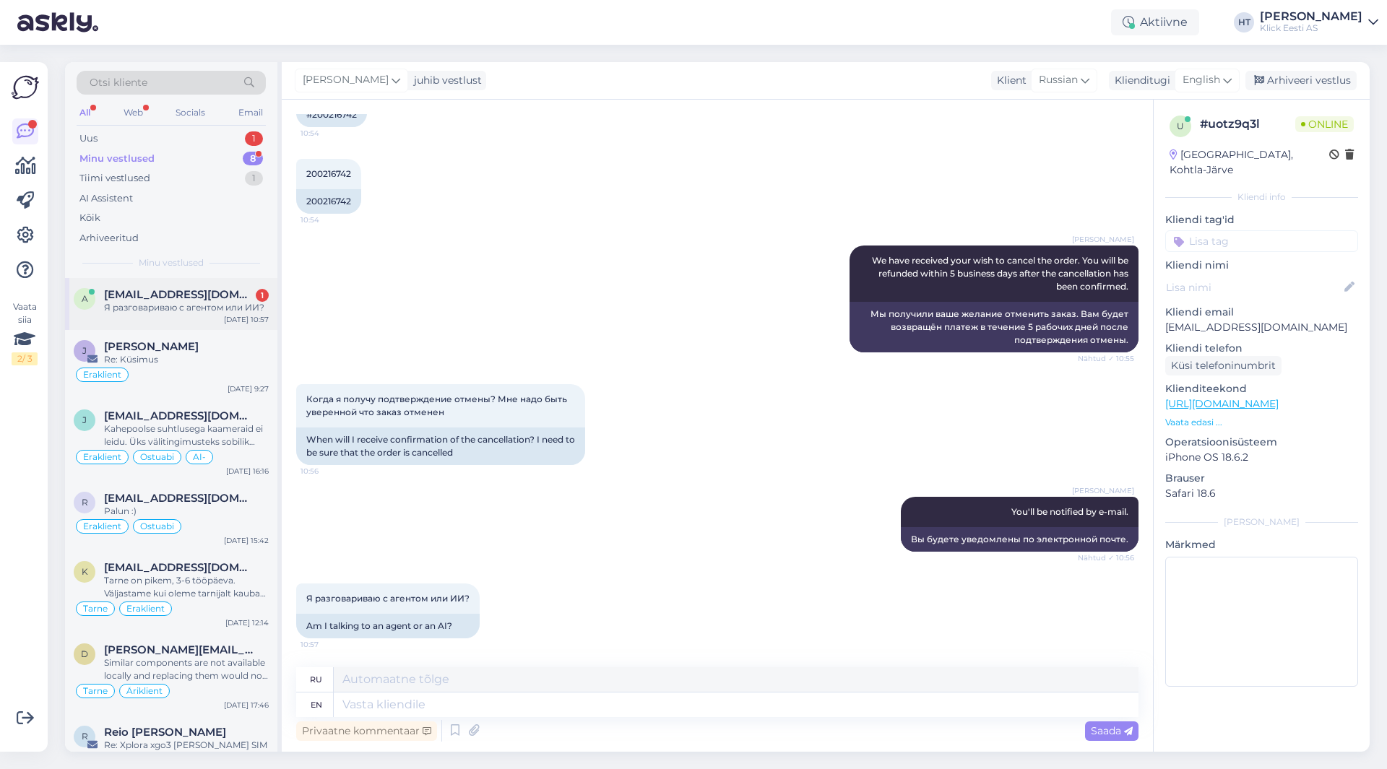
click at [206, 294] on div "[EMAIL_ADDRESS][DOMAIN_NAME] 1" at bounding box center [186, 294] width 165 height 13
click at [251, 142] on div "1" at bounding box center [254, 138] width 18 height 14
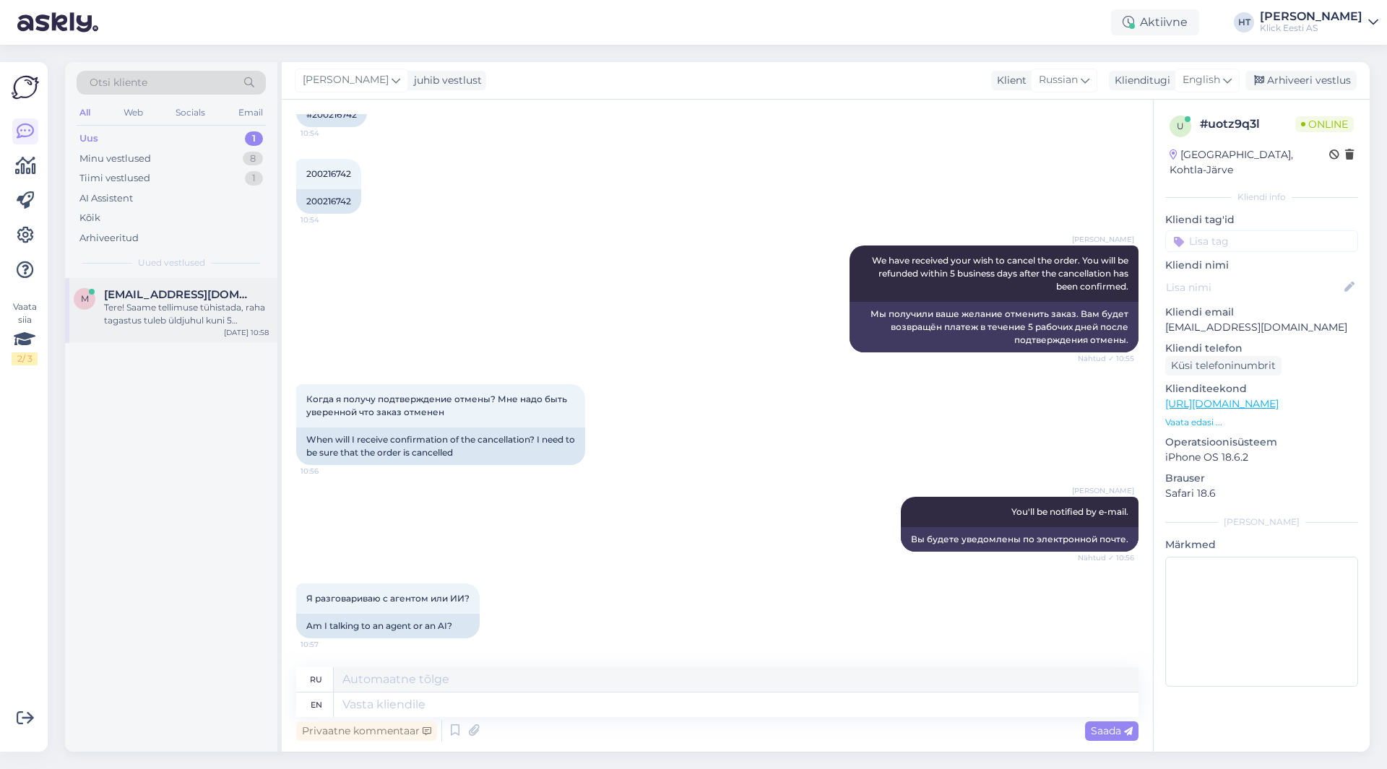
click at [215, 303] on div "Tere! Saame tellimuse tühistada, raha tagastus tuleb üldjuhul kuni 5 tööpäeva j…" at bounding box center [186, 314] width 165 height 26
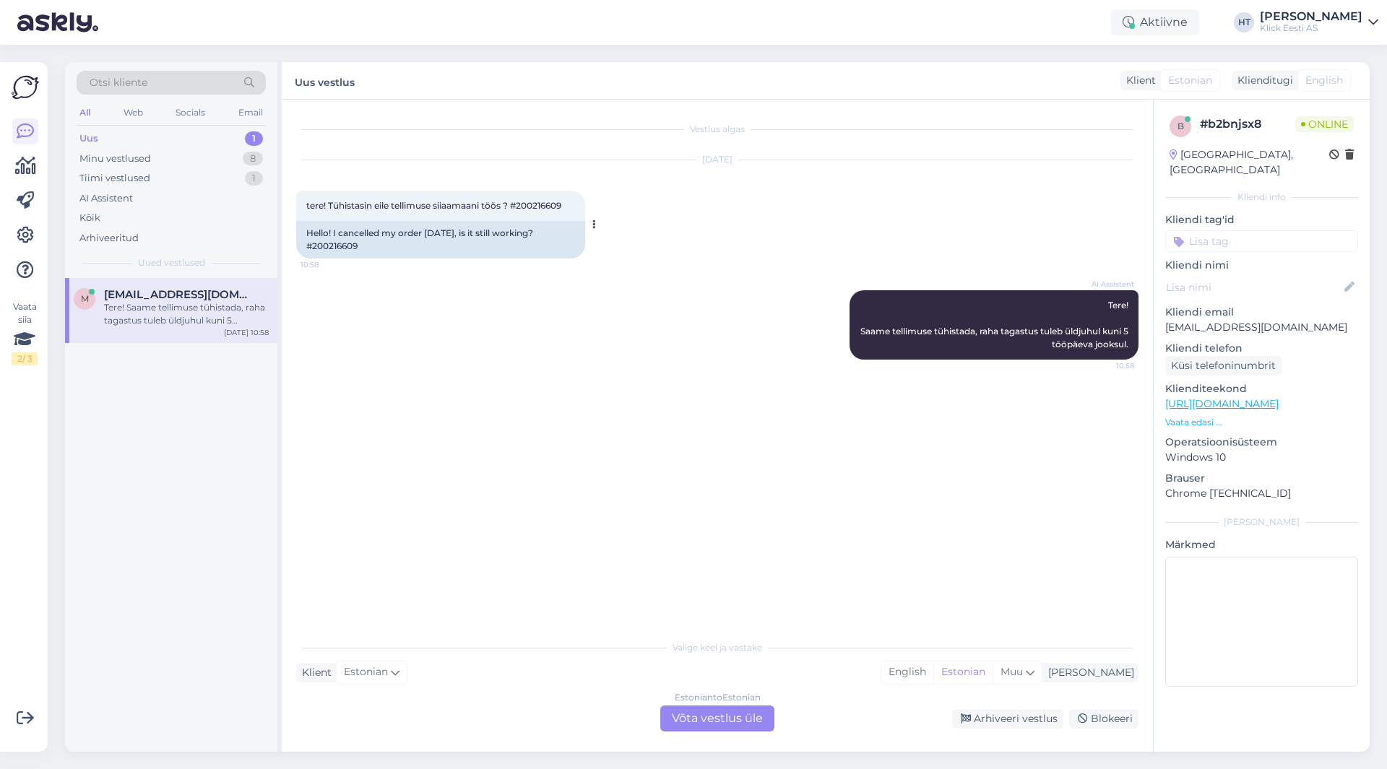
click at [544, 201] on span "tere! Tühistasin eile tellimuse siiaamaani töös ? #200216609" at bounding box center [433, 205] width 255 height 11
copy div "200216609 10:58"
click at [689, 274] on div "[DATE] tere! Tühistasin eile tellimuse siiaamaani töös ? #200216609 10:58 Hello…" at bounding box center [717, 209] width 842 height 130
click at [194, 157] on div "Minu vestlused 8" at bounding box center [171, 159] width 189 height 20
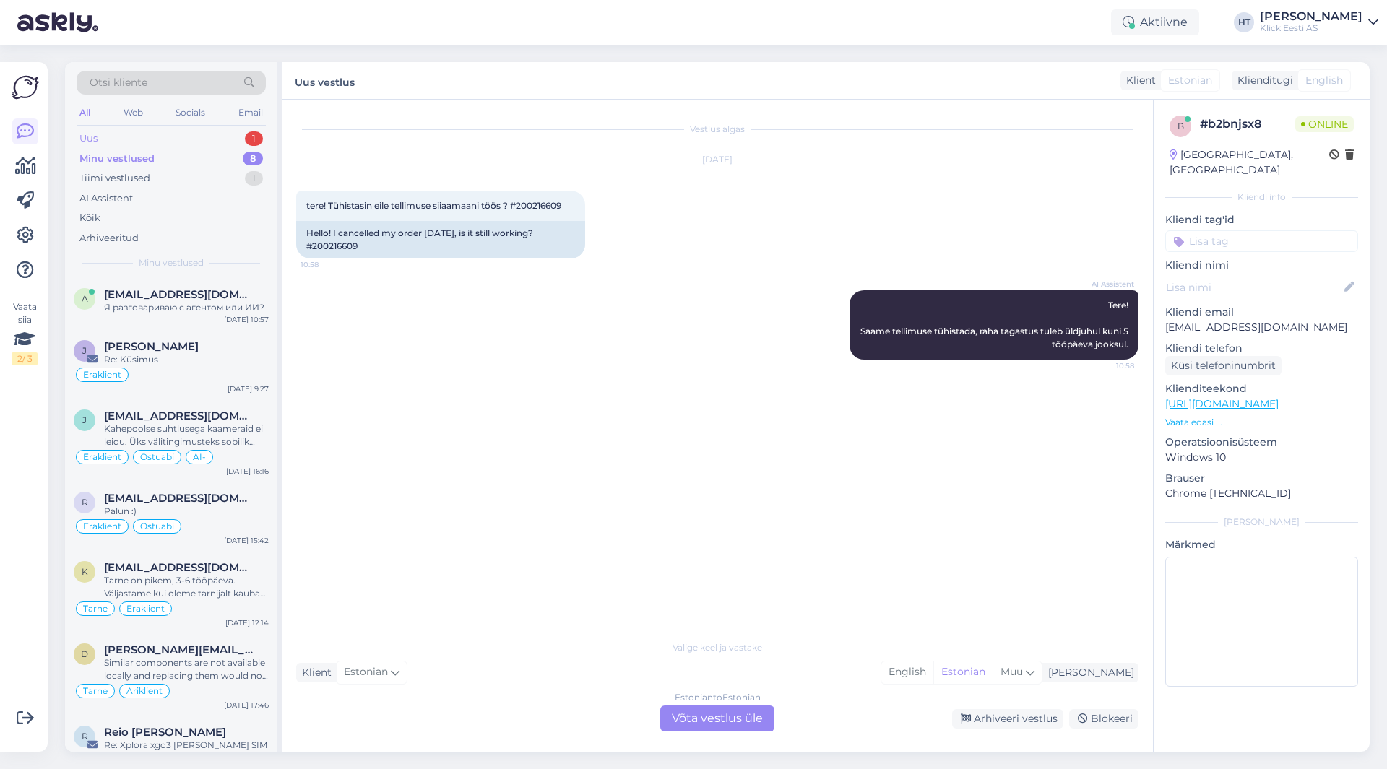
click at [199, 139] on div "Uus 1" at bounding box center [171, 139] width 189 height 20
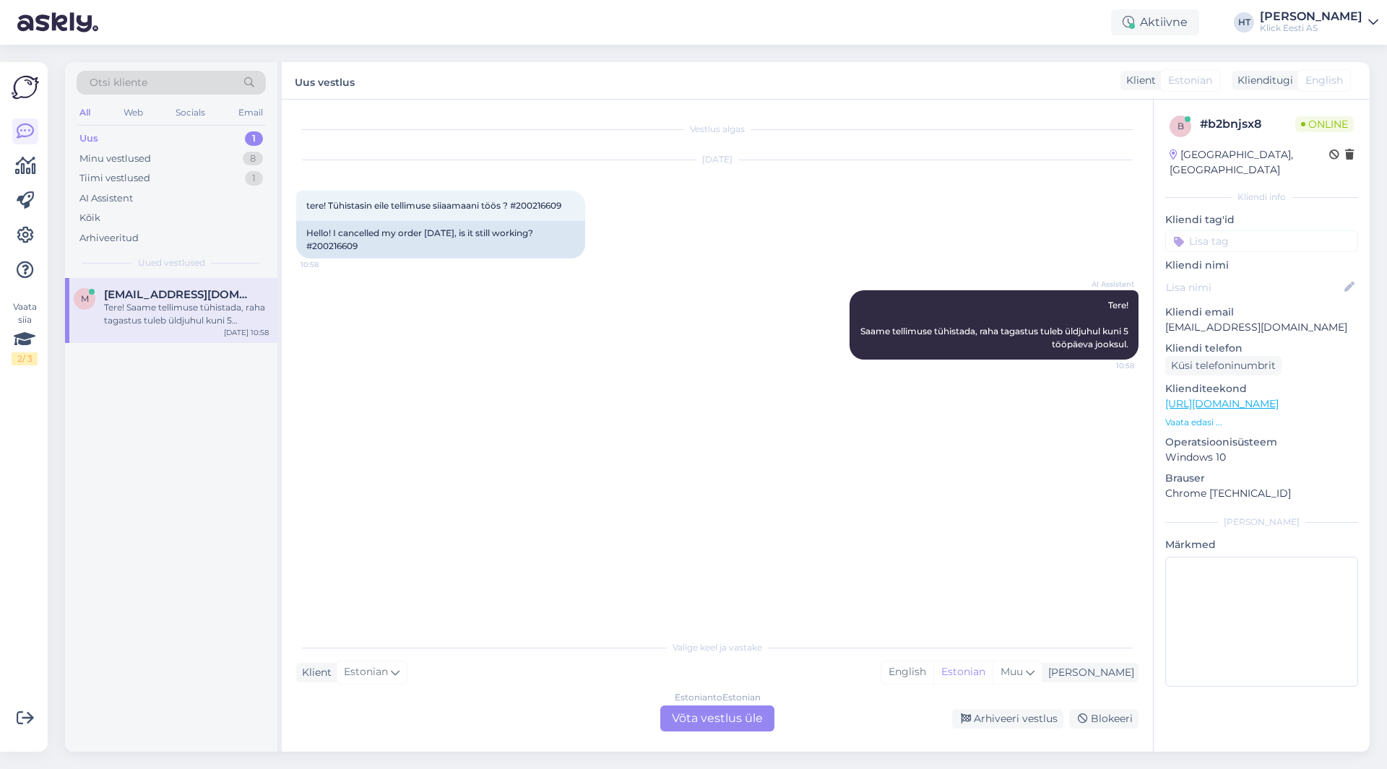
click at [200, 314] on div "Tere! Saame tellimuse tühistada, raha tagastus tuleb üldjuhul kuni 5 tööpäeva j…" at bounding box center [186, 314] width 165 height 26
click at [207, 156] on div "Minu vestlused 8" at bounding box center [171, 159] width 189 height 20
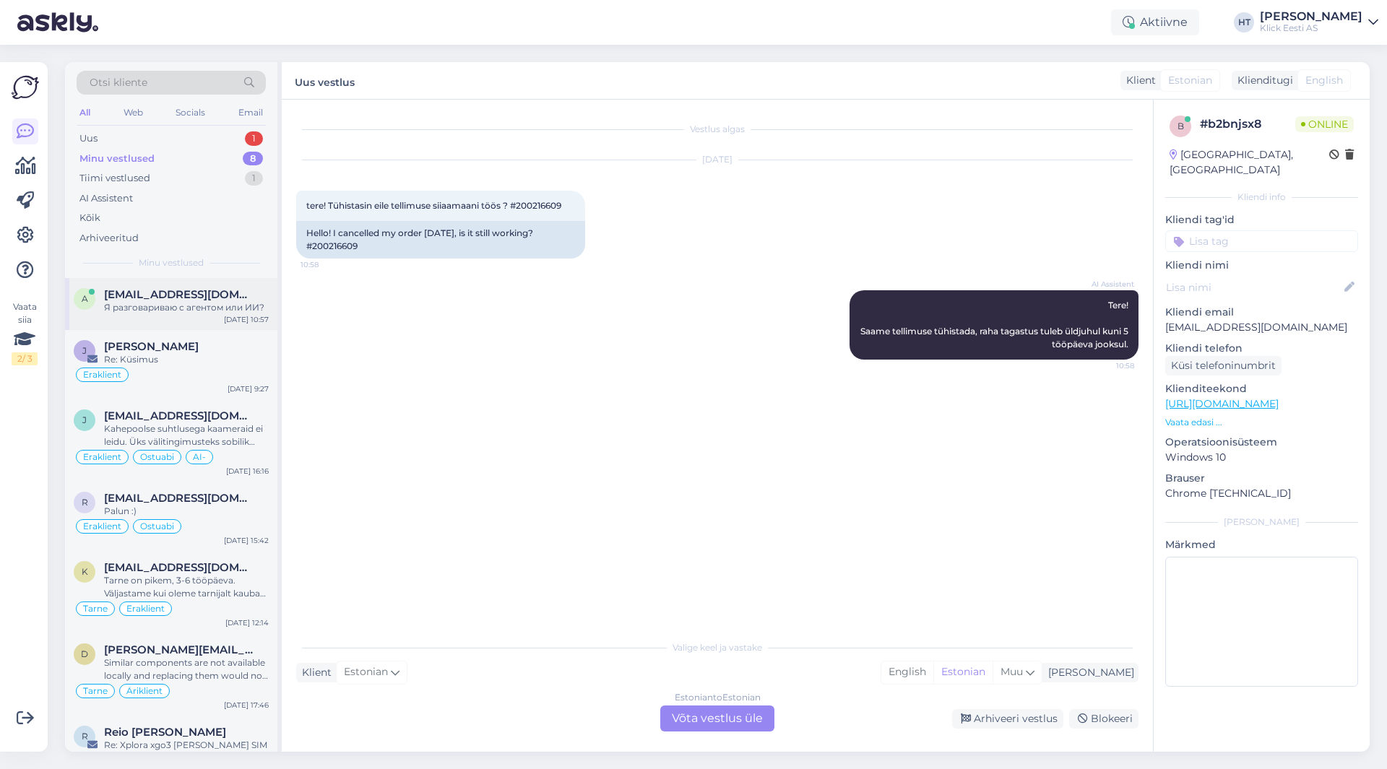
click at [215, 293] on div "[EMAIL_ADDRESS][DOMAIN_NAME]" at bounding box center [186, 294] width 165 height 13
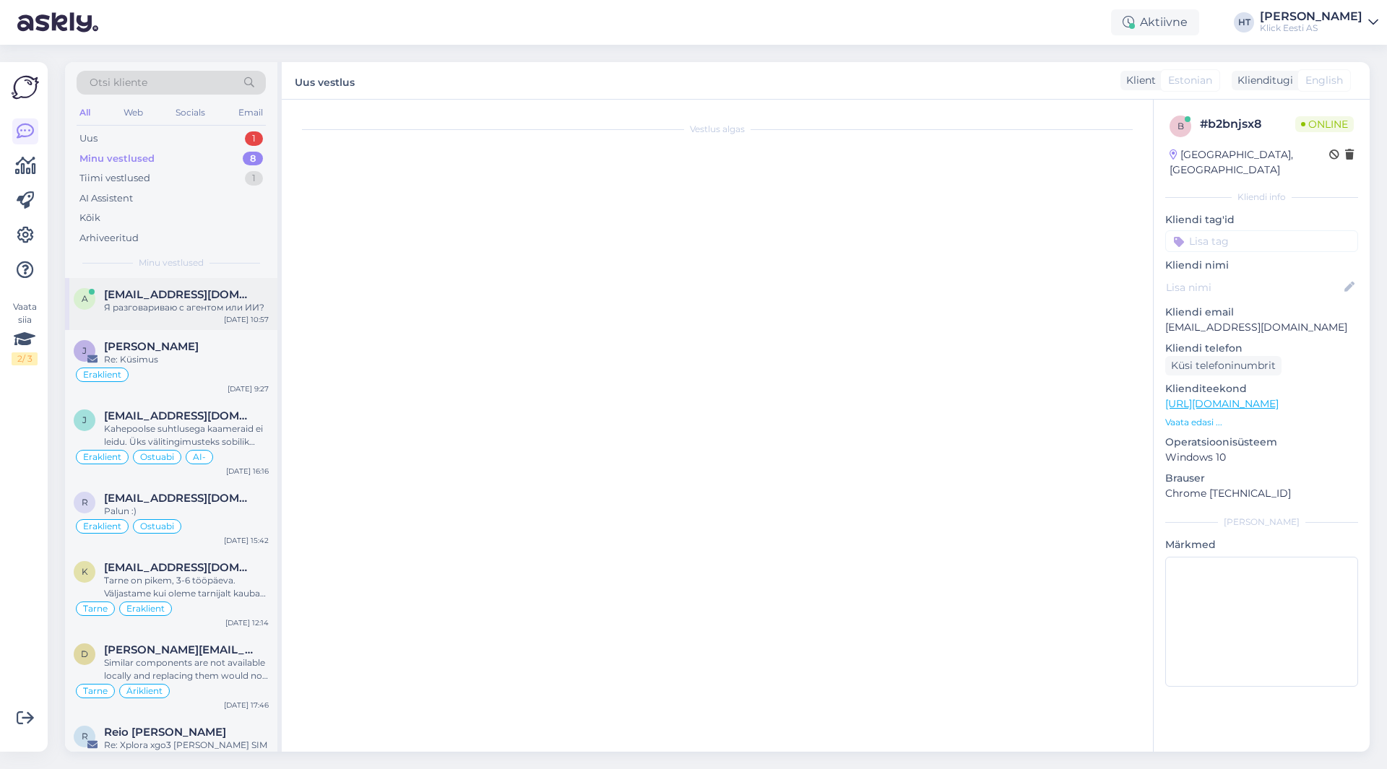
scroll to position [319, 0]
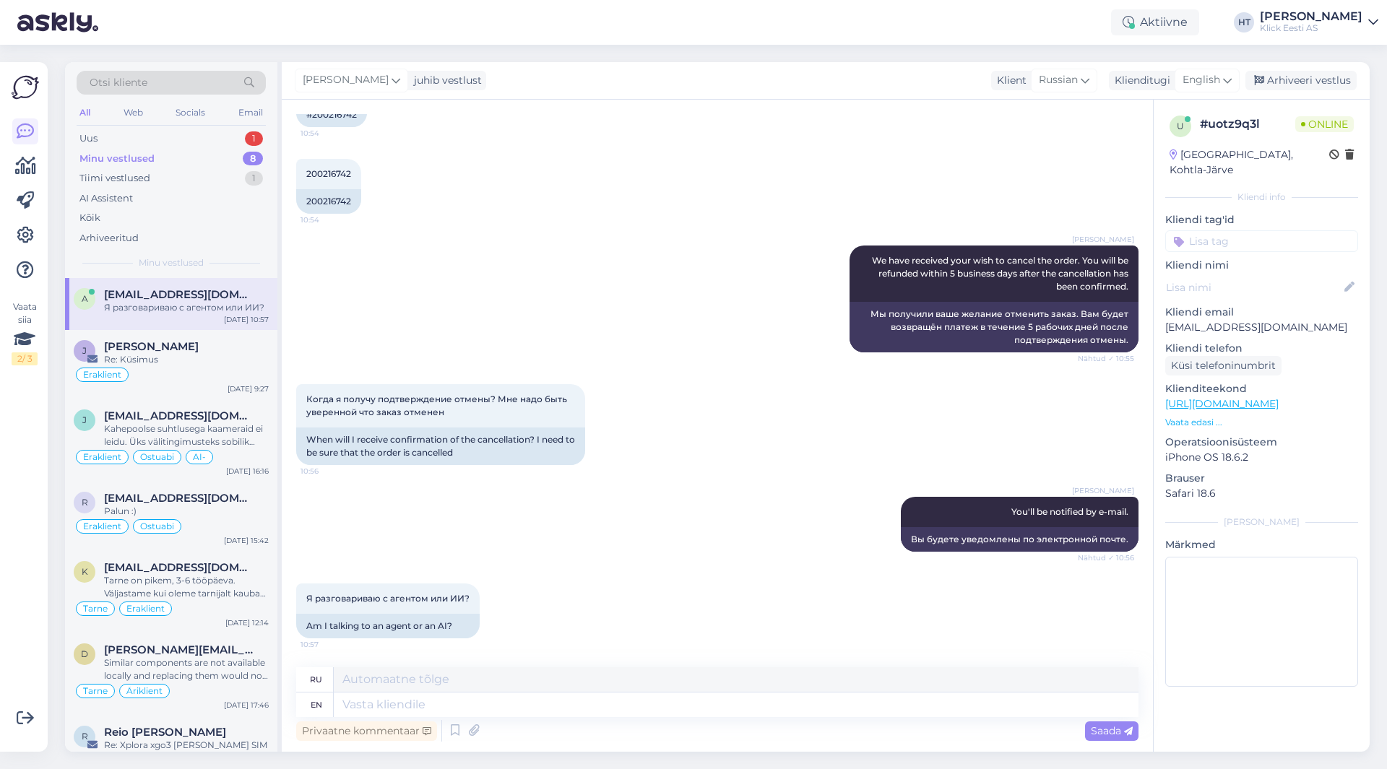
click at [467, 317] on div "[PERSON_NAME] We have received your wish to cancel the order. You will be refun…" at bounding box center [717, 299] width 842 height 139
click at [709, 359] on div "[PERSON_NAME] We have received your wish to cancel the order. You will be refun…" at bounding box center [717, 299] width 842 height 139
click at [708, 361] on div "[PERSON_NAME] We have received your wish to cancel the order. You will be refun…" at bounding box center [717, 299] width 842 height 139
click at [480, 256] on div "[PERSON_NAME] We have received your wish to cancel the order. You will be refun…" at bounding box center [717, 299] width 842 height 139
click at [210, 126] on div "Otsi kliente All Web Socials Email Uus 1 Minu vestlused 8 Tiimi vestlused 1 AI …" at bounding box center [171, 170] width 212 height 216
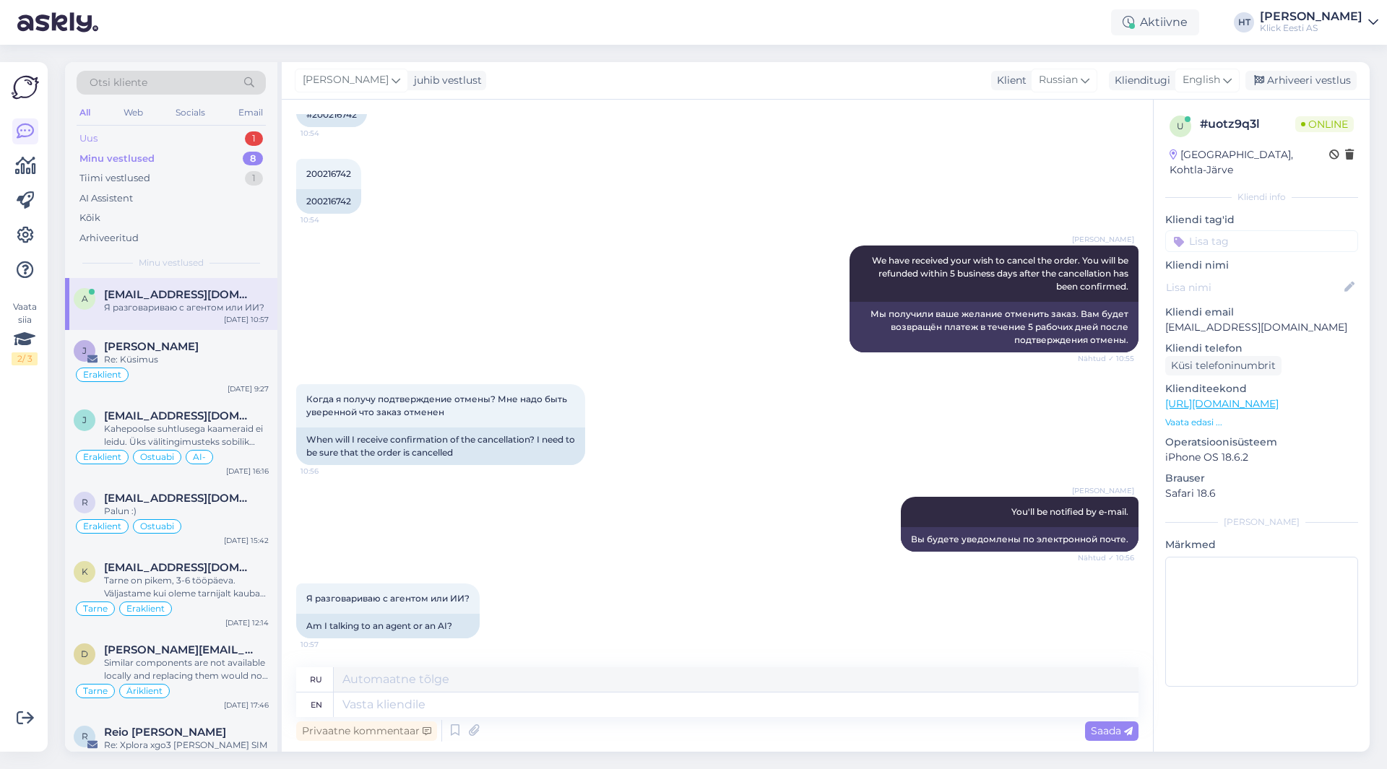
click at [220, 142] on div "Uus 1" at bounding box center [171, 139] width 189 height 20
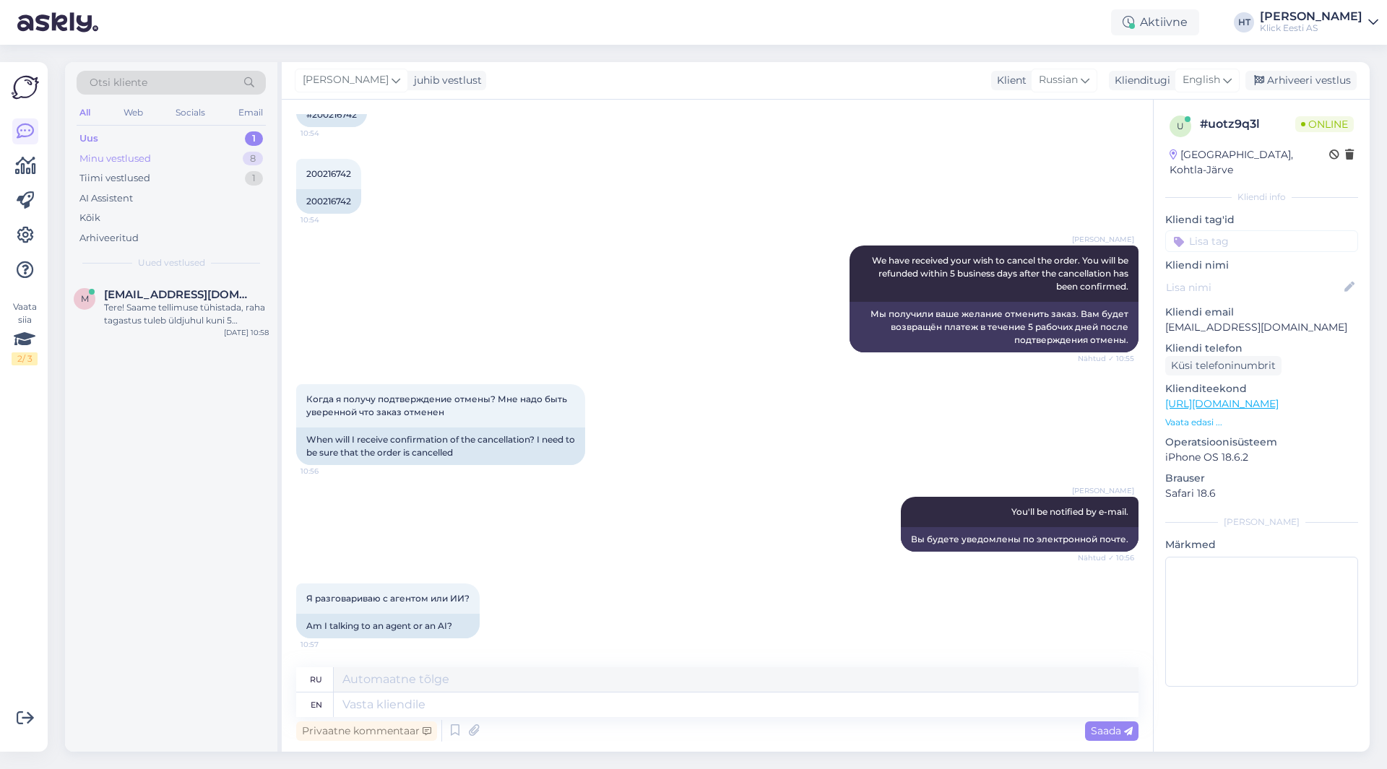
click at [233, 156] on div "Minu vestlused 8" at bounding box center [171, 159] width 189 height 20
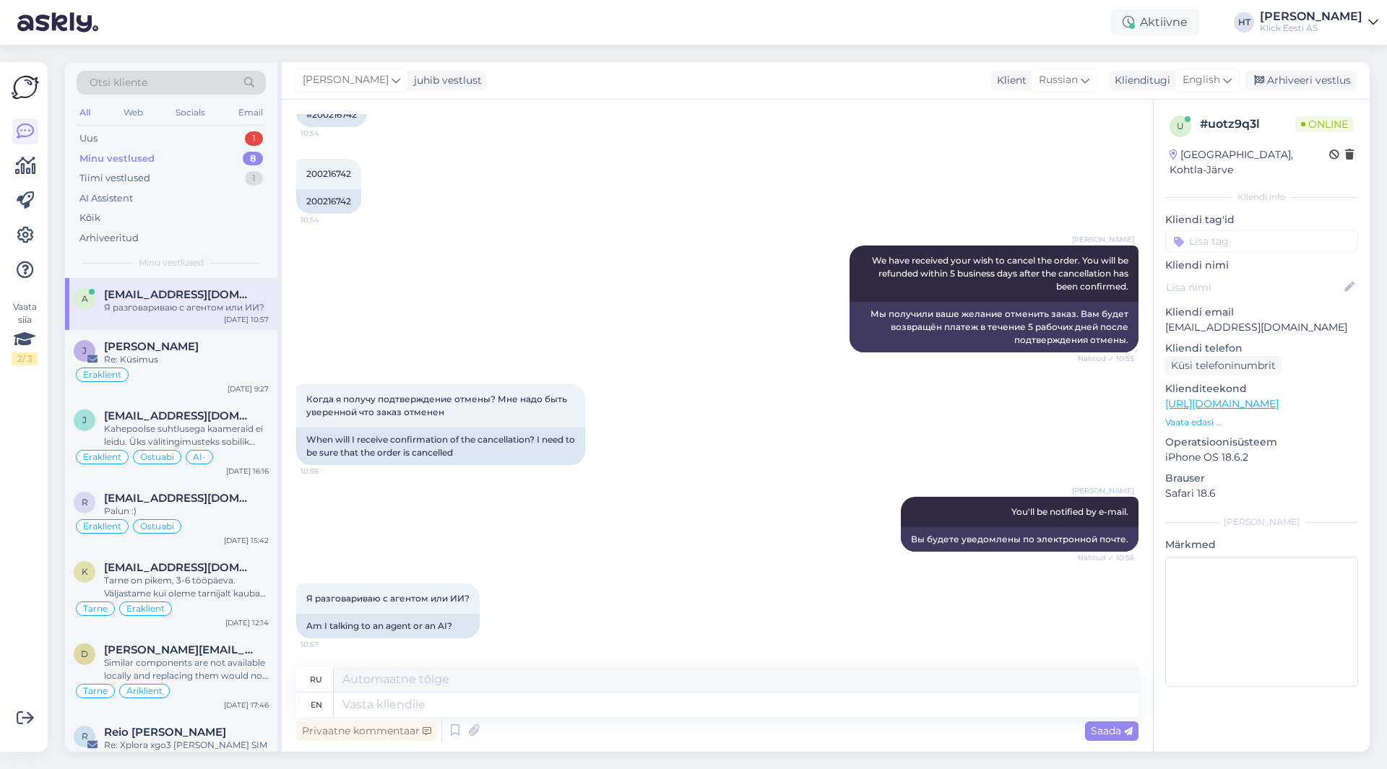
click at [394, 308] on div "[PERSON_NAME] We have received your wish to cancel the order. You will be refun…" at bounding box center [717, 299] width 842 height 139
drag, startPoint x: 458, startPoint y: 416, endPoint x: 306, endPoint y: 399, distance: 152.6
click at [306, 399] on div "Когда я получу подтверждение отмены? Мне надо быть уверенной что заказ отменен …" at bounding box center [440, 405] width 289 height 43
click at [306, 399] on span "Когда я получу подтверждение отмены? Мне надо быть уверенной что заказ отменен" at bounding box center [437, 406] width 263 height 24
drag, startPoint x: 306, startPoint y: 399, endPoint x: 496, endPoint y: 451, distance: 196.8
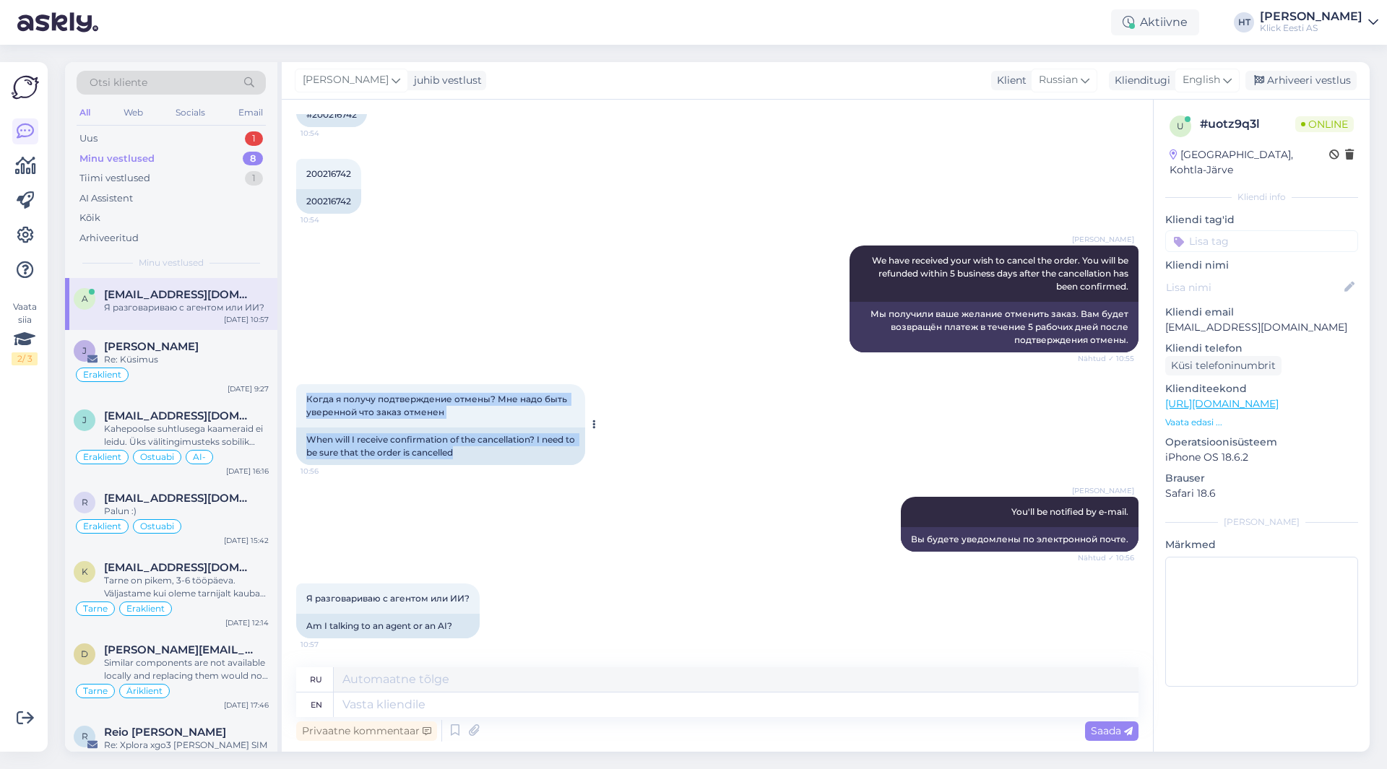
click at [496, 451] on div "Когда я получу подтверждение отмены? Мне надо быть уверенной что заказ отменен …" at bounding box center [440, 424] width 289 height 81
click at [480, 455] on div "When will I receive confirmation of the cancellation? I need to be sure that th…" at bounding box center [440, 447] width 289 height 38
drag, startPoint x: 479, startPoint y: 455, endPoint x: 305, endPoint y: 397, distance: 183.4
click at [305, 397] on div "Когда я получу подтверждение отмены? Мне надо быть уверенной что заказ отменен …" at bounding box center [440, 424] width 289 height 81
click at [305, 397] on div "Когда я получу подтверждение отмены? Мне надо быть уверенной что заказ отменен …" at bounding box center [440, 405] width 289 height 43
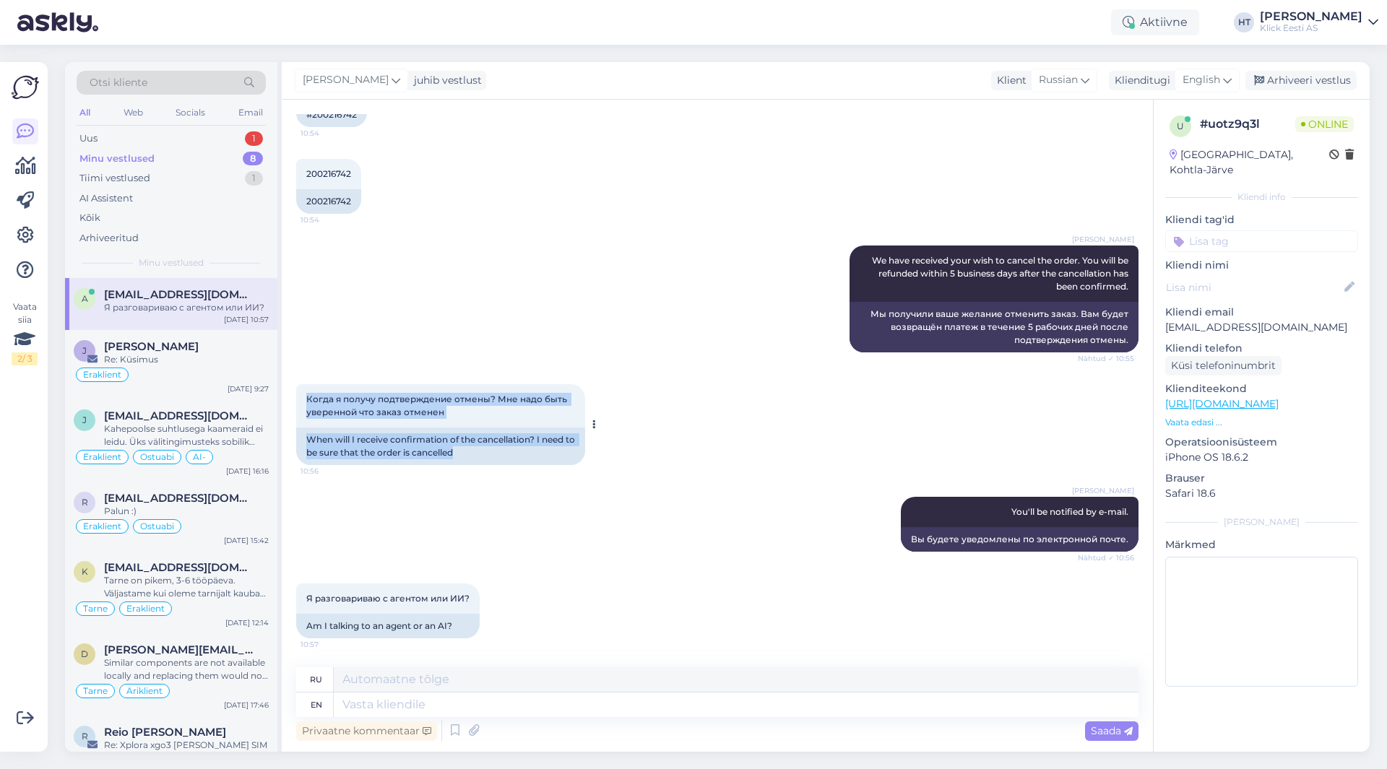
drag, startPoint x: 305, startPoint y: 397, endPoint x: 485, endPoint y: 451, distance: 188.7
click at [485, 451] on div "Когда я получу подтверждение отмены? Мне надо быть уверенной что заказ отменен …" at bounding box center [440, 424] width 289 height 81
click at [478, 451] on div "When will I receive confirmation of the cancellation? I need to be sure that th…" at bounding box center [440, 447] width 289 height 38
drag, startPoint x: 471, startPoint y: 455, endPoint x: 303, endPoint y: 399, distance: 177.5
click at [303, 399] on div "Когда я получу подтверждение отмены? Мне надо быть уверенной что заказ отменен …" at bounding box center [440, 424] width 289 height 81
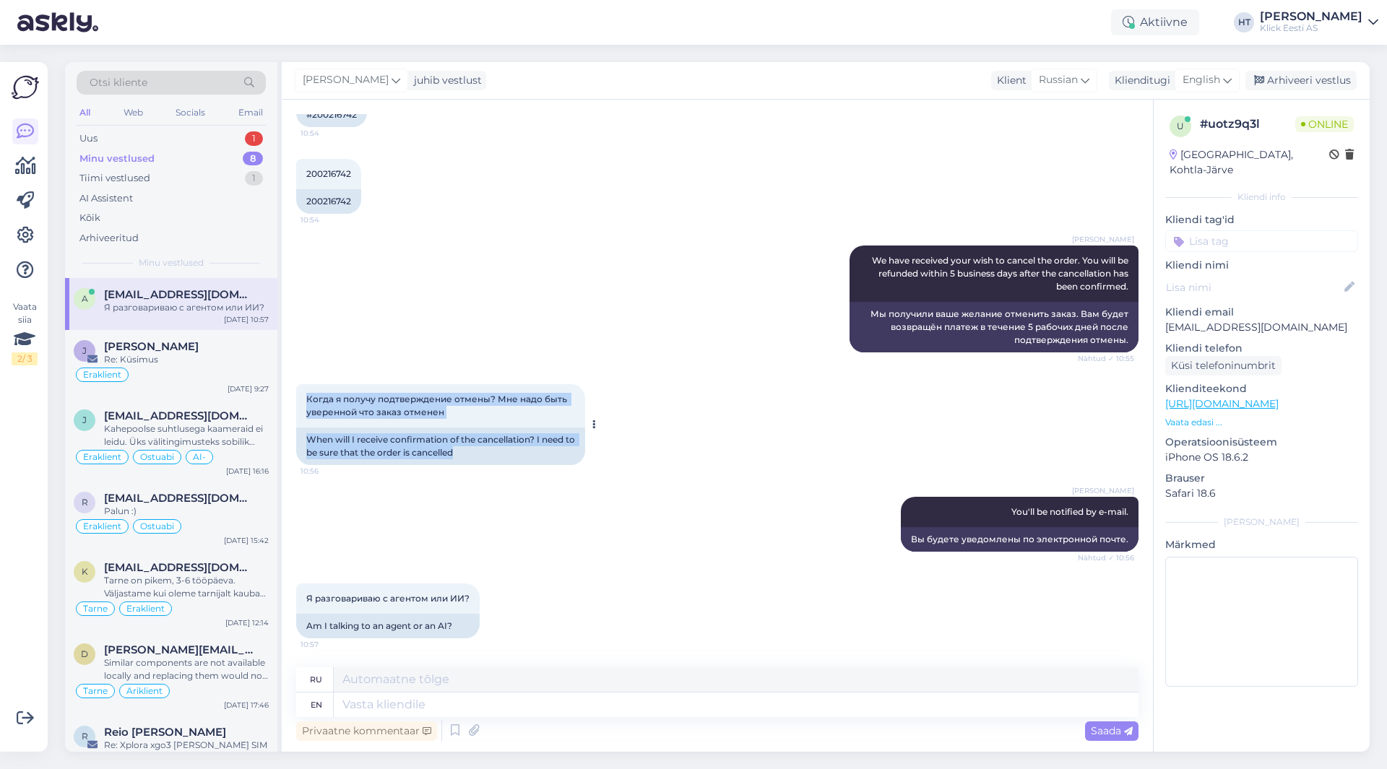
click at [303, 399] on div "Когда я получу подтверждение отмены? Мне надо быть уверенной что заказ отменен …" at bounding box center [440, 405] width 289 height 43
drag, startPoint x: 303, startPoint y: 397, endPoint x: 535, endPoint y: 449, distance: 237.6
click at [535, 449] on div "Когда я получу подтверждение отмены? Мне надо быть уверенной что заказ отменен …" at bounding box center [440, 424] width 289 height 81
click at [487, 454] on div "When will I receive confirmation of the cancellation? I need to be sure that th…" at bounding box center [440, 447] width 289 height 38
click at [474, 456] on div "When will I receive confirmation of the cancellation? I need to be sure that th…" at bounding box center [440, 447] width 289 height 38
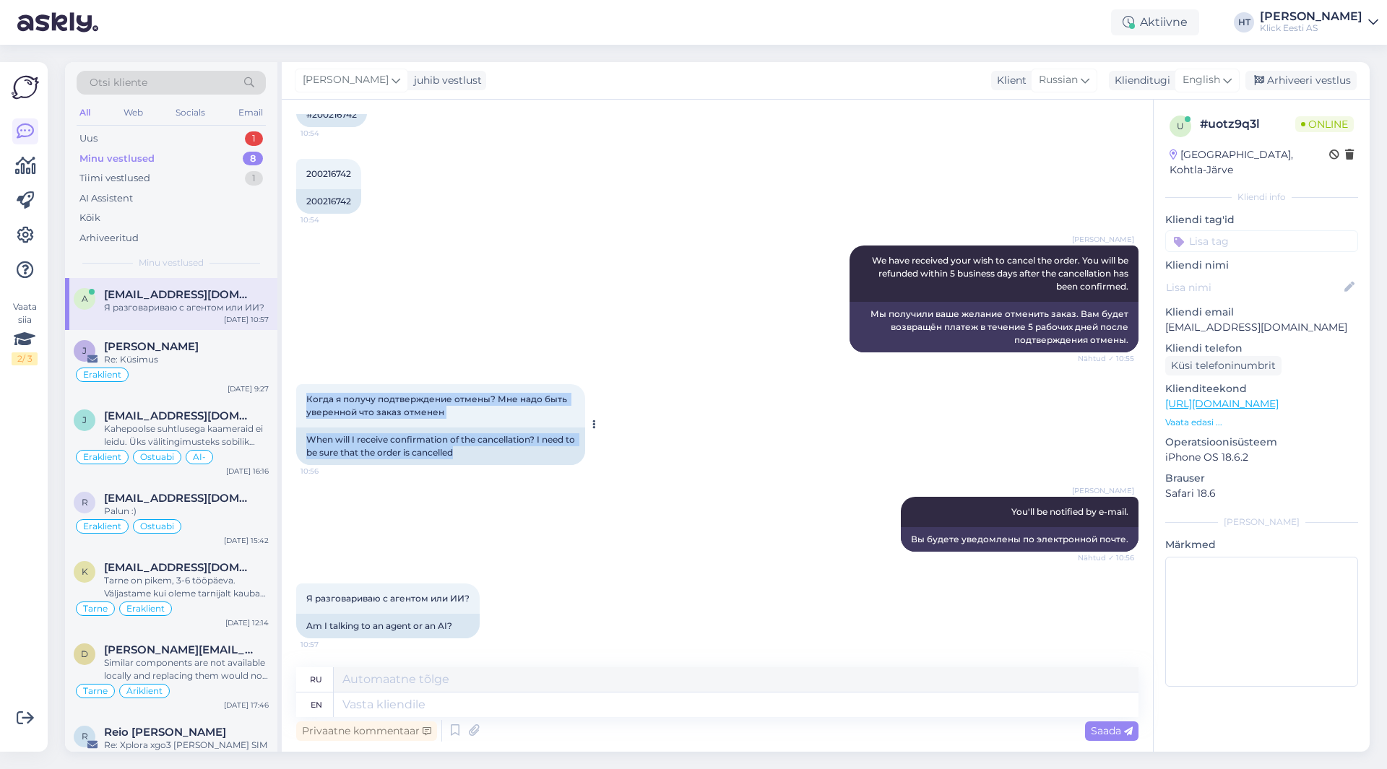
click at [474, 456] on div "When will I receive confirmation of the cancellation? I need to be sure that th…" at bounding box center [440, 447] width 289 height 38
click at [475, 456] on div "When will I receive confirmation of the cancellation? I need to be sure that th…" at bounding box center [440, 447] width 289 height 38
click at [466, 453] on div "When will I receive confirmation of the cancellation? I need to be sure that th…" at bounding box center [440, 447] width 289 height 38
drag, startPoint x: 467, startPoint y: 454, endPoint x: 308, endPoint y: 395, distance: 169.6
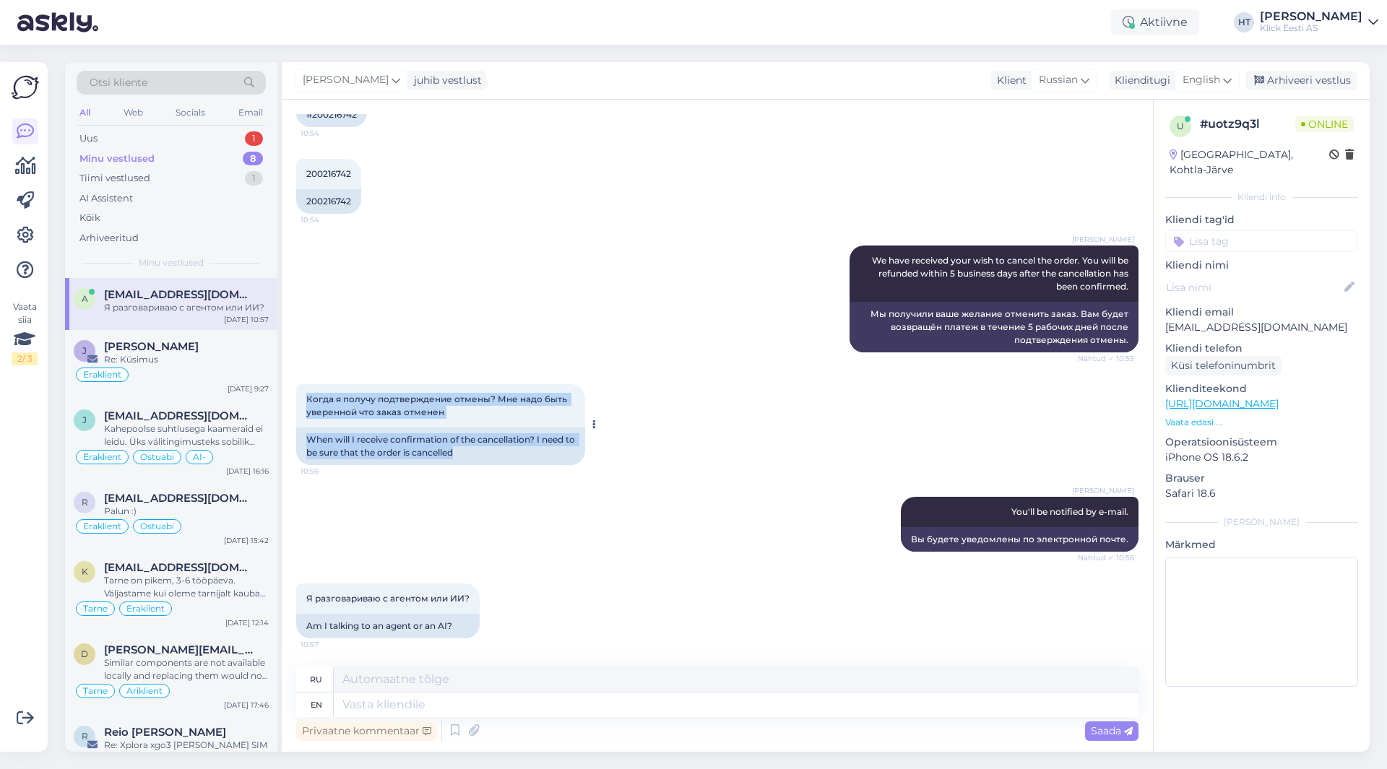
click at [308, 395] on div "Когда я получу подтверждение отмены? Мне надо быть уверенной что заказ отменен …" at bounding box center [440, 424] width 289 height 81
click at [308, 395] on span "Когда я получу подтверждение отмены? Мне надо быть уверенной что заказ отменен" at bounding box center [437, 406] width 263 height 24
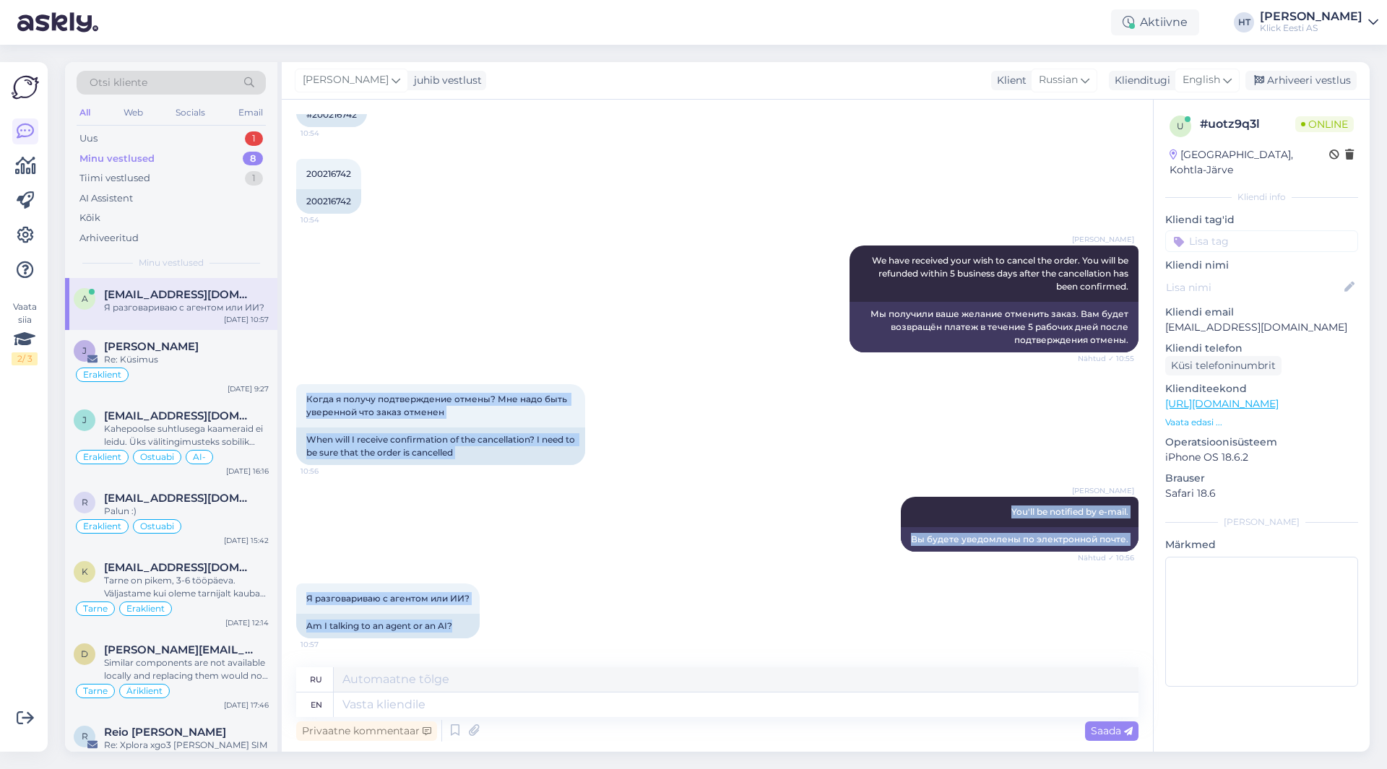
drag, startPoint x: 306, startPoint y: 395, endPoint x: 664, endPoint y: 649, distance: 438.3
click at [664, 649] on div "Vestlus algas [DATE] Здравствуйте! Я хочу отменить заказ 10:53 Hello! I want to…" at bounding box center [723, 384] width 855 height 540
click at [664, 649] on div "Я разговариваю с агентом или ИИ? 10:57 Am I talking to an agent or an AI?" at bounding box center [717, 611] width 842 height 87
drag, startPoint x: 501, startPoint y: 628, endPoint x: 308, endPoint y: 389, distance: 306.6
click at [308, 389] on div "Vestlus algas [DATE] Здравствуйте! Я хочу отменить заказ 10:53 Hello! I want to…" at bounding box center [723, 384] width 855 height 540
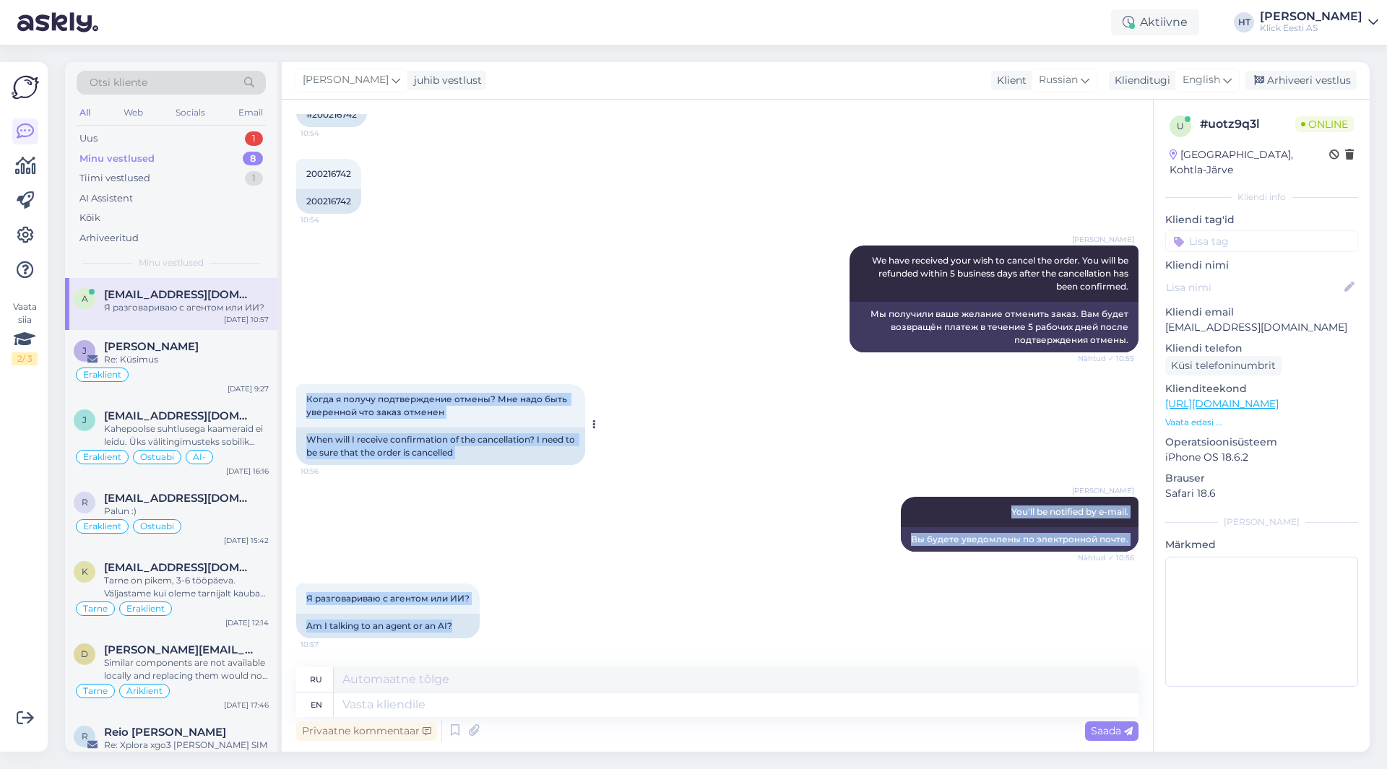
click at [305, 397] on div "Когда я получу подтверждение отмены? Мне надо быть уверенной что заказ отменен …" at bounding box center [440, 405] width 289 height 43
drag, startPoint x: 305, startPoint y: 397, endPoint x: 696, endPoint y: 625, distance: 453.2
click at [696, 625] on div "Vestlus algas [DATE] Здравствуйте! Я хочу отменить заказ 10:53 Hello! I want to…" at bounding box center [723, 384] width 855 height 540
click at [696, 625] on div "Я разговариваю с агентом или ИИ? 10:57 Am I talking to an agent or an AI?" at bounding box center [717, 611] width 842 height 87
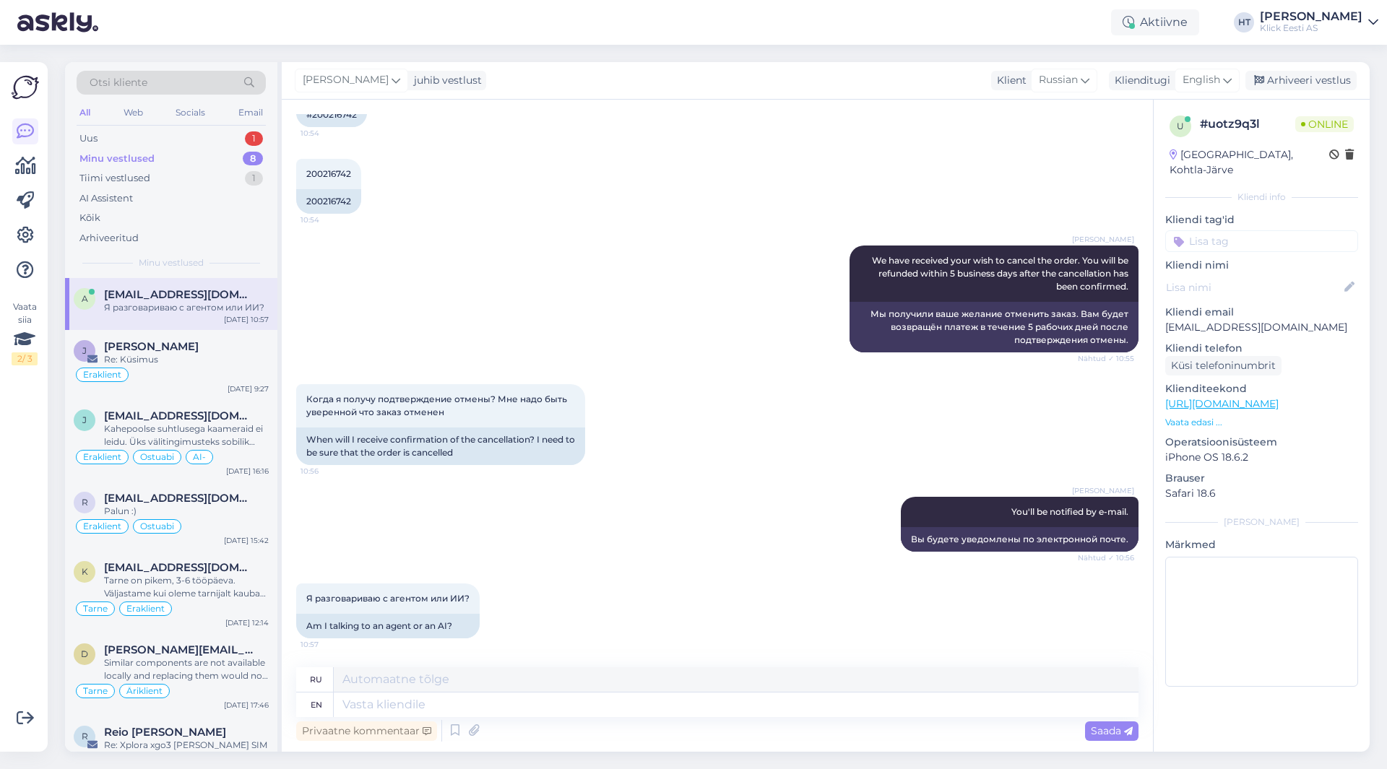
click at [704, 524] on div "[PERSON_NAME] You'll be notified by e-mail. Nähtud ✓ 10:56 Вы будете уведомлены…" at bounding box center [717, 524] width 842 height 87
click at [704, 519] on div "[PERSON_NAME] You'll be notified by e-mail. Nähtud ✓ 10:56 Вы будете уведомлены…" at bounding box center [717, 524] width 842 height 87
click at [529, 716] on textarea at bounding box center [736, 705] width 805 height 25
type textarea "Human."
type textarea "Человек."
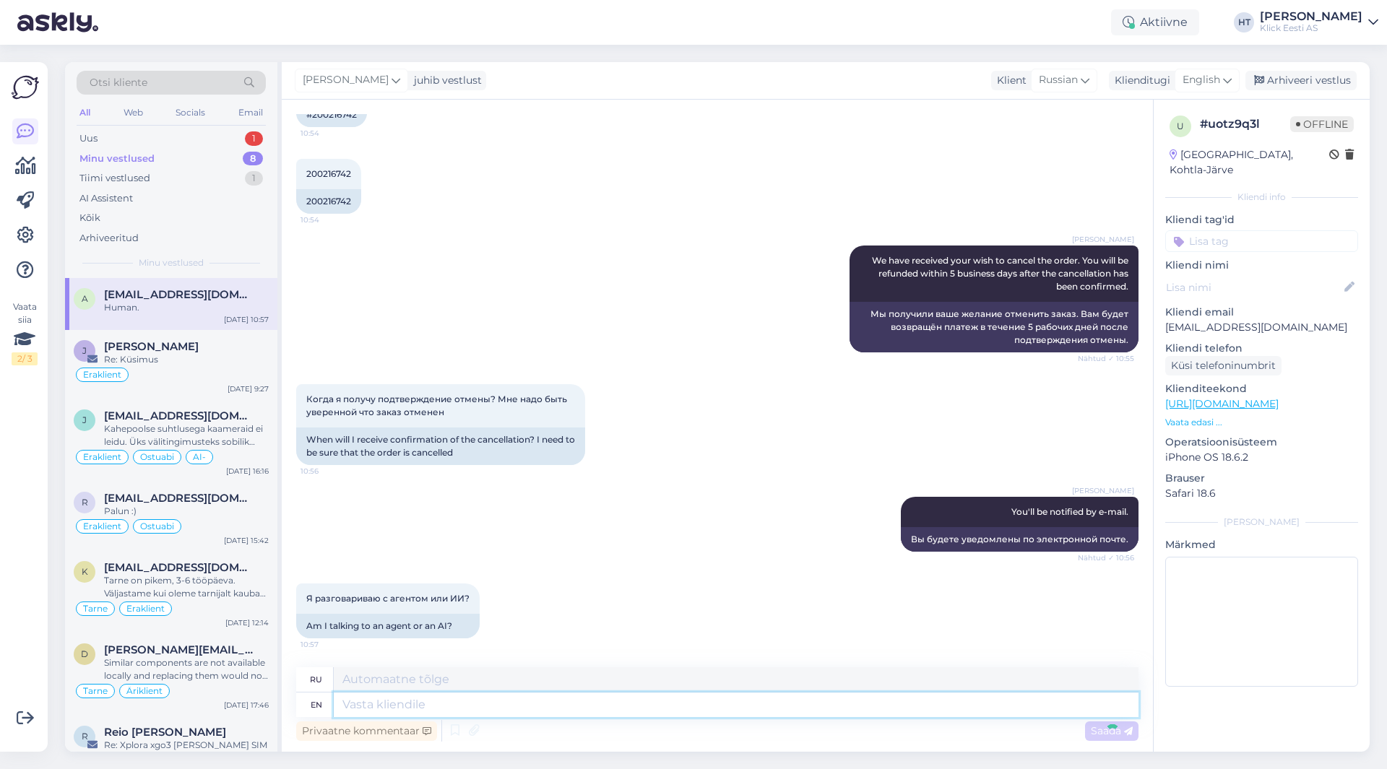
scroll to position [406, 0]
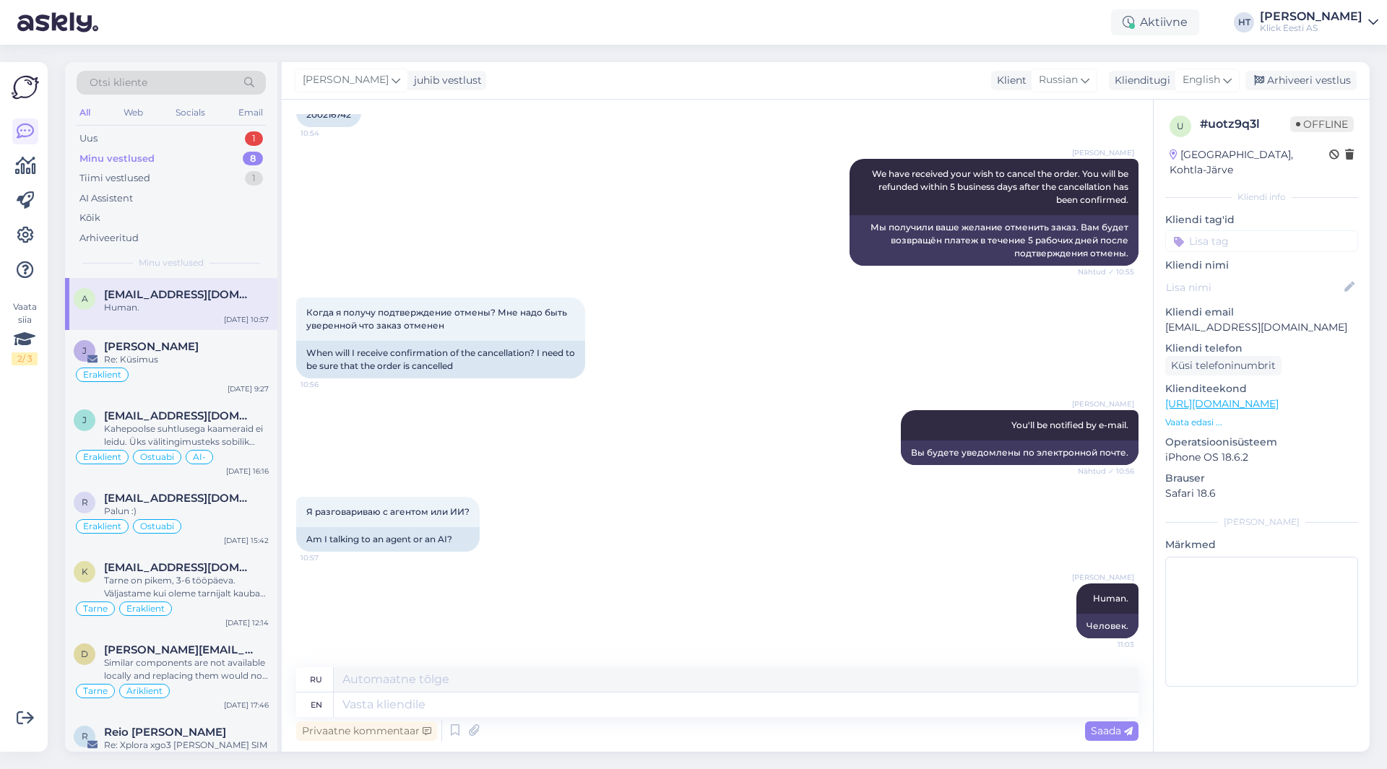
click at [1200, 320] on p "[EMAIL_ADDRESS][DOMAIN_NAME]" at bounding box center [1261, 327] width 193 height 15
copy p "[EMAIL_ADDRESS][DOMAIN_NAME]"
click at [821, 327] on div "Когда я получу подтверждение отмены? Мне надо быть уверенной что заказ отменен …" at bounding box center [717, 338] width 842 height 113
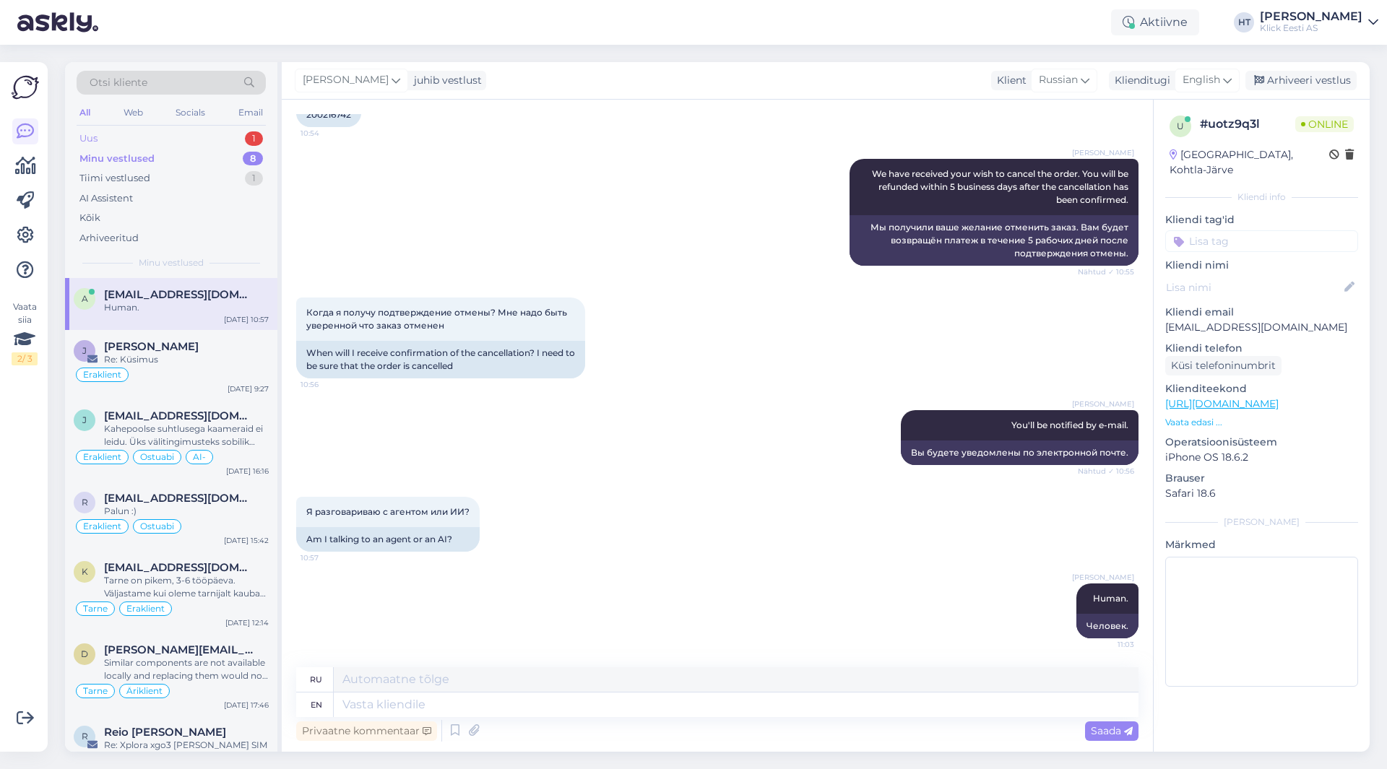
click at [228, 135] on div "Uus 1" at bounding box center [171, 139] width 189 height 20
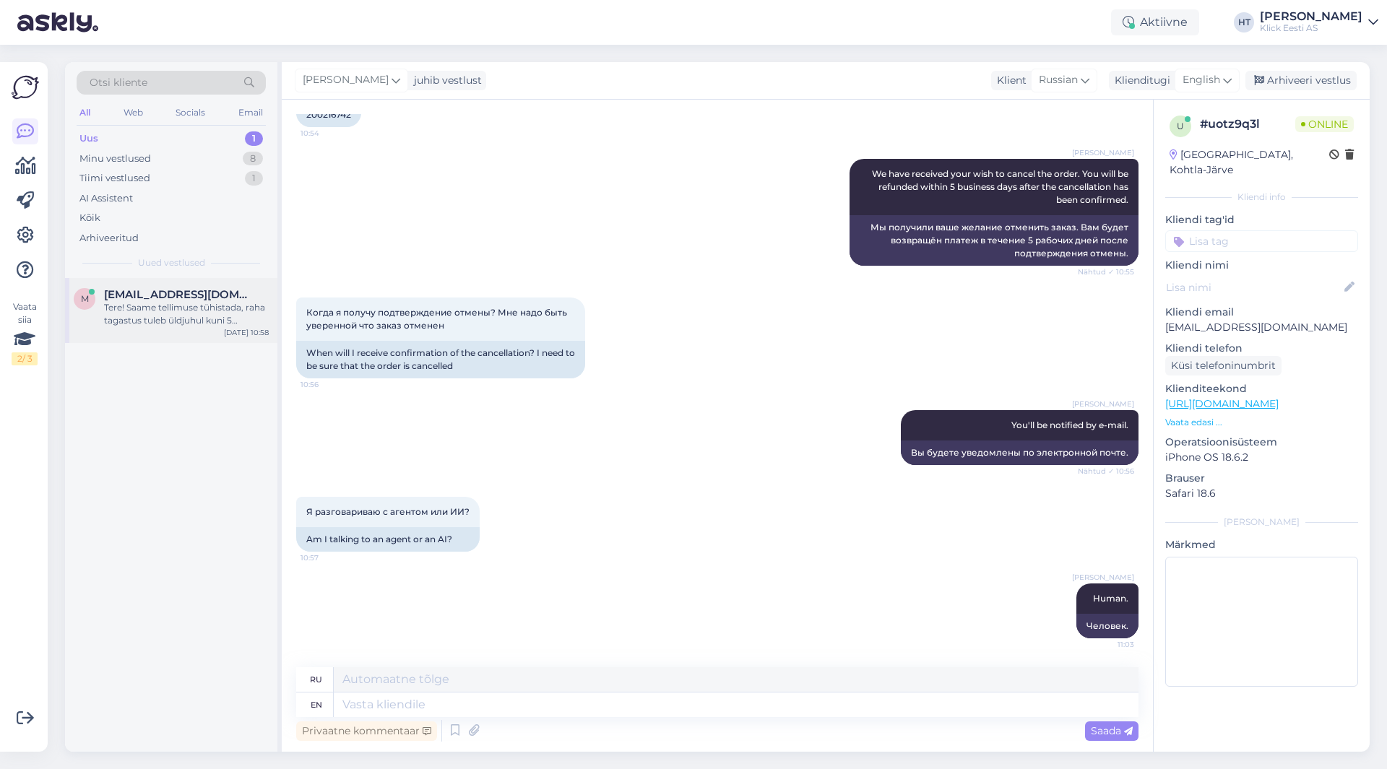
click at [215, 288] on span "[EMAIL_ADDRESS][DOMAIN_NAME]" at bounding box center [179, 294] width 150 height 13
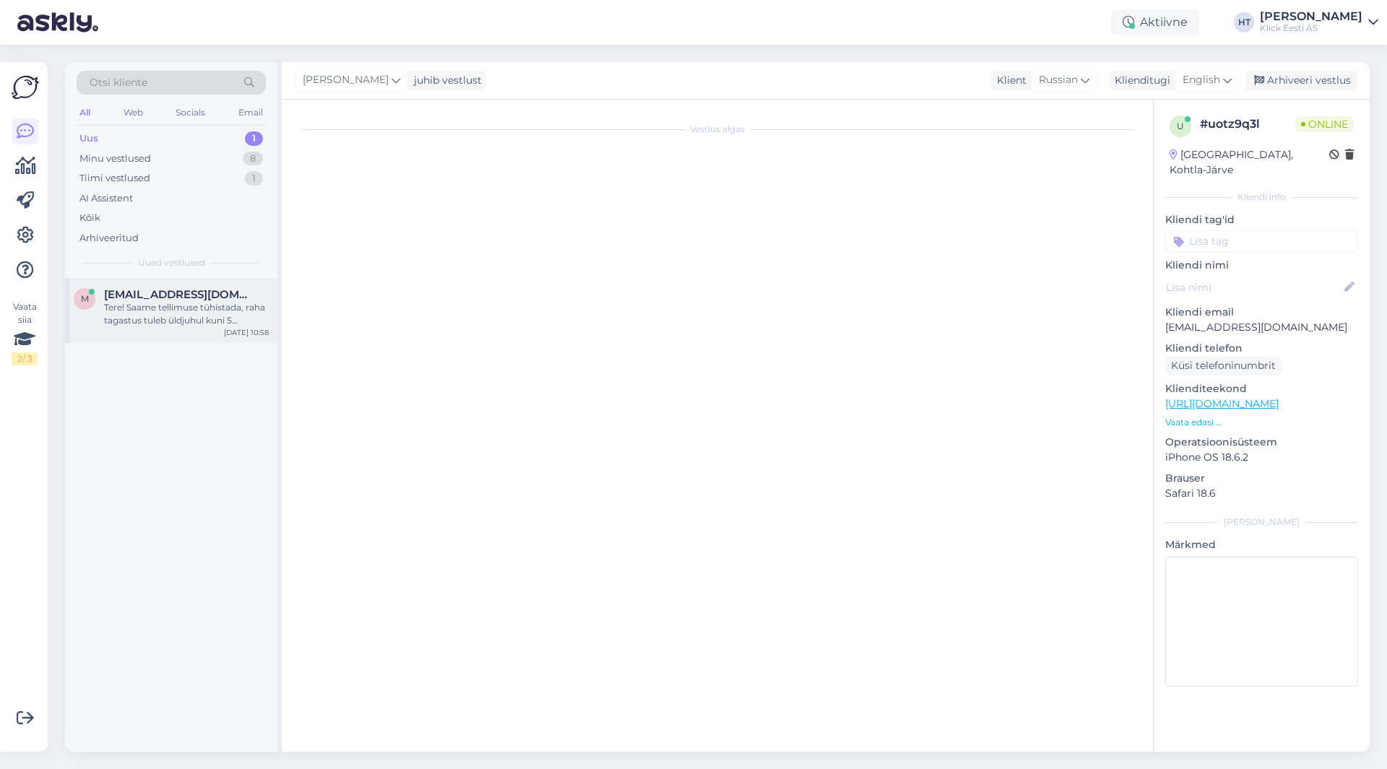
scroll to position [0, 0]
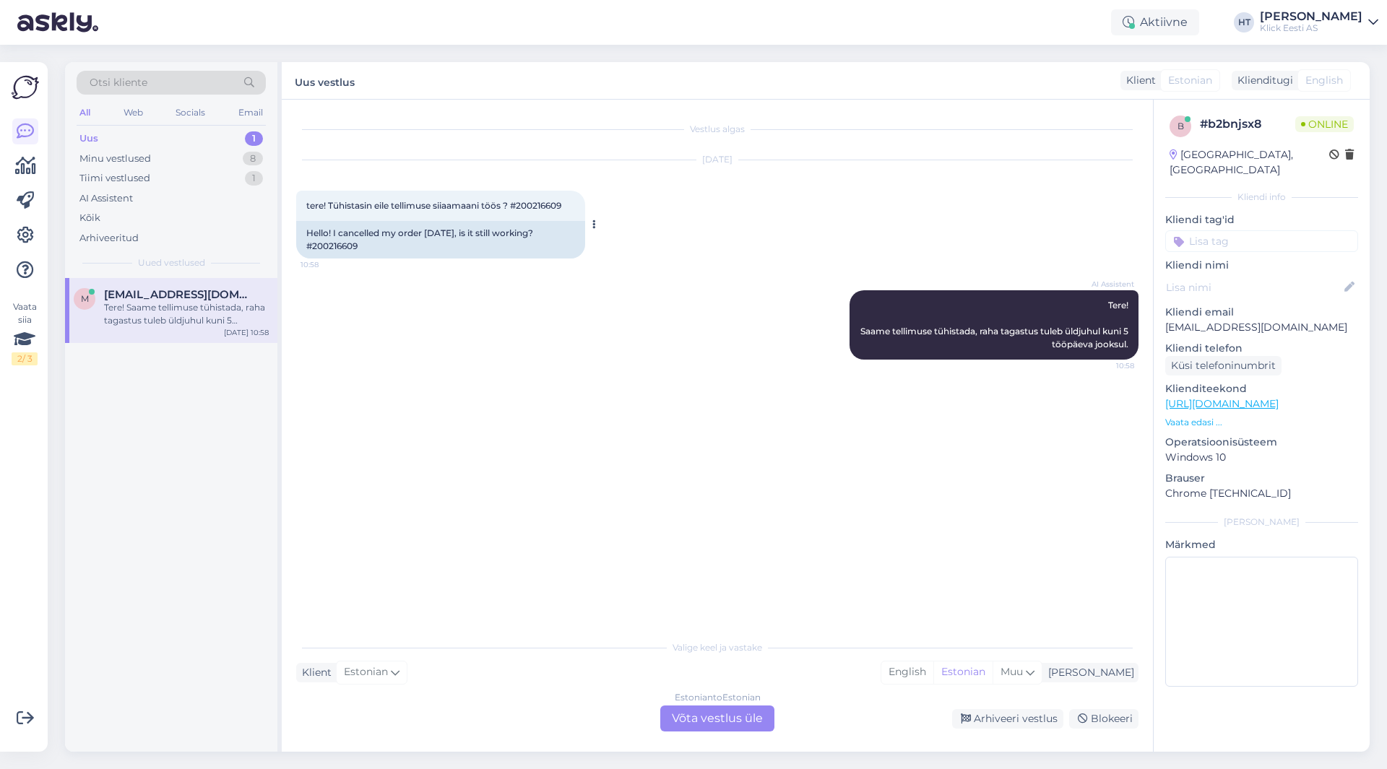
click at [541, 207] on span "tere! Tühistasin eile tellimuse siiaamaani töös ? #200216609" at bounding box center [433, 205] width 255 height 11
copy div "200216609 10:58"
click at [701, 226] on div "[DATE] tere! Tühistasin eile tellimuse siiaamaani töös ? #200216609 10:58 Hello…" at bounding box center [717, 209] width 842 height 130
click at [199, 164] on div "Minu vestlused 8" at bounding box center [171, 159] width 189 height 20
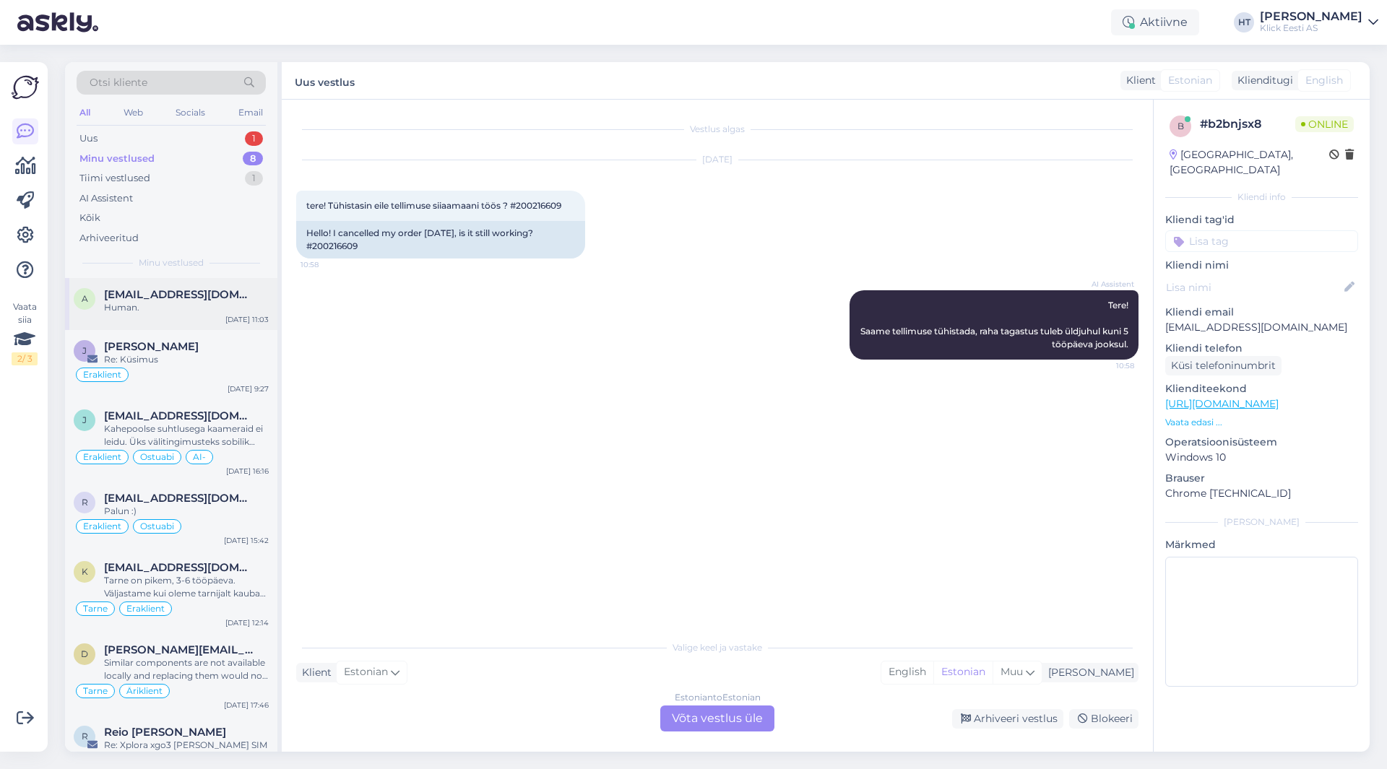
click at [198, 285] on div "A [EMAIL_ADDRESS][DOMAIN_NAME] Human. [DATE] 11:03" at bounding box center [171, 304] width 212 height 52
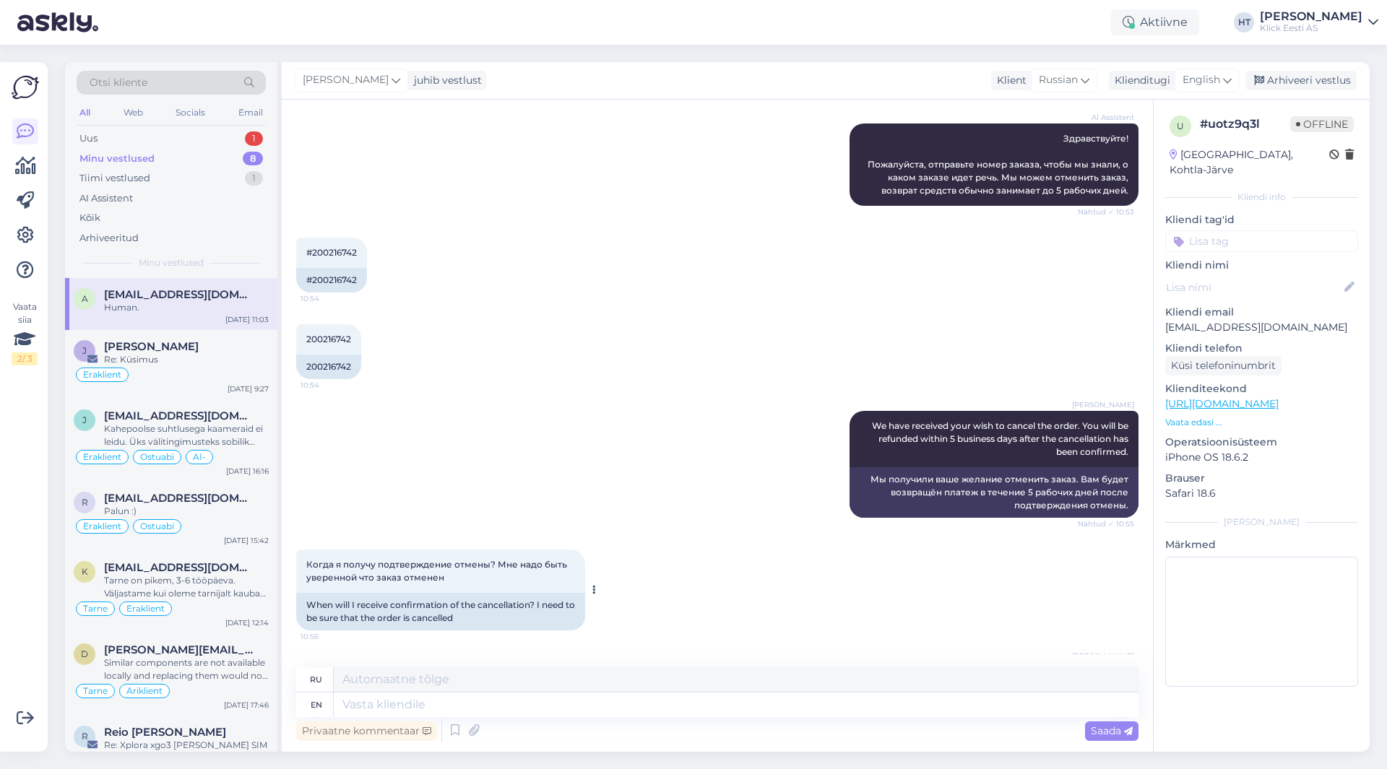
scroll to position [117, 0]
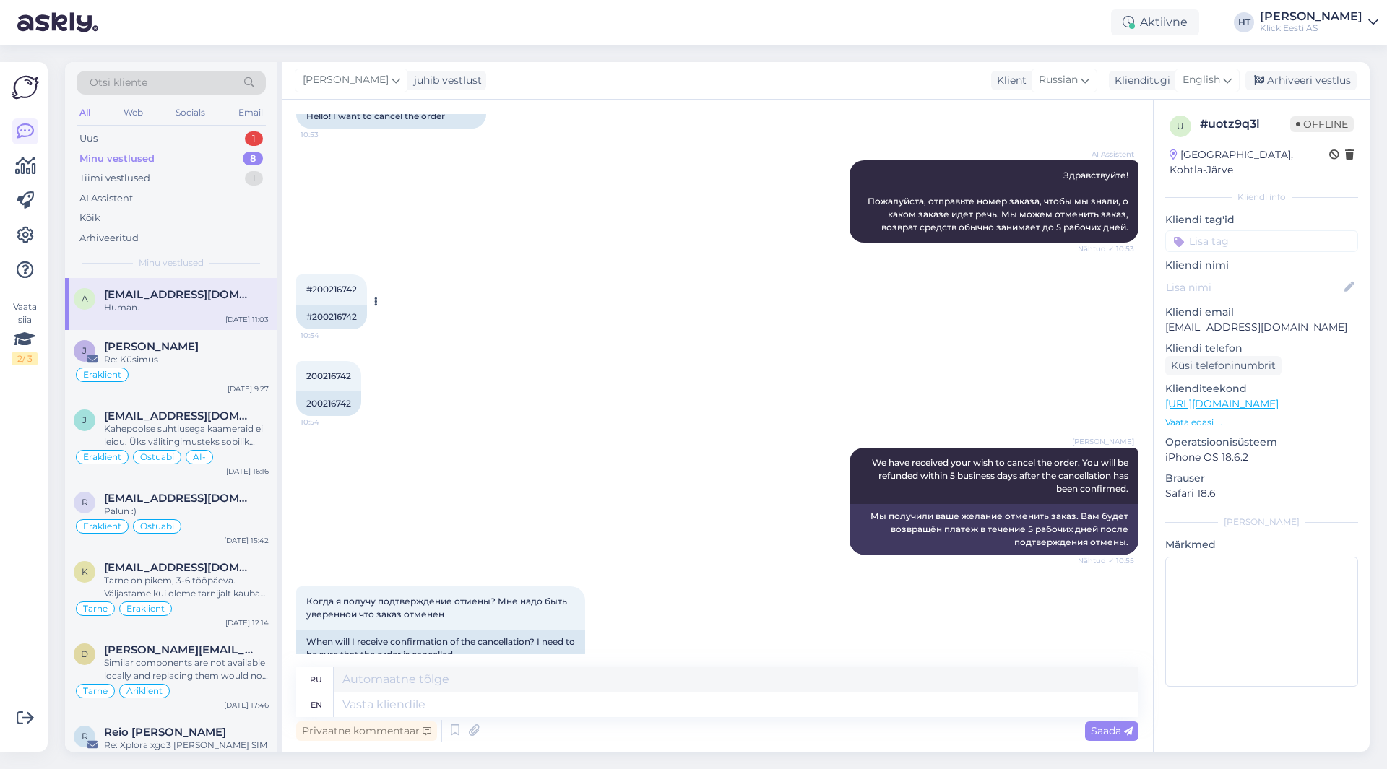
click at [352, 293] on span "#200216742" at bounding box center [331, 289] width 51 height 11
click at [627, 244] on div "AI Assistent Здравствуйте! Пожалуйста, отправьте номер заказа, чтобы мы знали, …" at bounding box center [717, 201] width 842 height 114
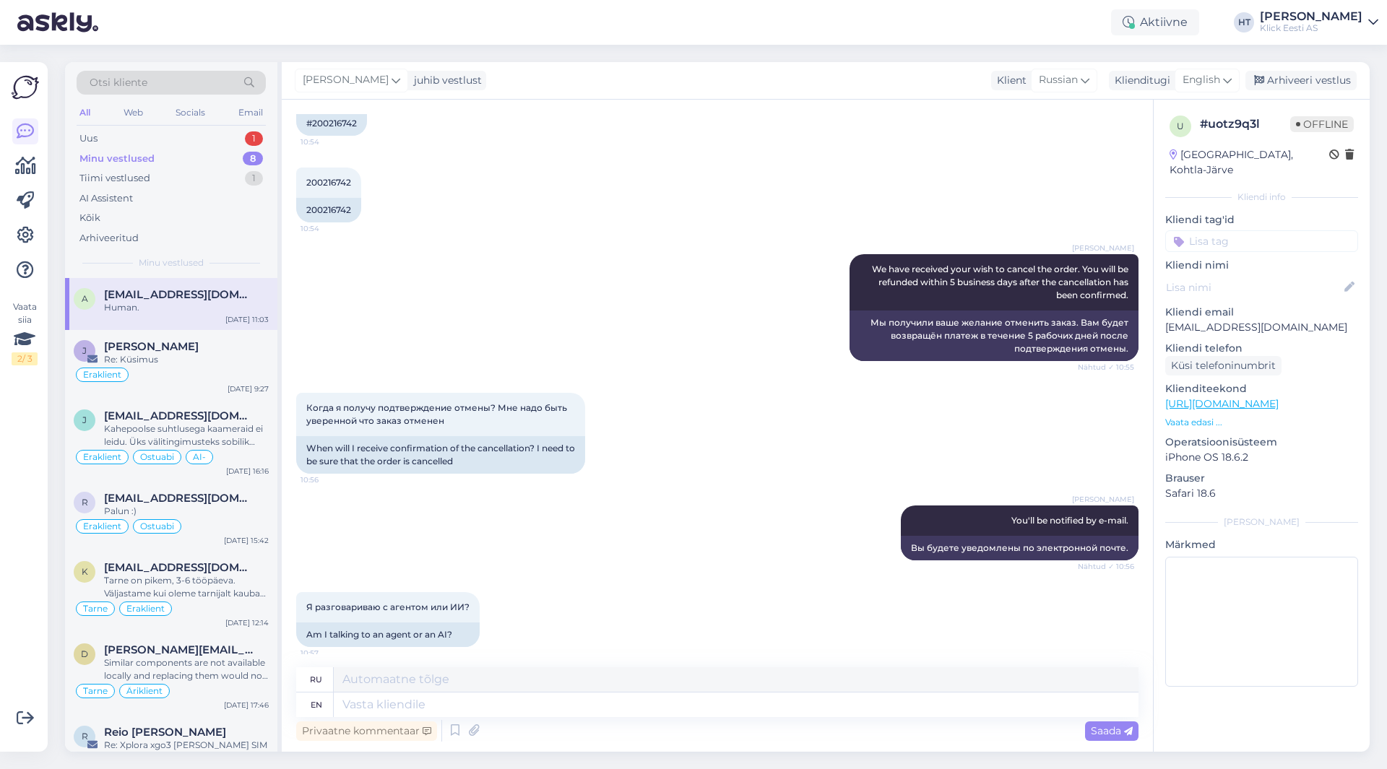
scroll to position [406, 0]
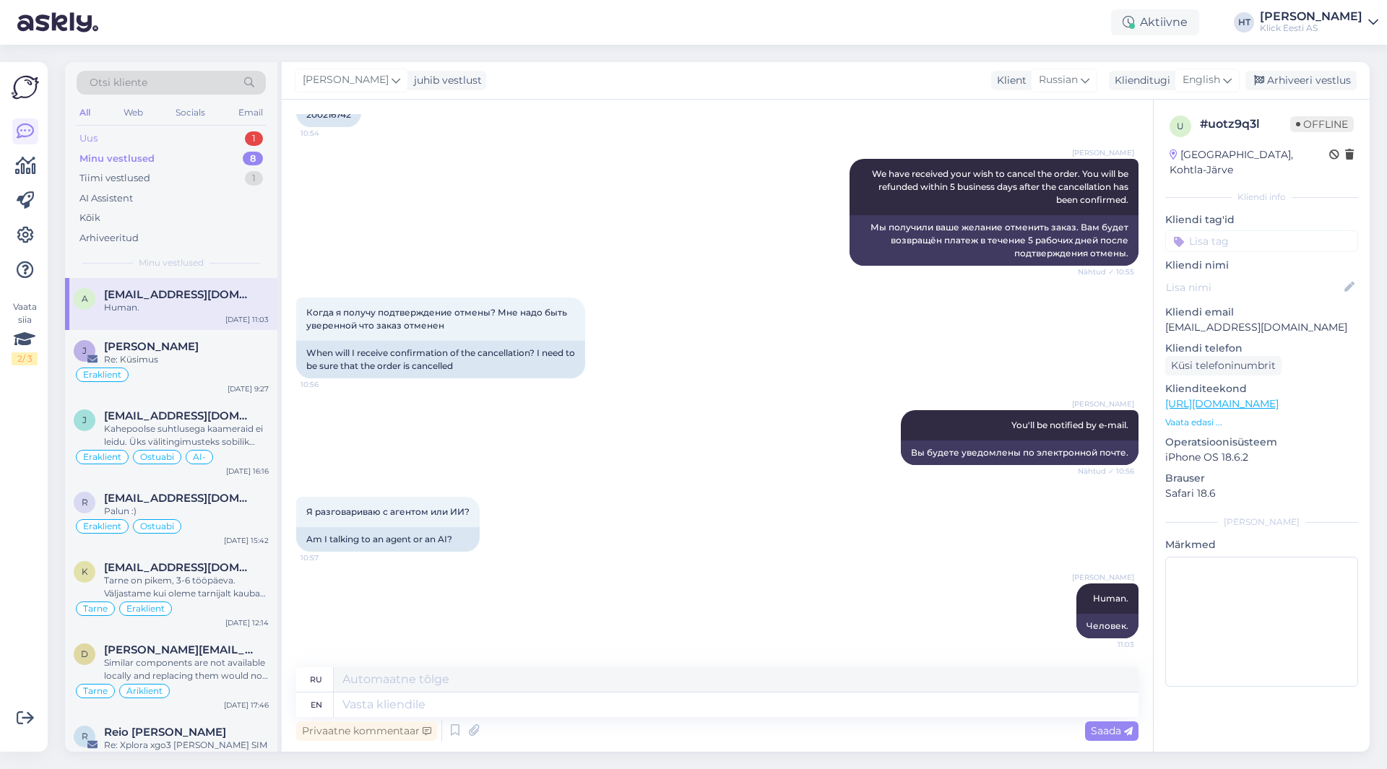
click at [228, 133] on div "Uus 1" at bounding box center [171, 139] width 189 height 20
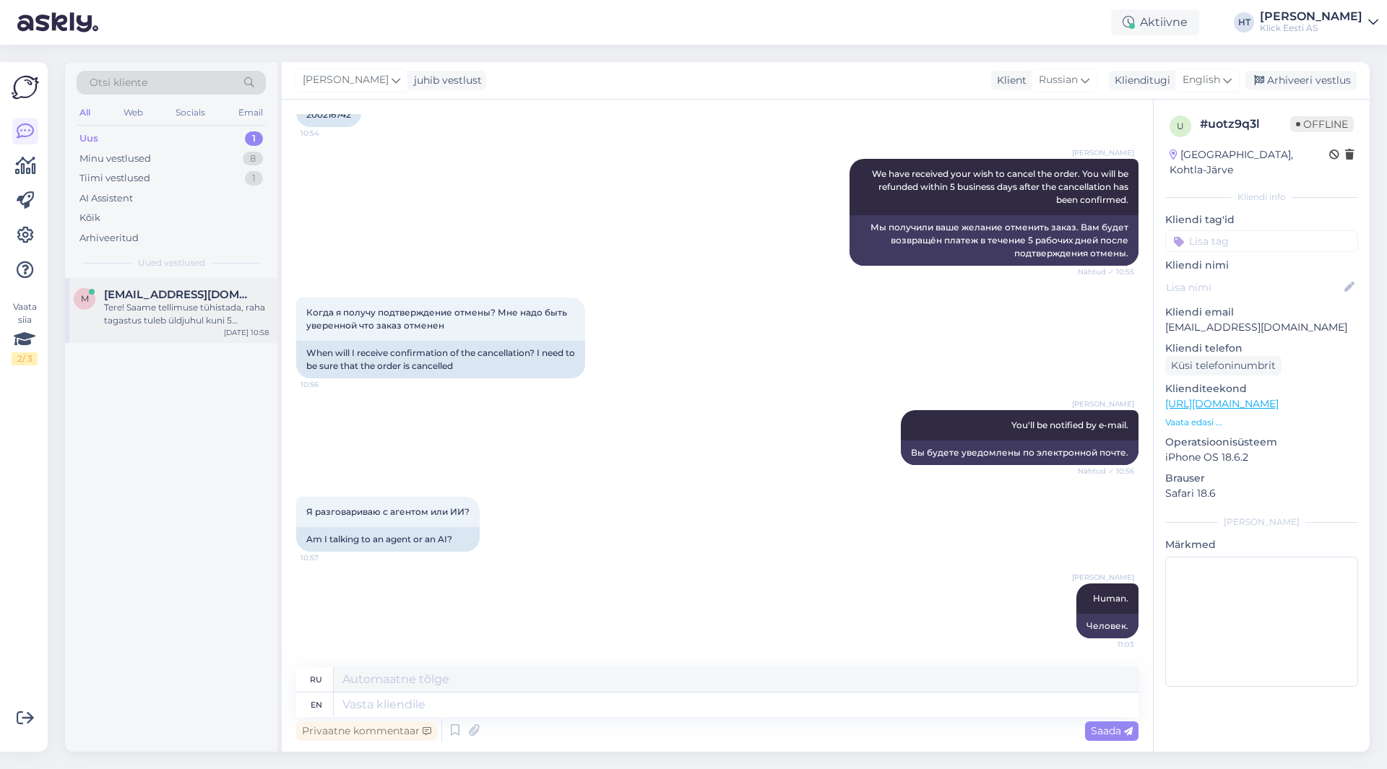
click at [234, 283] on div "m [EMAIL_ADDRESS][DOMAIN_NAME] Tere! Saame tellimuse tühistada, raha tagastus t…" at bounding box center [171, 310] width 212 height 65
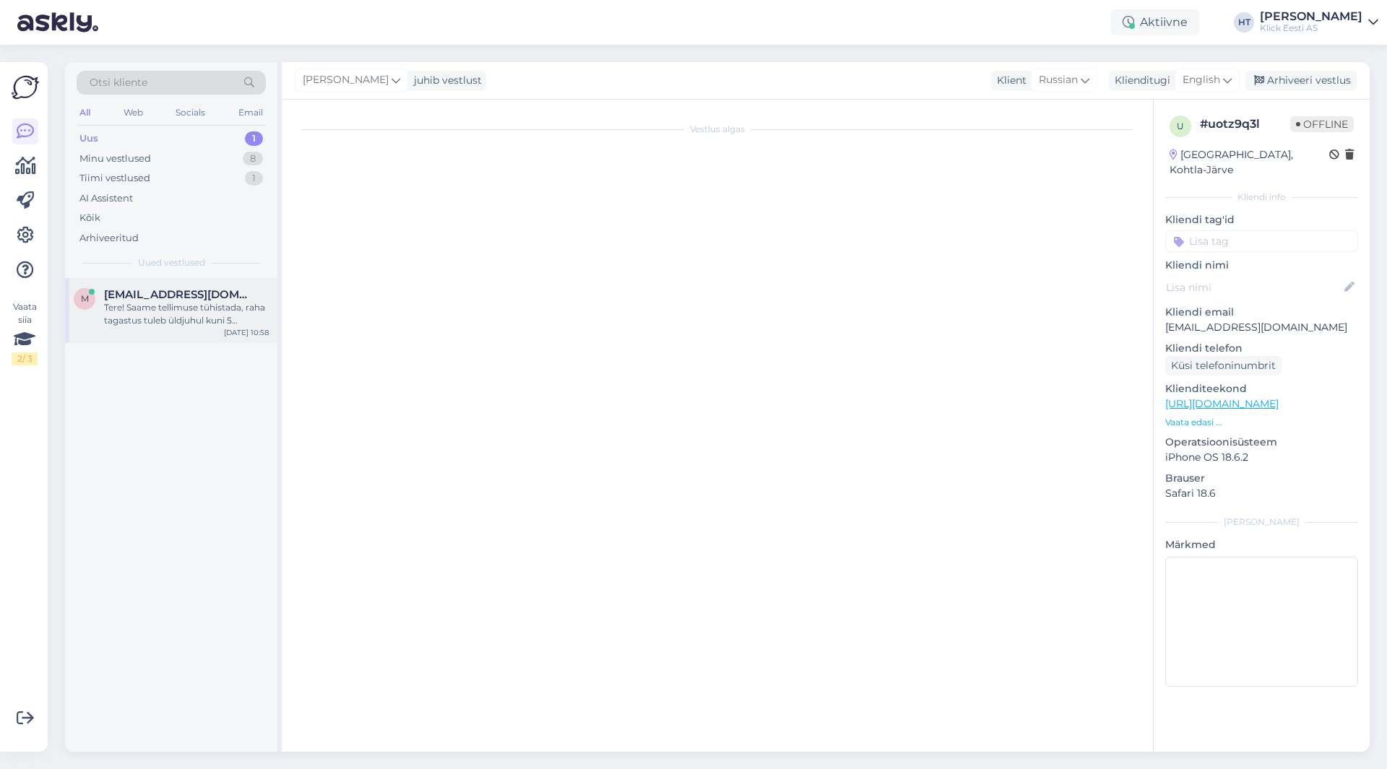
scroll to position [0, 0]
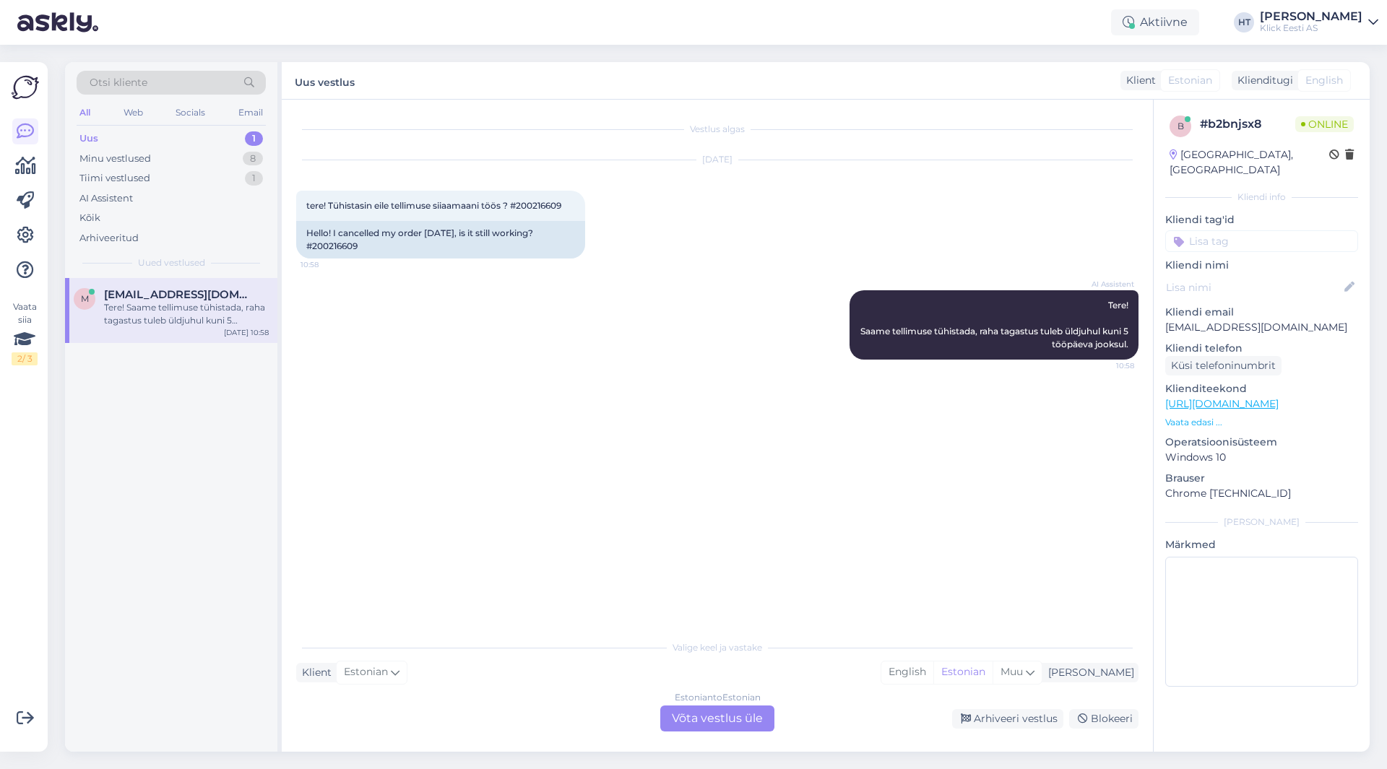
click at [706, 726] on div "Estonian to Estonian Võta vestlus üle" at bounding box center [717, 719] width 114 height 26
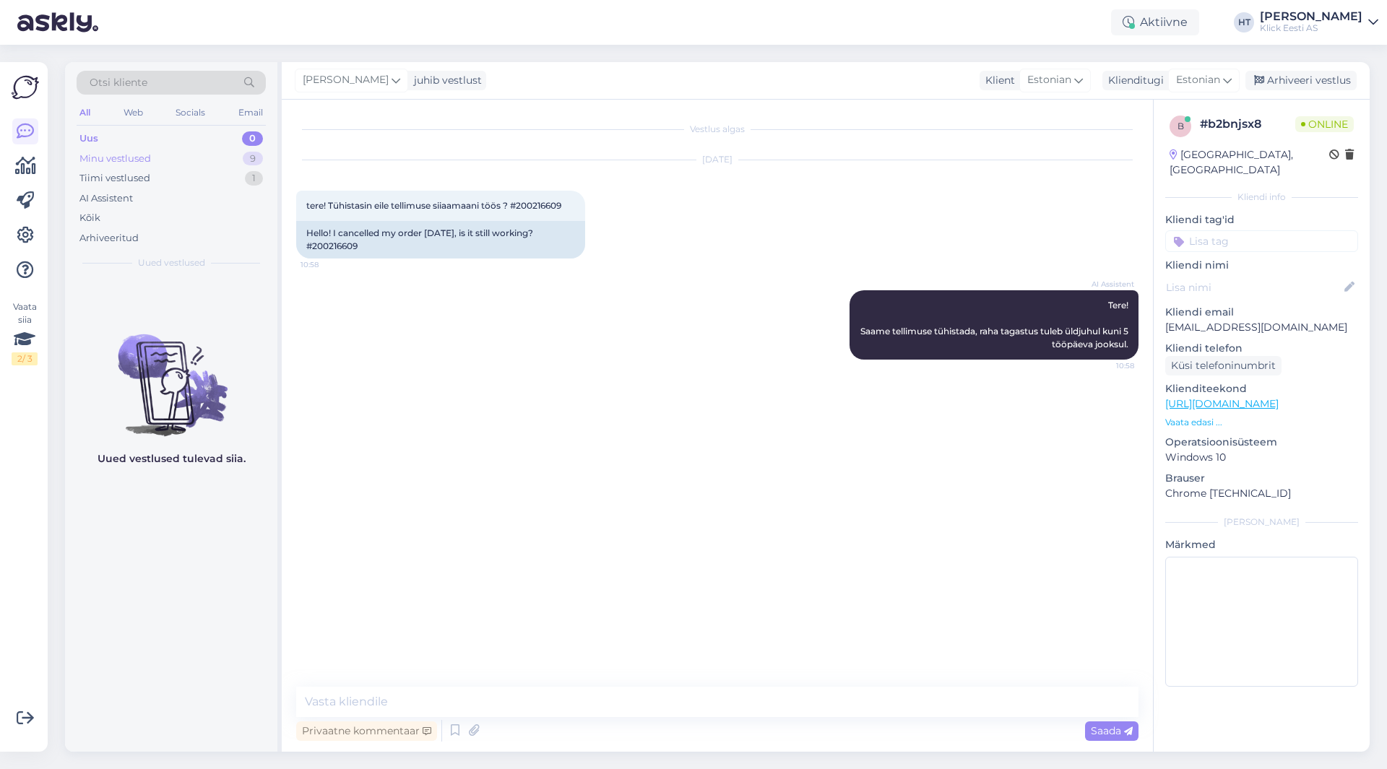
click at [213, 163] on div "Minu vestlused 9" at bounding box center [171, 159] width 189 height 20
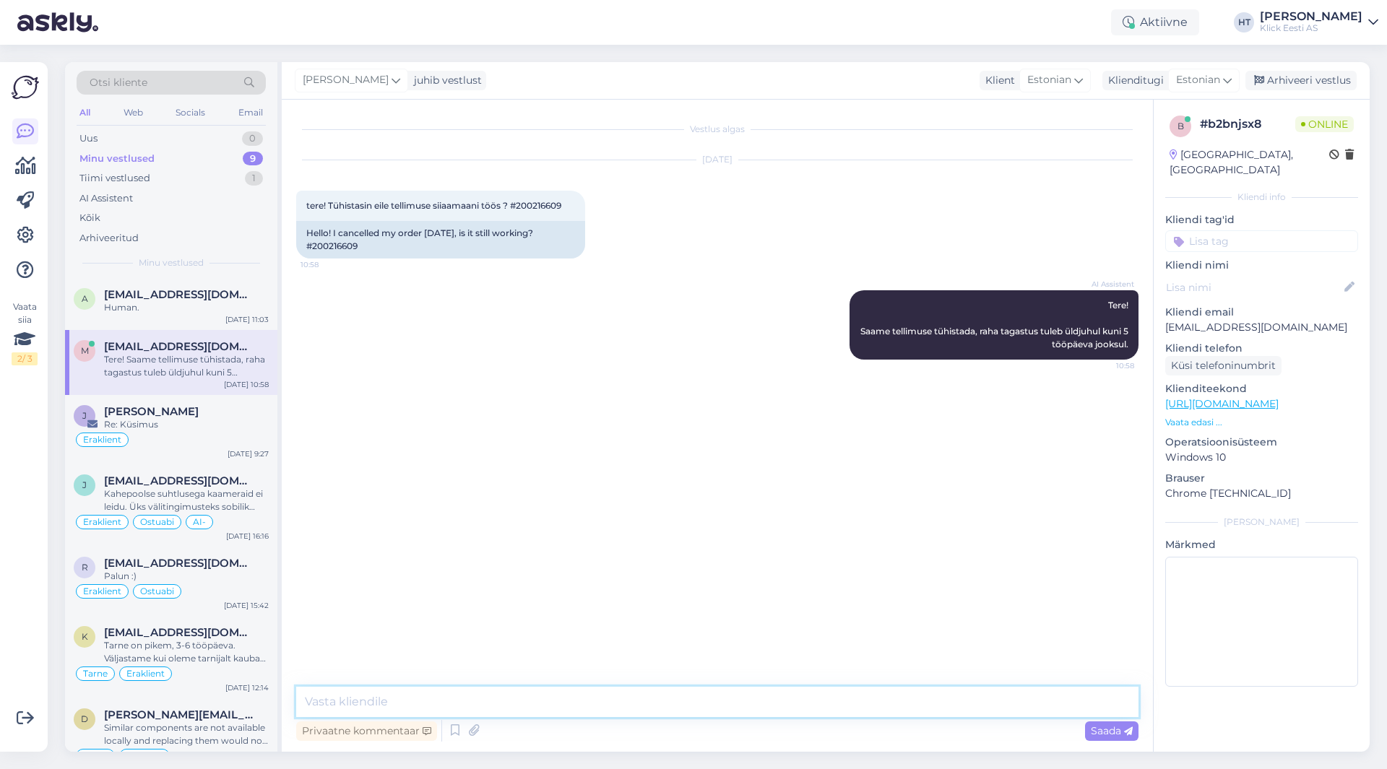
click at [426, 703] on textarea at bounding box center [717, 702] width 842 height 30
type textarea "E-[PERSON_NAME] tuleb teavitus kui tühistus saab kinnitatud."
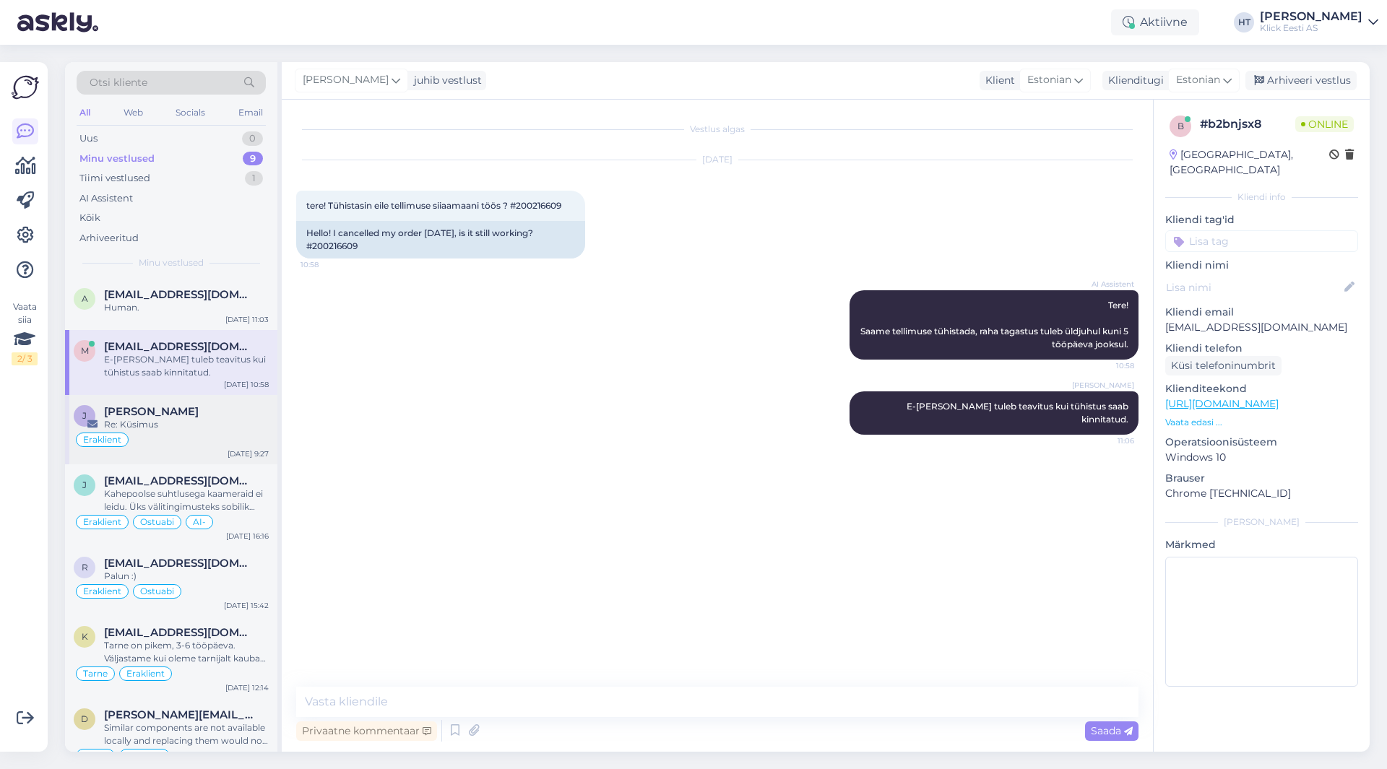
click at [204, 416] on div "[PERSON_NAME]" at bounding box center [186, 411] width 165 height 13
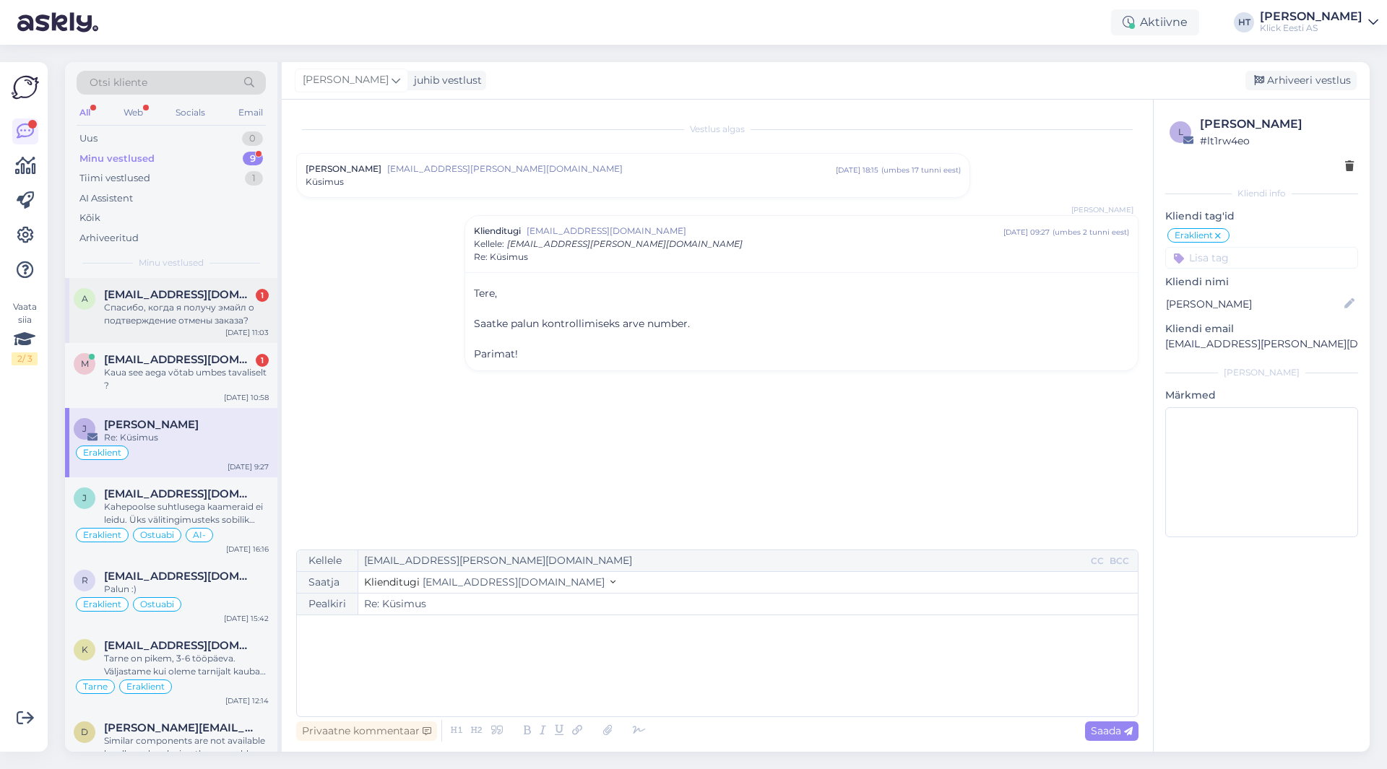
click at [196, 290] on span "[EMAIL_ADDRESS][DOMAIN_NAME]" at bounding box center [179, 294] width 150 height 13
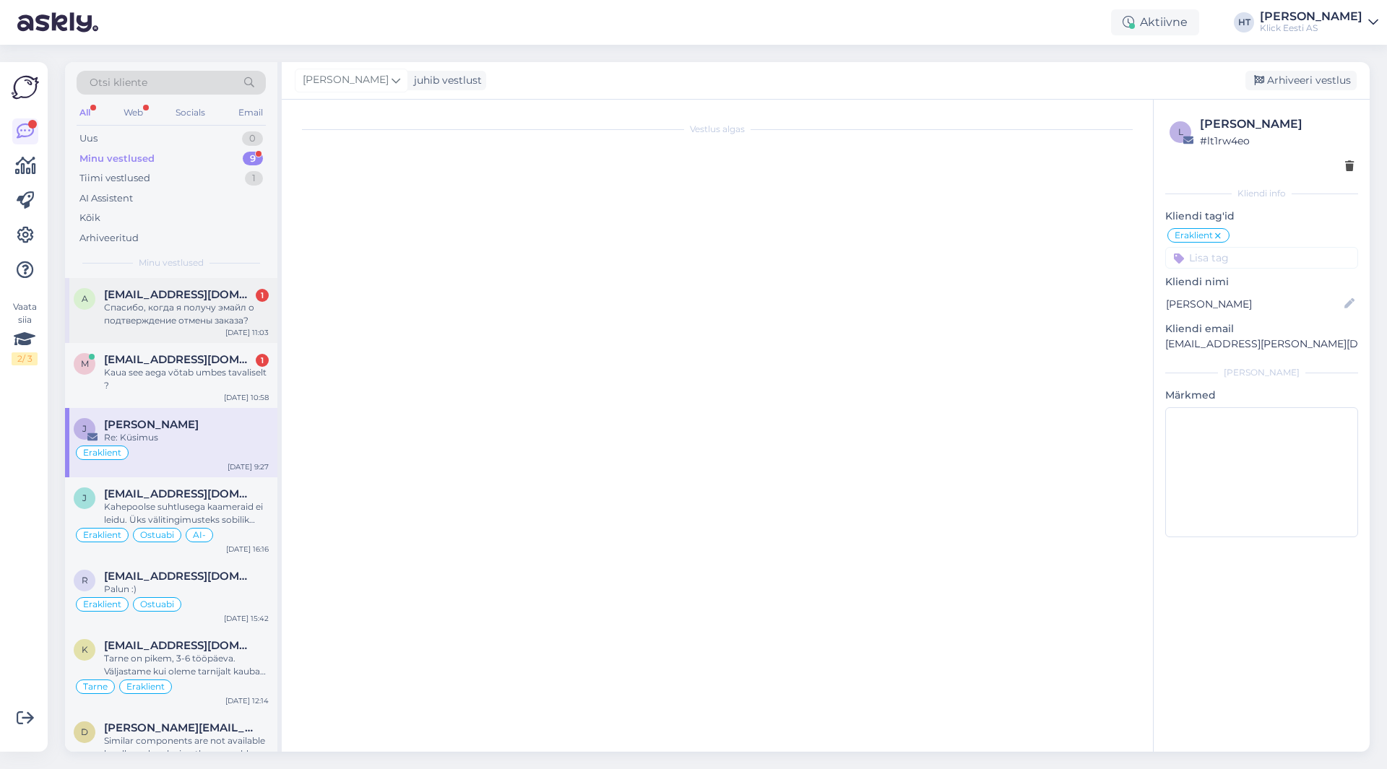
scroll to position [519, 0]
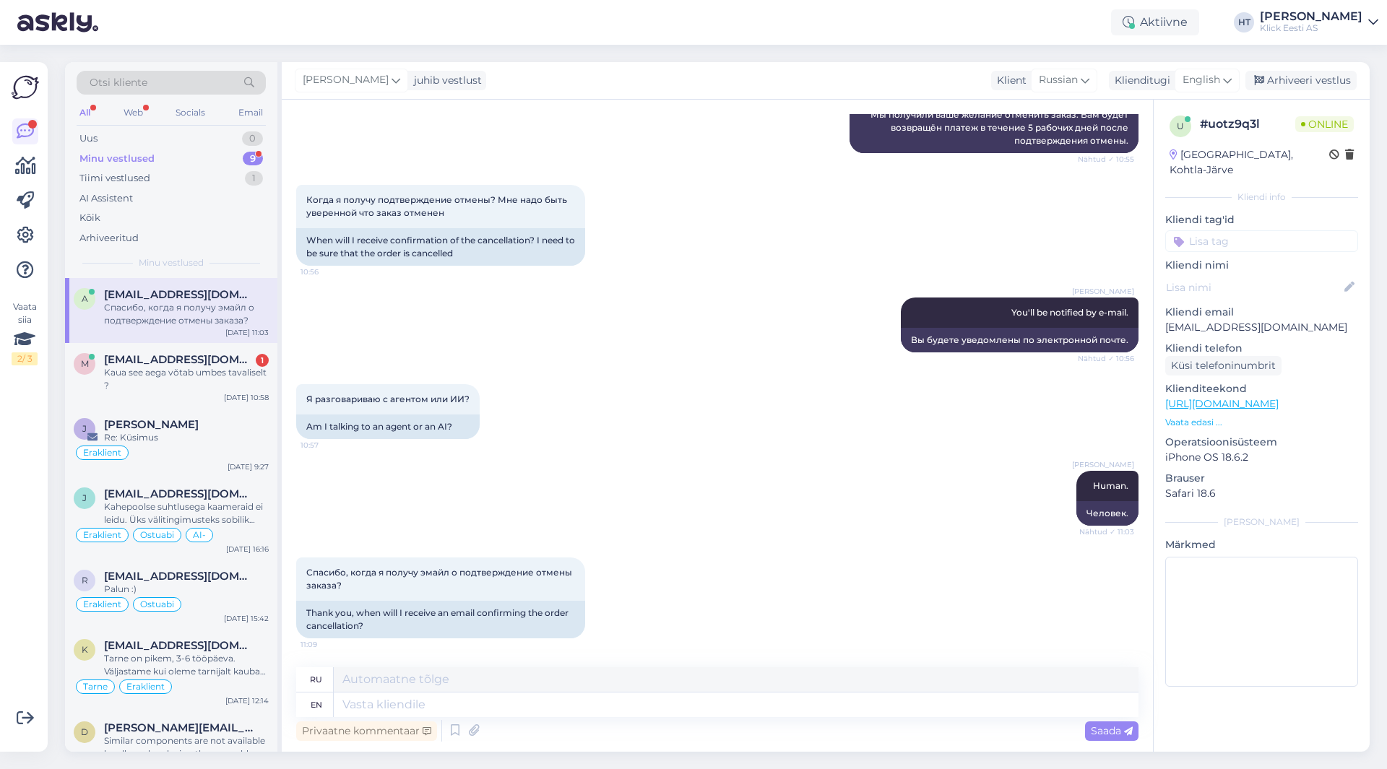
click at [405, 358] on div "[PERSON_NAME] You'll be notified by e-mail. Nähtud ✓ 10:56 Вы будете уведомлены…" at bounding box center [717, 325] width 842 height 87
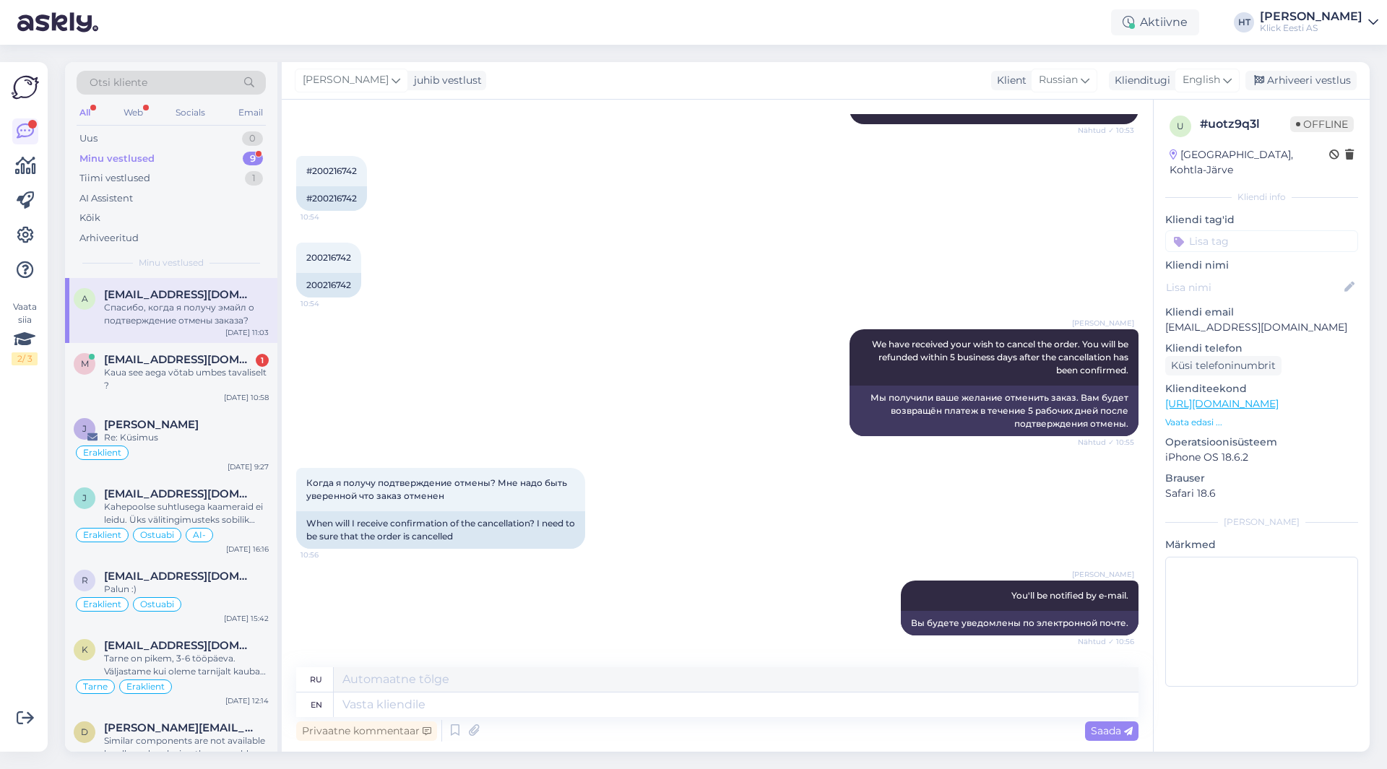
scroll to position [157, 0]
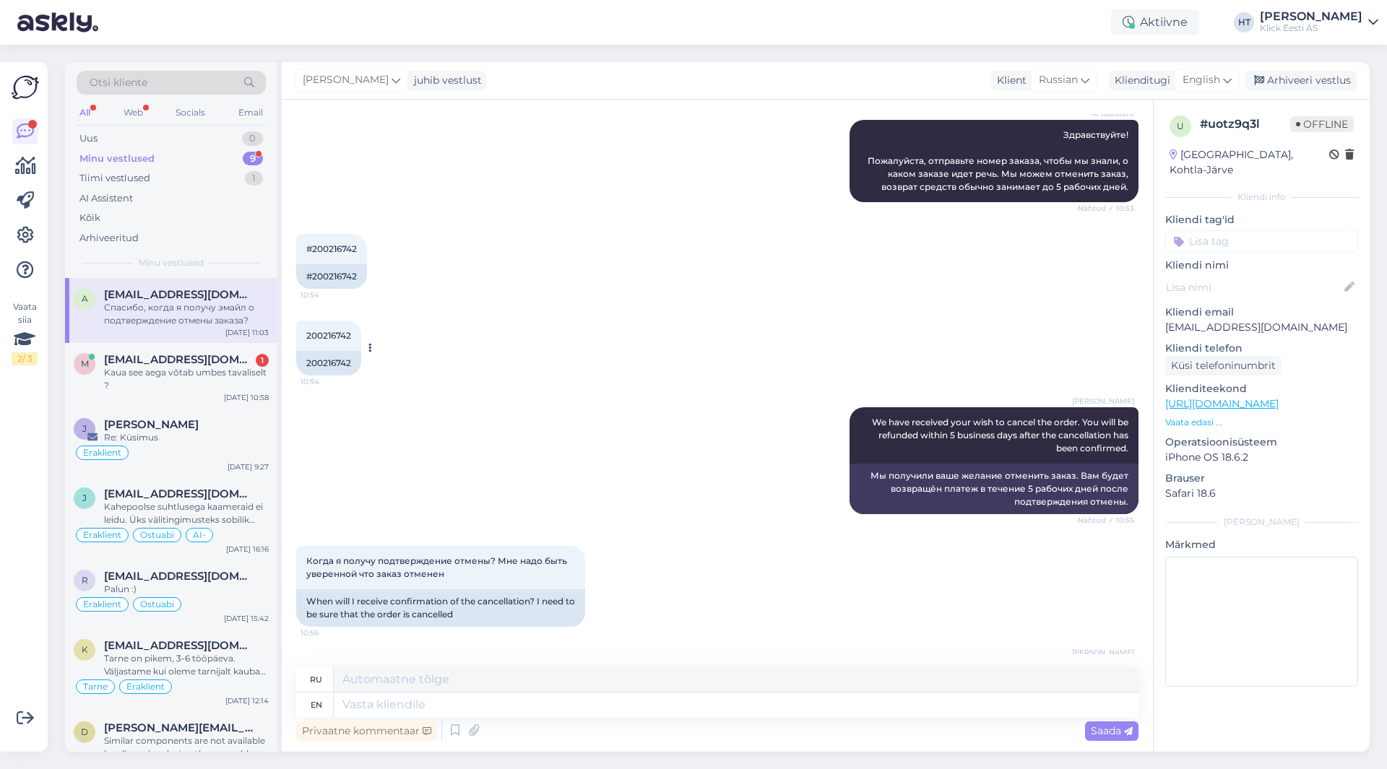
click at [345, 338] on span "200216742" at bounding box center [328, 335] width 45 height 11
click at [510, 324] on div "200216742 10:54 200216742" at bounding box center [717, 348] width 842 height 87
click at [516, 438] on div "[PERSON_NAME] We have received your wish to cancel the order. You will be refun…" at bounding box center [717, 461] width 842 height 139
click at [474, 714] on textarea at bounding box center [736, 705] width 805 height 25
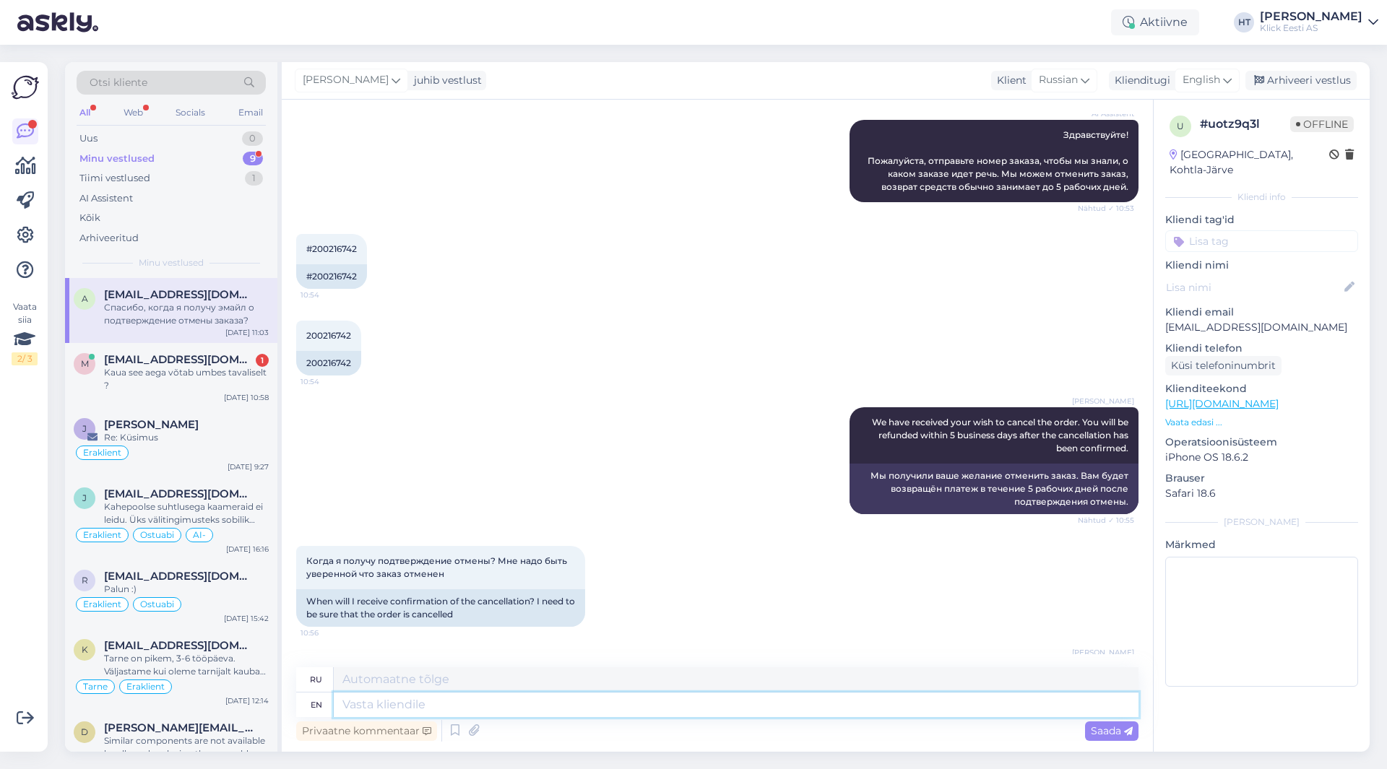
scroll to position [519, 0]
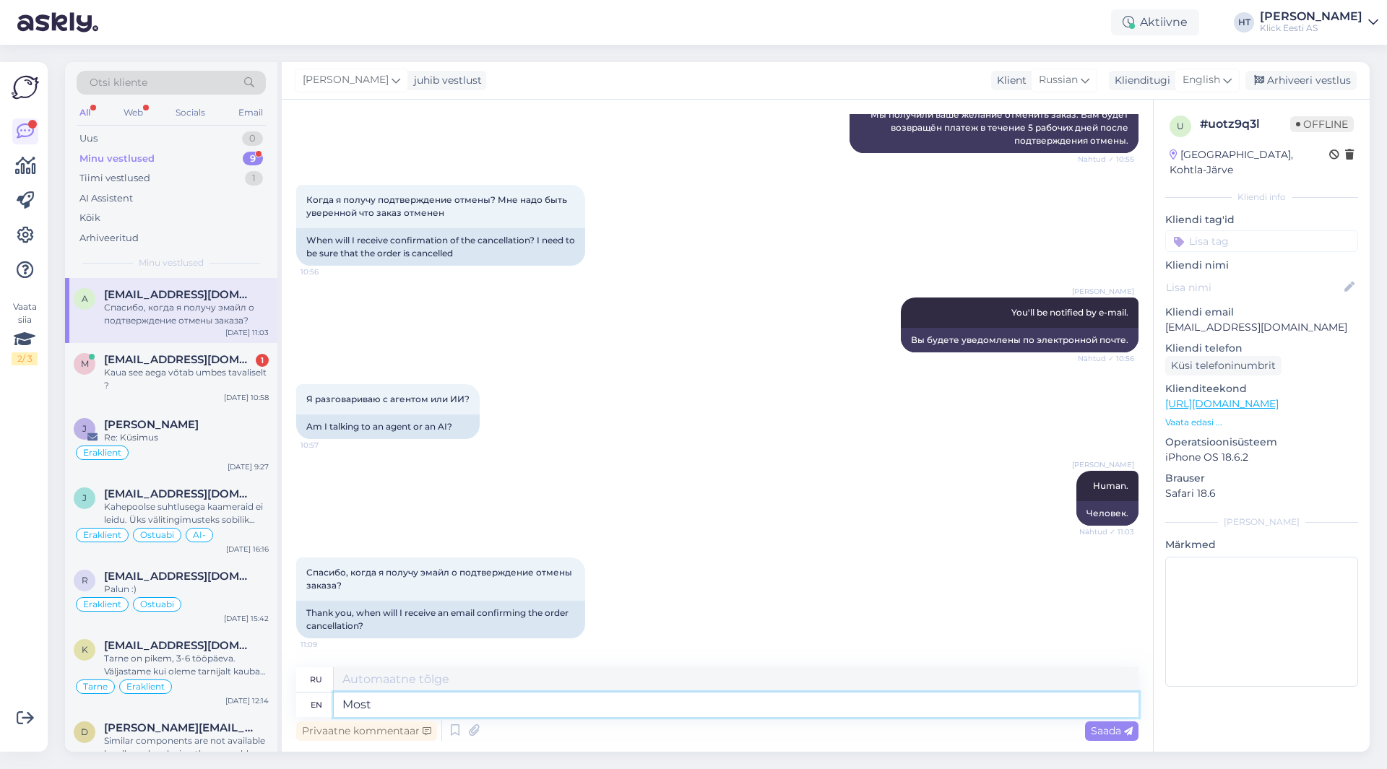
type textarea "Most l"
type textarea "Большинство"
type textarea "Most likely"
type textarea "Вероятно"
type textarea "Most likely during the"
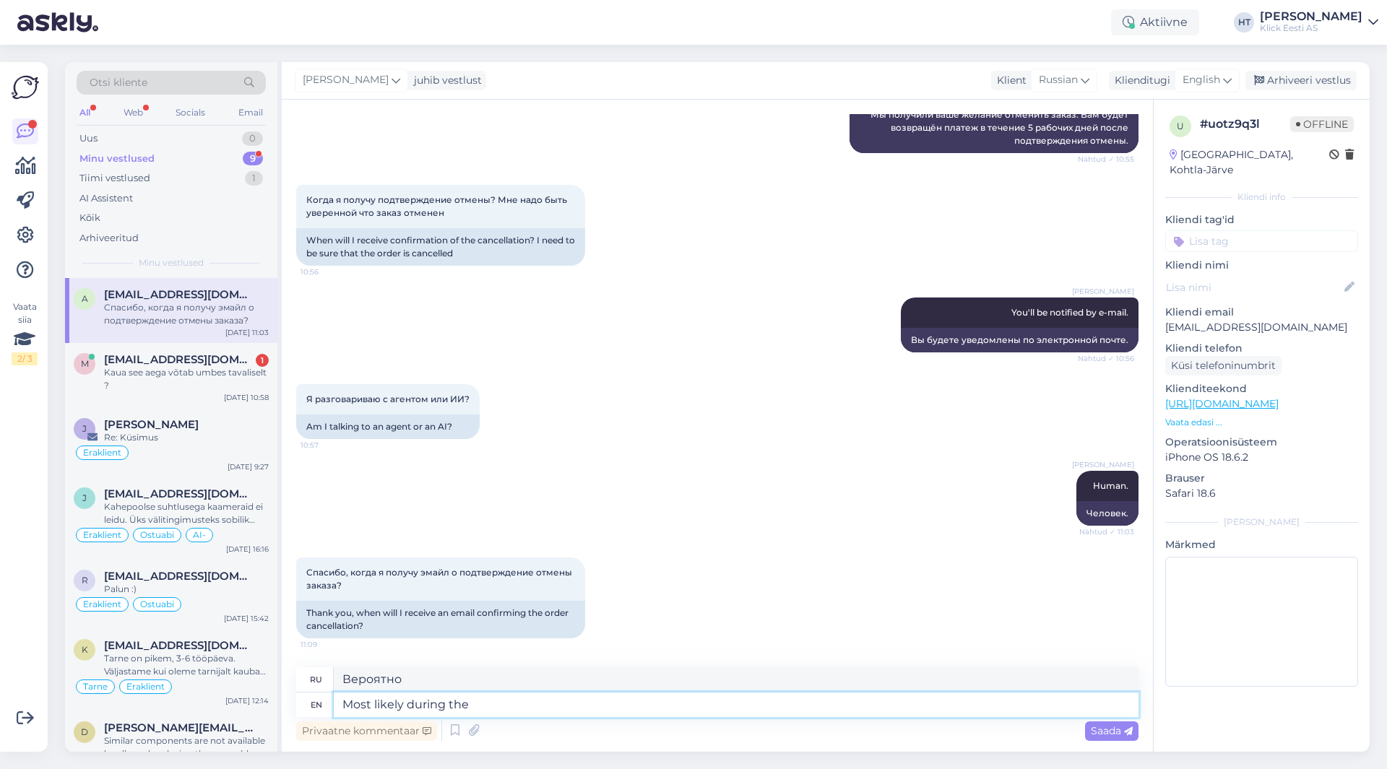
type textarea "Скорее всего, во время"
type textarea "Most likely during the course o"
type textarea "Скорее всего, в течение курса"
type textarea "Most likely during the course of t"
type textarea "Скорее всего, в течение"
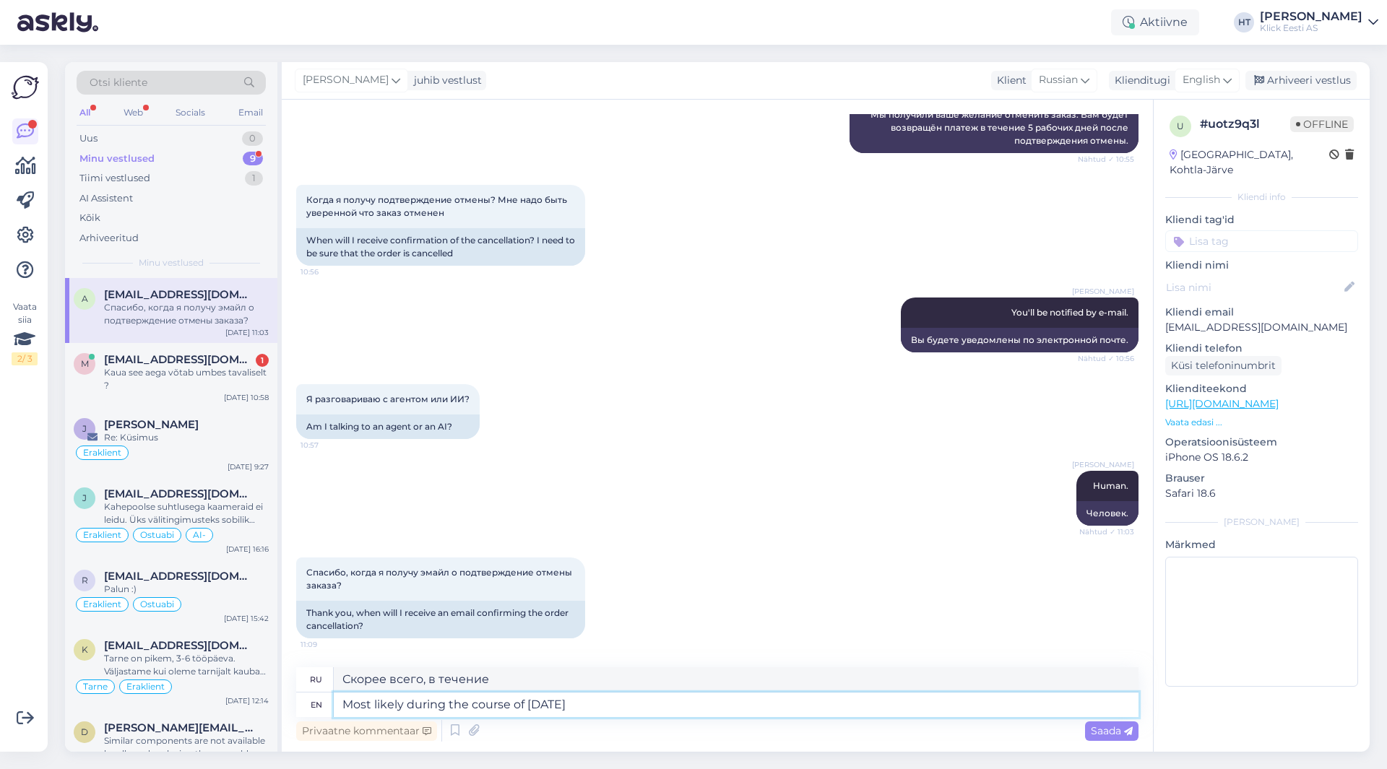
type textarea "Most likely during the course of [DATE]."
type textarea "Вероятнее всего, в течение сегодняшнего дня."
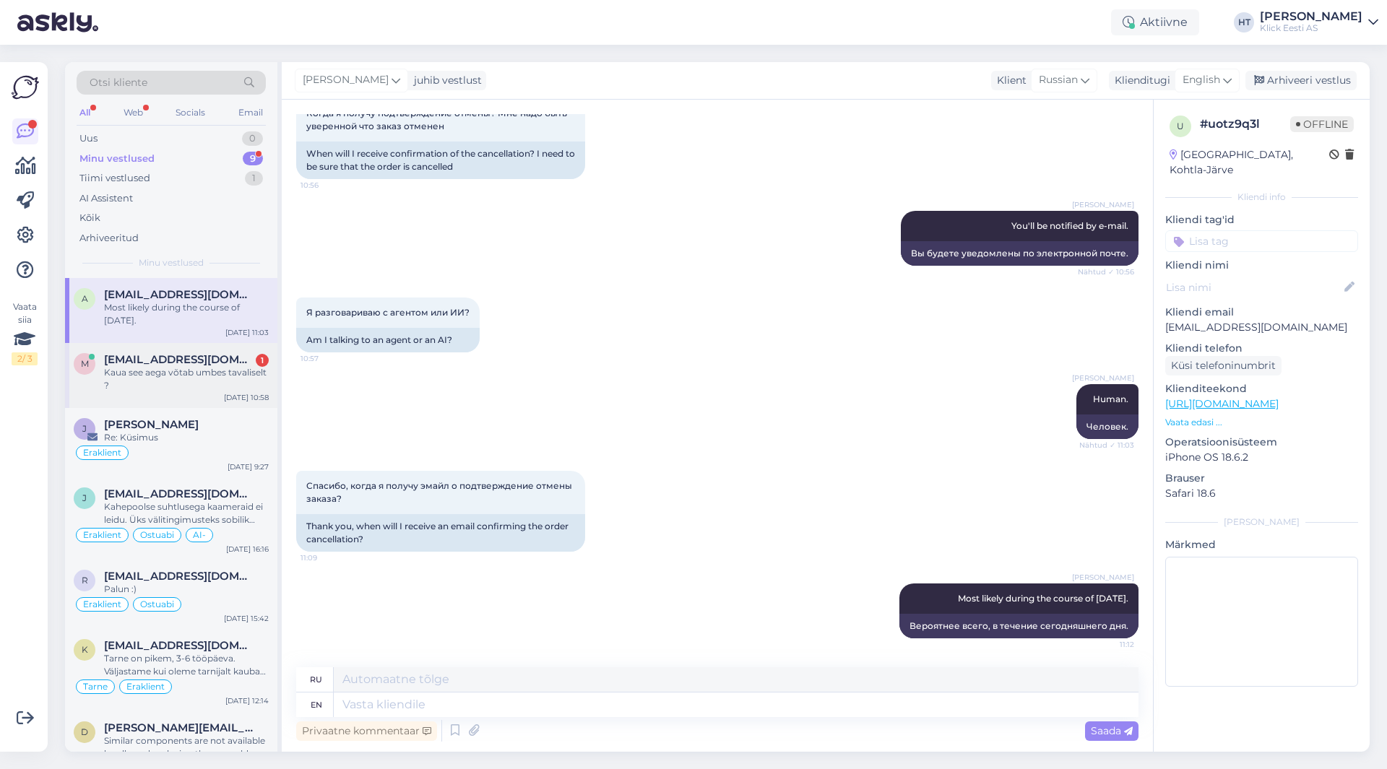
click at [137, 366] on div "Kaua see aega võtab umbes tavaliselt ?" at bounding box center [186, 379] width 165 height 26
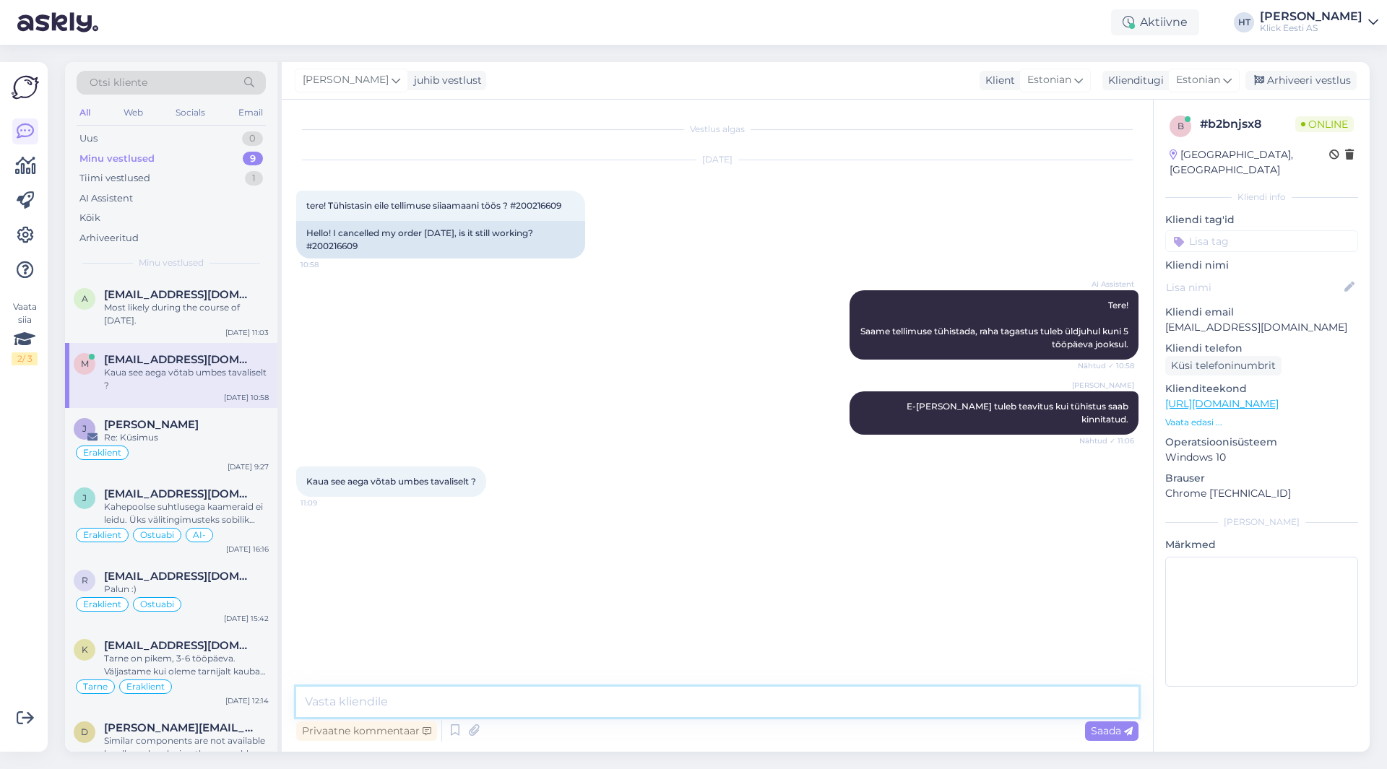
click at [507, 695] on textarea at bounding box center [717, 702] width 842 height 30
type textarea "Tänase päeva jooksul peaks kinnitus tulema."
click at [230, 431] on div "Re: Küsimus" at bounding box center [186, 437] width 165 height 13
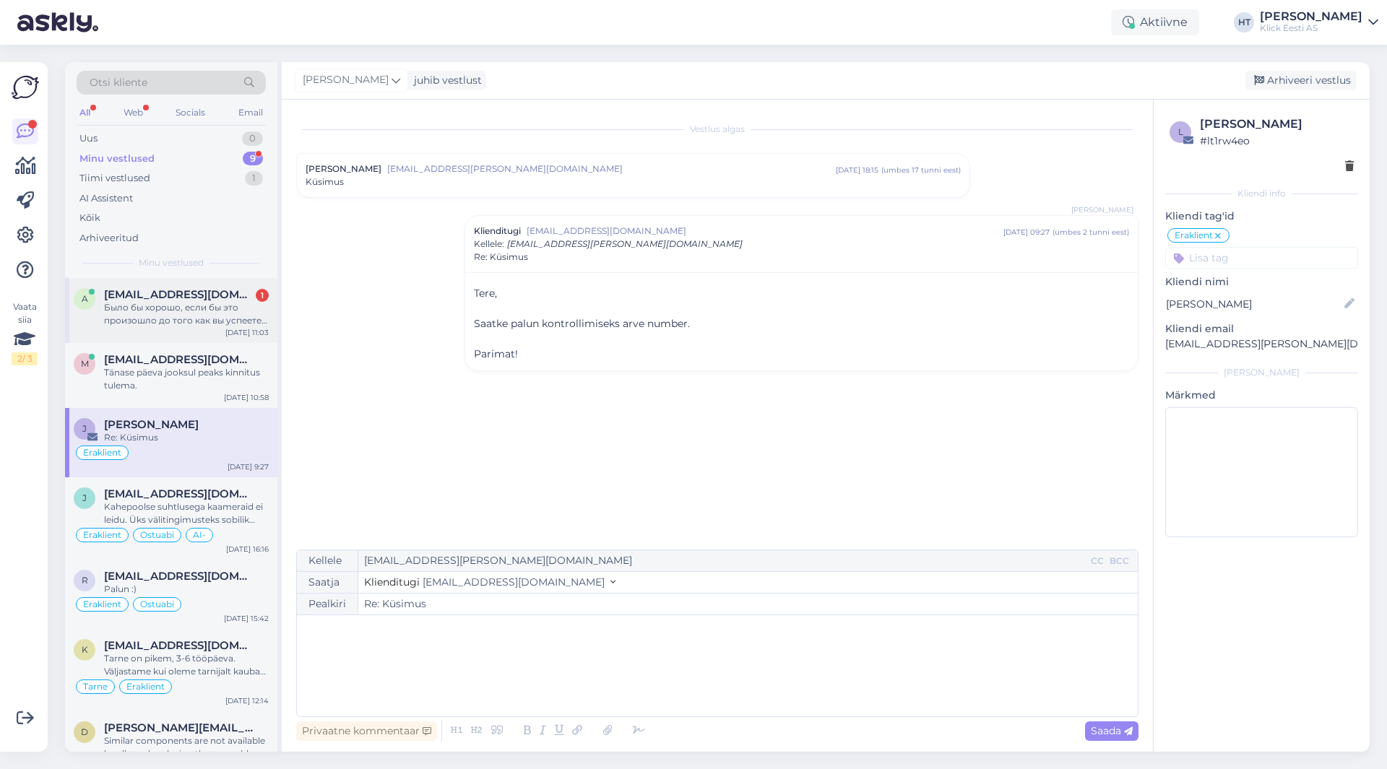
click at [236, 335] on div "[DATE] 11:03" at bounding box center [246, 332] width 43 height 11
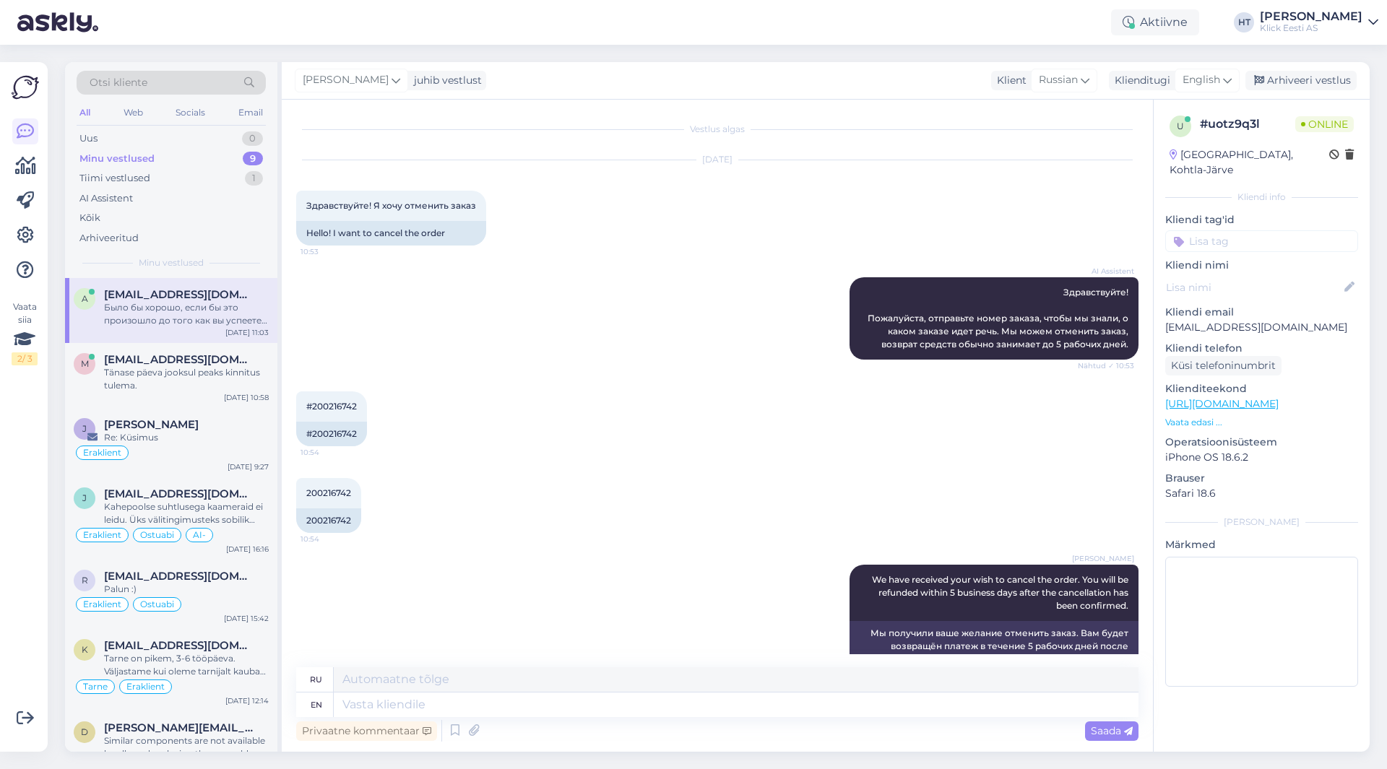
scroll to position [731, 0]
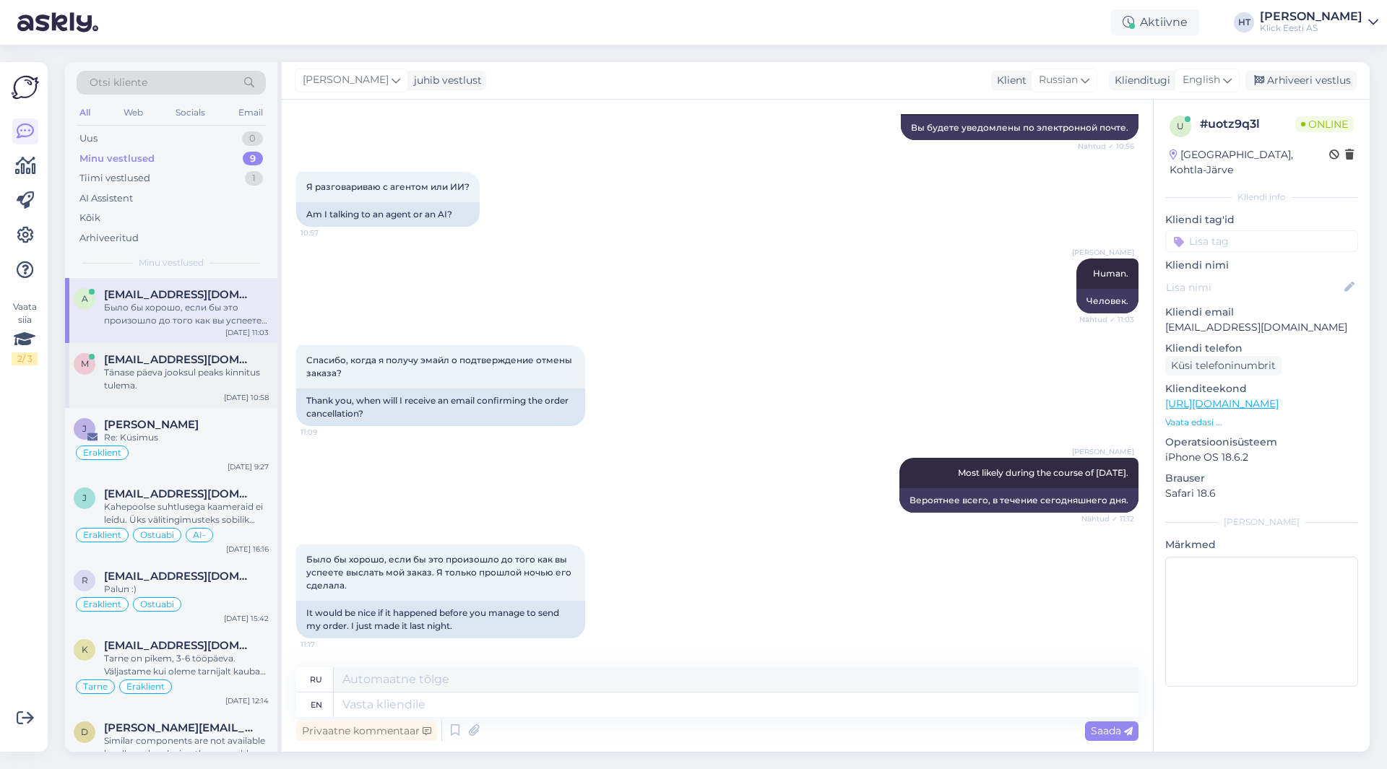
click at [256, 389] on div "Tänase päeva jooksul peaks kinnitus tulema." at bounding box center [186, 379] width 165 height 26
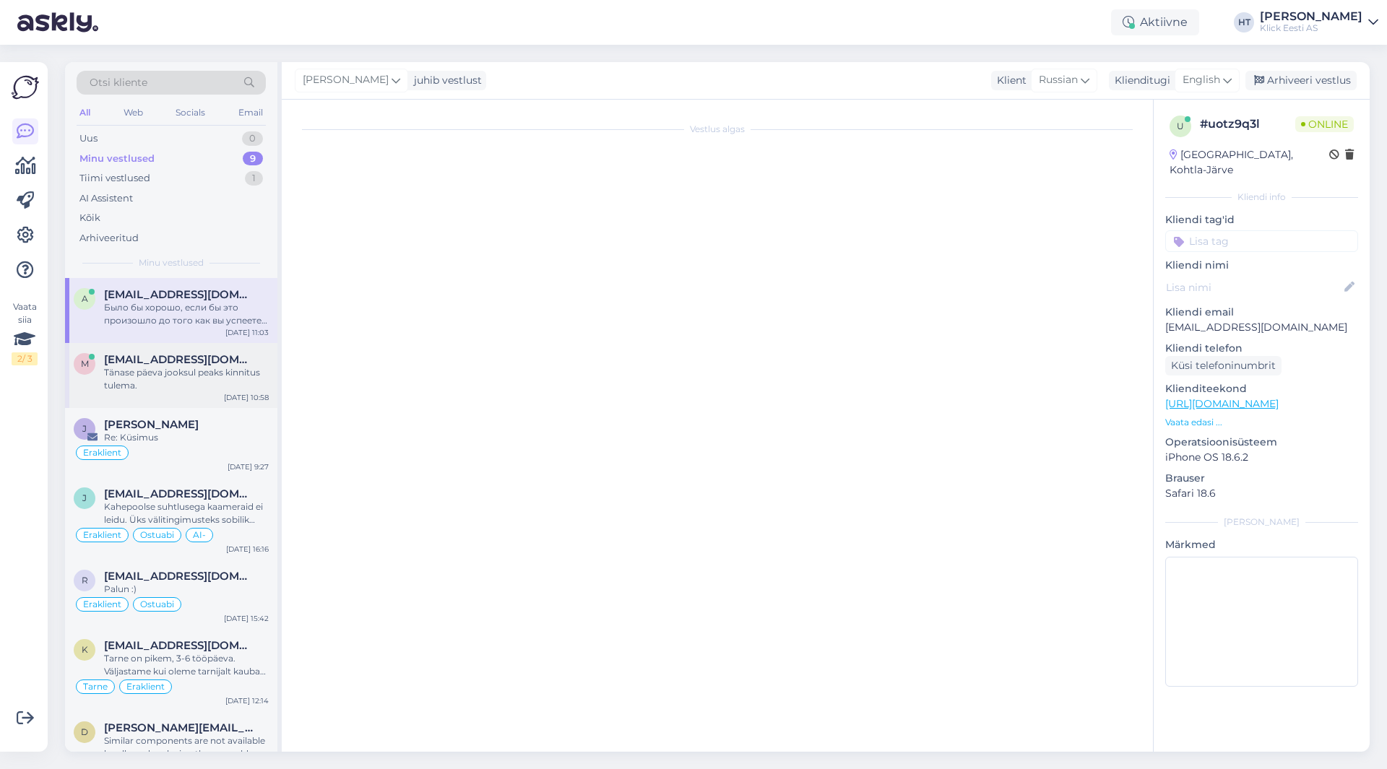
scroll to position [0, 0]
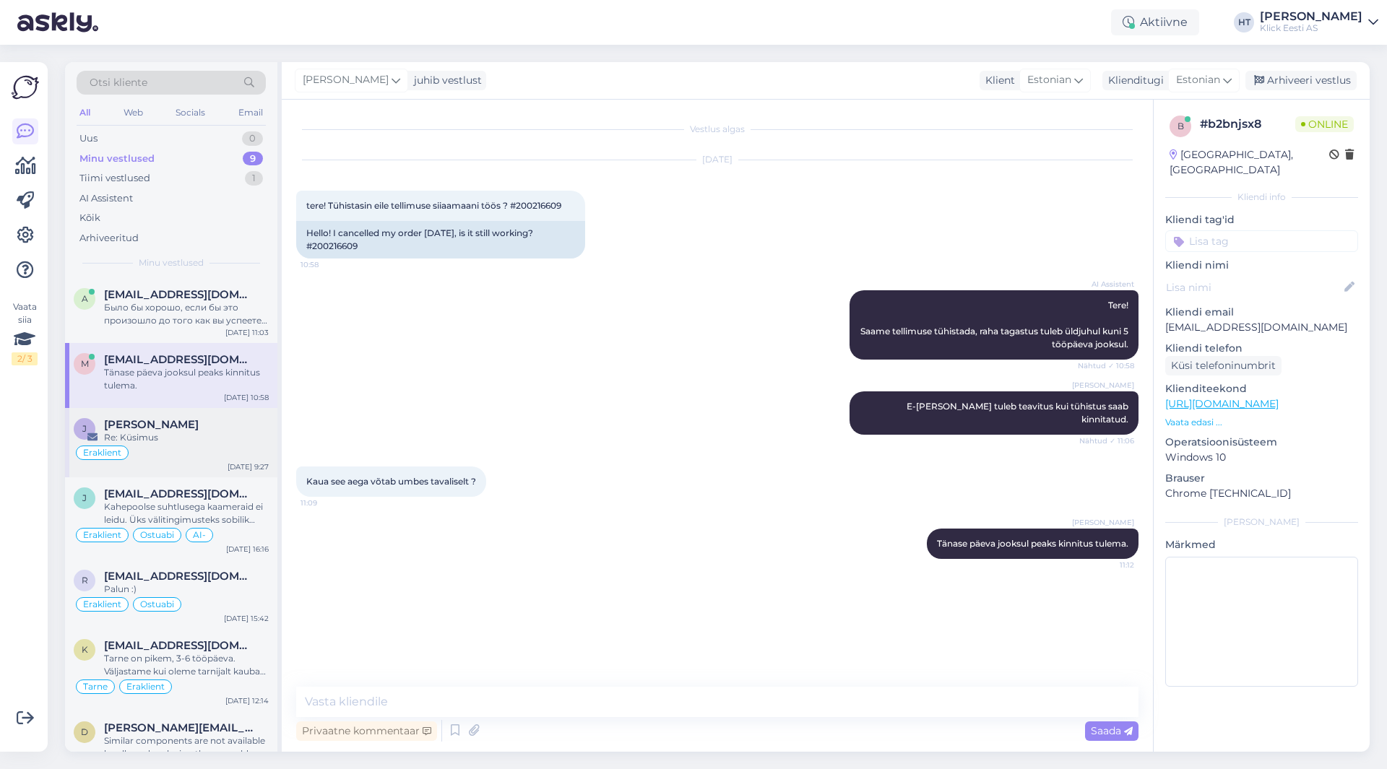
click at [248, 450] on div "Eraklient" at bounding box center [171, 452] width 195 height 17
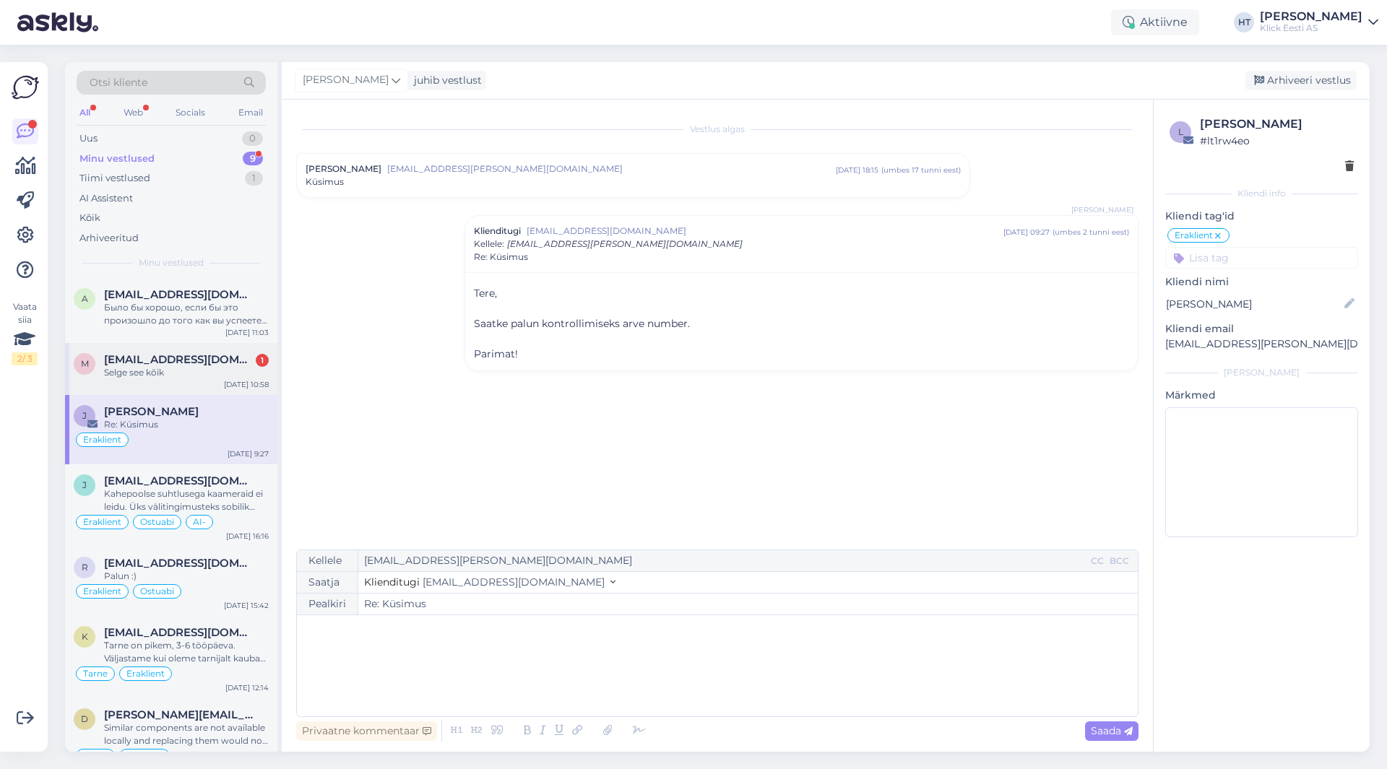
click at [149, 392] on div "m [EMAIL_ADDRESS][DOMAIN_NAME] 1 Selge see kõik [DATE] 10:58" at bounding box center [171, 369] width 212 height 52
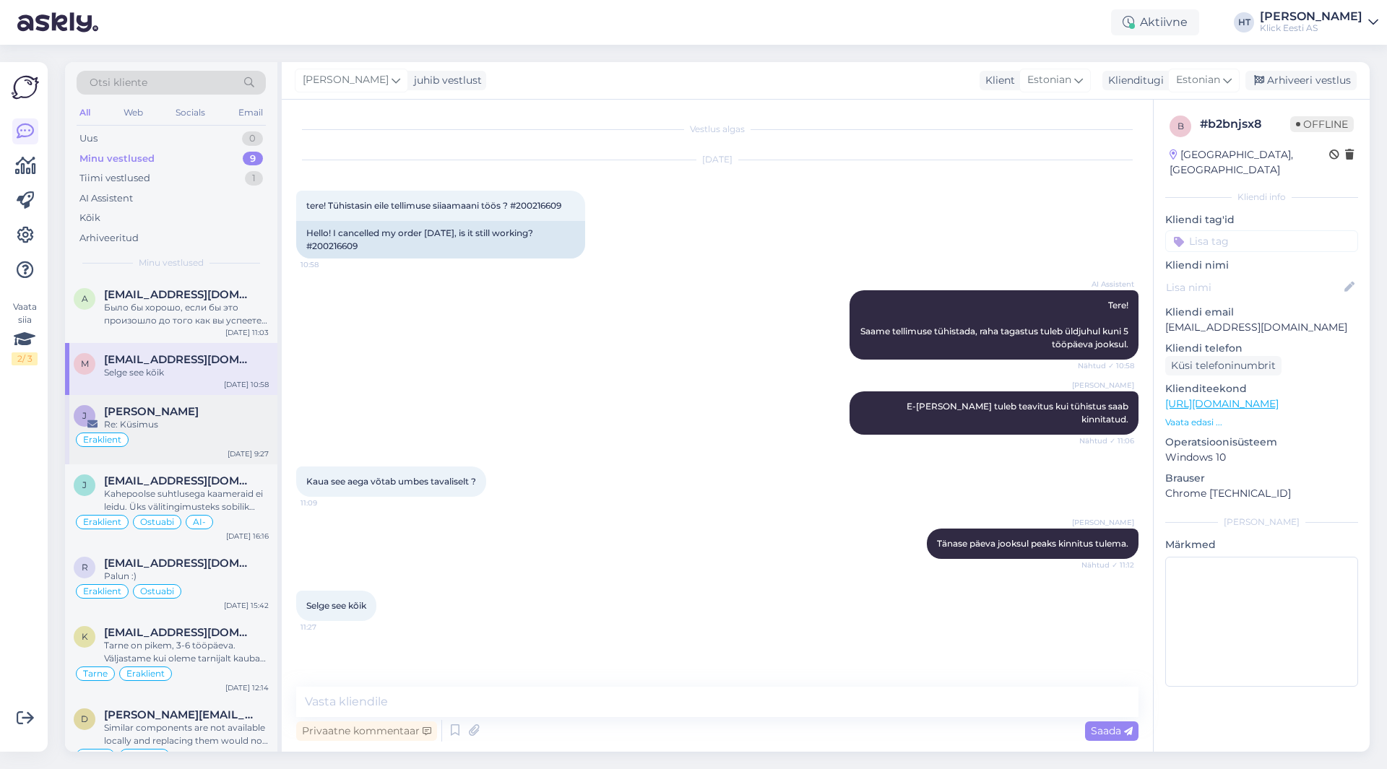
click at [201, 458] on div "[PERSON_NAME] Re: [PERSON_NAME] [DATE] 9:27" at bounding box center [171, 429] width 212 height 69
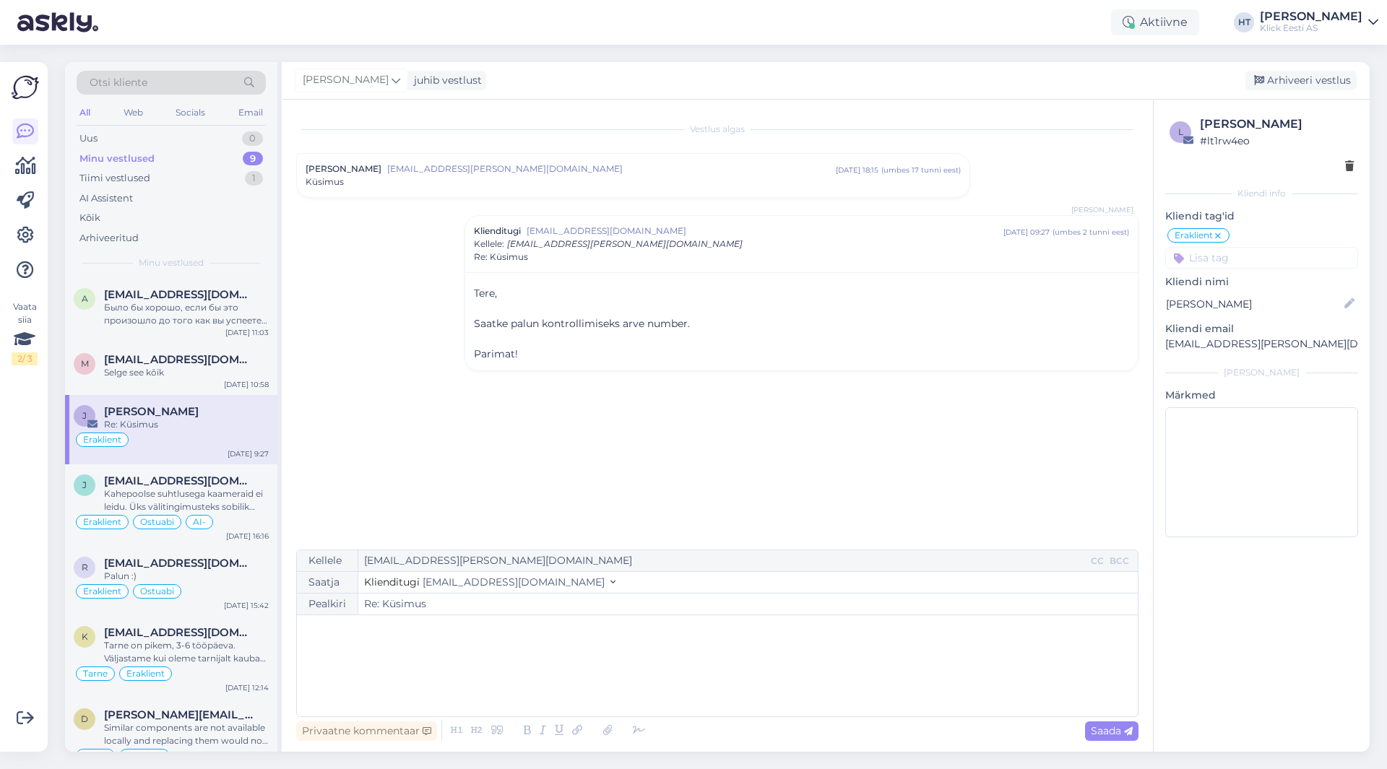
click at [366, 461] on div "Vestlus [PERSON_NAME] Floren [EMAIL_ADDRESS][PERSON_NAME][DOMAIN_NAME] [DATE] 1…" at bounding box center [723, 325] width 855 height 423
click at [38, 555] on div "Vaata siia 2 / 3" at bounding box center [25, 407] width 27 height 667
click at [162, 183] on div "Tiimi vestlused 1" at bounding box center [171, 178] width 189 height 20
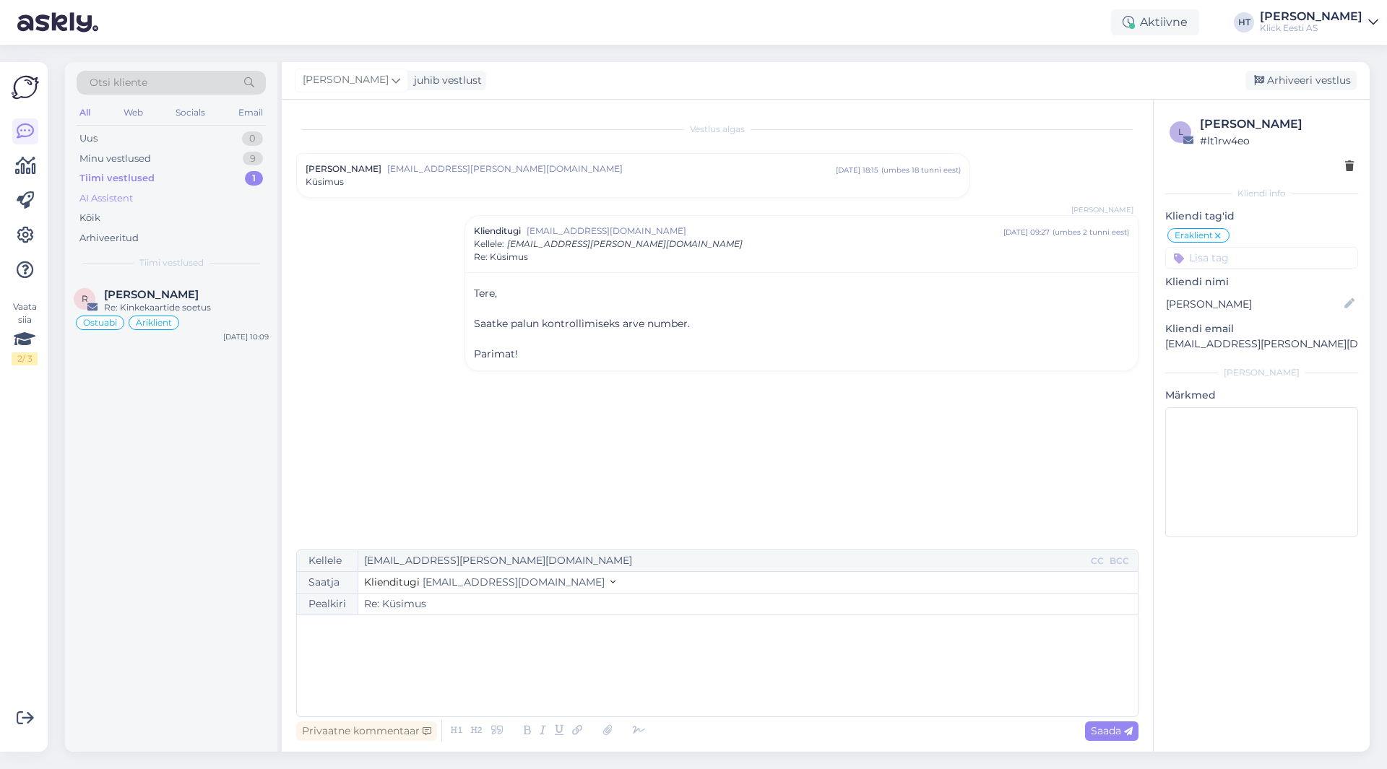
click at [168, 204] on div "AI Assistent" at bounding box center [171, 199] width 189 height 20
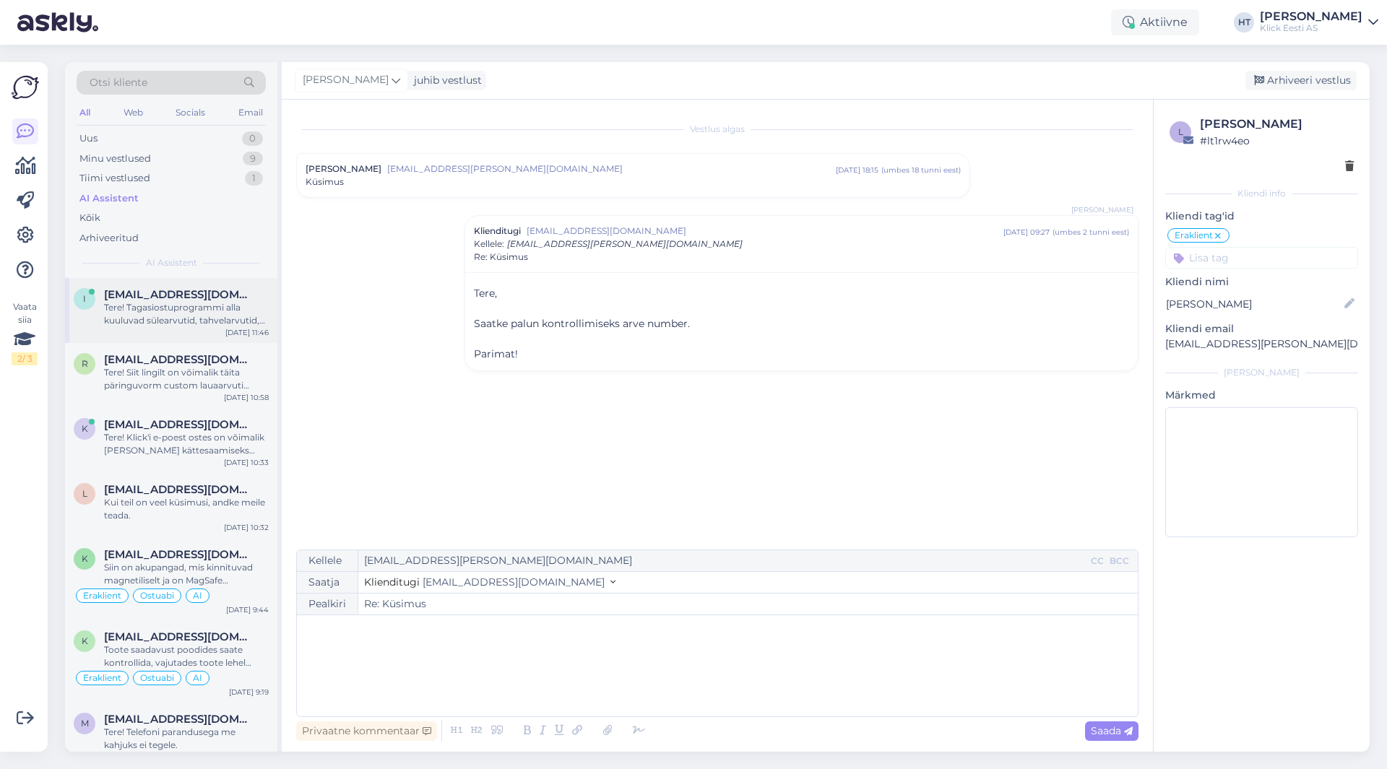
click at [209, 308] on div "Tere! Tagasiostuprogrammi alla kuuluvad sülearvutid, tahvelarvutid, telefonid, …" at bounding box center [186, 314] width 165 height 26
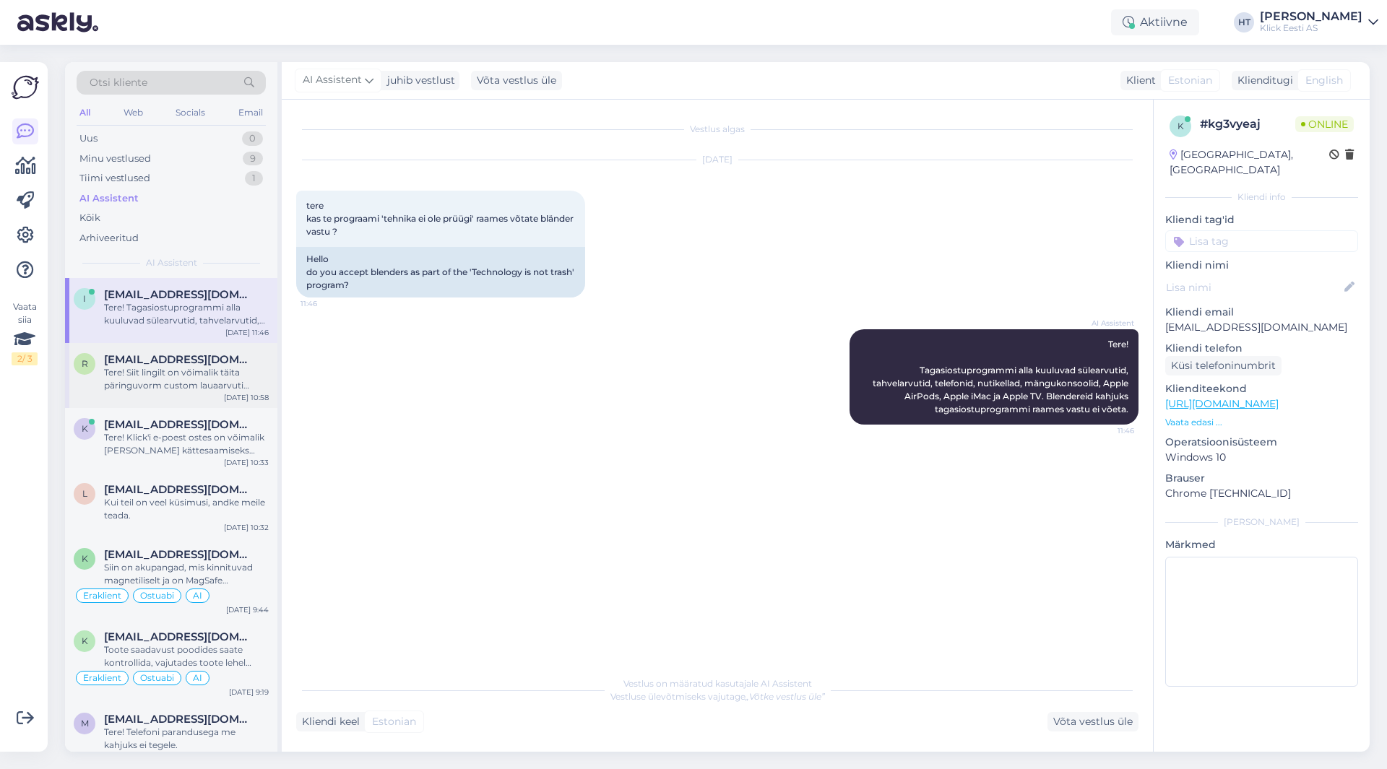
click at [116, 386] on div "Tere! Siit lingilt on võimalik täita päringuvorm custom lauaarvuti tellimiseks:…" at bounding box center [186, 379] width 165 height 26
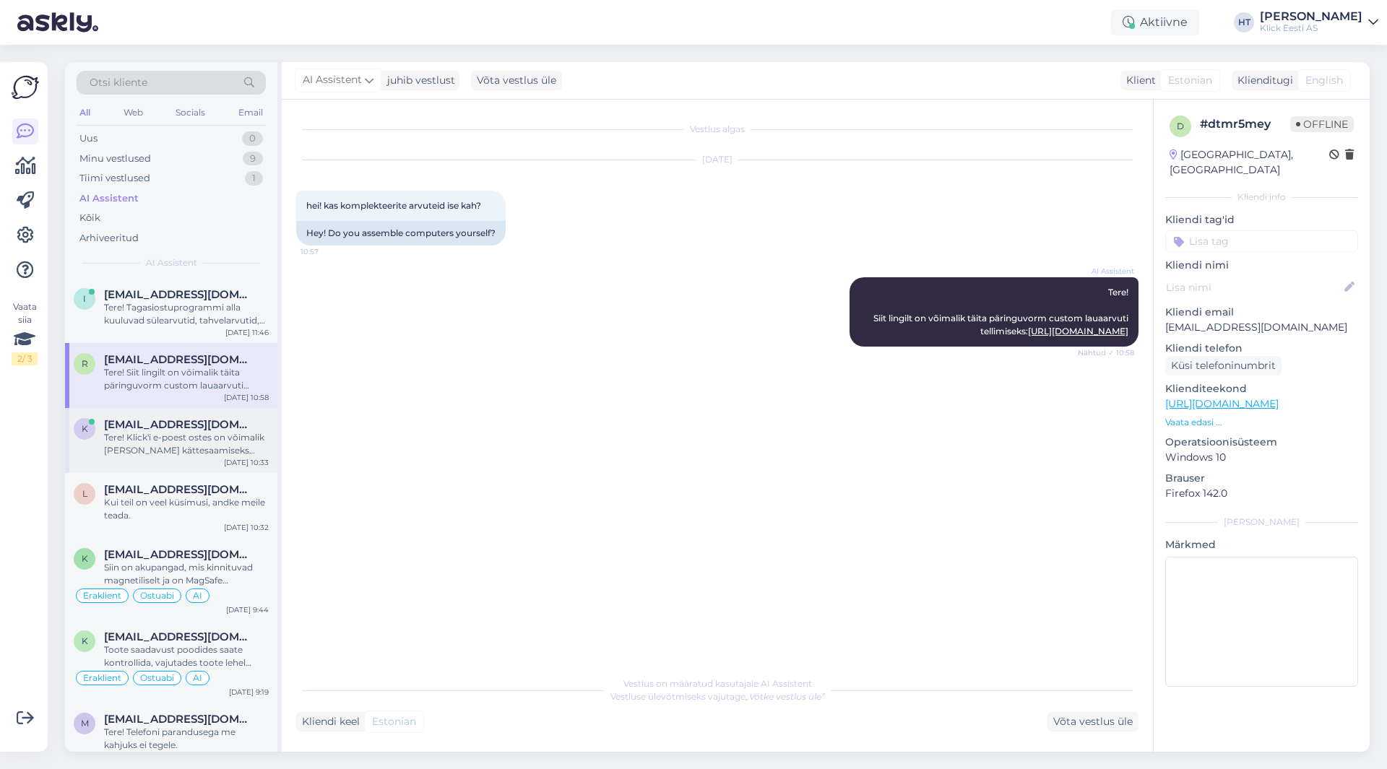
click at [197, 433] on div "Tere! Klick'i e-poest ostes on võimalik [PERSON_NAME] kättesaamiseks endale sob…" at bounding box center [186, 444] width 165 height 26
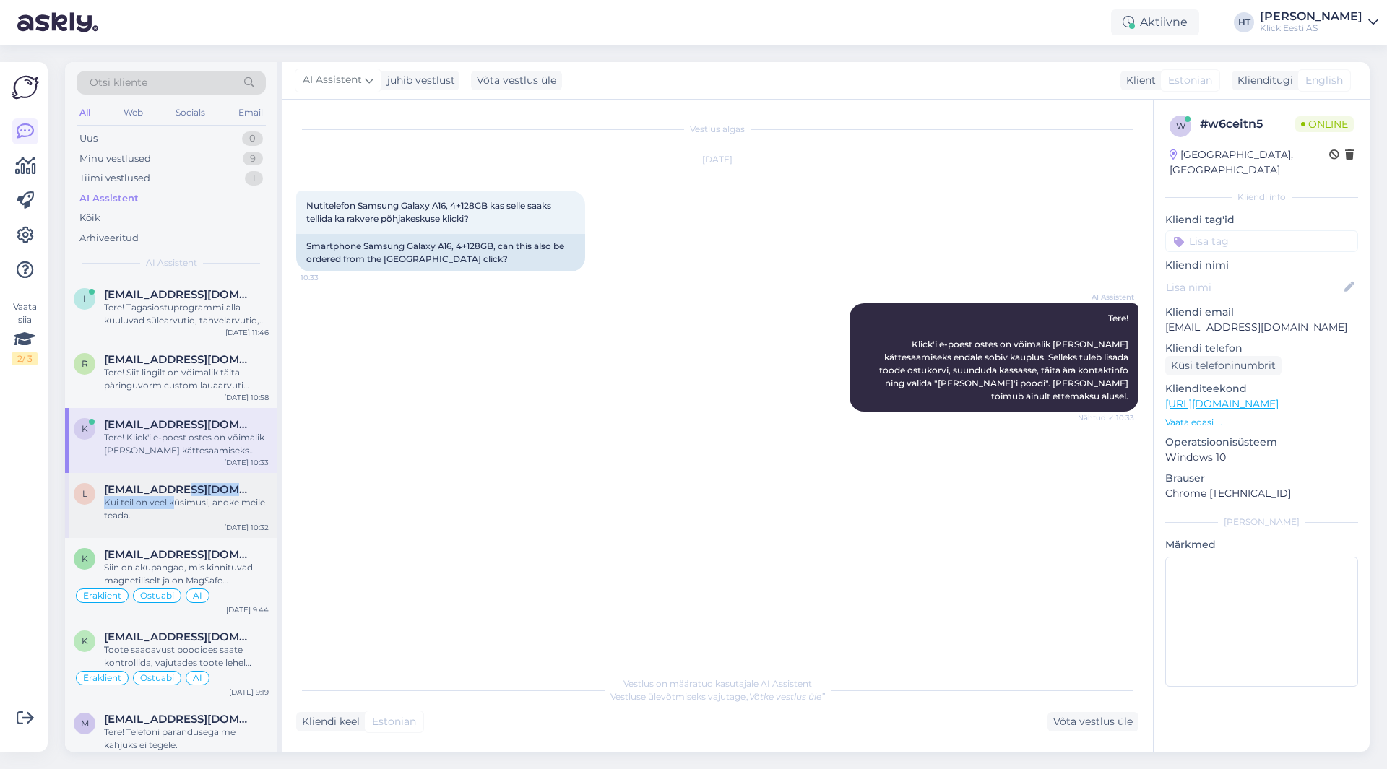
click at [176, 496] on div "[EMAIL_ADDRESS][DOMAIN_NAME] Kui teil on veel küsimusi, andke meile teada." at bounding box center [186, 502] width 165 height 39
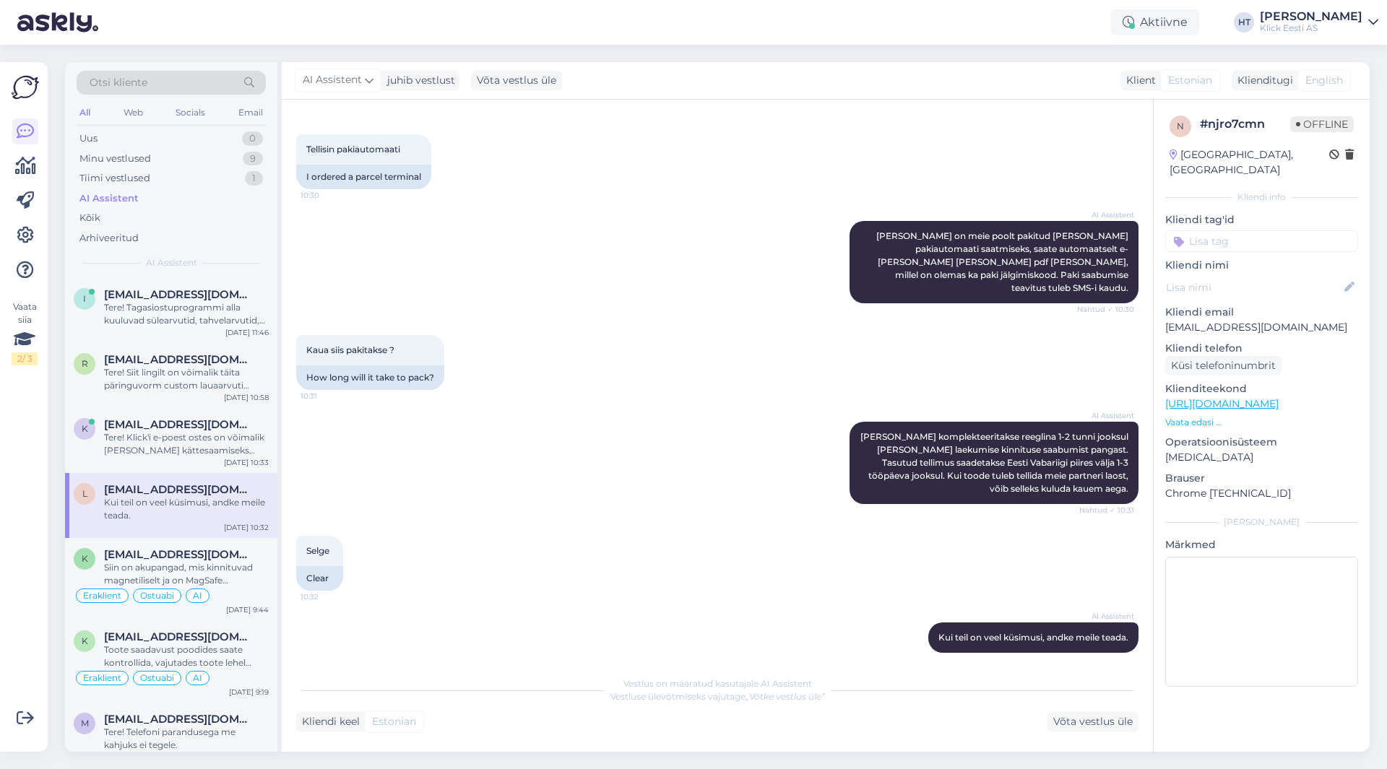
click at [501, 496] on div "AI Assistent [PERSON_NAME] komplekteeritakse reeglina 1-2 tunni jooksul [PERSON…" at bounding box center [717, 463] width 842 height 114
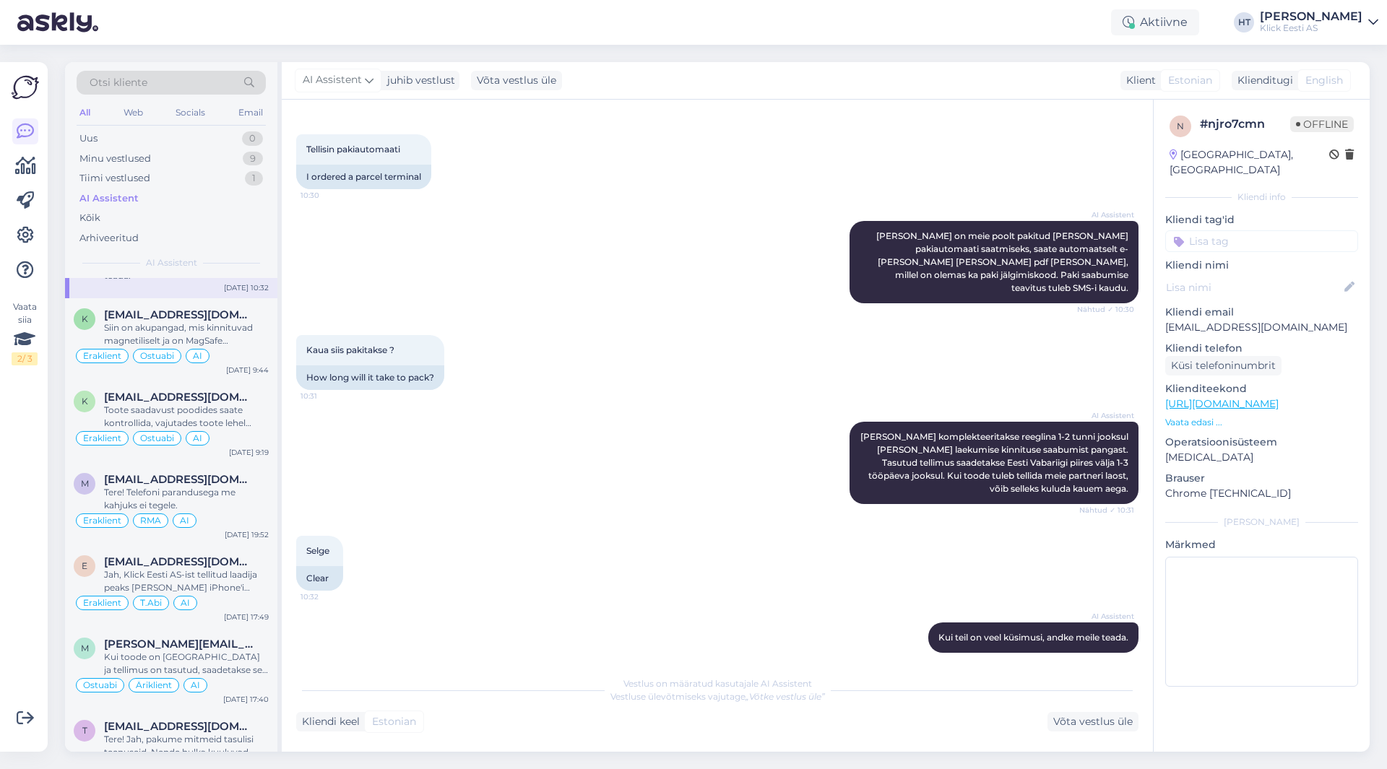
scroll to position [0, 0]
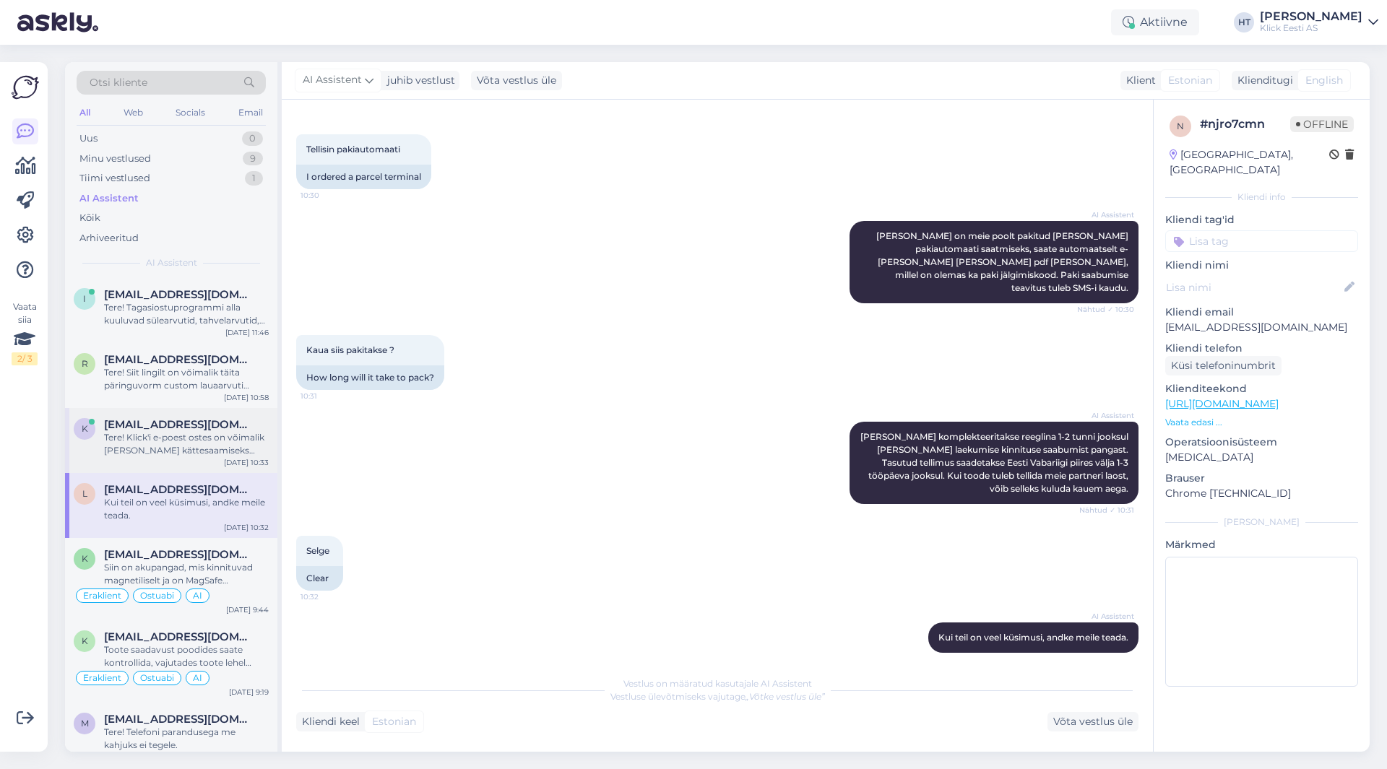
click at [197, 448] on div "Tere! Klick'i e-poest ostes on võimalik [PERSON_NAME] kättesaamiseks endale sob…" at bounding box center [186, 444] width 165 height 26
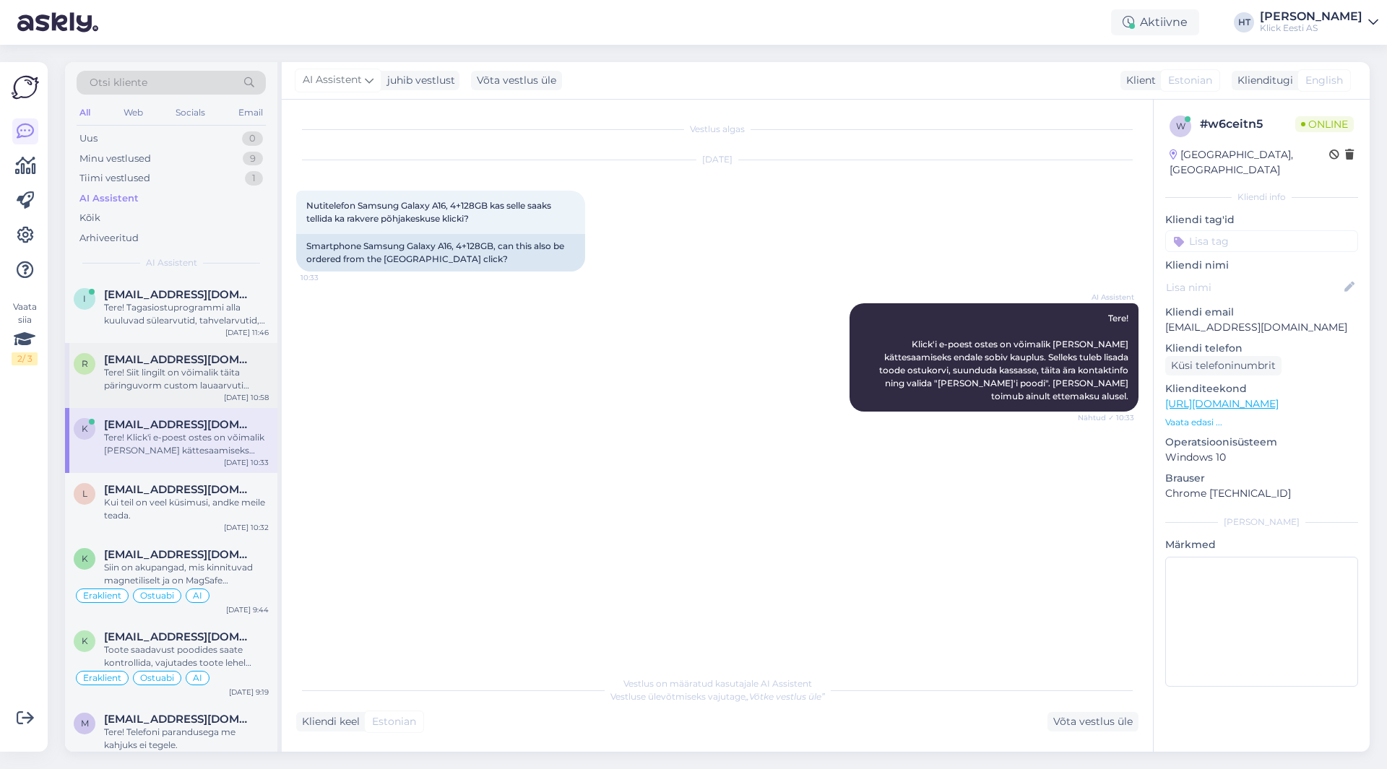
click at [201, 386] on div "Tere! Siit lingilt on võimalik täita päringuvorm custom lauaarvuti tellimiseks:…" at bounding box center [186, 379] width 165 height 26
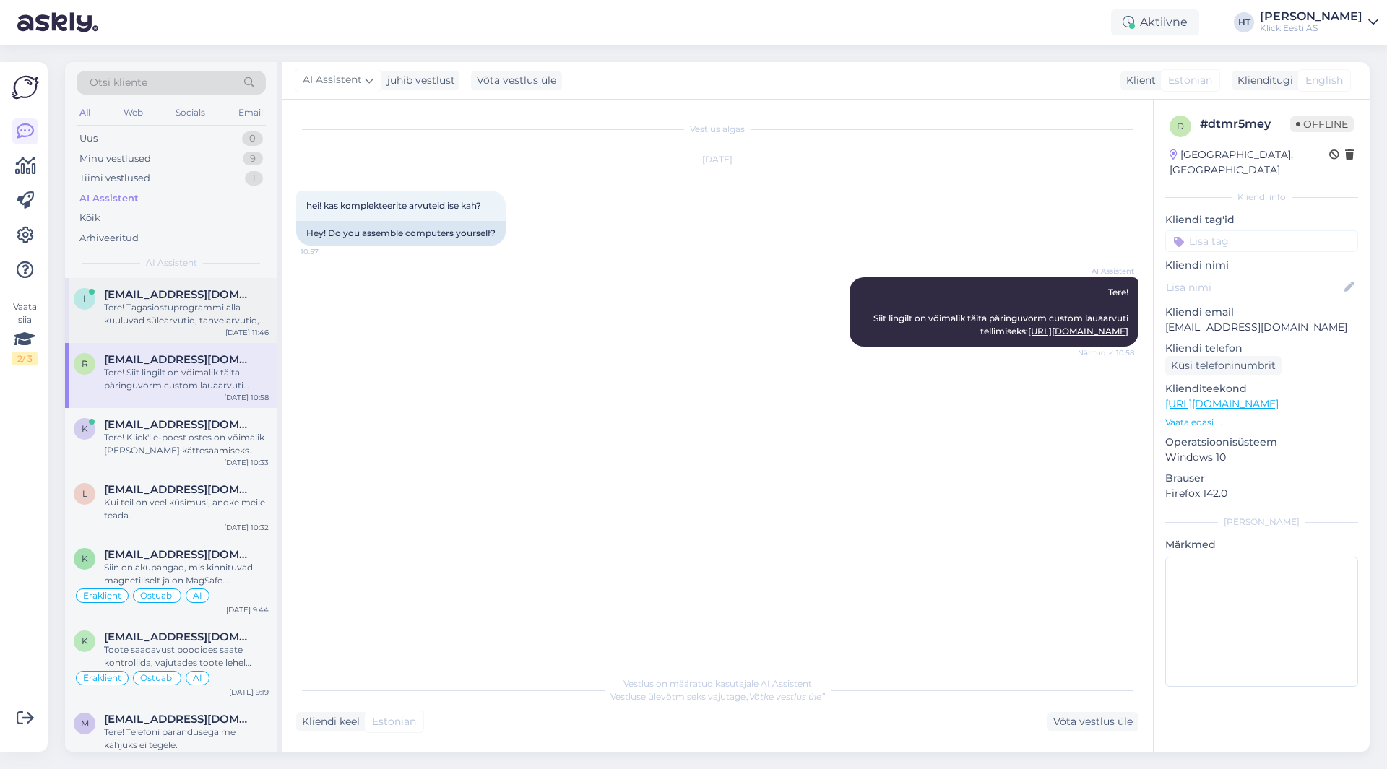
click at [203, 311] on div "Tere! Tagasiostuprogrammi alla kuuluvad sülearvutid, tahvelarvutid, telefonid, …" at bounding box center [186, 314] width 165 height 26
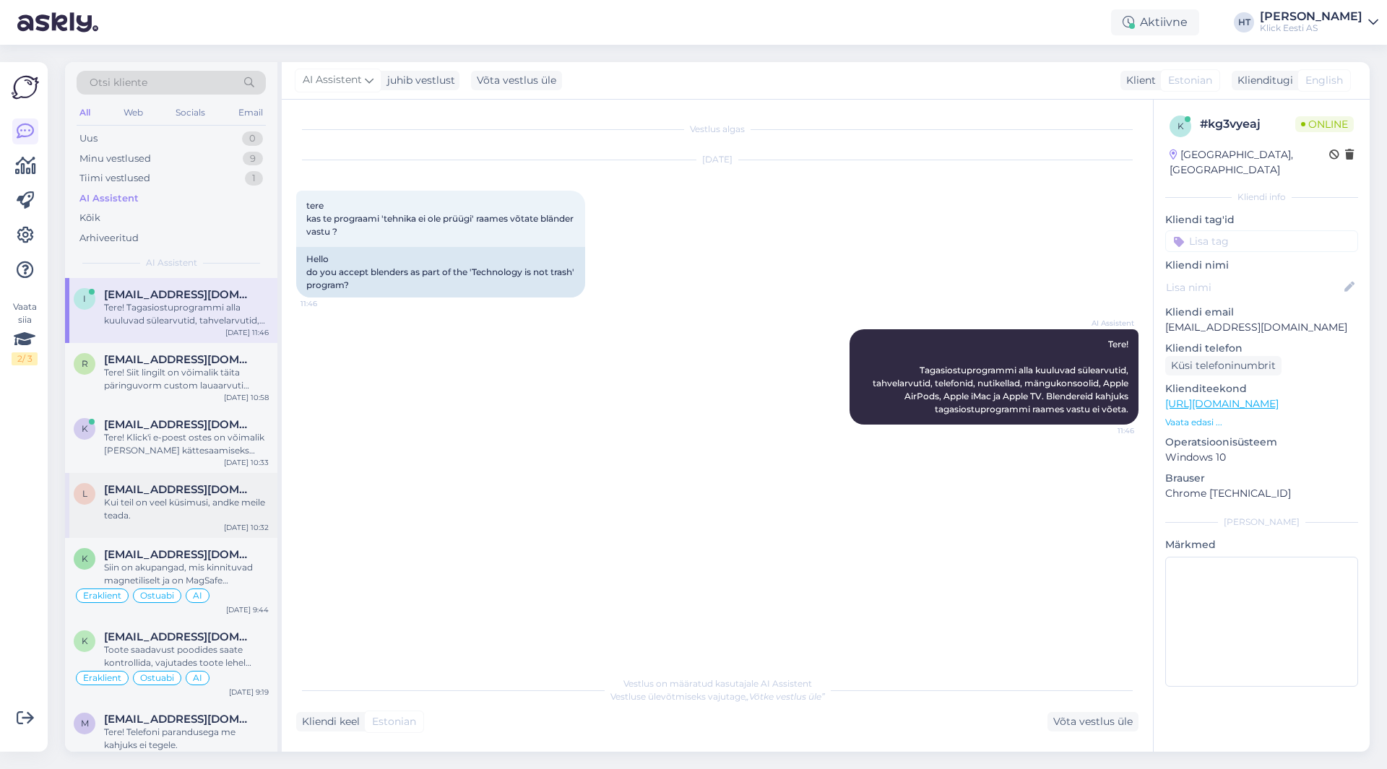
click at [186, 488] on span "[EMAIL_ADDRESS][DOMAIN_NAME]" at bounding box center [179, 489] width 150 height 13
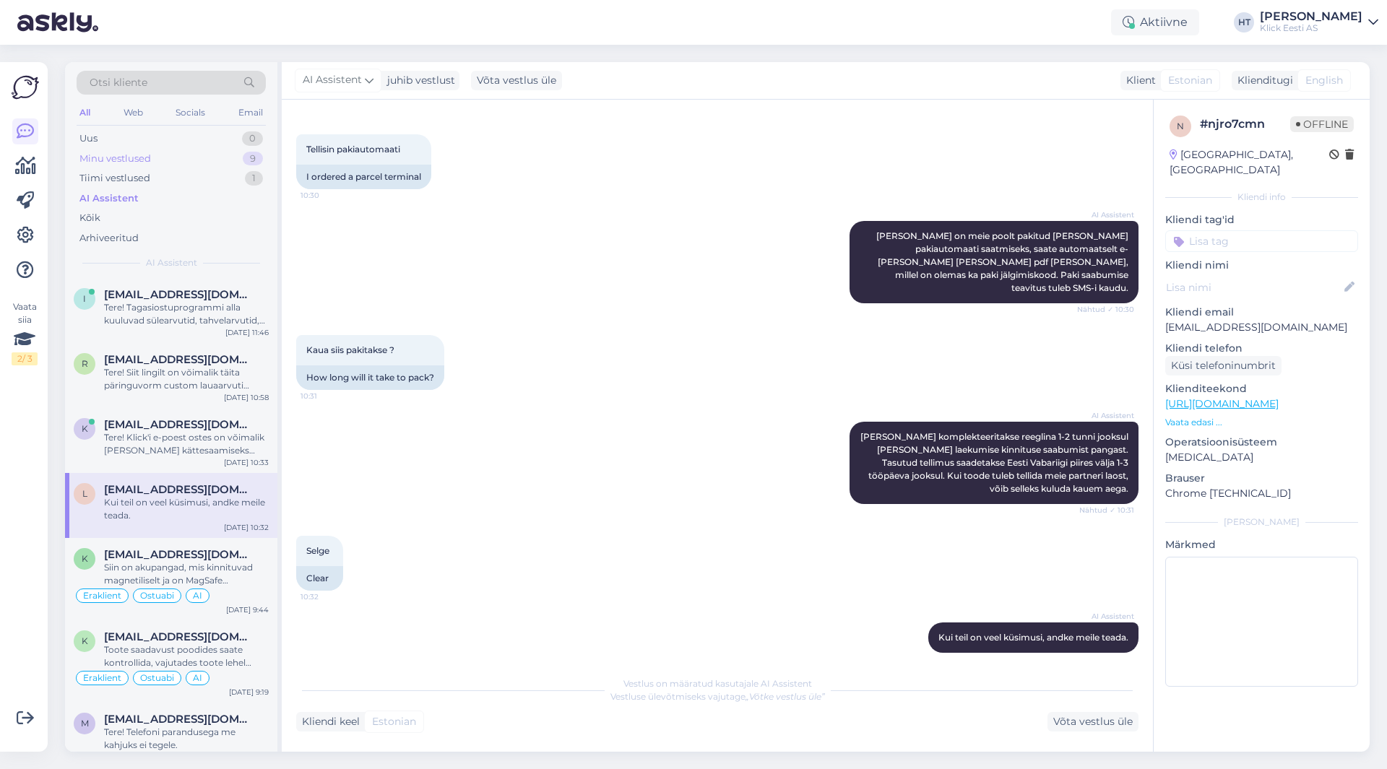
click at [204, 152] on div "Minu vestlused 9" at bounding box center [171, 159] width 189 height 20
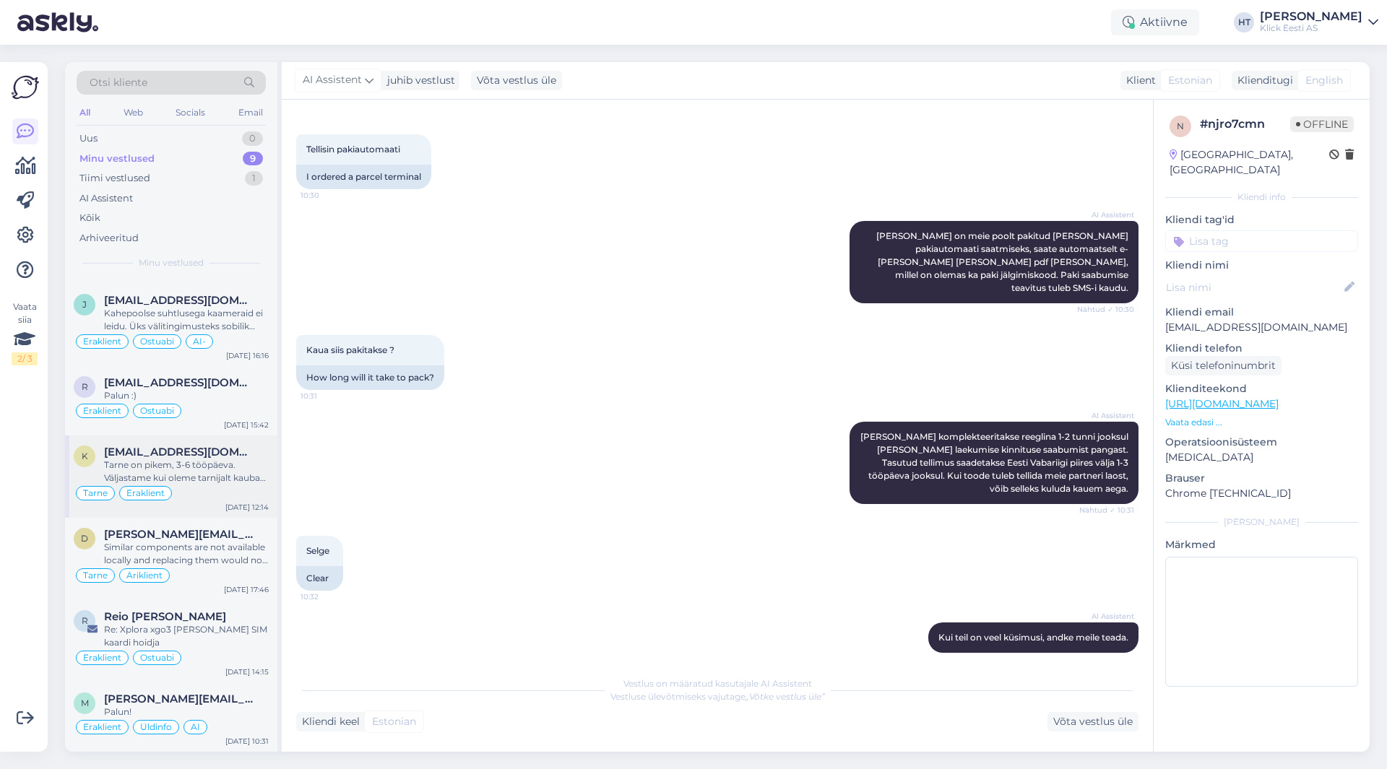
scroll to position [0, 0]
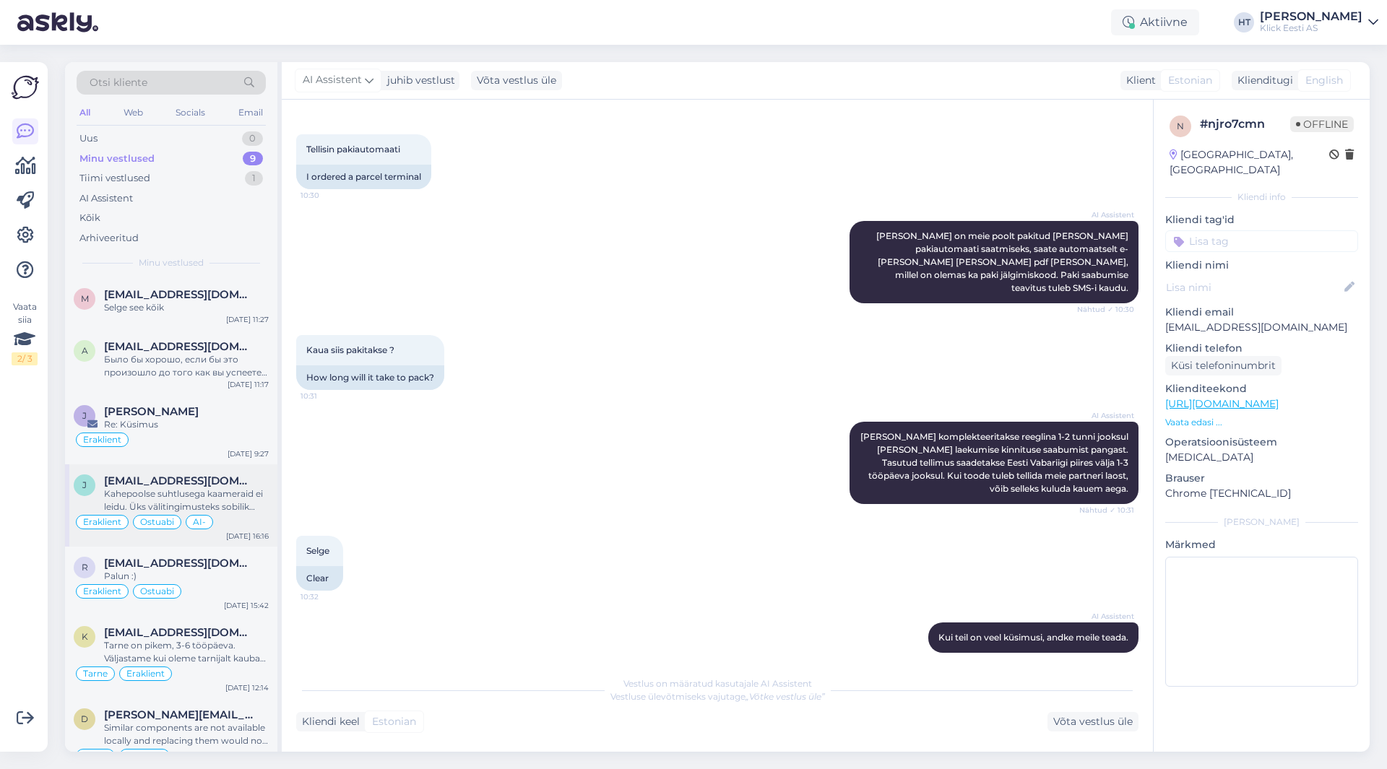
click at [220, 501] on div "Kahepoolse suhtlusega kaameraid ei leidu. Üks välitingimusteks sobilik oleks nä…" at bounding box center [186, 501] width 165 height 26
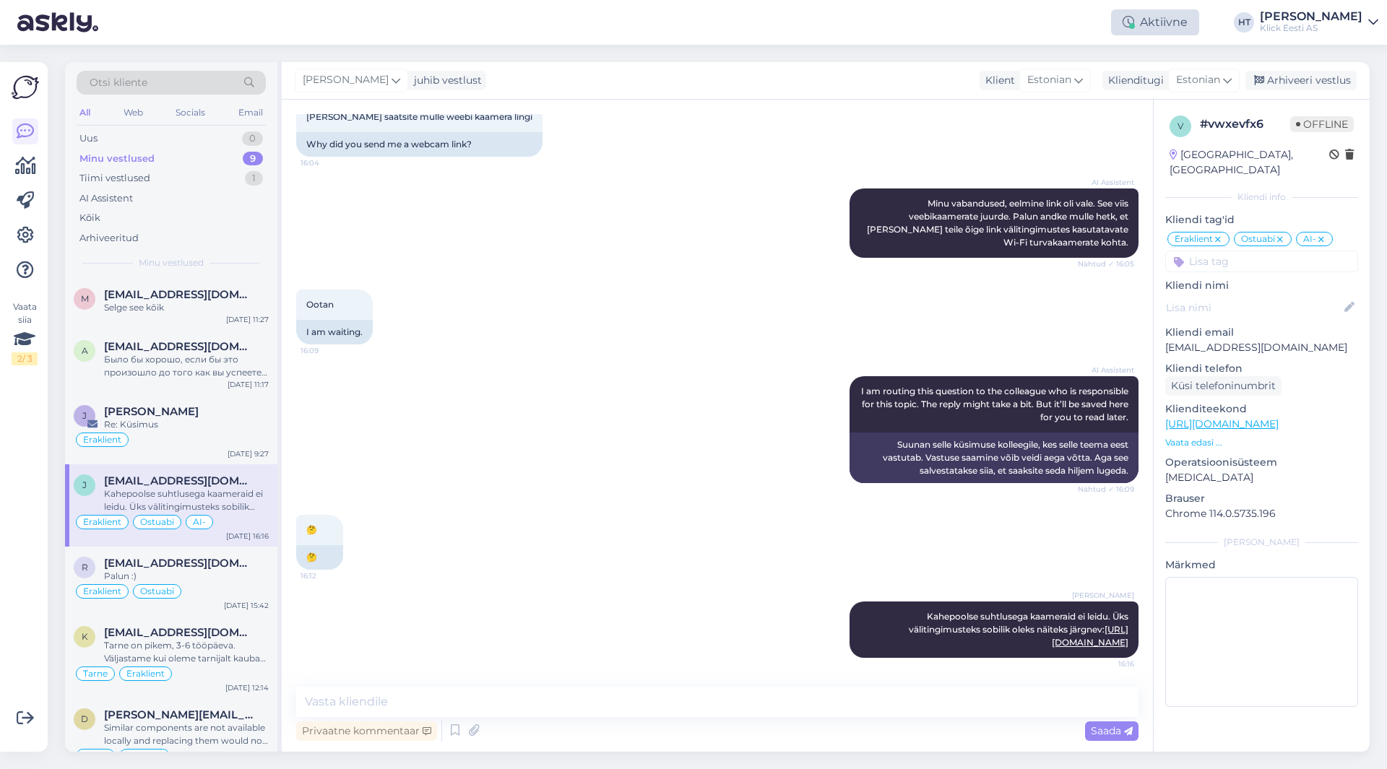
click at [1135, 24] on div at bounding box center [1132, 26] width 6 height 6
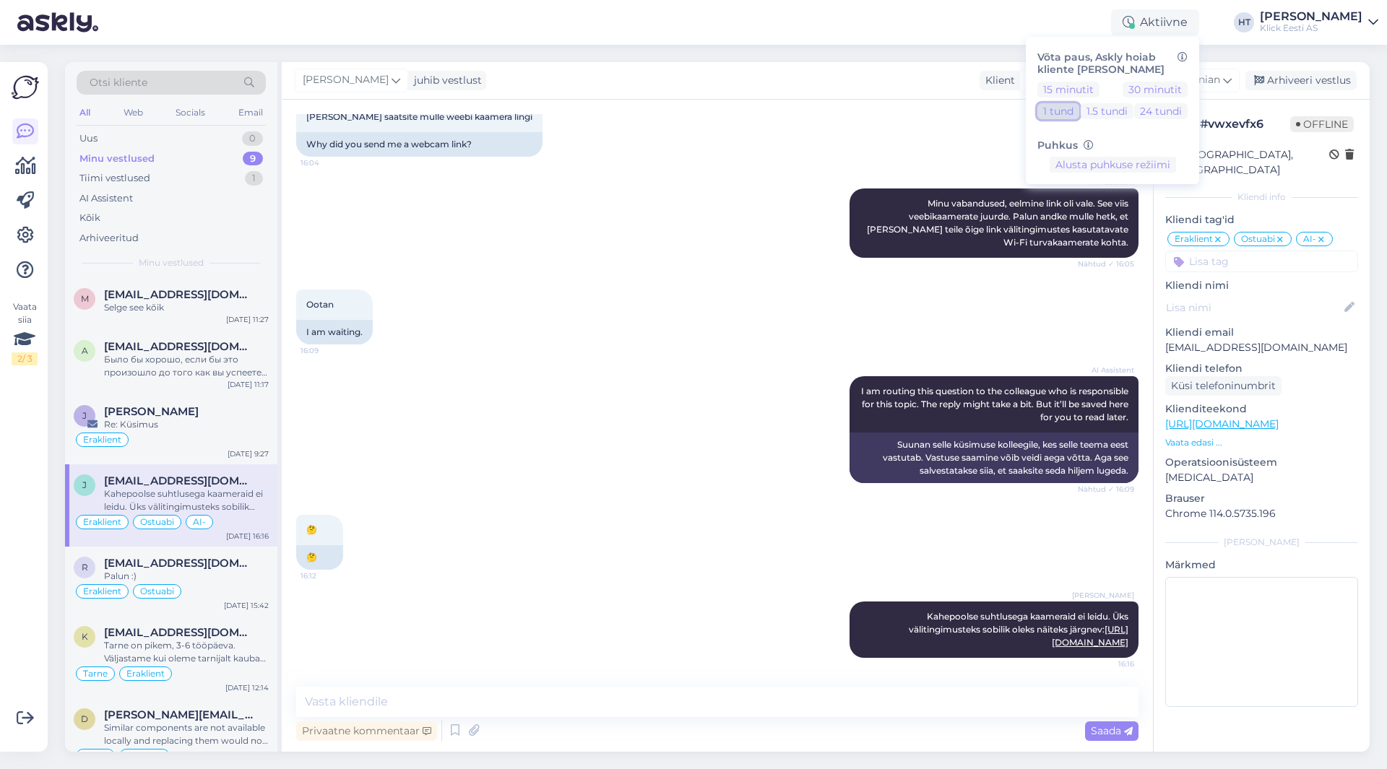
click at [1079, 111] on button "1 tund" at bounding box center [1058, 111] width 42 height 16
click at [954, 72] on div "[PERSON_NAME] juhib vestlust Klient [DEMOGRAPHIC_DATA] Klienditugi [DEMOGRAPHIC…" at bounding box center [826, 81] width 1088 height 38
